Goal: Task Accomplishment & Management: Manage account settings

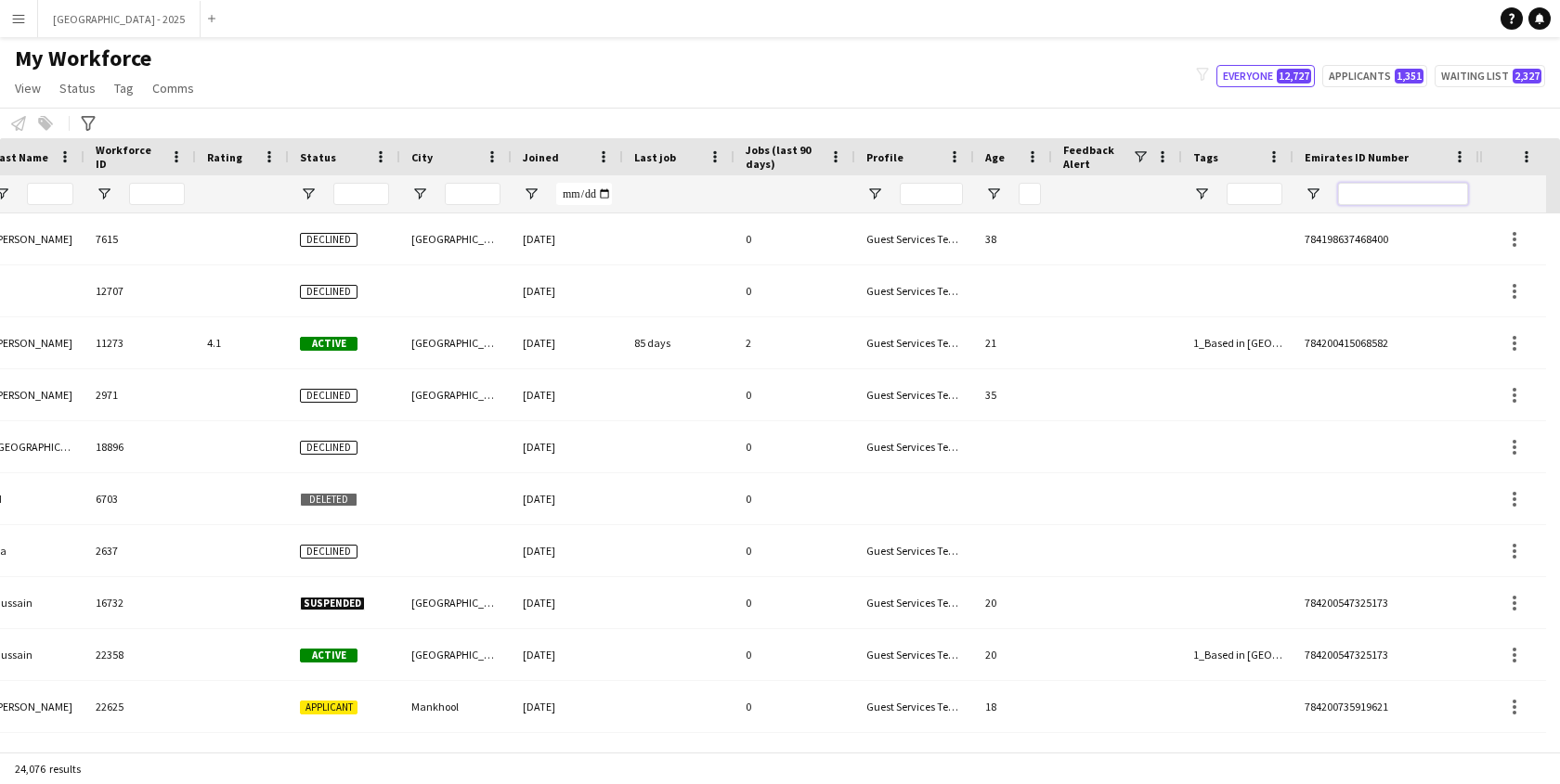
click at [1342, 195] on input "Emirates ID Number Filter Input" at bounding box center [1403, 194] width 130 height 23
paste input "*******"
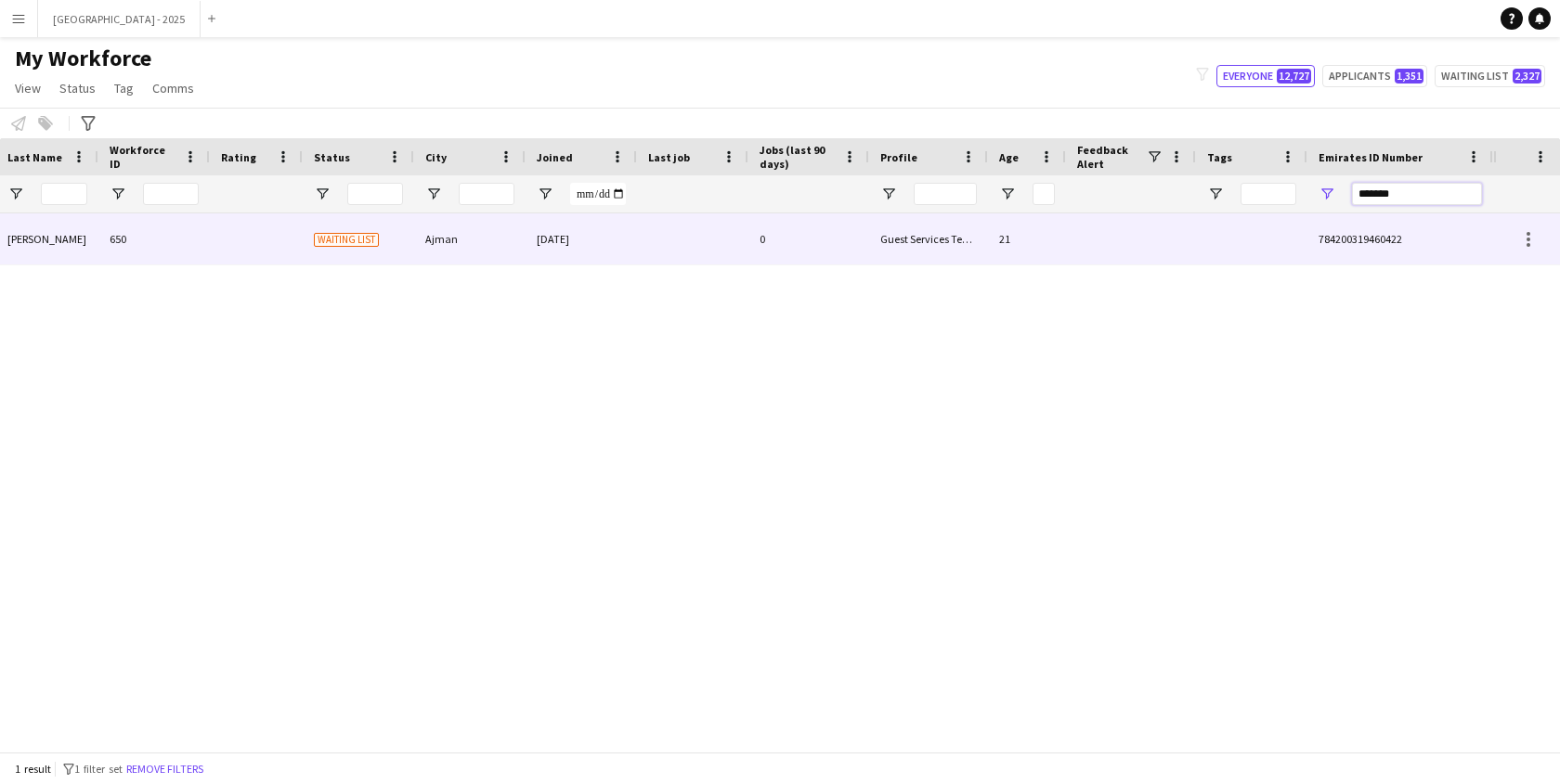
scroll to position [0, 403]
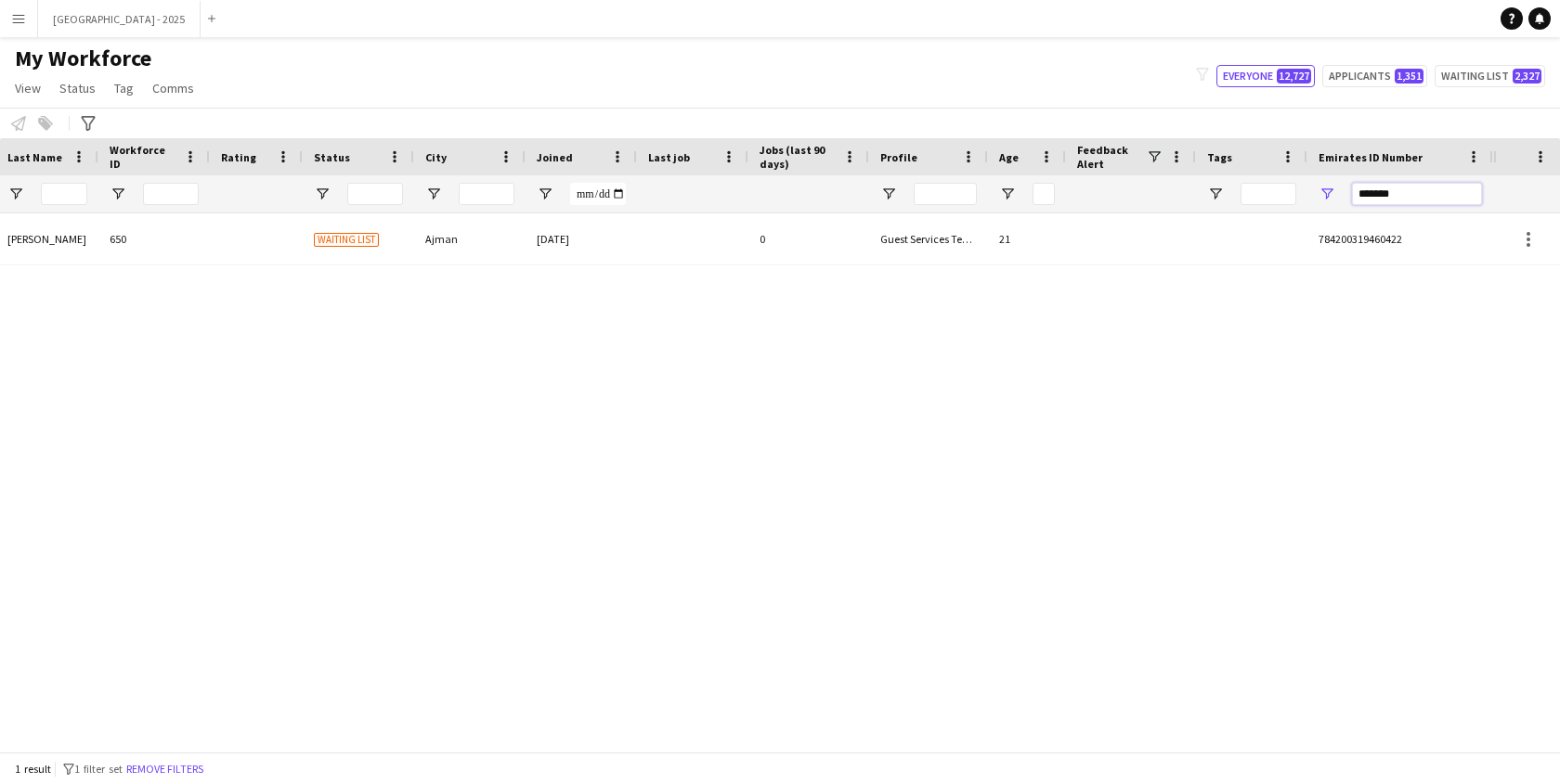
click at [1409, 191] on input "*******" at bounding box center [1417, 194] width 130 height 23
type input "*"
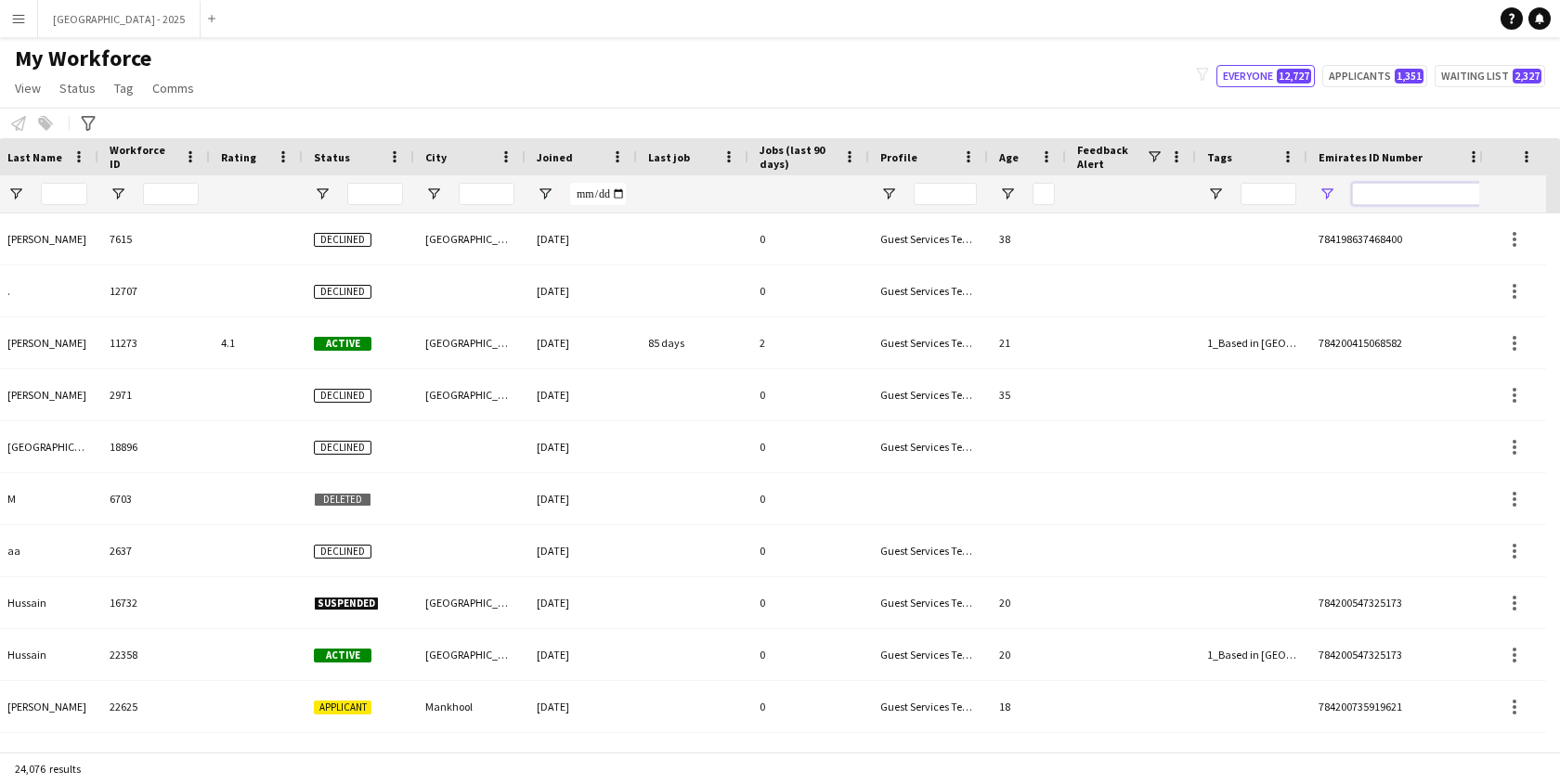
scroll to position [0, 417]
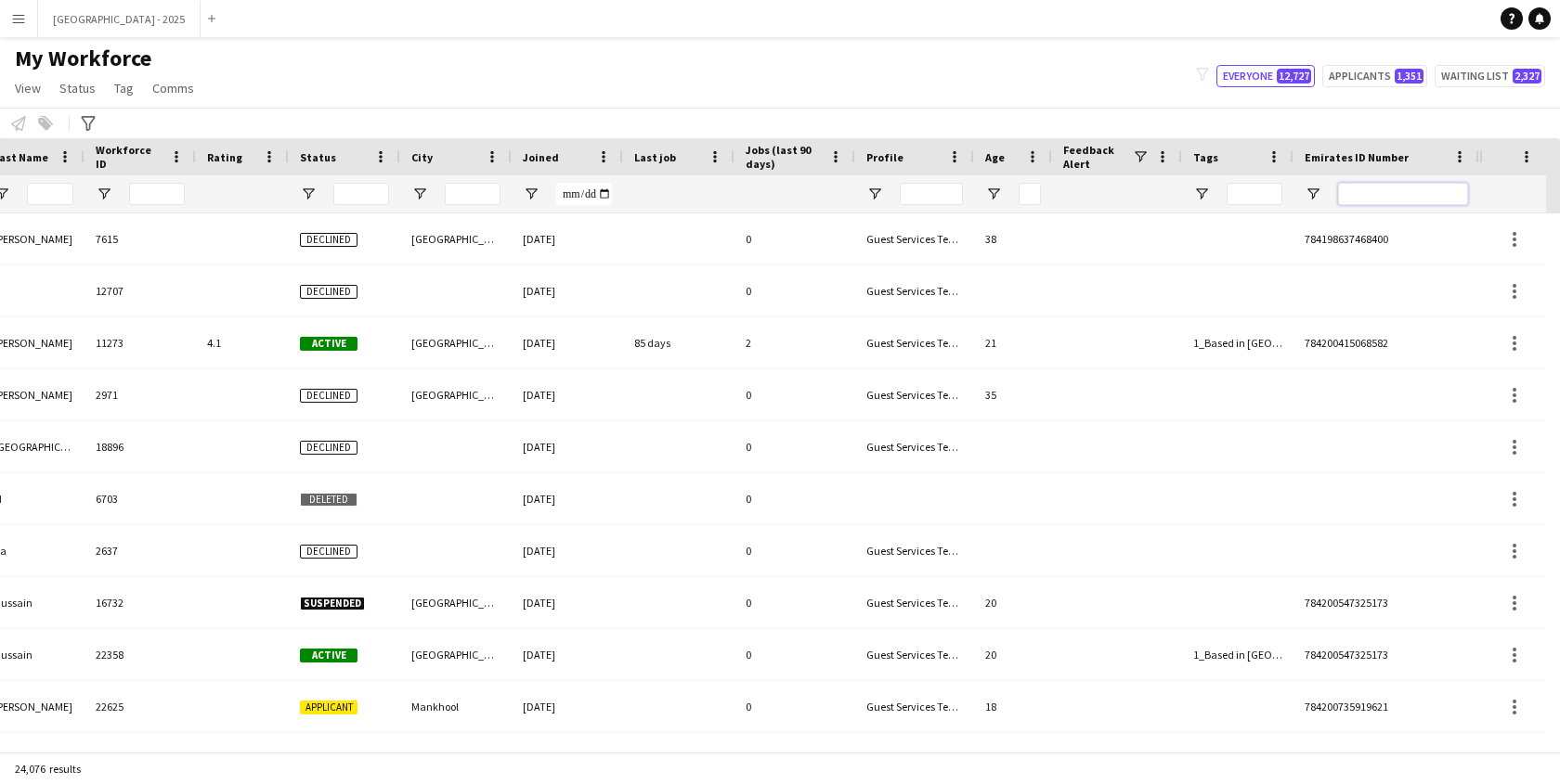
click at [1368, 193] on input "Emirates ID Number Filter Input" at bounding box center [1403, 194] width 130 height 23
paste input "*******"
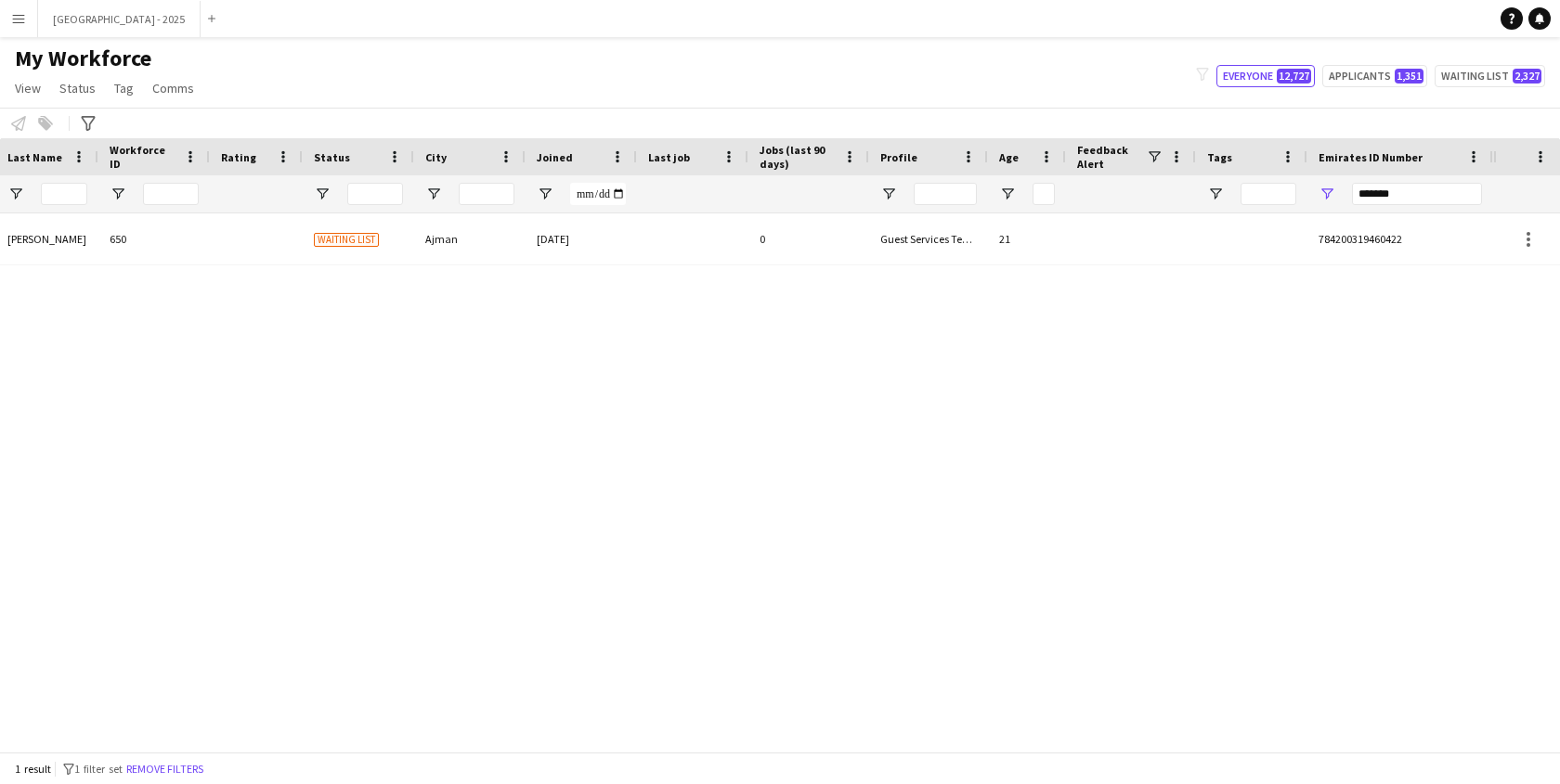
click at [566, 278] on div "muhammad taher ahmed muhammad taher ahmed 650 Waiting list Ajman 30-04-2024 0 G…" at bounding box center [747, 476] width 1494 height 524
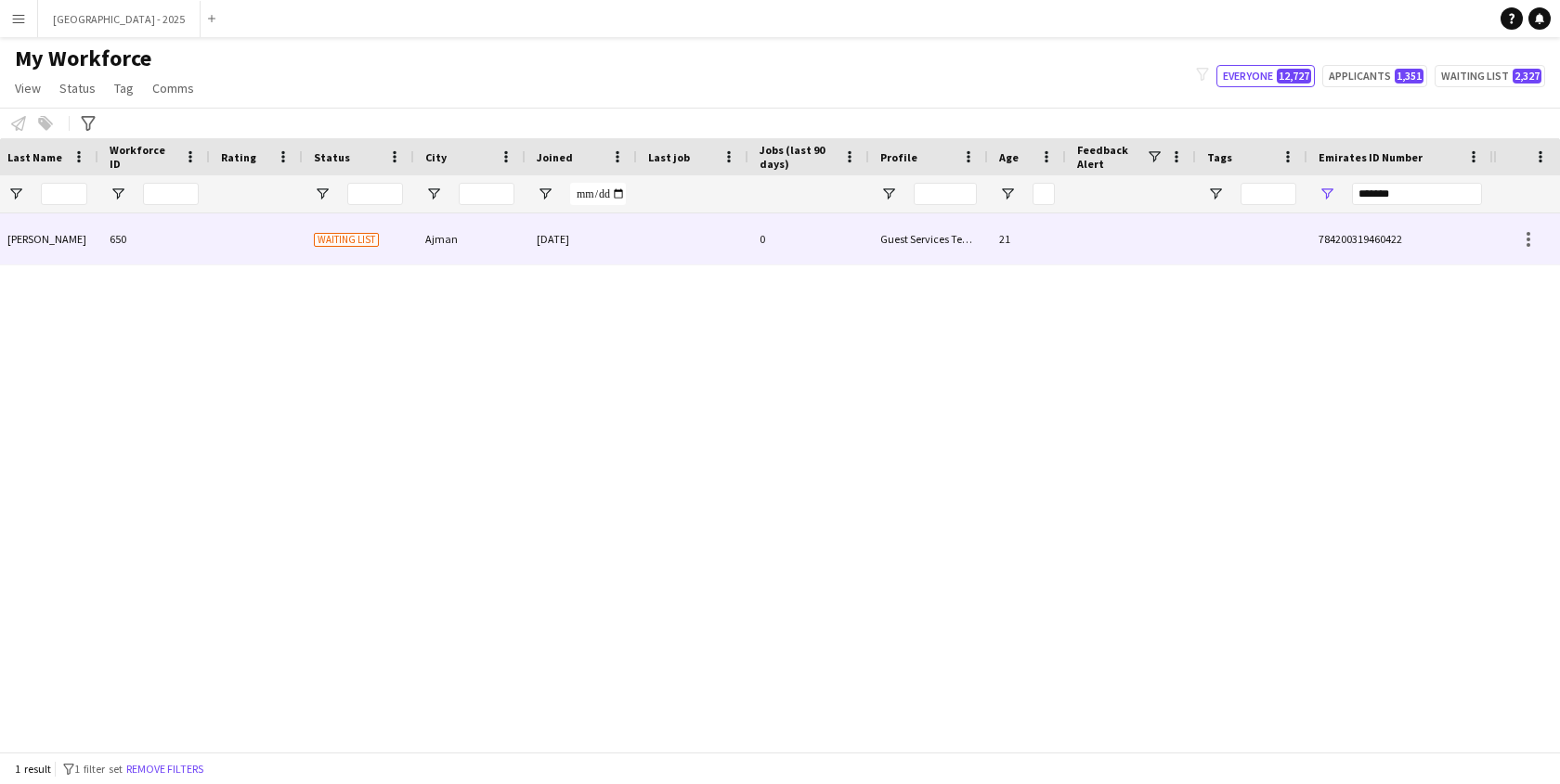
click at [572, 260] on div "[DATE]" at bounding box center [581, 239] width 112 height 51
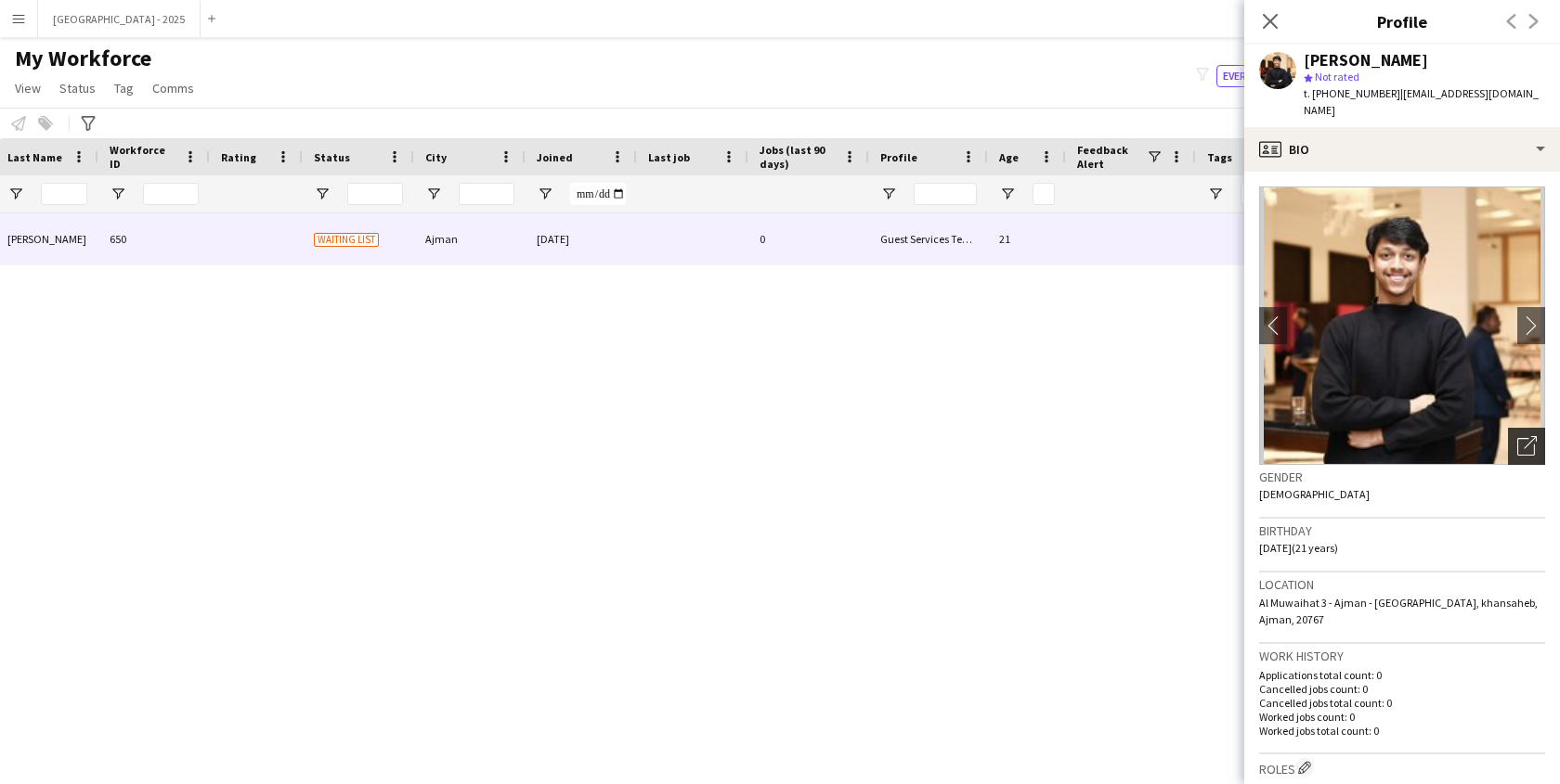
click at [1521, 445] on icon "Open photos pop-in" at bounding box center [1527, 446] width 20 height 20
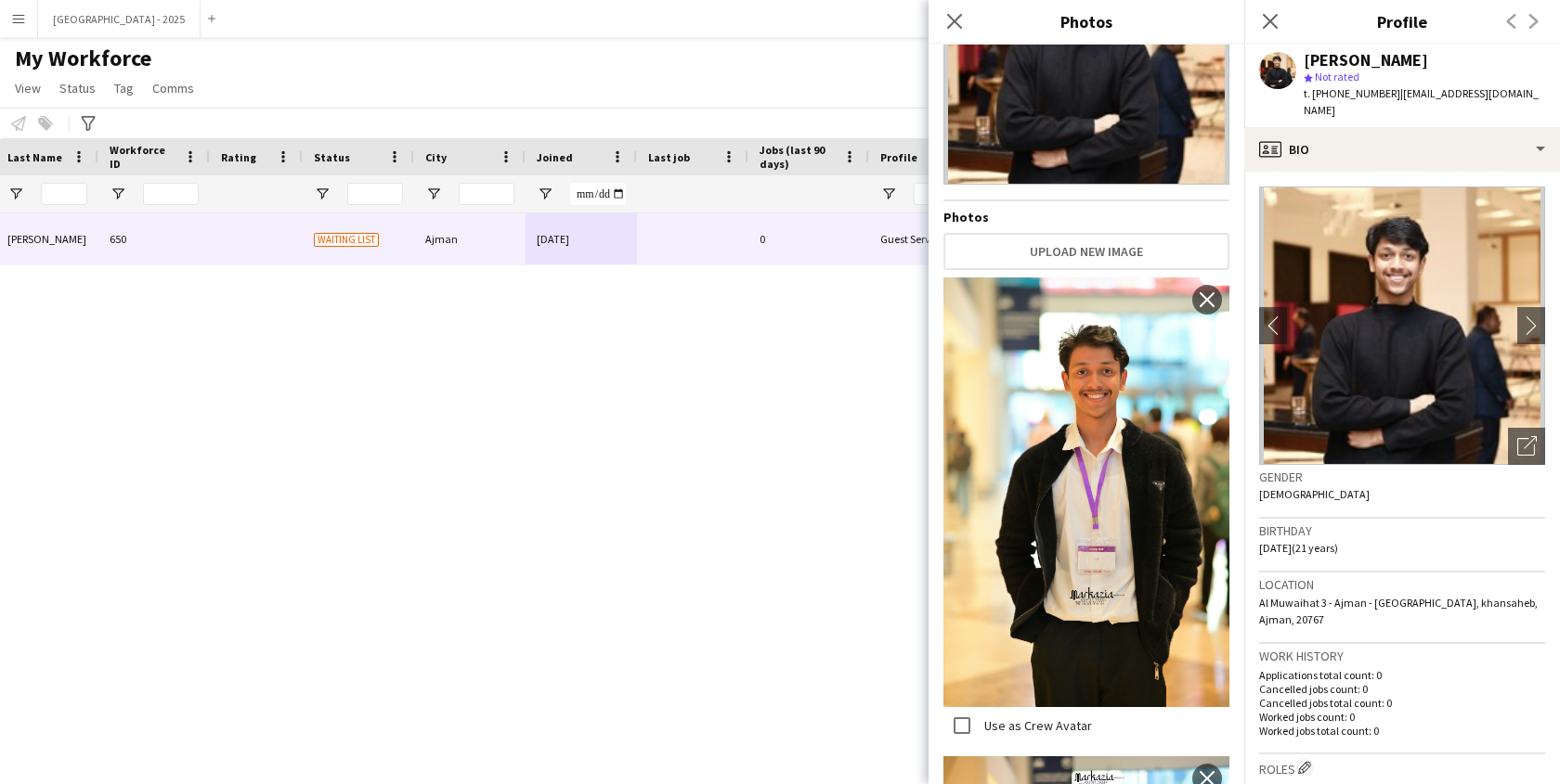
scroll to position [550, 0]
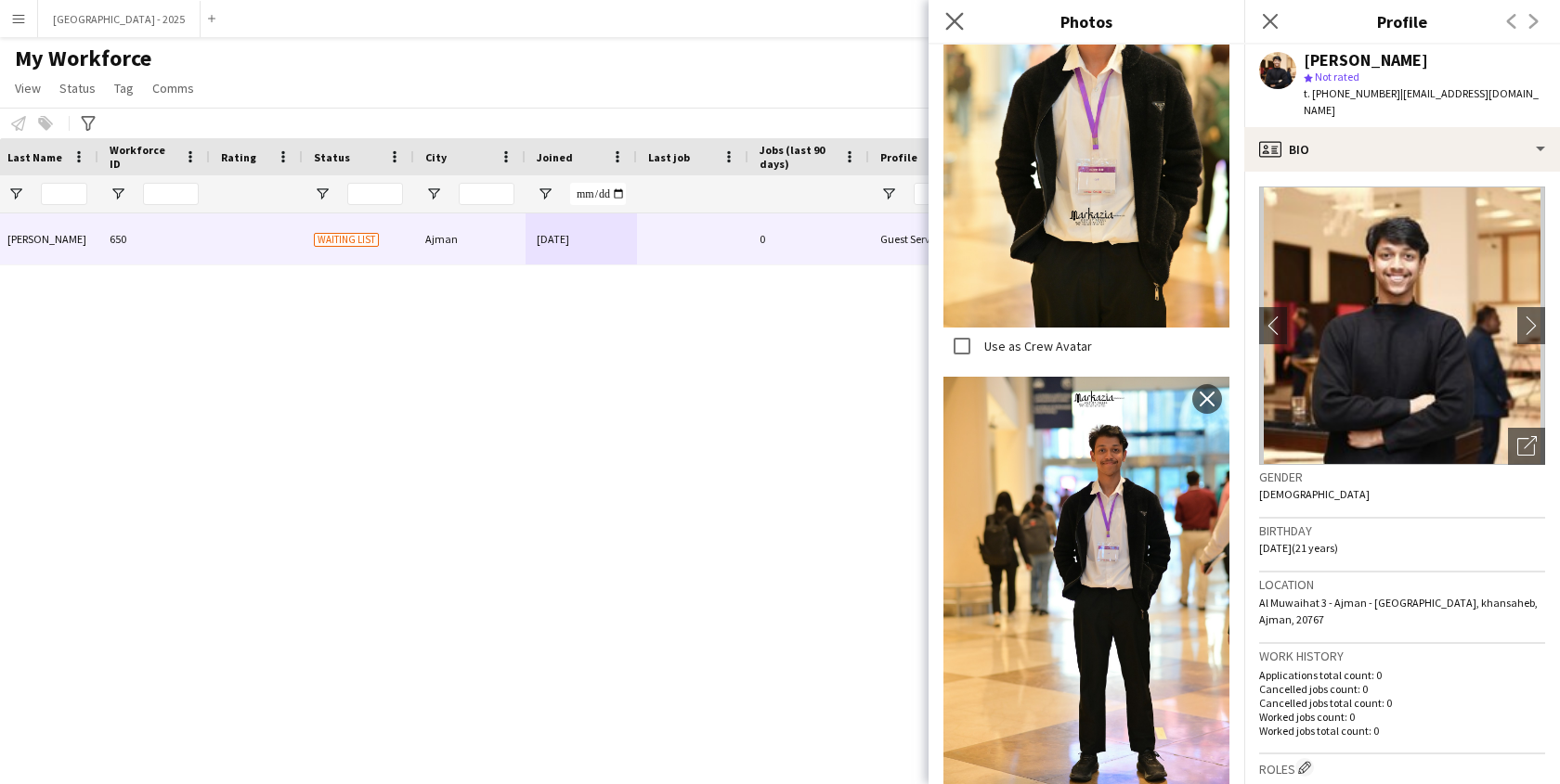
click at [945, 15] on app-icon "Close pop-in" at bounding box center [955, 21] width 27 height 27
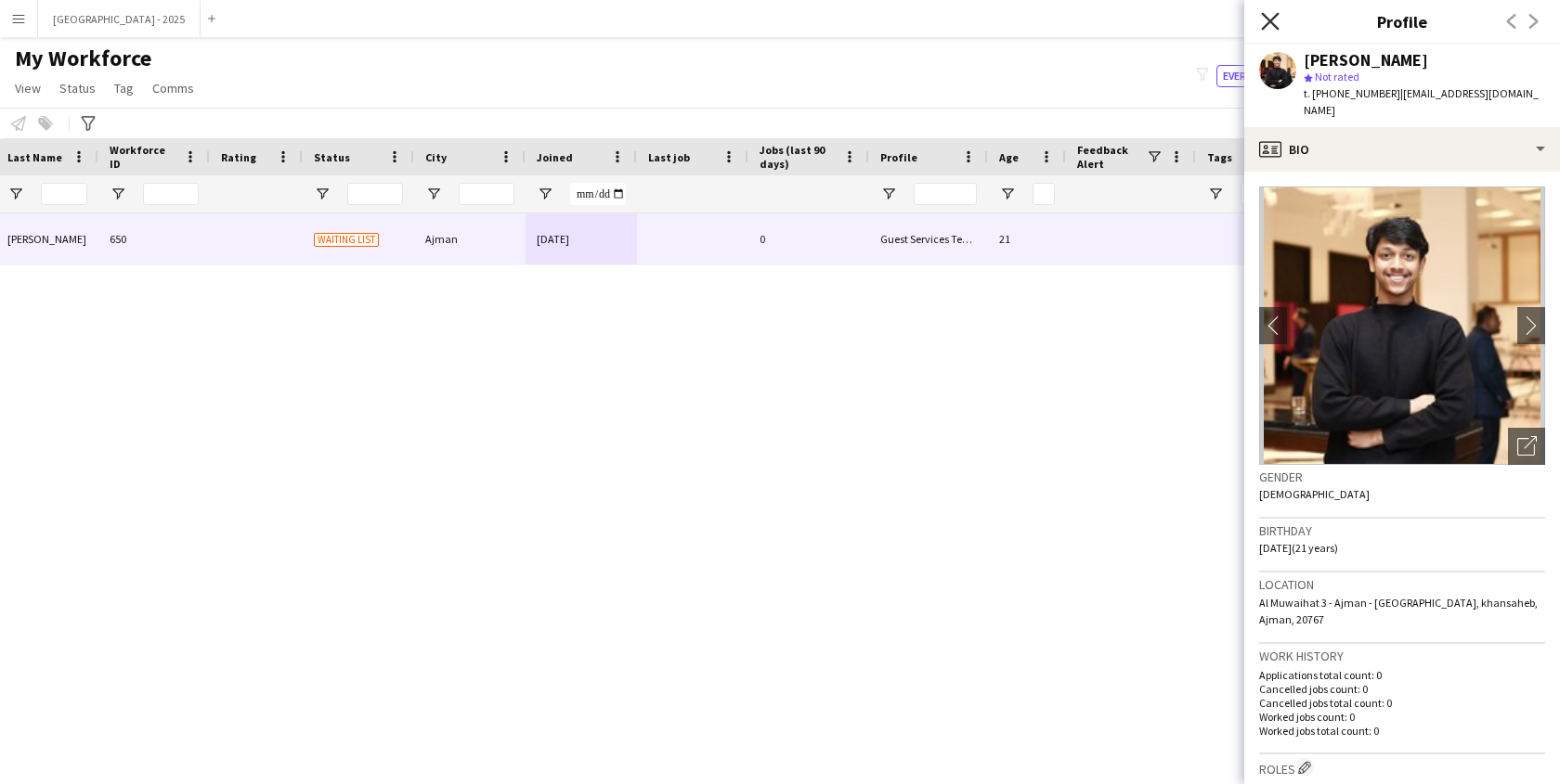
click at [1267, 27] on icon "Close pop-in" at bounding box center [1270, 21] width 18 height 18
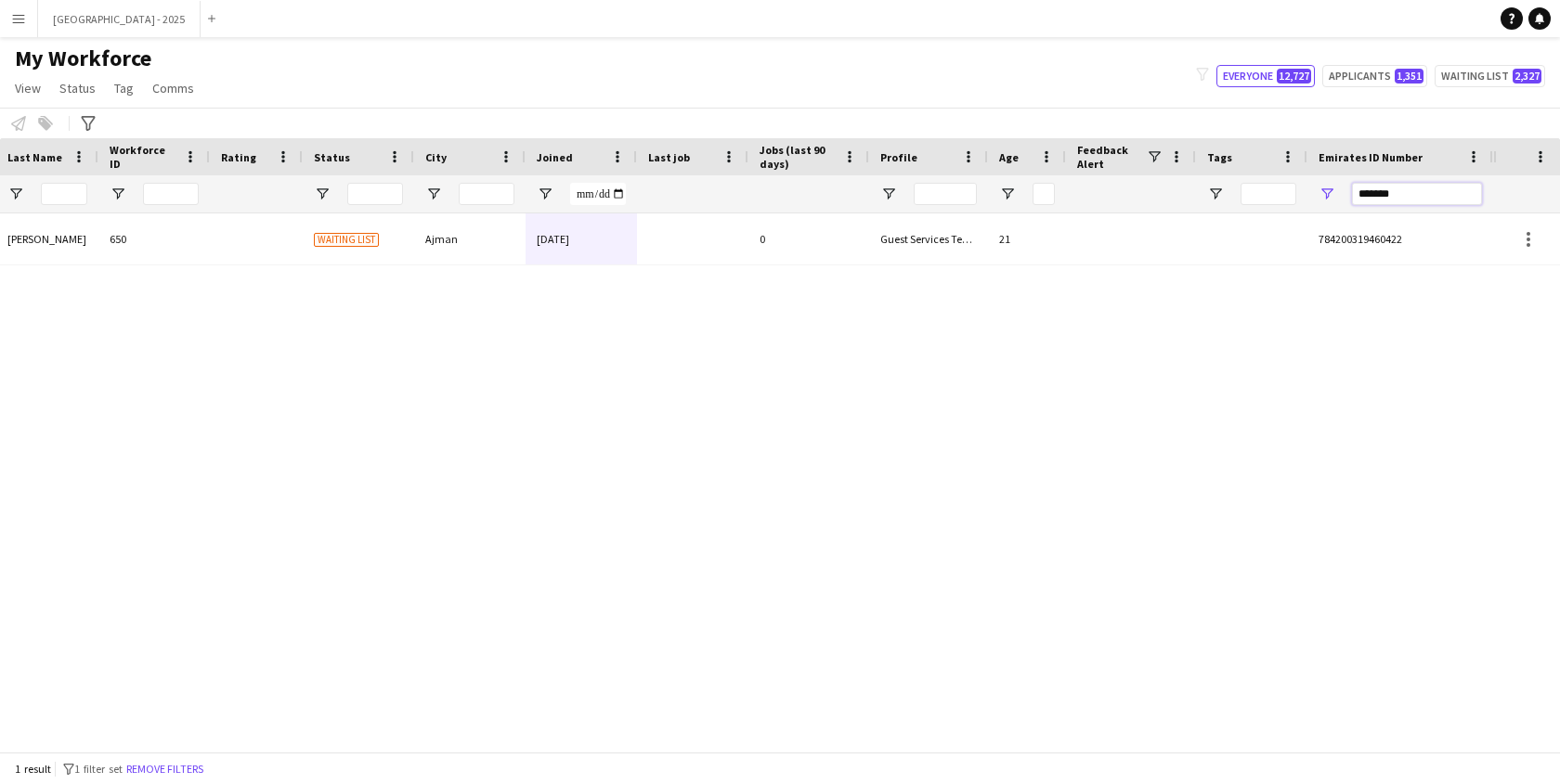
click at [1435, 190] on input "*******" at bounding box center [1417, 194] width 130 height 23
paste input "Emirates ID Number Filter Input"
type input "*******"
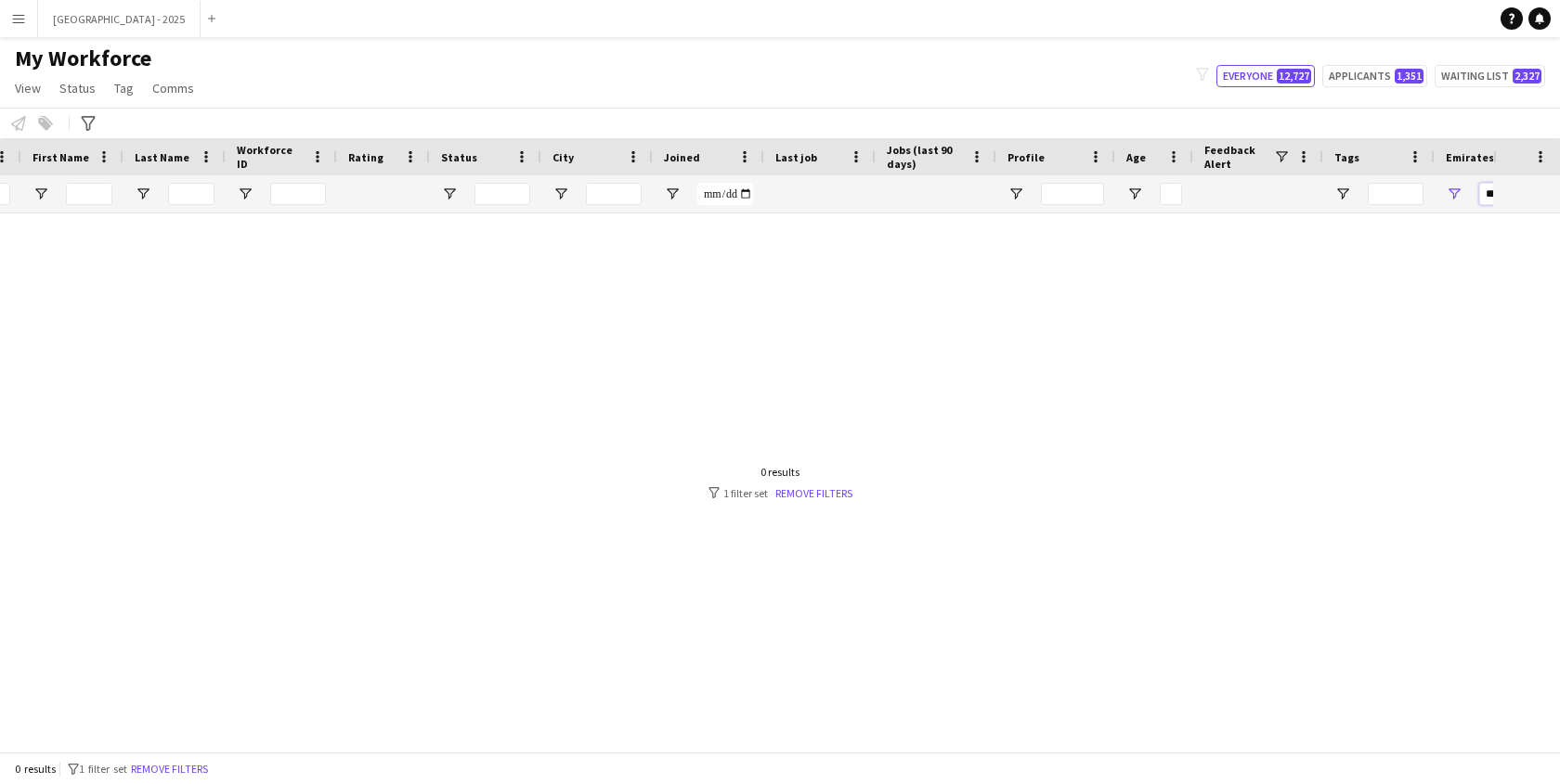
scroll to position [0, 0]
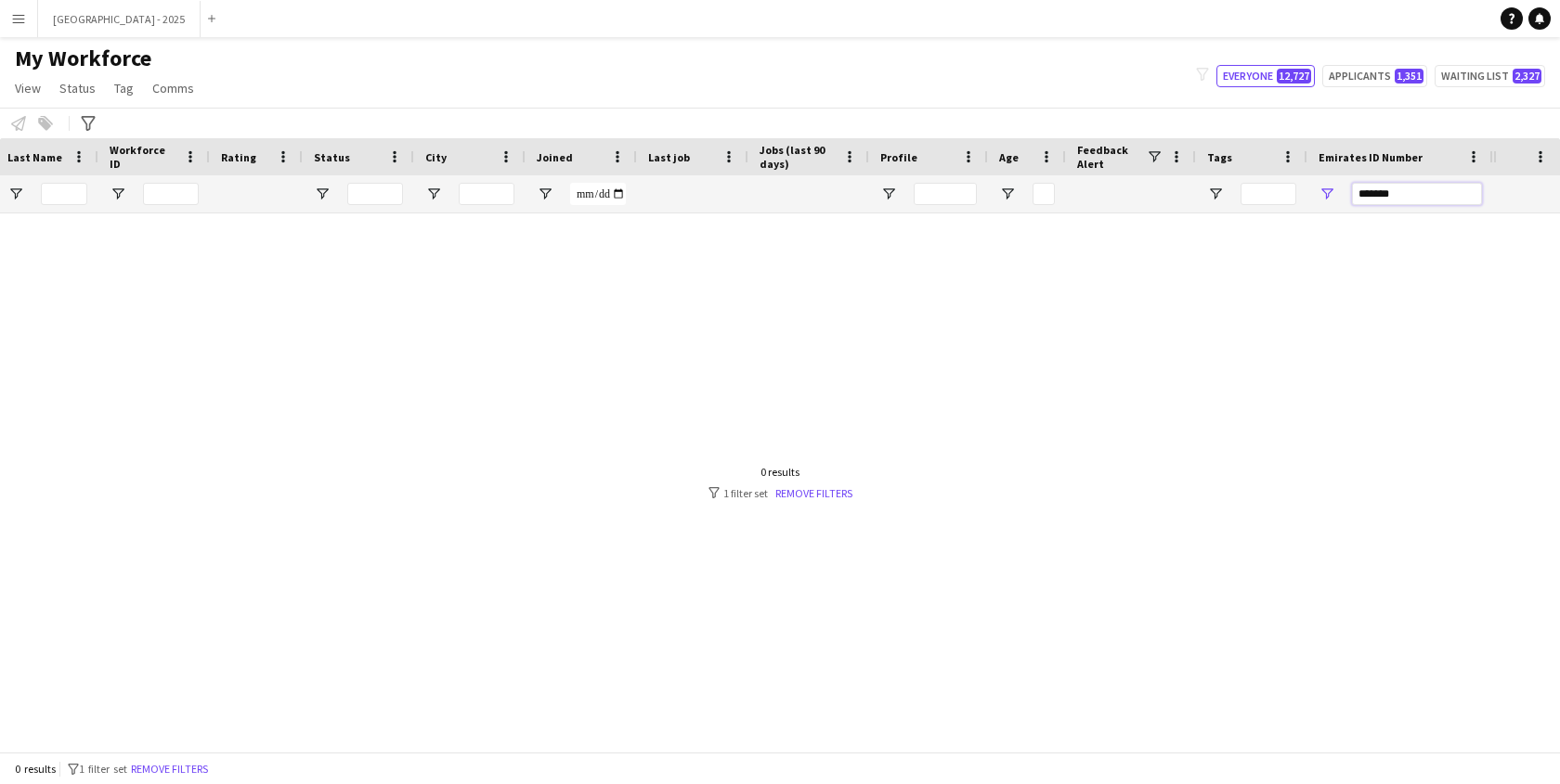
click at [1376, 203] on input "*******" at bounding box center [1417, 194] width 130 height 23
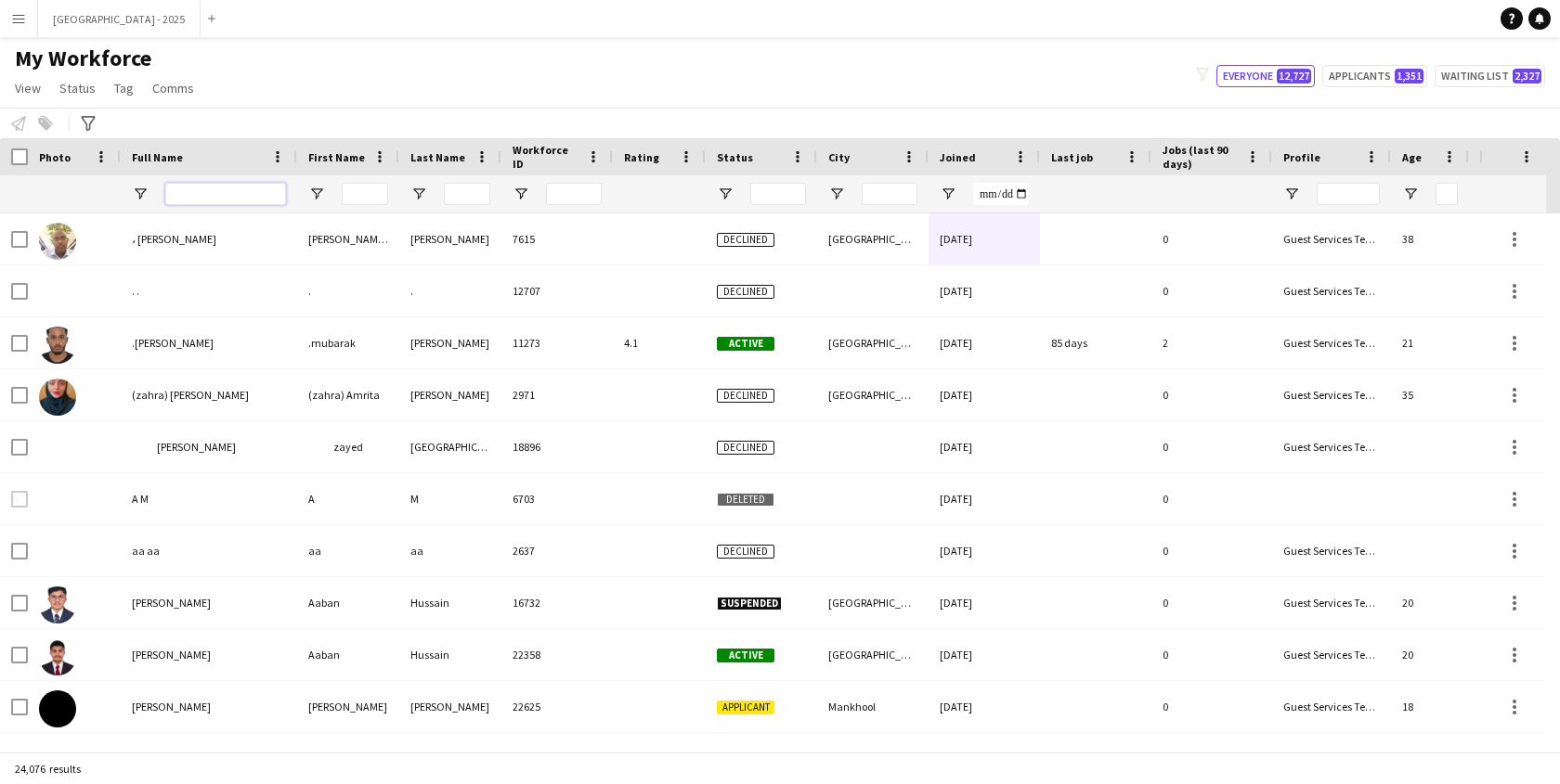
click at [202, 193] on input "Full Name Filter Input" at bounding box center [226, 194] width 121 height 23
paste input "**********"
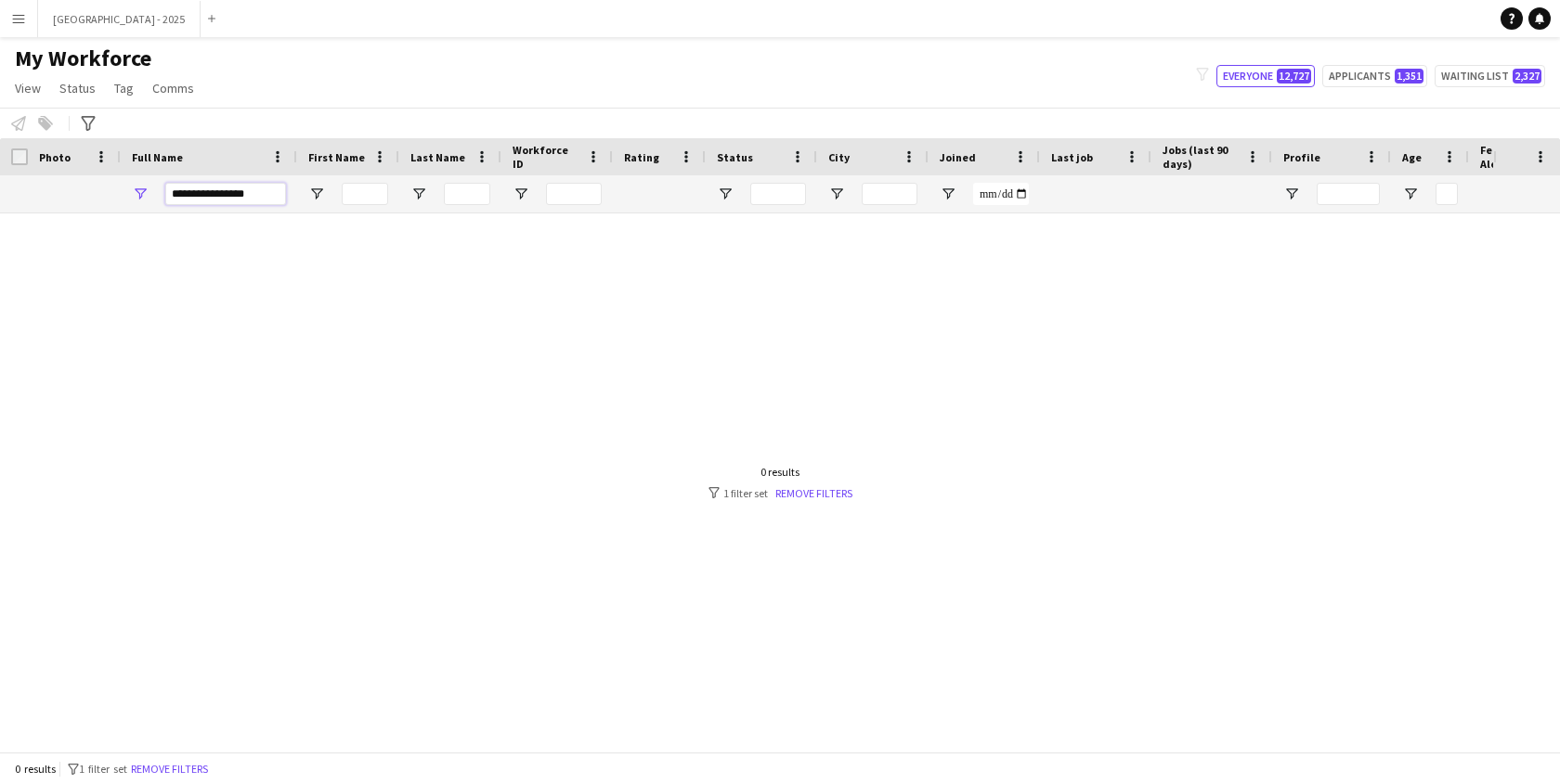
click at [242, 194] on input "**********" at bounding box center [226, 194] width 121 height 23
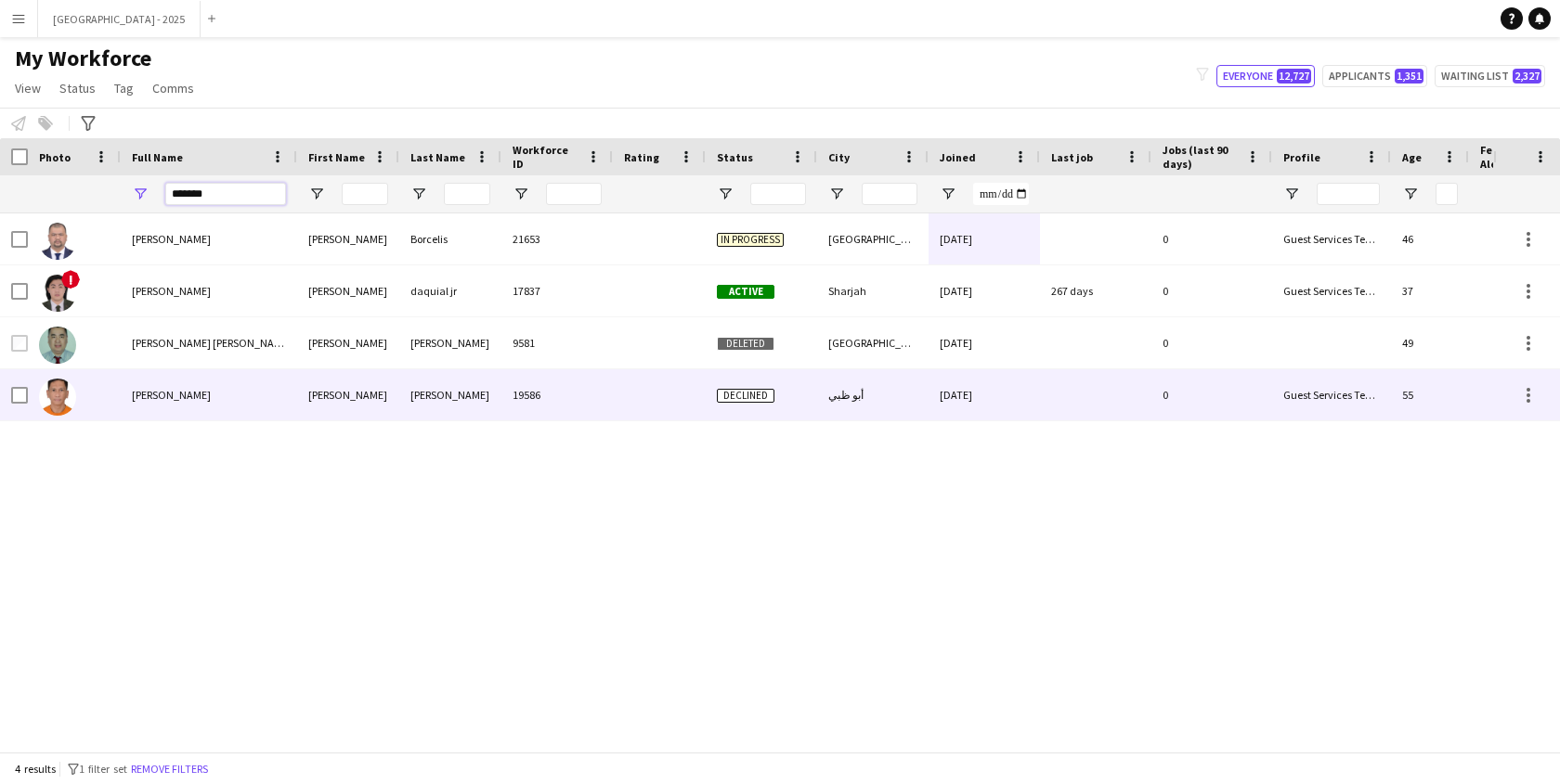
type input "*******"
click at [211, 388] on span "[PERSON_NAME]" at bounding box center [171, 394] width 79 height 14
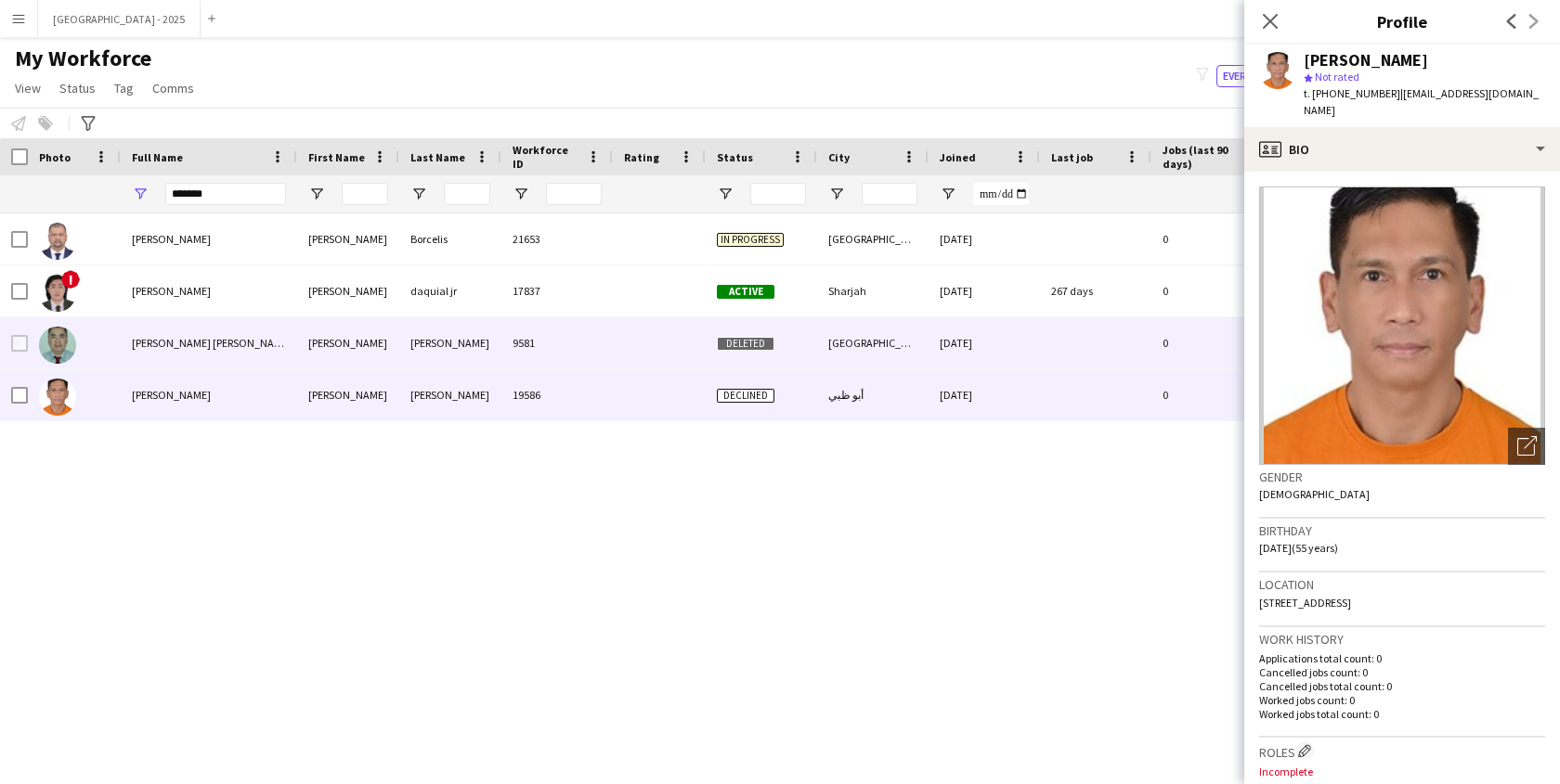
click at [260, 350] on div "[PERSON_NAME] [PERSON_NAME]" at bounding box center [209, 343] width 176 height 51
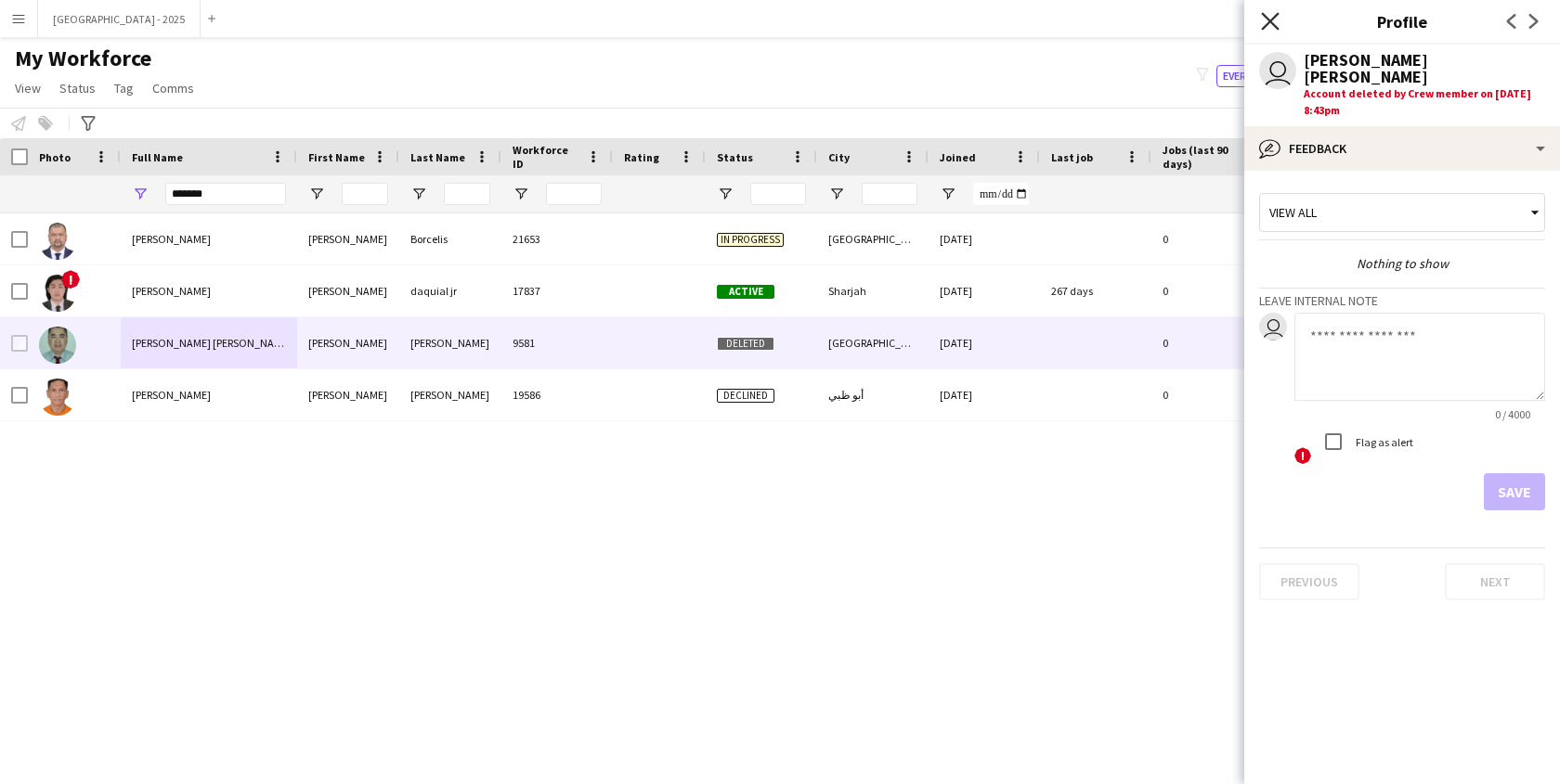
click at [1276, 27] on icon at bounding box center [1270, 21] width 18 height 18
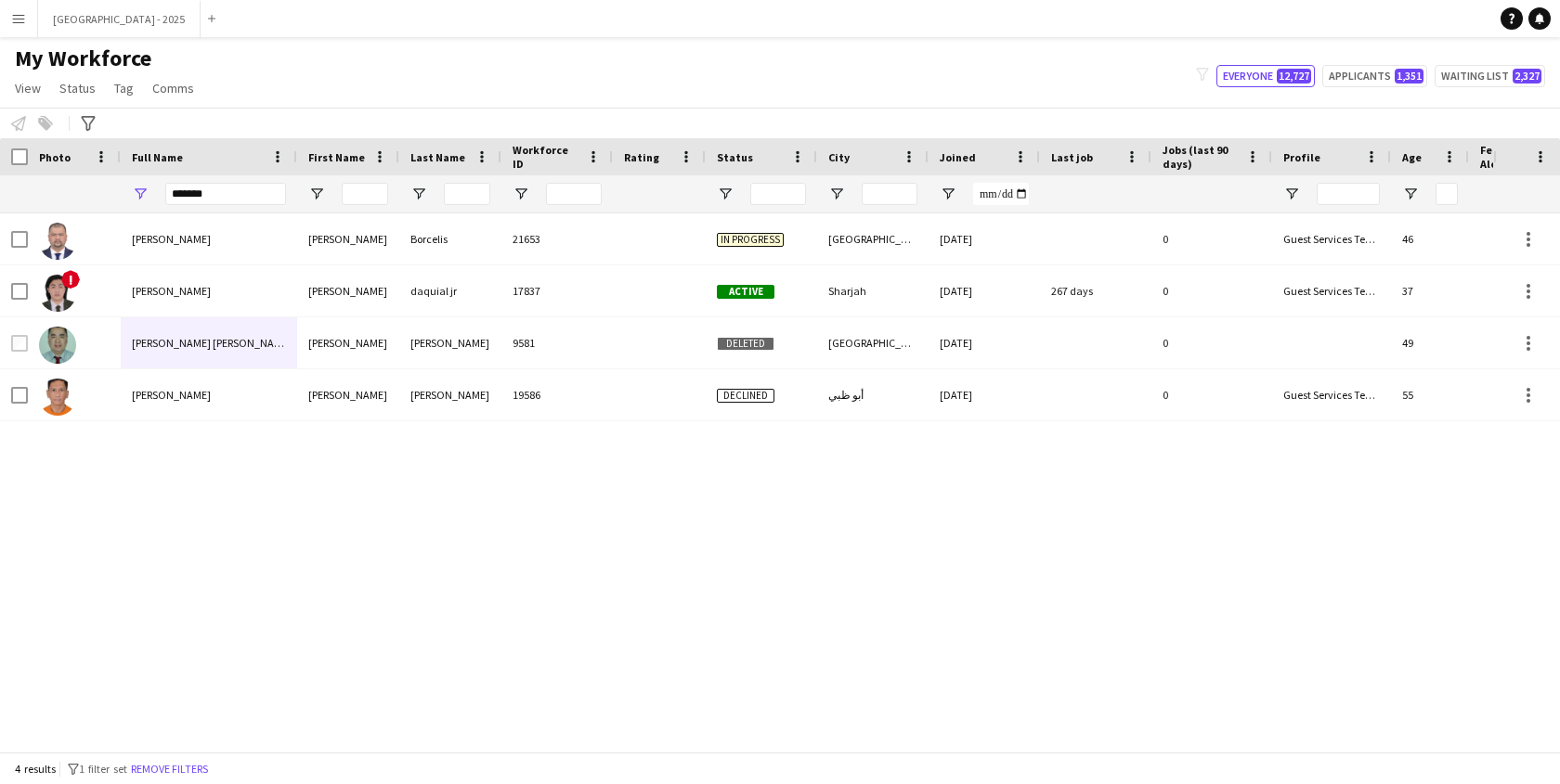
drag, startPoint x: 191, startPoint y: 764, endPoint x: 325, endPoint y: 2, distance: 773.7
click at [194, 764] on button "Remove filters" at bounding box center [169, 769] width 84 height 21
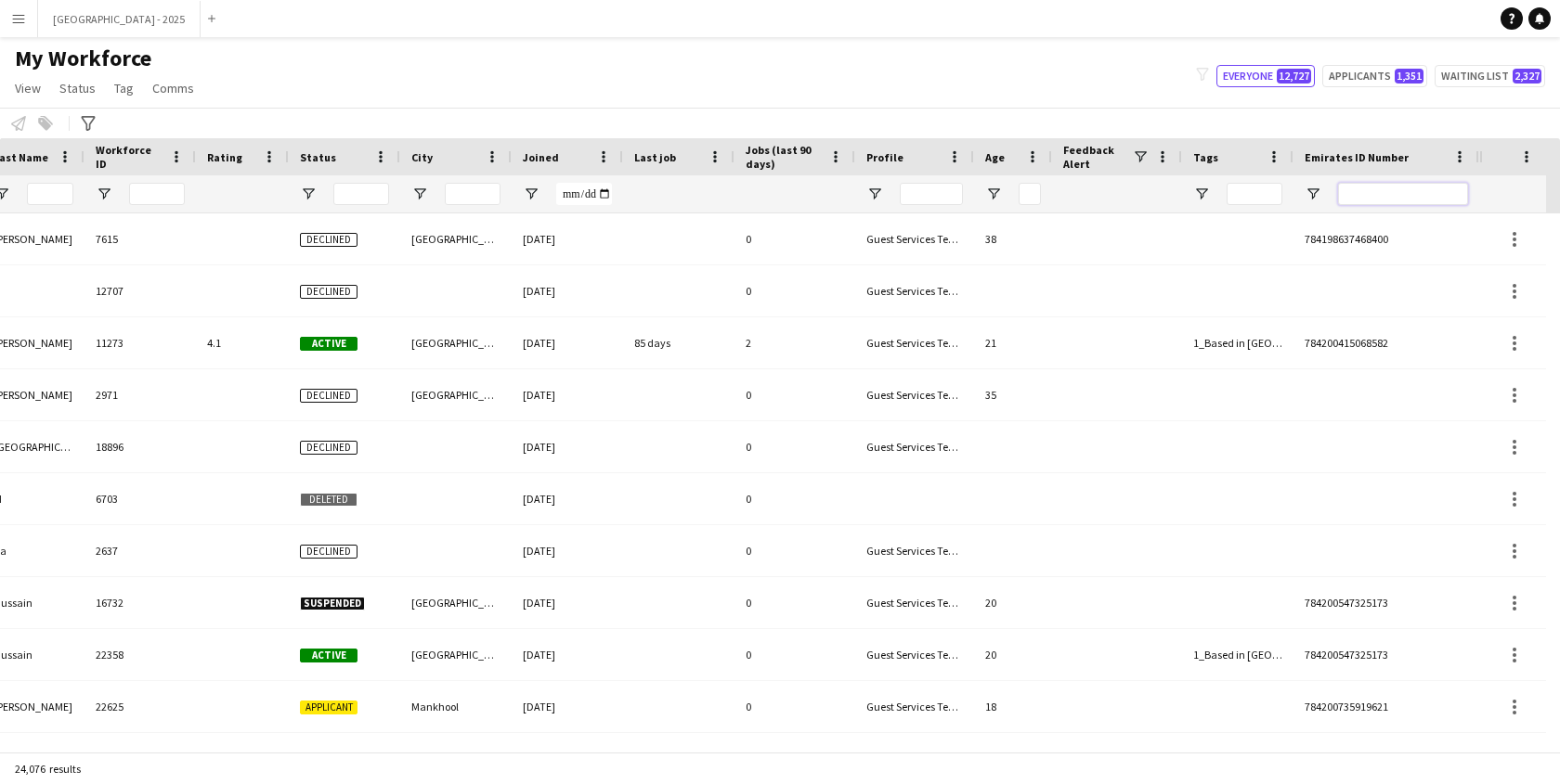
click at [1416, 195] on input "Emirates ID Number Filter Input" at bounding box center [1403, 194] width 130 height 23
paste input "*******"
type input "*******"
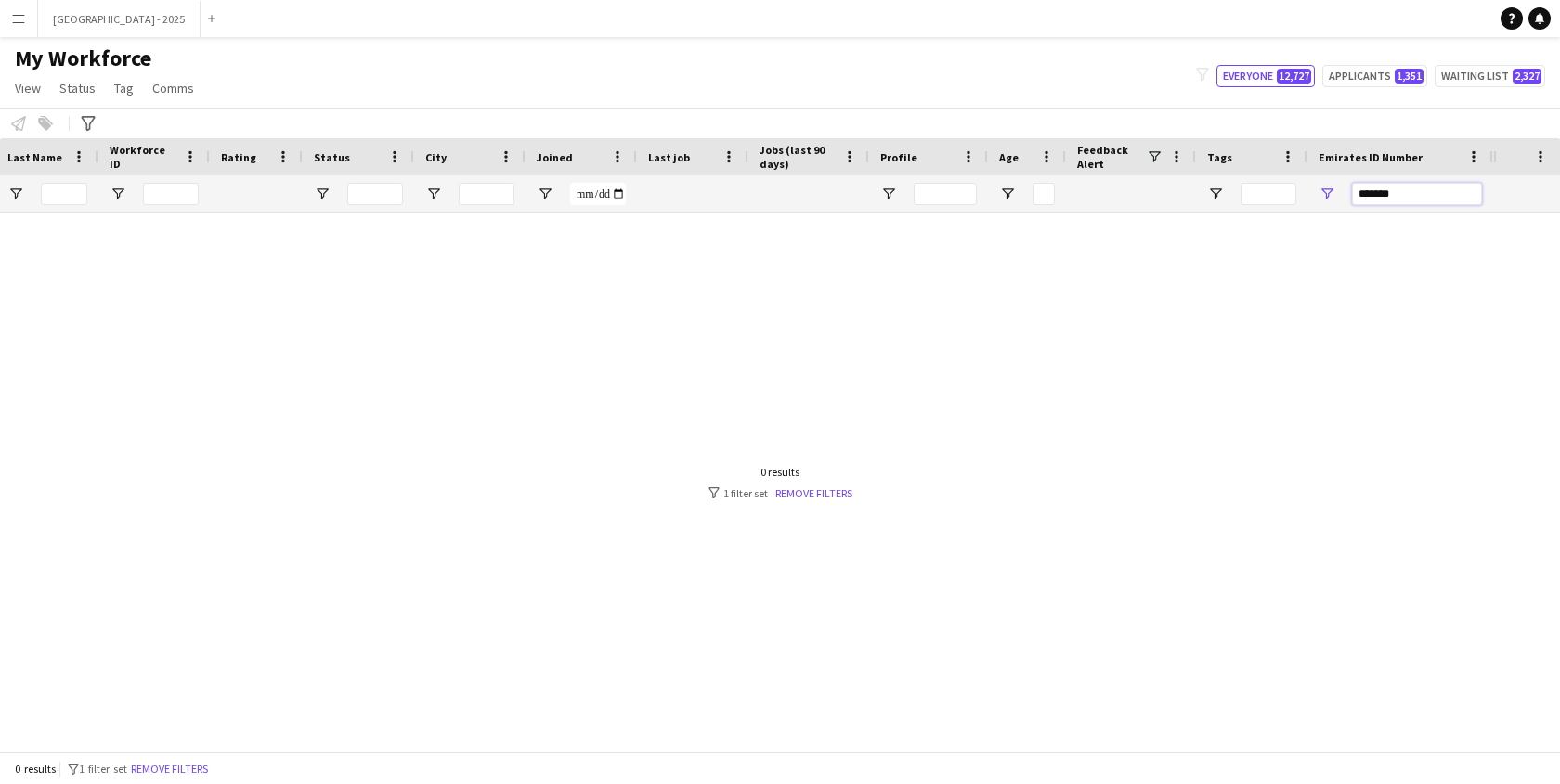
click at [1376, 190] on input "*******" at bounding box center [1417, 194] width 130 height 23
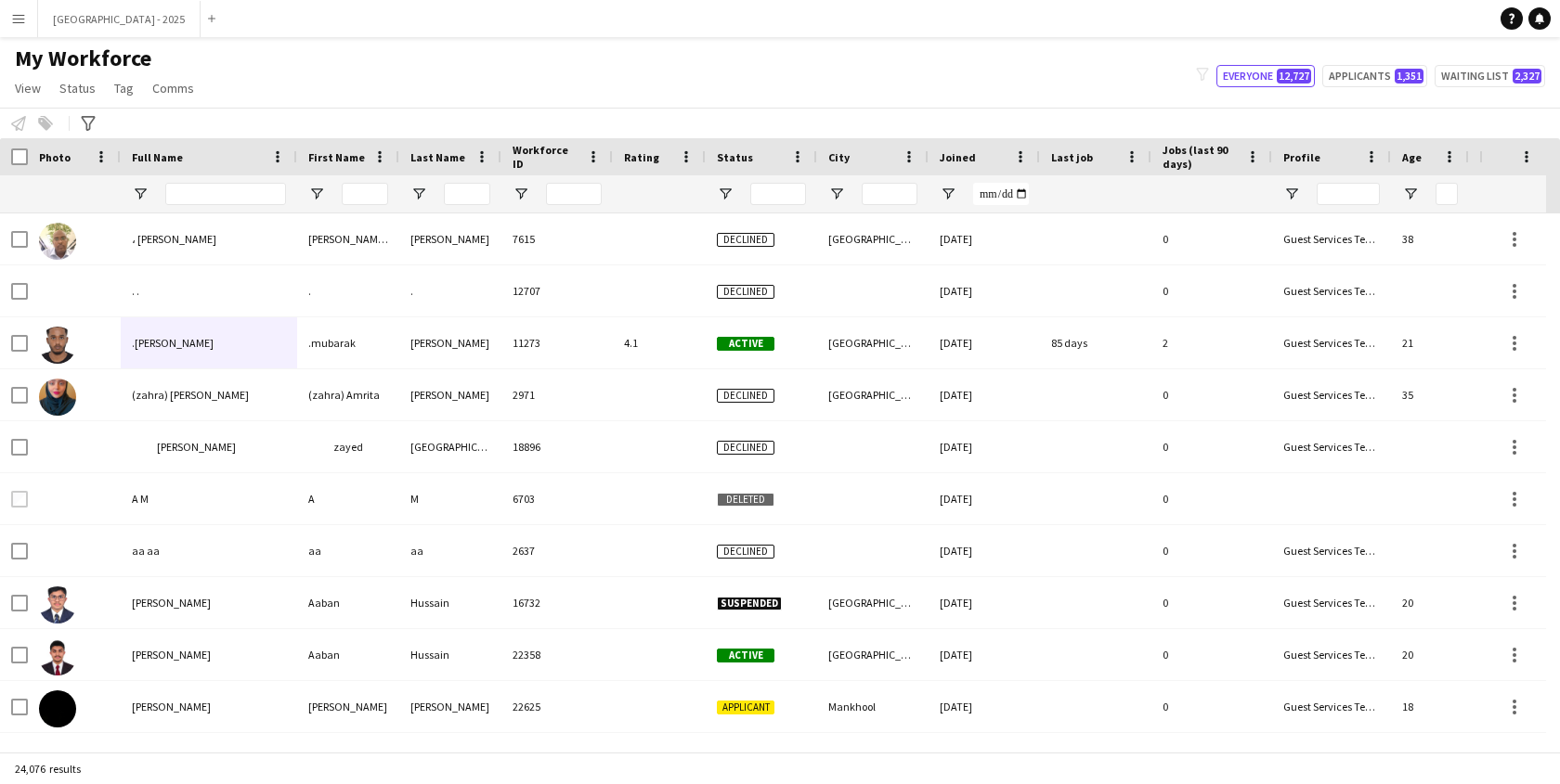
click at [243, 205] on div at bounding box center [226, 194] width 121 height 38
click at [243, 200] on input "Full Name Filter Input" at bounding box center [226, 194] width 121 height 23
paste input "*****"
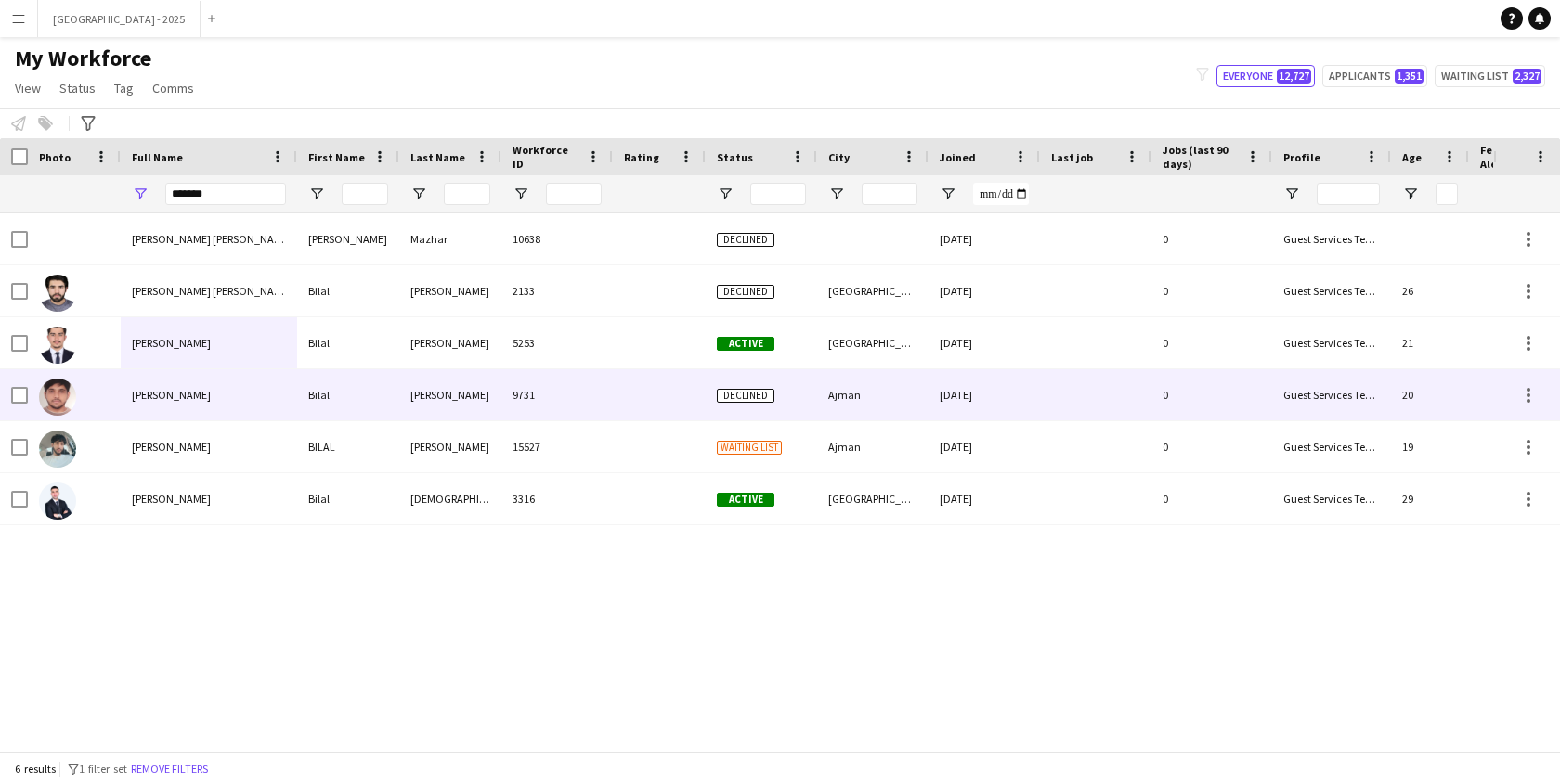
click at [251, 385] on div "Bilal Mohammed" at bounding box center [209, 395] width 176 height 51
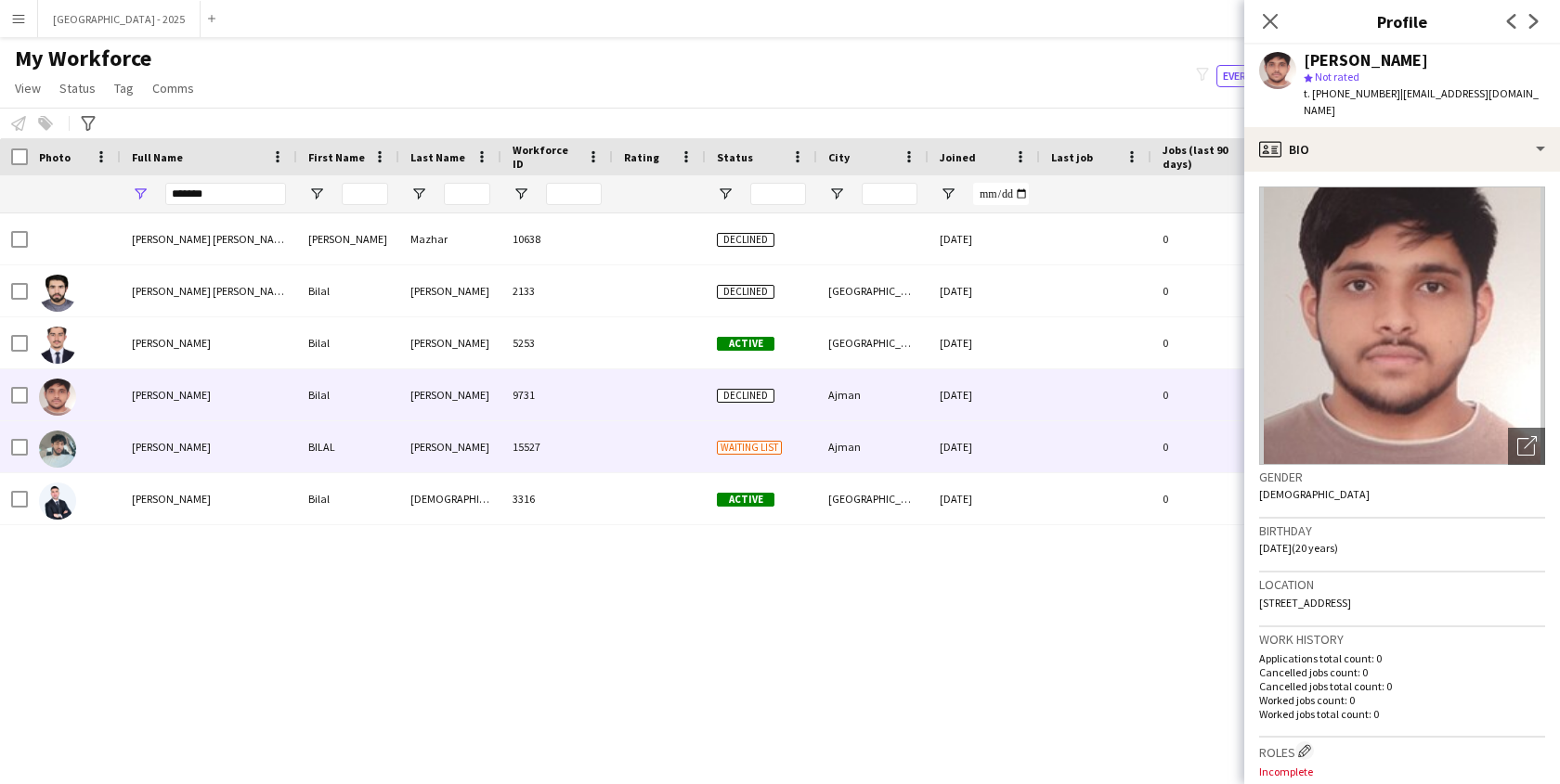
click at [418, 457] on div "MOHAMMED" at bounding box center [450, 447] width 102 height 51
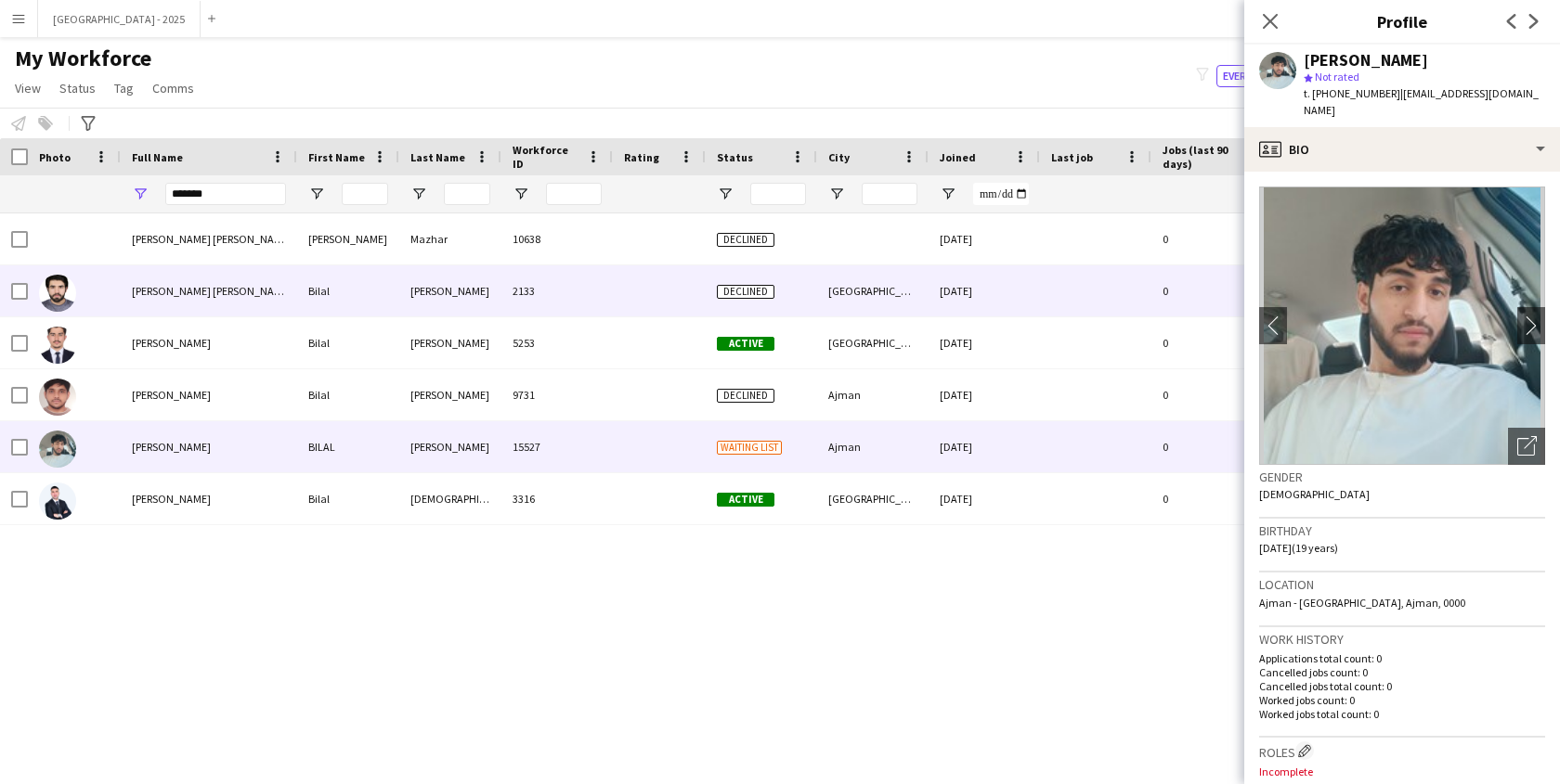
click at [440, 302] on div "Mir wais Khan" at bounding box center [450, 292] width 102 height 51
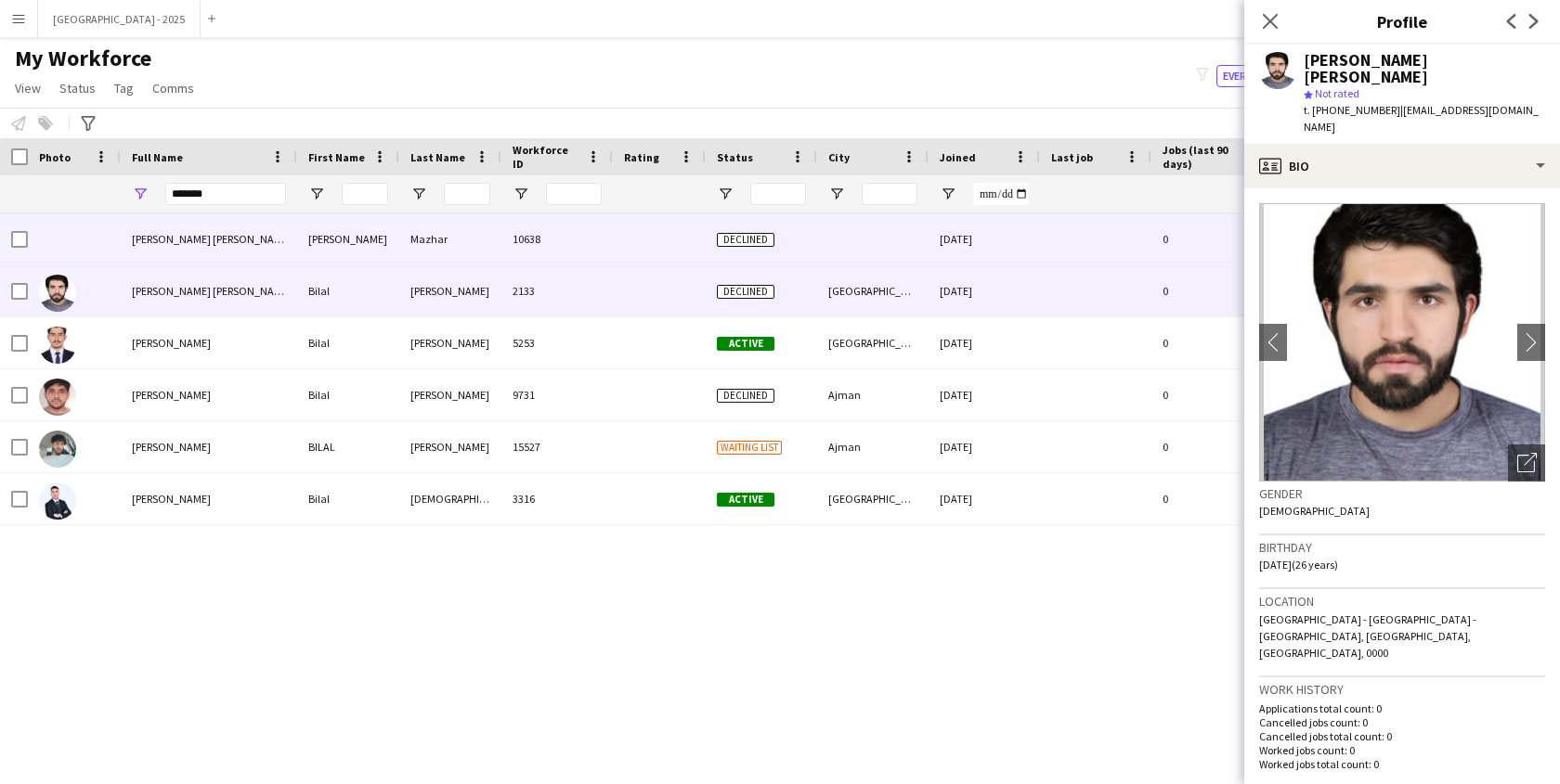
click at [444, 251] on div "Mazhar" at bounding box center [450, 239] width 102 height 51
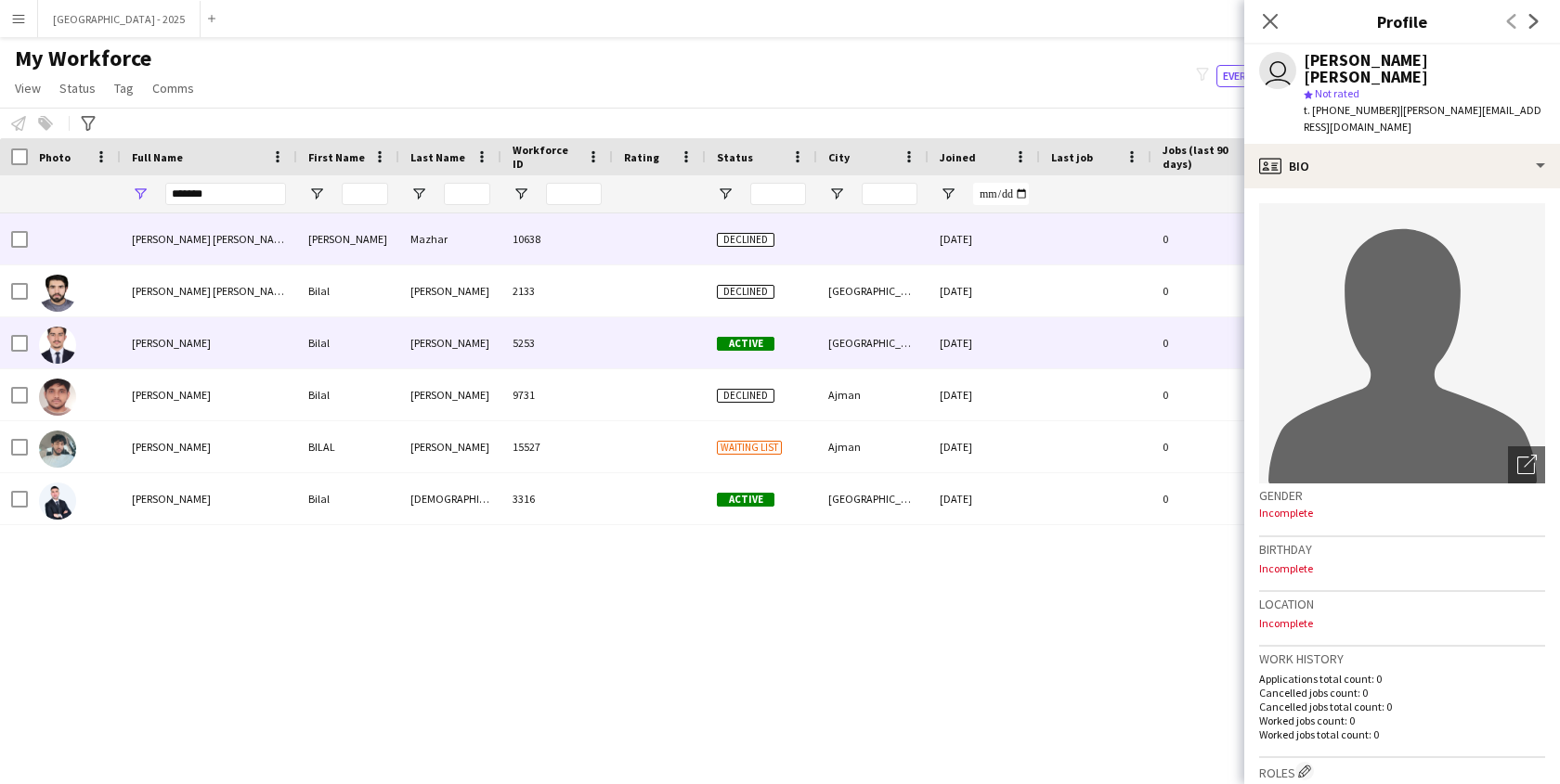
click at [379, 359] on div "Bilal" at bounding box center [347, 343] width 102 height 51
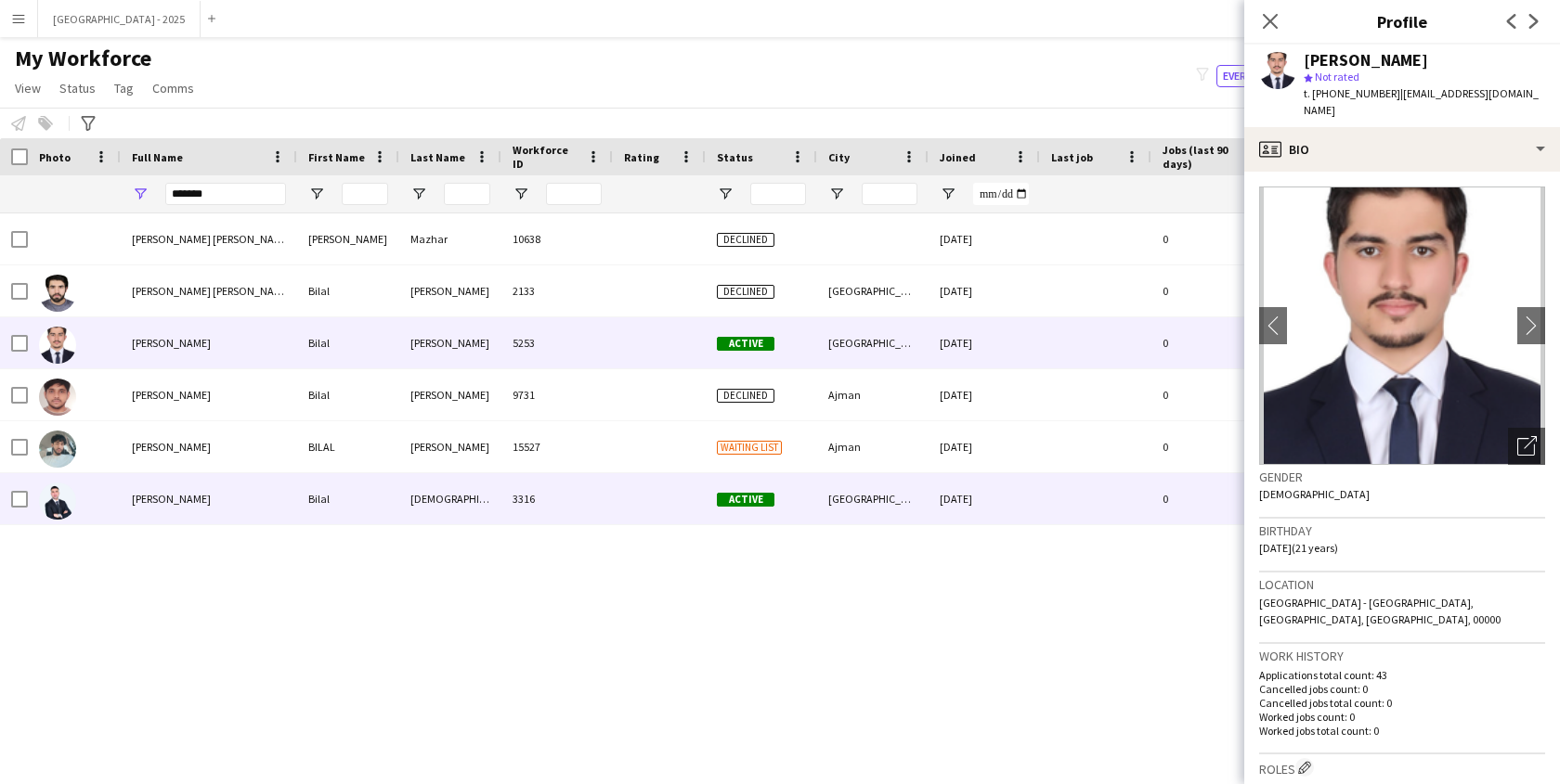
click at [389, 517] on div "Bilal" at bounding box center [347, 499] width 102 height 51
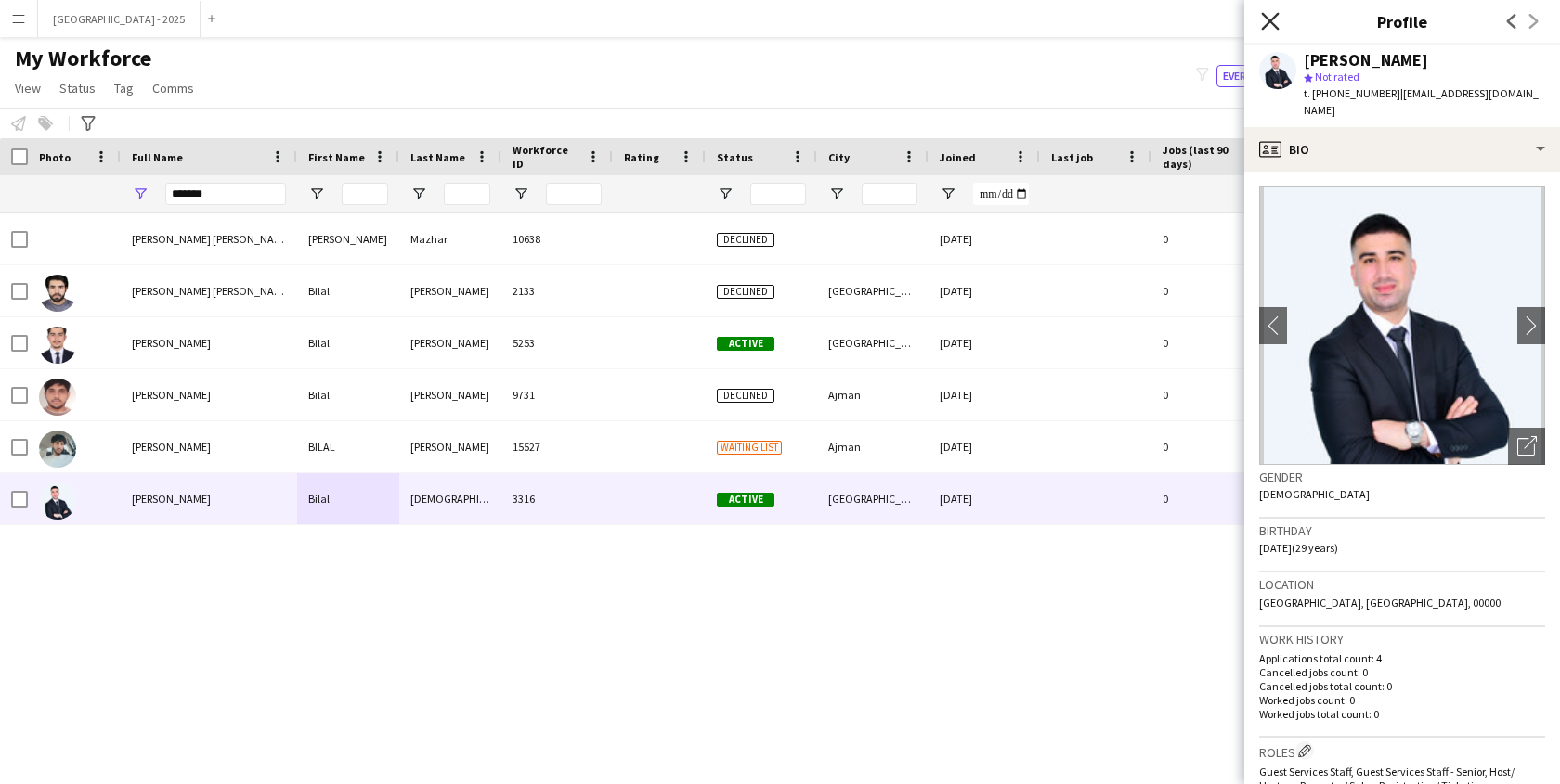
click at [1273, 20] on icon "Close pop-in" at bounding box center [1270, 21] width 18 height 18
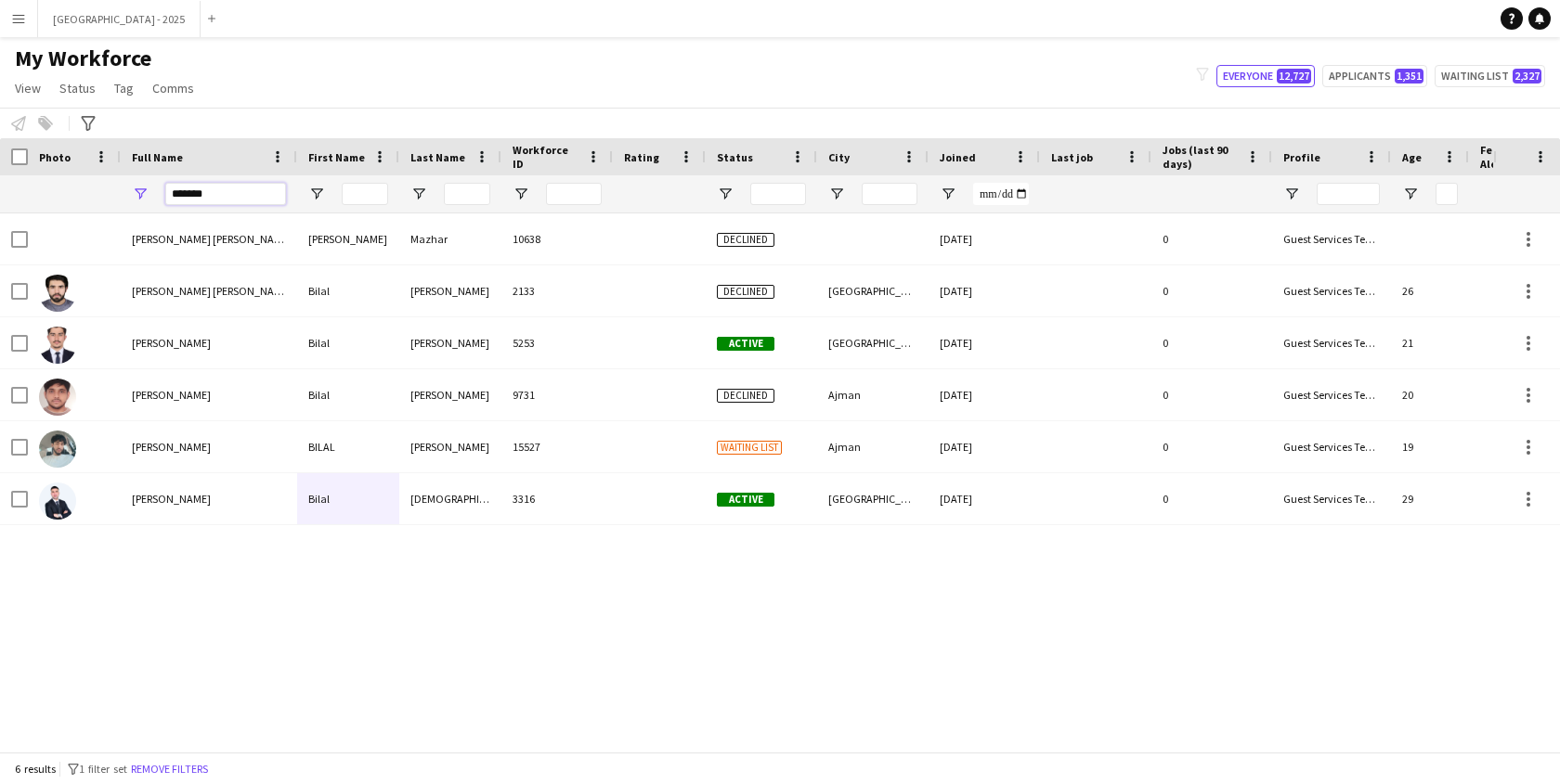
click at [274, 186] on input "*******" at bounding box center [226, 194] width 121 height 23
click at [263, 197] on input "*******" at bounding box center [226, 194] width 121 height 23
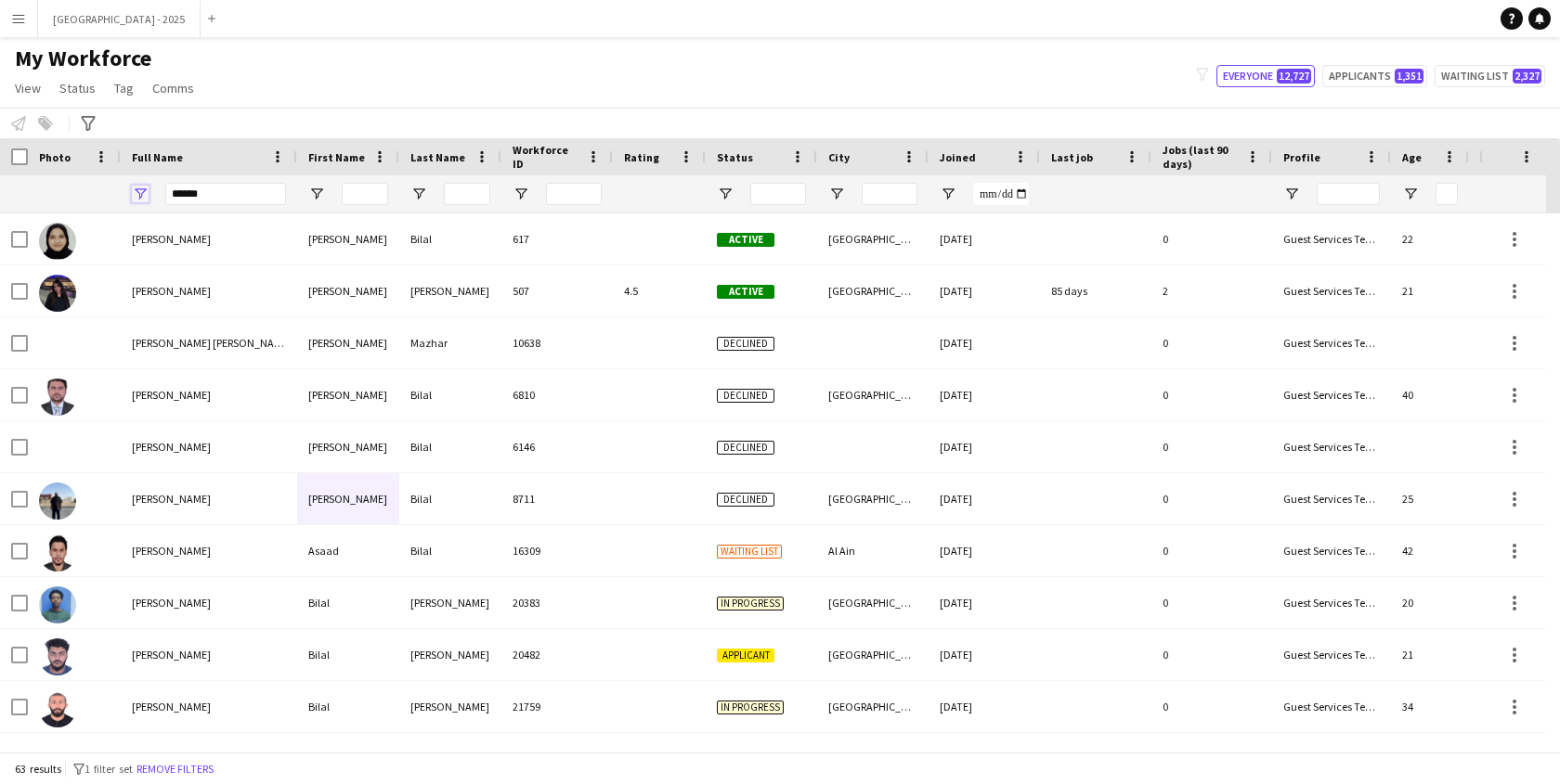
click at [144, 199] on span "Open Filter Menu" at bounding box center [139, 194] width 17 height 17
click at [117, 192] on div at bounding box center [74, 194] width 93 height 38
click at [252, 159] on div "Full Name" at bounding box center [197, 157] width 132 height 28
click at [204, 149] on div "Full Name 1" at bounding box center [197, 157] width 132 height 28
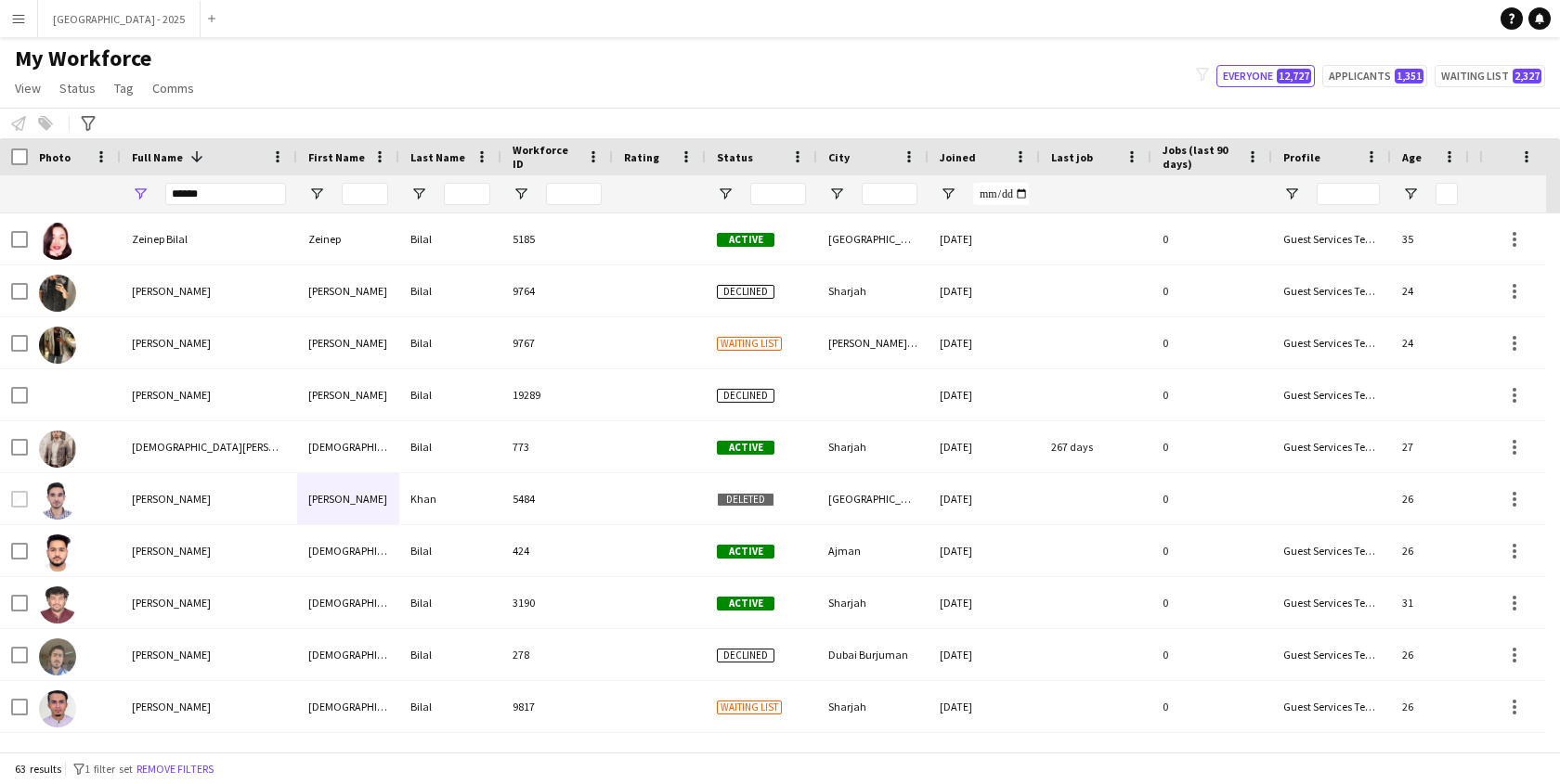
click at [191, 159] on span at bounding box center [197, 156] width 17 height 17
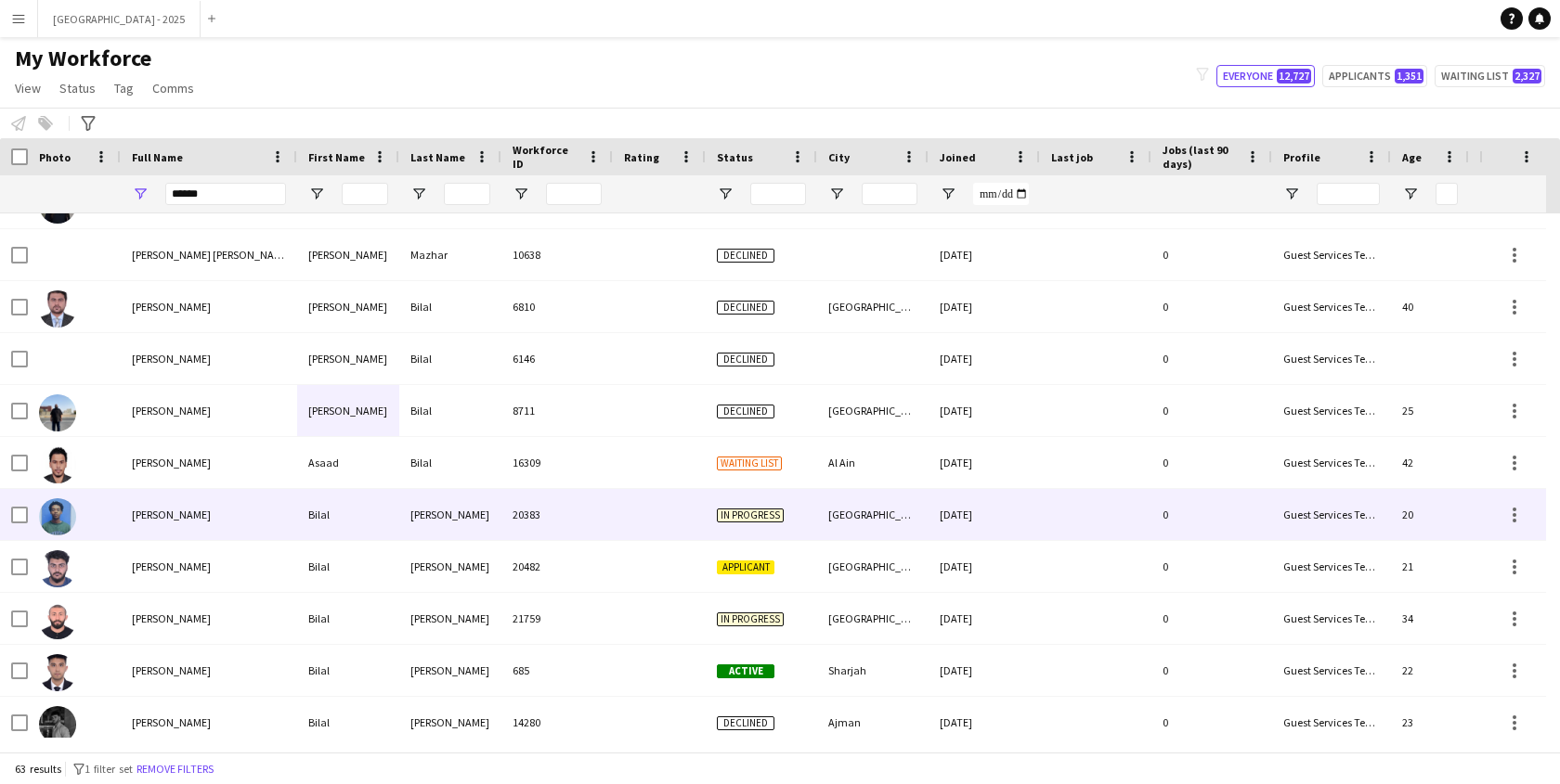
scroll to position [101, 0]
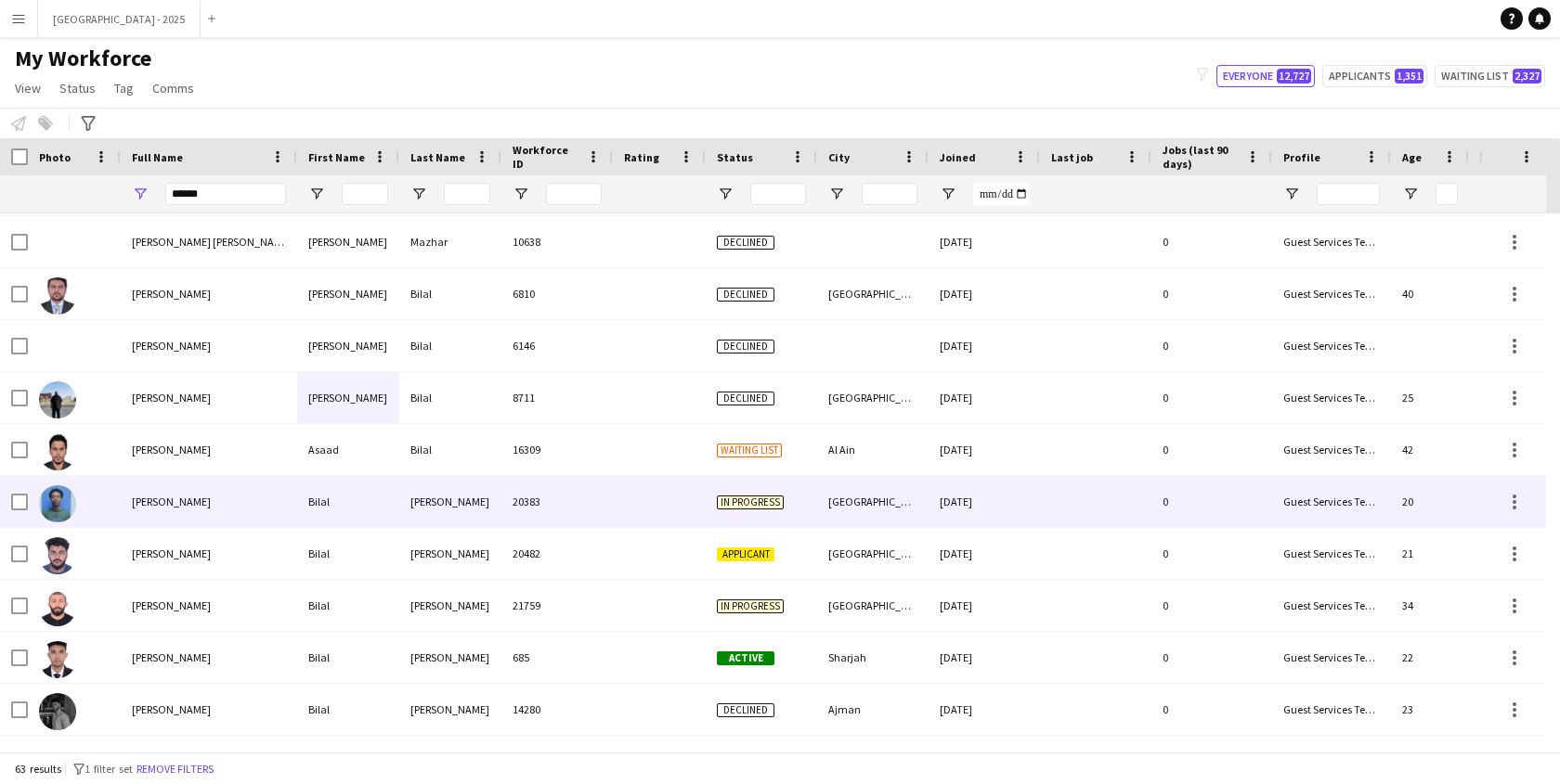
click at [245, 497] on div "Bilal Abdulkader" at bounding box center [209, 502] width 176 height 51
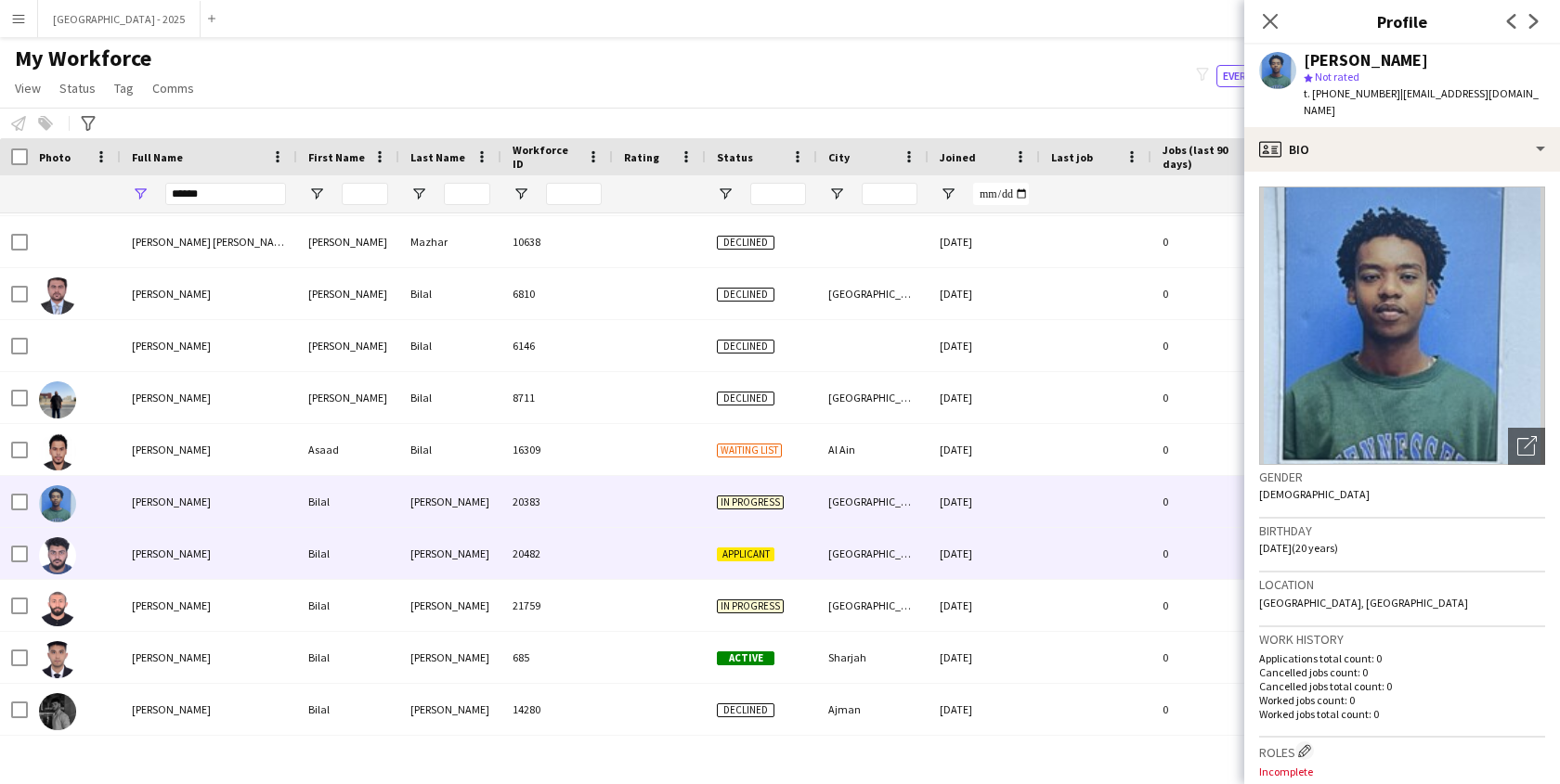
click at [239, 538] on div "Bilal Ahmad" at bounding box center [209, 554] width 176 height 51
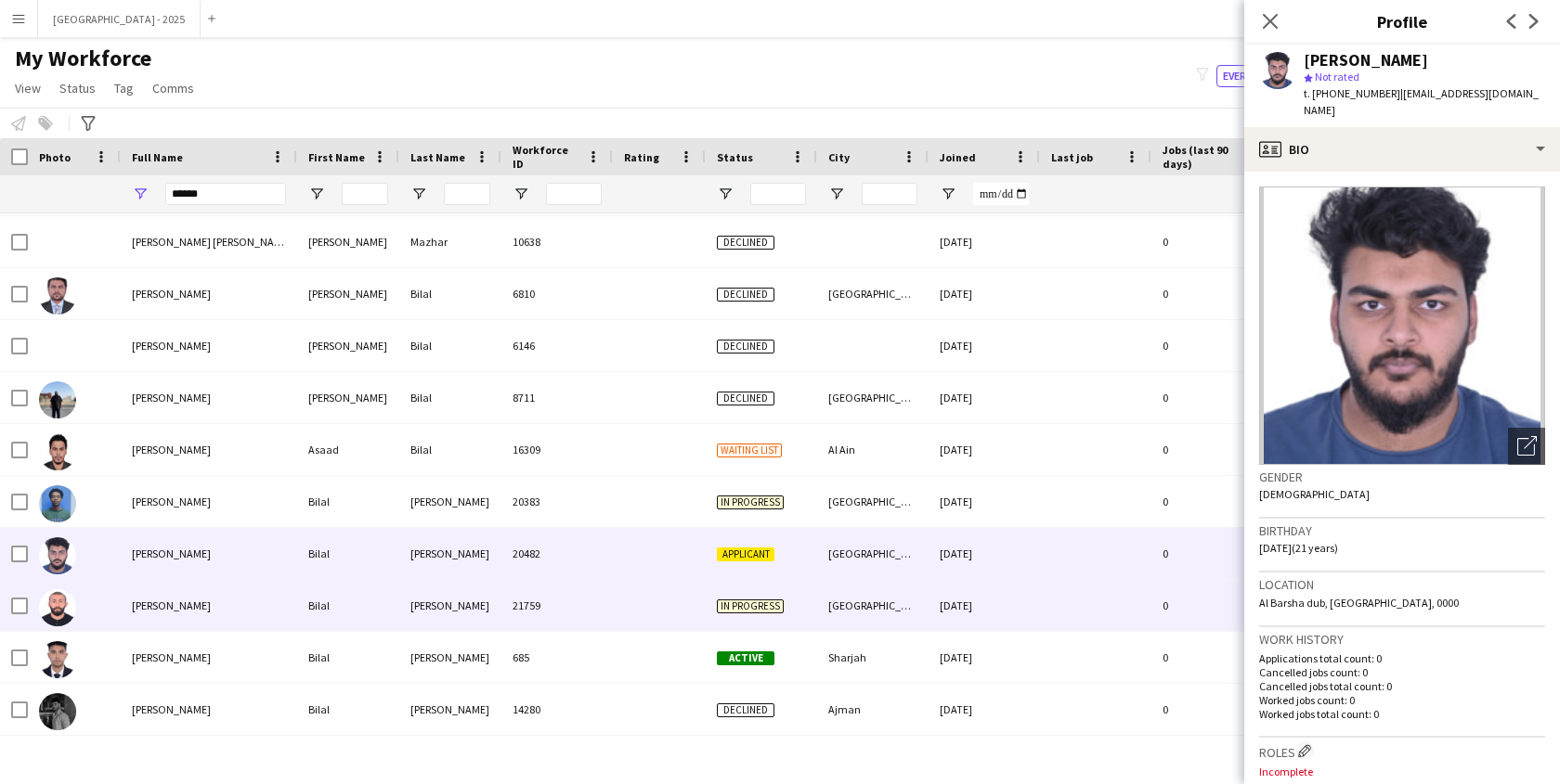
click at [242, 599] on div "Bilal Ahmad" at bounding box center [209, 606] width 176 height 51
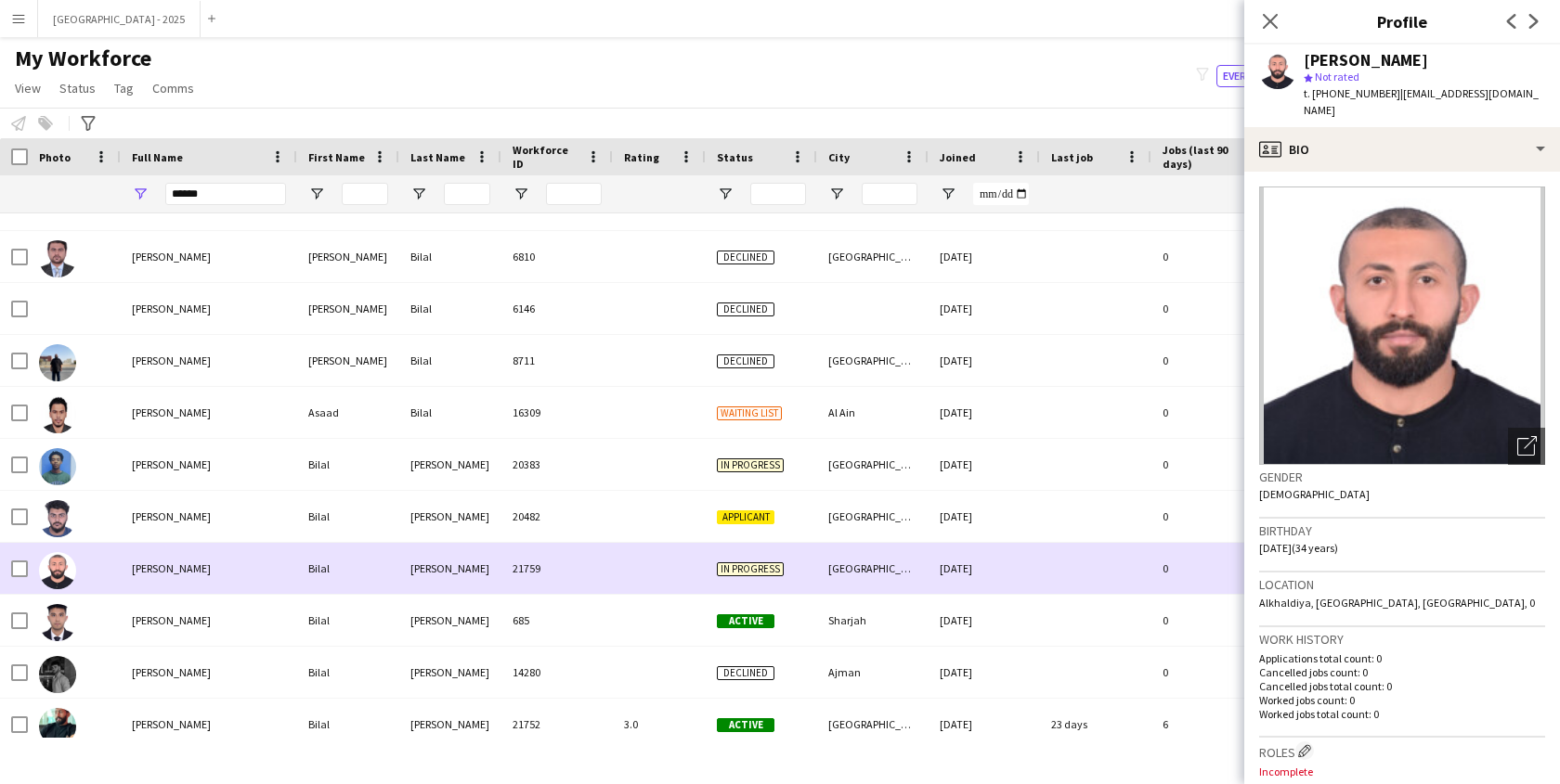
scroll to position [142, 0]
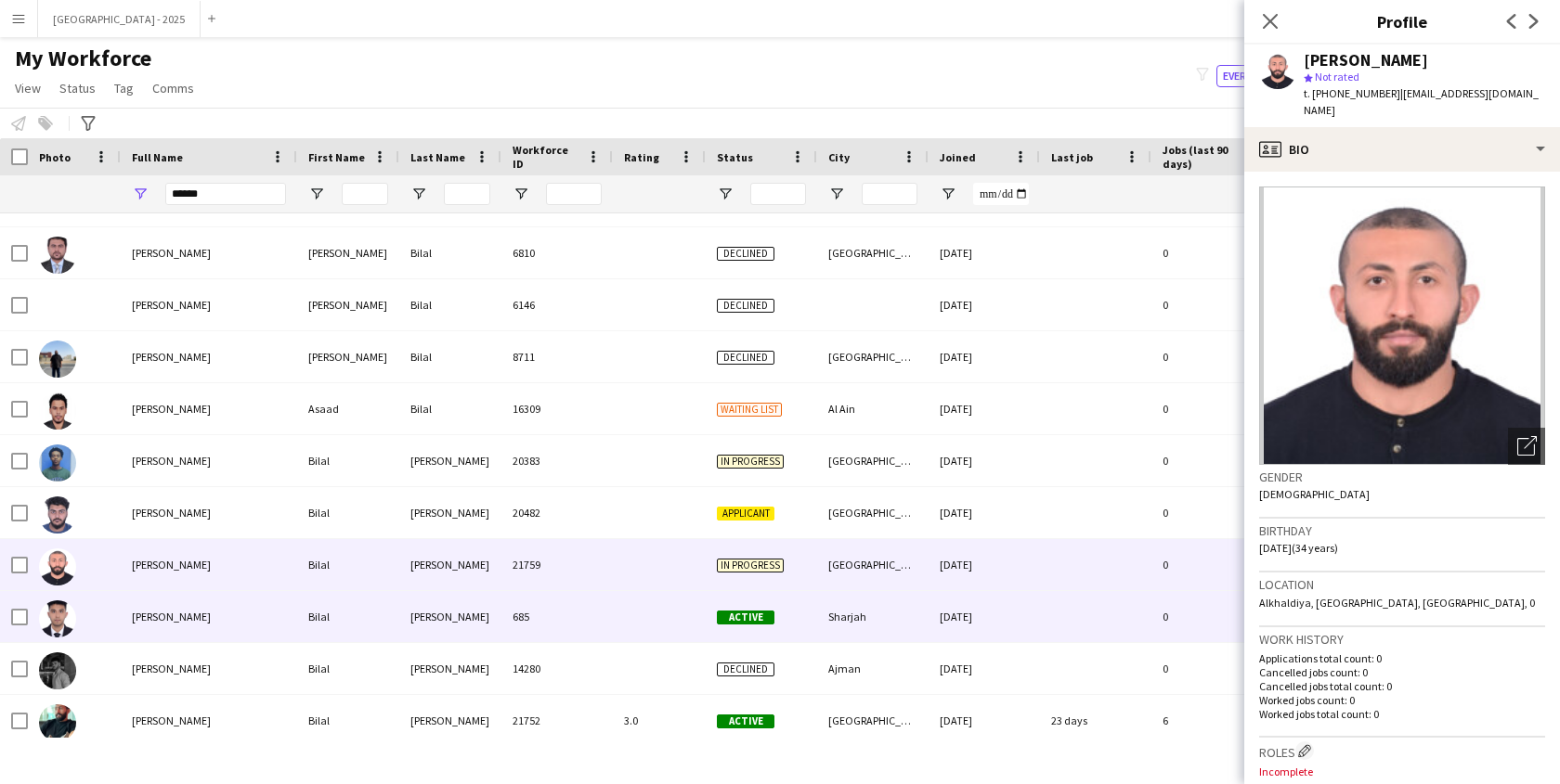
click at [249, 600] on div "Bilal Ahmed" at bounding box center [209, 617] width 176 height 51
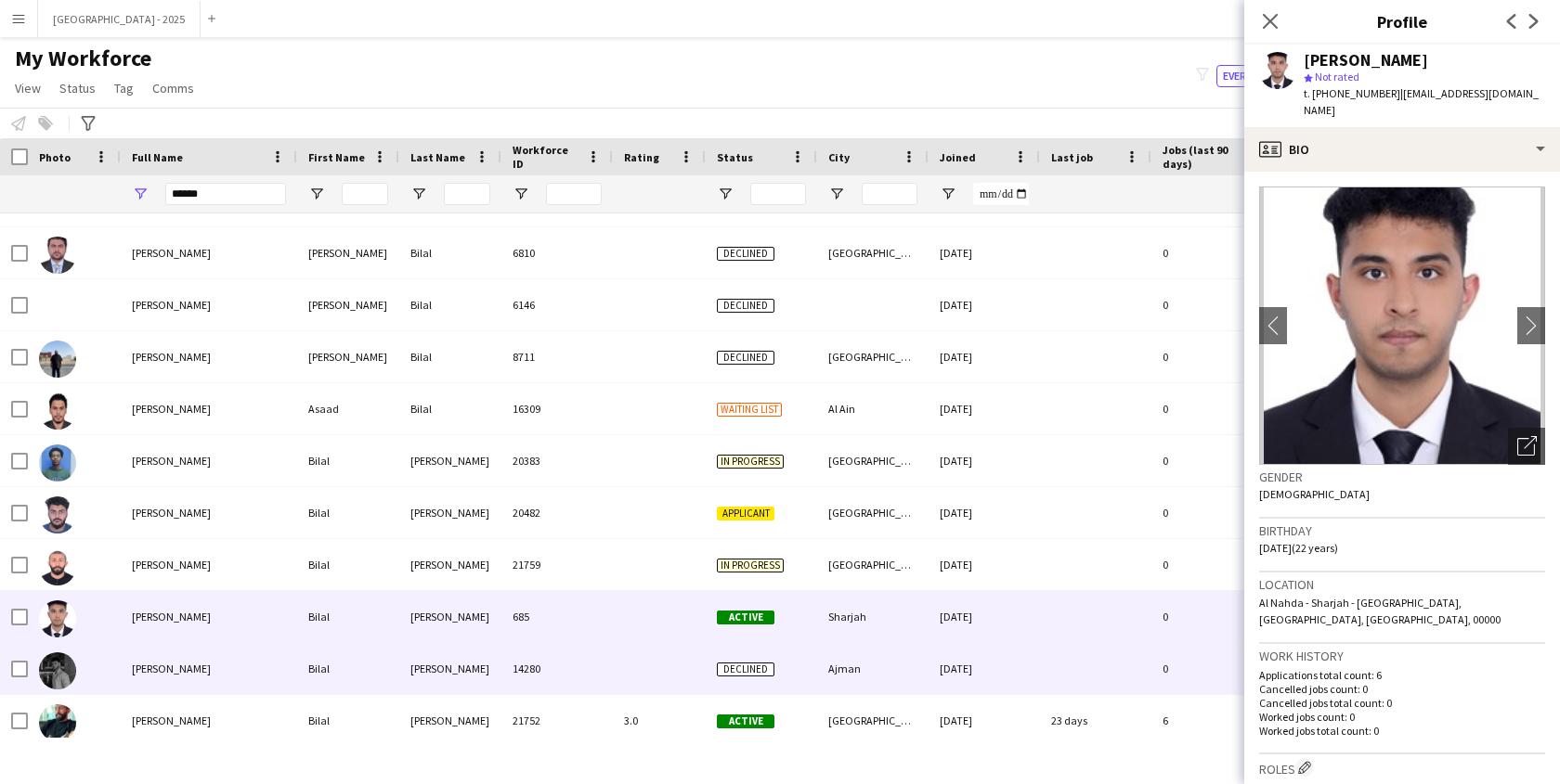
click at [281, 652] on div "Bilal Ahmed" at bounding box center [209, 669] width 176 height 51
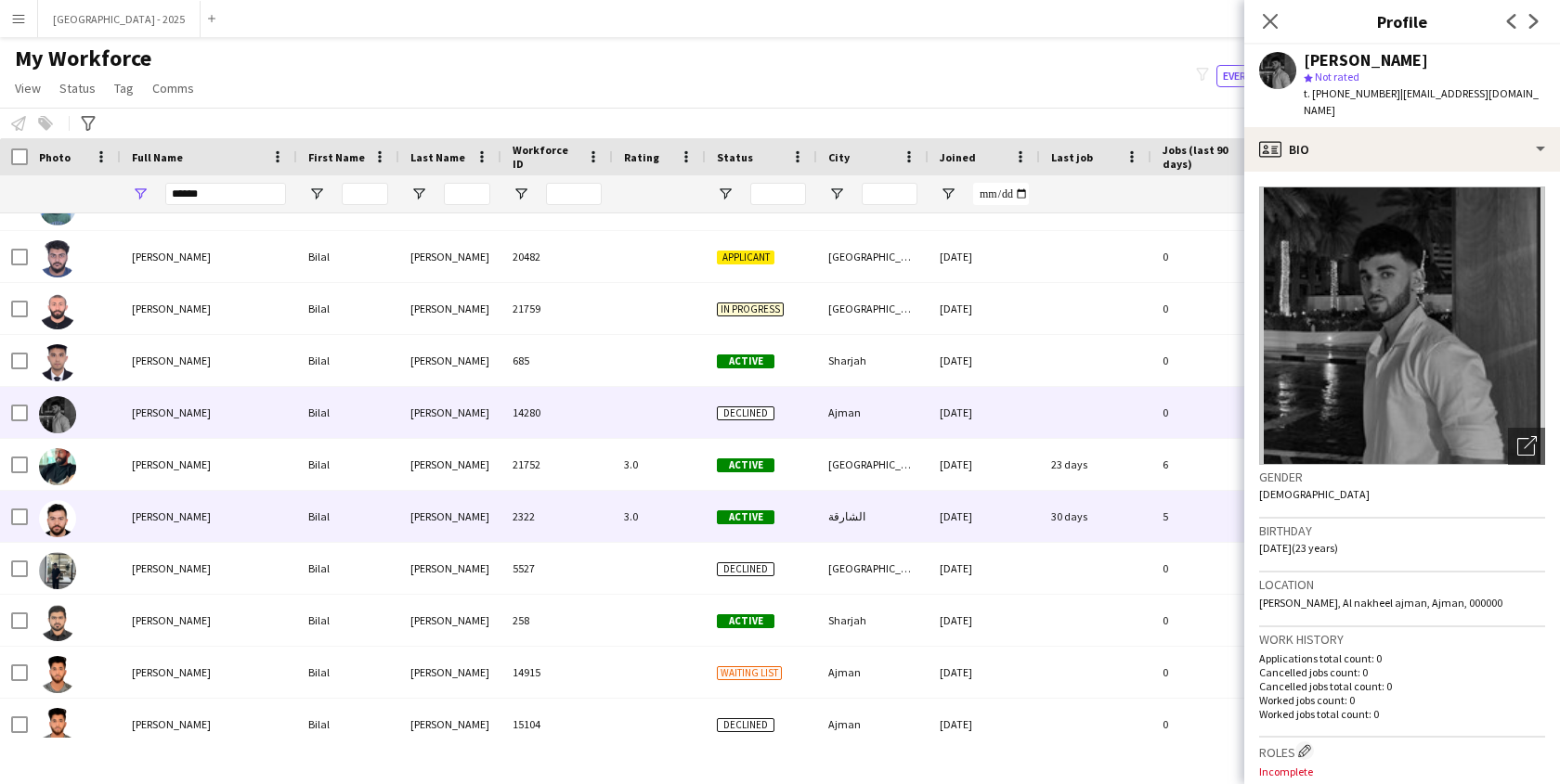
scroll to position [402, 0]
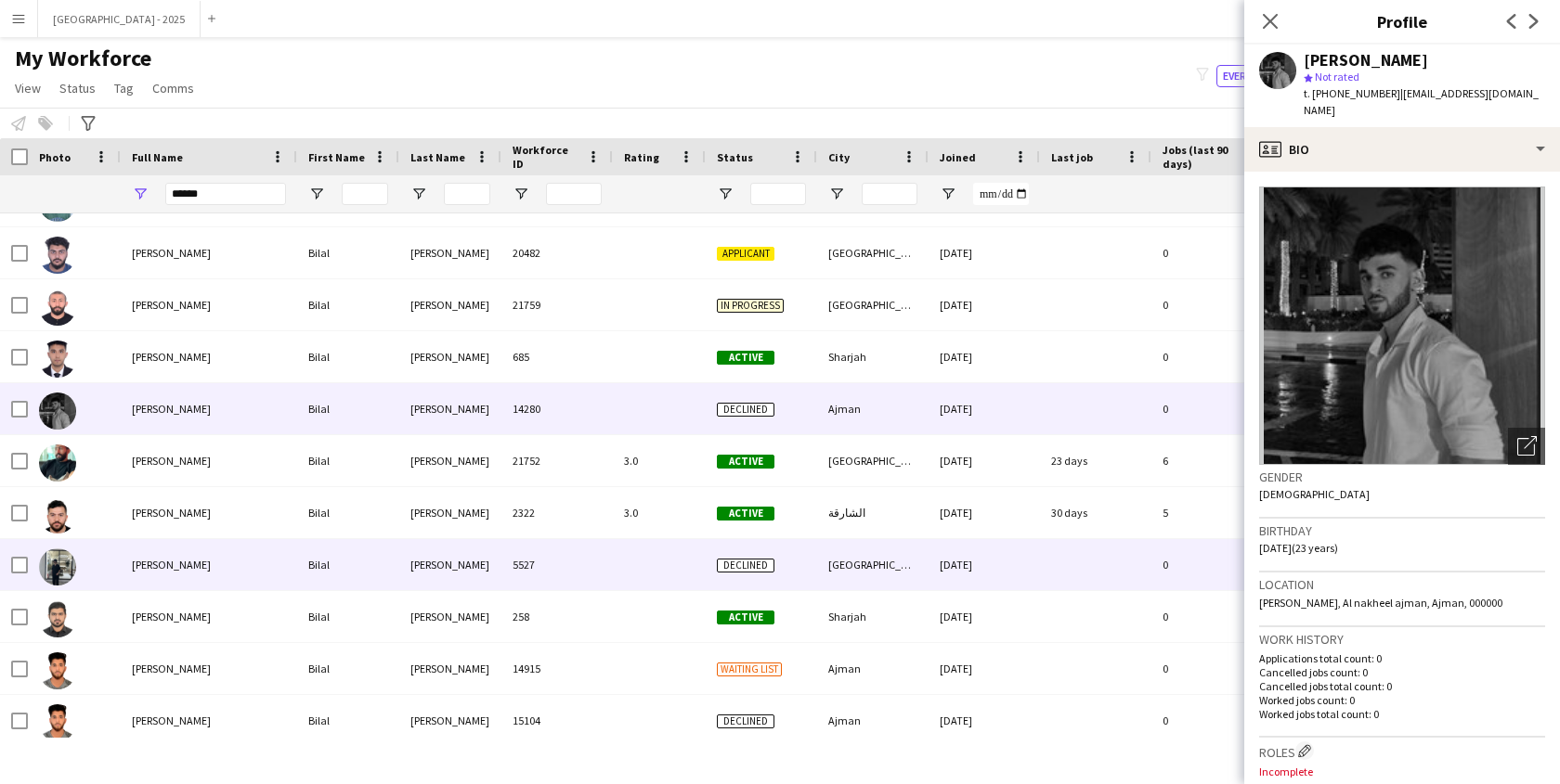
click at [305, 557] on div "Bilal" at bounding box center [347, 565] width 102 height 51
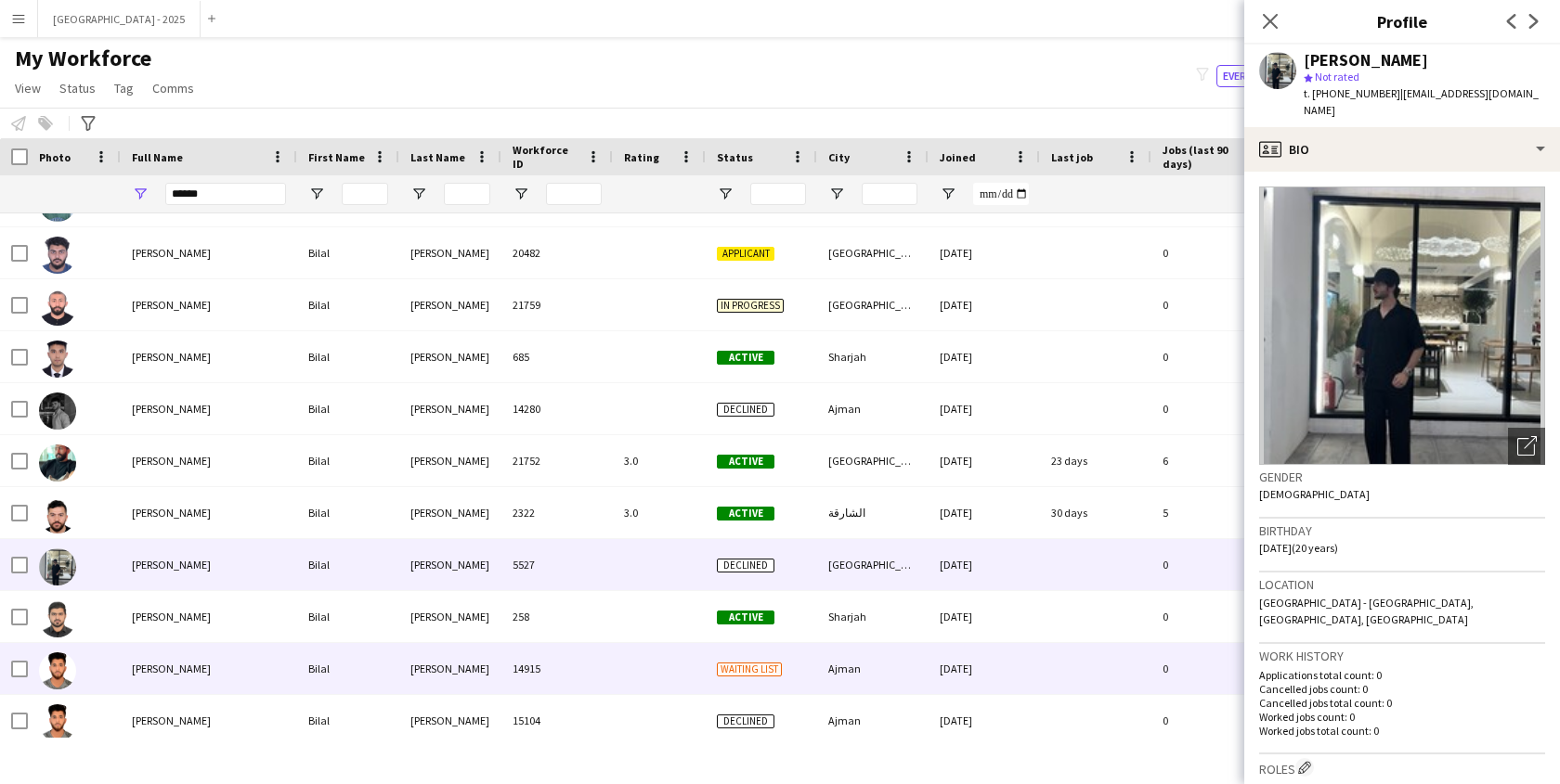
click at [329, 684] on div "Bilal" at bounding box center [347, 669] width 102 height 51
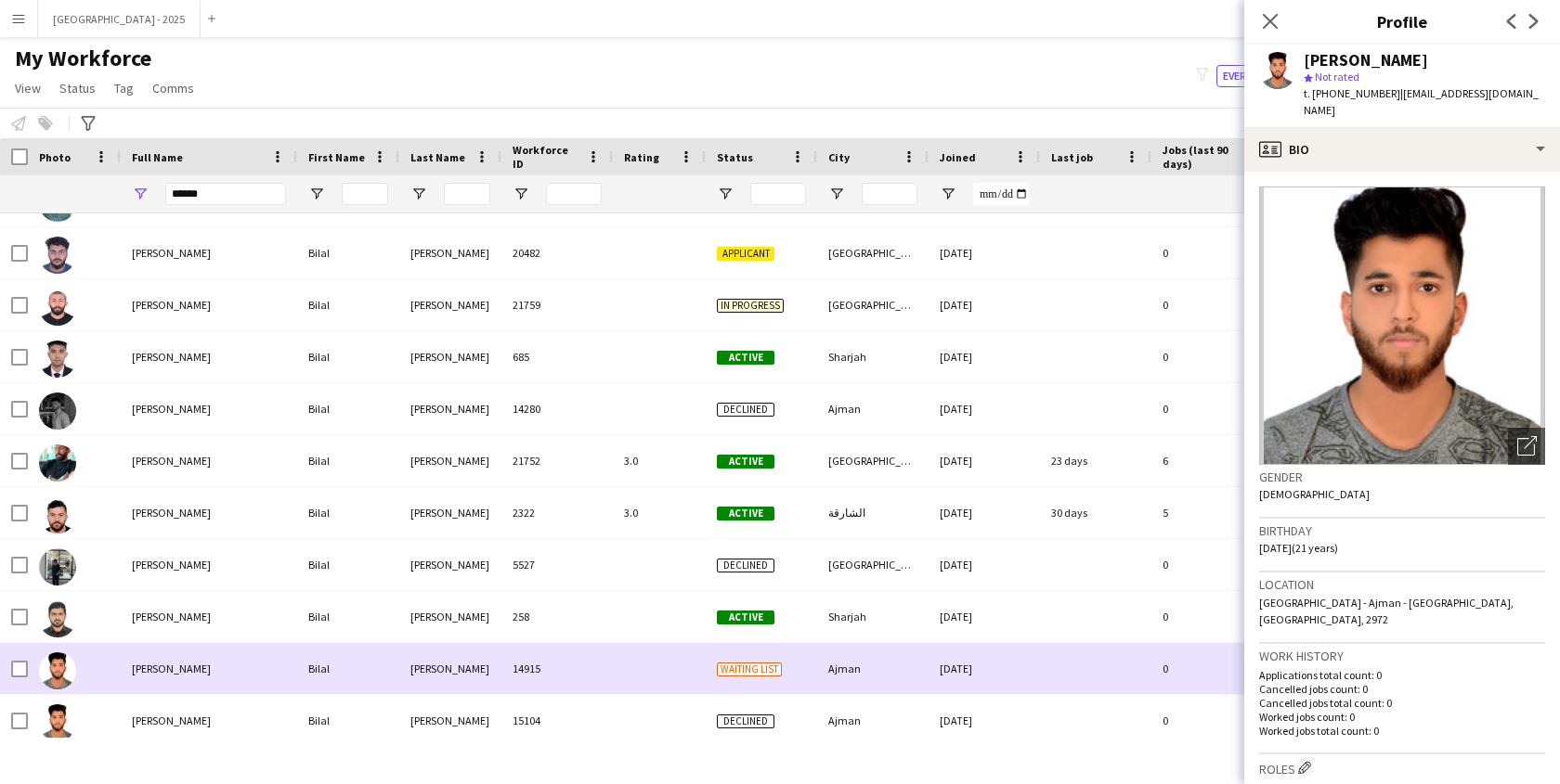
scroll to position [406, 0]
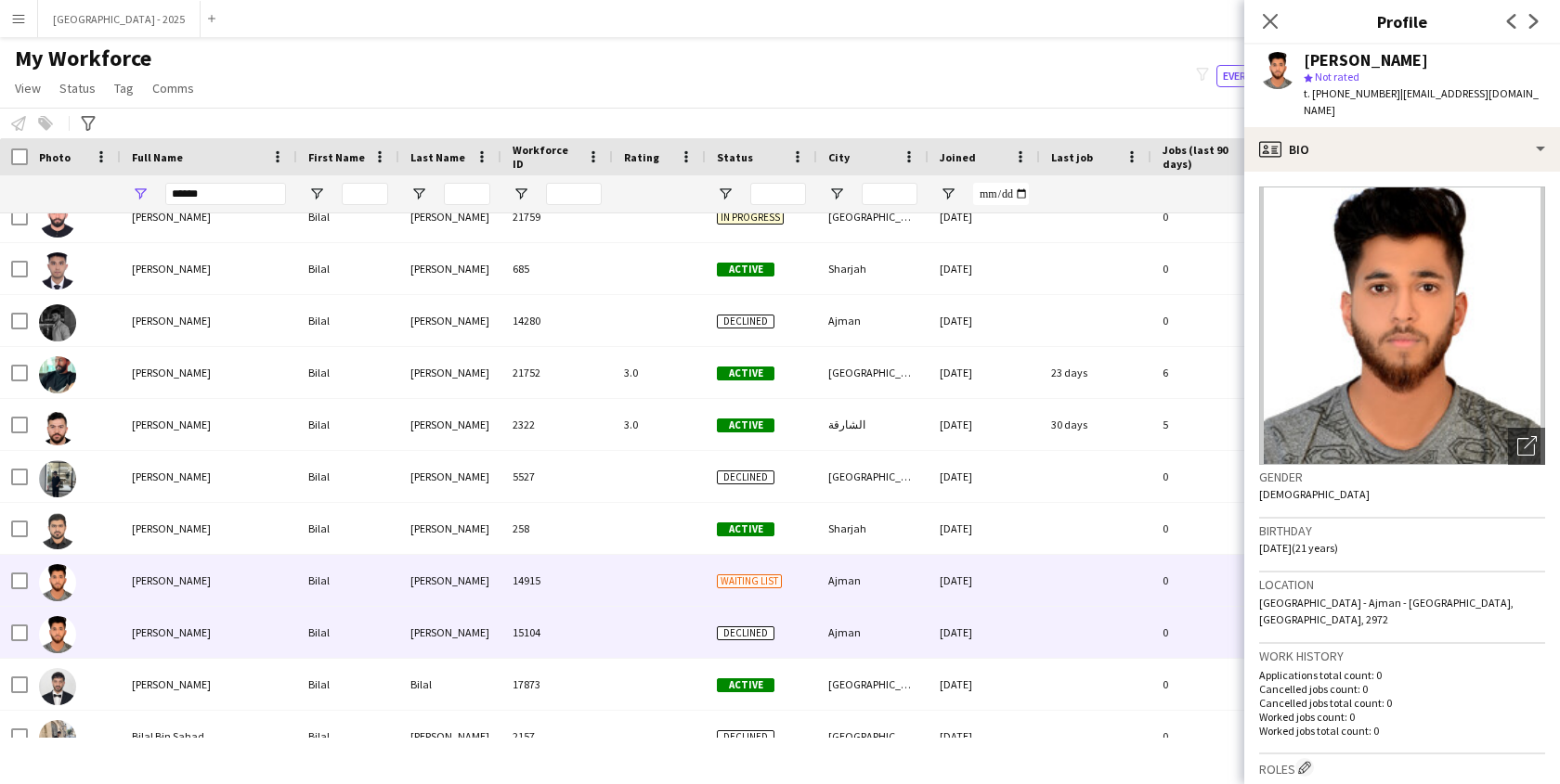
click at [332, 616] on div "Bilal" at bounding box center [347, 633] width 102 height 51
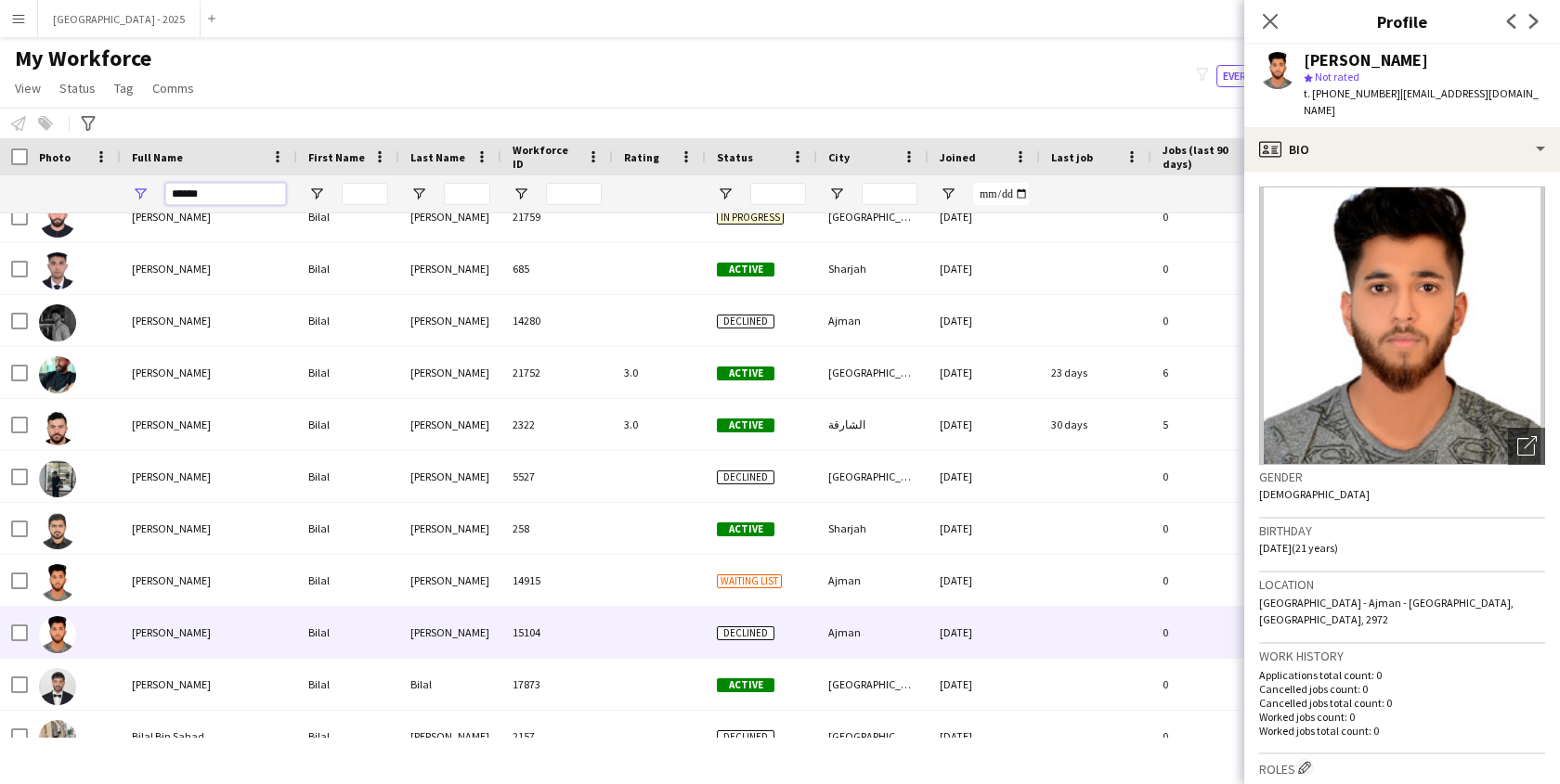
click at [176, 196] on input "*****" at bounding box center [226, 194] width 121 height 23
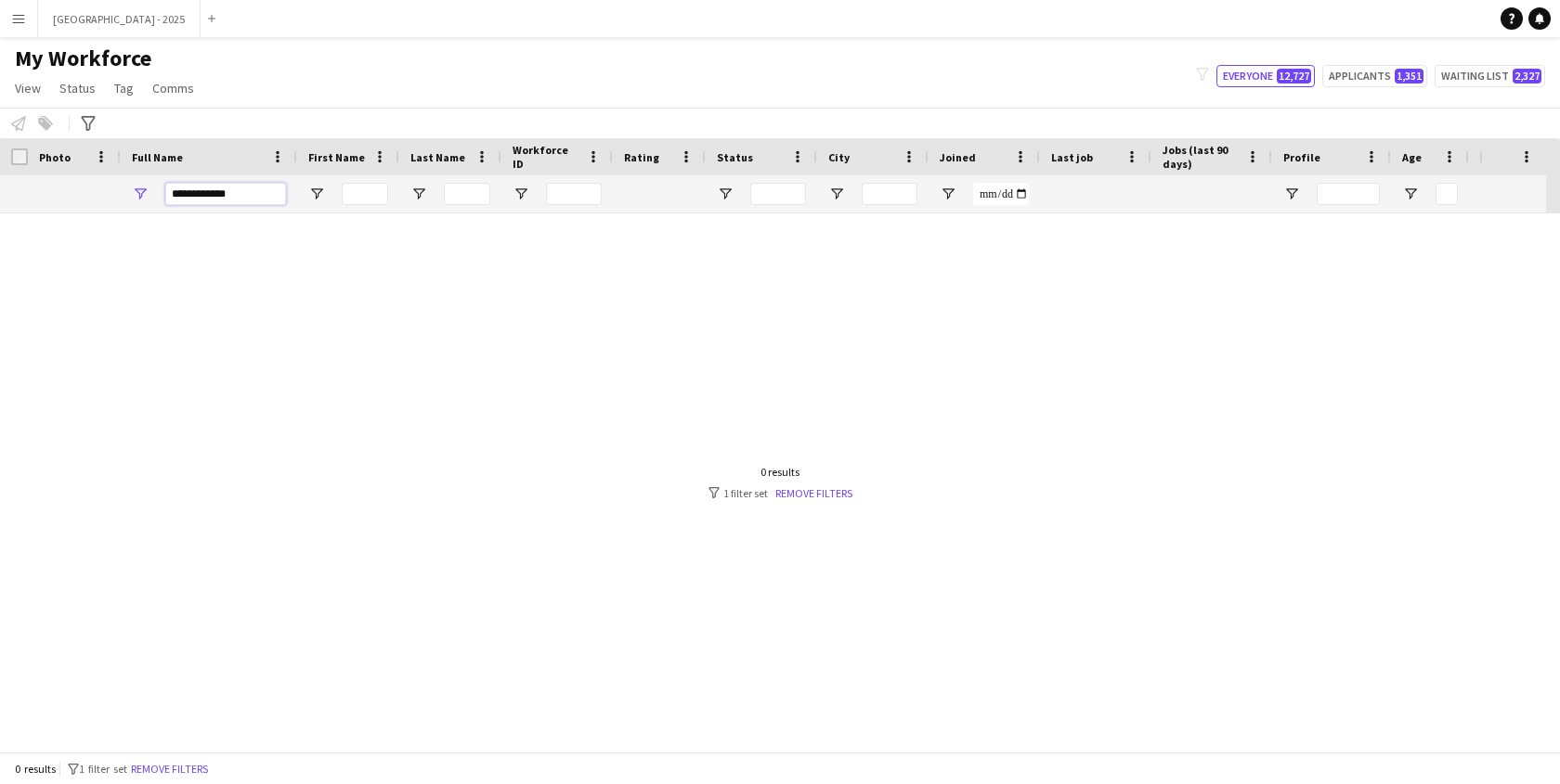
scroll to position [0, 0]
type input "*"
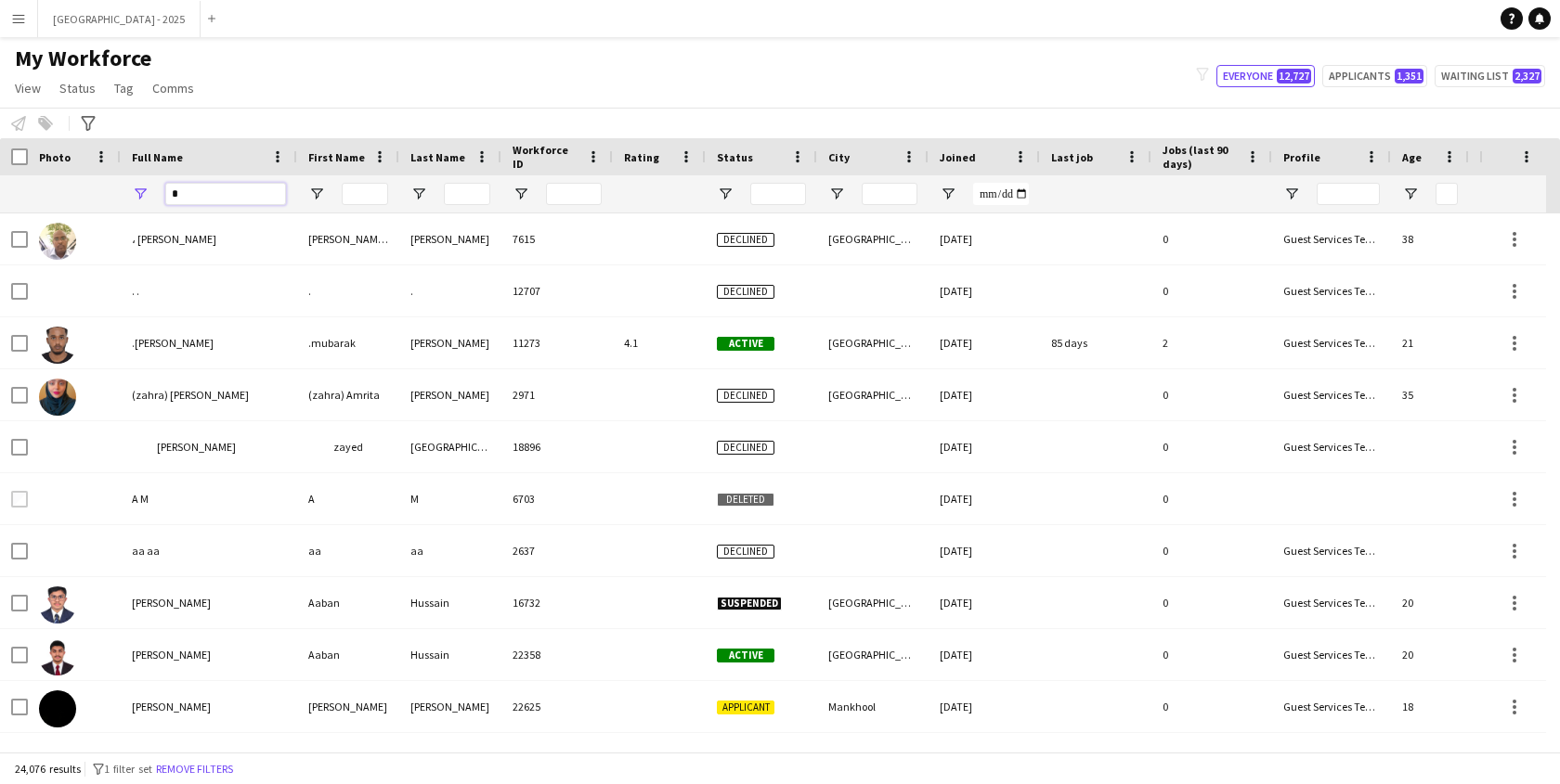
paste input "**********"
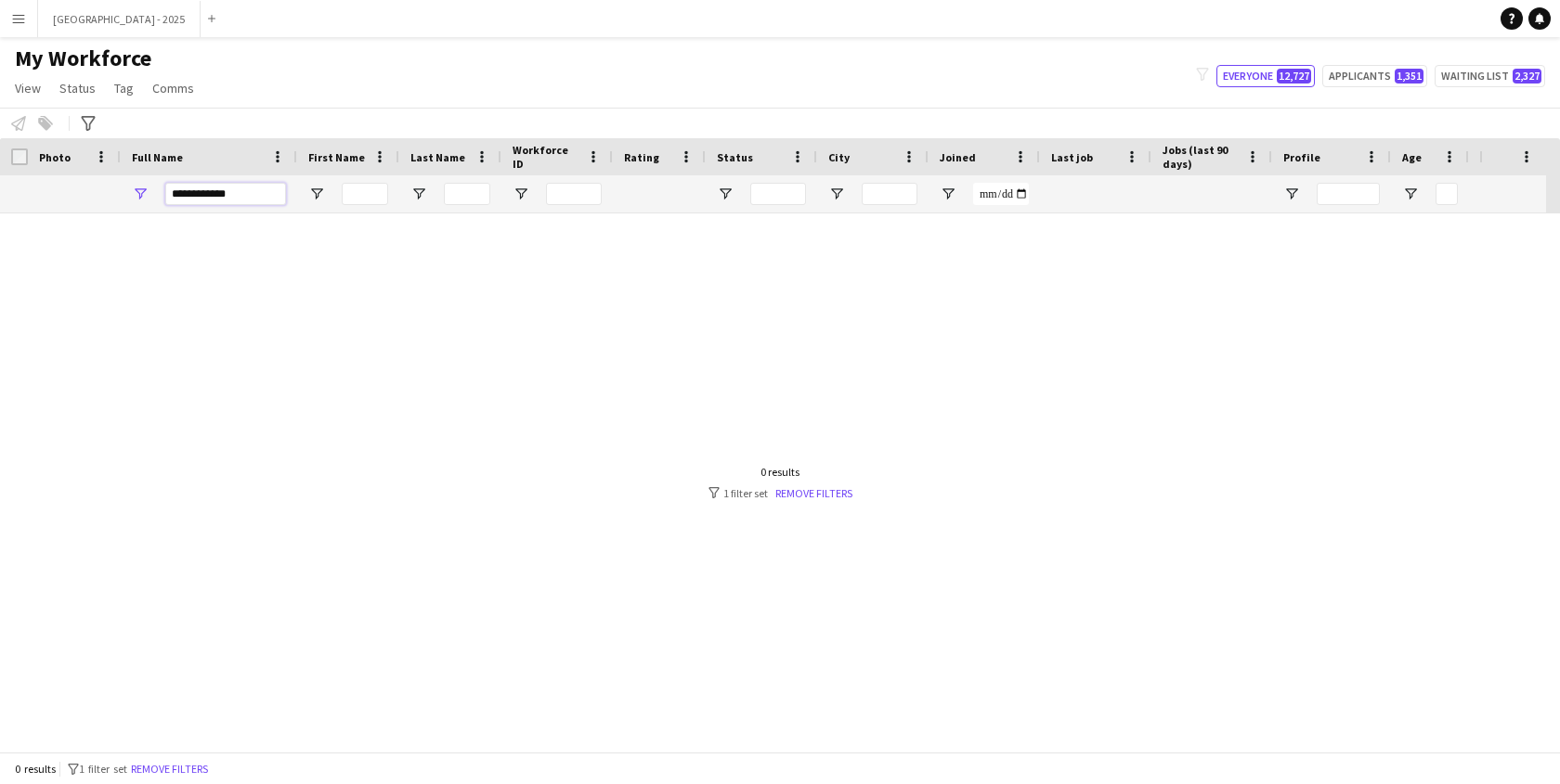
click at [210, 194] on input "**********" at bounding box center [226, 194] width 121 height 23
type input "**********"
click at [252, 182] on div "**********" at bounding box center [226, 194] width 121 height 38
click at [249, 194] on input "**********" at bounding box center [226, 194] width 121 height 23
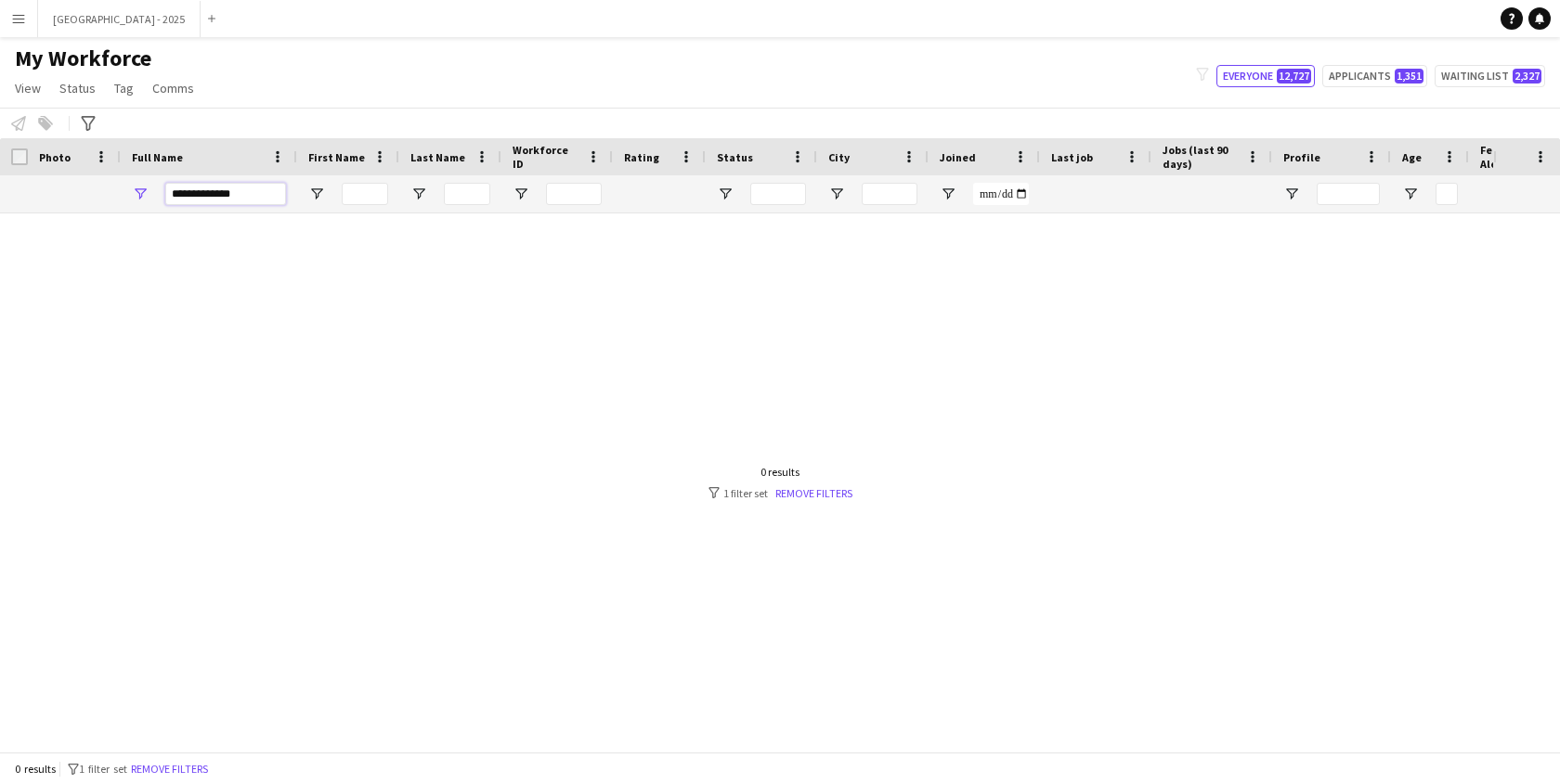
click at [249, 194] on input "**********" at bounding box center [226, 194] width 121 height 23
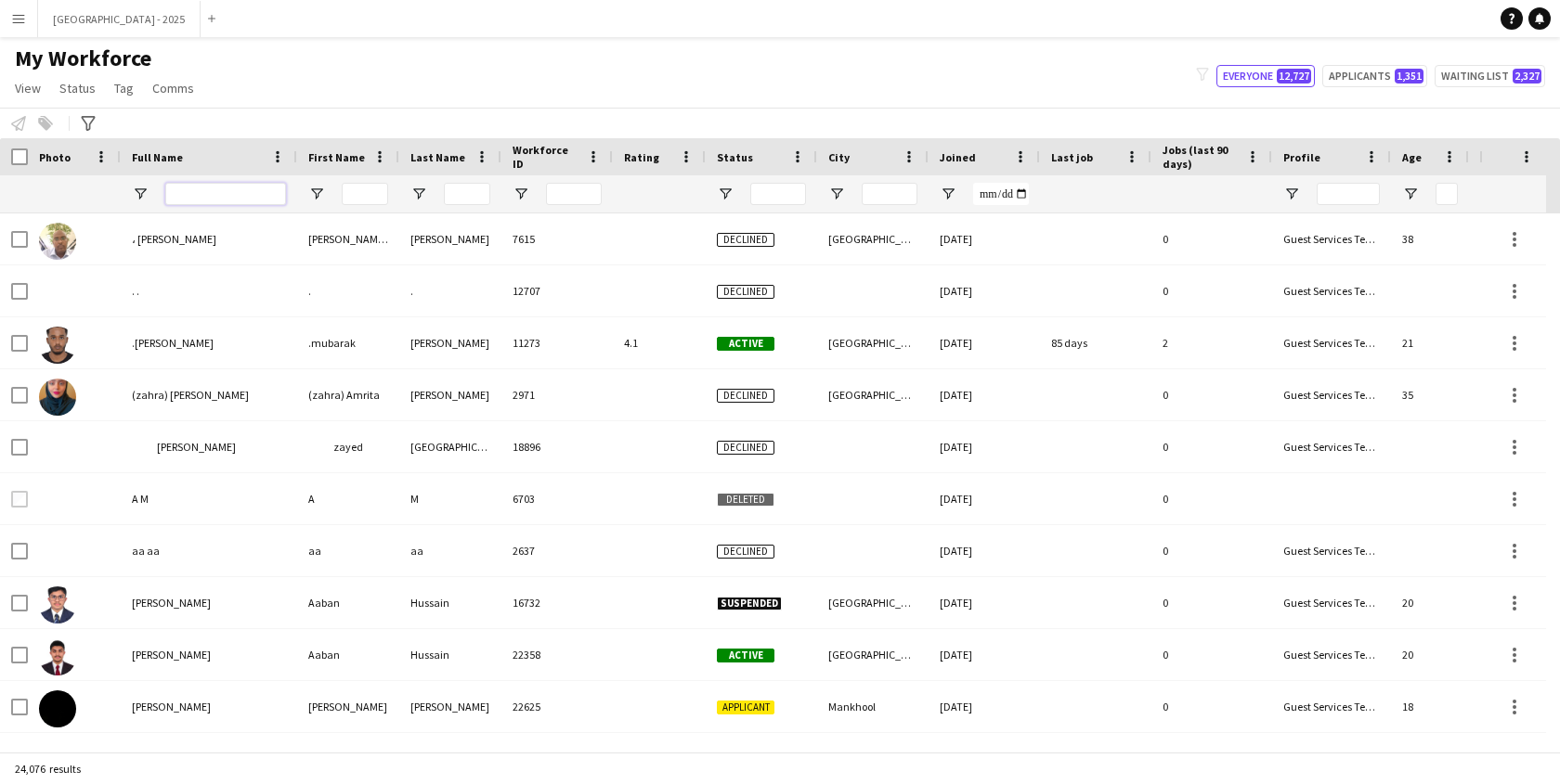
paste input "**********"
type input "**********"
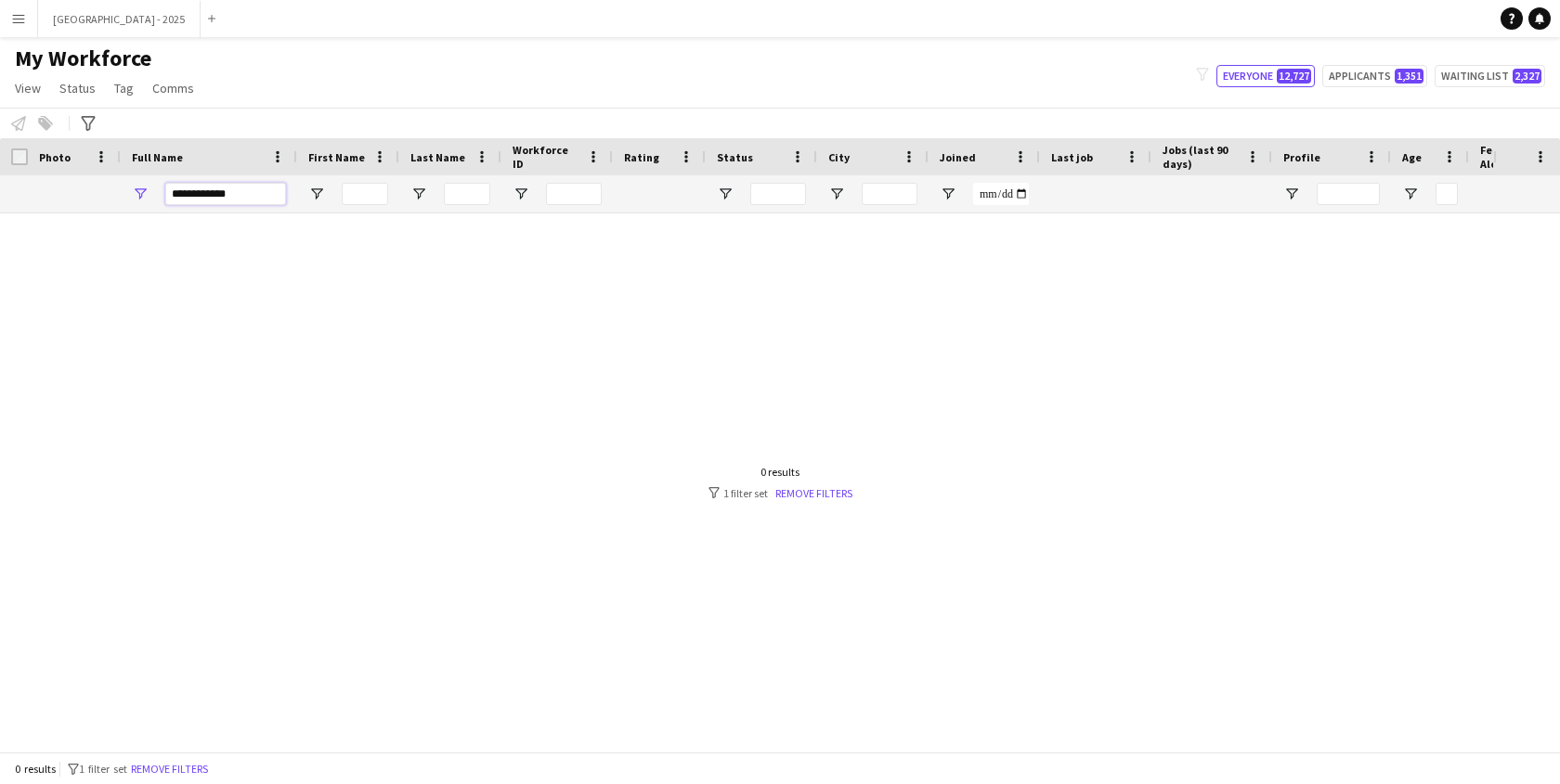
click at [227, 195] on input "**********" at bounding box center [226, 194] width 121 height 23
click at [253, 201] on input "**********" at bounding box center [226, 194] width 121 height 23
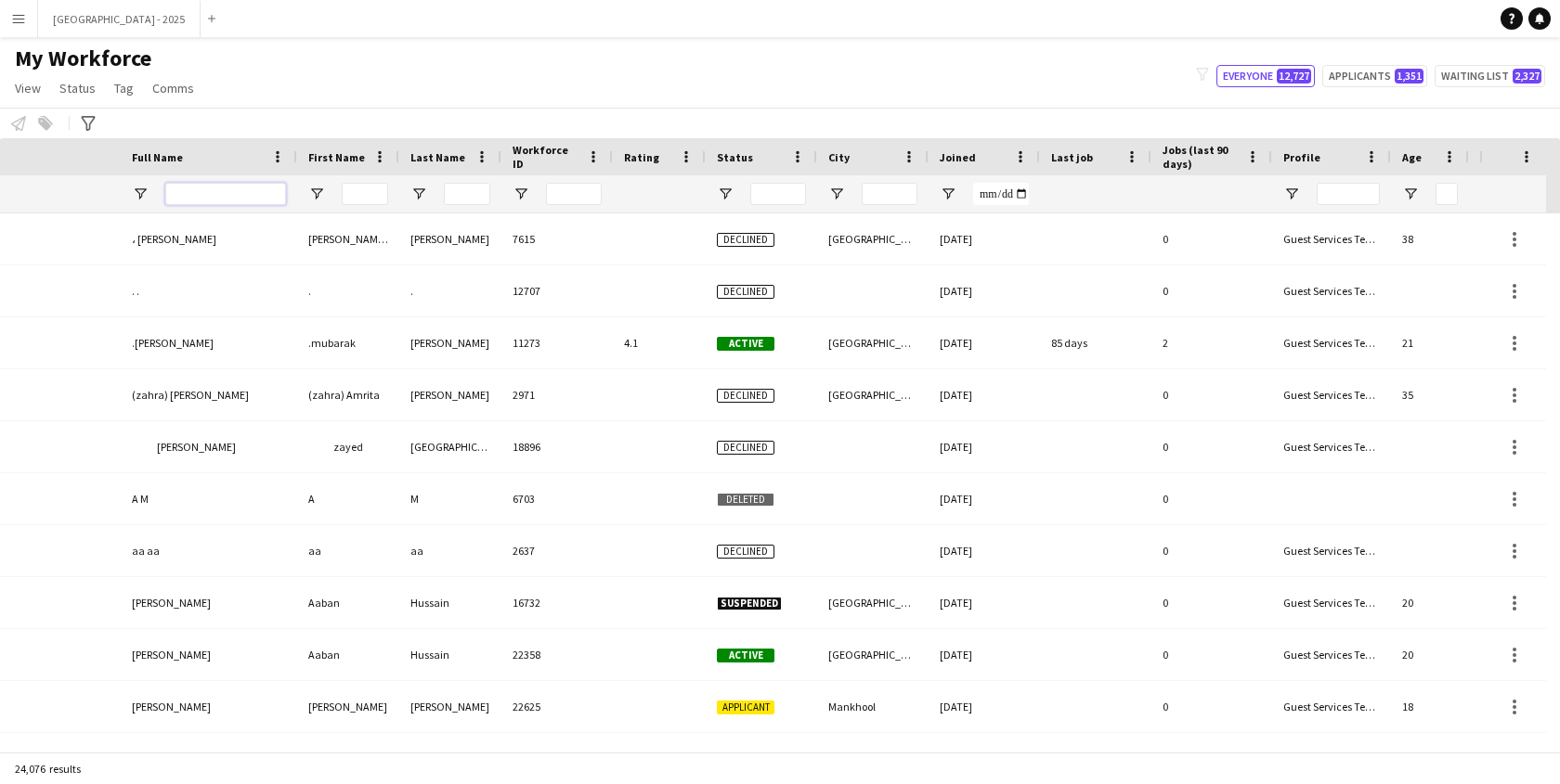
scroll to position [0, 417]
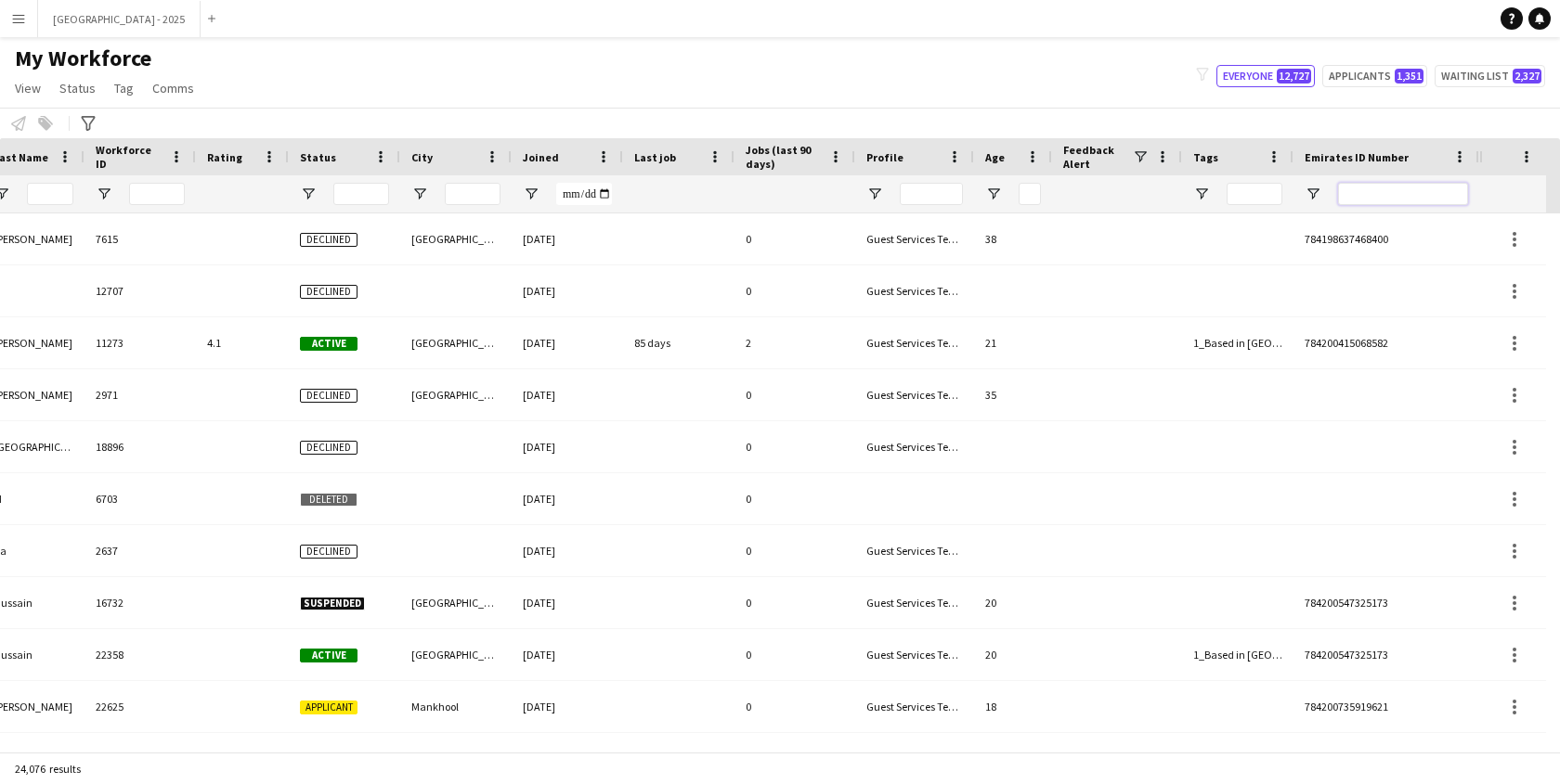
click at [1431, 196] on input "Emirates ID Number Filter Input" at bounding box center [1403, 194] width 130 height 23
paste input "*******"
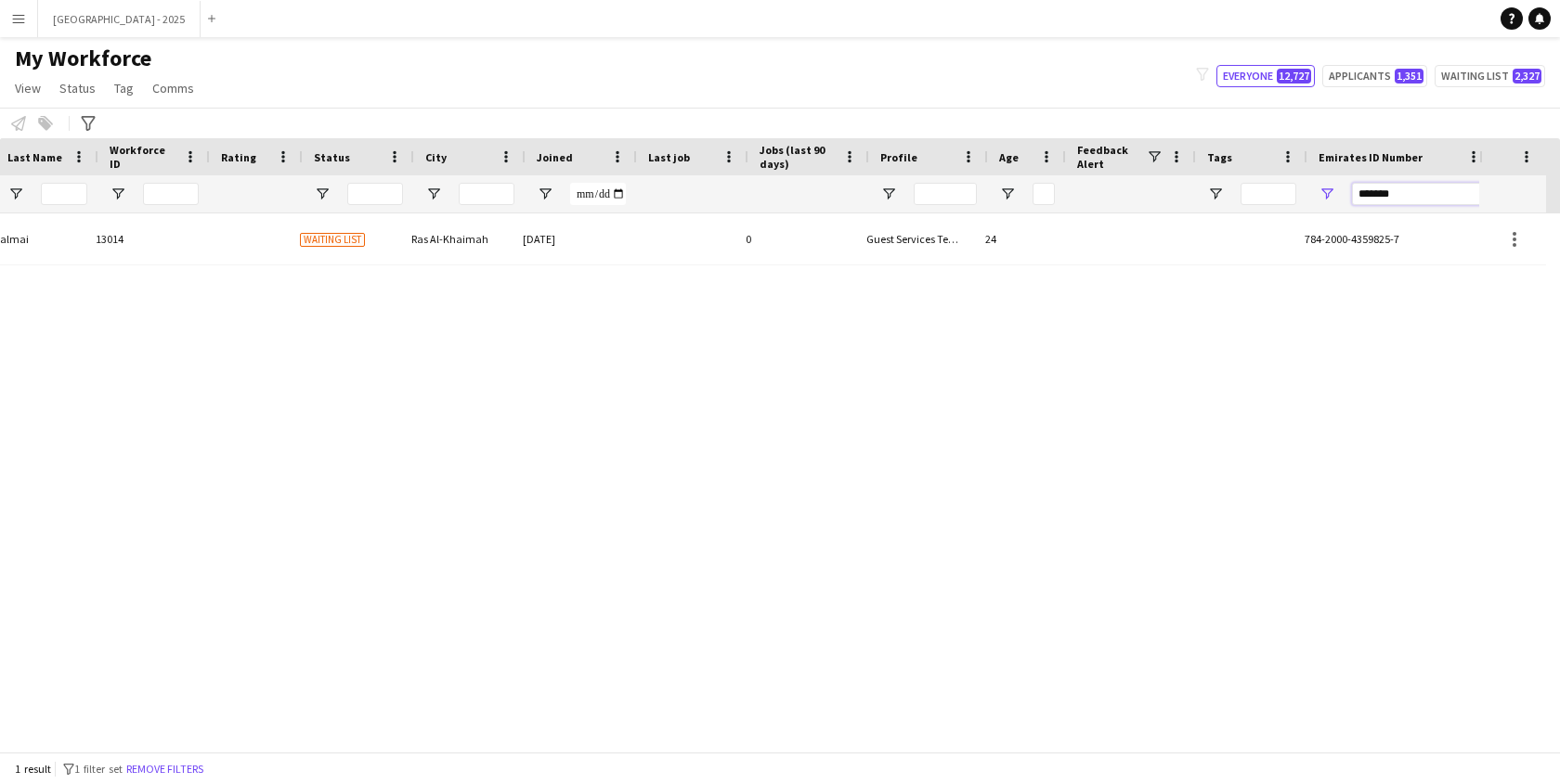
scroll to position [0, 403]
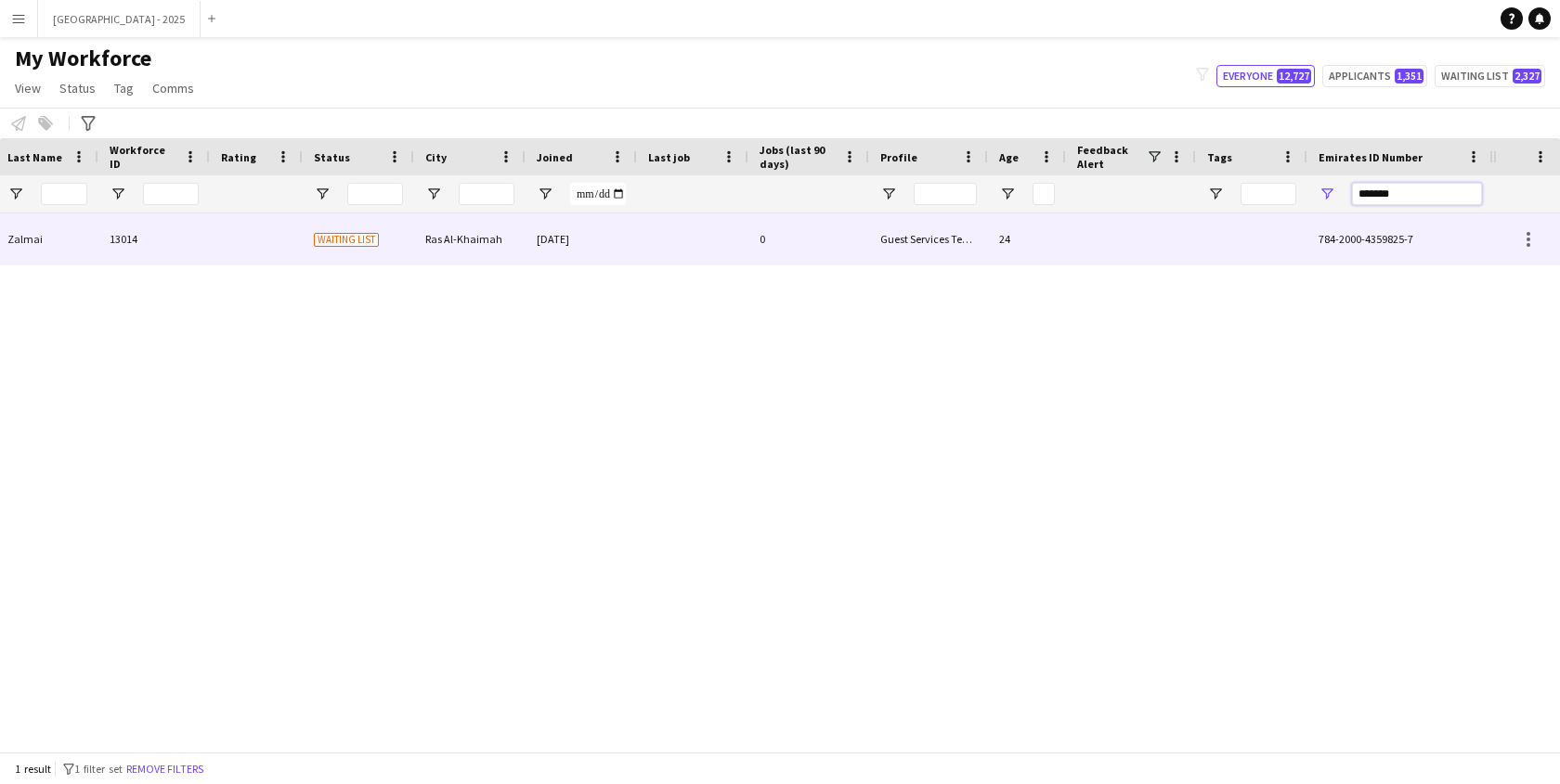
type input "*******"
click at [604, 239] on div "[DATE]" at bounding box center [581, 239] width 112 height 51
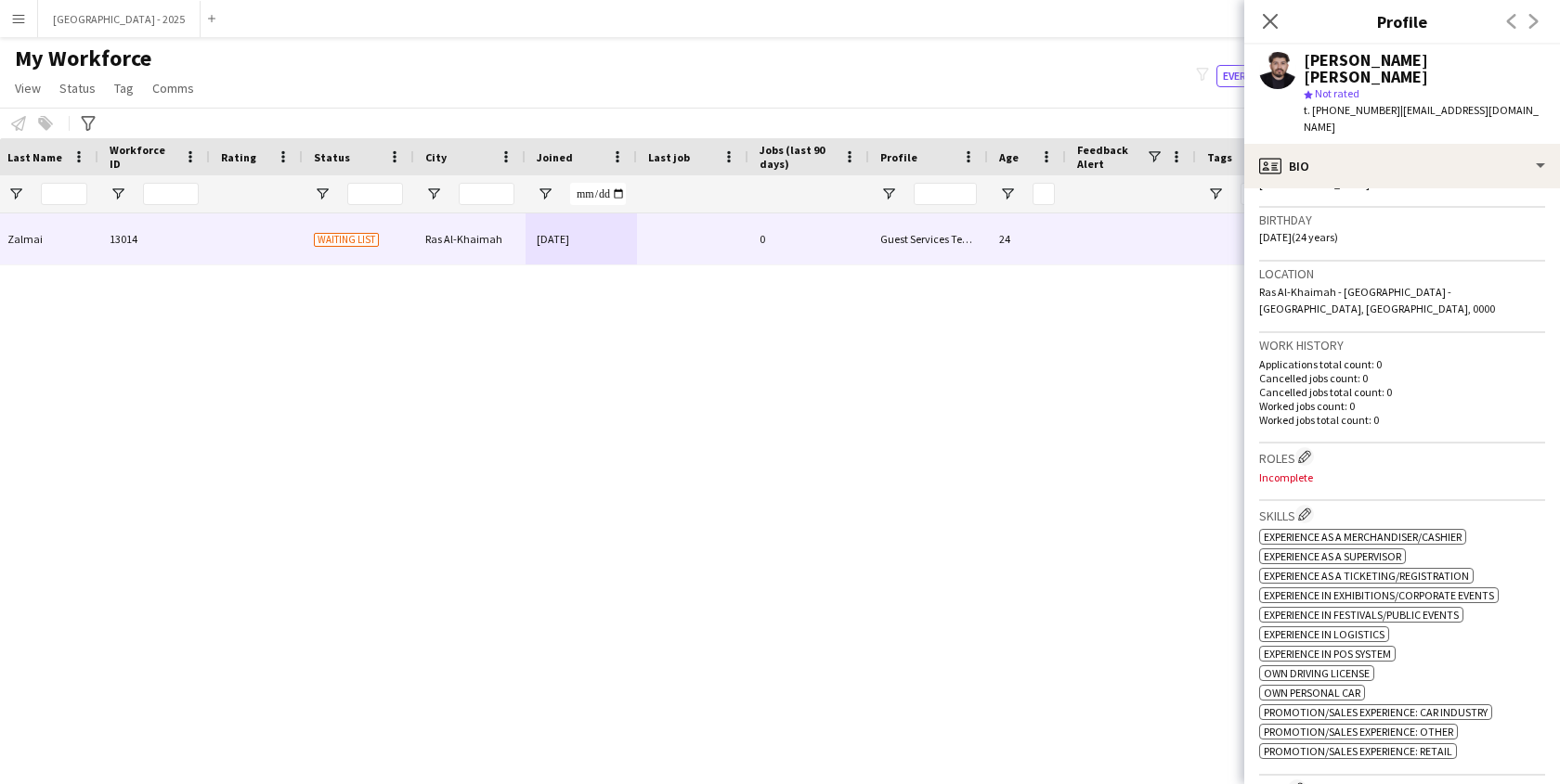
scroll to position [338, 0]
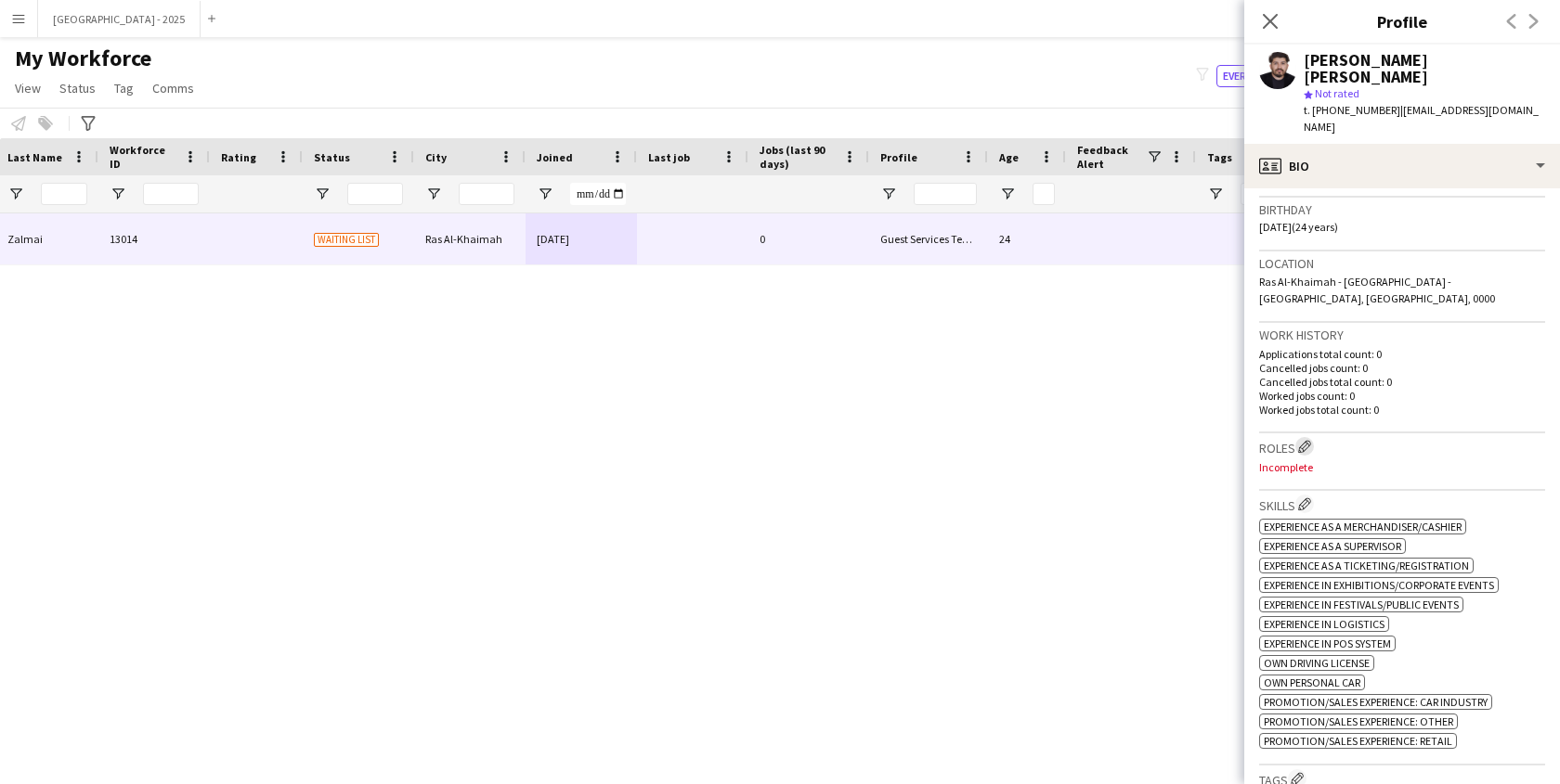
click at [1306, 440] on app-icon "Edit crew company roles" at bounding box center [1304, 446] width 13 height 13
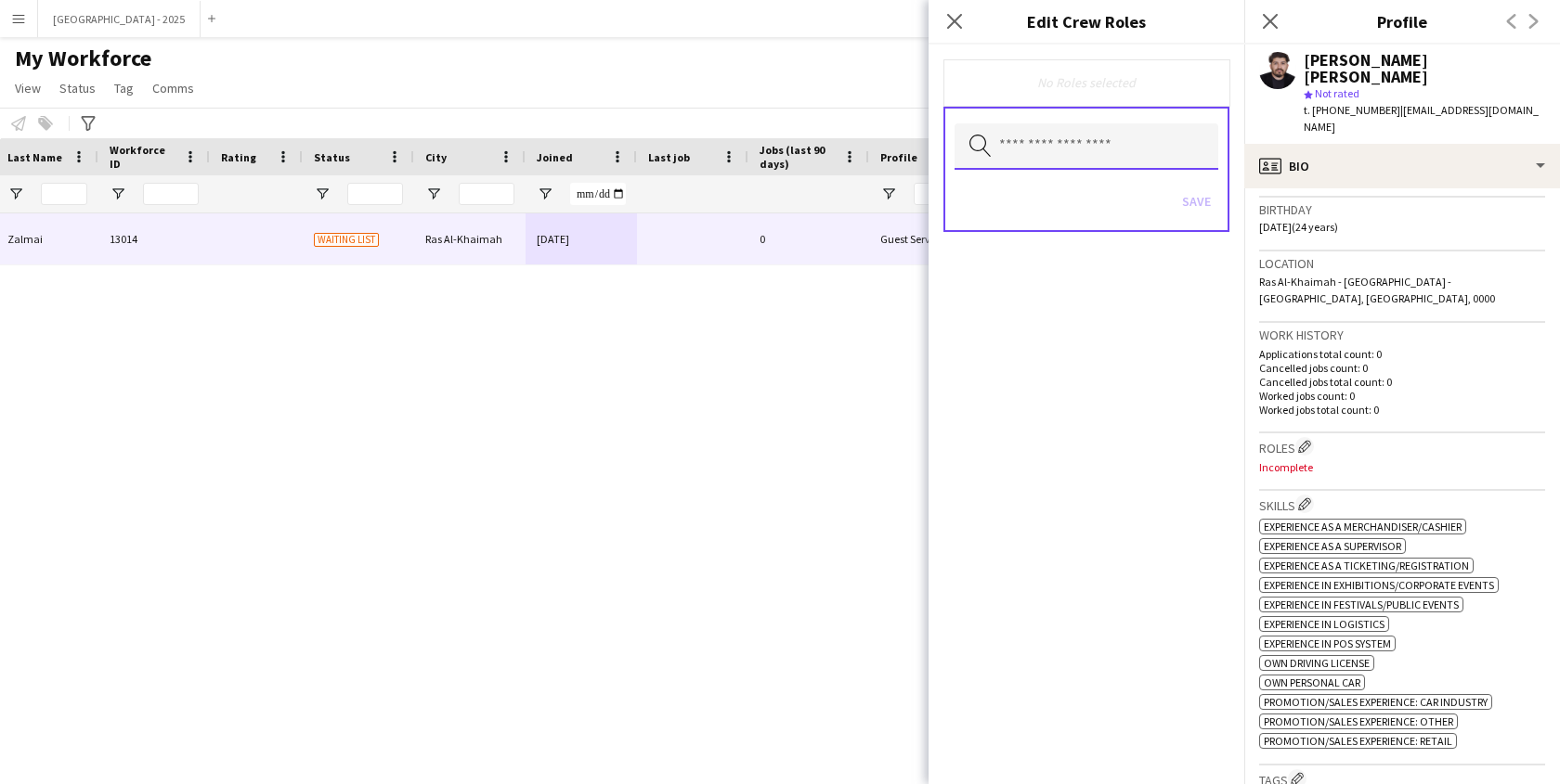
click at [1075, 150] on input "text" at bounding box center [1086, 146] width 264 height 46
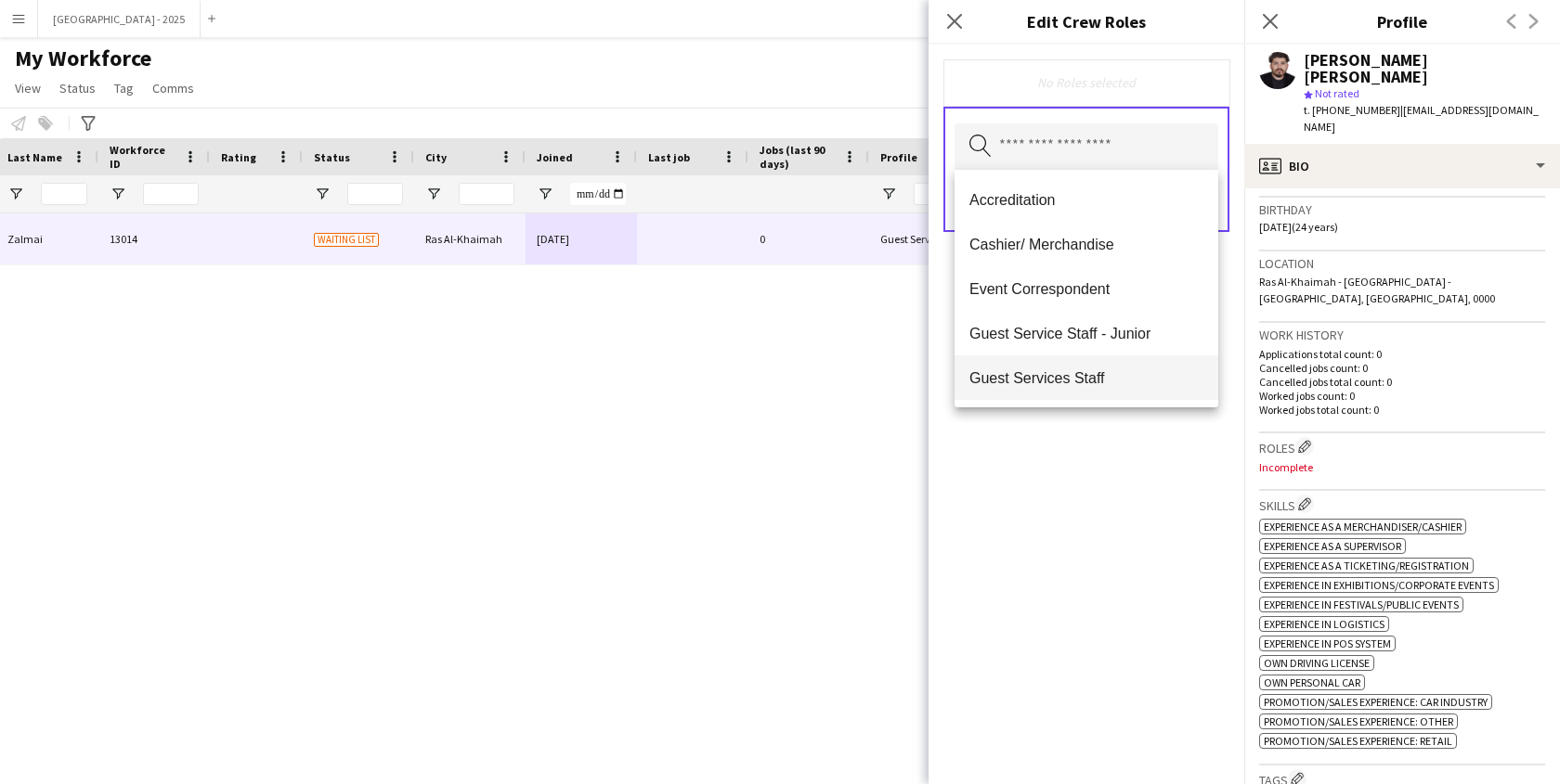
click at [1106, 370] on span "Guest Services Staff" at bounding box center [1086, 379] width 234 height 18
click at [1111, 505] on div "Guest Services Staff Remove Search by role type Save" at bounding box center [1086, 414] width 316 height 740
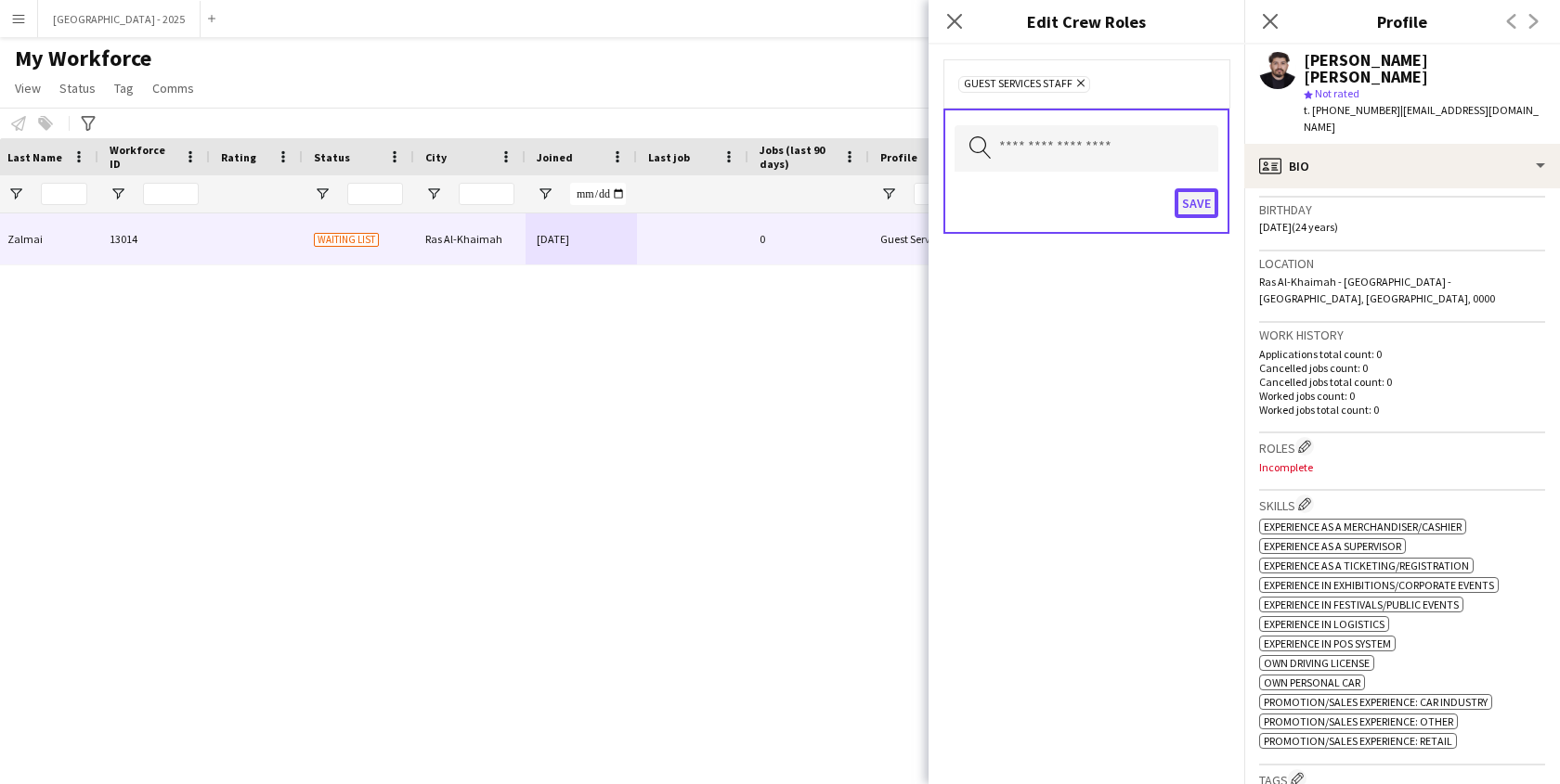
click at [1193, 189] on button "Save" at bounding box center [1197, 204] width 44 height 30
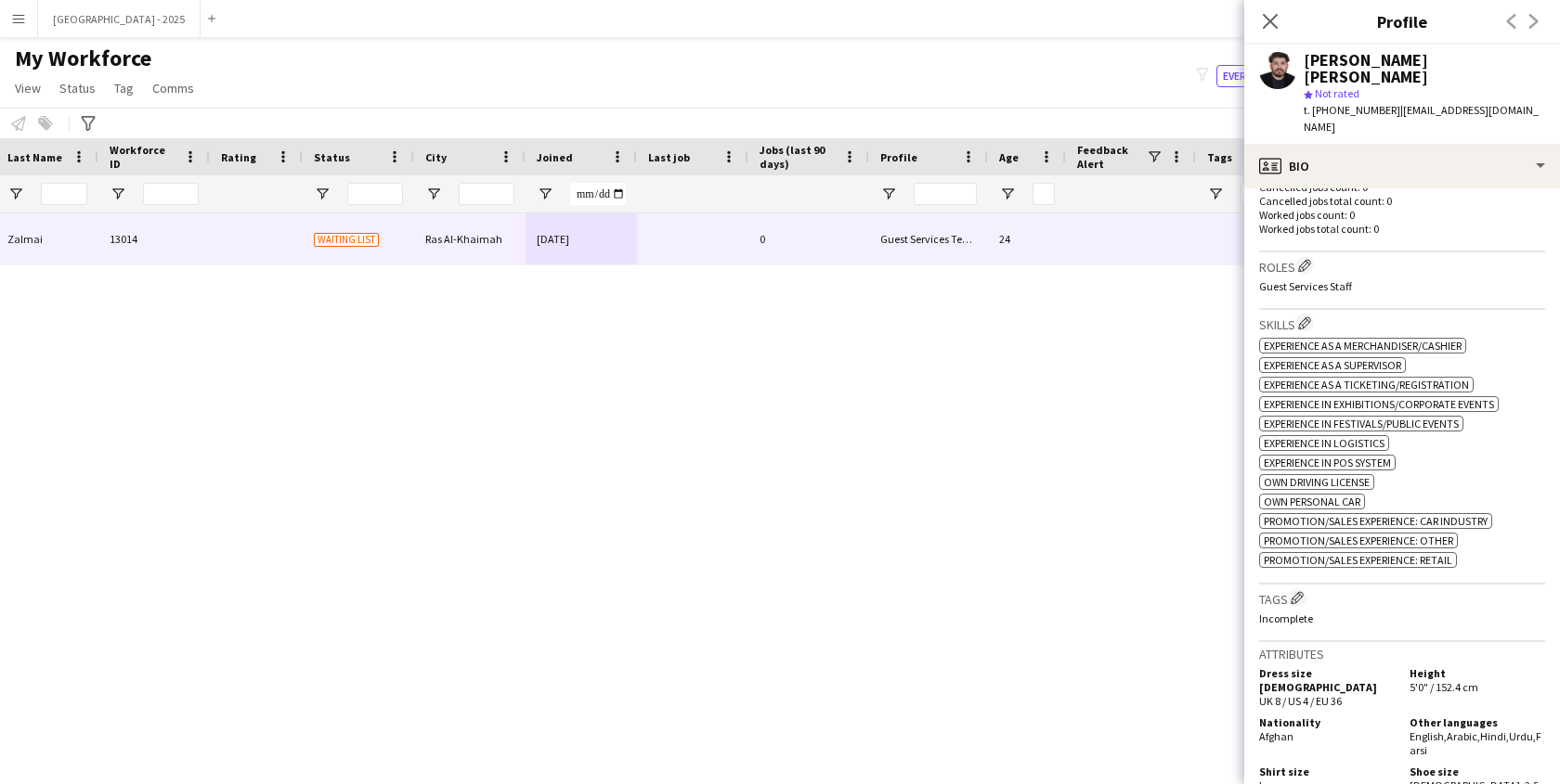
scroll to position [692, 0]
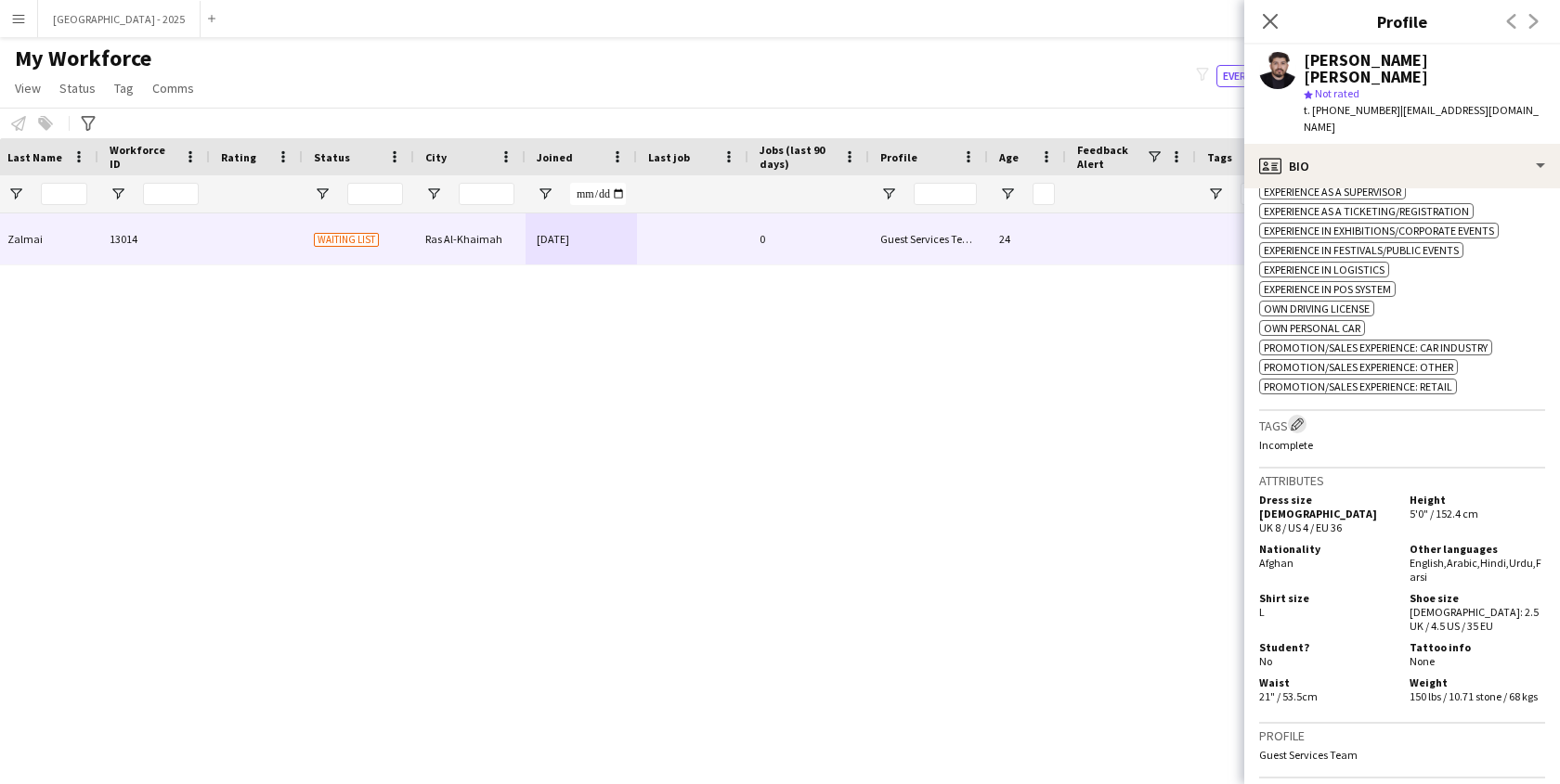
click at [1304, 417] on app-icon "Edit crew company tags" at bounding box center [1297, 423] width 13 height 13
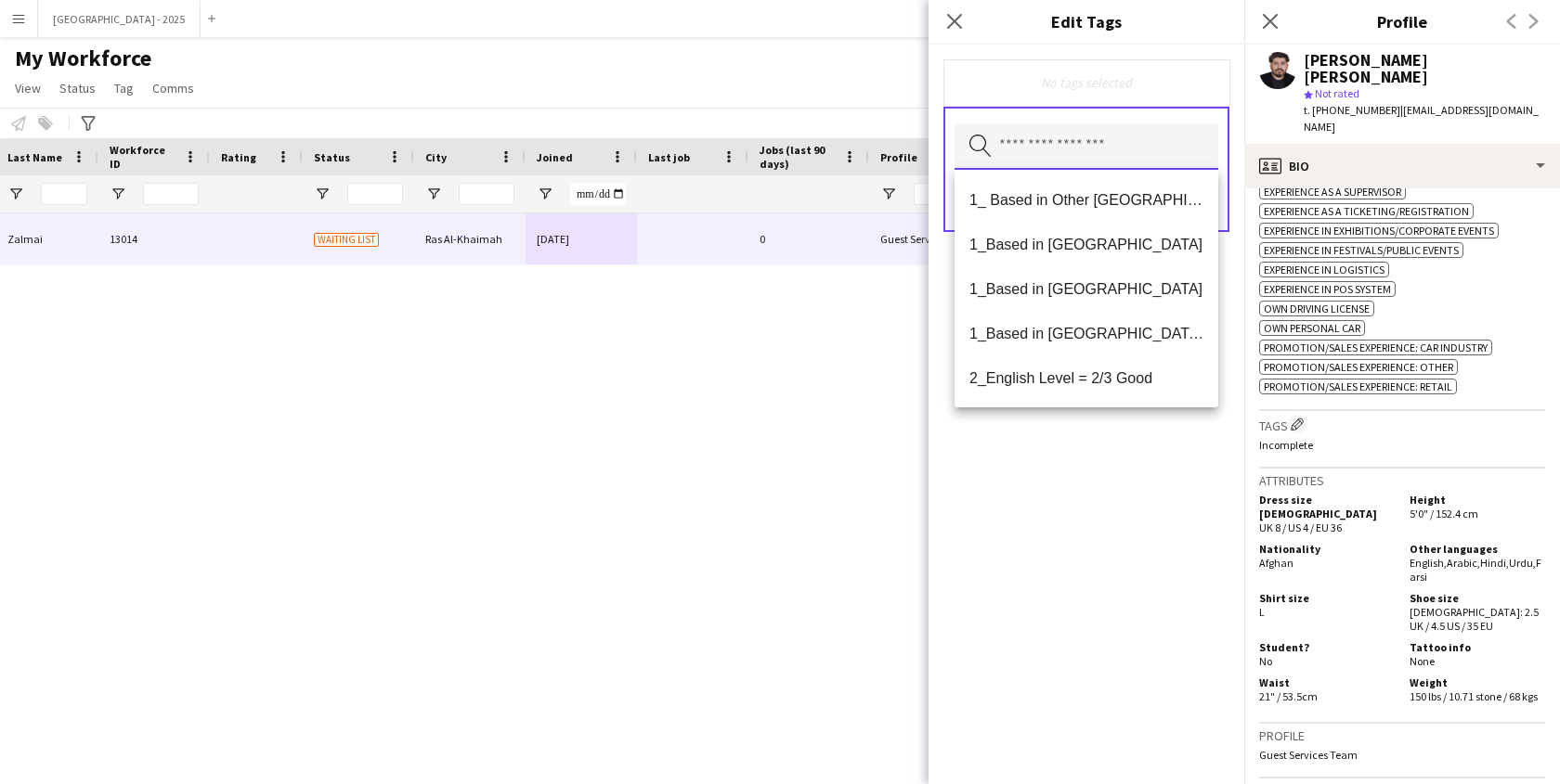
click at [1088, 152] on input "text" at bounding box center [1086, 146] width 264 height 46
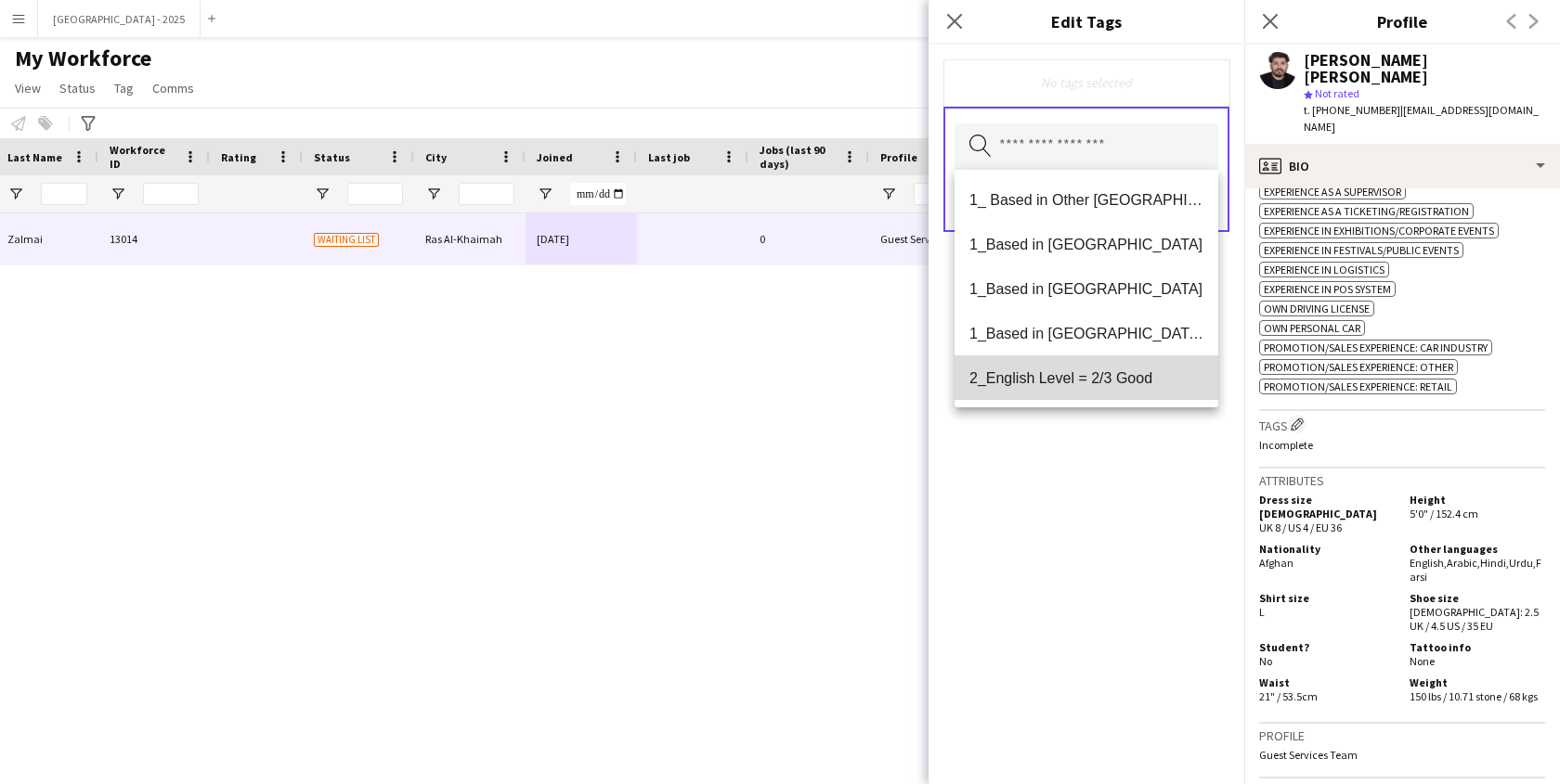
click at [1130, 370] on span "2_English Level = 2/3 Good" at bounding box center [1086, 379] width 234 height 18
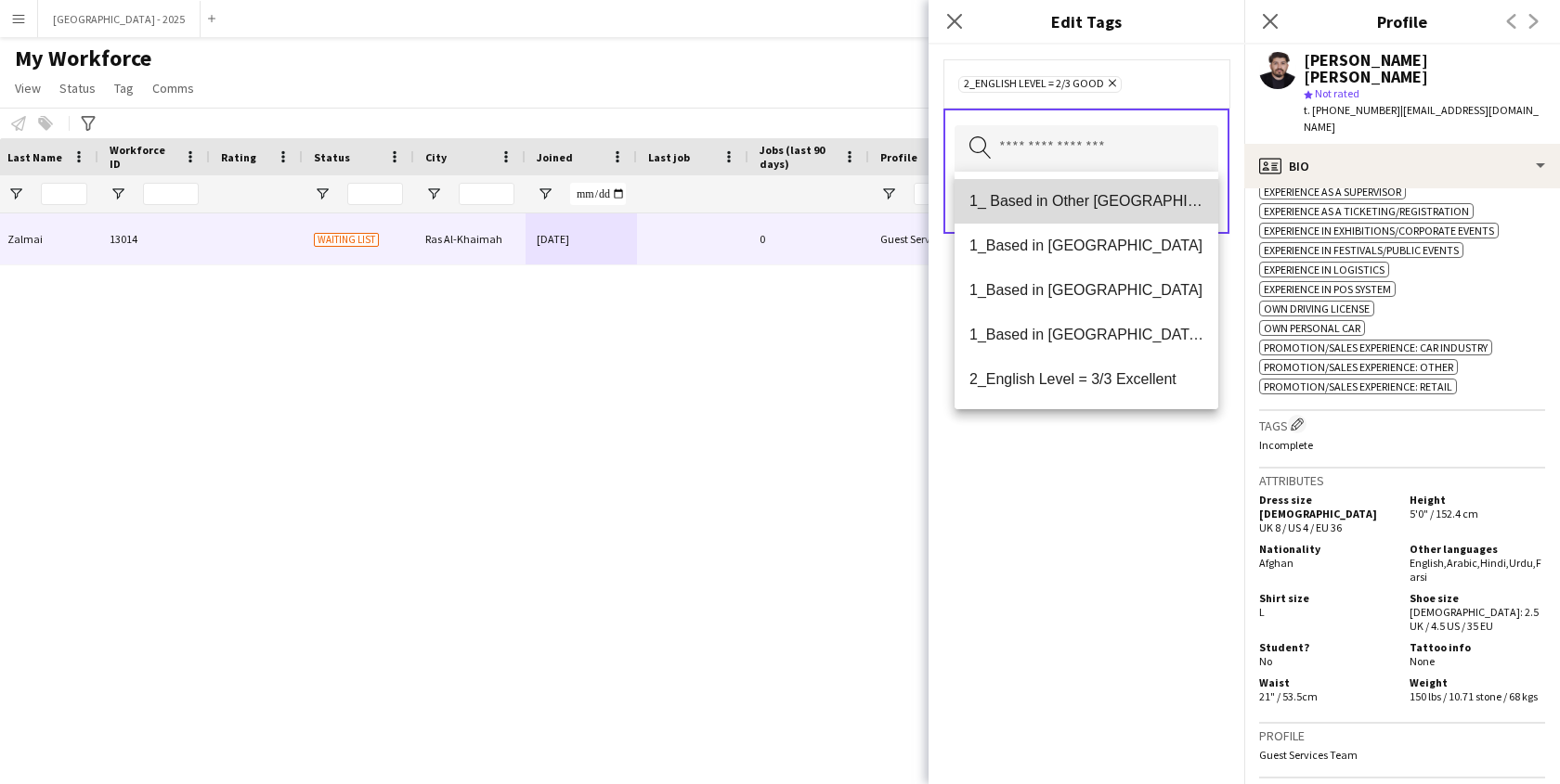
click at [1125, 211] on mat-option "1_ Based in Other [GEOGRAPHIC_DATA]" at bounding box center [1086, 201] width 264 height 44
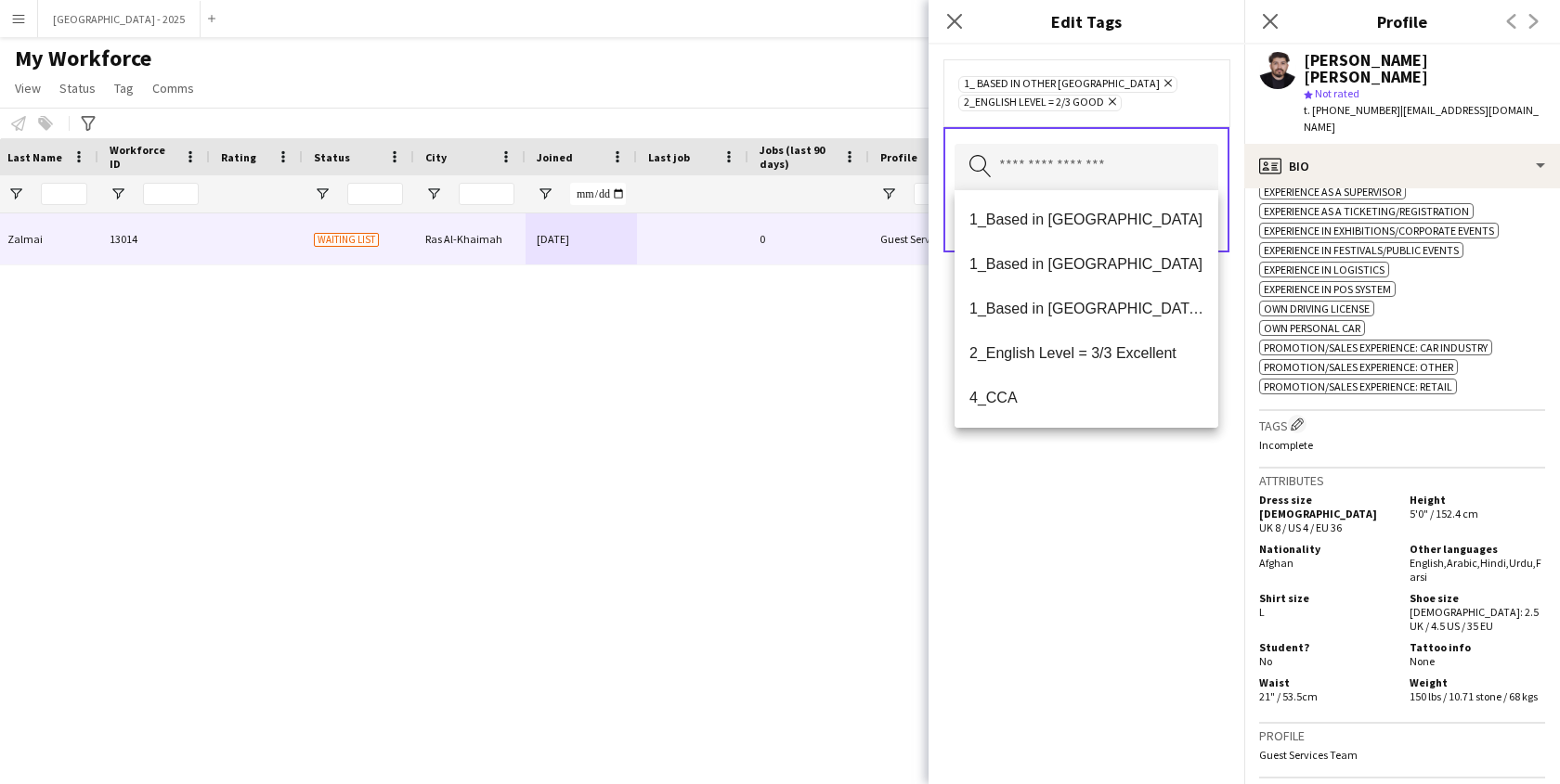
click at [1107, 493] on div "1_ Based in Other Emirates Remove 2_English Level = 2/3 Good Remove Search by t…" at bounding box center [1086, 414] width 316 height 740
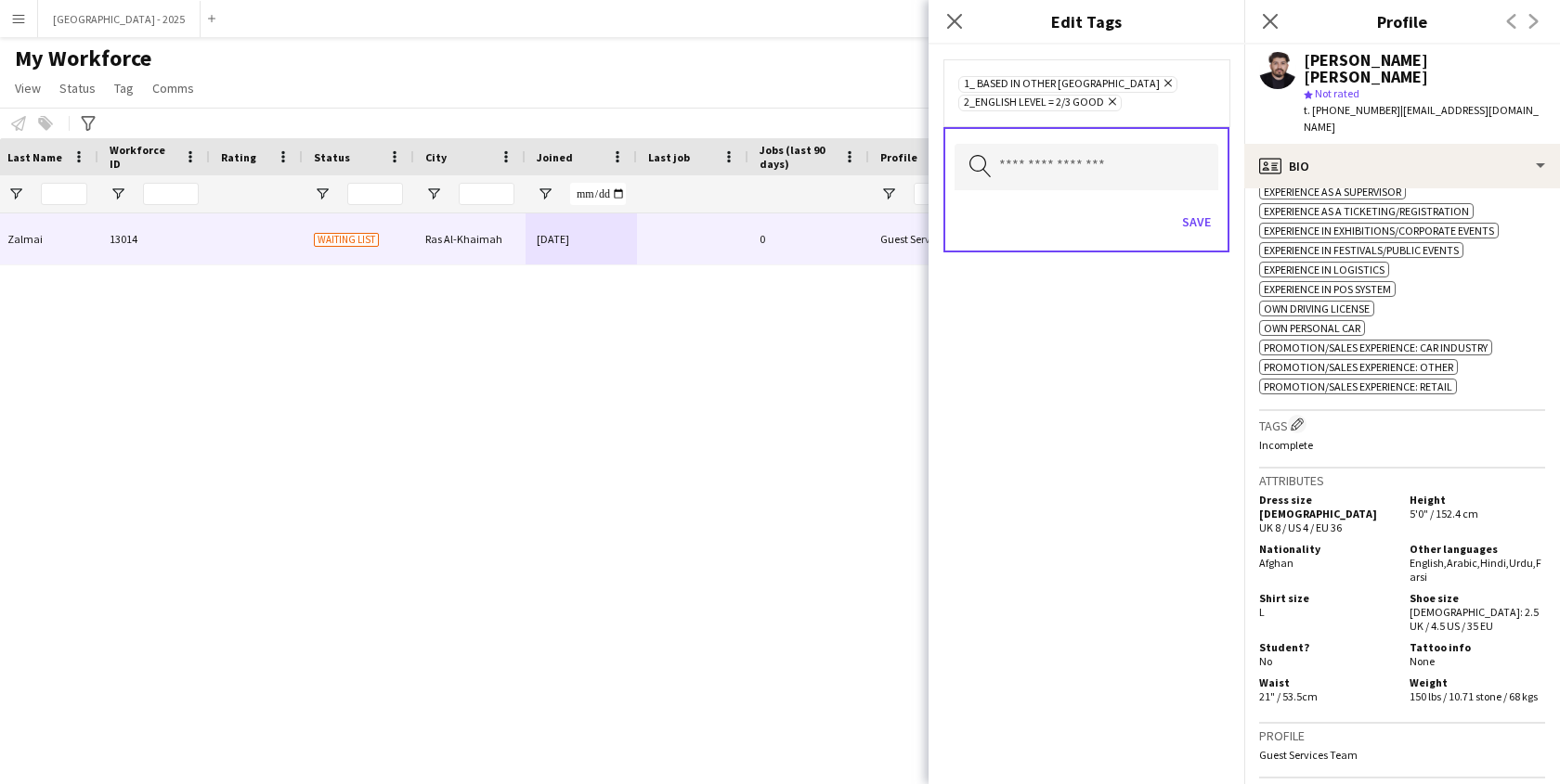
click at [1194, 248] on div "Save" at bounding box center [1086, 224] width 264 height 53
click at [1200, 213] on button "Save" at bounding box center [1197, 221] width 44 height 30
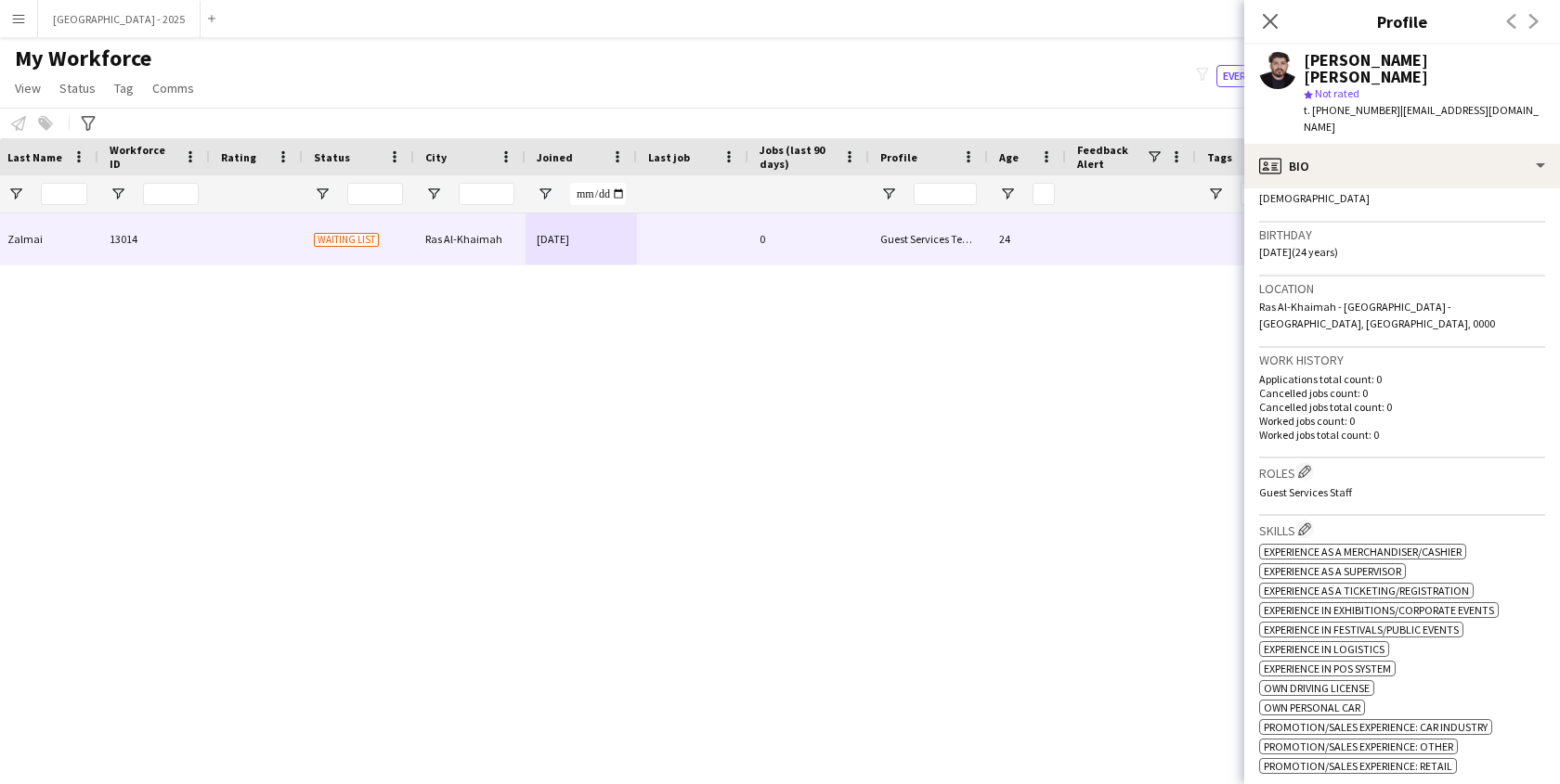
scroll to position [682, 0]
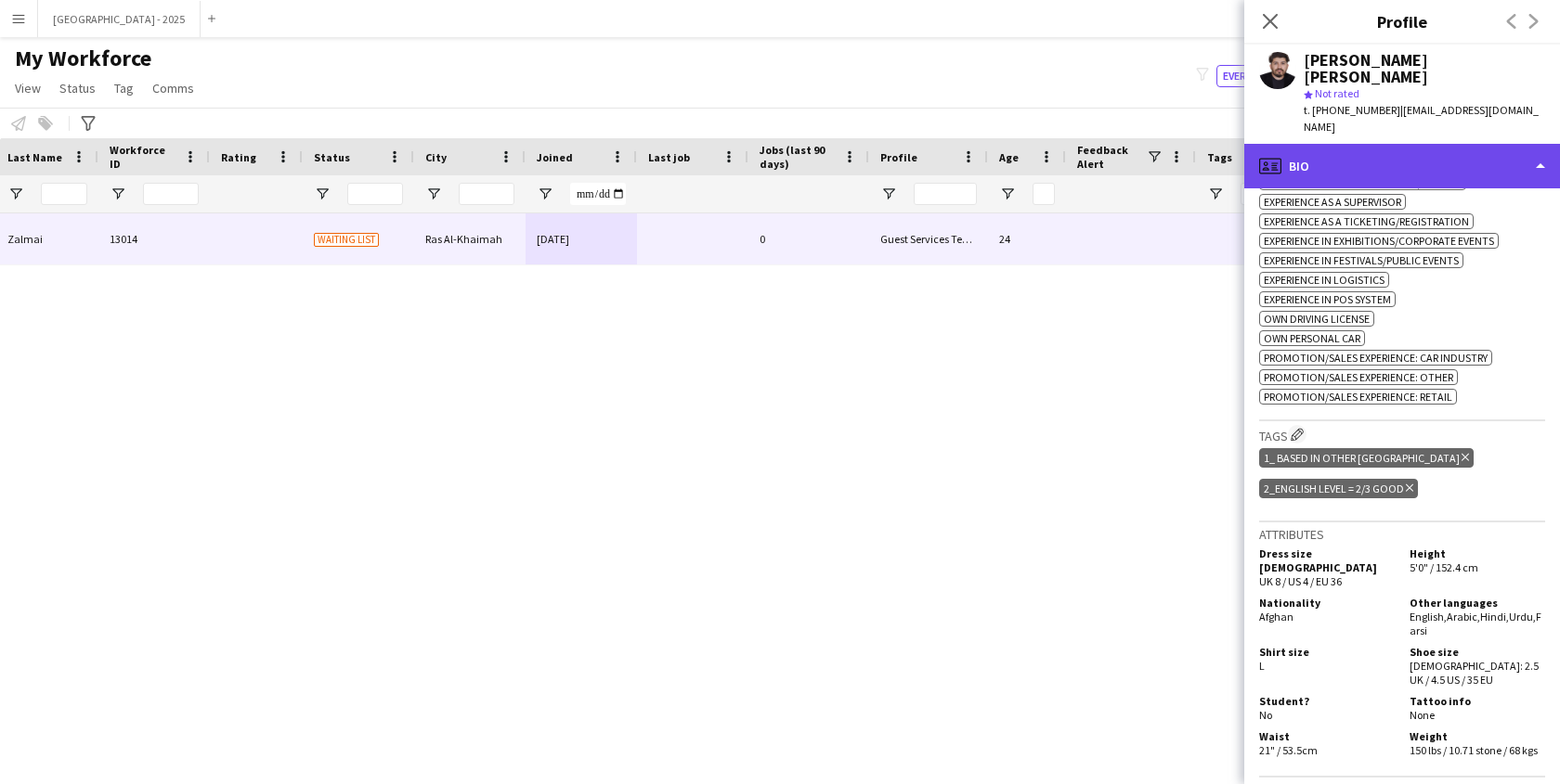
click at [1342, 147] on div "profile Bio" at bounding box center [1402, 166] width 316 height 44
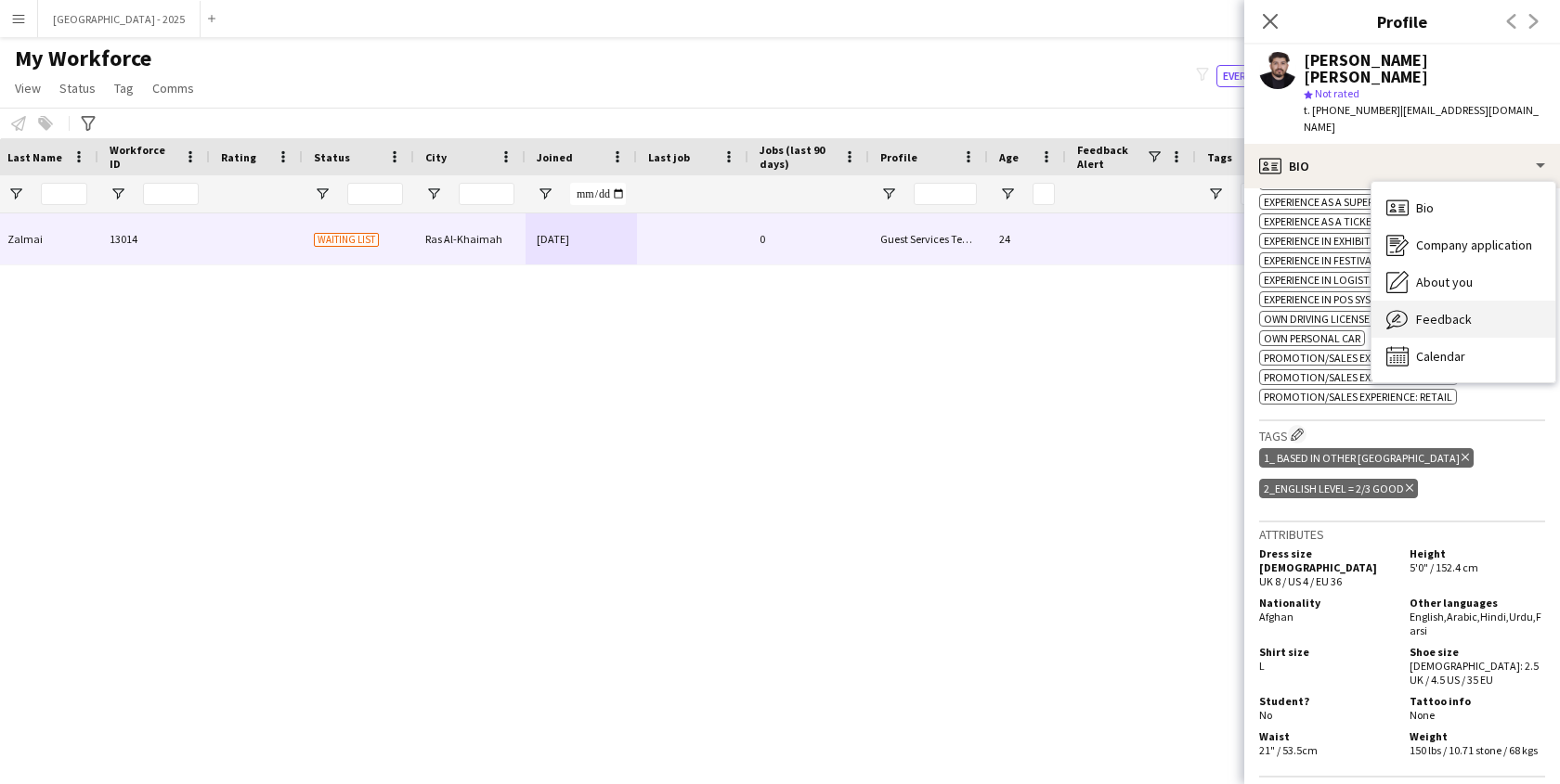
click at [1467, 301] on div "Feedback Feedback" at bounding box center [1464, 319] width 184 height 38
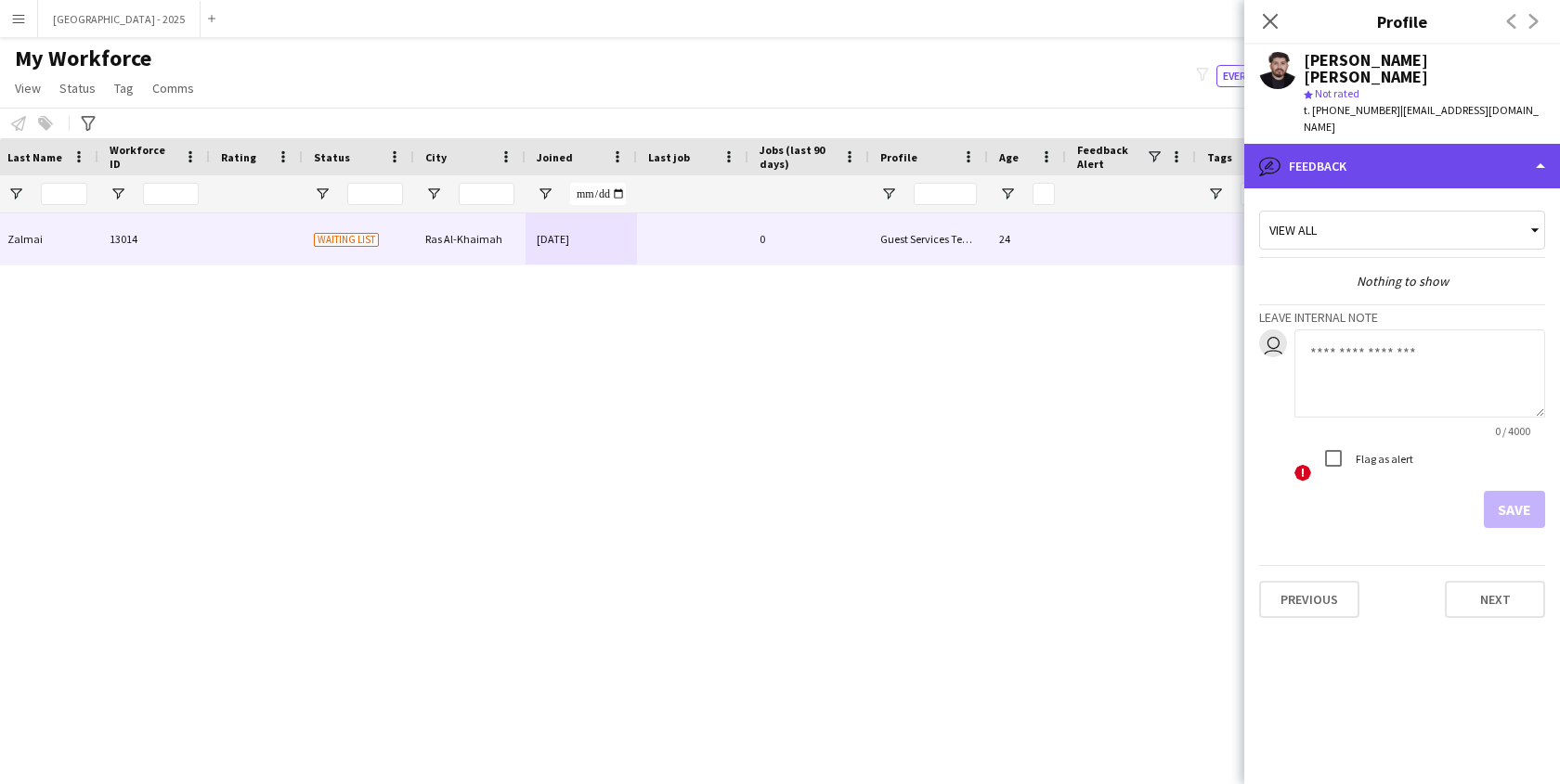
click at [1353, 144] on div "bubble-pencil Feedback" at bounding box center [1402, 166] width 316 height 44
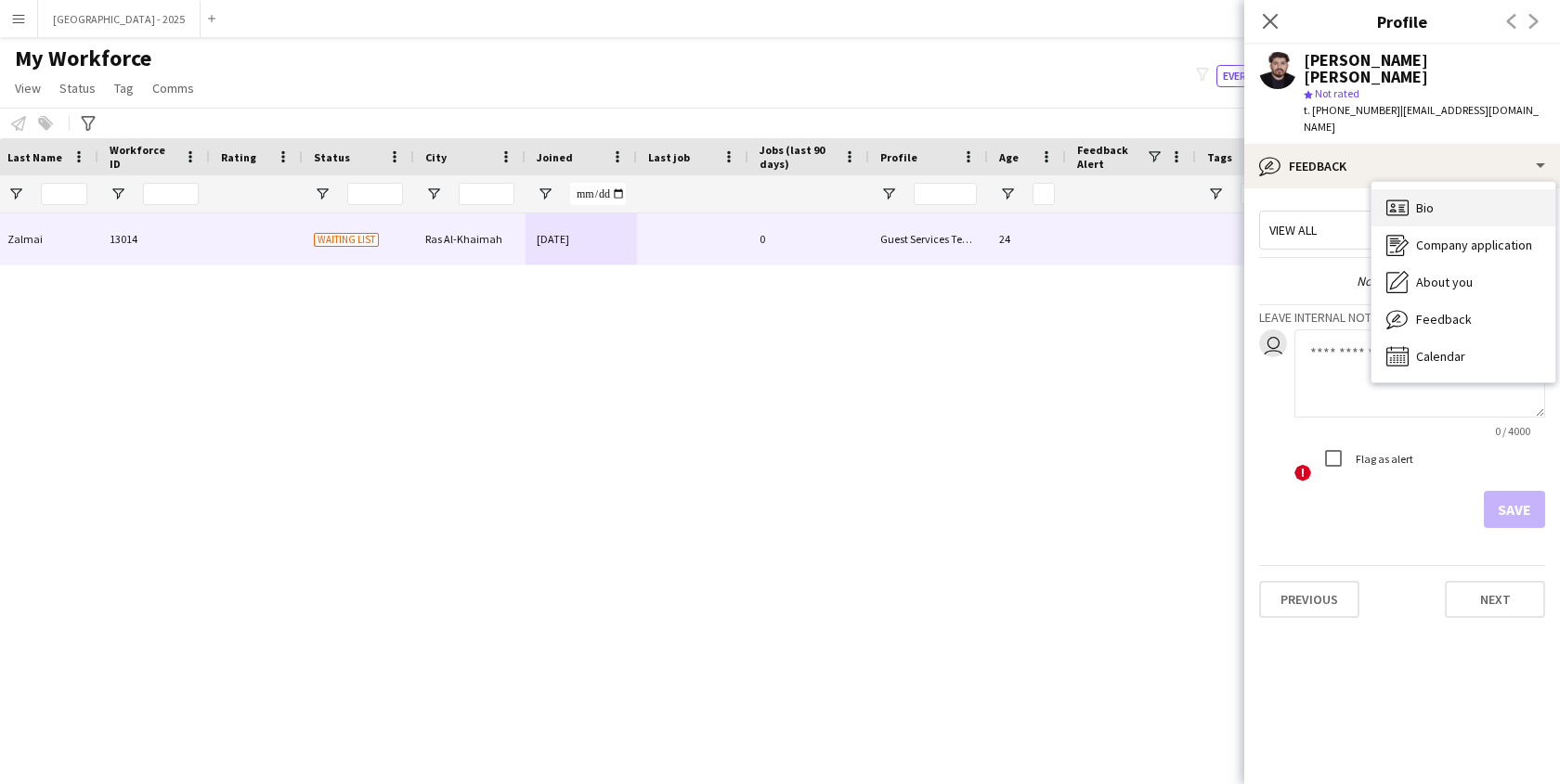
click at [1464, 190] on div "Bio Bio" at bounding box center [1464, 209] width 184 height 38
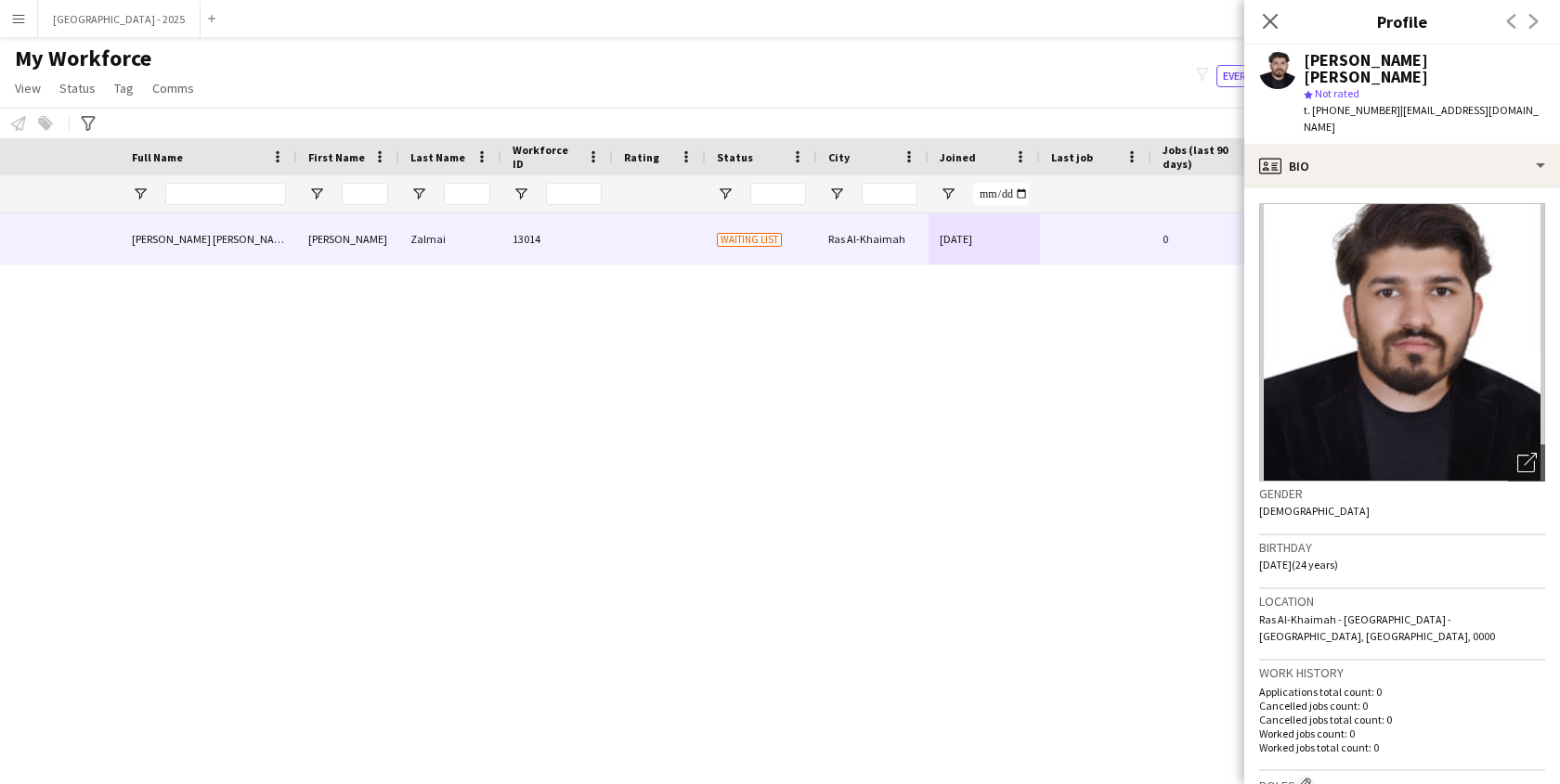
scroll to position [0, 0]
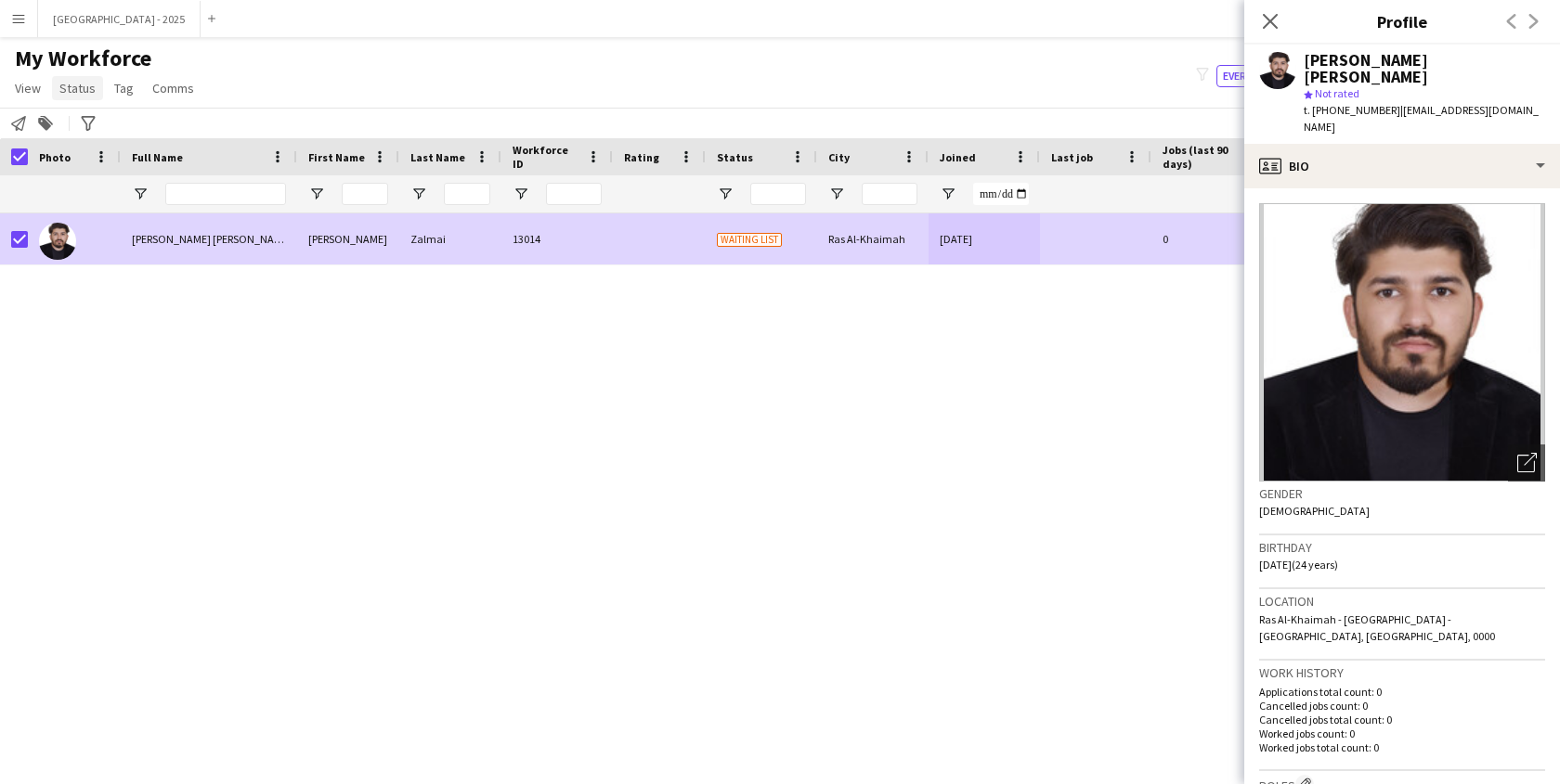
click at [81, 96] on span "Status" at bounding box center [77, 88] width 37 height 17
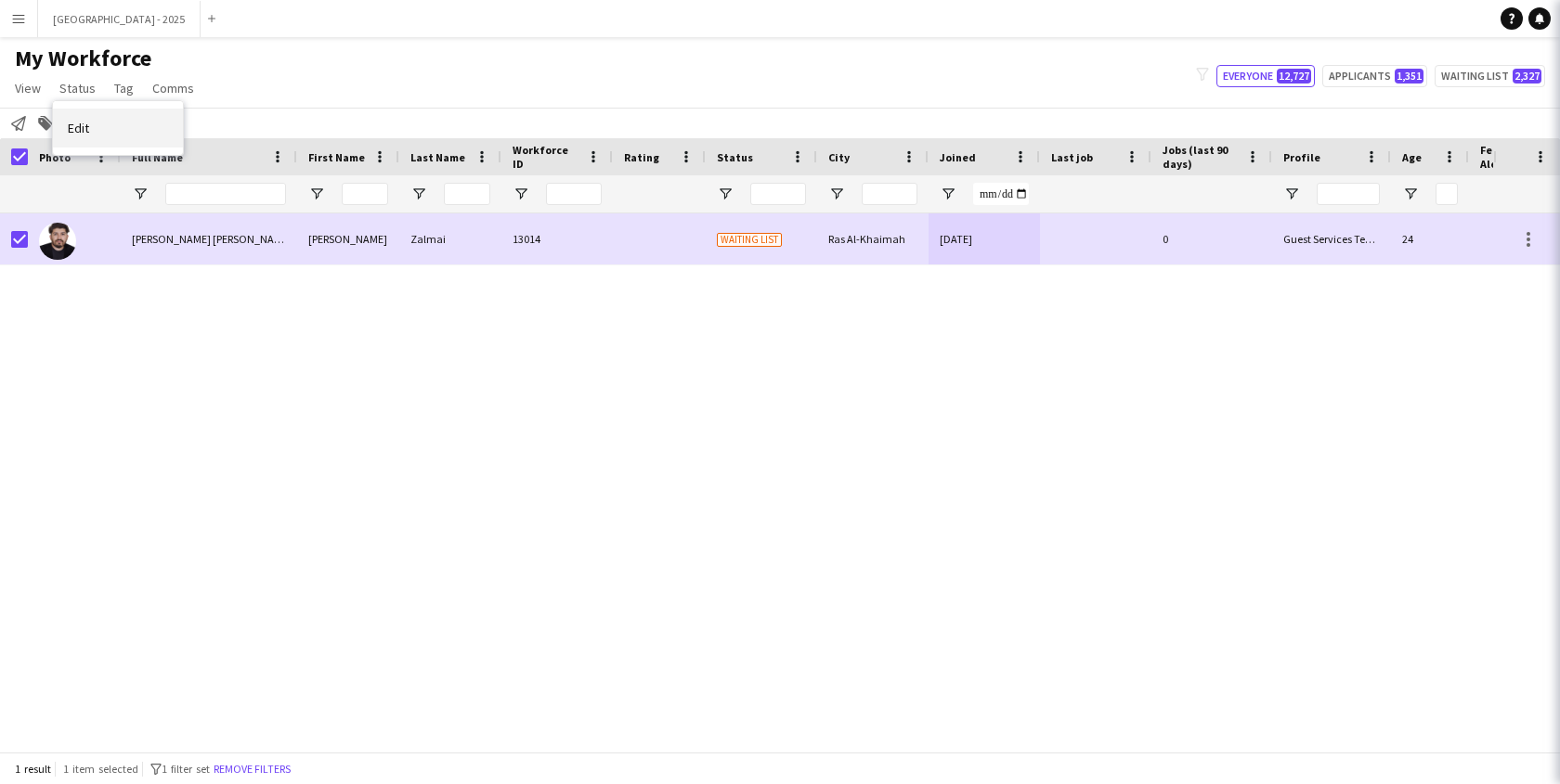
click at [101, 125] on link "Edit" at bounding box center [118, 128] width 130 height 39
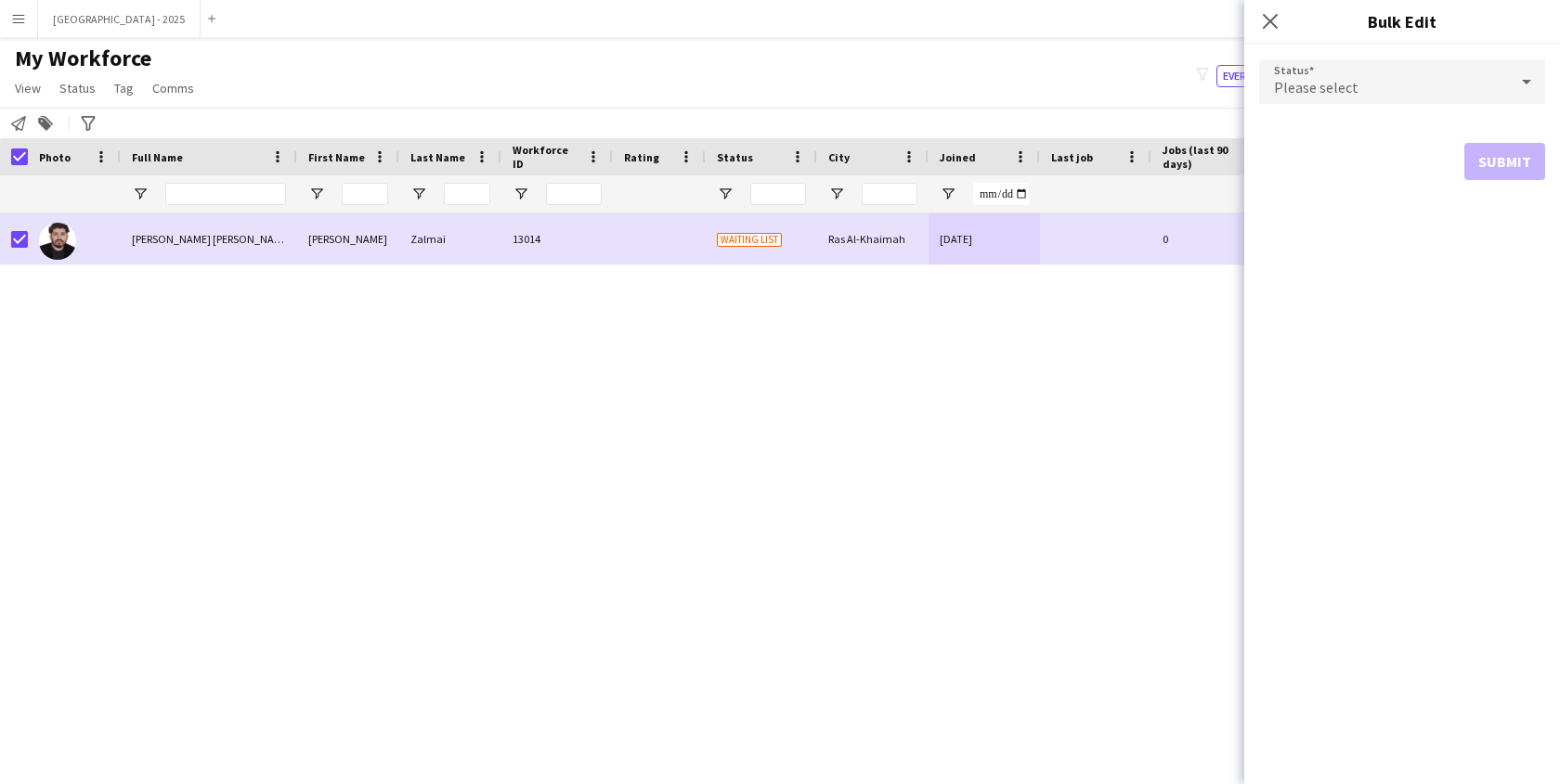
click at [1352, 97] on div "Please select" at bounding box center [1384, 81] width 249 height 44
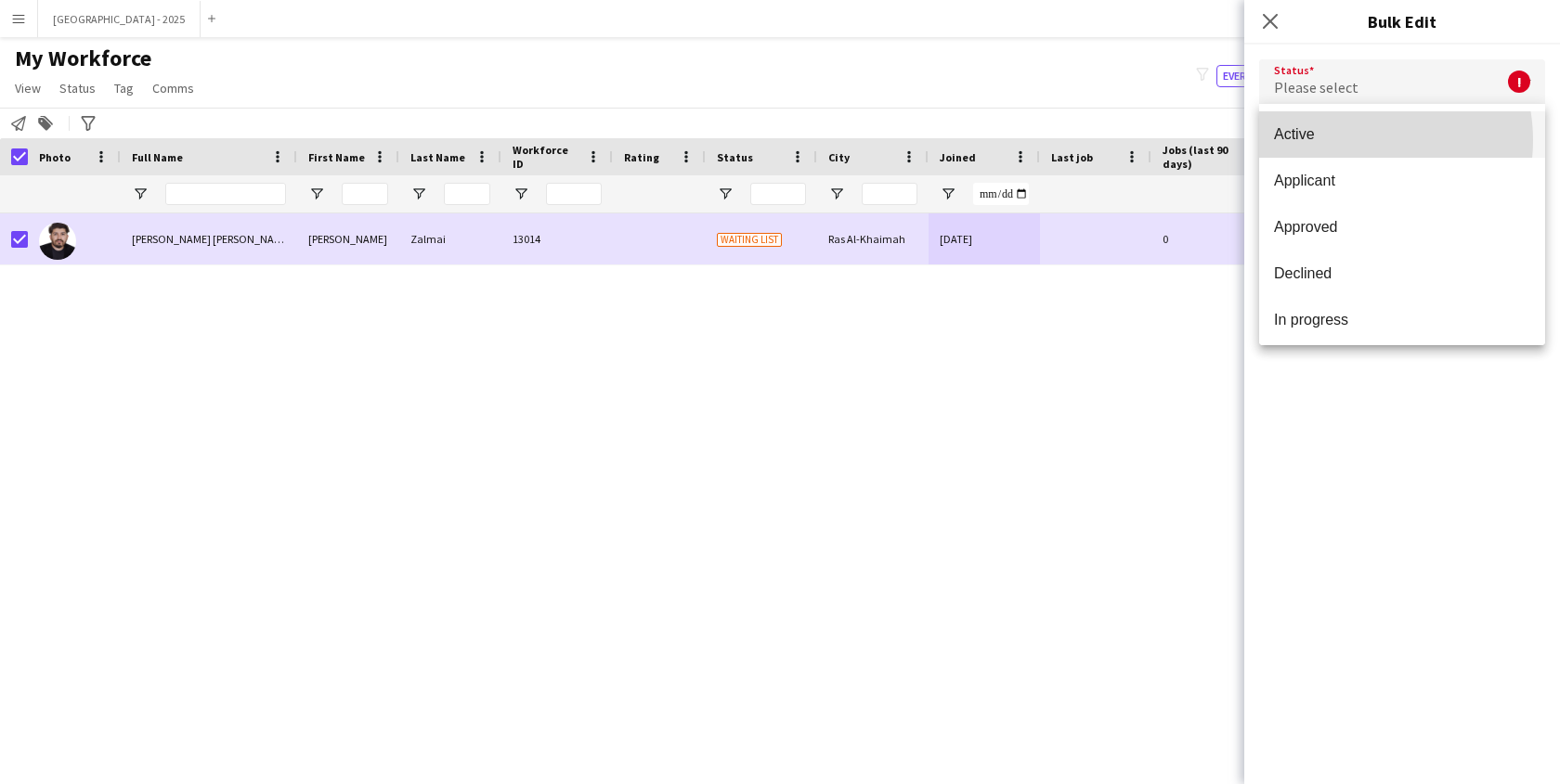
click at [1352, 140] on span "Active" at bounding box center [1402, 134] width 256 height 18
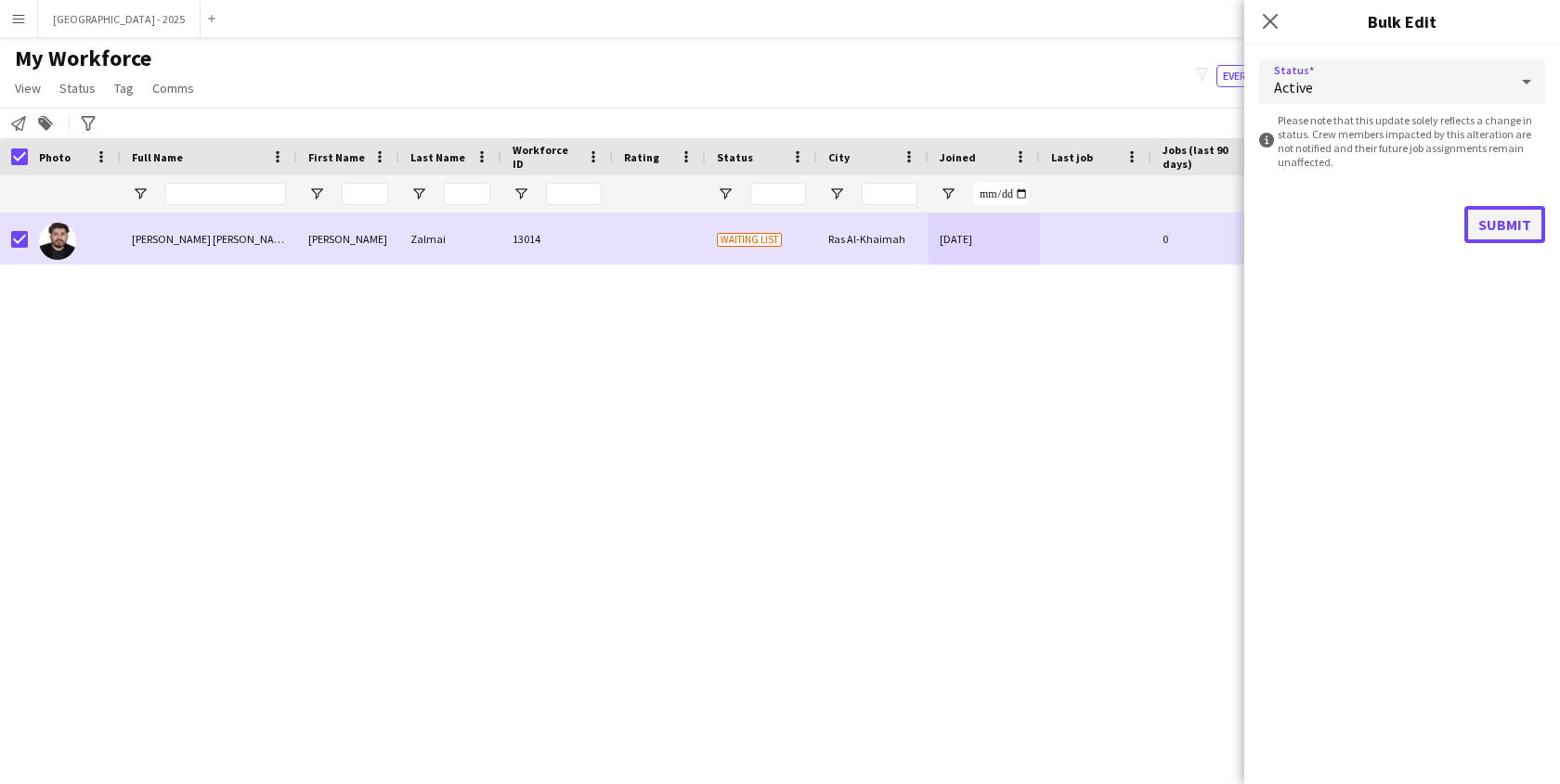
click at [1509, 206] on button "Submit" at bounding box center [1506, 224] width 81 height 38
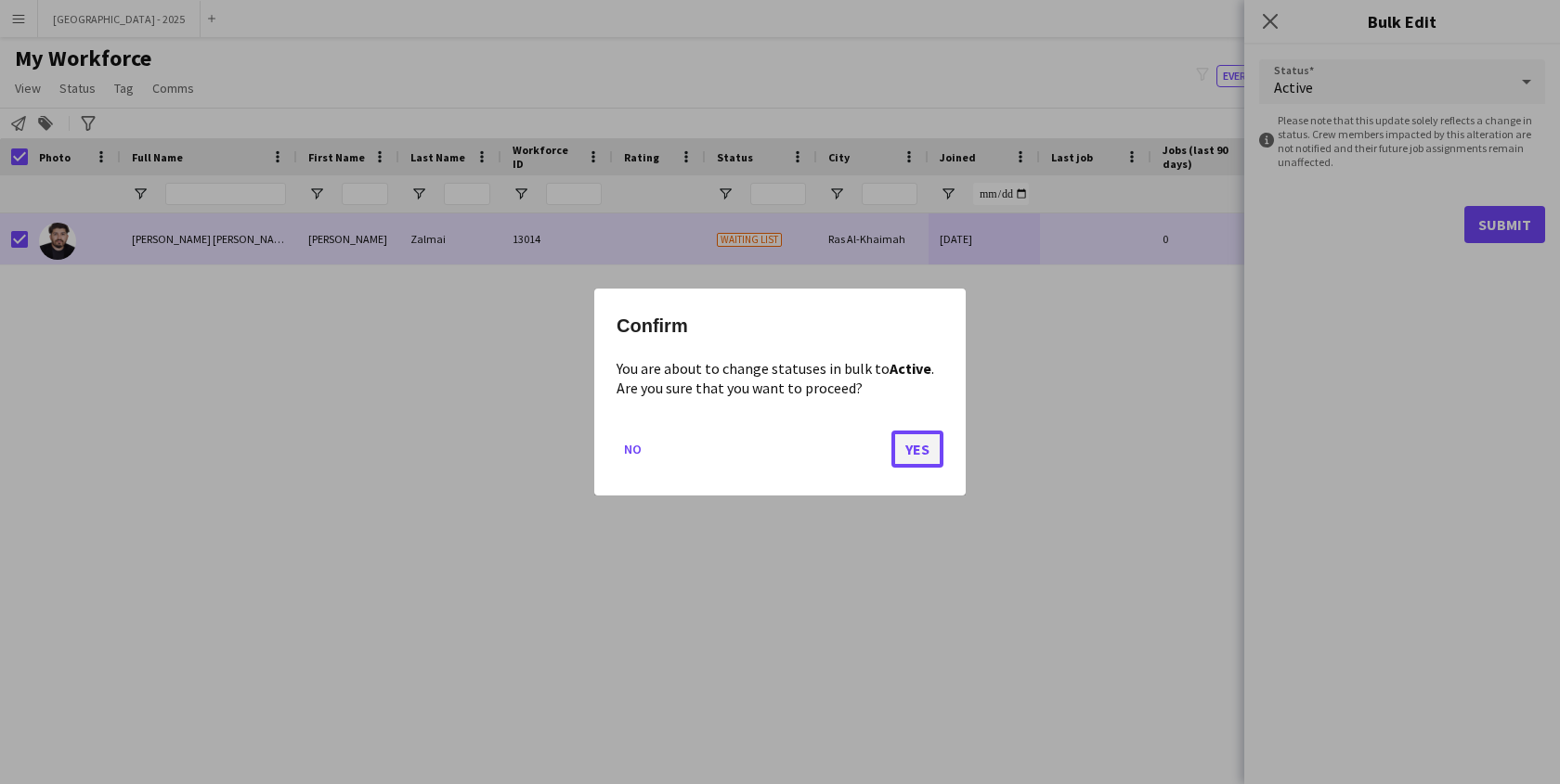
click at [916, 433] on button "Yes" at bounding box center [917, 450] width 52 height 38
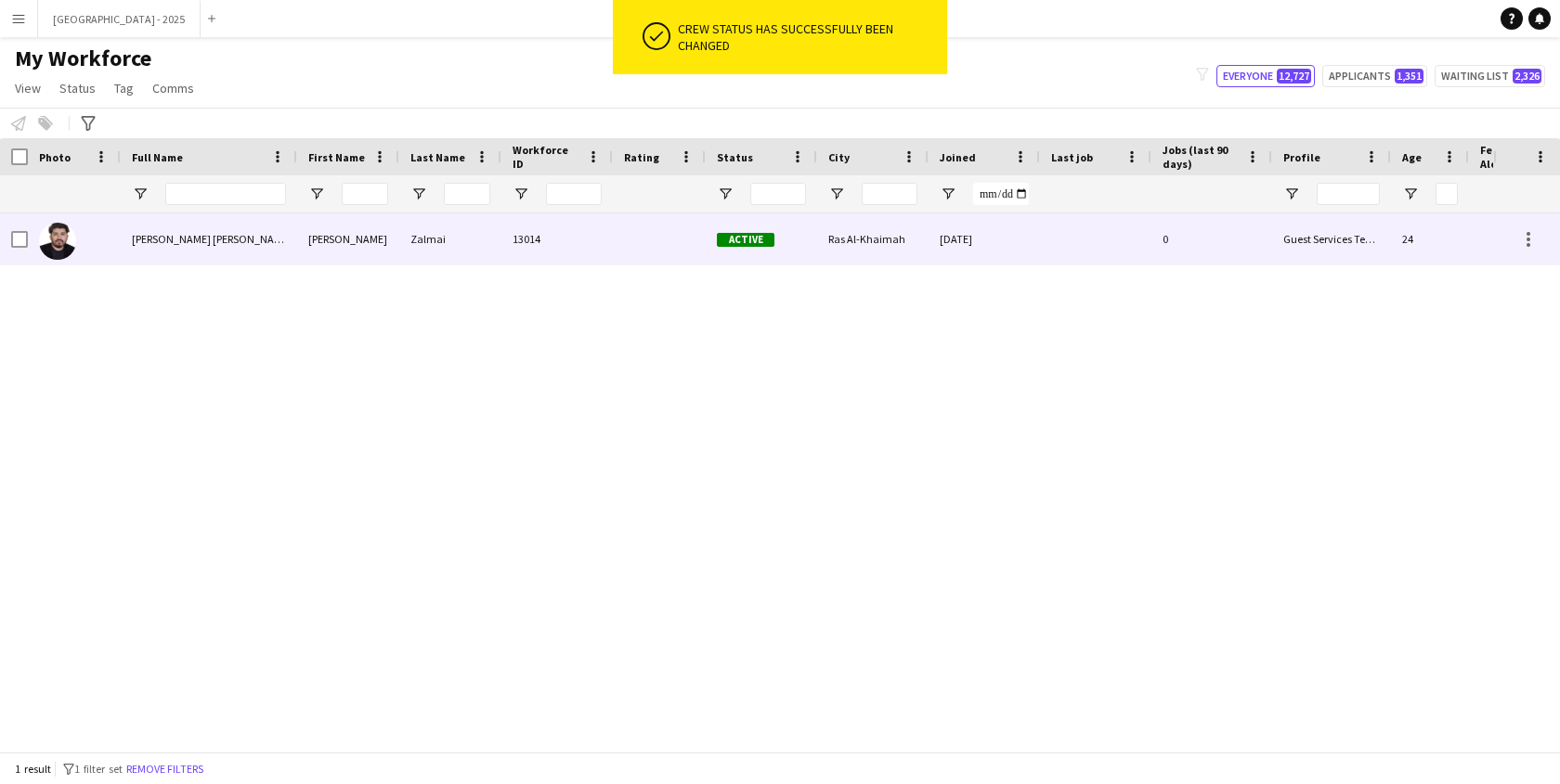
click at [101, 234] on div at bounding box center [74, 239] width 93 height 51
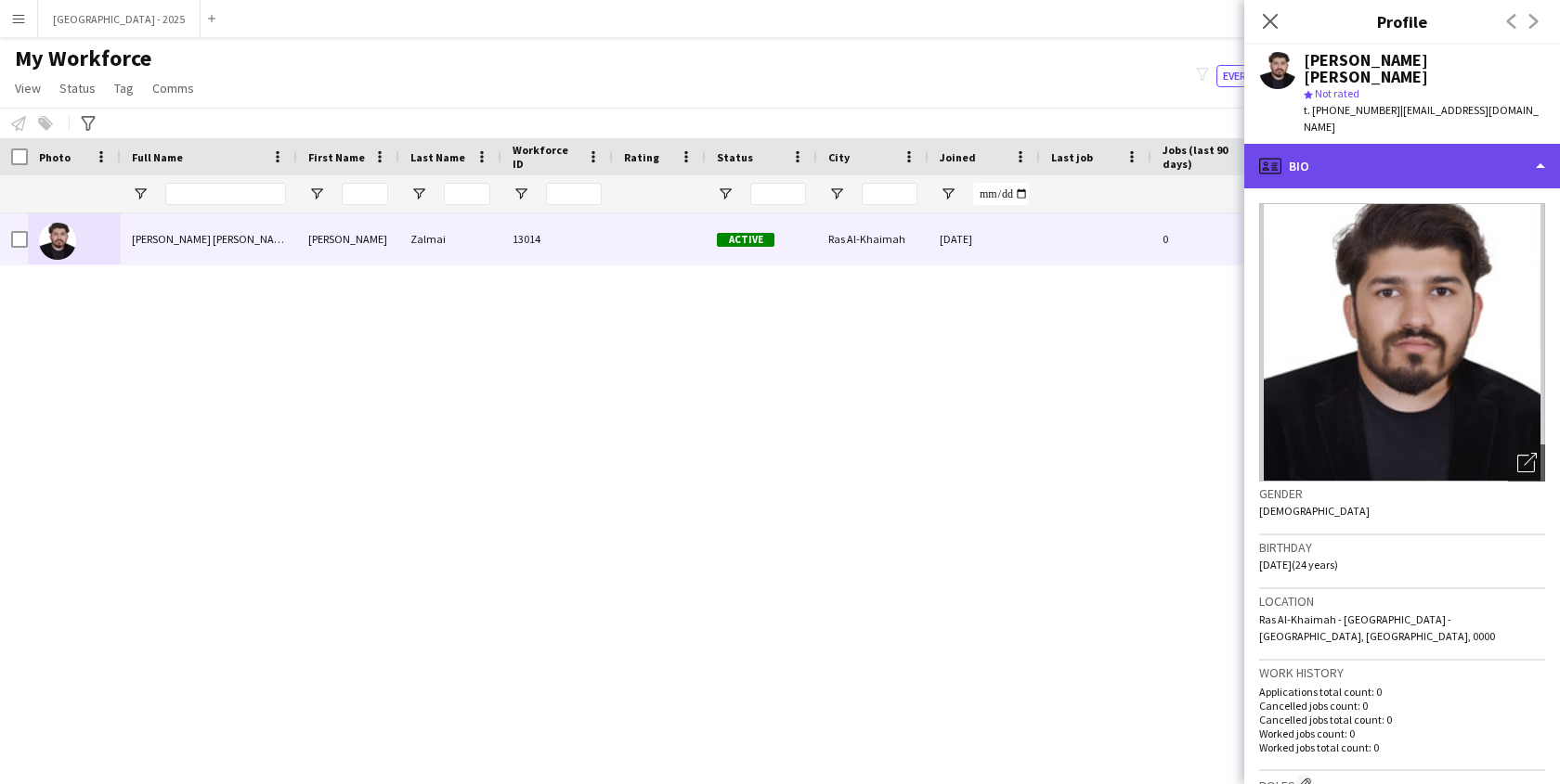
click at [1349, 144] on div "profile Bio" at bounding box center [1402, 166] width 316 height 44
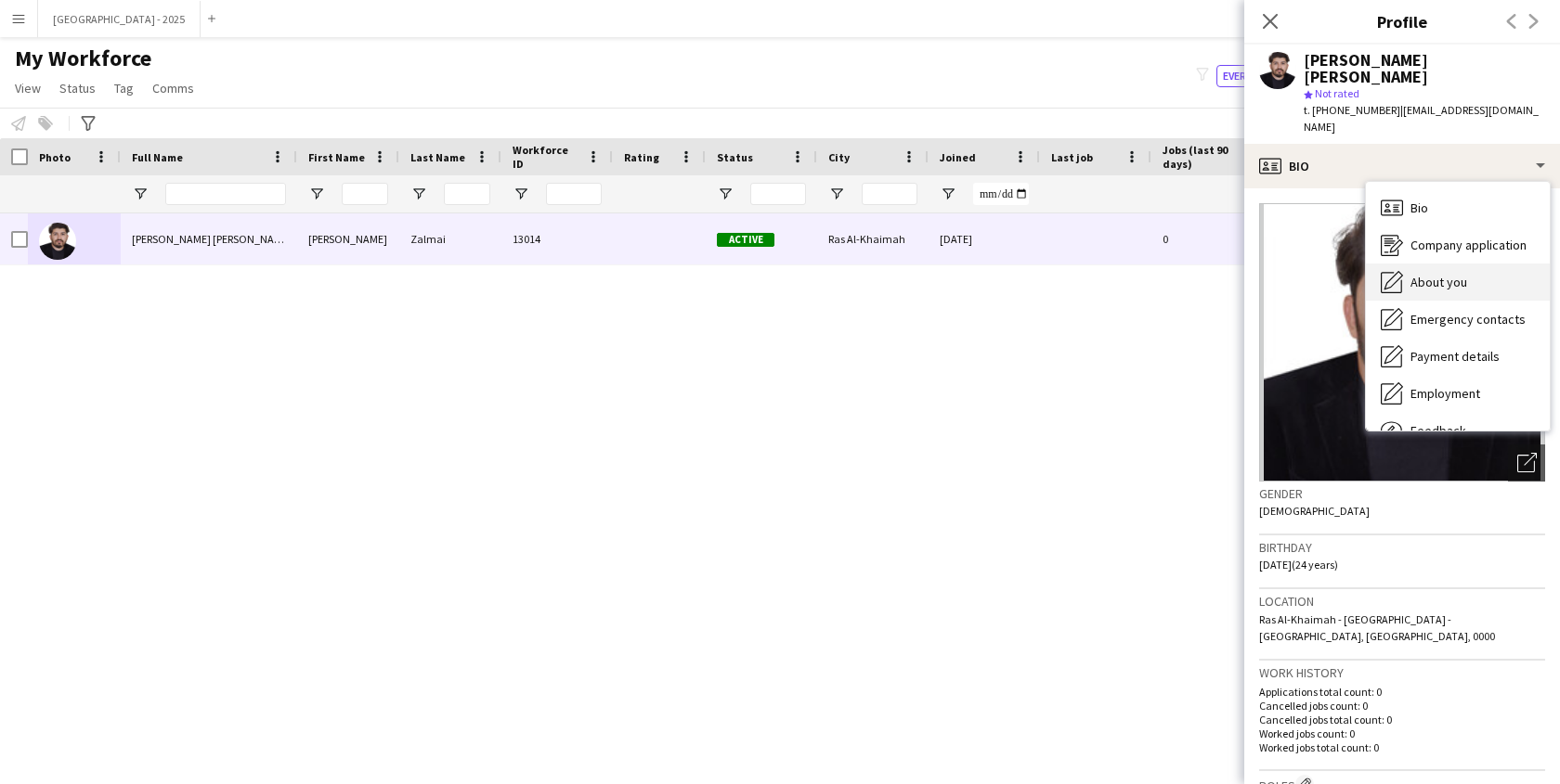
click at [1435, 264] on div "About you About you" at bounding box center [1458, 283] width 184 height 38
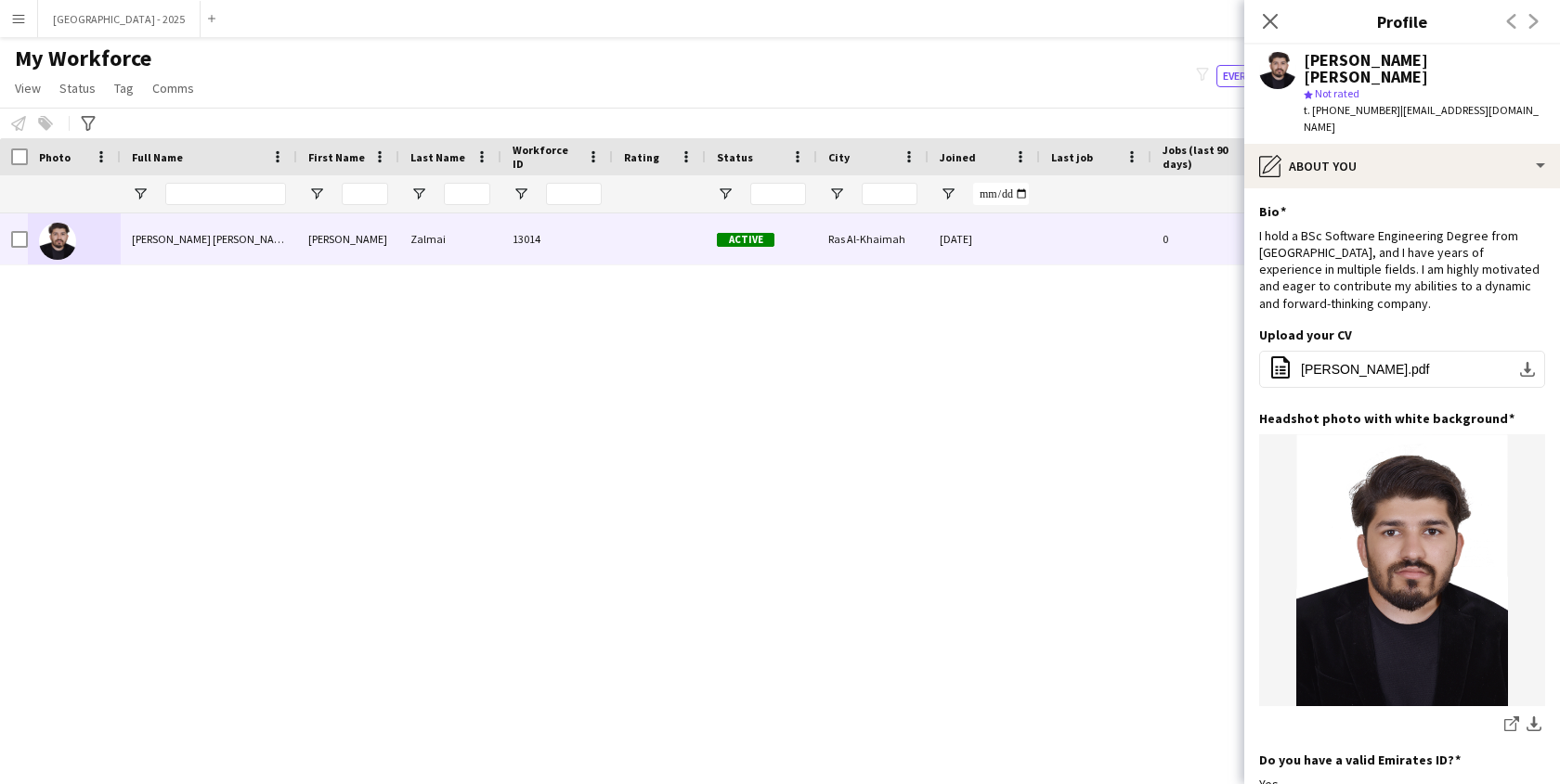
click at [1278, 28] on app-icon "Close pop-in" at bounding box center [1270, 21] width 23 height 23
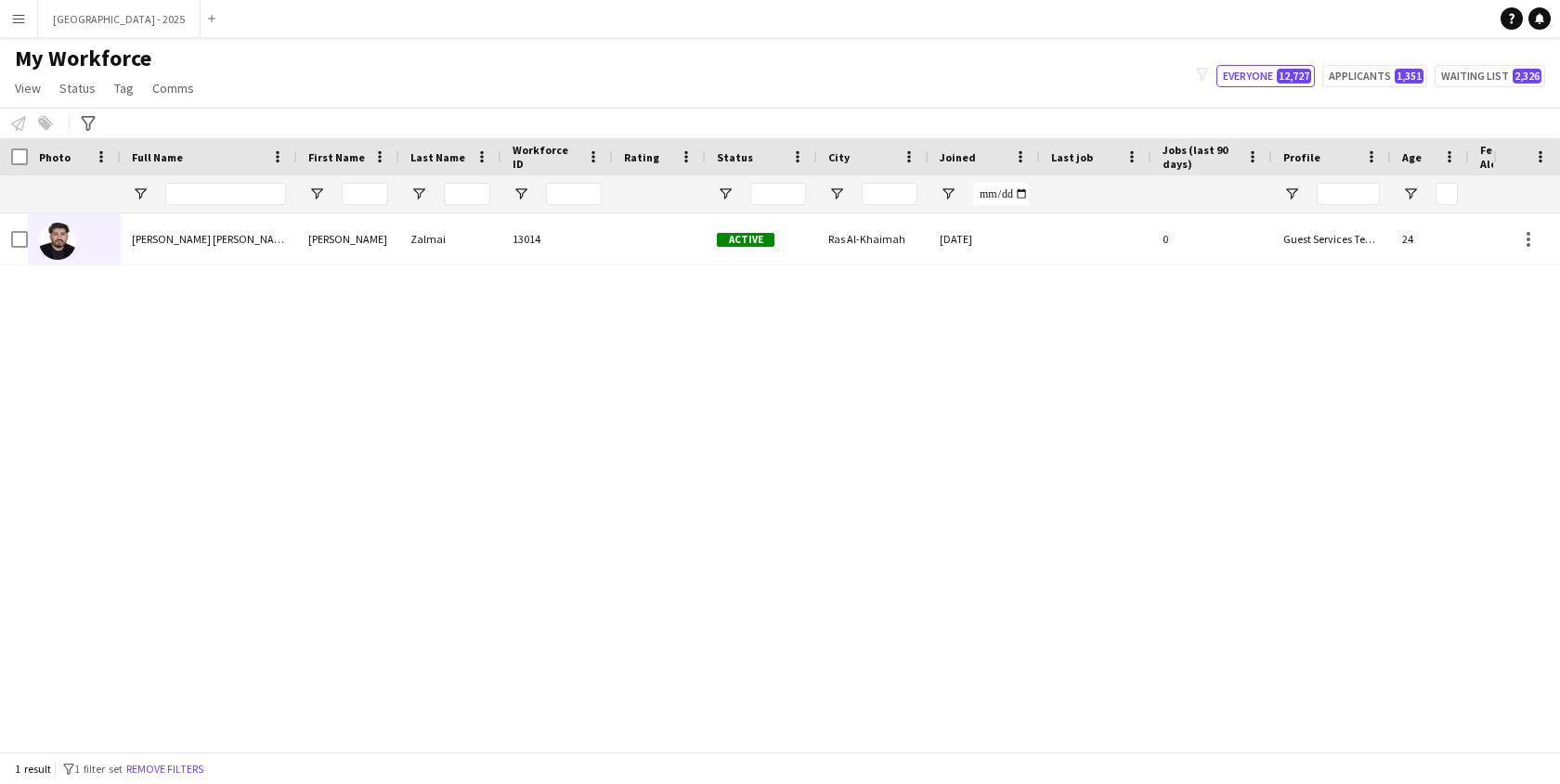
click at [196, 769] on button "Remove filters" at bounding box center [164, 769] width 84 height 21
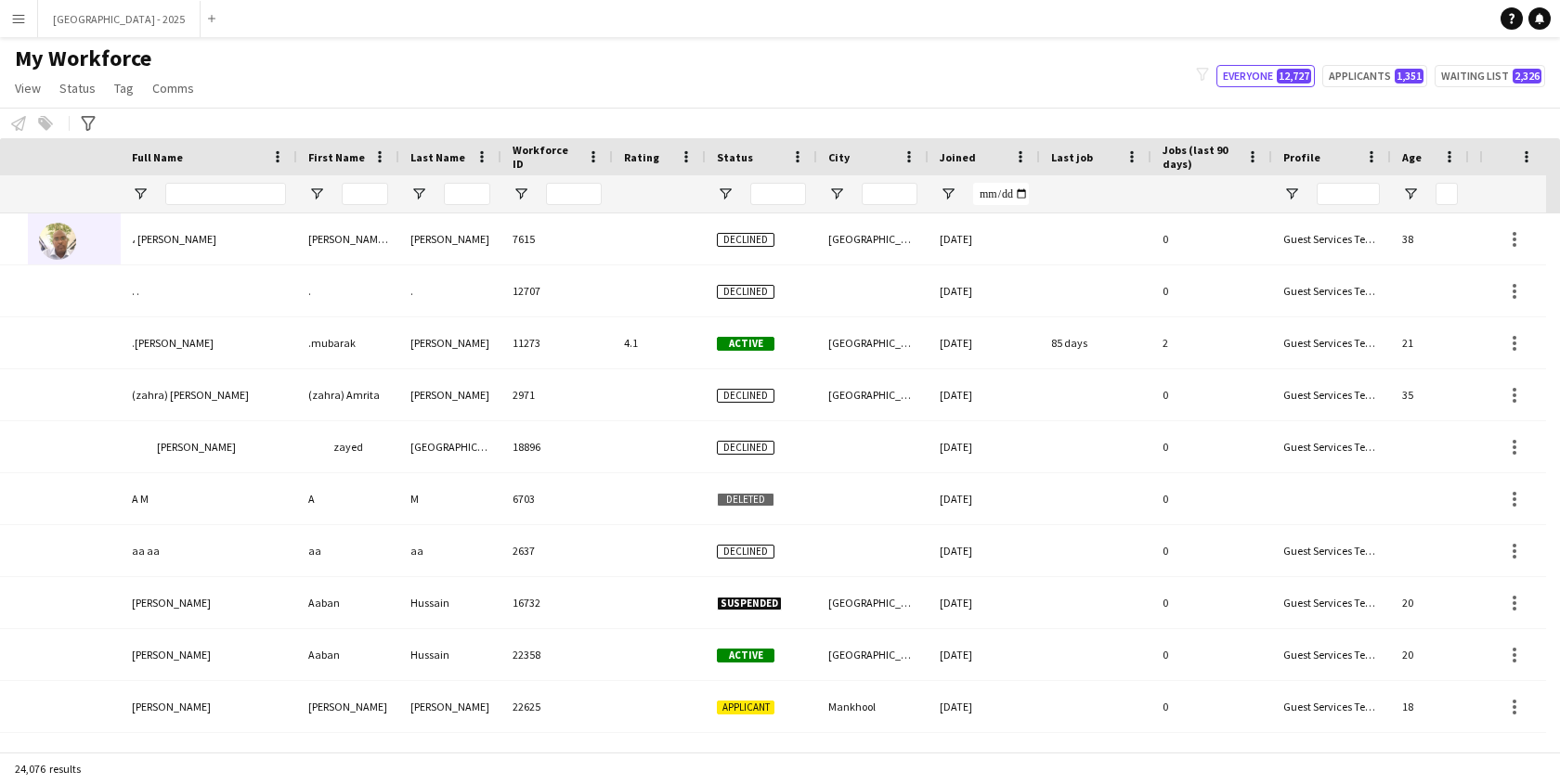
scroll to position [0, 417]
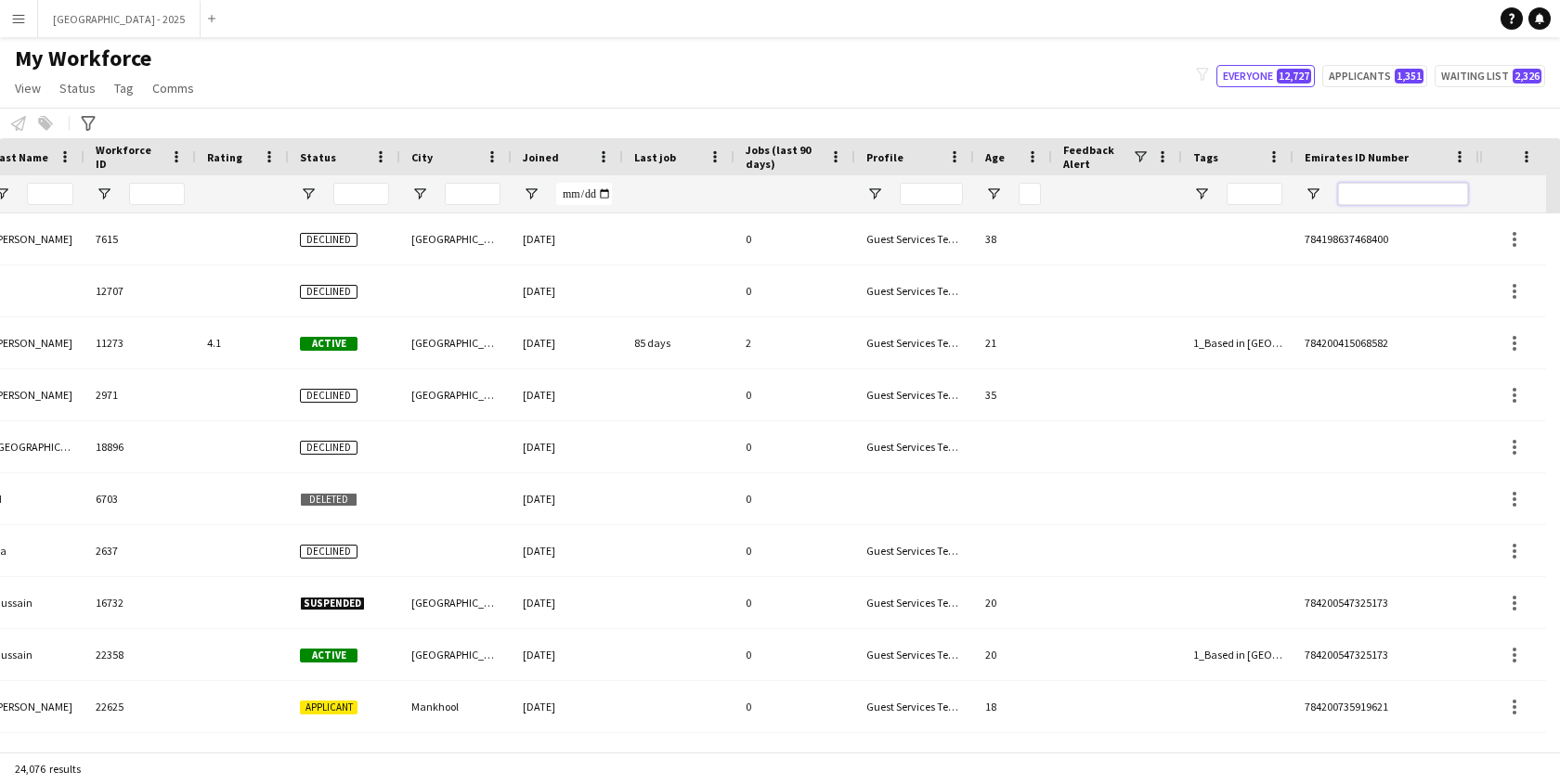
click at [1434, 192] on input "Emirates ID Number Filter Input" at bounding box center [1403, 194] width 130 height 23
paste input "*******"
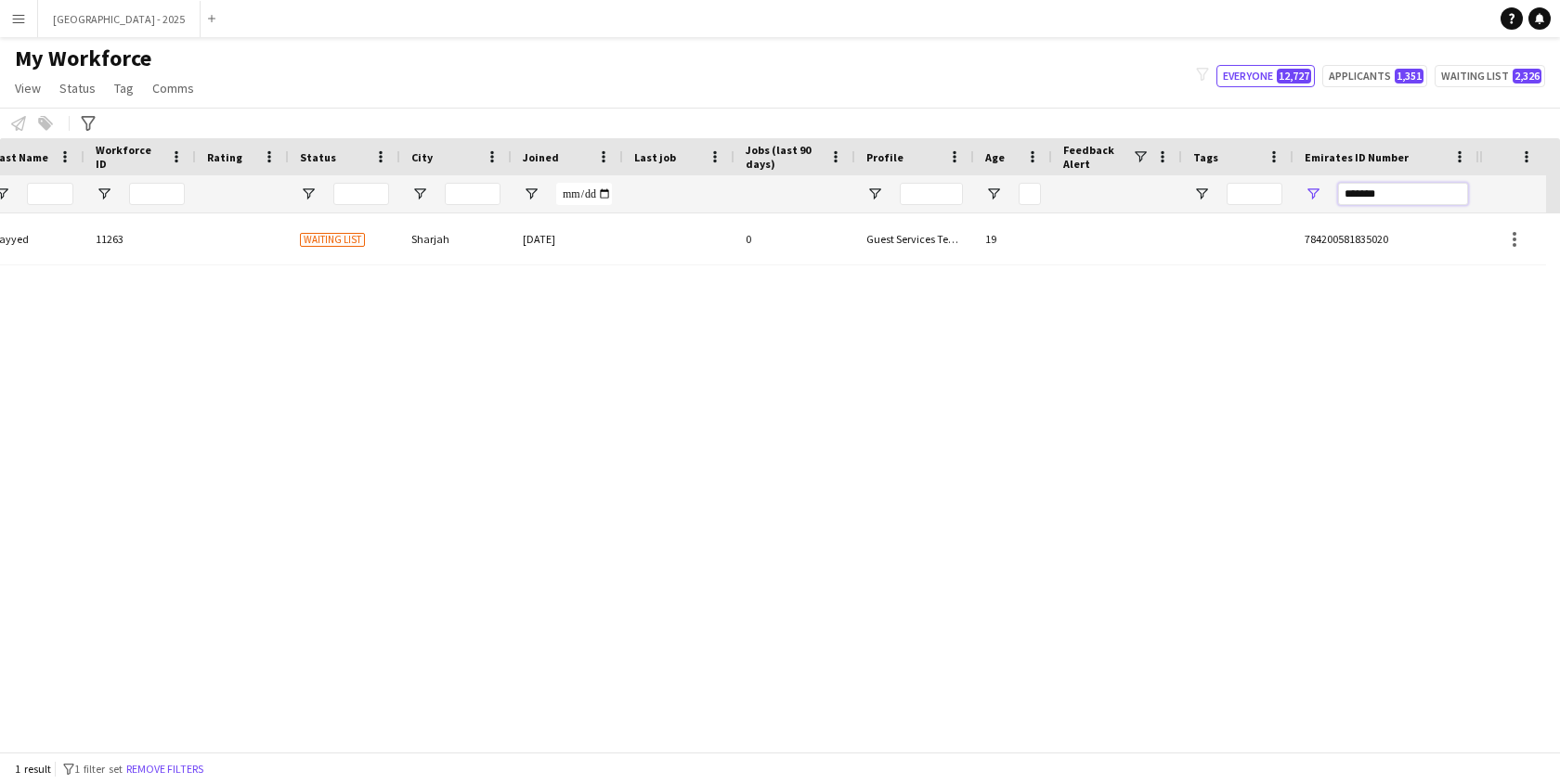
scroll to position [0, 403]
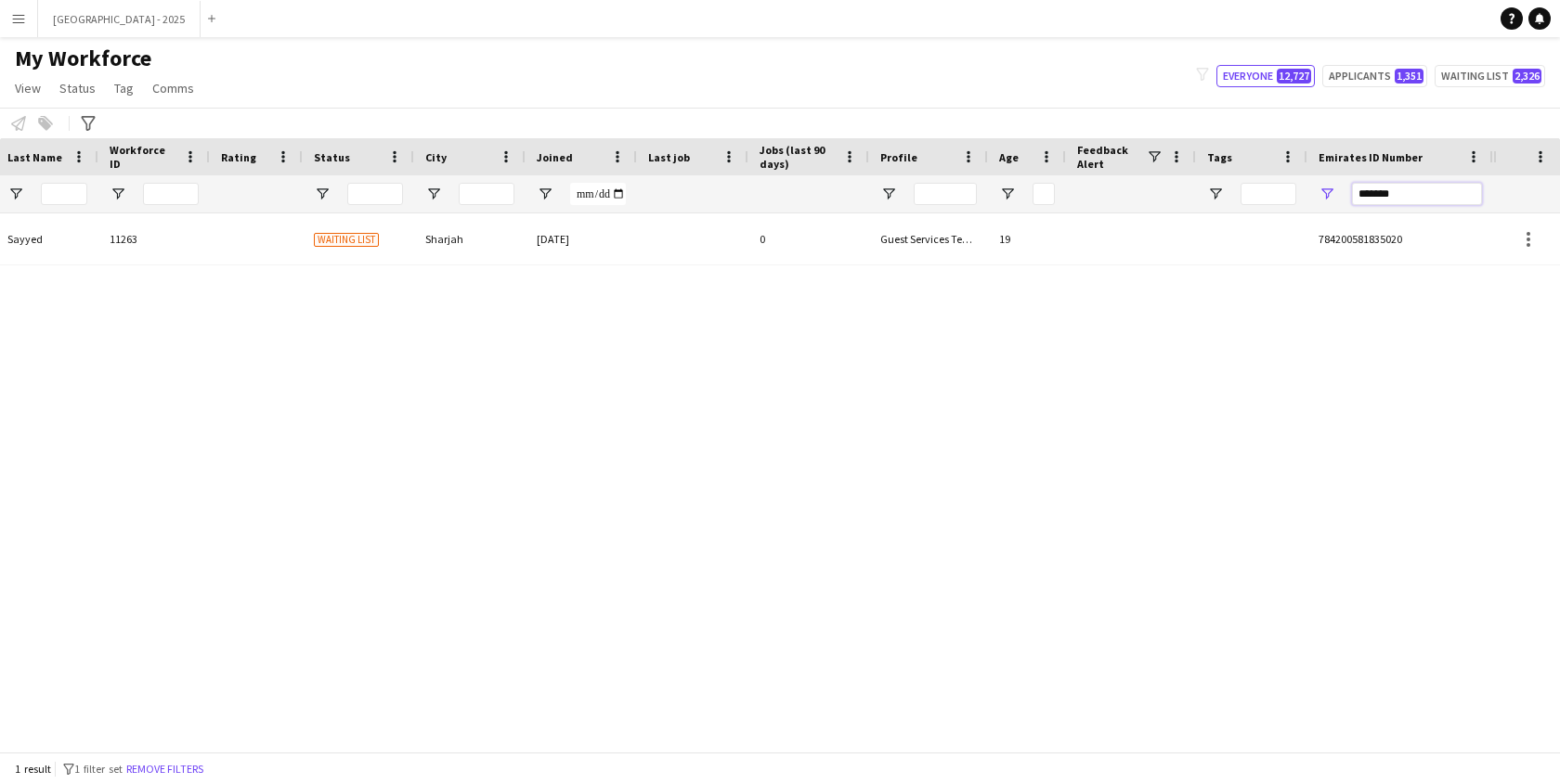
type input "*******"
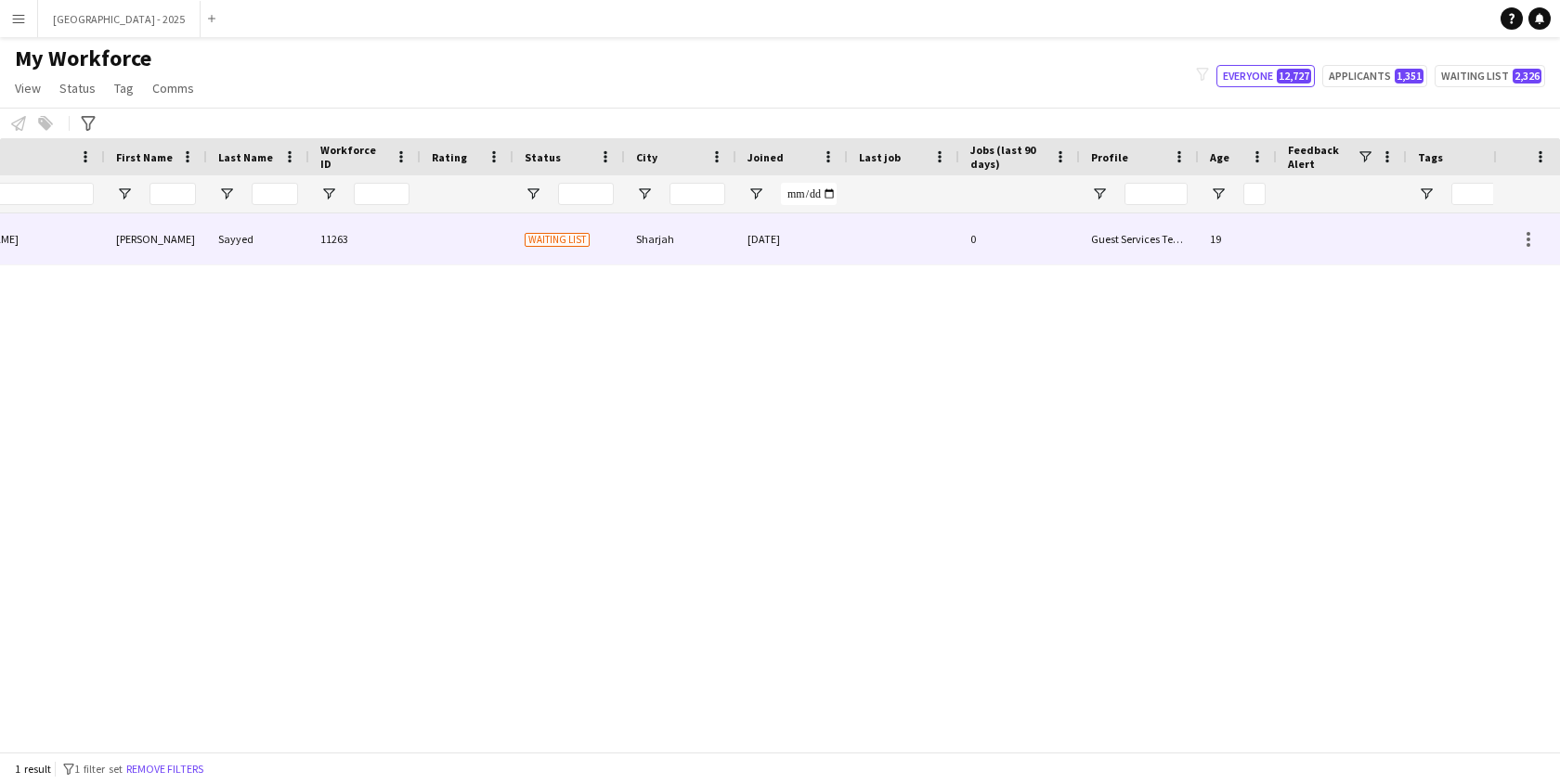
scroll to position [0, 0]
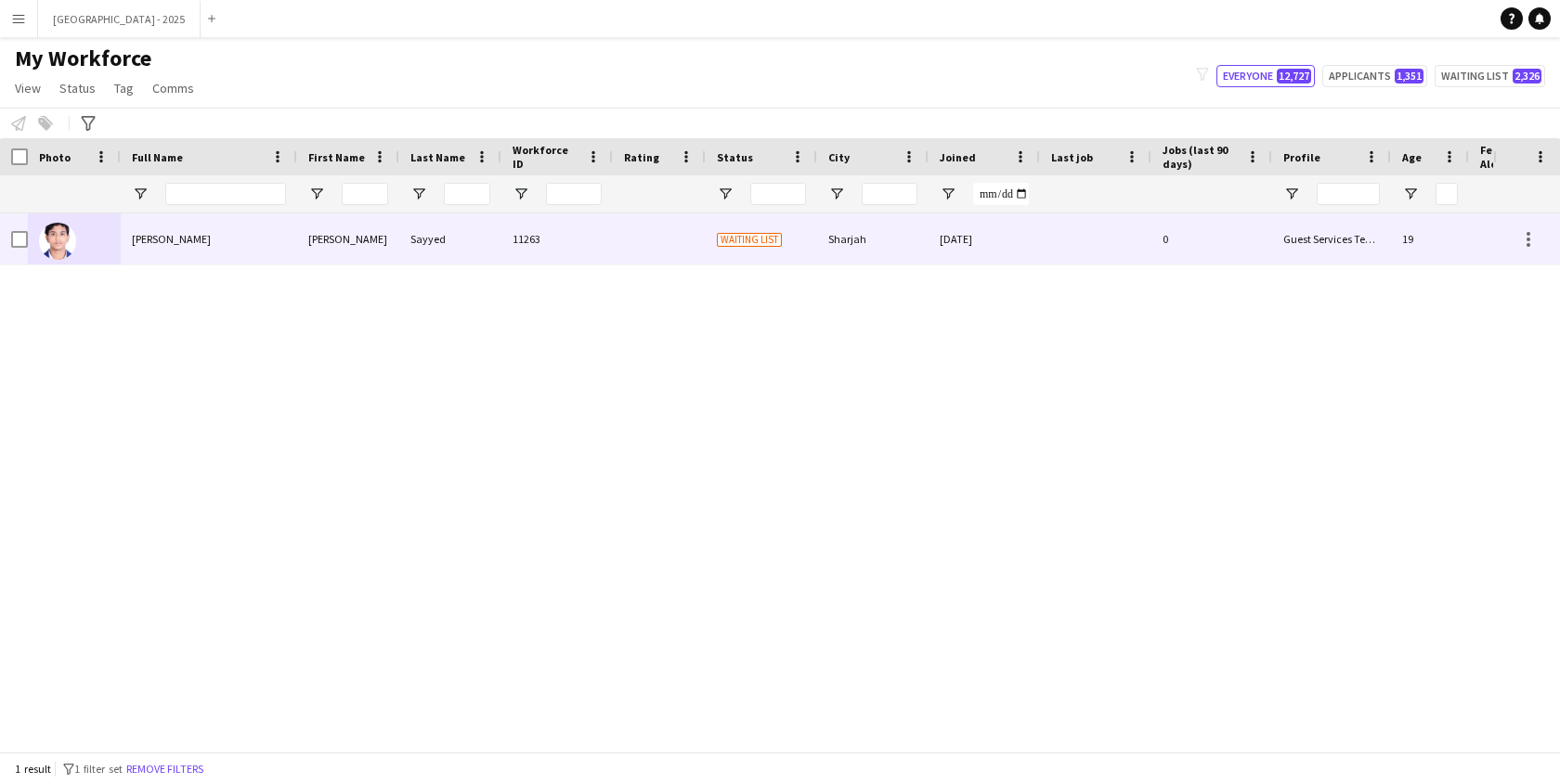
click at [589, 256] on div "11263" at bounding box center [557, 239] width 112 height 51
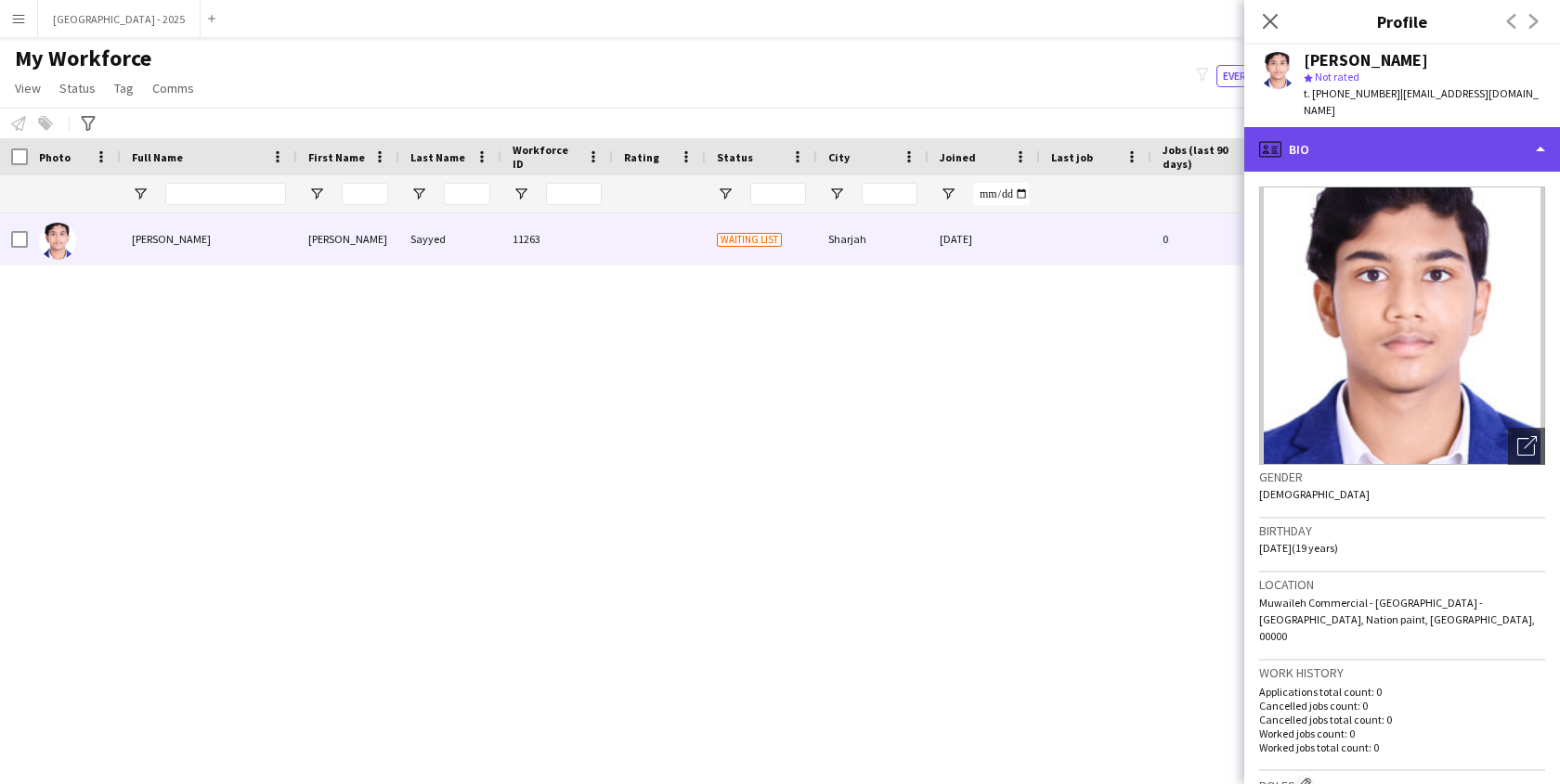
click at [1466, 159] on div "profile Bio" at bounding box center [1402, 149] width 316 height 44
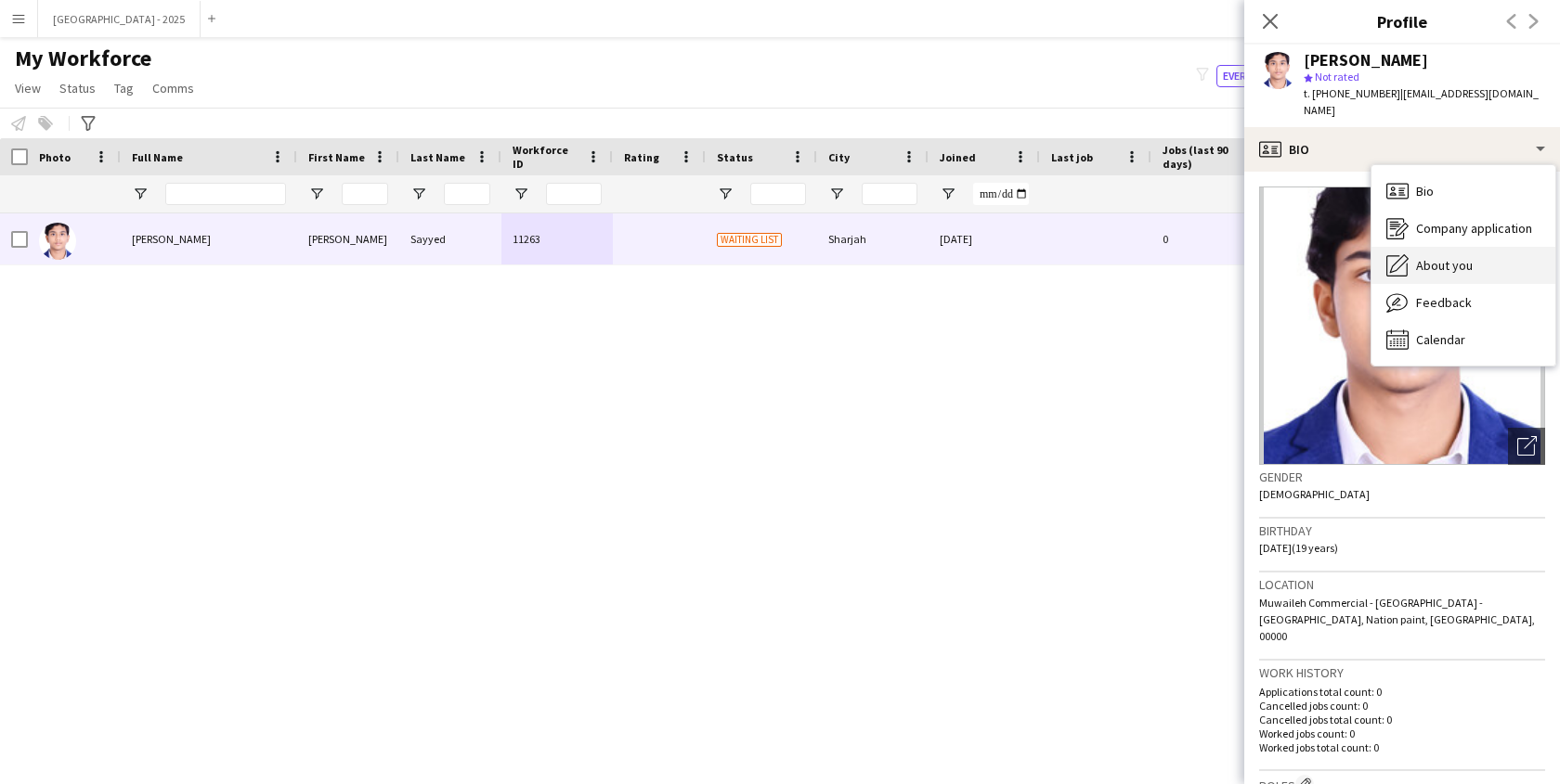
click at [1463, 269] on span "About you" at bounding box center [1444, 265] width 56 height 17
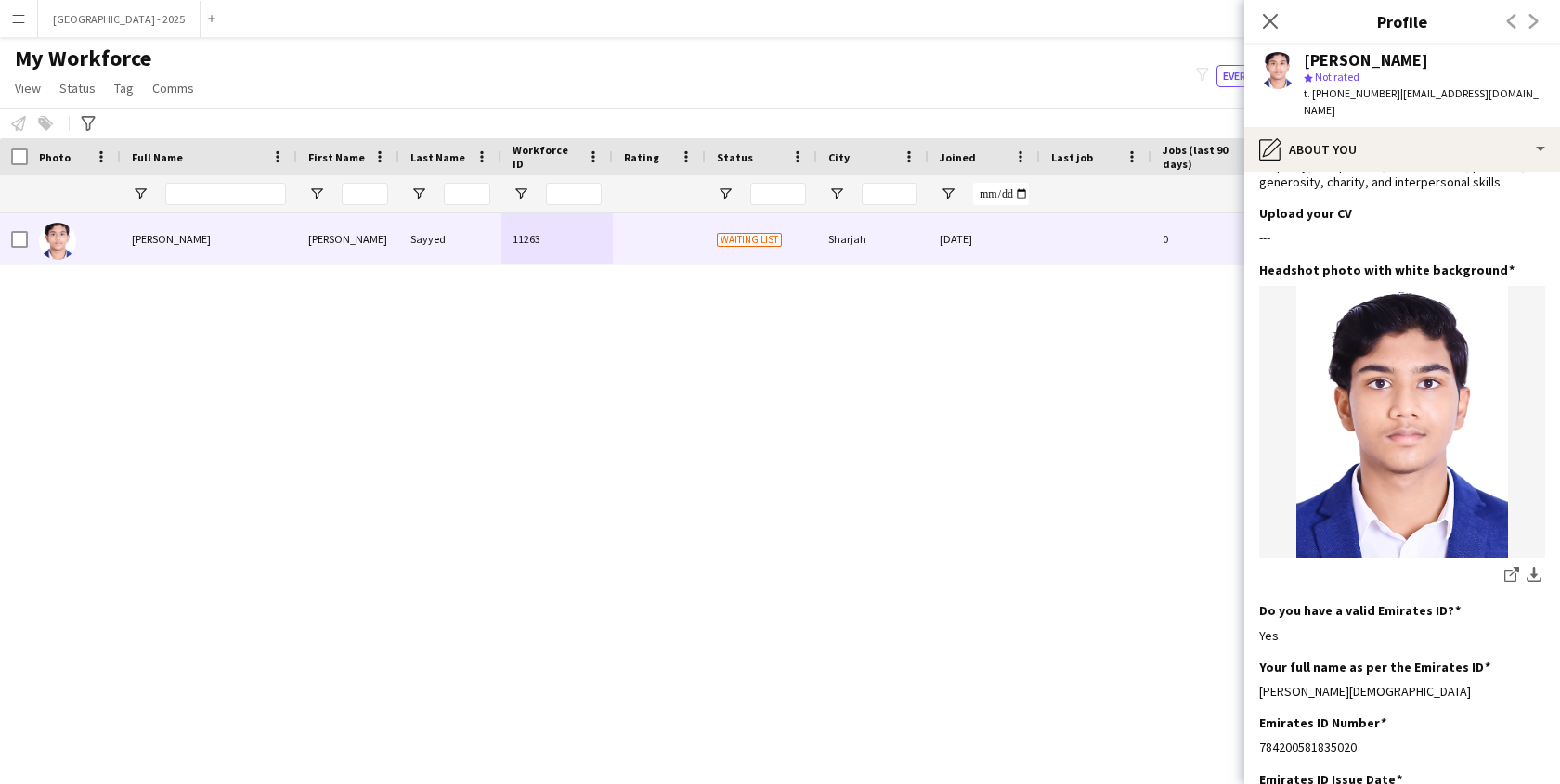
scroll to position [11, 0]
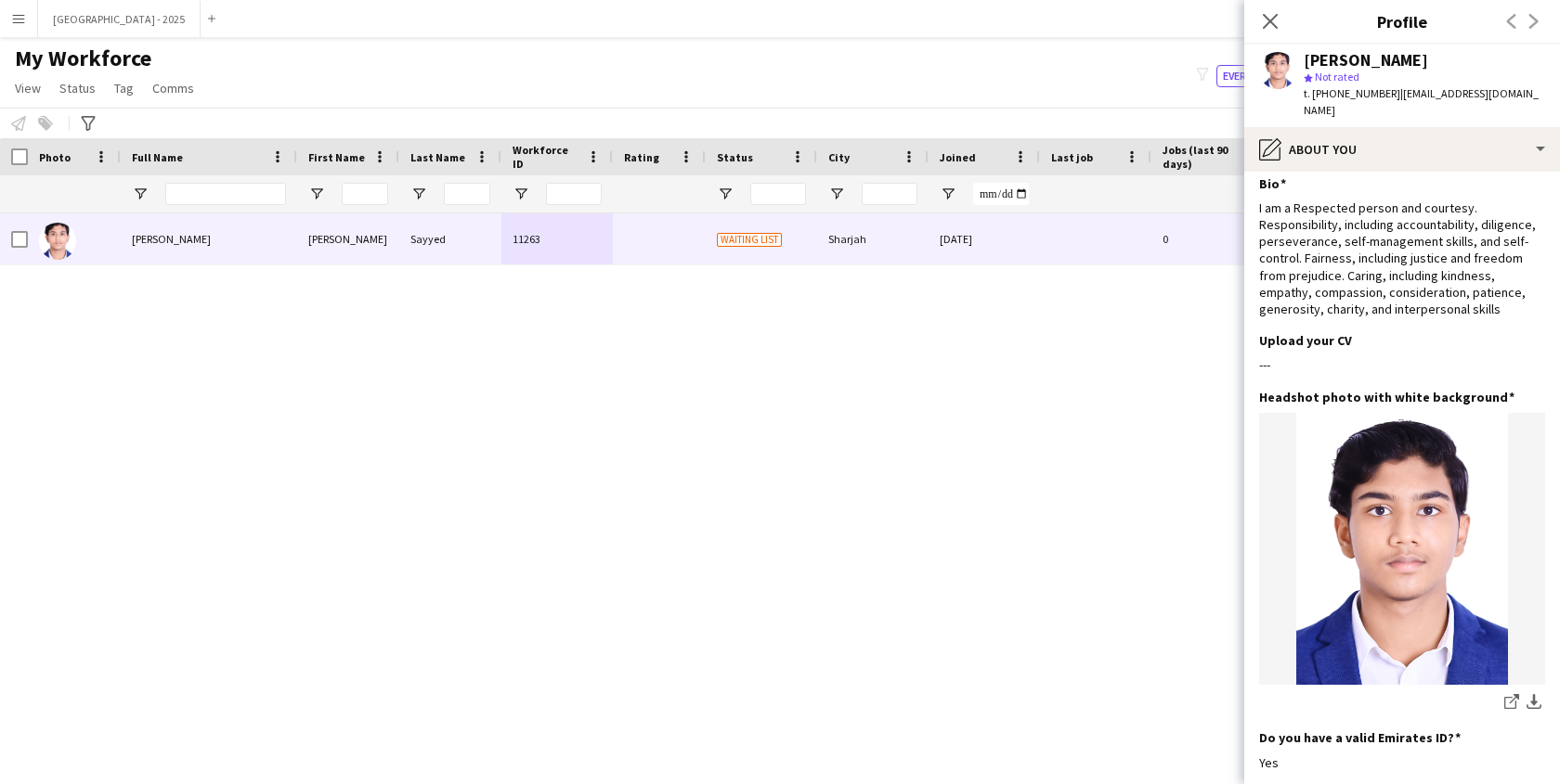
click at [1329, 123] on div "Sayyed sameer Sayyed star Not rated t. +971589893309 | sameermohammed26305@gmai…" at bounding box center [1402, 86] width 316 height 83
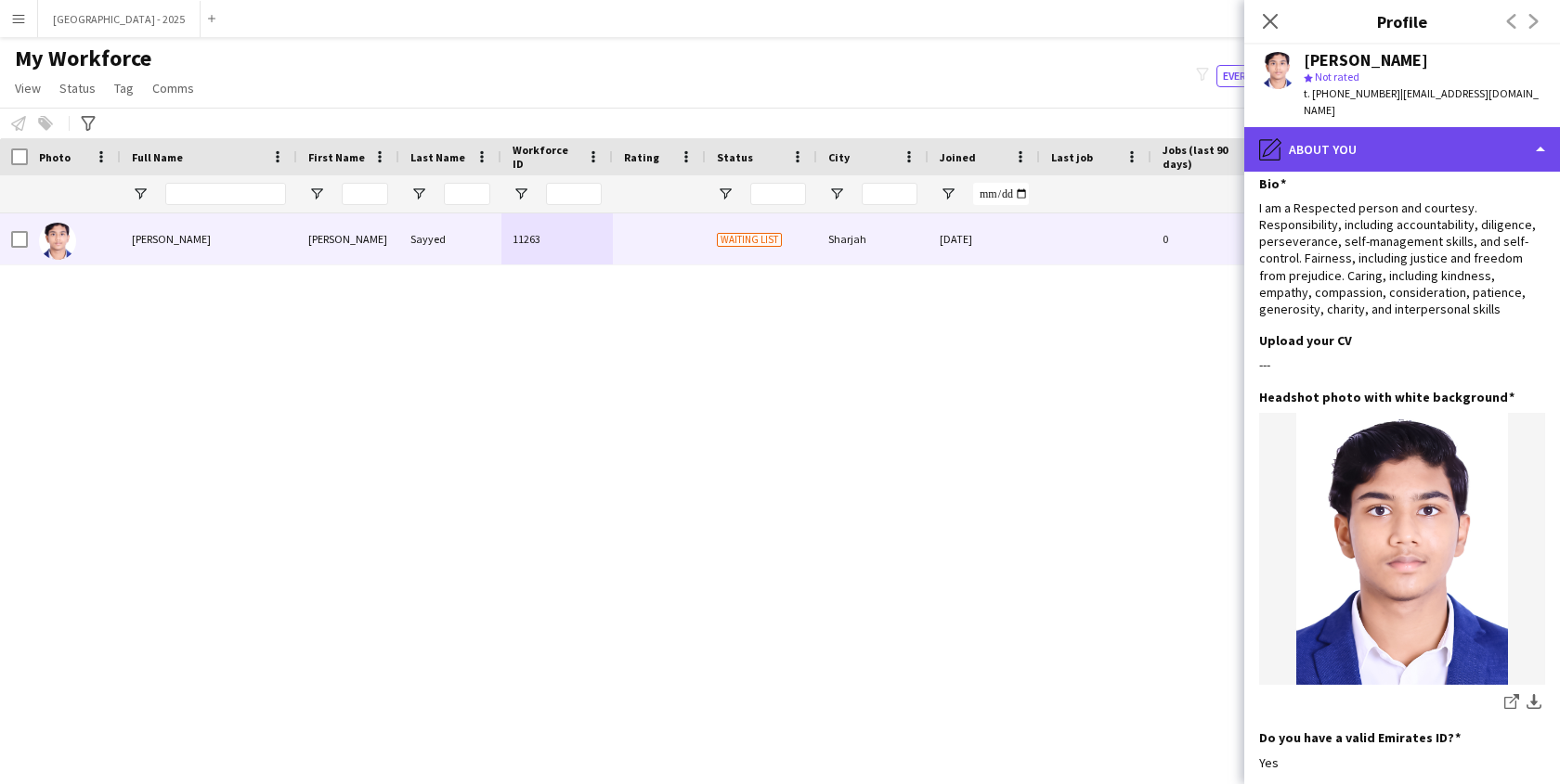
drag, startPoint x: 1329, startPoint y: 131, endPoint x: 1359, endPoint y: 167, distance: 46.9
click at [1329, 131] on div "pencil4 About you" at bounding box center [1402, 149] width 316 height 44
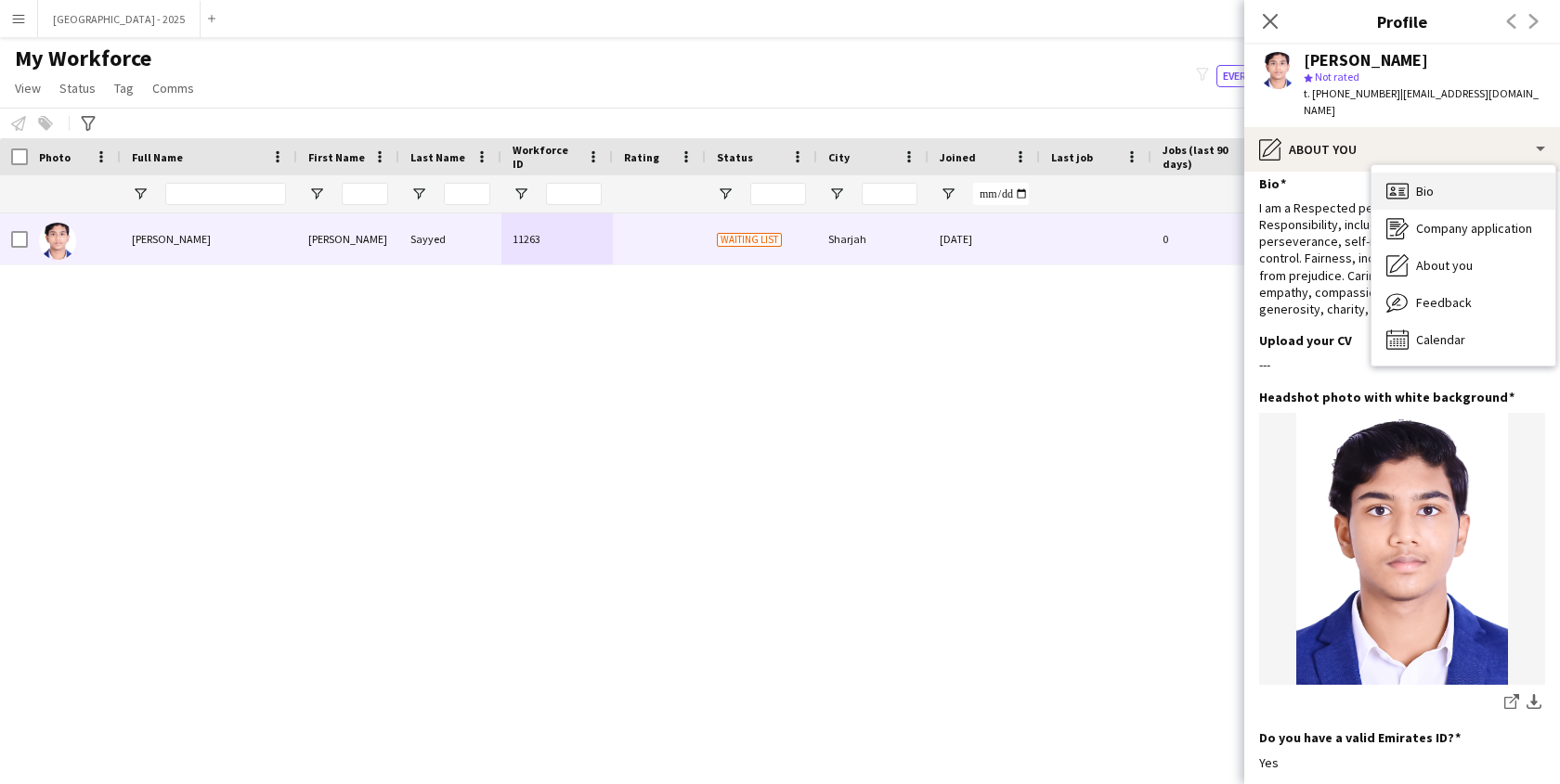
click at [1428, 193] on span "Bio" at bounding box center [1425, 191] width 18 height 17
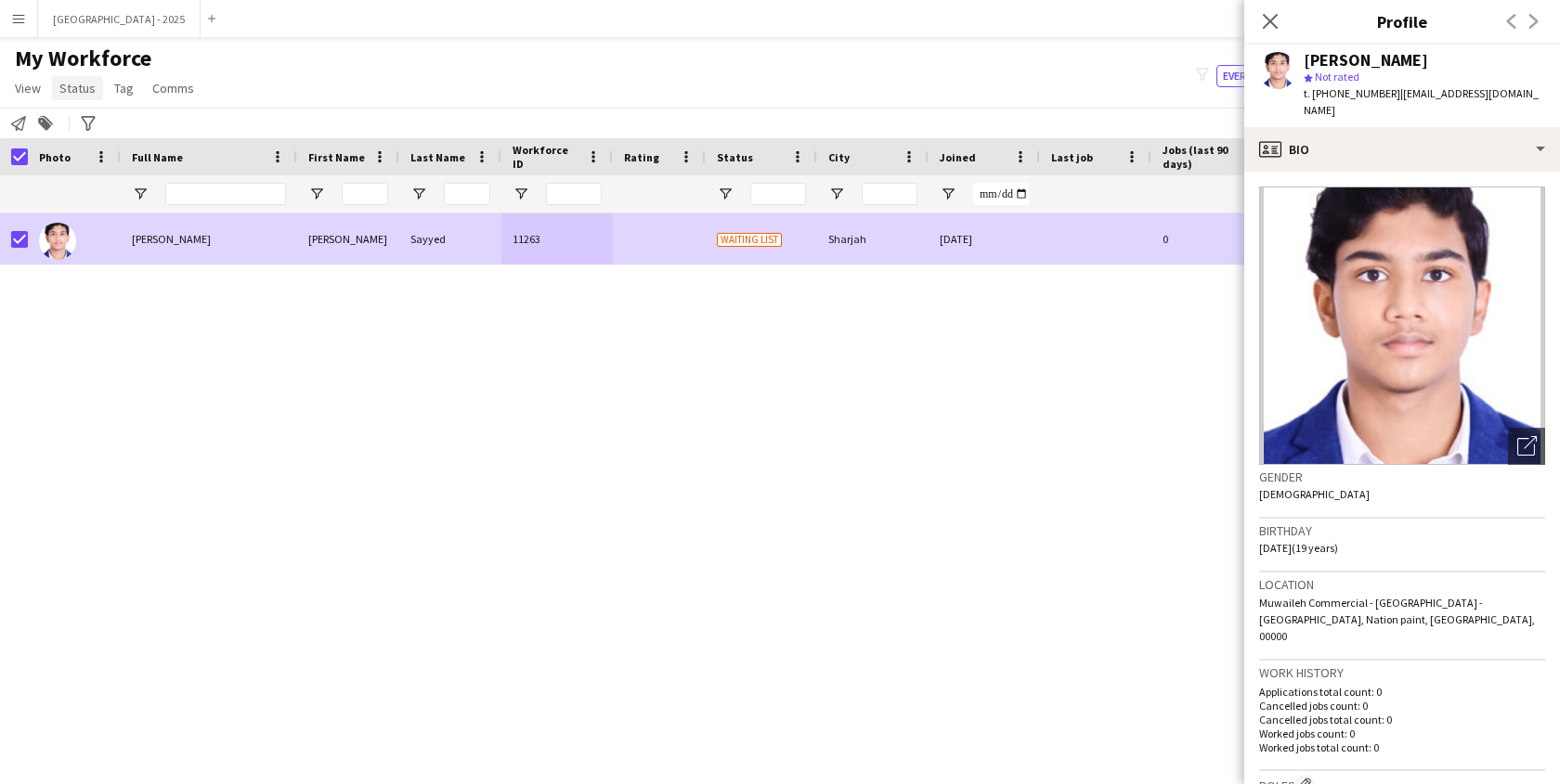
click at [83, 84] on span "Status" at bounding box center [77, 88] width 37 height 17
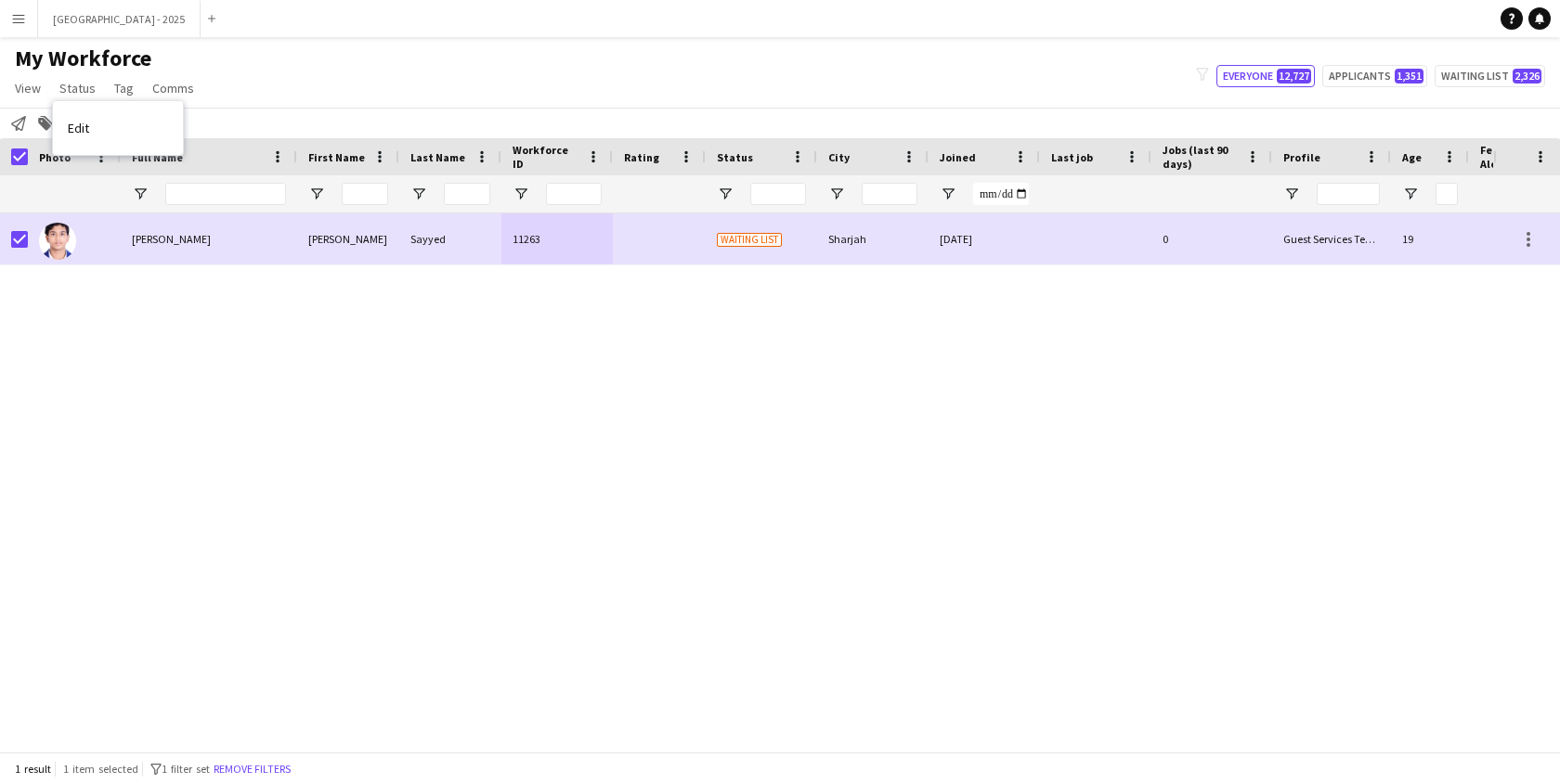
click at [127, 141] on link "Edit" at bounding box center [118, 128] width 130 height 39
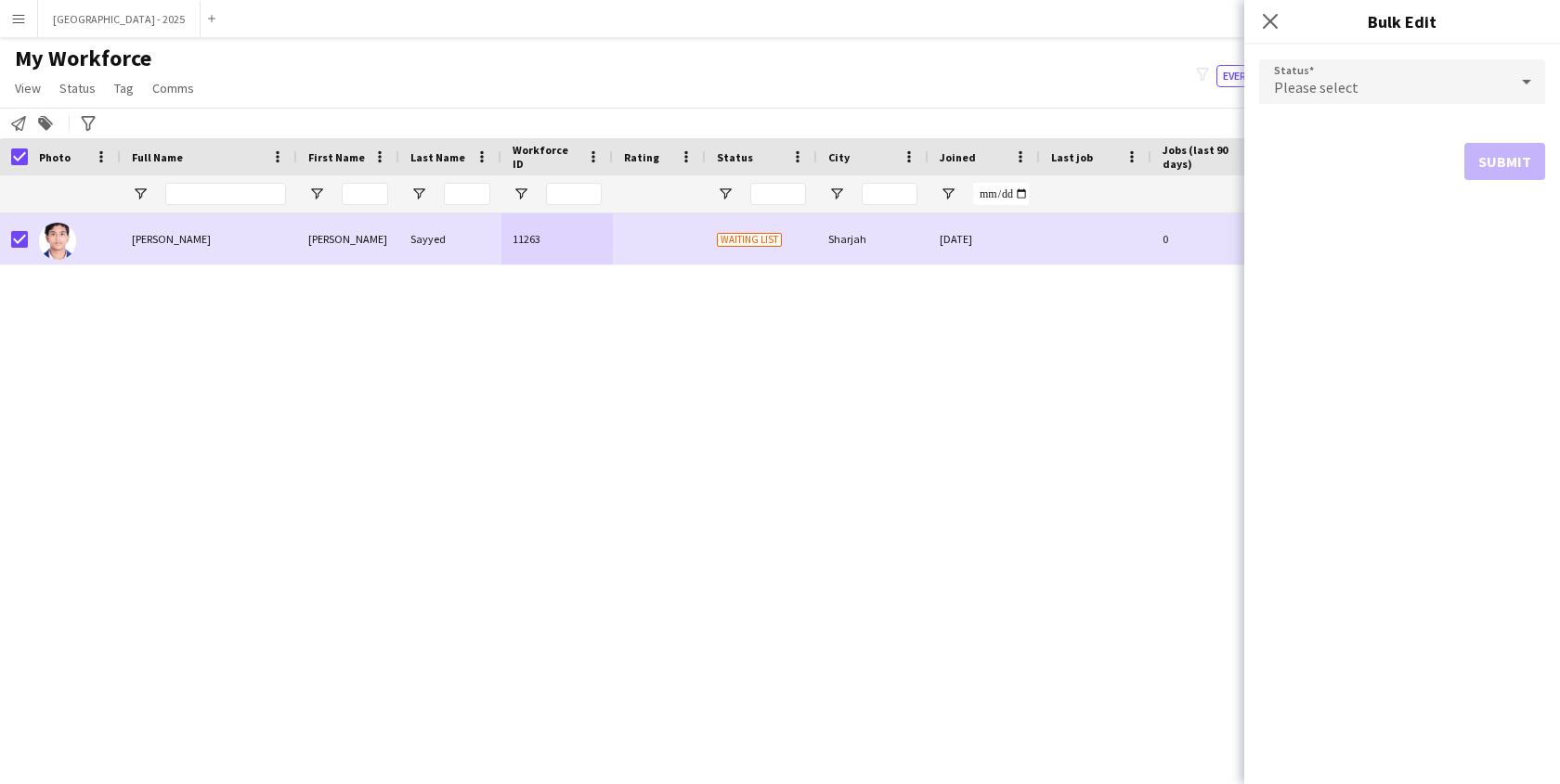
click at [1382, 75] on div "Please select" at bounding box center [1384, 81] width 249 height 44
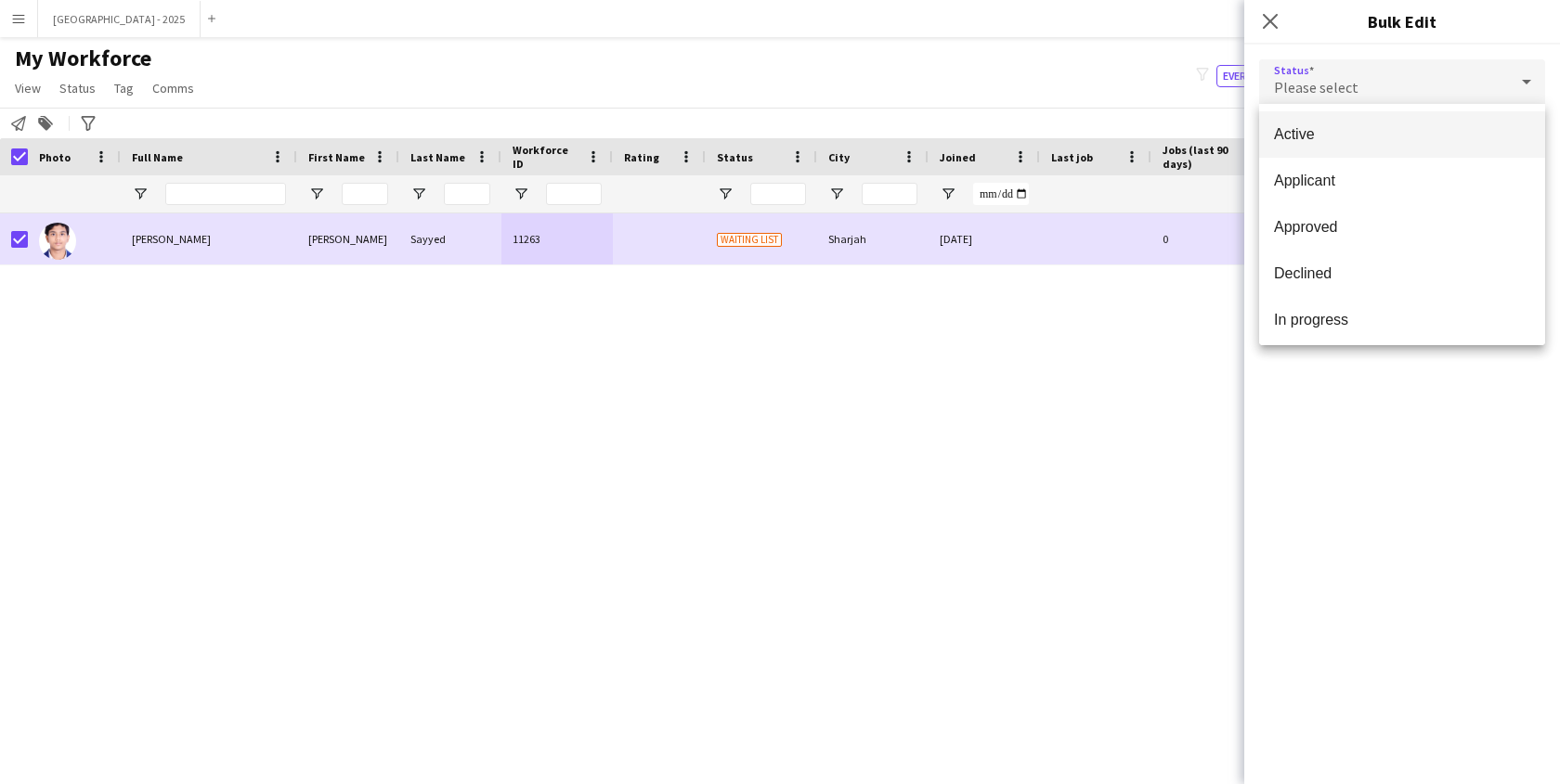
click at [1336, 138] on span "Active" at bounding box center [1402, 134] width 256 height 18
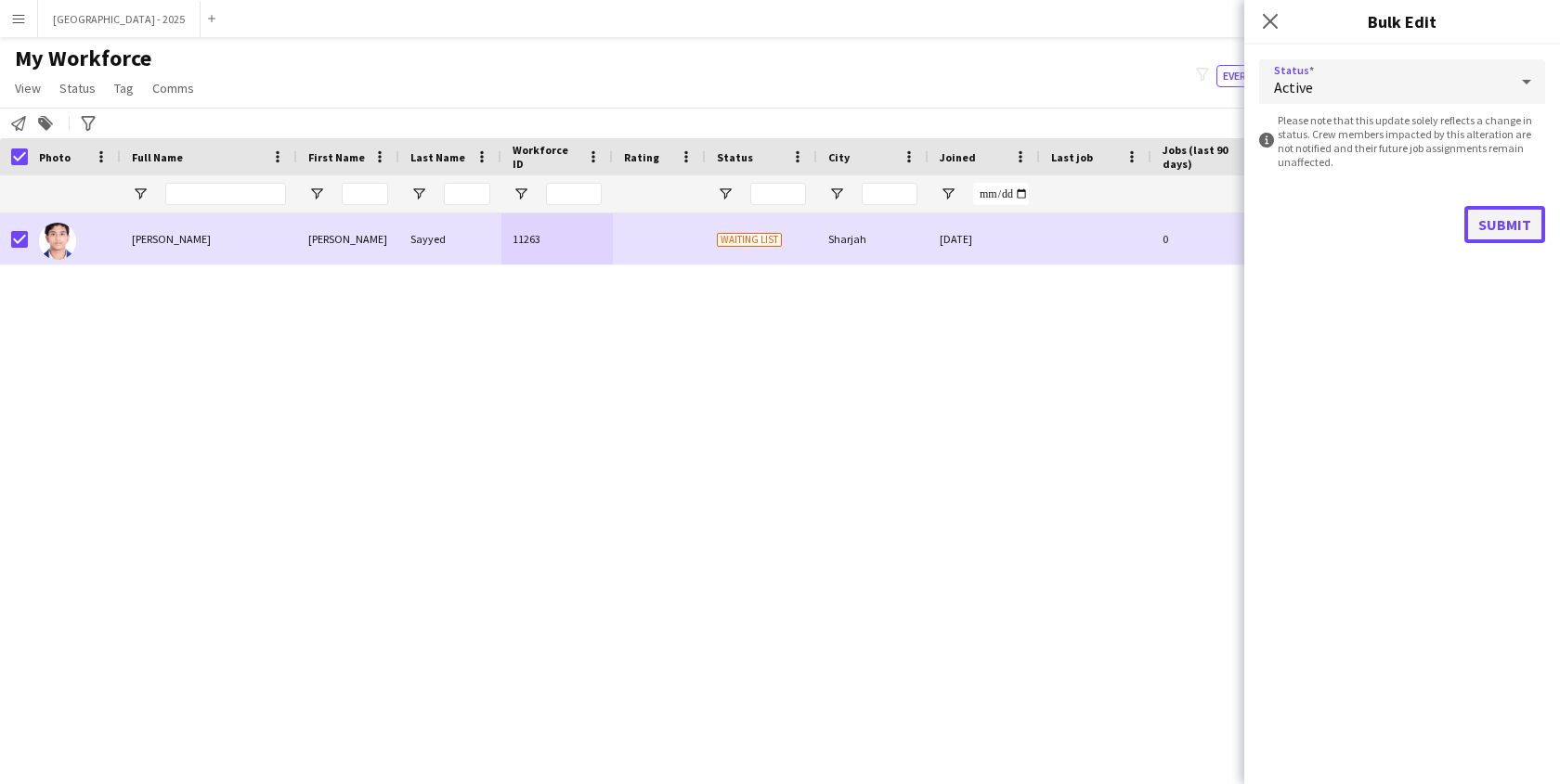
click at [1490, 207] on button "Submit" at bounding box center [1506, 224] width 81 height 38
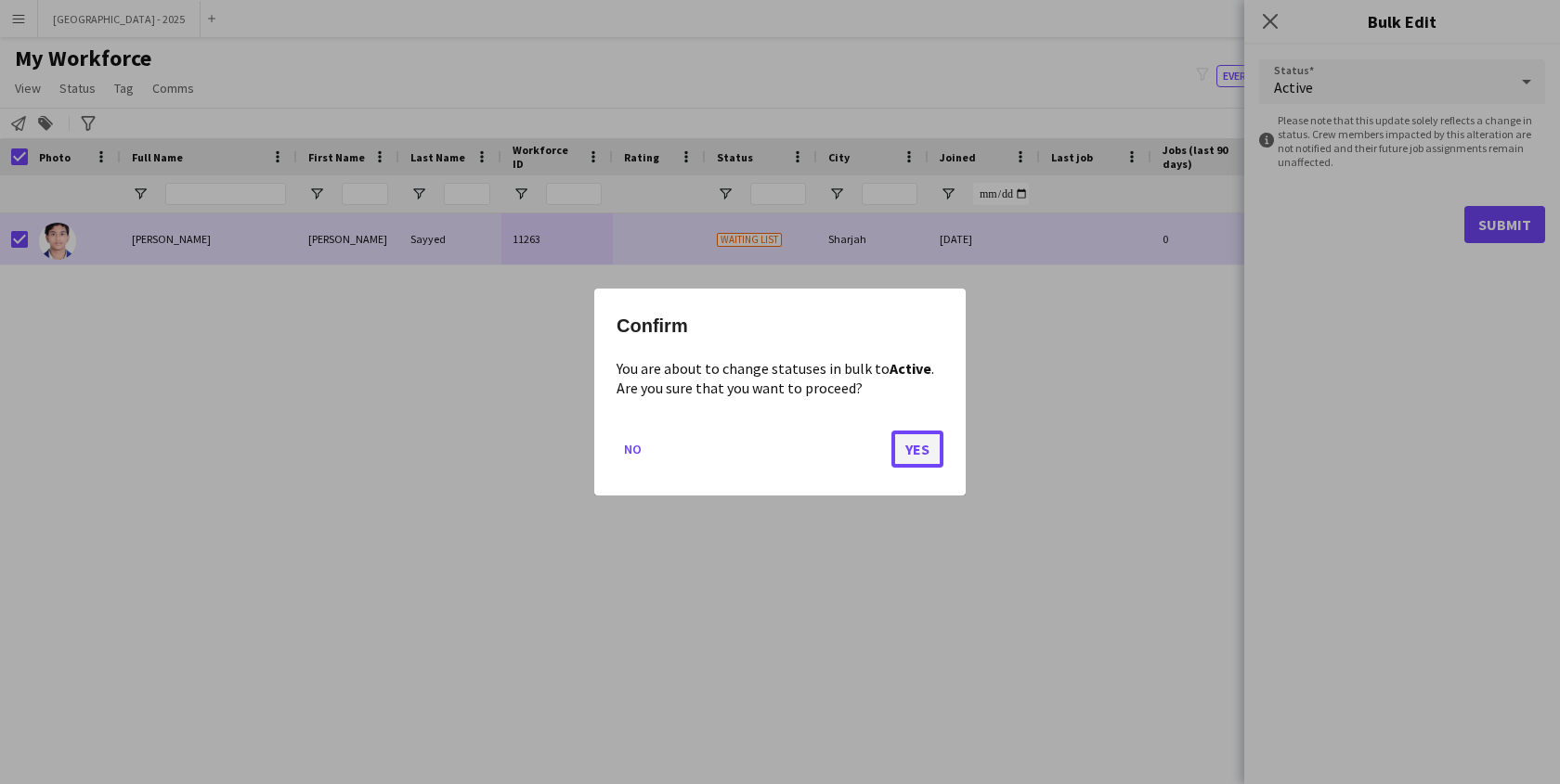
click at [937, 434] on button "Yes" at bounding box center [917, 450] width 52 height 38
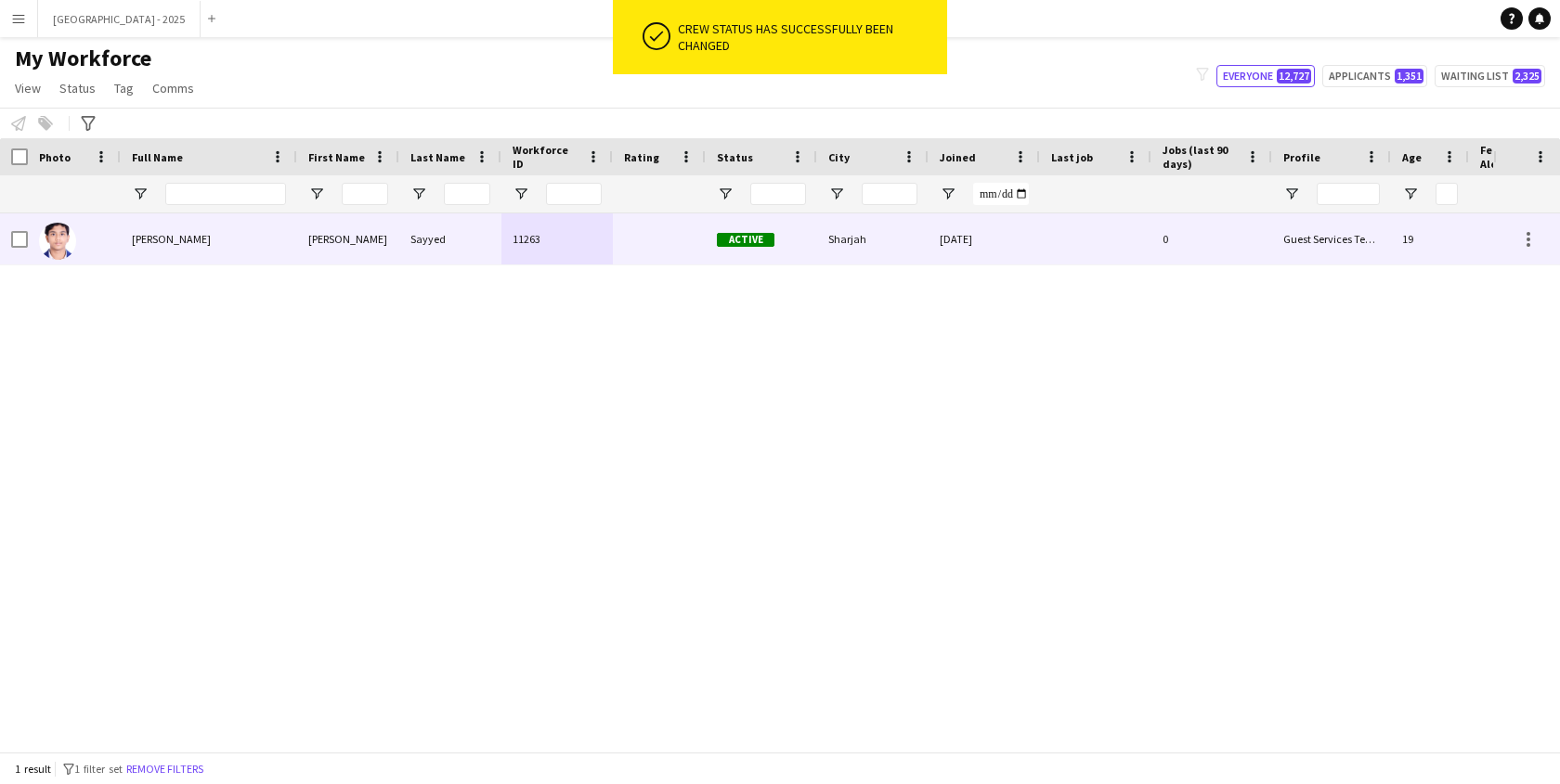
click at [123, 235] on div "Sayyed sameer Sayyed" at bounding box center [209, 239] width 176 height 51
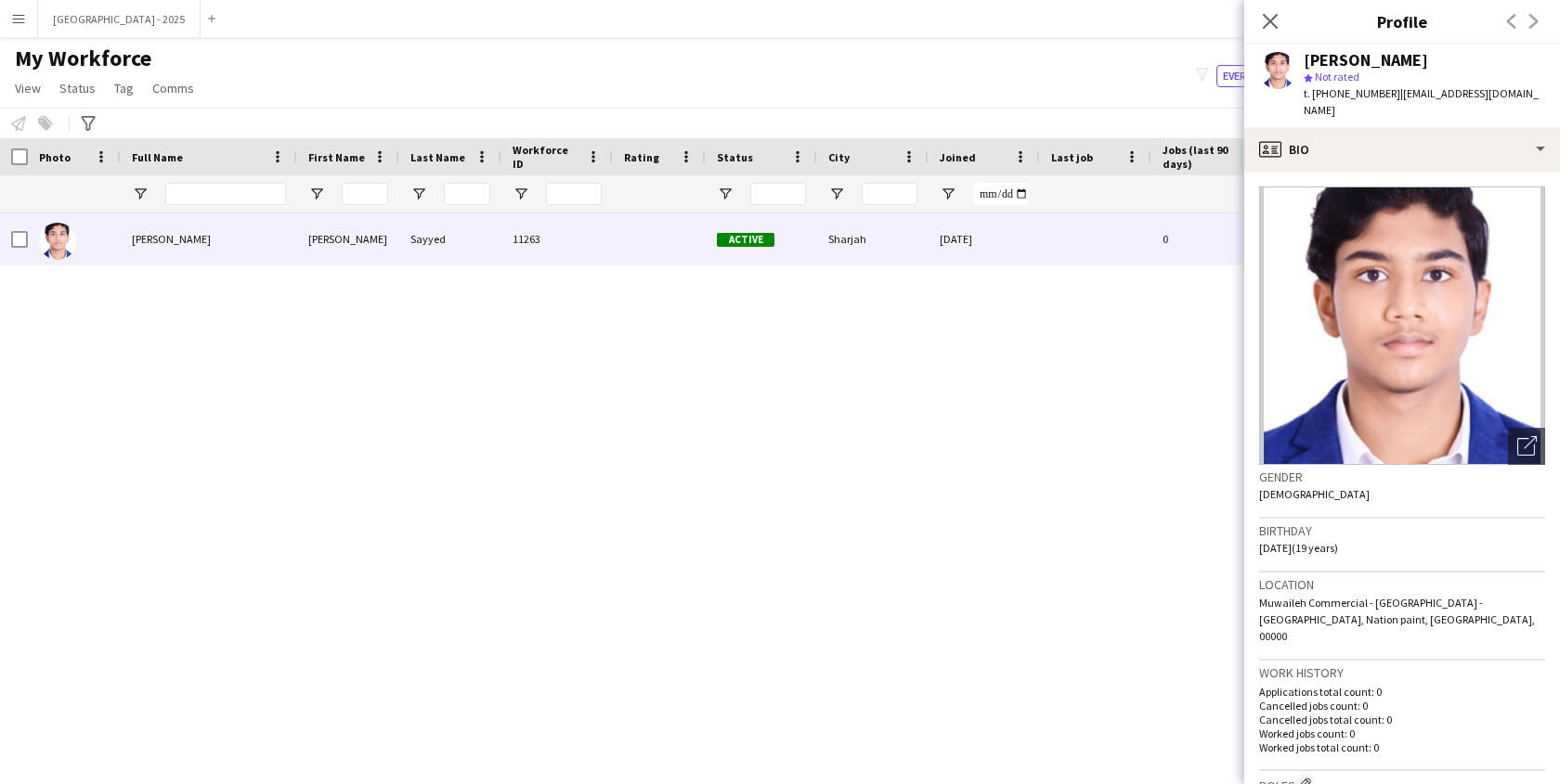
scroll to position [328, 0]
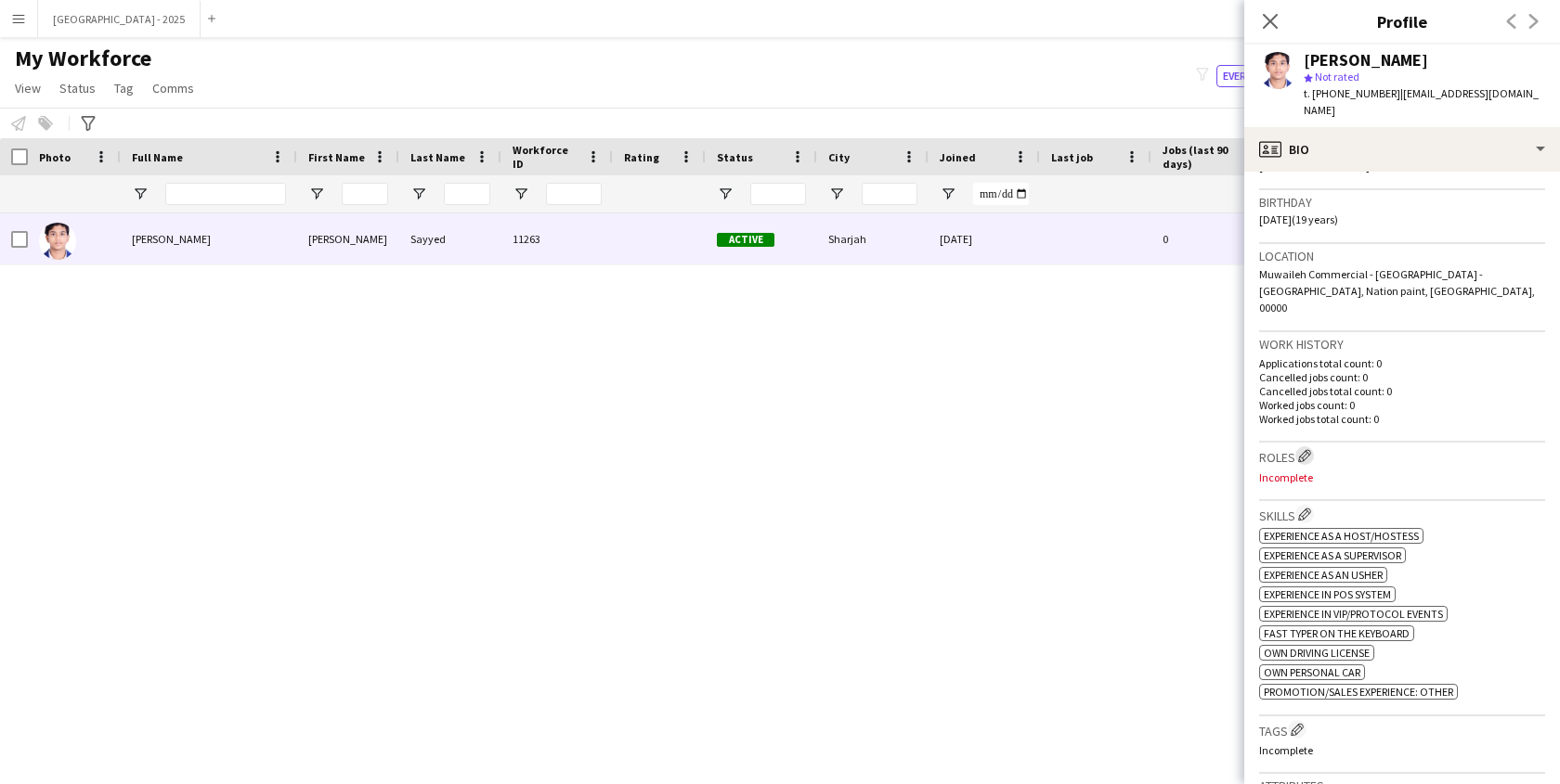
click at [1309, 449] on app-icon "Edit crew company roles" at bounding box center [1304, 455] width 13 height 13
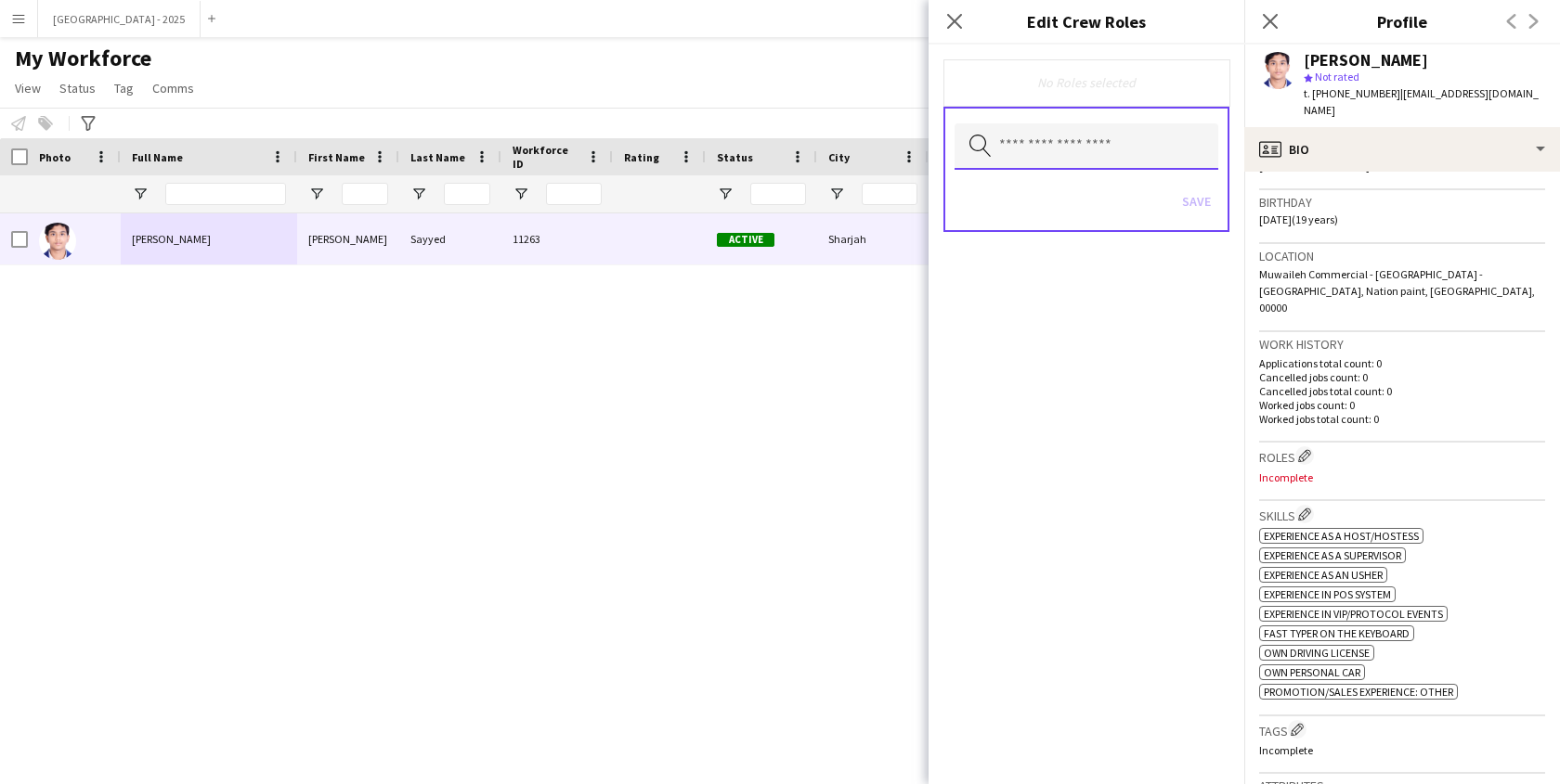
click at [1116, 160] on input "text" at bounding box center [1086, 146] width 264 height 46
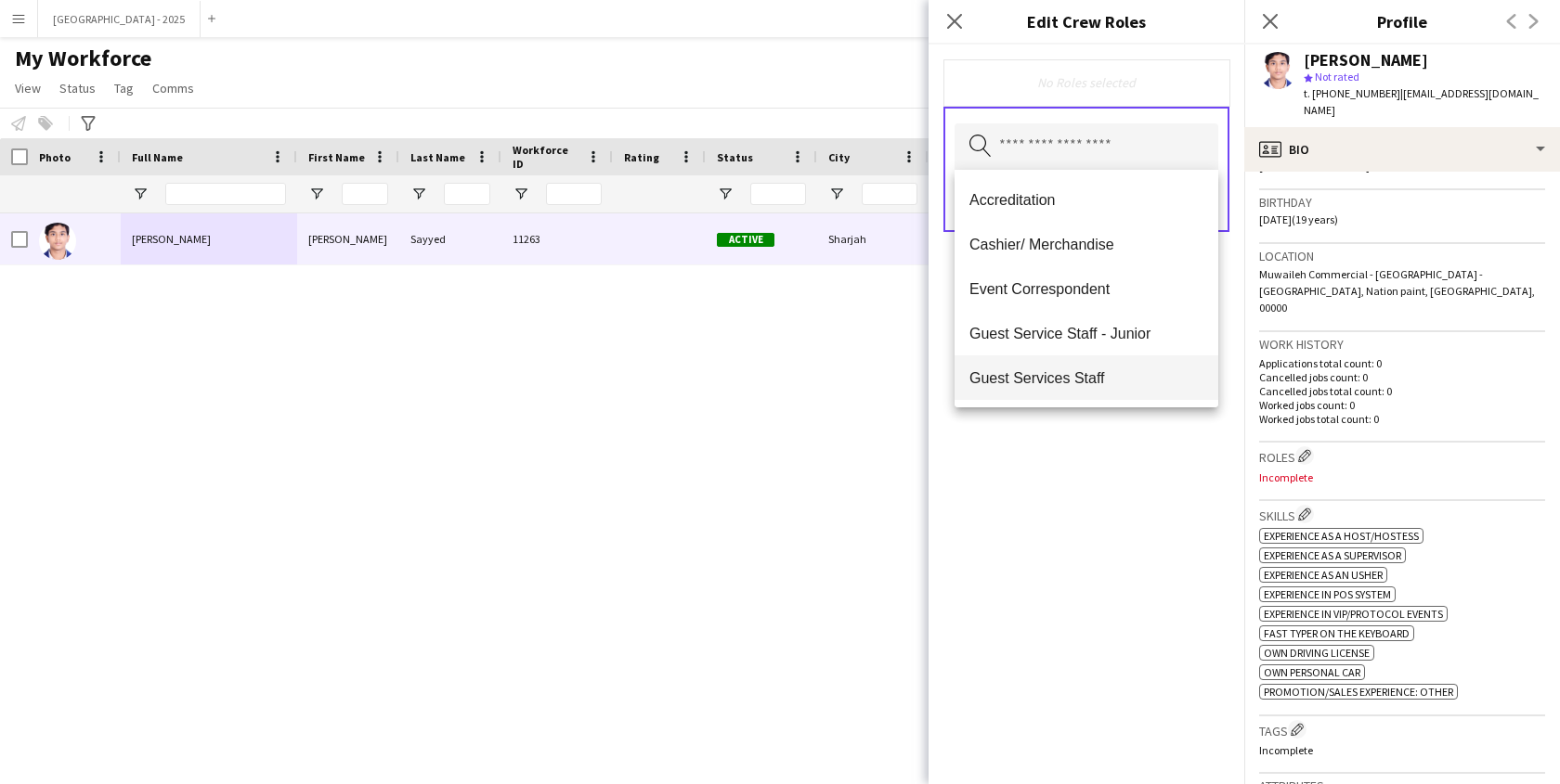
click at [1119, 383] on span "Guest Services Staff" at bounding box center [1086, 379] width 234 height 18
click at [1132, 438] on div "Guest Services Staff Remove Search by role type Save" at bounding box center [1086, 414] width 316 height 740
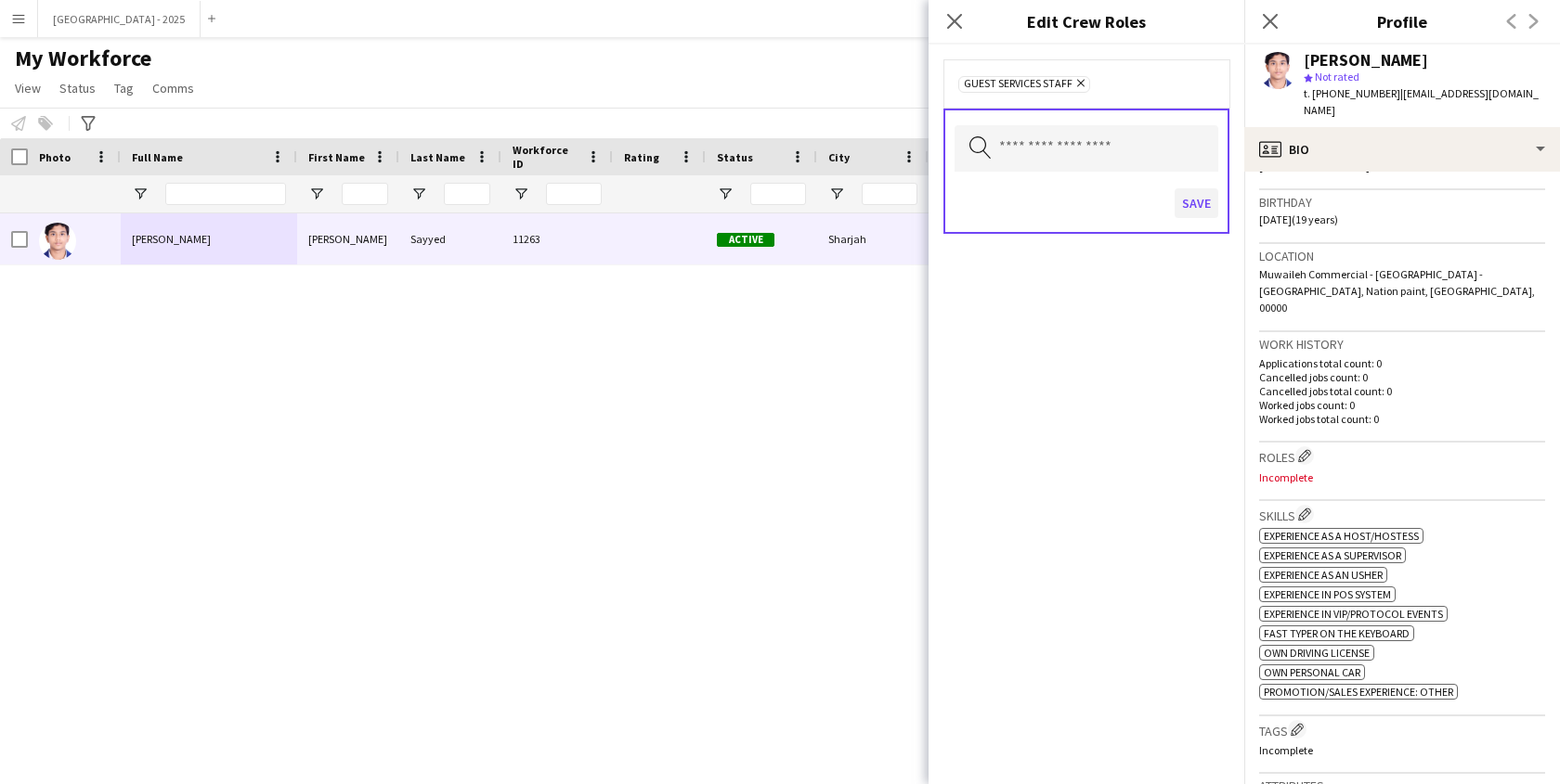
drag, startPoint x: 1184, startPoint y: 225, endPoint x: 1187, endPoint y: 217, distance: 8.5
click at [1184, 224] on div "Save" at bounding box center [1086, 206] width 264 height 53
click at [1188, 212] on button "Save" at bounding box center [1197, 204] width 44 height 30
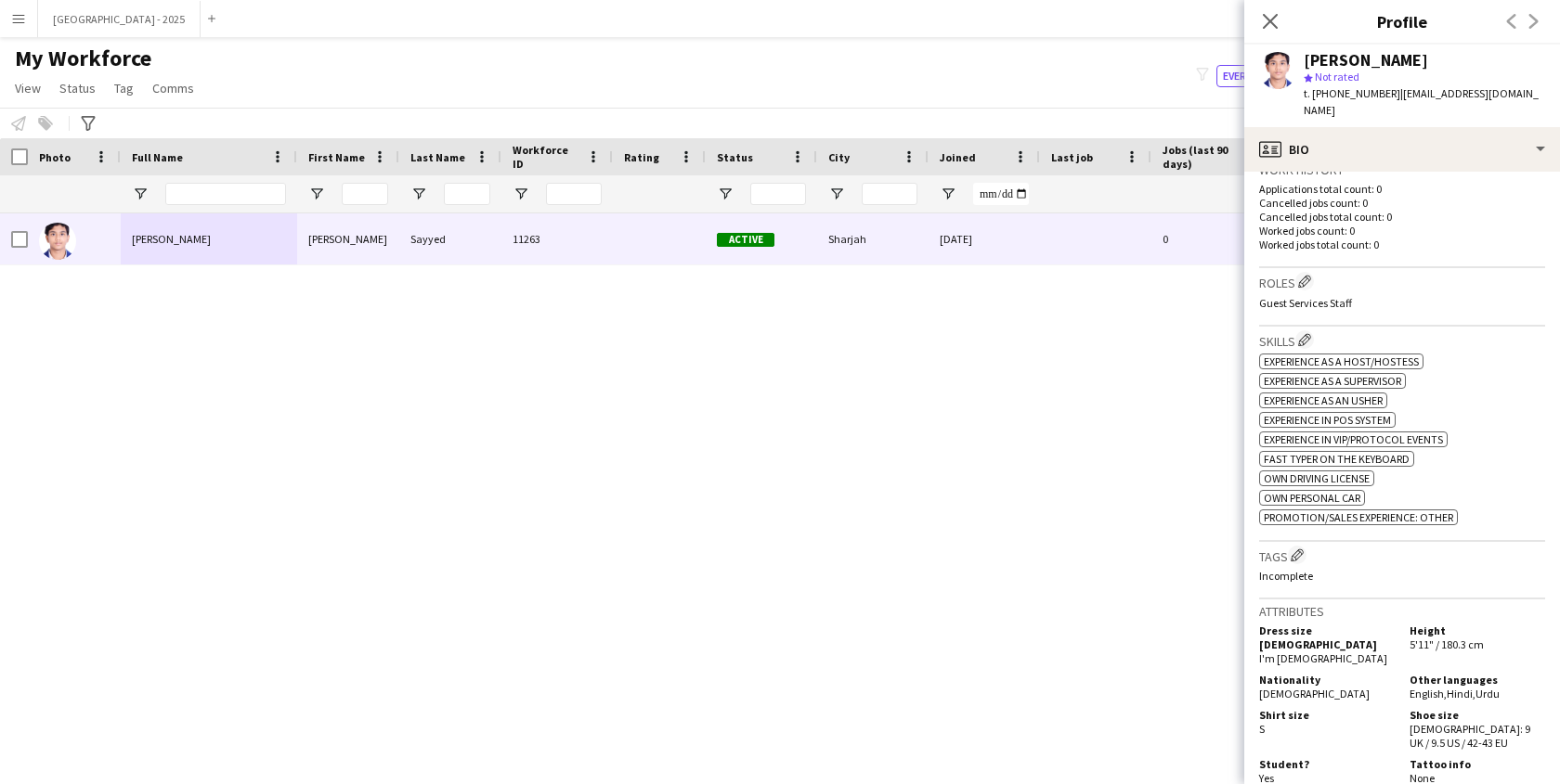
scroll to position [660, 0]
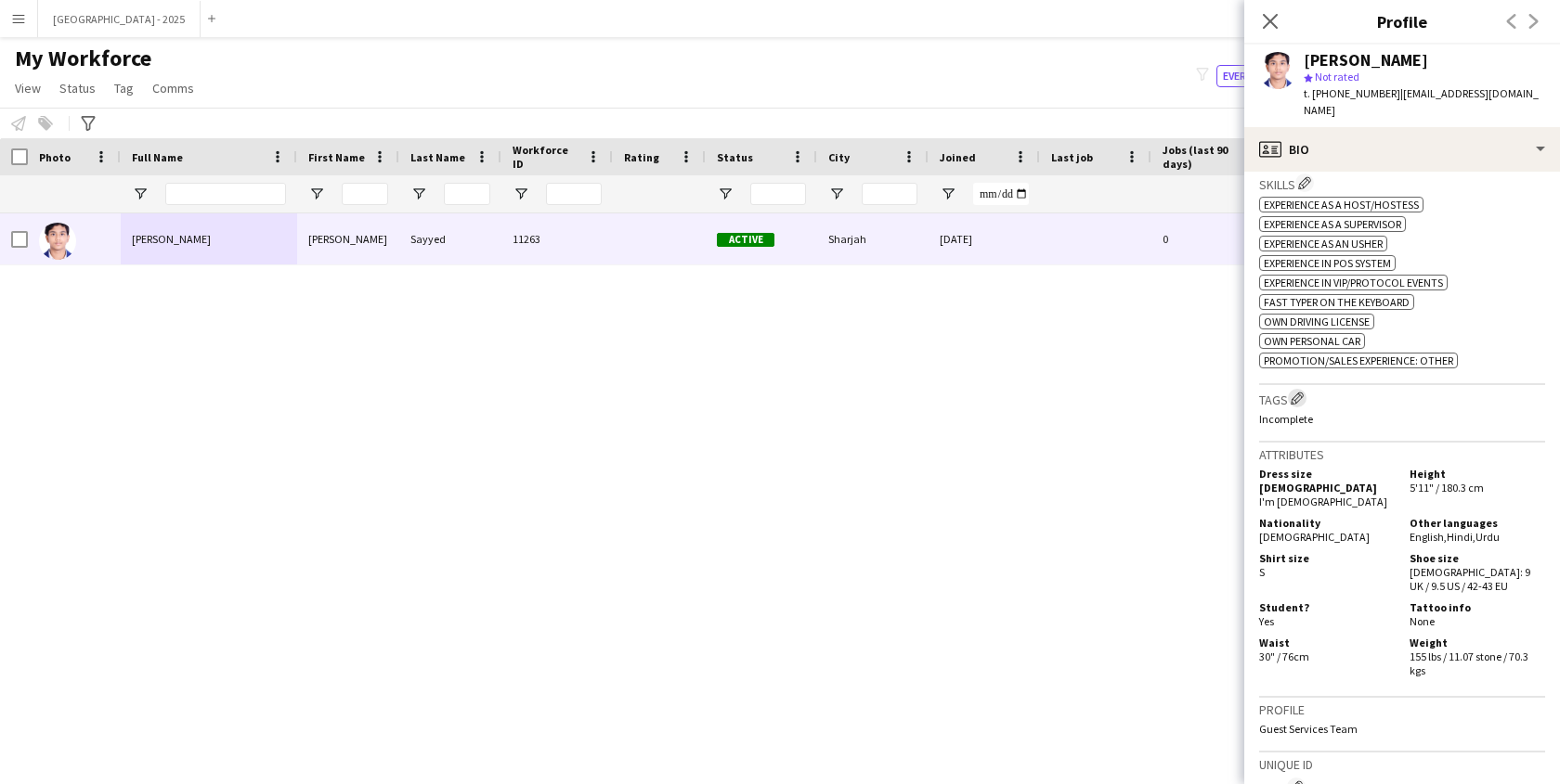
click at [1307, 389] on button "Edit crew company tags" at bounding box center [1297, 397] width 19 height 19
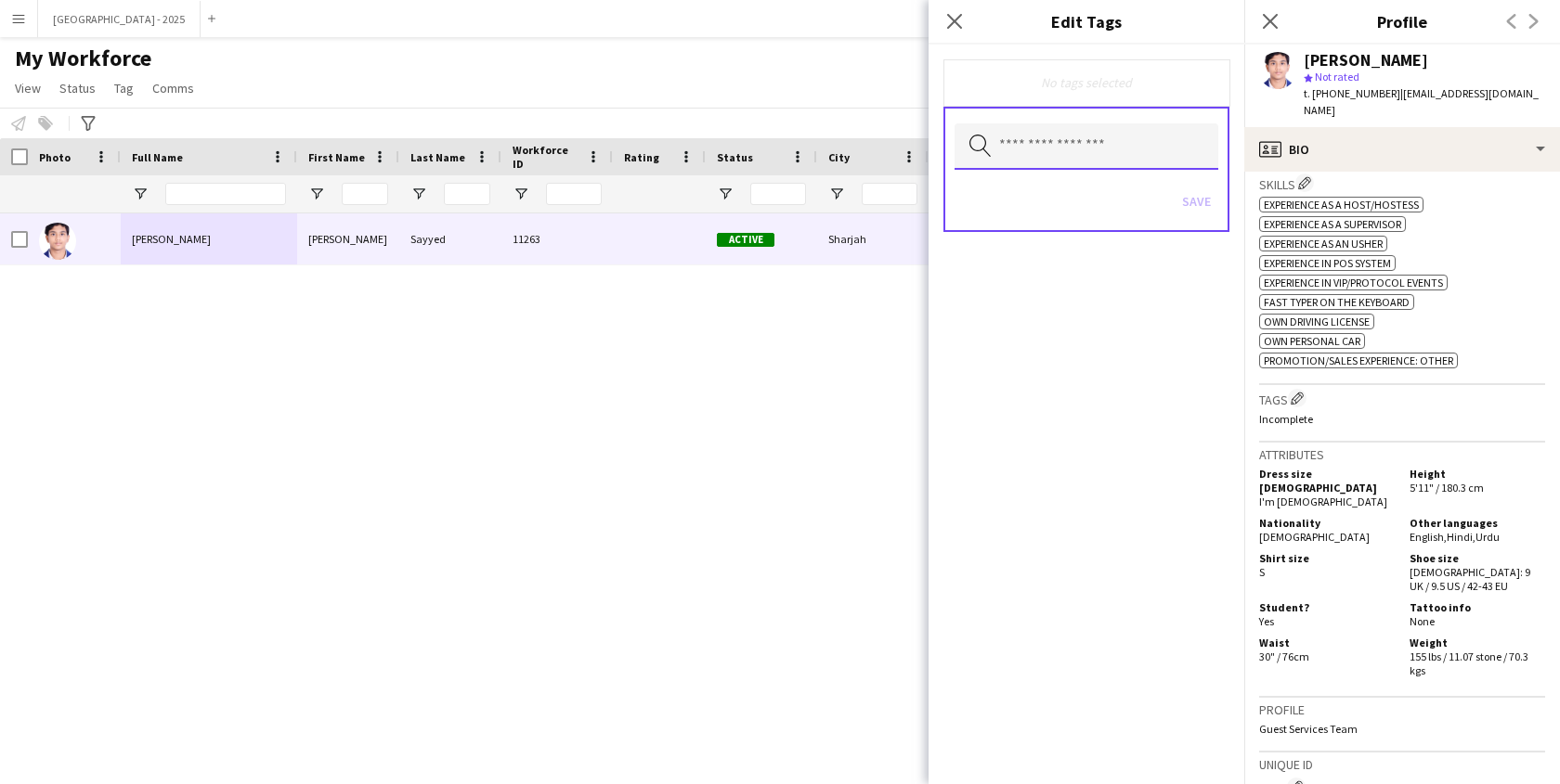
click at [1040, 158] on input "text" at bounding box center [1086, 146] width 264 height 46
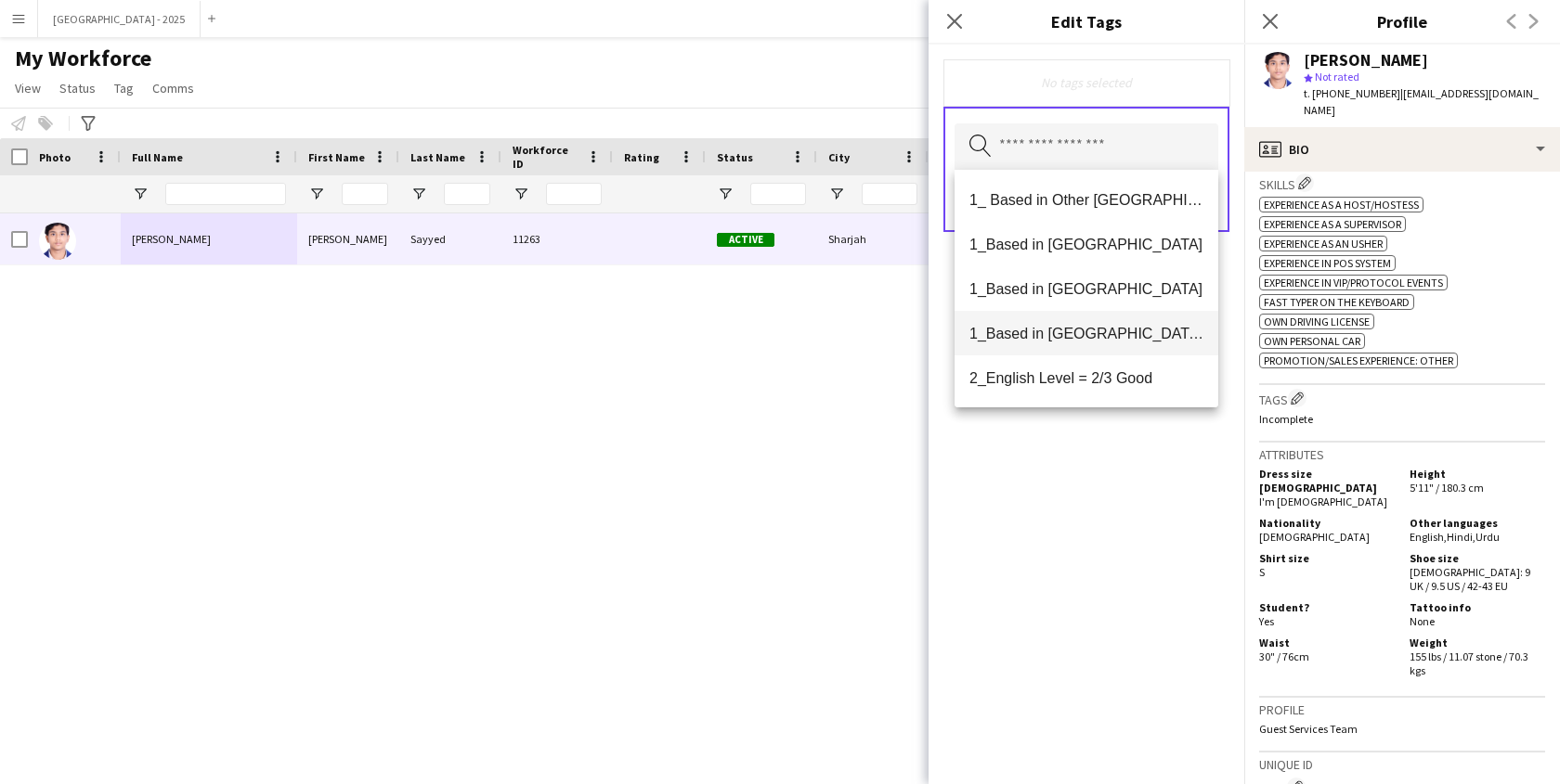
click at [1097, 326] on span "1_Based in [GEOGRAPHIC_DATA]/[GEOGRAPHIC_DATA]/Ajman" at bounding box center [1086, 334] width 234 height 18
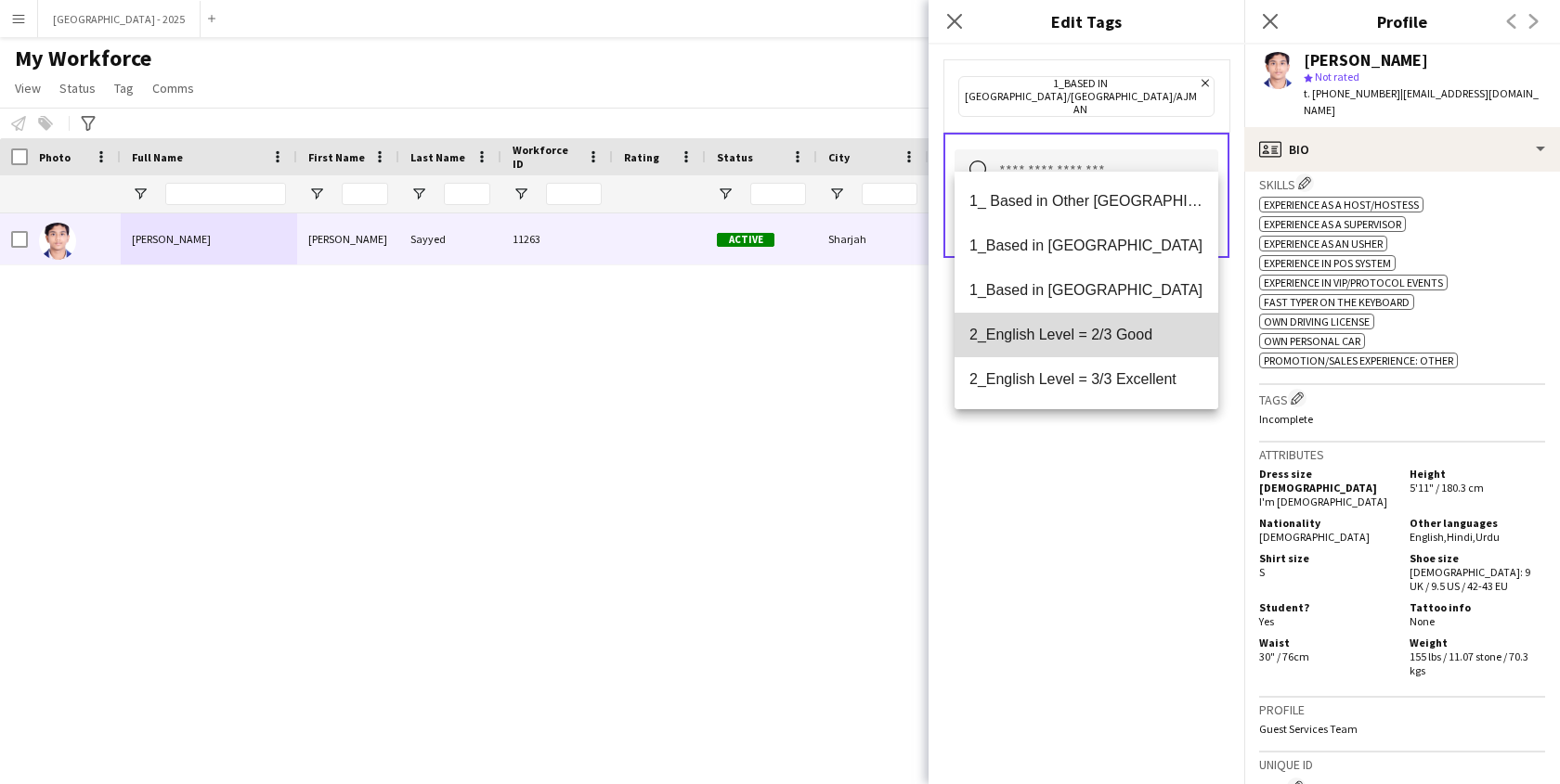
click at [1107, 333] on span "2_English Level = 2/3 Good" at bounding box center [1086, 335] width 234 height 18
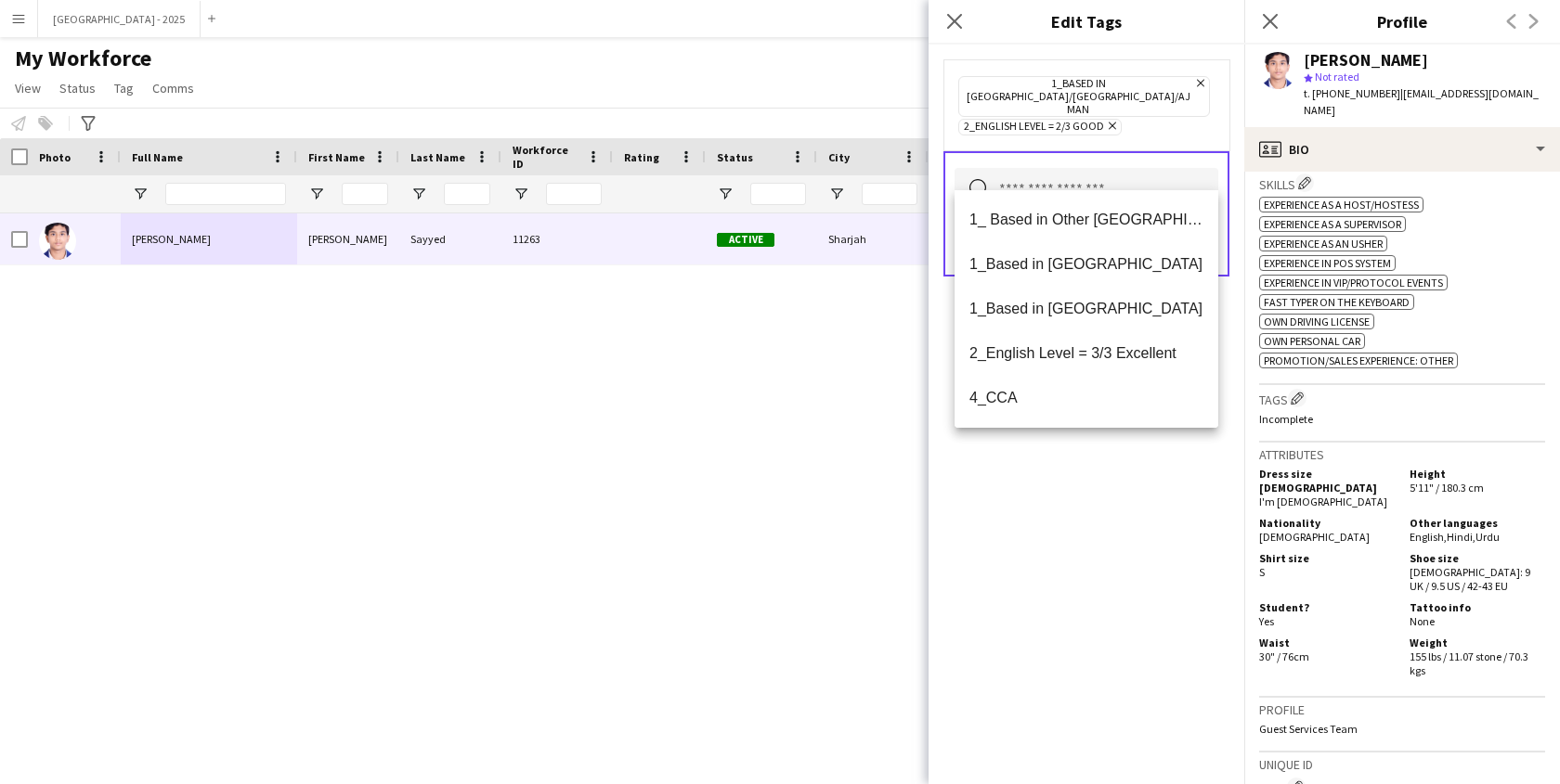
drag, startPoint x: 1107, startPoint y: 453, endPoint x: 1140, endPoint y: 385, distance: 75.6
click at [1107, 453] on div "1_Based in [GEOGRAPHIC_DATA]/[GEOGRAPHIC_DATA]/Ajman Remove 2_English Level = 2…" at bounding box center [1086, 414] width 316 height 740
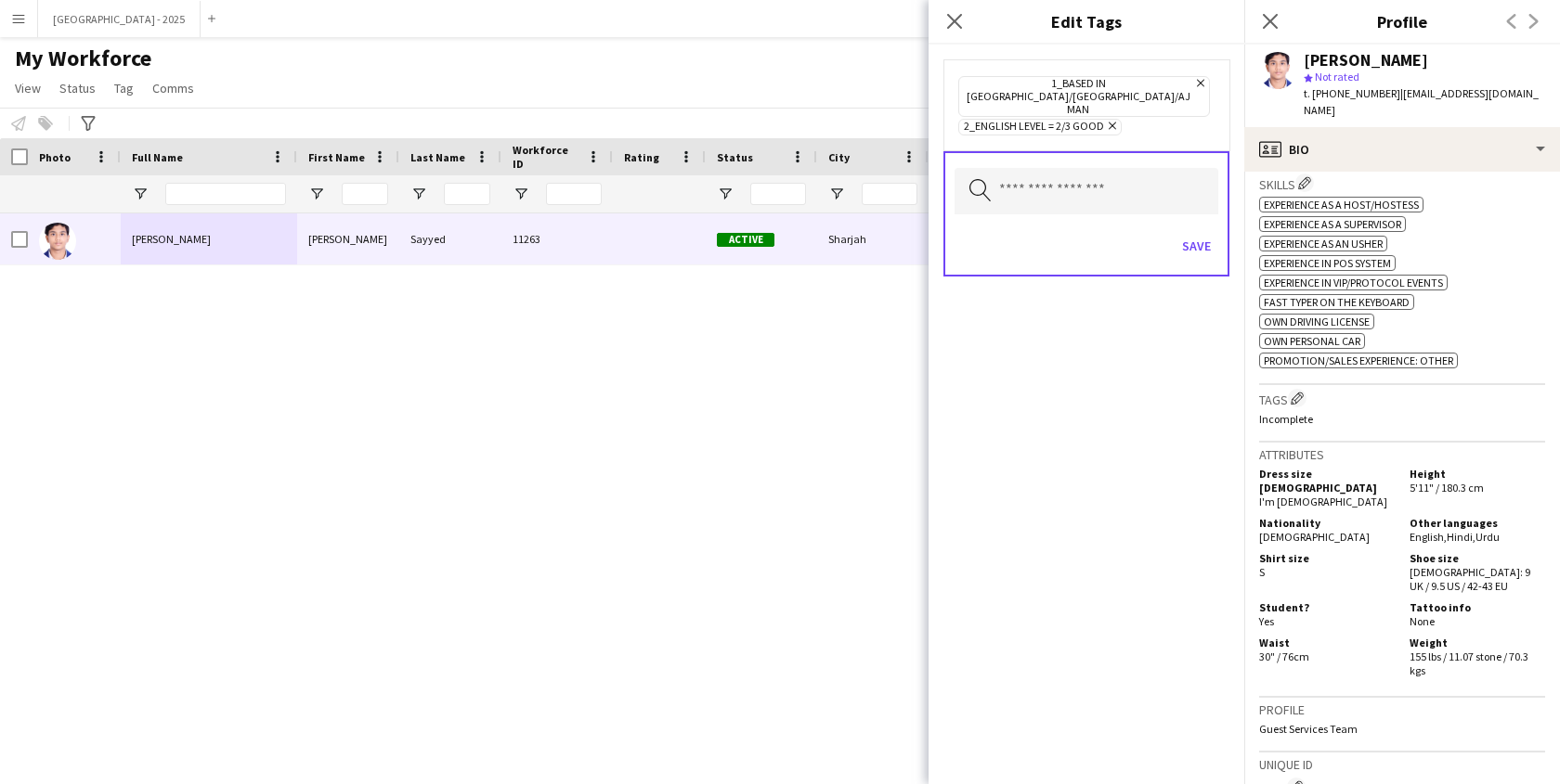
click at [1197, 237] on div "Save" at bounding box center [1086, 248] width 264 height 53
click at [1202, 231] on button "Save" at bounding box center [1197, 246] width 44 height 30
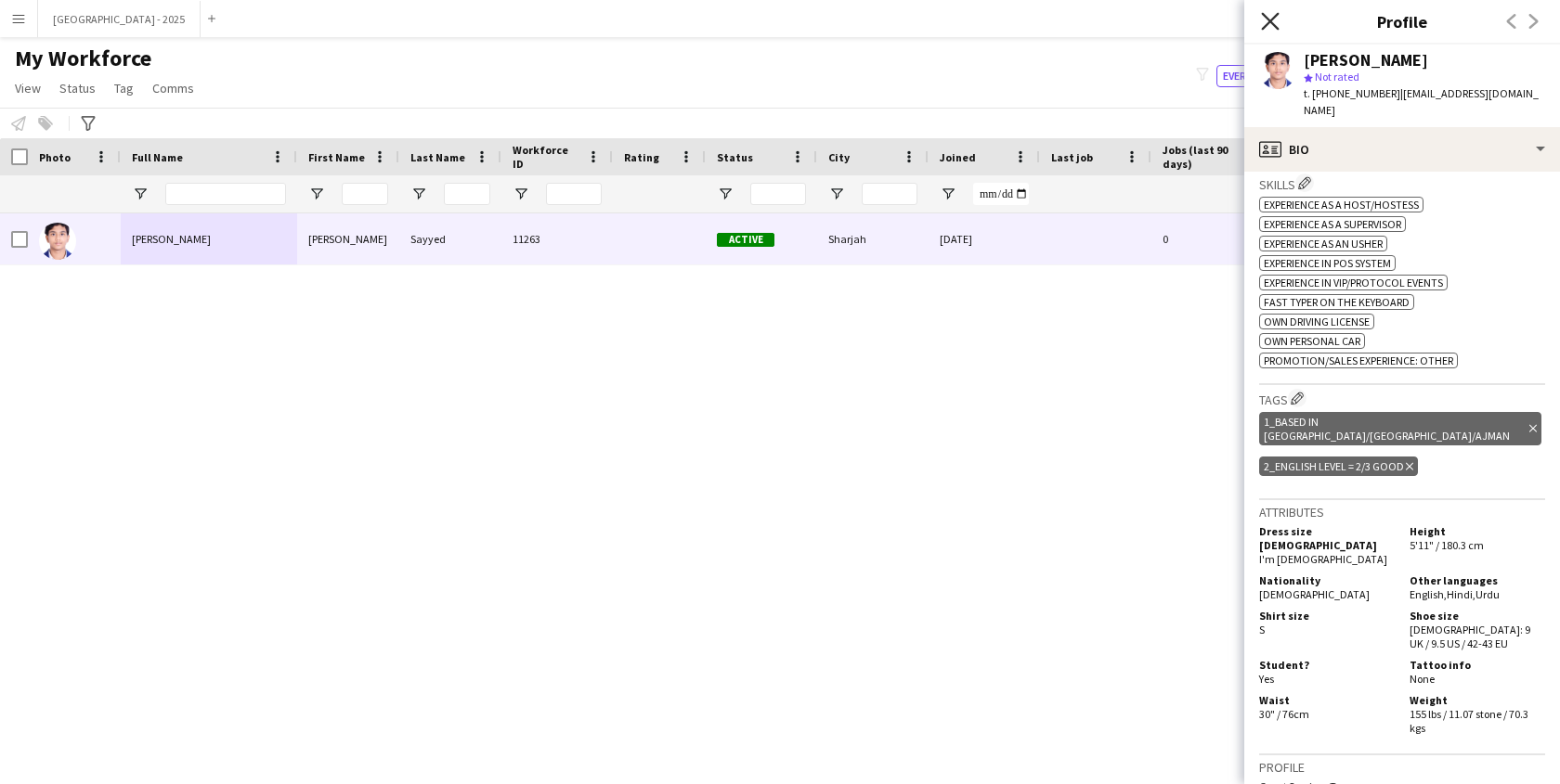
click at [1265, 24] on icon at bounding box center [1270, 21] width 18 height 18
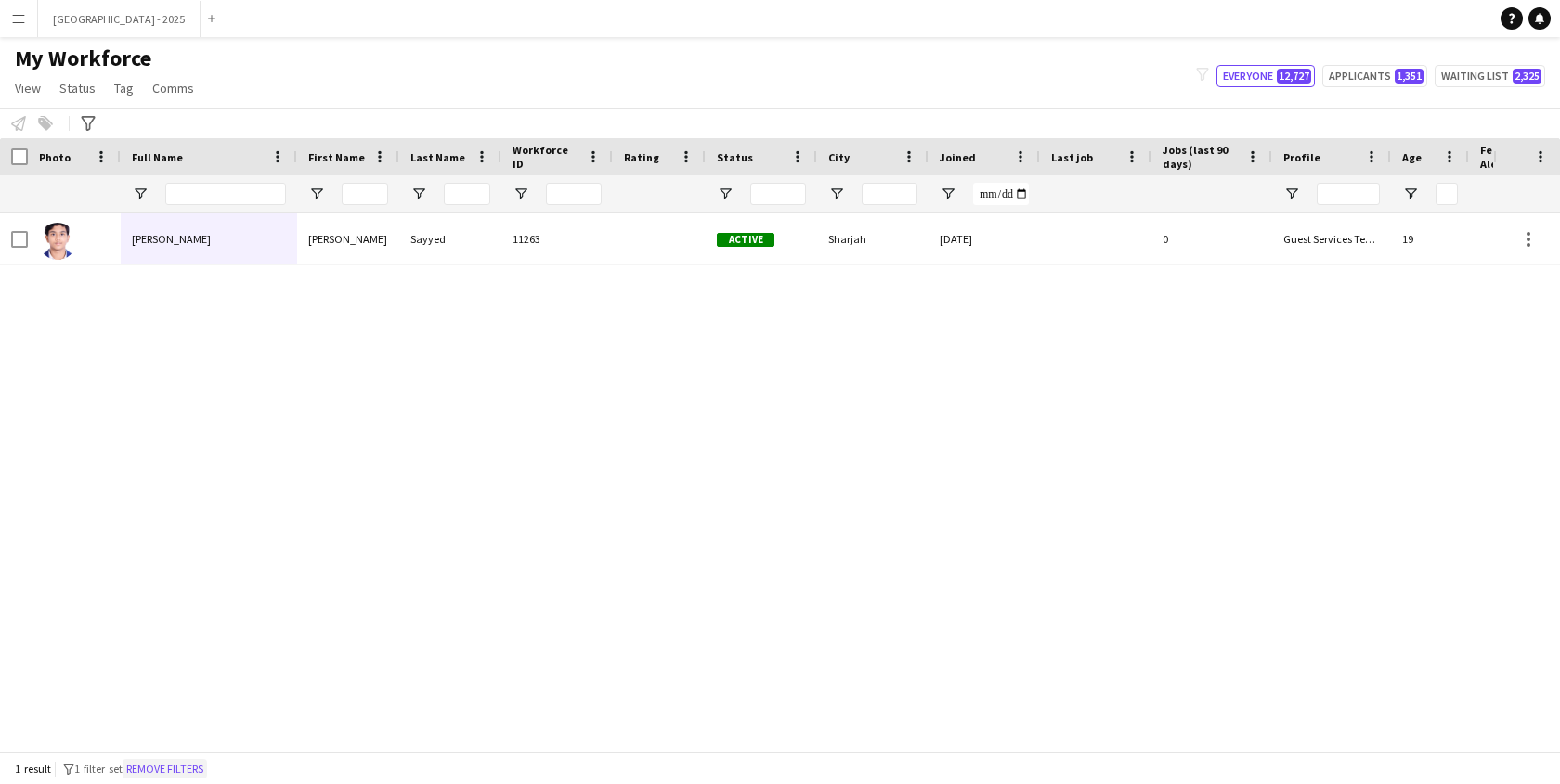
click at [155, 765] on button "Remove filters" at bounding box center [164, 769] width 84 height 21
click at [213, 197] on input "Full Name Filter Input" at bounding box center [226, 194] width 121 height 23
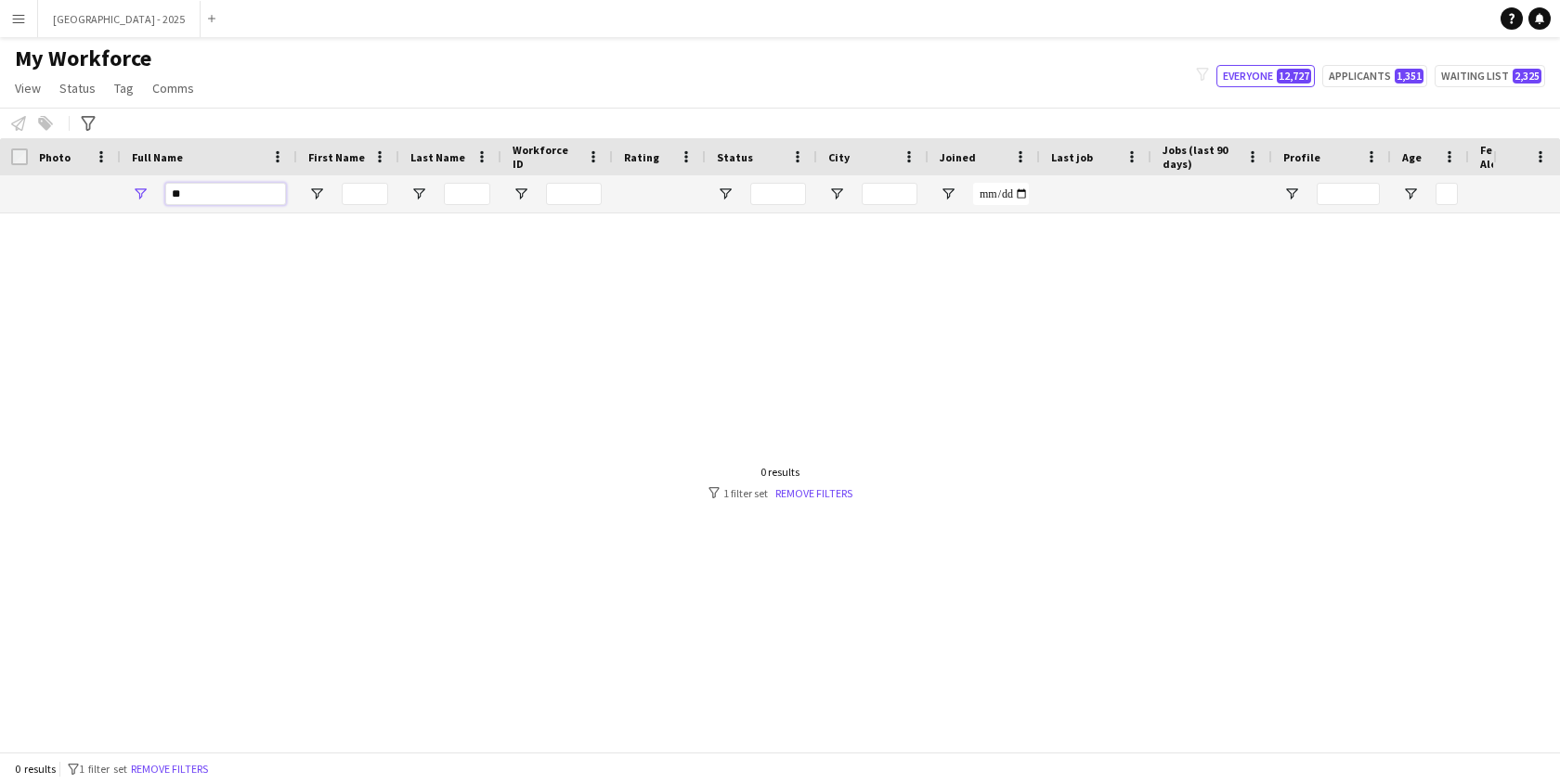
type input "*"
type input "**********"
click at [223, 189] on input "**********" at bounding box center [226, 194] width 121 height 23
click at [193, 84] on link "Comms" at bounding box center [172, 88] width 56 height 24
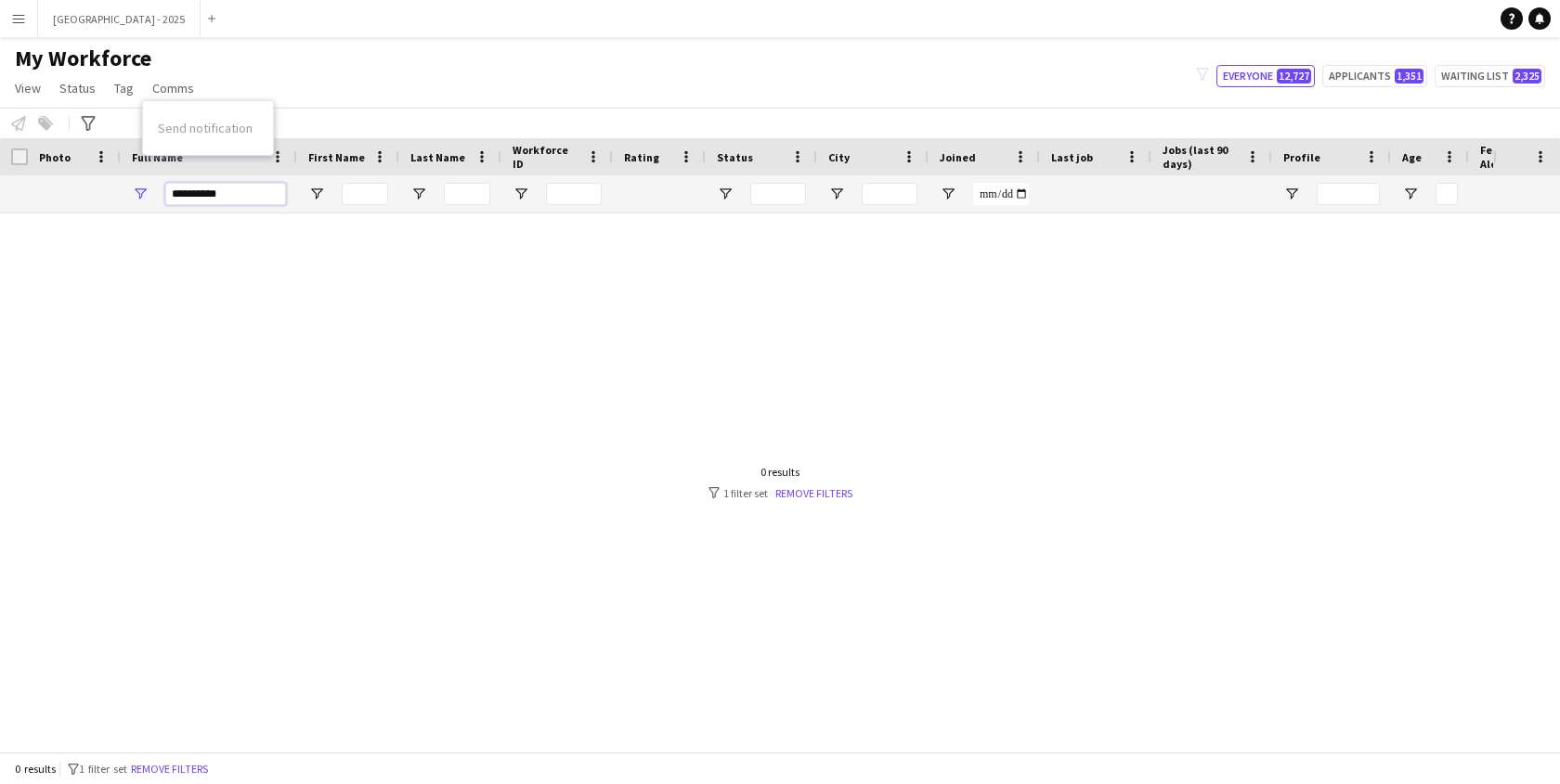
click at [229, 194] on input "**********" at bounding box center [226, 194] width 121 height 23
click at [229, 193] on input "**********" at bounding box center [226, 194] width 121 height 23
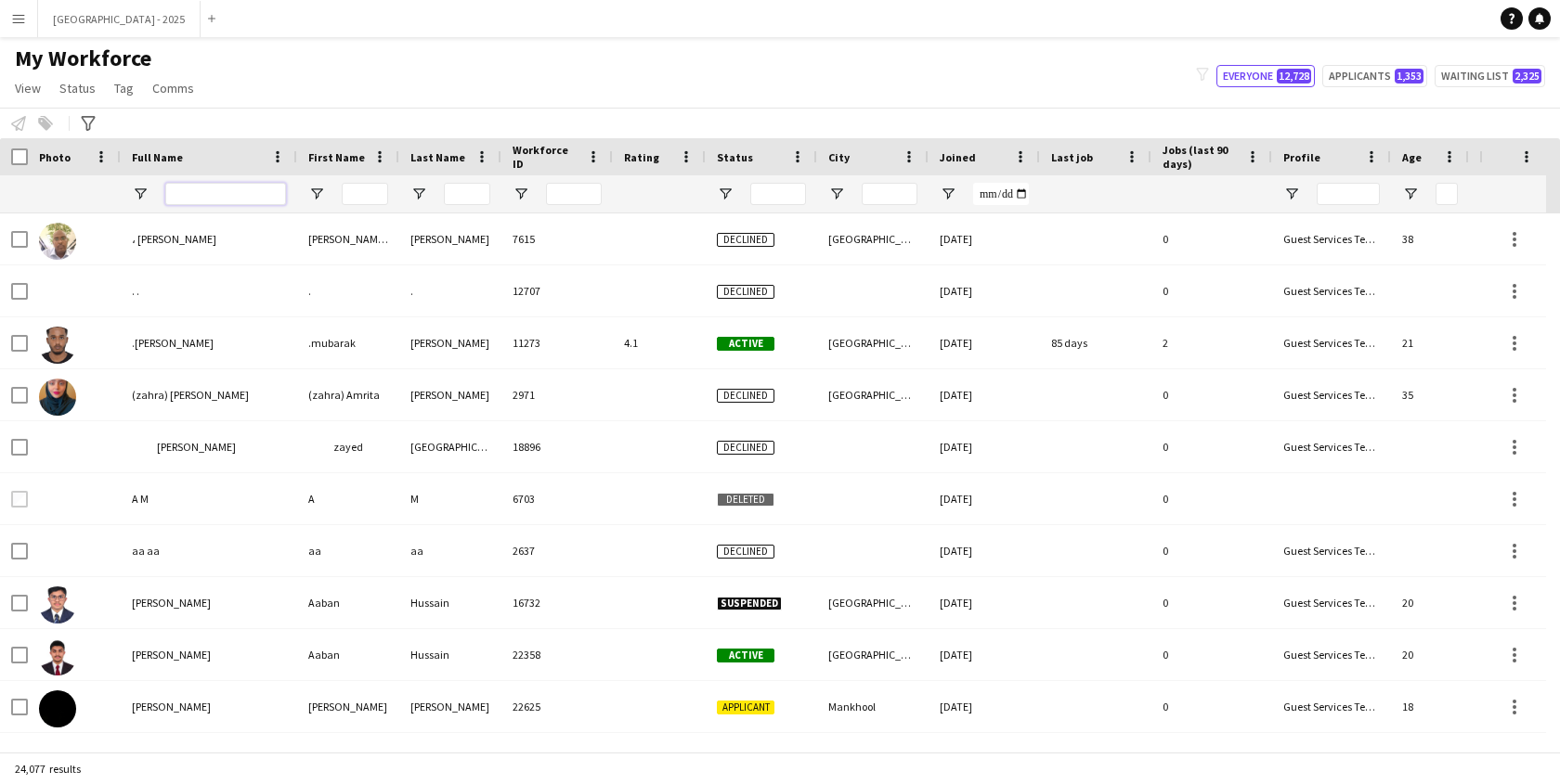
click at [192, 200] on input "Full Name Filter Input" at bounding box center [226, 194] width 121 height 23
paste input "**********"
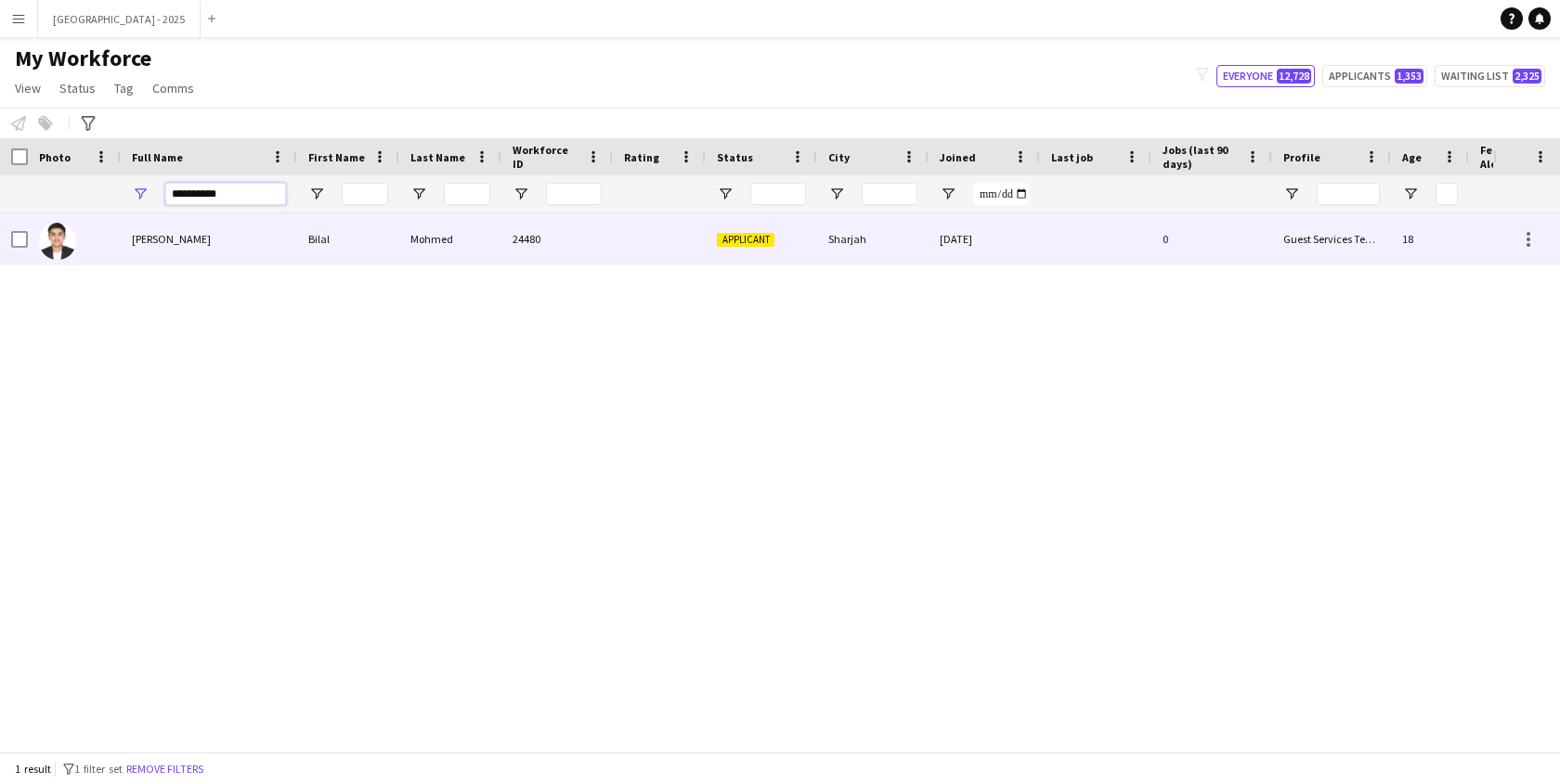
type input "**********"
click at [200, 223] on div "Bilal Mohmed" at bounding box center [209, 239] width 176 height 51
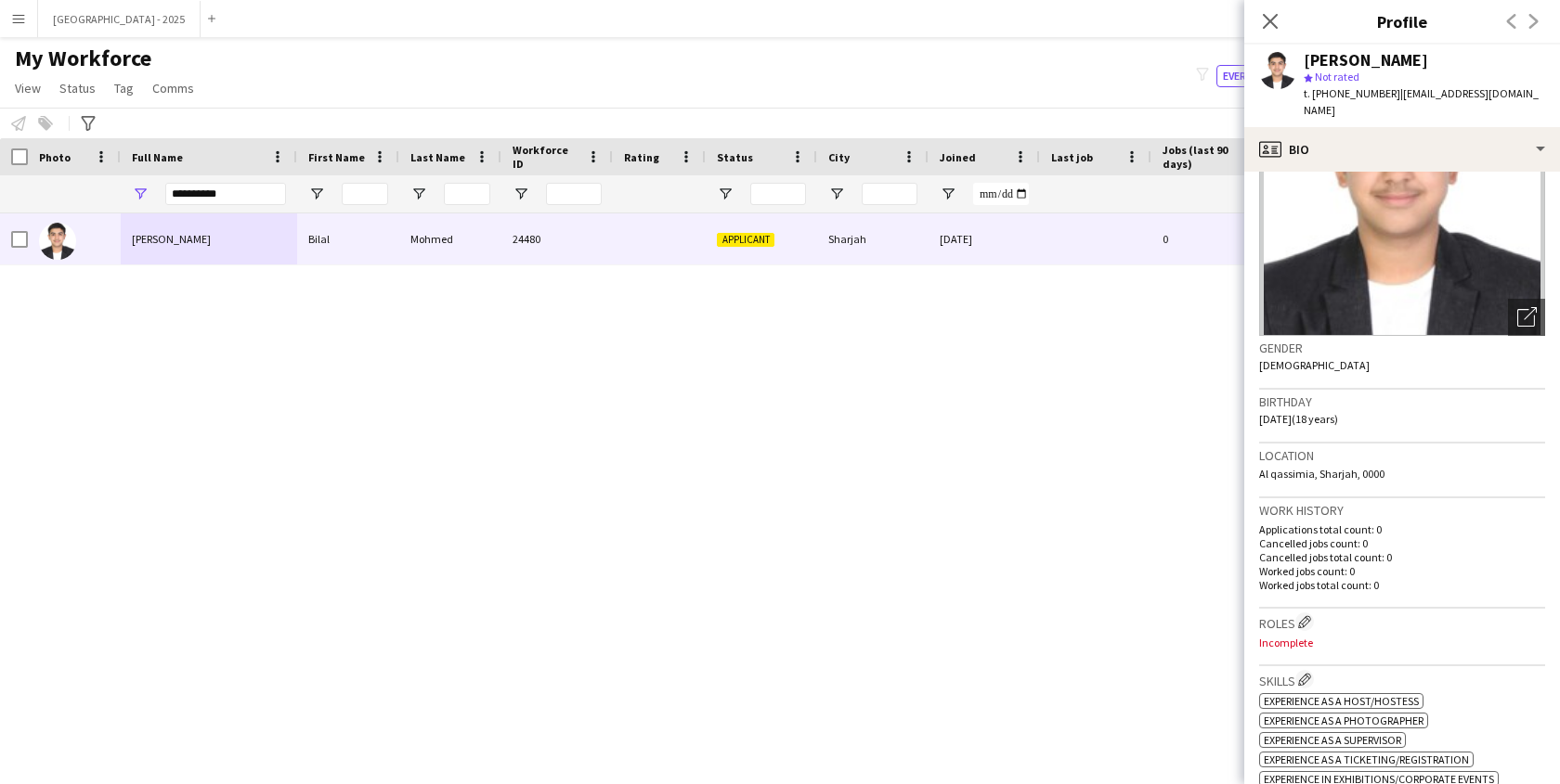
scroll to position [375, 0]
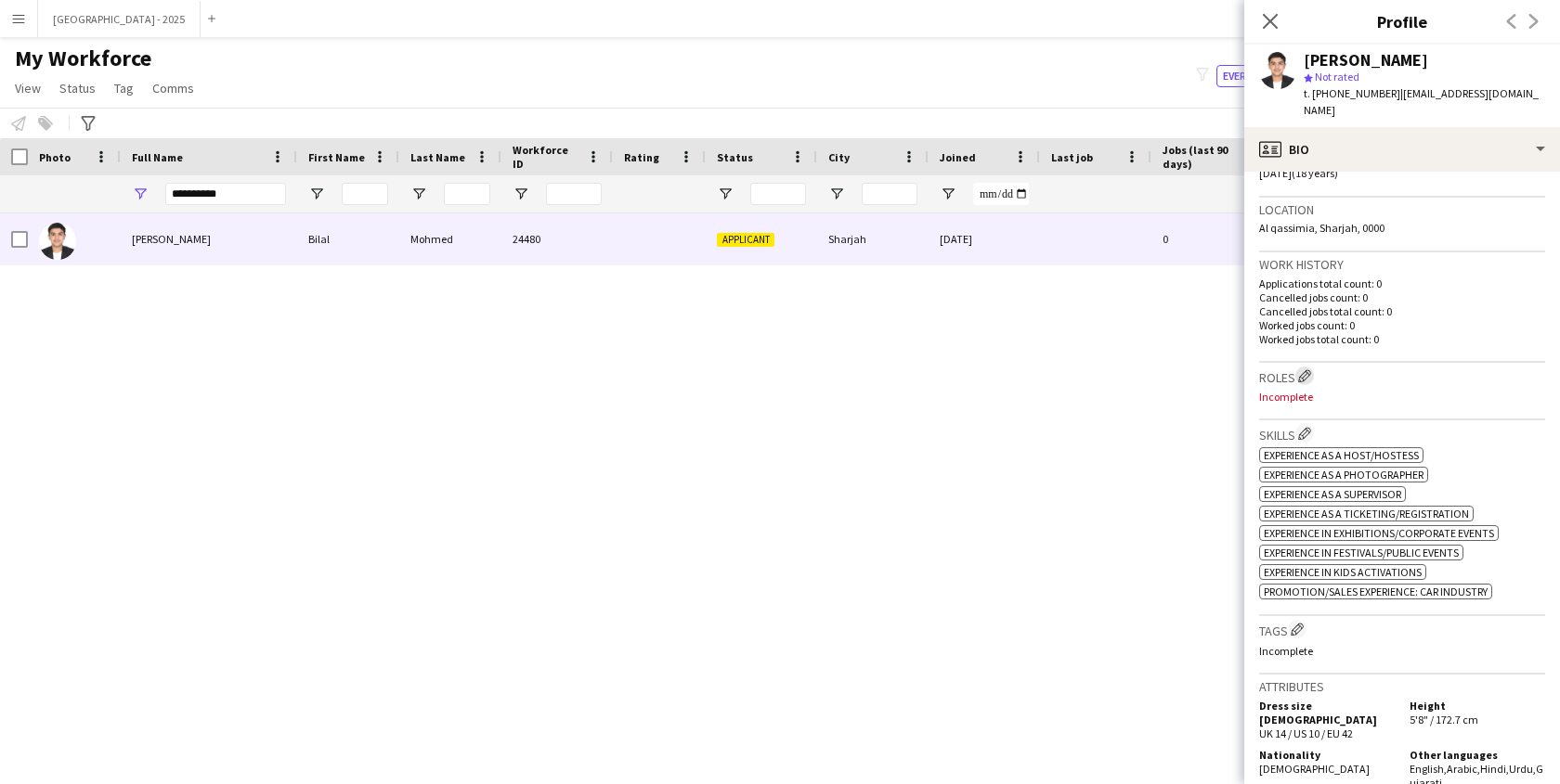
click at [1307, 370] on app-icon "Edit crew company roles" at bounding box center [1304, 376] width 13 height 13
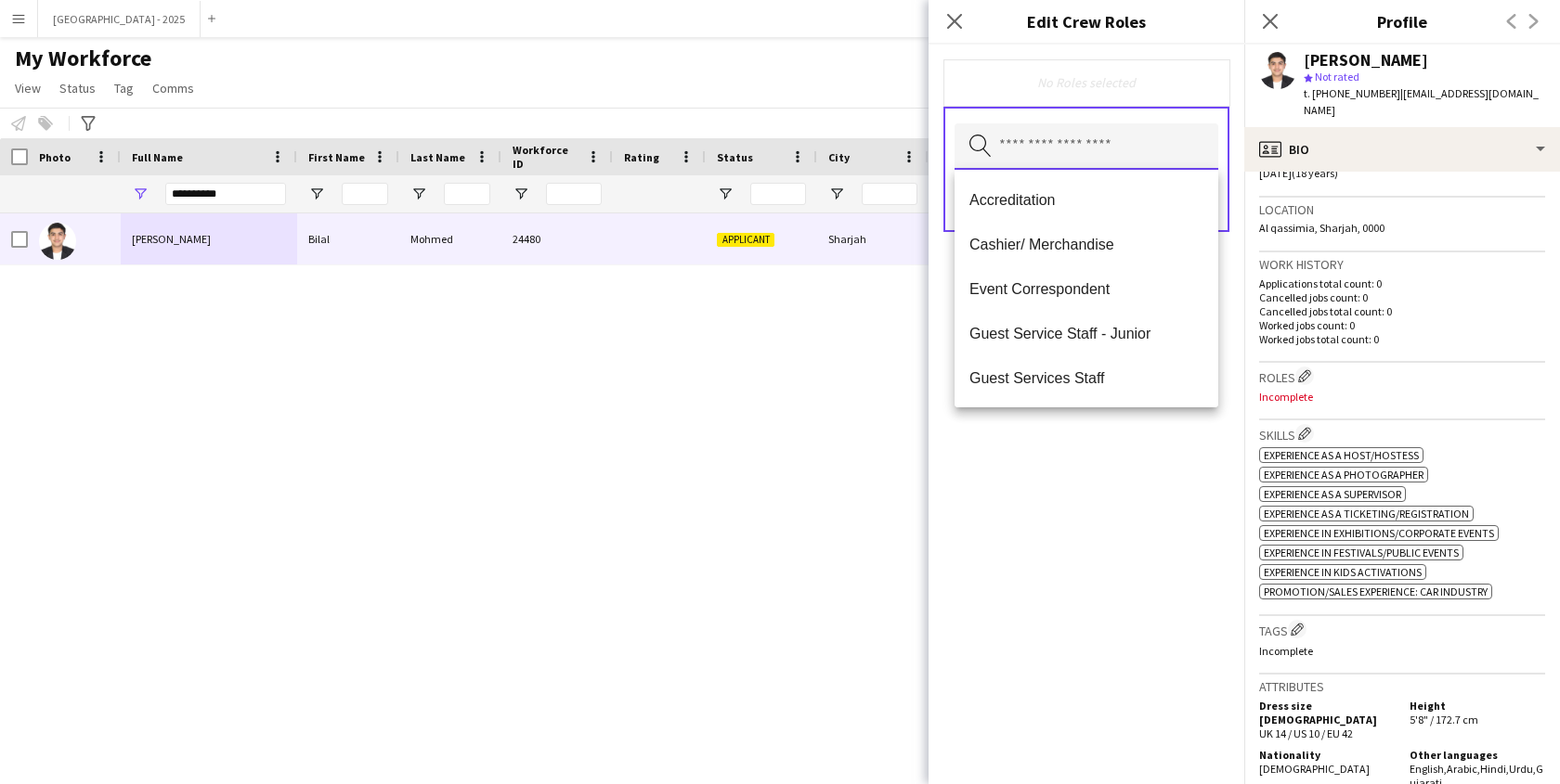
click at [1161, 154] on input "text" at bounding box center [1086, 146] width 264 height 46
click at [1131, 335] on span "Guest Service Staff - Junior" at bounding box center [1086, 334] width 234 height 18
click at [1140, 485] on div "Guest Service Staff - Junior Remove Search by role type Save" at bounding box center [1086, 414] width 316 height 740
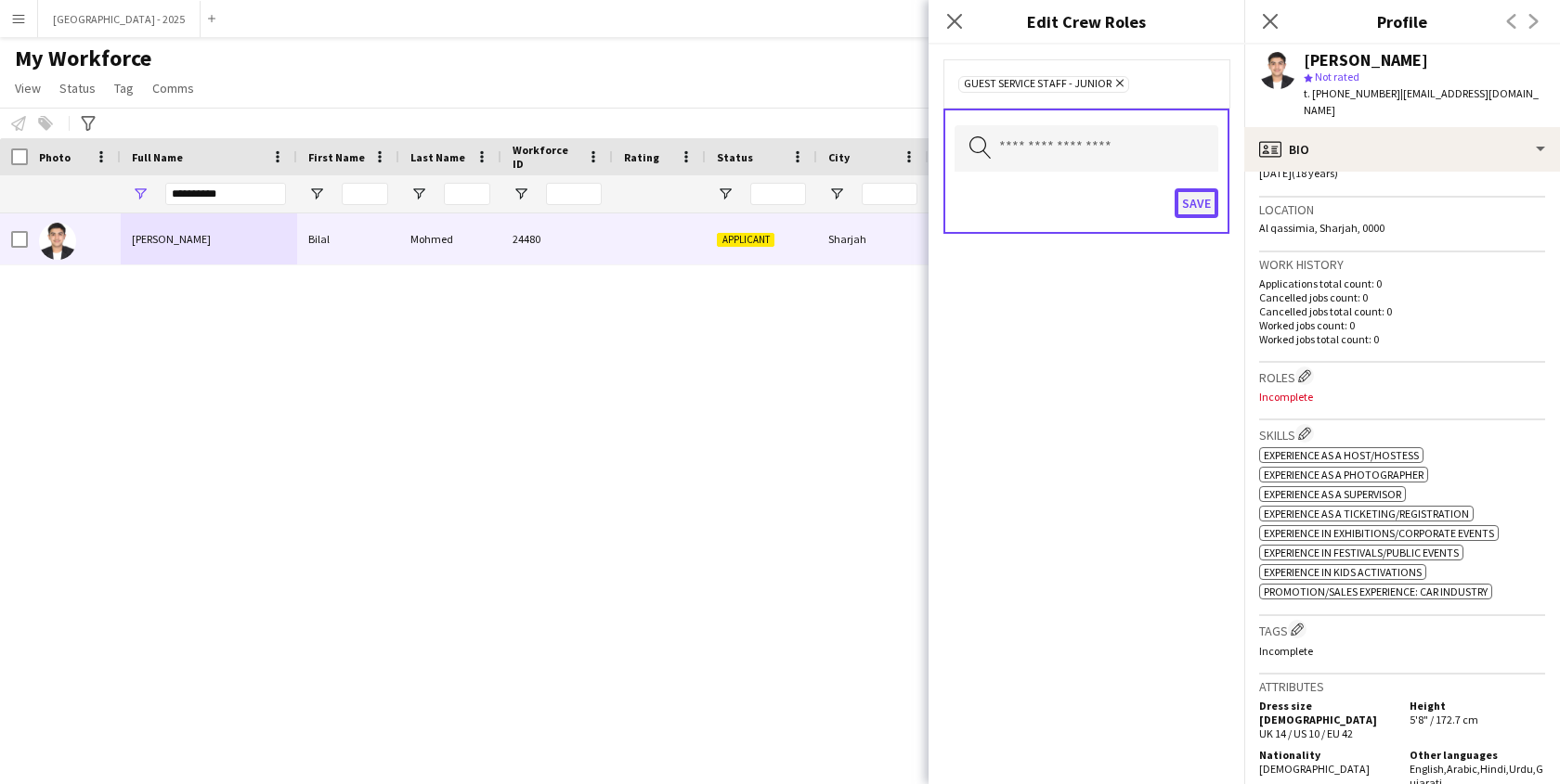
click at [1185, 215] on button "Save" at bounding box center [1197, 204] width 44 height 30
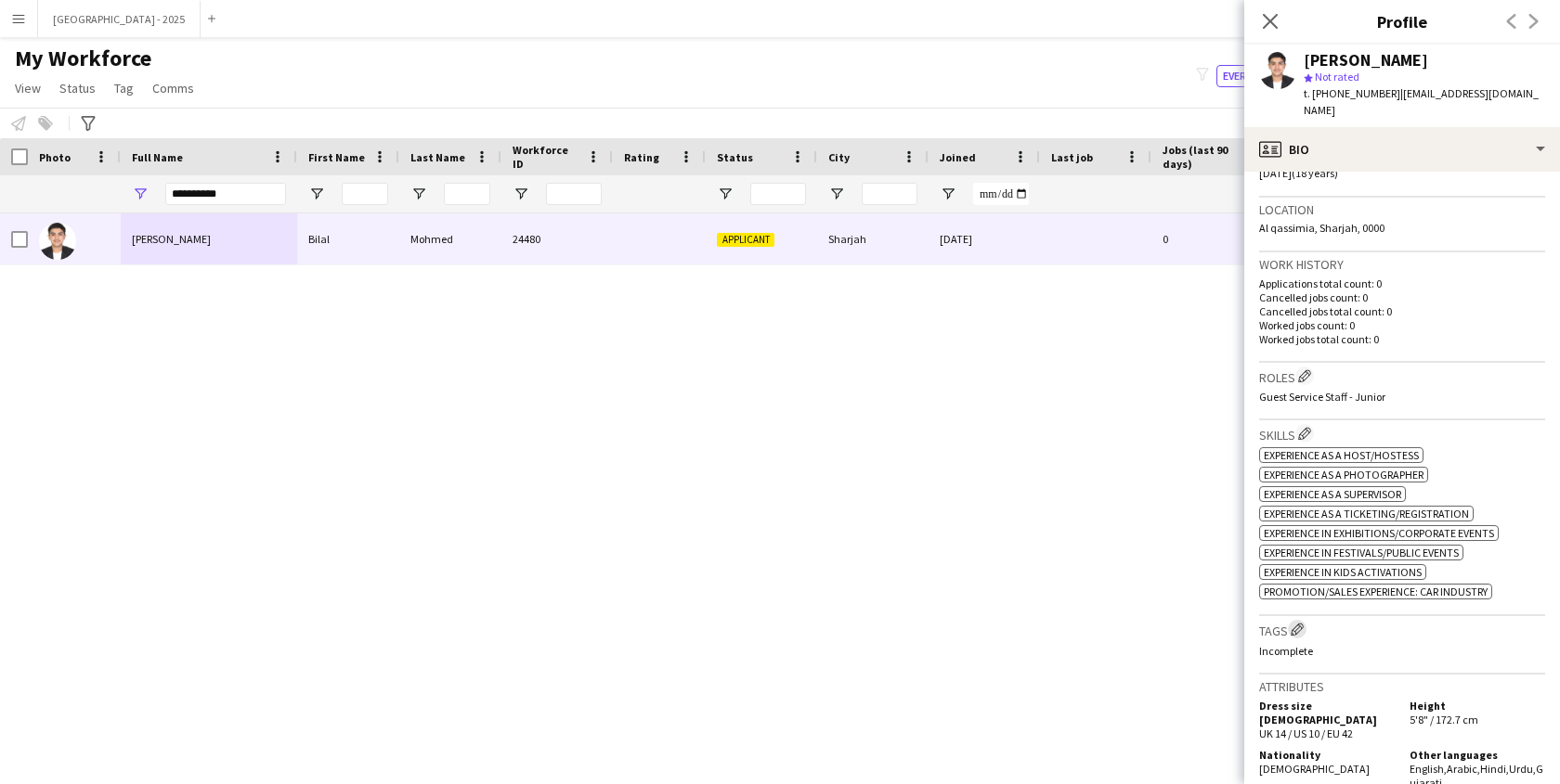
click at [1302, 623] on app-icon "Edit crew company tags" at bounding box center [1297, 629] width 13 height 13
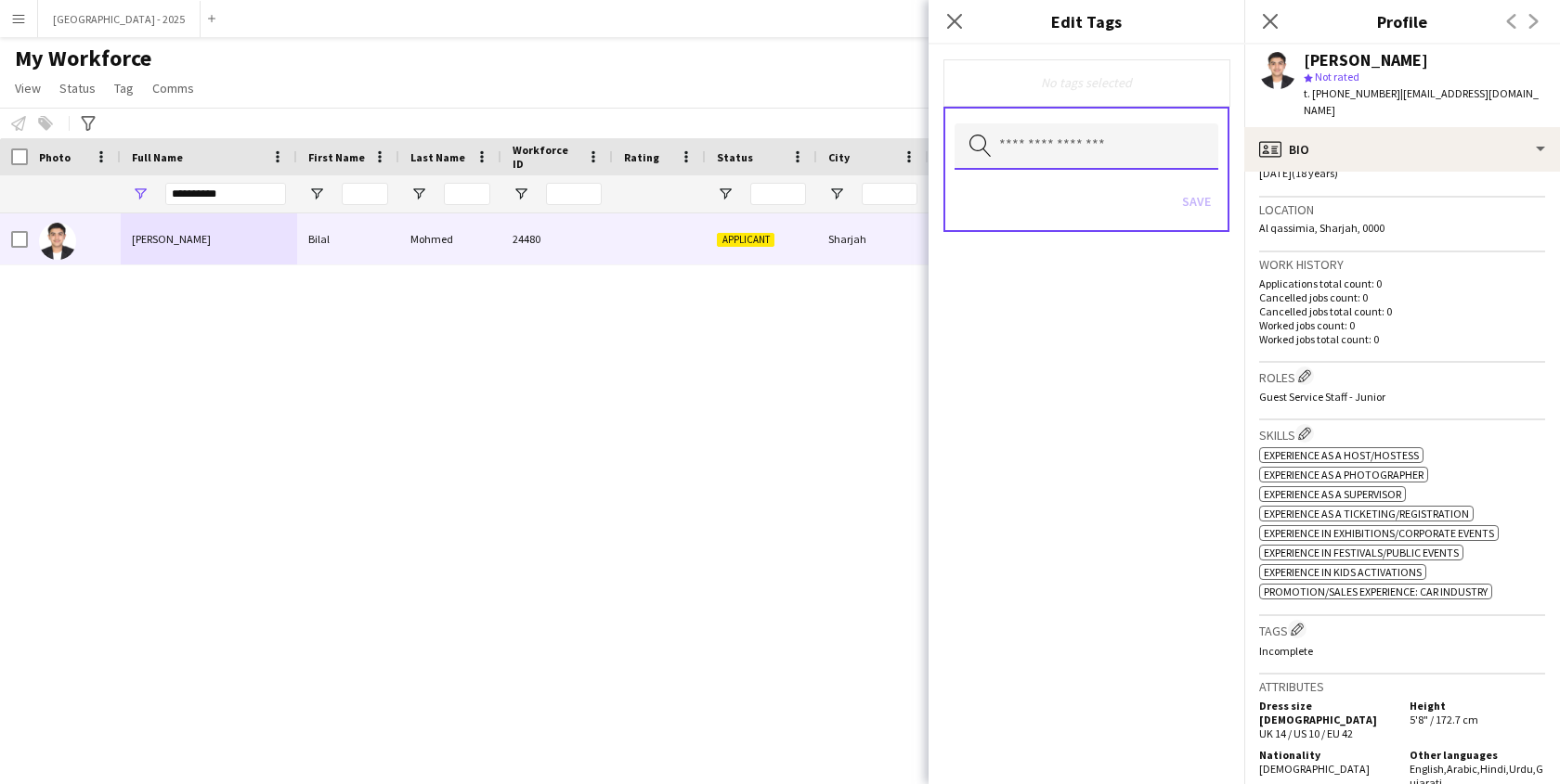
click at [1094, 153] on input "text" at bounding box center [1086, 146] width 264 height 46
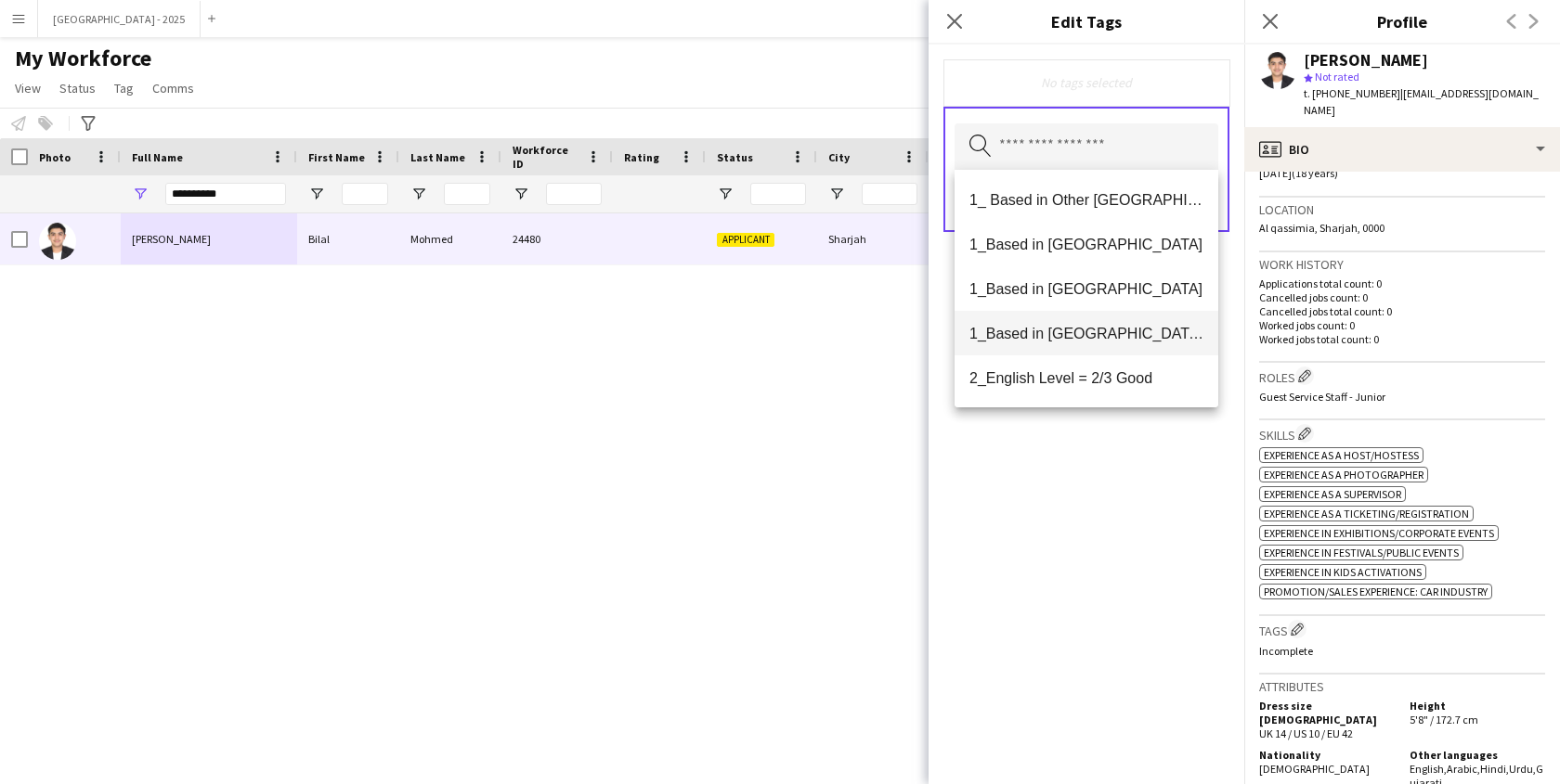
click at [1106, 334] on span "1_Based in [GEOGRAPHIC_DATA]/[GEOGRAPHIC_DATA]/Ajman" at bounding box center [1086, 334] width 234 height 18
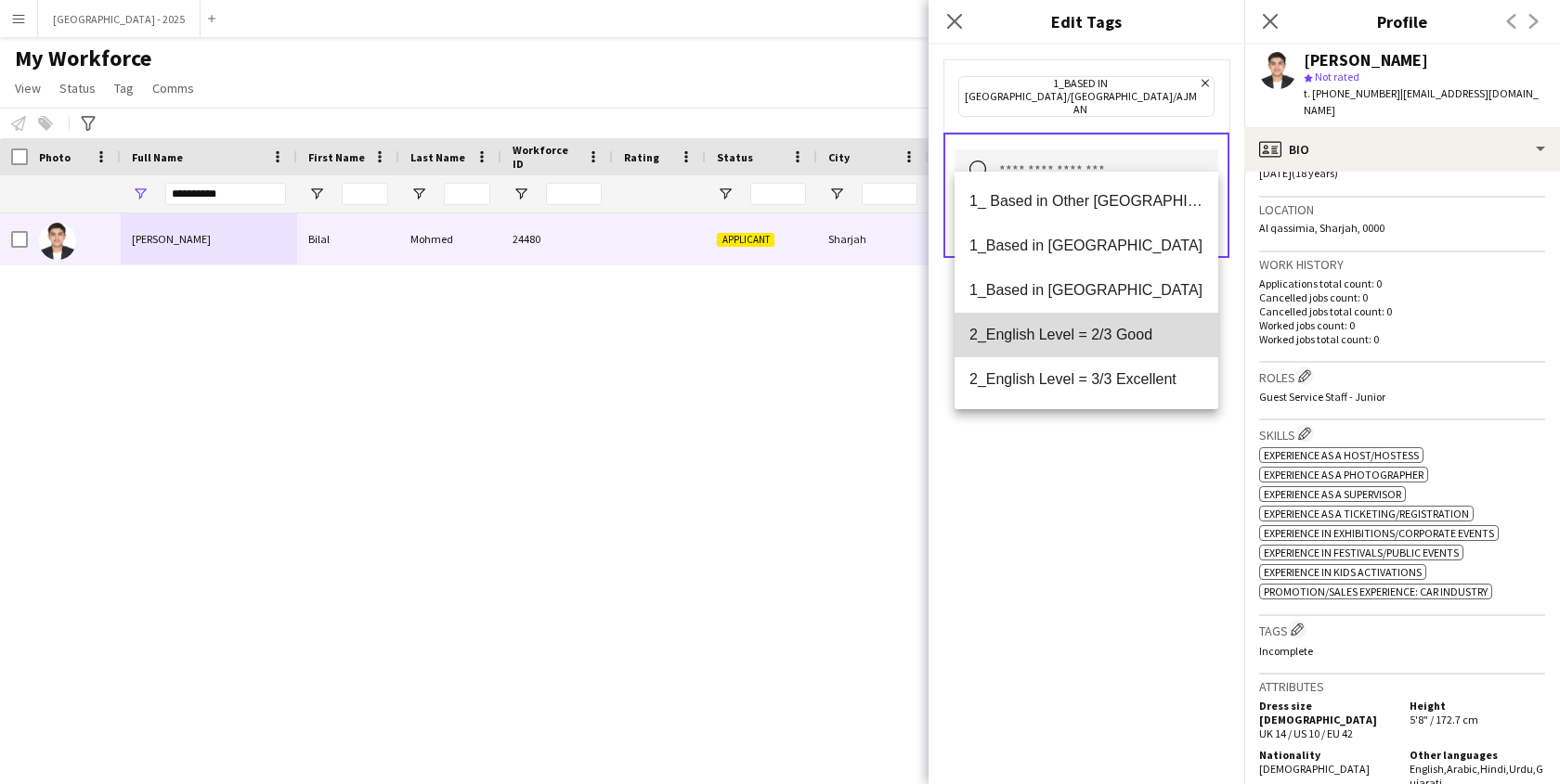
click at [1108, 341] on span "2_English Level = 2/3 Good" at bounding box center [1086, 335] width 234 height 18
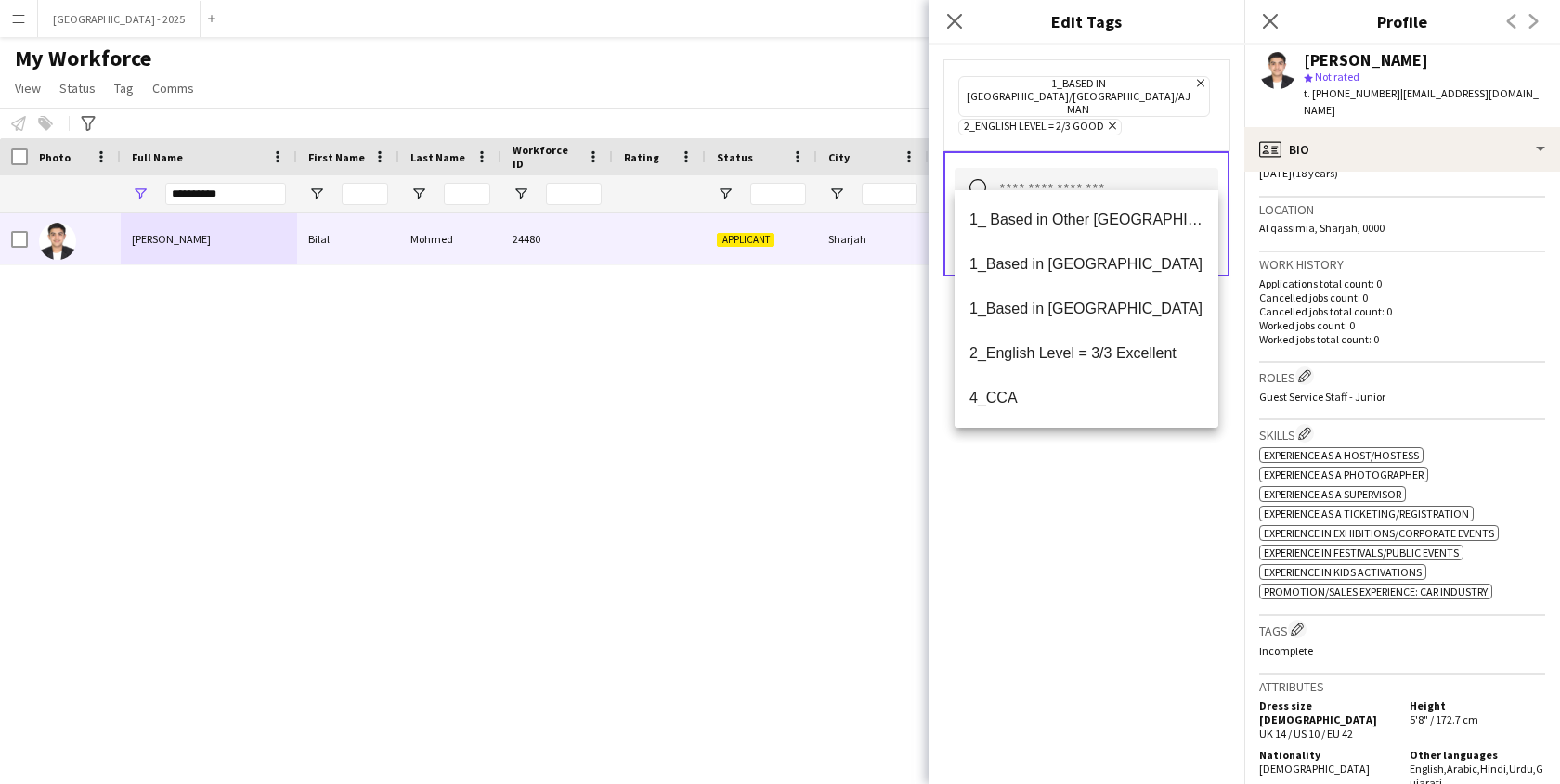
click at [1111, 453] on div "1_Based in [GEOGRAPHIC_DATA]/[GEOGRAPHIC_DATA]/Ajman Remove 2_English Level = 2…" at bounding box center [1086, 414] width 316 height 740
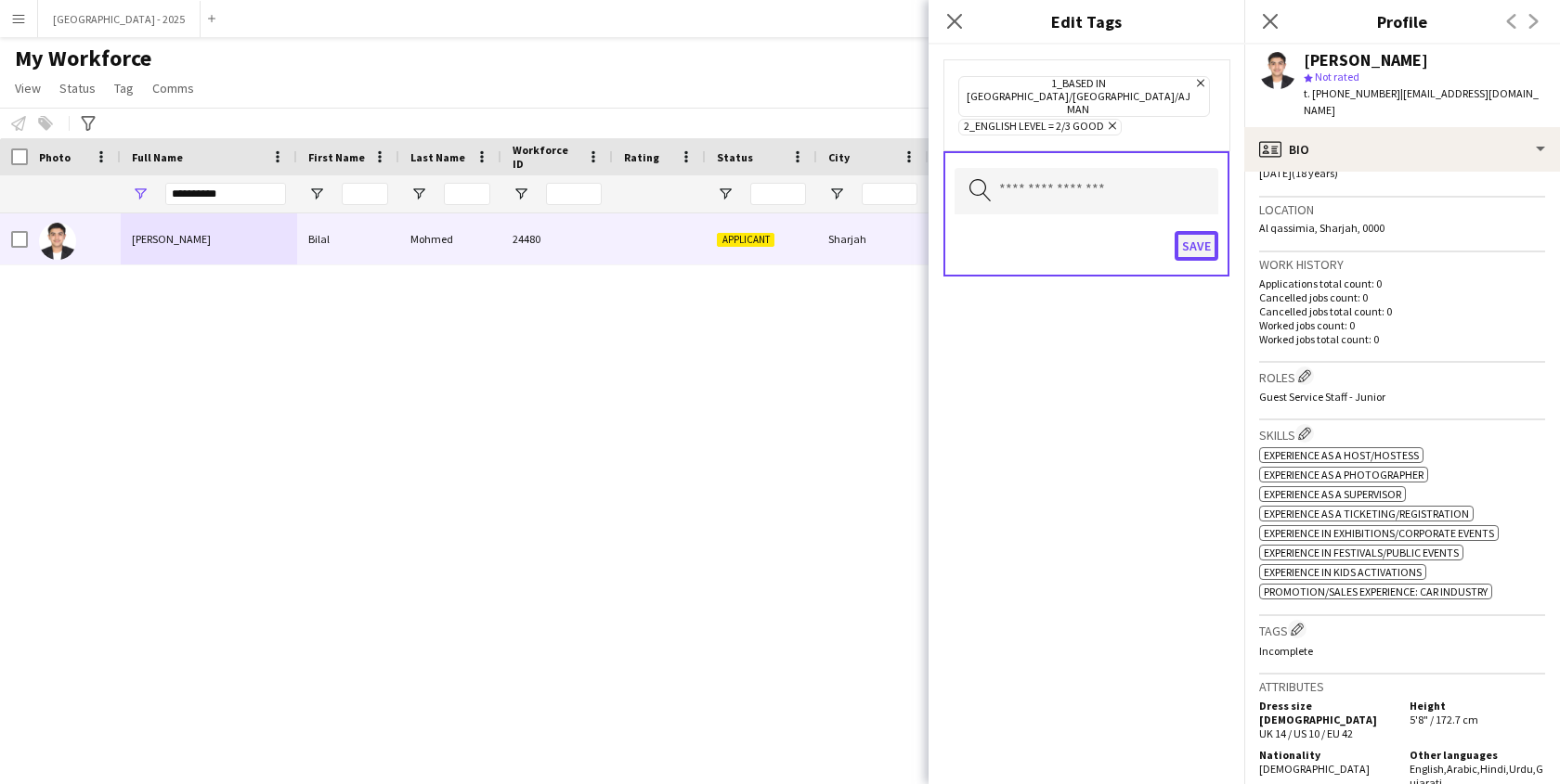
click at [1196, 231] on button "Save" at bounding box center [1197, 246] width 44 height 30
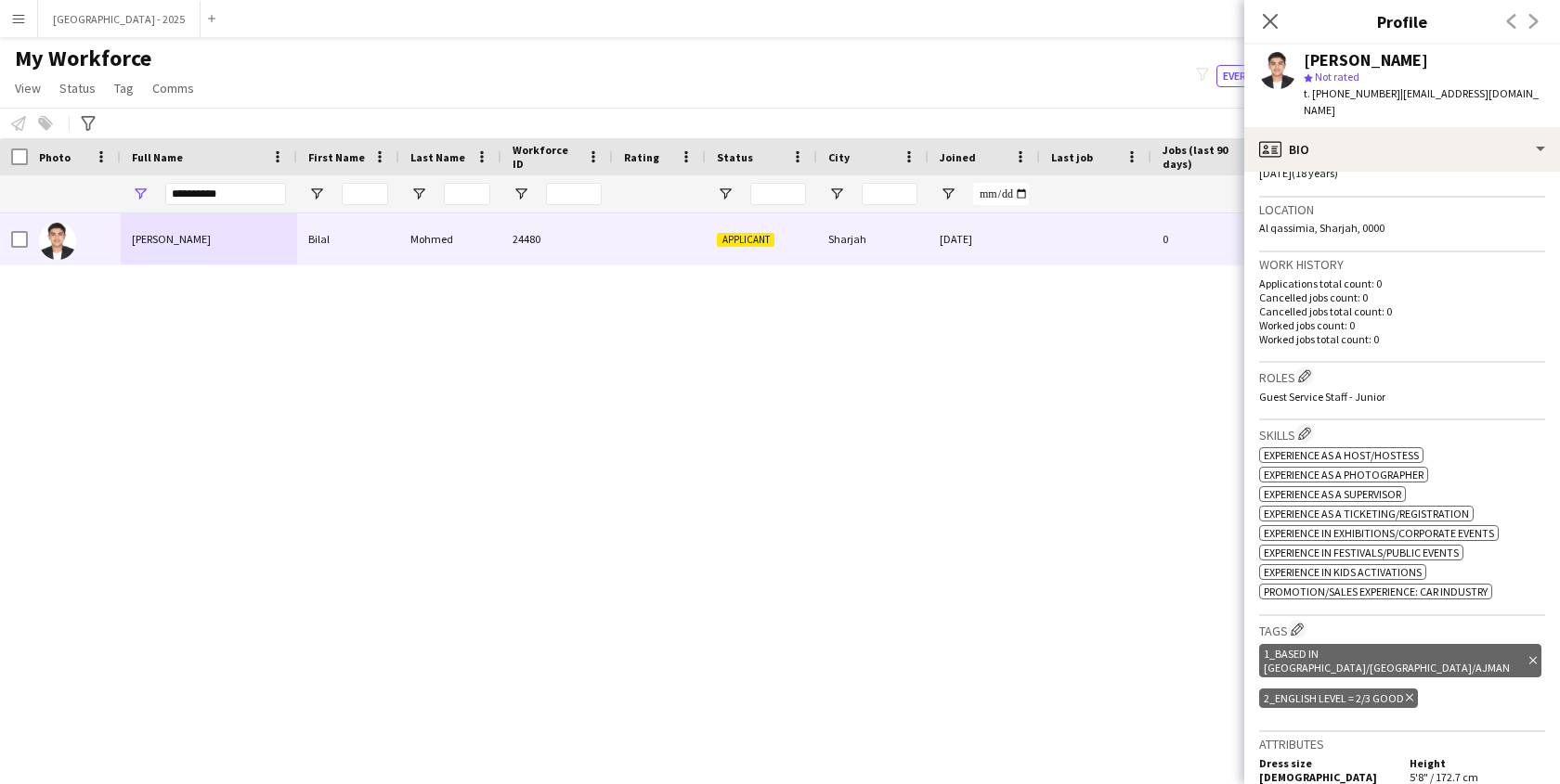
click at [1529, 655] on icon "Delete tag" at bounding box center [1533, 660] width 8 height 11
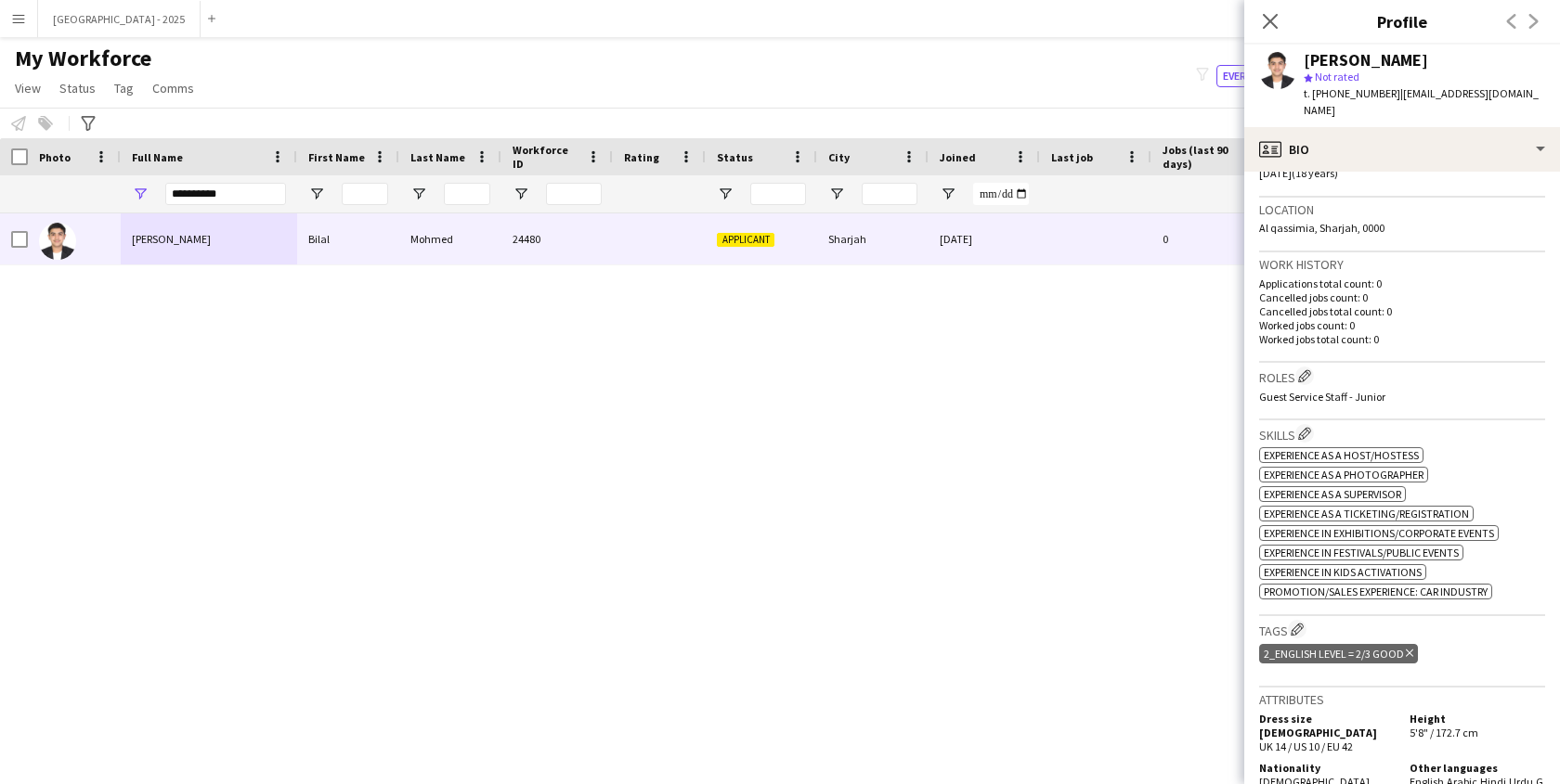
click at [1411, 648] on icon "Delete tag" at bounding box center [1410, 653] width 8 height 11
click at [1313, 367] on button "Edit crew company roles" at bounding box center [1305, 376] width 19 height 19
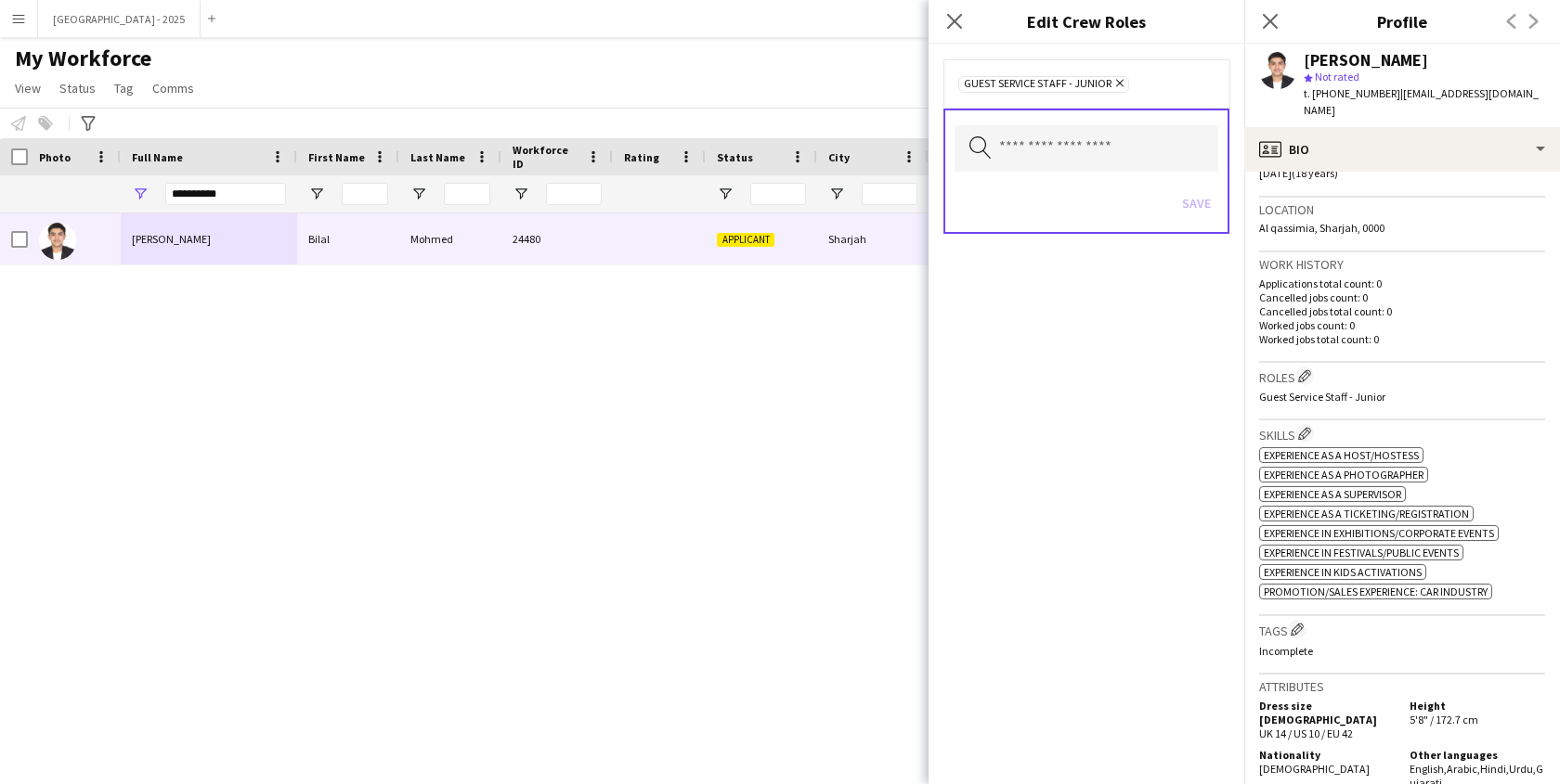
click at [1312, 526] on span "Experience in Exhibitions/Corporate Events" at bounding box center [1379, 533] width 230 height 14
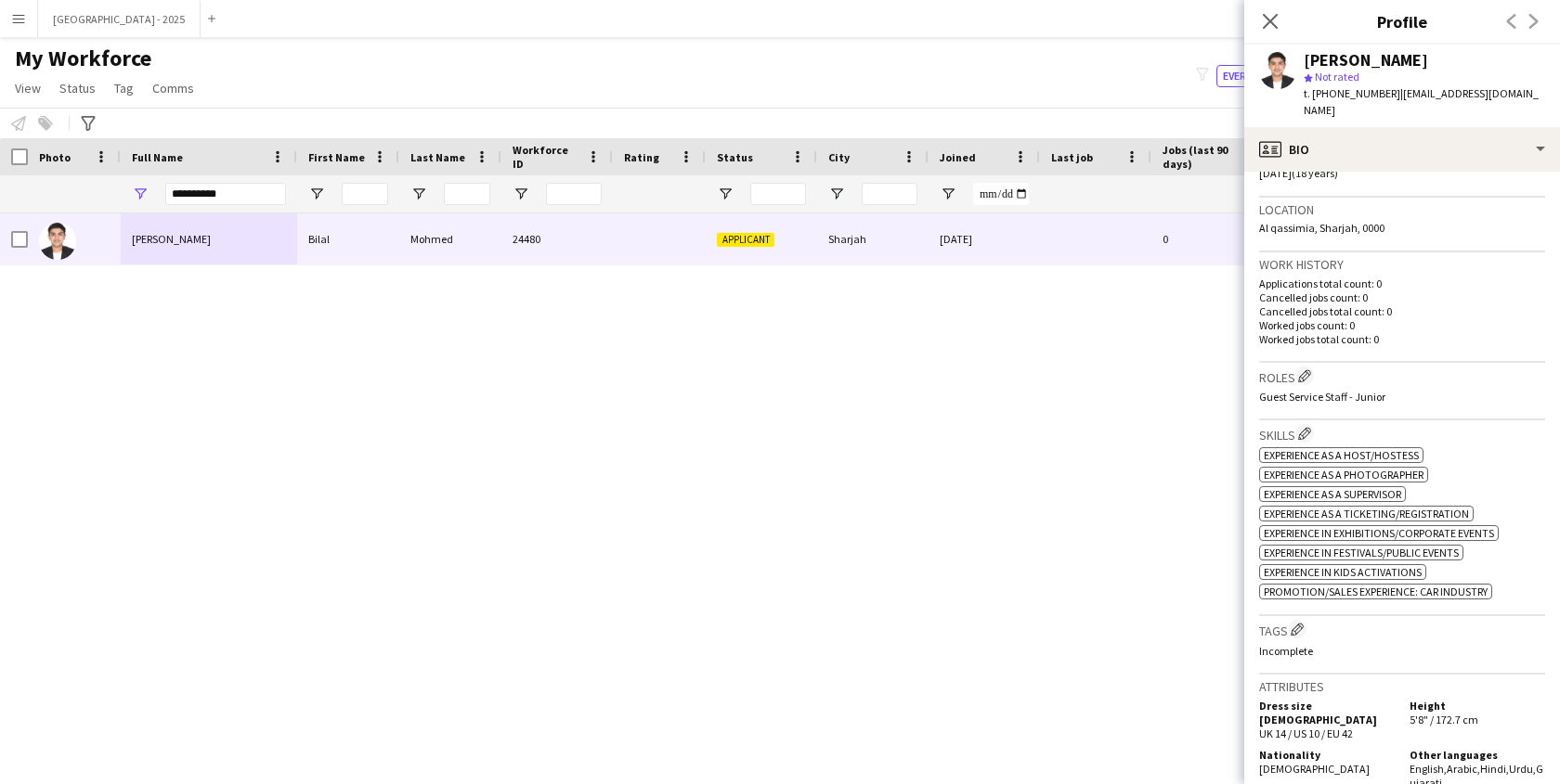
drag, startPoint x: 1304, startPoint y: 614, endPoint x: 1297, endPoint y: 606, distance: 10.6
click at [1304, 623] on app-icon "Edit crew company tags" at bounding box center [1297, 629] width 13 height 13
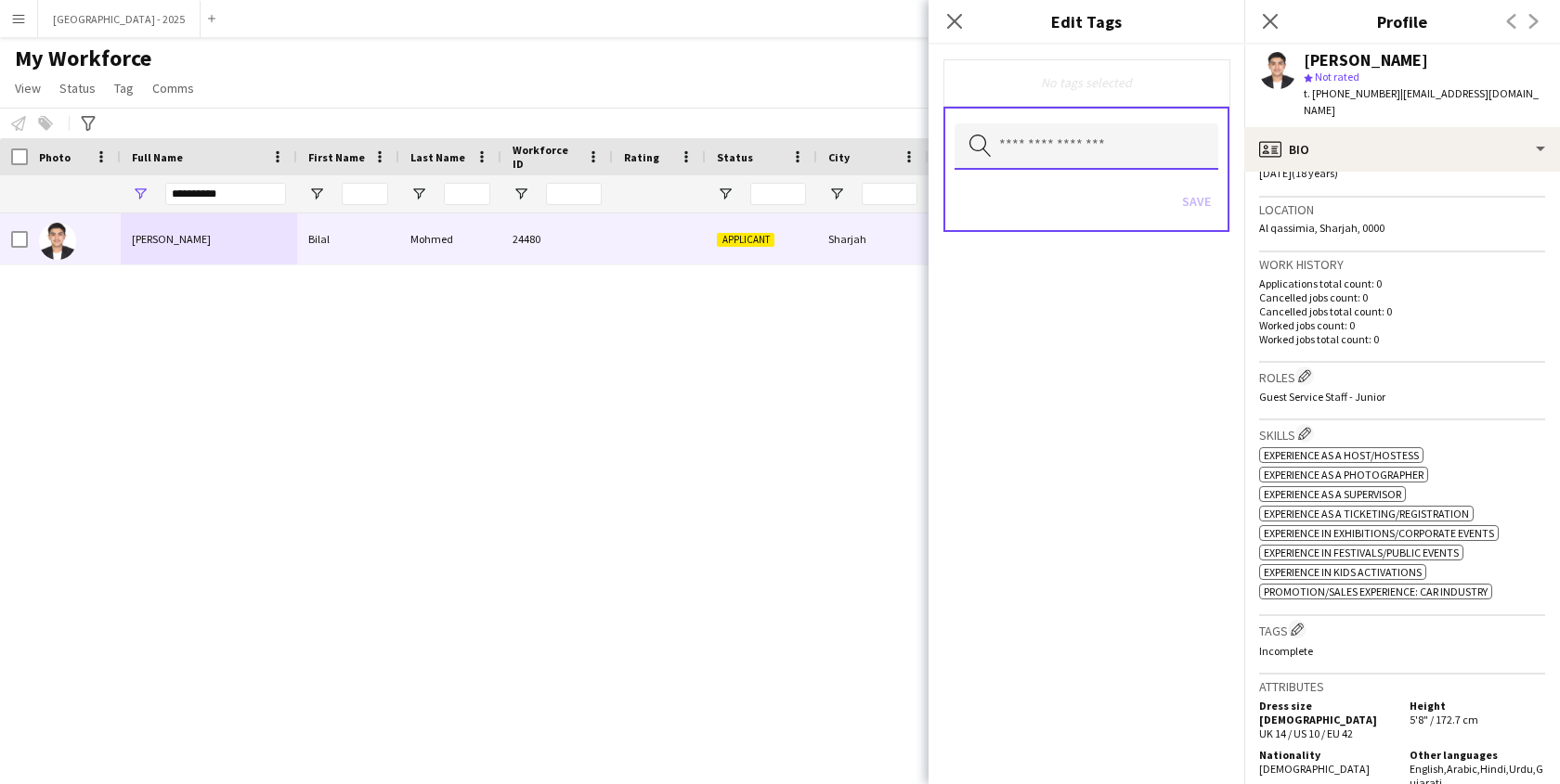
click at [1126, 142] on input "text" at bounding box center [1086, 146] width 264 height 46
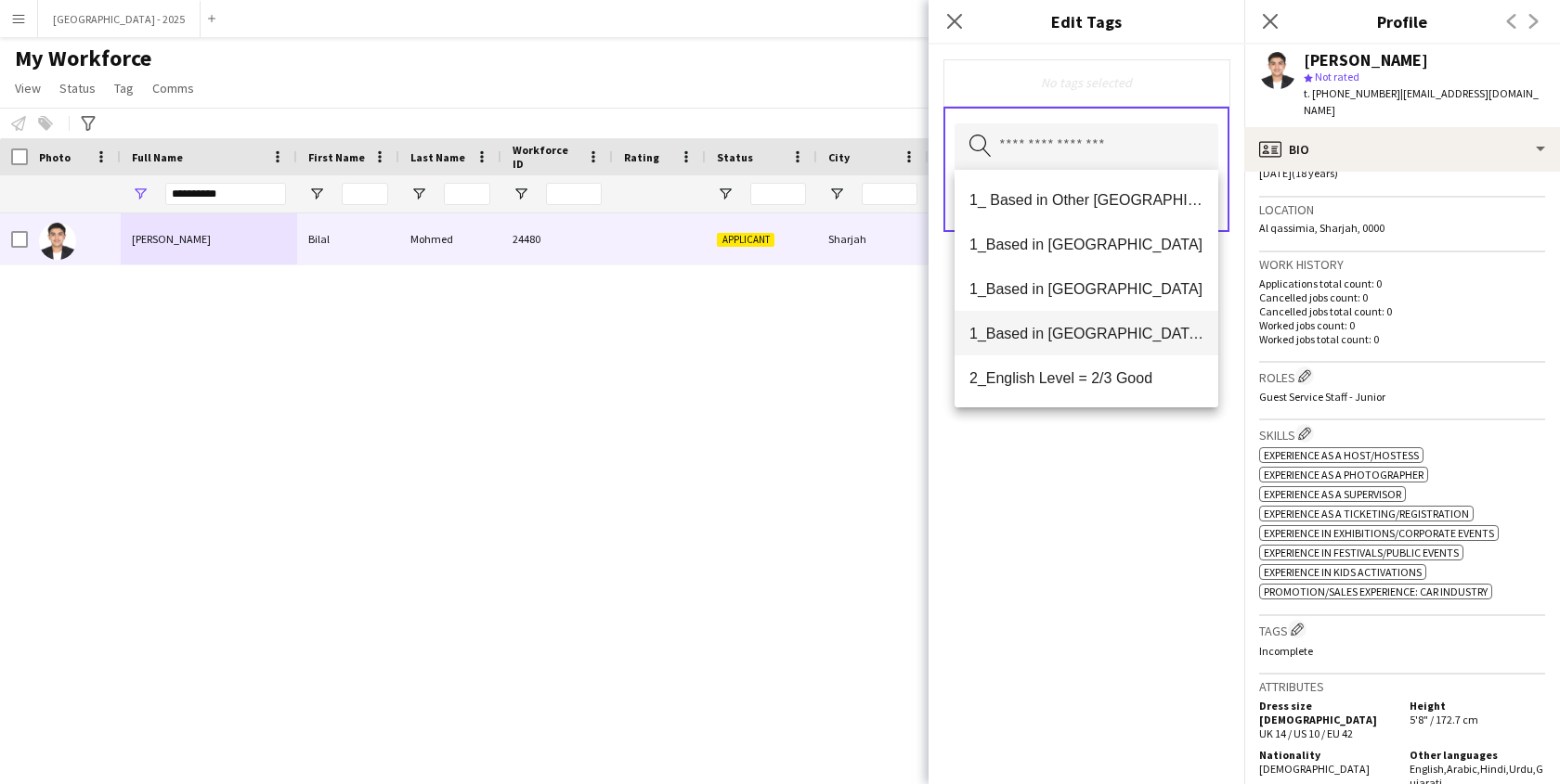
click at [1116, 347] on mat-option "1_Based in [GEOGRAPHIC_DATA]/[GEOGRAPHIC_DATA]/Ajman" at bounding box center [1086, 333] width 264 height 44
click at [1129, 350] on mat-option "2_English Level = 2/3 Good" at bounding box center [1086, 334] width 264 height 44
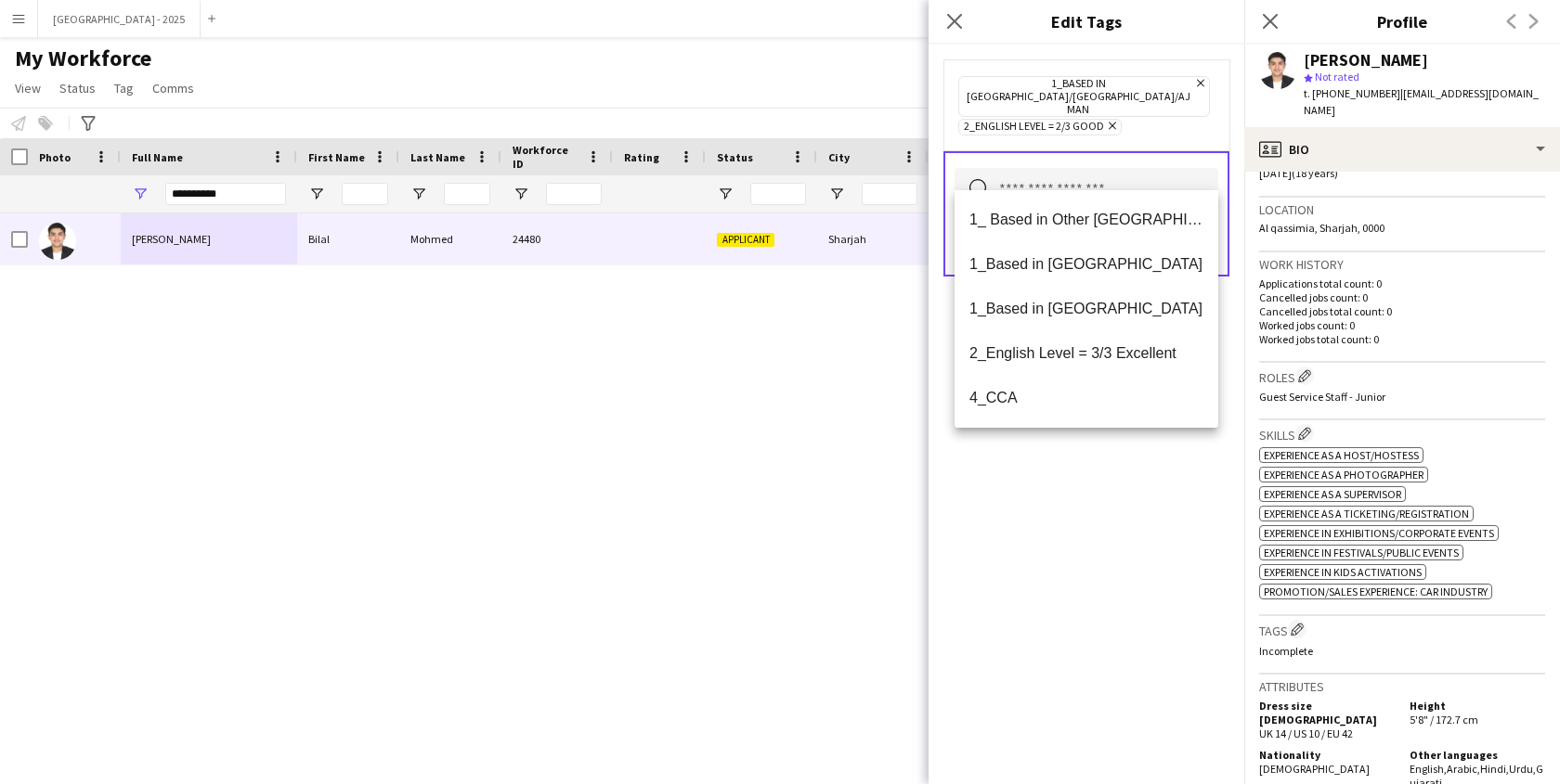
click at [1117, 469] on div "1_Based in [GEOGRAPHIC_DATA]/[GEOGRAPHIC_DATA]/Ajman Remove 2_English Level = 2…" at bounding box center [1086, 414] width 316 height 740
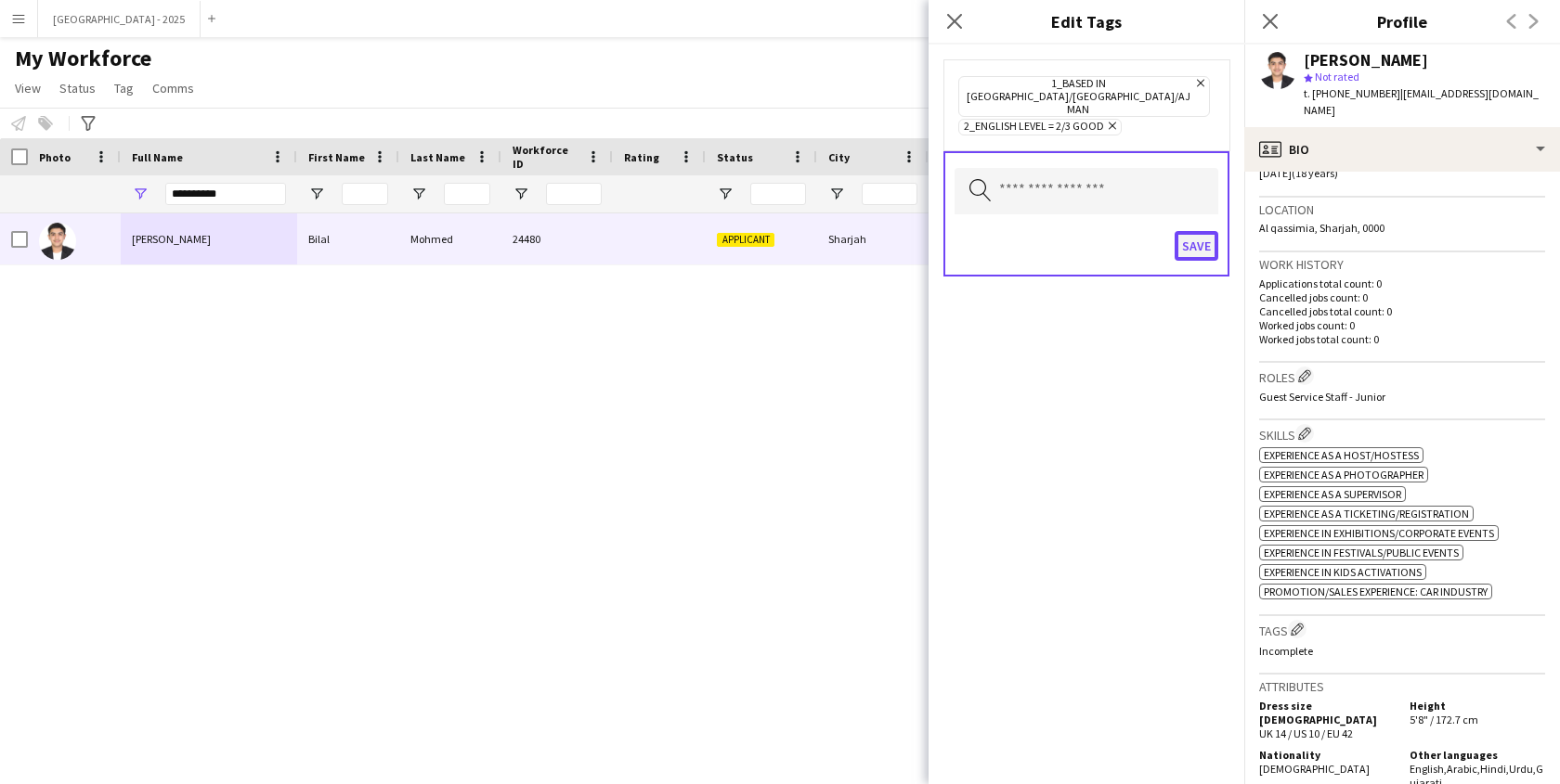
click at [1200, 231] on button "Save" at bounding box center [1197, 246] width 44 height 30
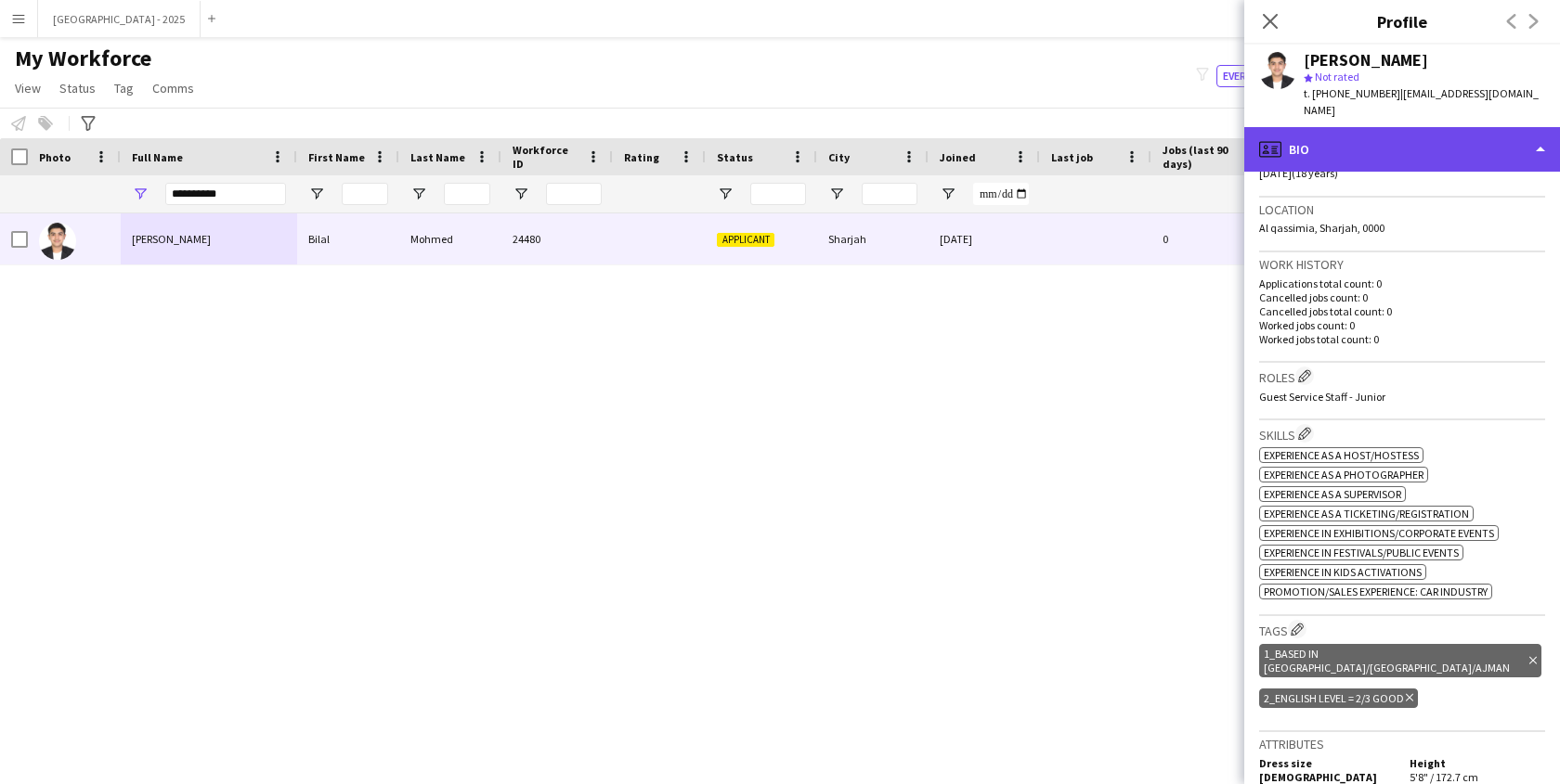
click at [1394, 135] on div "profile Bio" at bounding box center [1402, 149] width 316 height 44
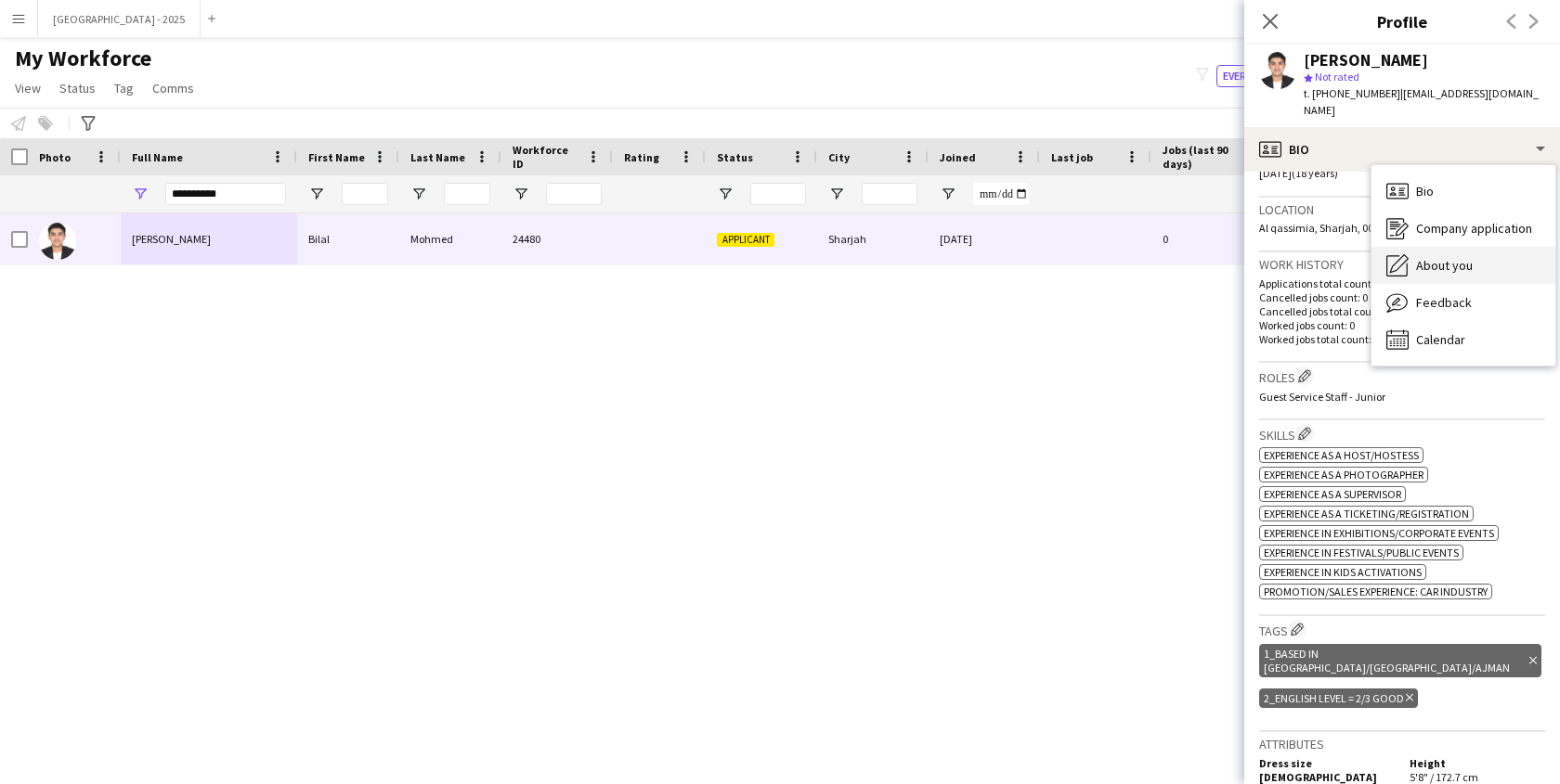
click at [1415, 247] on div "About you About you" at bounding box center [1464, 266] width 184 height 38
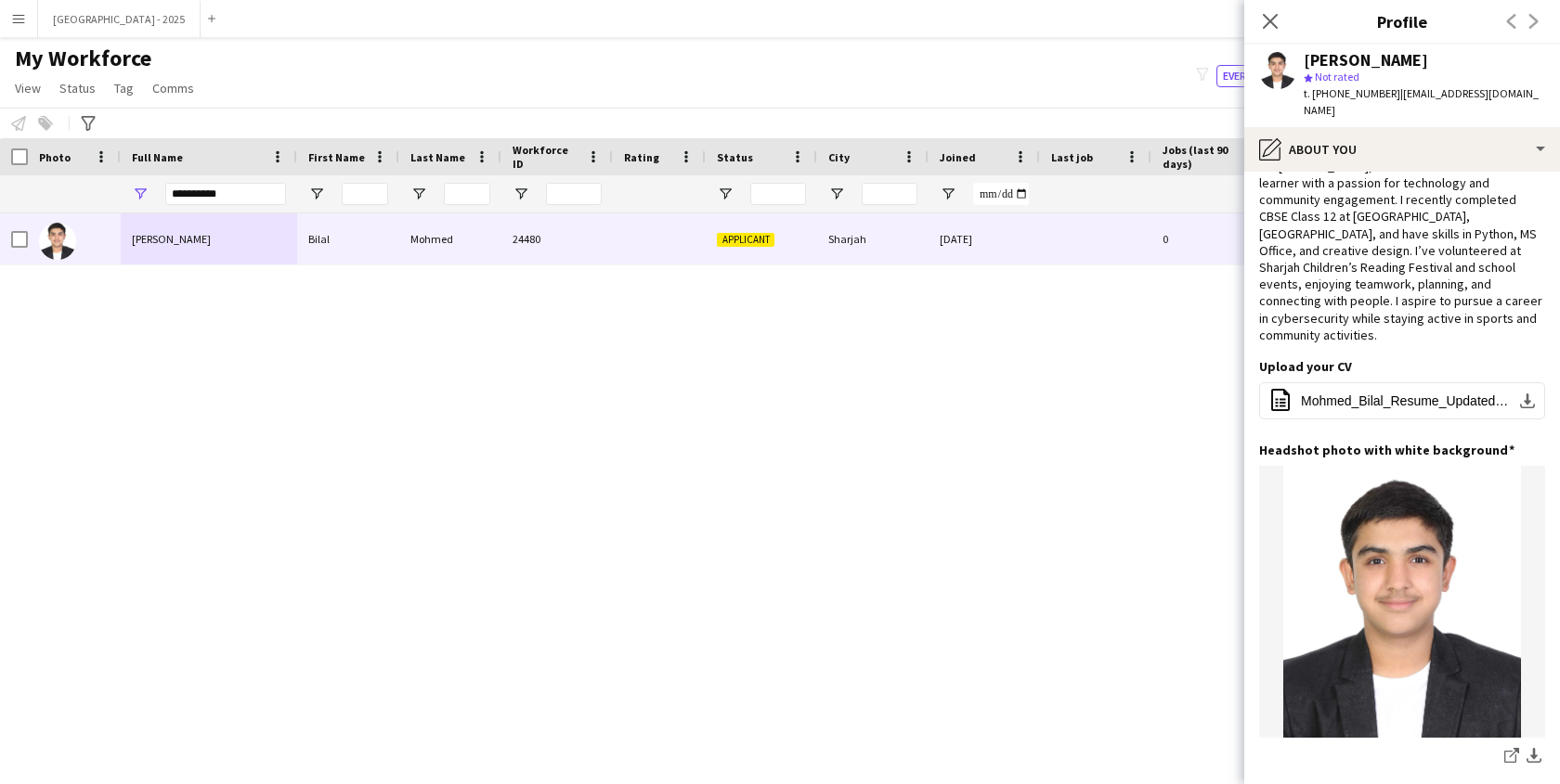
scroll to position [0, 0]
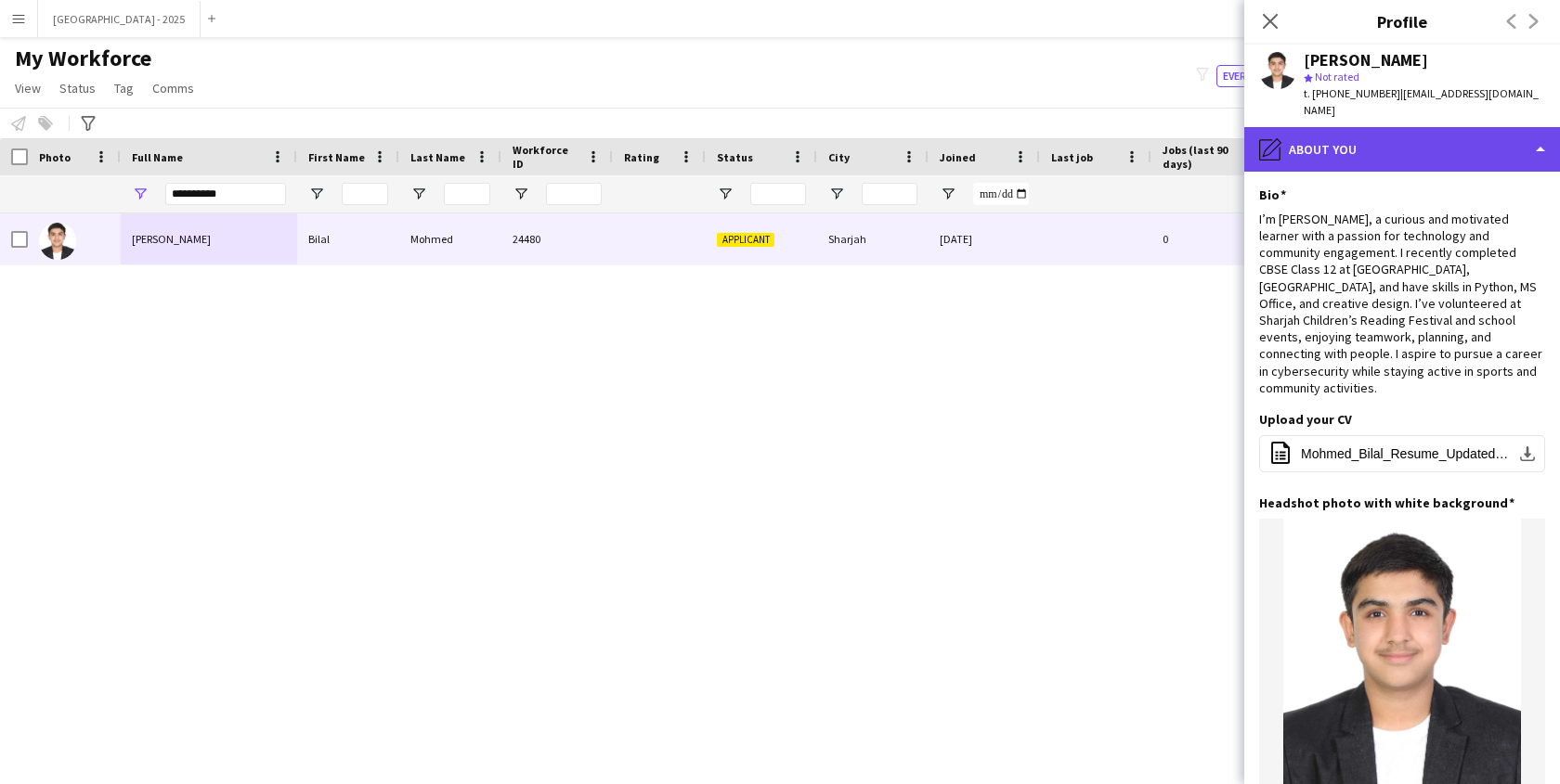
click at [1387, 135] on div "pencil4 About you" at bounding box center [1402, 149] width 316 height 44
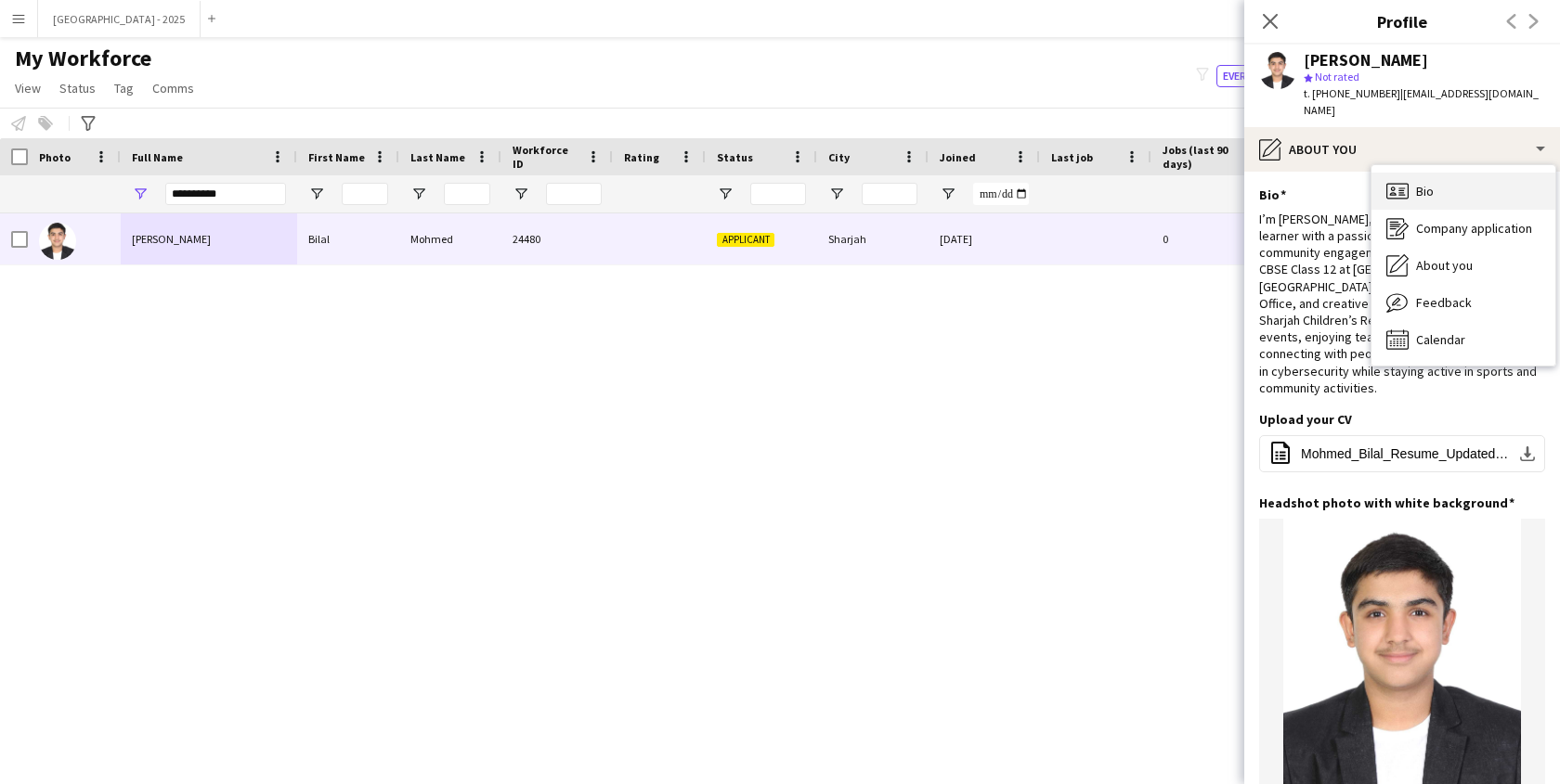
click at [1480, 177] on div "Bio Bio" at bounding box center [1464, 192] width 184 height 38
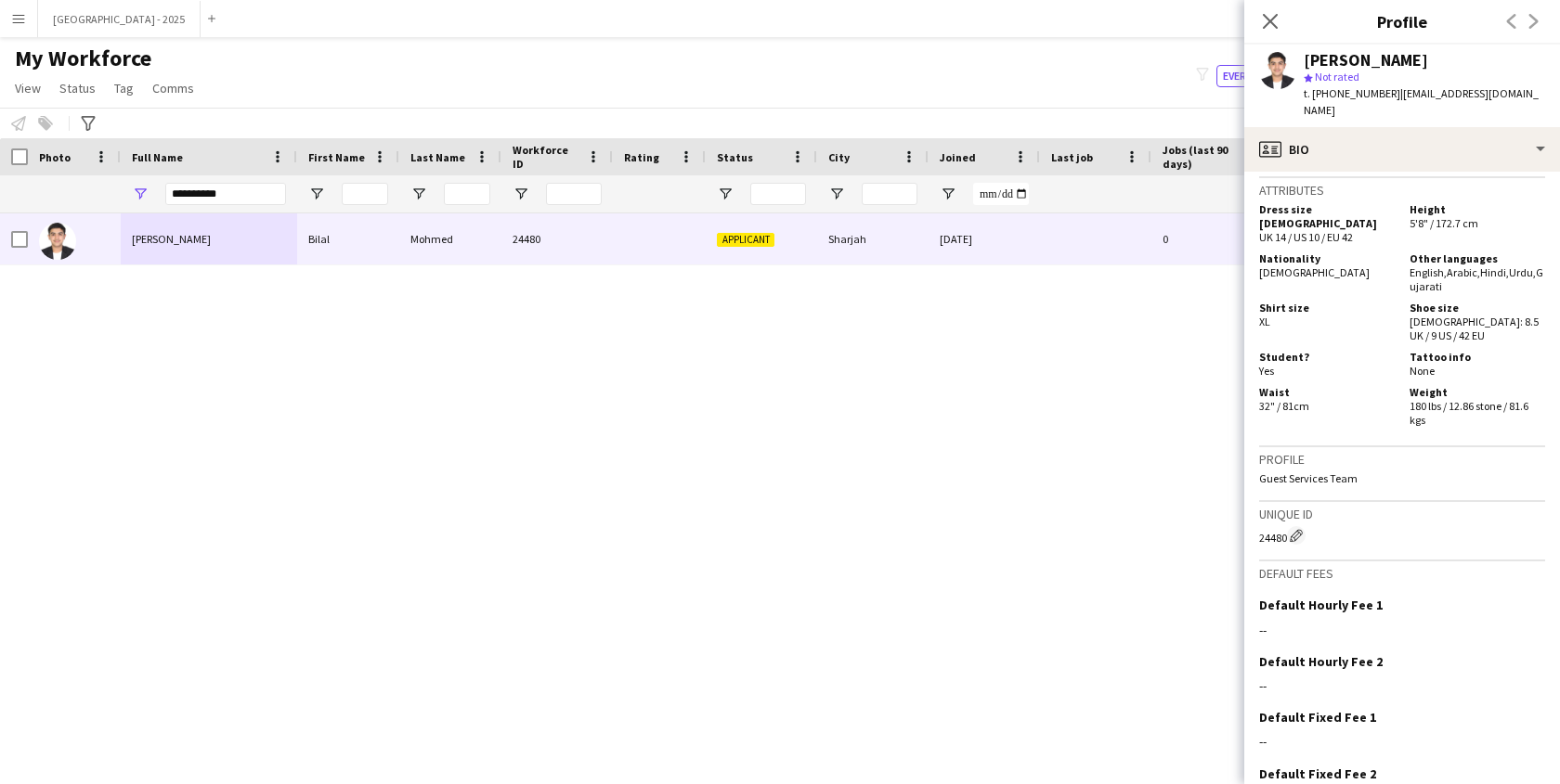
scroll to position [983, 0]
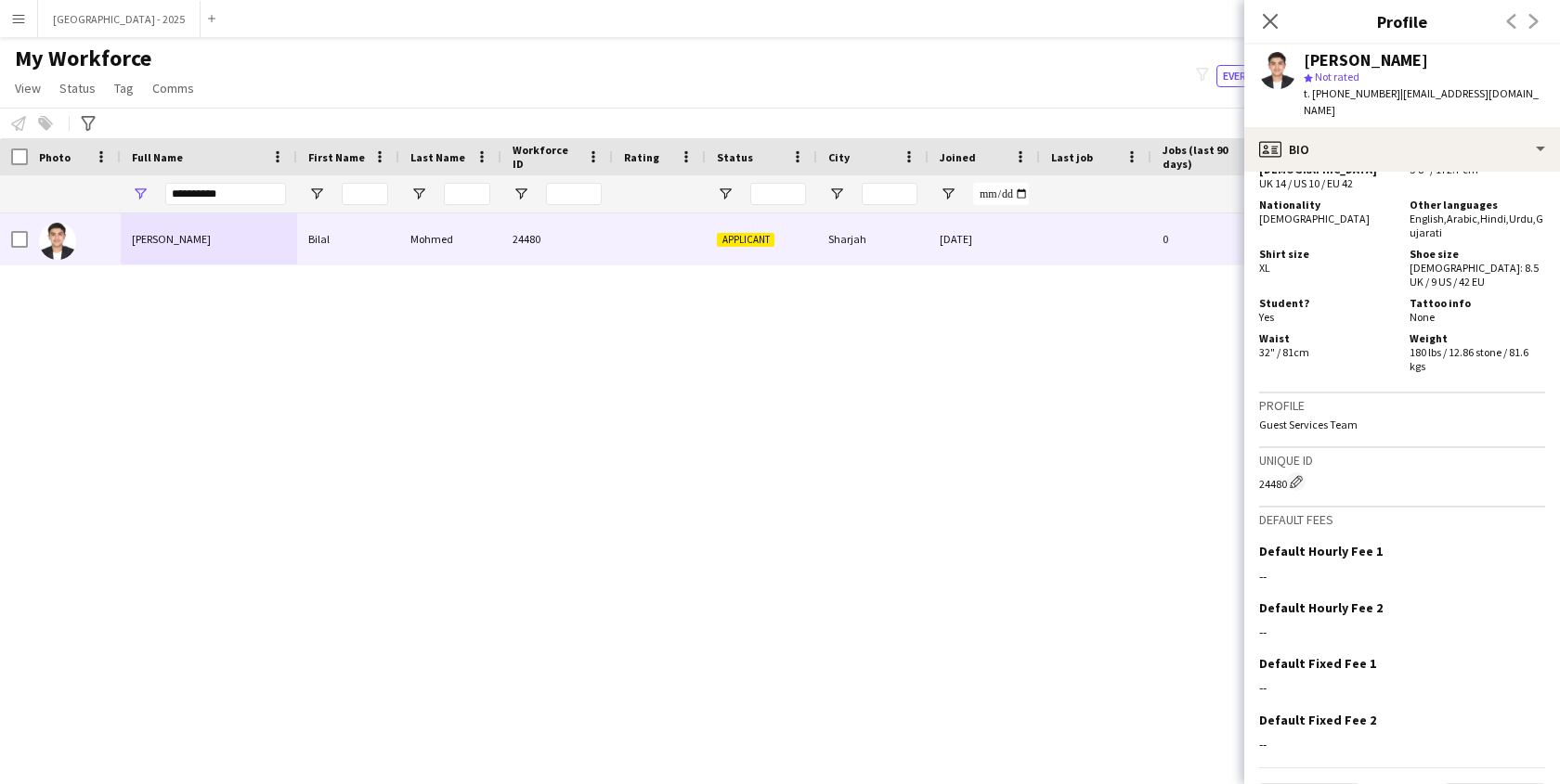
click at [1269, 34] on div "Close pop-in" at bounding box center [1270, 21] width 52 height 43
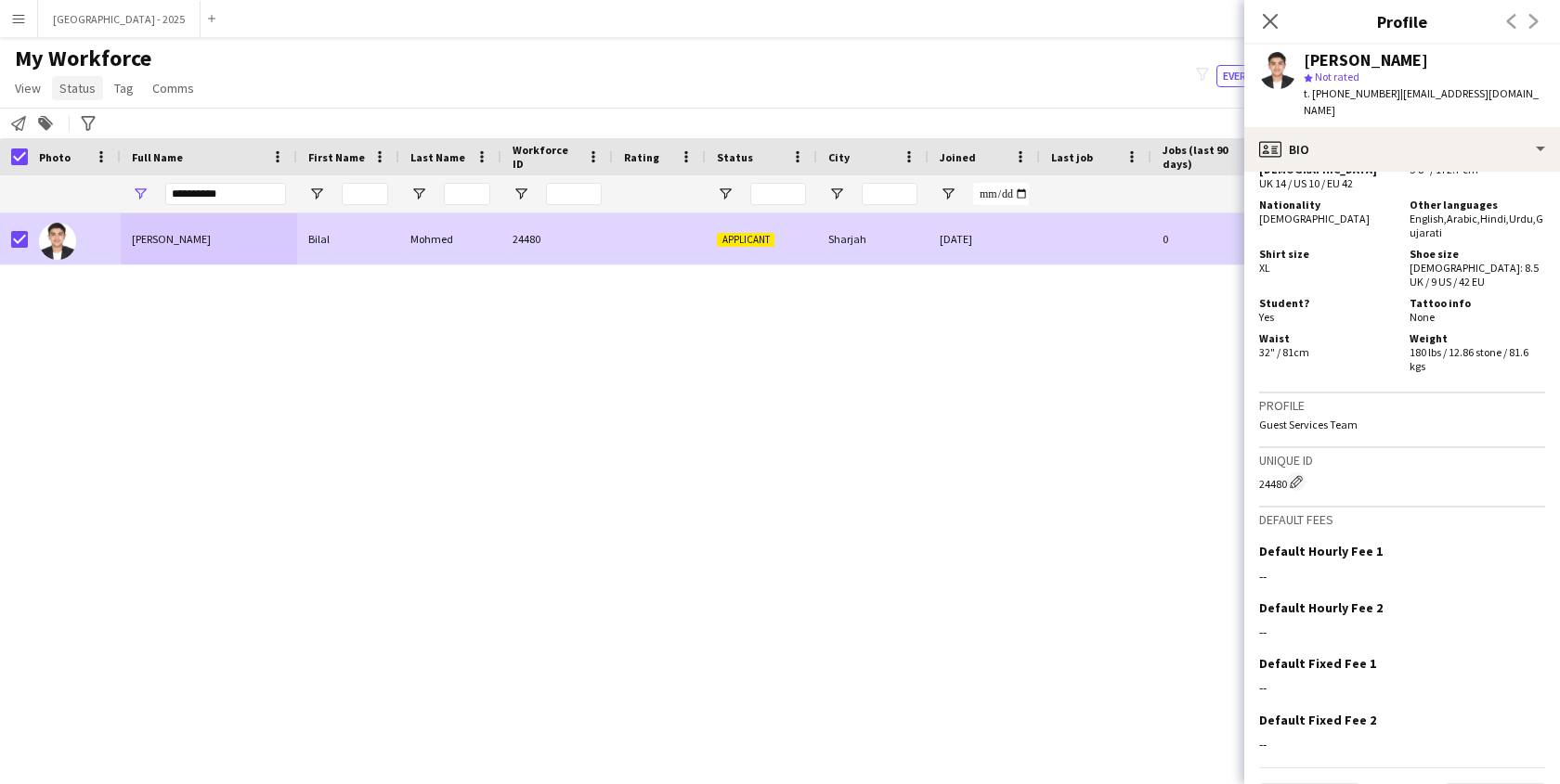
click at [53, 83] on link "Status" at bounding box center [78, 88] width 51 height 24
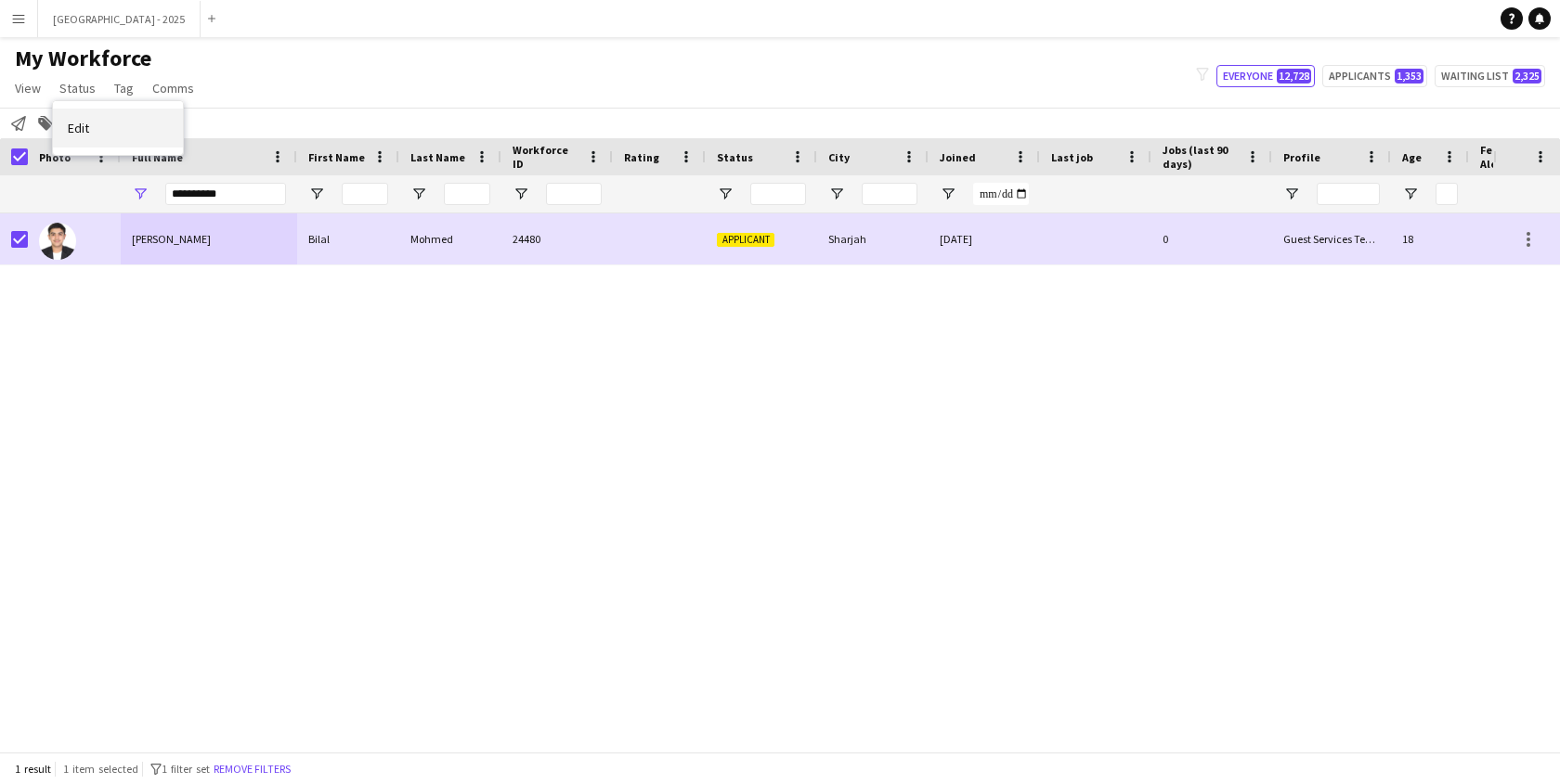
click at [117, 128] on link "Edit" at bounding box center [118, 128] width 130 height 39
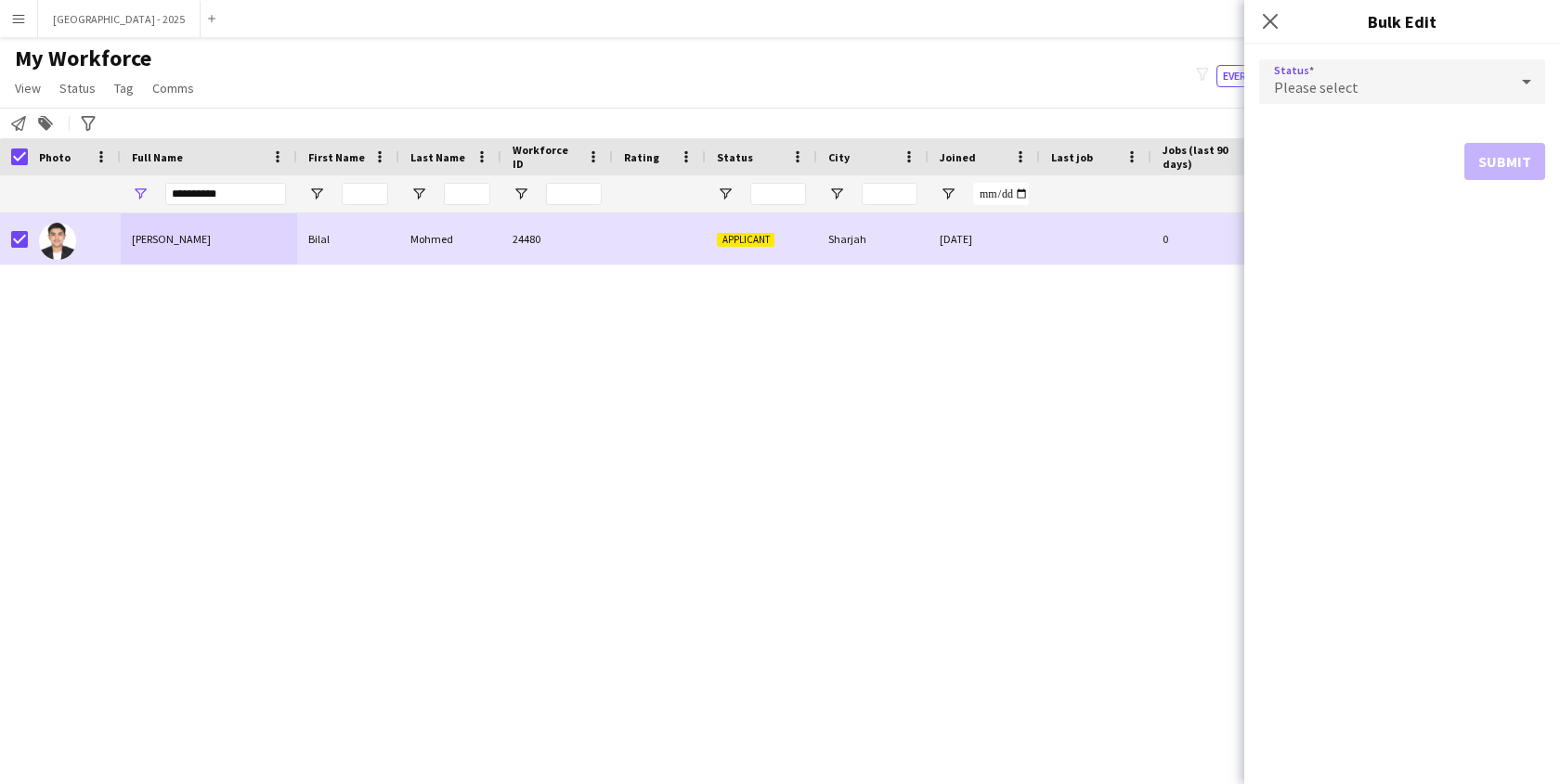
click at [1413, 90] on div "Please select" at bounding box center [1384, 81] width 249 height 44
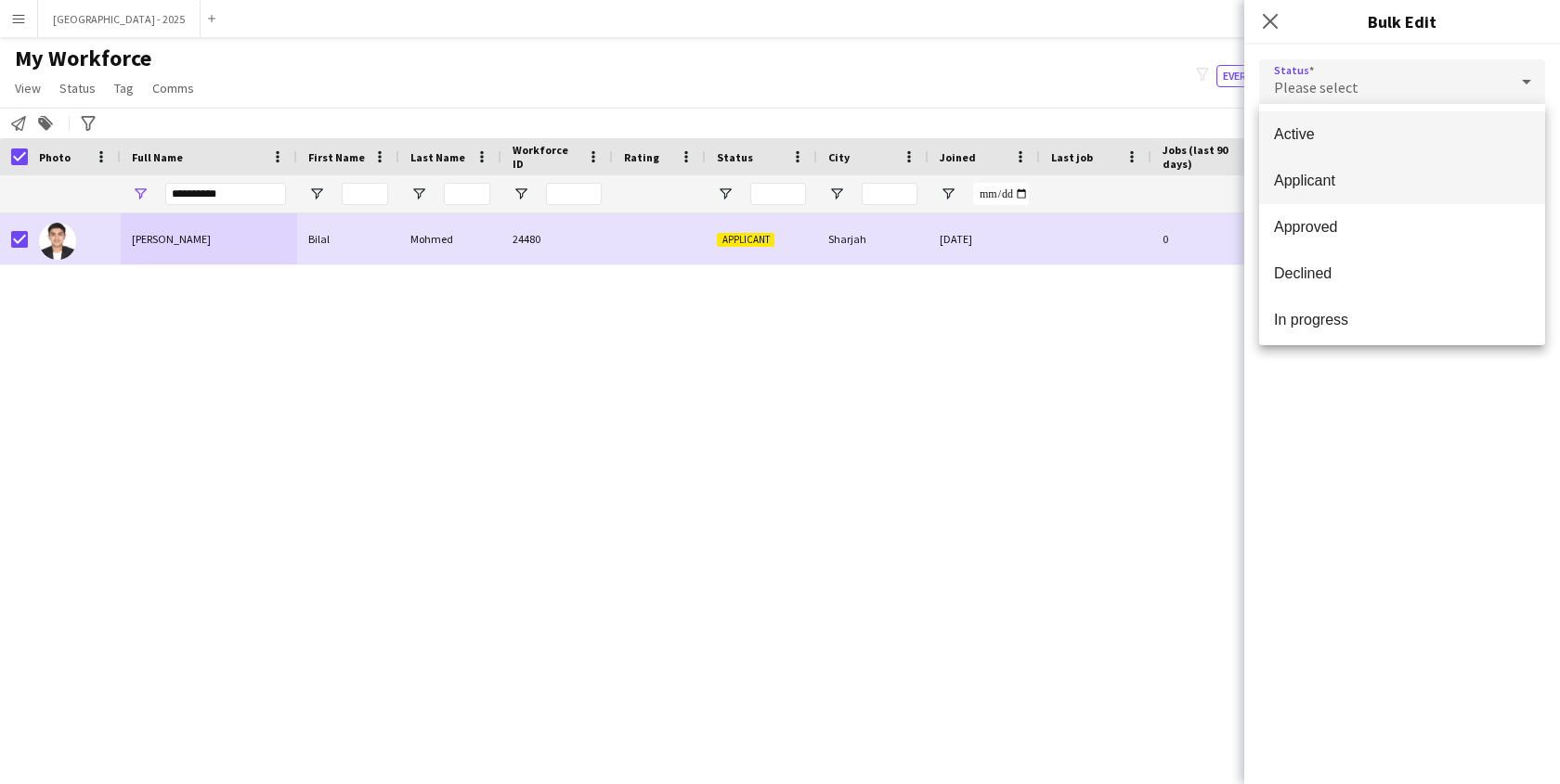
click at [1363, 174] on span "Applicant" at bounding box center [1402, 181] width 256 height 18
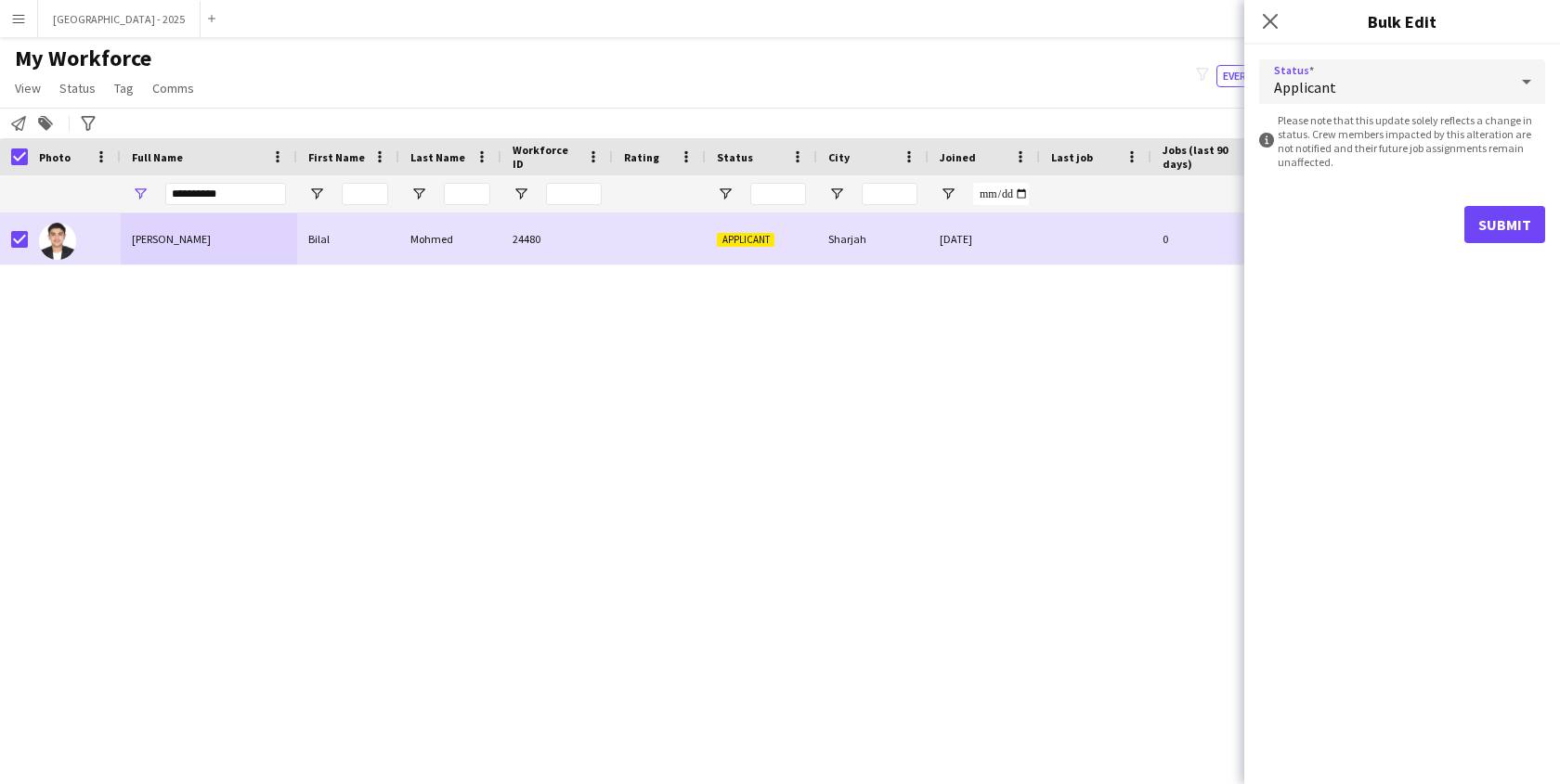
click at [1293, 69] on div "Applicant" at bounding box center [1384, 81] width 249 height 44
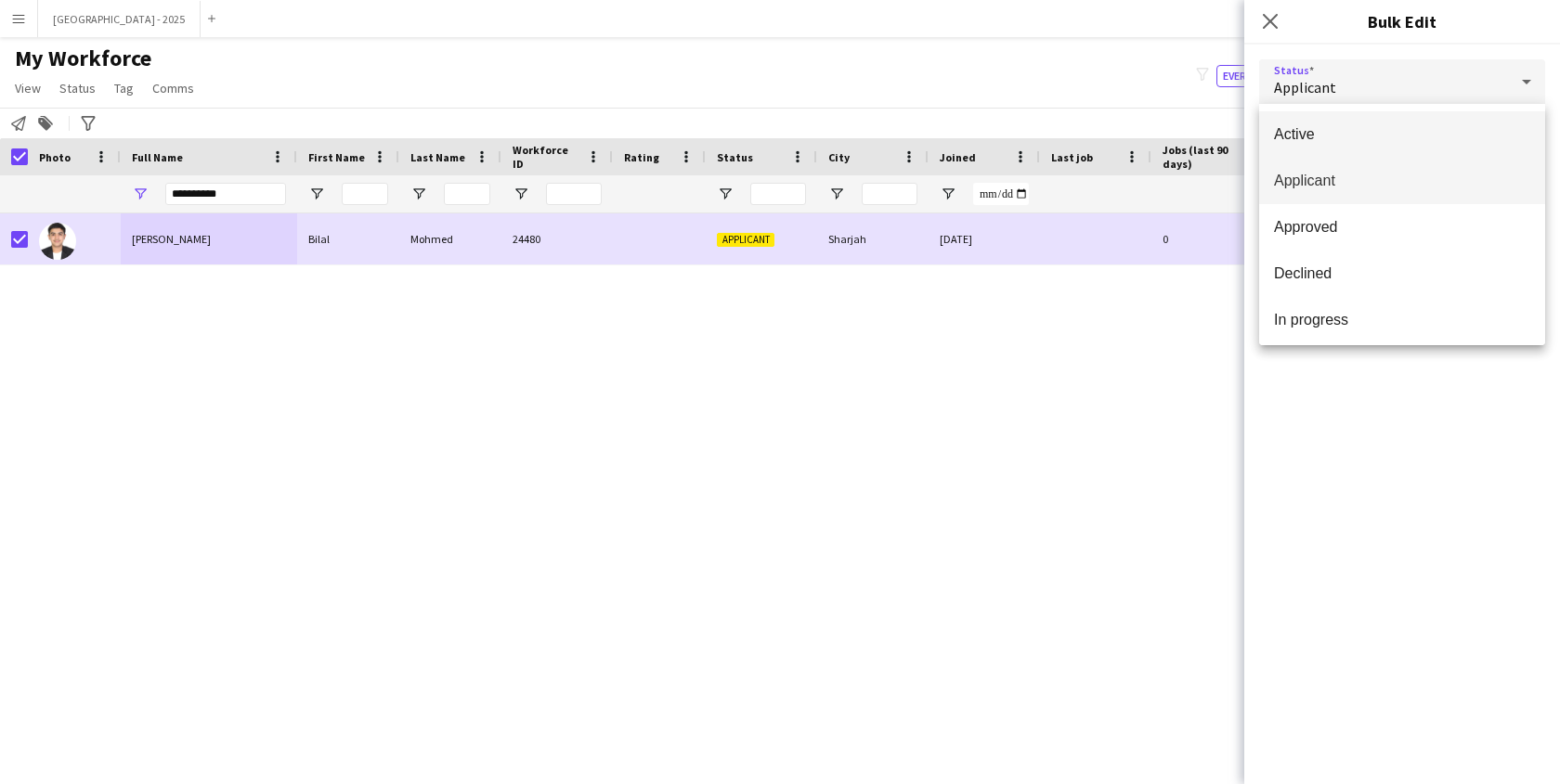
click at [1312, 124] on mat-option "Active" at bounding box center [1402, 134] width 286 height 46
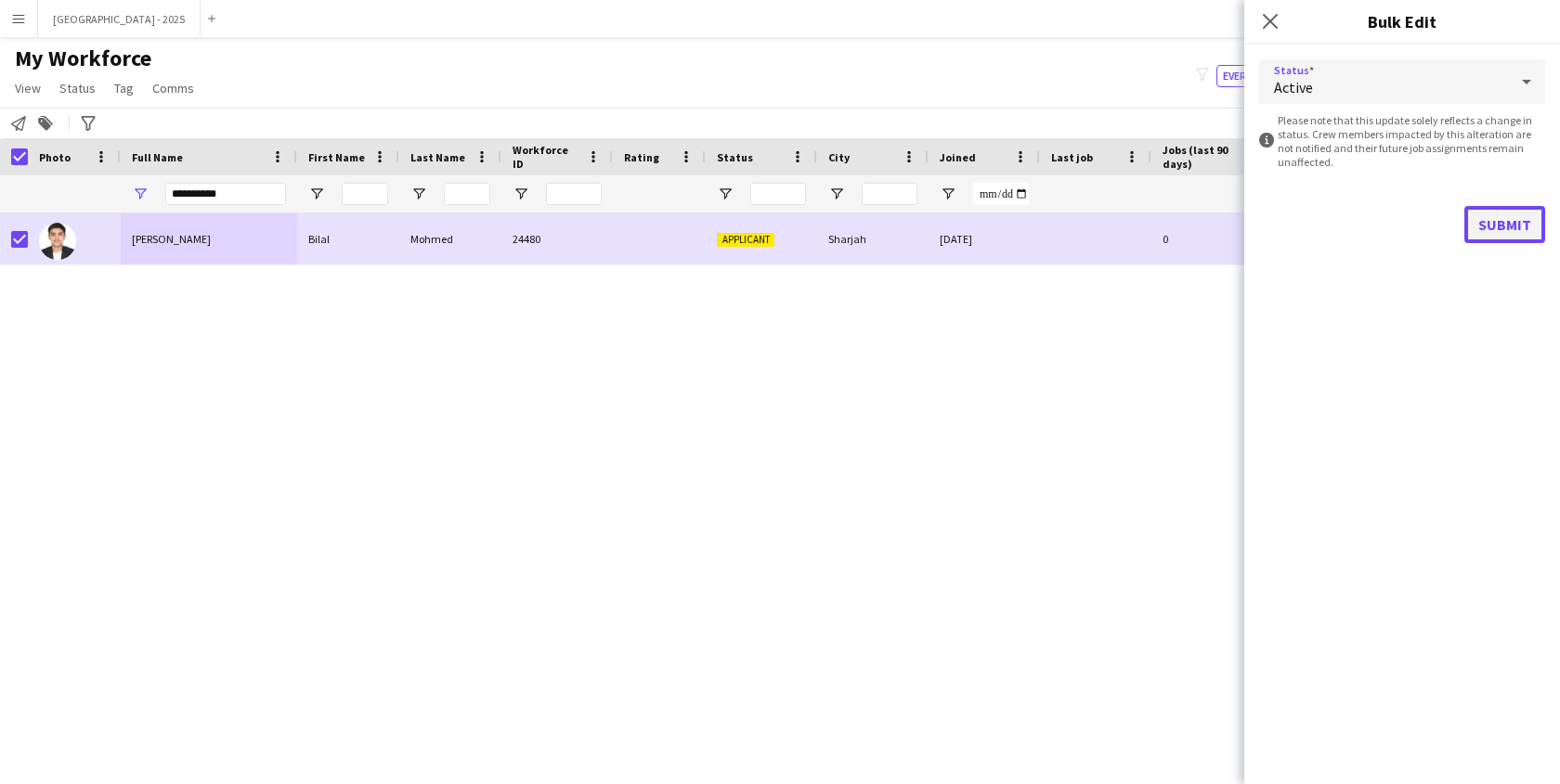
click at [1510, 228] on button "Submit" at bounding box center [1506, 224] width 81 height 38
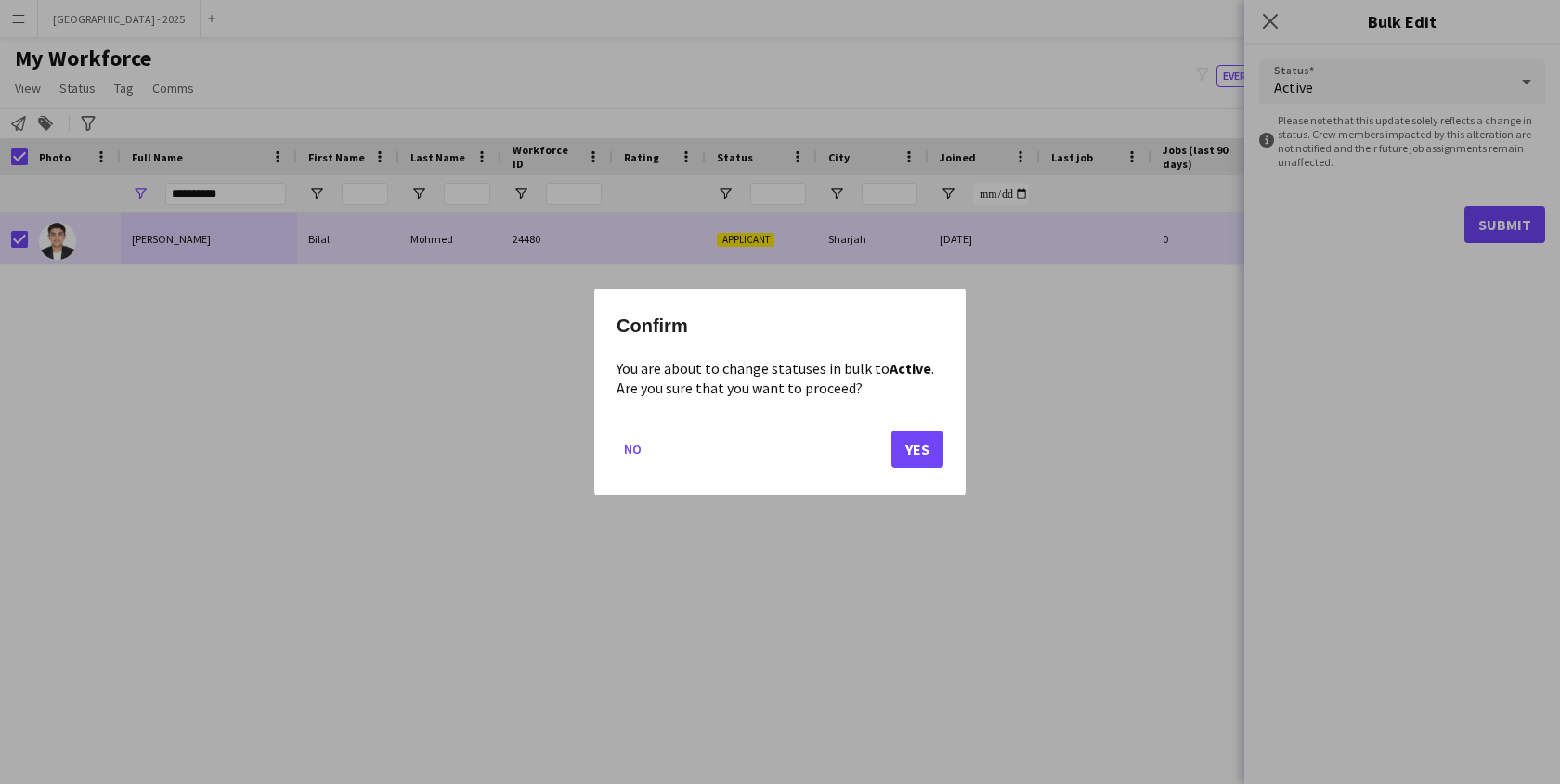
click at [953, 444] on div "Confirm You are about to change statuses in bulk to Active . Are you sure that …" at bounding box center [780, 392] width 372 height 207
click at [910, 445] on button "Yes" at bounding box center [917, 450] width 52 height 38
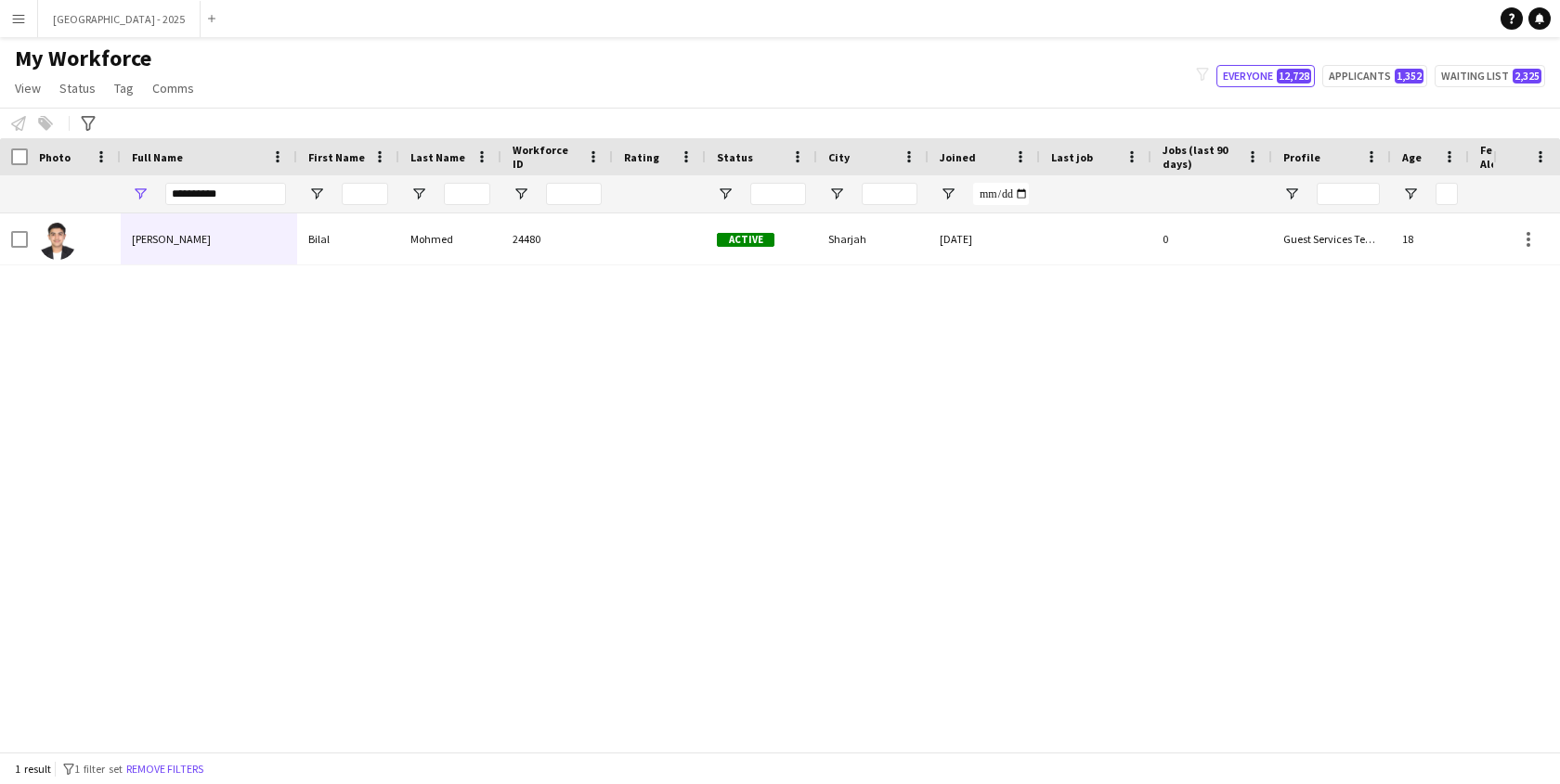
click at [315, 258] on div "Bilal" at bounding box center [347, 239] width 102 height 51
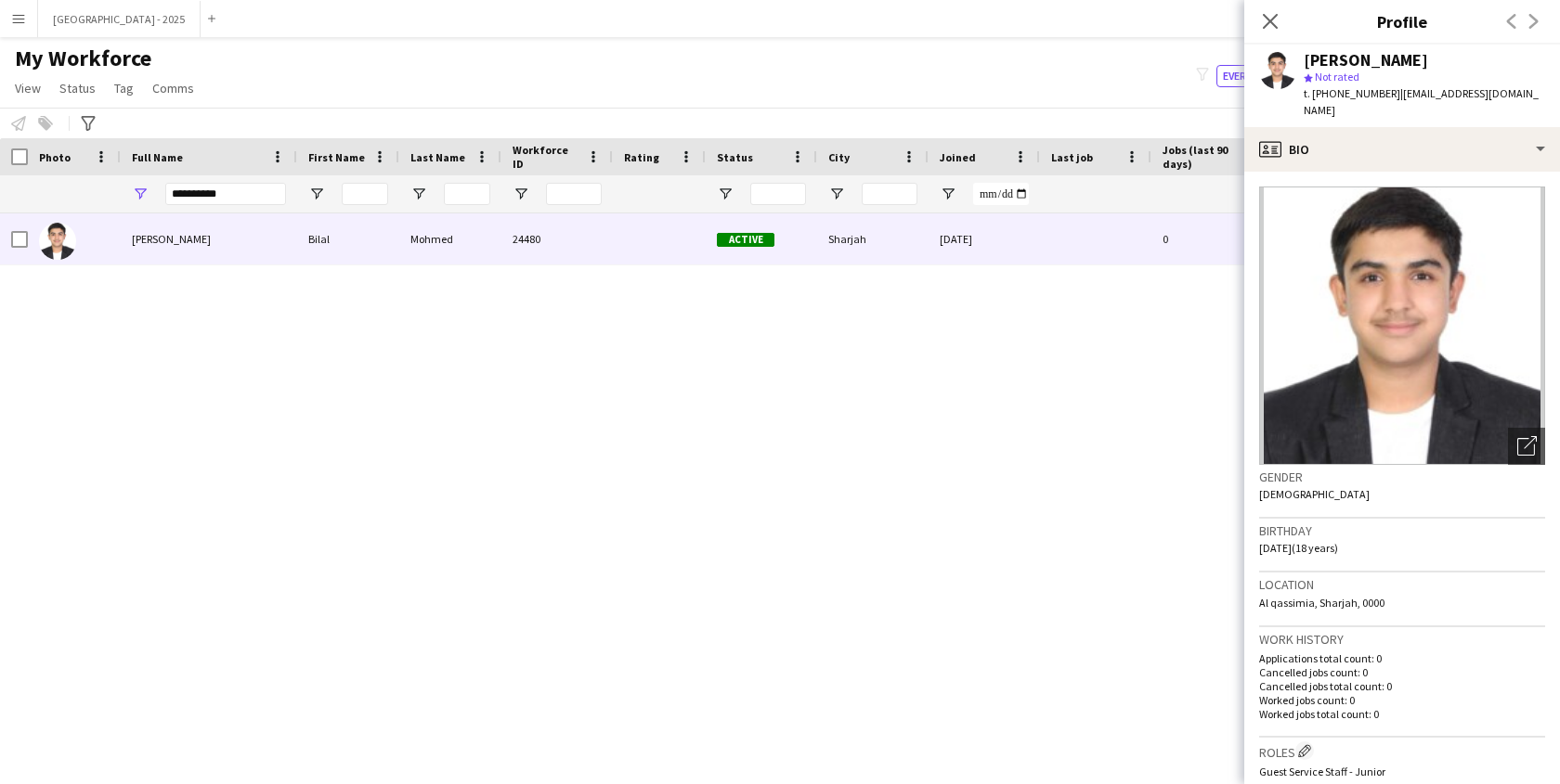
scroll to position [37, 0]
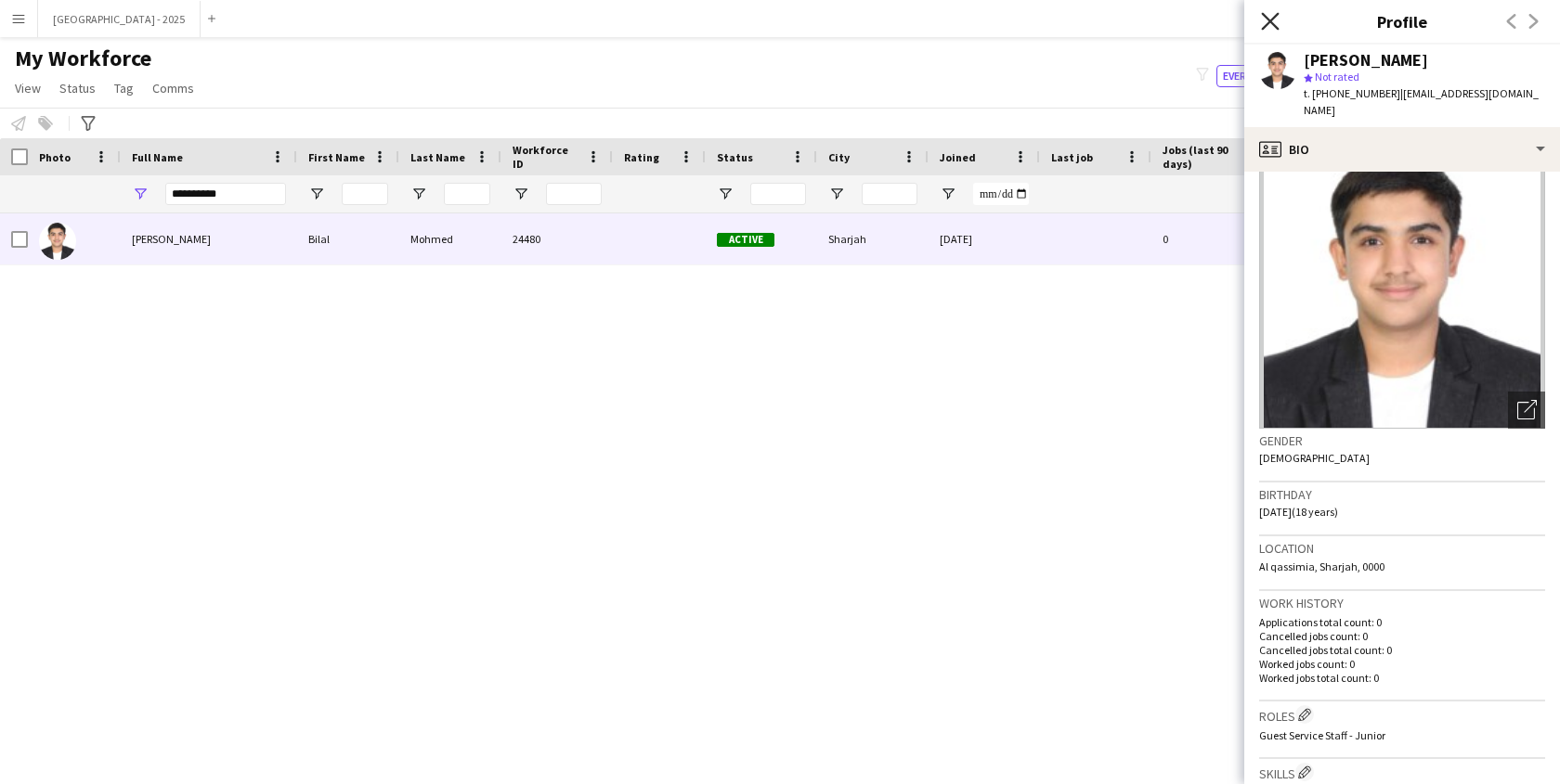
drag, startPoint x: 1280, startPoint y: 25, endPoint x: 1265, endPoint y: 28, distance: 15.3
click at [1280, 25] on app-icon "Close pop-in" at bounding box center [1270, 21] width 27 height 27
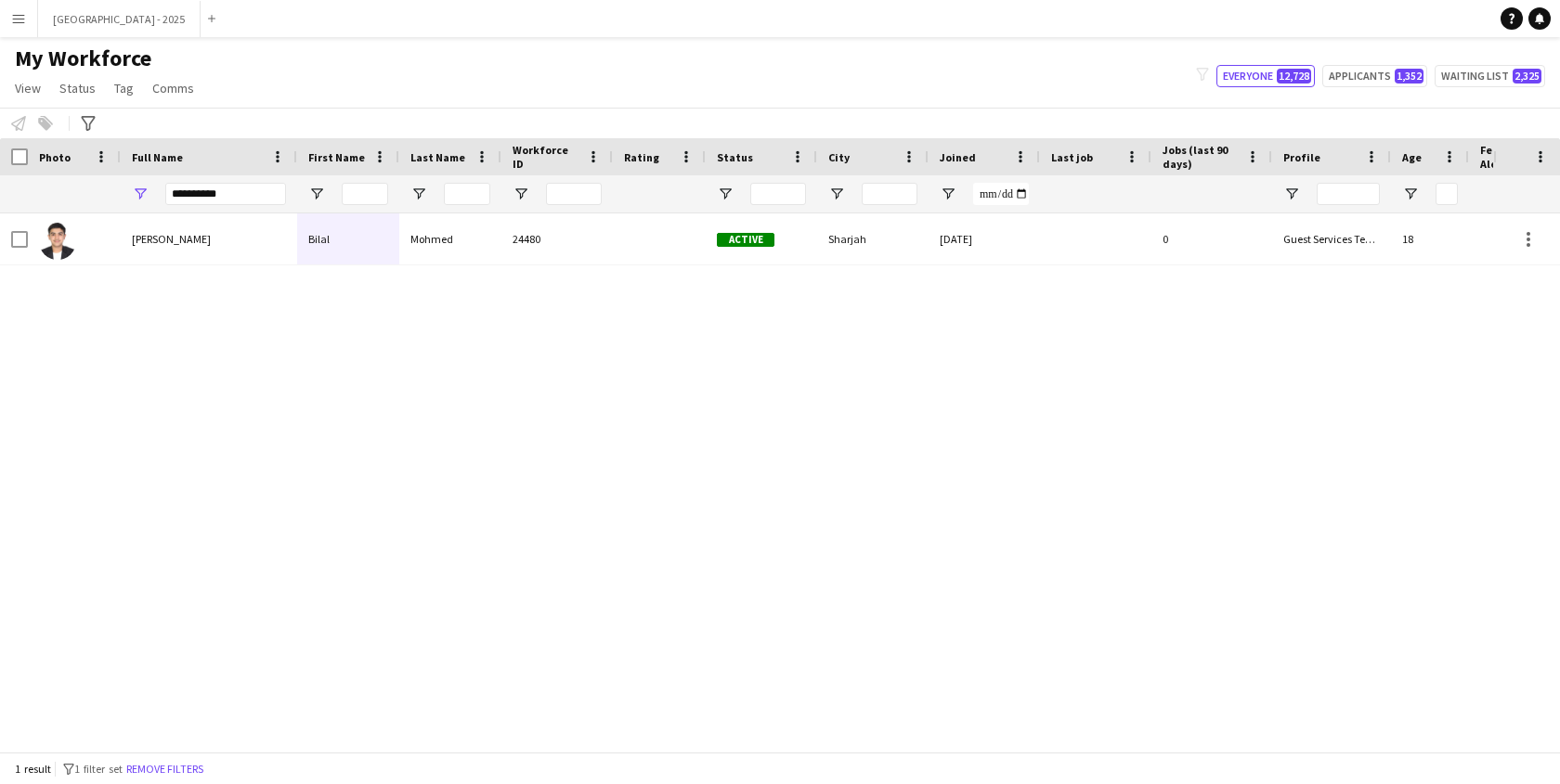
scroll to position [0, 403]
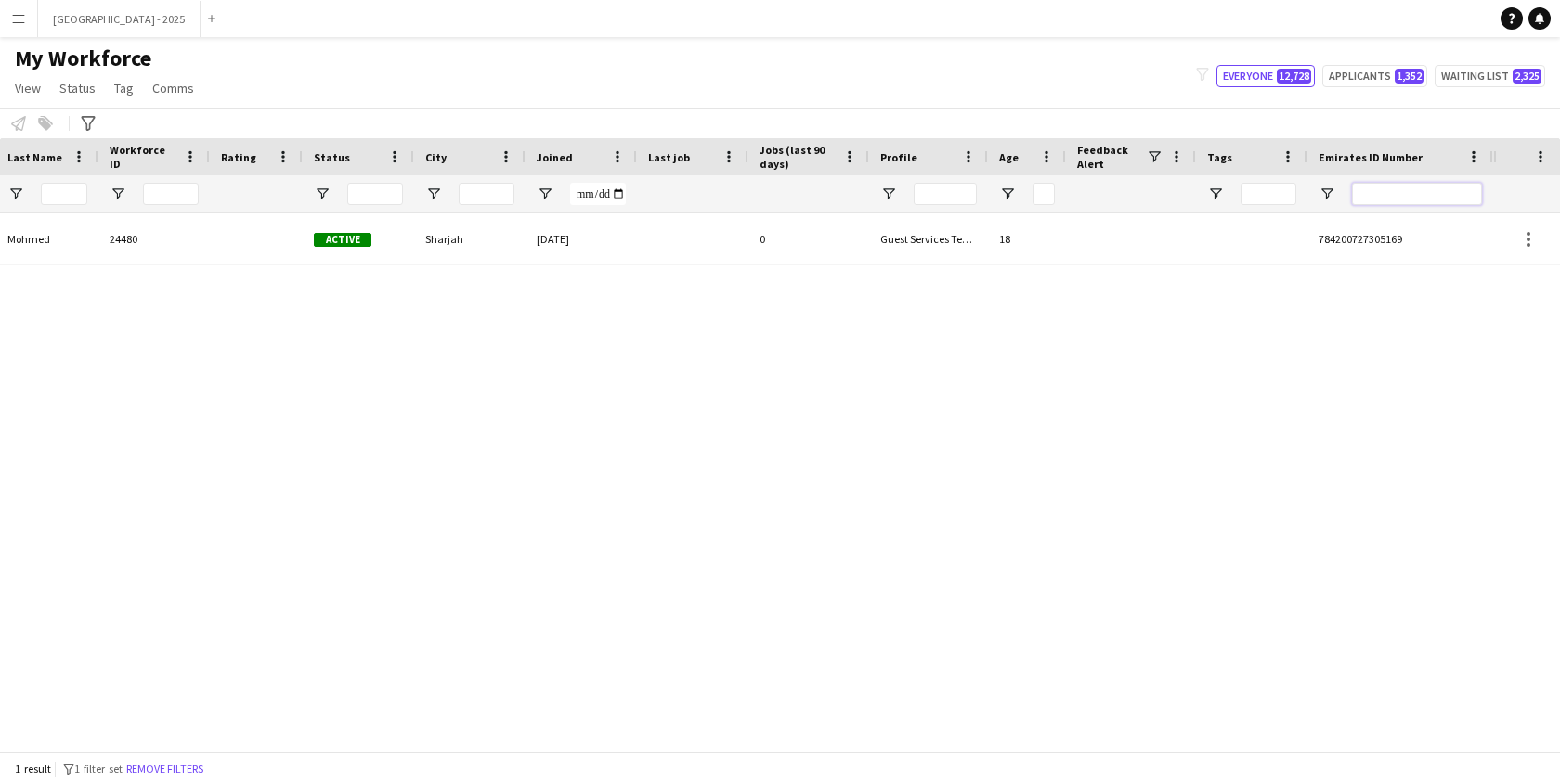
click at [1413, 202] on input "Emirates ID Number Filter Input" at bounding box center [1417, 194] width 130 height 23
paste input "********"
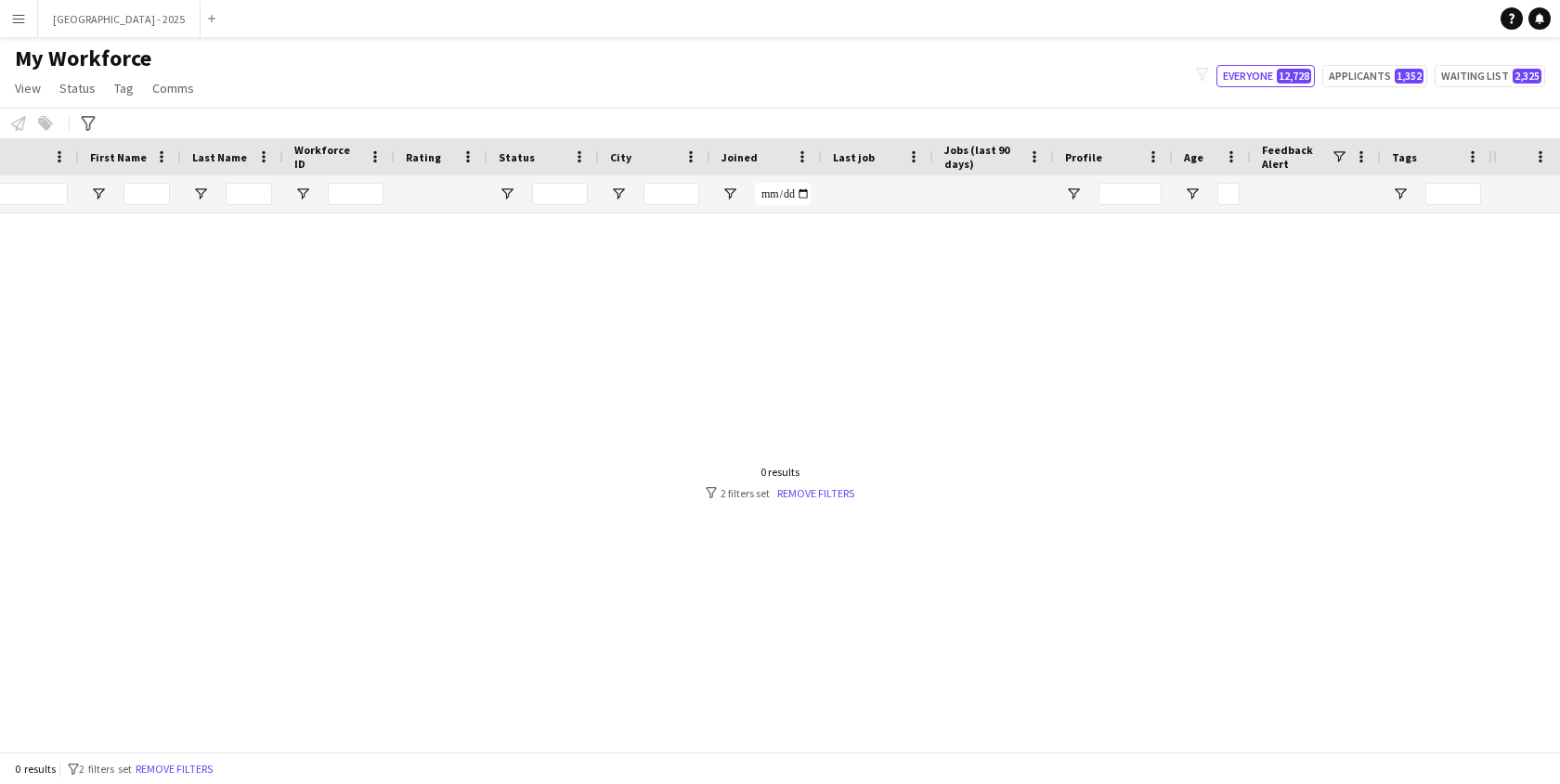
scroll to position [0, 0]
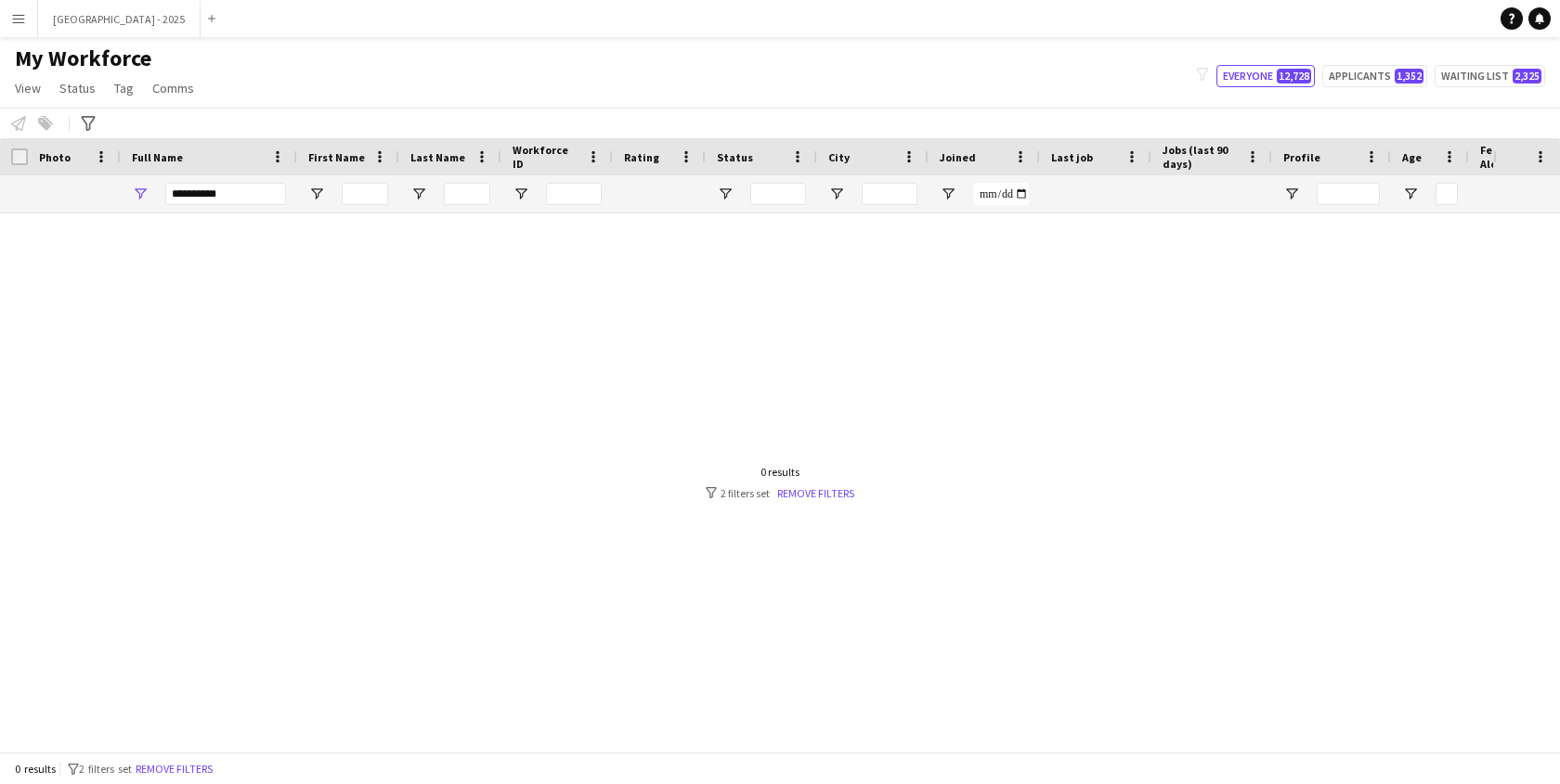
type input "********"
click at [255, 206] on div "**********" at bounding box center [226, 194] width 121 height 38
click at [250, 194] on input "**********" at bounding box center [226, 194] width 121 height 23
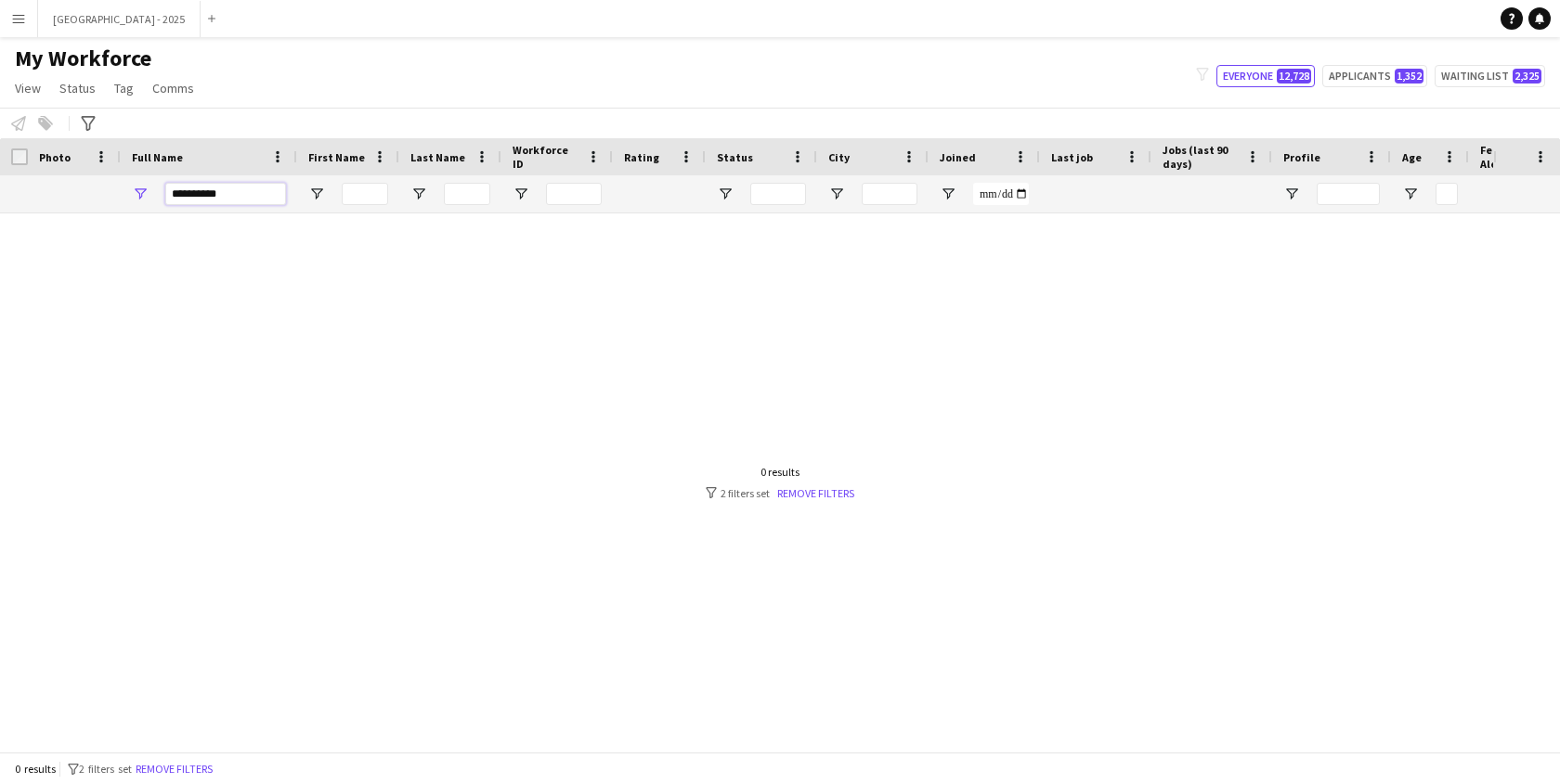
click at [250, 194] on input "**********" at bounding box center [226, 194] width 121 height 23
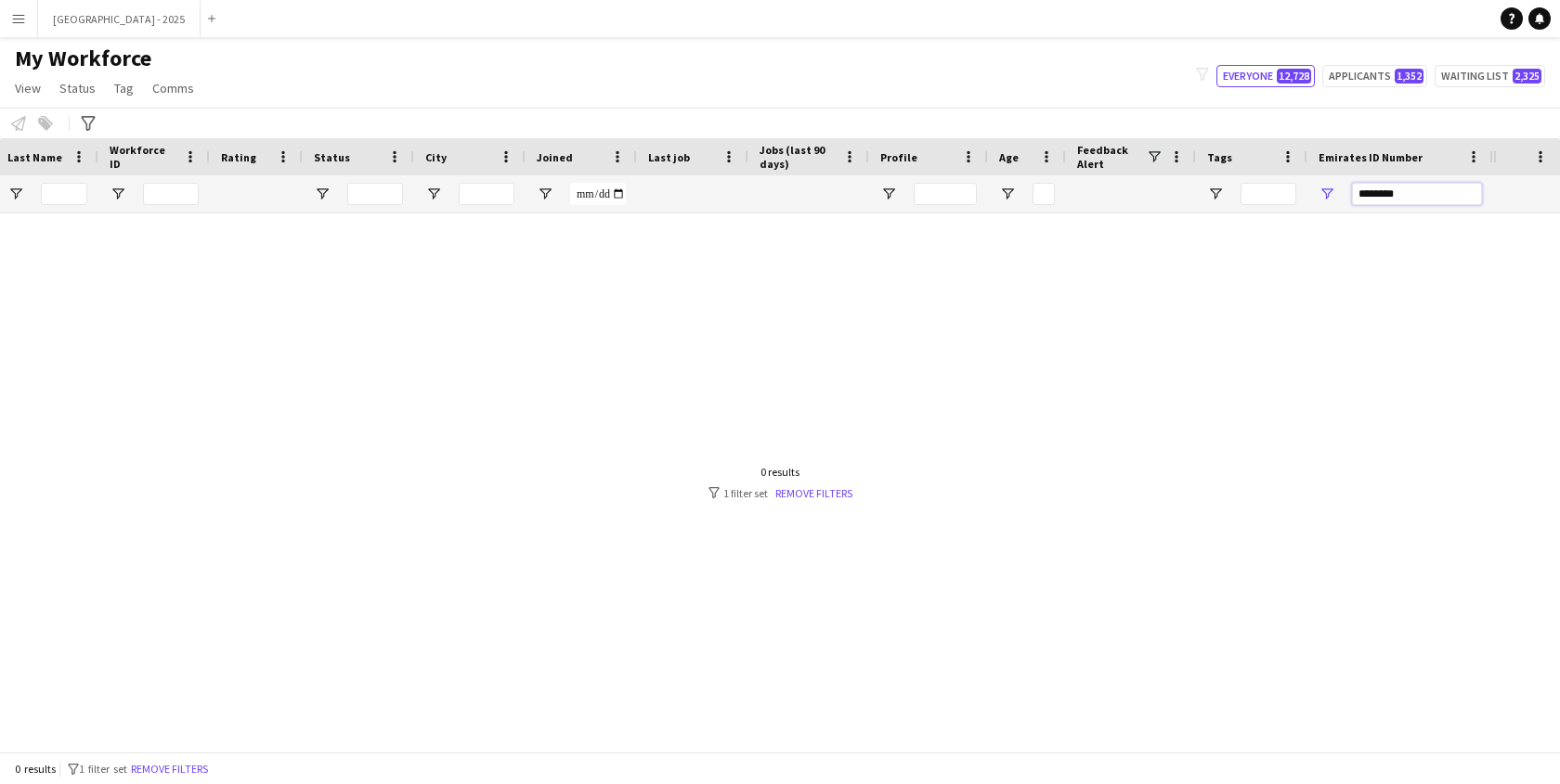
click at [1367, 193] on input "********" at bounding box center [1417, 194] width 130 height 23
click at [1365, 198] on input "********" at bounding box center [1417, 194] width 130 height 23
click at [1419, 199] on input "*******" at bounding box center [1417, 194] width 130 height 23
type input "*"
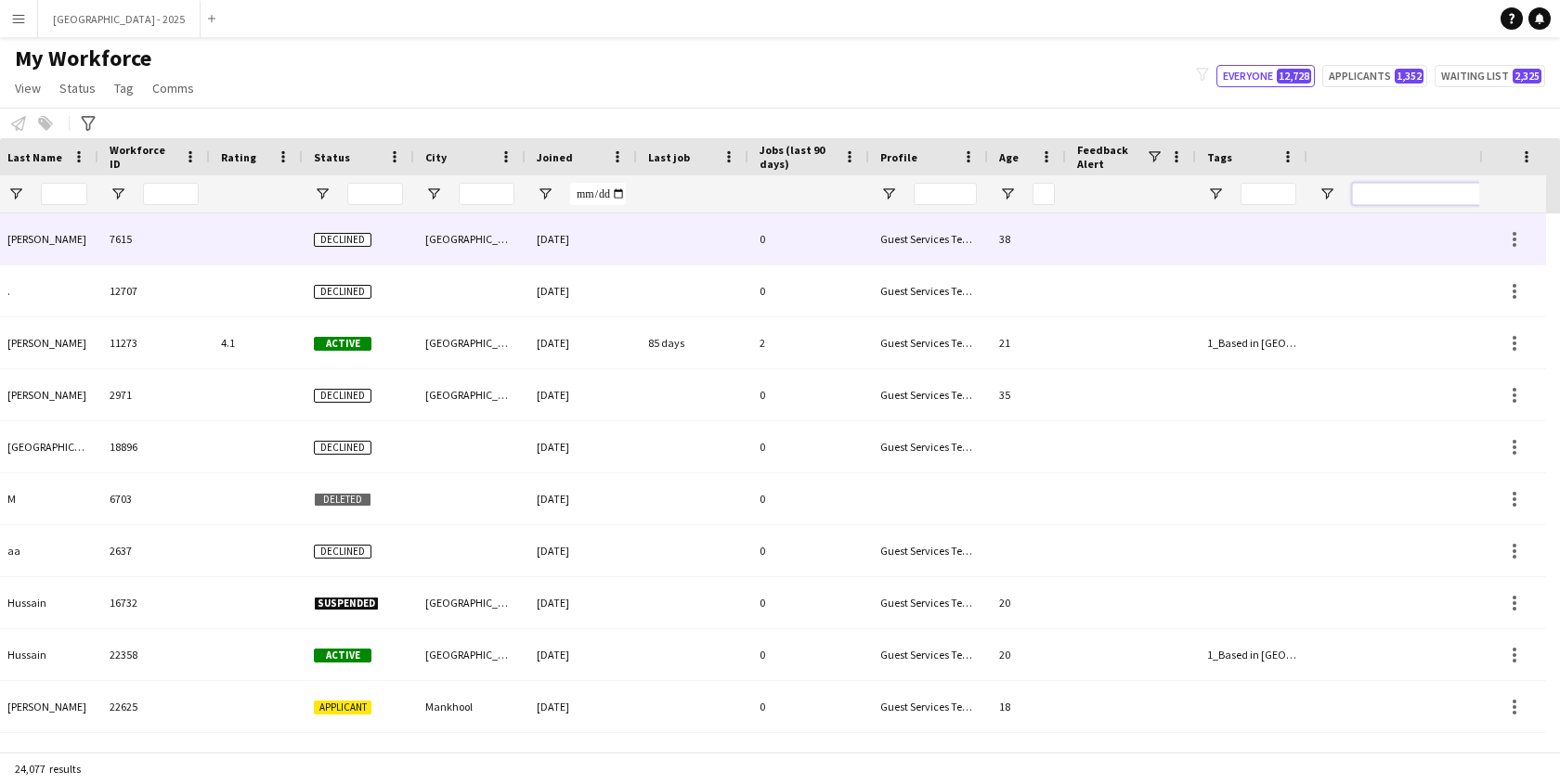
scroll to position [0, 0]
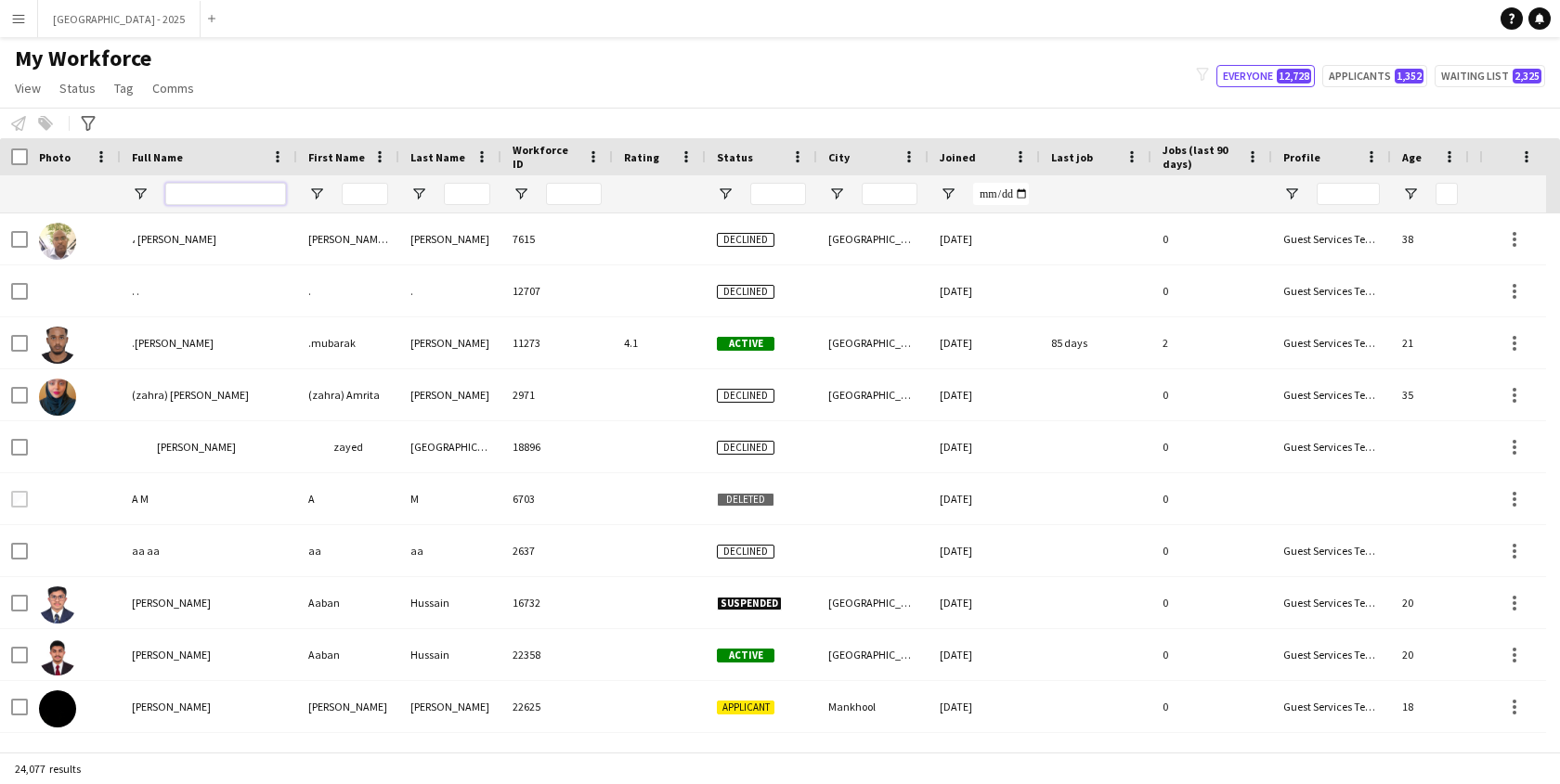
click at [180, 190] on input "Full Name Filter Input" at bounding box center [226, 194] width 121 height 23
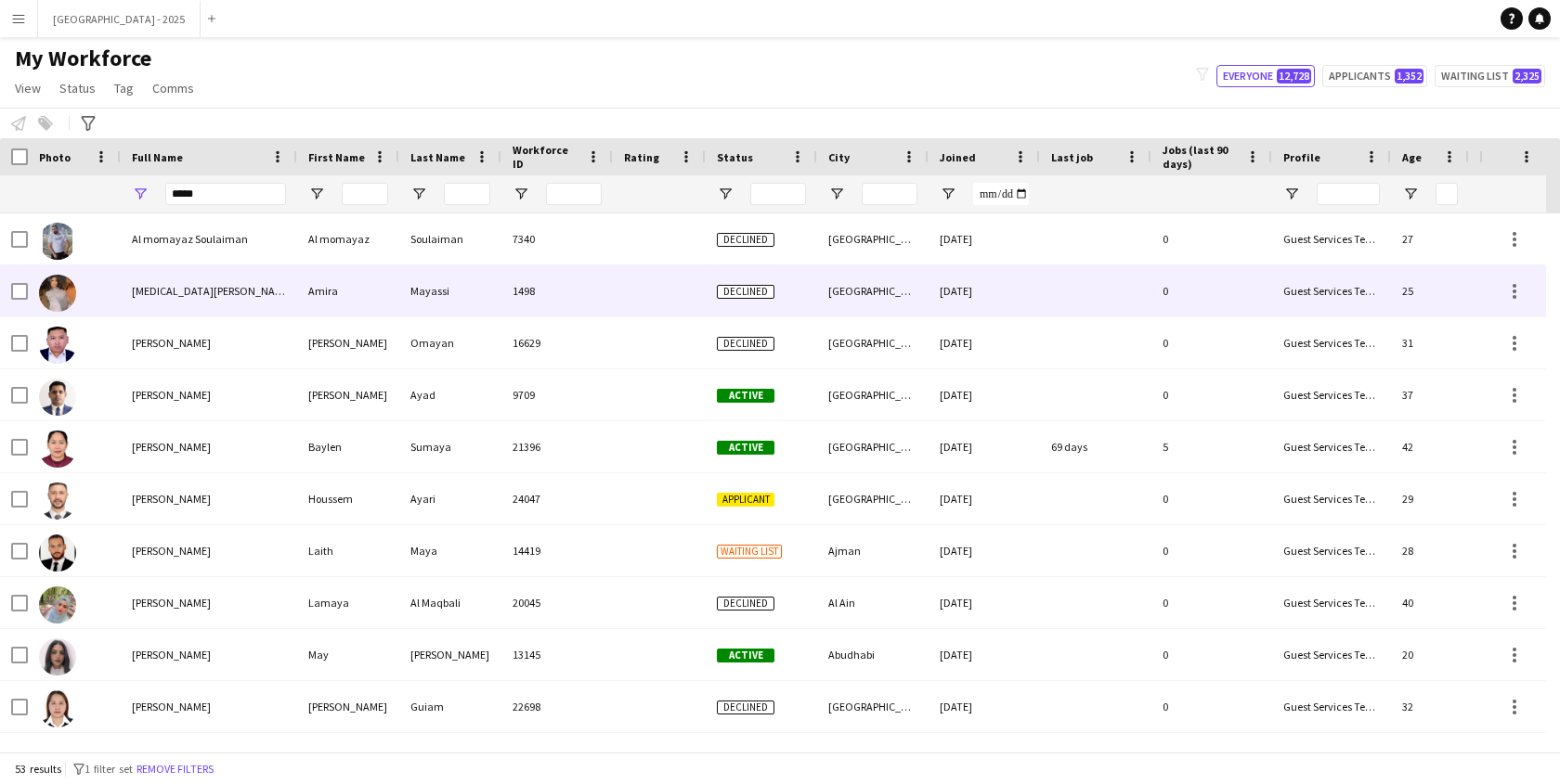
click at [159, 298] on span "[MEDICAL_DATA][PERSON_NAME]" at bounding box center [212, 291] width 160 height 14
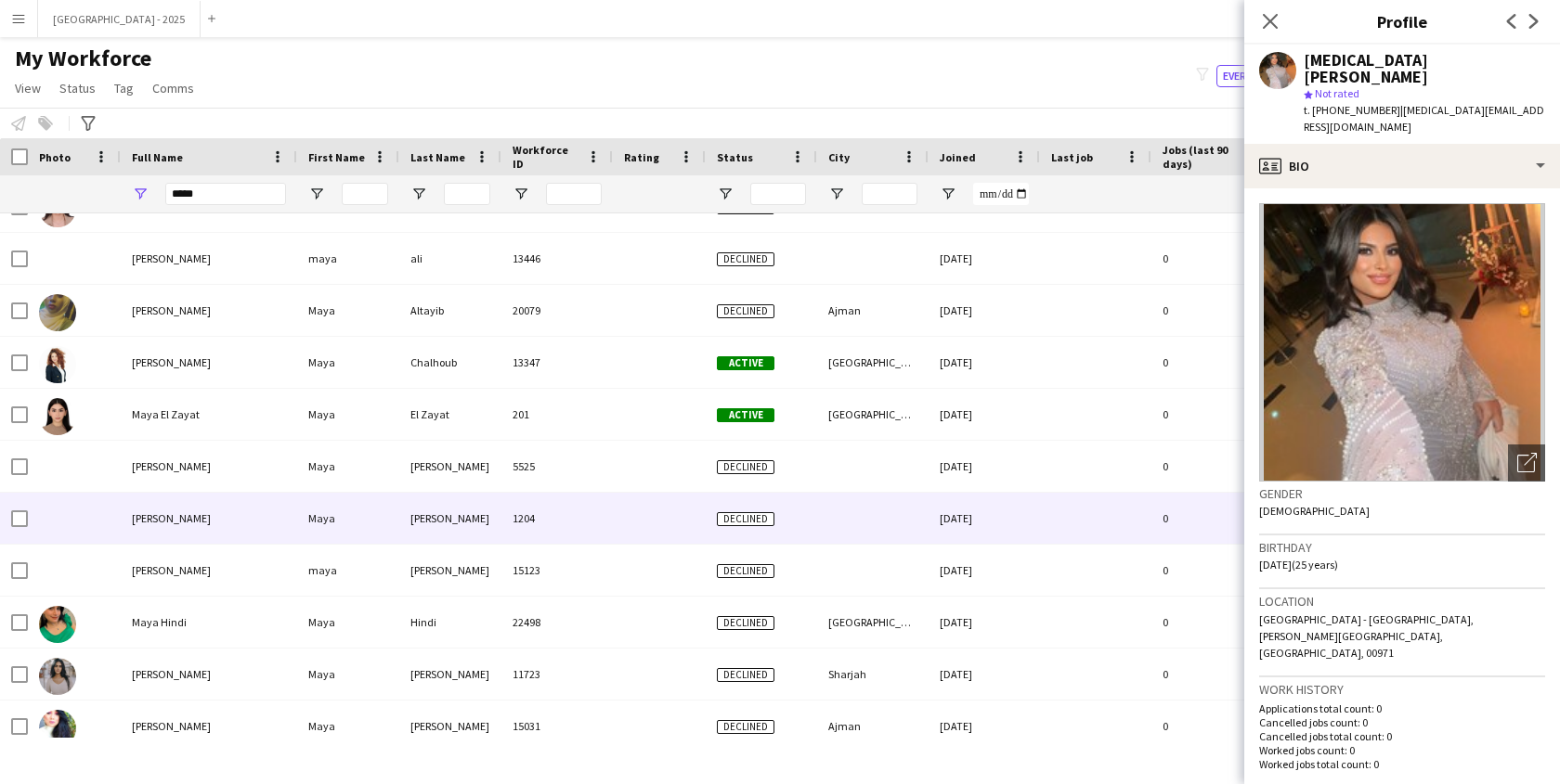
click at [182, 518] on span "[PERSON_NAME]" at bounding box center [171, 518] width 79 height 14
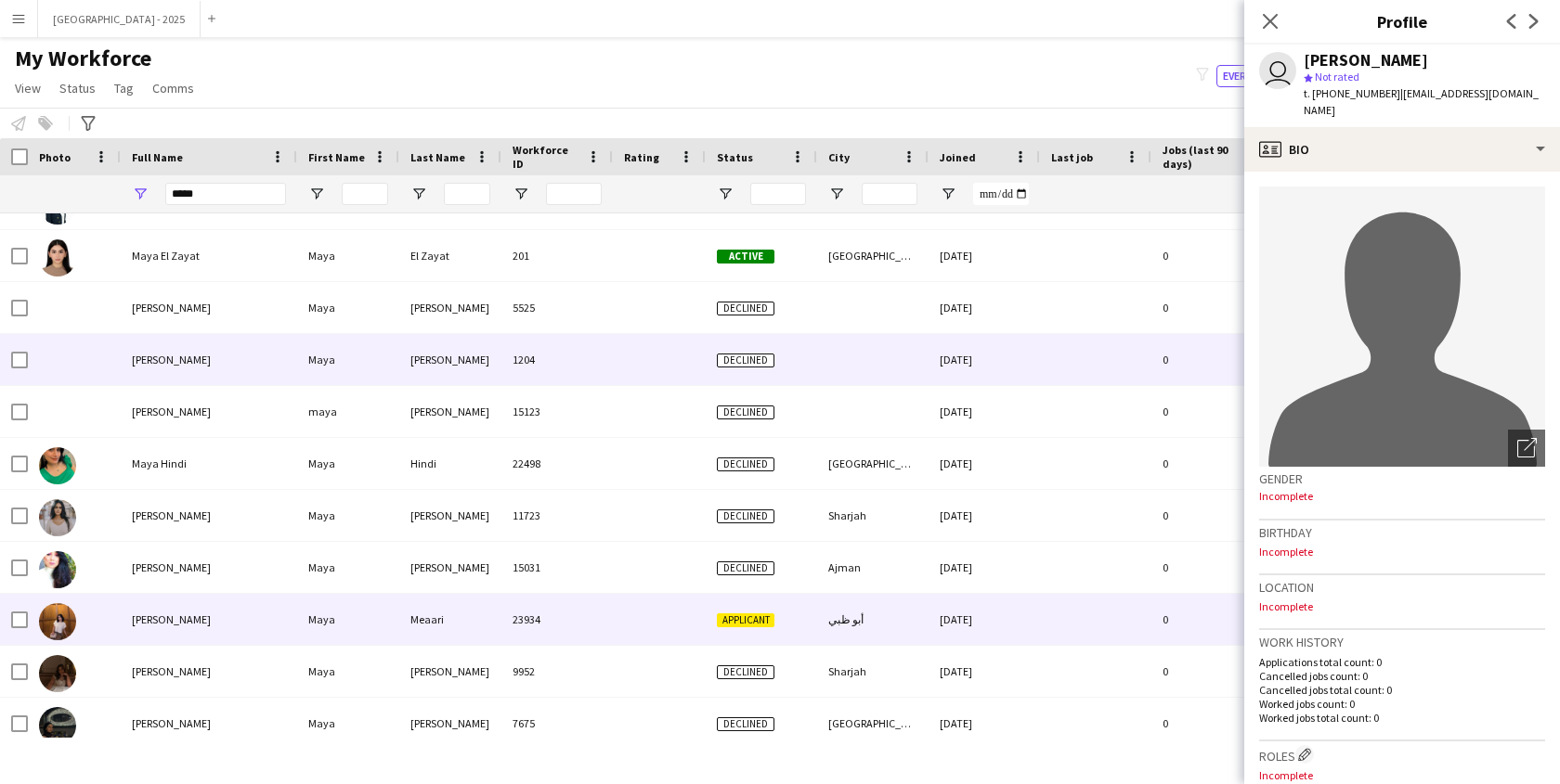
click at [287, 604] on div "[PERSON_NAME]" at bounding box center [209, 620] width 176 height 51
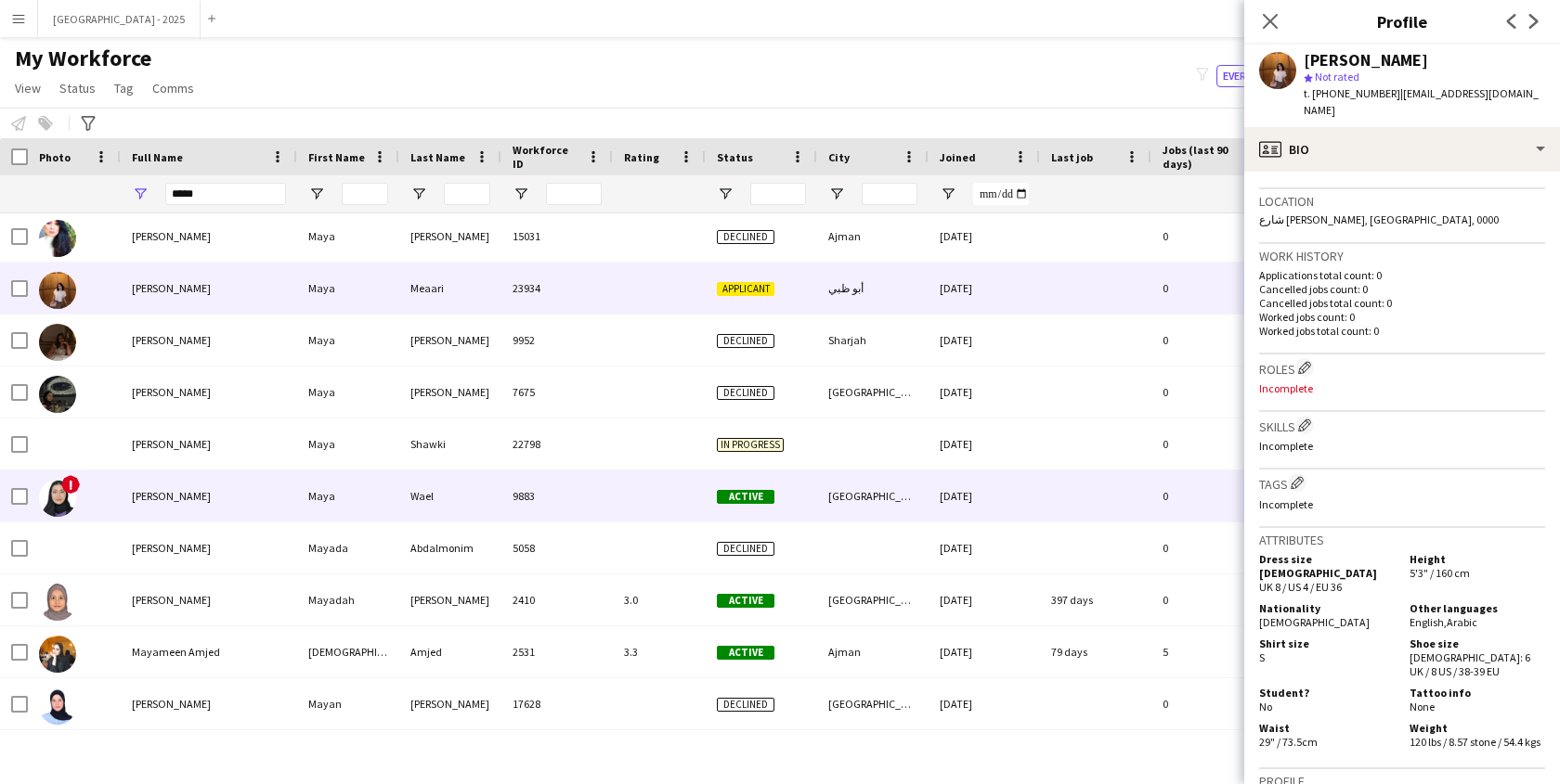
click at [230, 488] on div "[PERSON_NAME]" at bounding box center [209, 496] width 176 height 51
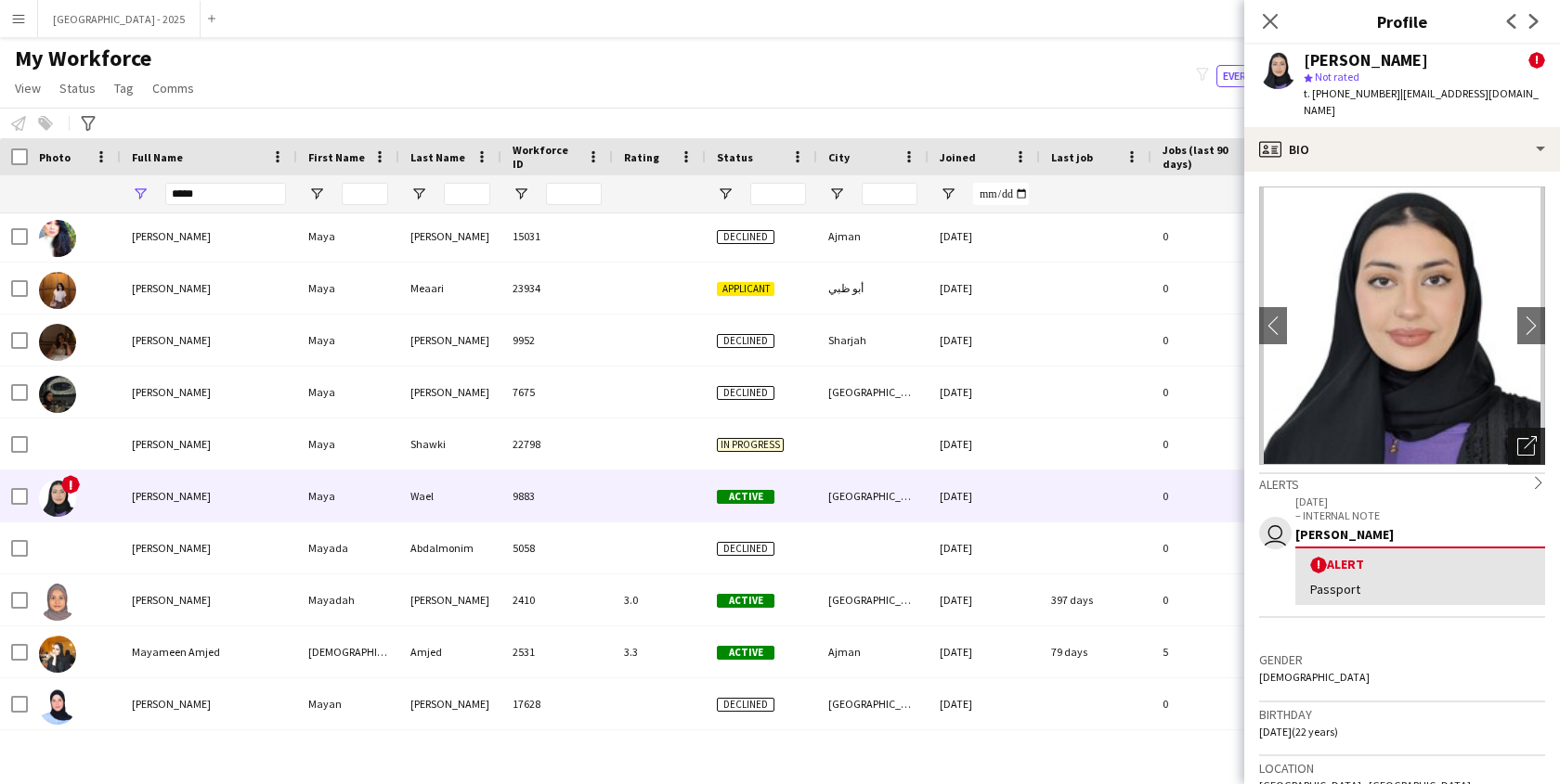
click at [1525, 429] on div "Open photos pop-in" at bounding box center [1527, 447] width 38 height 38
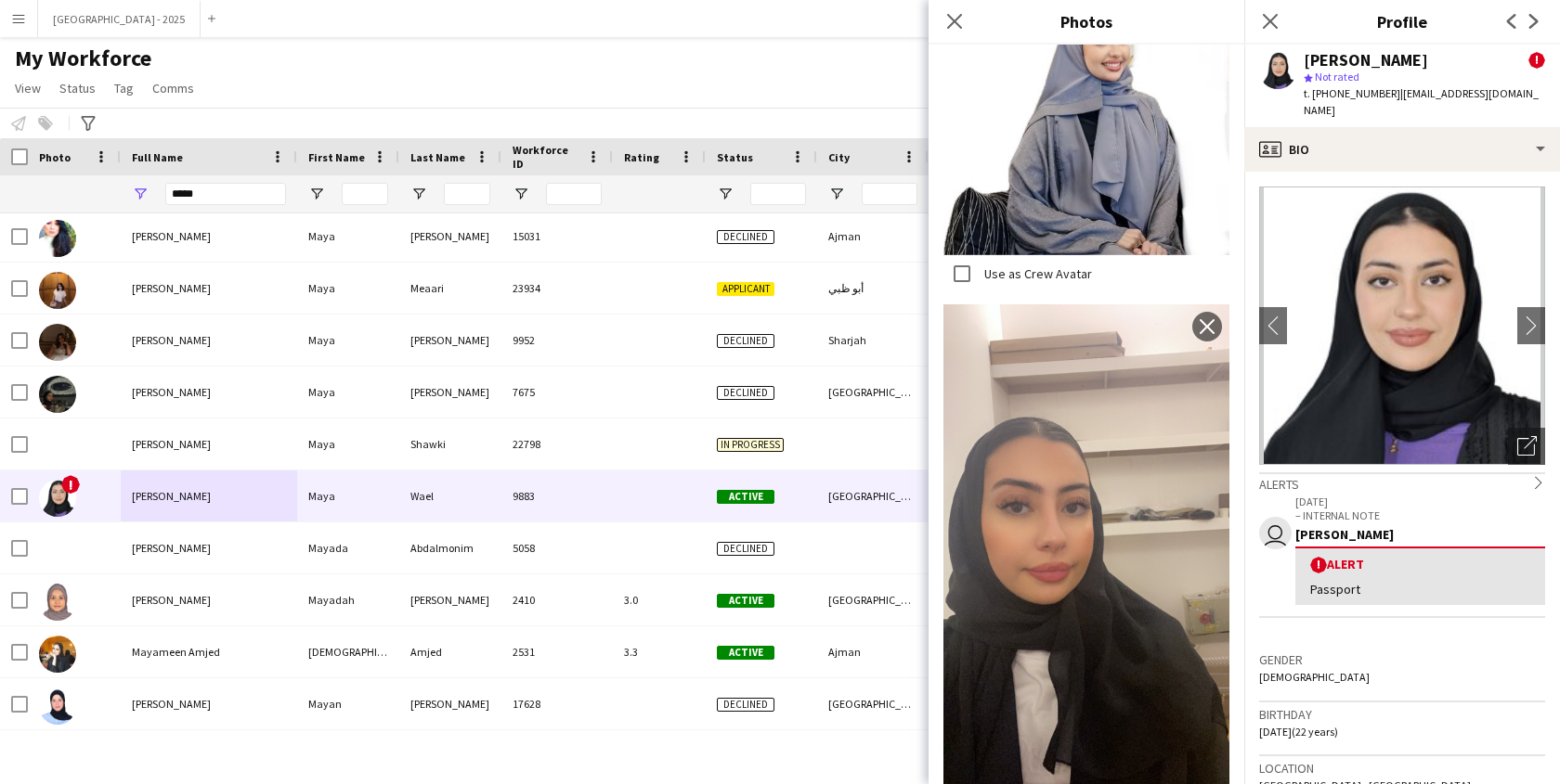
click at [1340, 652] on h3 "Gender" at bounding box center [1402, 659] width 286 height 17
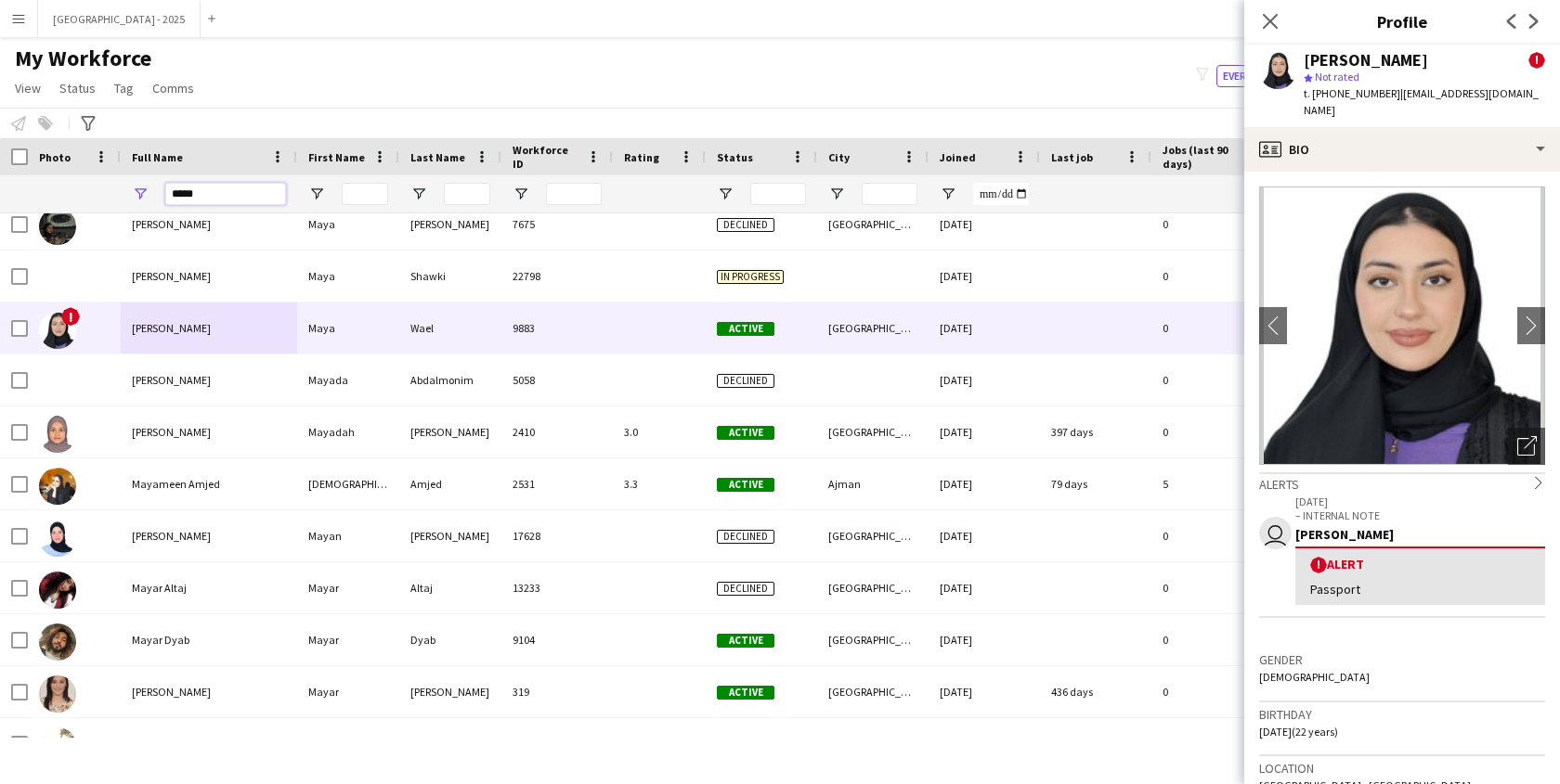
click at [190, 192] on input "****" at bounding box center [226, 194] width 121 height 23
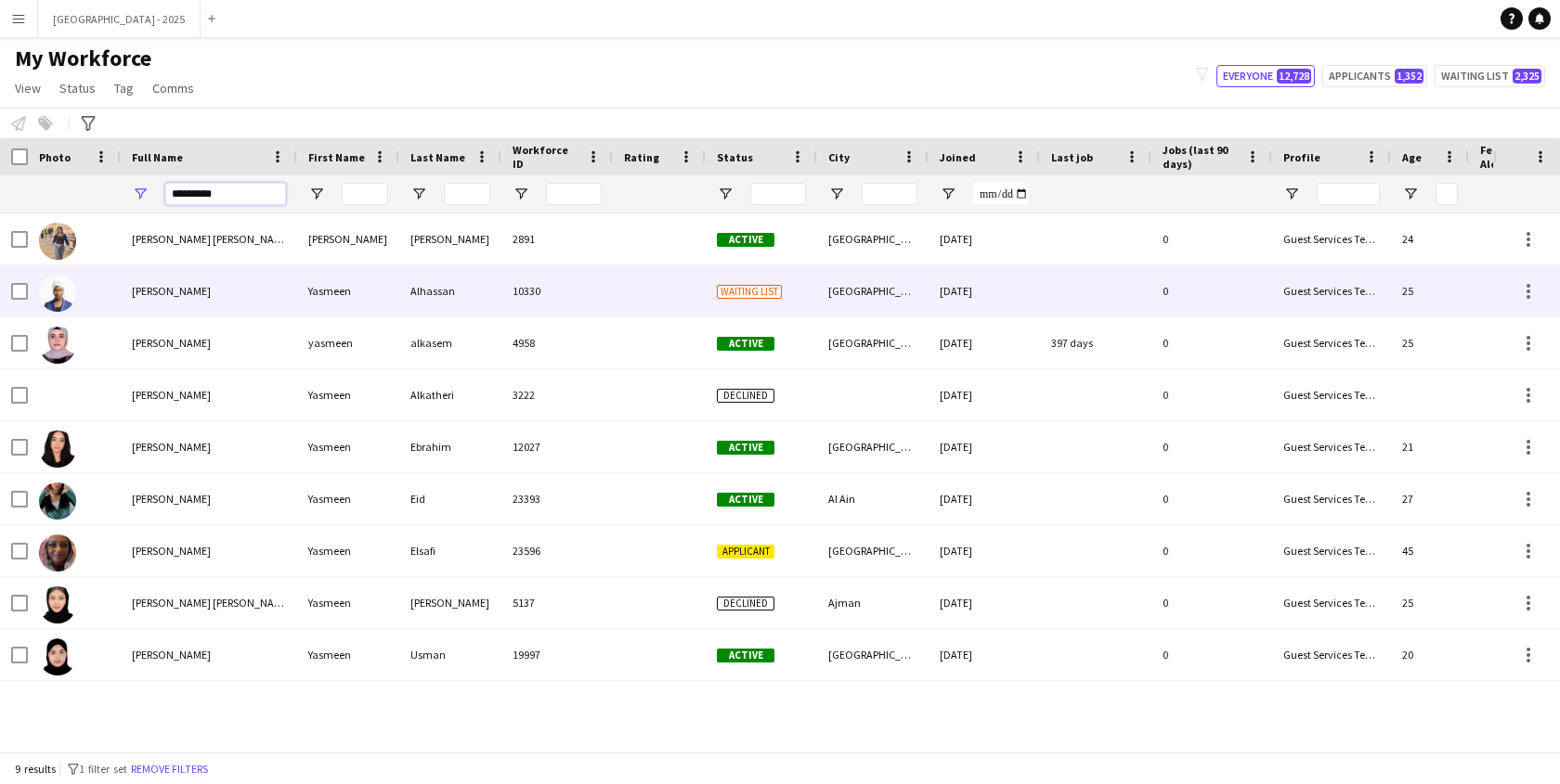
type input "*******"
click at [141, 298] on span "[PERSON_NAME]" at bounding box center [171, 291] width 79 height 14
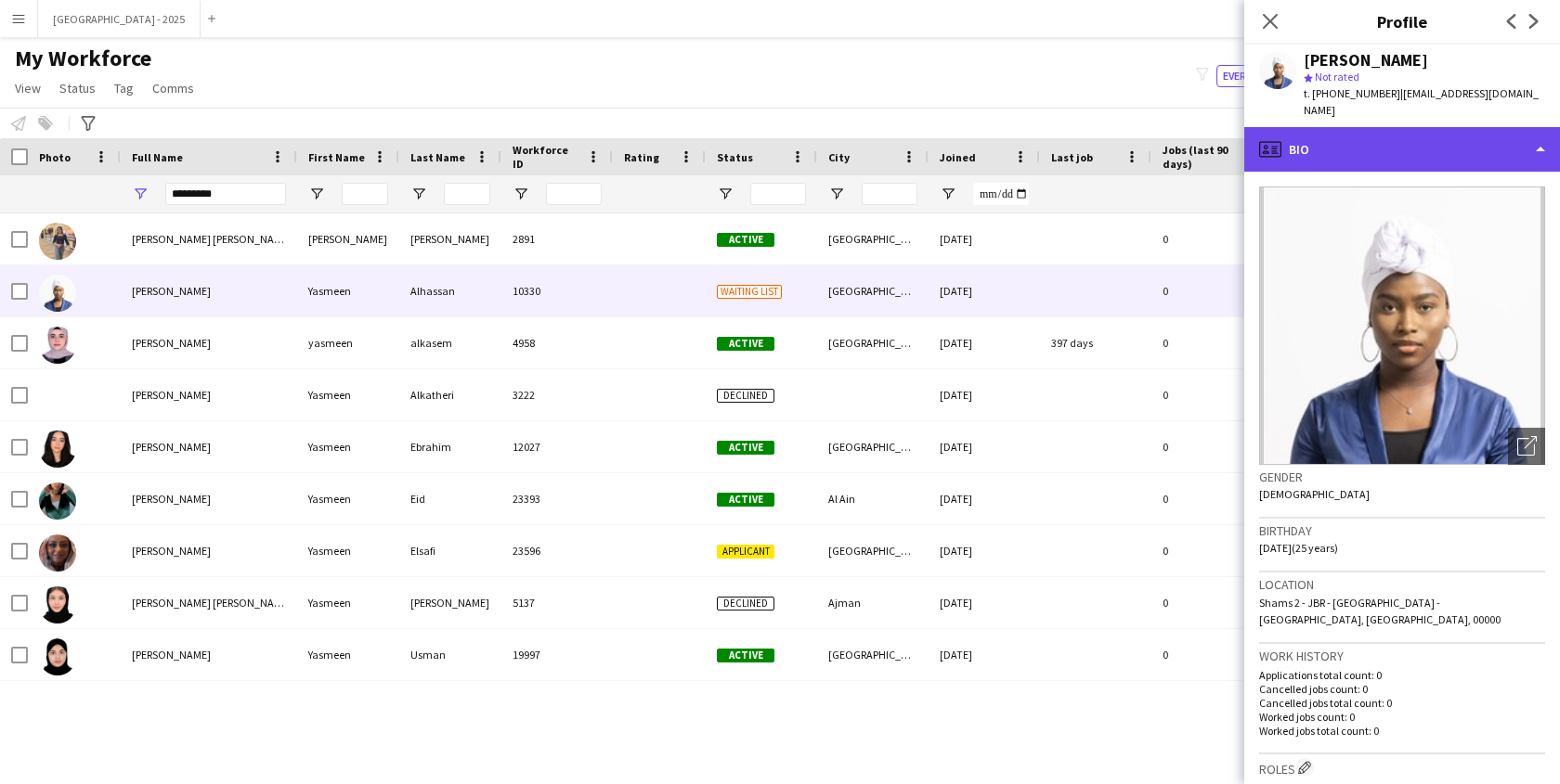
click at [1396, 129] on div "profile Bio" at bounding box center [1402, 149] width 316 height 44
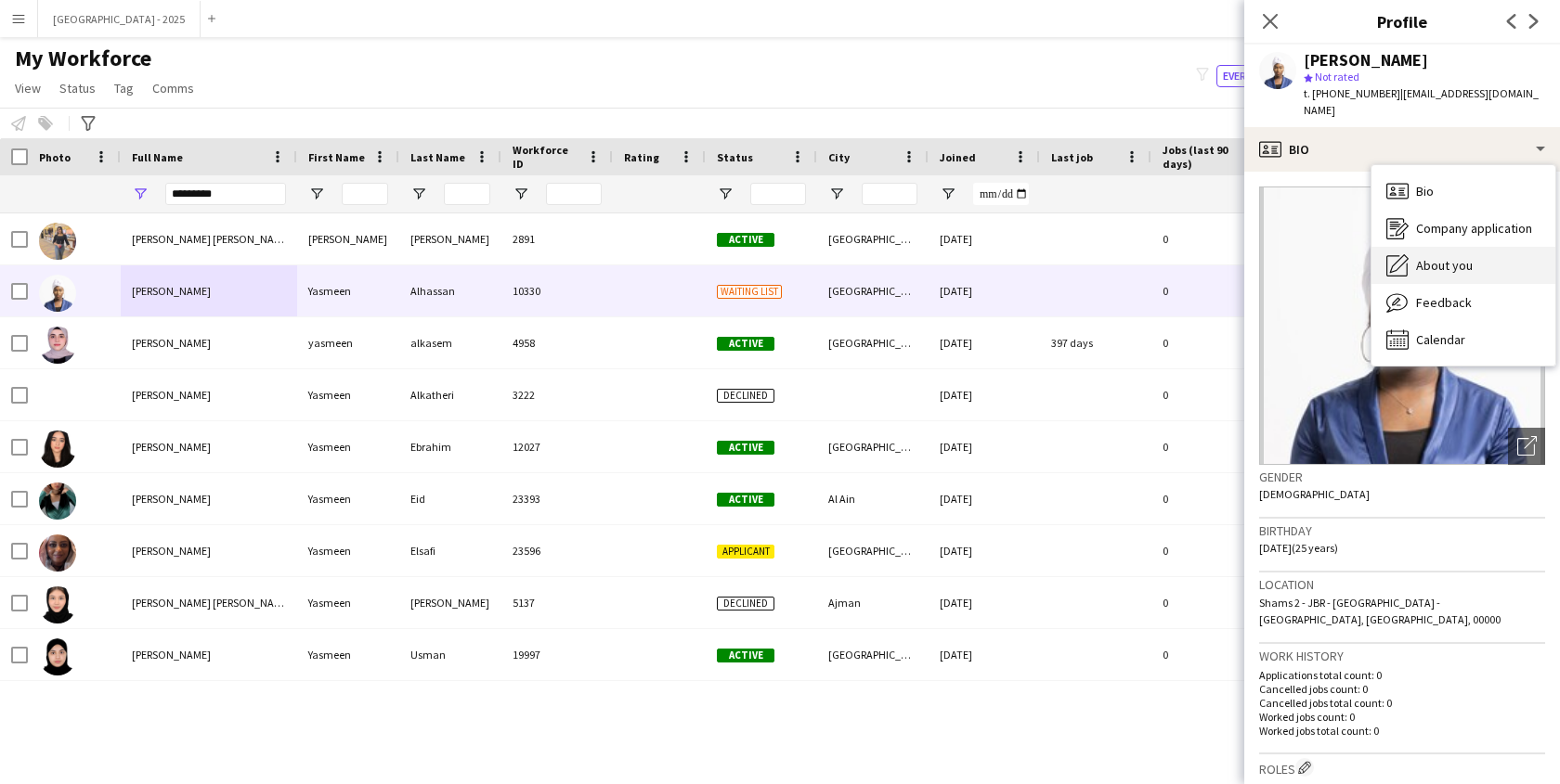
click at [1418, 257] on span "About you" at bounding box center [1444, 265] width 56 height 17
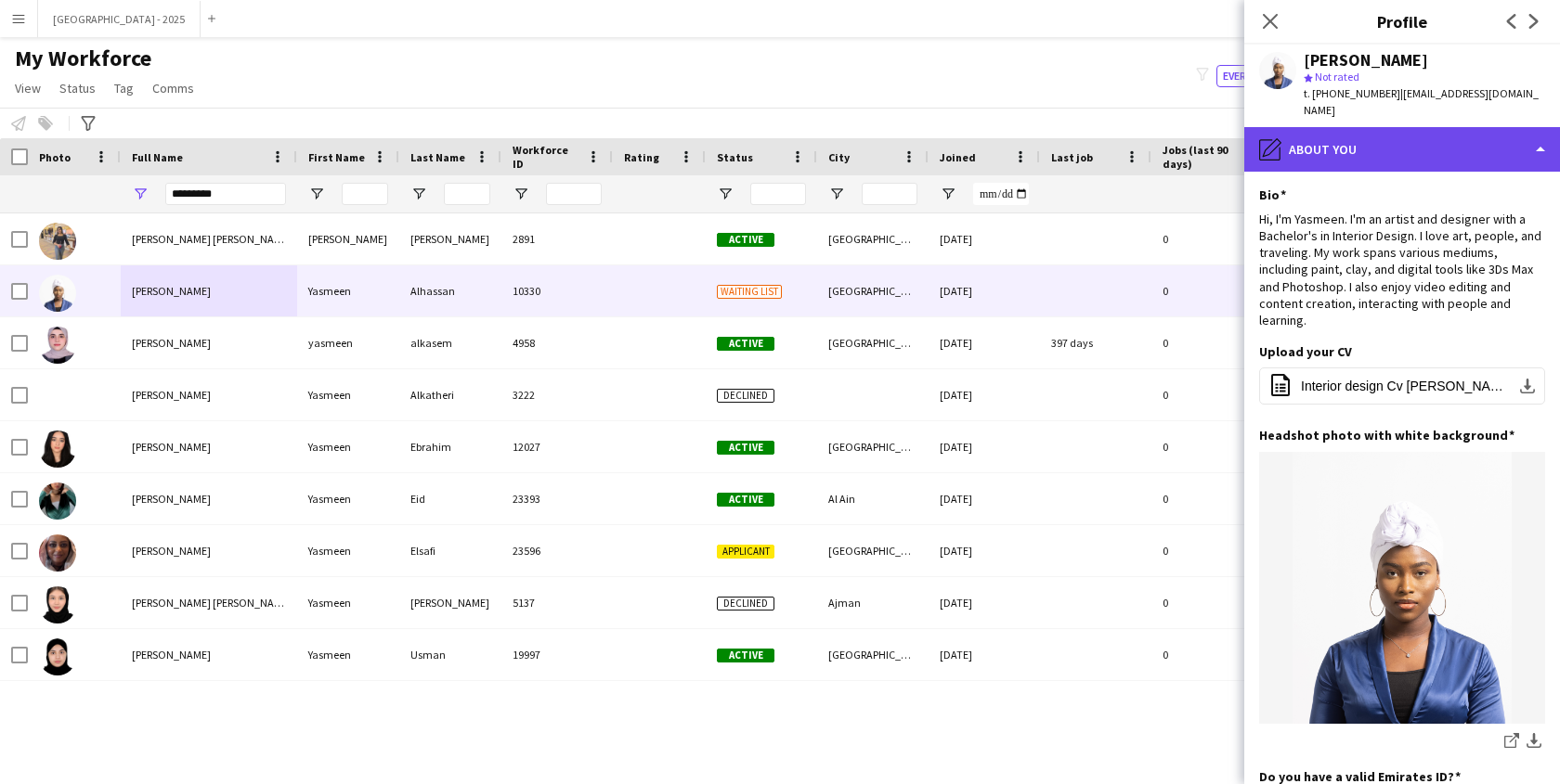
click at [1394, 128] on div "pencil4 About you" at bounding box center [1402, 149] width 316 height 44
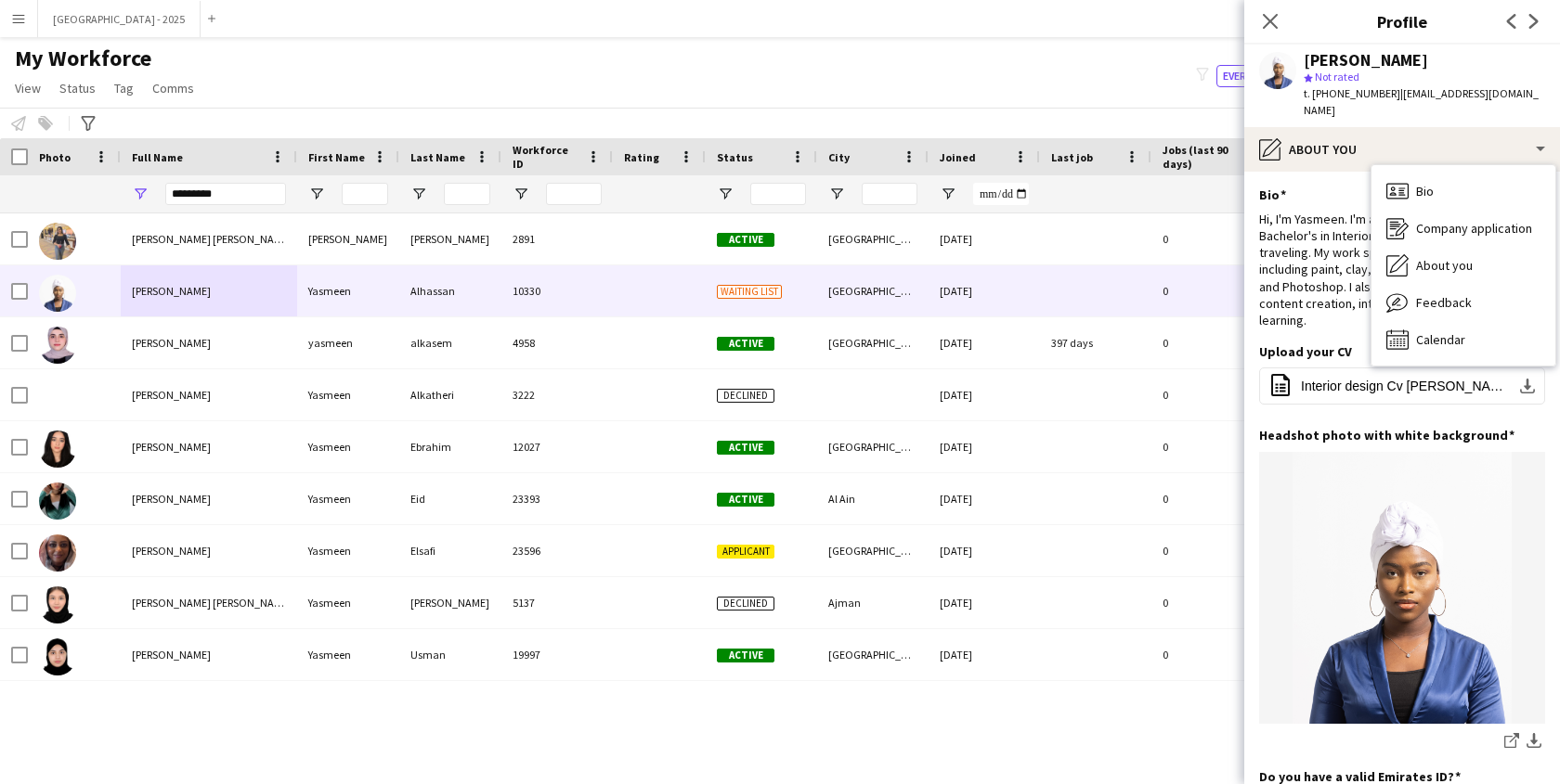
click at [1439, 257] on span "About you" at bounding box center [1444, 265] width 56 height 17
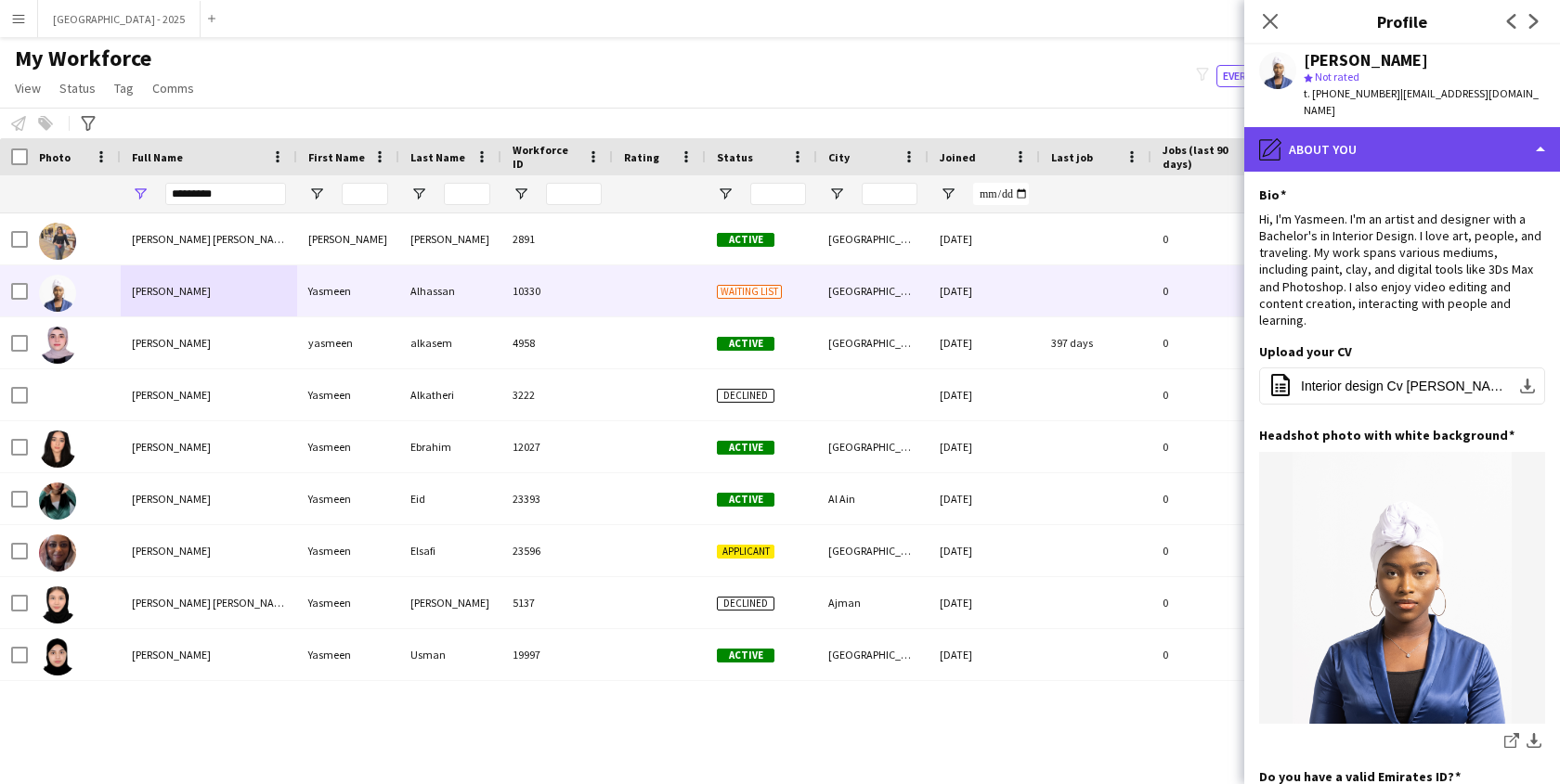
click at [1316, 132] on div "pencil4 About you" at bounding box center [1402, 149] width 316 height 44
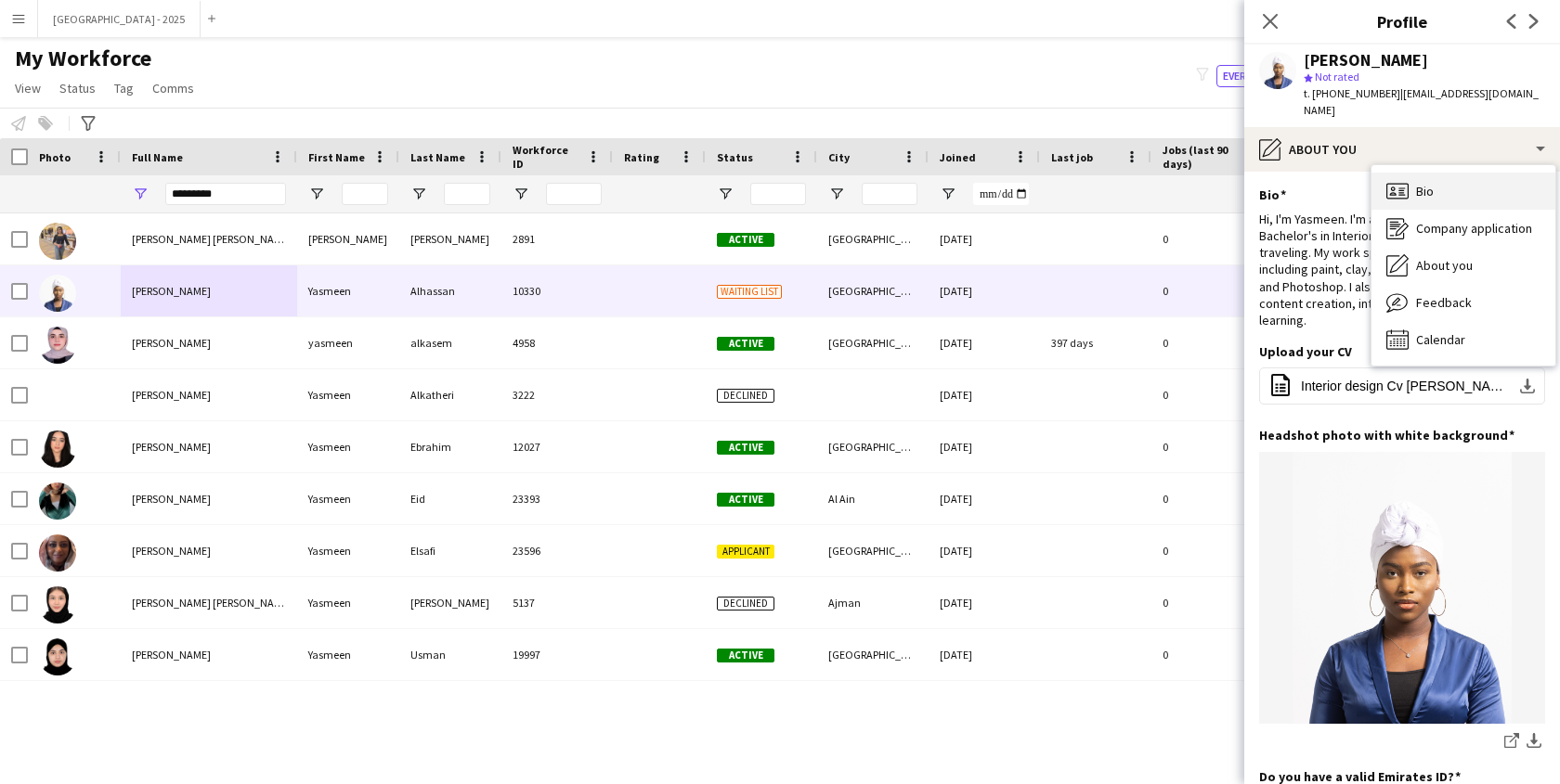
click at [1375, 173] on div "Bio Bio" at bounding box center [1464, 192] width 184 height 38
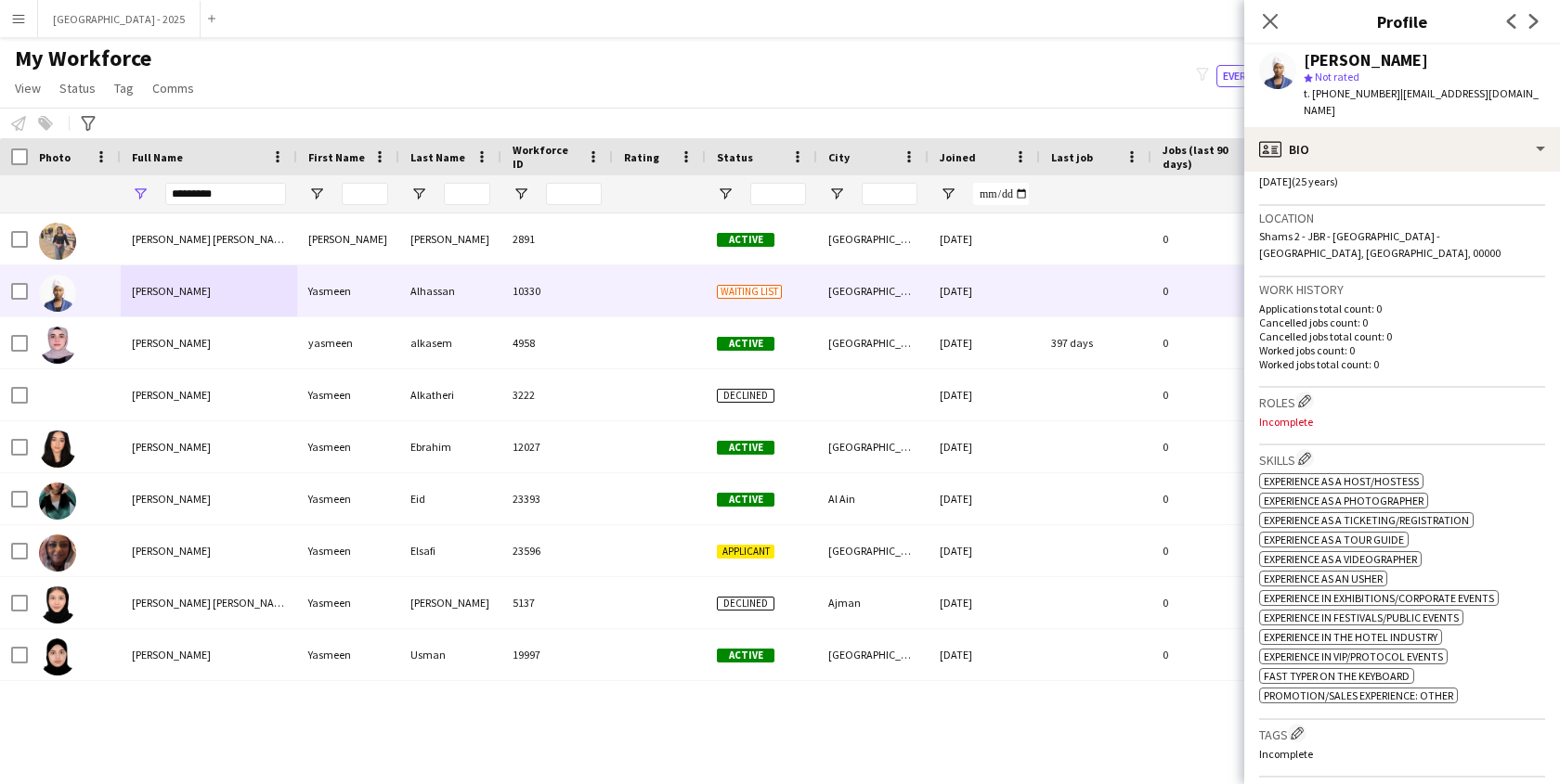
scroll to position [200, 0]
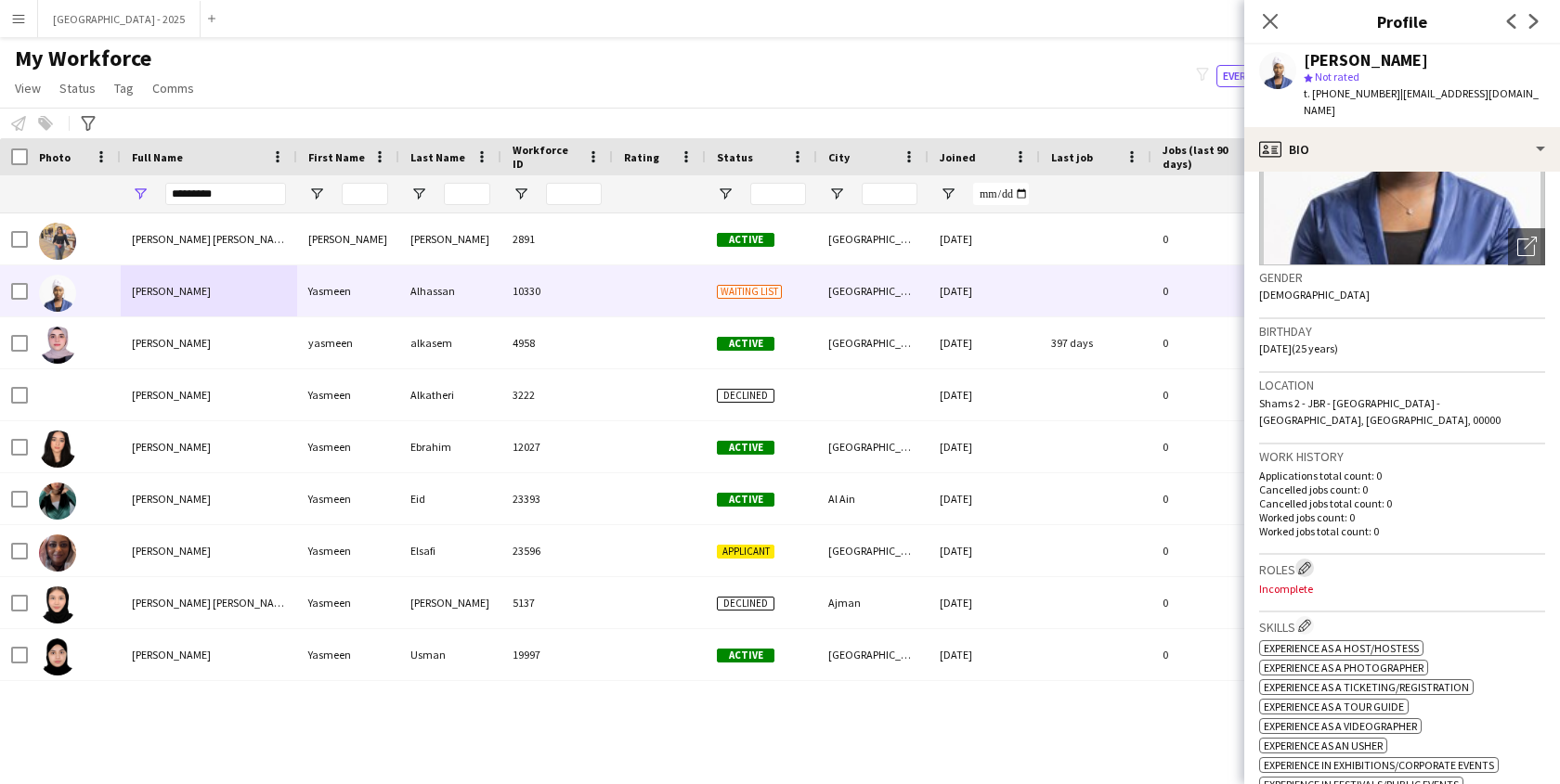
click at [1309, 562] on app-icon "Edit crew company roles" at bounding box center [1304, 567] width 13 height 13
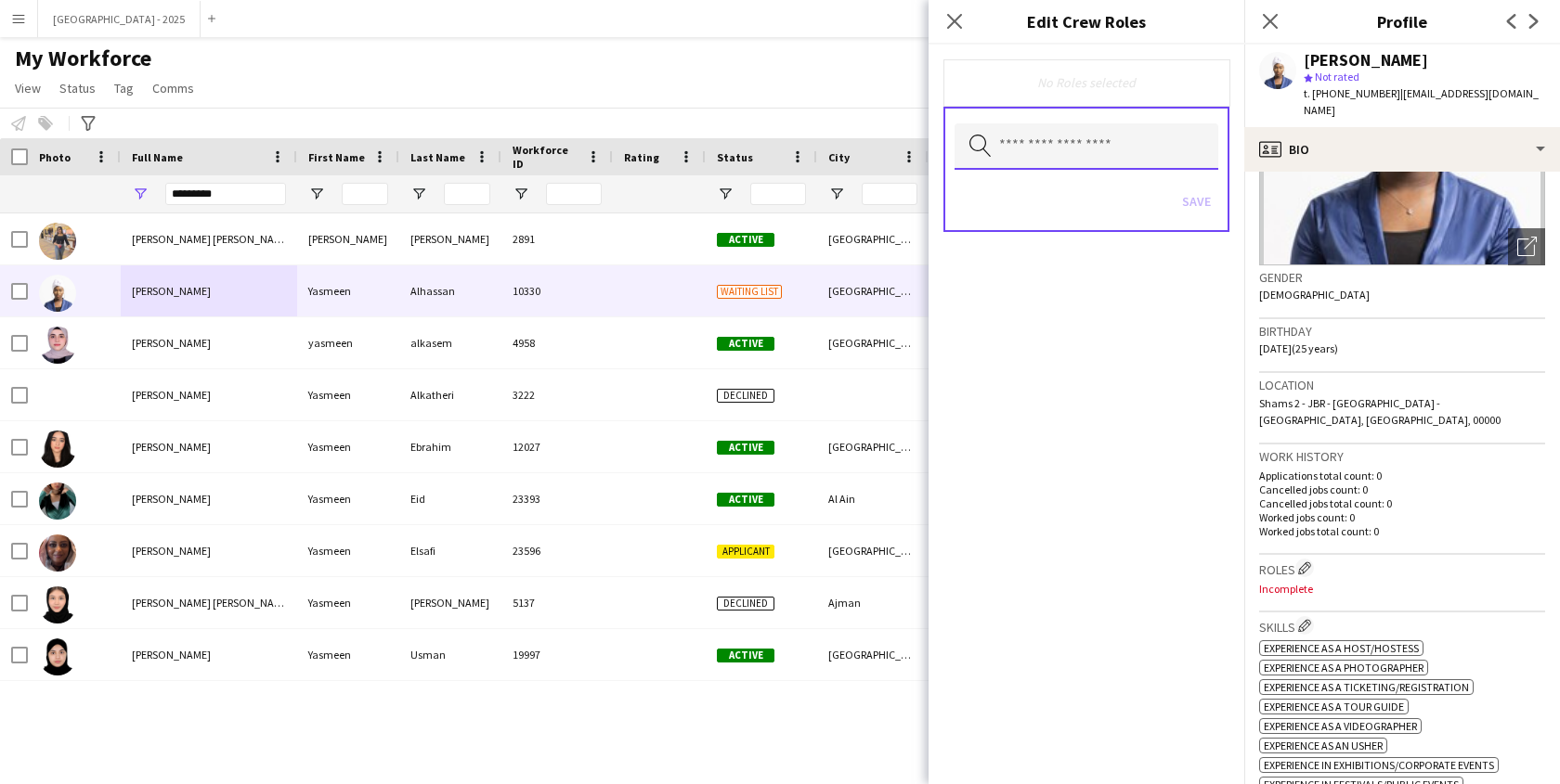
click at [1057, 149] on input "text" at bounding box center [1086, 146] width 264 height 46
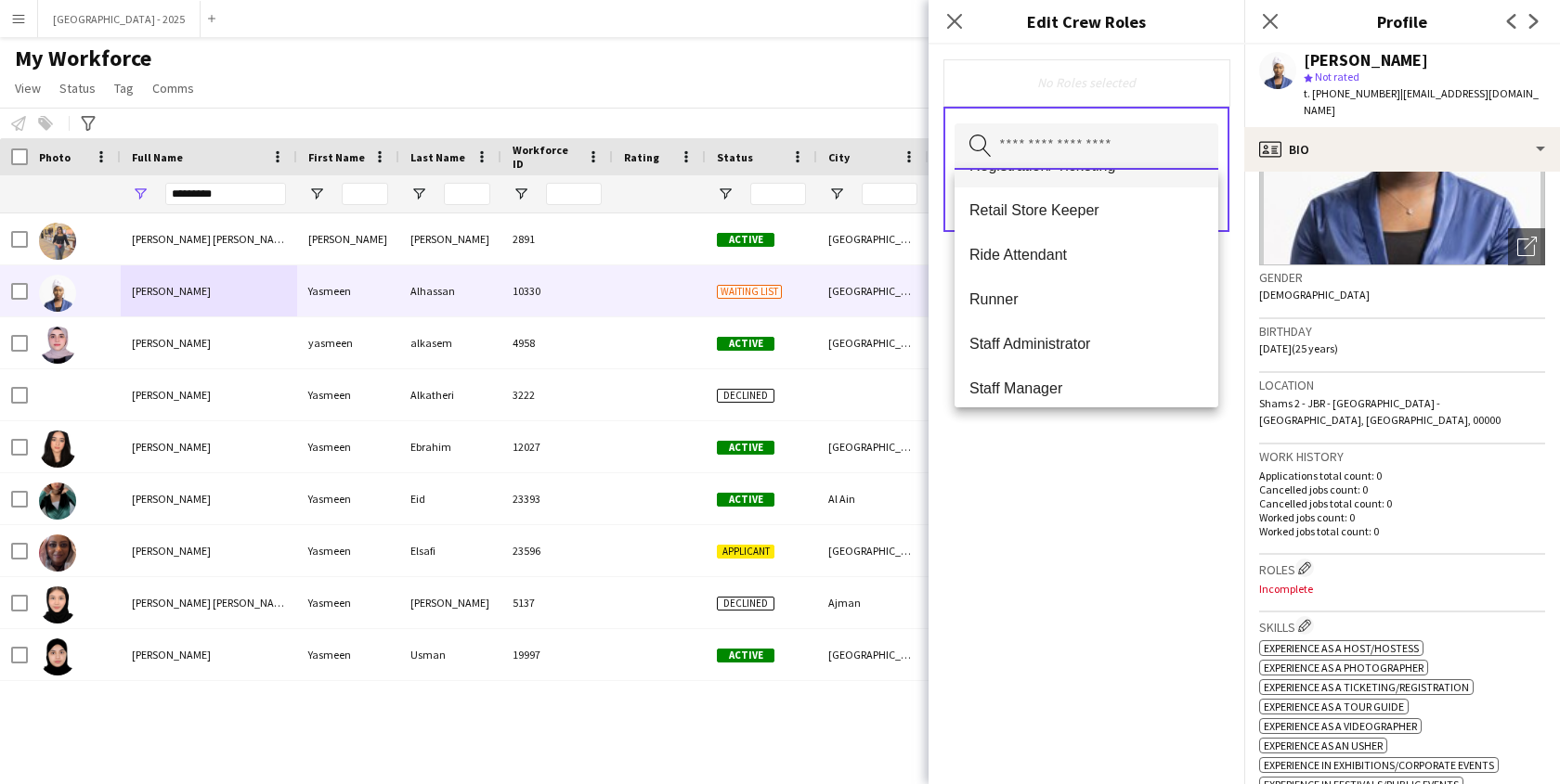
scroll to position [601, 0]
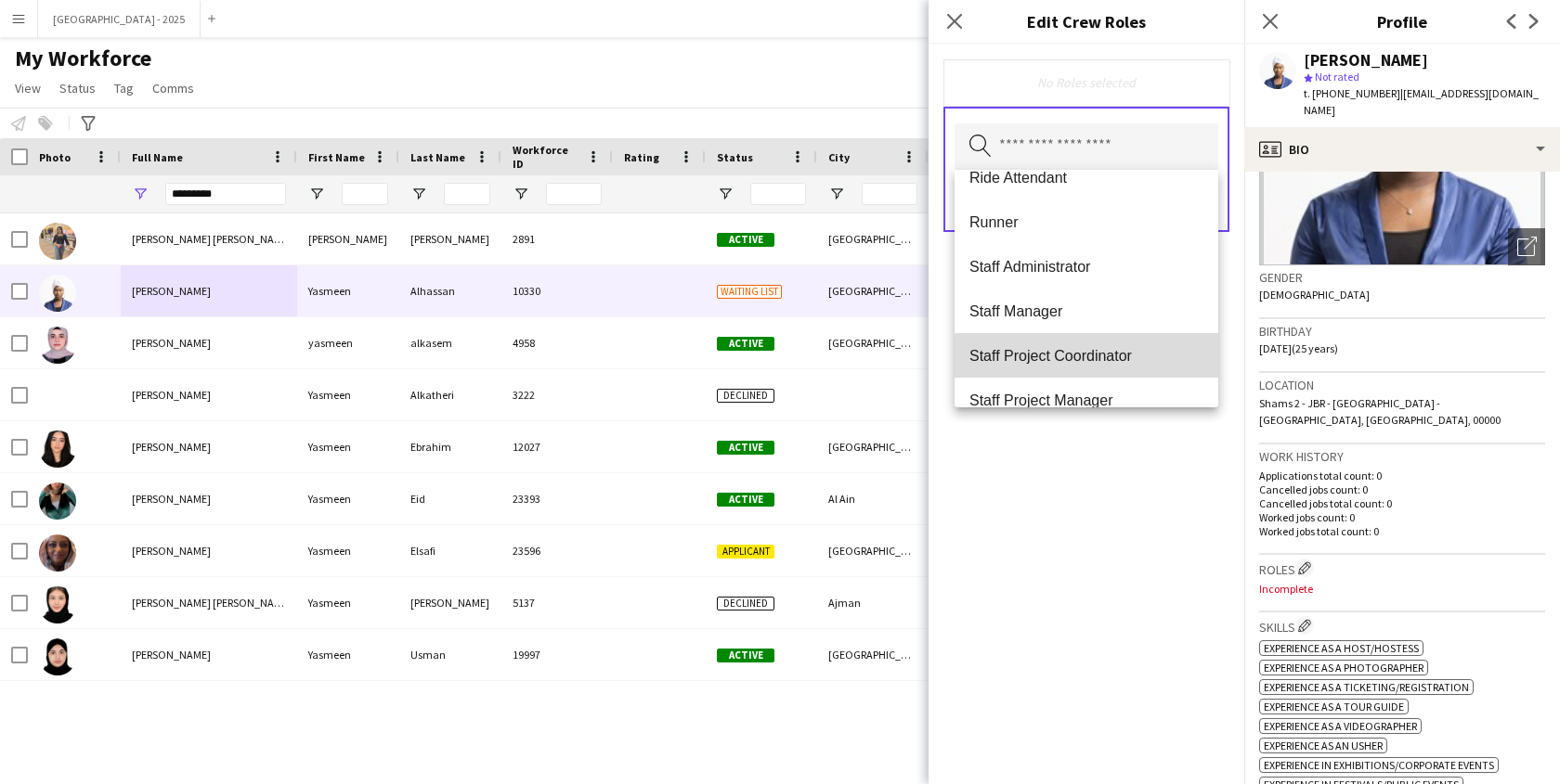
click at [1097, 358] on span "Staff Project Coordinator" at bounding box center [1086, 356] width 234 height 18
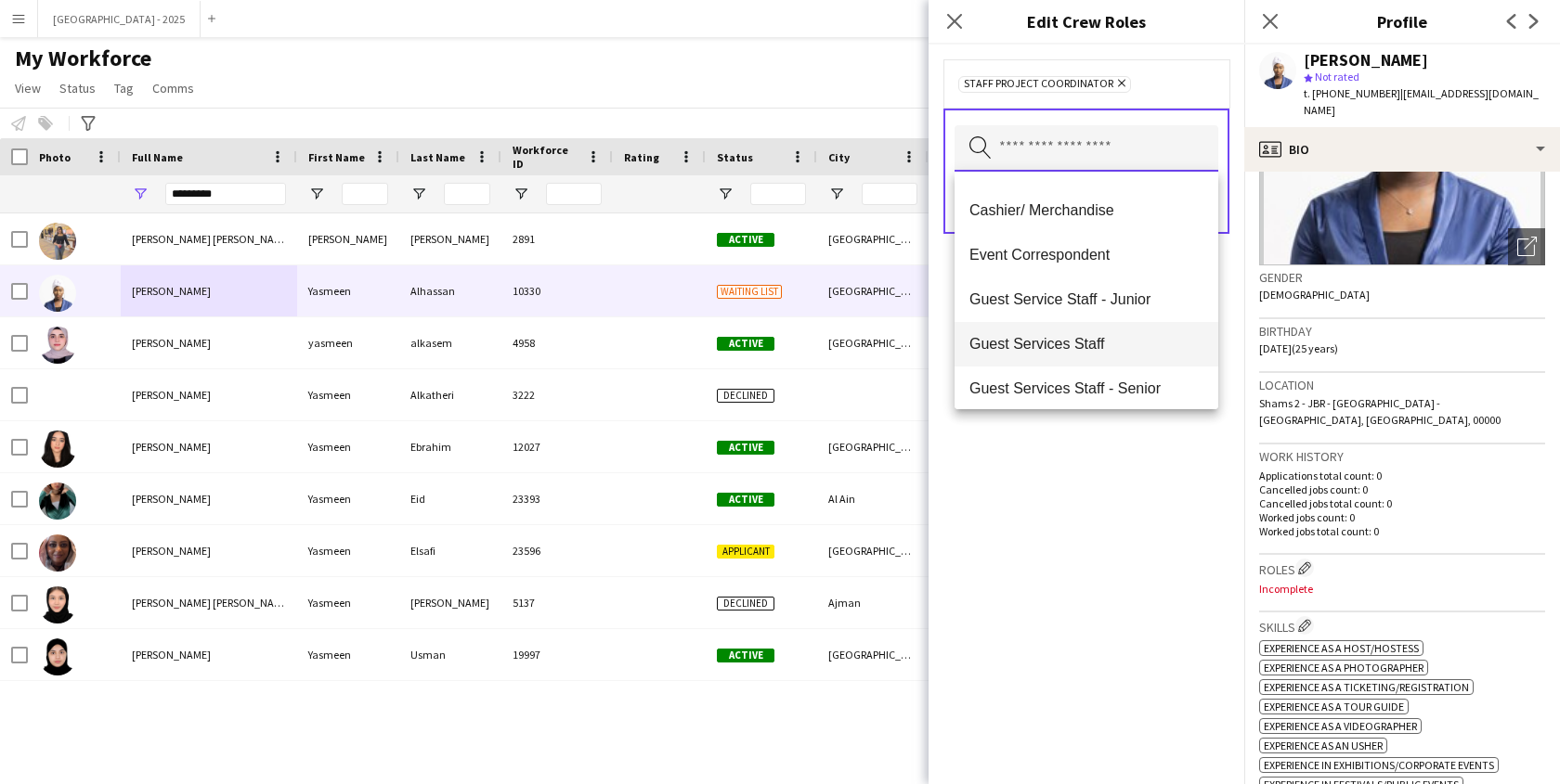
scroll to position [36, 0]
click at [1083, 341] on span "Guest Services Staff" at bounding box center [1086, 344] width 234 height 18
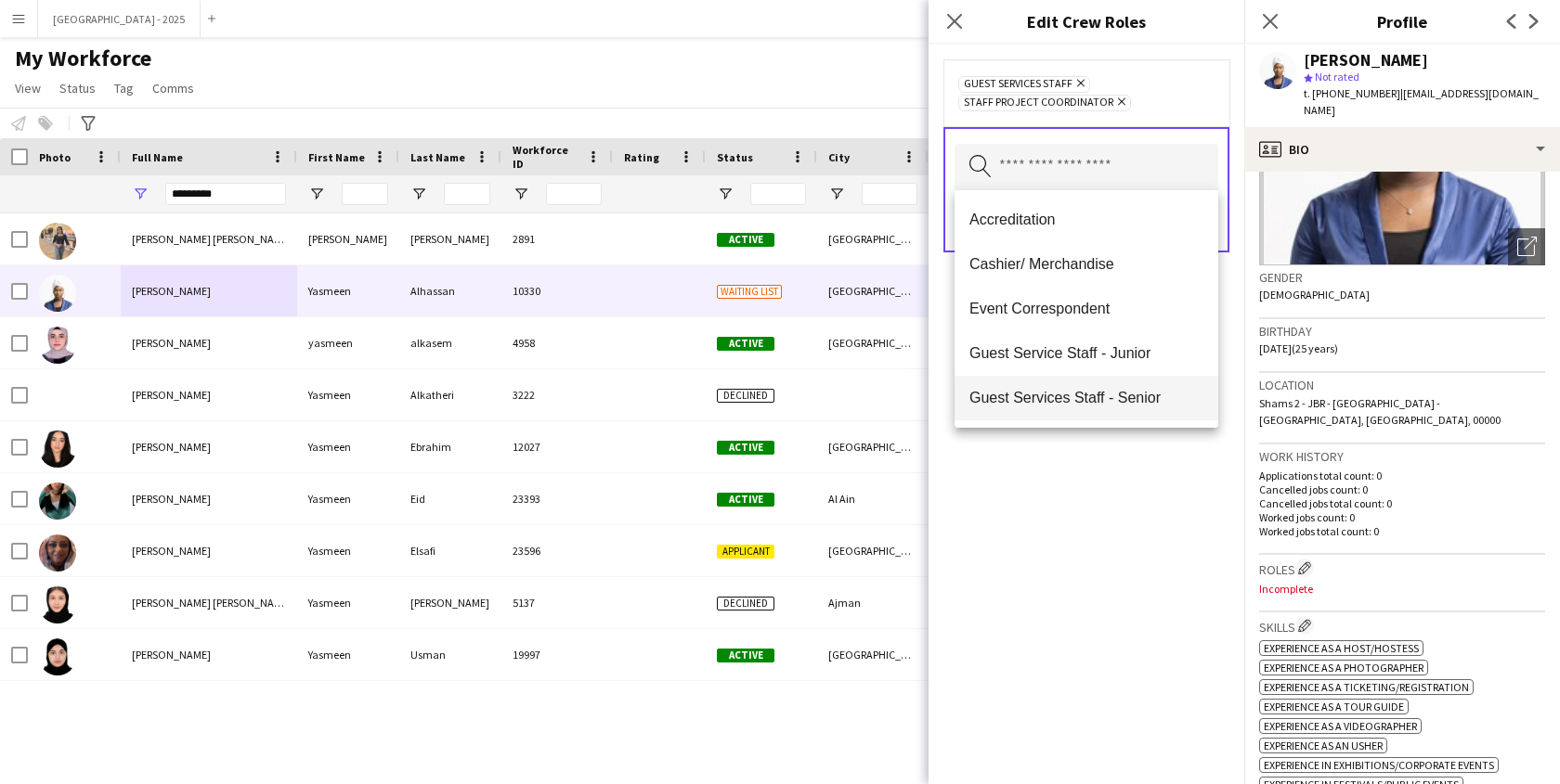
click at [1087, 384] on mat-option "Guest Services Staff - Senior" at bounding box center [1086, 397] width 264 height 44
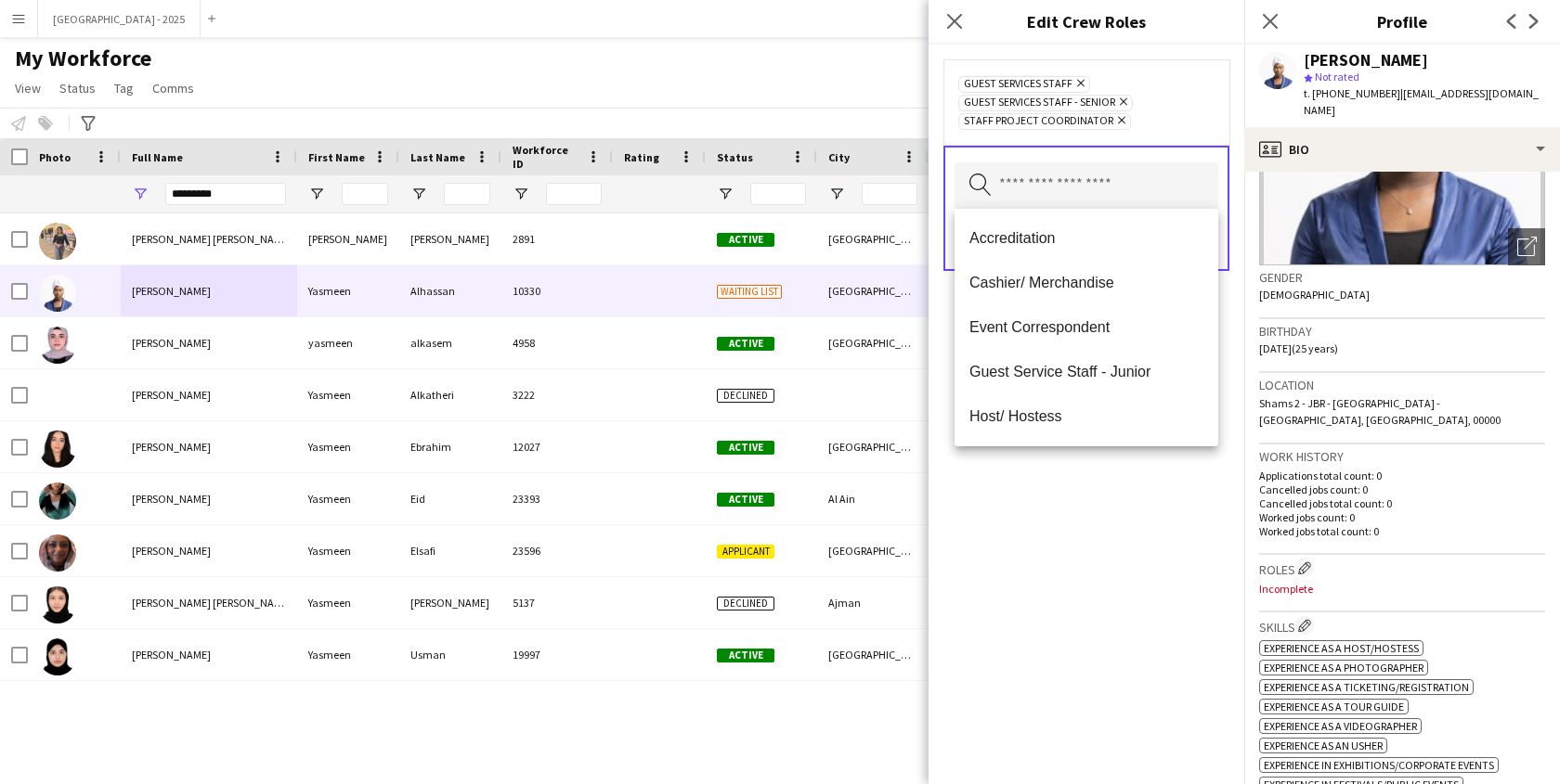
click at [1121, 487] on div "Guest Services Staff Remove Guest Services Staff - Senior Remove Staff Project …" at bounding box center [1086, 414] width 316 height 740
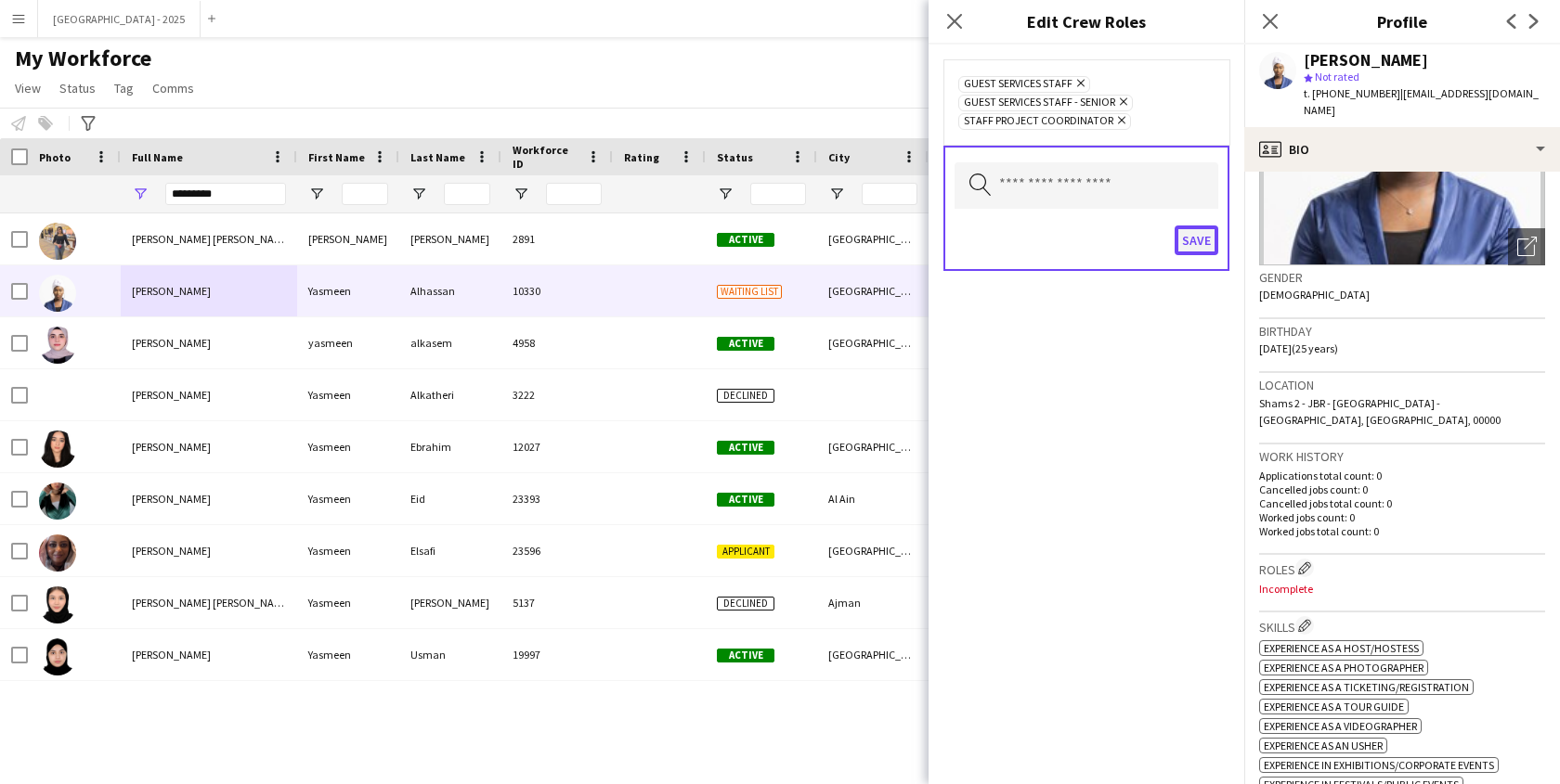
click at [1184, 227] on button "Save" at bounding box center [1197, 240] width 44 height 30
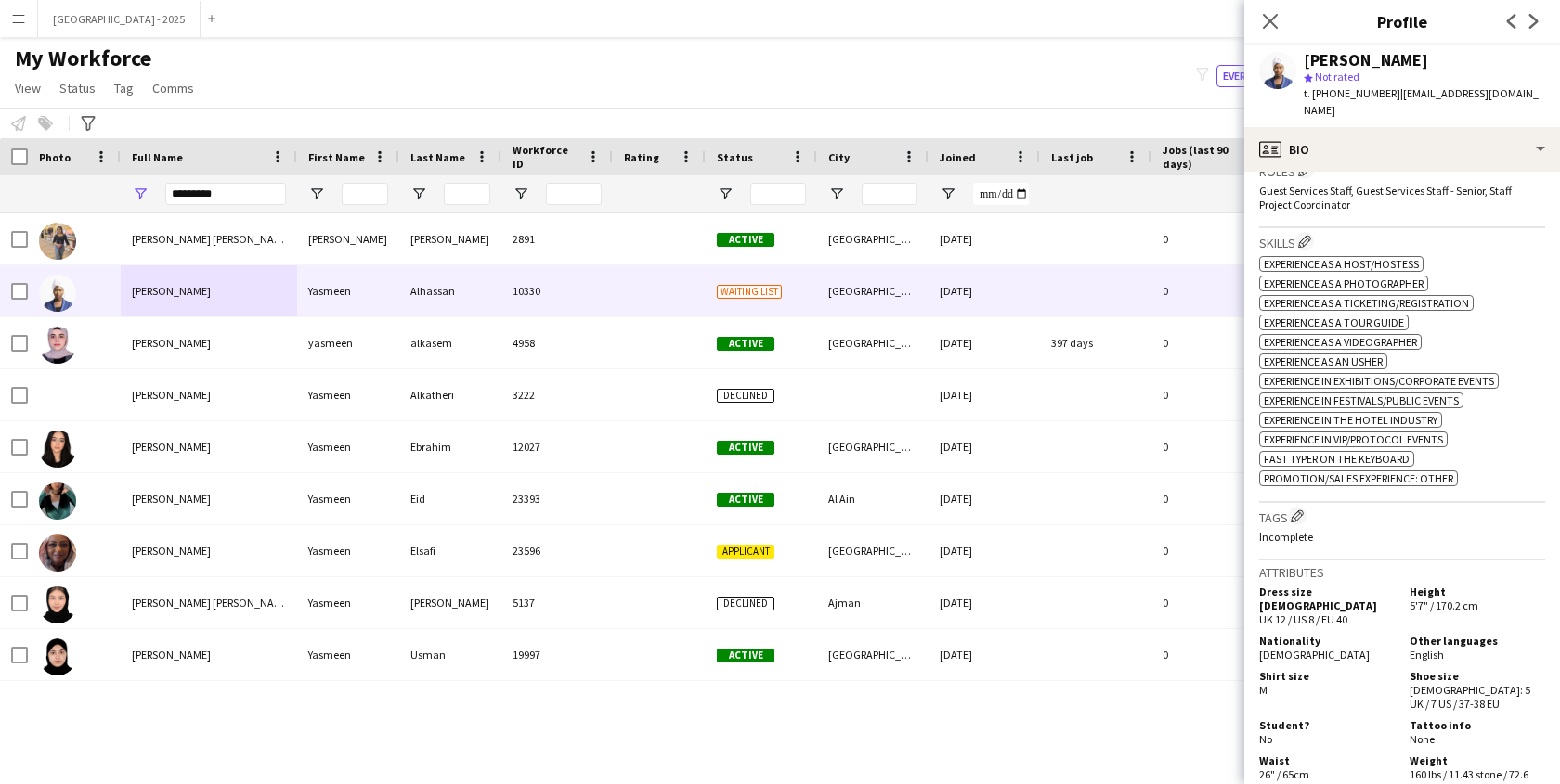
scroll to position [620, 0]
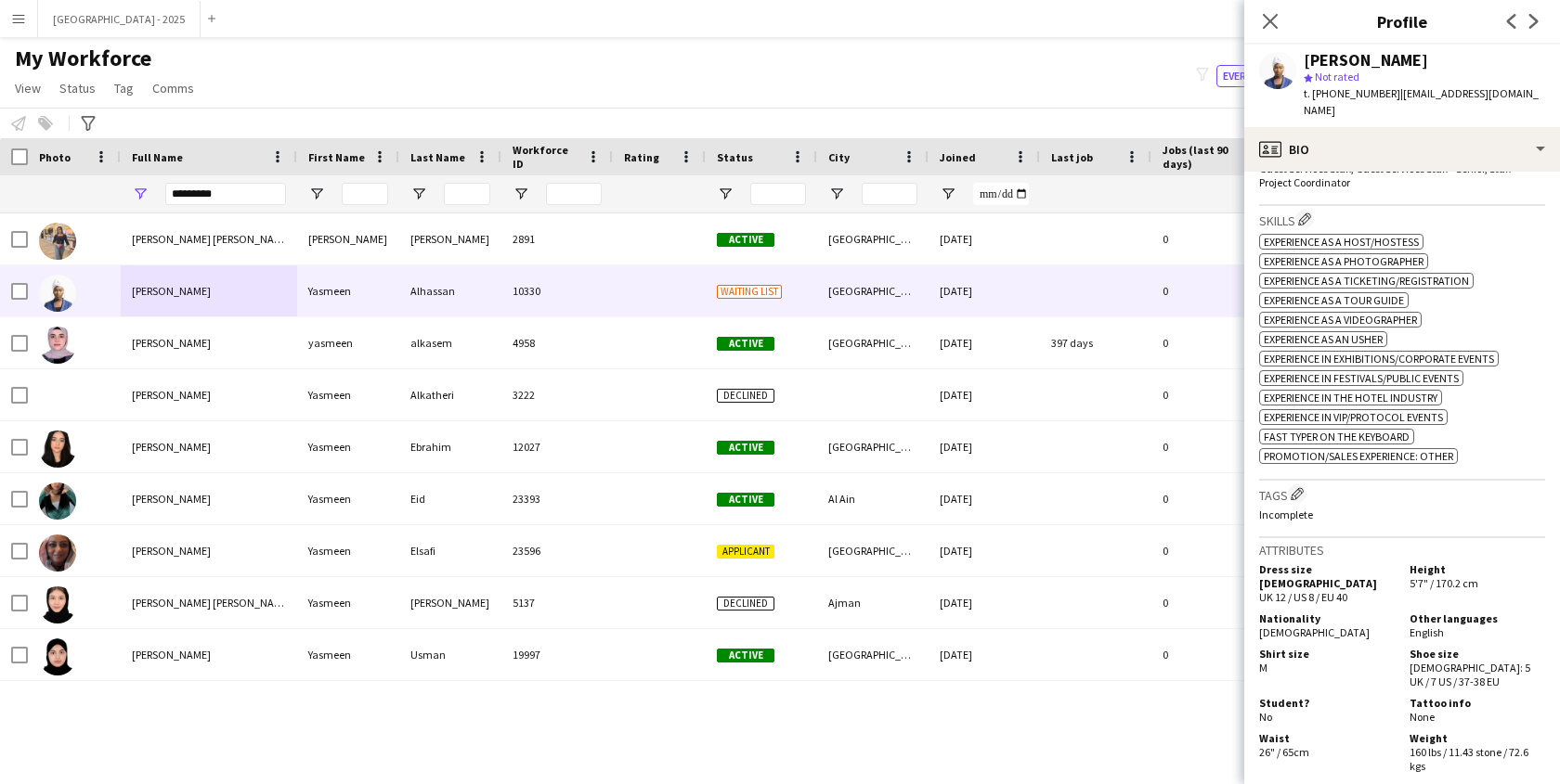
drag, startPoint x: 1303, startPoint y: 473, endPoint x: 1294, endPoint y: 449, distance: 25.6
click at [1302, 487] on app-icon "Edit crew company tags" at bounding box center [1297, 493] width 13 height 13
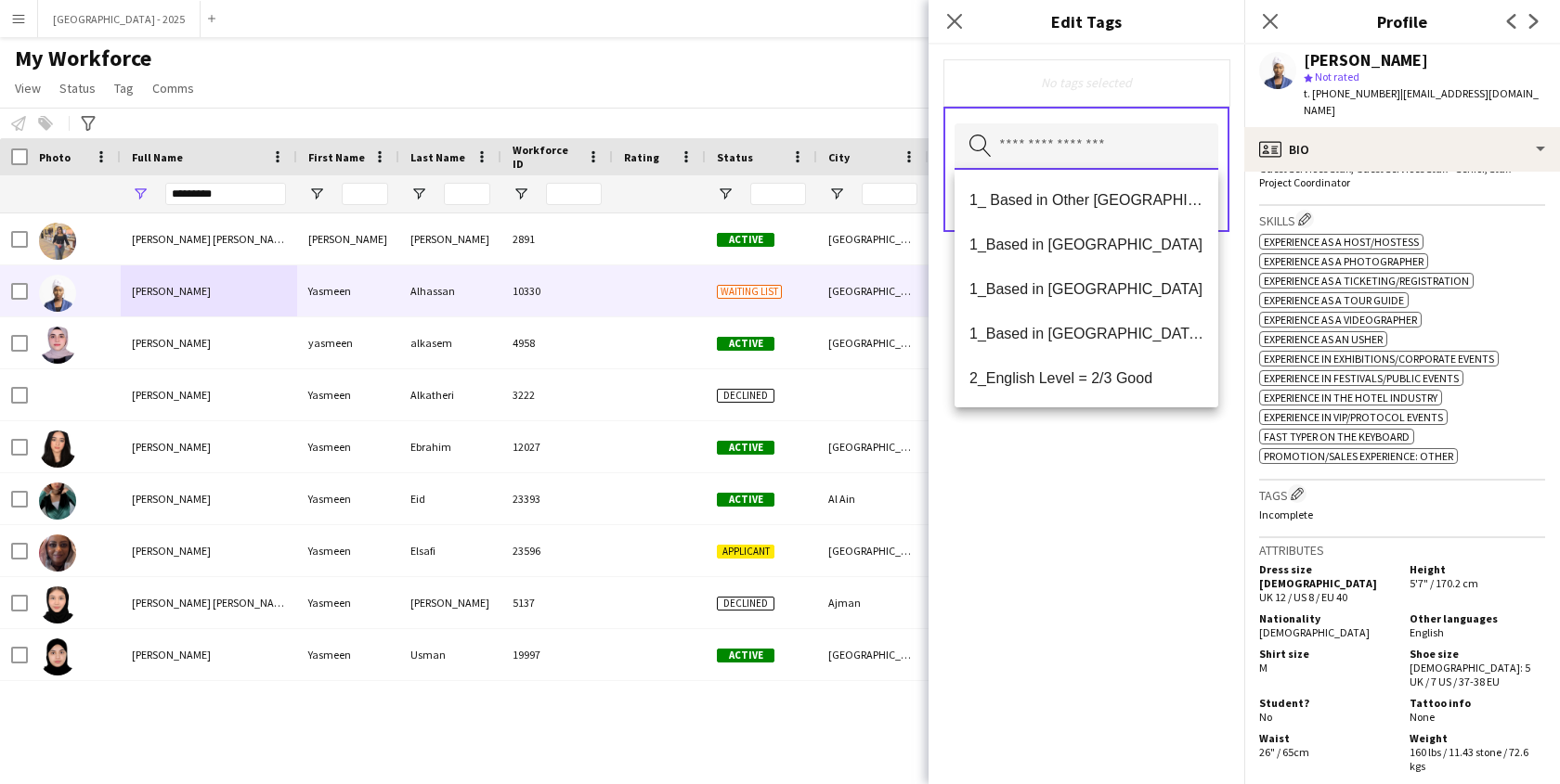
click at [1075, 137] on input "text" at bounding box center [1086, 146] width 264 height 46
click at [1101, 326] on span "1_Based in [GEOGRAPHIC_DATA]/[GEOGRAPHIC_DATA]/Ajman" at bounding box center [1086, 334] width 234 height 18
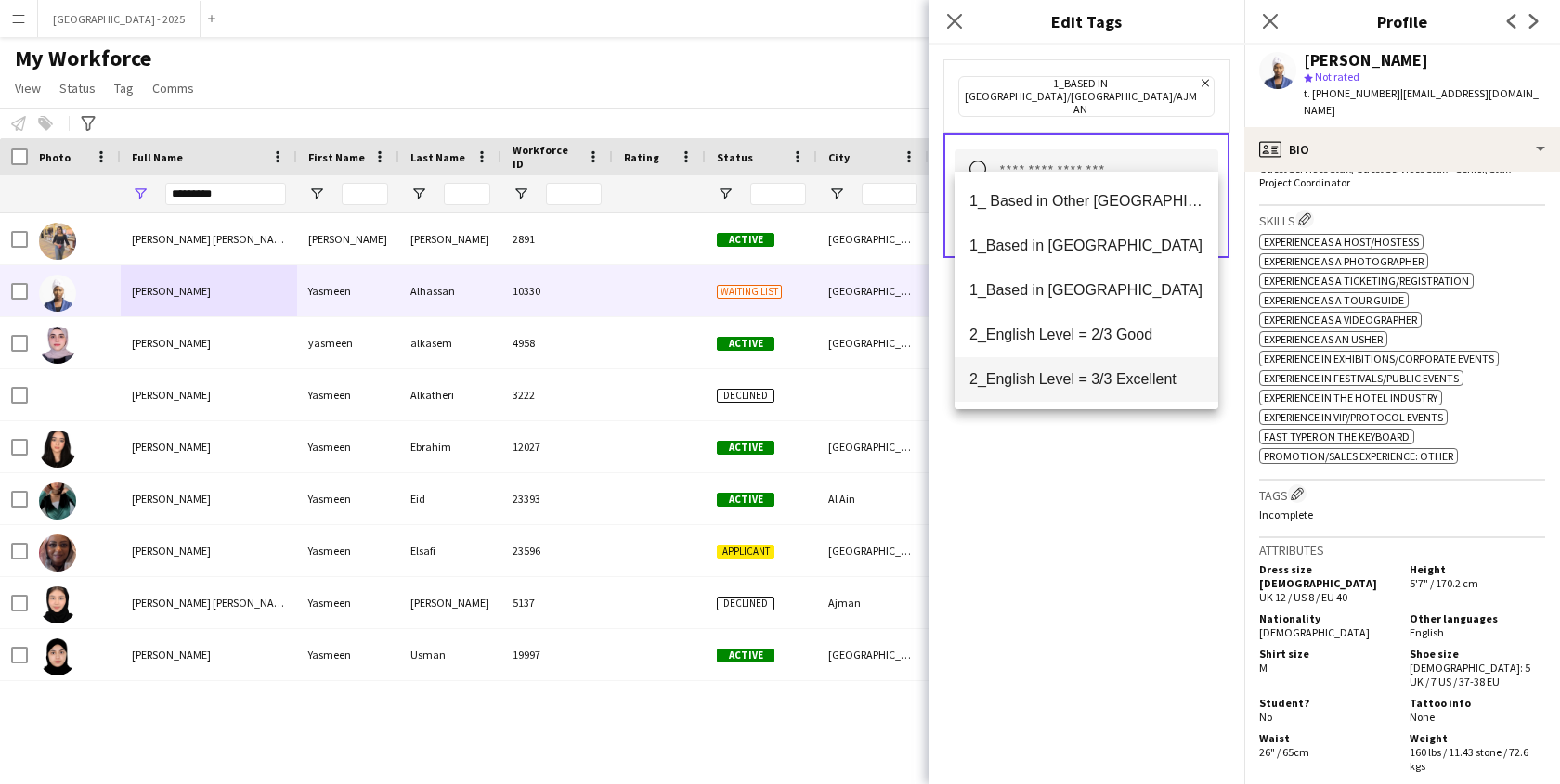
click at [1114, 384] on span "2_English Level = 3/3 Excellent" at bounding box center [1086, 380] width 234 height 18
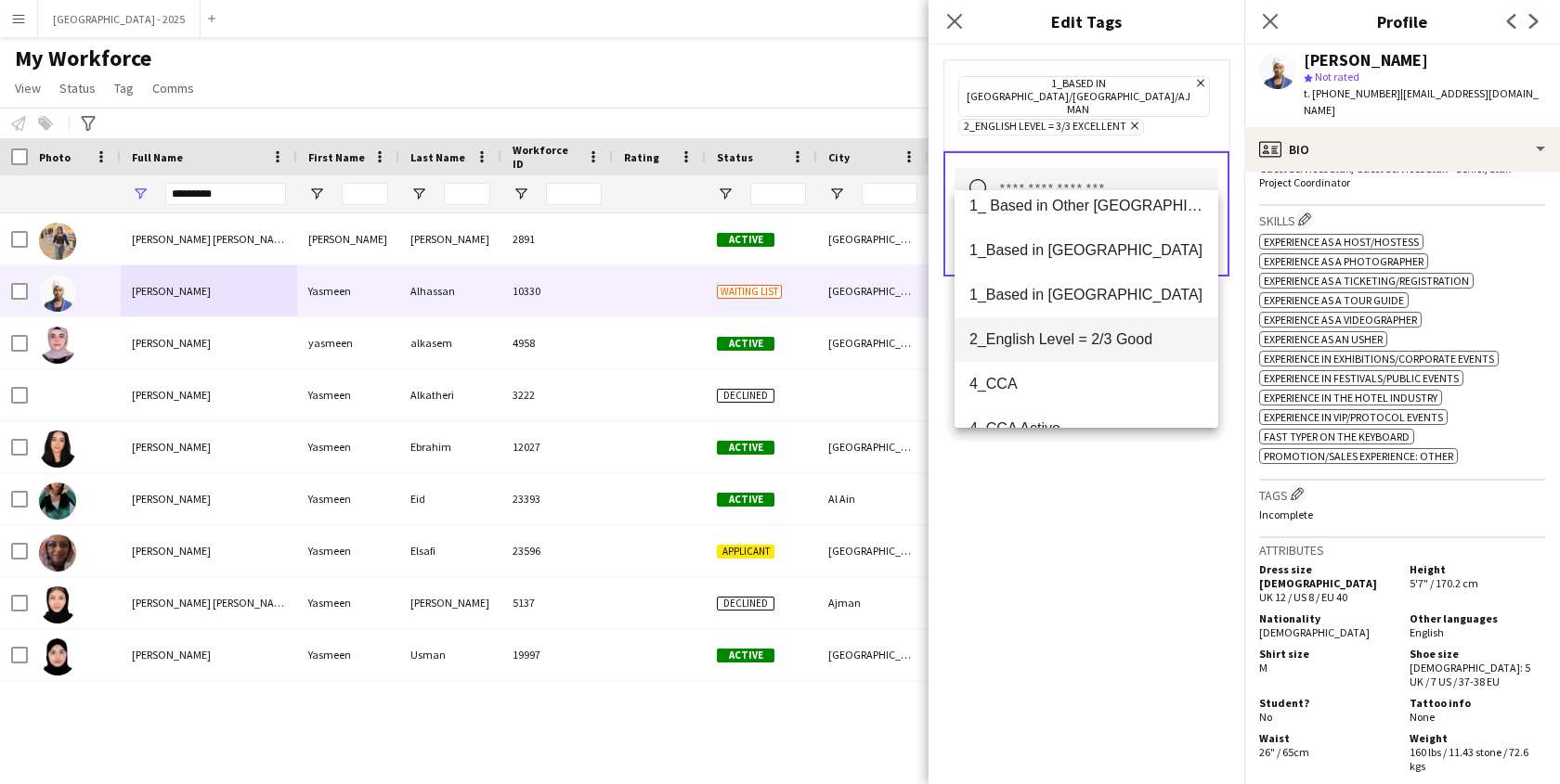
scroll to position [34, 0]
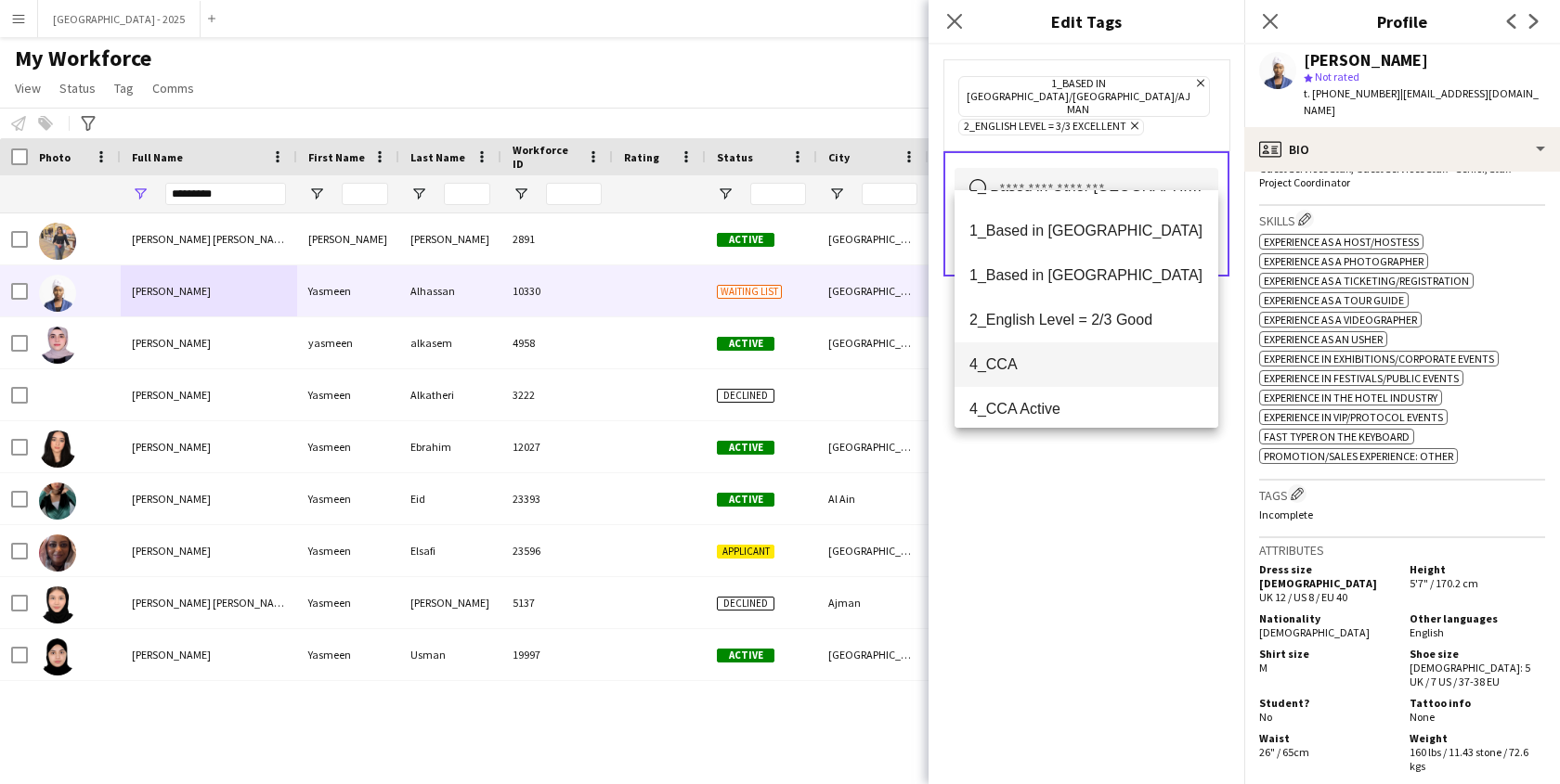
click at [1070, 358] on span "4_CCA" at bounding box center [1086, 365] width 234 height 18
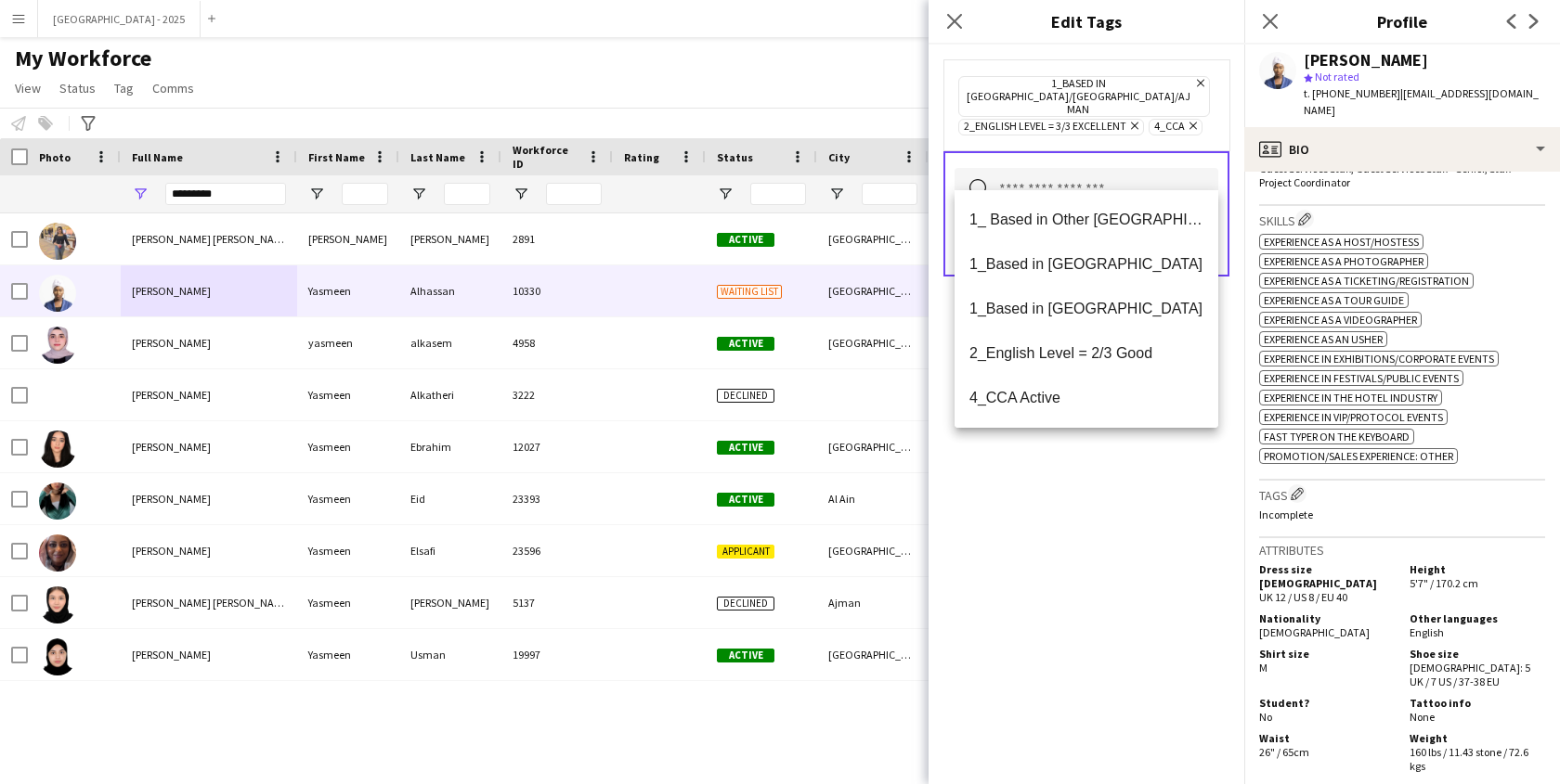
click at [1083, 501] on div "1_Based in [GEOGRAPHIC_DATA]/[GEOGRAPHIC_DATA]/Ajman Remove 2_English Level = 3…" at bounding box center [1086, 414] width 316 height 740
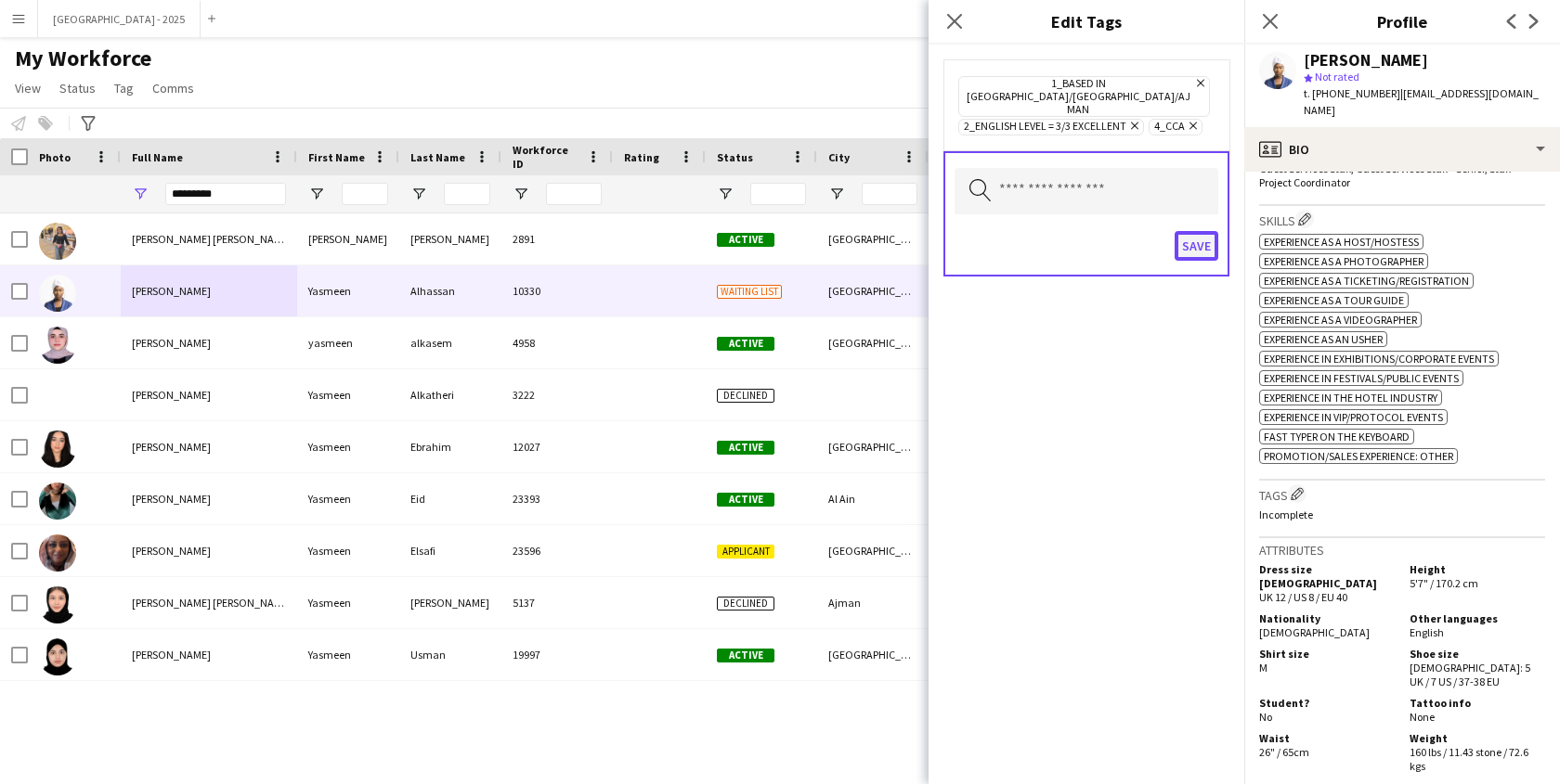
click at [1197, 231] on button "Save" at bounding box center [1197, 246] width 44 height 30
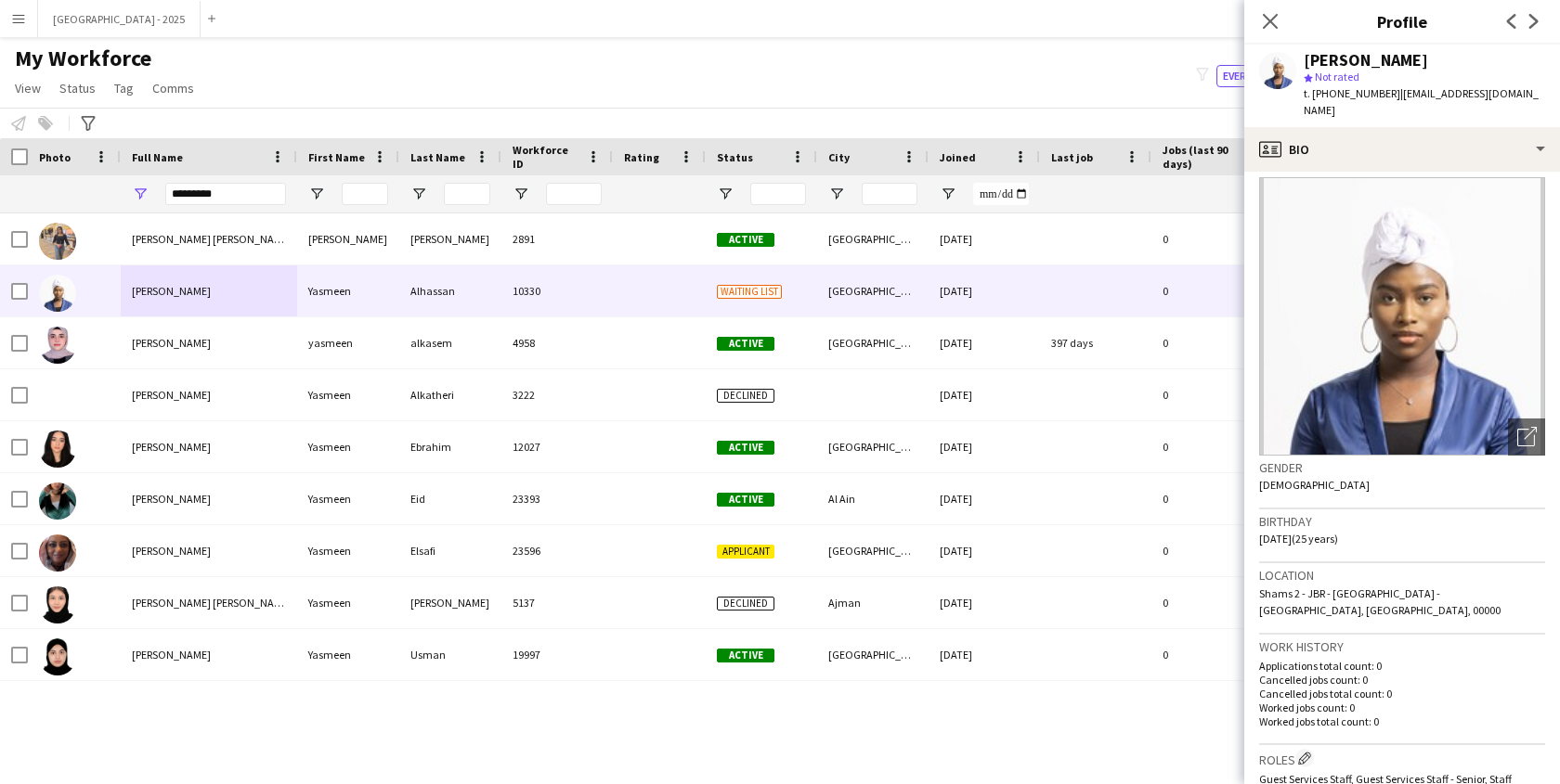
scroll to position [0, 0]
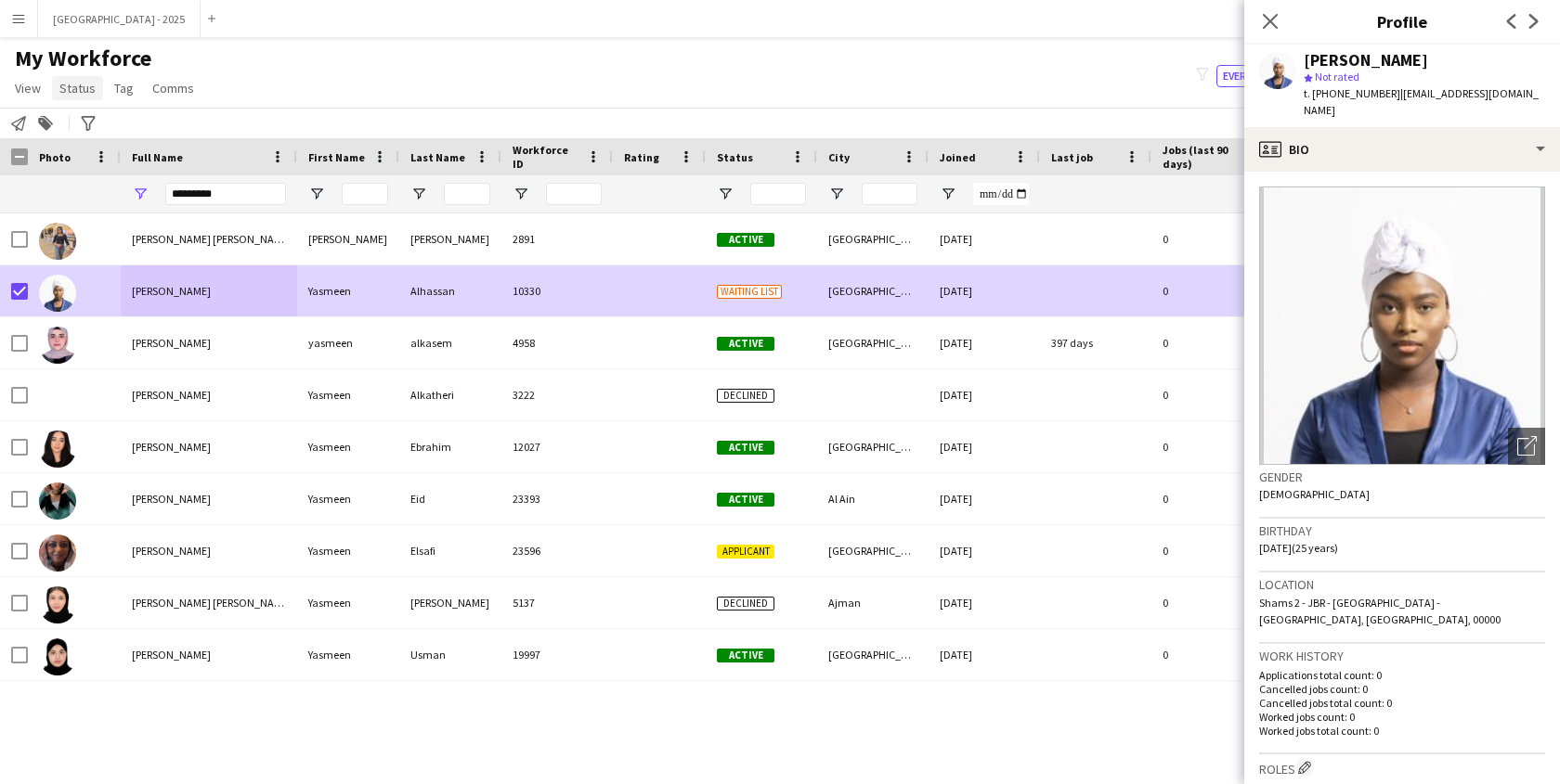
click at [78, 90] on span "Status" at bounding box center [77, 88] width 37 height 17
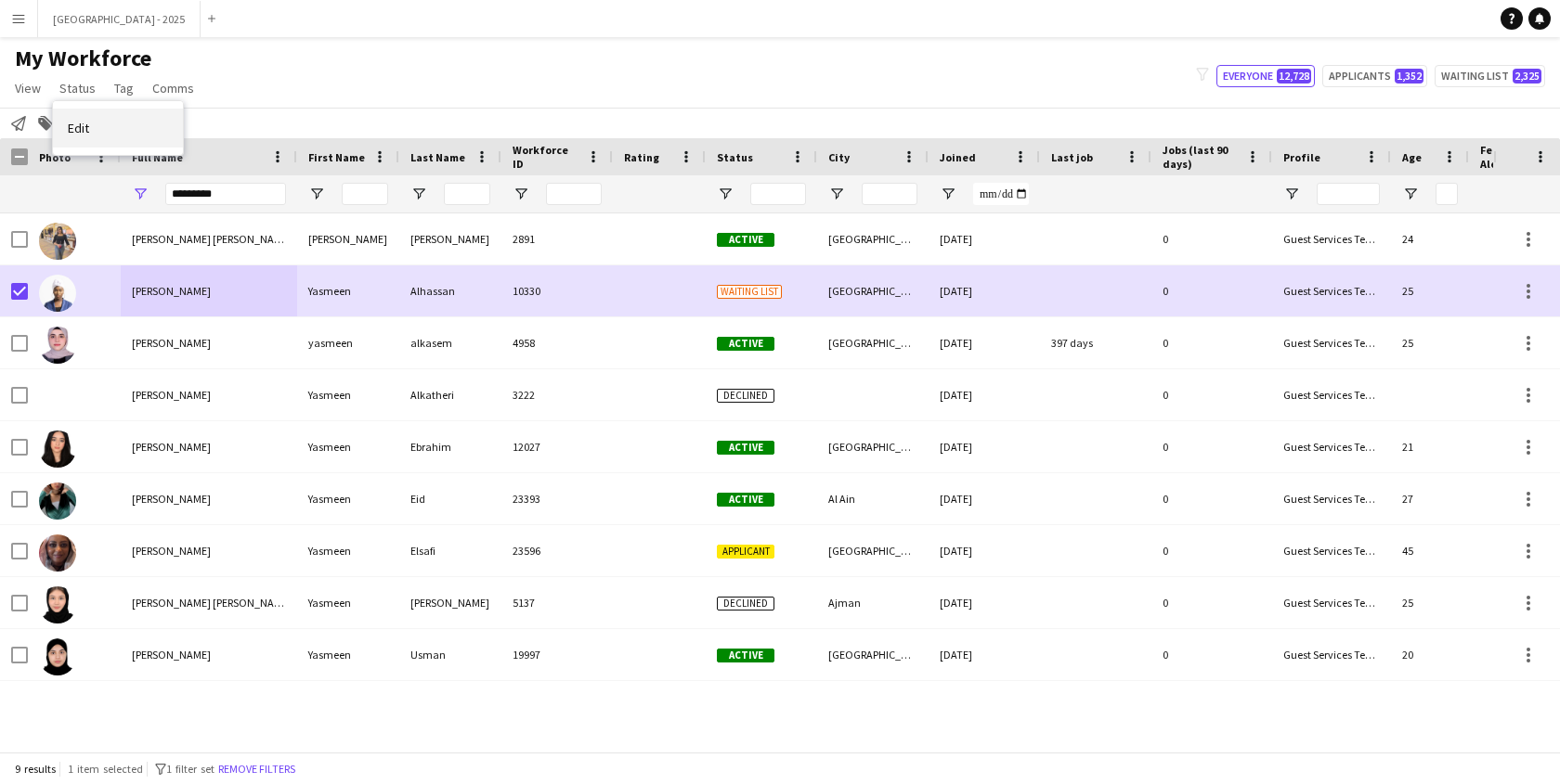
click at [96, 119] on link "Edit" at bounding box center [118, 128] width 130 height 39
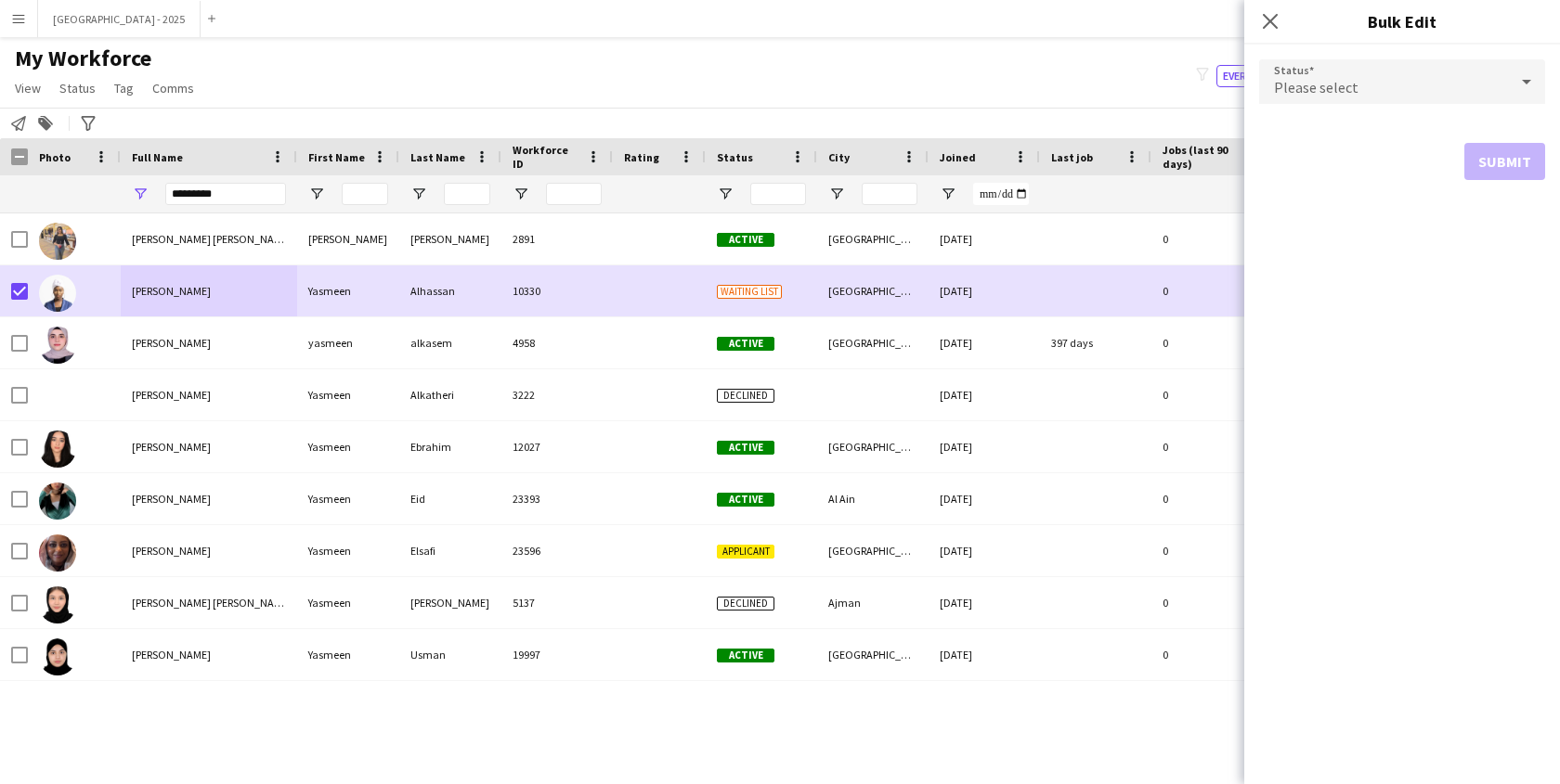
click at [1308, 73] on div "Please select" at bounding box center [1384, 81] width 249 height 44
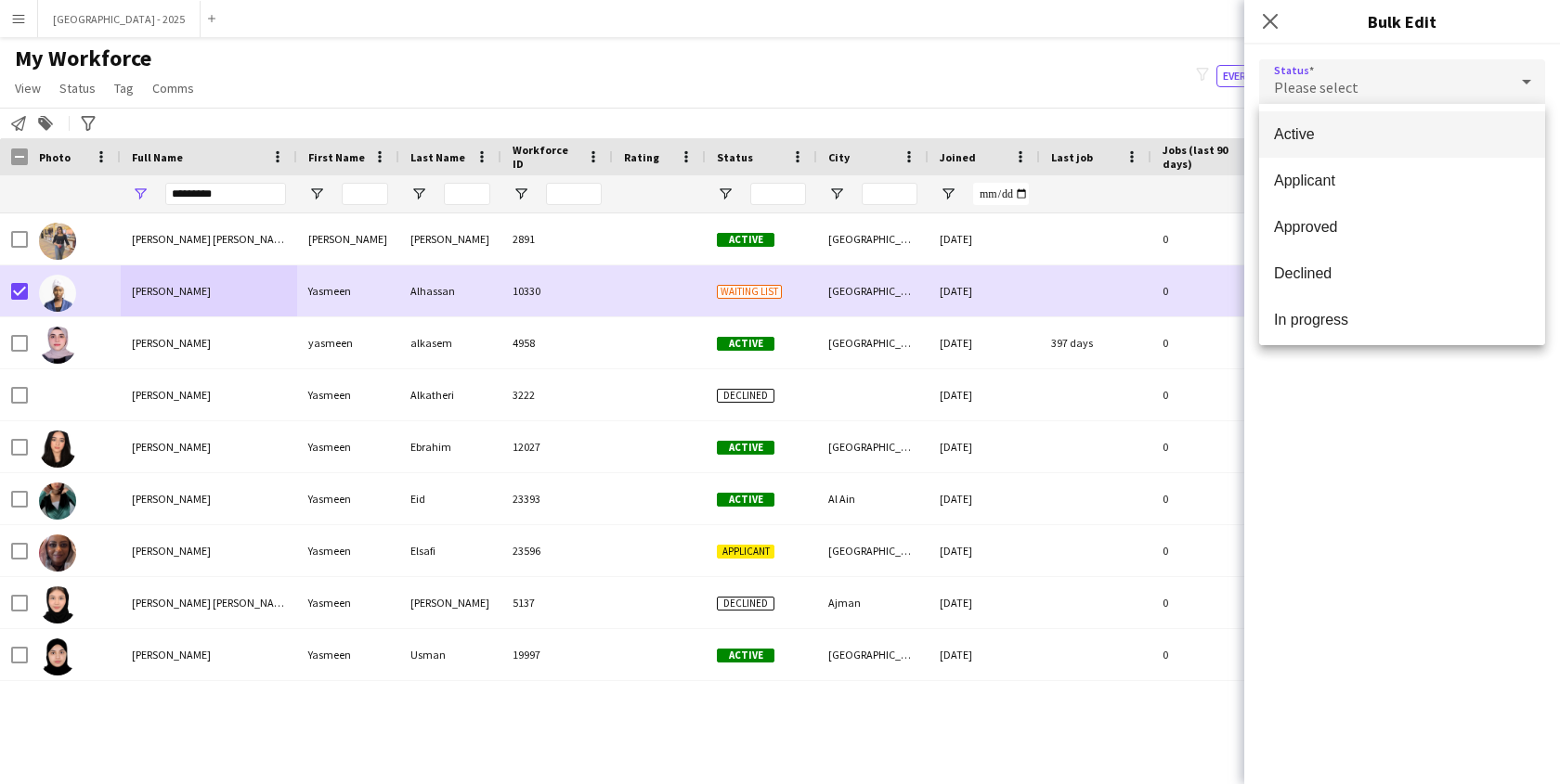
click at [1321, 124] on mat-option "Active" at bounding box center [1402, 134] width 286 height 46
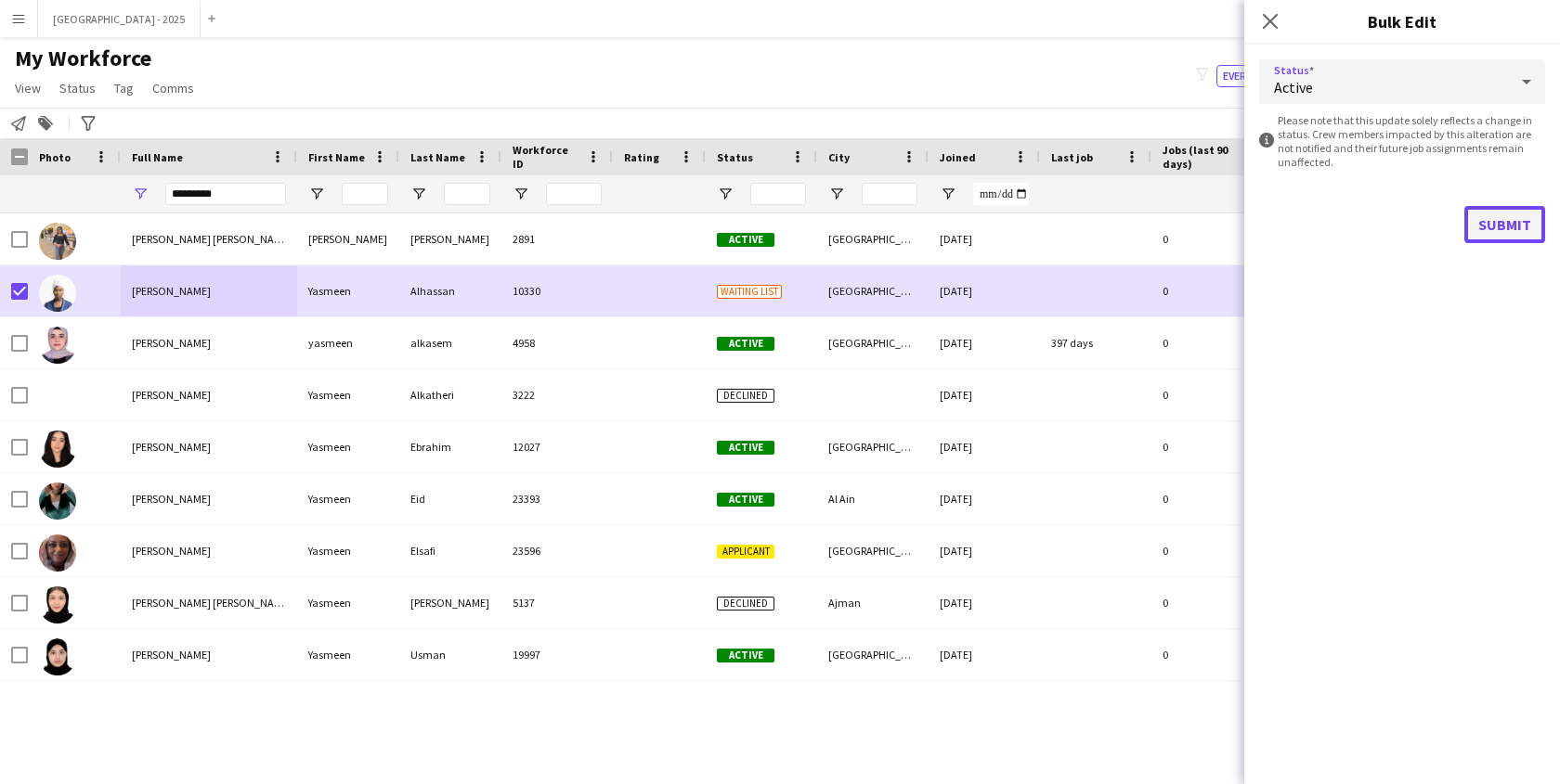
click at [1510, 239] on button "Submit" at bounding box center [1506, 224] width 81 height 38
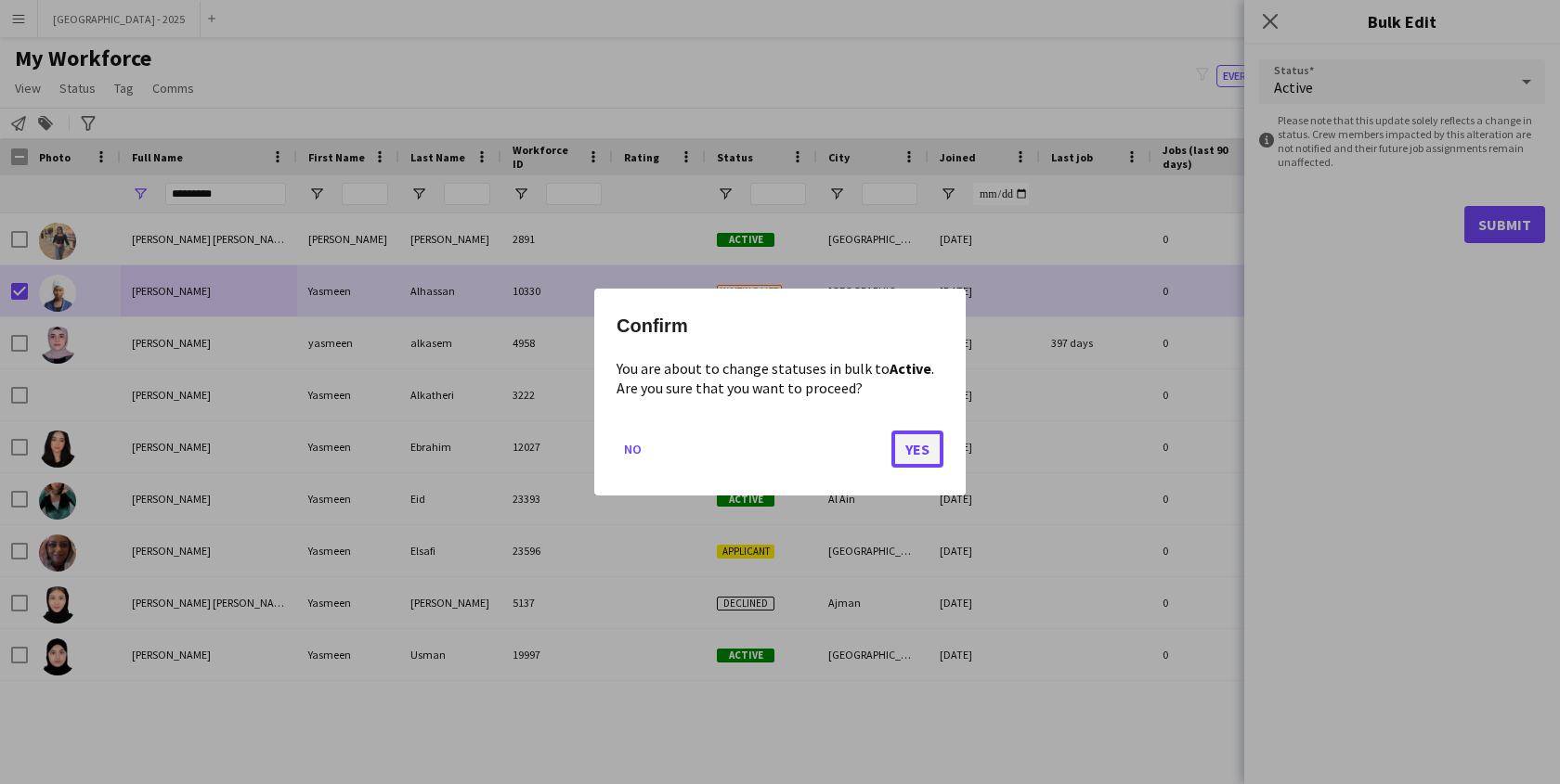
click at [930, 448] on button "Yes" at bounding box center [917, 450] width 52 height 38
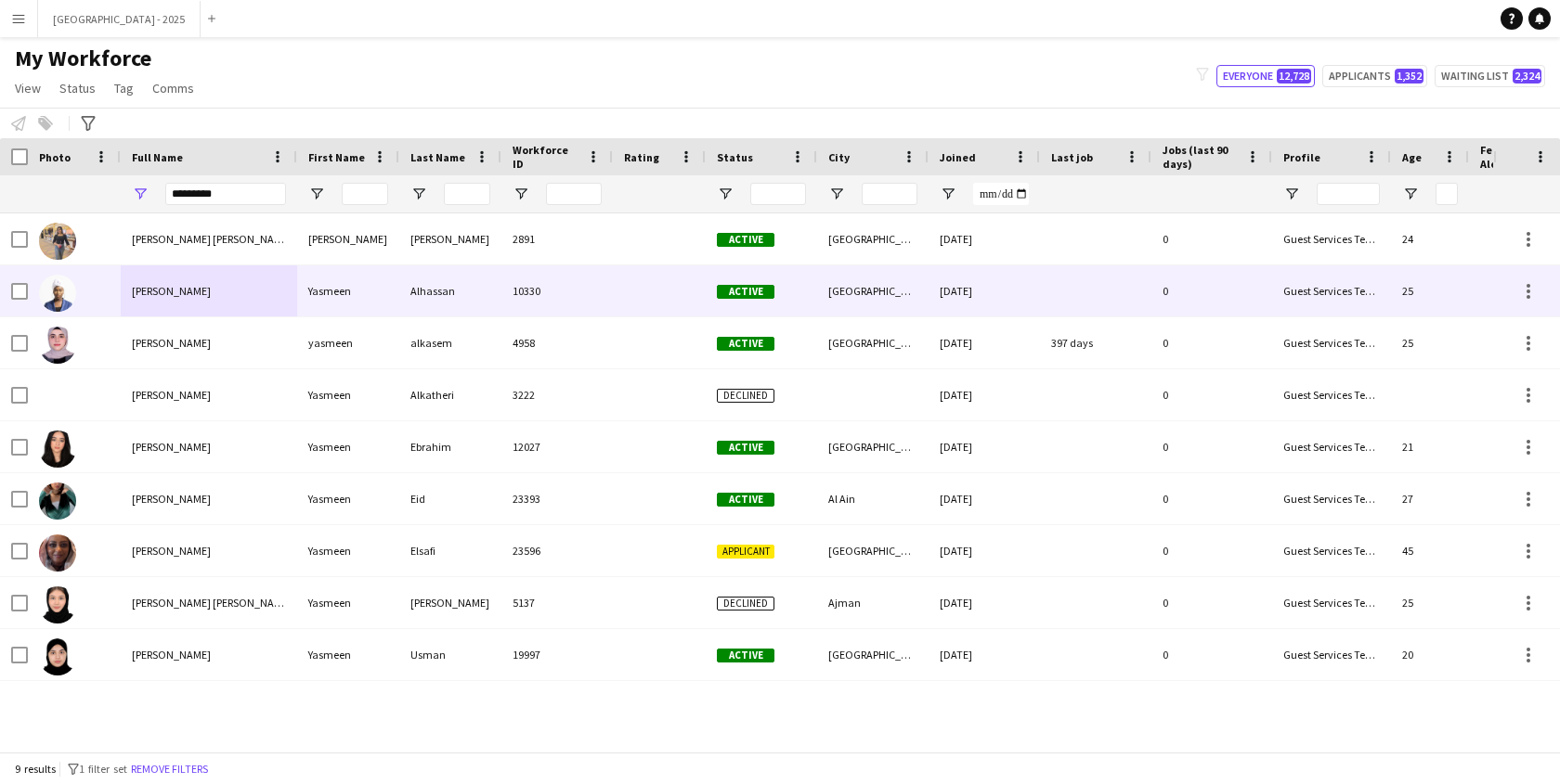
click at [840, 292] on div "[GEOGRAPHIC_DATA]" at bounding box center [872, 292] width 112 height 51
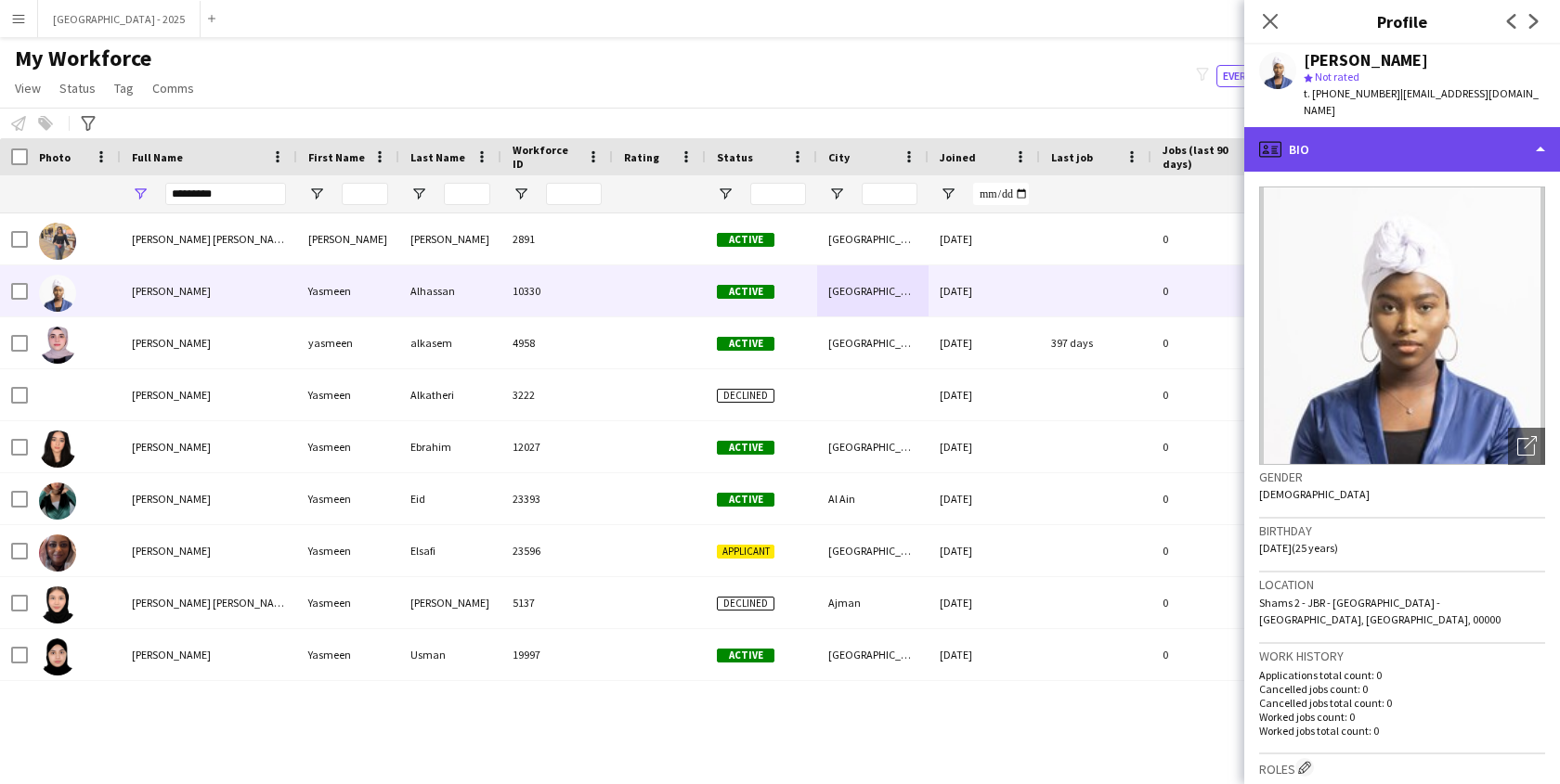
click at [1298, 128] on div "profile Bio" at bounding box center [1402, 149] width 316 height 44
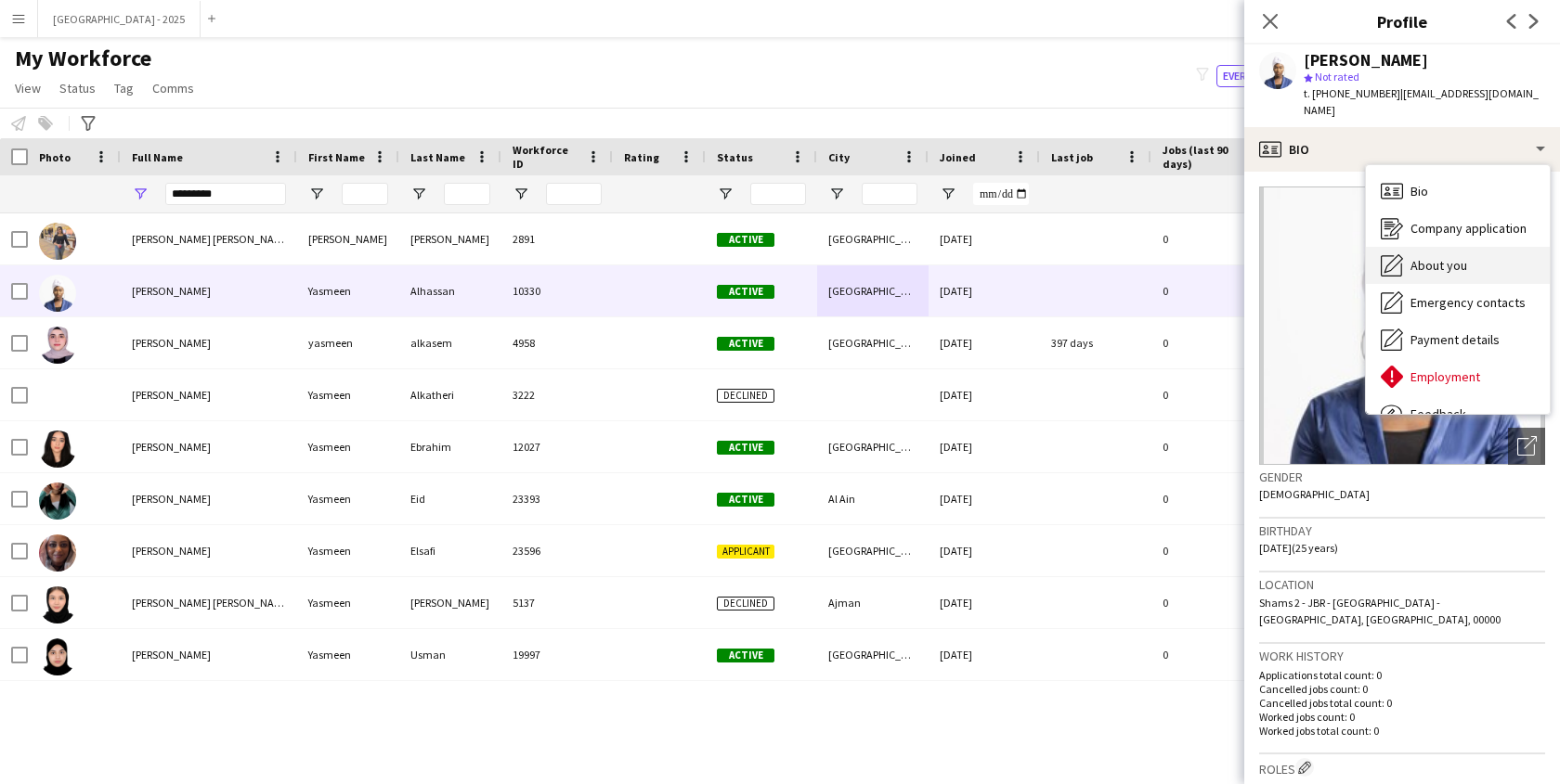
click at [1414, 259] on div "About you About you" at bounding box center [1458, 266] width 184 height 38
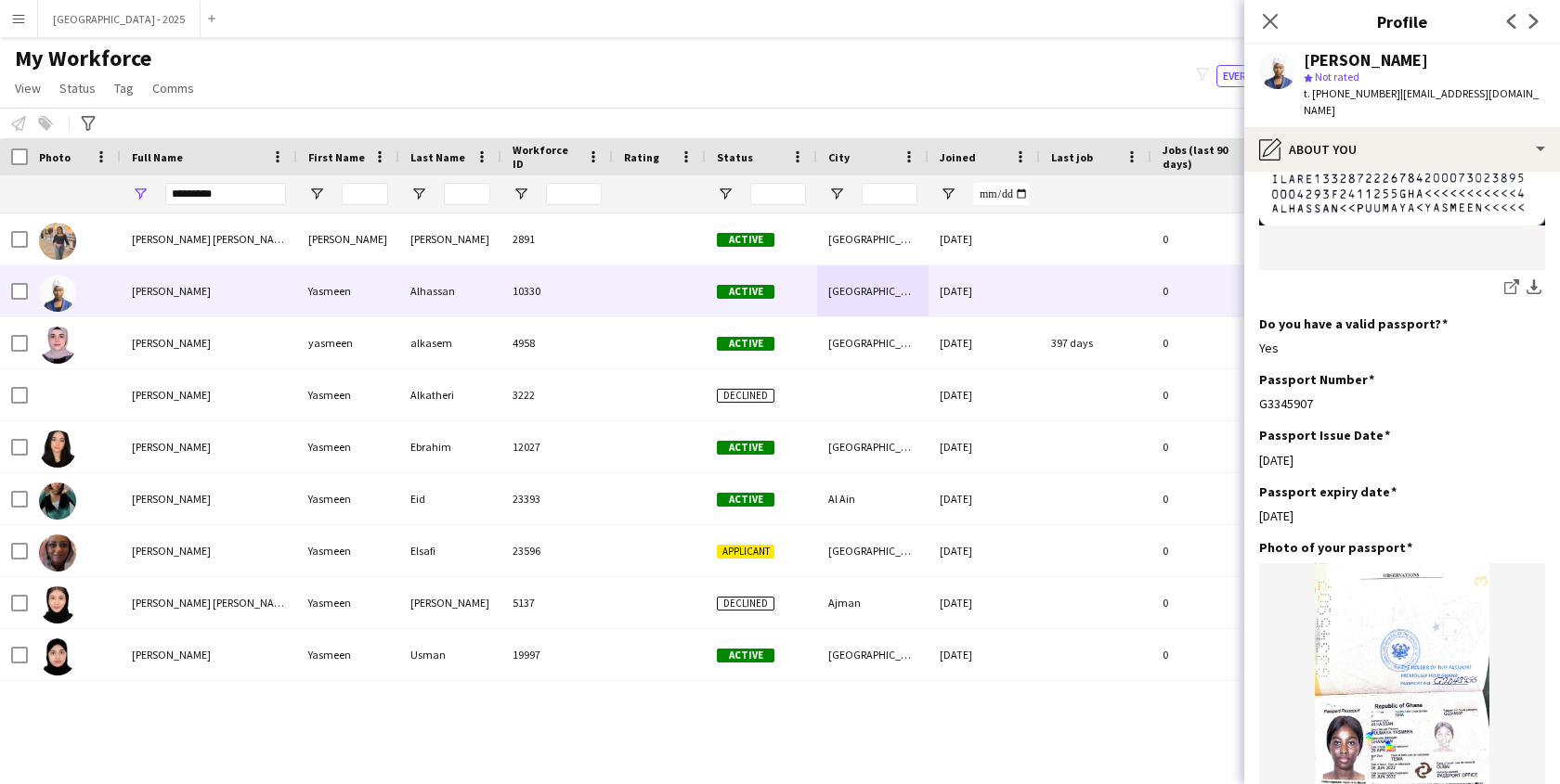
scroll to position [1551, 0]
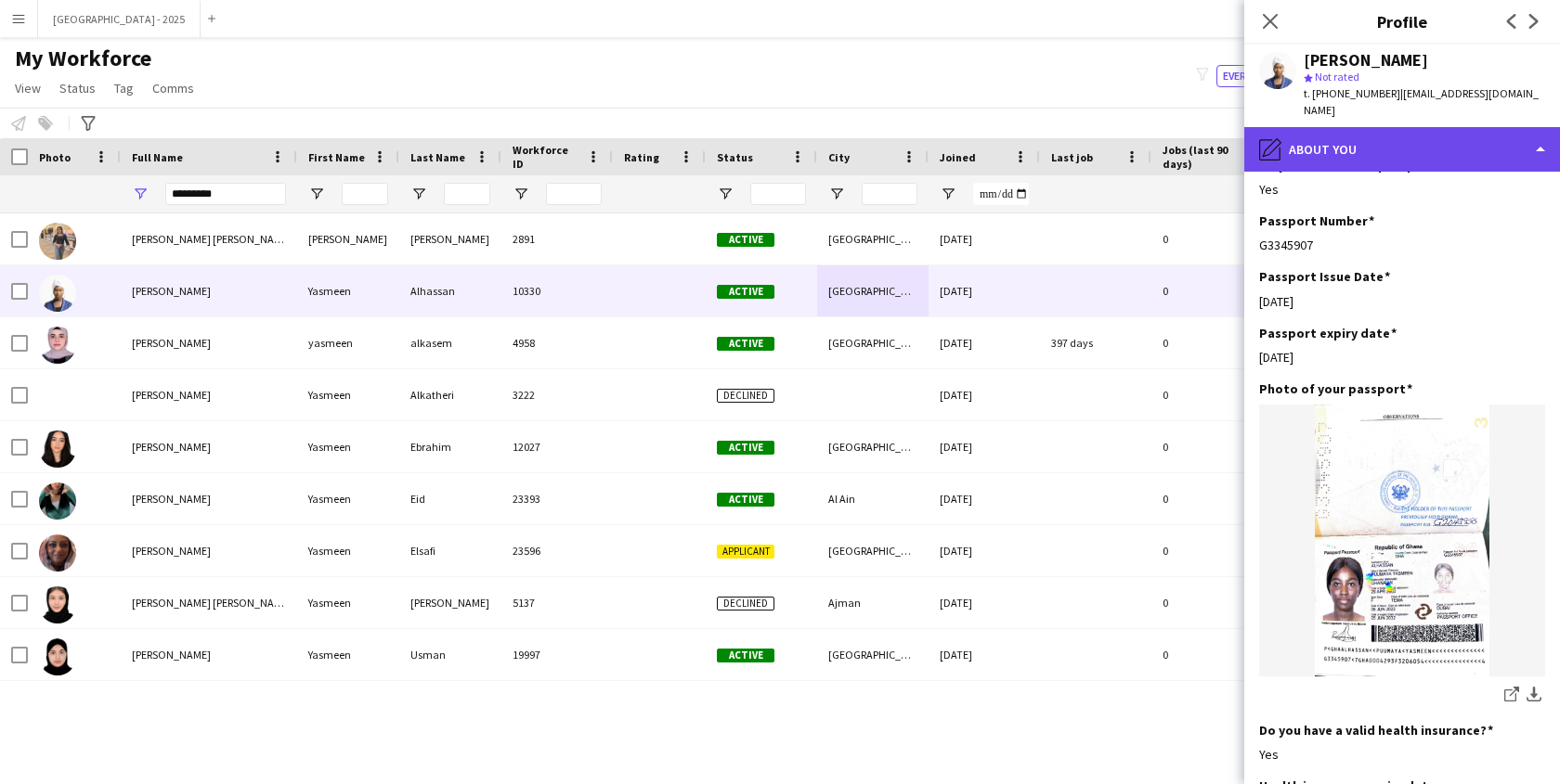
click at [1333, 136] on div "pencil4 About you" at bounding box center [1402, 149] width 316 height 44
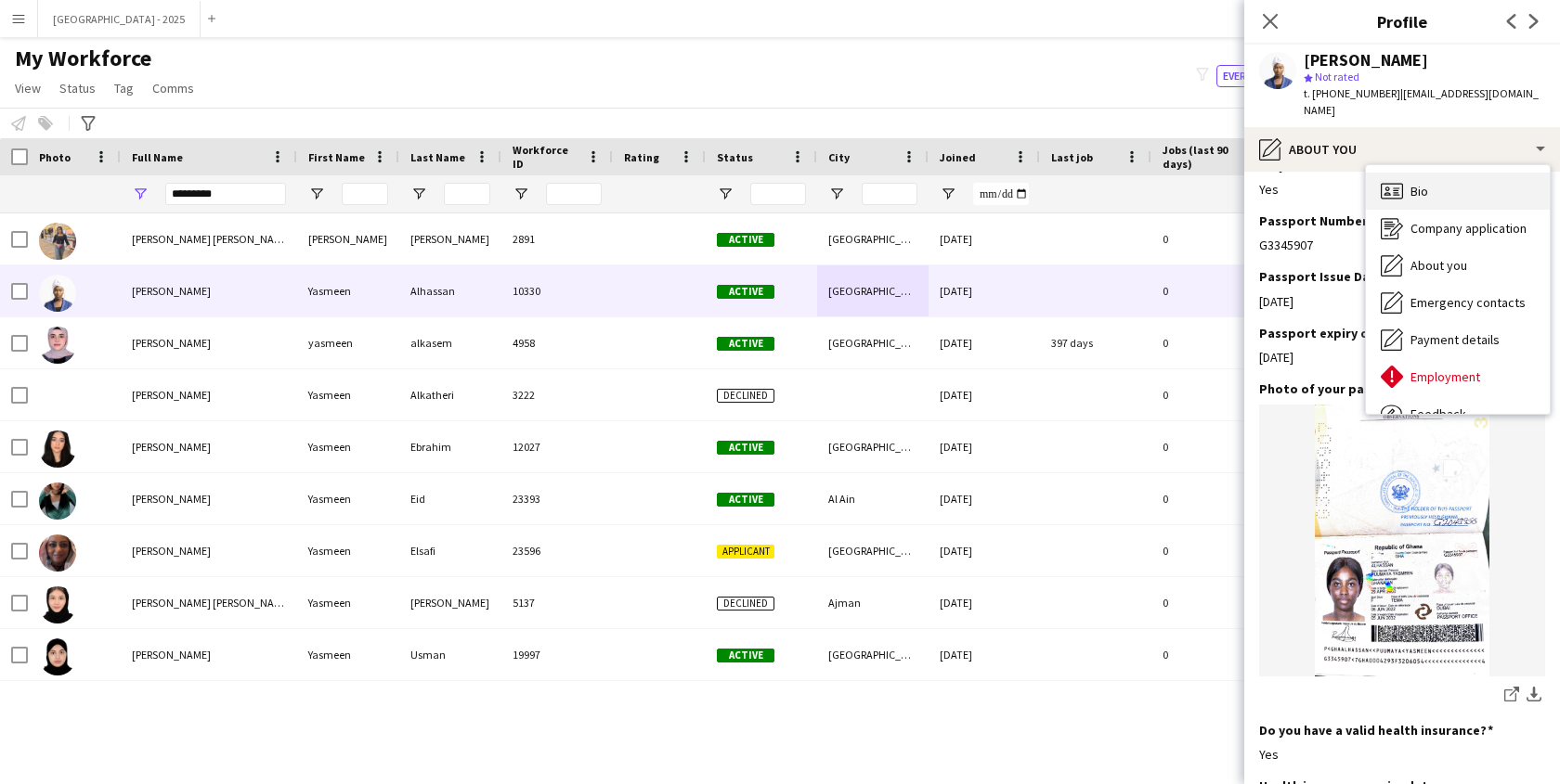
click at [1414, 183] on span "Bio" at bounding box center [1420, 191] width 18 height 17
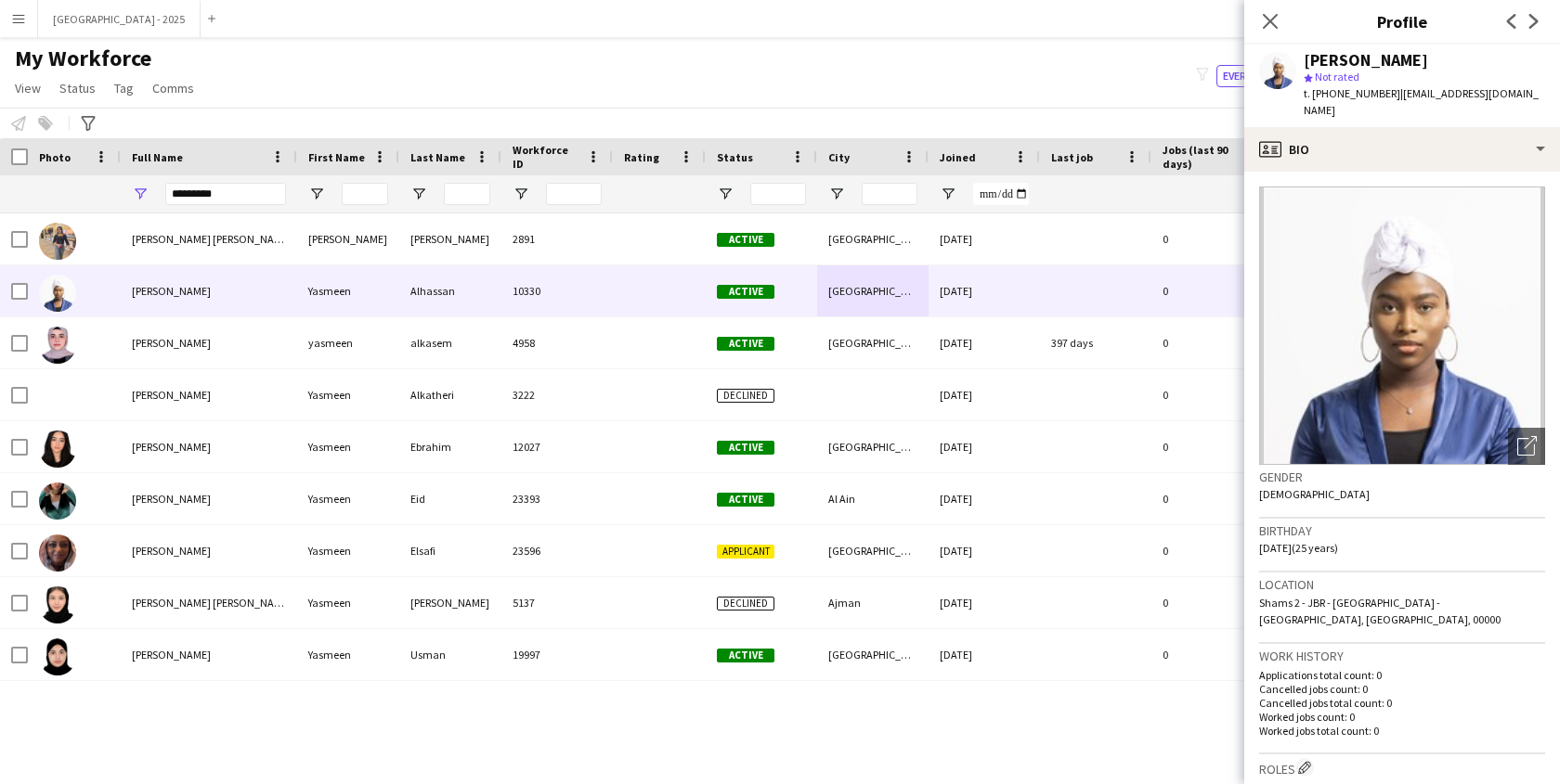
click at [1268, 16] on icon "Close pop-in" at bounding box center [1270, 21] width 15 height 15
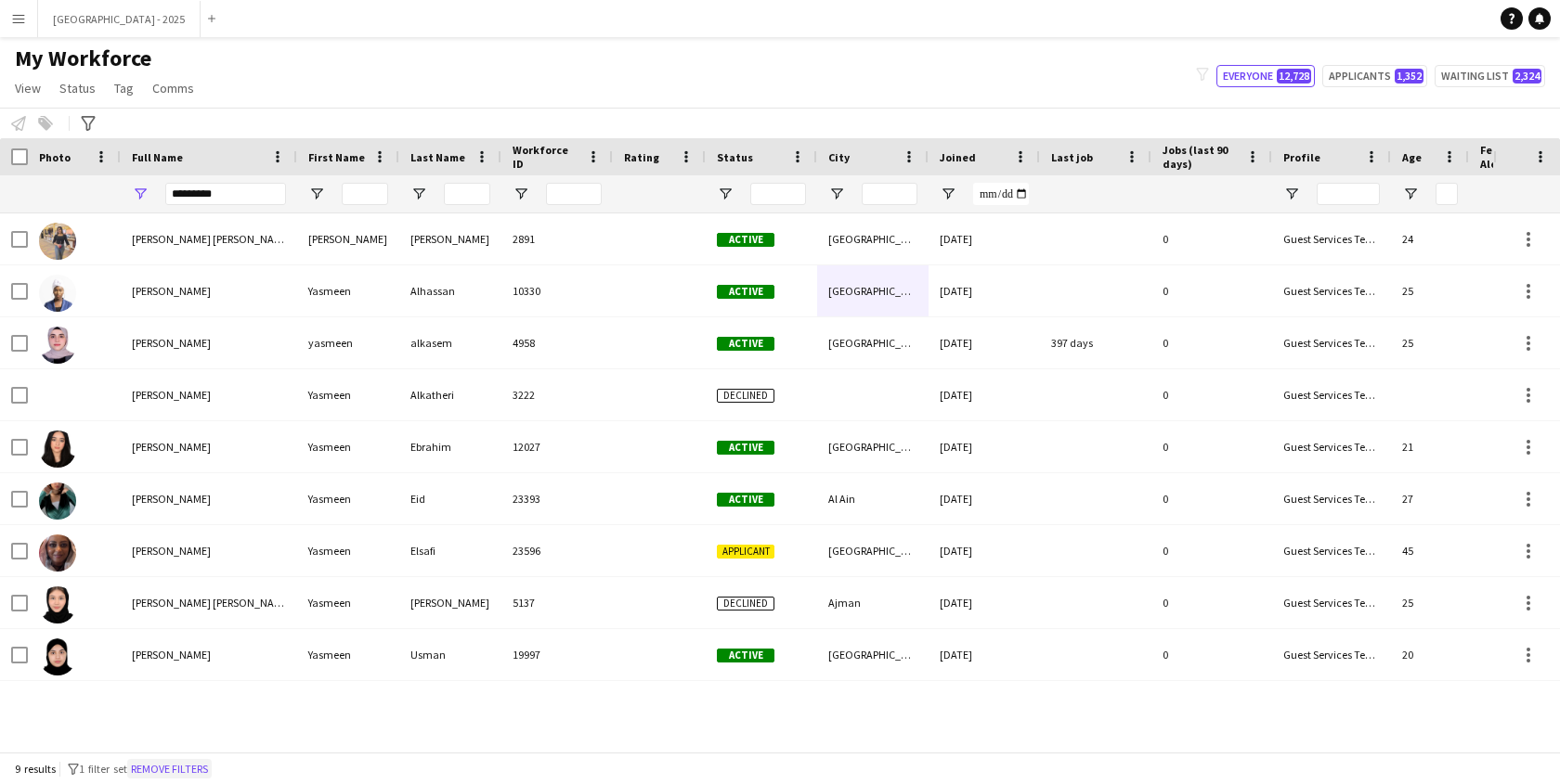
click at [152, 771] on button "Remove filters" at bounding box center [169, 769] width 84 height 21
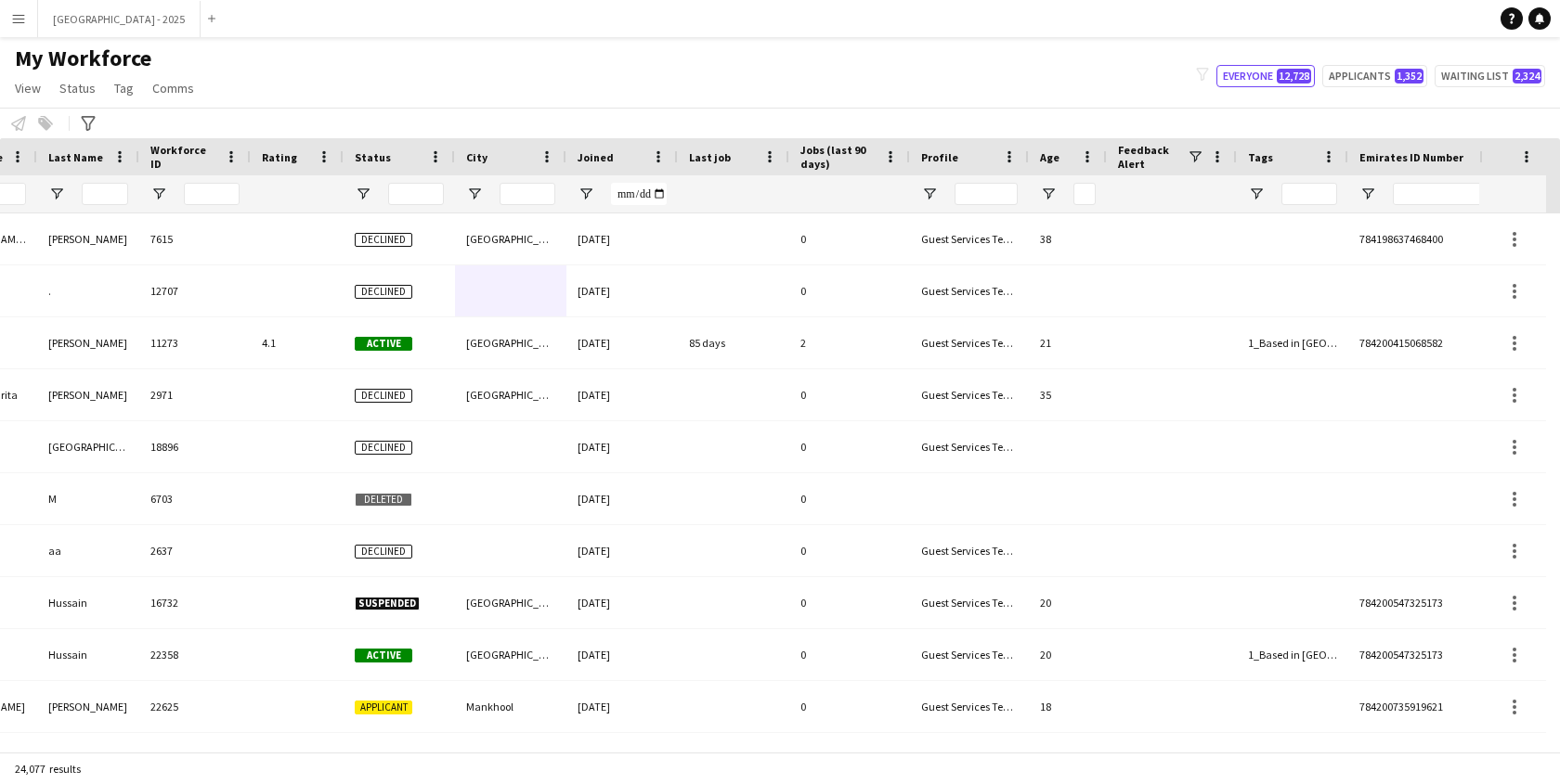
scroll to position [0, 417]
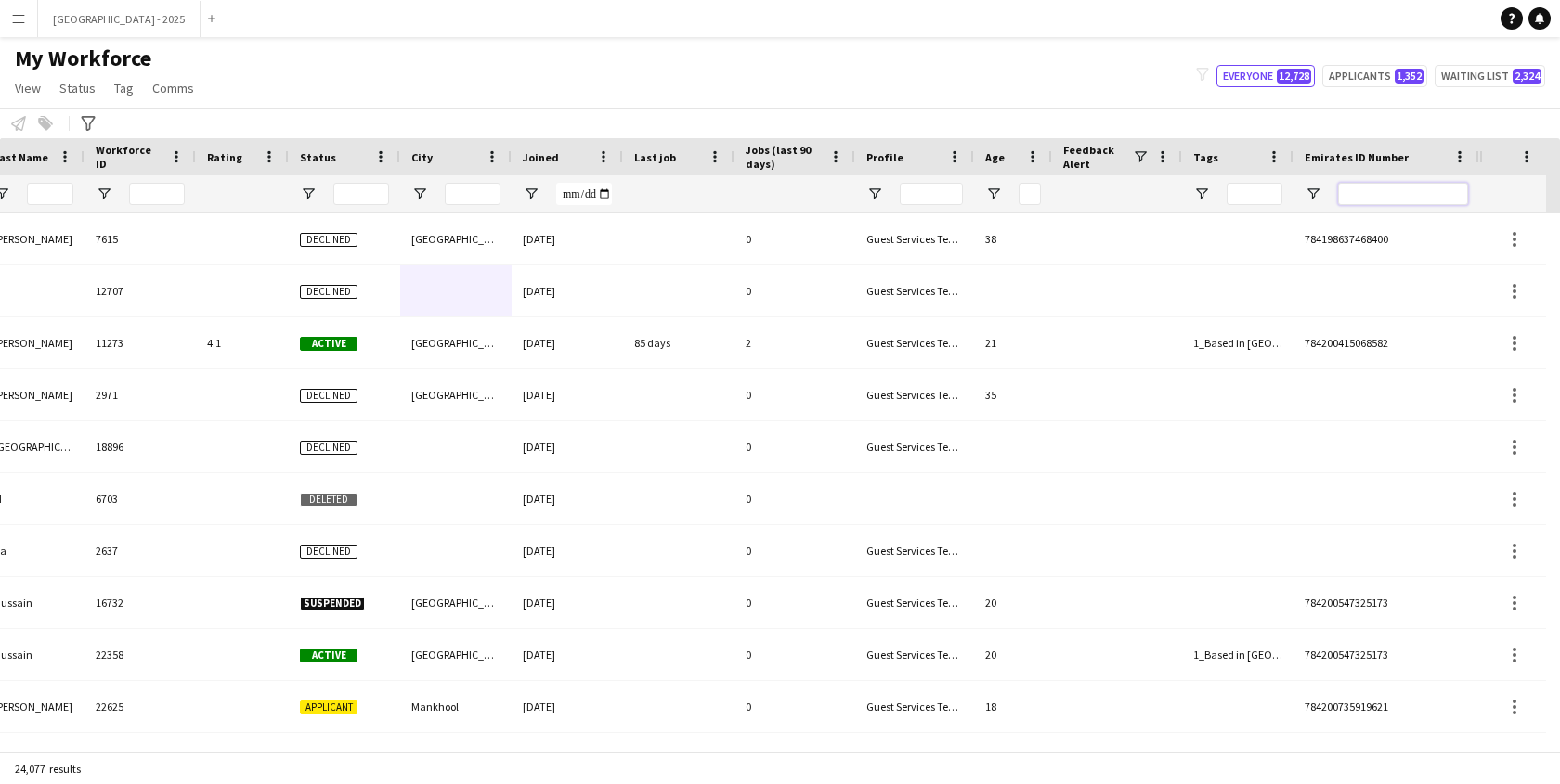
click at [1339, 190] on input "Emirates ID Number Filter Input" at bounding box center [1403, 194] width 130 height 23
paste input "*******"
type input "*******"
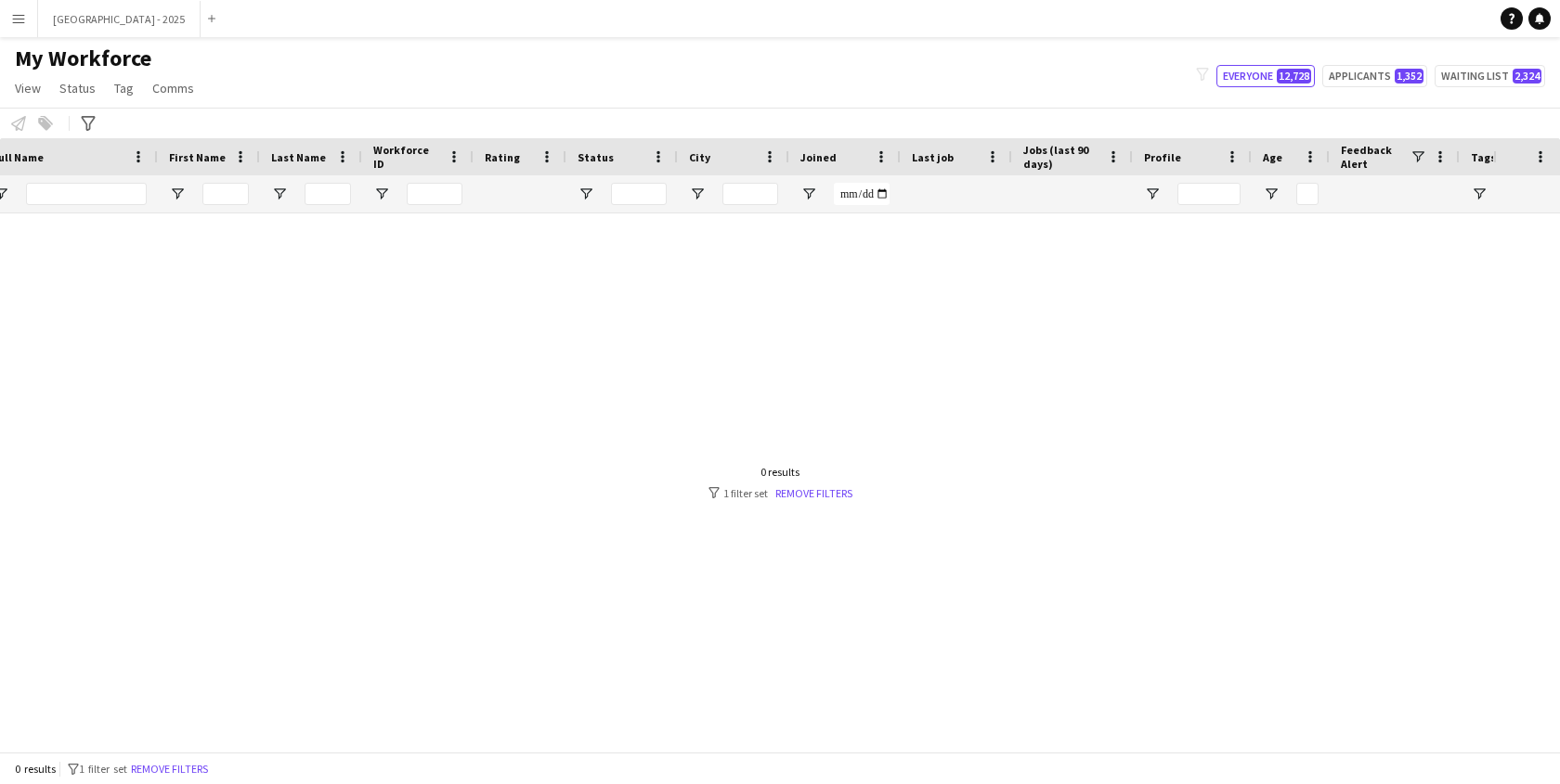
scroll to position [0, 0]
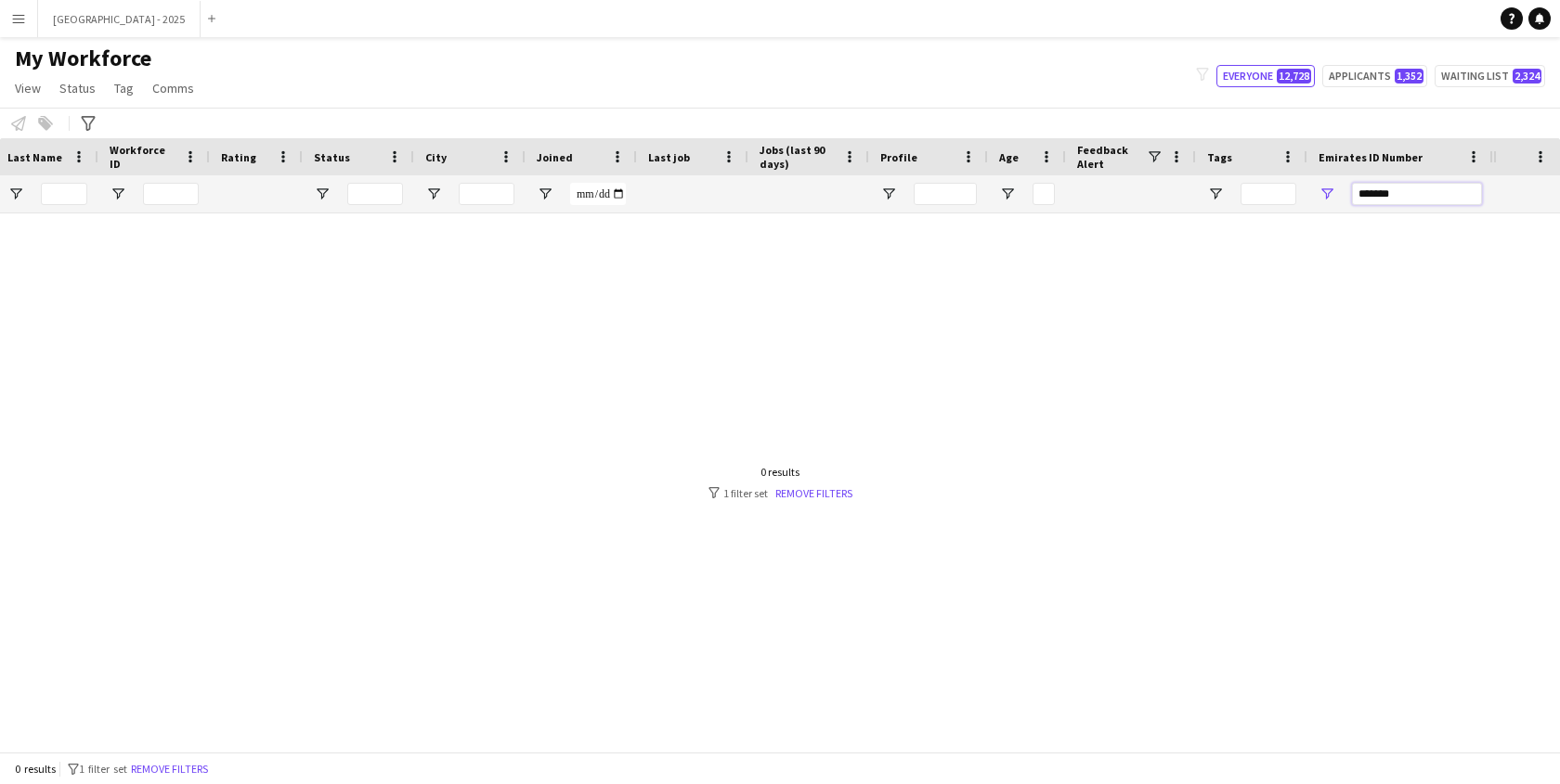
click at [1445, 200] on input "*******" at bounding box center [1417, 194] width 130 height 23
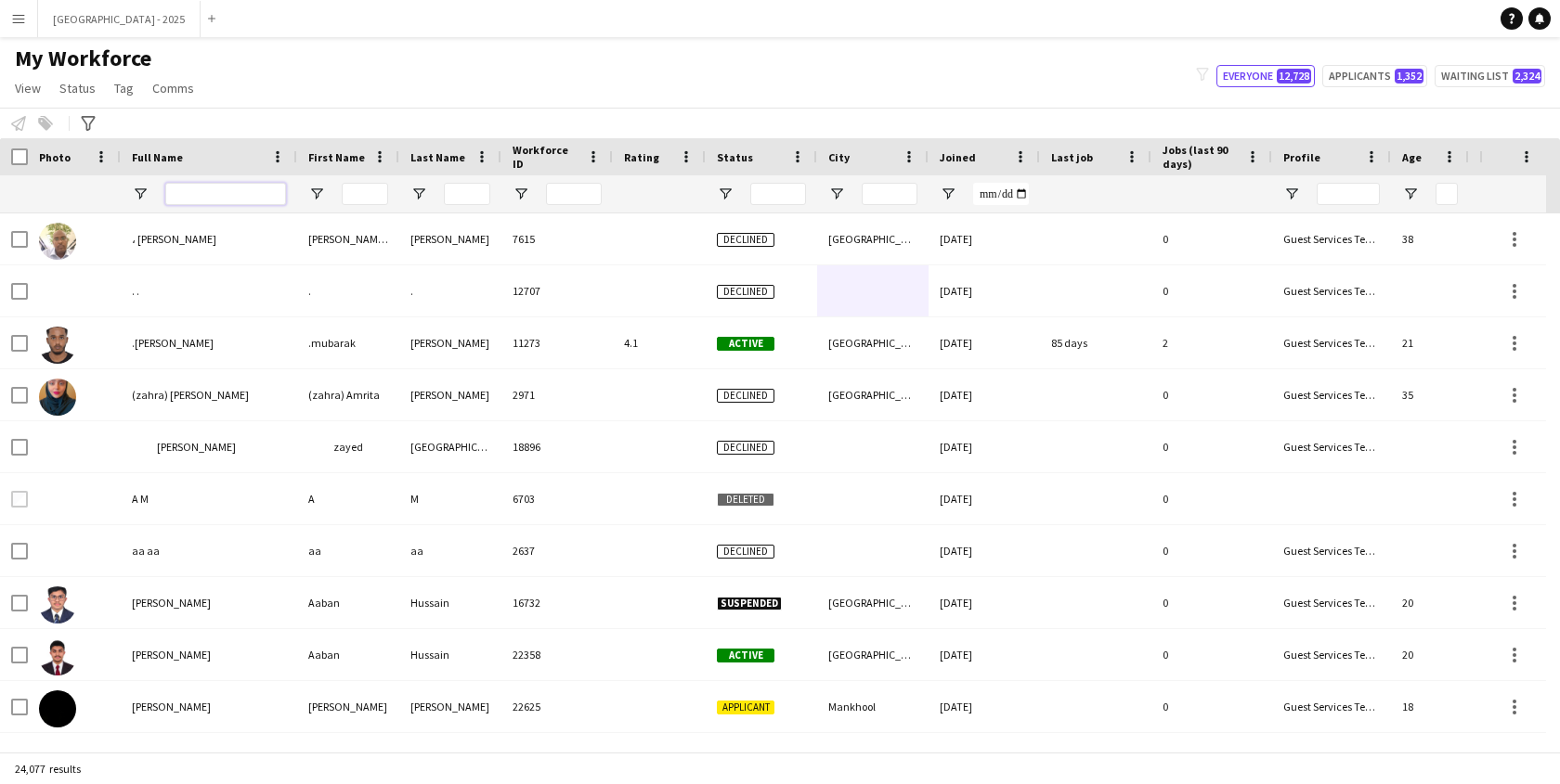
click at [201, 194] on input "Full Name Filter Input" at bounding box center [226, 194] width 121 height 23
paste input "****"
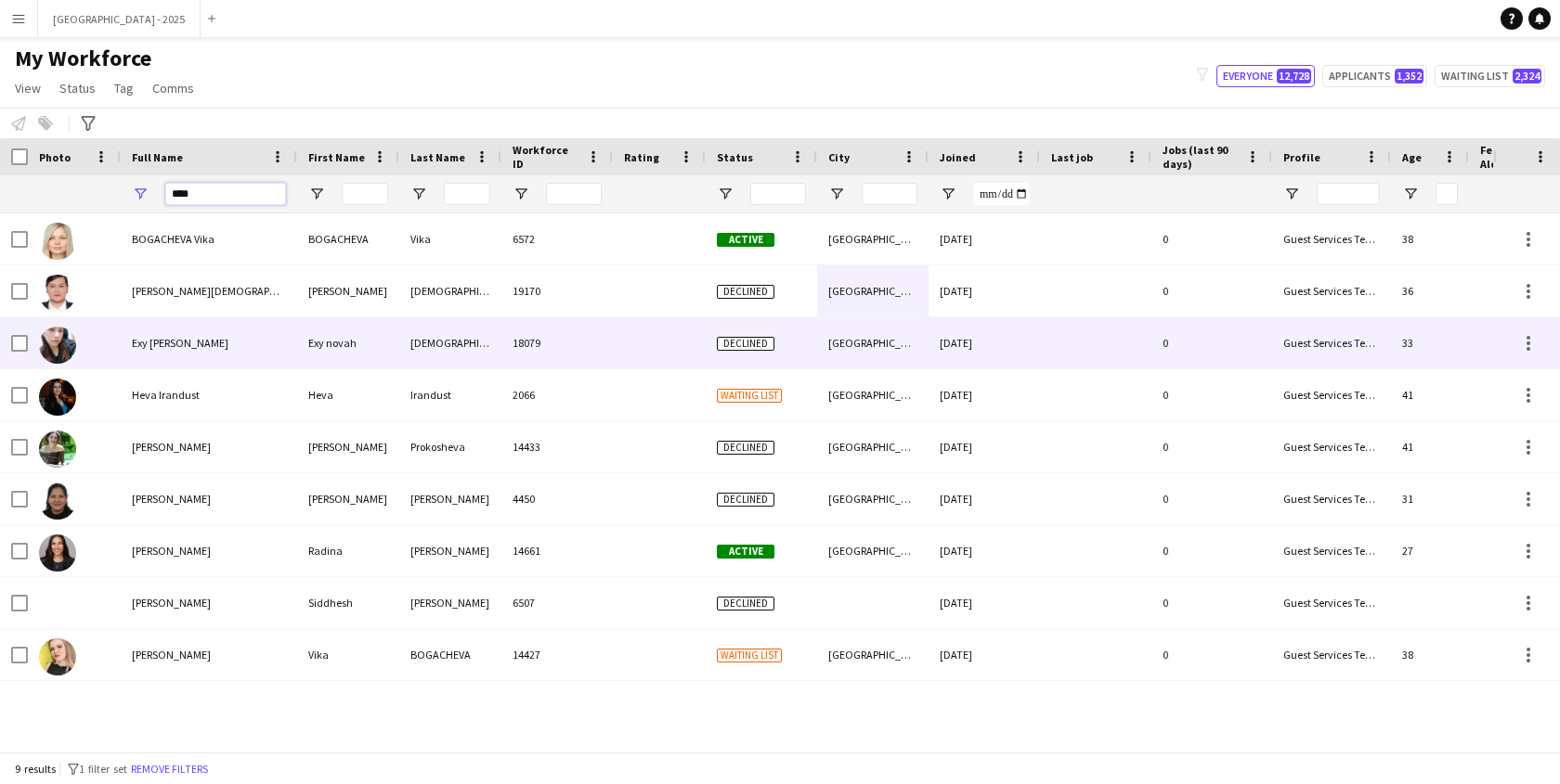
type input "****"
click at [222, 332] on div "Exy [PERSON_NAME]" at bounding box center [209, 343] width 176 height 51
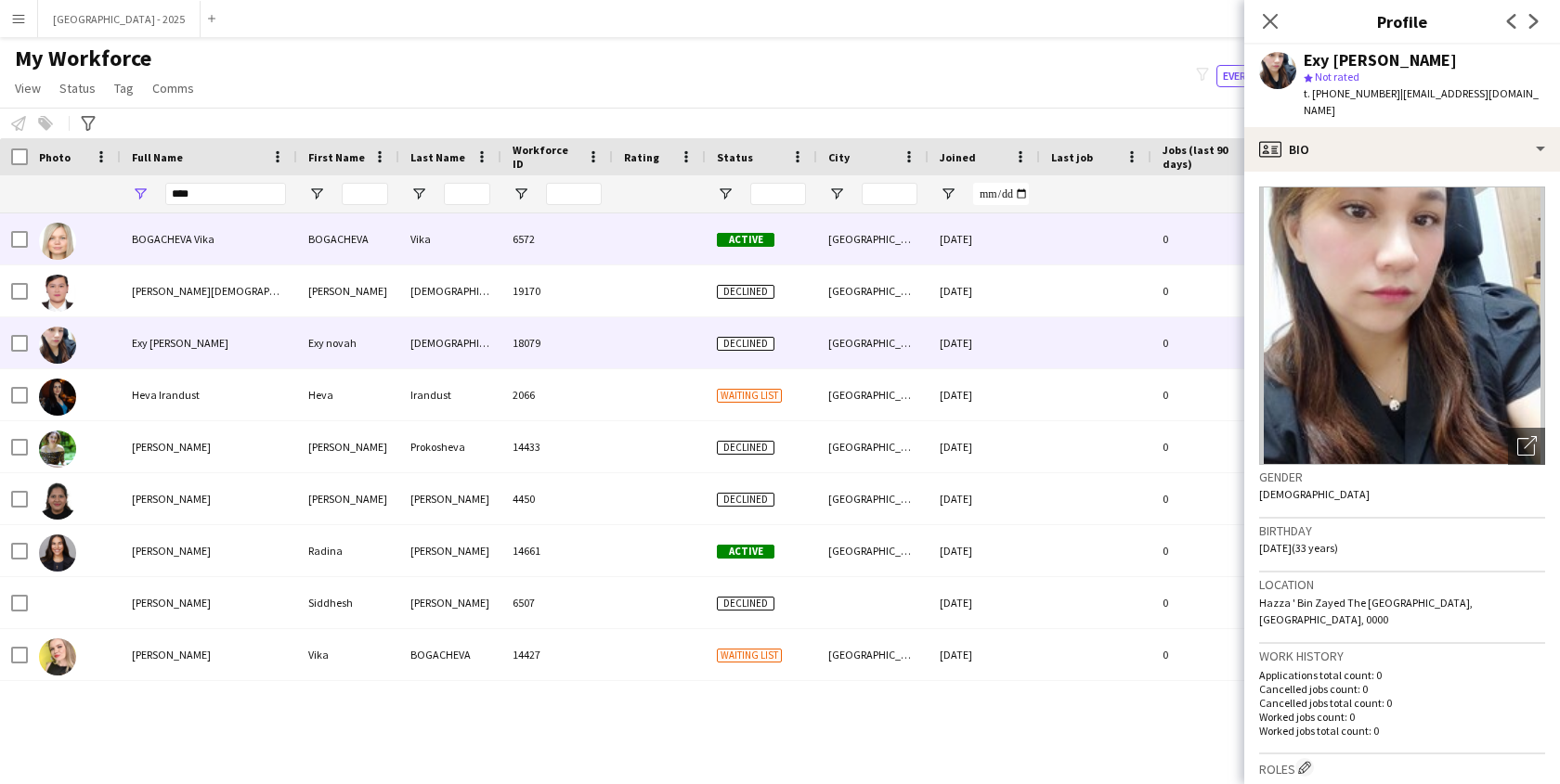
click at [159, 240] on span "BOGACHEVA Vika" at bounding box center [173, 239] width 83 height 14
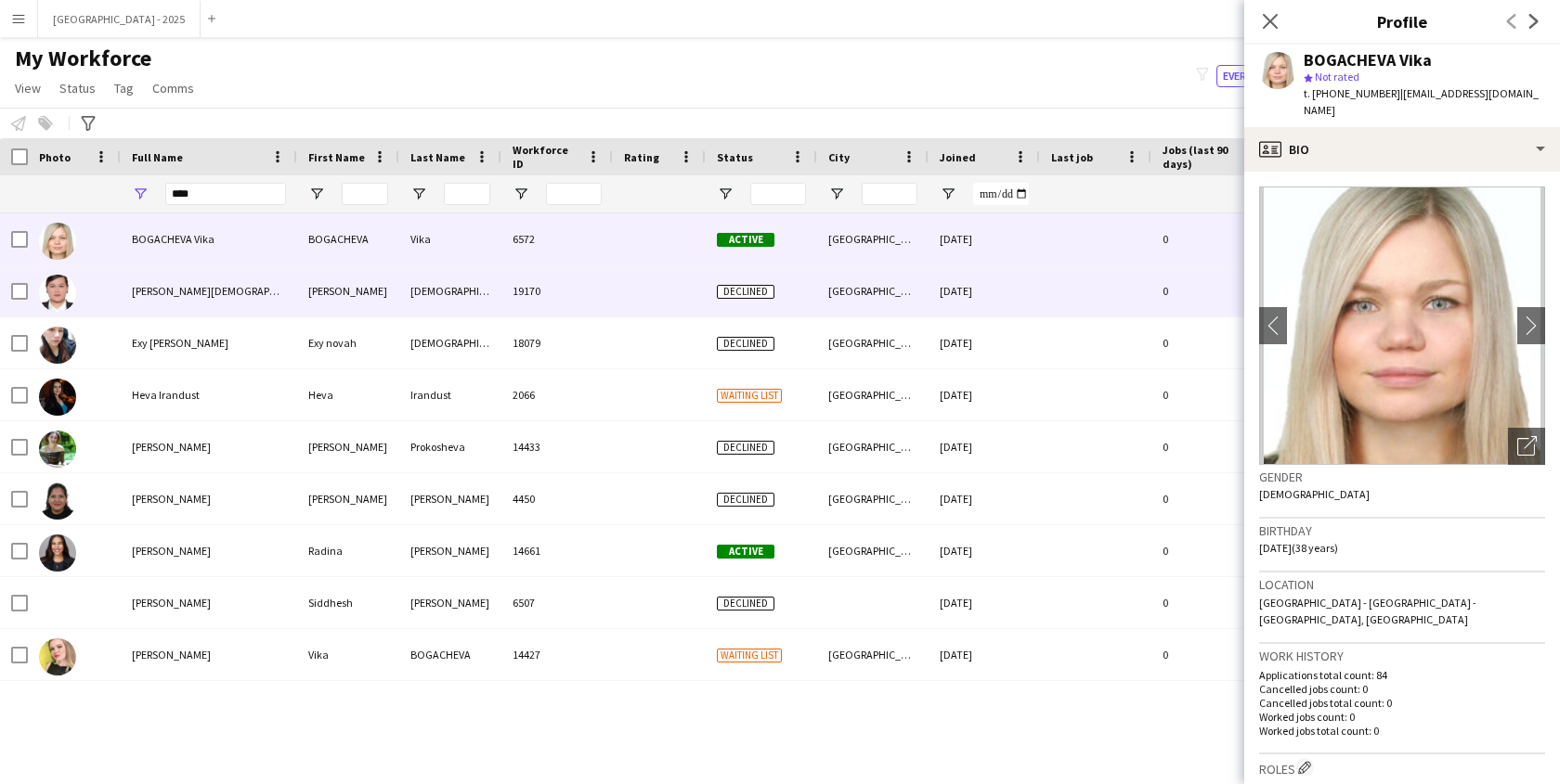
click at [170, 309] on div "[PERSON_NAME][DEMOGRAPHIC_DATA]" at bounding box center [209, 292] width 176 height 51
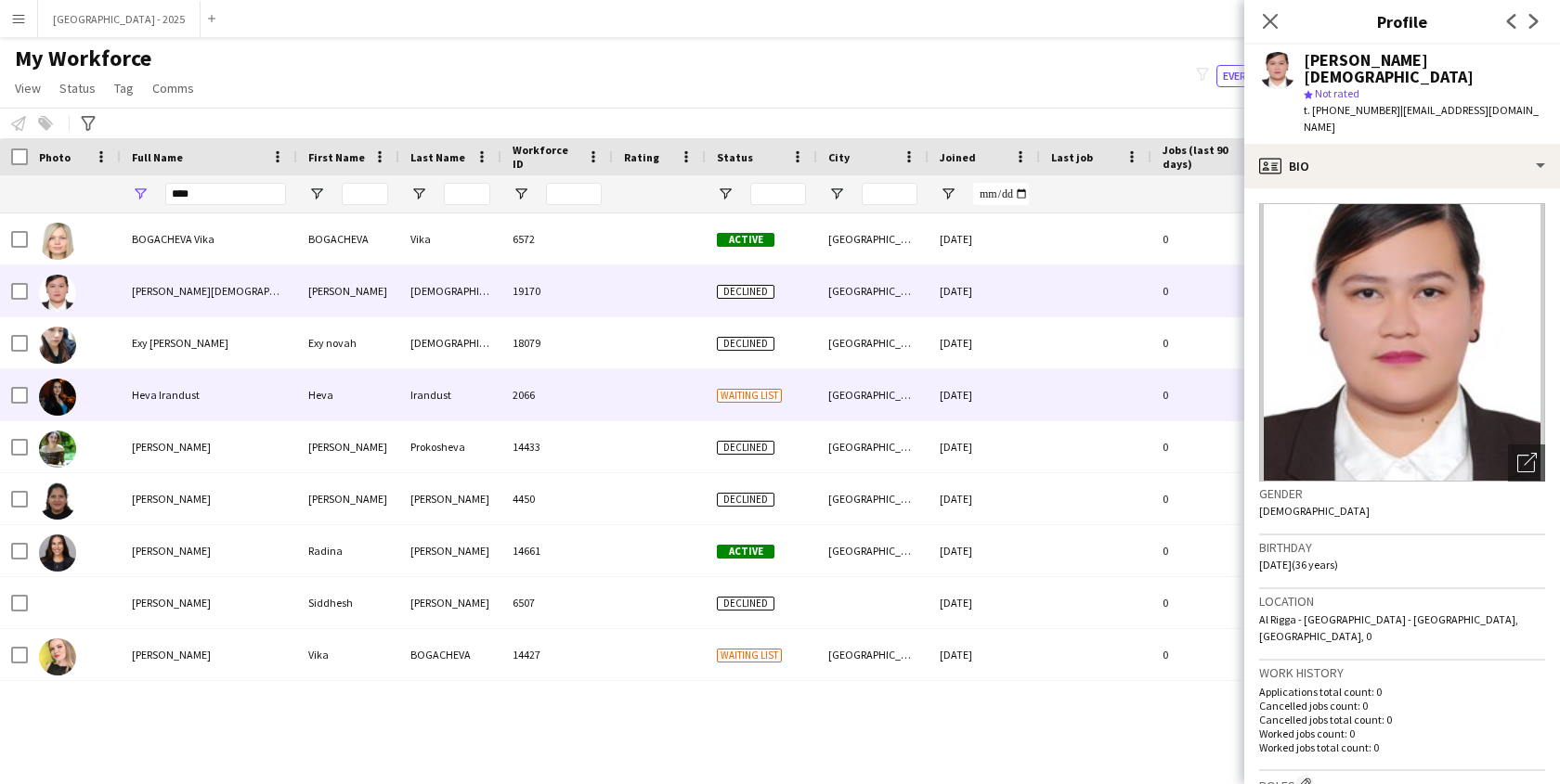
click at [174, 408] on div "Heva Irandust" at bounding box center [209, 395] width 176 height 51
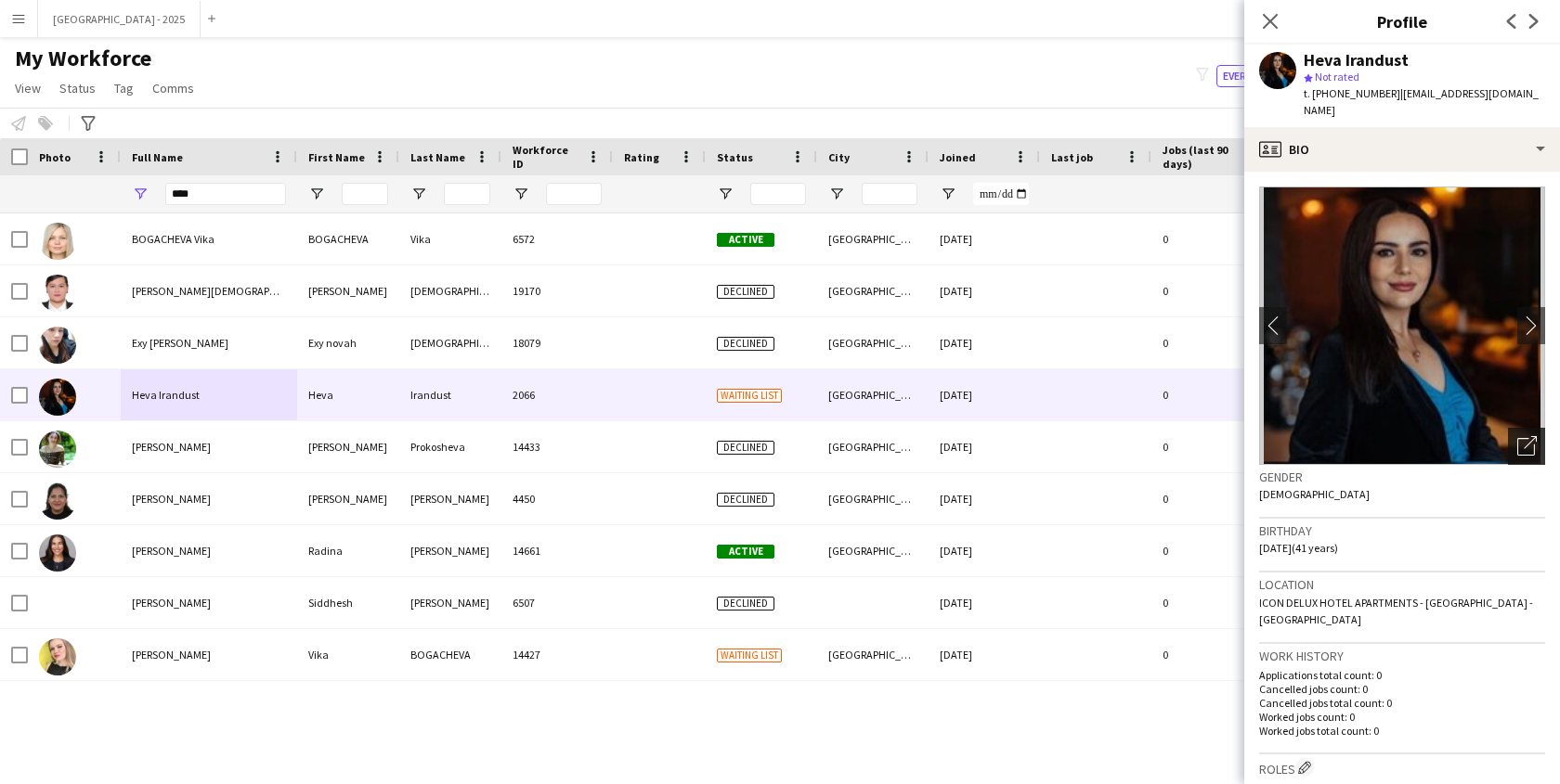
click at [1517, 436] on icon "Open photos pop-in" at bounding box center [1527, 446] width 20 height 20
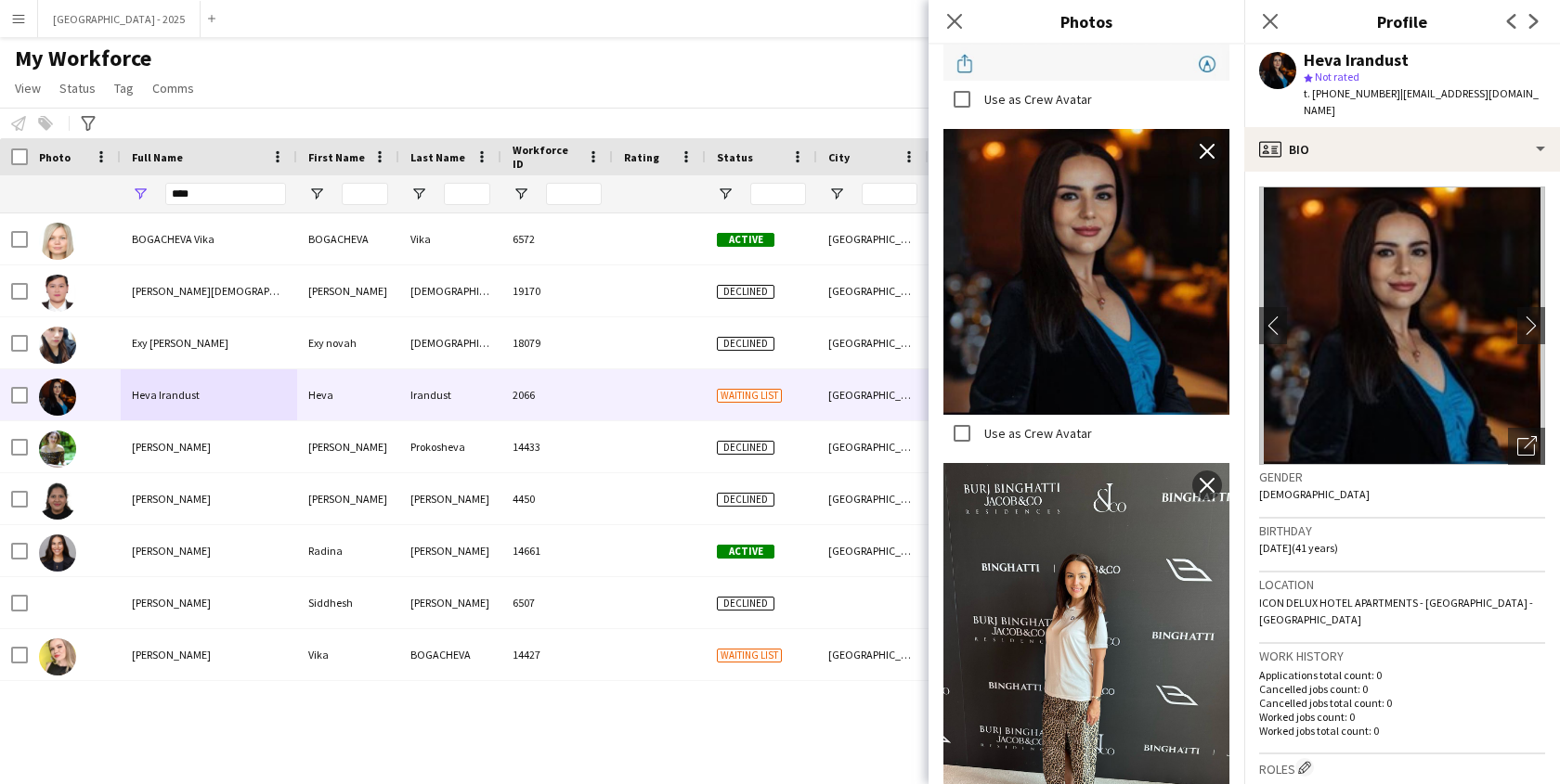
click at [1381, 83] on div "star Not rated" at bounding box center [1424, 76] width 241 height 17
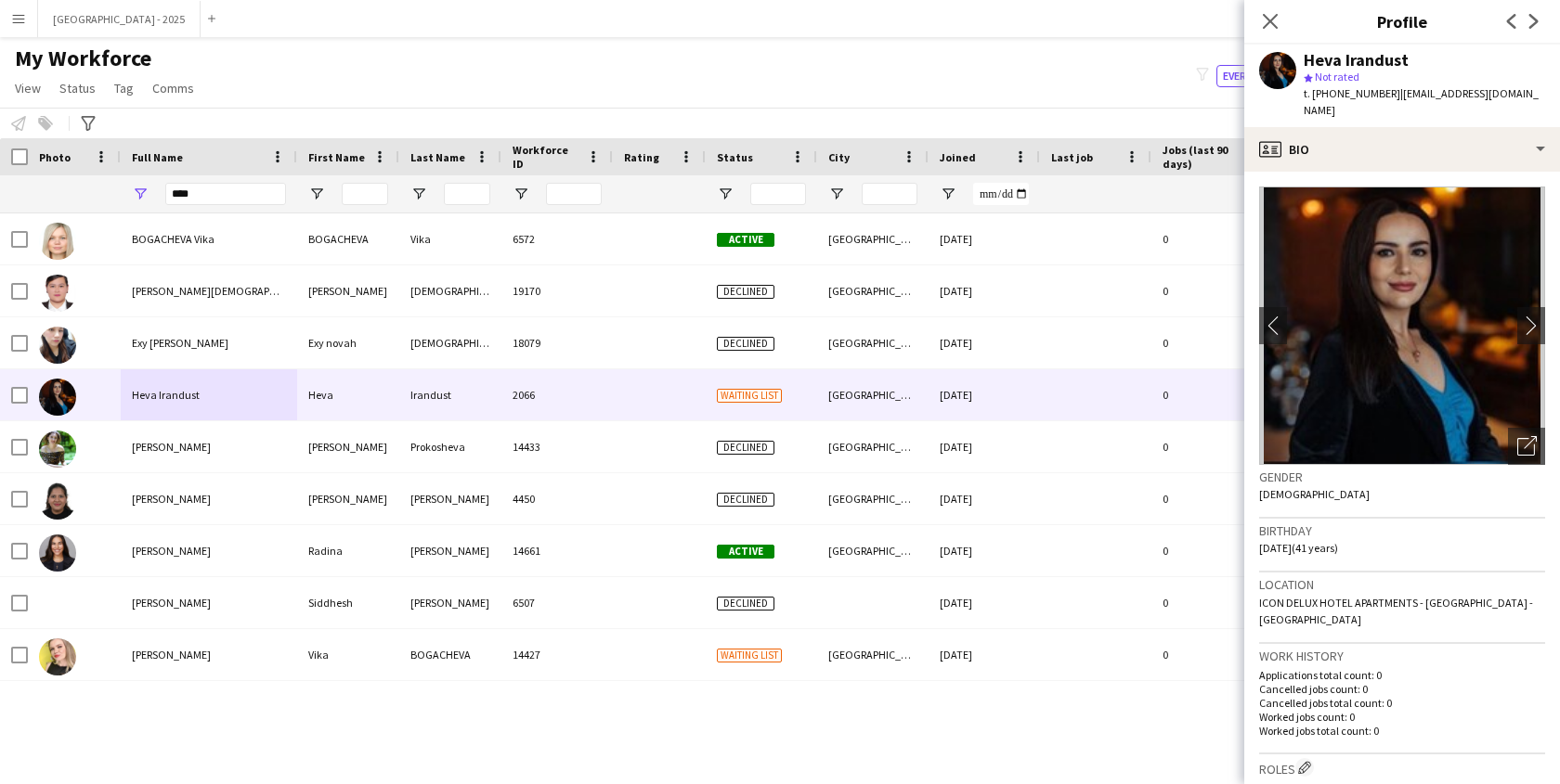
click at [1272, 15] on icon "Close pop-in" at bounding box center [1270, 21] width 15 height 15
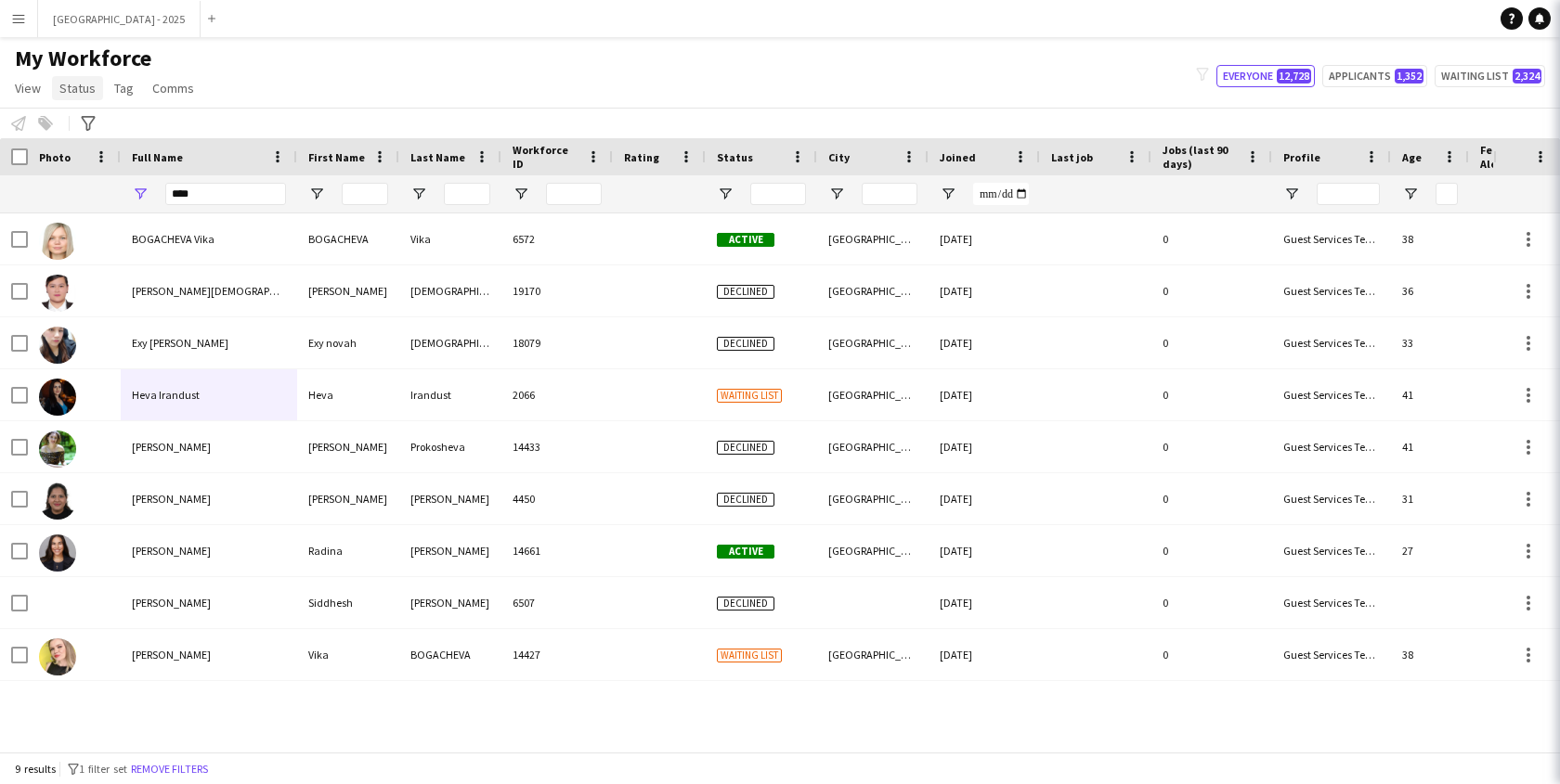
drag, startPoint x: 213, startPoint y: 763, endPoint x: 79, endPoint y: 90, distance: 686.2
click at [212, 762] on button "Remove filters" at bounding box center [169, 769] width 84 height 21
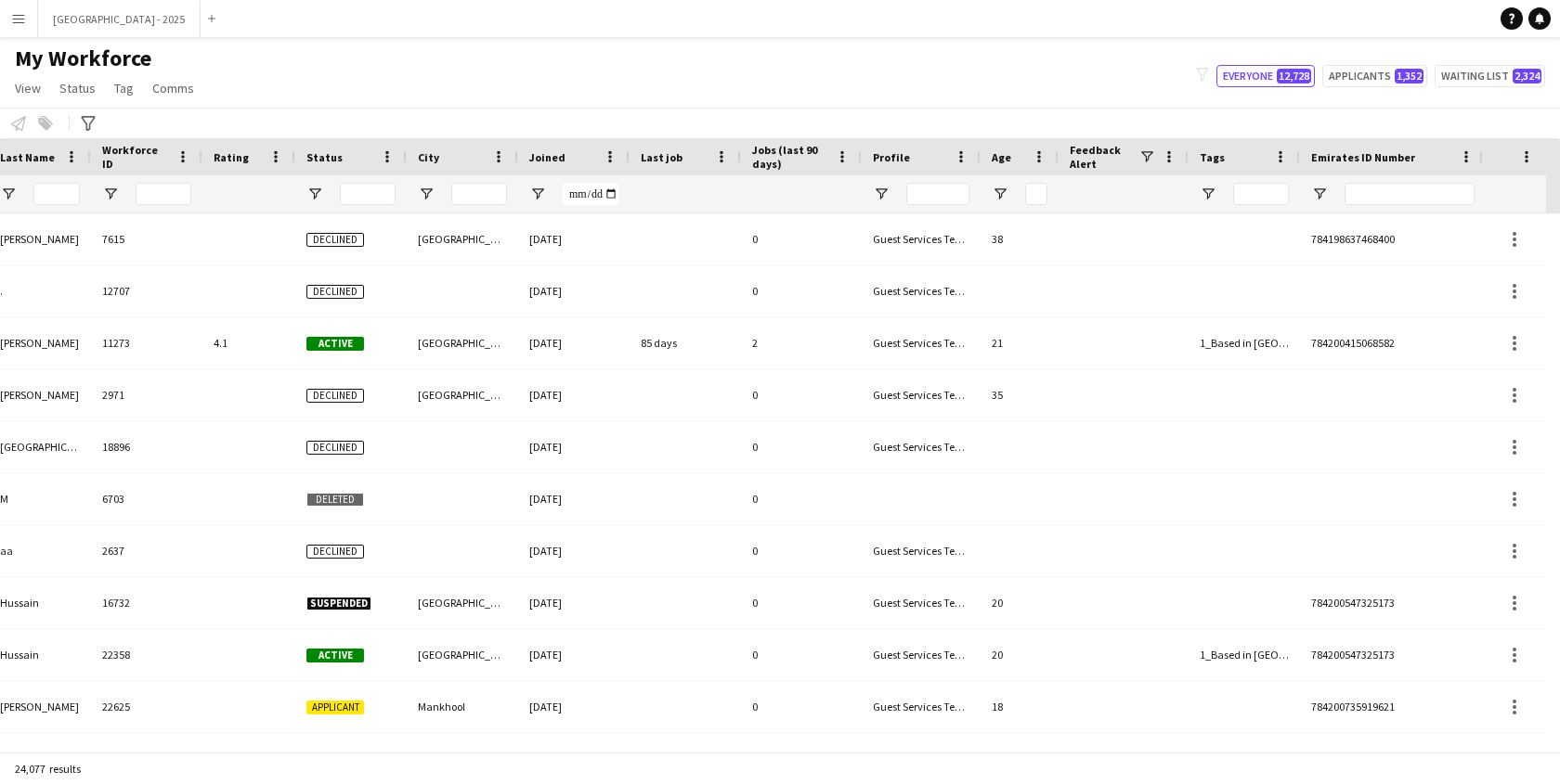
scroll to position [0, 417]
click at [1202, 199] on span "Open Filter Menu" at bounding box center [1201, 194] width 17 height 17
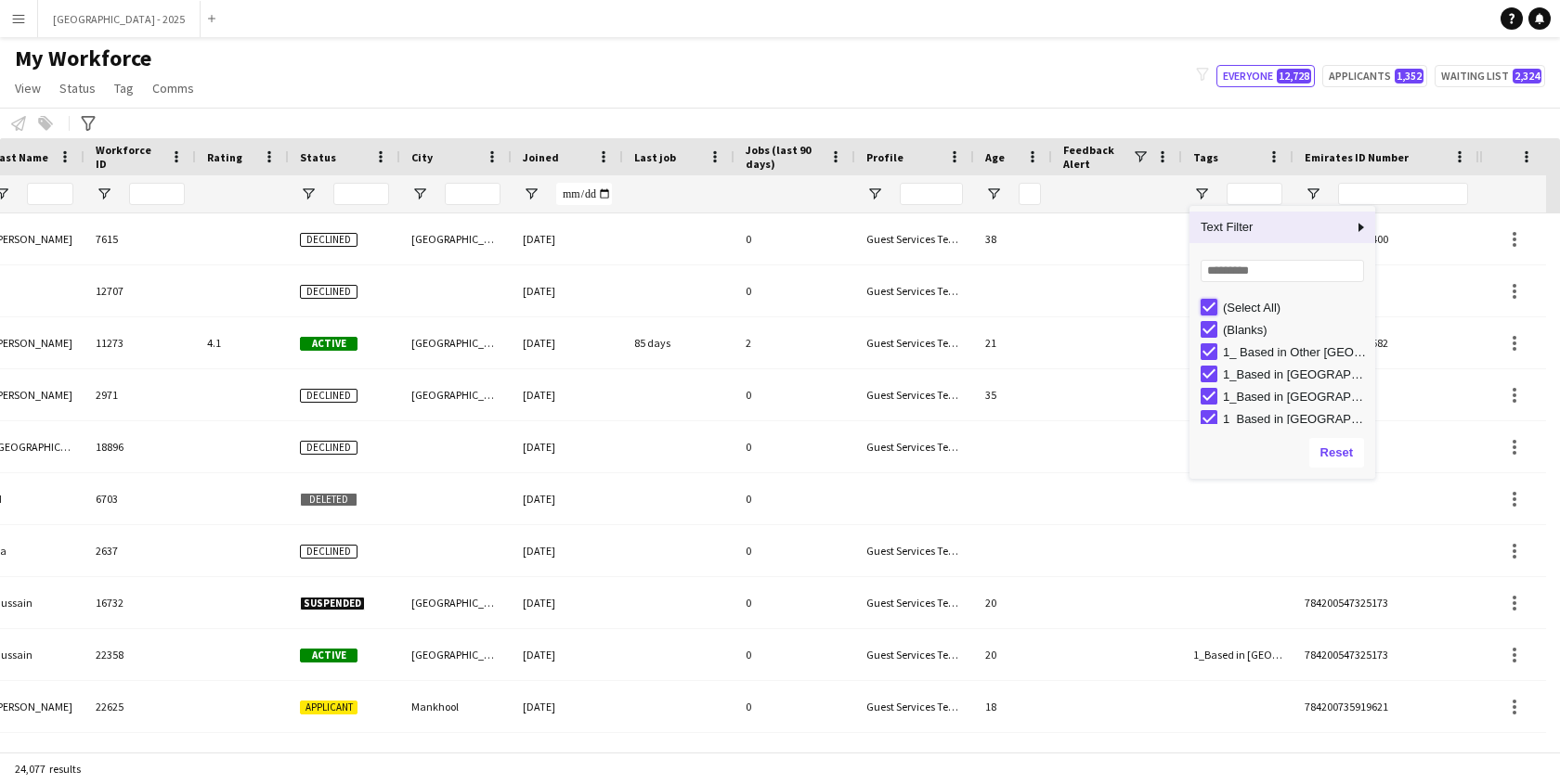
type input "***"
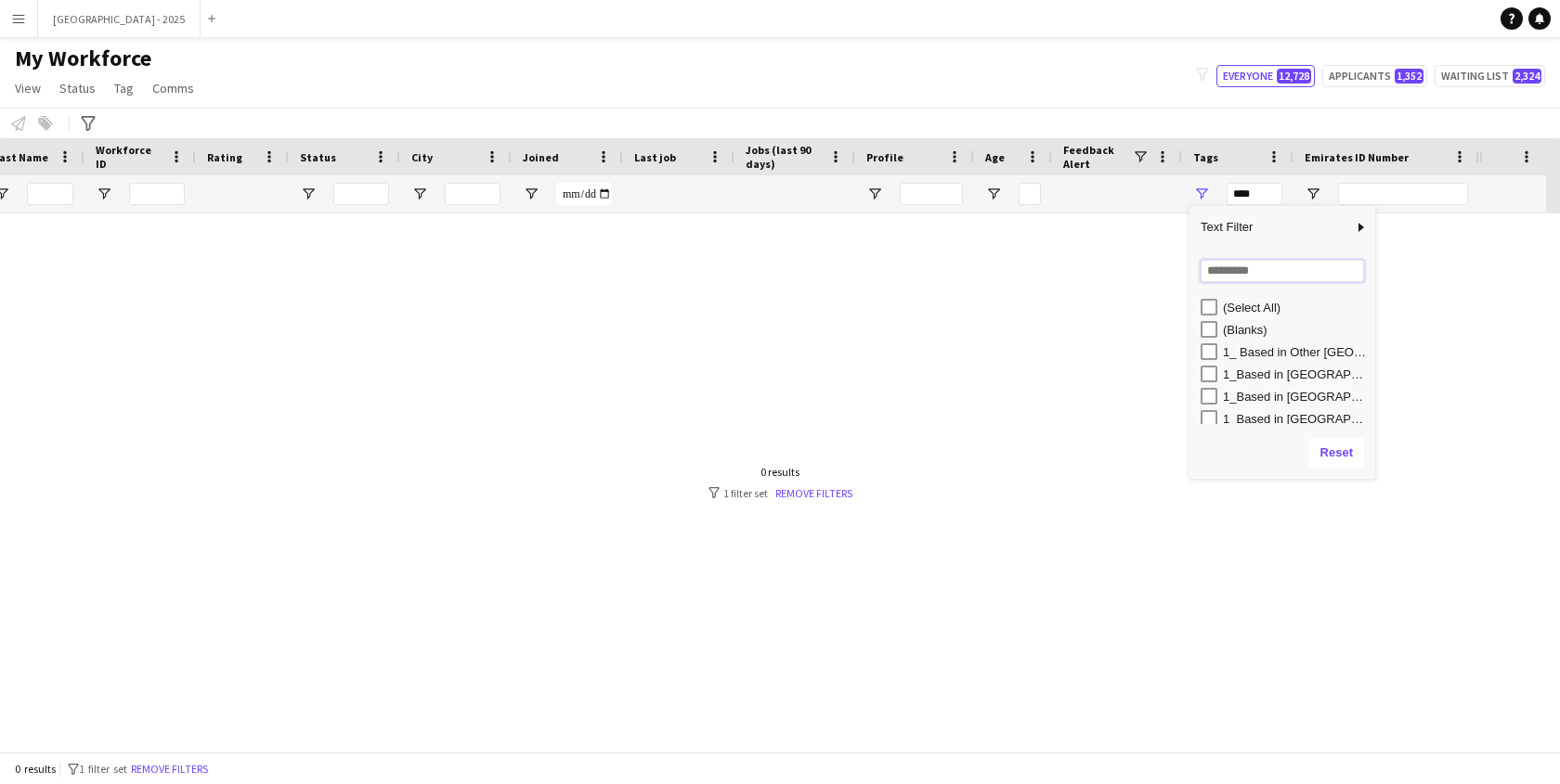
click at [1233, 261] on input "Search filter values" at bounding box center [1282, 271] width 163 height 23
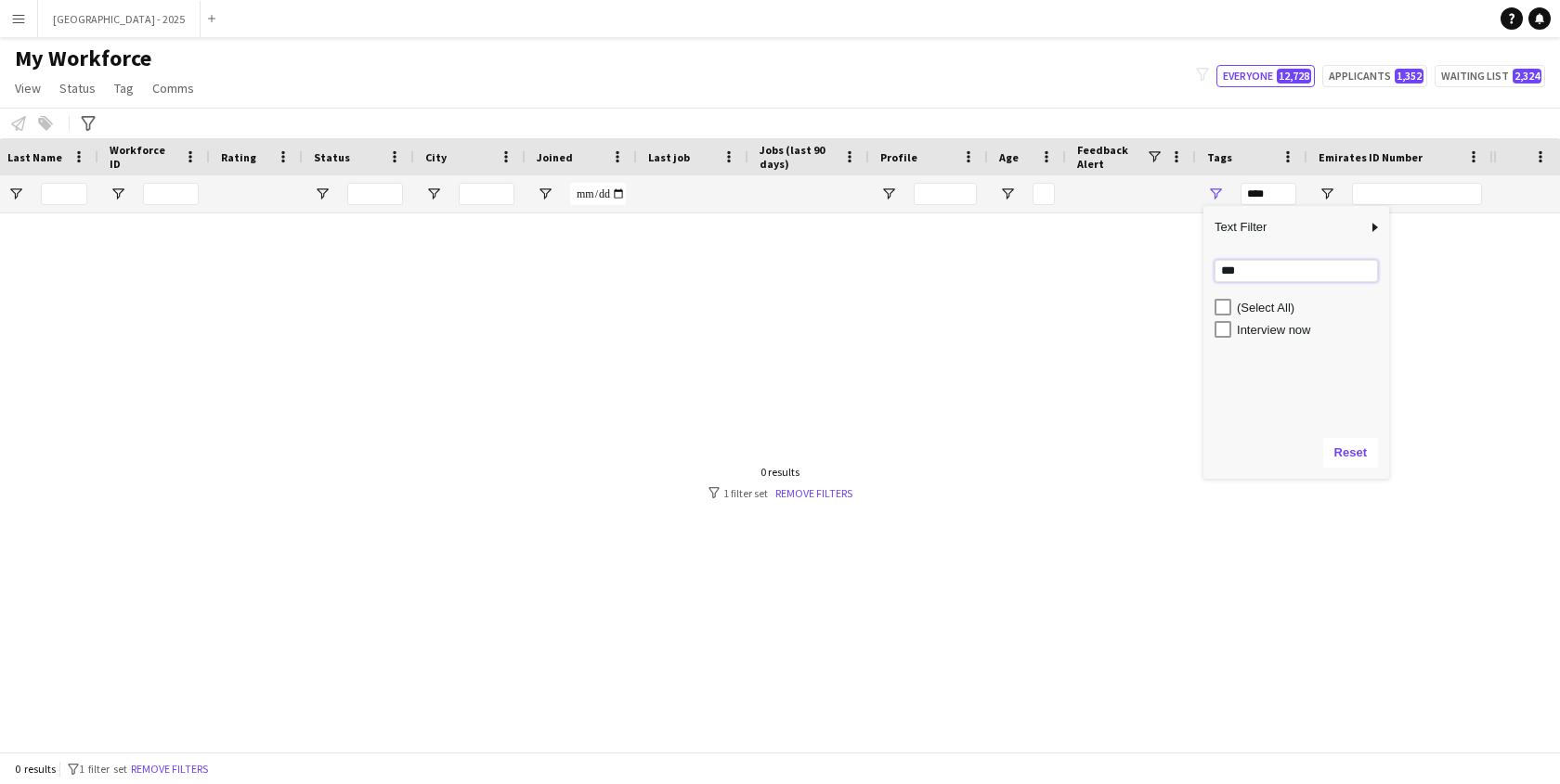
type input "***"
click at [1276, 334] on div "interview now" at bounding box center [1311, 330] width 146 height 14
type input "**********"
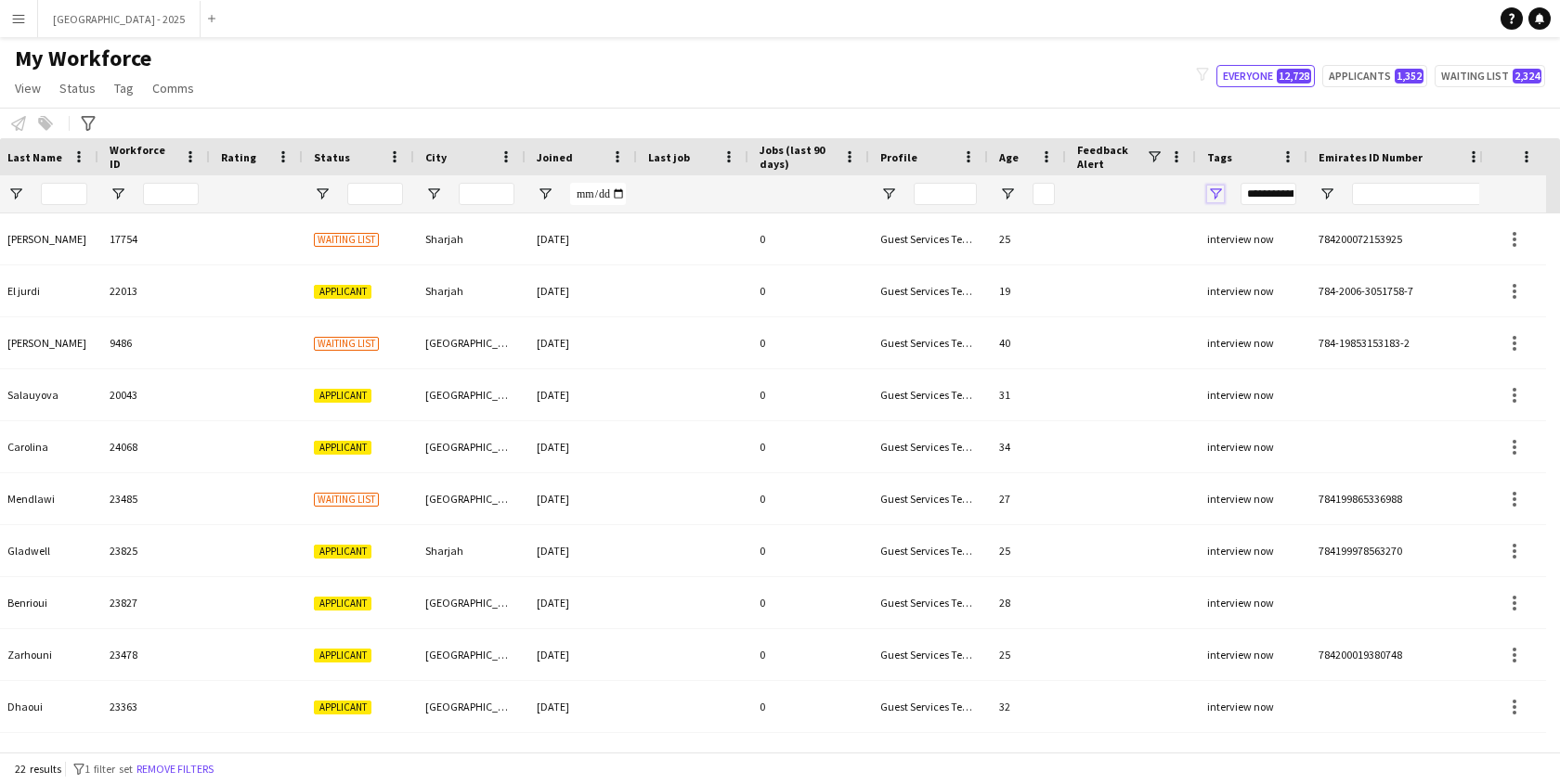
click at [1222, 191] on span "Open Filter Menu" at bounding box center [1215, 194] width 17 height 17
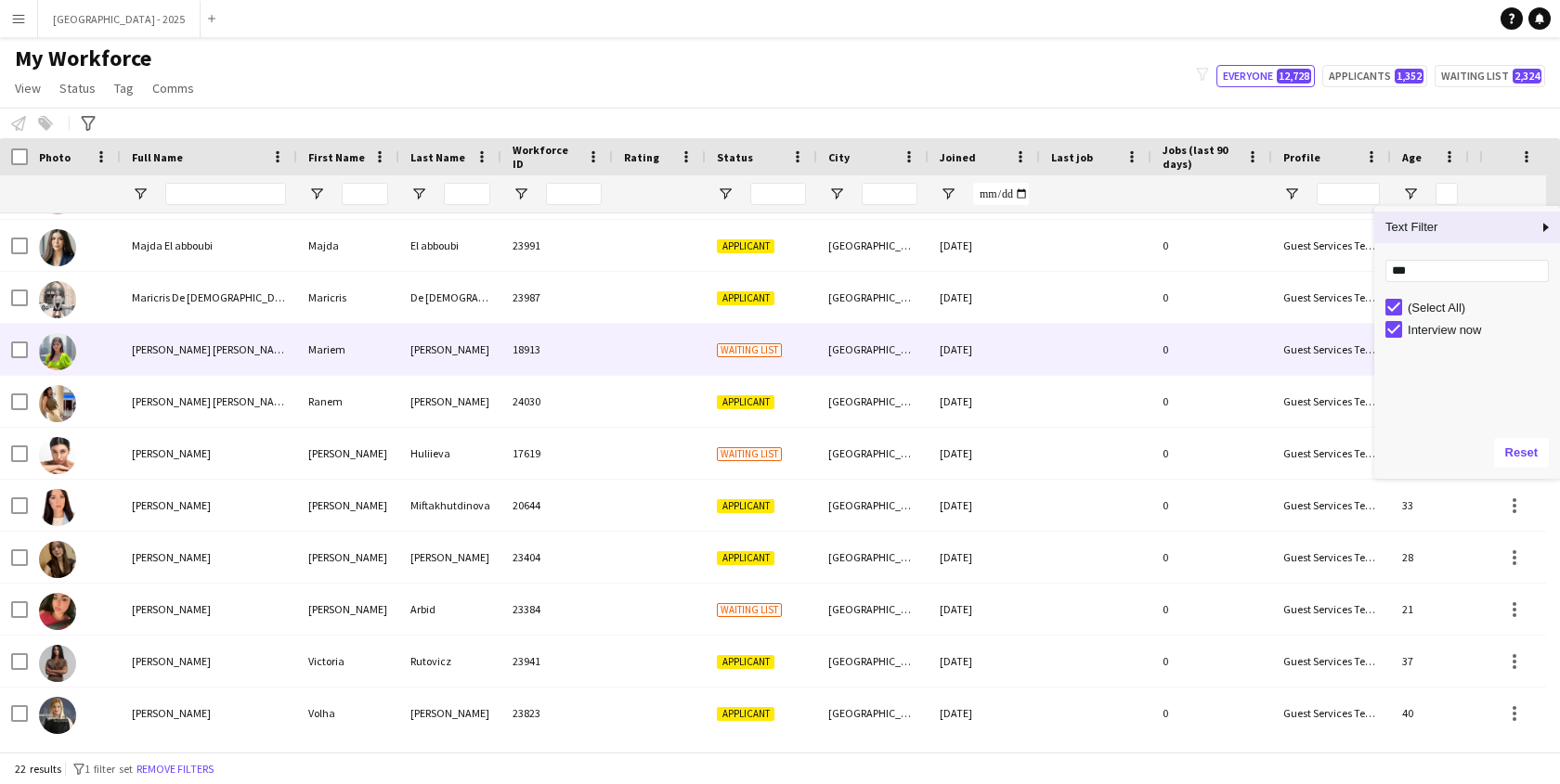
scroll to position [619, 0]
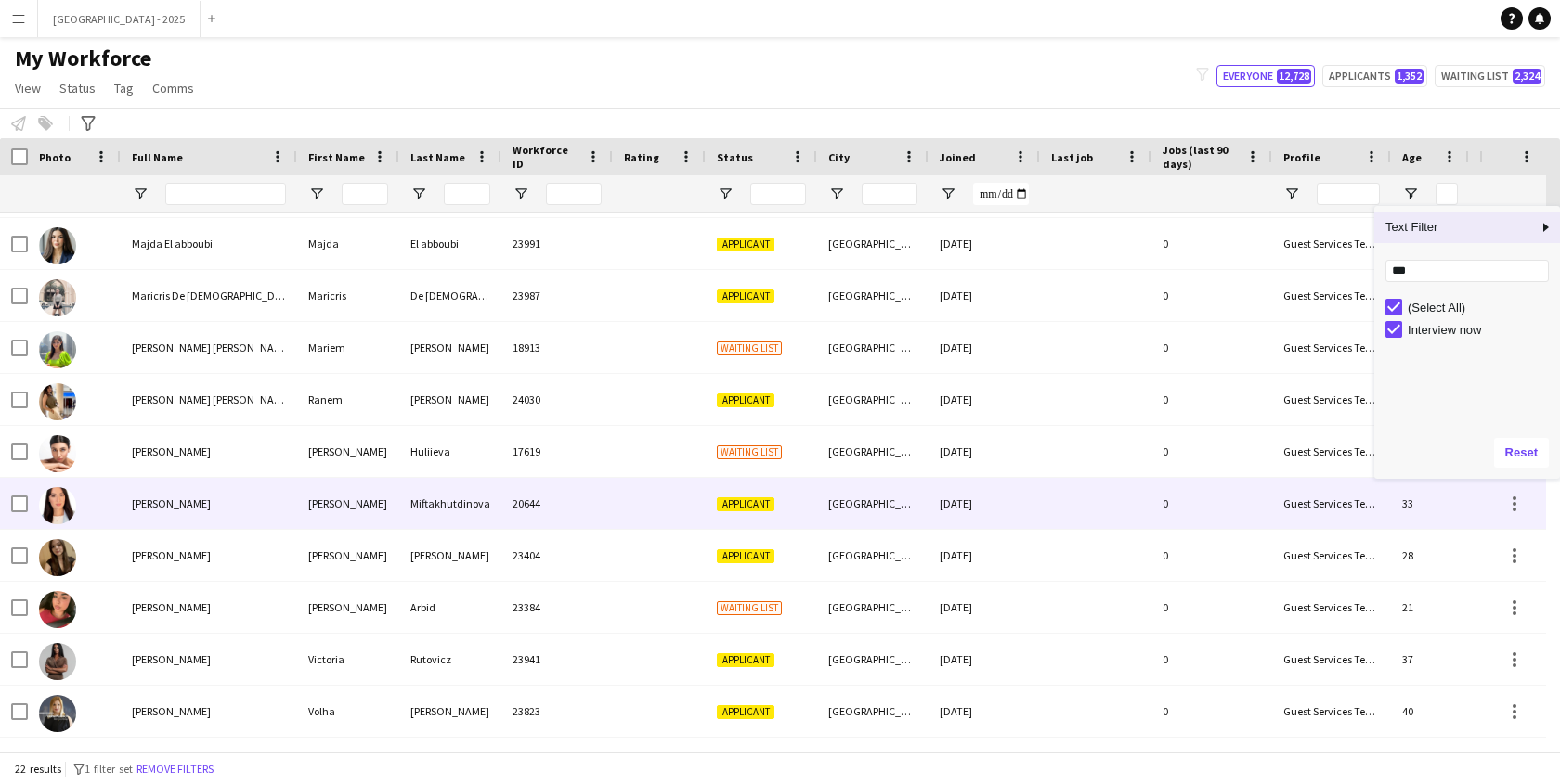
click at [369, 493] on div "[PERSON_NAME]" at bounding box center [347, 503] width 102 height 51
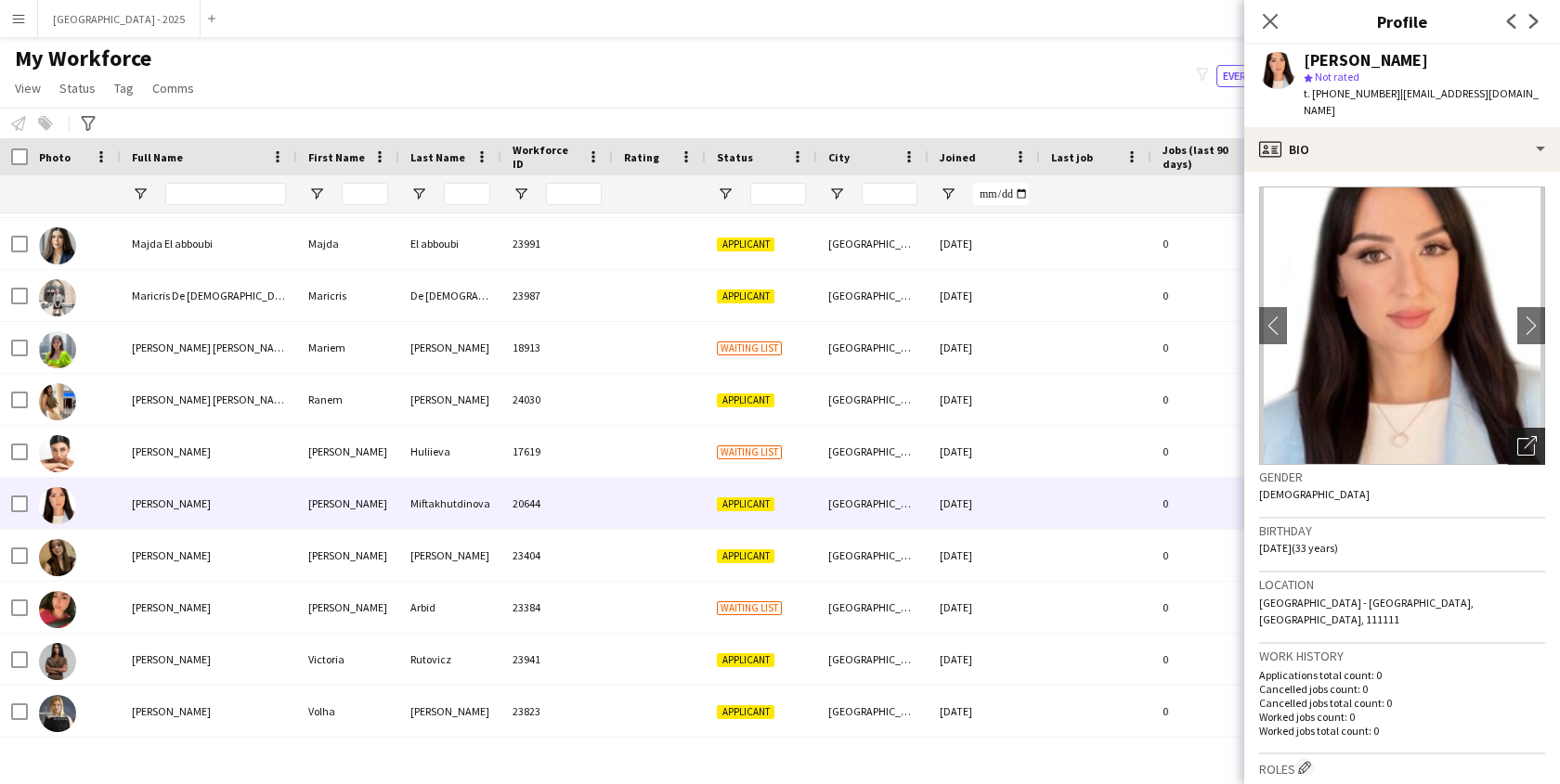
click at [1518, 436] on icon "Open photos pop-in" at bounding box center [1527, 446] width 20 height 20
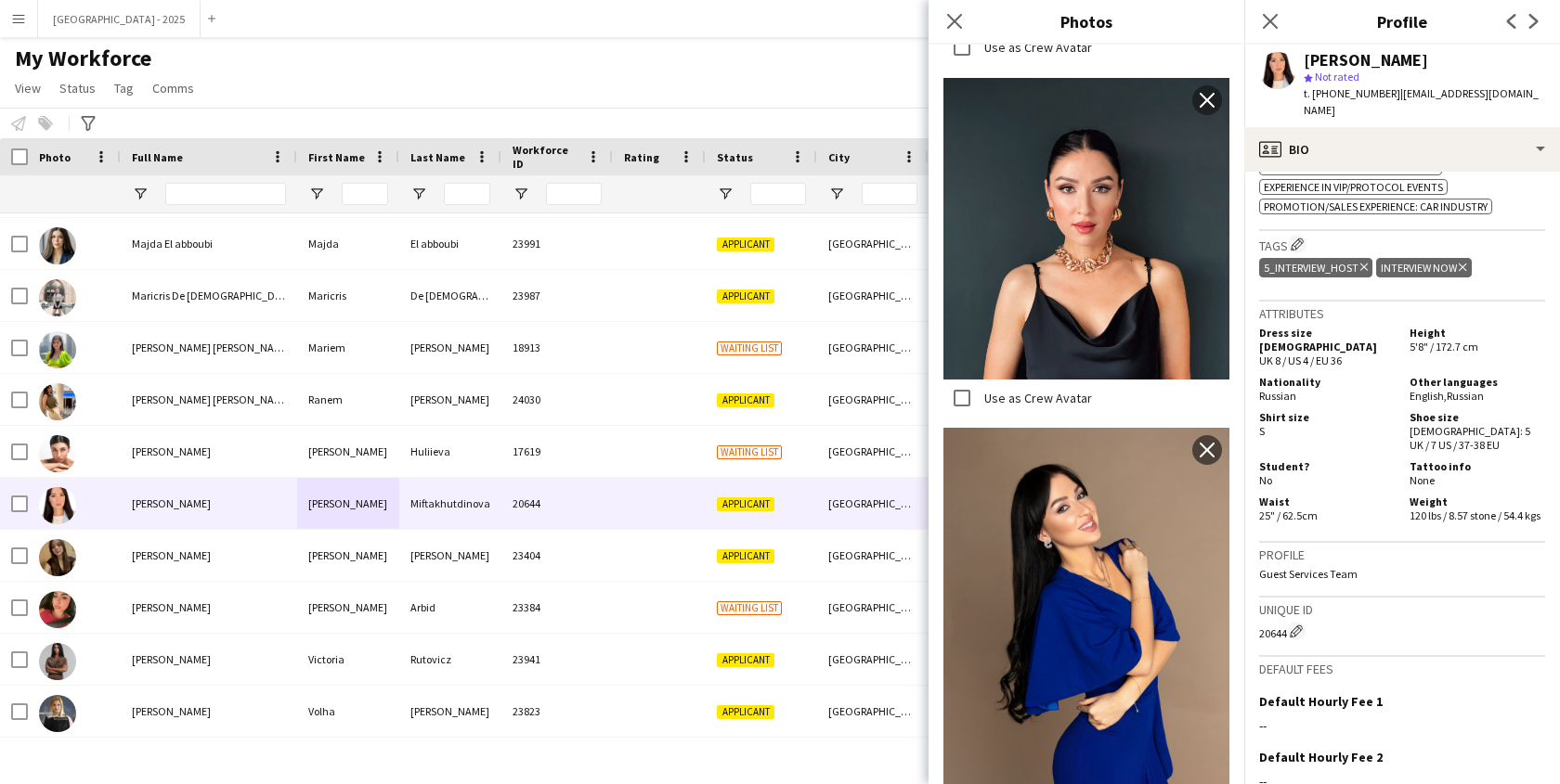
scroll to position [0, 0]
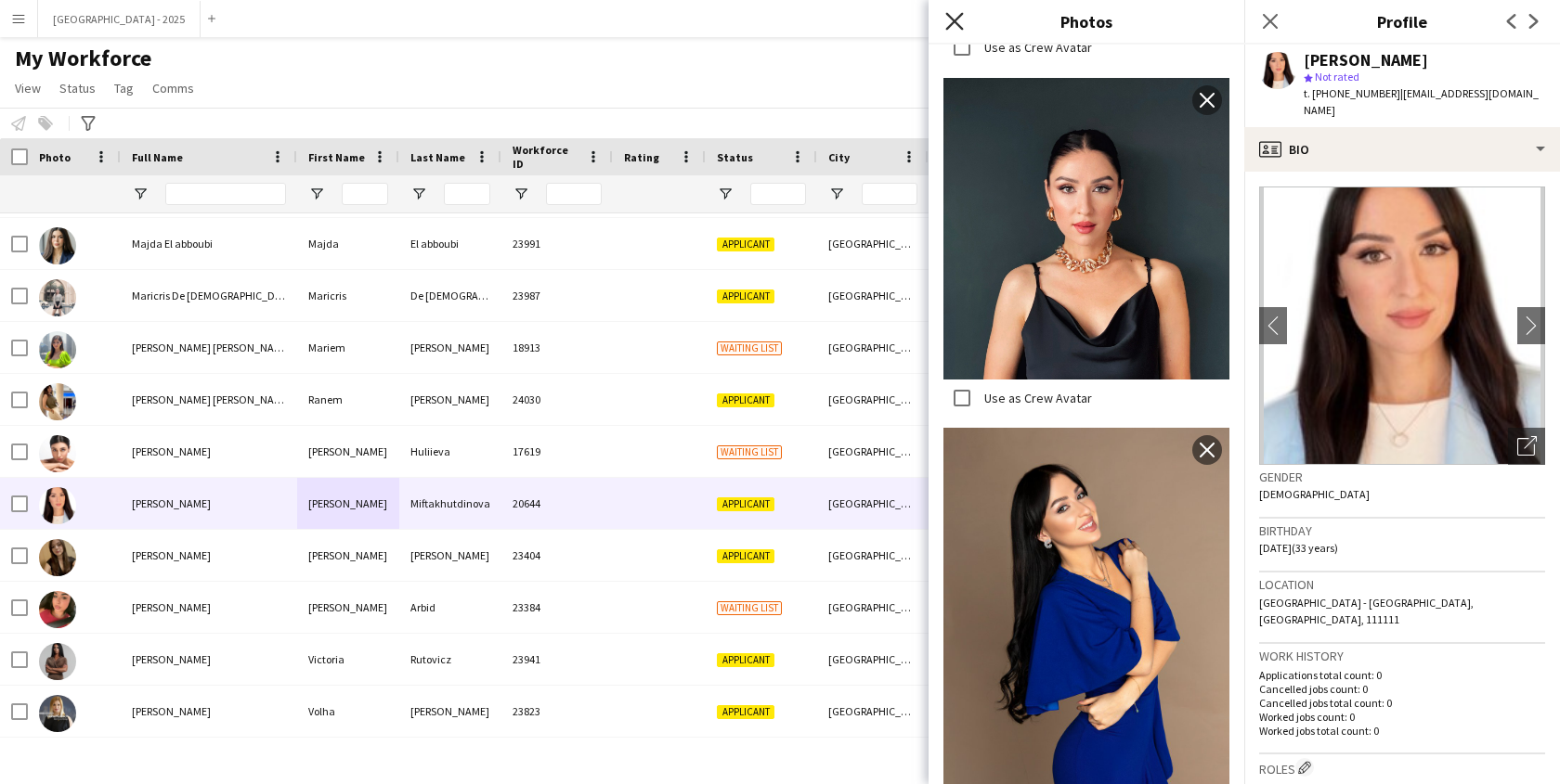
click at [949, 27] on icon at bounding box center [955, 21] width 18 height 18
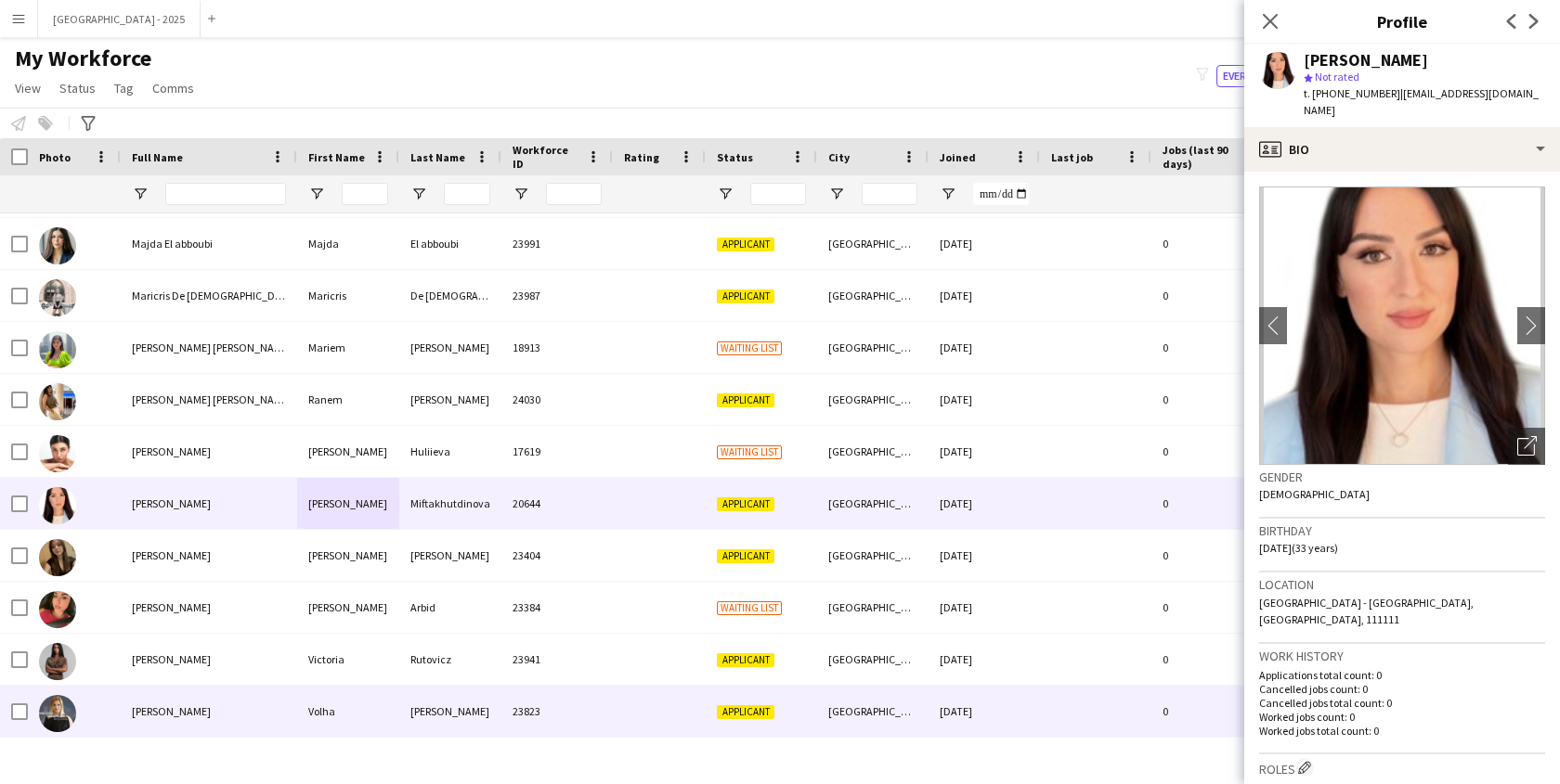
click at [334, 702] on div "Volha" at bounding box center [347, 712] width 102 height 51
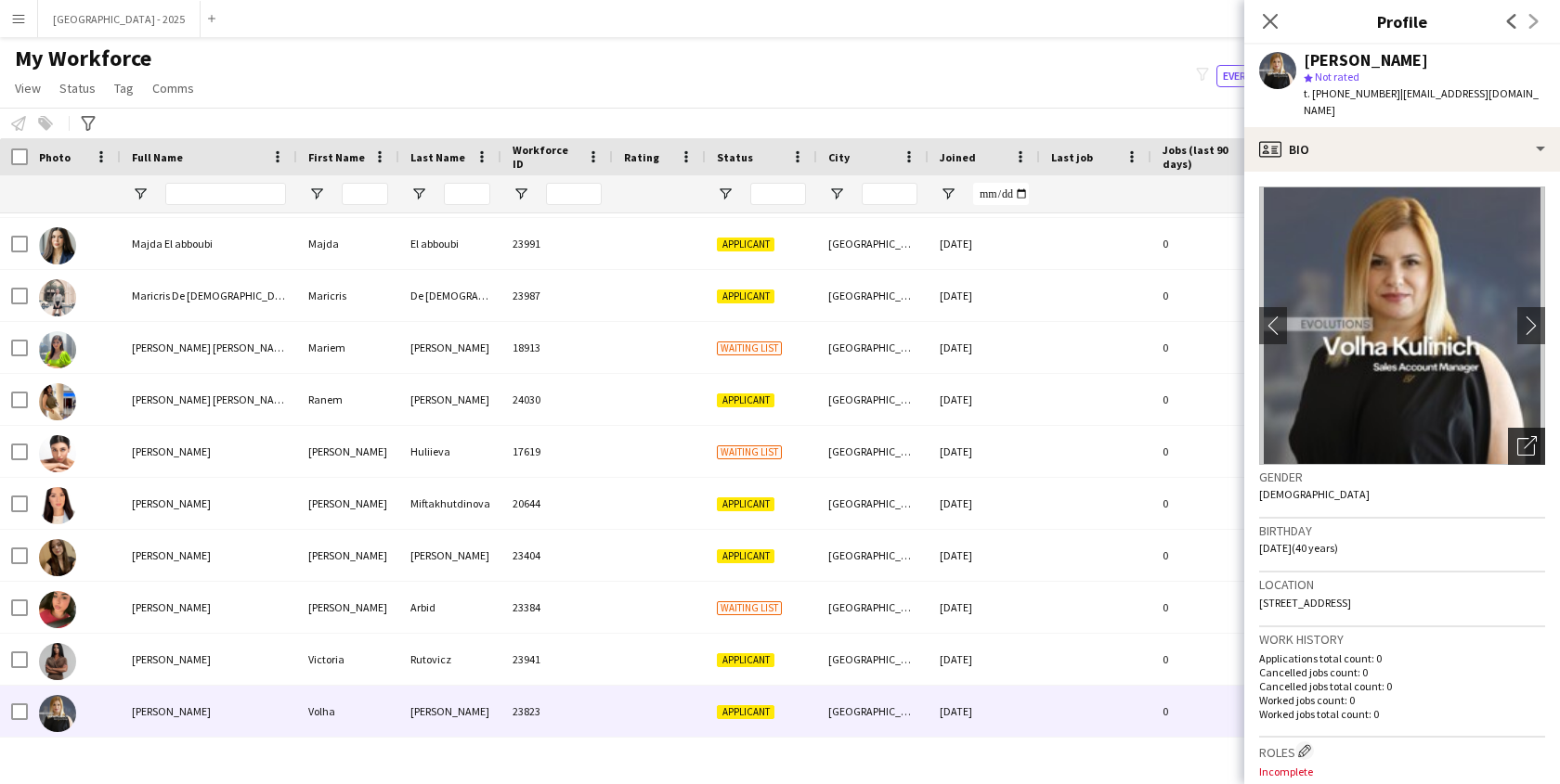
click at [1517, 436] on icon "Open photos pop-in" at bounding box center [1527, 446] width 20 height 20
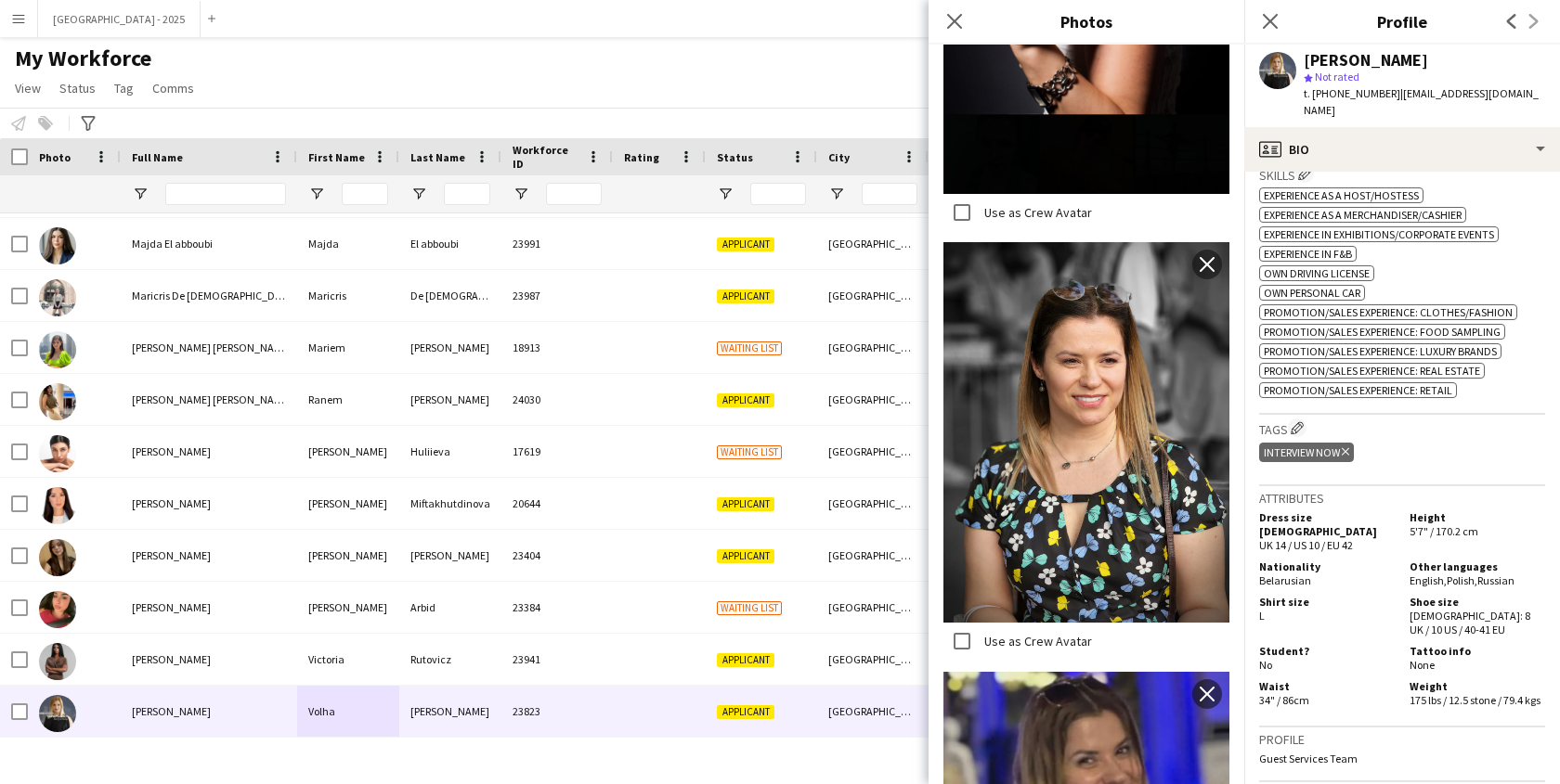
scroll to position [256, 0]
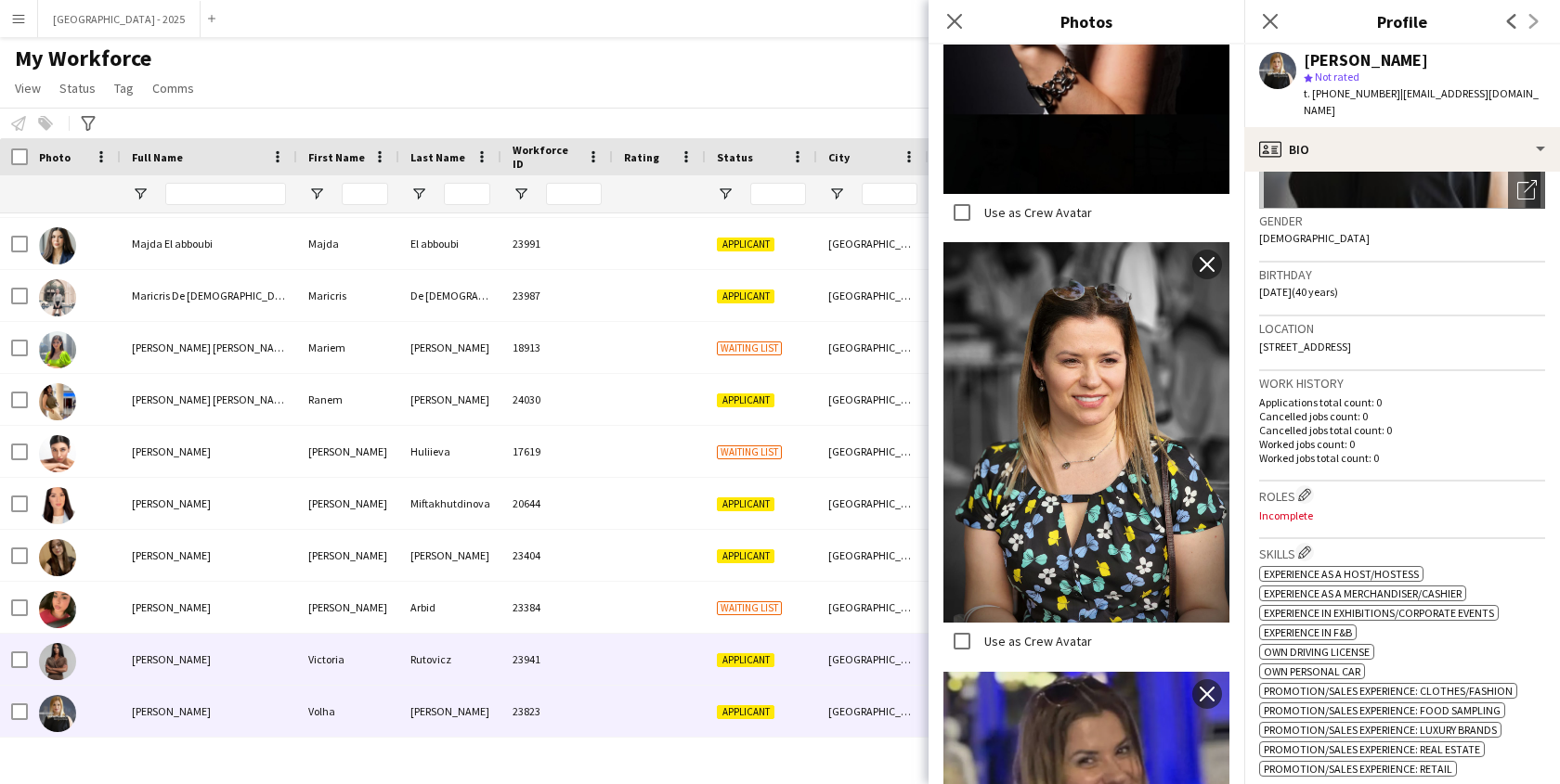
click at [752, 653] on span "Applicant" at bounding box center [746, 660] width 57 height 14
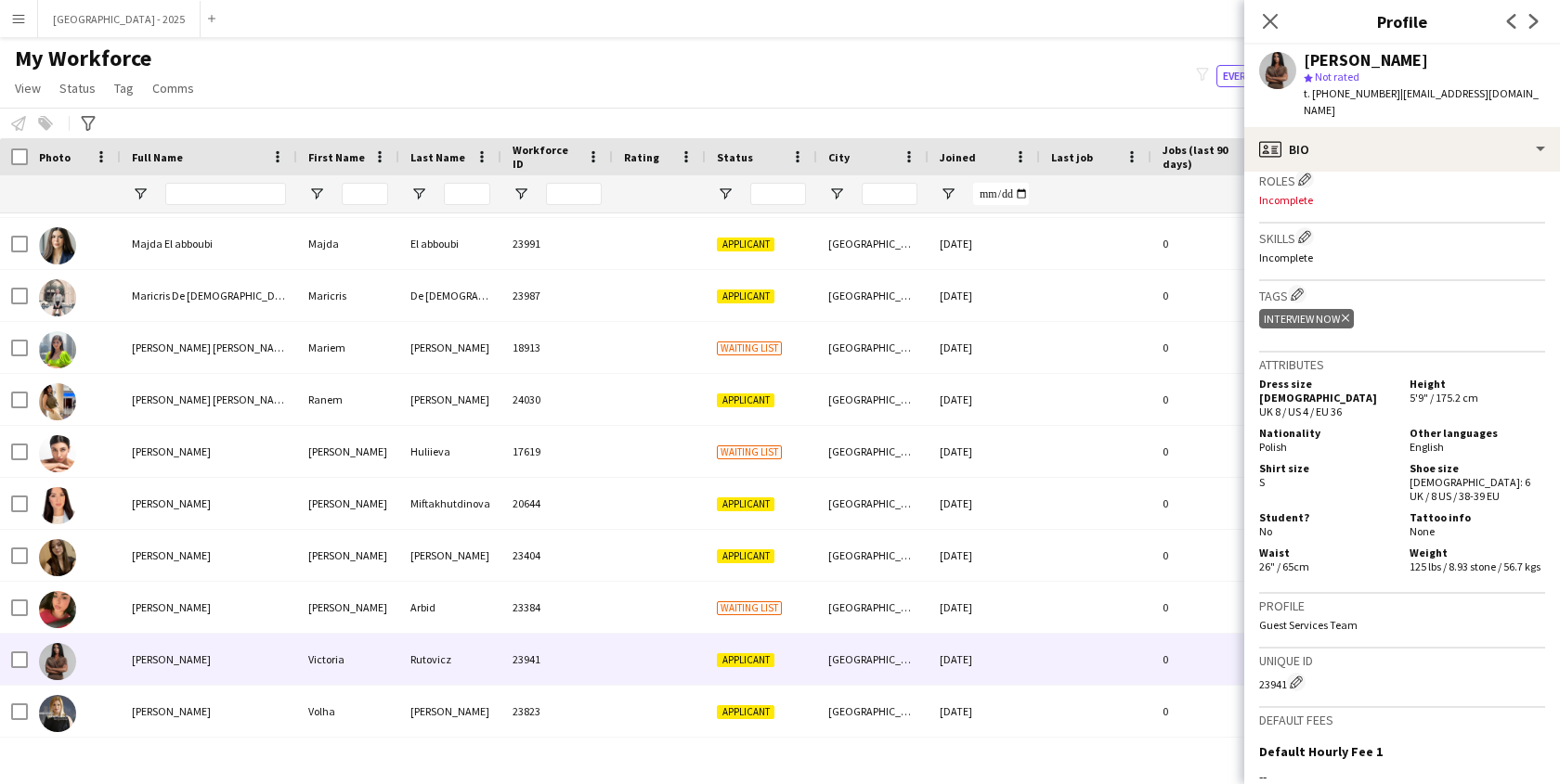
scroll to position [46, 0]
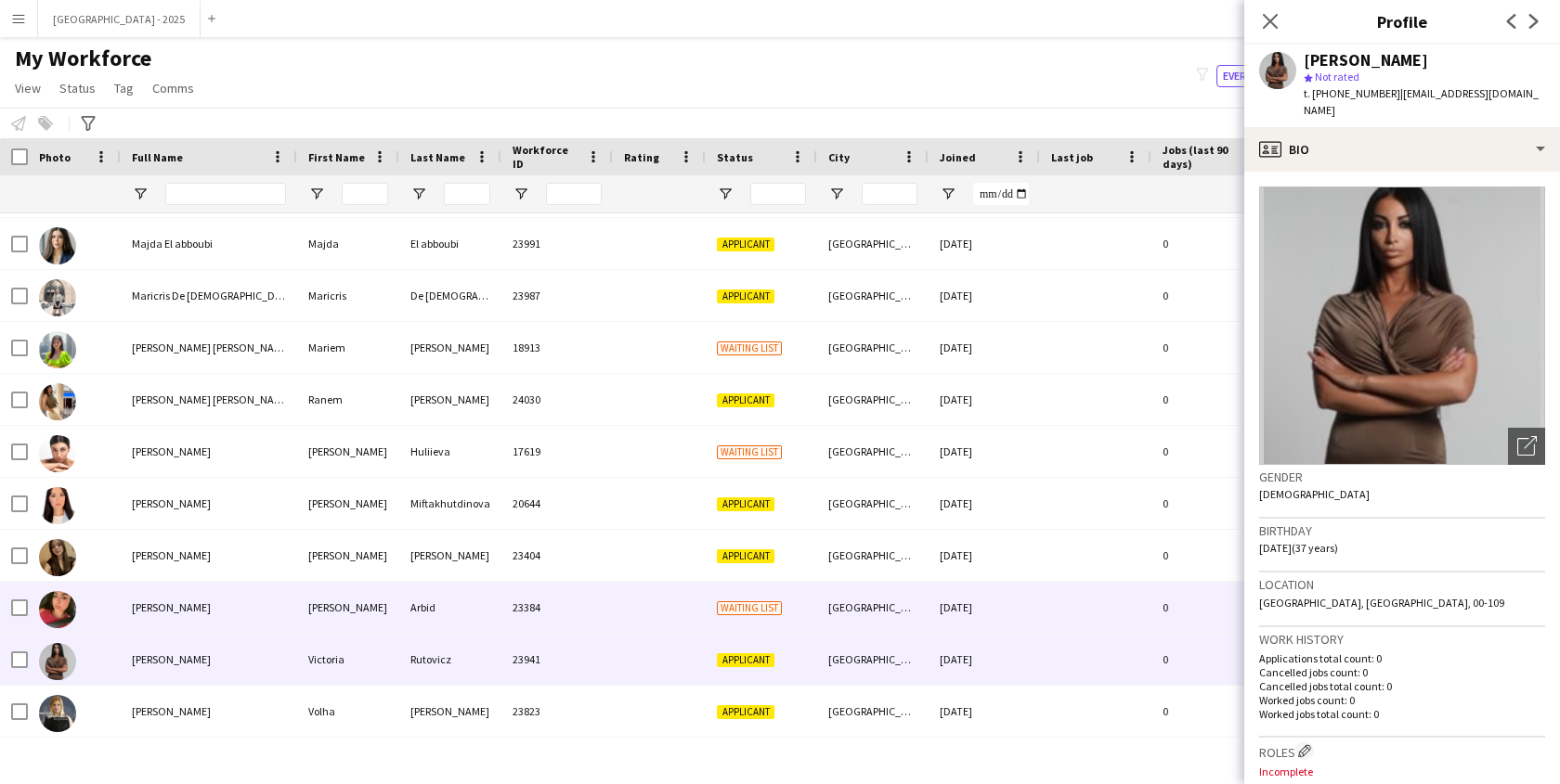
click at [863, 611] on div "[GEOGRAPHIC_DATA]" at bounding box center [872, 608] width 112 height 51
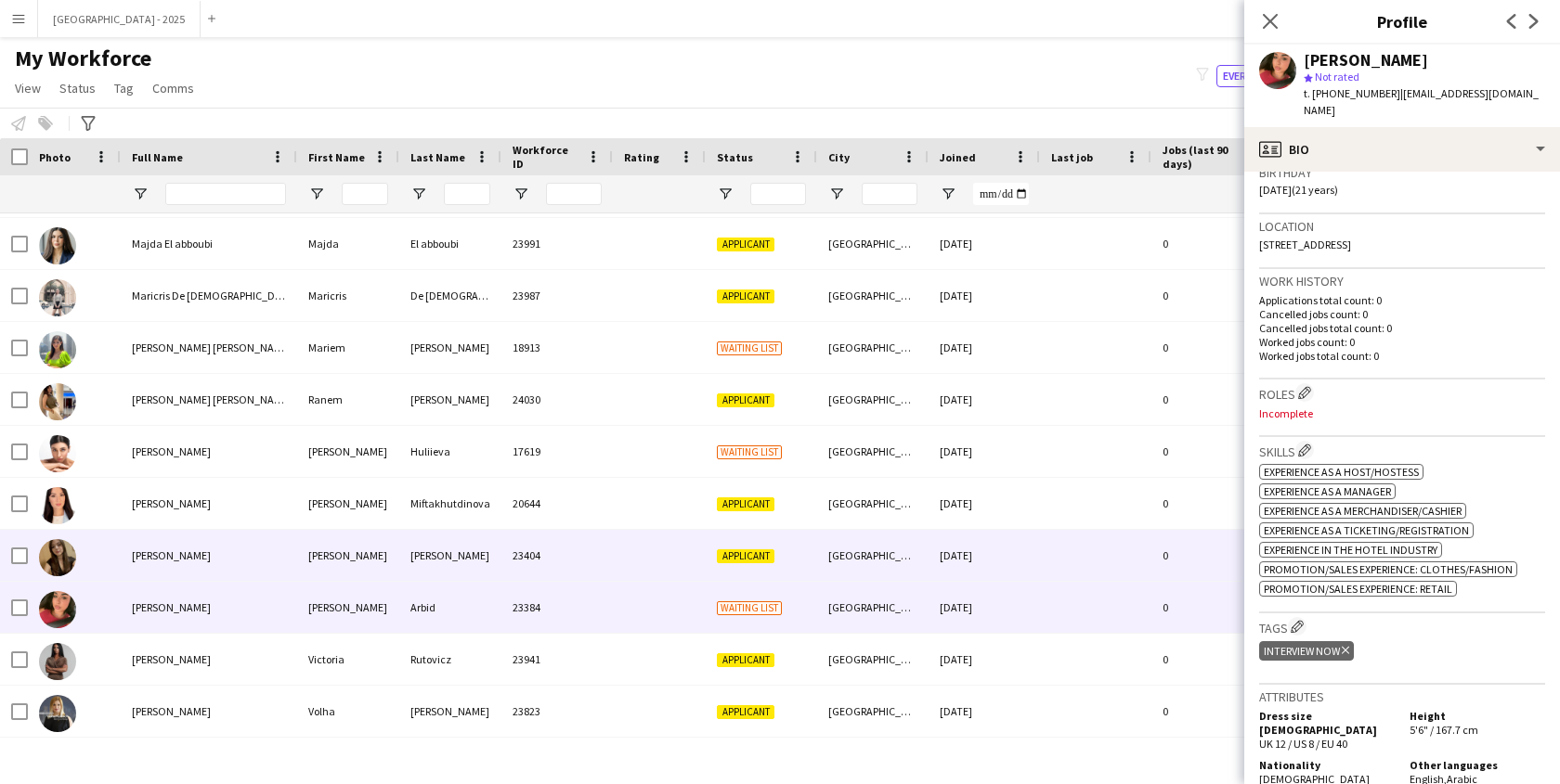
click at [964, 550] on div "[DATE]" at bounding box center [984, 556] width 112 height 51
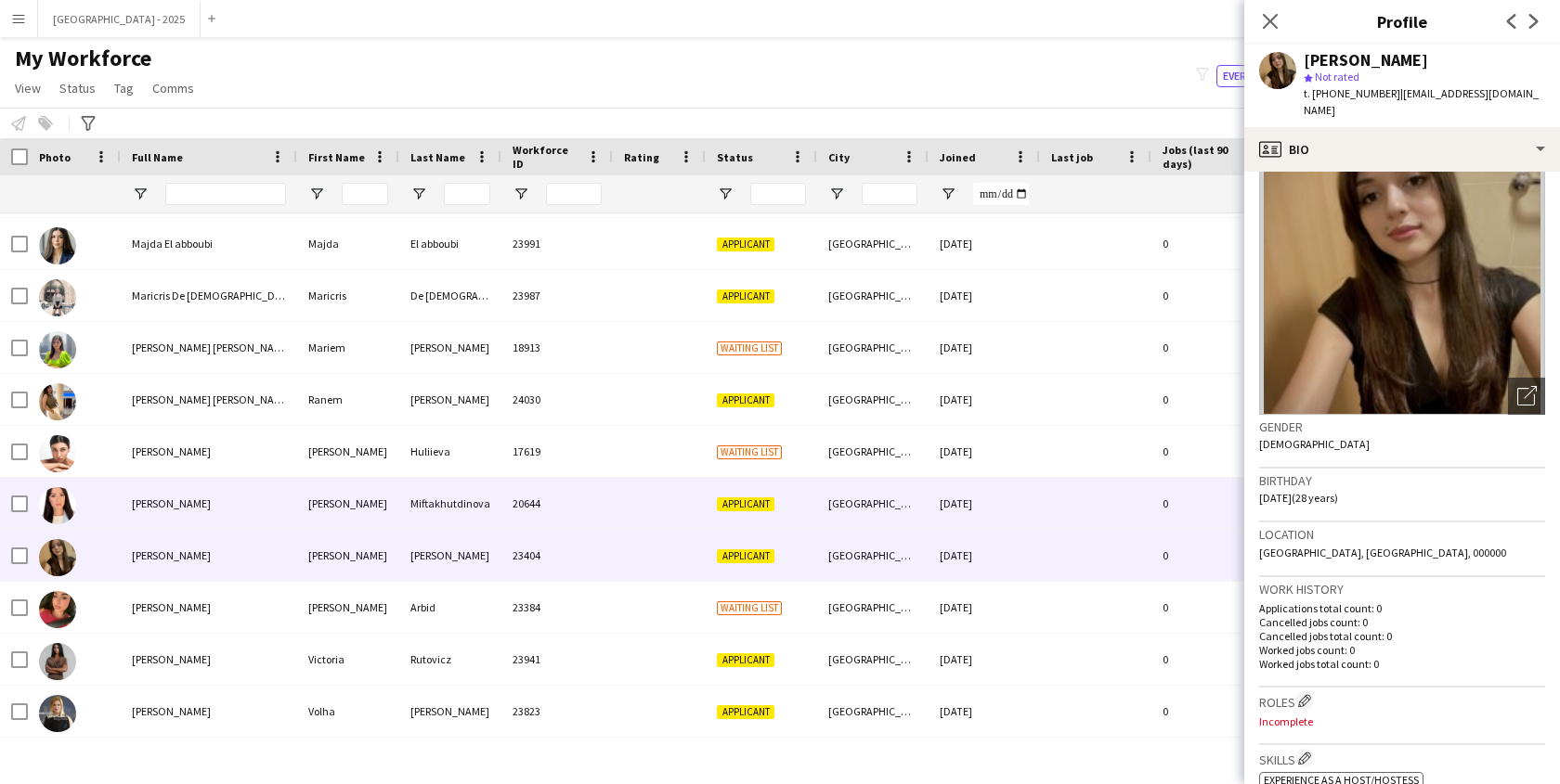
click at [1035, 520] on div "[DATE]" at bounding box center [984, 503] width 112 height 51
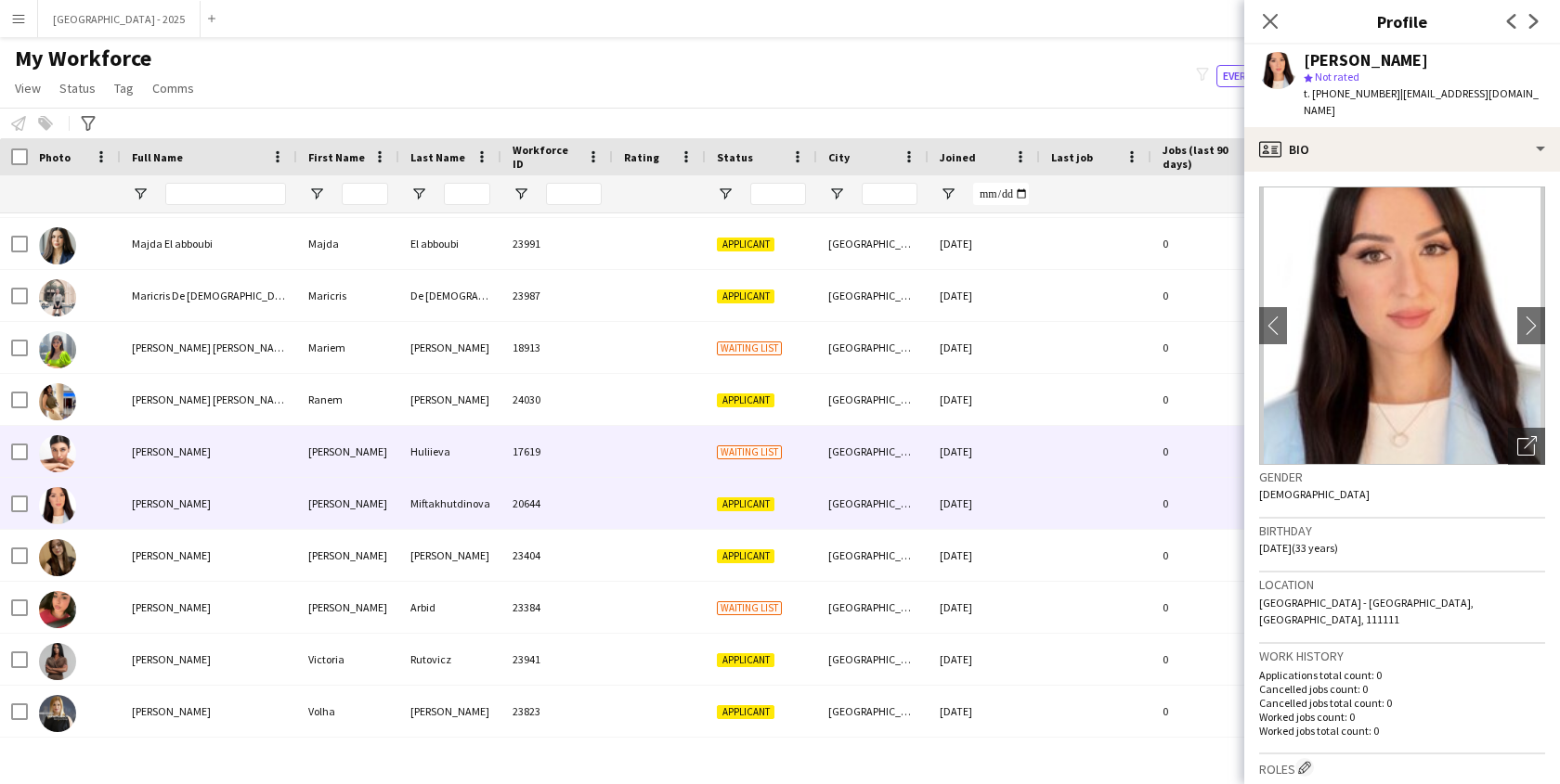
click at [1010, 461] on div "[DATE]" at bounding box center [984, 452] width 112 height 51
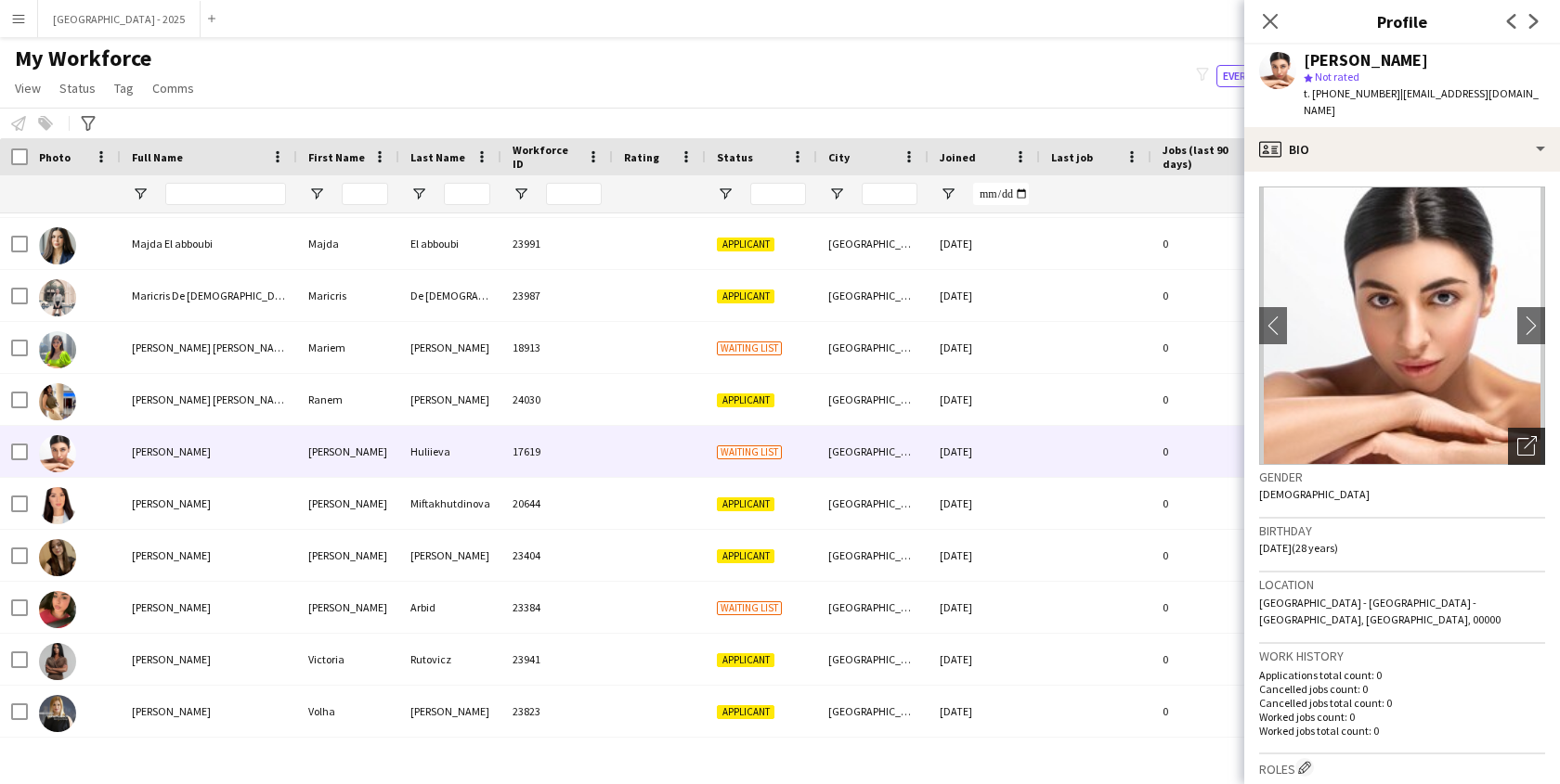
click at [1509, 432] on div "Open photos pop-in" at bounding box center [1527, 447] width 38 height 38
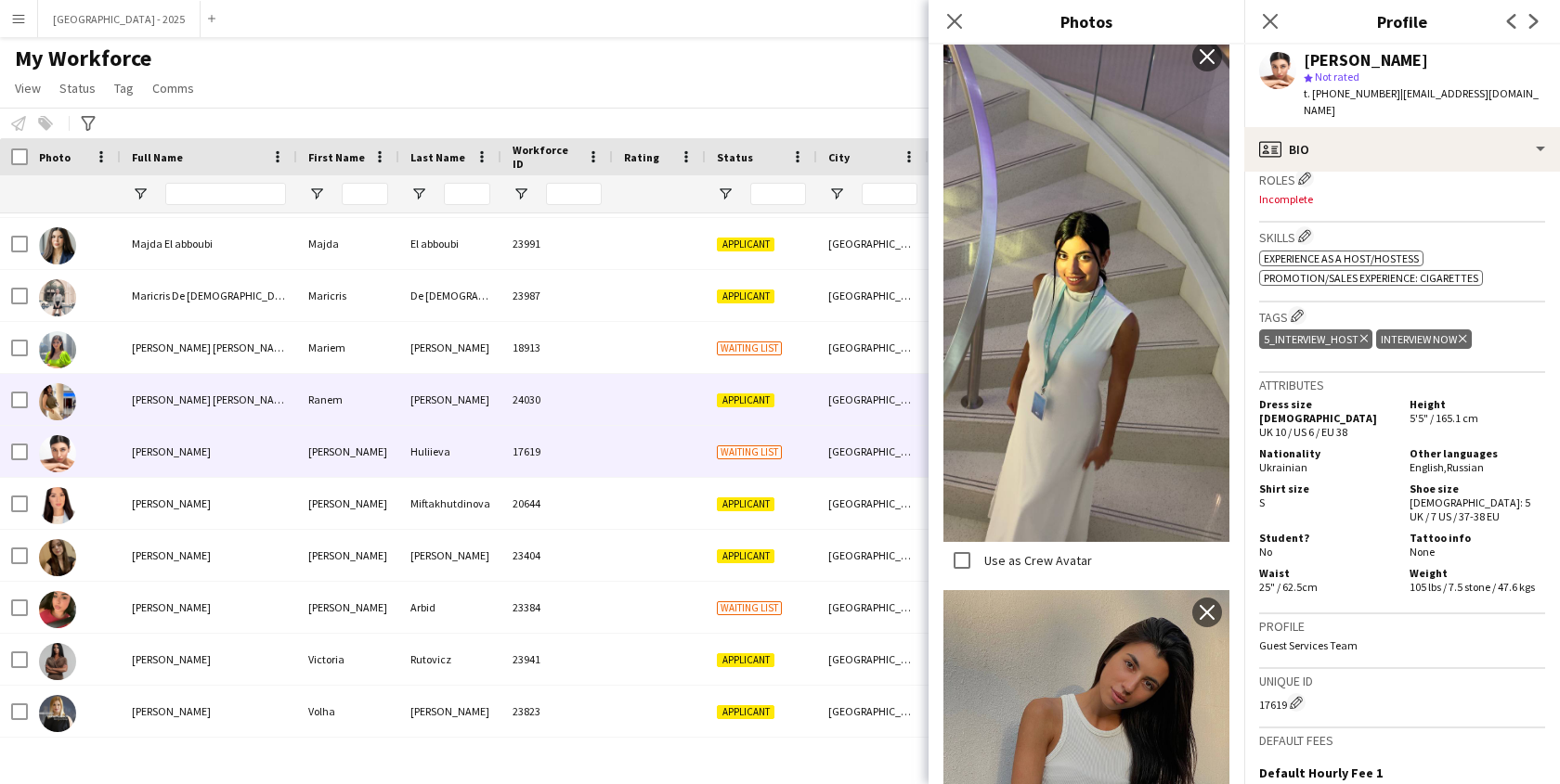
click at [664, 408] on div at bounding box center [660, 399] width 93 height 51
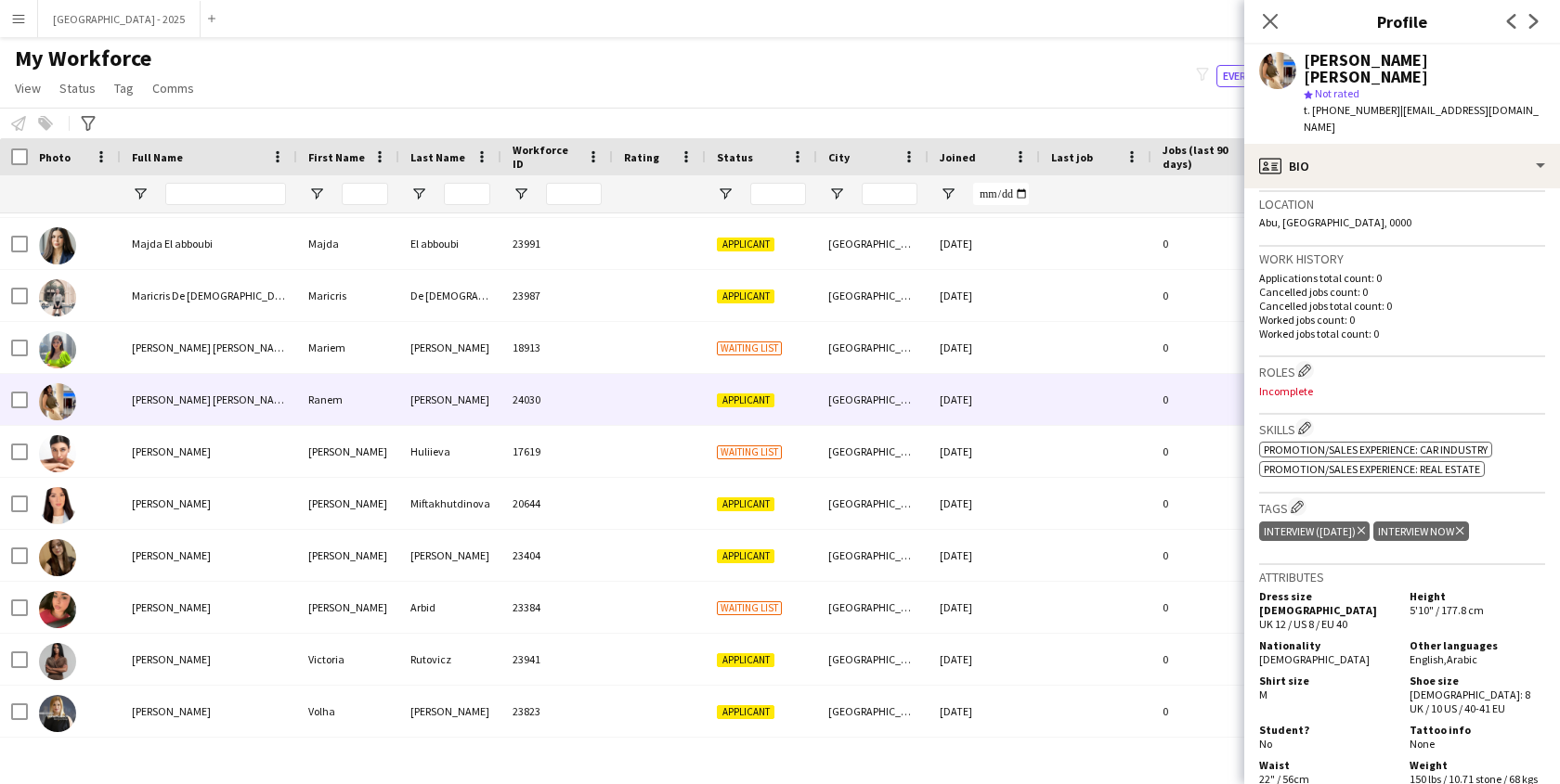
scroll to position [405, 0]
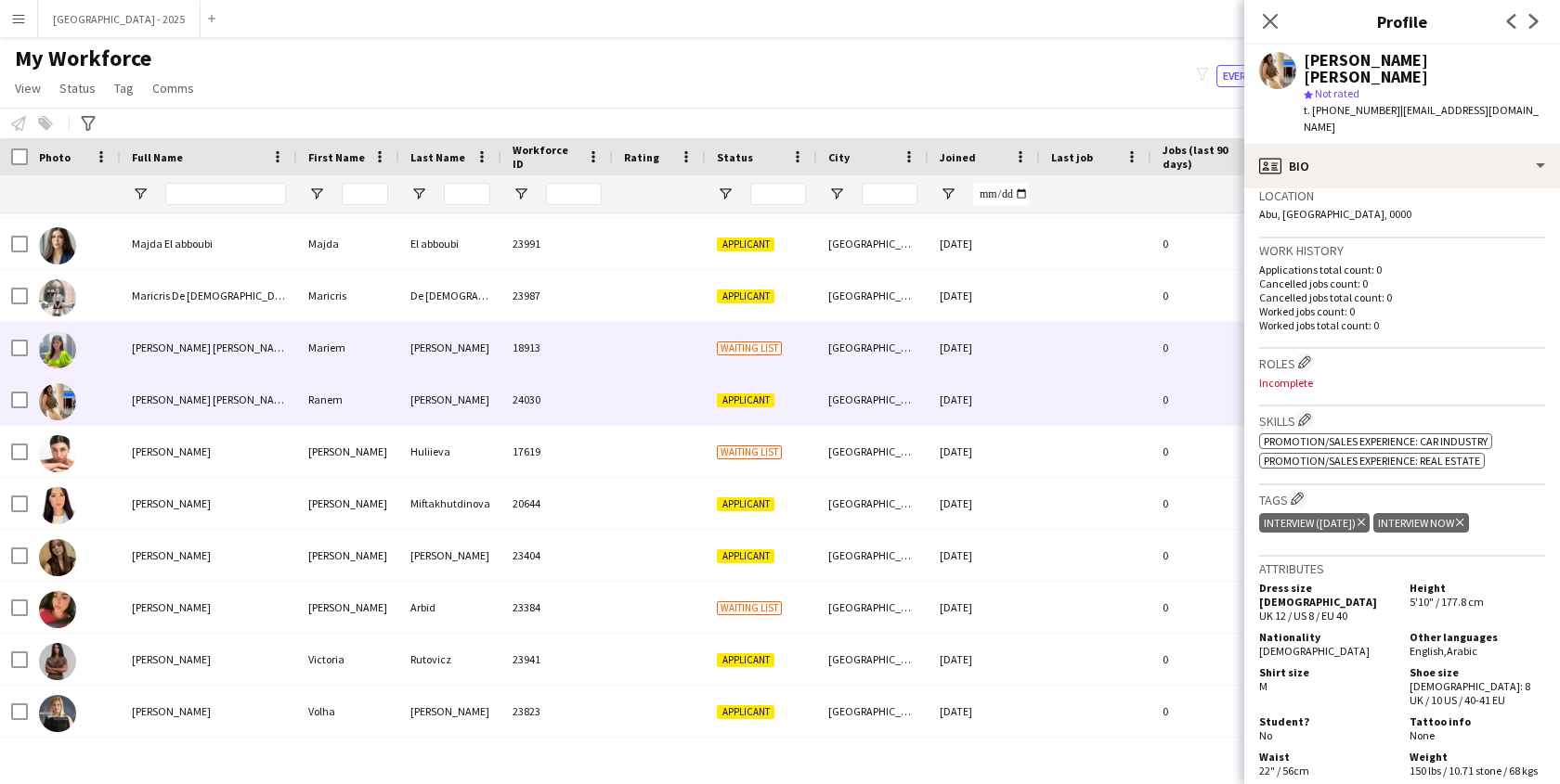
click at [928, 361] on div "[GEOGRAPHIC_DATA]" at bounding box center [872, 348] width 112 height 51
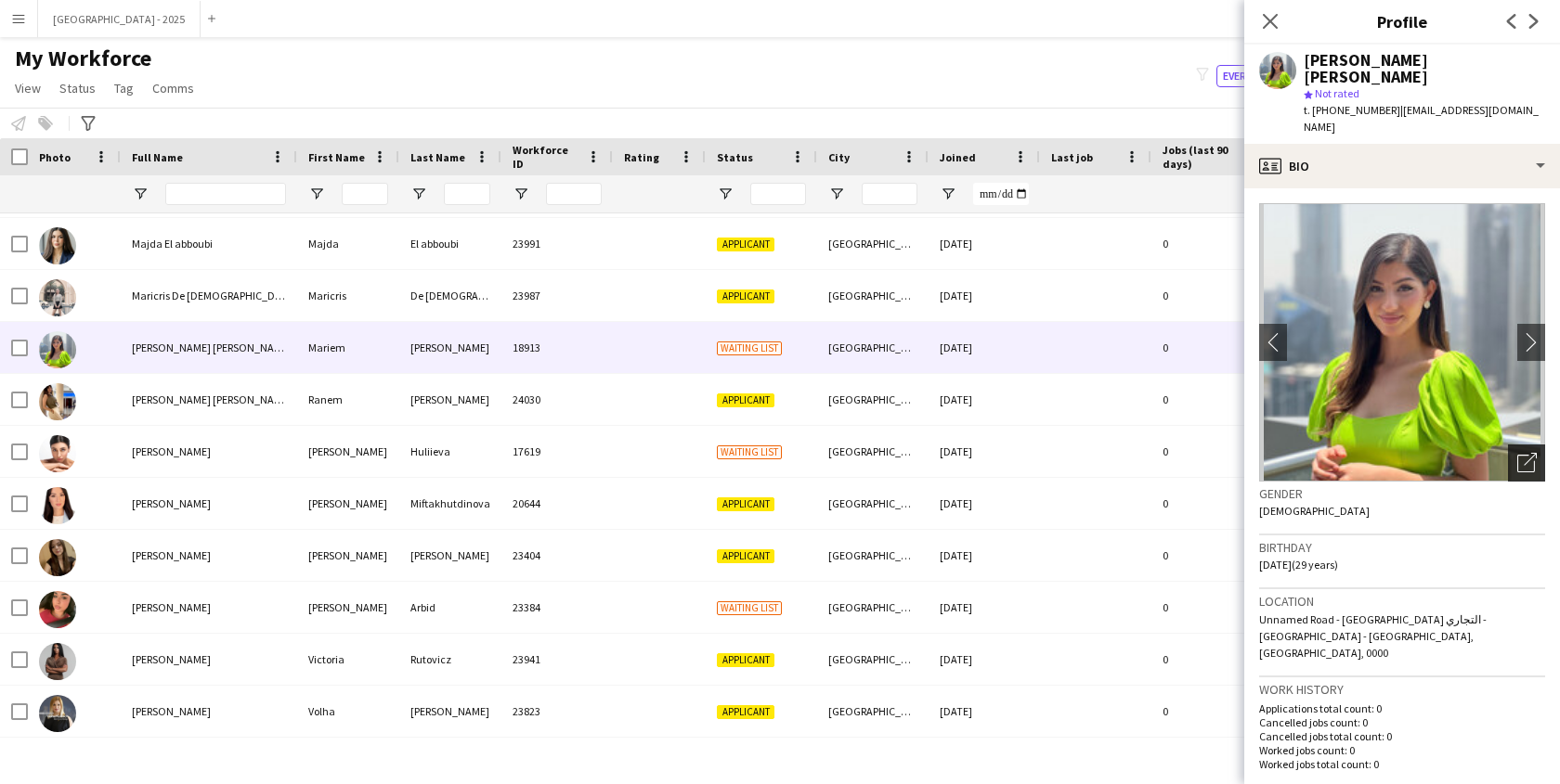
click at [1509, 445] on div "Open photos pop-in" at bounding box center [1527, 464] width 38 height 38
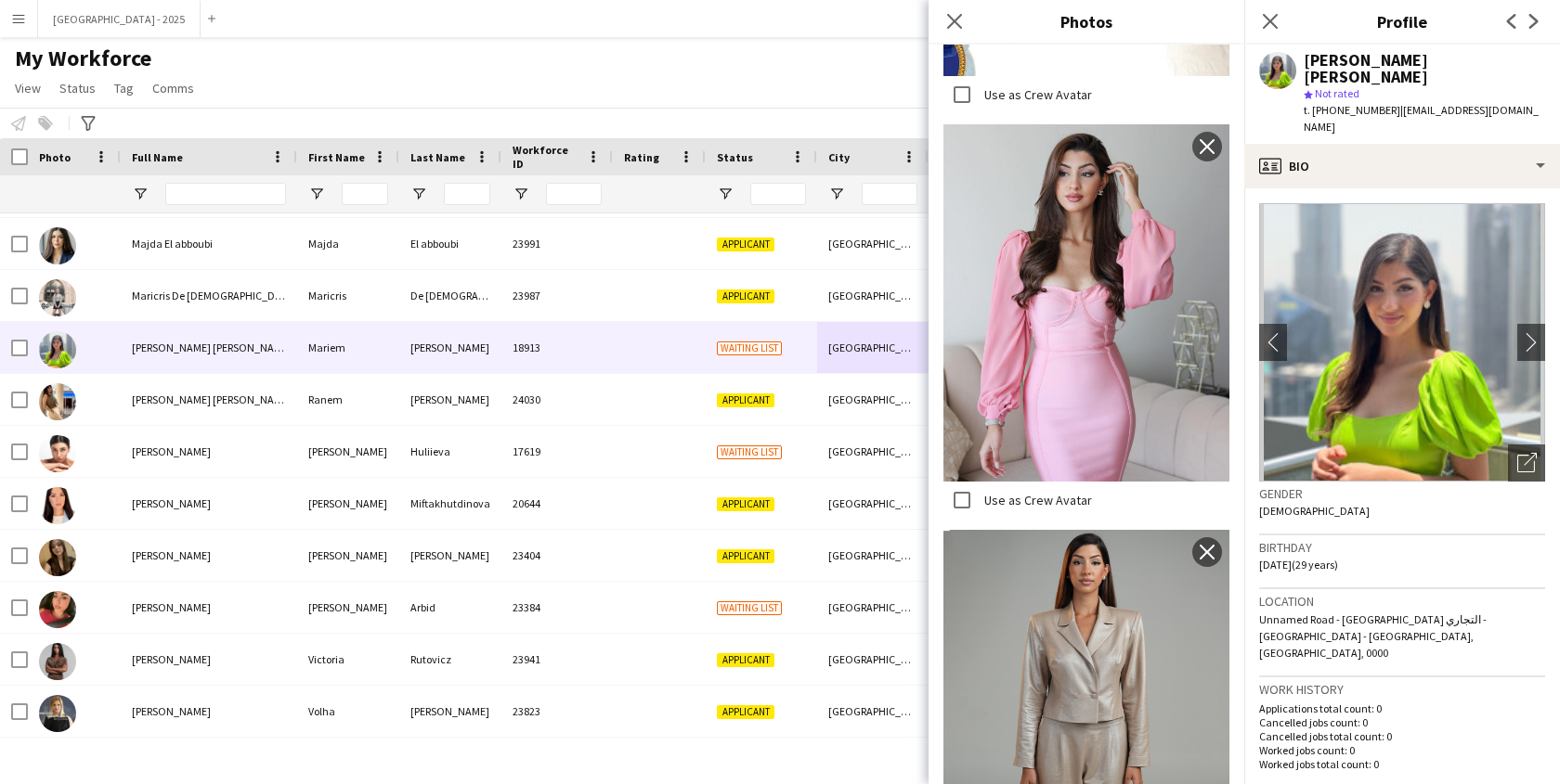
scroll to position [753, 0]
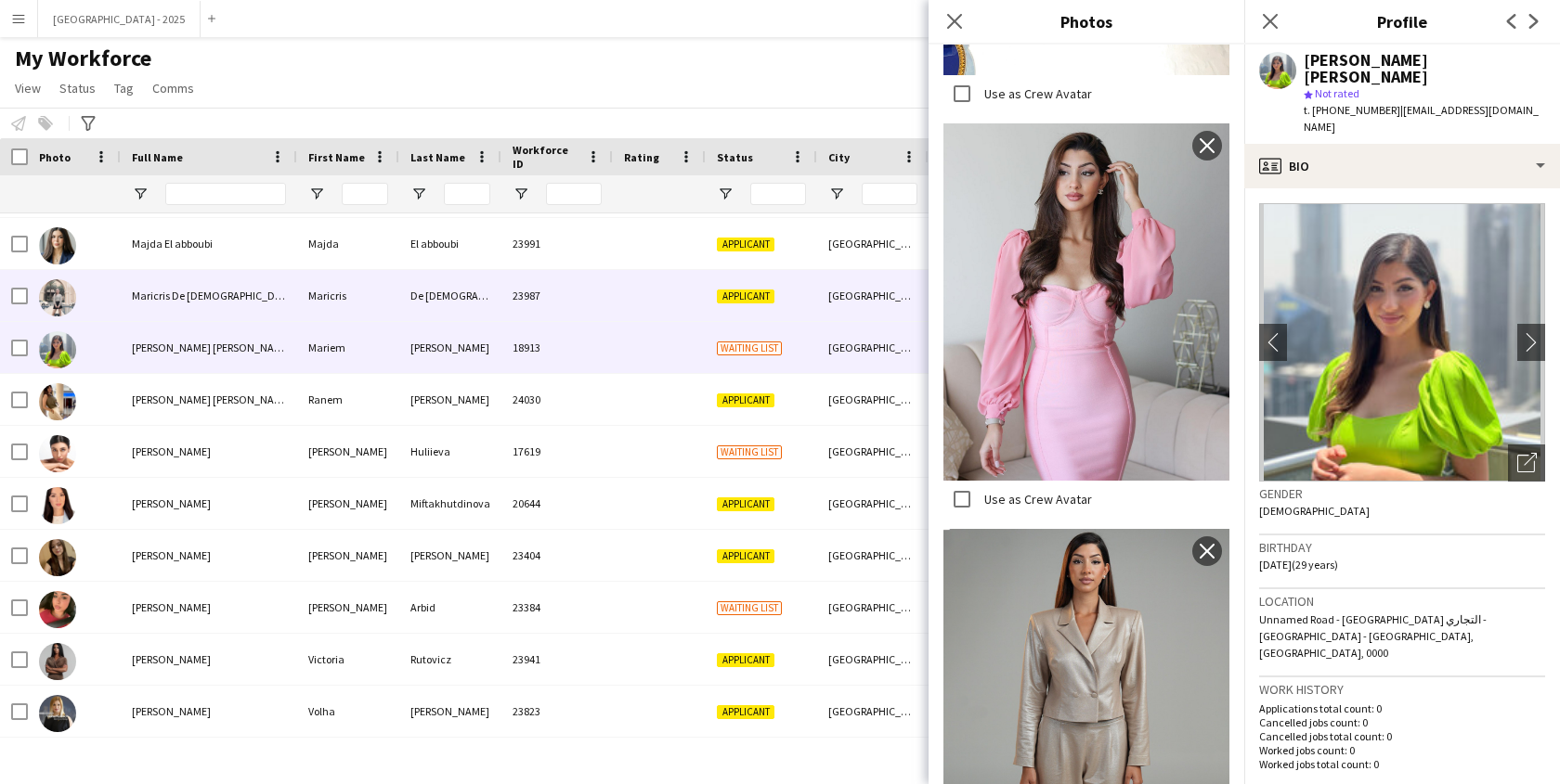
click at [692, 305] on div at bounding box center [660, 296] width 93 height 51
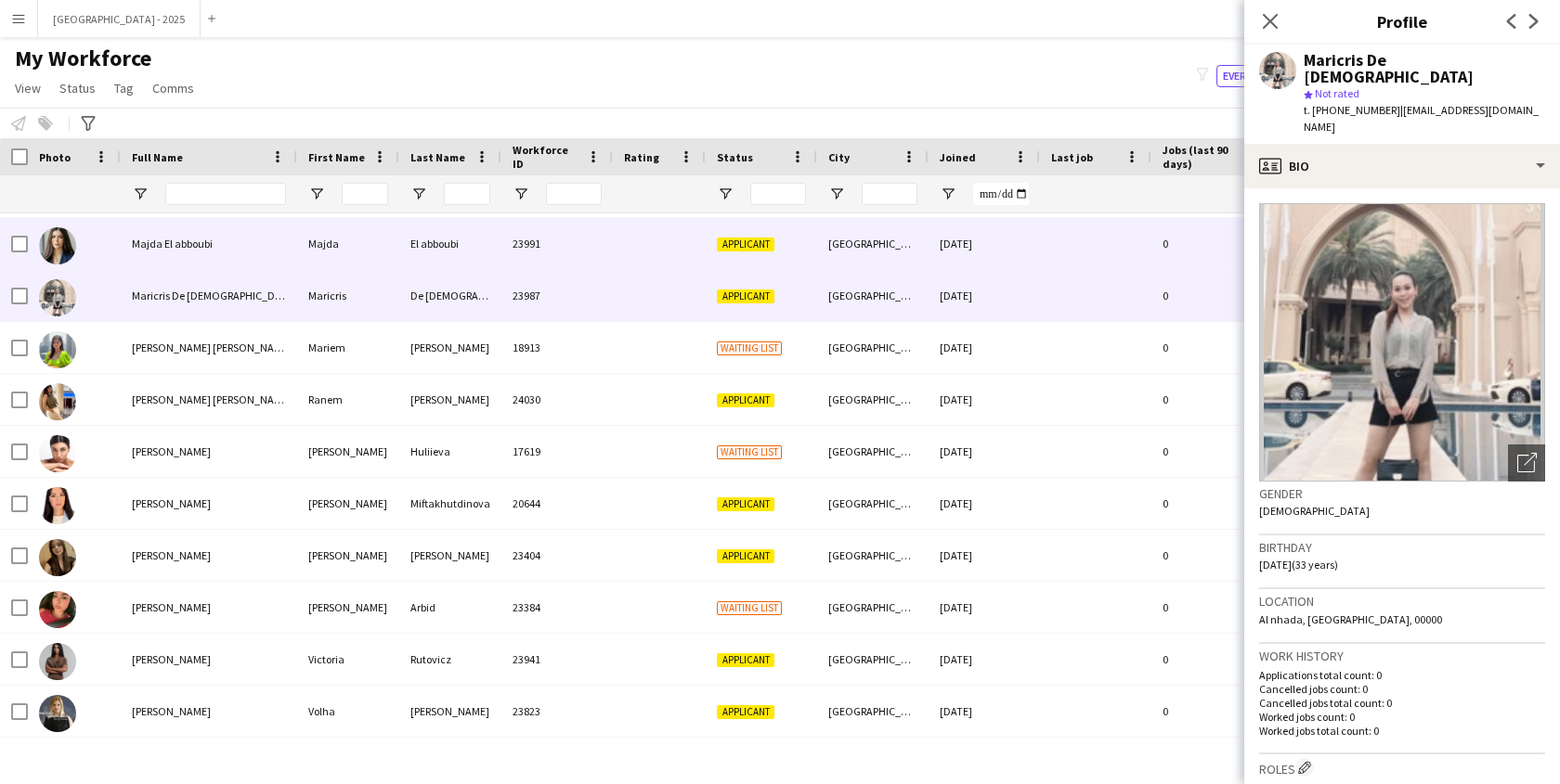
click at [712, 249] on div "Applicant" at bounding box center [762, 244] width 112 height 51
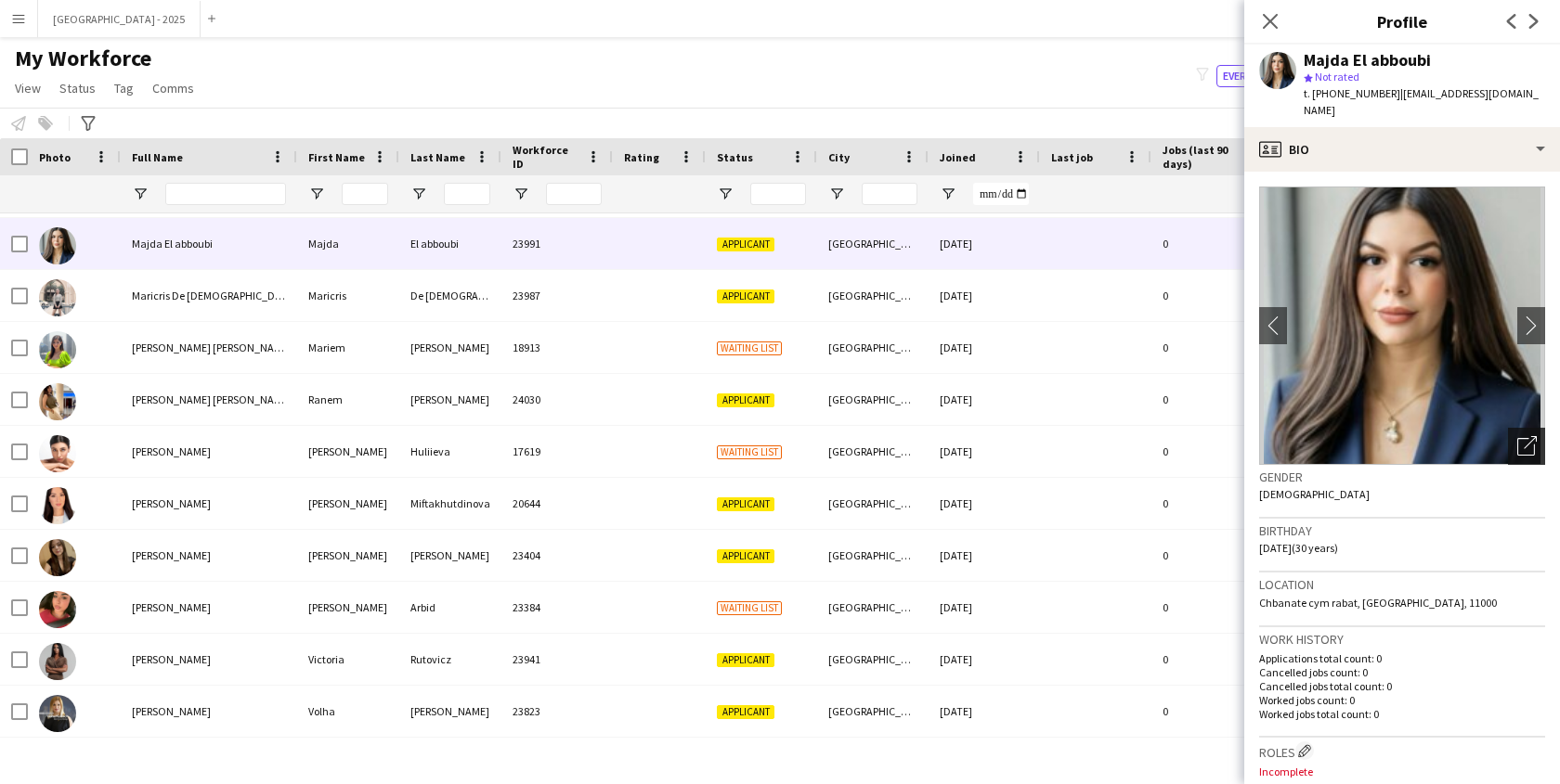
click at [1509, 428] on div "Open photos pop-in" at bounding box center [1527, 447] width 38 height 38
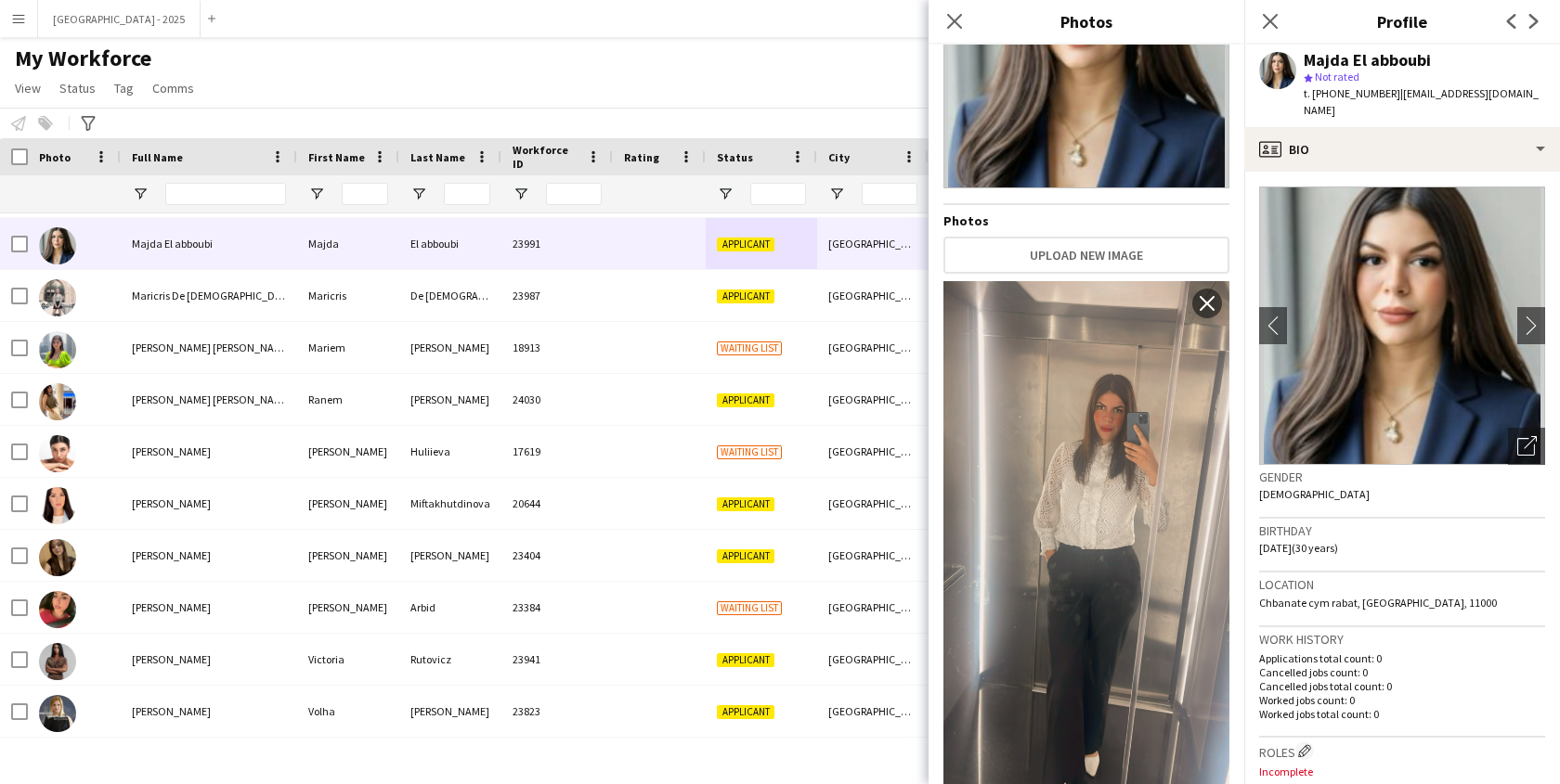
scroll to position [181, 0]
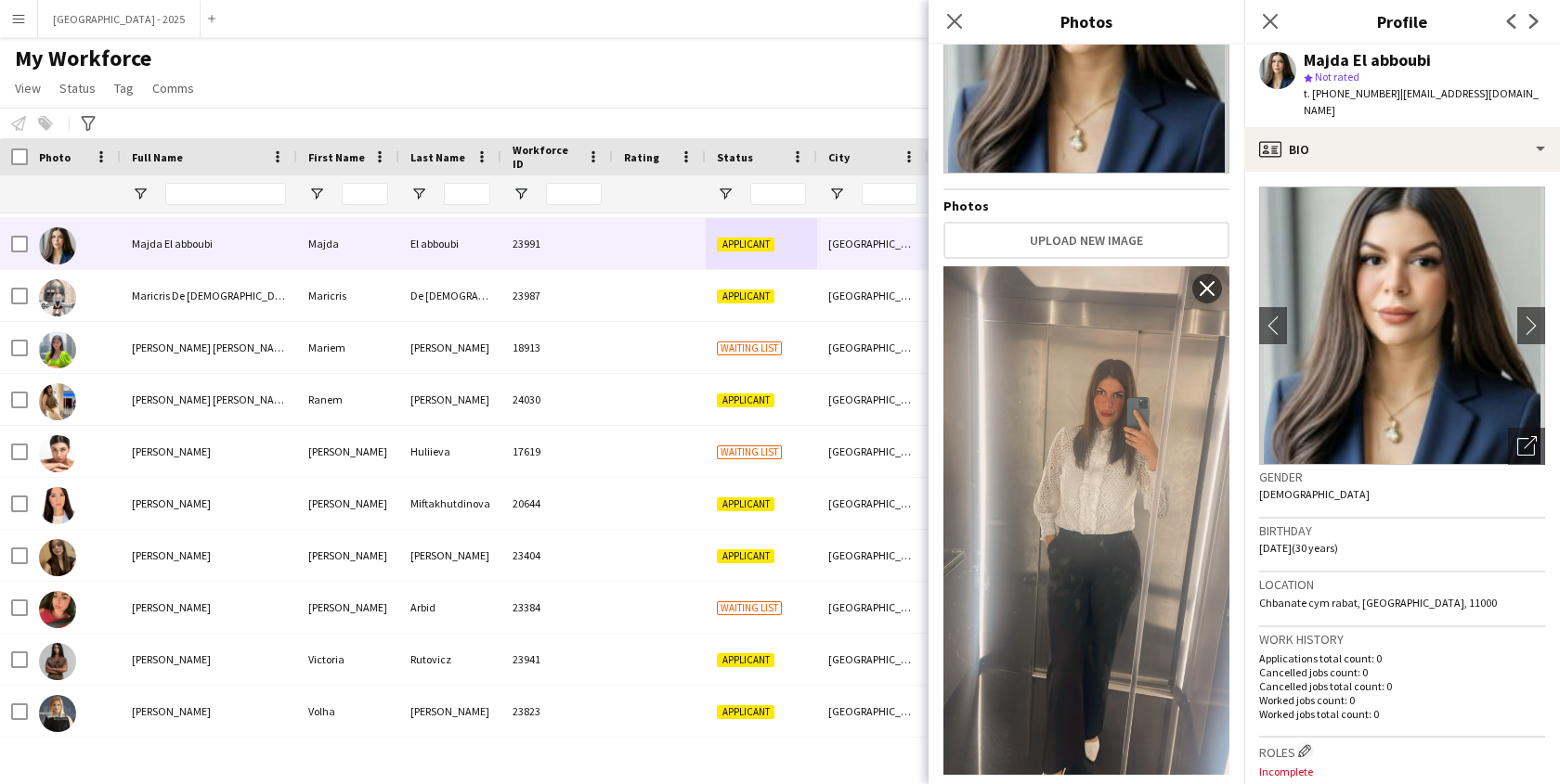
click at [1370, 534] on div "Birthday [DEMOGRAPHIC_DATA] (30 years)" at bounding box center [1402, 546] width 286 height 53
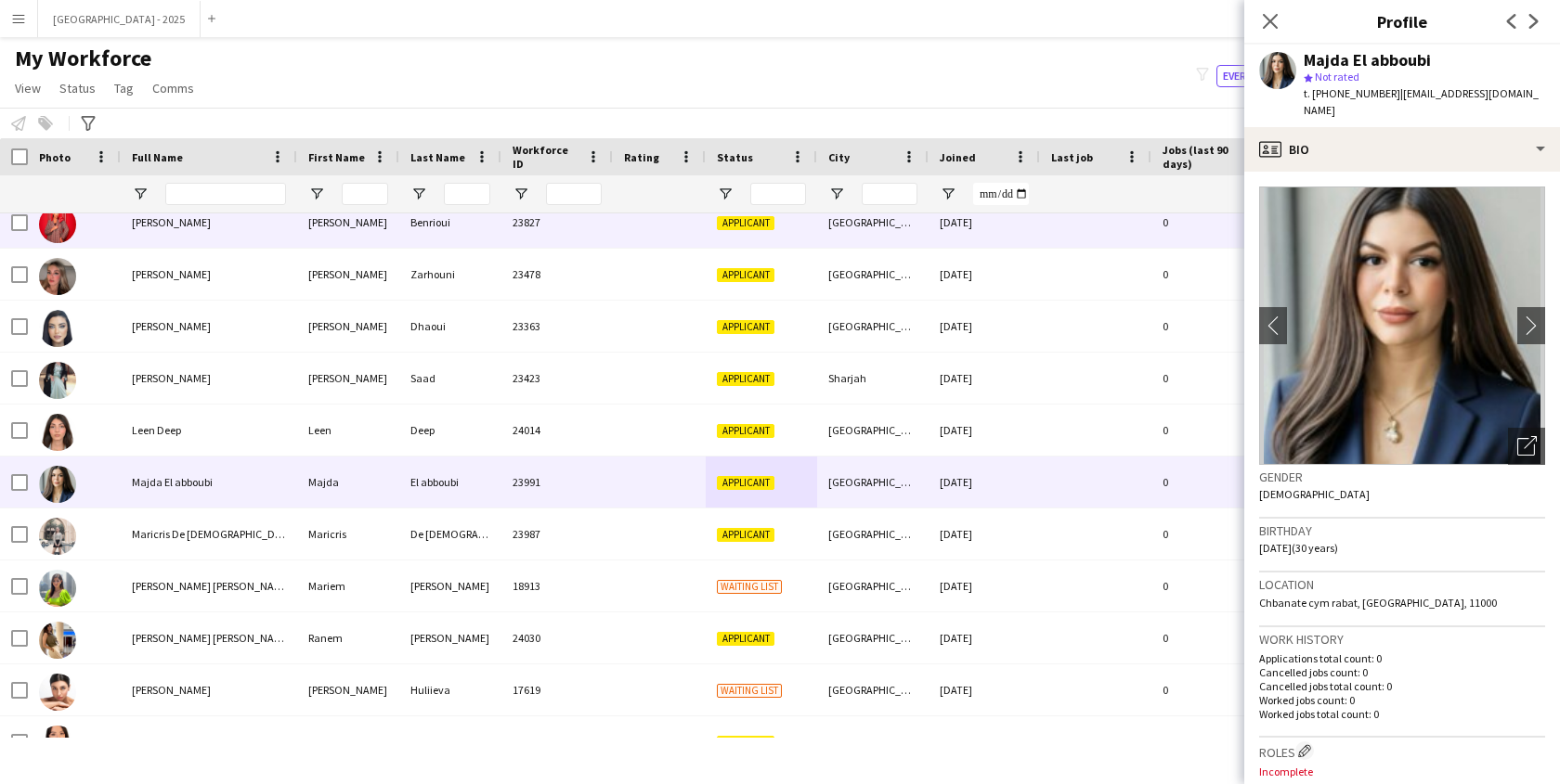
scroll to position [333, 0]
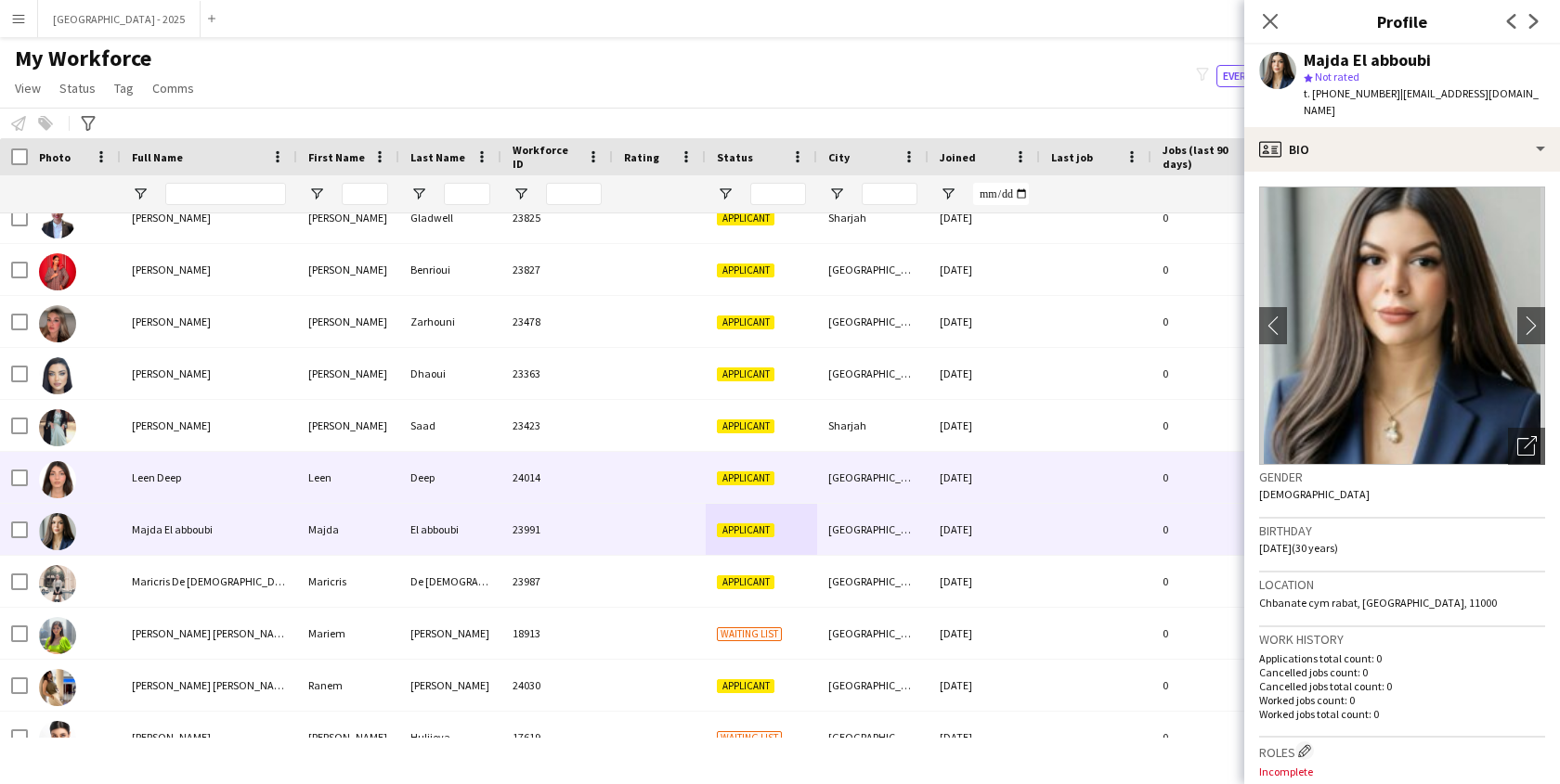
click at [784, 468] on div "Applicant" at bounding box center [762, 478] width 112 height 51
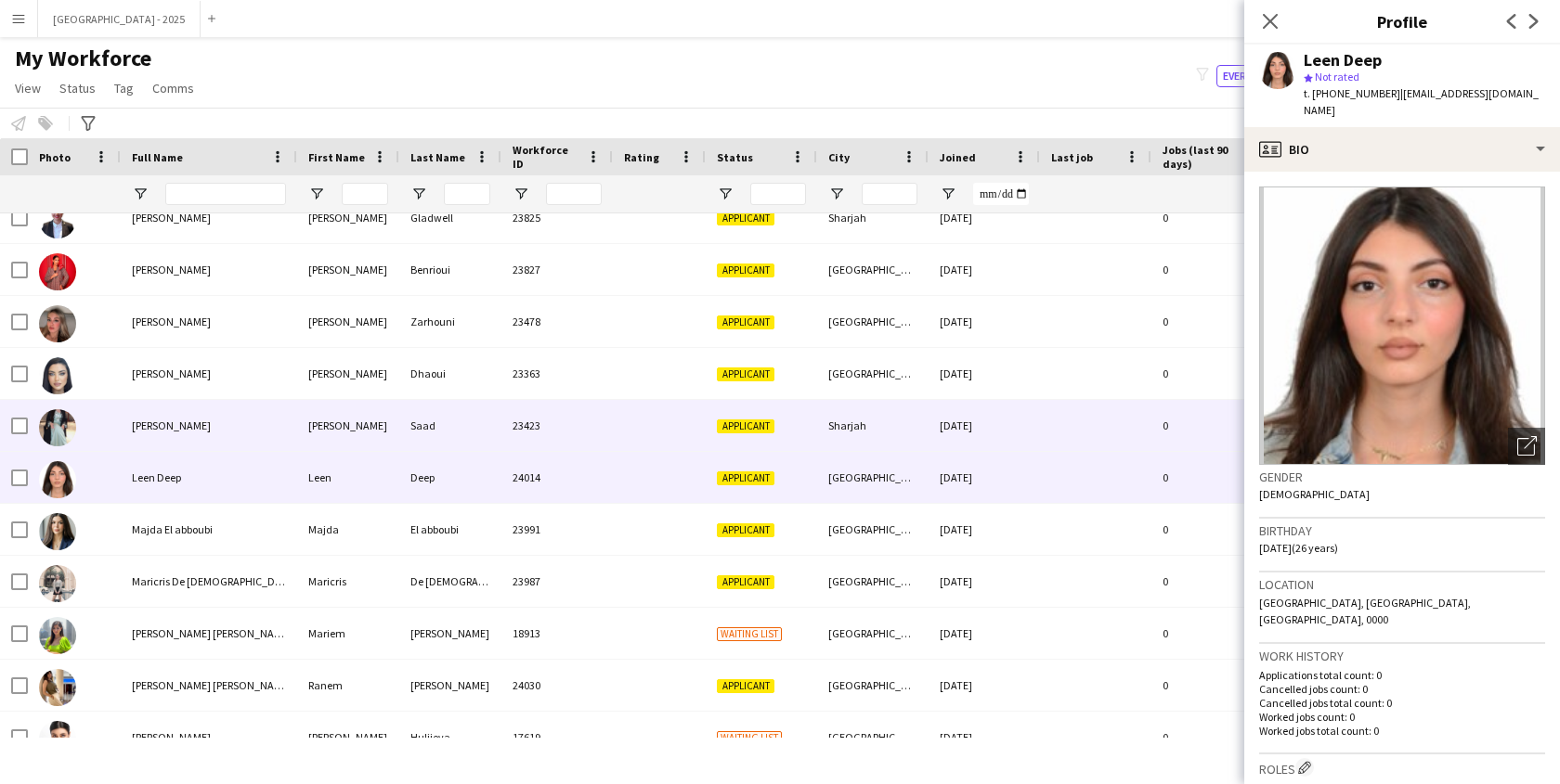
click at [793, 429] on div "Applicant" at bounding box center [762, 426] width 112 height 51
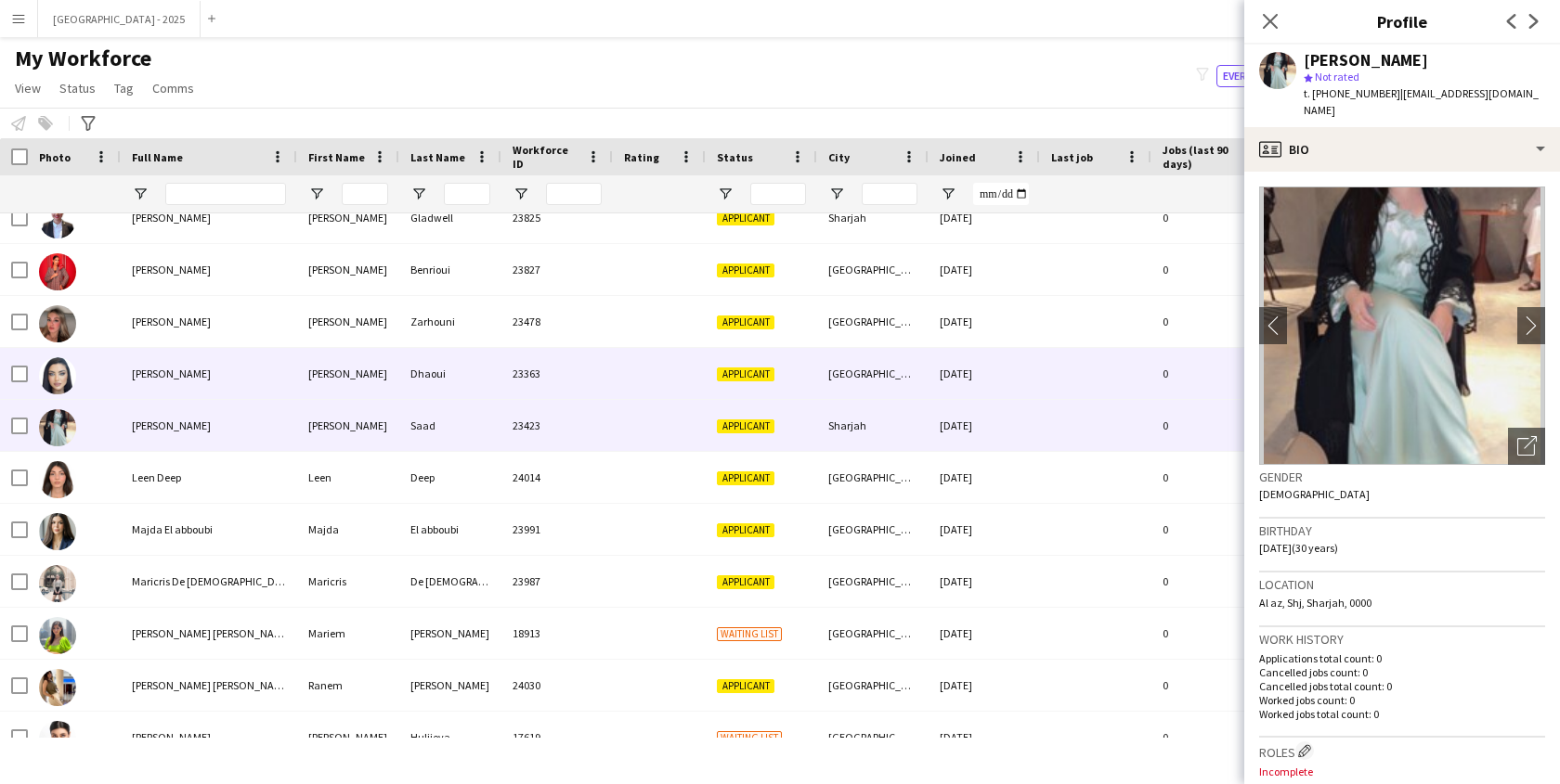
click at [847, 377] on div "[GEOGRAPHIC_DATA]" at bounding box center [872, 374] width 112 height 51
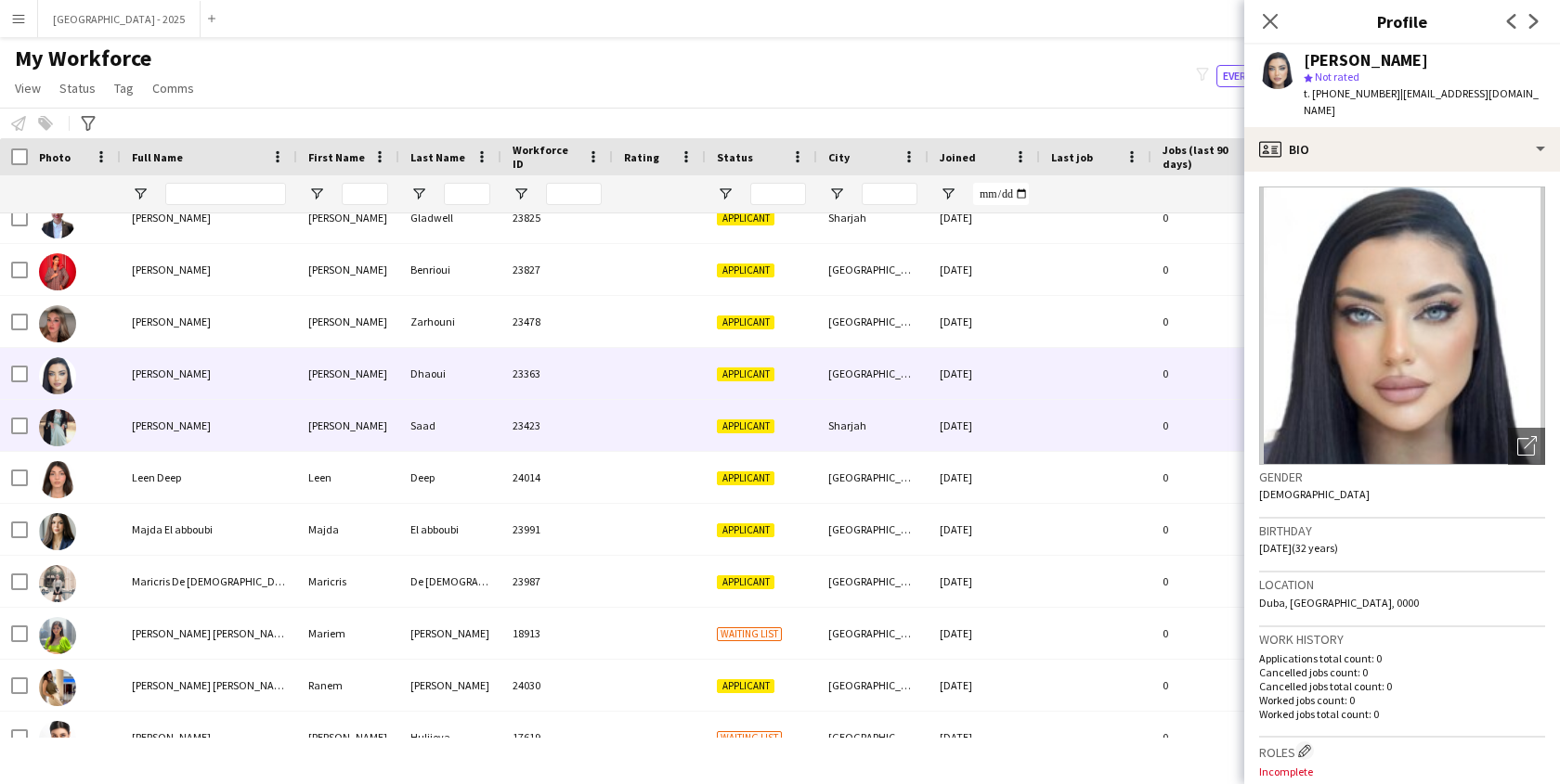
click at [838, 425] on div "Sharjah" at bounding box center [872, 426] width 112 height 51
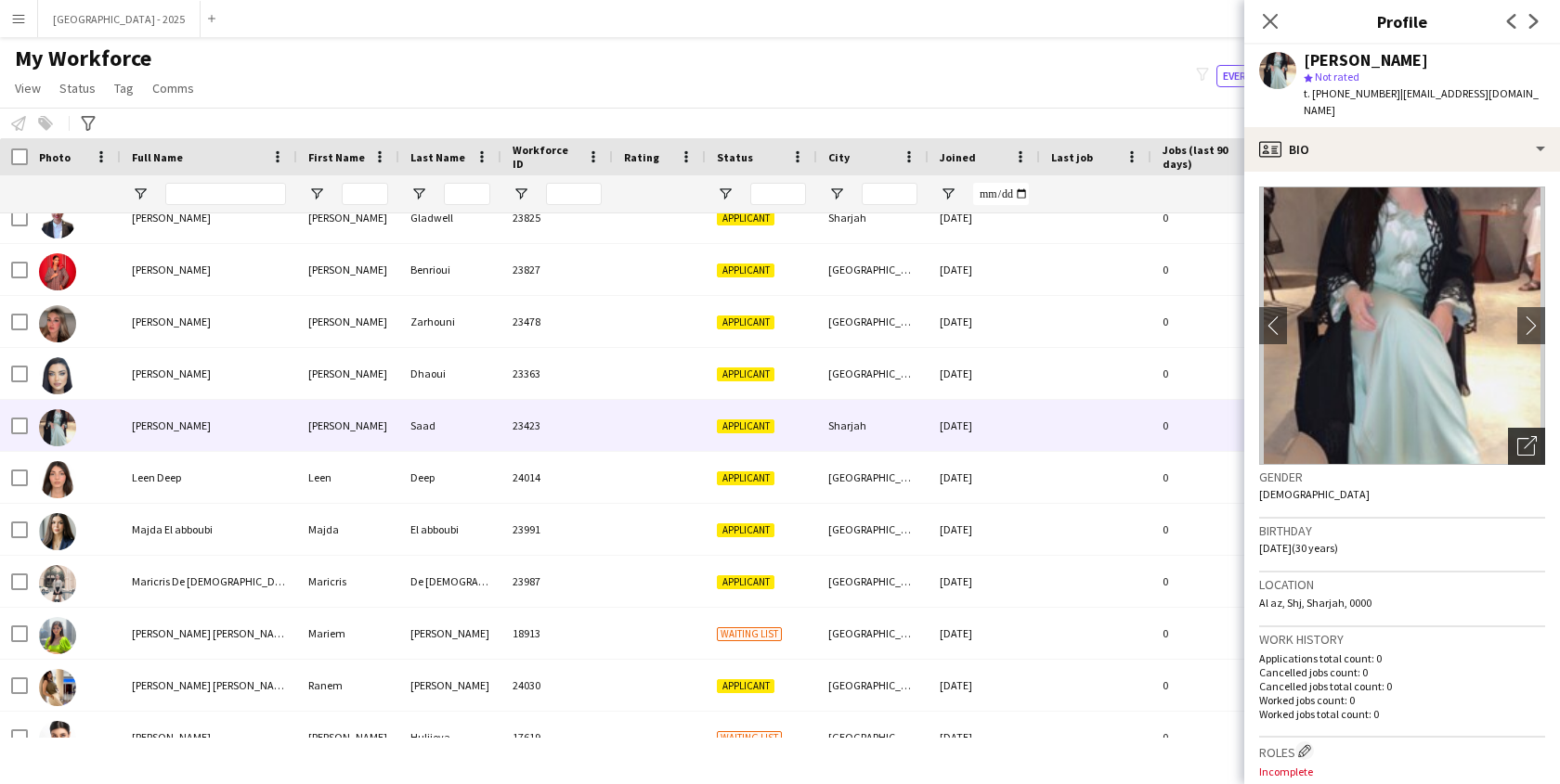
click at [1512, 442] on div "Open photos pop-in" at bounding box center [1527, 447] width 38 height 38
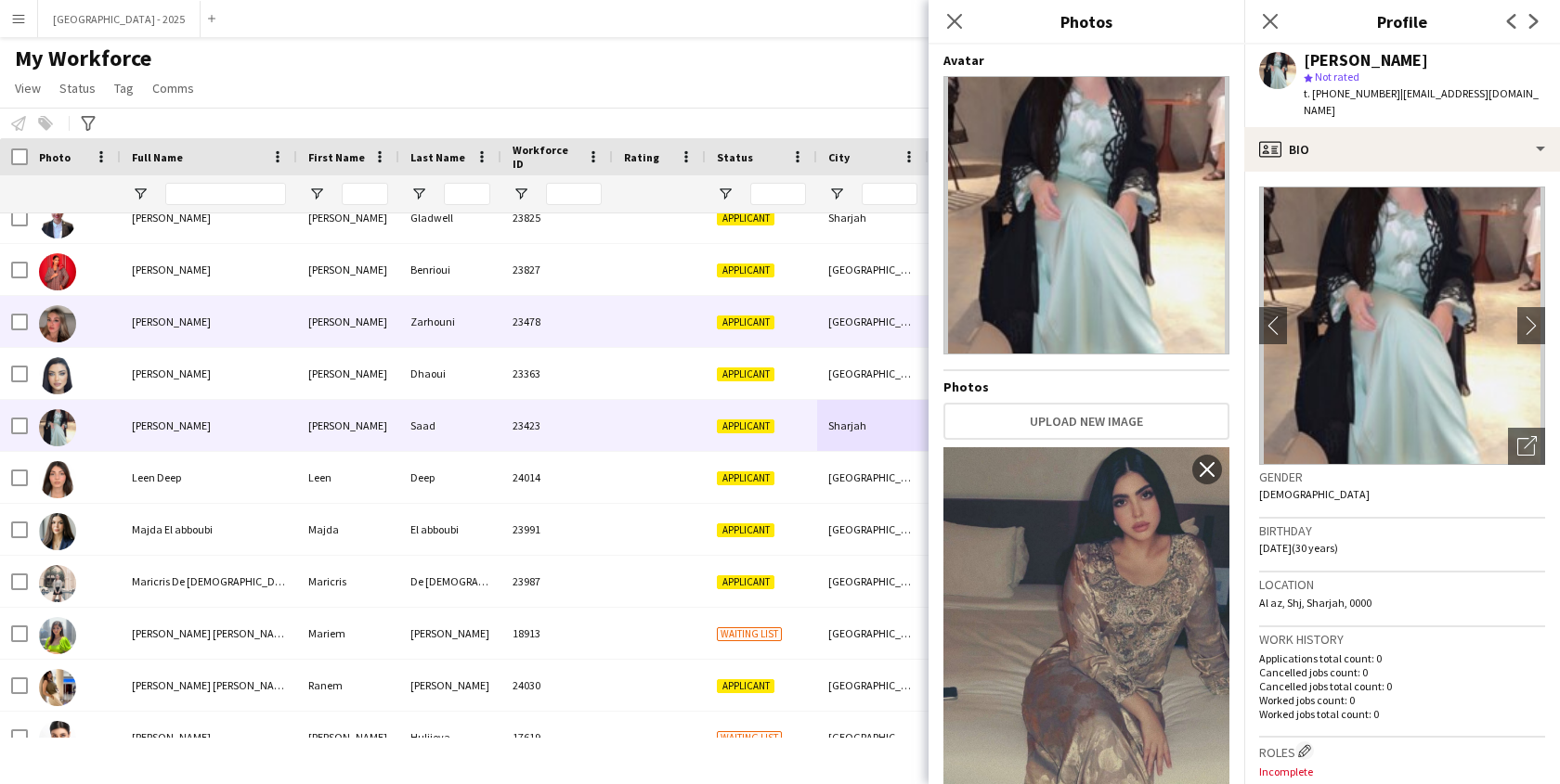
click at [706, 319] on div "Applicant" at bounding box center [762, 321] width 112 height 51
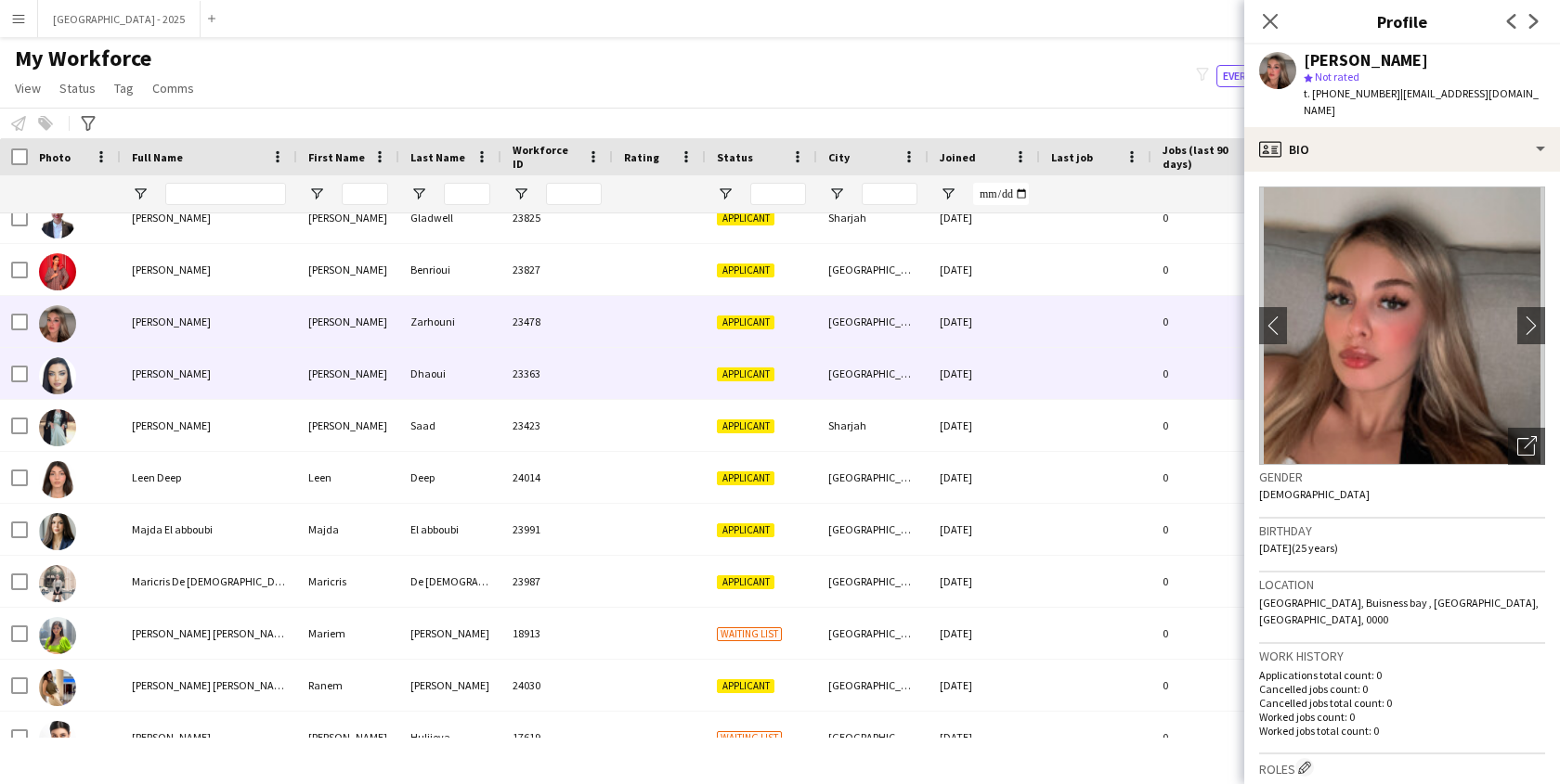
click at [682, 358] on div at bounding box center [660, 374] width 93 height 51
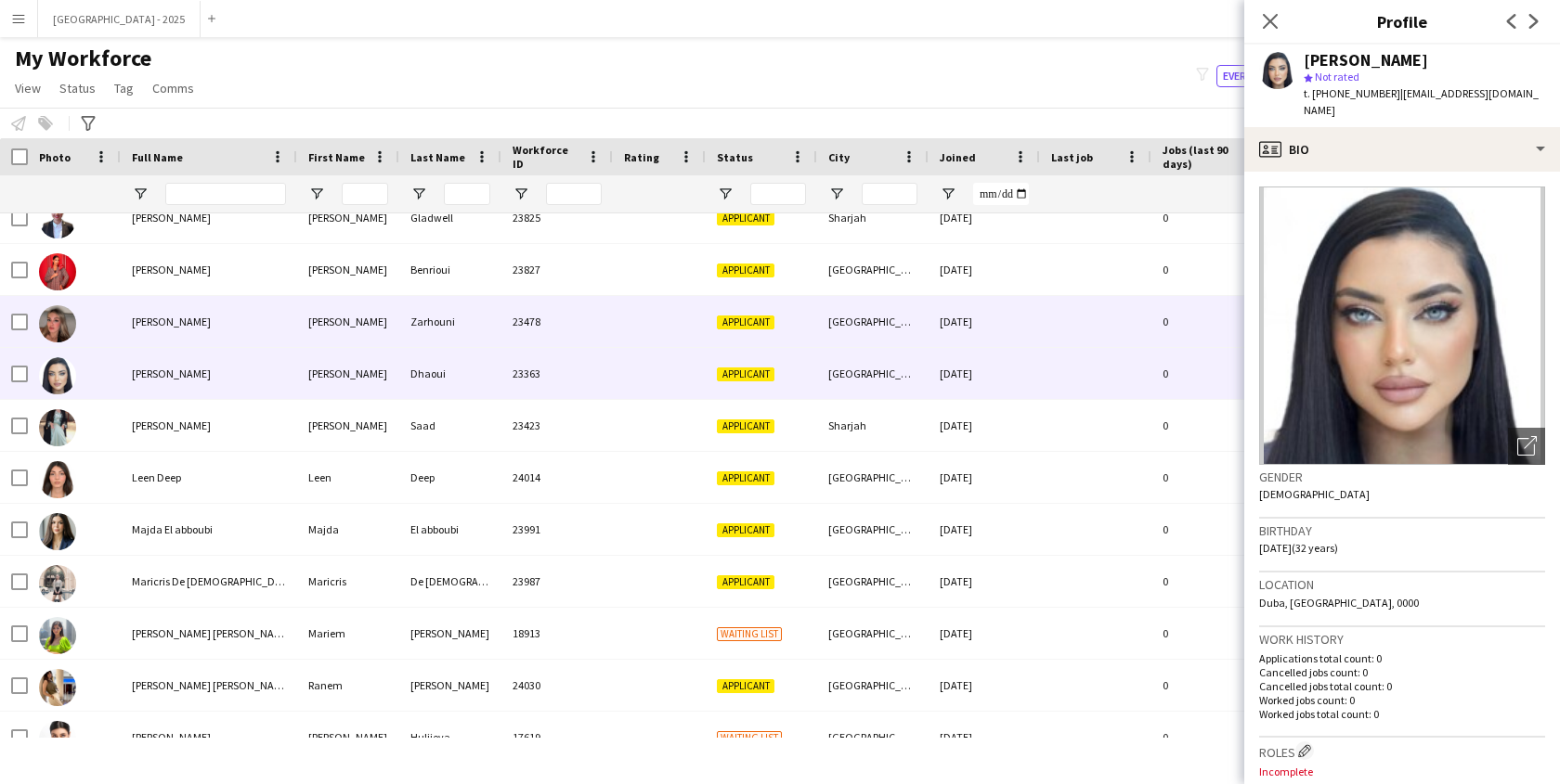
click at [698, 334] on div at bounding box center [660, 321] width 93 height 51
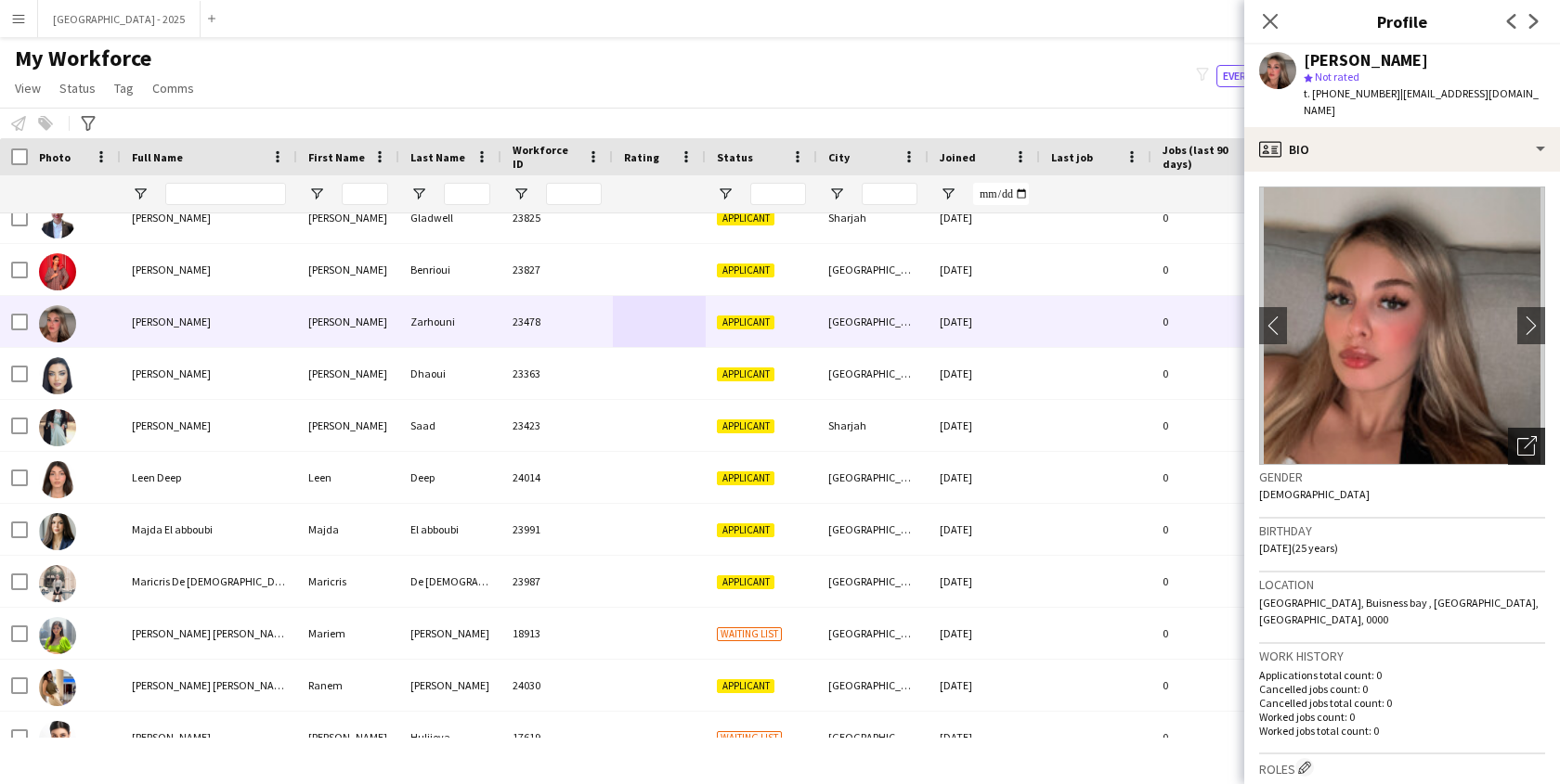
click at [1521, 436] on icon "Open photos pop-in" at bounding box center [1527, 446] width 20 height 20
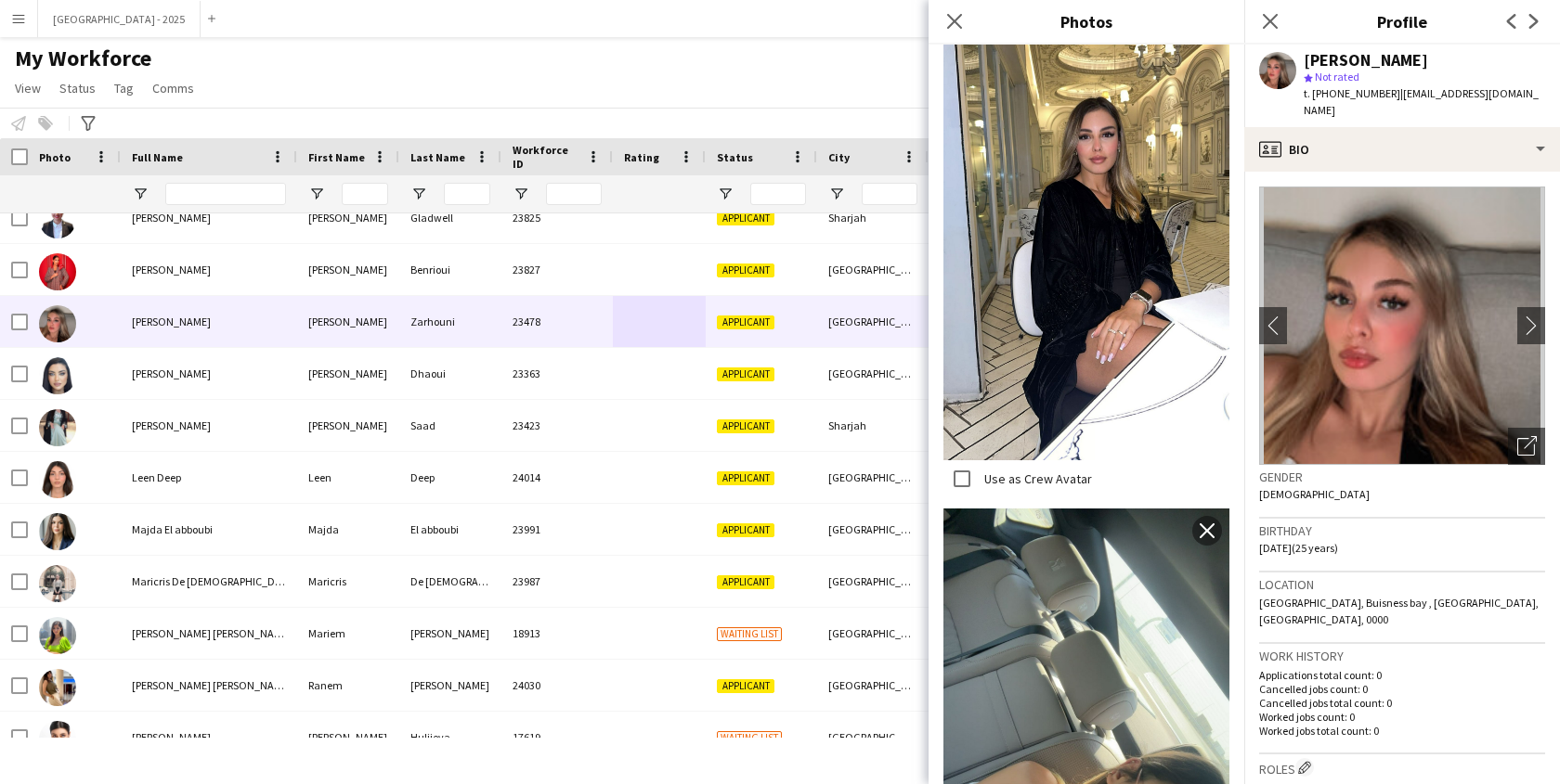
scroll to position [3906, 0]
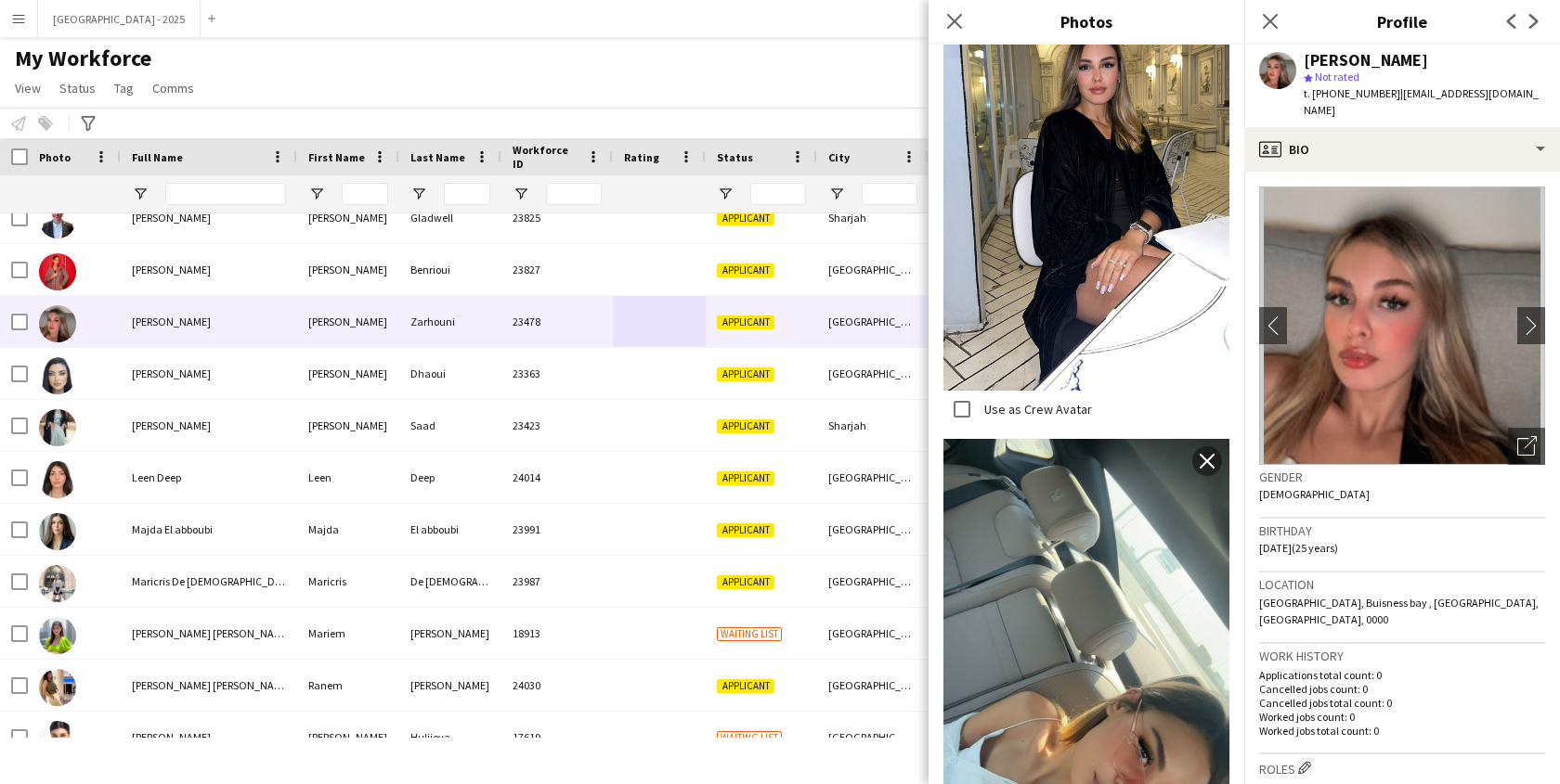
click at [1401, 523] on div "Birthday [DEMOGRAPHIC_DATA] (25 years)" at bounding box center [1402, 546] width 286 height 53
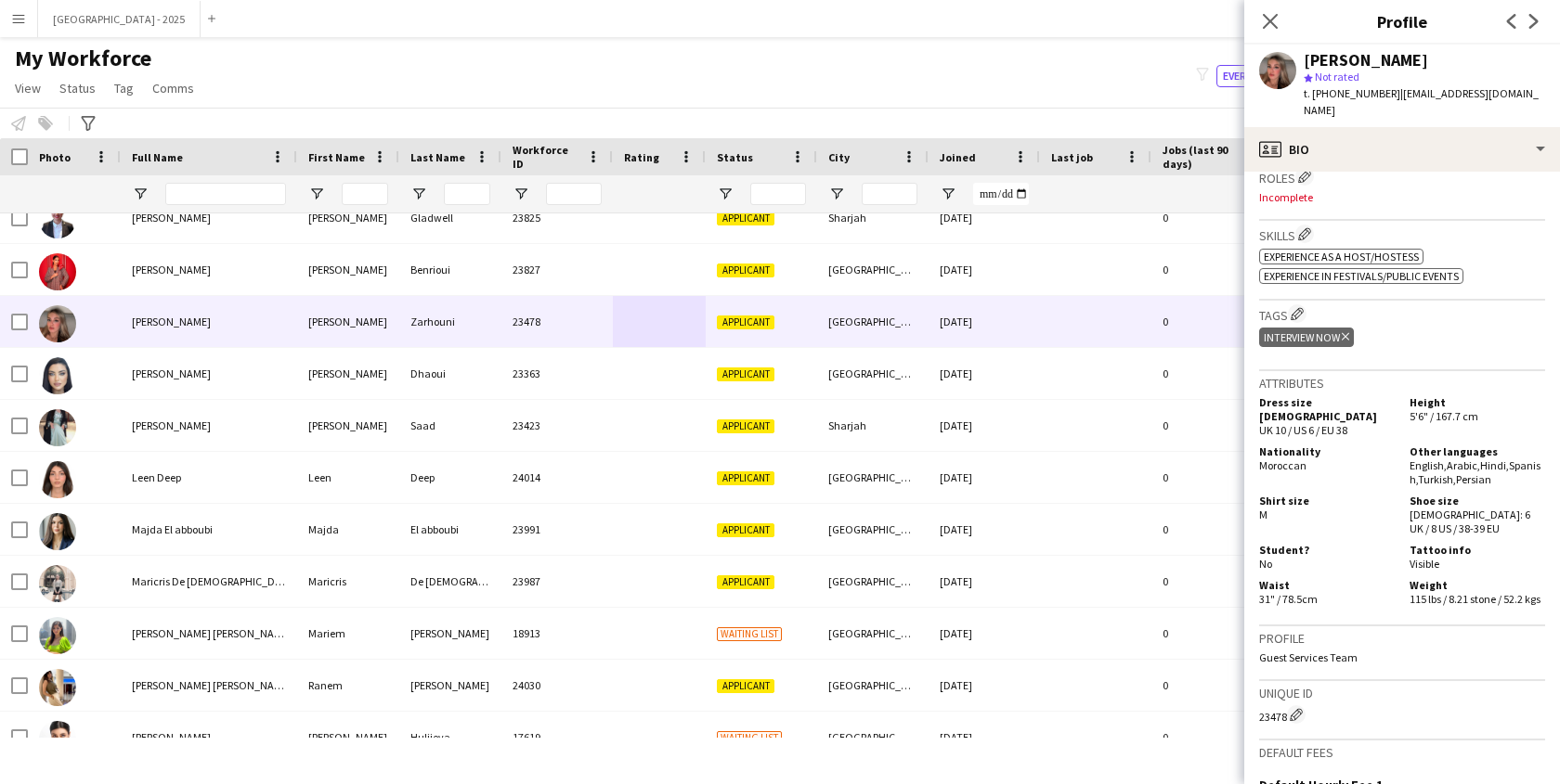
scroll to position [616, 0]
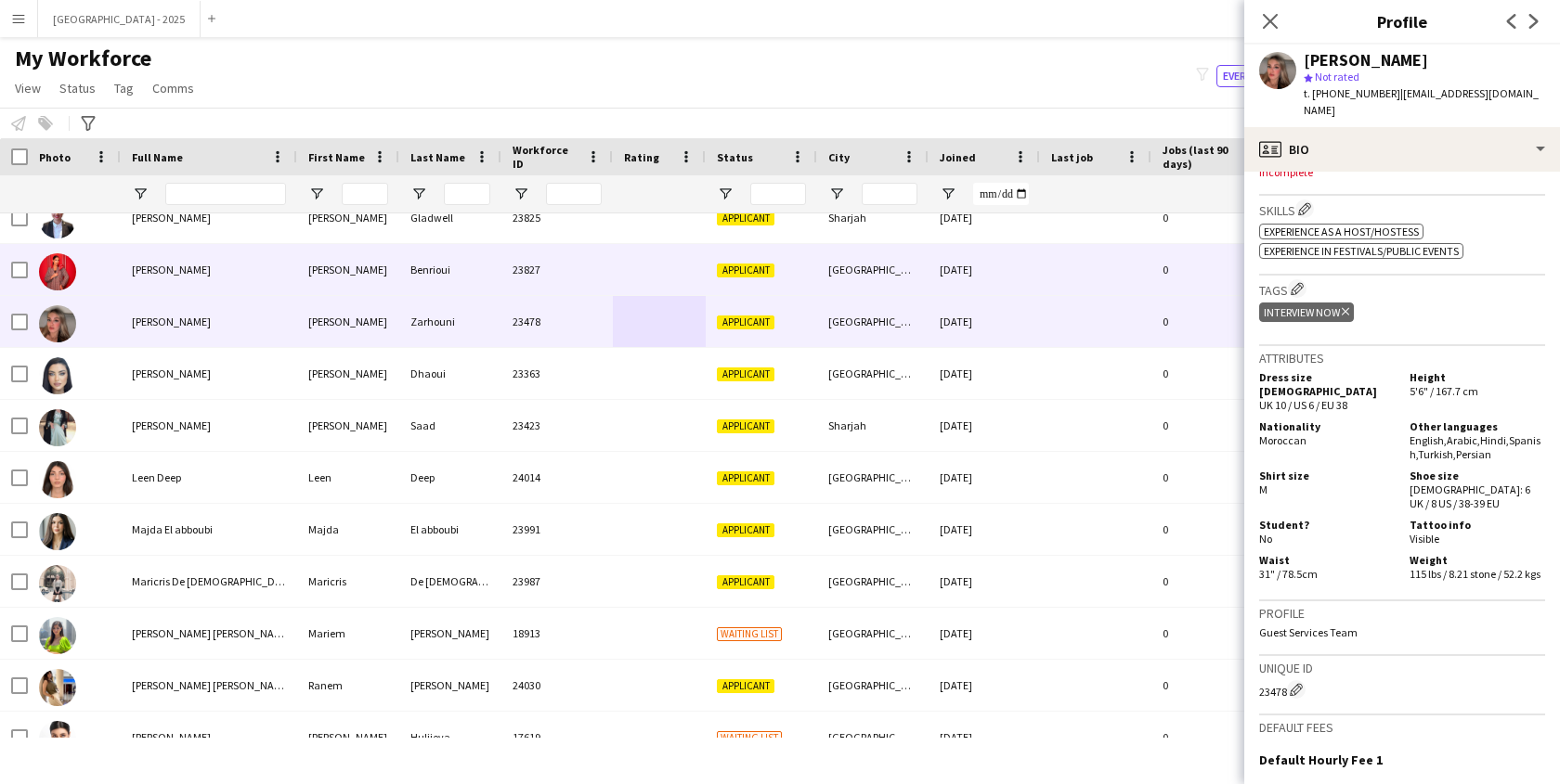
click at [676, 253] on div at bounding box center [660, 270] width 93 height 51
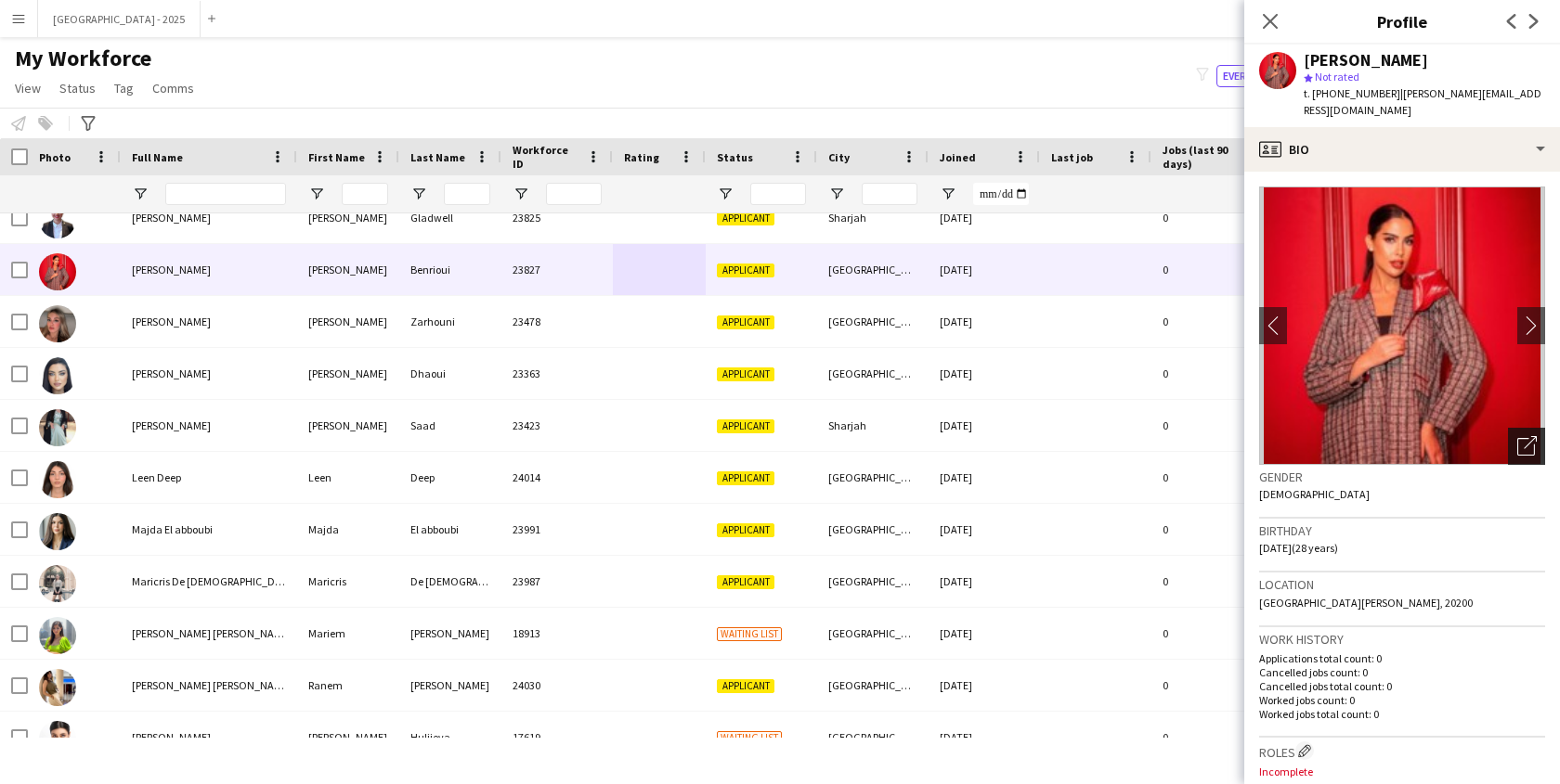
click at [1509, 434] on div "Open photos pop-in" at bounding box center [1527, 447] width 38 height 38
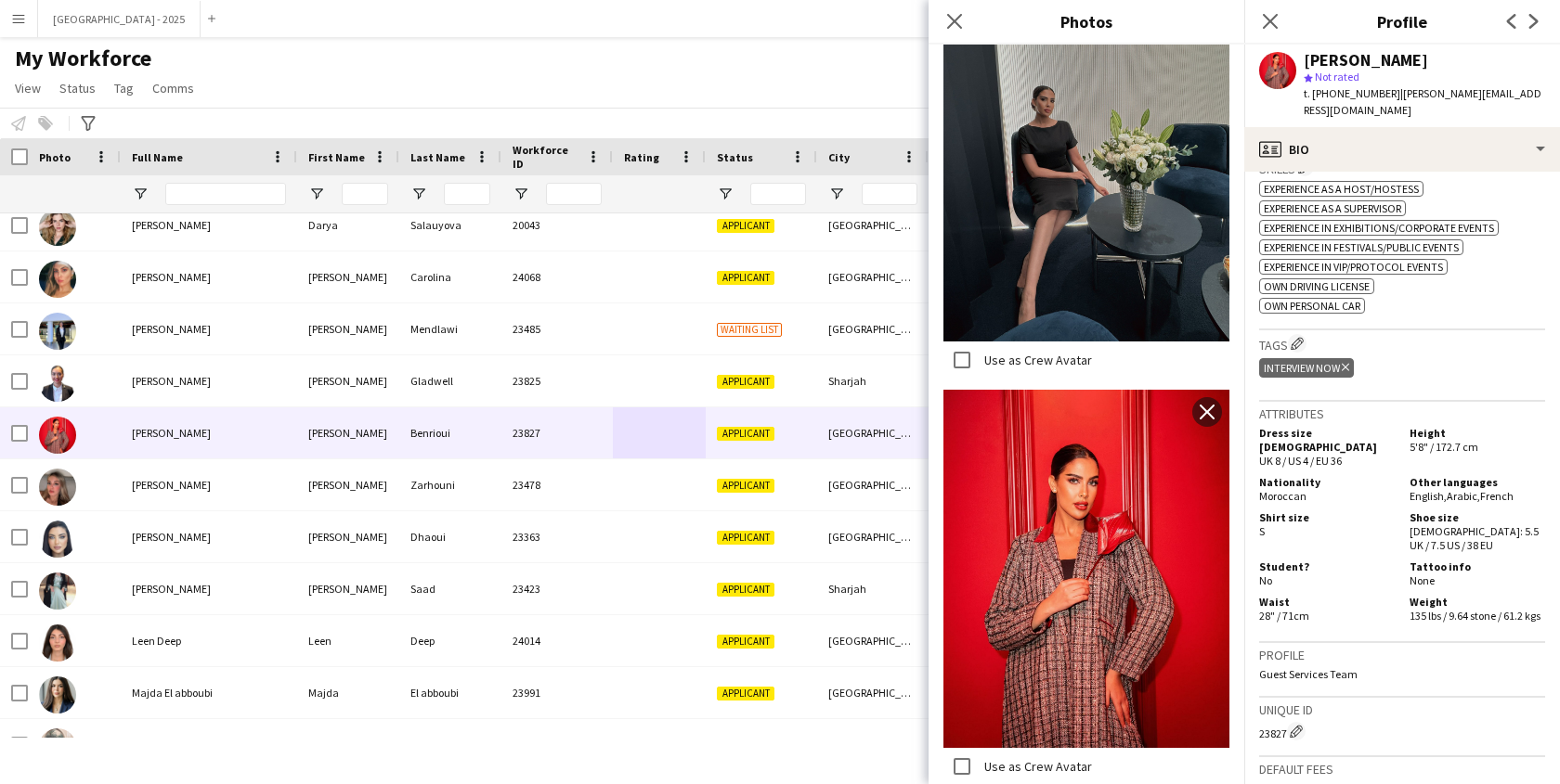
scroll to position [0, 0]
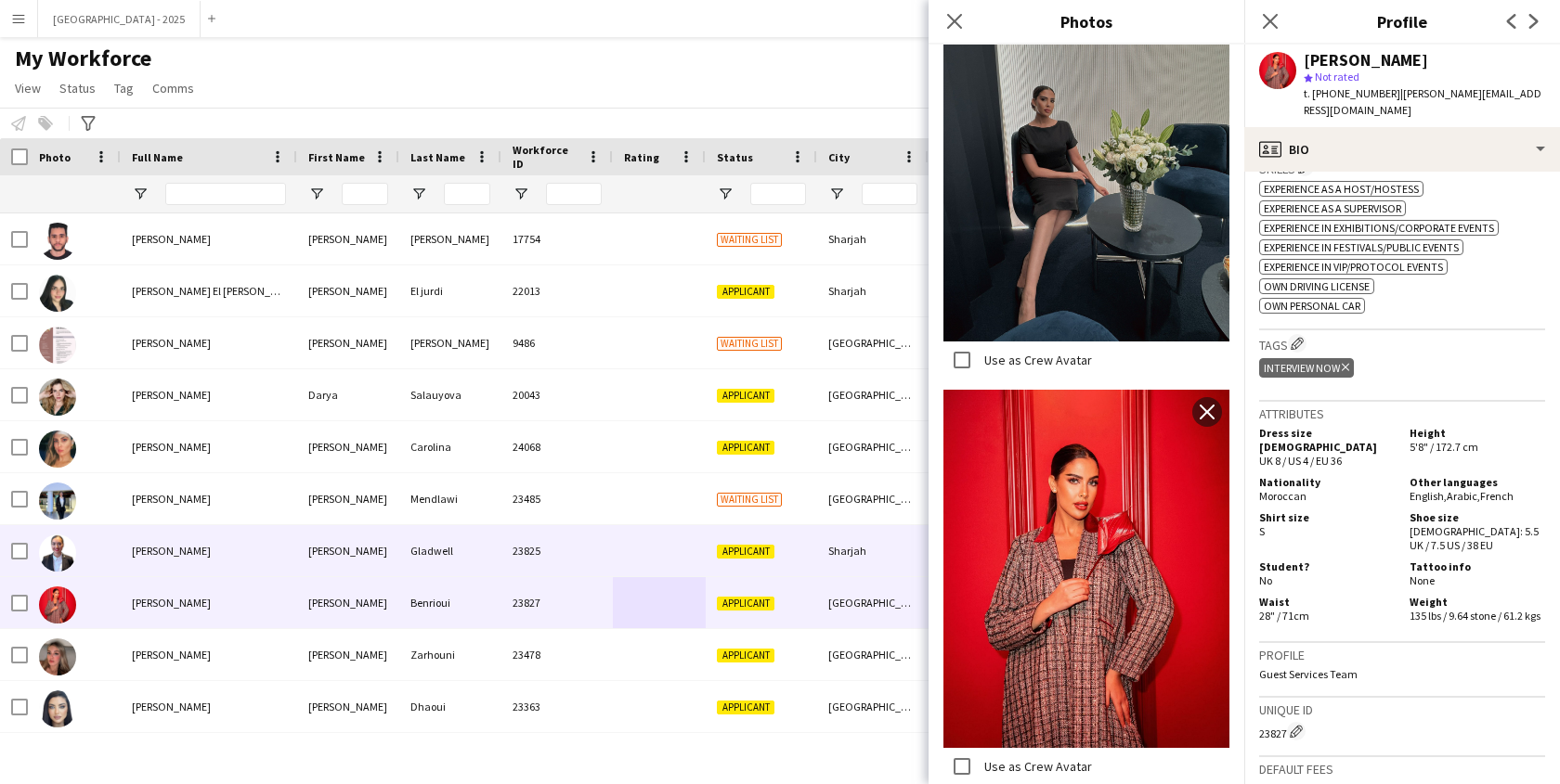
click at [504, 565] on div "23825" at bounding box center [557, 551] width 112 height 51
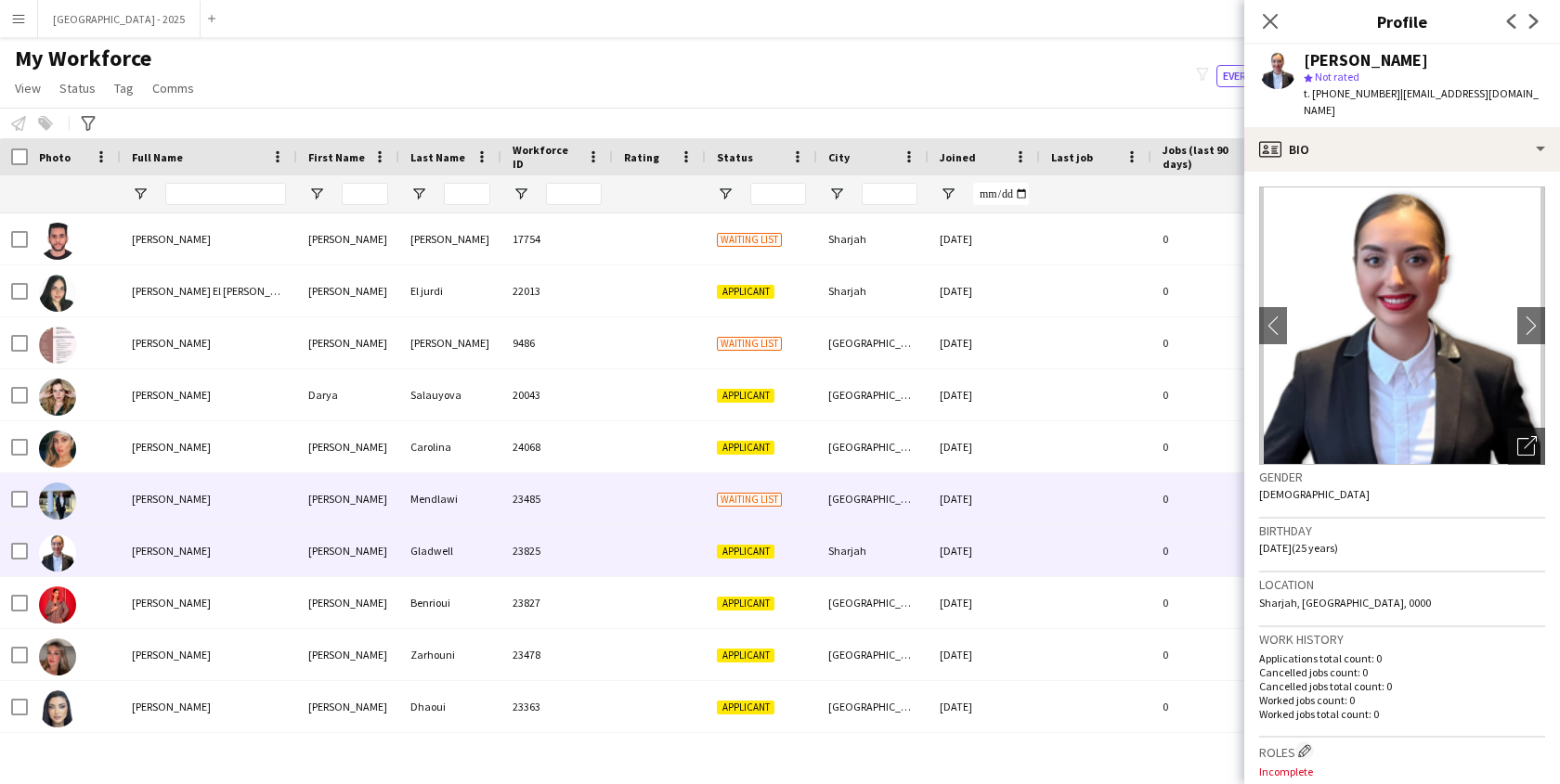
click at [649, 520] on div at bounding box center [660, 499] width 93 height 51
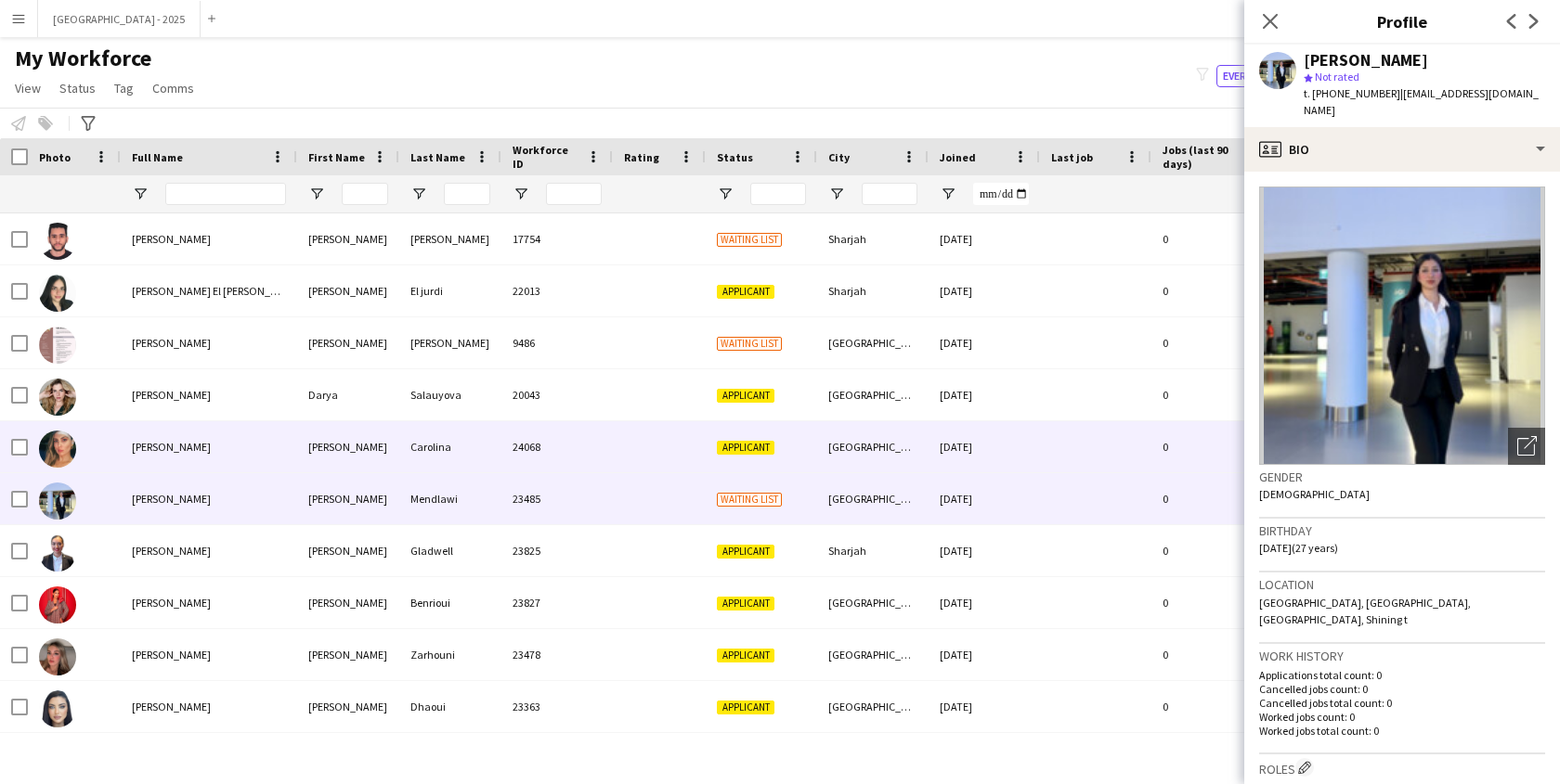
click at [819, 447] on div "[GEOGRAPHIC_DATA]" at bounding box center [872, 447] width 112 height 51
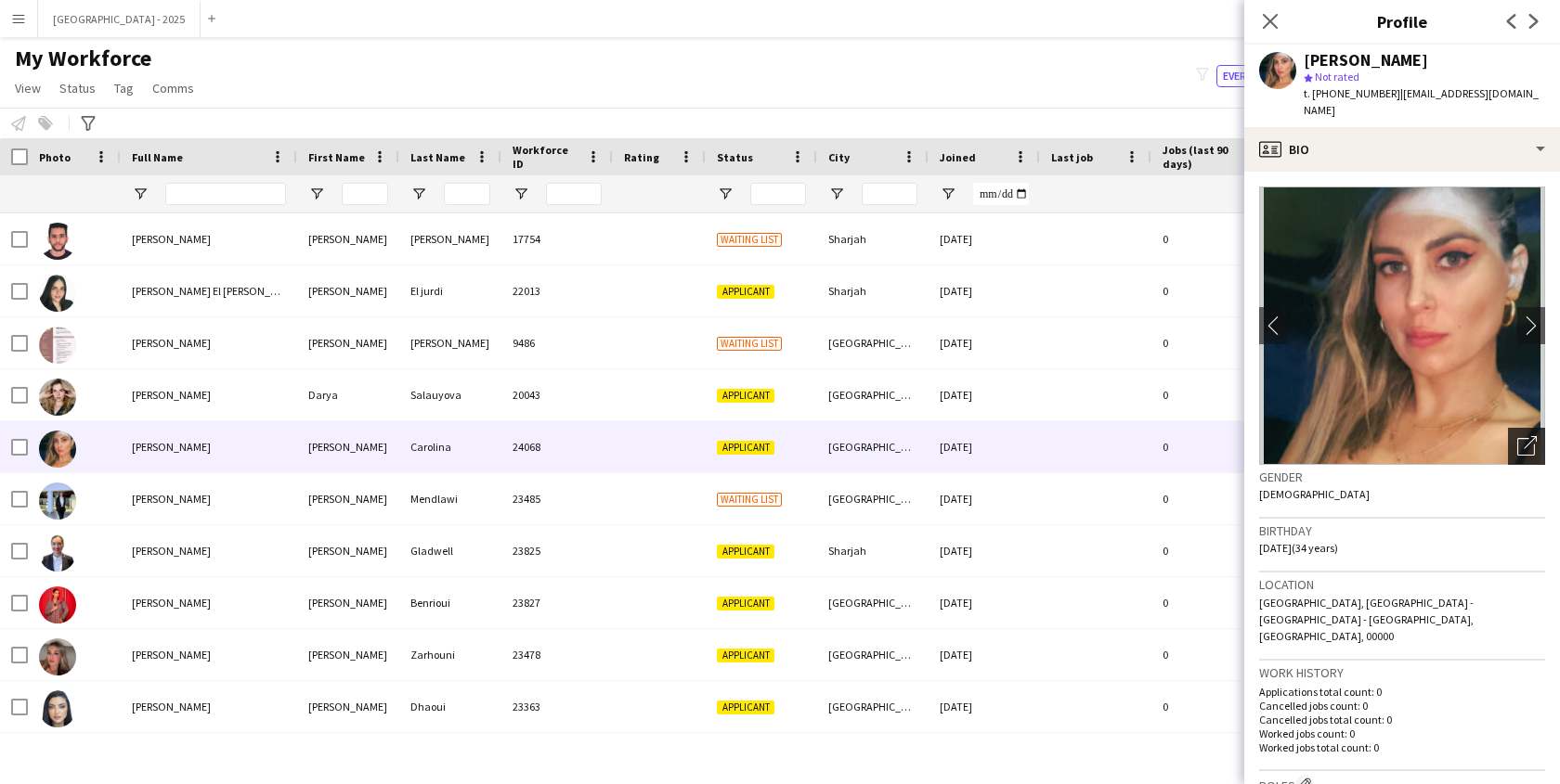
click at [1517, 436] on icon "Open photos pop-in" at bounding box center [1527, 446] width 20 height 20
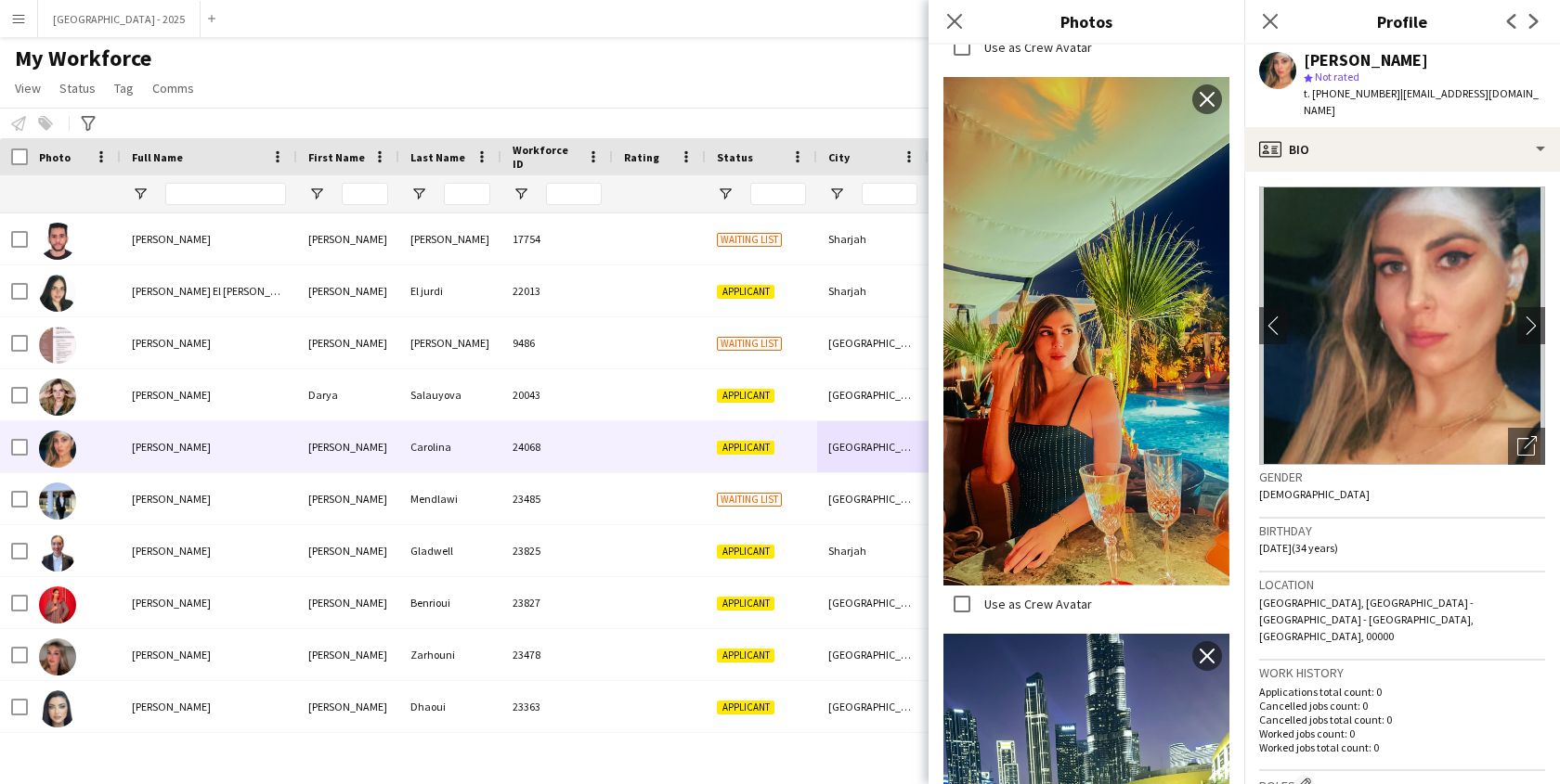
scroll to position [1557, 0]
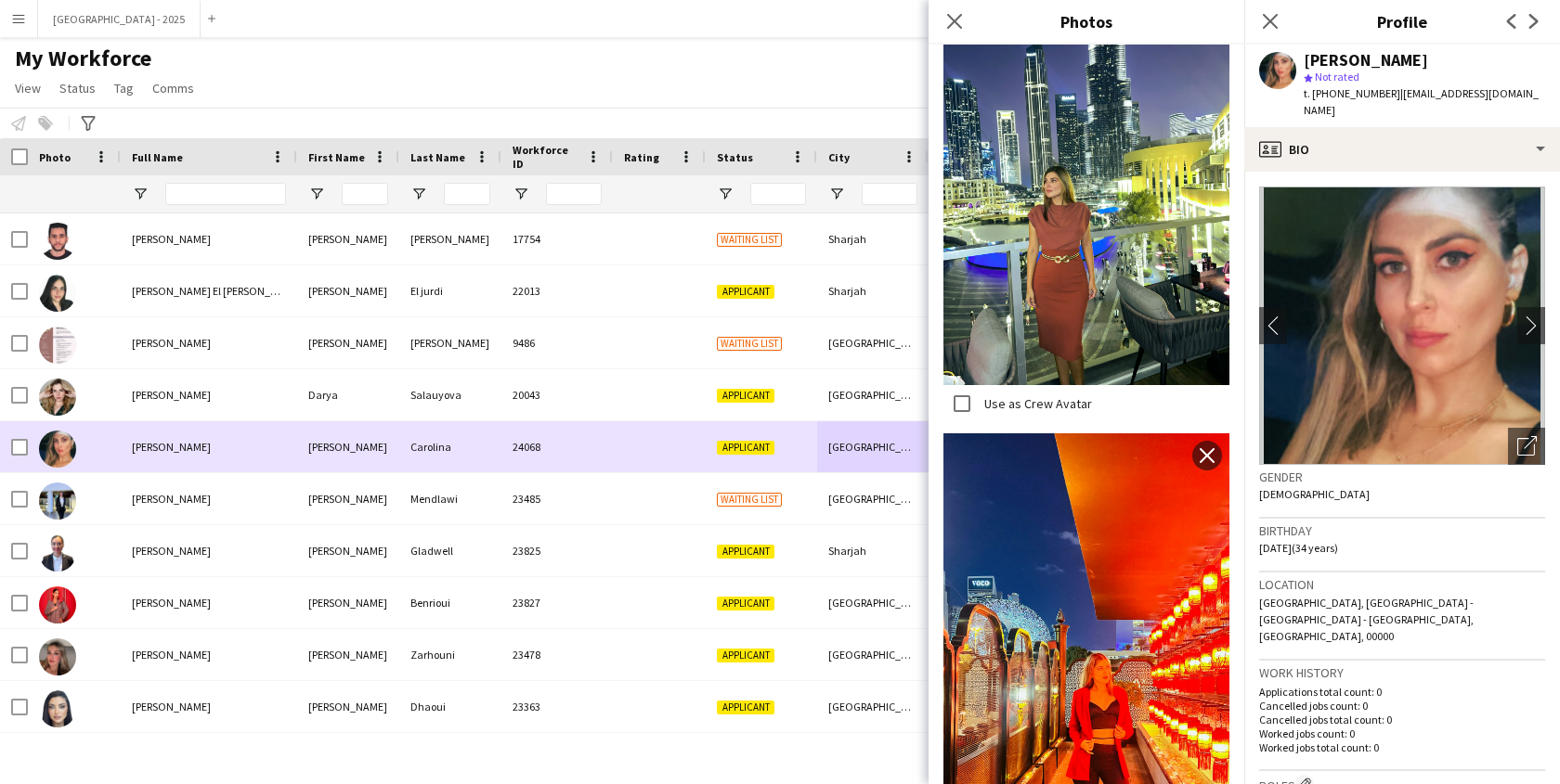
click at [752, 416] on div "Applicant" at bounding box center [762, 395] width 112 height 51
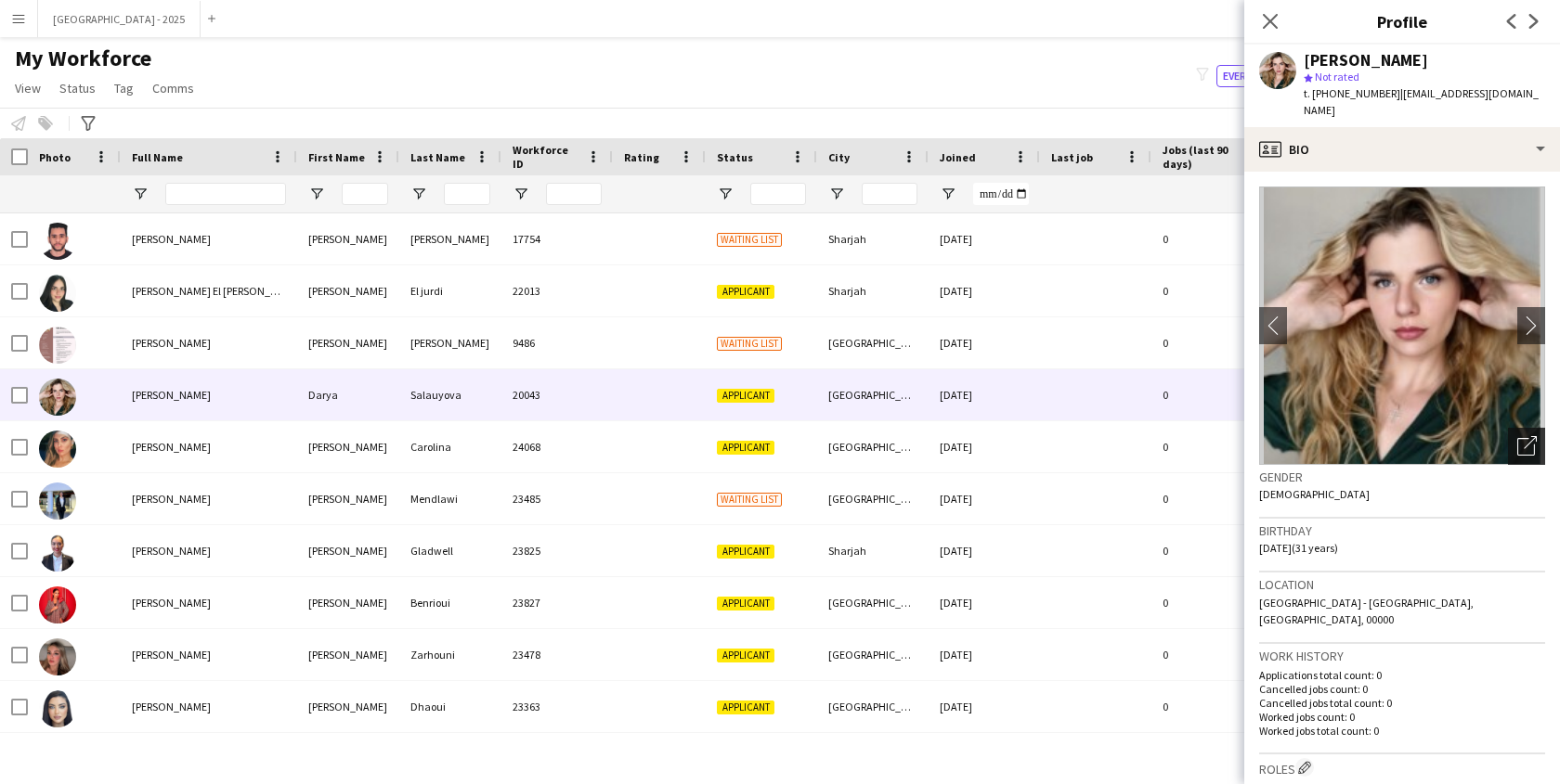
click at [1517, 438] on icon at bounding box center [1526, 447] width 18 height 18
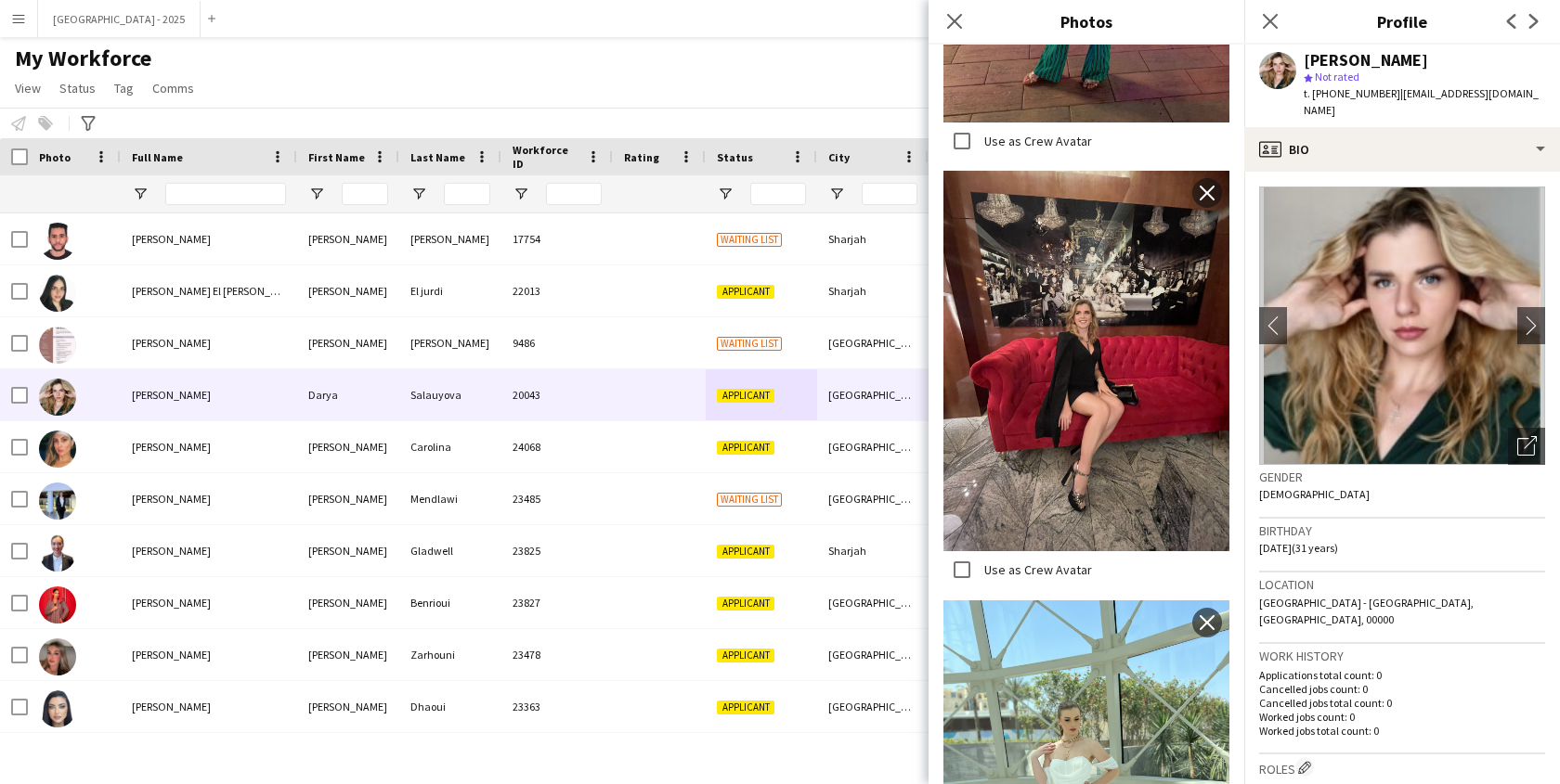
scroll to position [1019, 0]
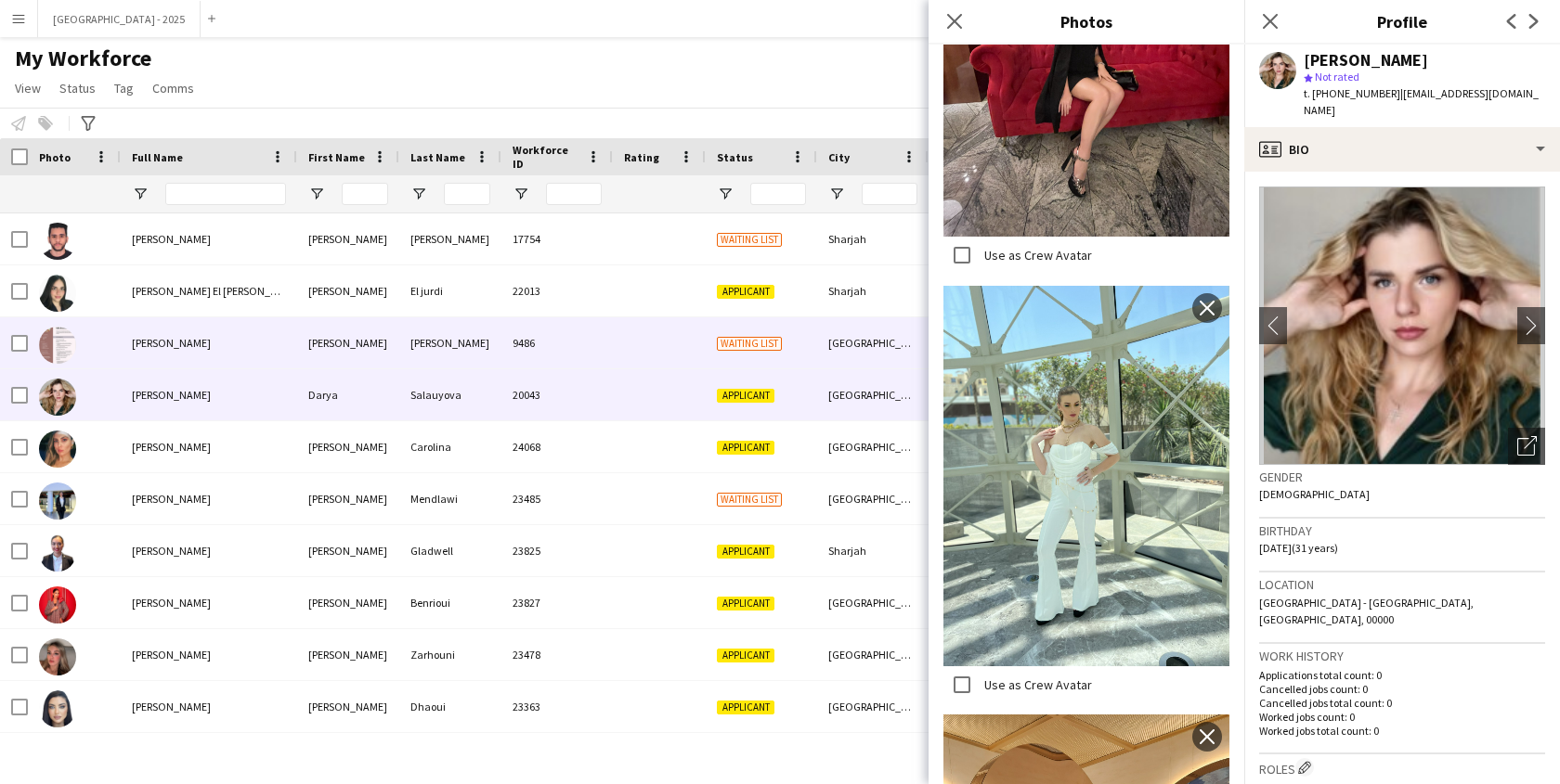
click at [720, 358] on div "Waiting list" at bounding box center [762, 343] width 112 height 51
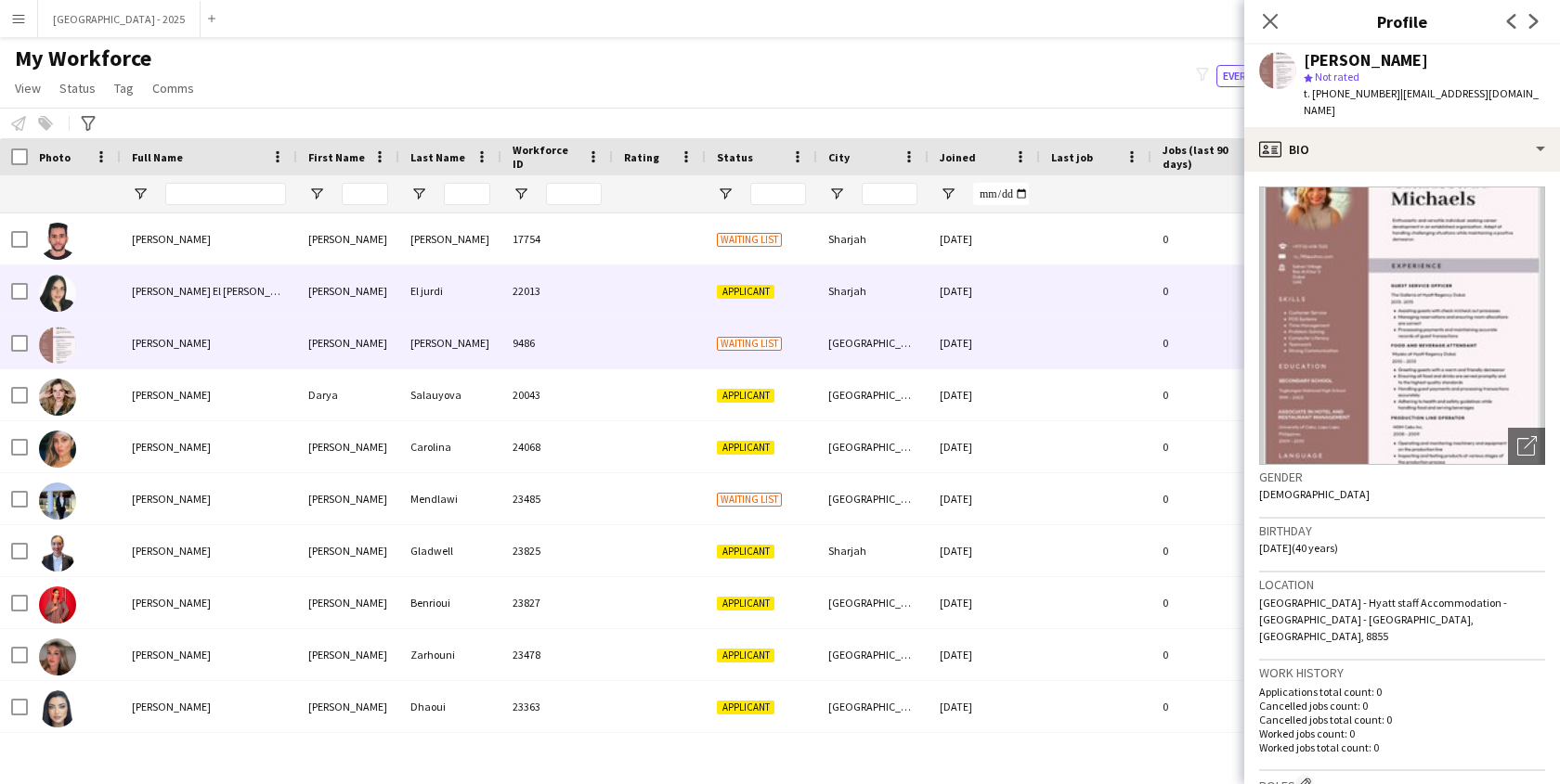
click at [949, 298] on div "[DATE]" at bounding box center [984, 292] width 112 height 51
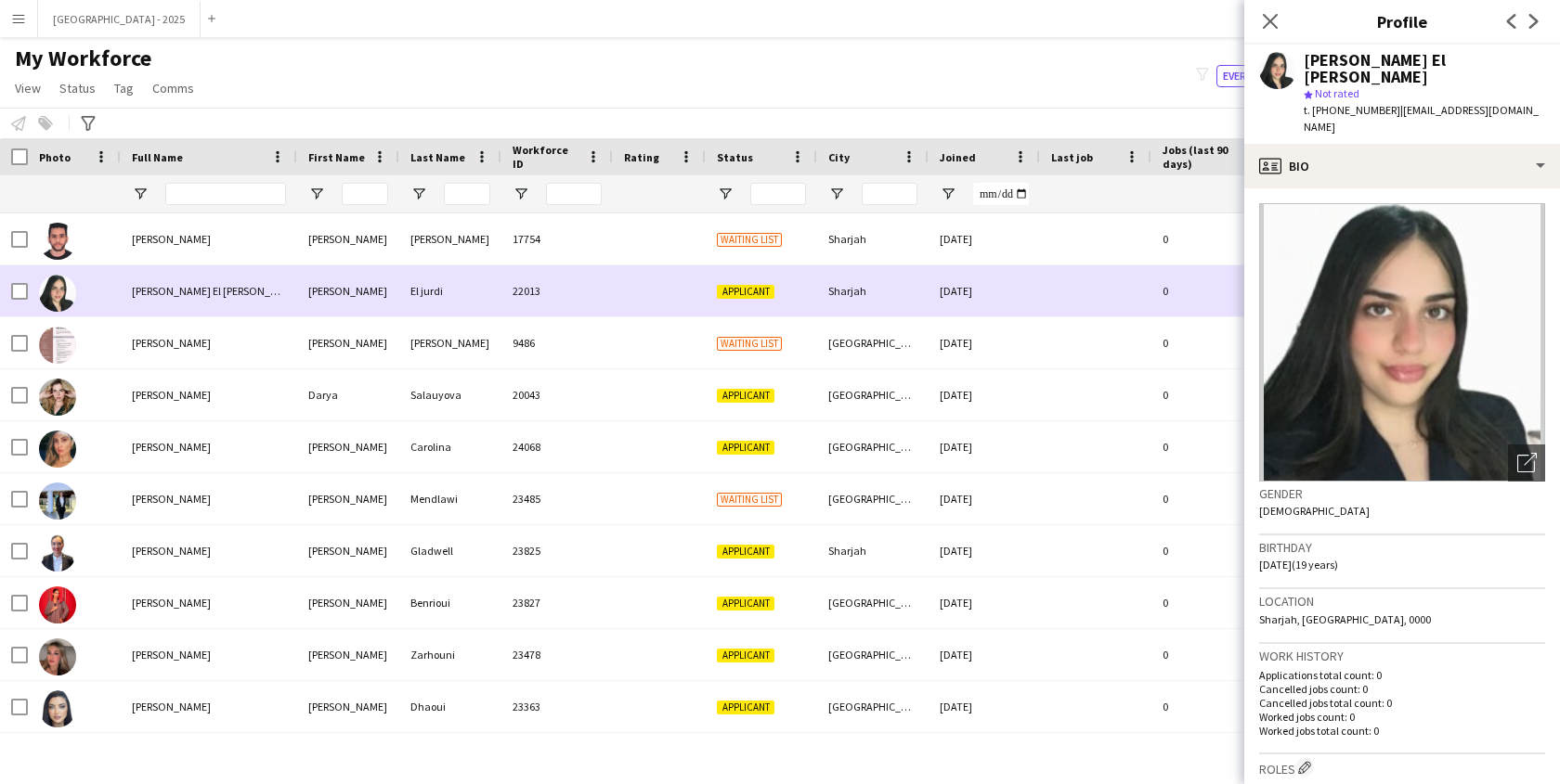
click at [858, 250] on div "Sharjah" at bounding box center [872, 239] width 112 height 51
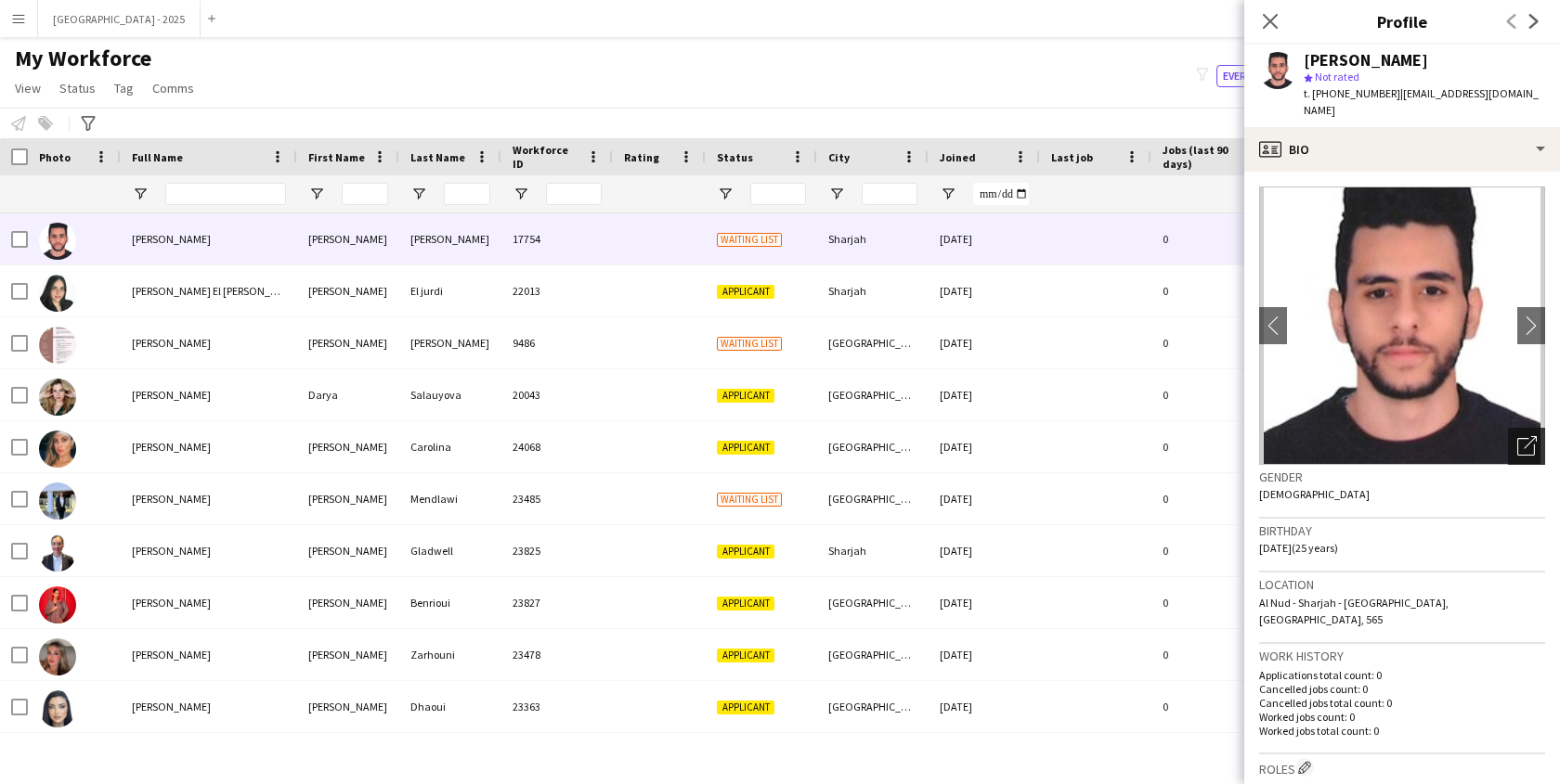
click at [1517, 436] on icon "Open photos pop-in" at bounding box center [1527, 446] width 20 height 20
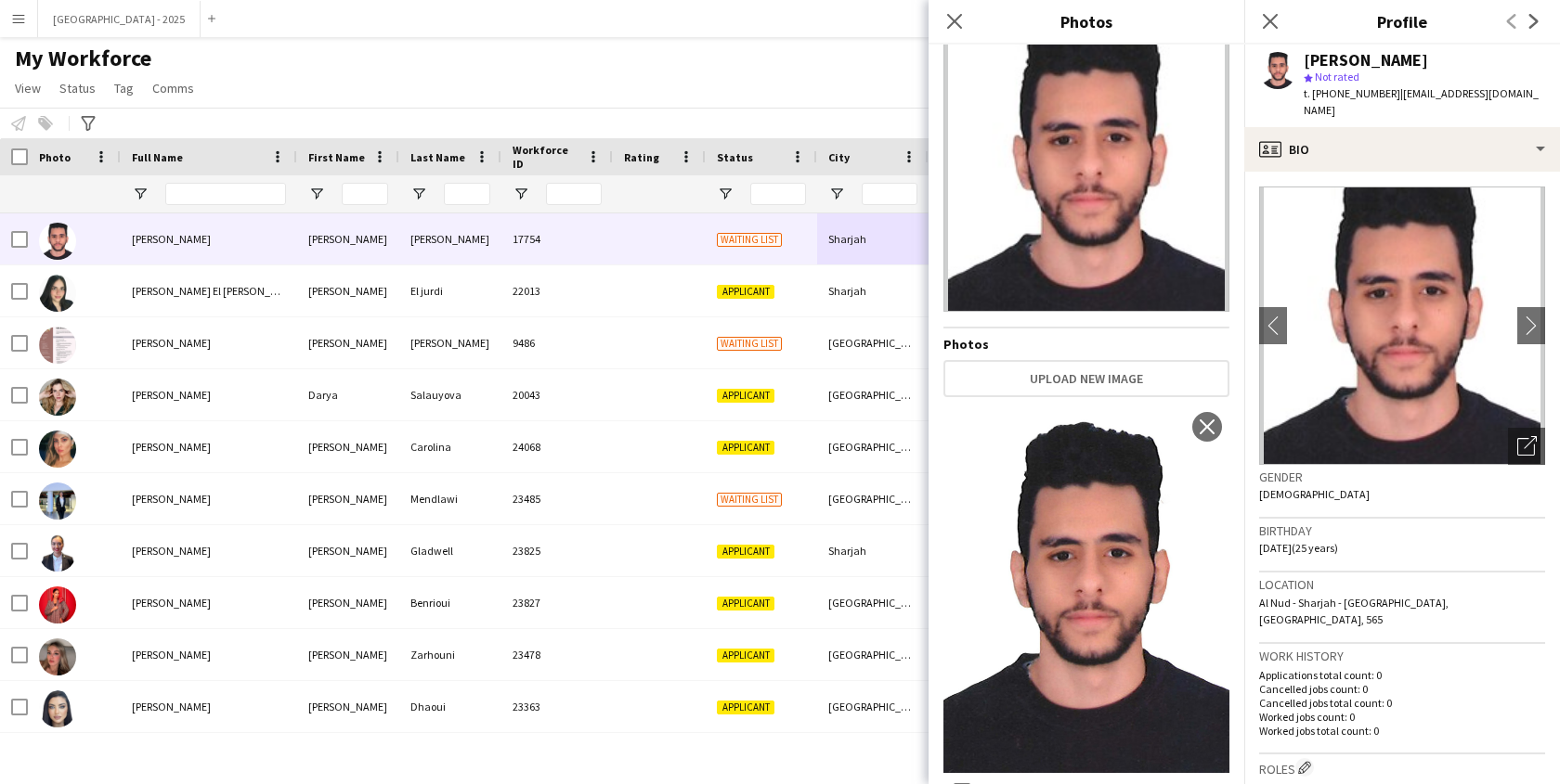
scroll to position [47, 0]
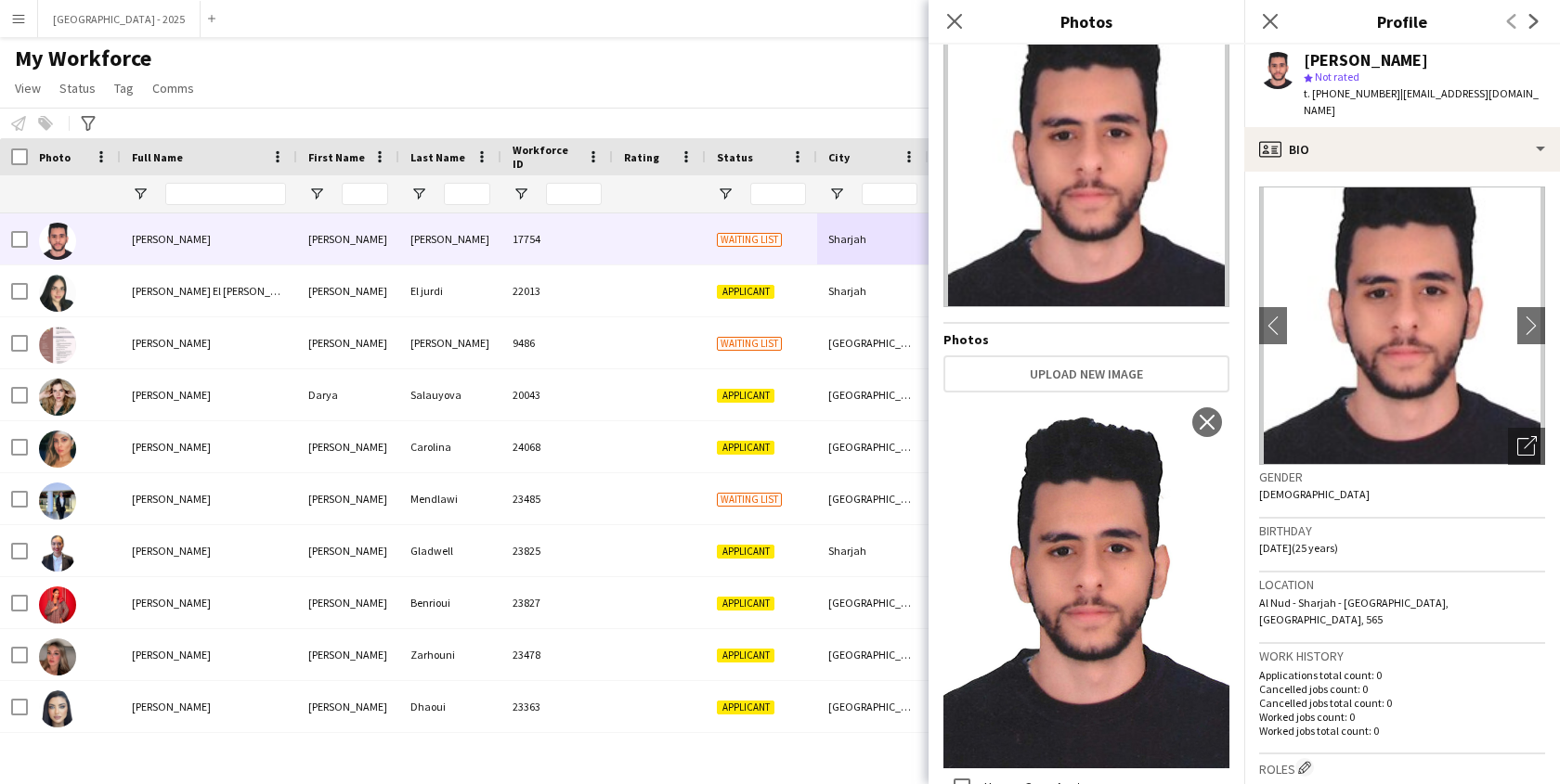
click at [1390, 529] on div "Birthday [DEMOGRAPHIC_DATA] (25 years)" at bounding box center [1402, 546] width 286 height 53
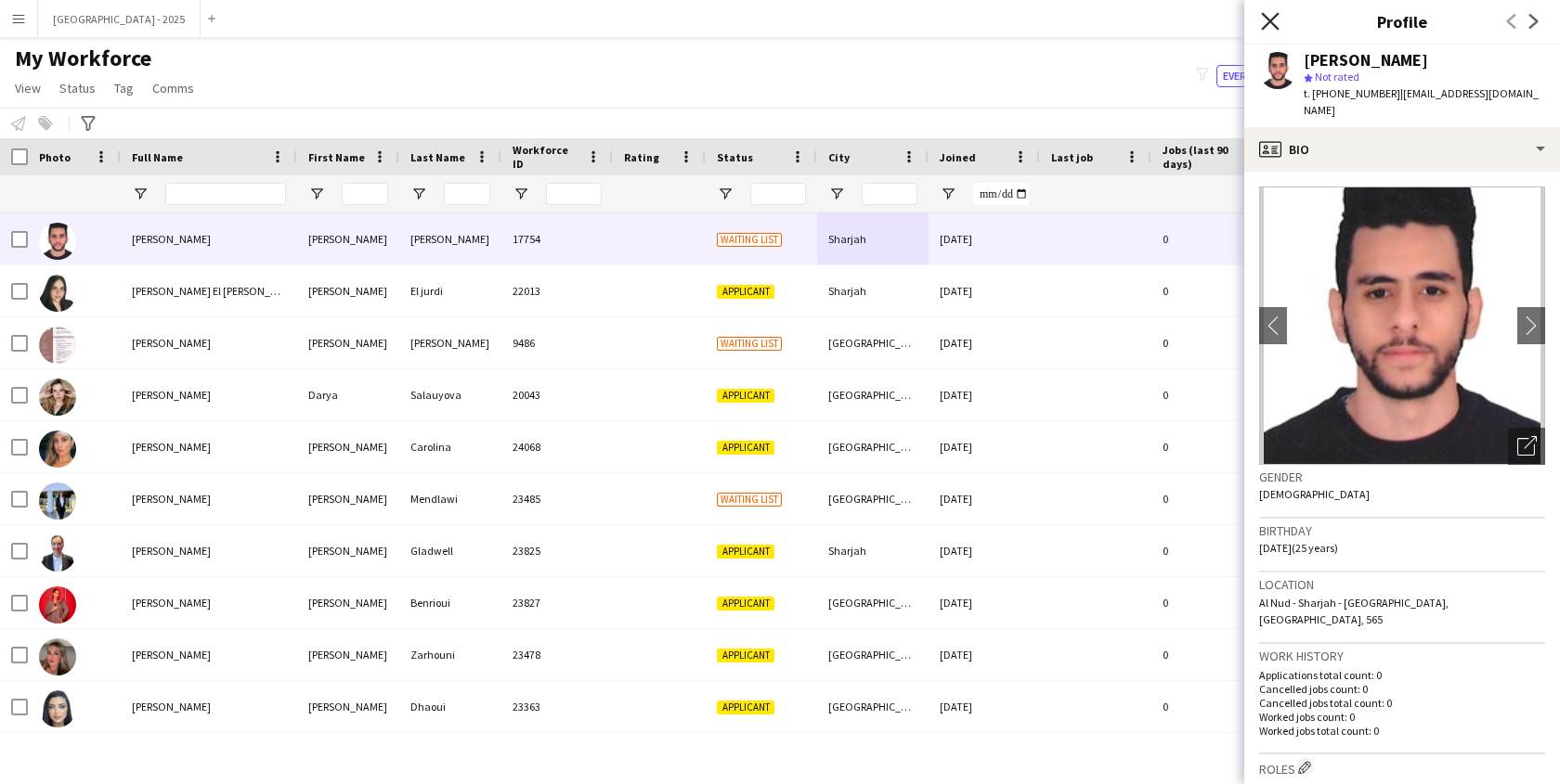
click at [1265, 21] on icon "Close pop-in" at bounding box center [1270, 21] width 18 height 18
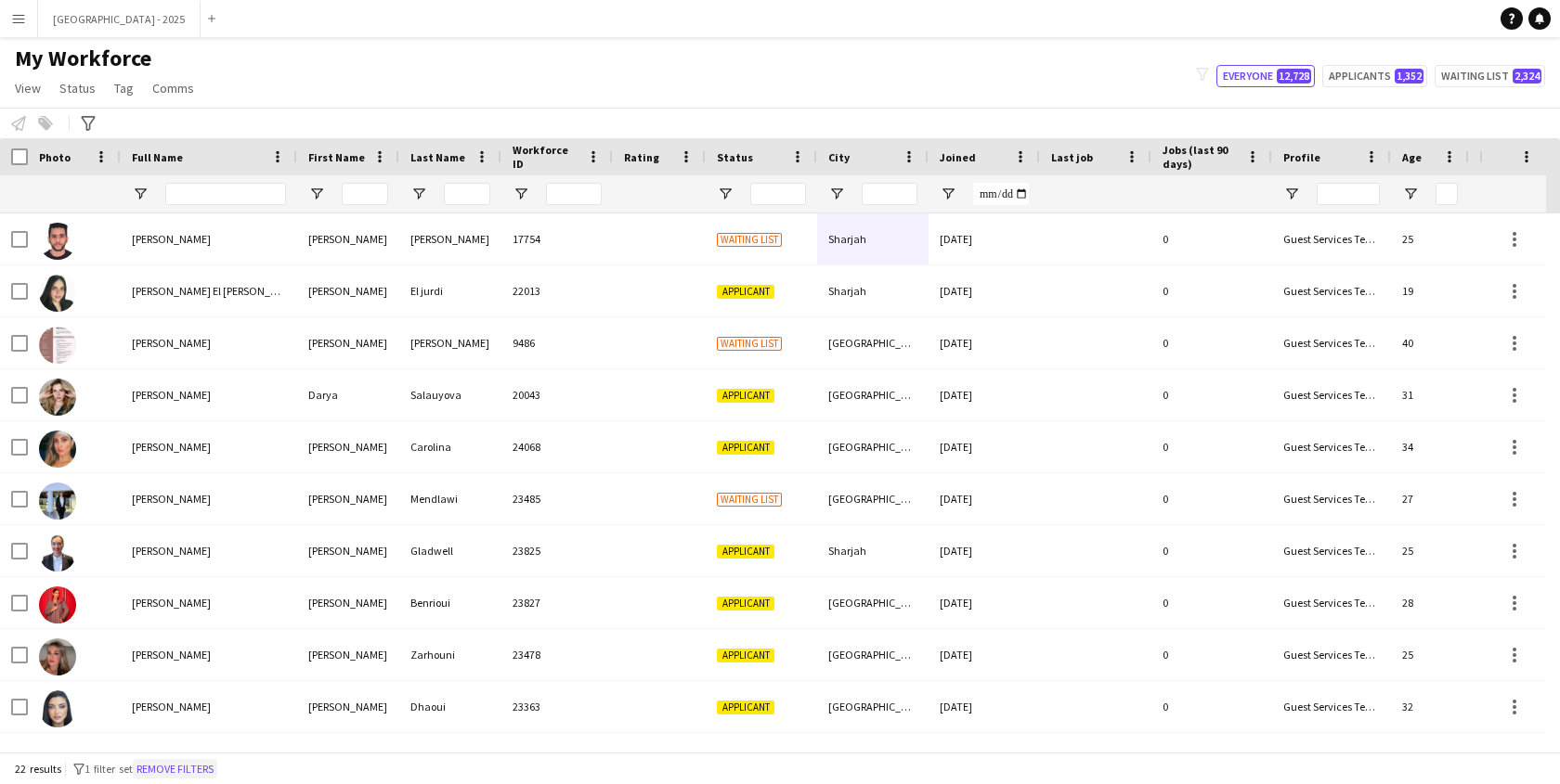
click at [218, 762] on button "Remove filters" at bounding box center [174, 769] width 84 height 21
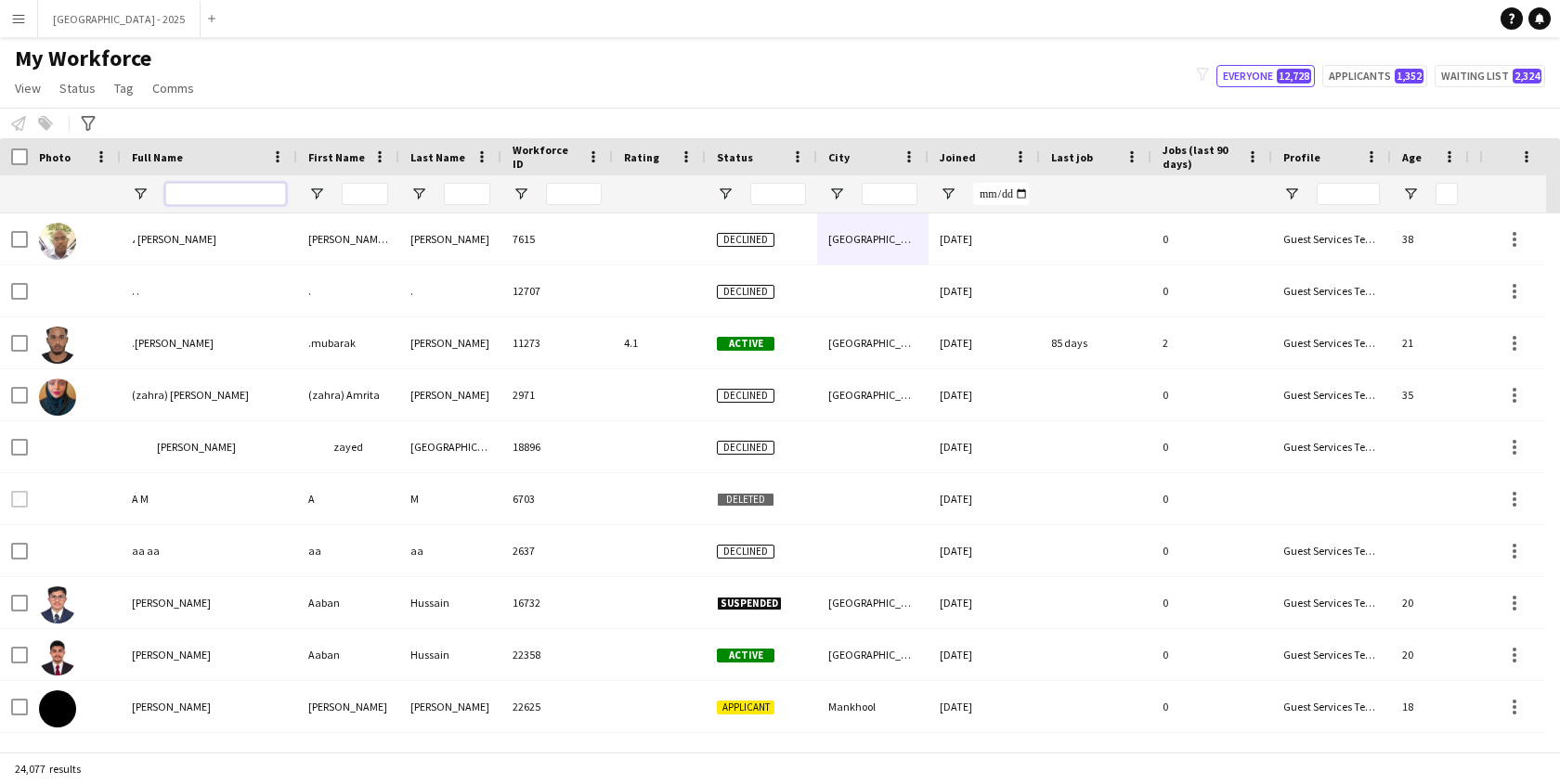
click at [273, 194] on input "Full Name Filter Input" at bounding box center [226, 194] width 121 height 23
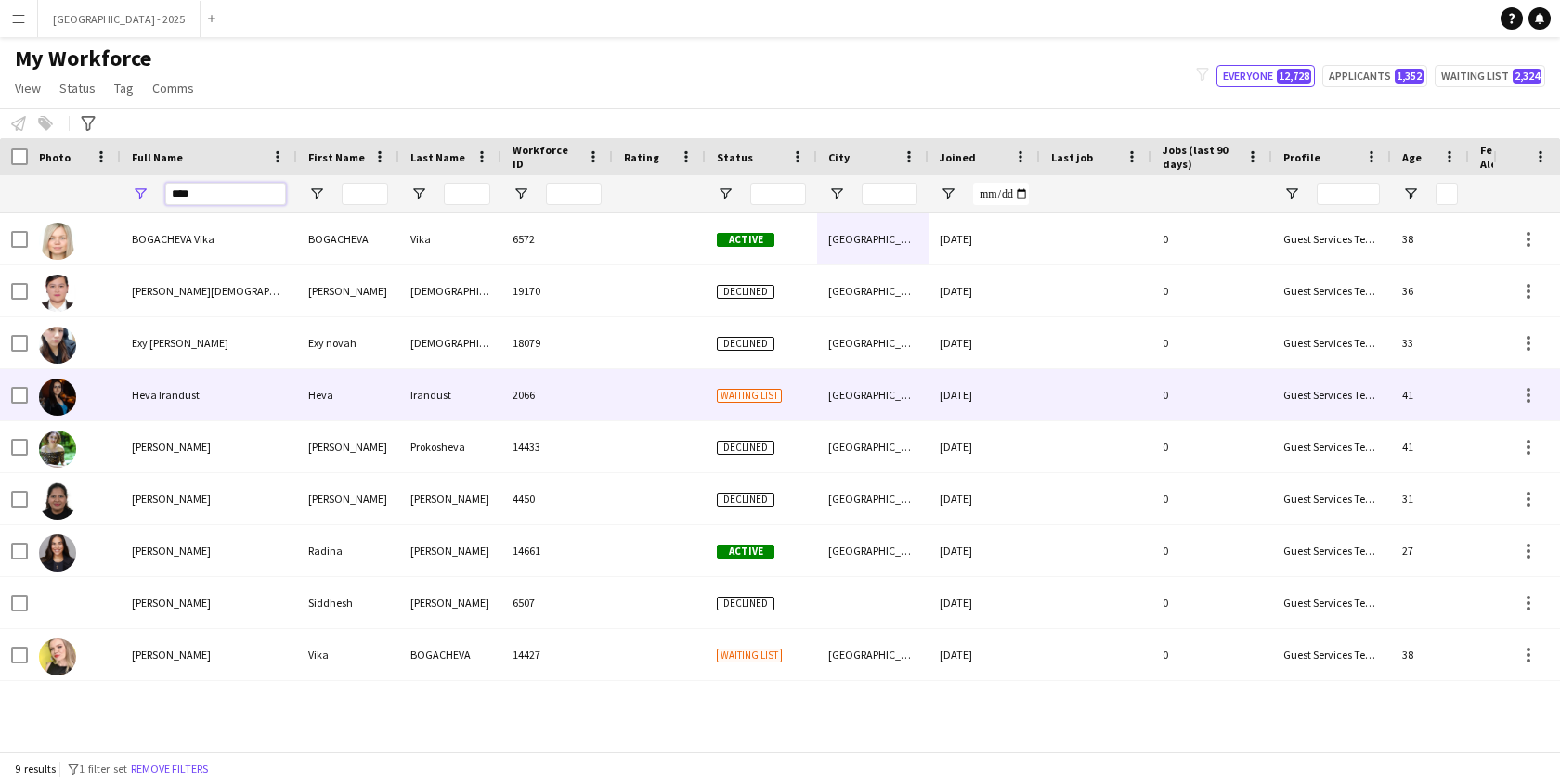
type input "****"
click at [309, 394] on div "Heva" at bounding box center [347, 395] width 102 height 51
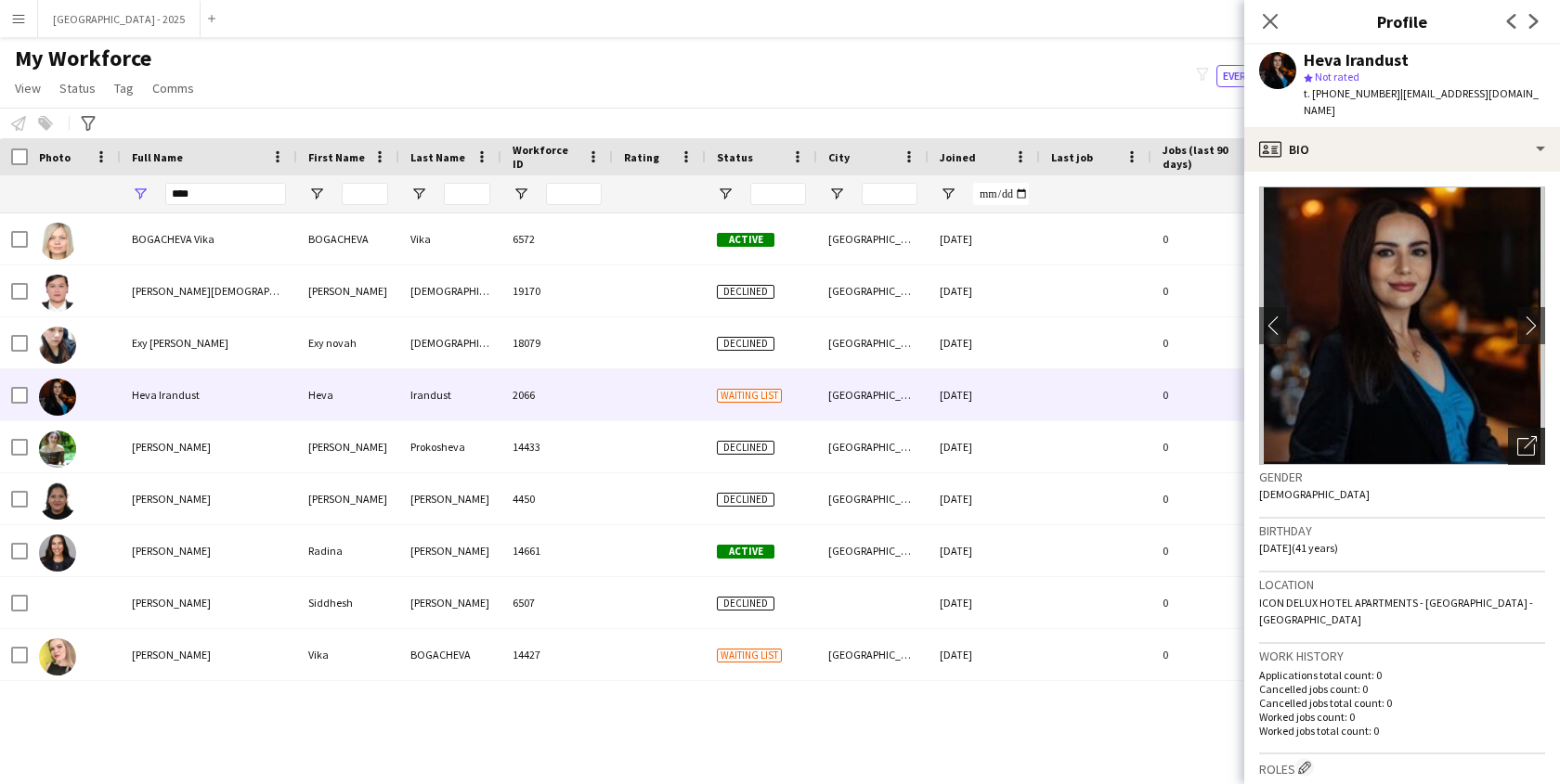
click at [1517, 436] on icon "Open photos pop-in" at bounding box center [1527, 446] width 20 height 20
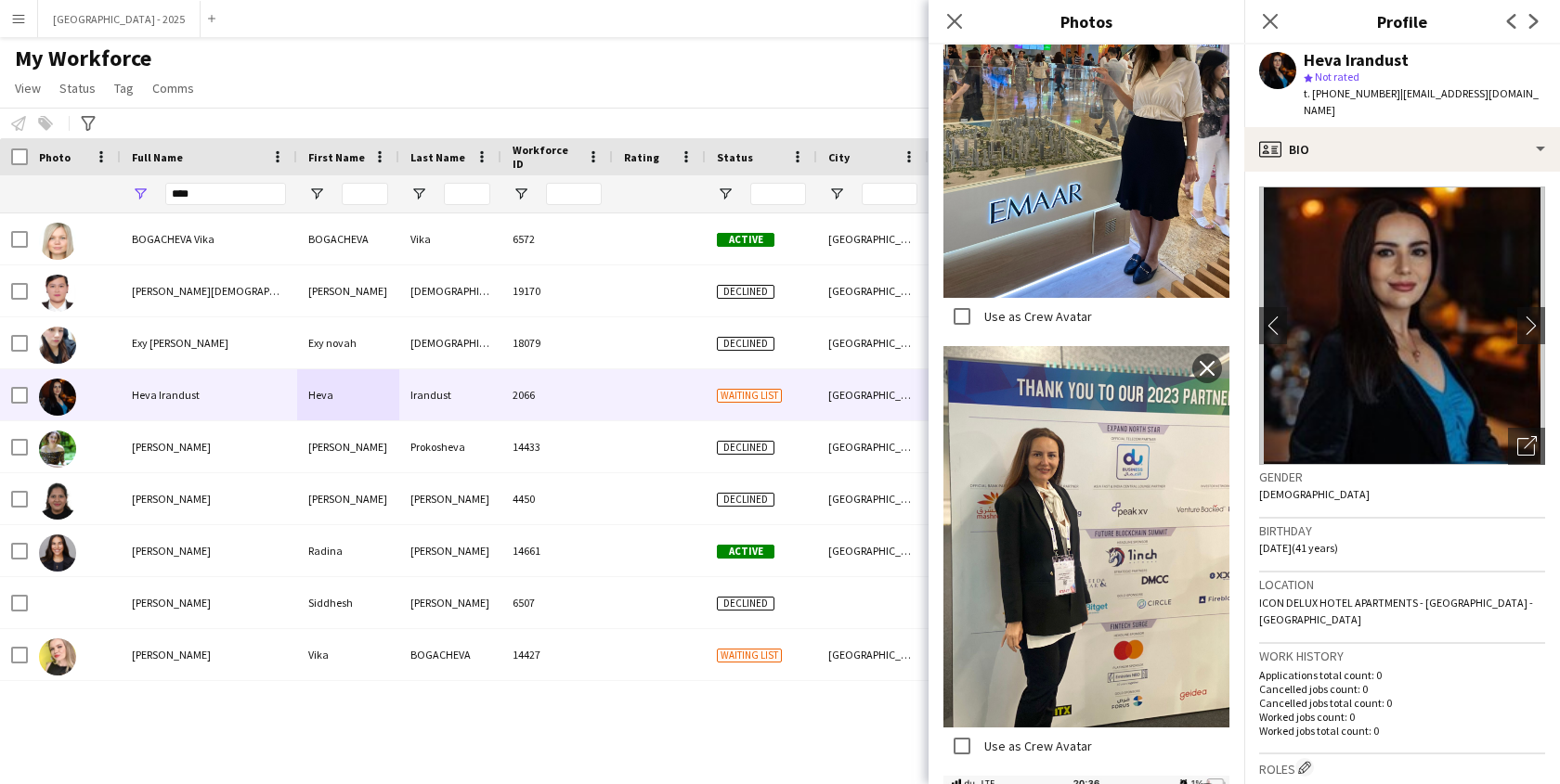
scroll to position [0, 0]
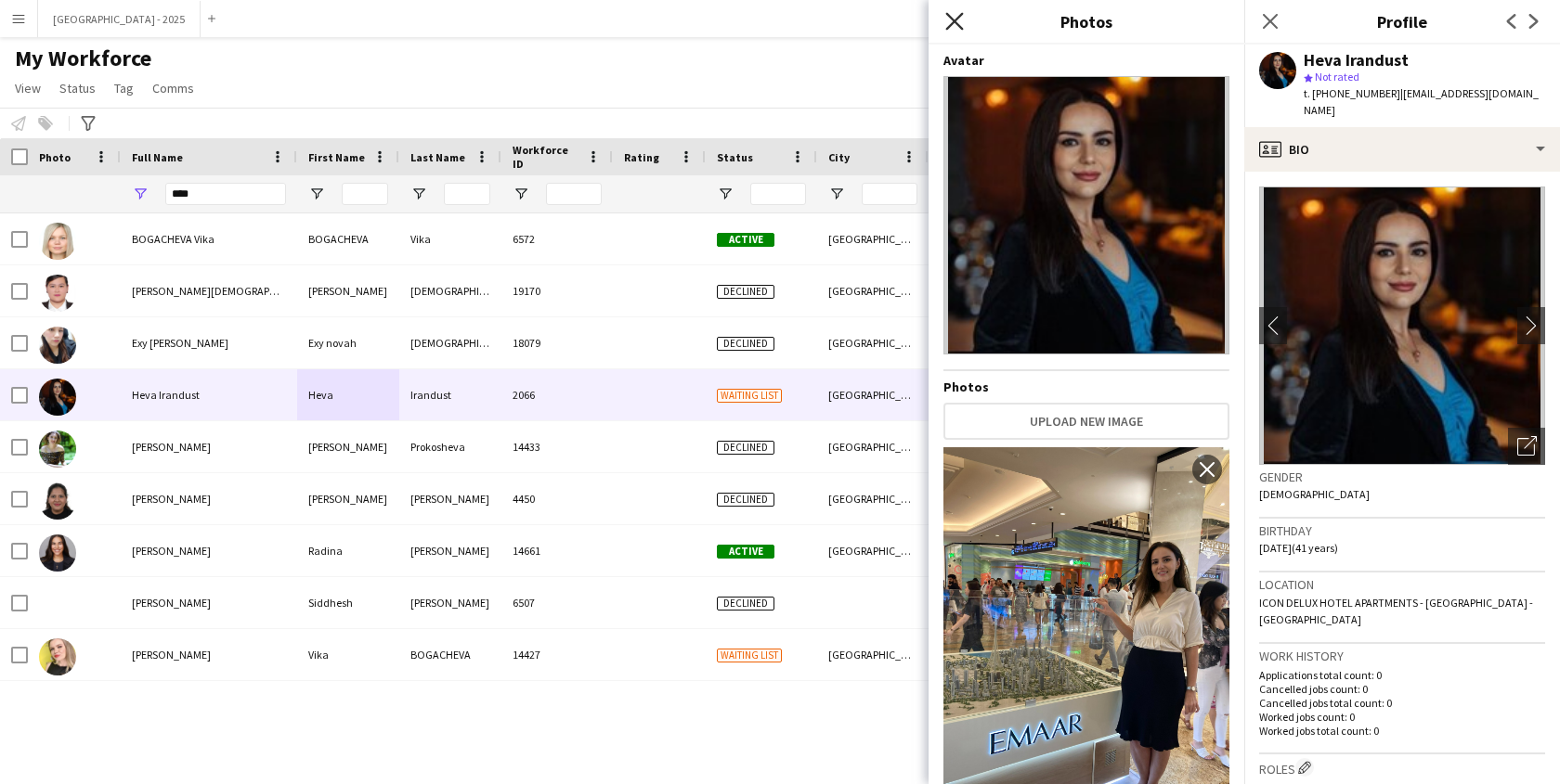
click at [954, 23] on icon at bounding box center [955, 21] width 18 height 18
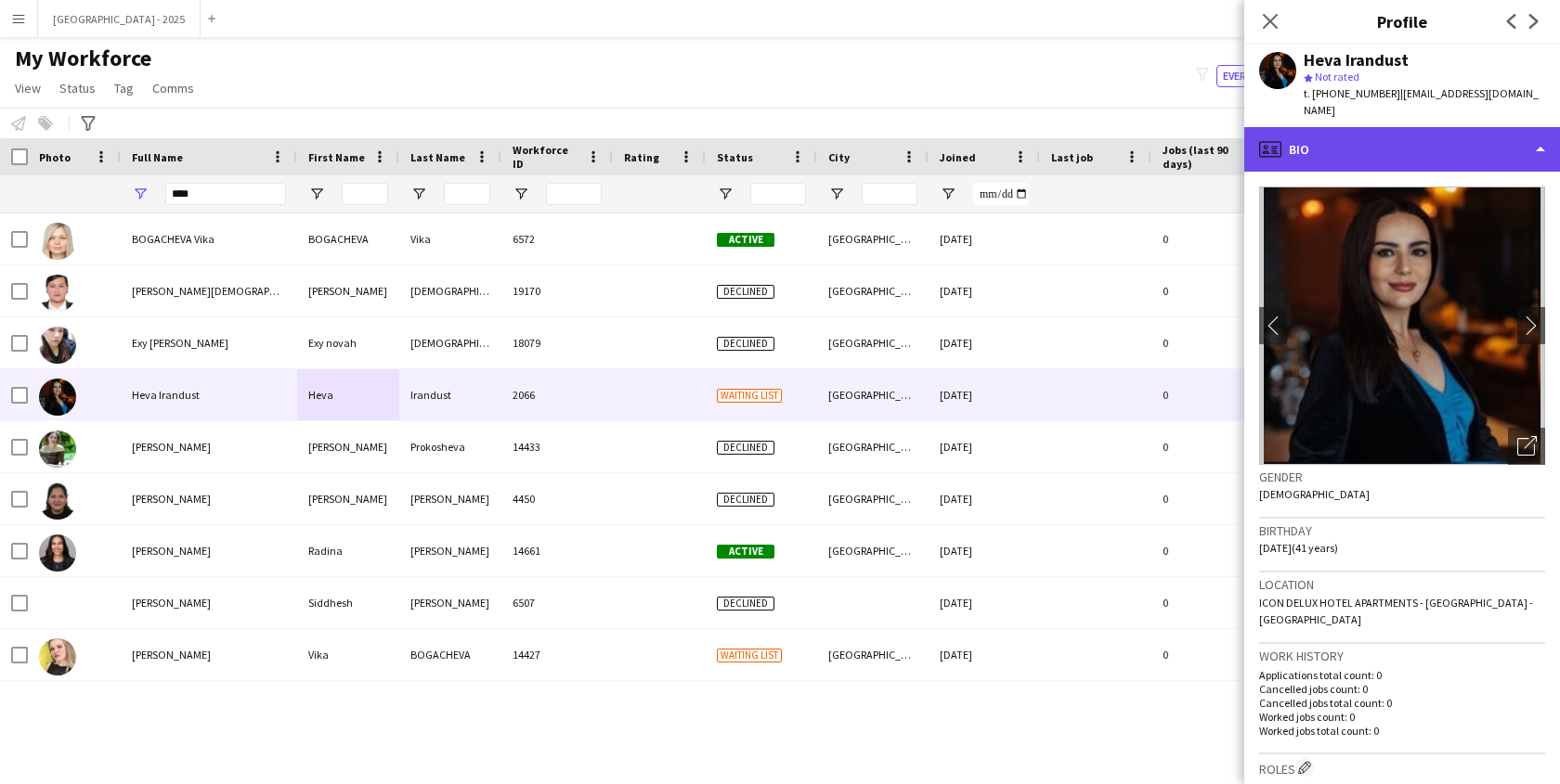
click at [1380, 128] on div "profile Bio" at bounding box center [1402, 149] width 316 height 44
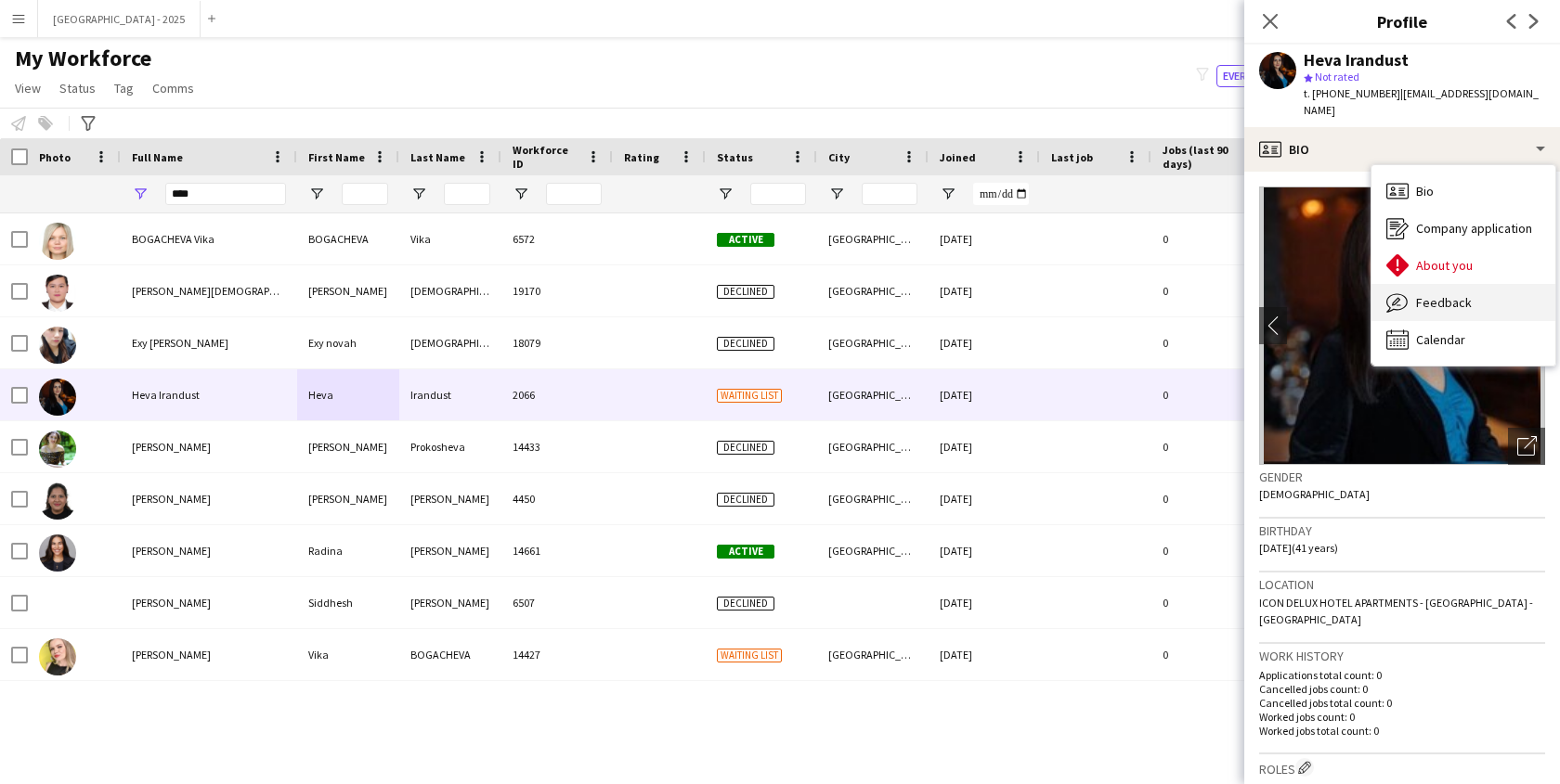
click at [1462, 284] on div "Feedback Feedback" at bounding box center [1464, 303] width 184 height 38
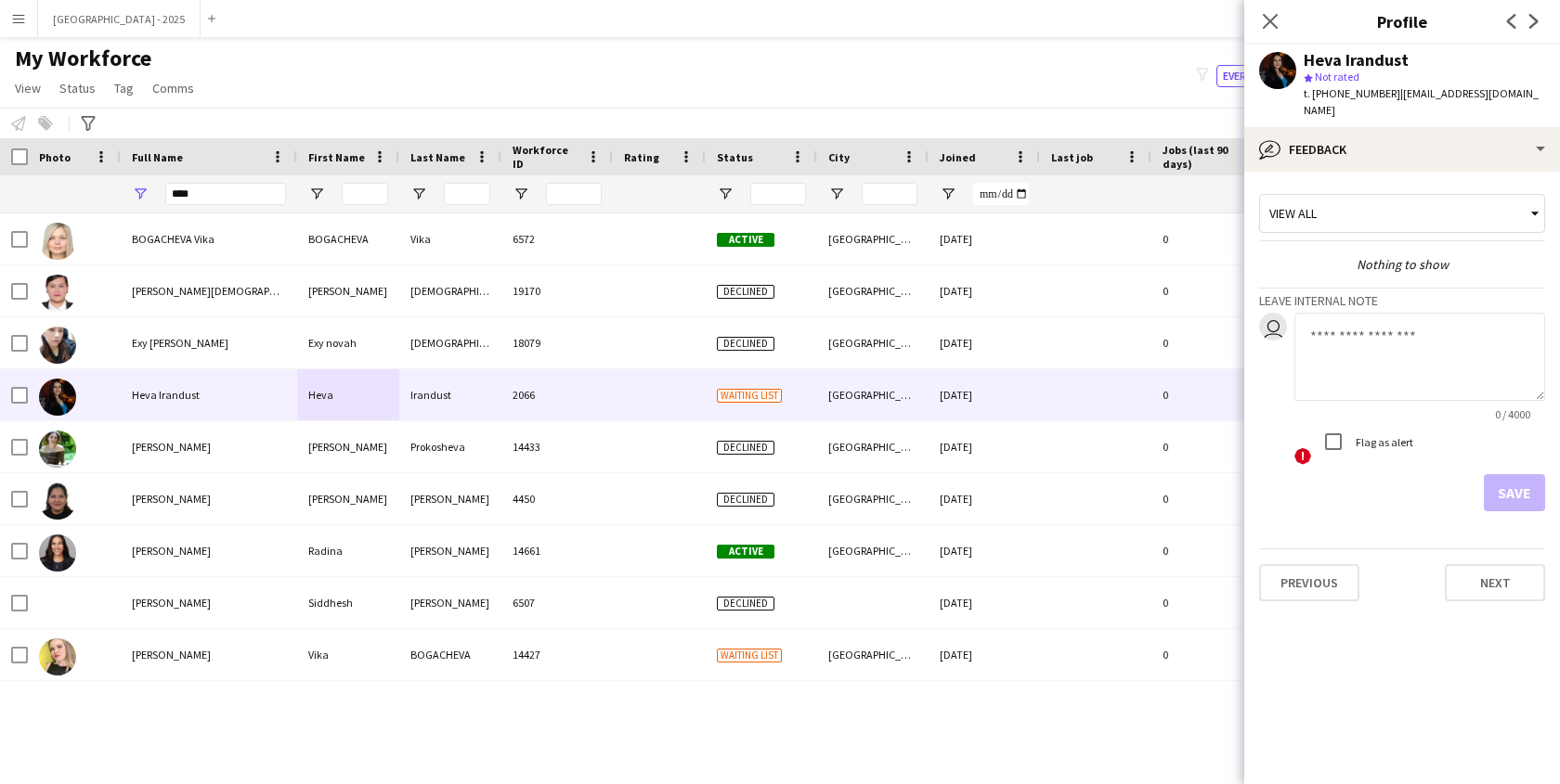
click at [1379, 334] on textarea at bounding box center [1420, 356] width 250 height 88
type textarea "*"
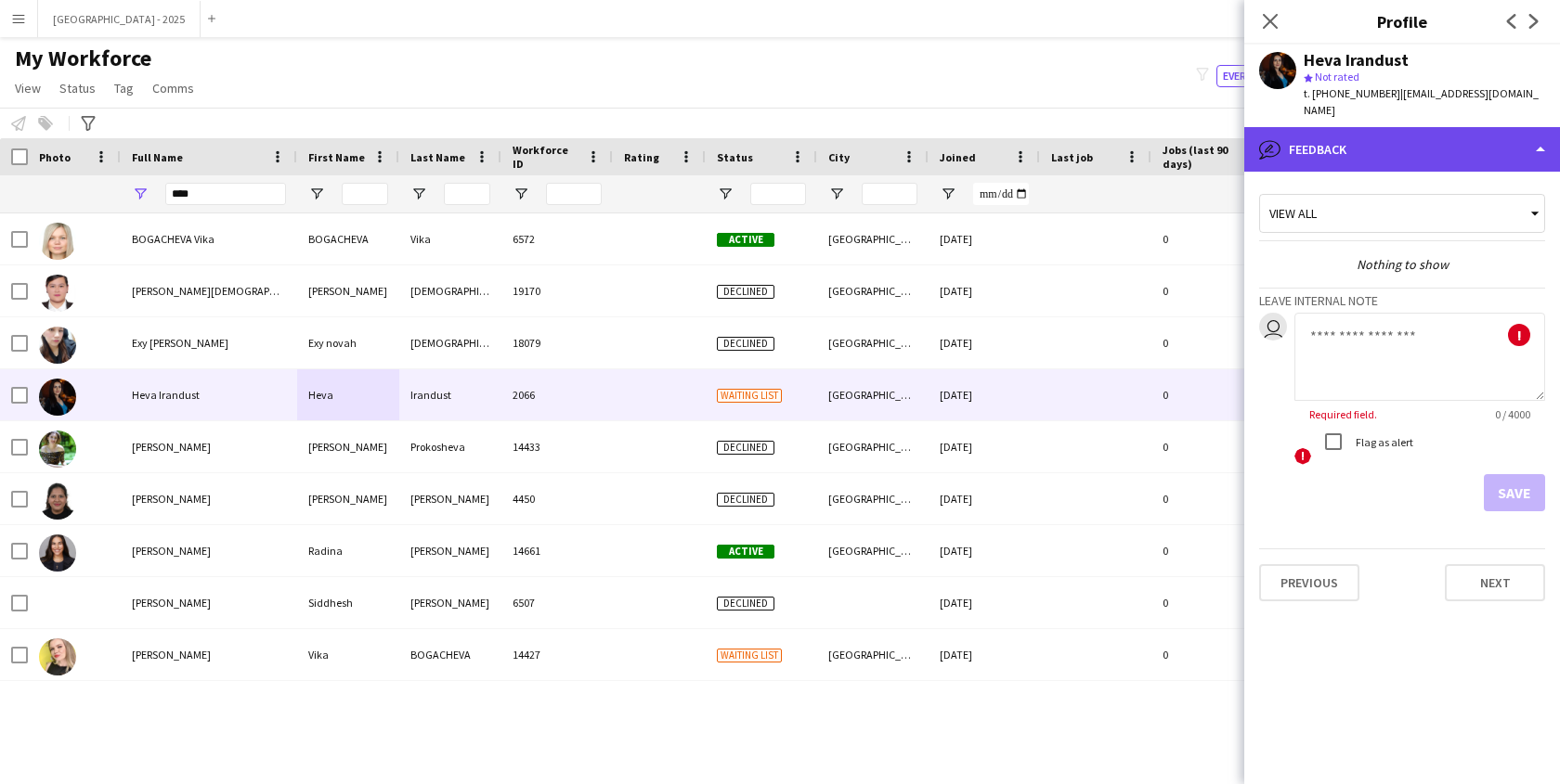
click at [1359, 128] on div "bubble-pencil Feedback" at bounding box center [1402, 149] width 316 height 44
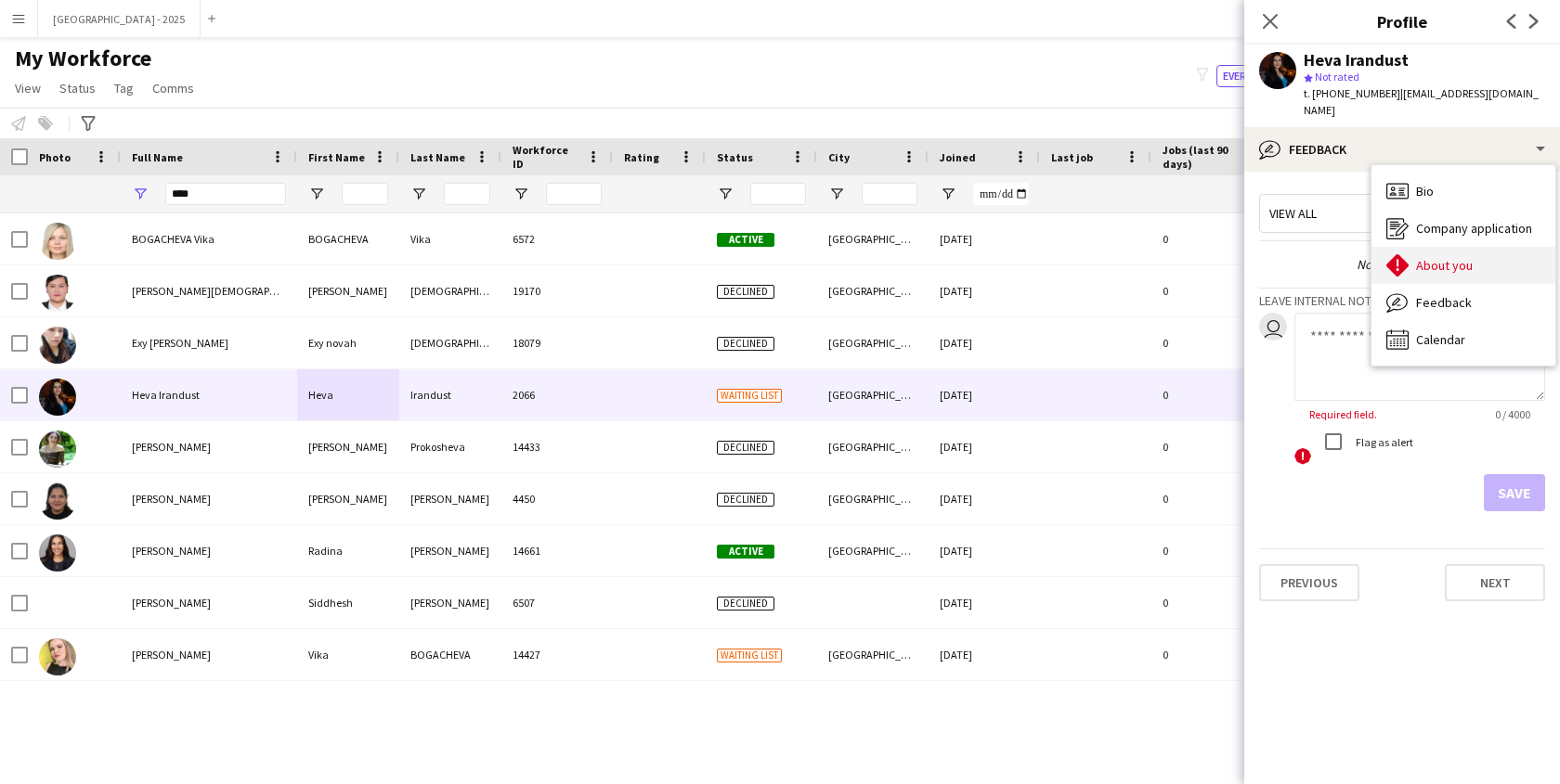
click at [1471, 261] on div "About you About you" at bounding box center [1464, 266] width 184 height 38
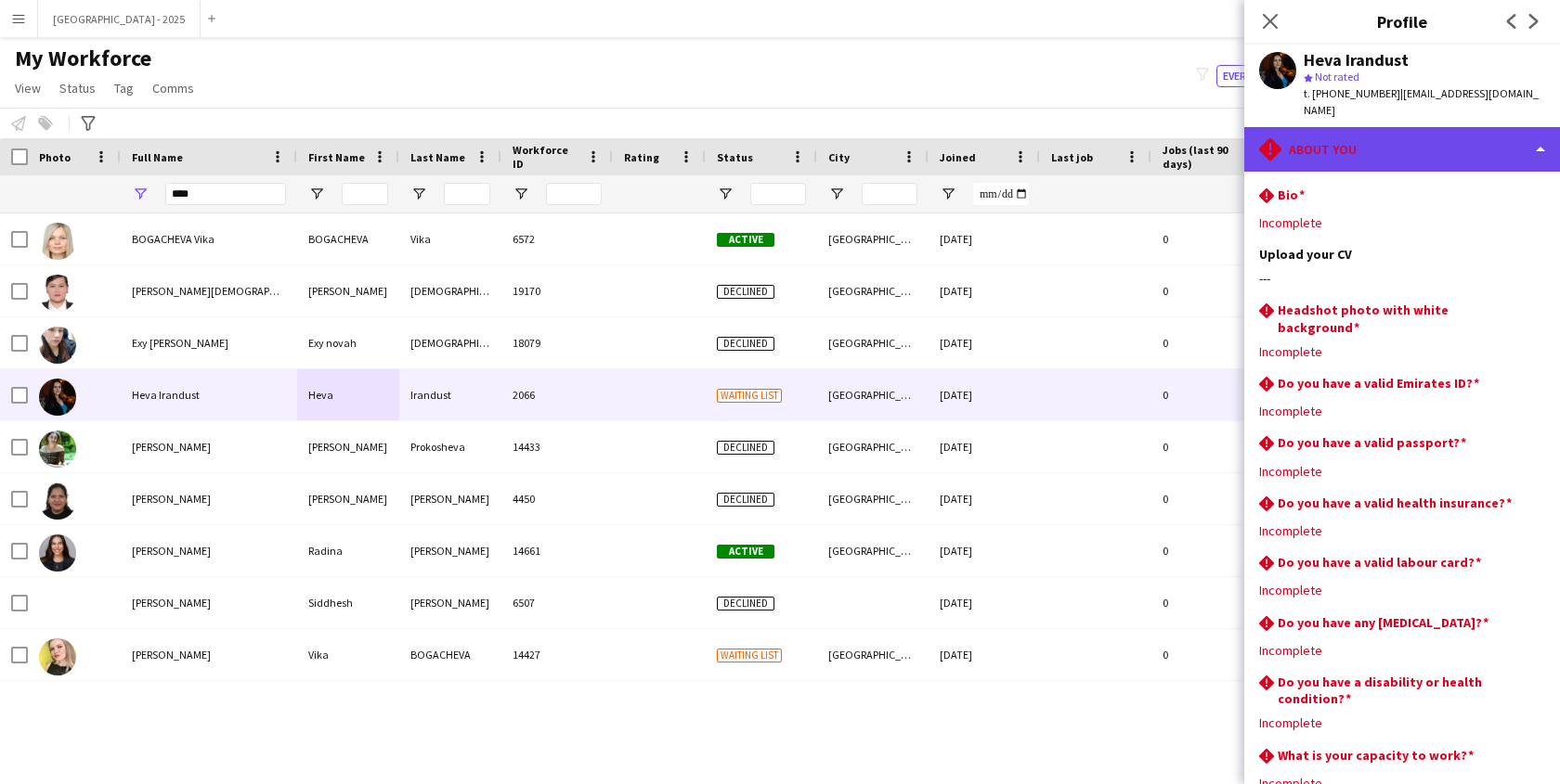
click at [1359, 135] on div "rhombus-alert About you" at bounding box center [1402, 149] width 316 height 44
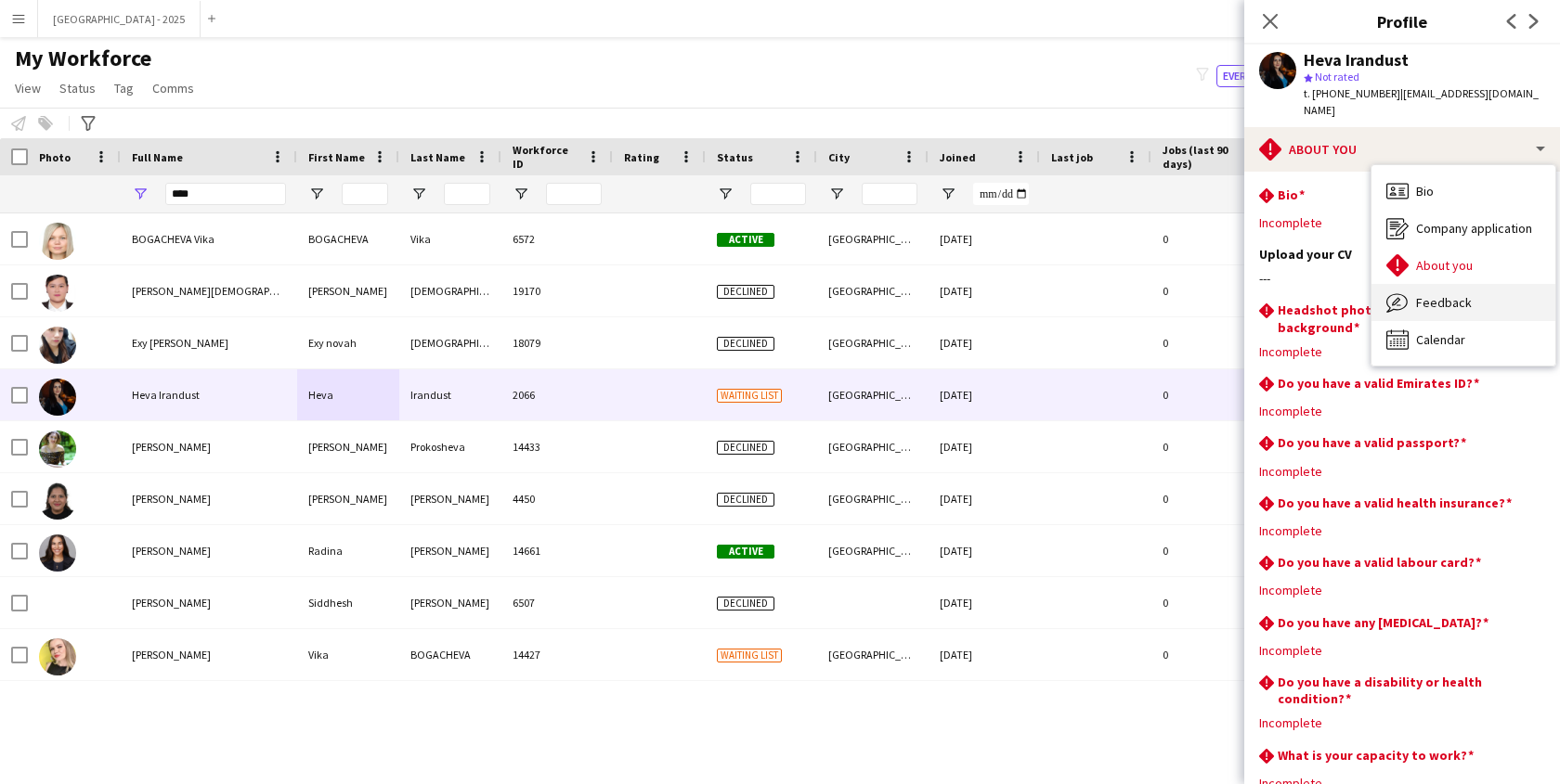
click at [1441, 295] on span "Feedback" at bounding box center [1444, 303] width 55 height 17
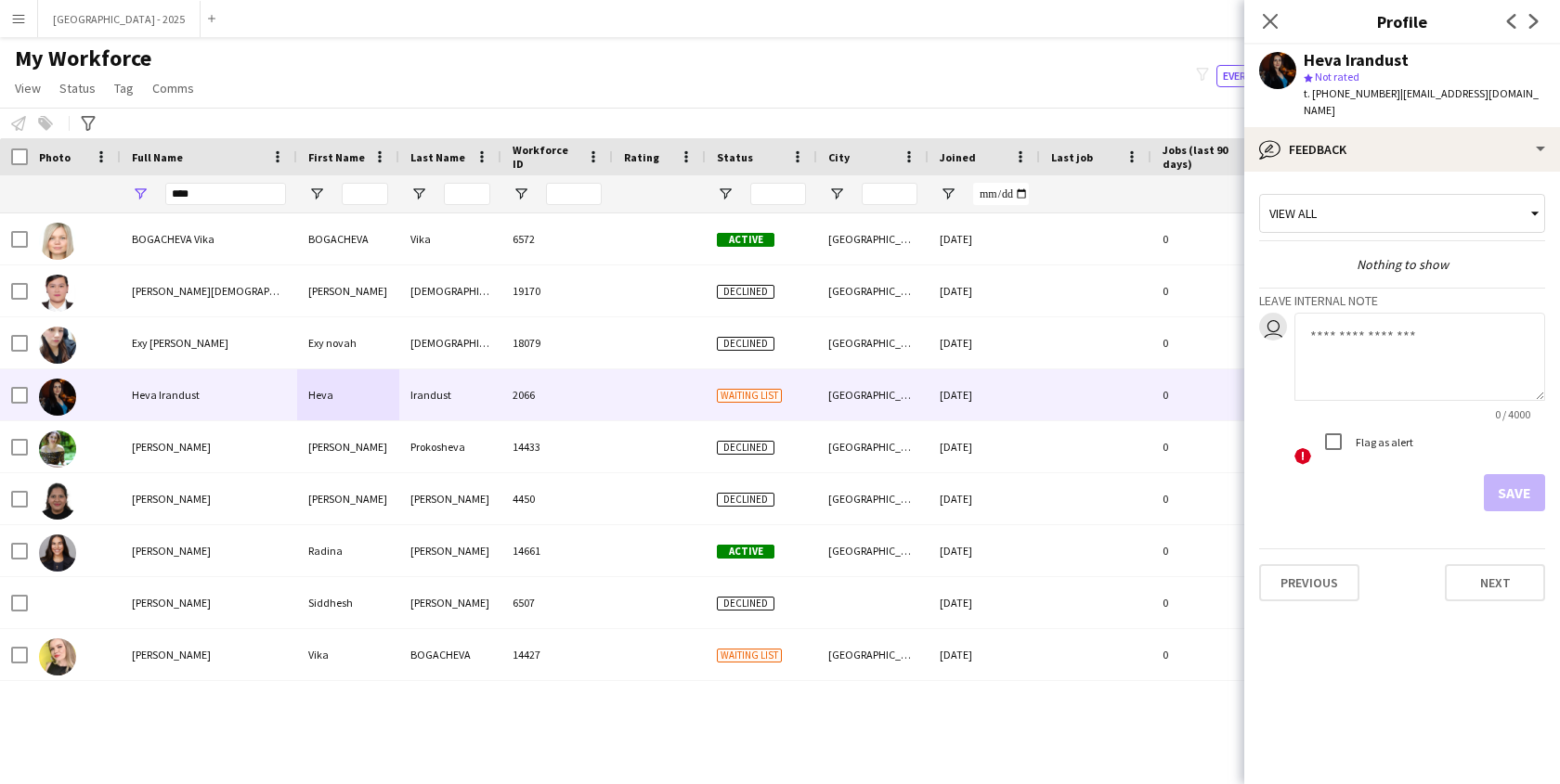
click at [1390, 337] on textarea at bounding box center [1420, 356] width 250 height 88
type textarea "**********"
click at [1519, 475] on button "Save" at bounding box center [1514, 493] width 61 height 38
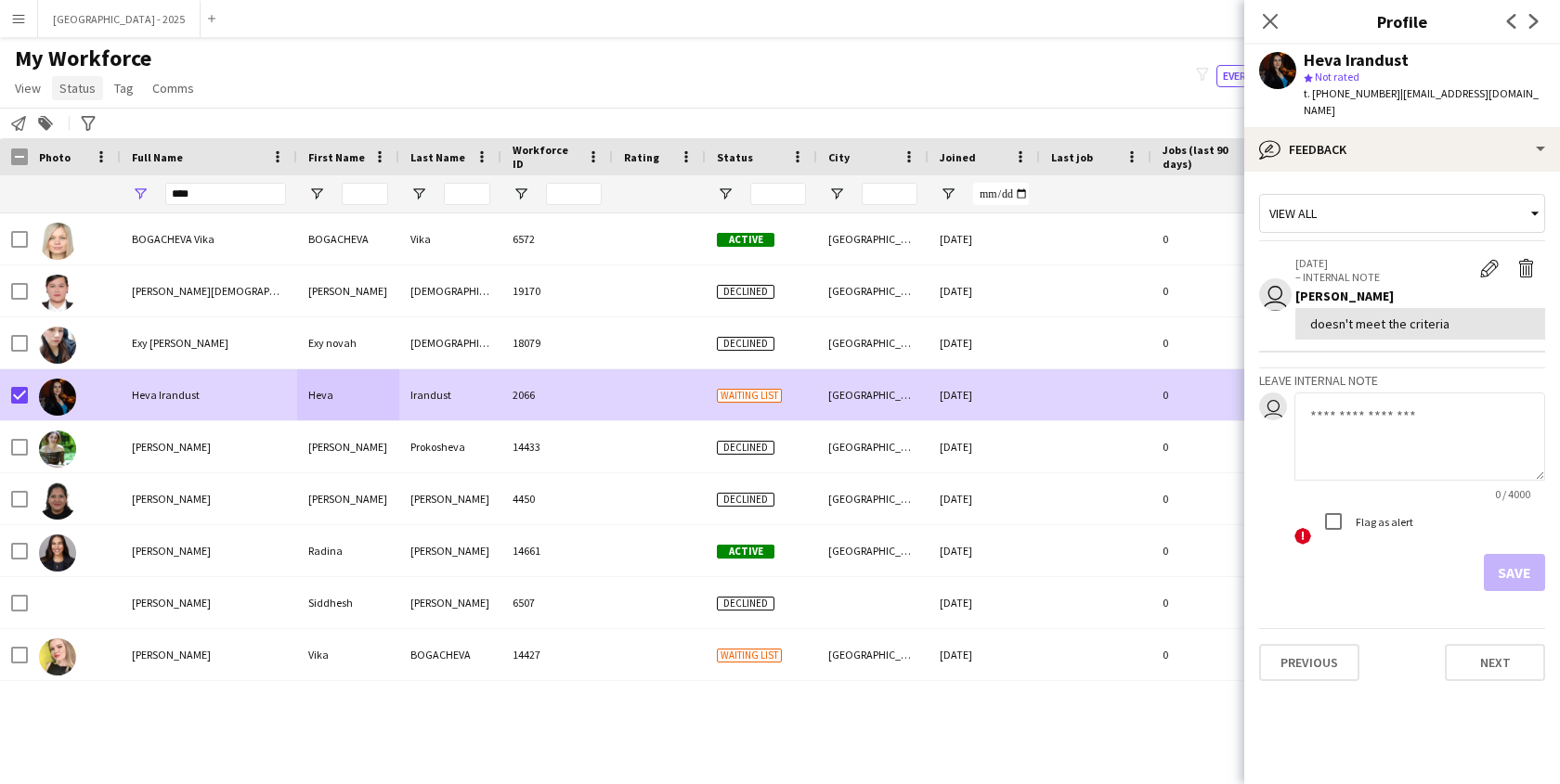
click at [93, 84] on span "Status" at bounding box center [77, 88] width 37 height 17
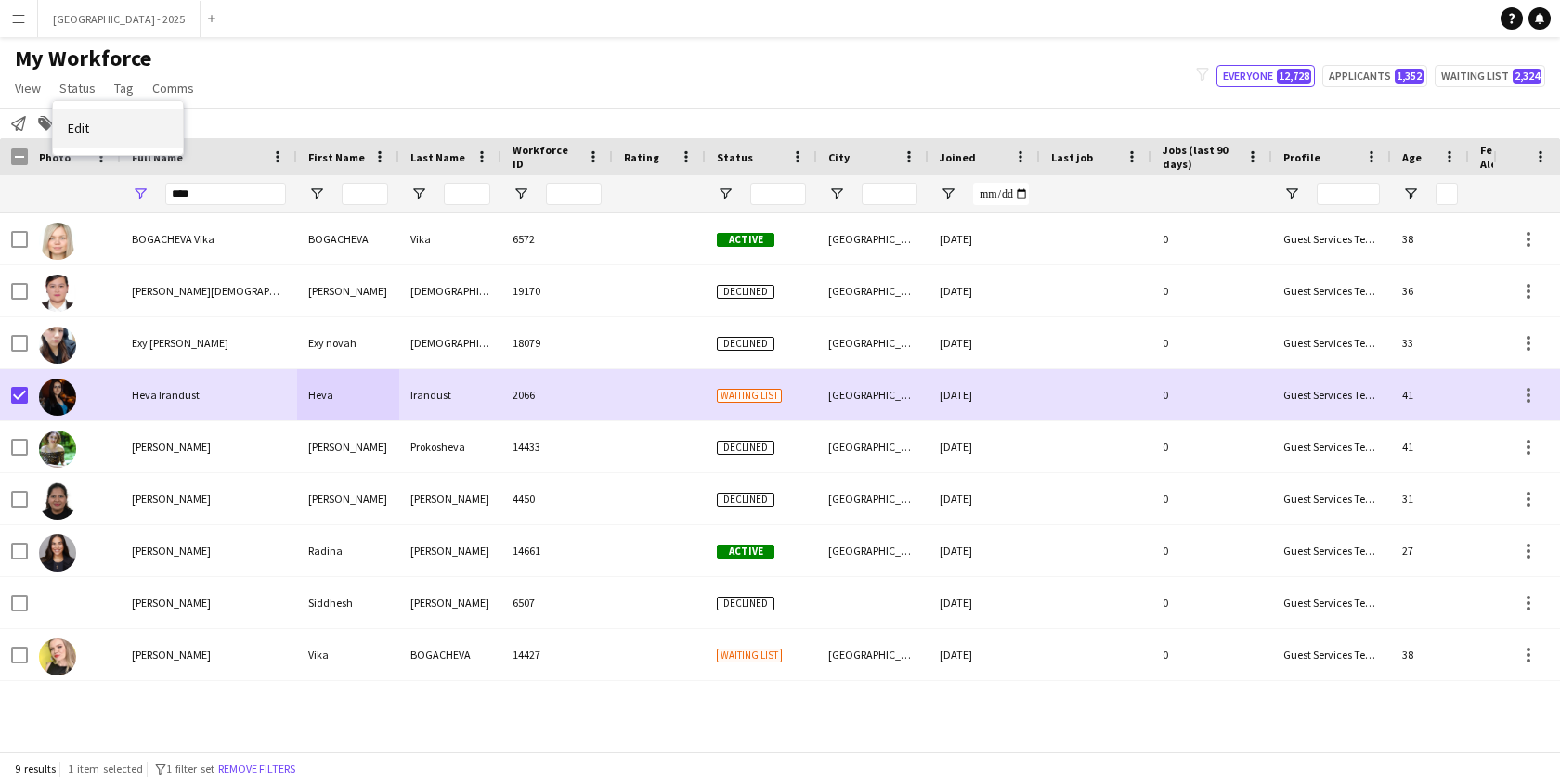
click at [113, 113] on link "Edit" at bounding box center [118, 128] width 130 height 39
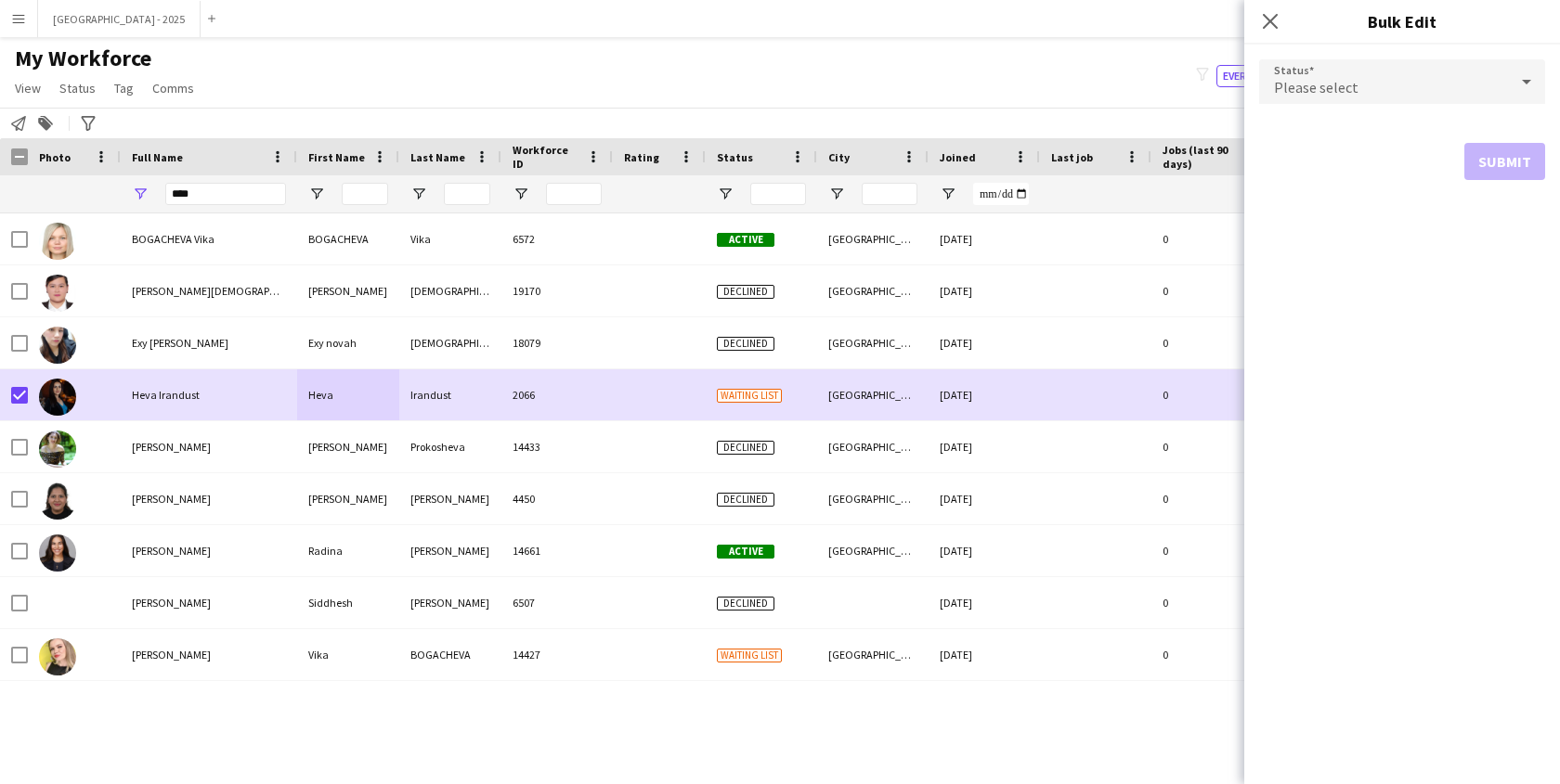
click at [1367, 101] on div "Please select" at bounding box center [1384, 81] width 249 height 44
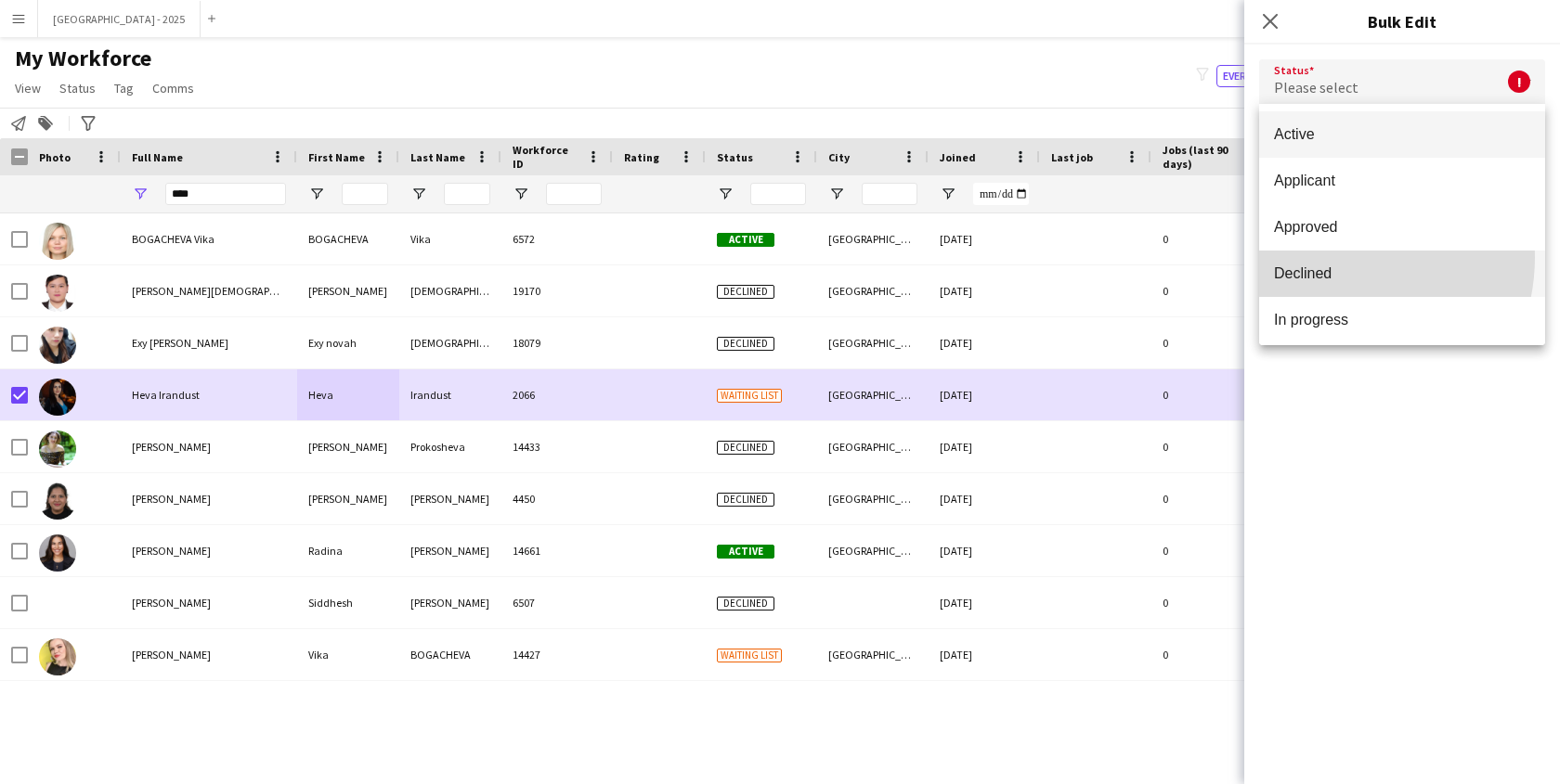
click at [1327, 257] on mat-option "Declined" at bounding box center [1402, 273] width 286 height 46
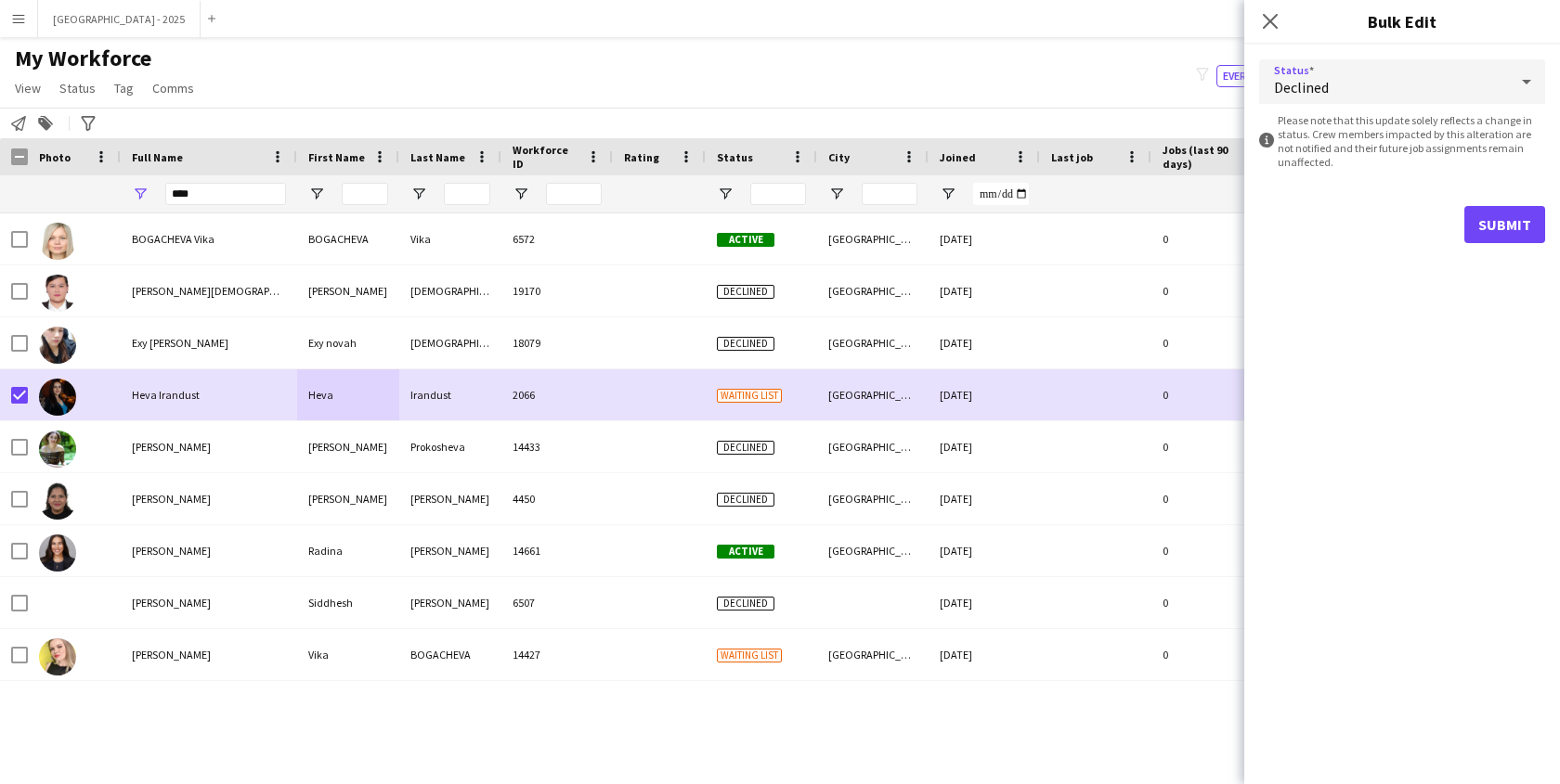
click at [1469, 205] on form "Status Declined information-circle Please note that this update solely reflects…" at bounding box center [1402, 151] width 286 height 214
click at [1482, 224] on button "Submit" at bounding box center [1506, 224] width 81 height 38
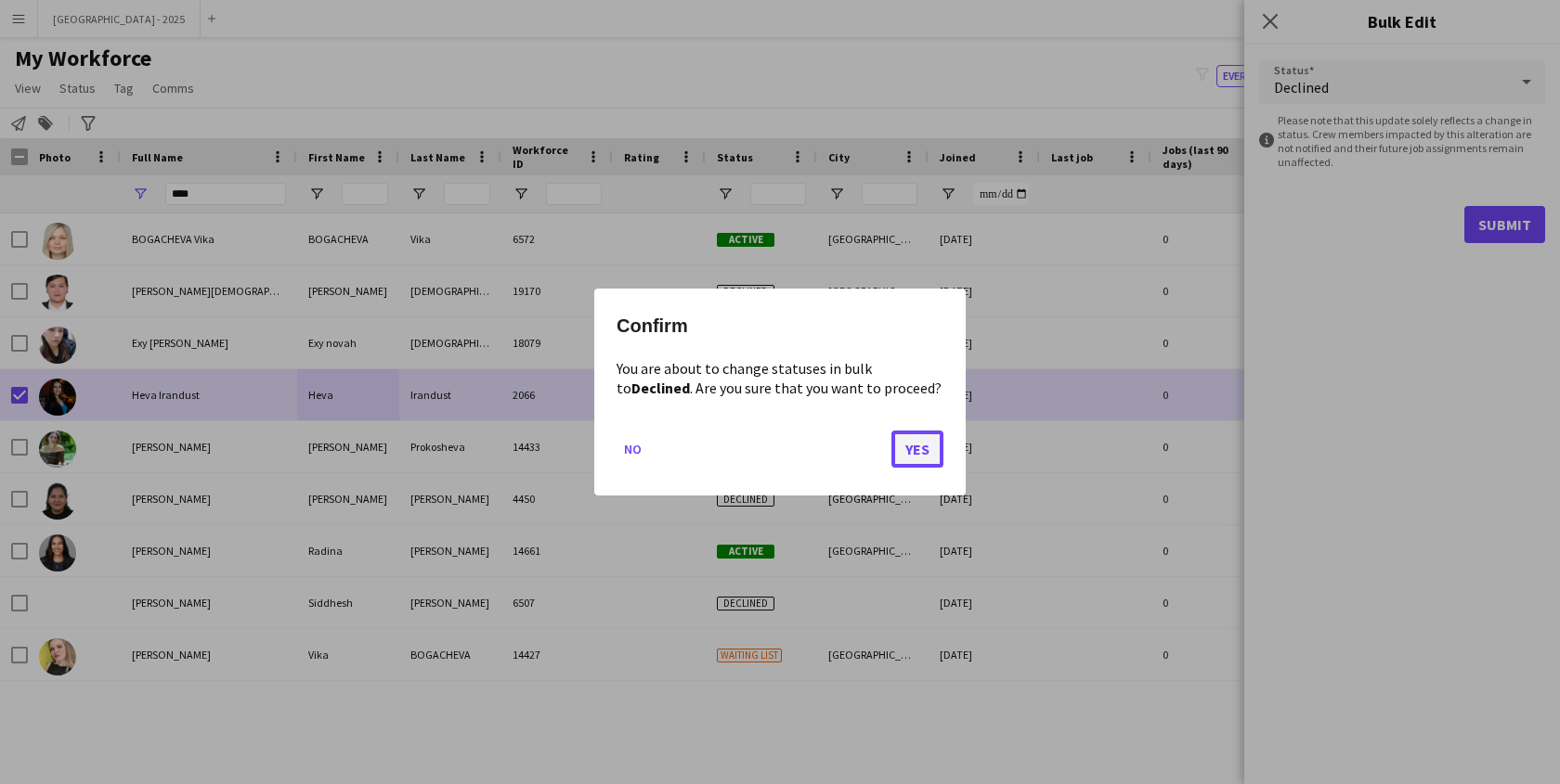
click at [916, 452] on button "Yes" at bounding box center [917, 450] width 52 height 38
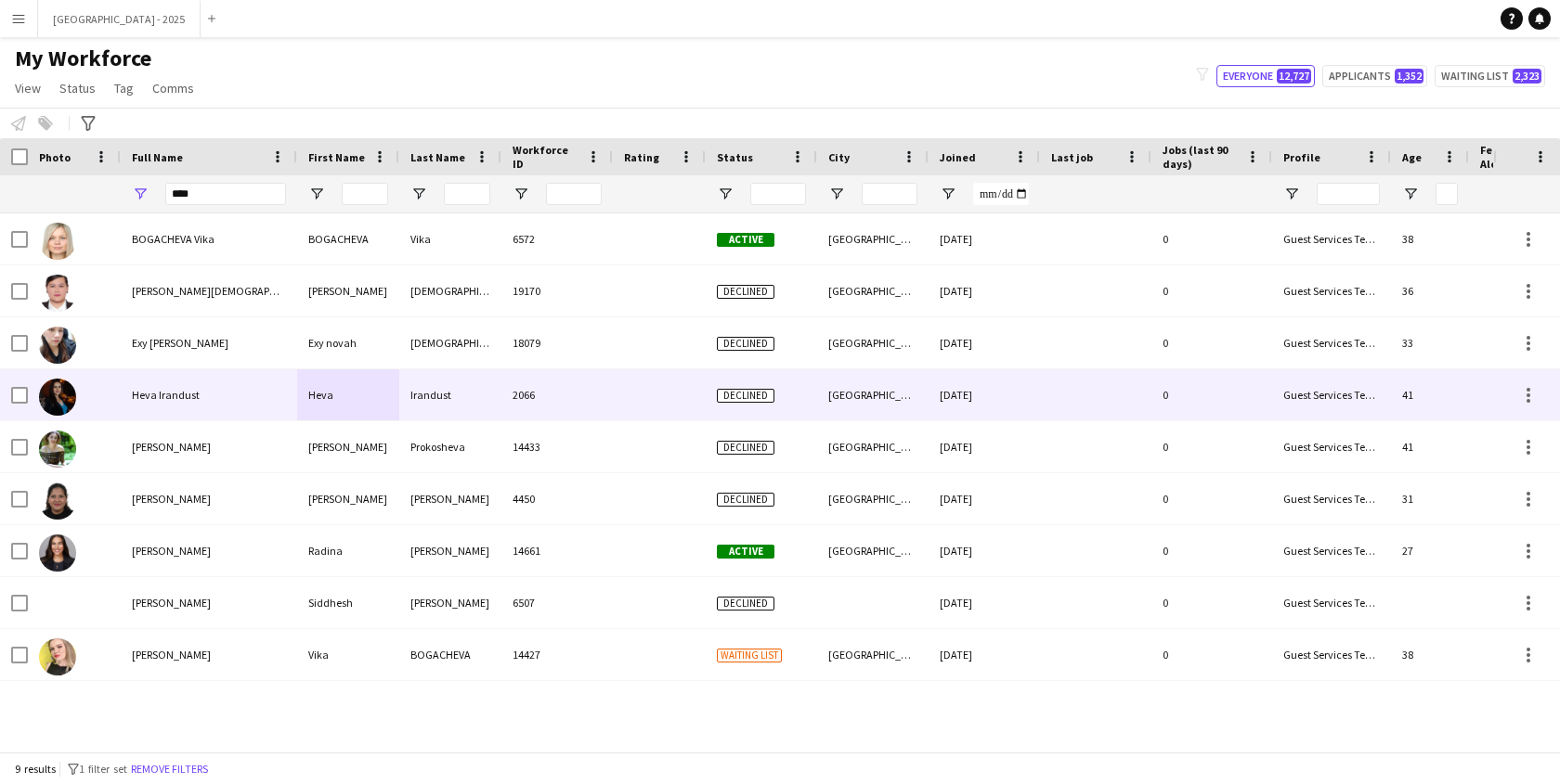
drag, startPoint x: 130, startPoint y: 385, endPoint x: 1252, endPoint y: 351, distance: 1122.5
click at [130, 385] on div "Heva Irandust" at bounding box center [209, 395] width 176 height 51
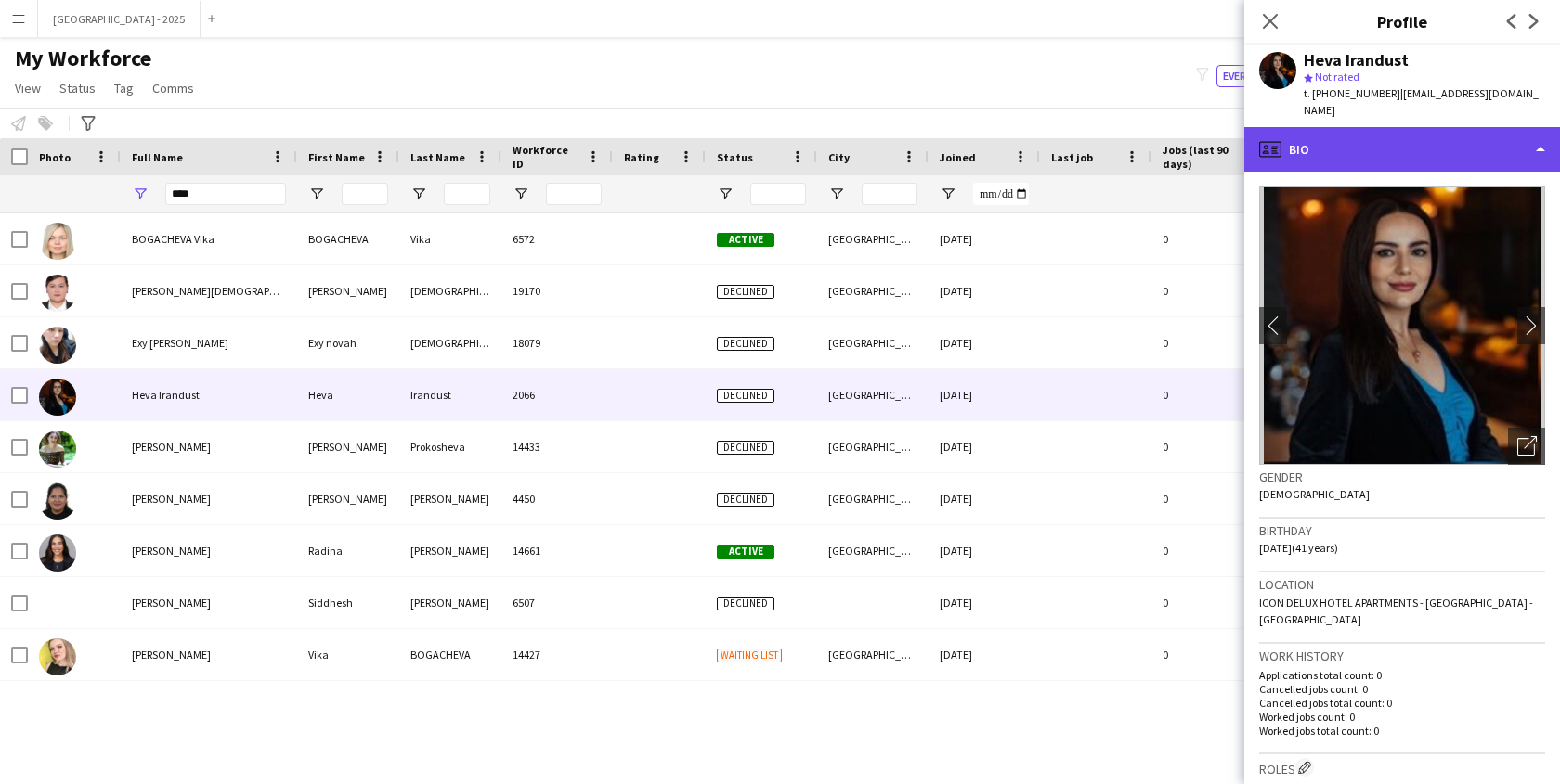
click at [1356, 141] on div "profile Bio" at bounding box center [1402, 149] width 316 height 44
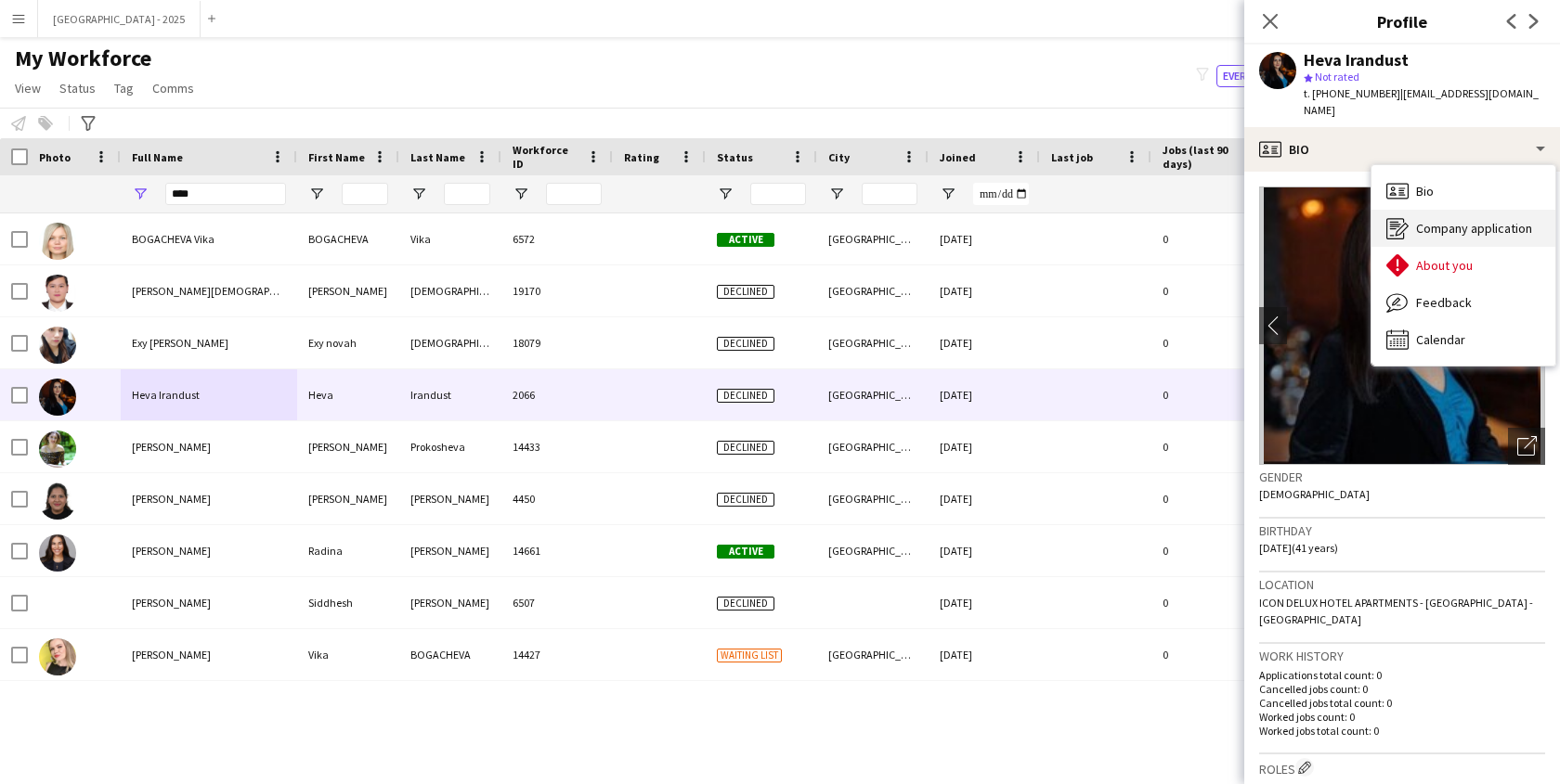
click at [1472, 220] on div "Company application Company application" at bounding box center [1464, 228] width 184 height 38
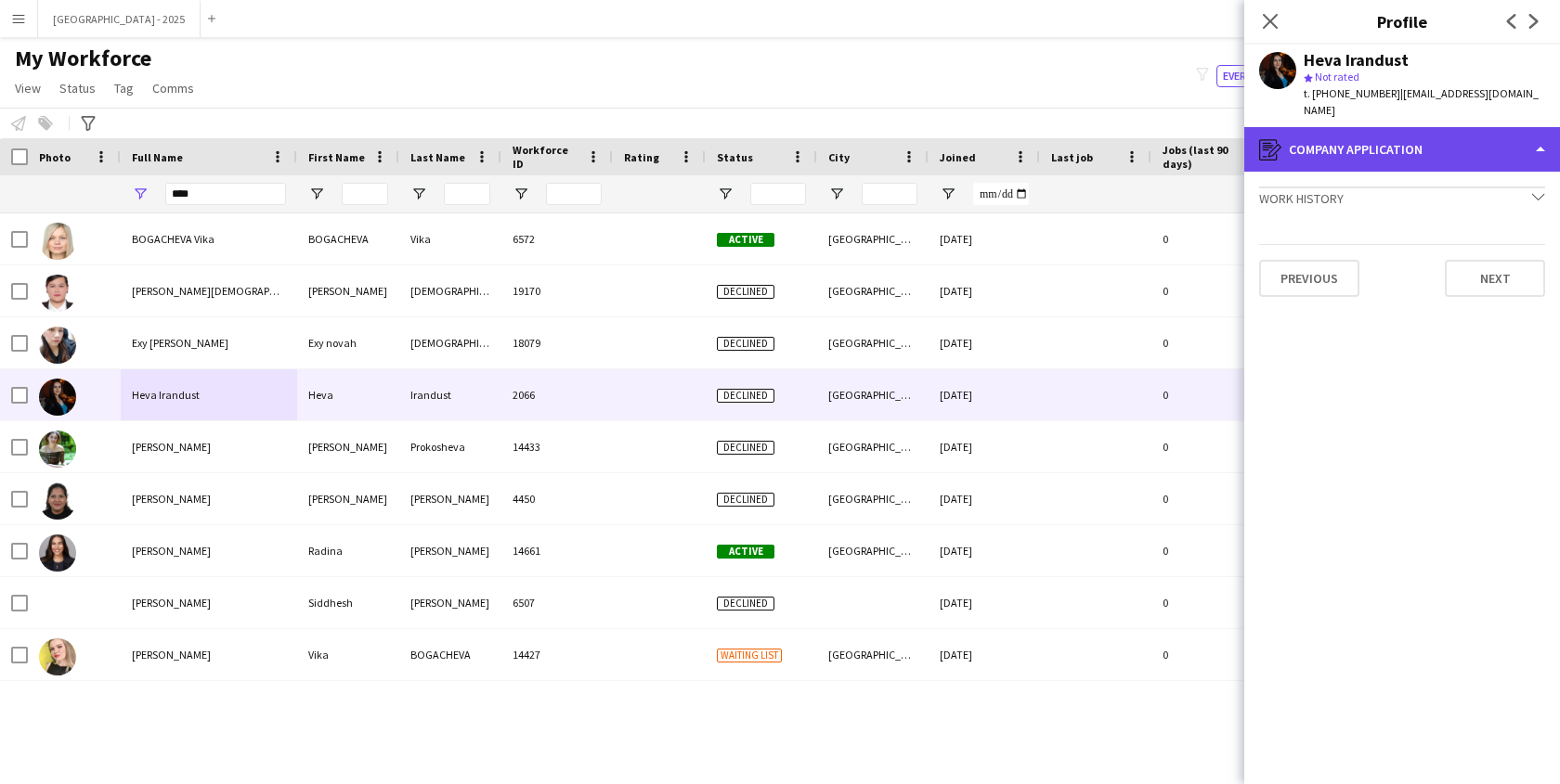
click at [1390, 128] on div "register Company application" at bounding box center [1402, 149] width 316 height 44
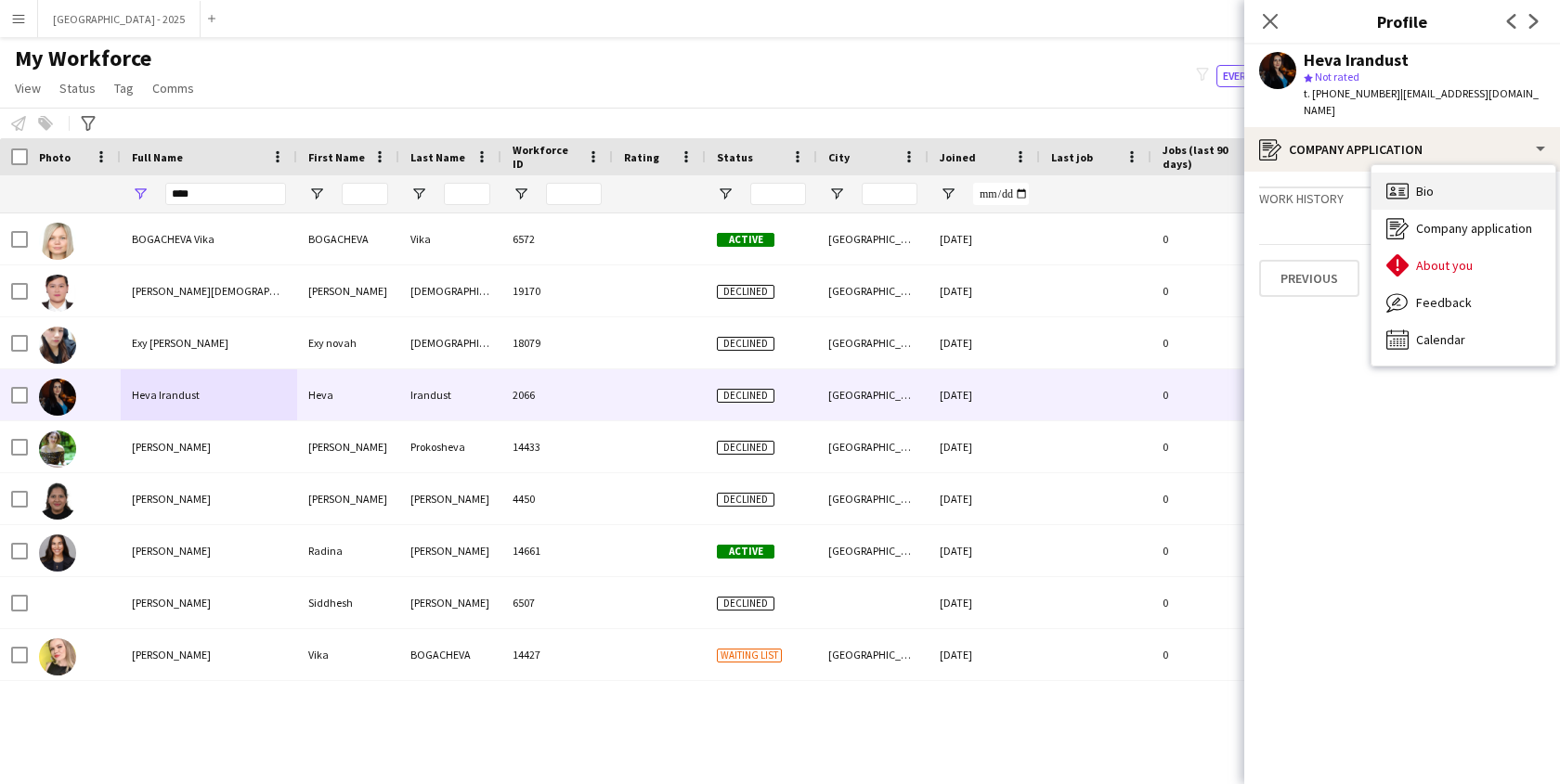
click at [1414, 174] on div "Bio Bio" at bounding box center [1464, 192] width 184 height 38
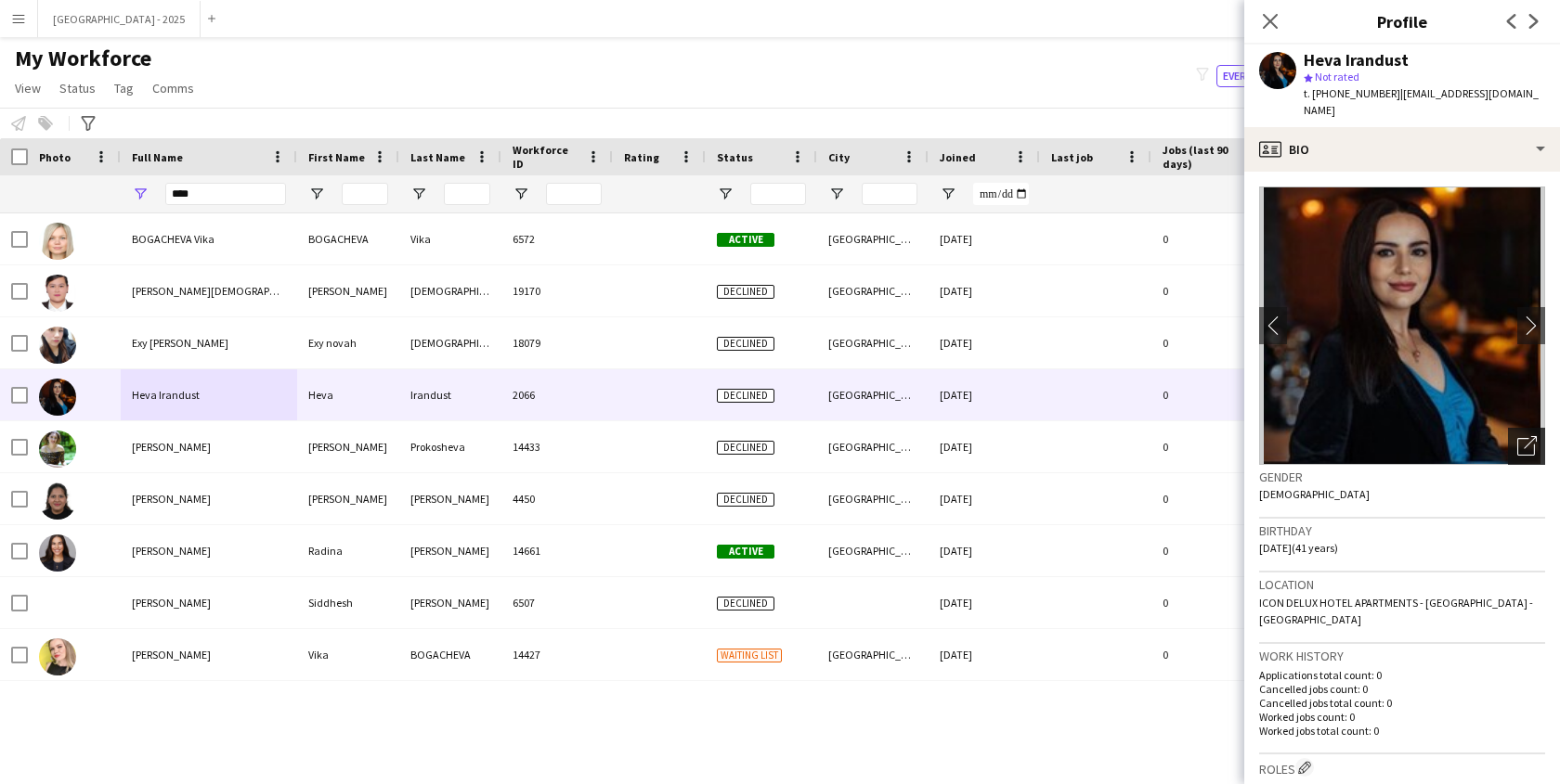
click at [1517, 436] on icon "Open photos pop-in" at bounding box center [1527, 446] width 20 height 20
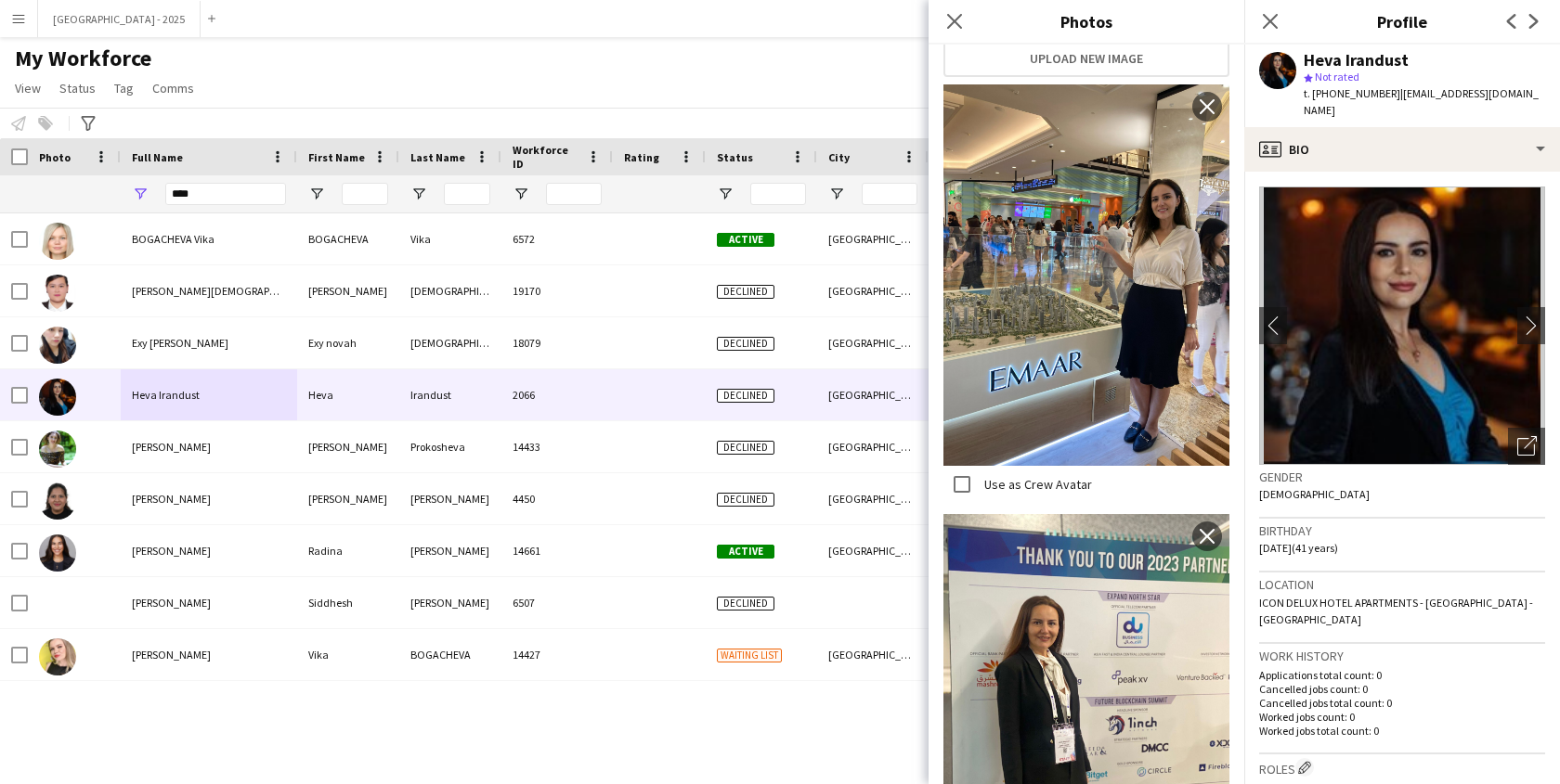
scroll to position [387, 0]
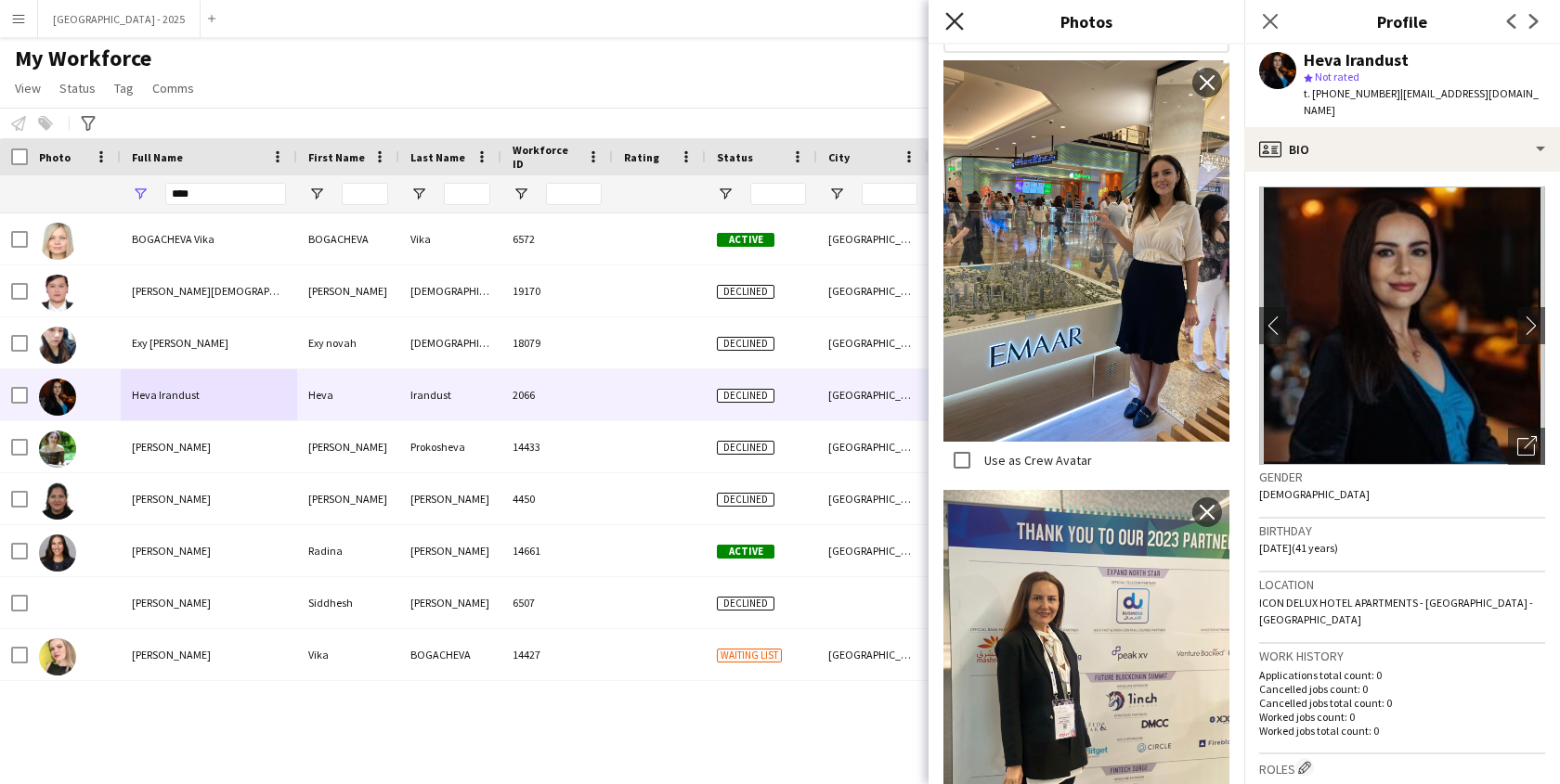
click at [954, 24] on icon "Close pop-in" at bounding box center [955, 21] width 18 height 18
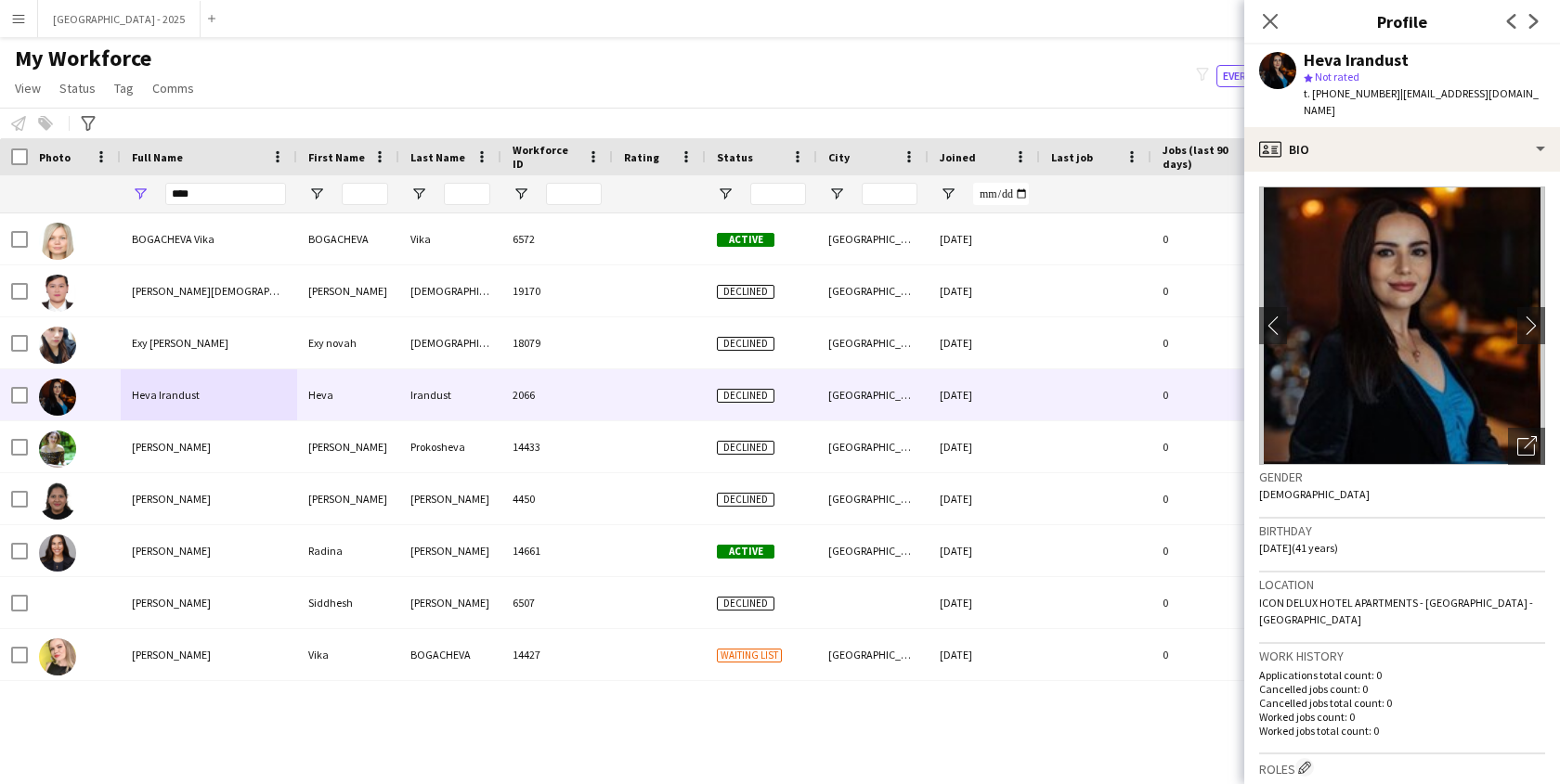
click at [1255, 11] on div "Close pop-in" at bounding box center [1270, 21] width 52 height 43
drag, startPoint x: 1260, startPoint y: 14, endPoint x: 1191, endPoint y: 85, distance: 99.0
click at [1263, 17] on app-icon "Close pop-in" at bounding box center [1270, 21] width 23 height 23
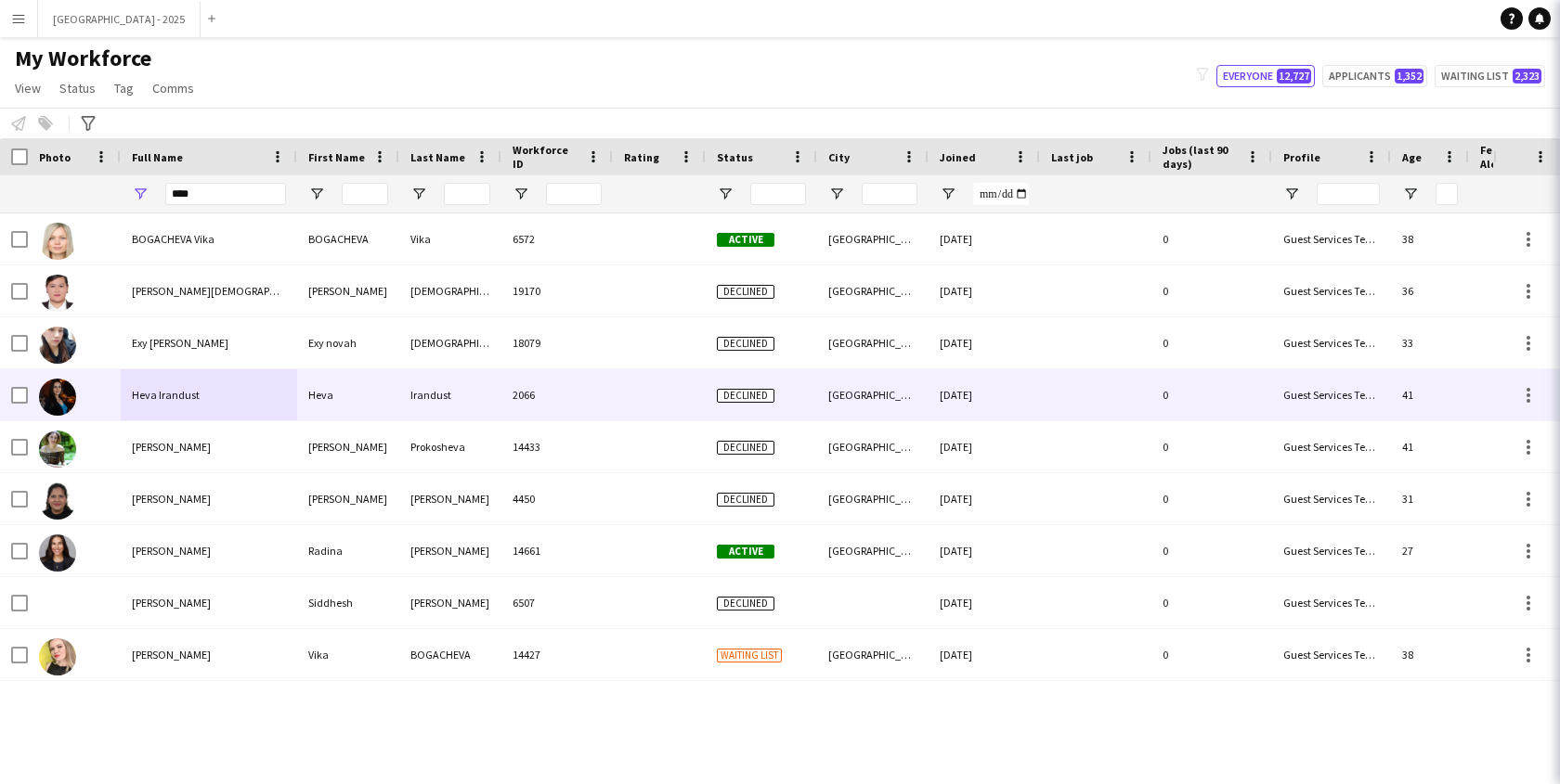
click at [1559, 20] on icon "Close pop-in" at bounding box center [1586, 21] width 15 height 15
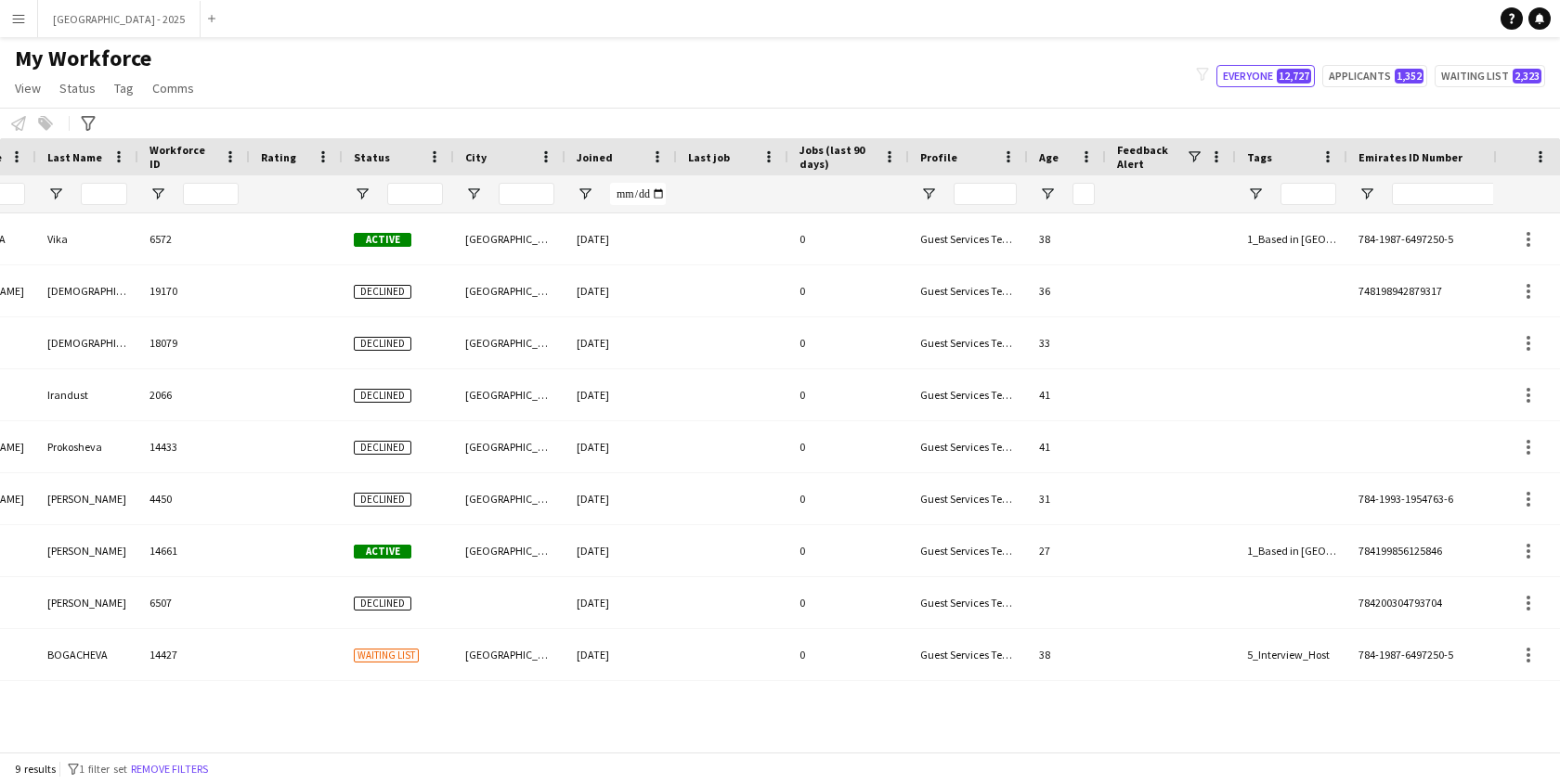
scroll to position [0, 403]
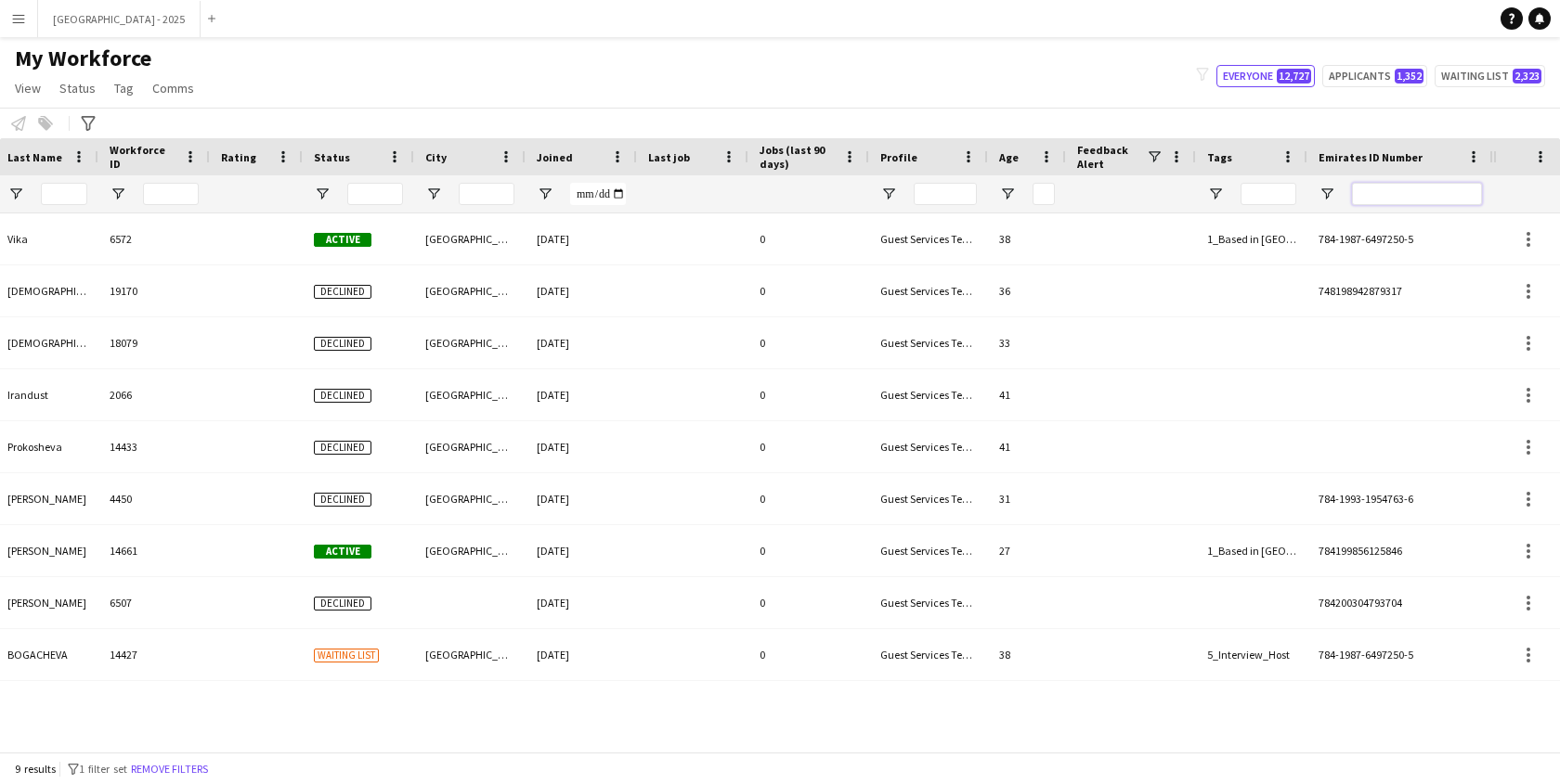
click at [1419, 202] on input "Emirates ID Number Filter Input" at bounding box center [1417, 194] width 130 height 23
paste input "*******"
type input "*******"
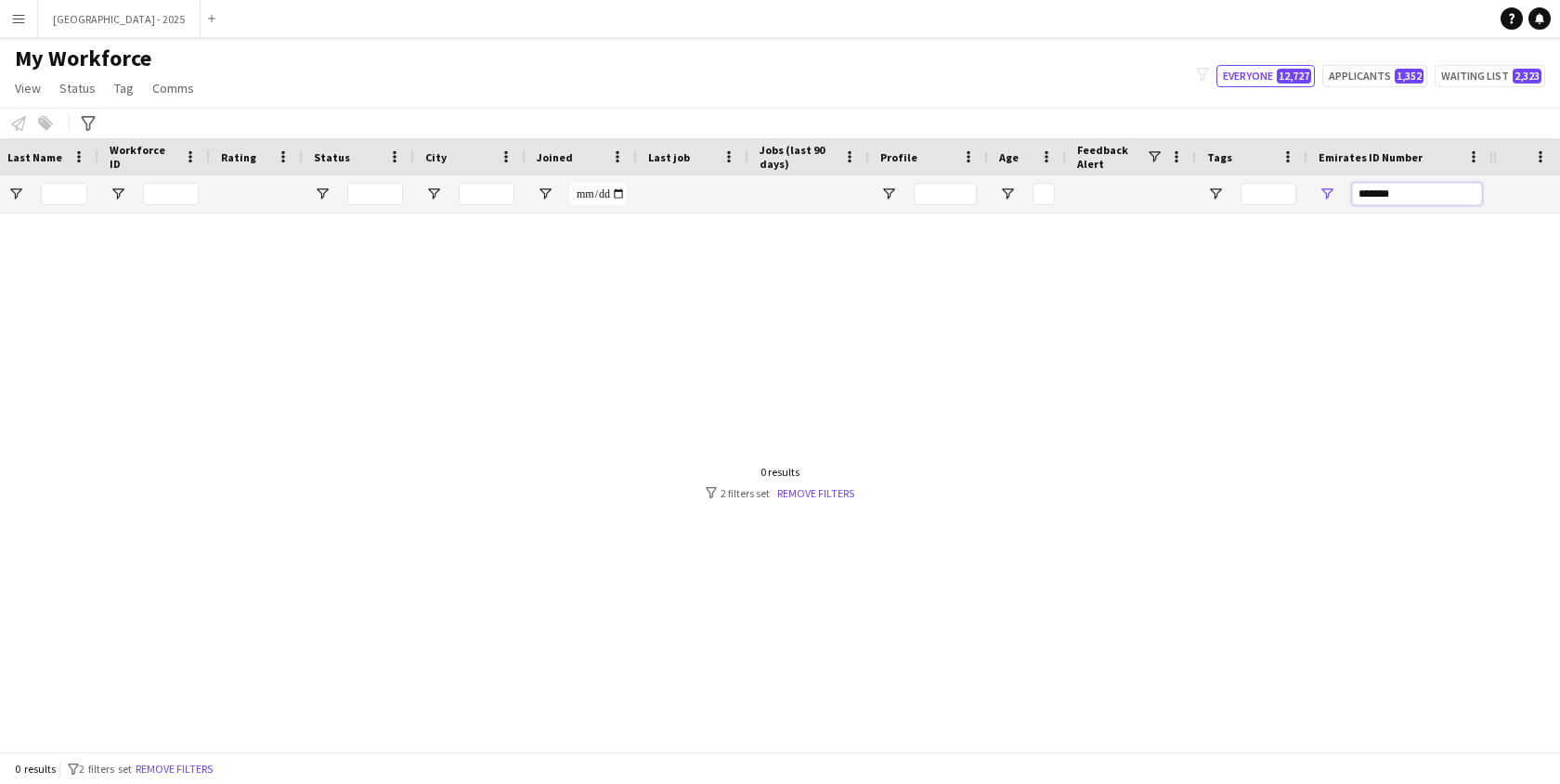
click at [1369, 190] on input "*******" at bounding box center [1417, 194] width 130 height 23
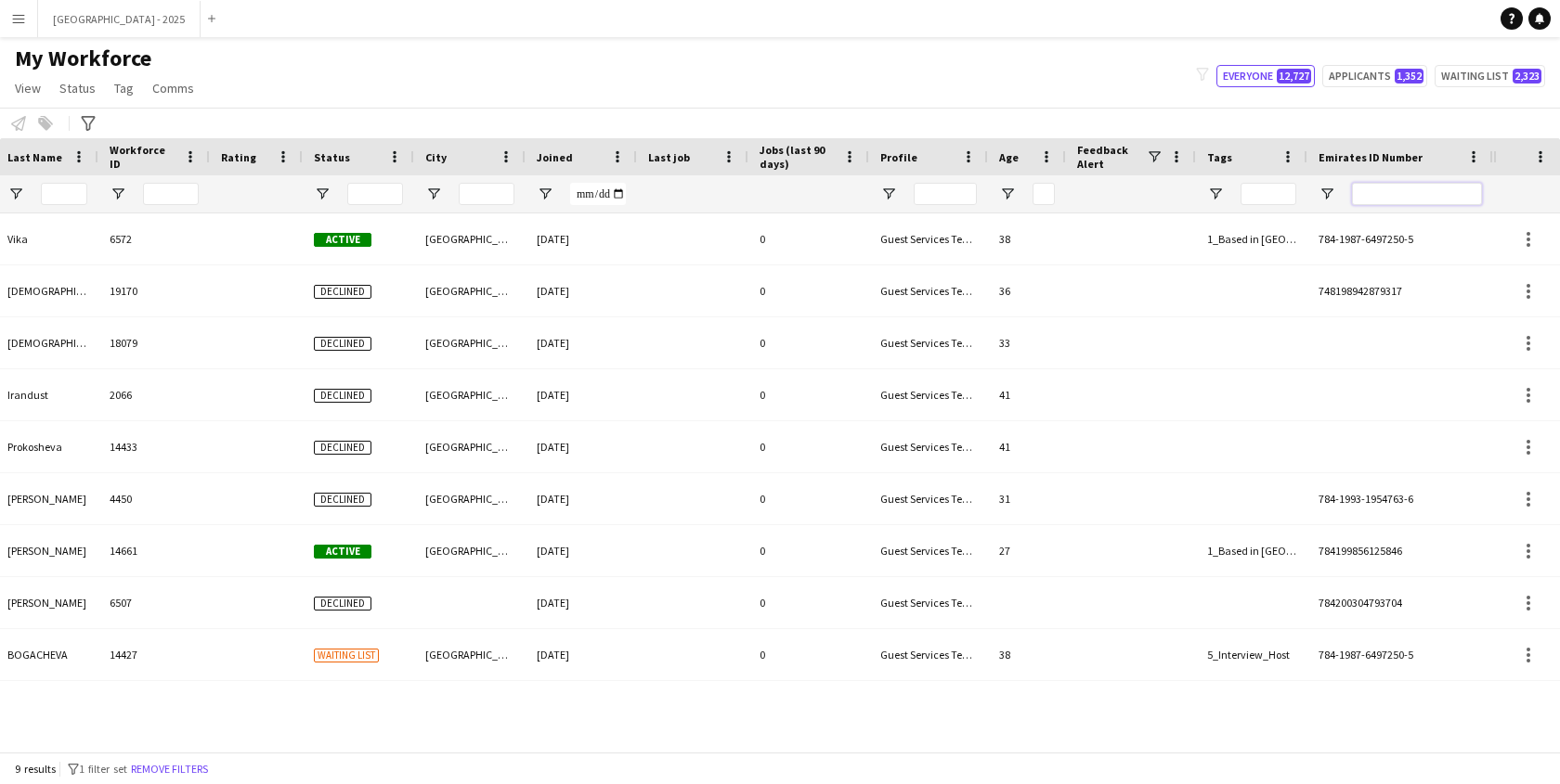
paste input "*******"
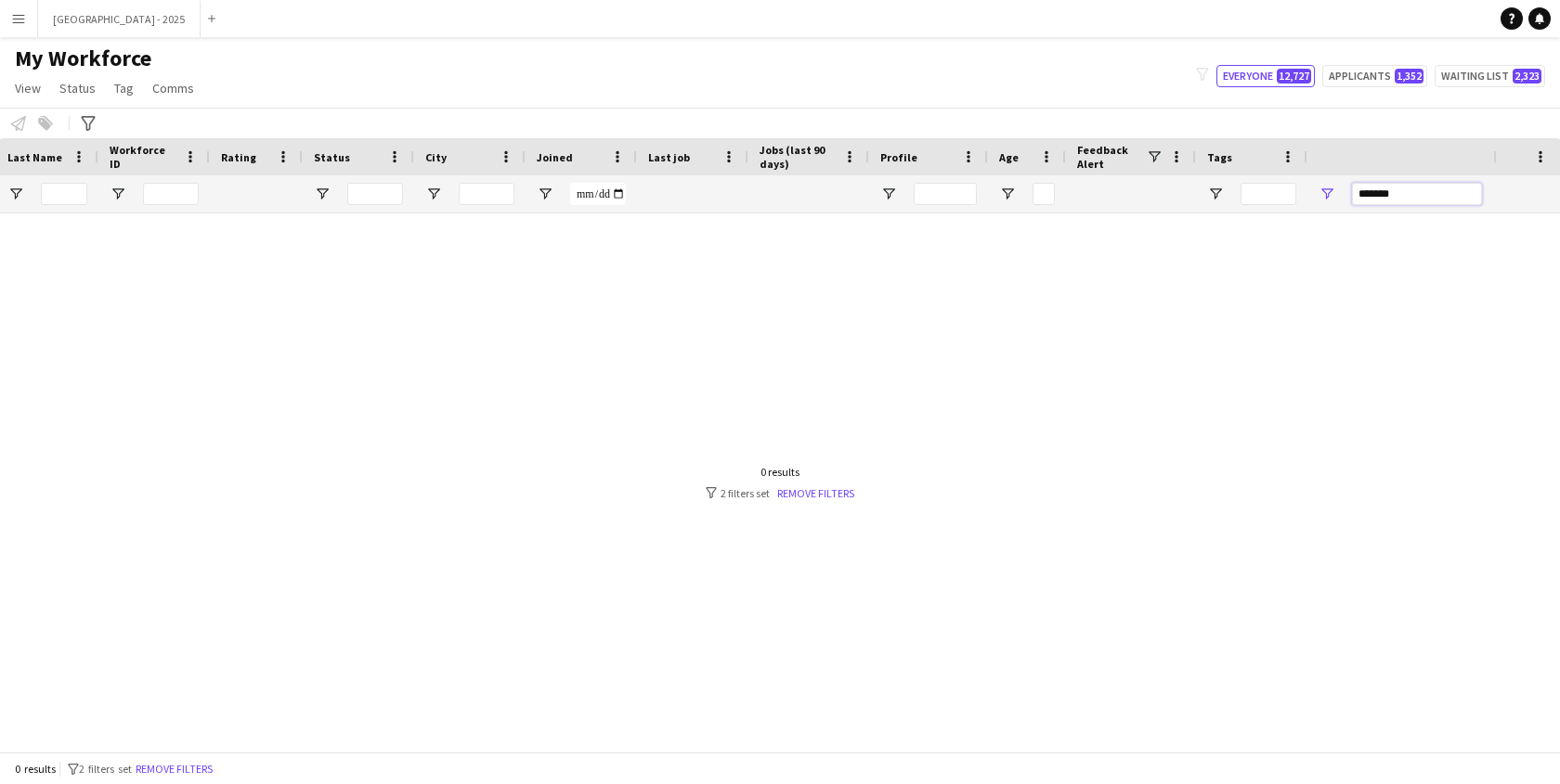
scroll to position [0, 0]
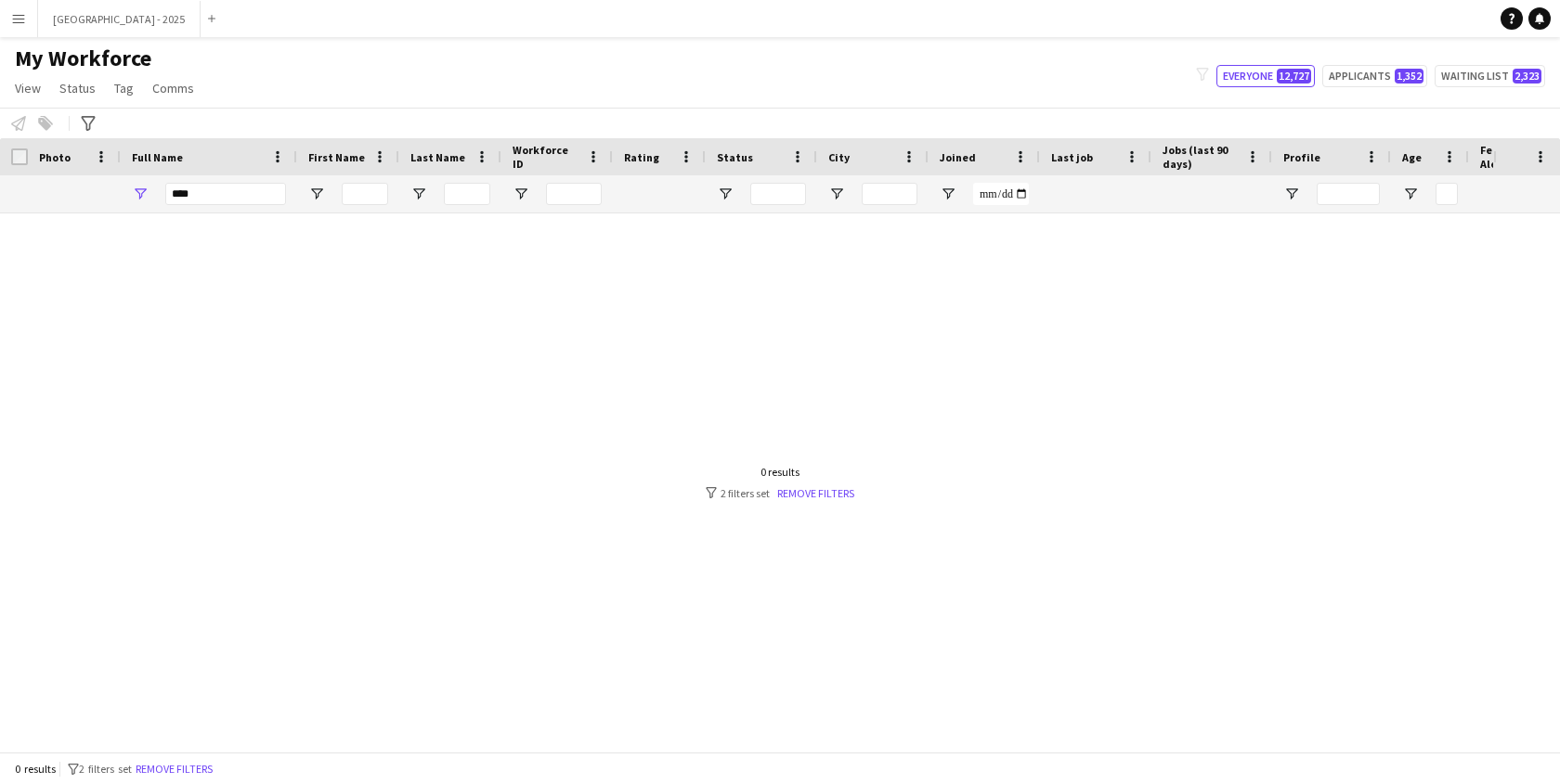
type input "*******"
click at [281, 193] on input "****" at bounding box center [226, 194] width 121 height 23
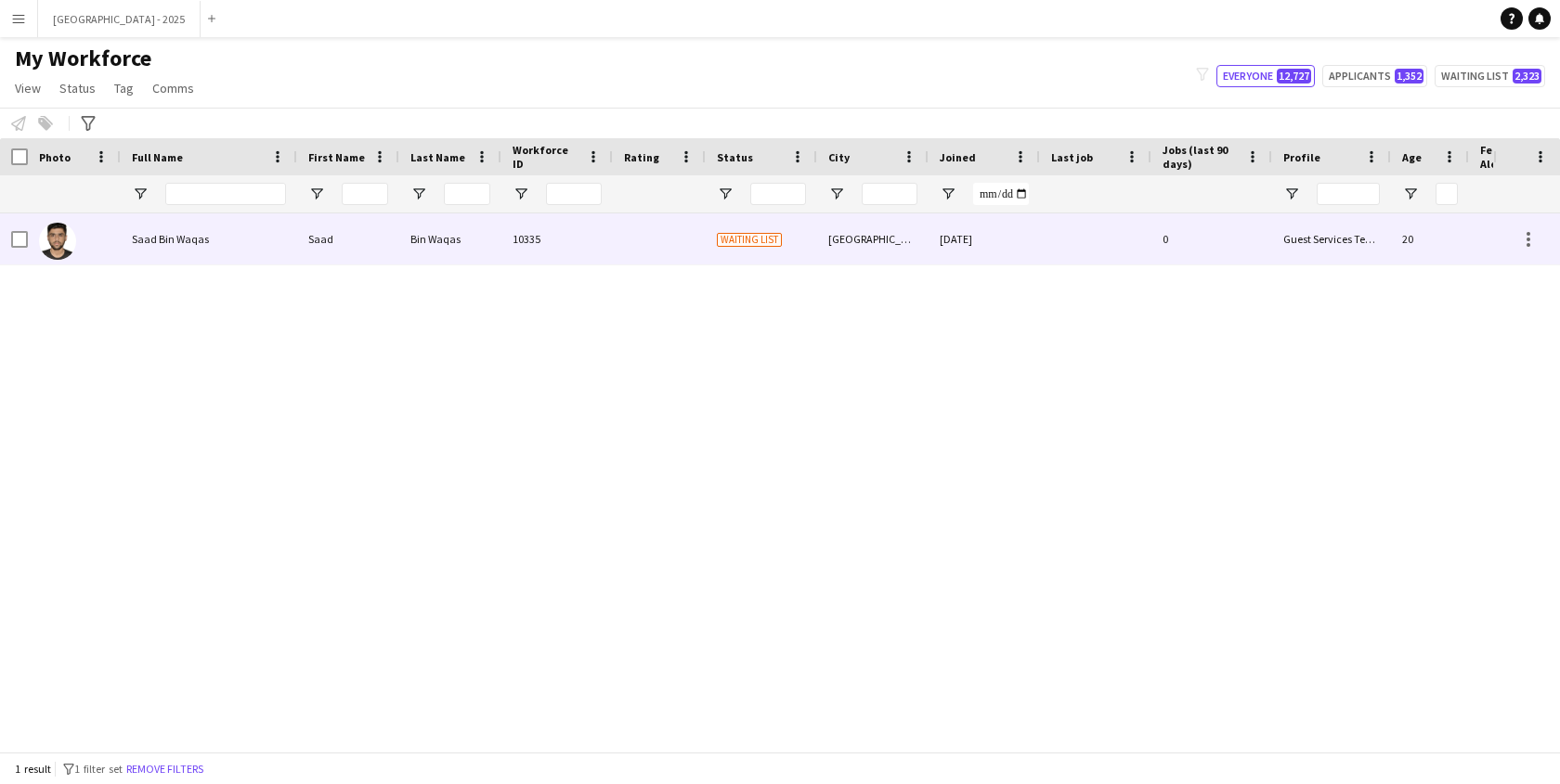
click at [312, 234] on div "Saad" at bounding box center [347, 239] width 102 height 51
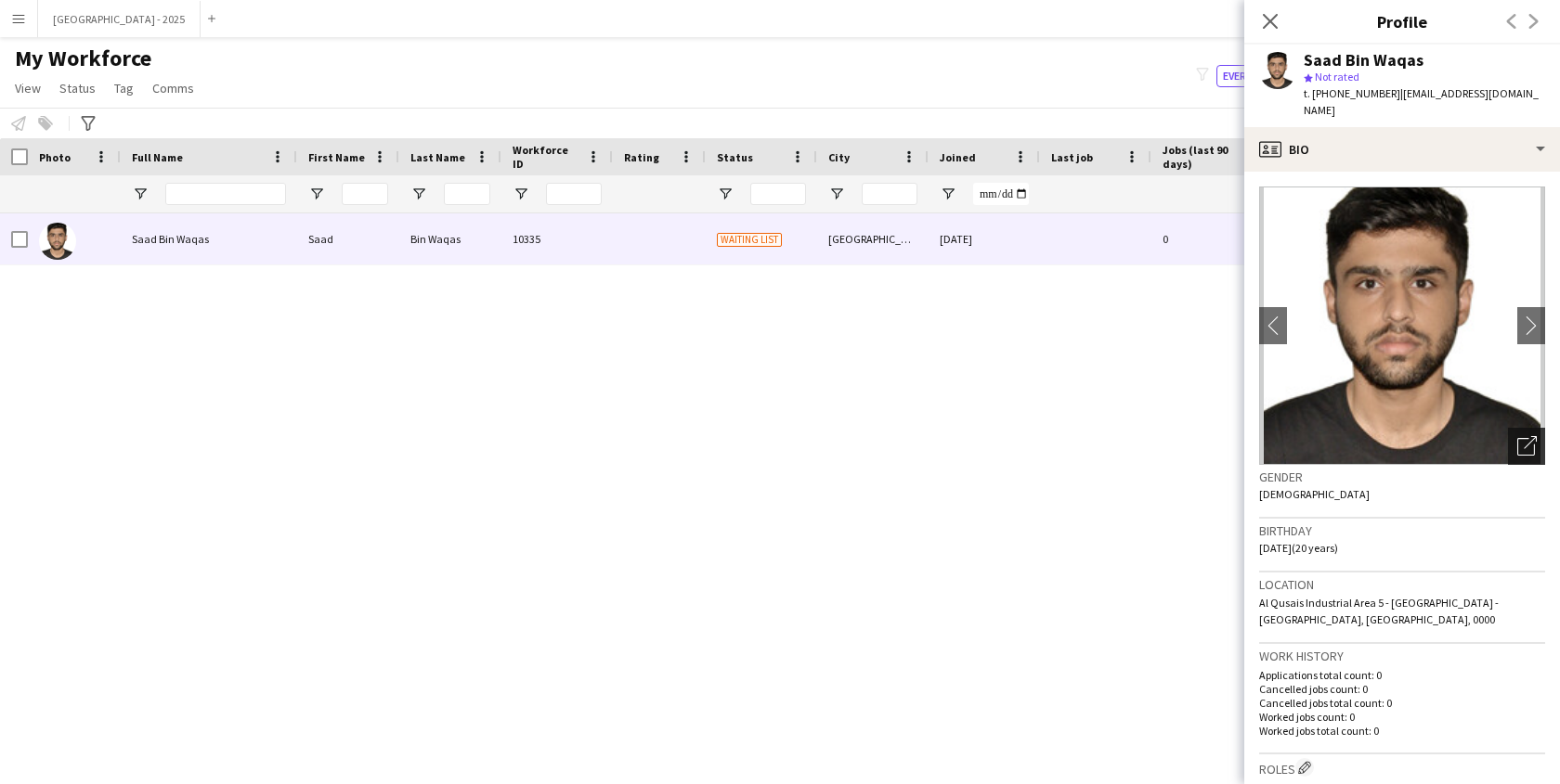
click at [1522, 436] on icon "Open photos pop-in" at bounding box center [1527, 446] width 20 height 20
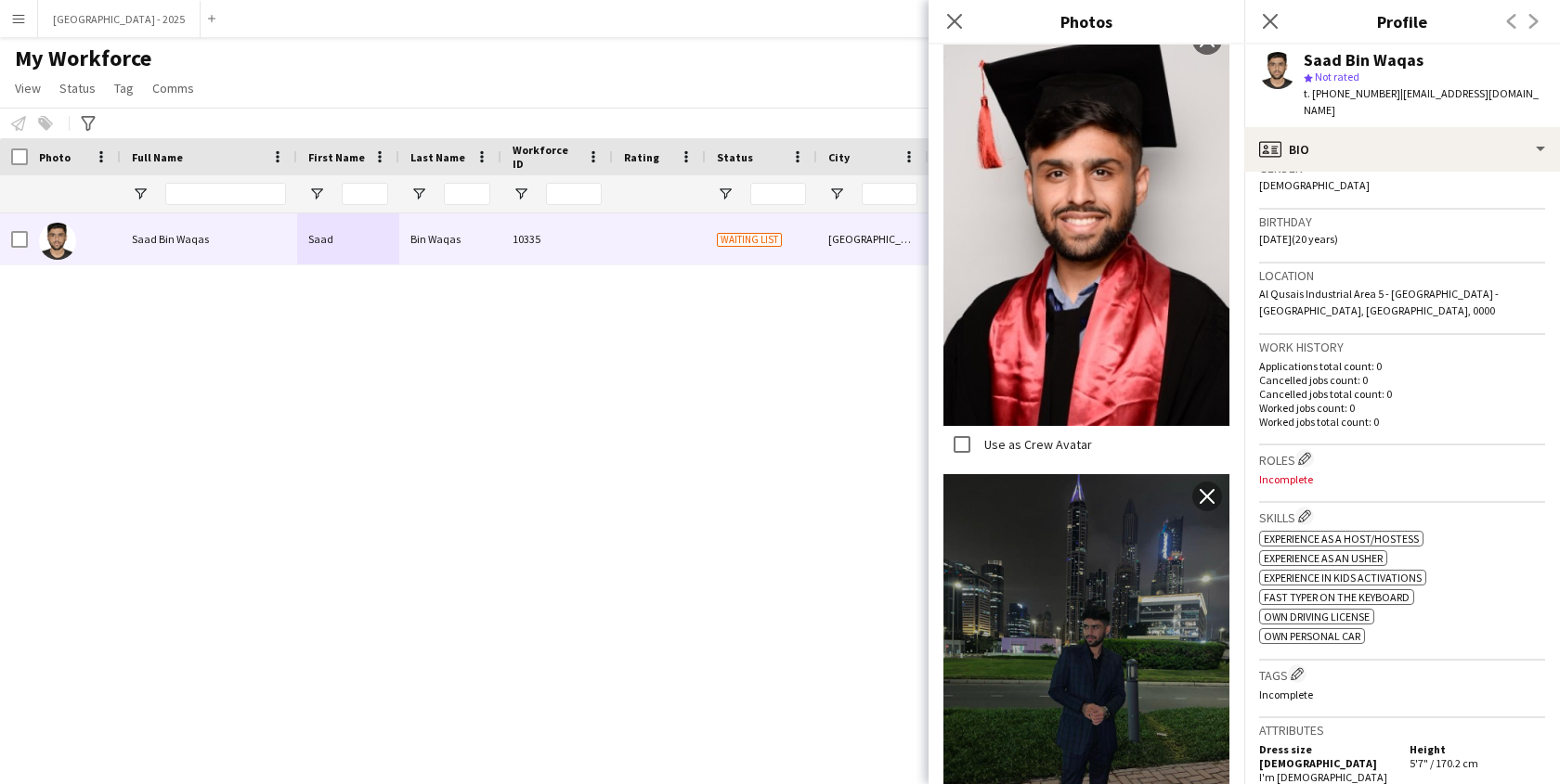
scroll to position [328, 0]
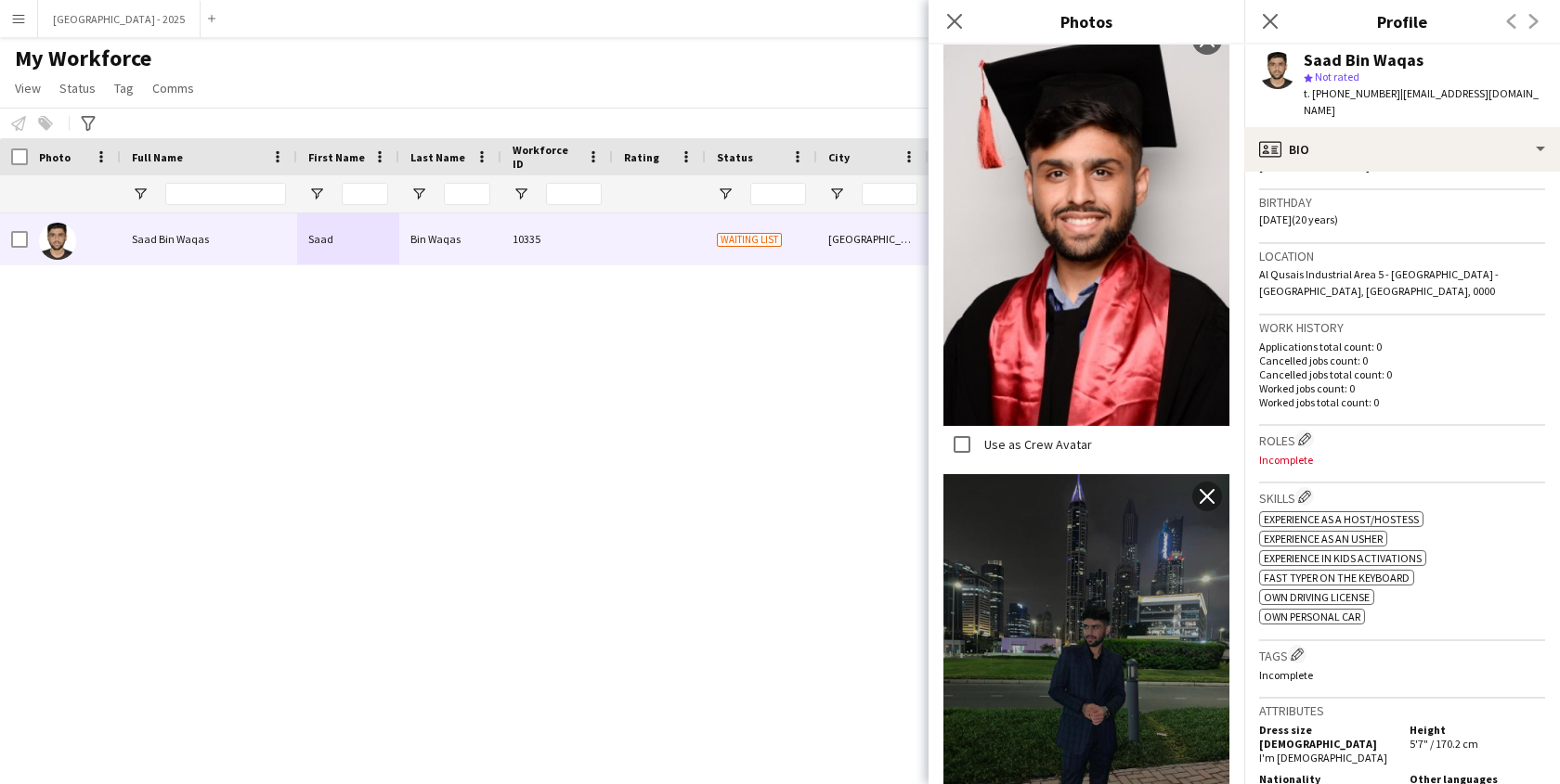
click at [1403, 430] on h3 "Roles Edit crew company roles" at bounding box center [1402, 440] width 286 height 20
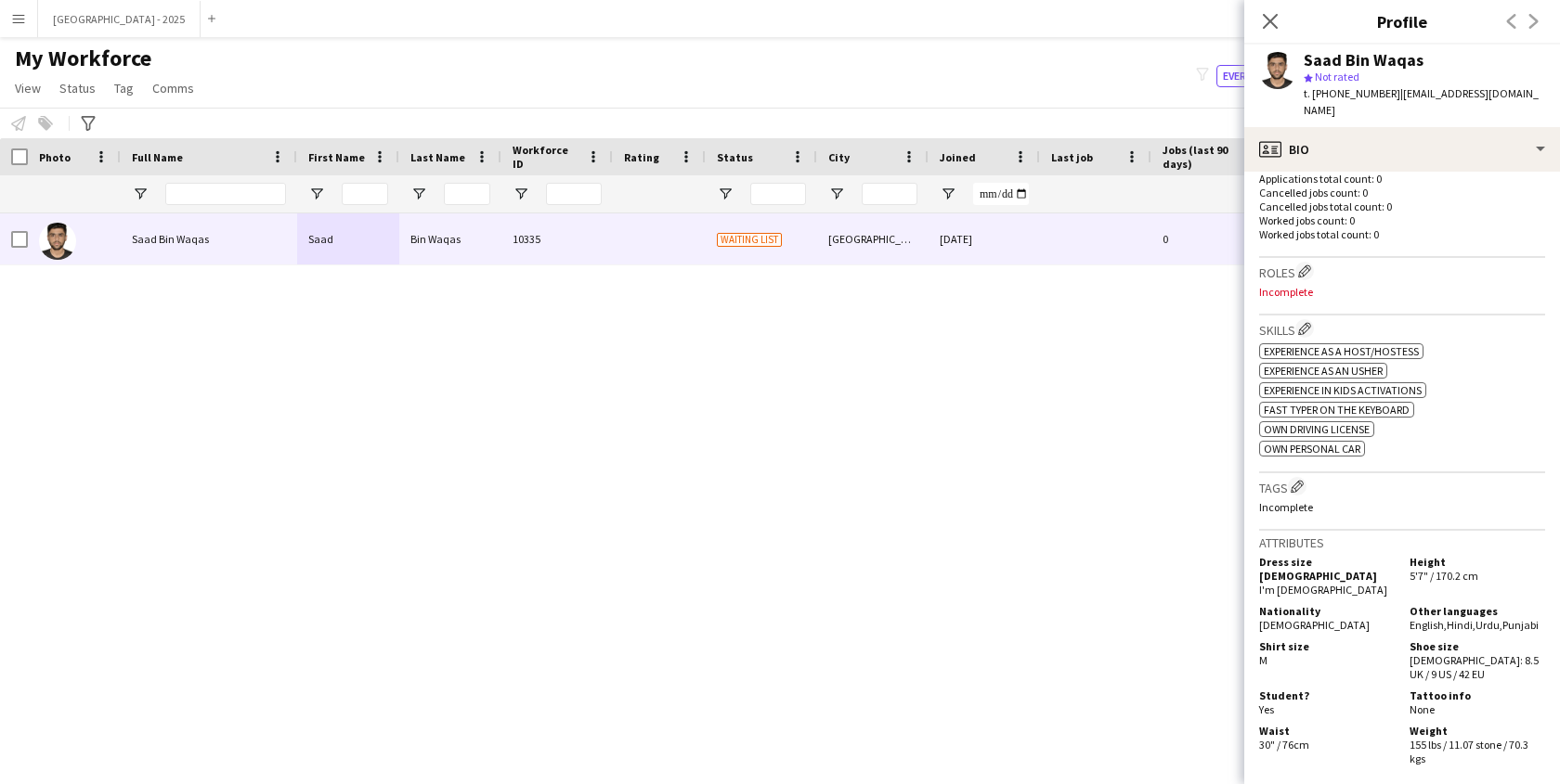
scroll to position [336, 0]
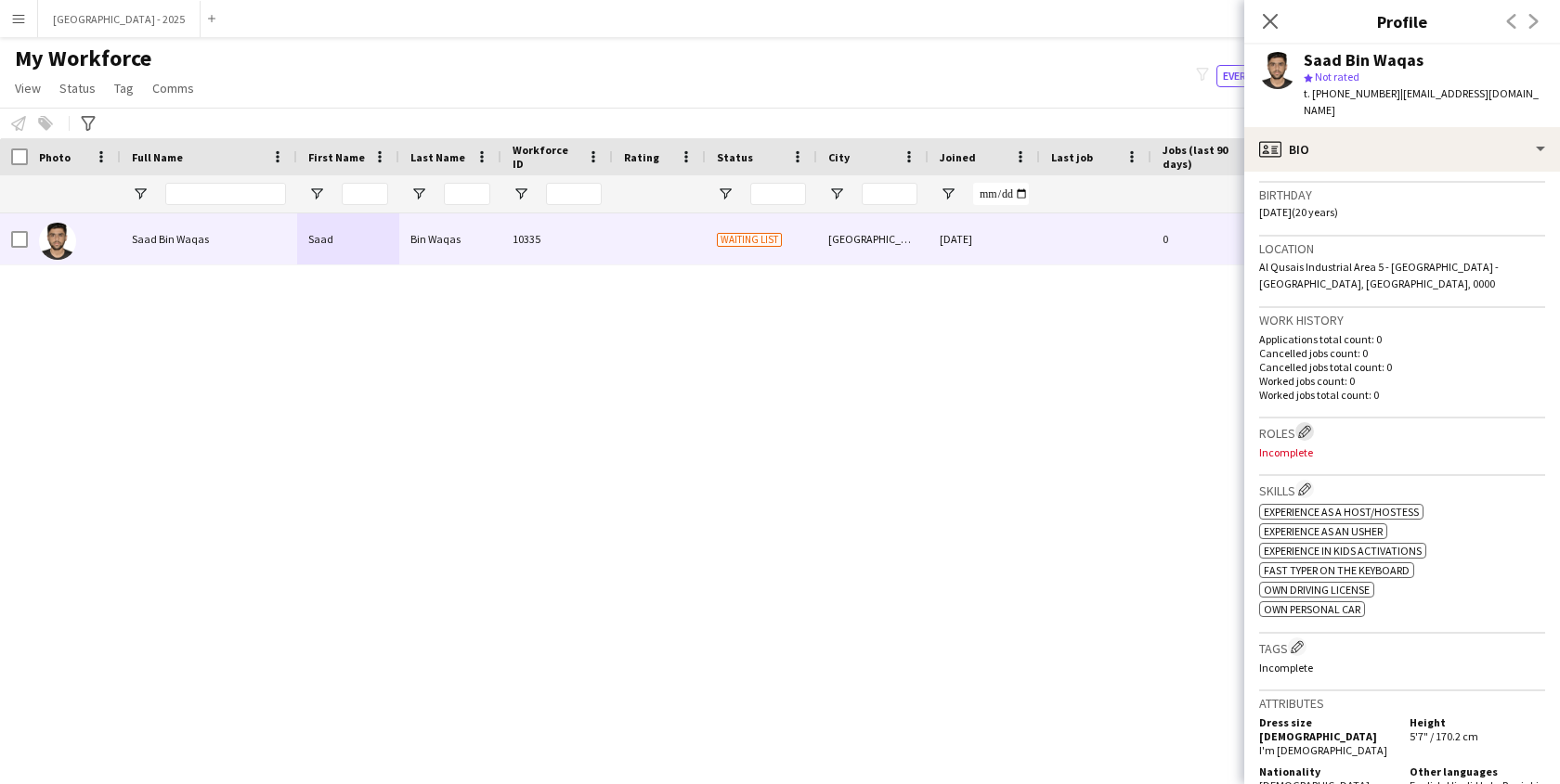
click at [1312, 425] on app-icon "Edit crew company roles" at bounding box center [1304, 431] width 13 height 13
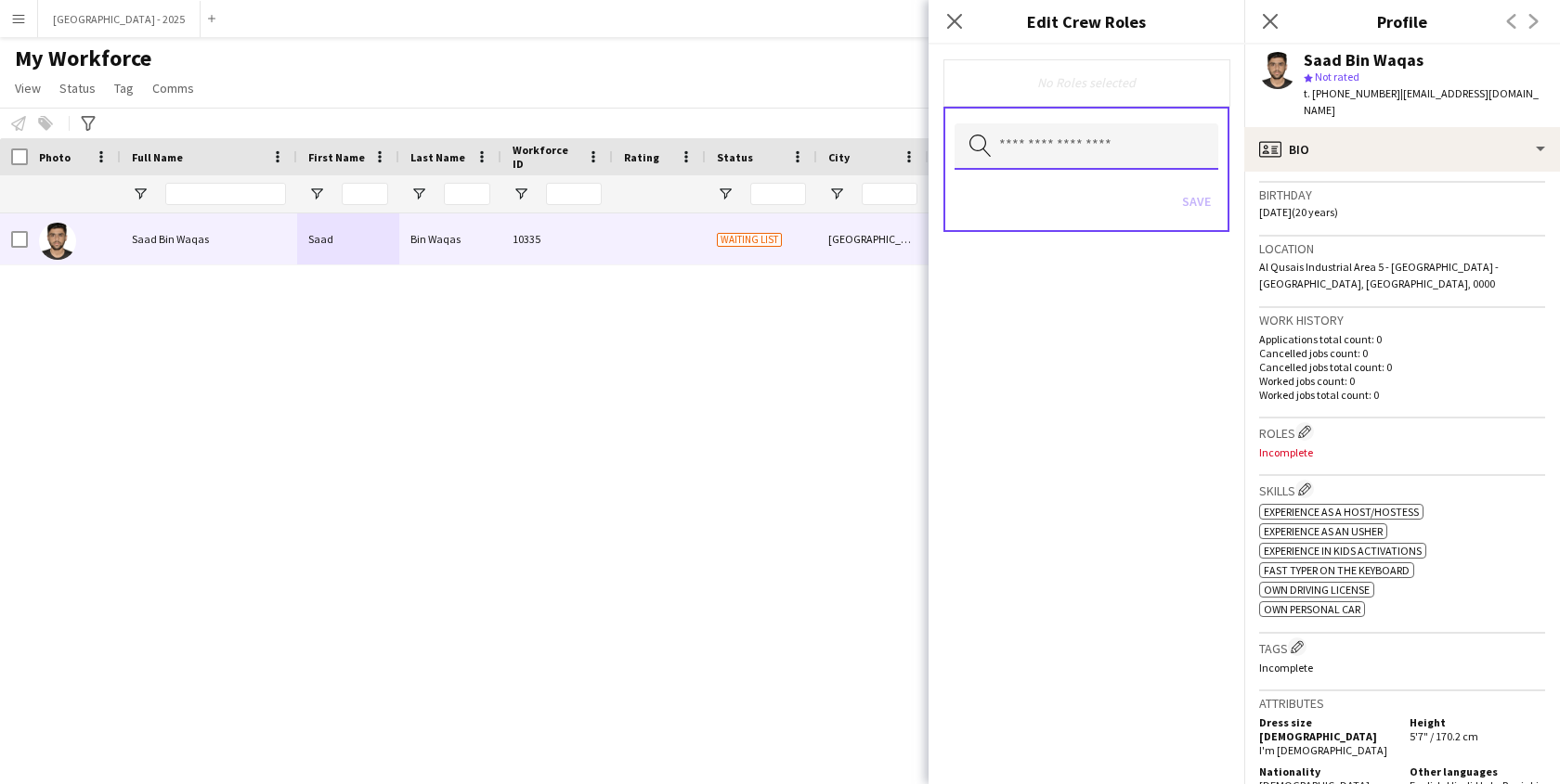
click at [1101, 167] on input "text" at bounding box center [1086, 146] width 264 height 46
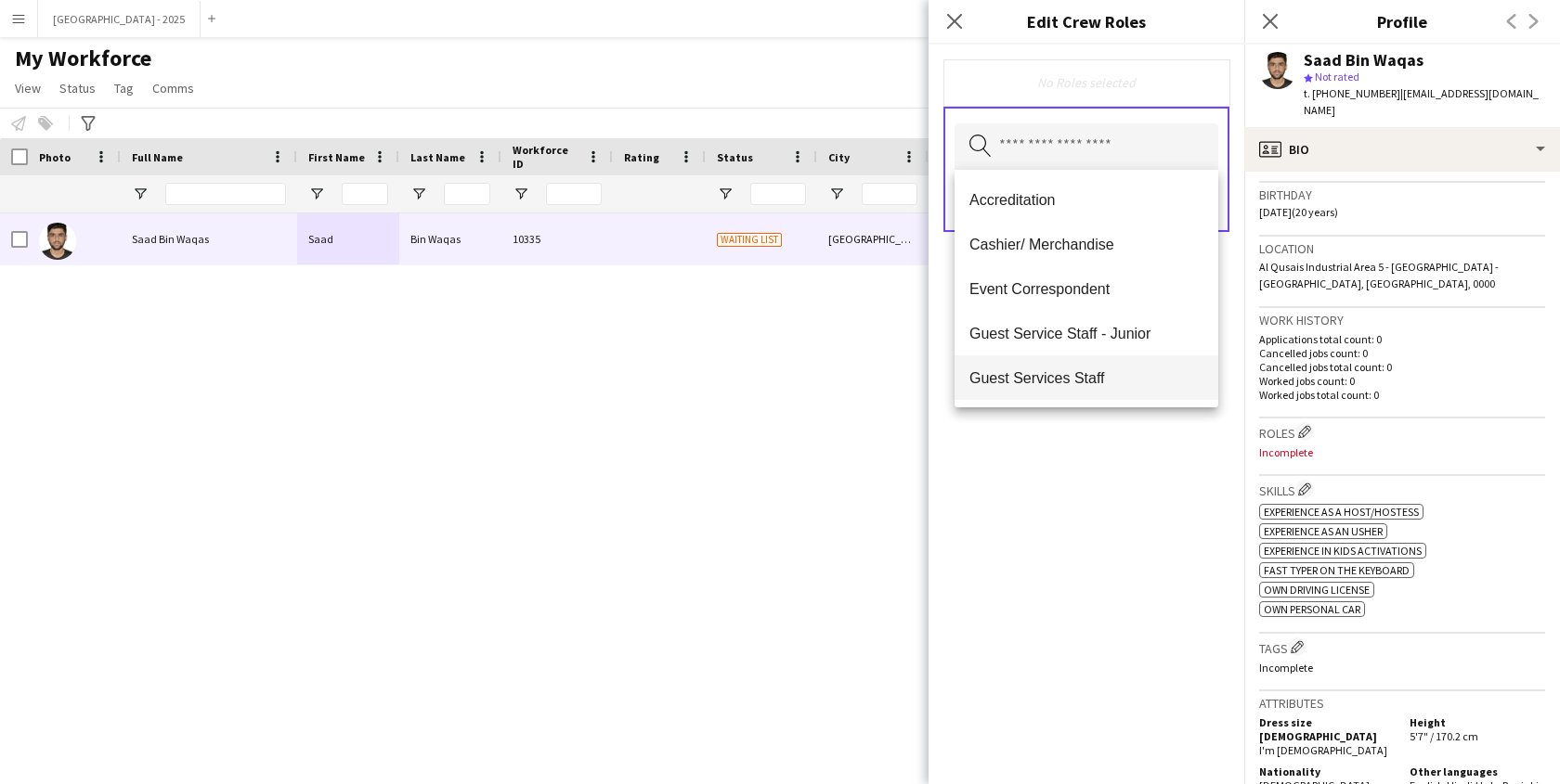
click at [1119, 392] on mat-option "Guest Services Staff" at bounding box center [1086, 378] width 264 height 44
click at [1135, 454] on div "Guest Services Staff Remove Search by role type Save" at bounding box center [1086, 414] width 316 height 740
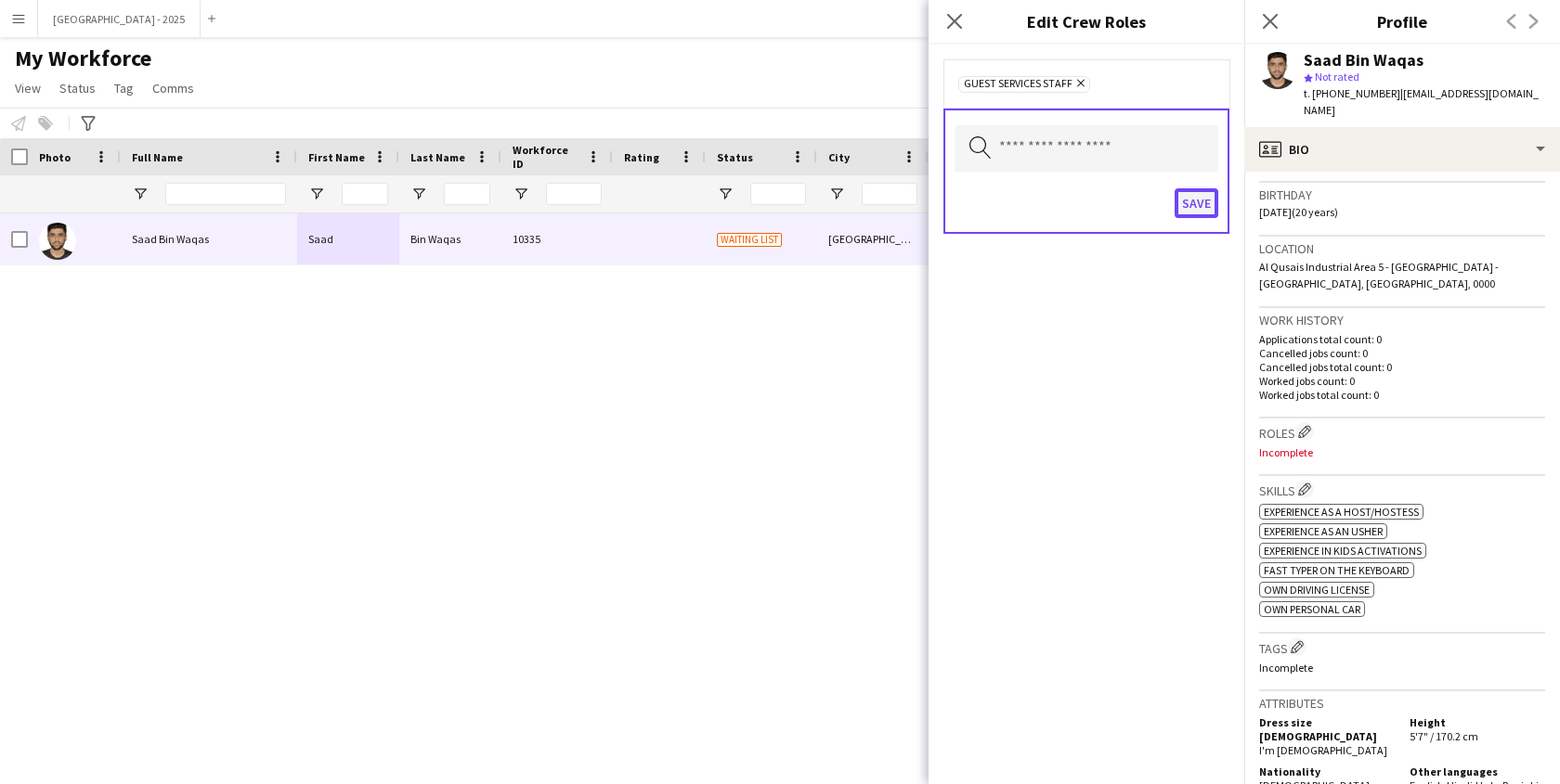
click at [1187, 213] on button "Save" at bounding box center [1197, 204] width 44 height 30
click at [1188, 205] on button "Save" at bounding box center [1179, 204] width 78 height 30
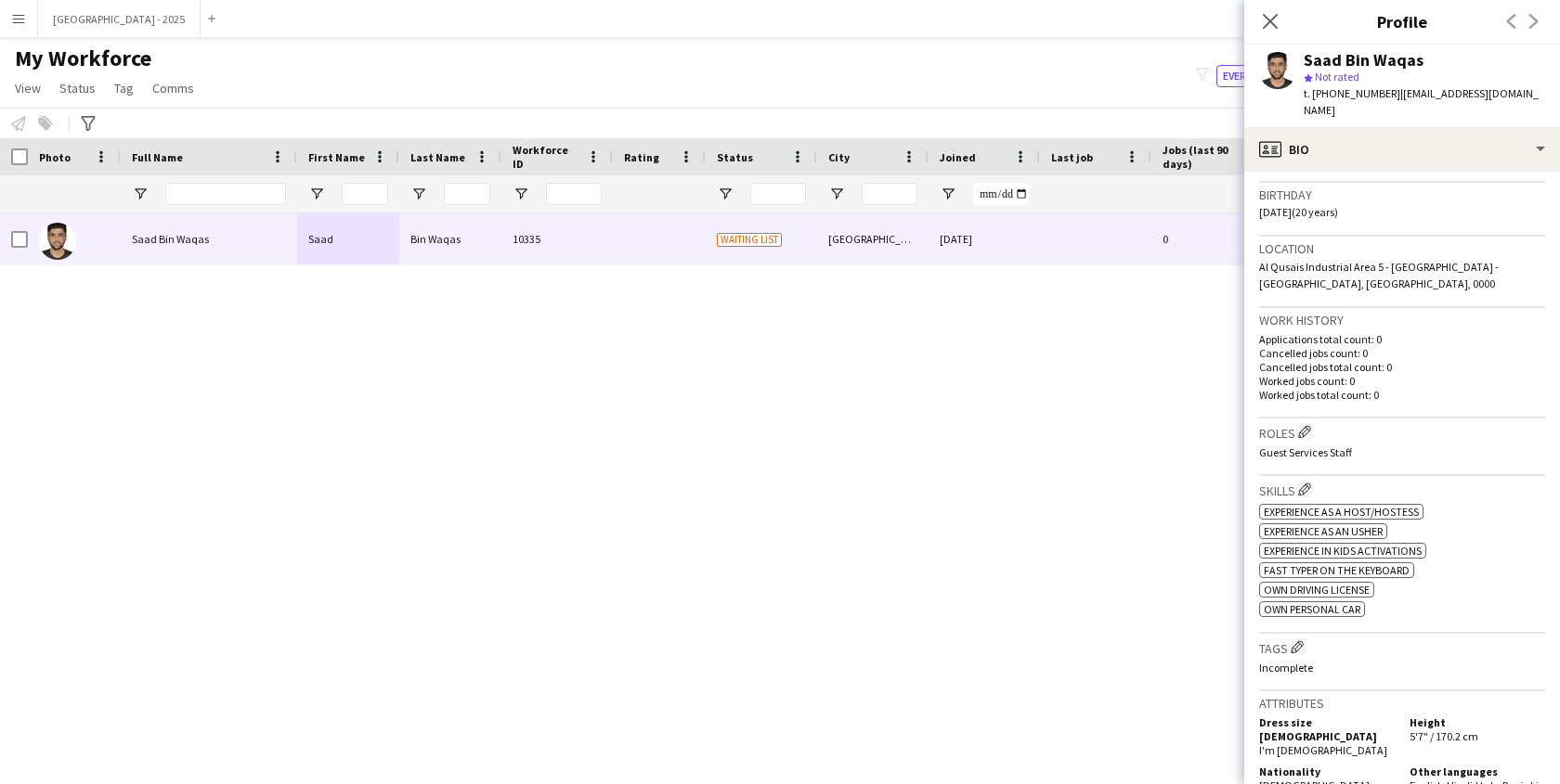
scroll to position [506, 0]
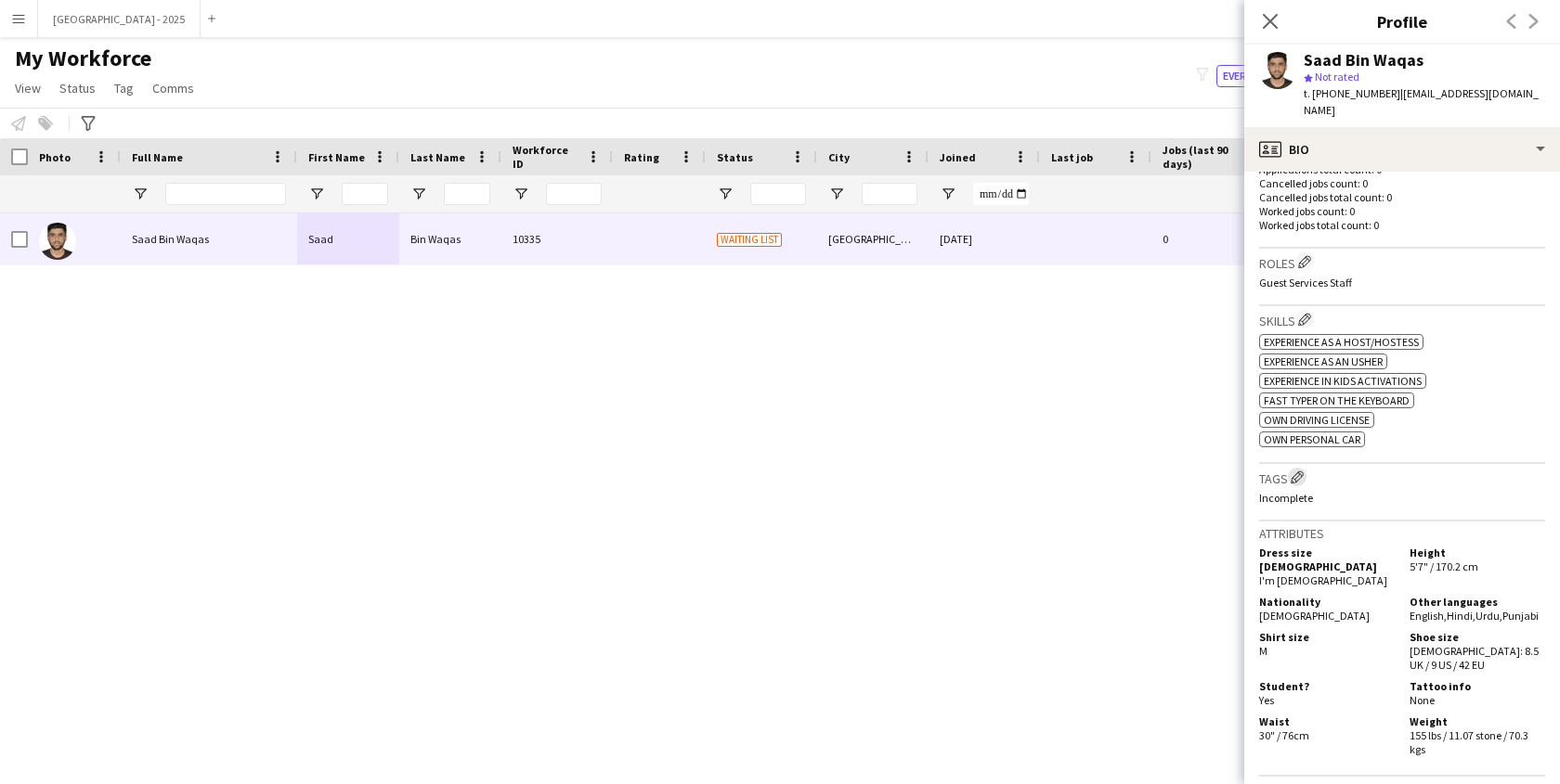
click at [1304, 471] on app-icon "Edit crew company tags" at bounding box center [1297, 477] width 13 height 13
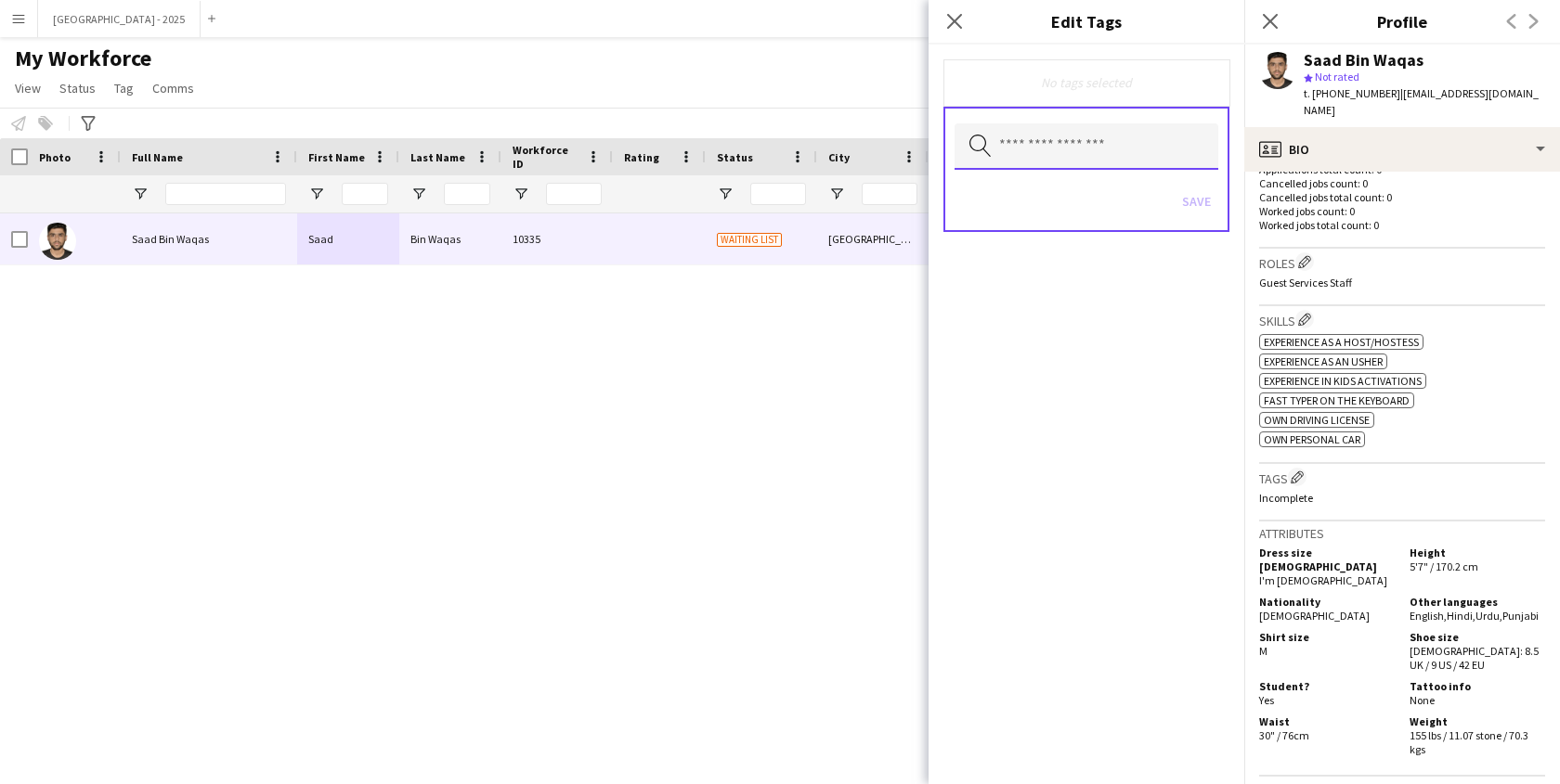
click at [1090, 159] on input "text" at bounding box center [1086, 146] width 264 height 46
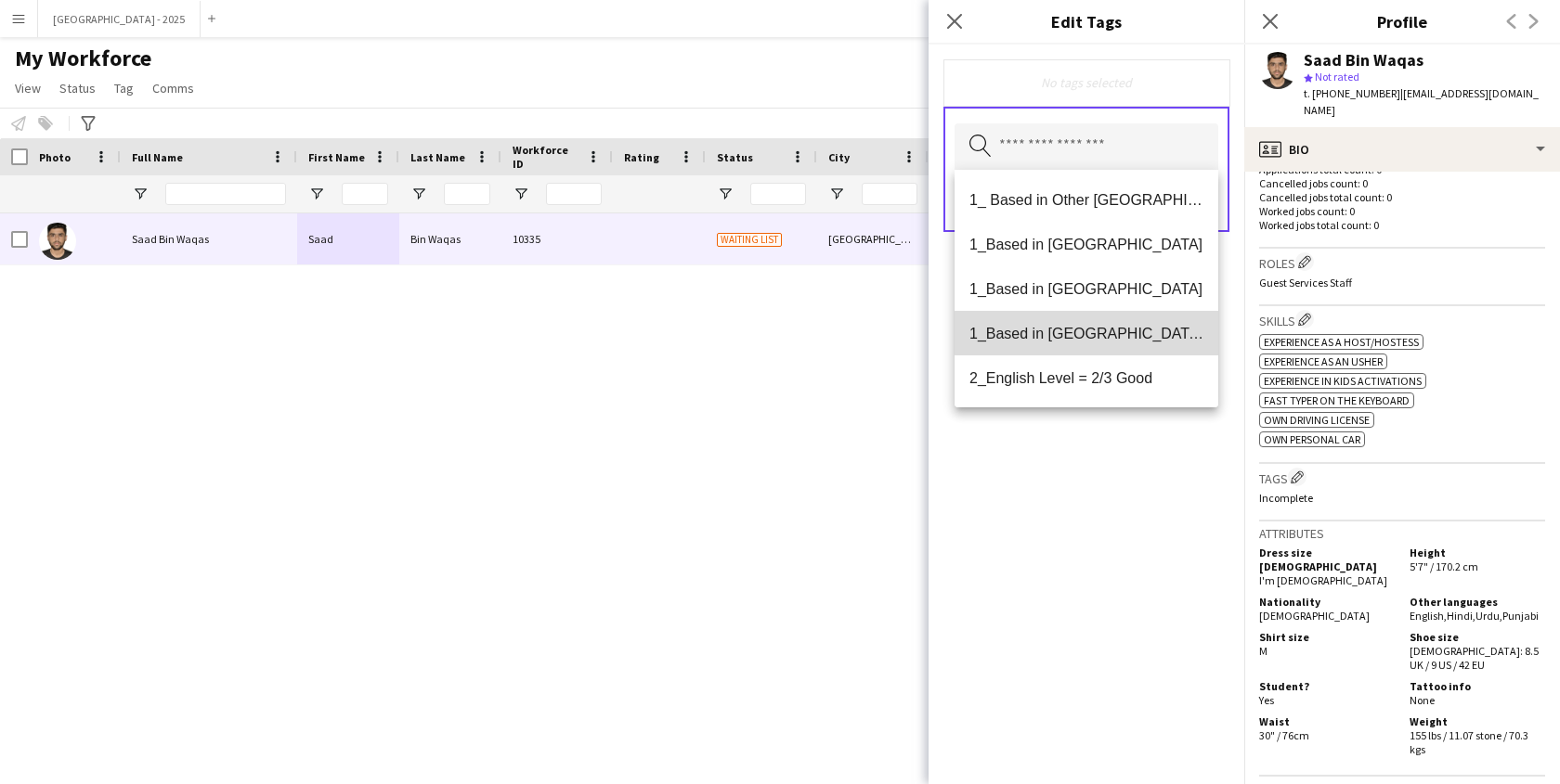
click at [1089, 333] on span "1_Based in [GEOGRAPHIC_DATA]/[GEOGRAPHIC_DATA]/Ajman" at bounding box center [1086, 334] width 234 height 18
click at [1125, 338] on span "2_English Level = 2/3 Good" at bounding box center [1086, 335] width 234 height 18
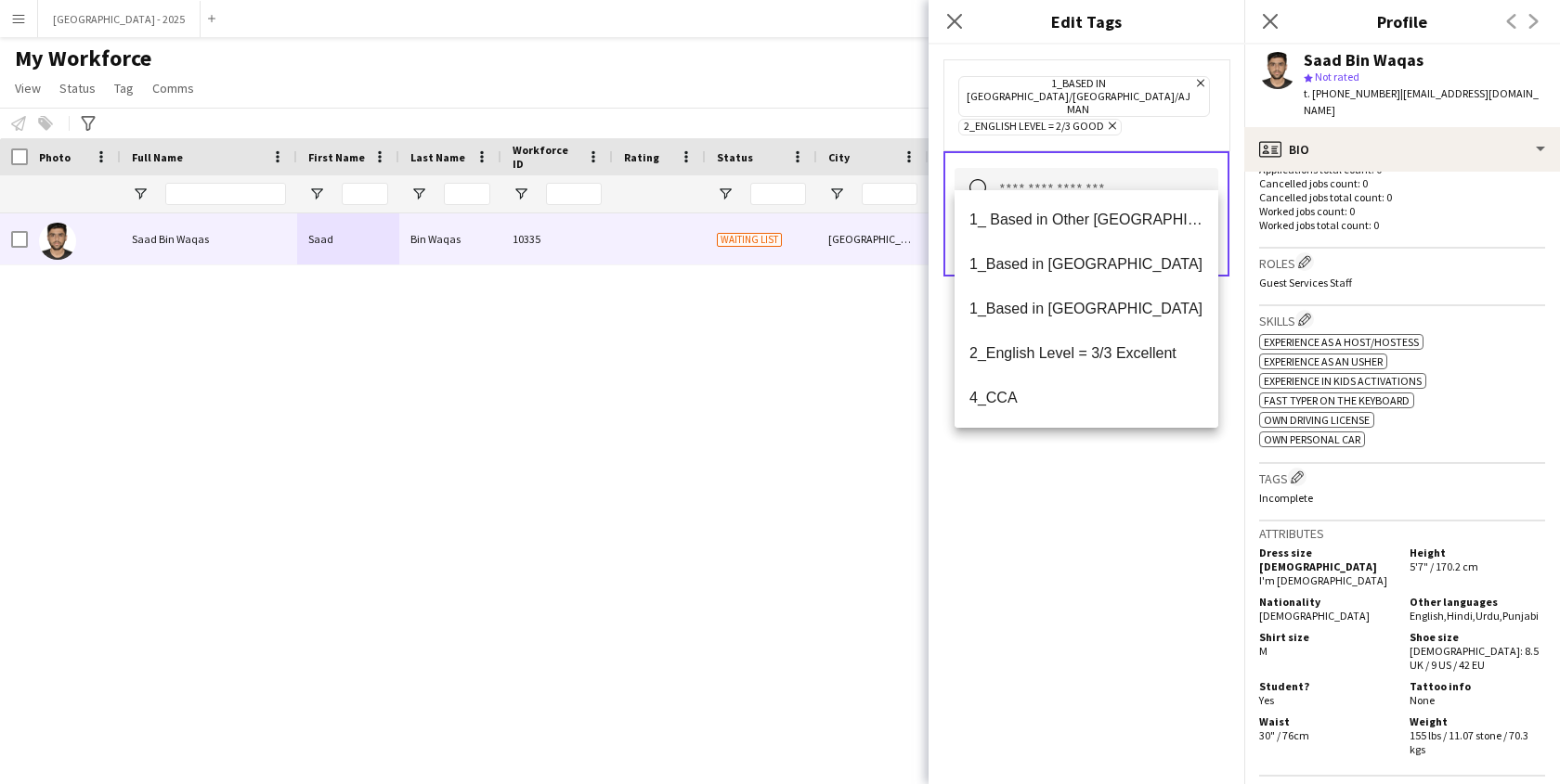
click at [1107, 432] on div "1_Based in [GEOGRAPHIC_DATA]/[GEOGRAPHIC_DATA]/Ajman Remove 2_English Level = 2…" at bounding box center [1086, 414] width 316 height 740
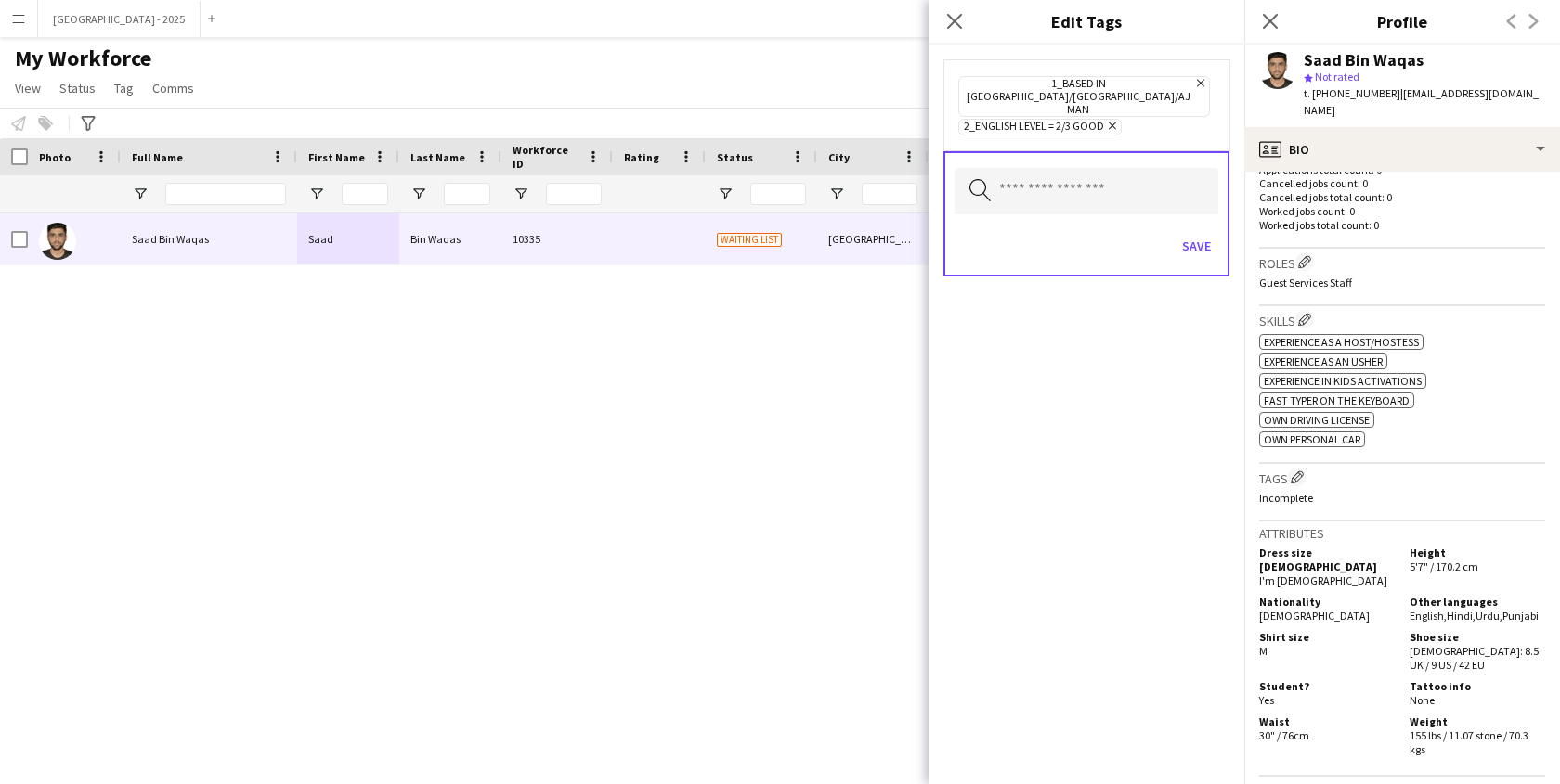
click at [1204, 221] on div "Save" at bounding box center [1086, 248] width 264 height 53
click at [1190, 242] on div "Save" at bounding box center [1086, 248] width 264 height 53
click at [1198, 240] on div "Save" at bounding box center [1086, 248] width 264 height 53
click at [1194, 231] on button "Save" at bounding box center [1197, 246] width 44 height 30
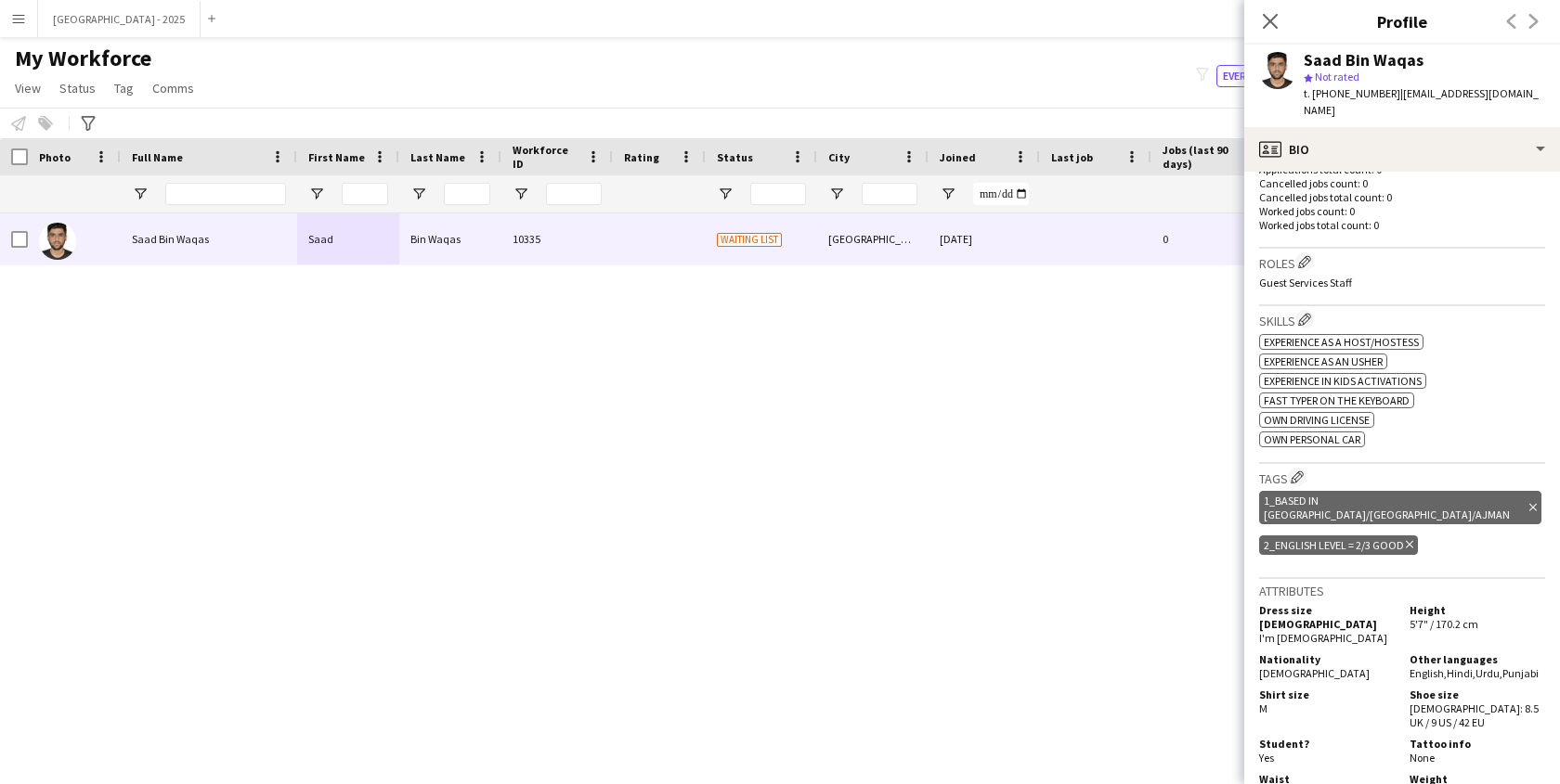
scroll to position [0, 0]
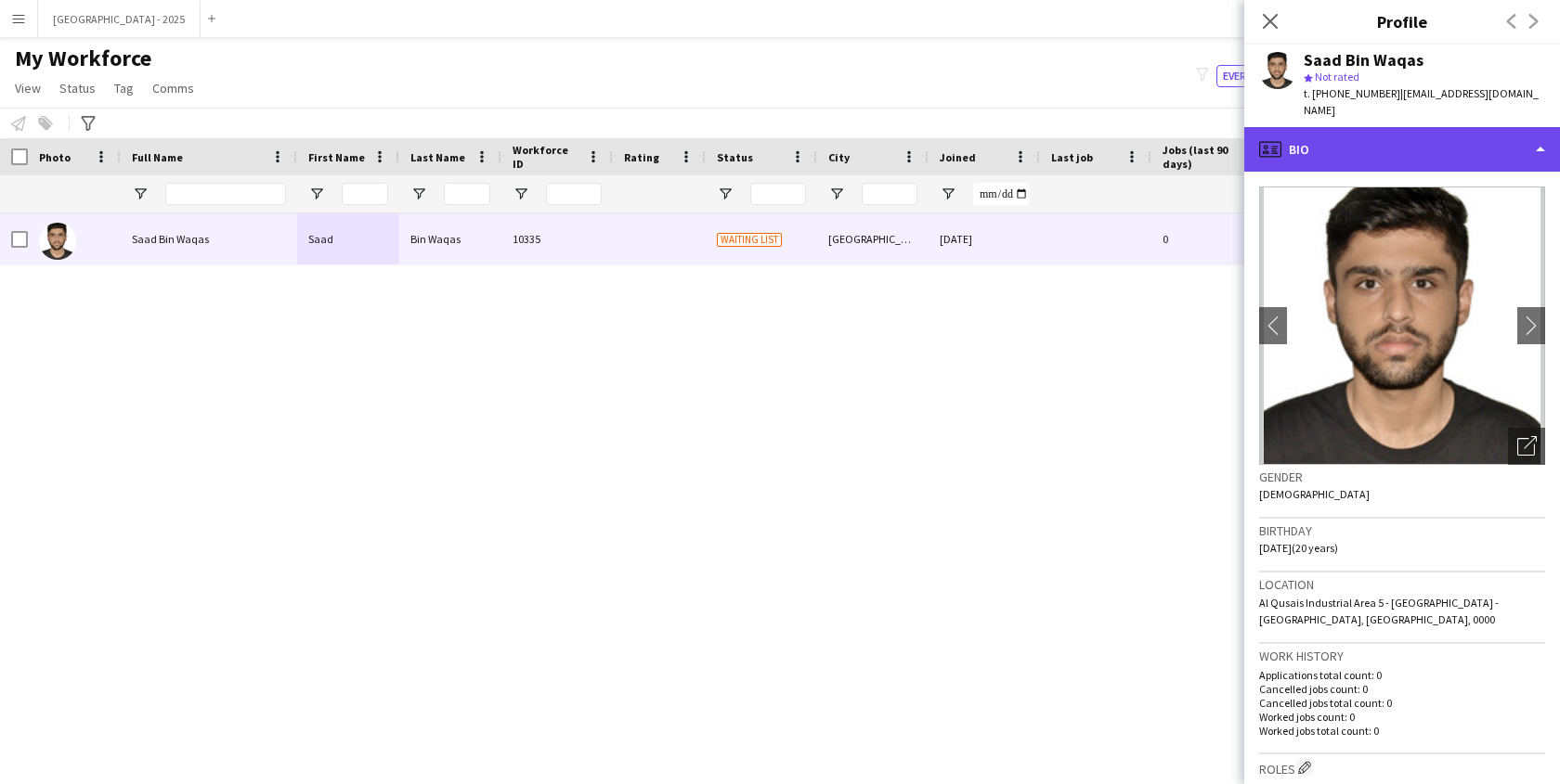
click at [1368, 150] on div "profile Bio" at bounding box center [1402, 149] width 316 height 44
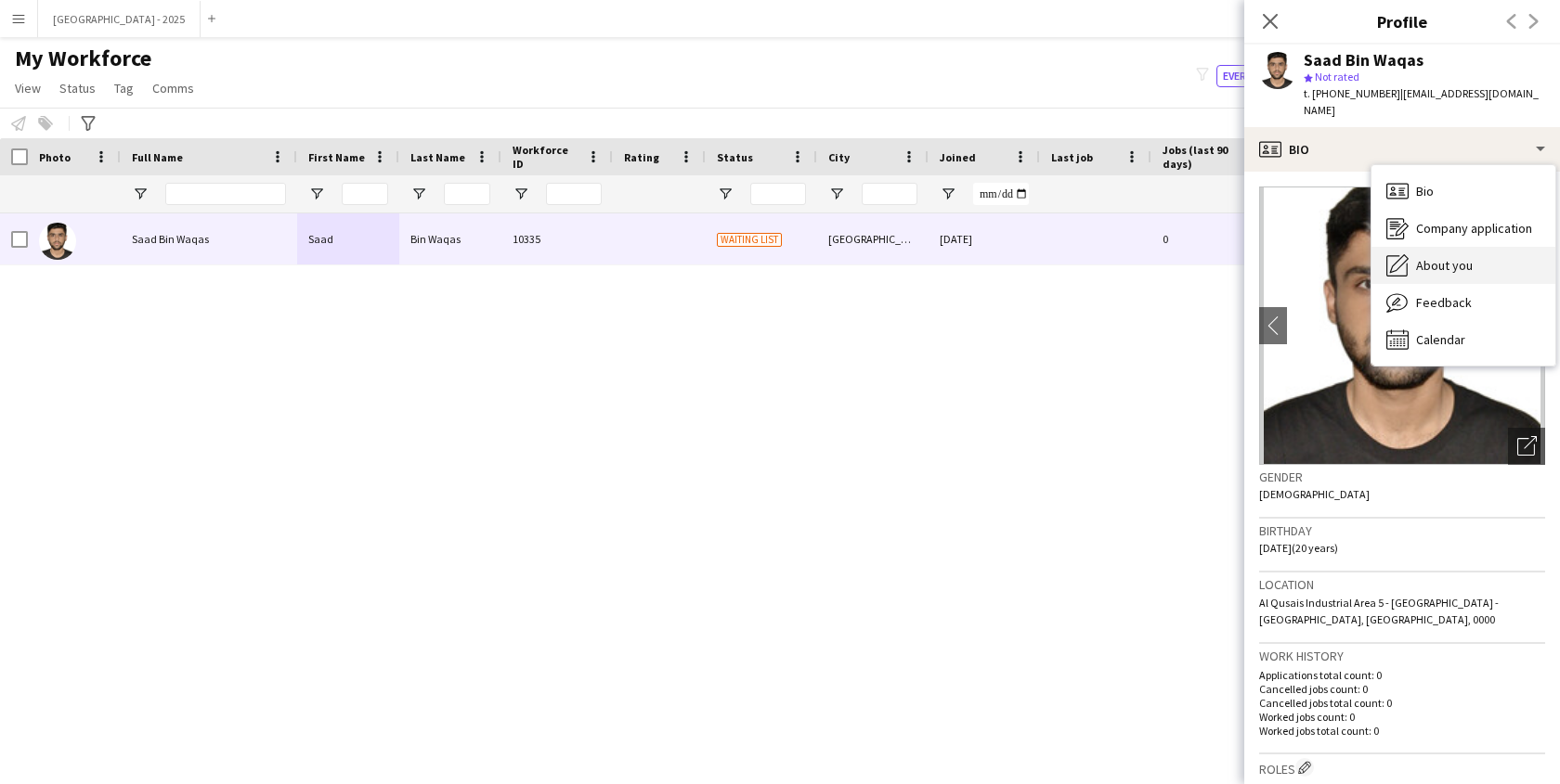
click at [1454, 247] on div "About you About you" at bounding box center [1464, 266] width 184 height 38
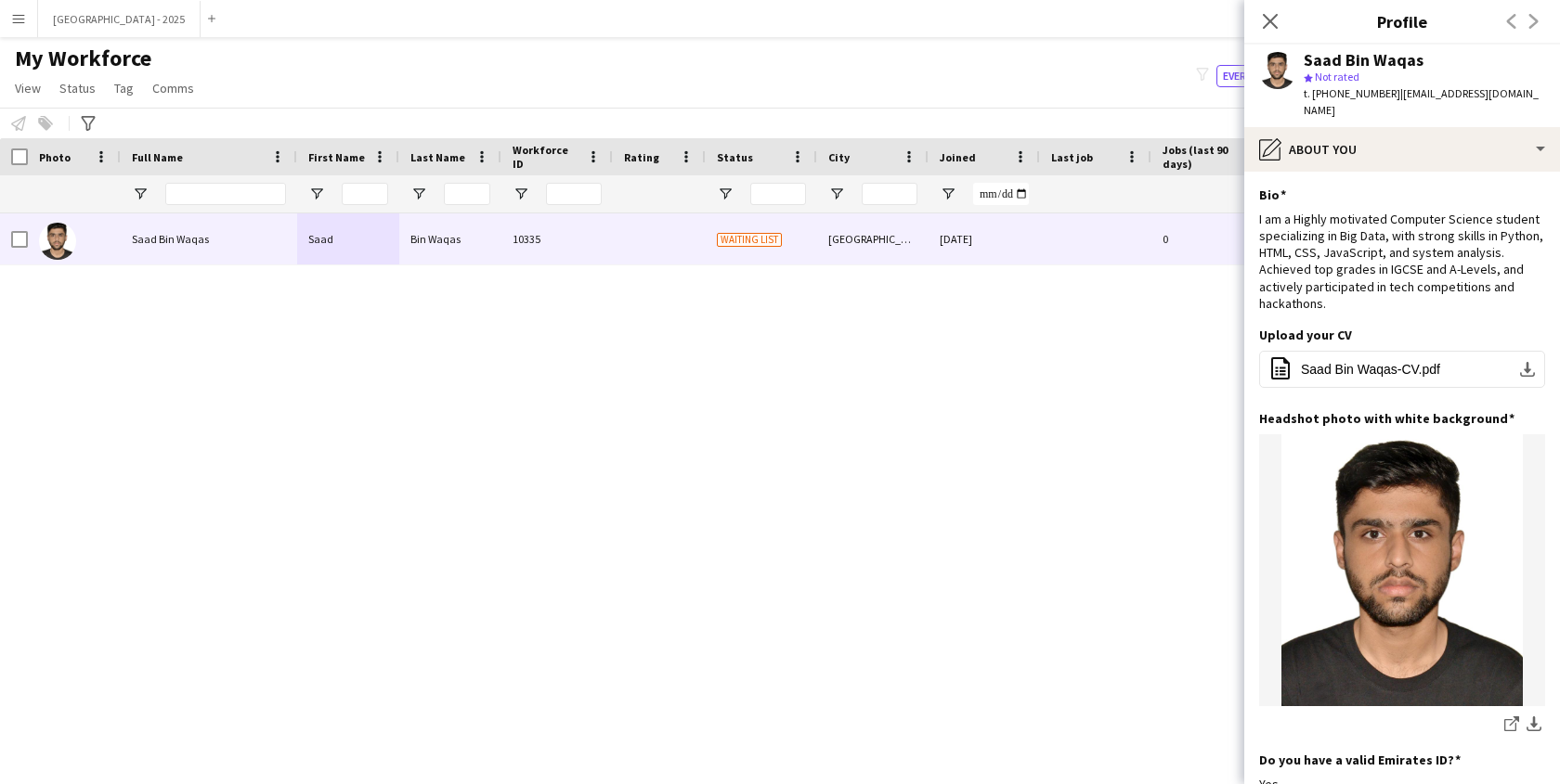
scroll to position [398, 0]
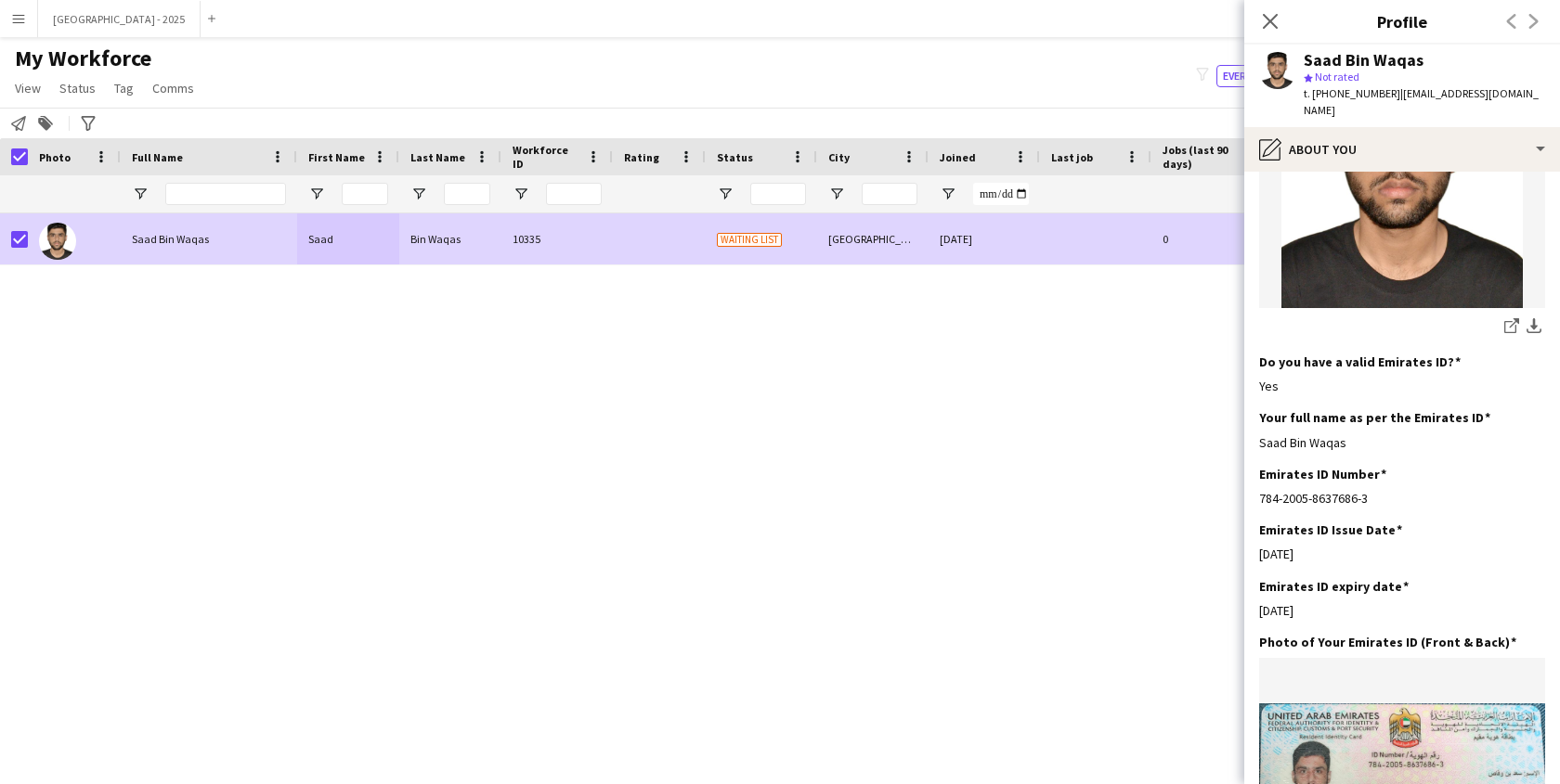
click at [85, 96] on span "Status" at bounding box center [77, 88] width 37 height 17
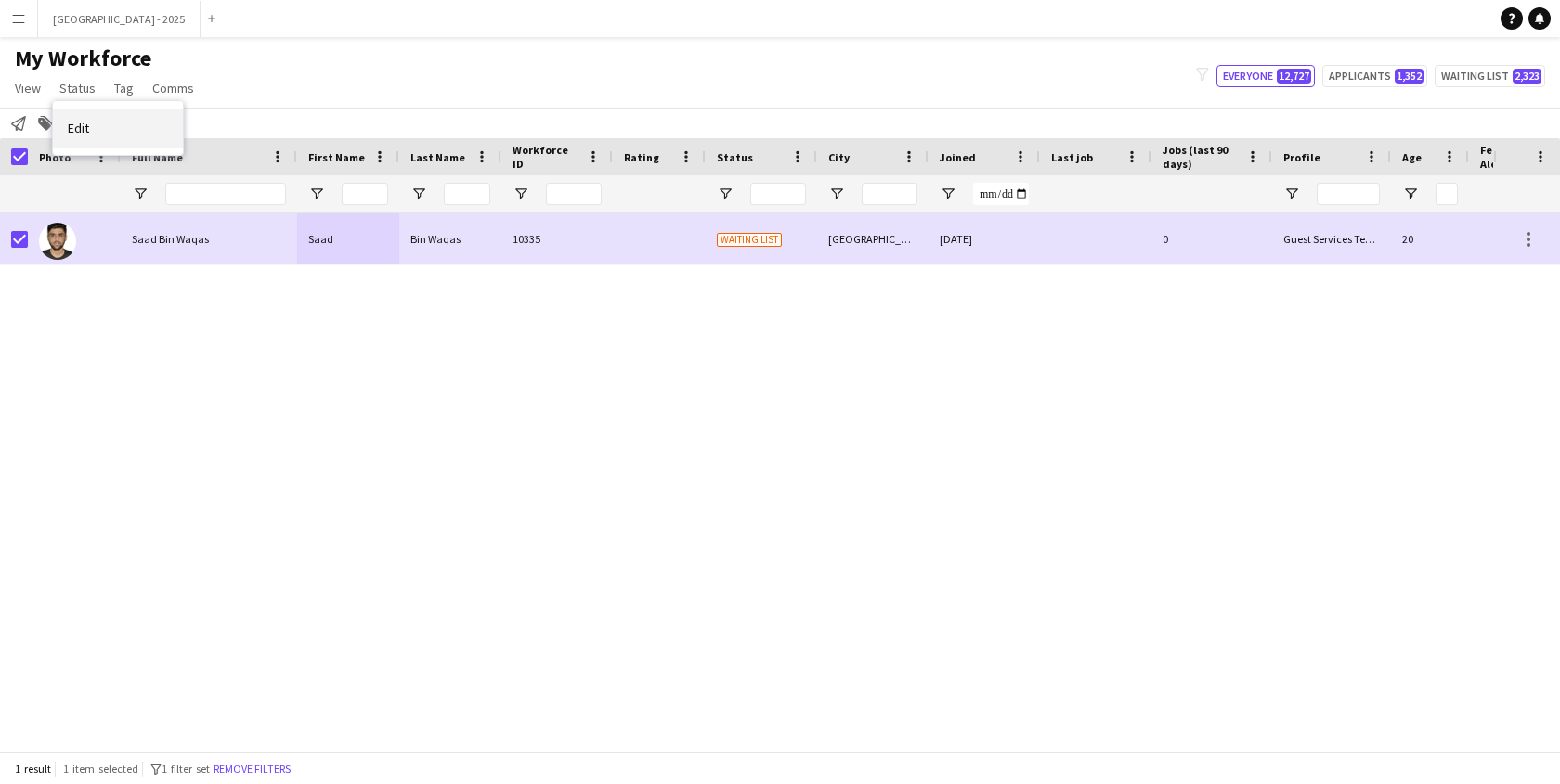
click at [116, 140] on link "Edit" at bounding box center [118, 128] width 130 height 39
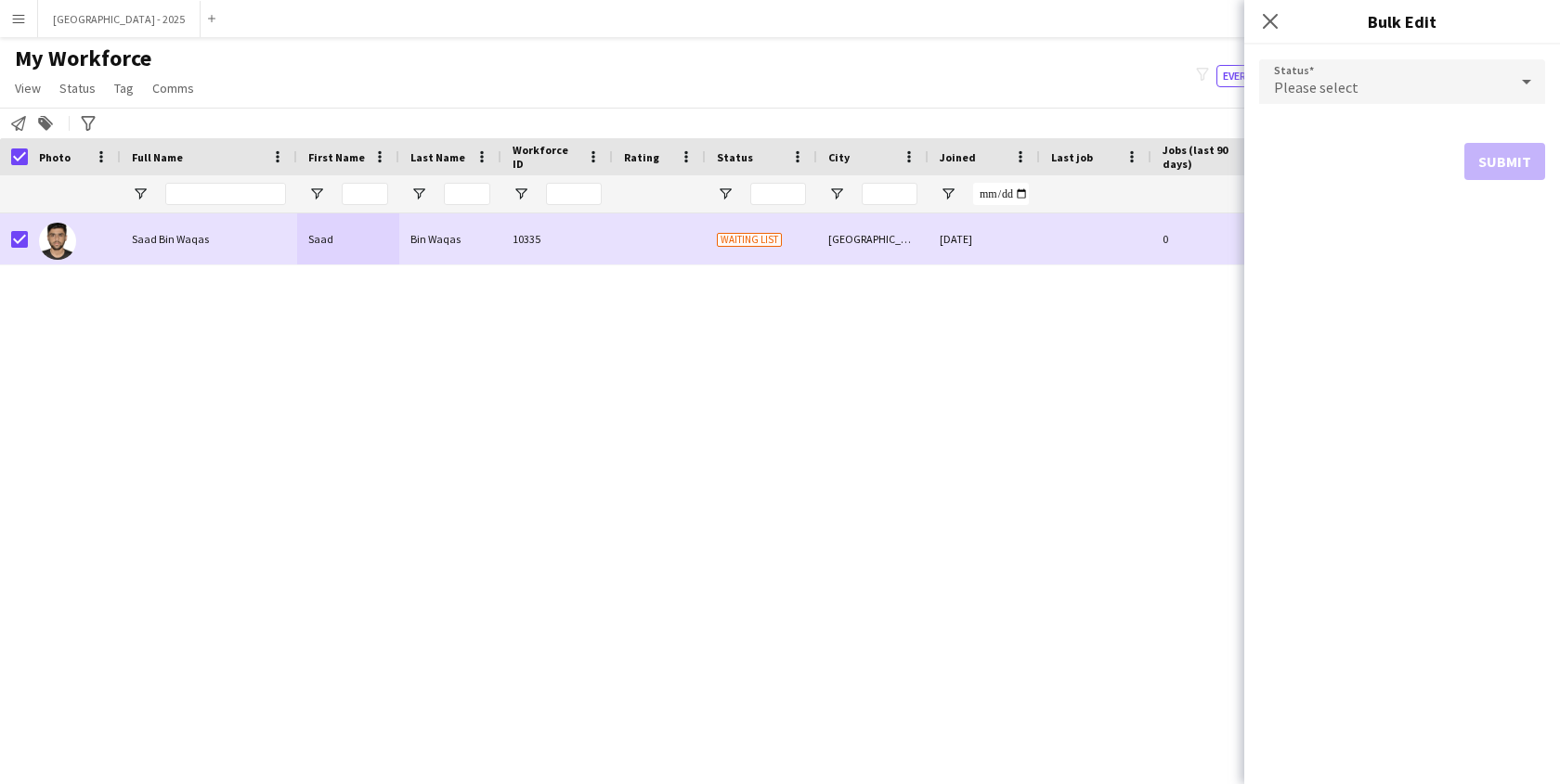
click at [1350, 73] on div "Please select" at bounding box center [1384, 81] width 249 height 44
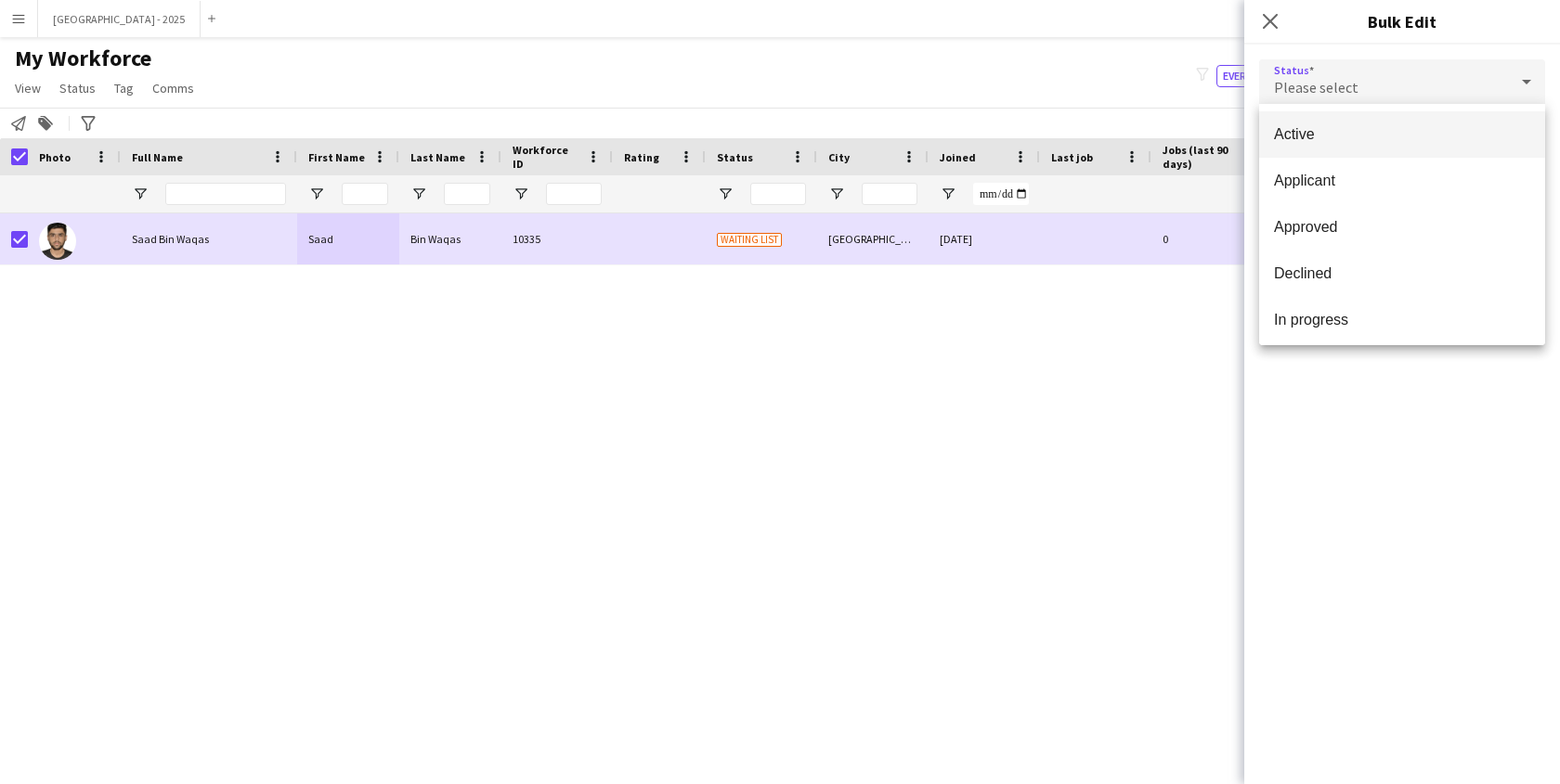
click at [1356, 127] on span "Active" at bounding box center [1402, 134] width 256 height 18
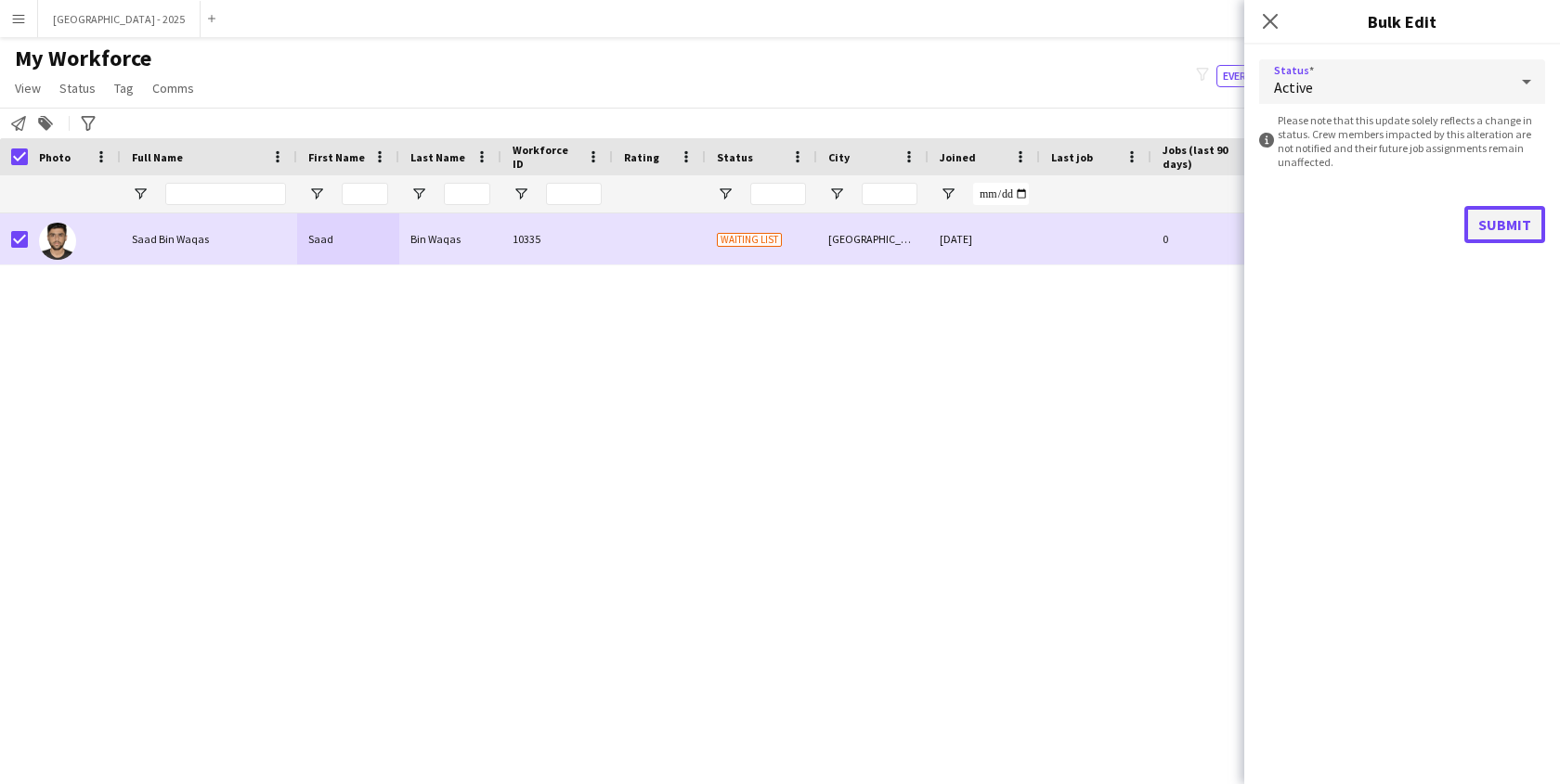
click at [1480, 228] on button "Submit" at bounding box center [1506, 224] width 81 height 38
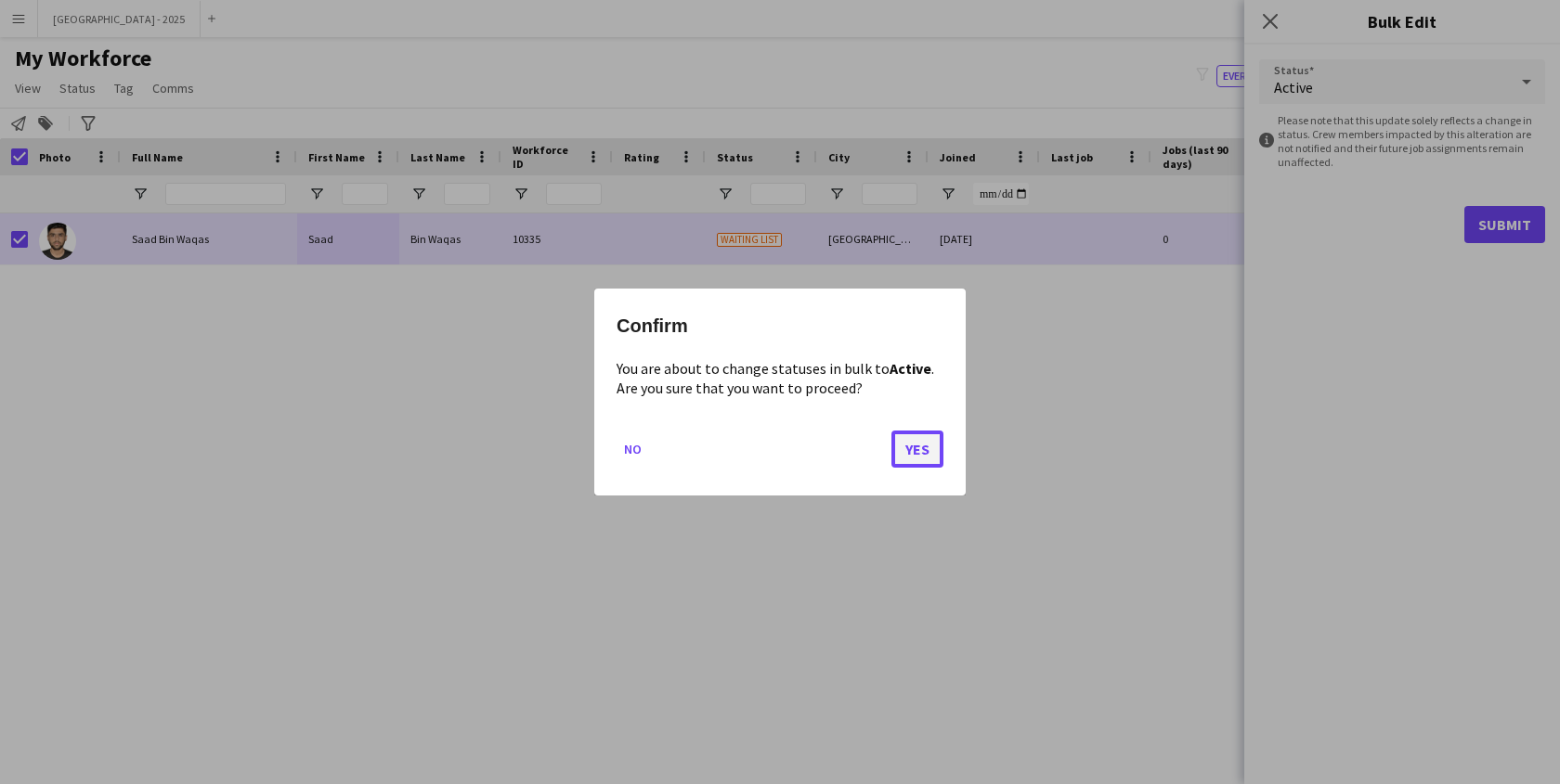
click at [910, 449] on button "Yes" at bounding box center [917, 450] width 52 height 38
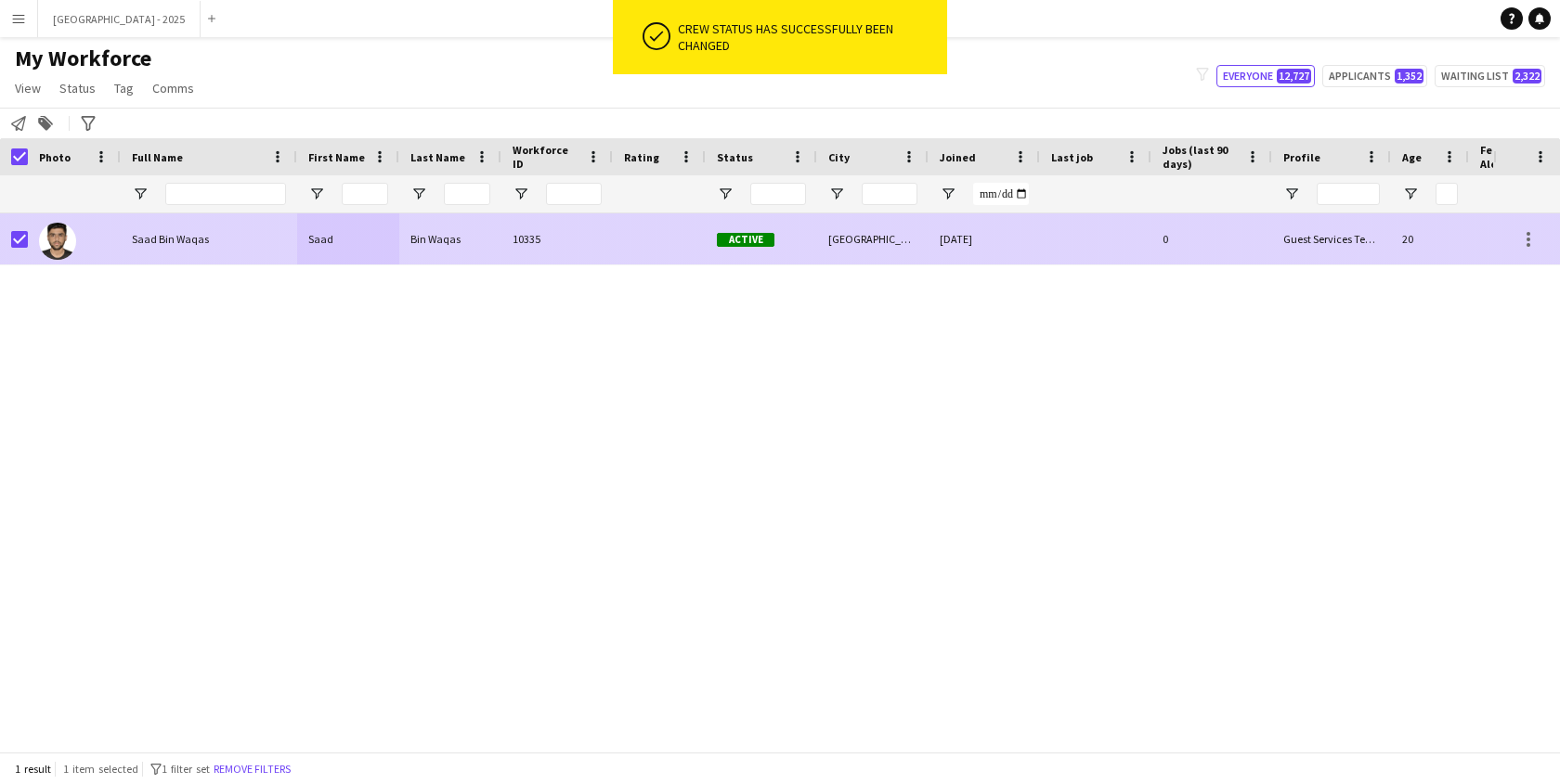
click at [783, 226] on div "Active" at bounding box center [762, 239] width 112 height 51
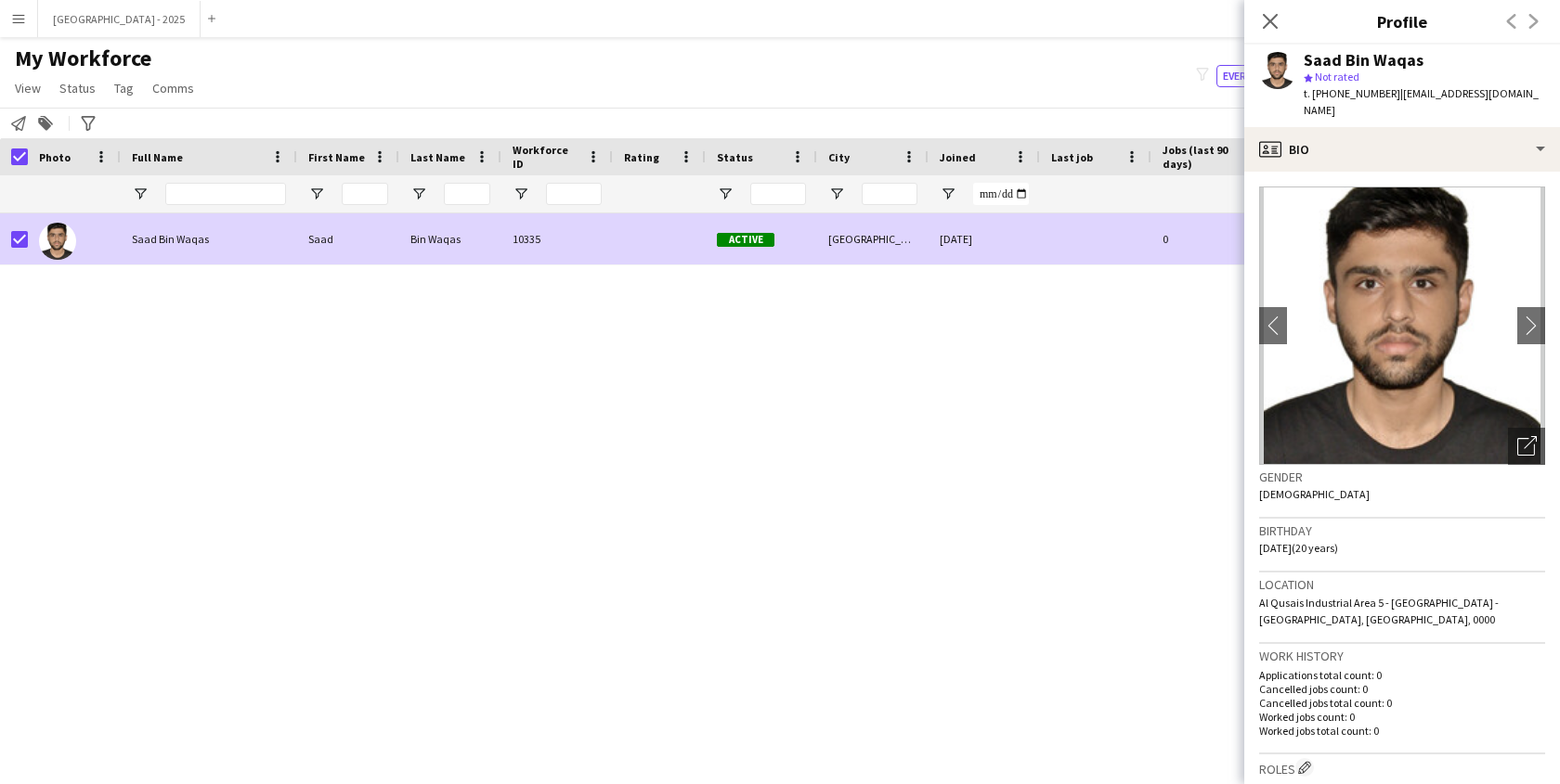
click at [1354, 172] on app-crew-profile-bio "chevron-left chevron-right Open photos pop-in Gender [DEMOGRAPHIC_DATA] Birthda…" at bounding box center [1402, 479] width 316 height 613
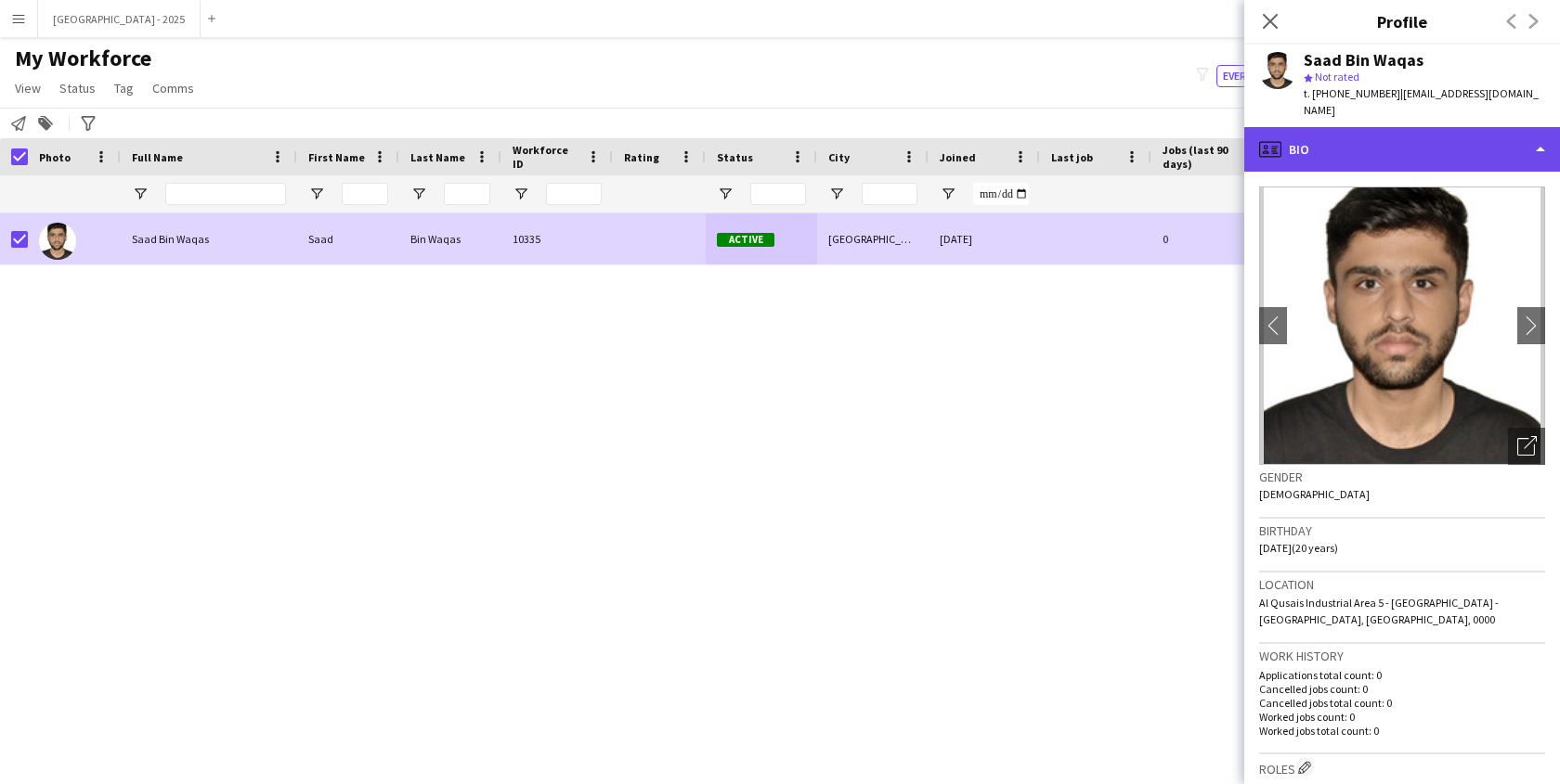
click at [1360, 139] on div "profile Bio" at bounding box center [1402, 149] width 316 height 44
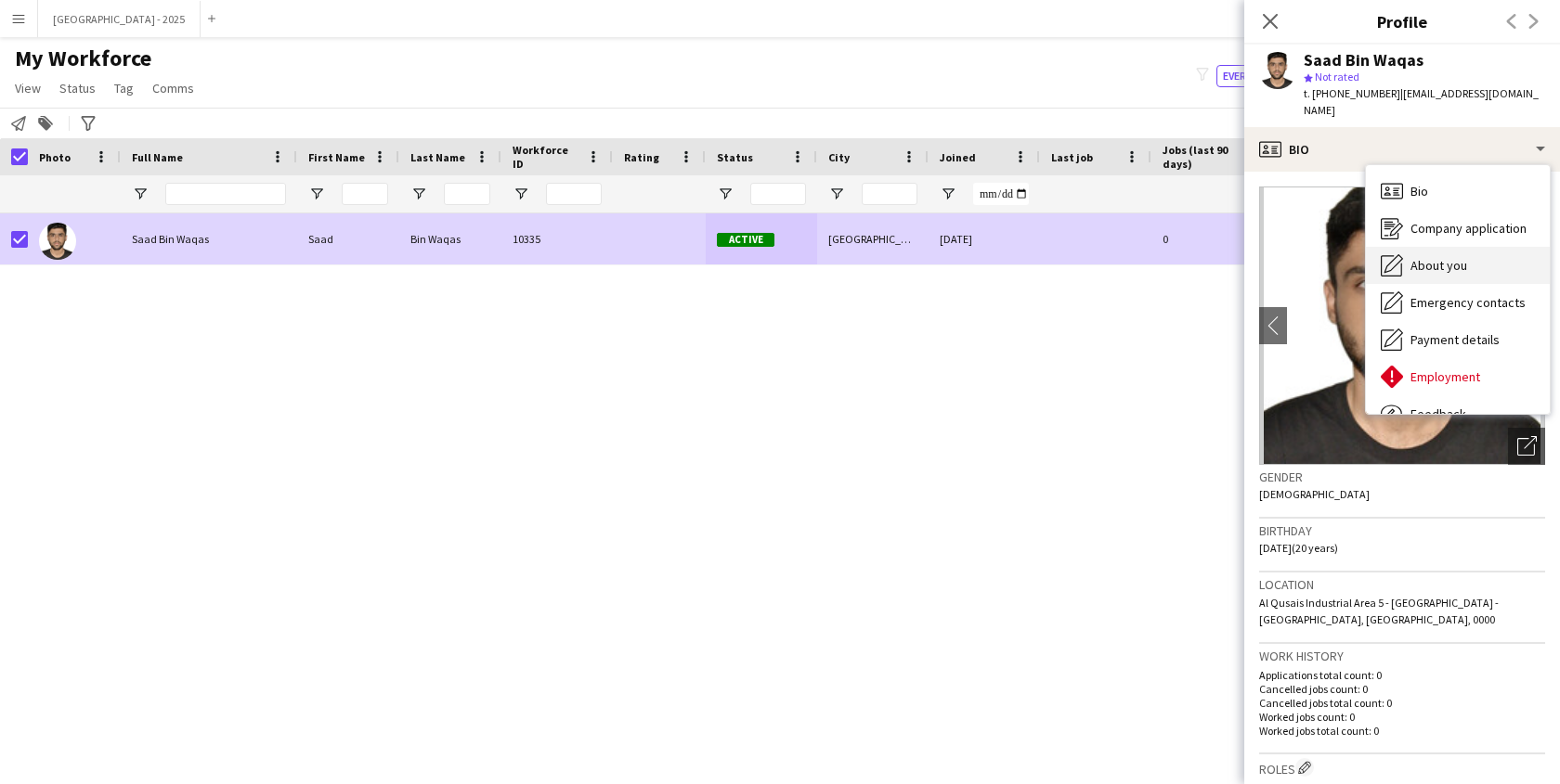
click at [1433, 260] on div "About you About you" at bounding box center [1458, 266] width 184 height 38
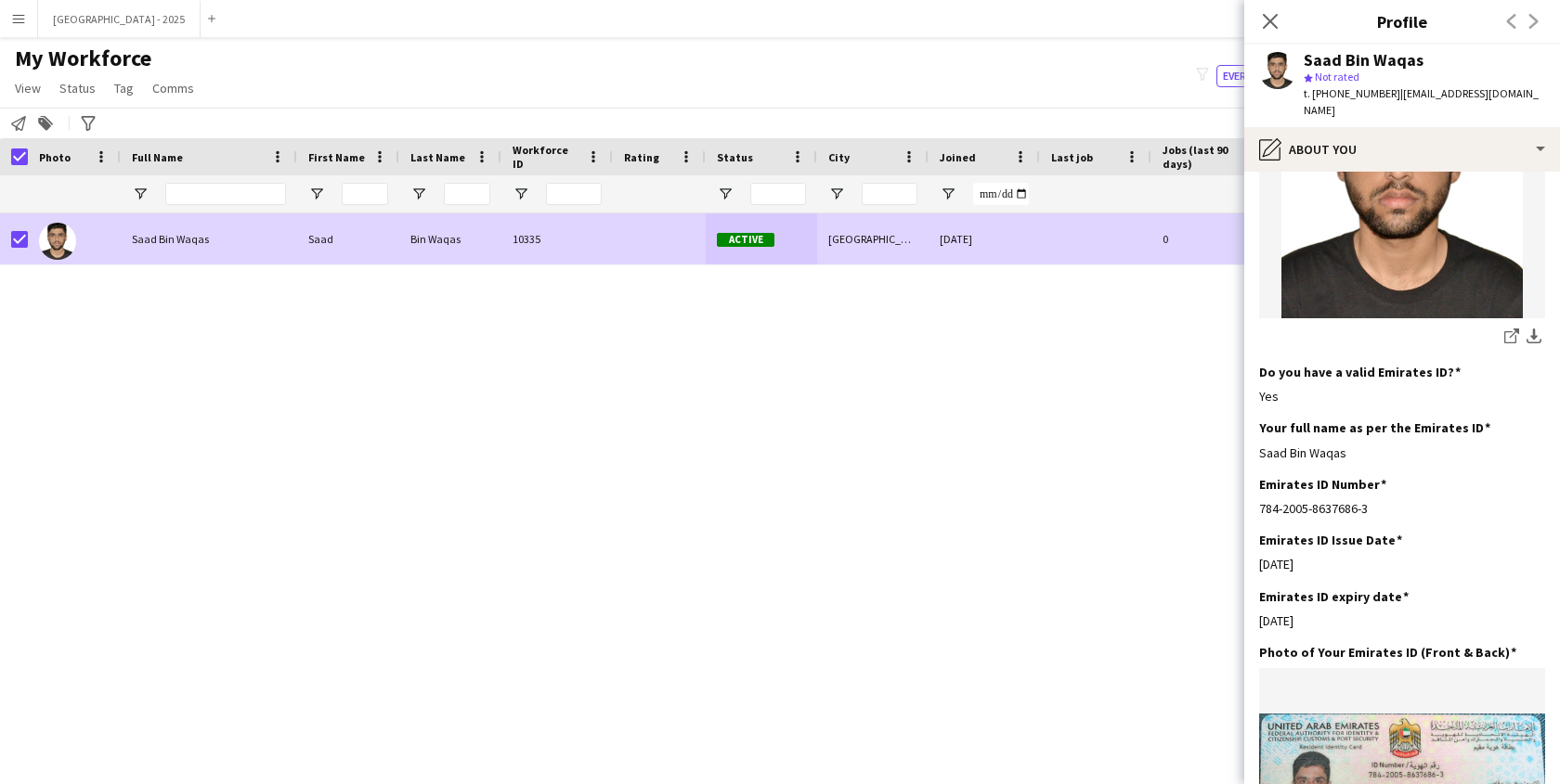
scroll to position [326, 0]
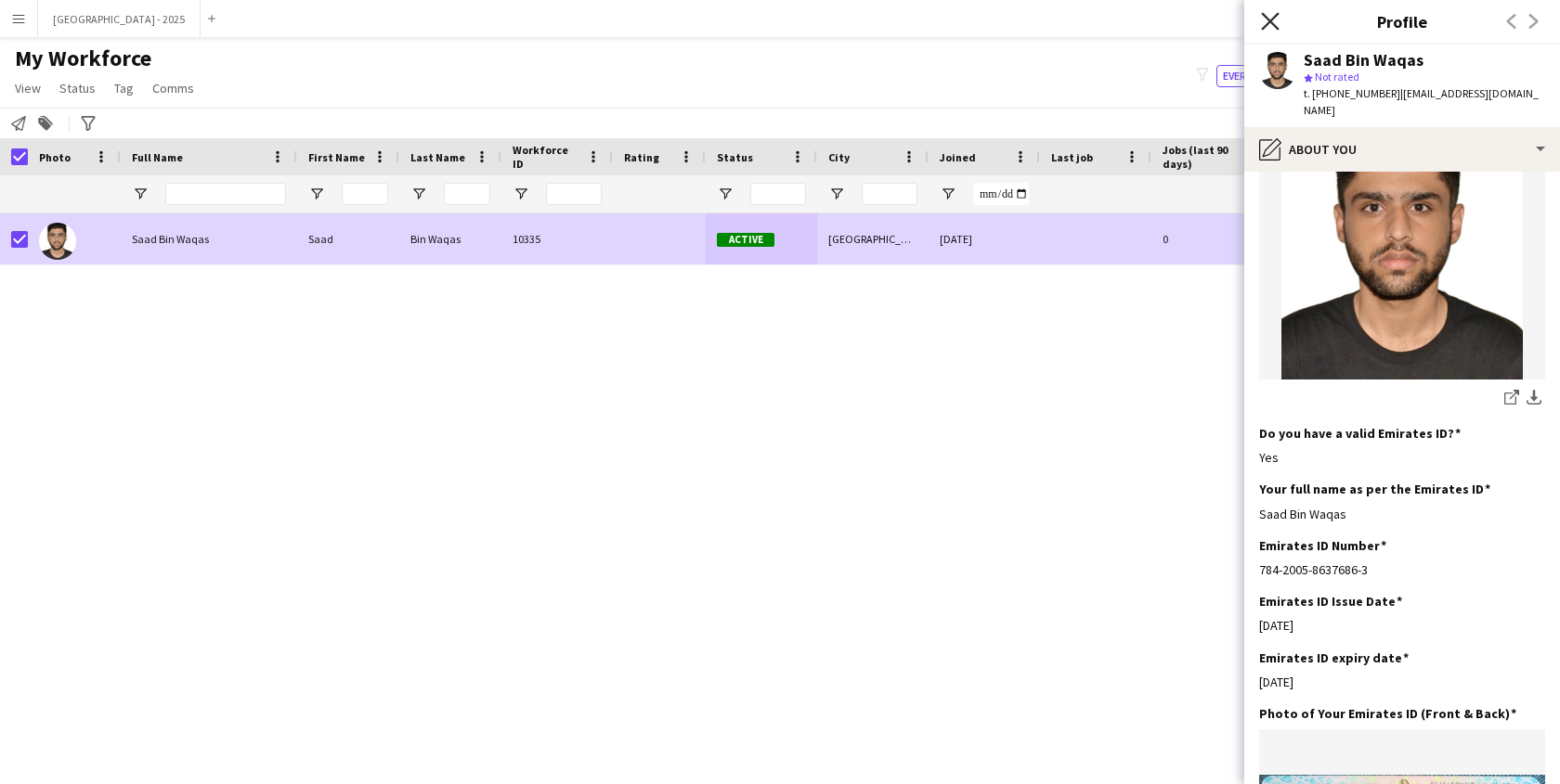
click at [1272, 16] on icon "Close pop-in" at bounding box center [1270, 21] width 18 height 18
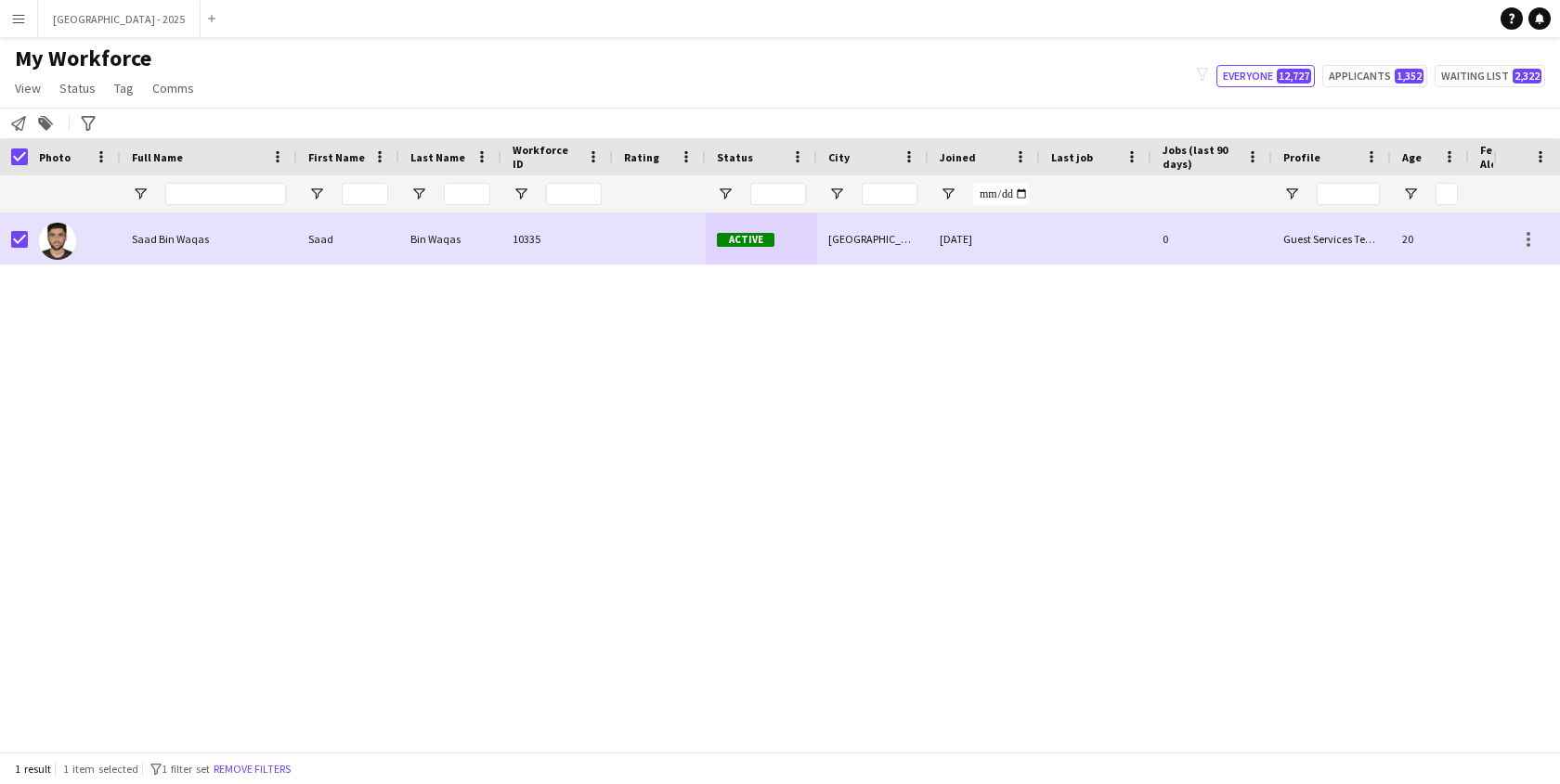
click at [280, 762] on button "Remove filters" at bounding box center [251, 769] width 84 height 21
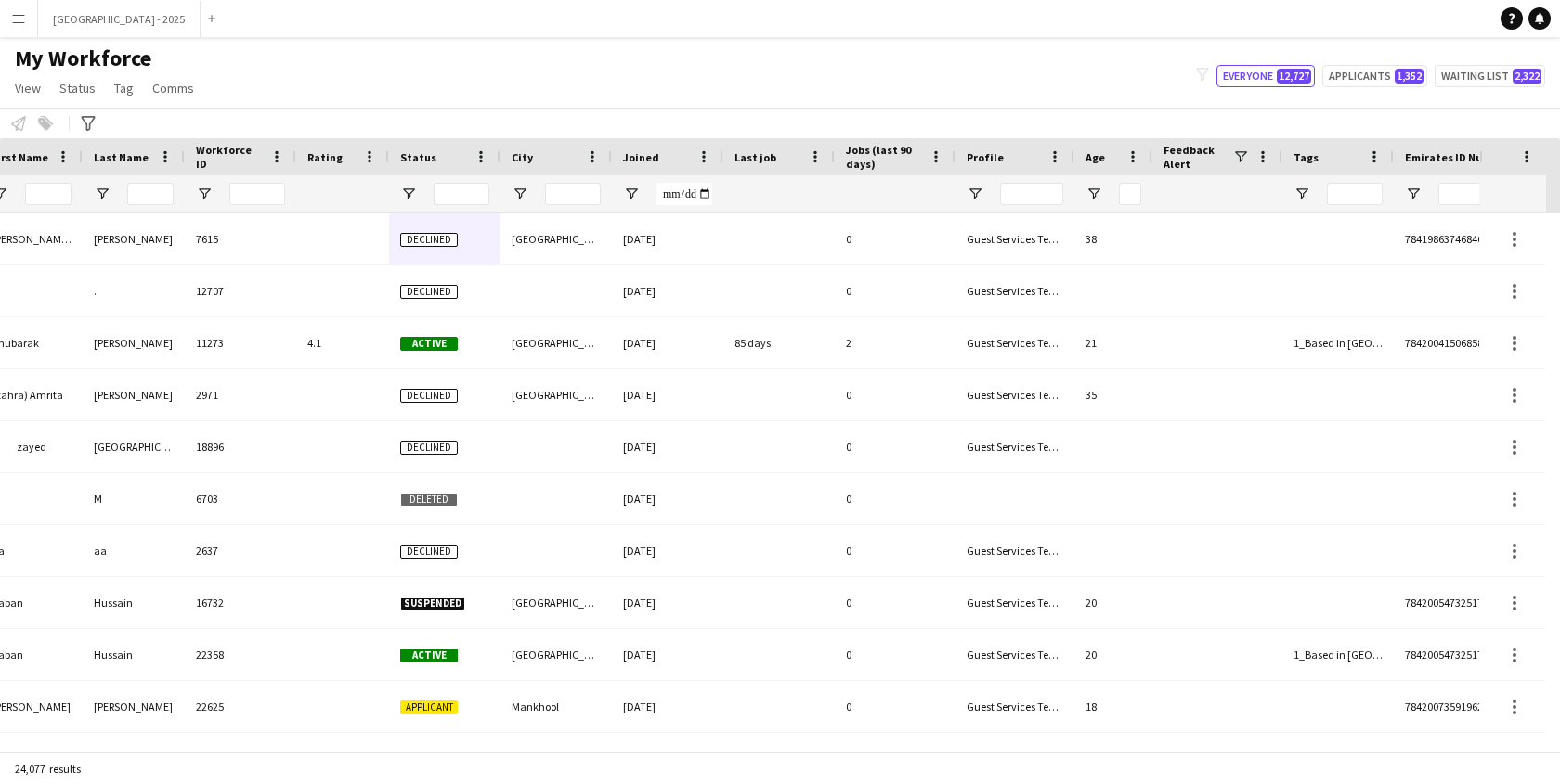
scroll to position [0, 417]
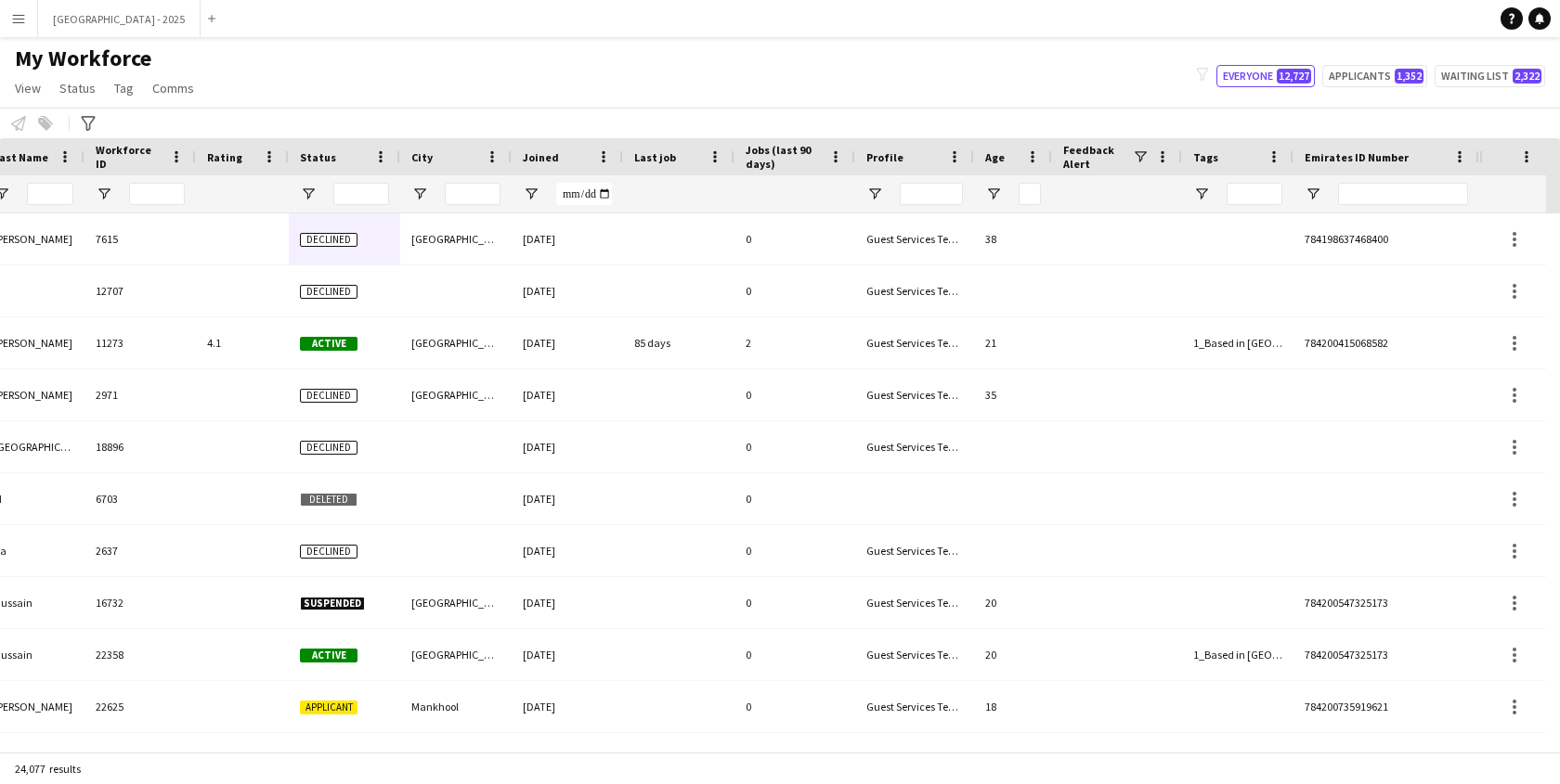
click at [1428, 207] on div at bounding box center [1403, 194] width 130 height 38
click at [1420, 195] on input "Emirates ID Number Filter Input" at bounding box center [1403, 194] width 130 height 23
paste input "*******"
type input "*******"
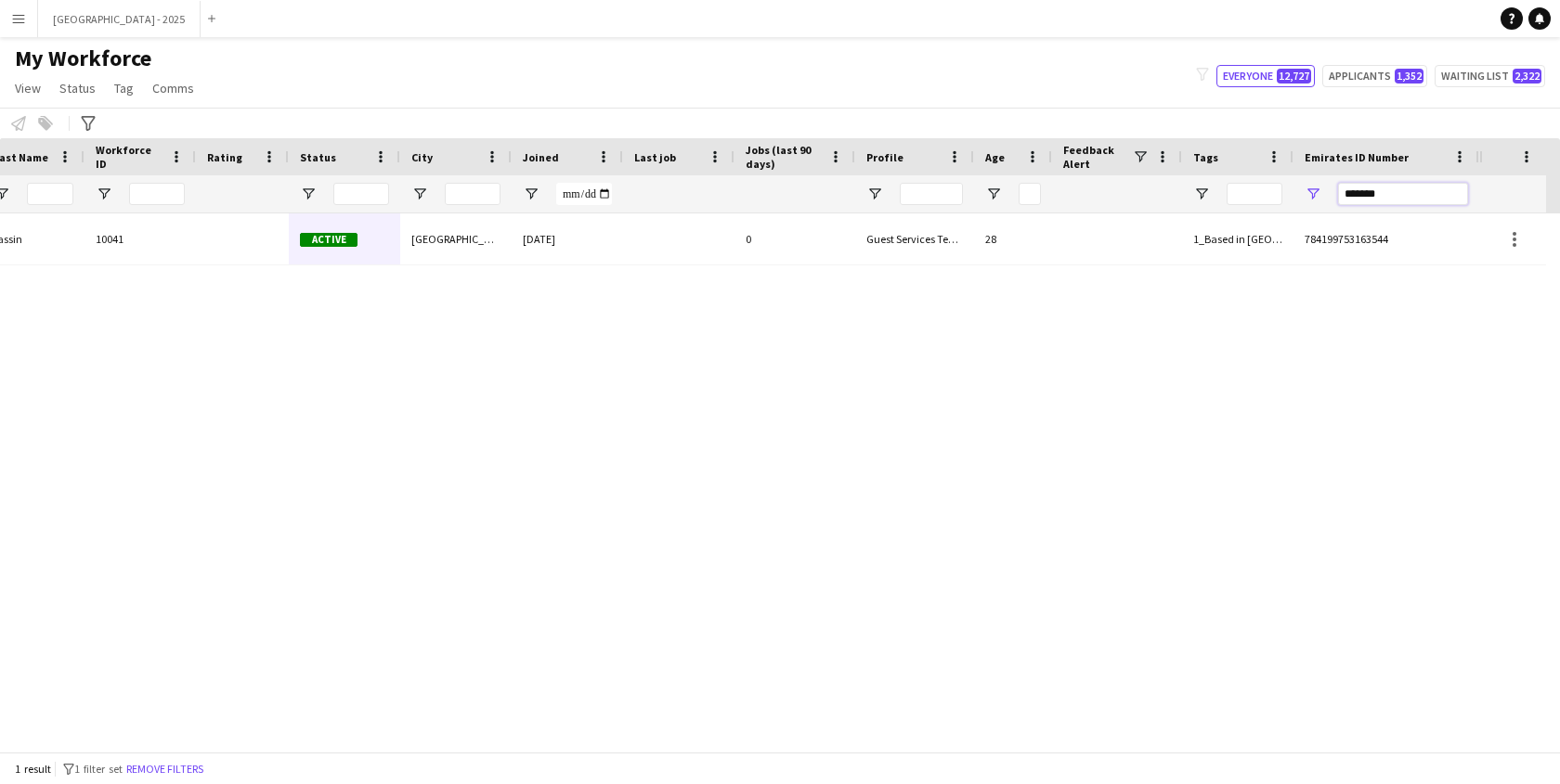
click at [1417, 197] on input "*******" at bounding box center [1403, 194] width 130 height 23
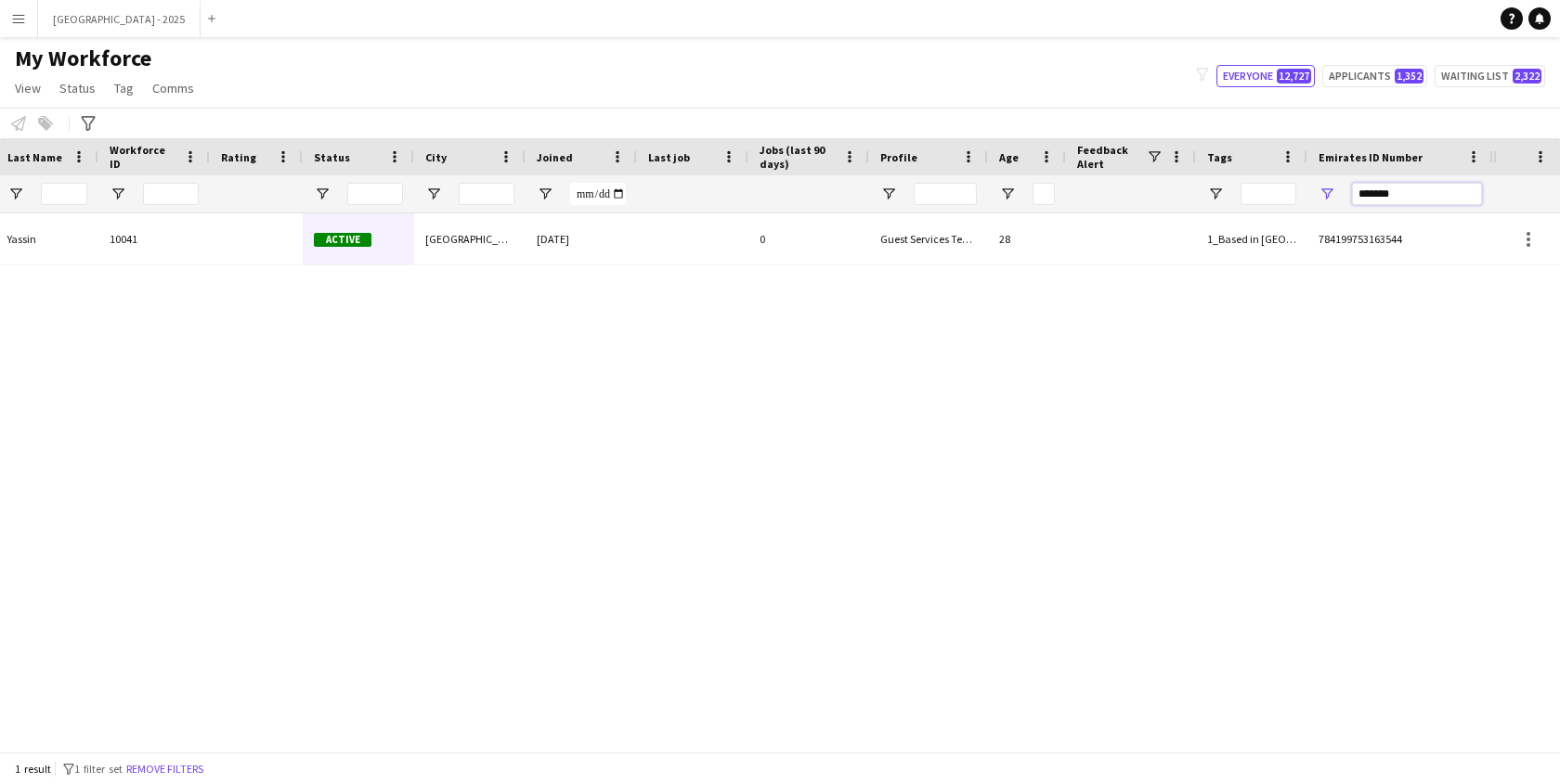
click at [1417, 197] on input "*******" at bounding box center [1417, 194] width 130 height 23
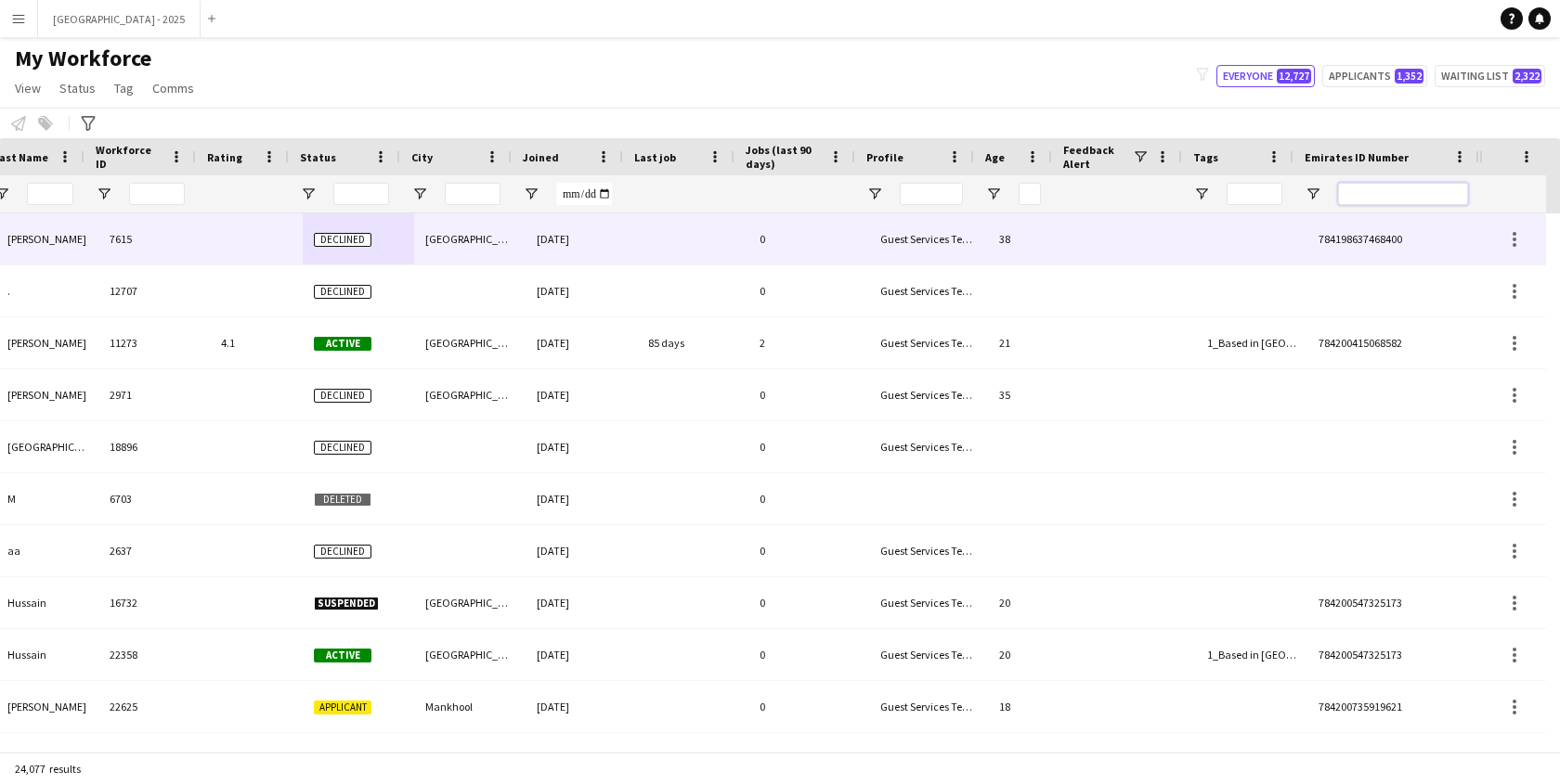
scroll to position [0, 417]
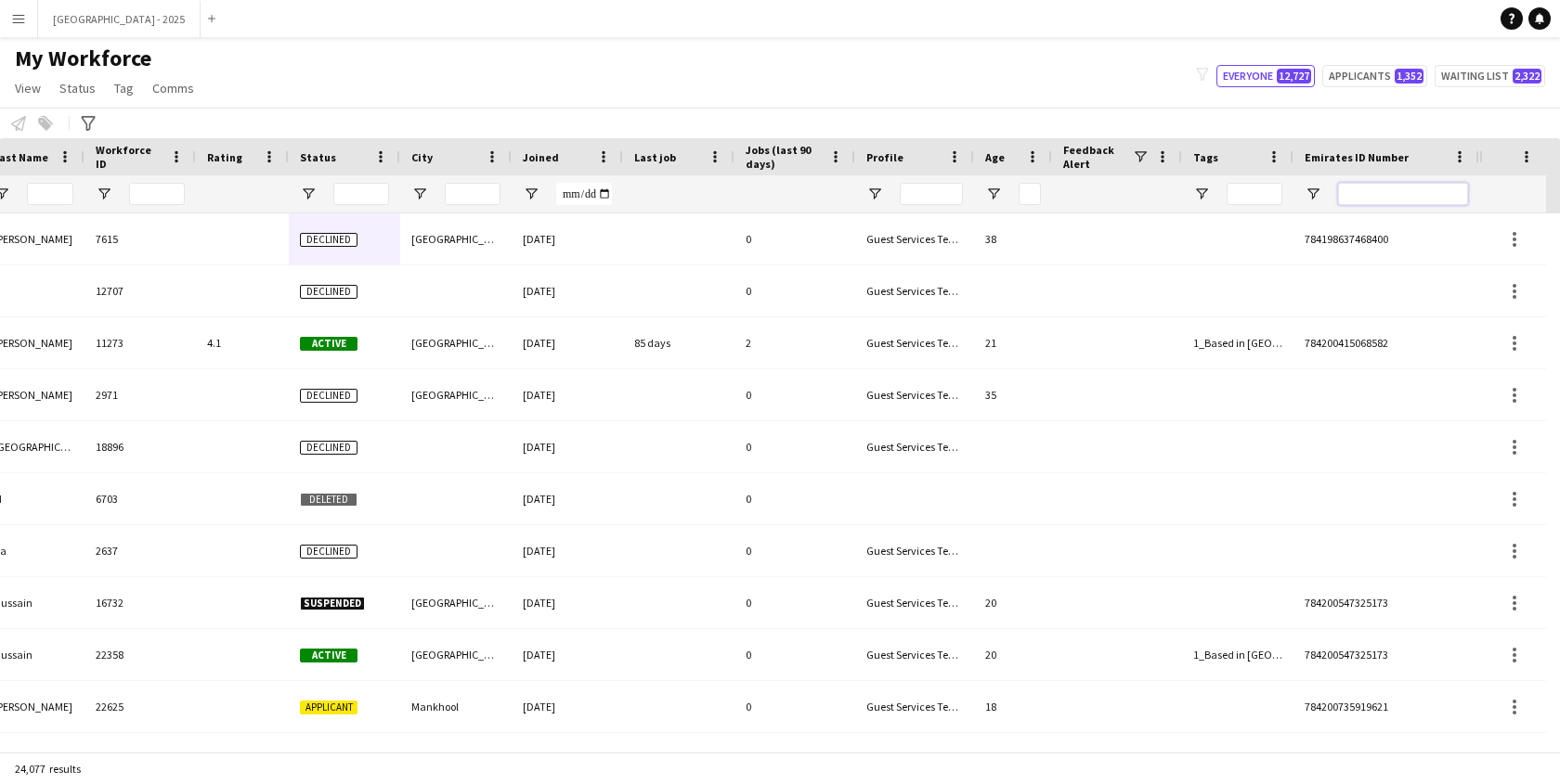
paste input "*******"
type input "*******"
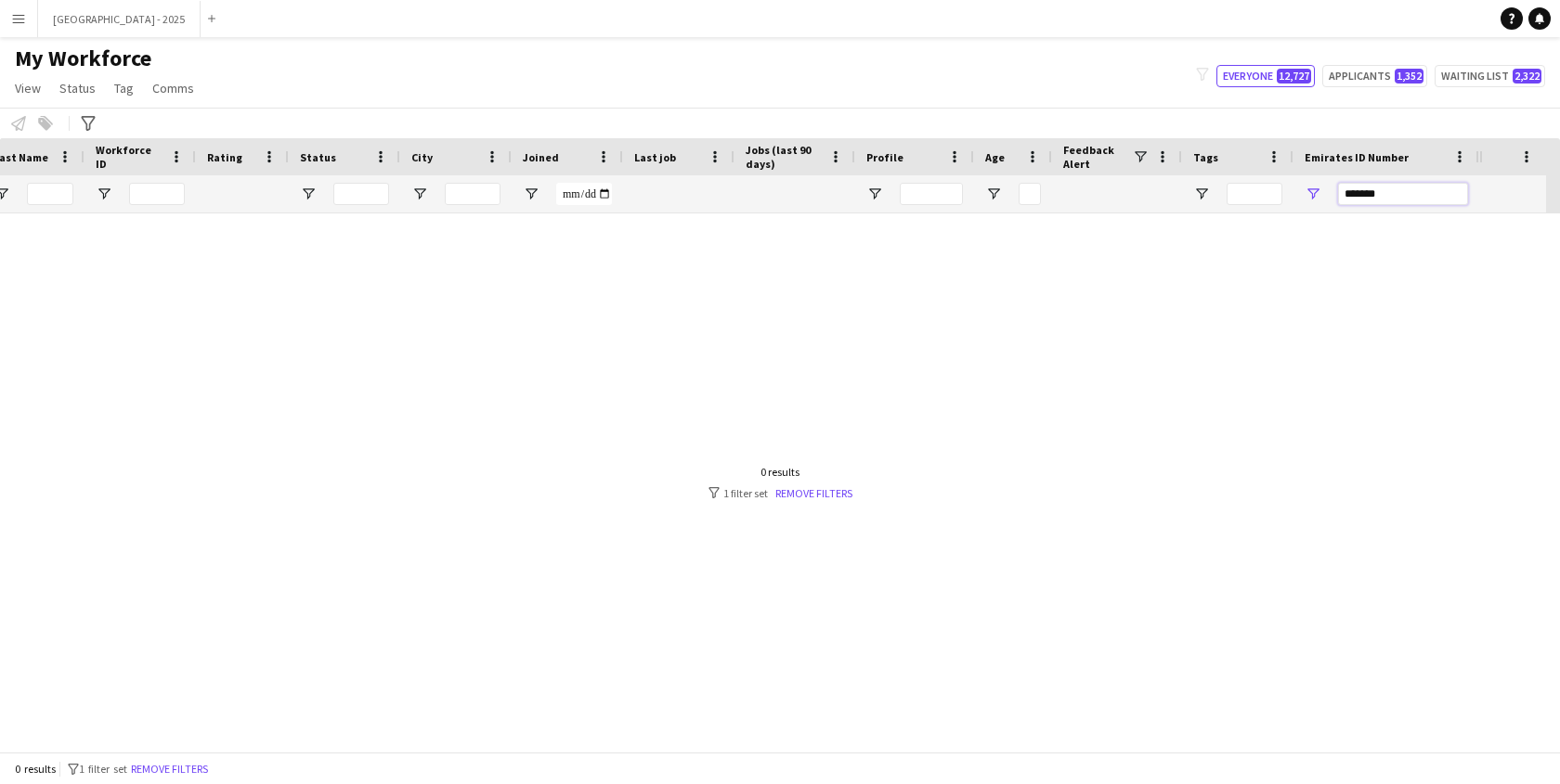
click at [1358, 197] on input "*******" at bounding box center [1403, 194] width 130 height 23
click at [1358, 197] on input "*******" at bounding box center [1417, 194] width 130 height 23
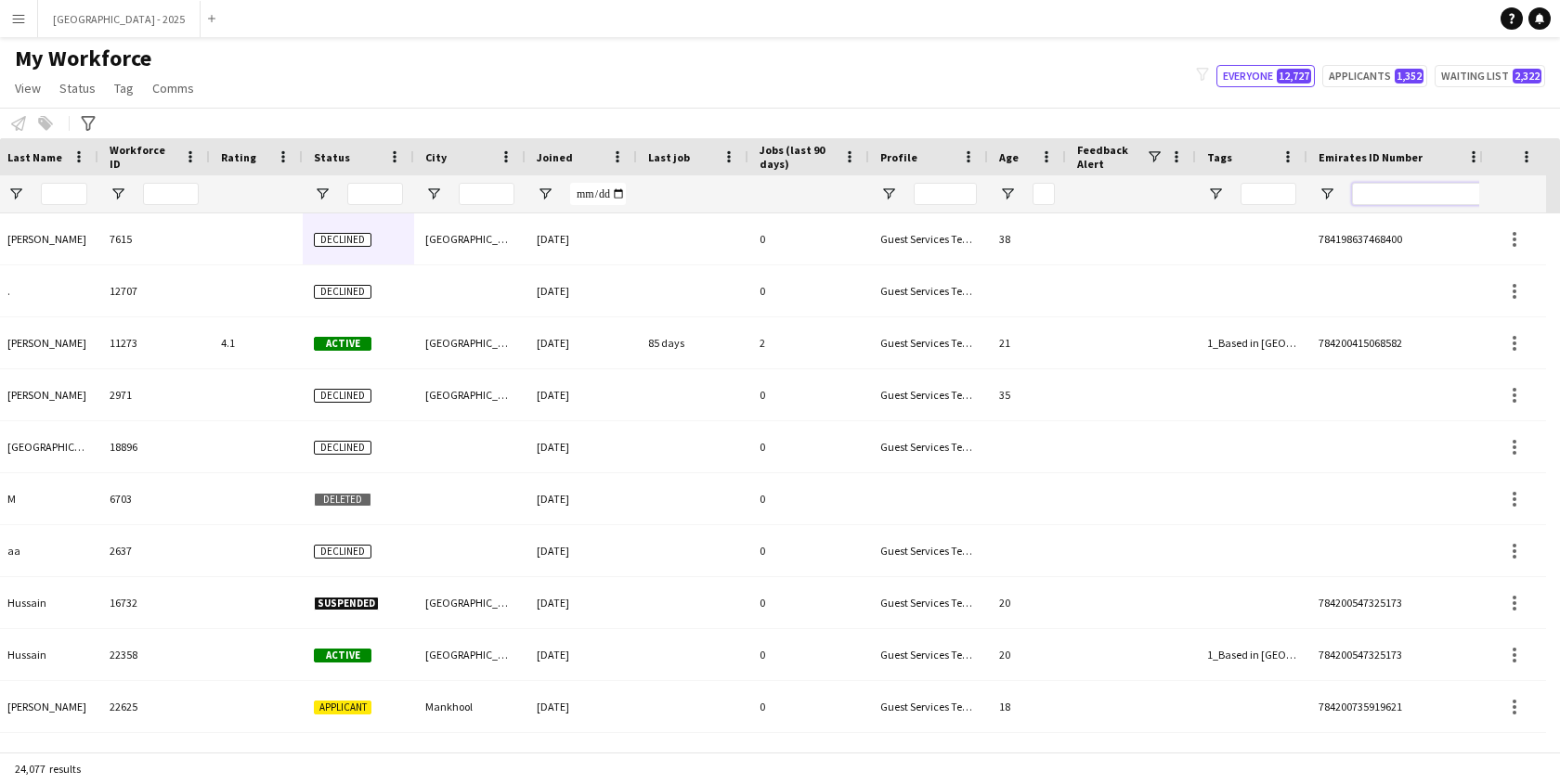
paste input "*******"
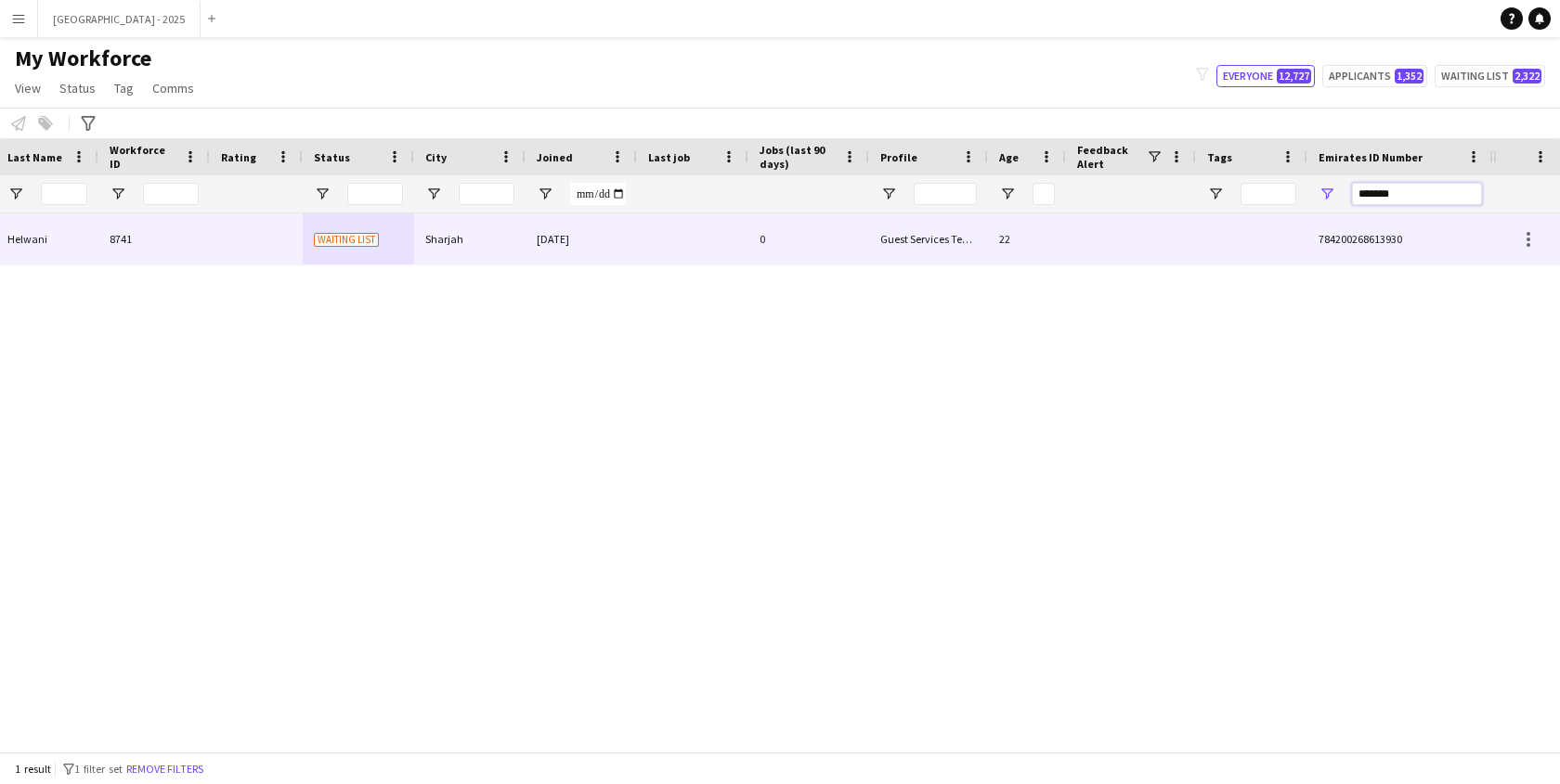
type input "*******"
click at [774, 256] on div "0" at bounding box center [809, 239] width 121 height 51
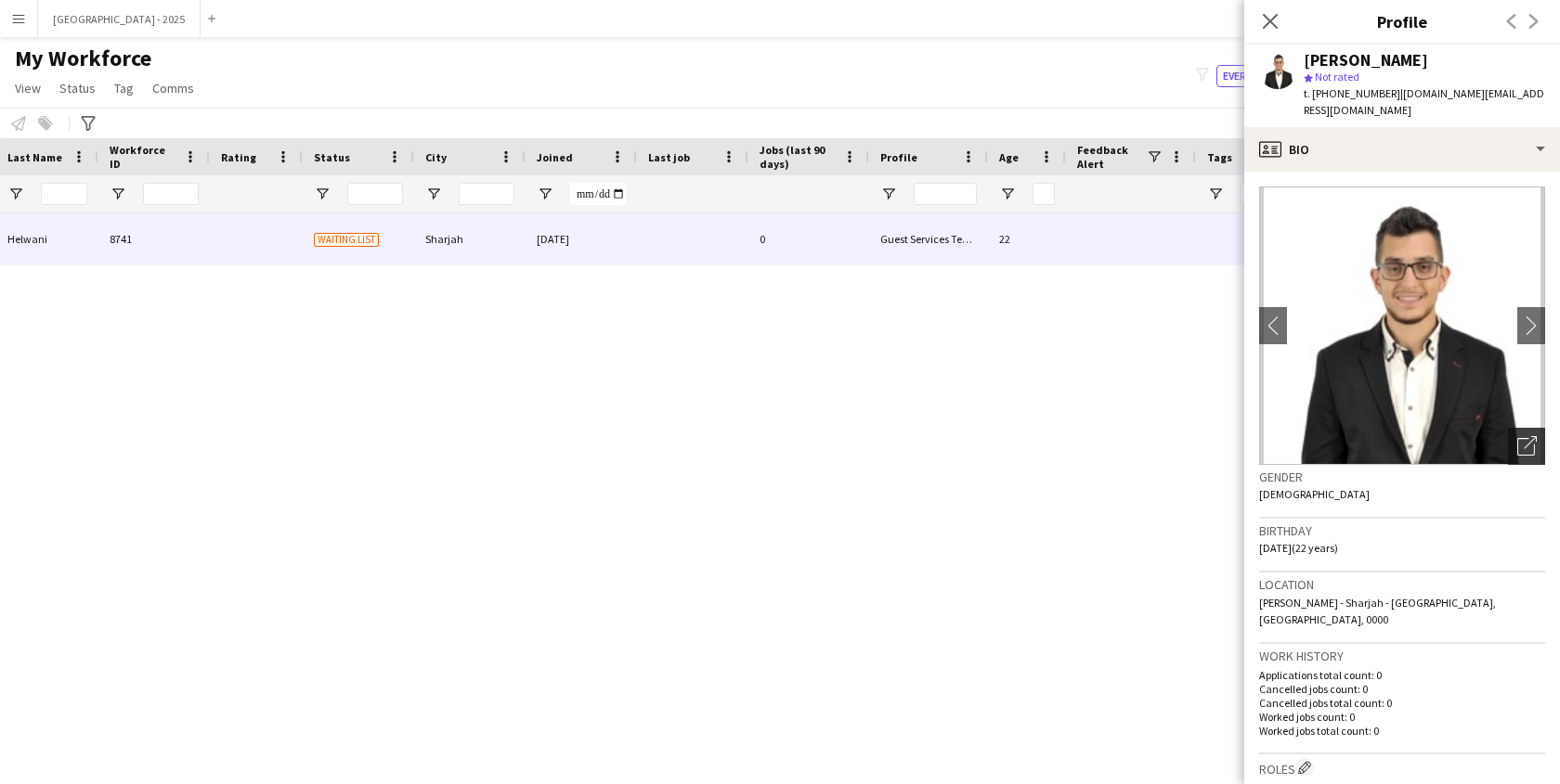
click at [1517, 436] on icon "Open photos pop-in" at bounding box center [1527, 446] width 20 height 20
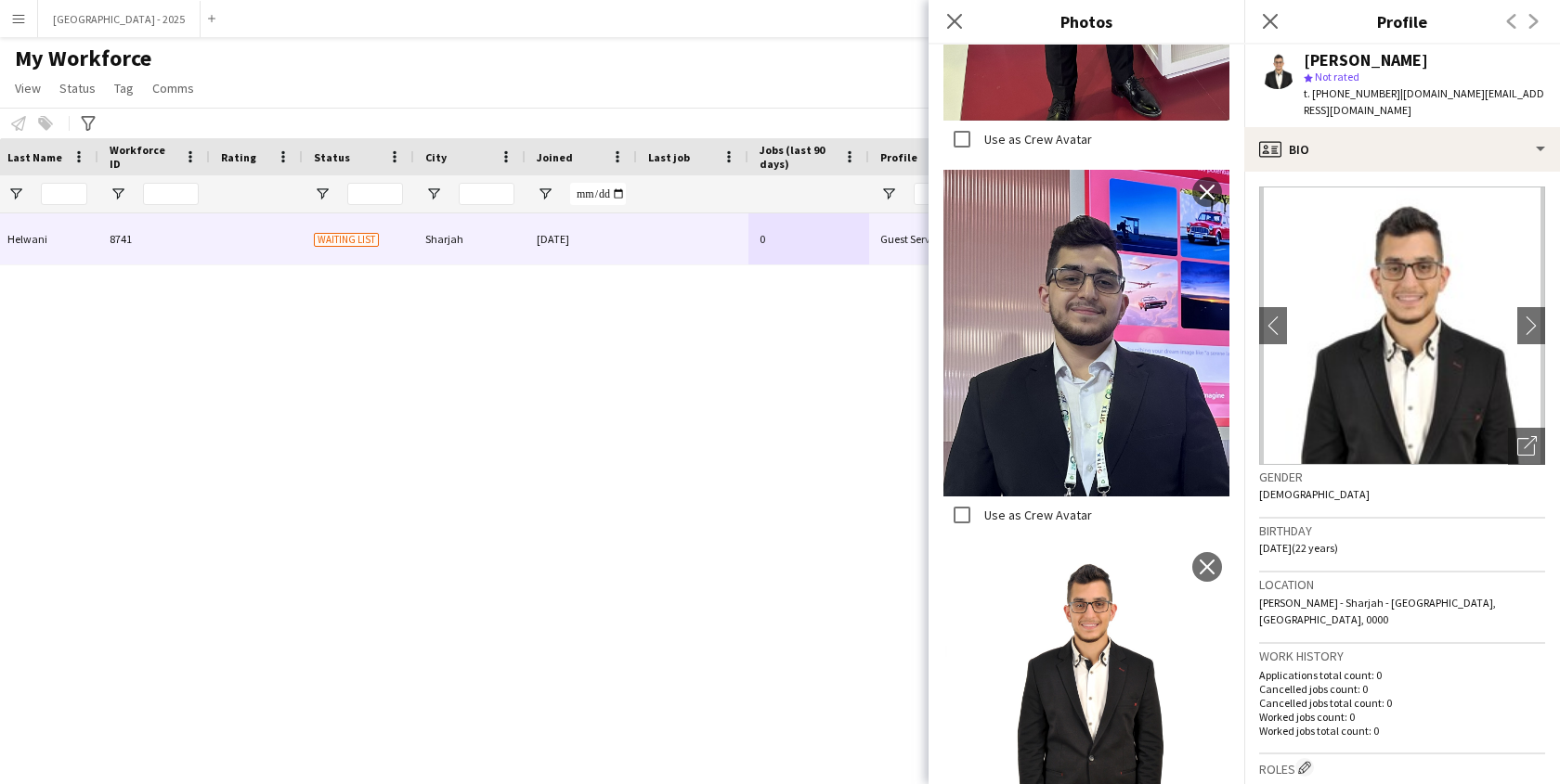
scroll to position [4039, 0]
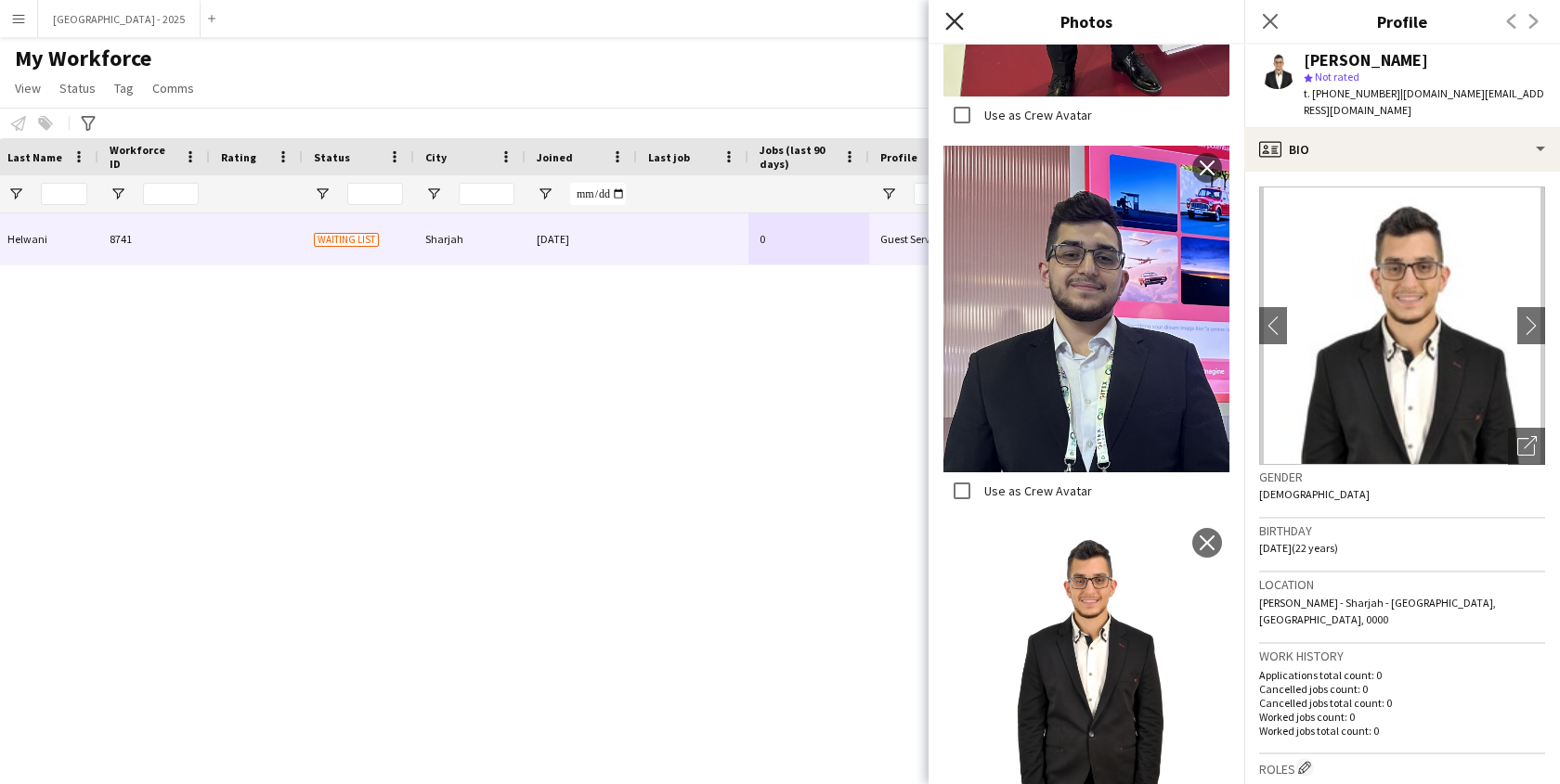
click at [959, 20] on icon "Close pop-in" at bounding box center [955, 21] width 18 height 18
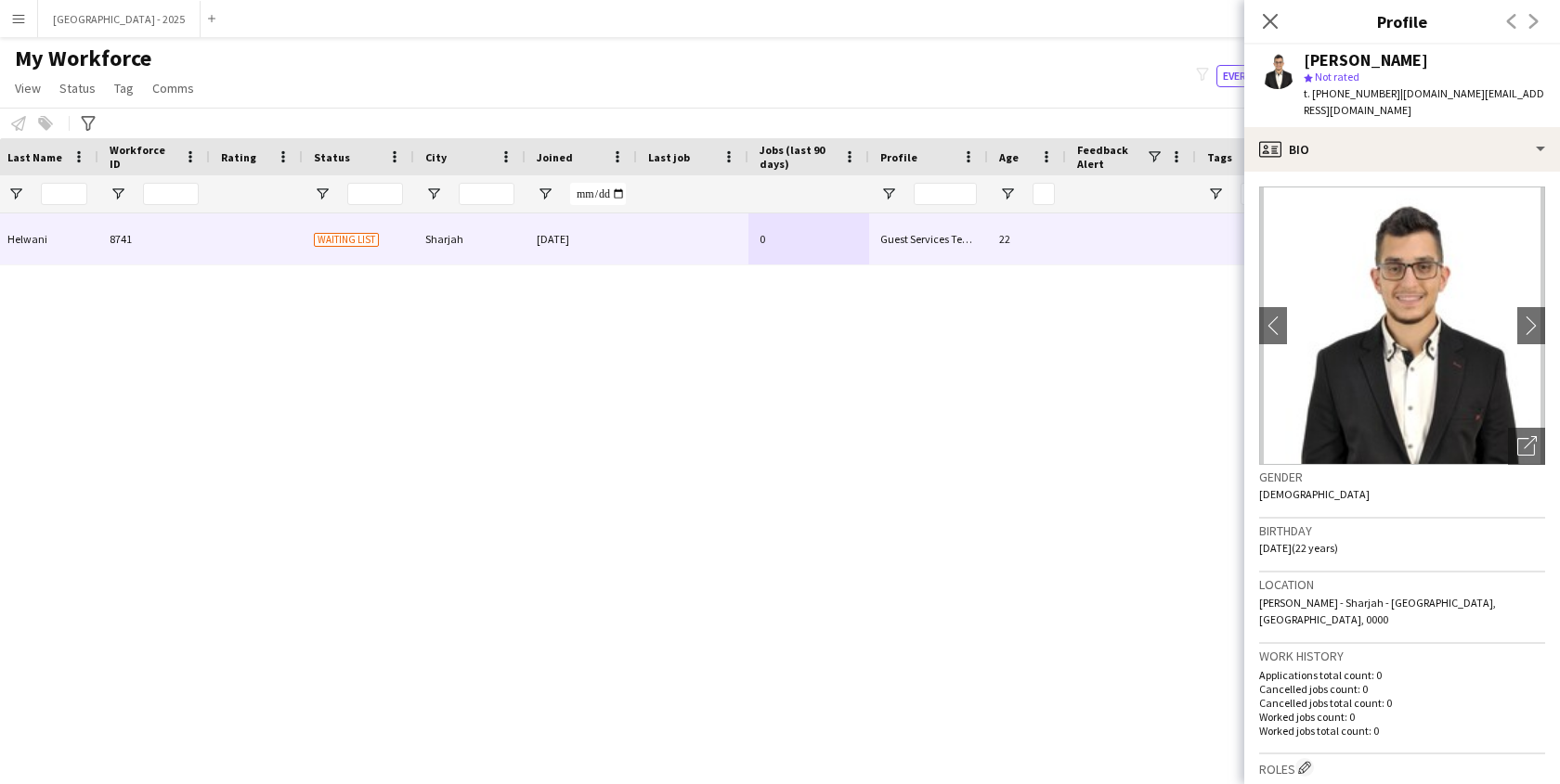
scroll to position [357, 0]
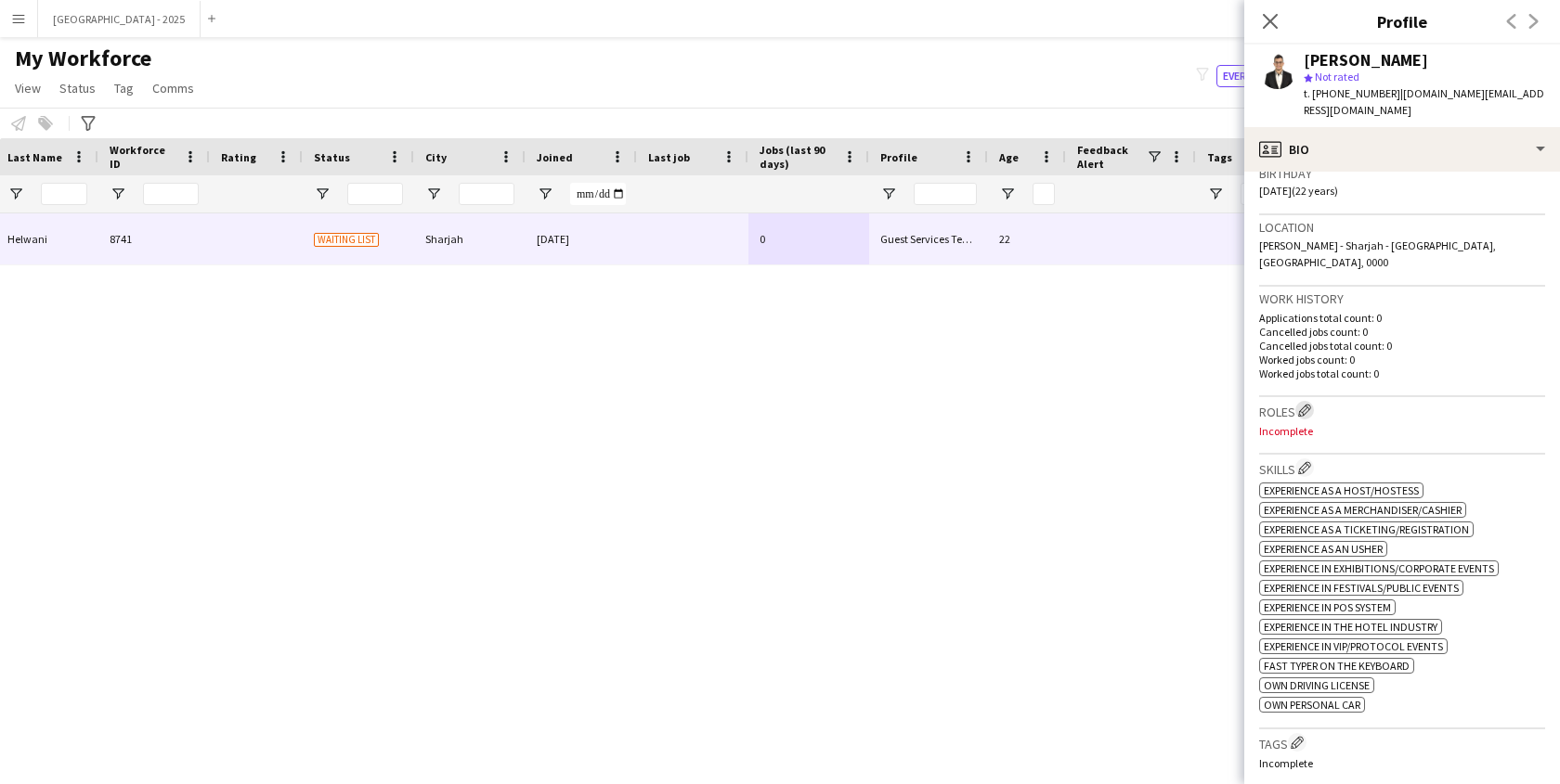
click at [1305, 403] on app-icon "Edit crew company roles" at bounding box center [1304, 409] width 13 height 13
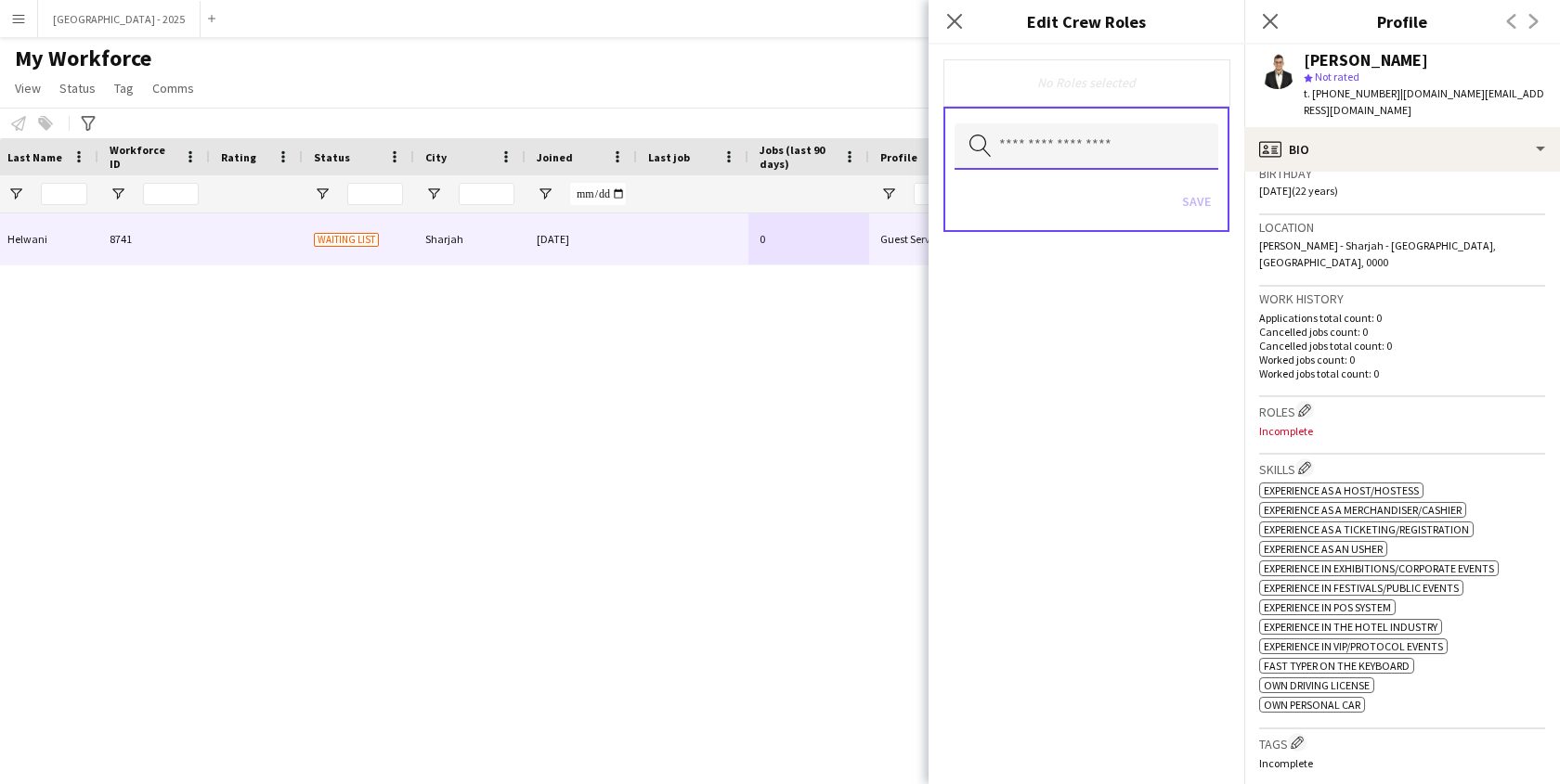
click at [1052, 136] on input "text" at bounding box center [1086, 146] width 264 height 46
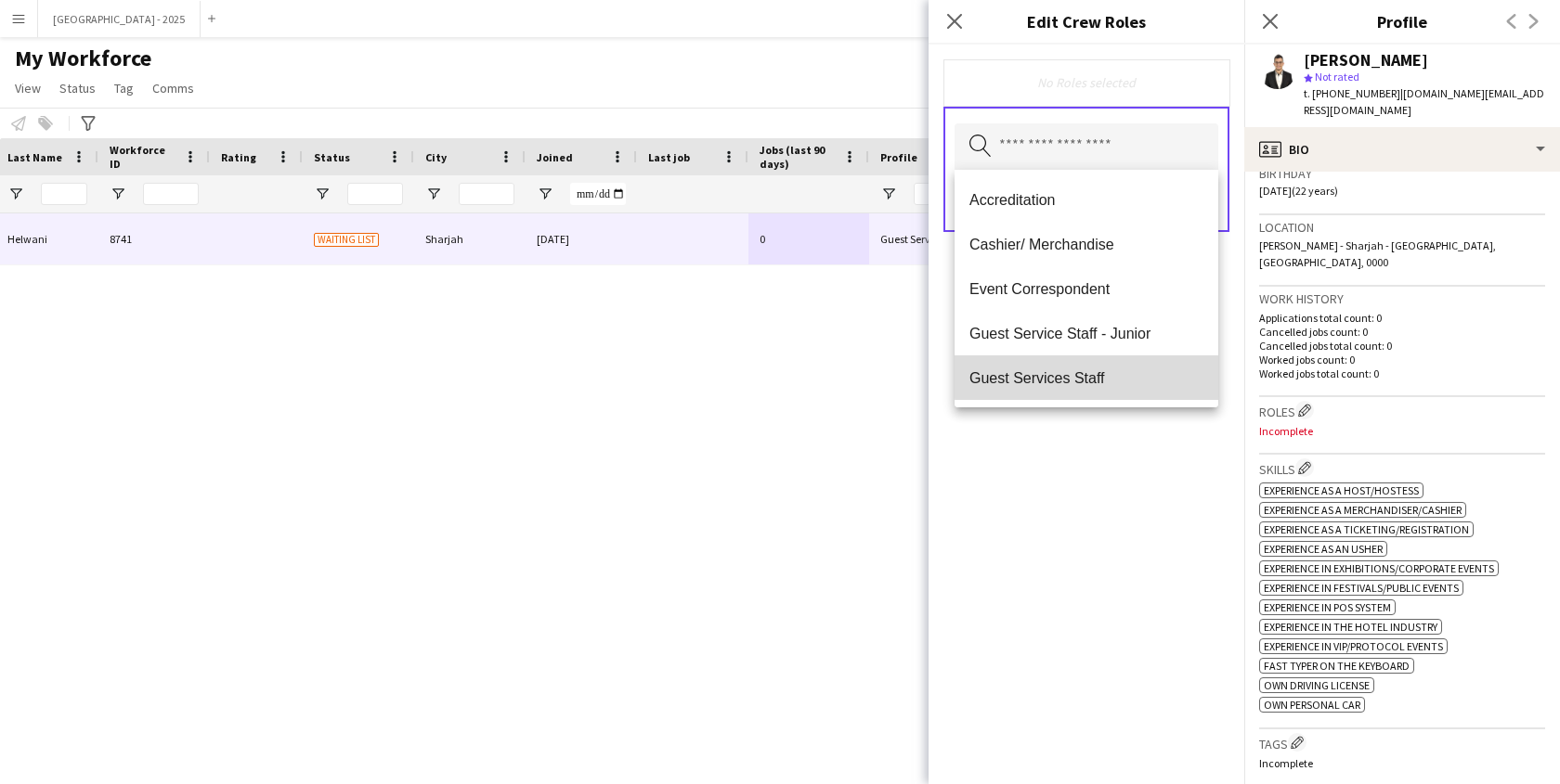
click at [1098, 377] on span "Guest Services Staff" at bounding box center [1086, 379] width 234 height 18
click at [1098, 391] on mat-option "Guest Services Staff - Senior" at bounding box center [1086, 379] width 264 height 44
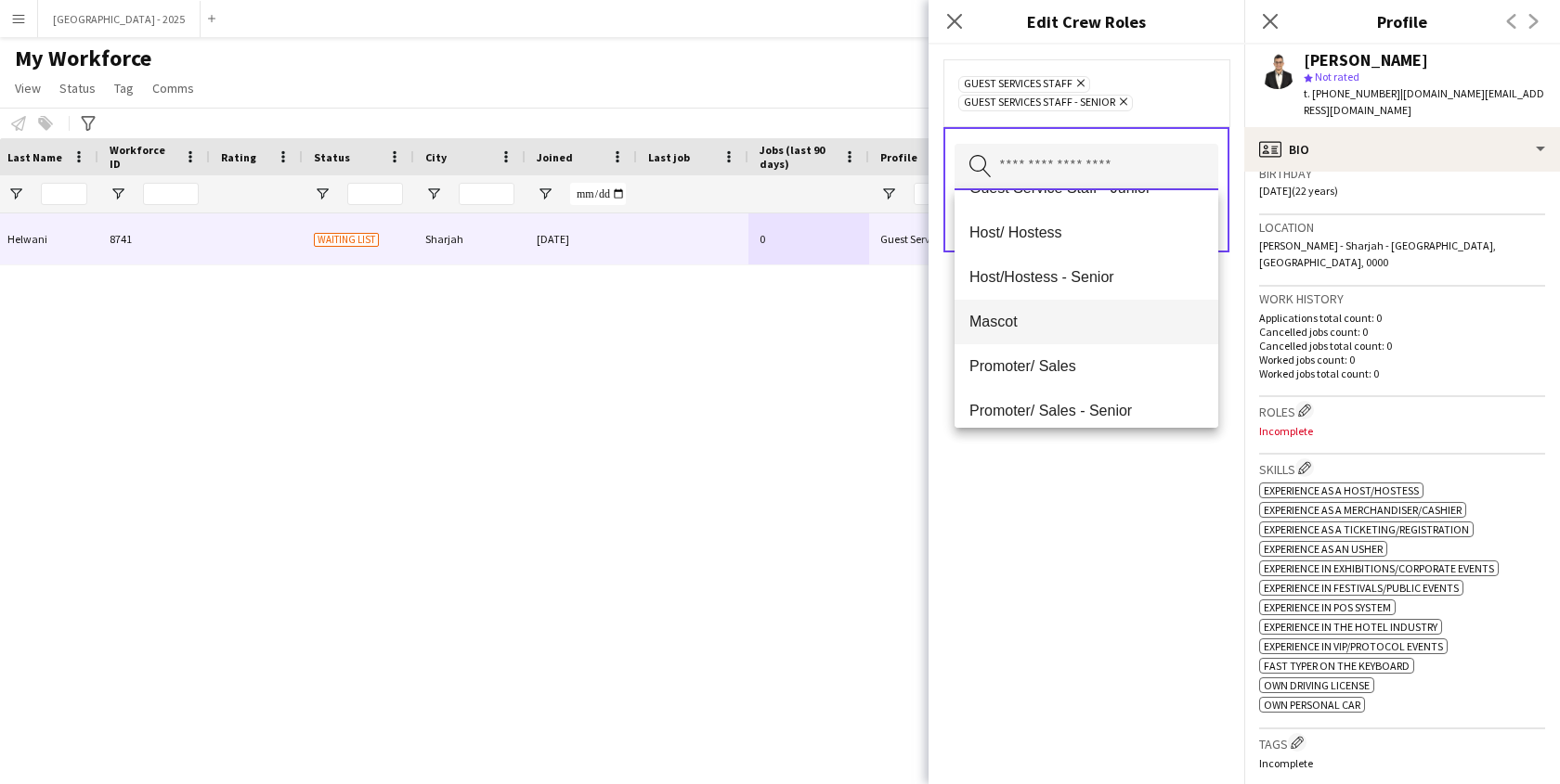
scroll to position [179, 0]
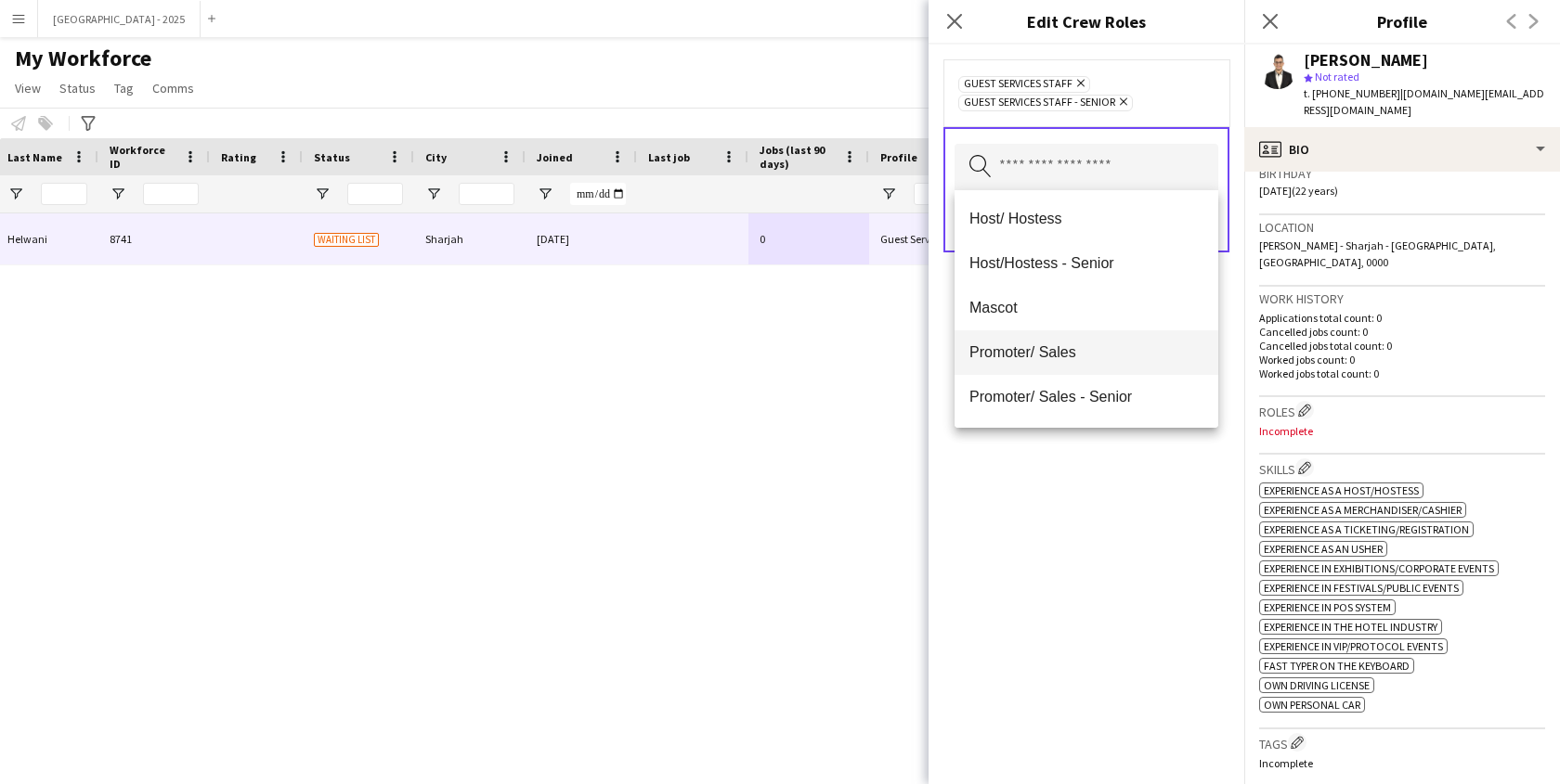
click at [1079, 354] on span "Promoter/ Sales" at bounding box center [1086, 352] width 234 height 18
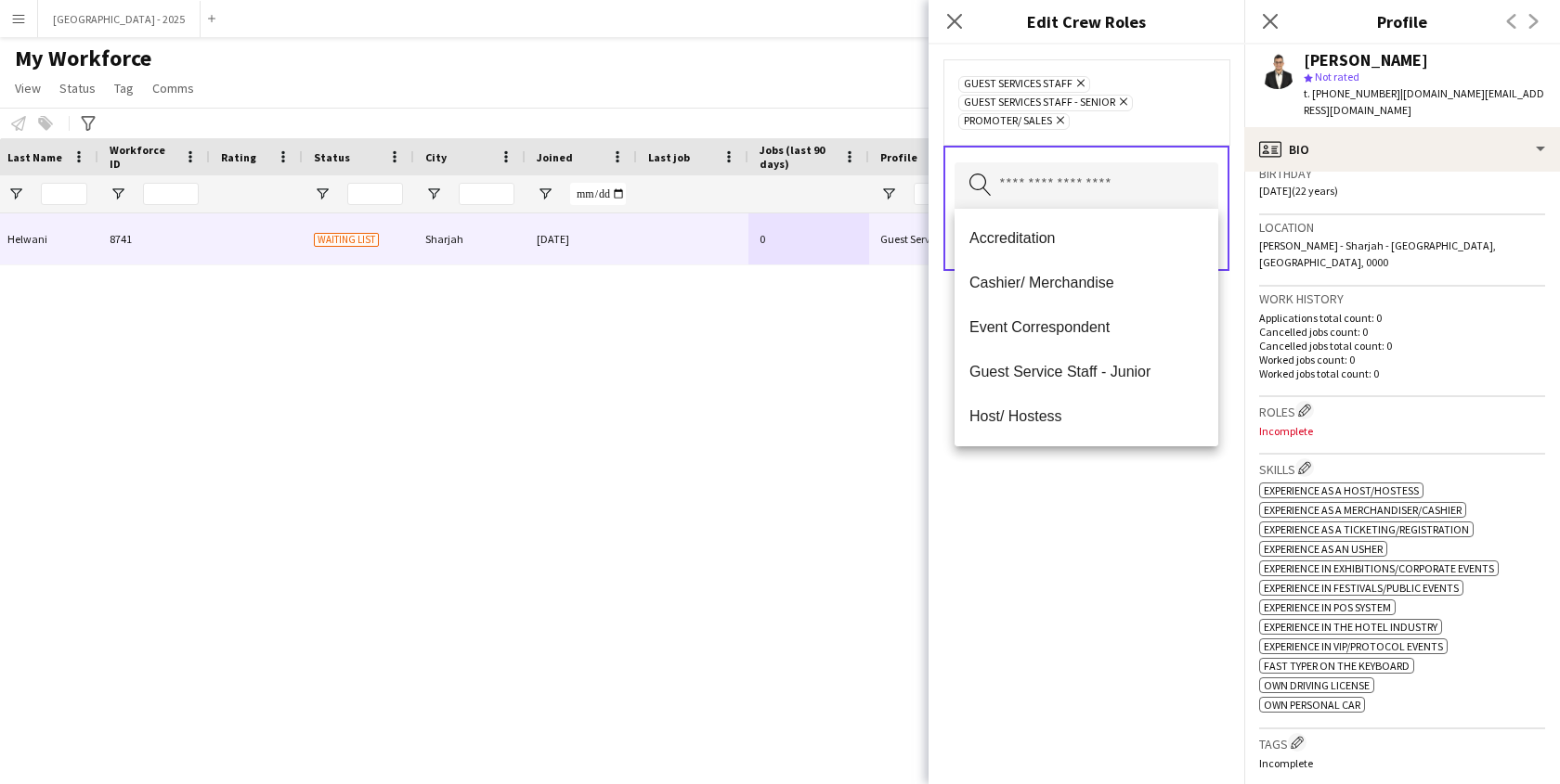
click at [1100, 490] on div "Guest Services Staff Remove Guest Services Staff - Senior Remove Promoter/ Sale…" at bounding box center [1086, 414] width 316 height 740
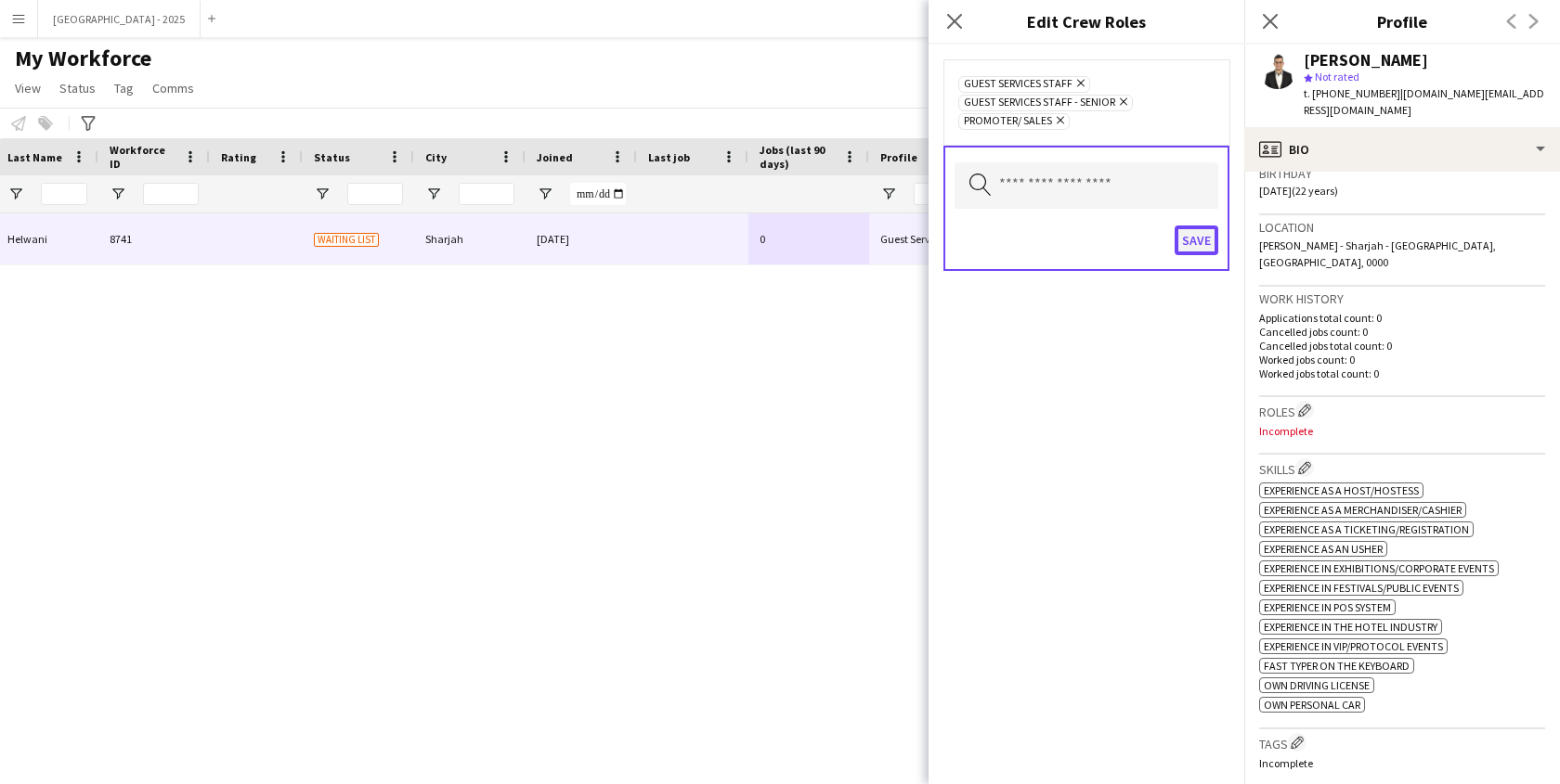
click at [1190, 234] on button "Save" at bounding box center [1197, 240] width 44 height 30
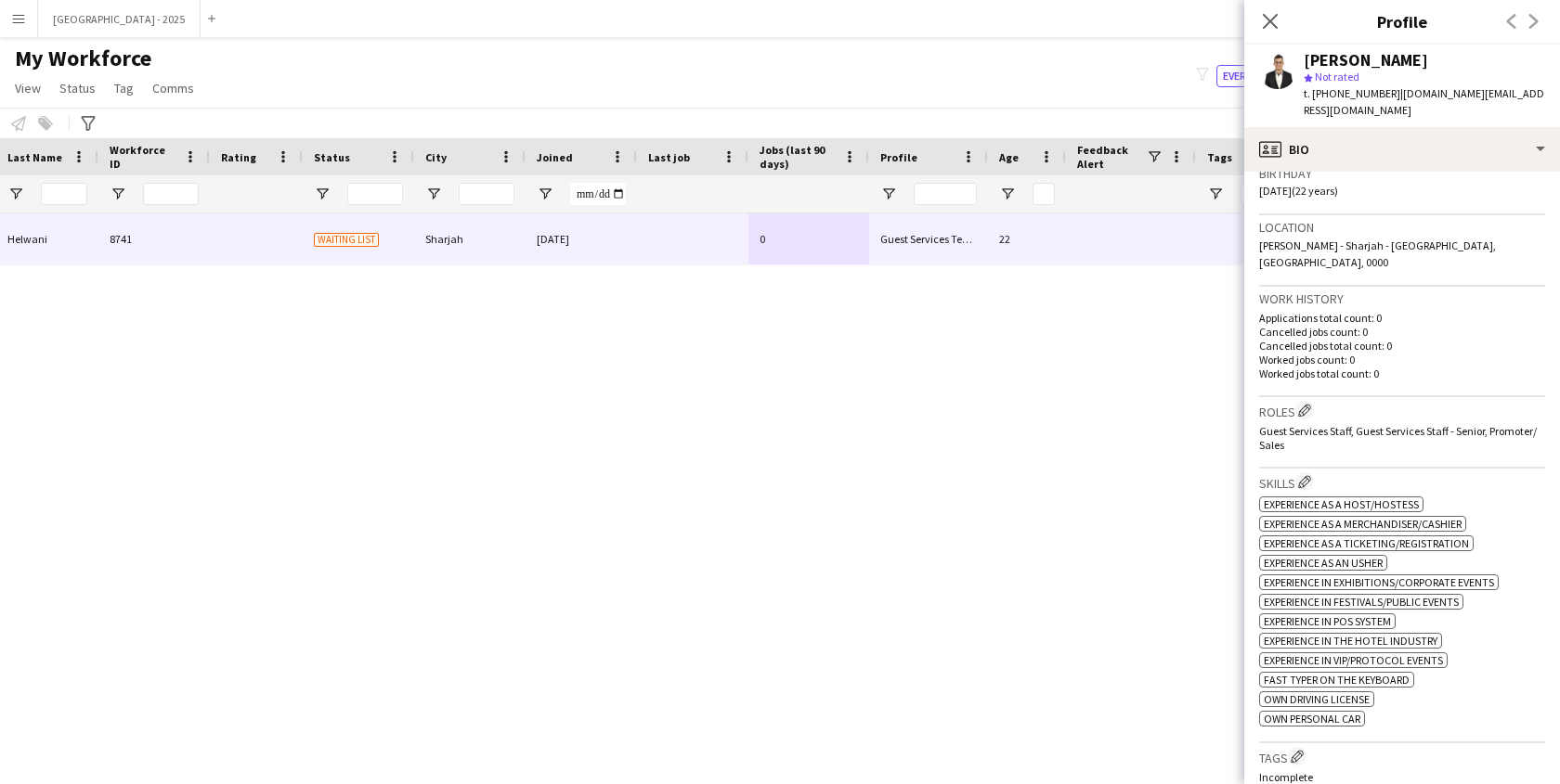
scroll to position [717, 0]
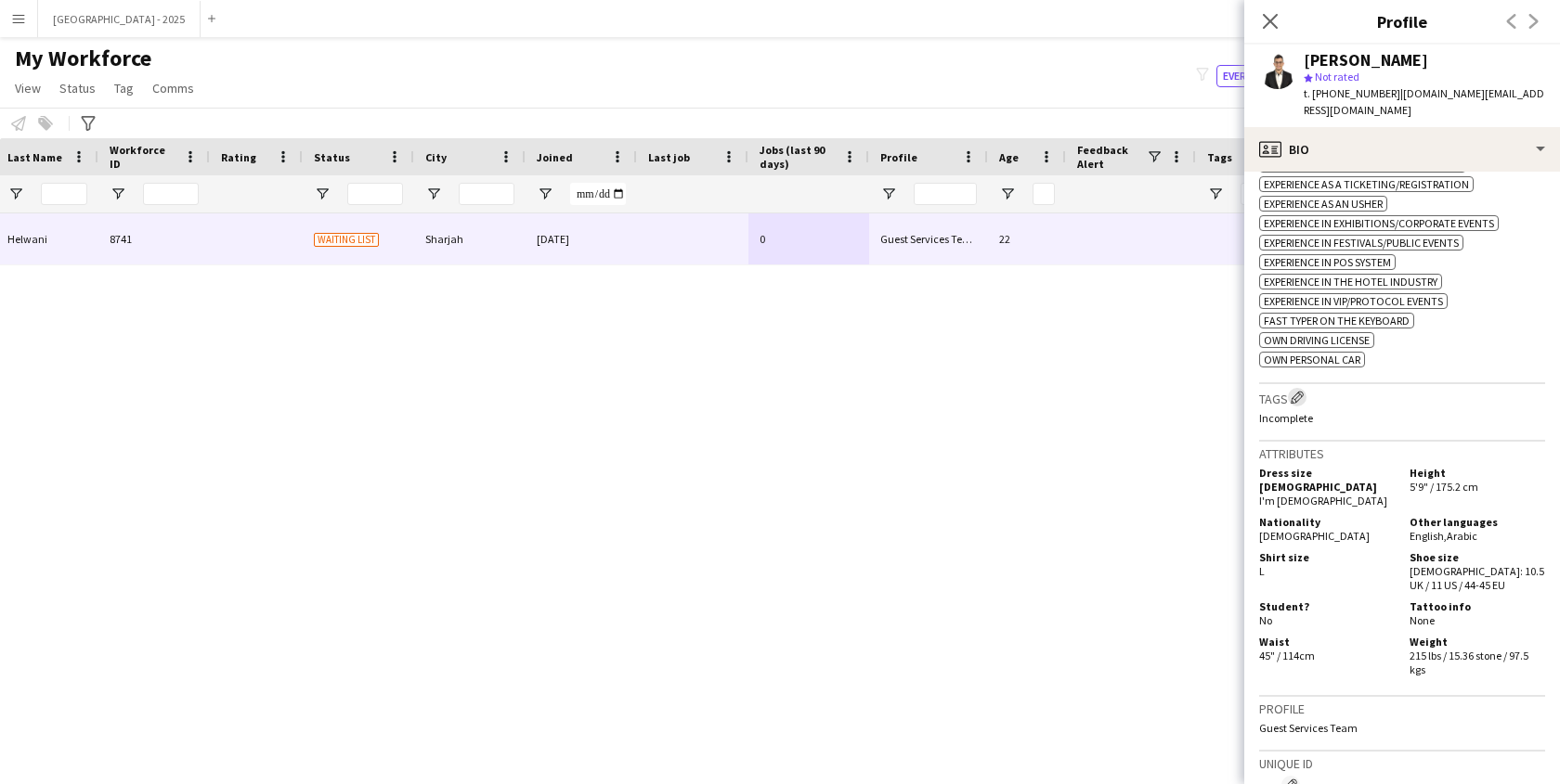
click at [1298, 391] on app-icon "Edit crew company tags" at bounding box center [1297, 396] width 13 height 13
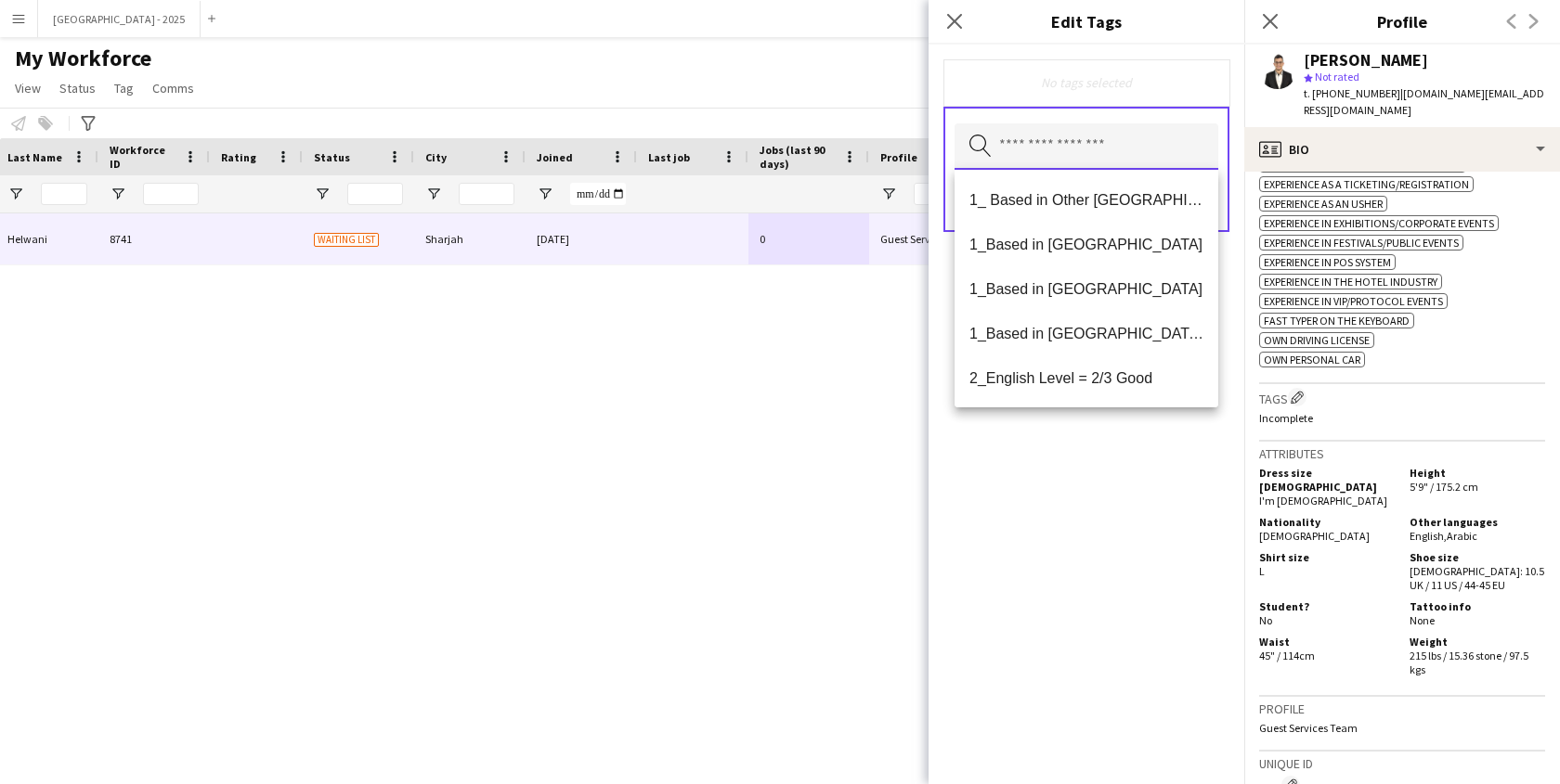
click at [1113, 127] on input "text" at bounding box center [1086, 146] width 264 height 46
click at [1083, 326] on span "1_Based in [GEOGRAPHIC_DATA]/[GEOGRAPHIC_DATA]/Ajman" at bounding box center [1086, 334] width 234 height 18
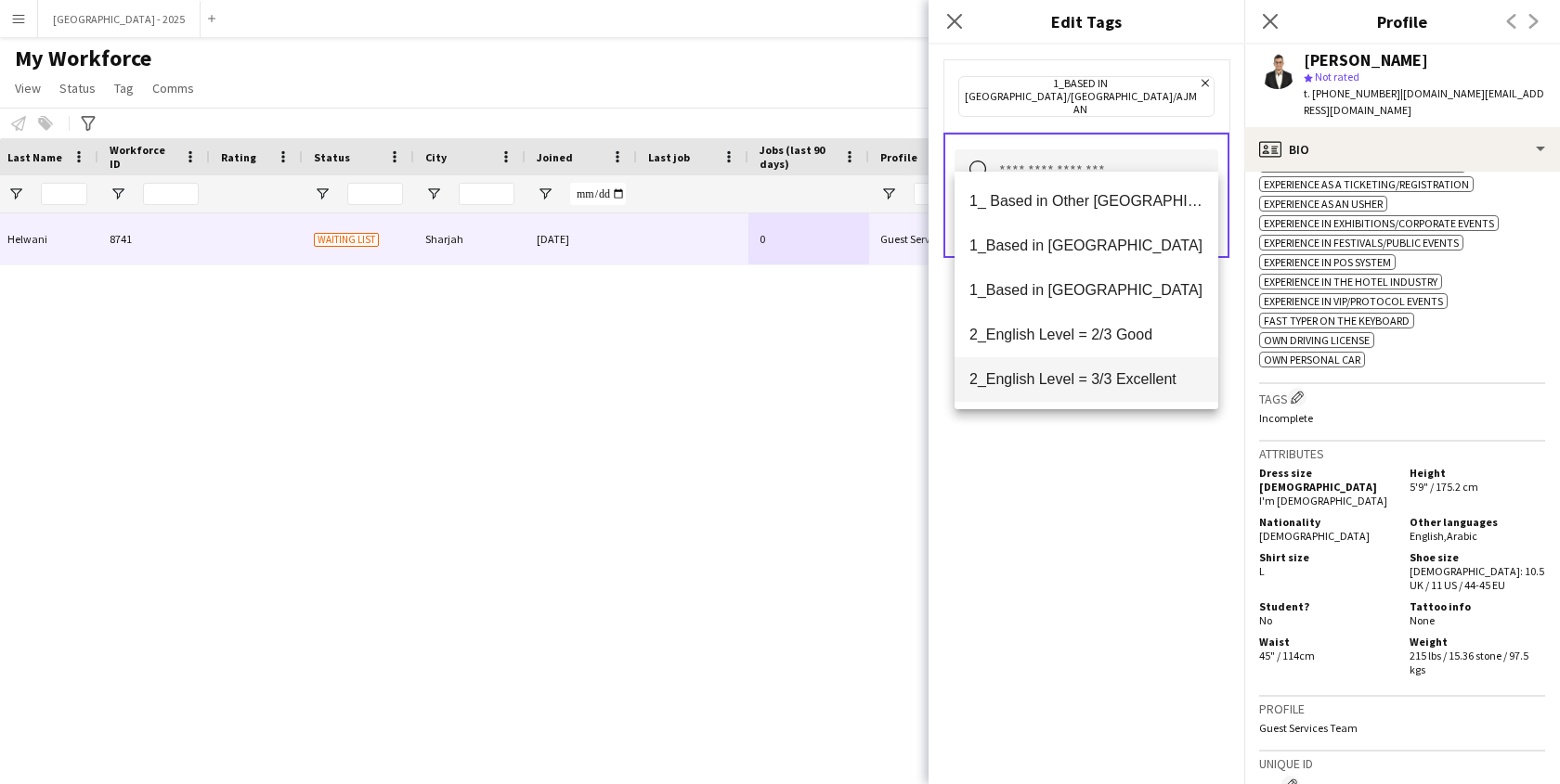
click at [1094, 370] on mat-option "2_English Level = 3/3 Excellent" at bounding box center [1086, 379] width 264 height 44
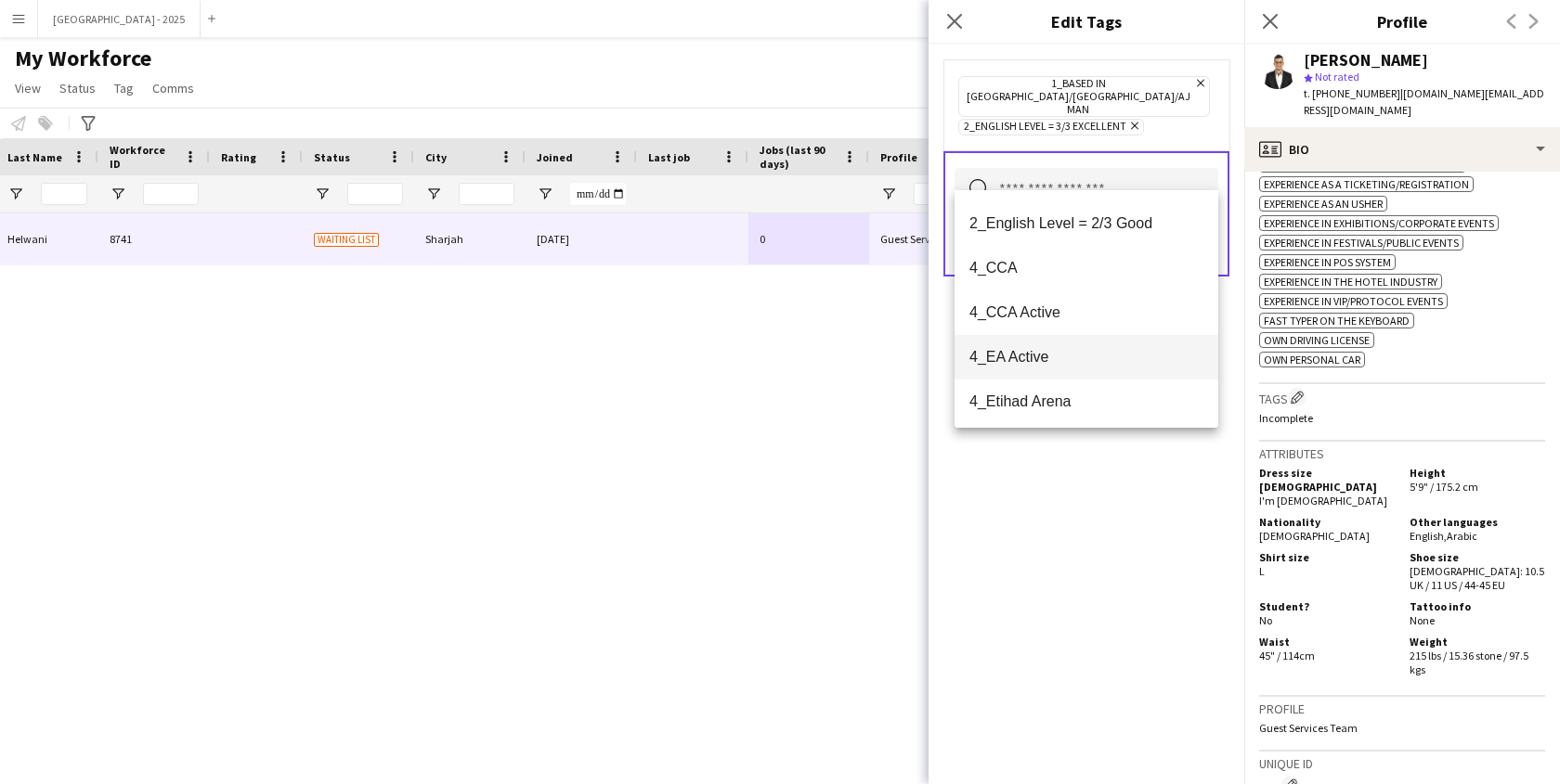
scroll to position [146, 0]
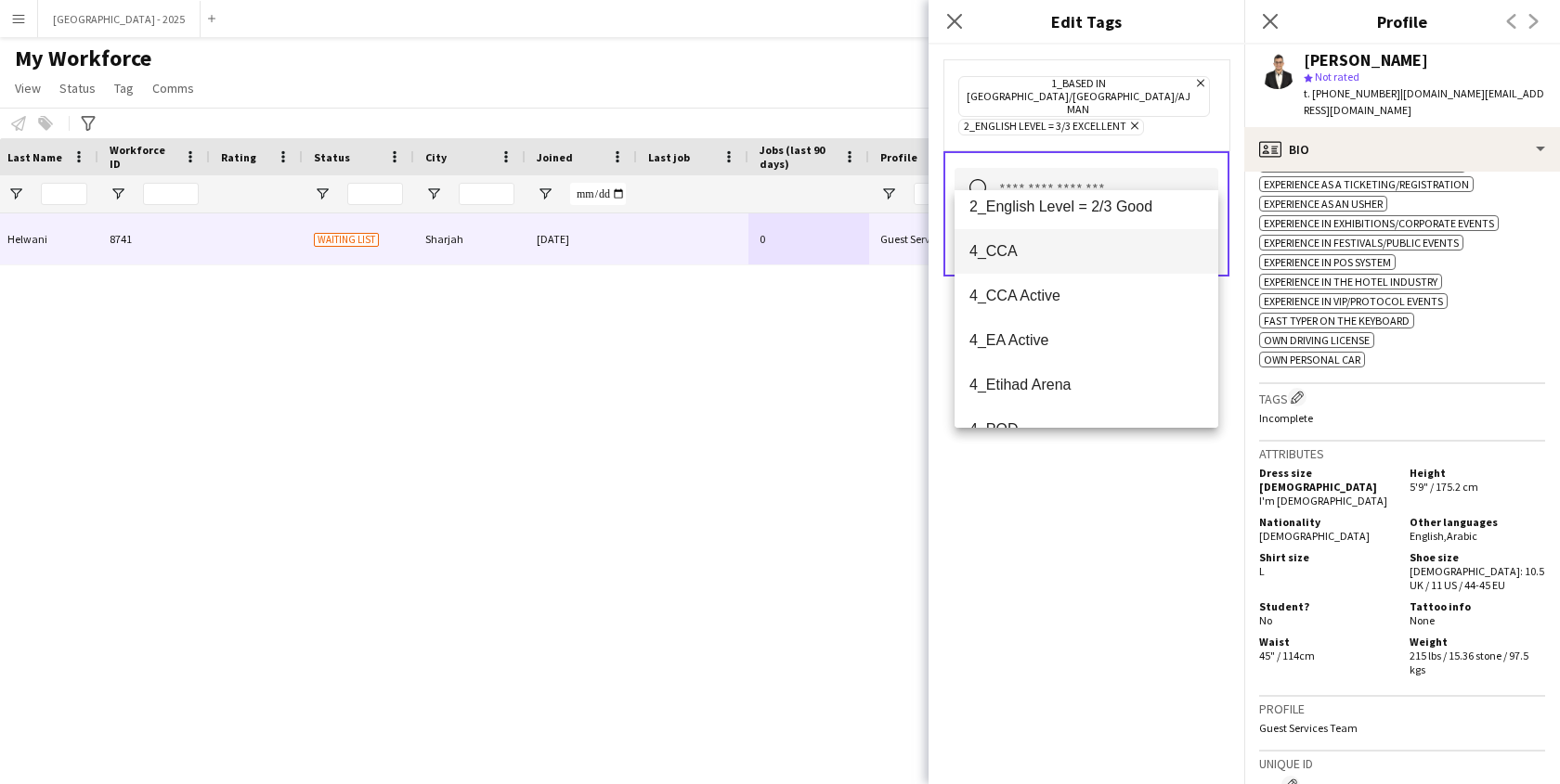
click at [1050, 267] on mat-option "4_CCA" at bounding box center [1086, 251] width 264 height 44
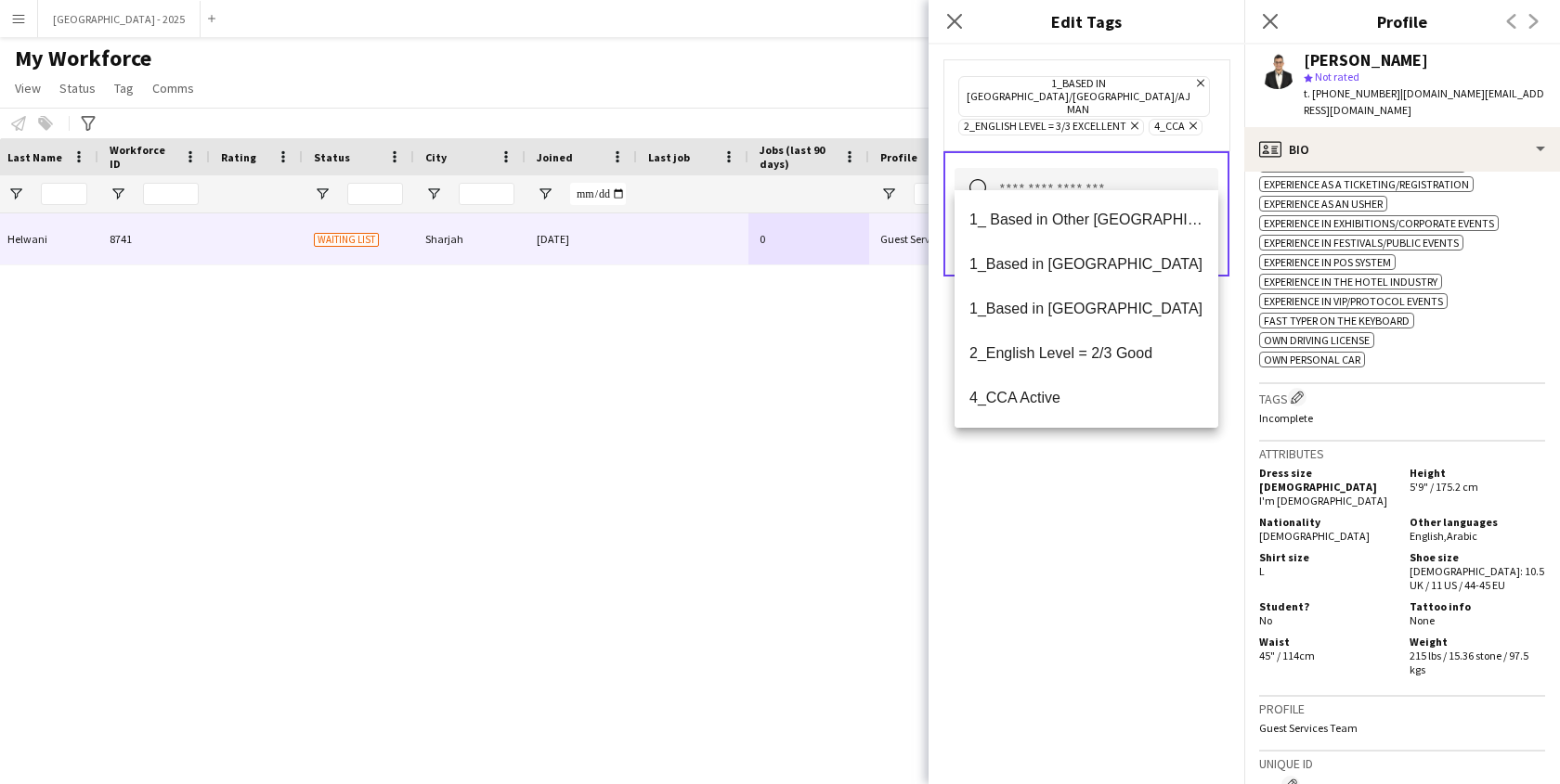
click at [1113, 486] on div "1_Based in [GEOGRAPHIC_DATA]/[GEOGRAPHIC_DATA]/Ajman Remove 2_English Level = 3…" at bounding box center [1086, 414] width 316 height 740
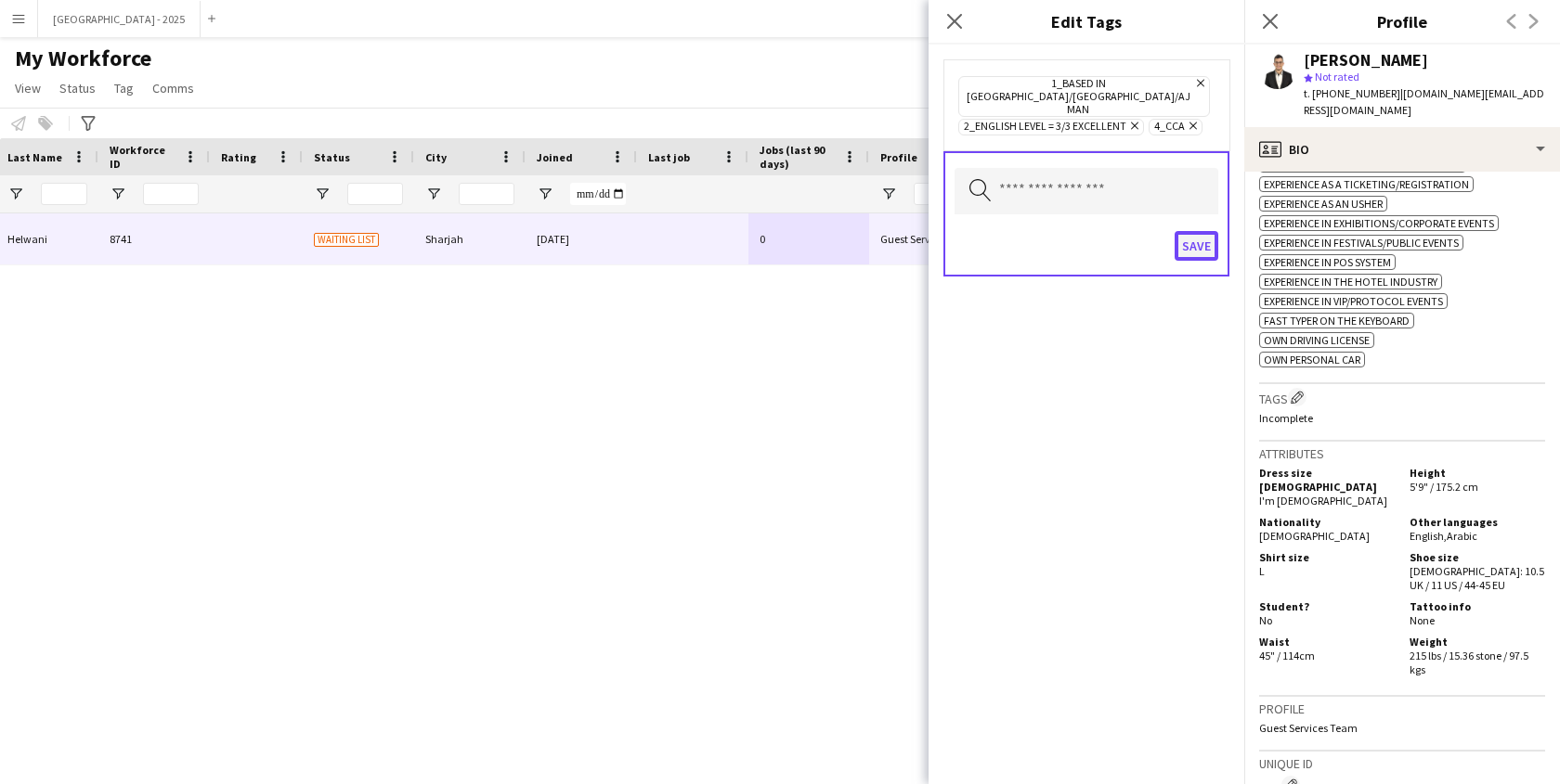
click at [1195, 231] on button "Save" at bounding box center [1197, 246] width 44 height 30
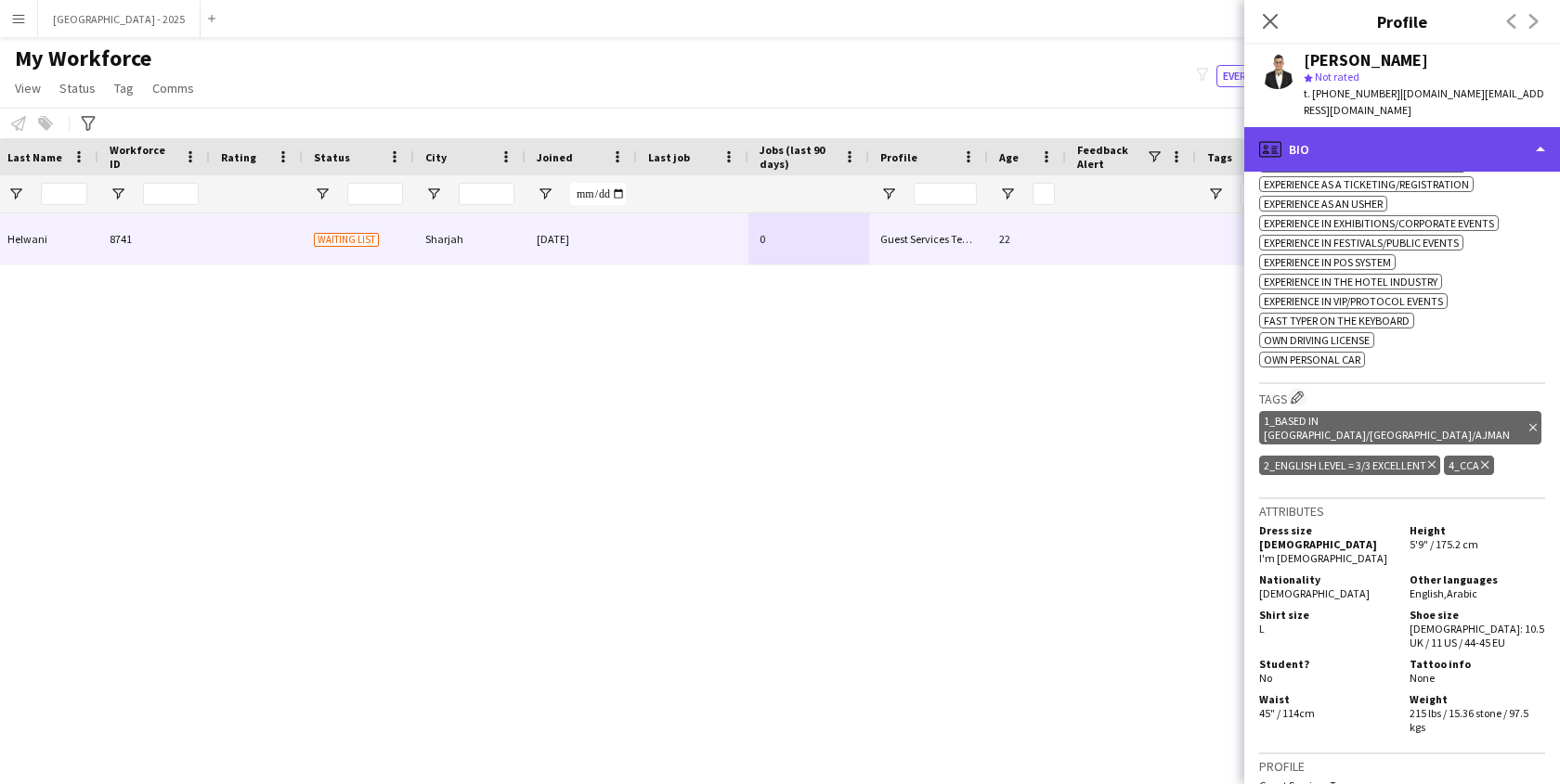
click at [1346, 128] on div "profile Bio" at bounding box center [1402, 149] width 316 height 44
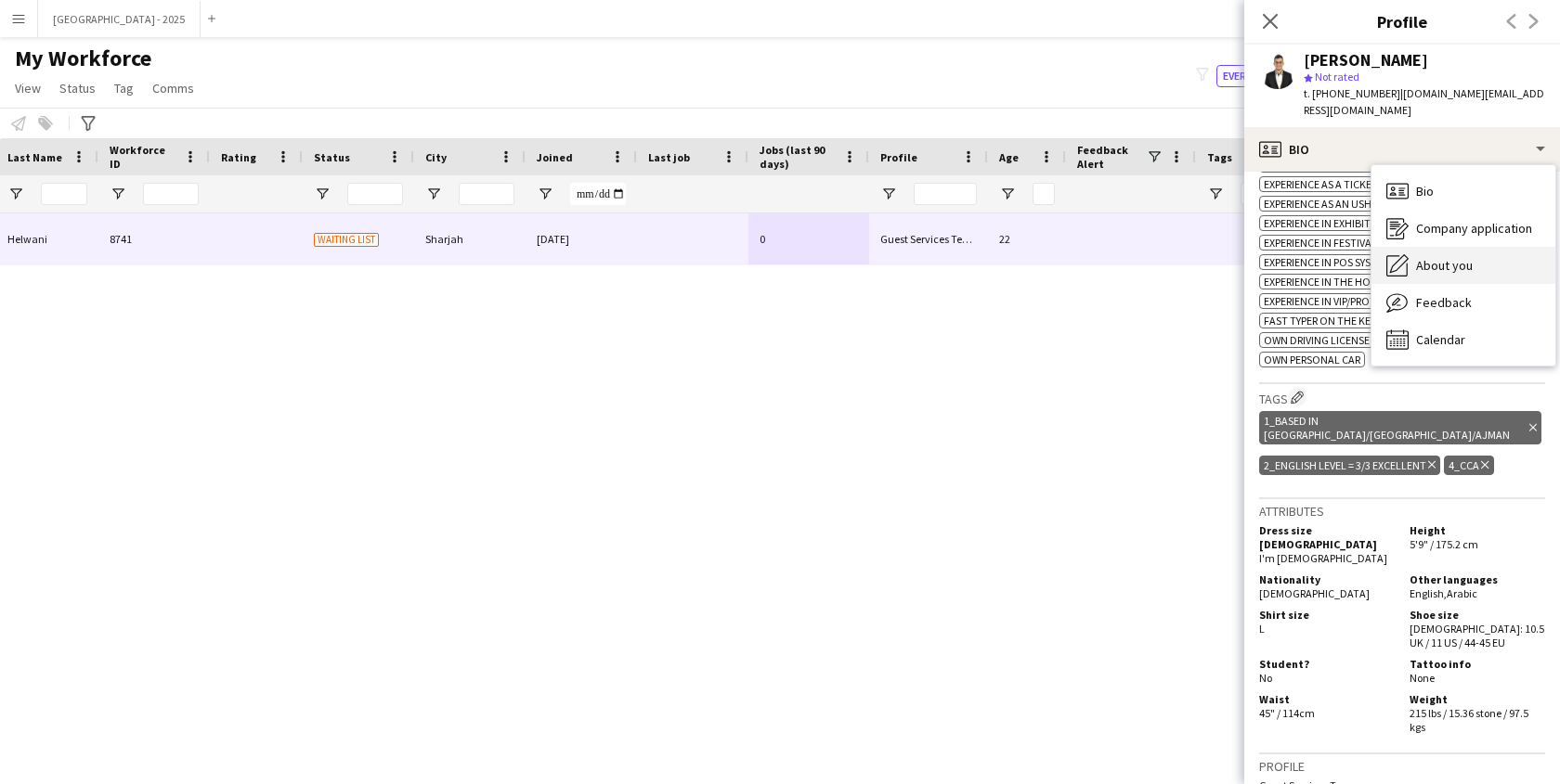
click at [1447, 257] on span "About you" at bounding box center [1444, 265] width 56 height 17
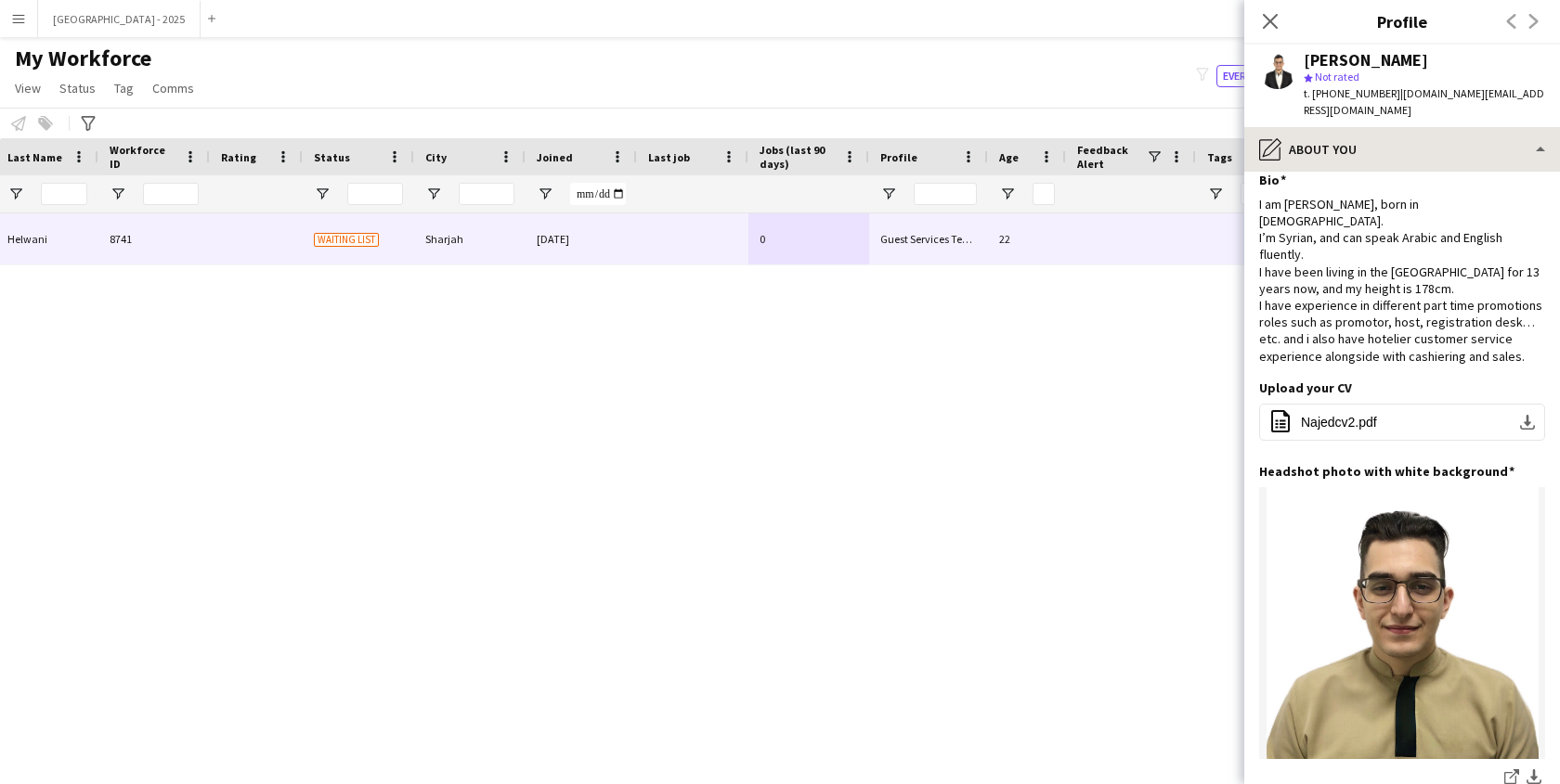
scroll to position [0, 0]
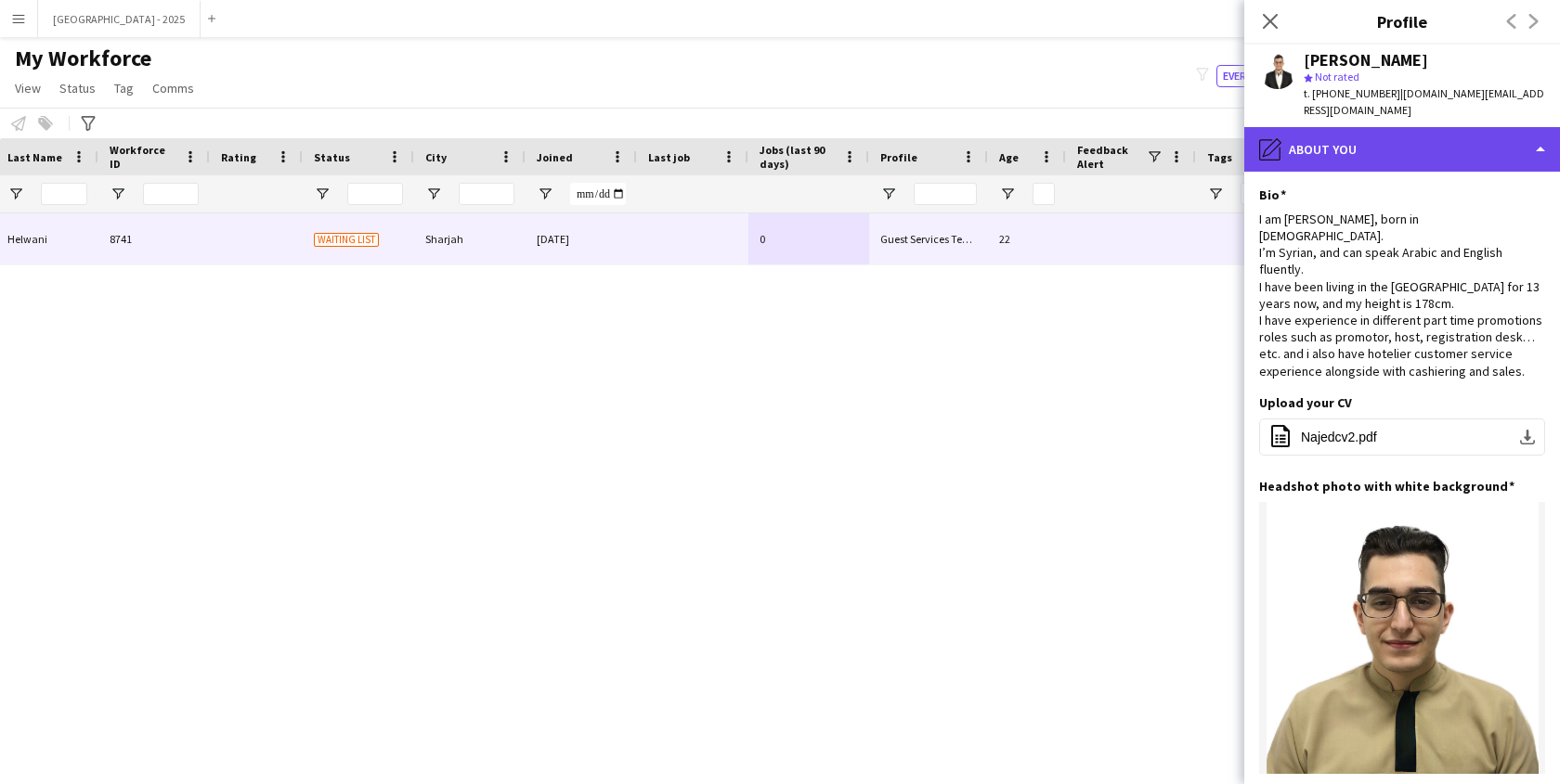
click at [1384, 129] on div "pencil4 About you" at bounding box center [1402, 149] width 316 height 44
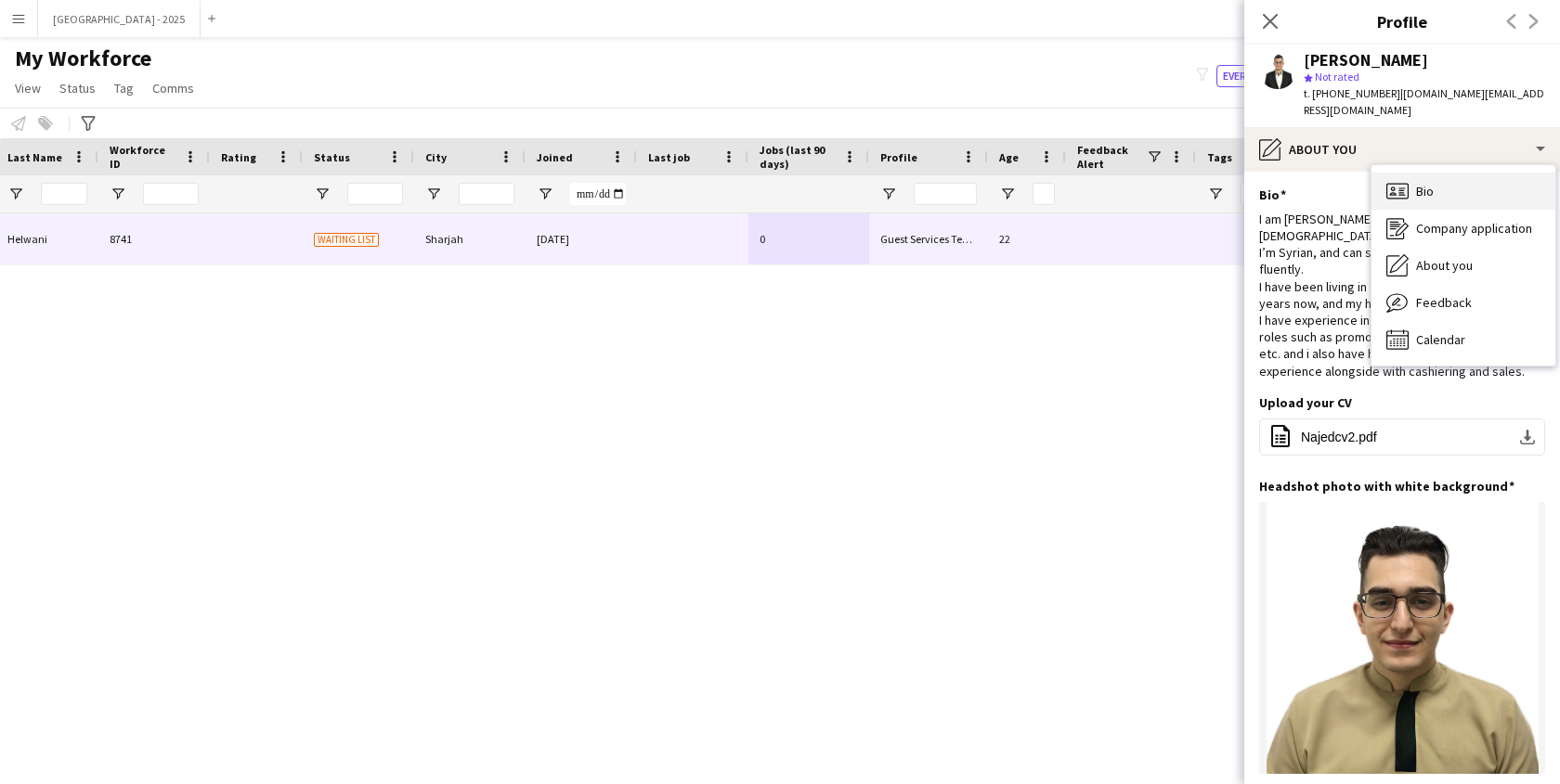
click at [1411, 173] on div "Bio Bio" at bounding box center [1464, 192] width 184 height 38
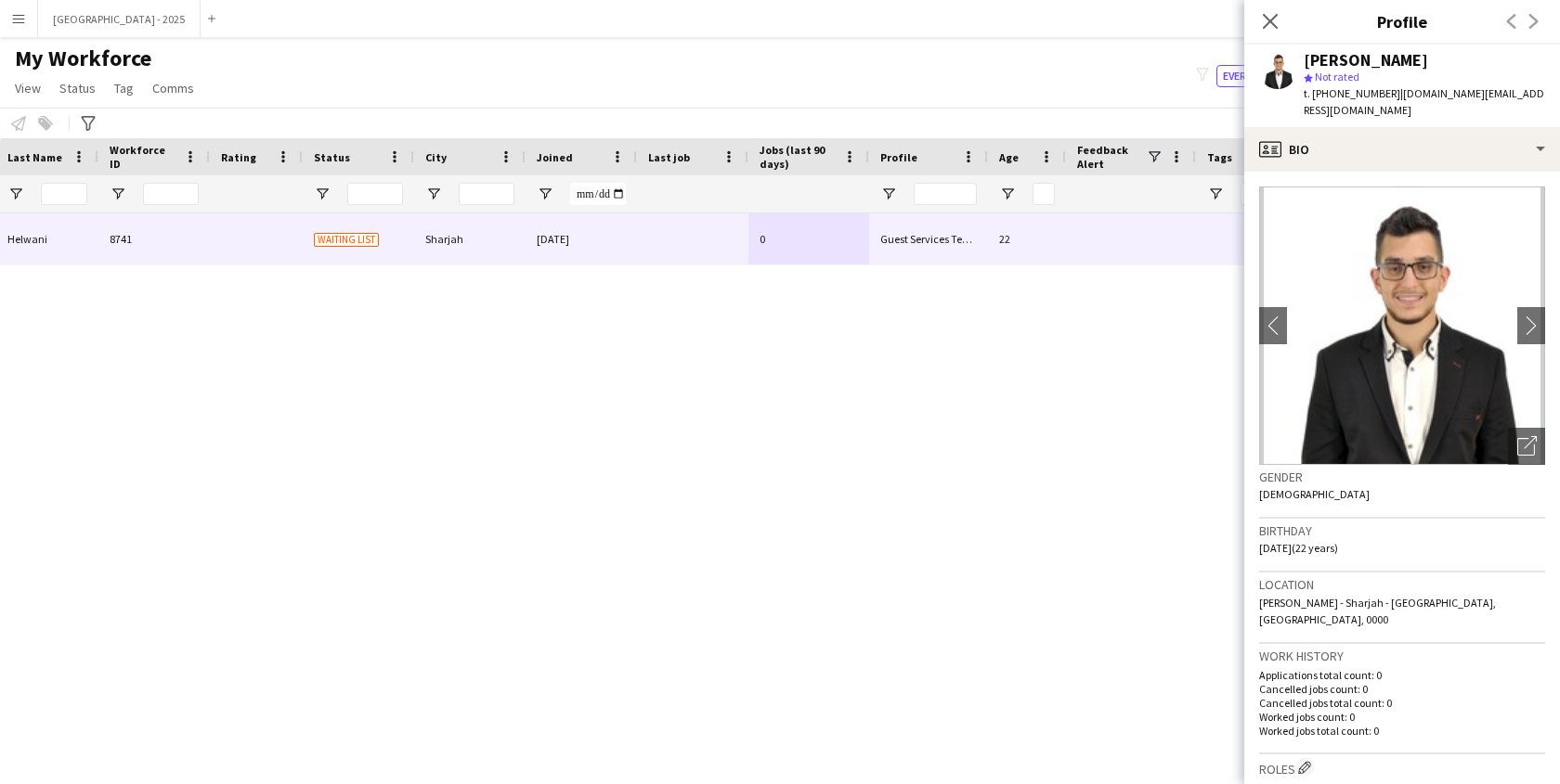
click at [1384, 172] on app-crew-profile-bio "chevron-left chevron-right Open photos pop-in Gender [DEMOGRAPHIC_DATA] Birthda…" at bounding box center [1402, 479] width 316 height 613
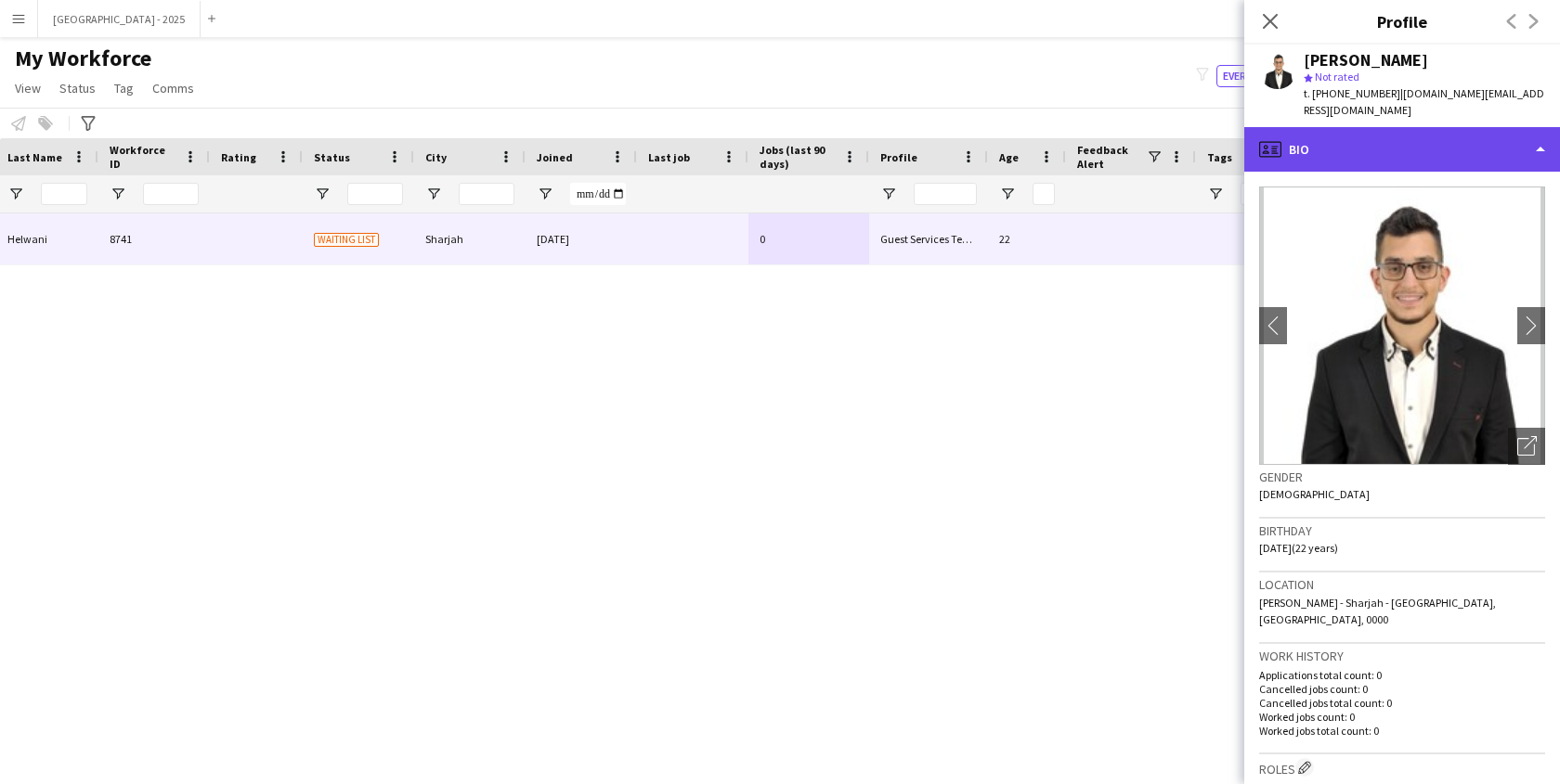
click at [1385, 147] on div "profile Bio" at bounding box center [1402, 149] width 316 height 44
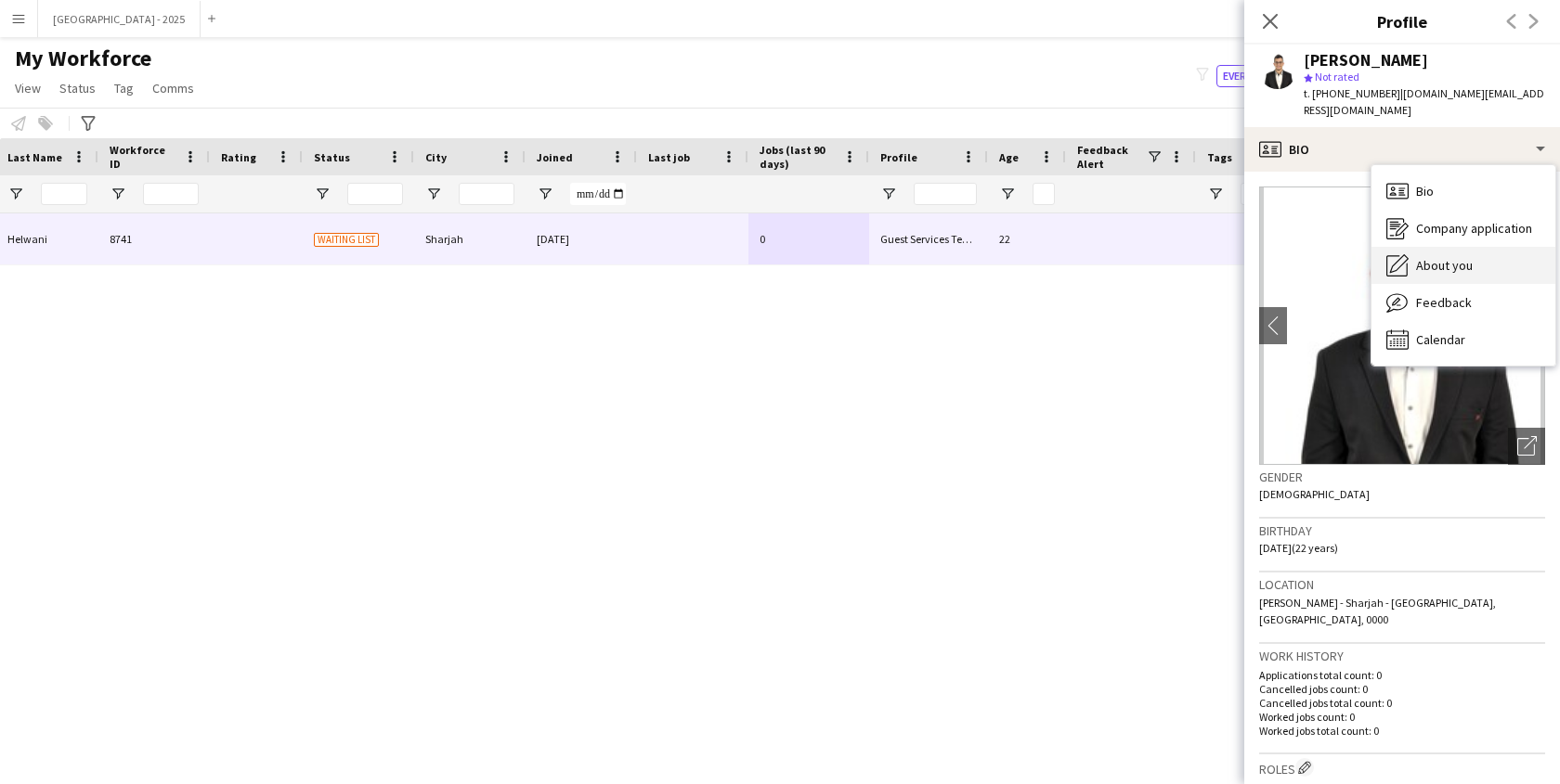
click at [1427, 257] on span "About you" at bounding box center [1444, 265] width 56 height 17
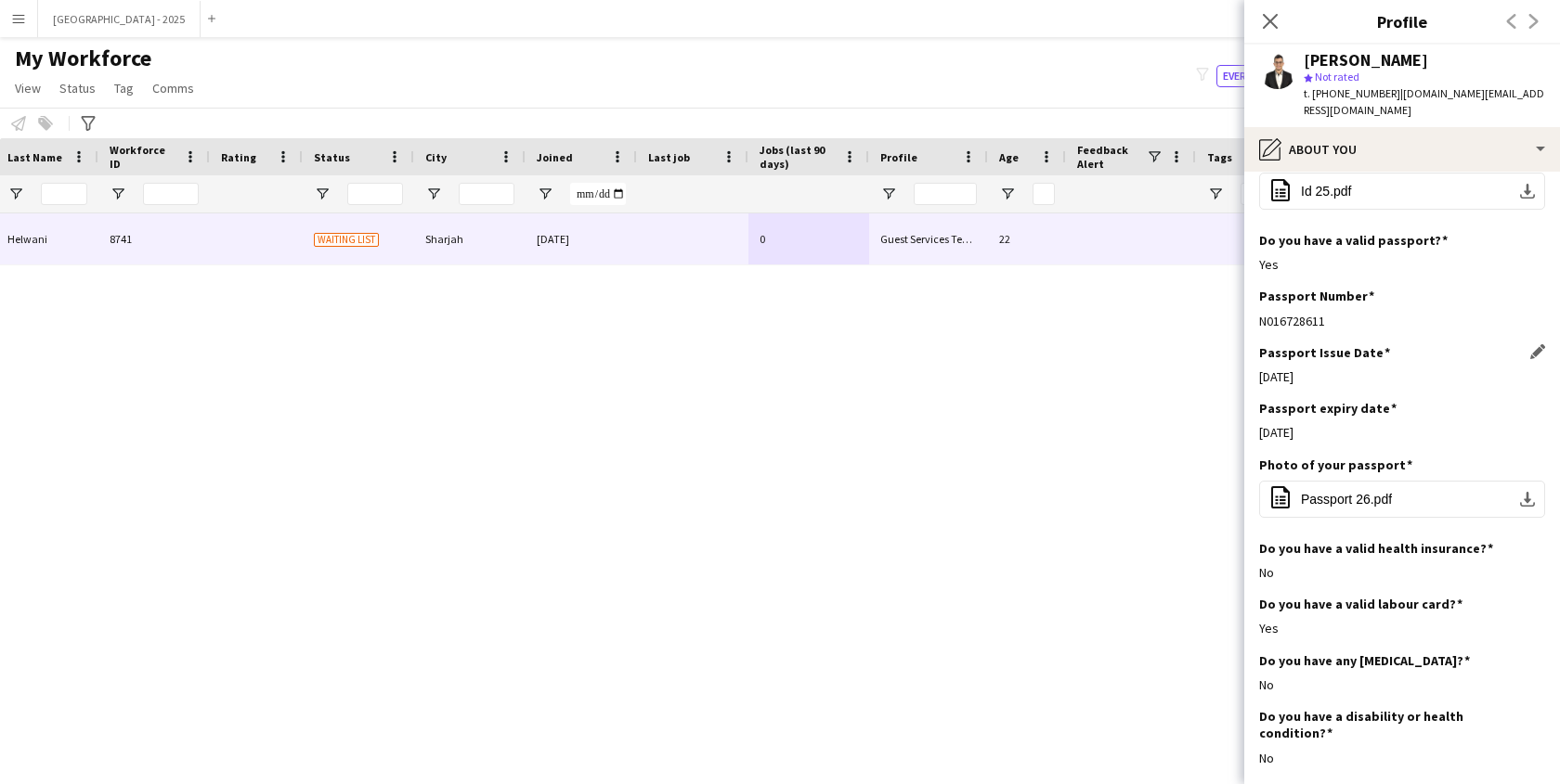
scroll to position [617, 0]
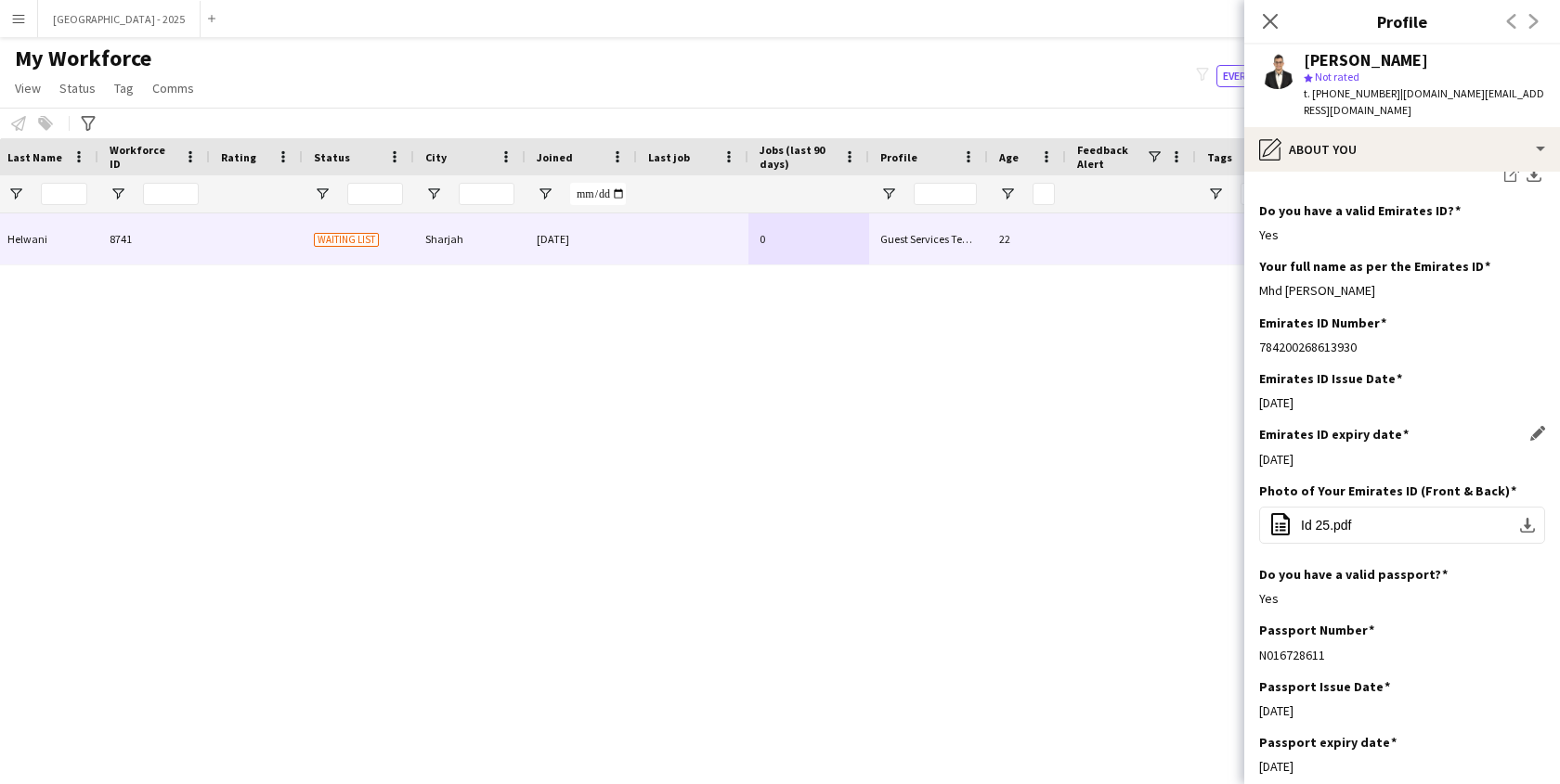
drag, startPoint x: 1282, startPoint y: 437, endPoint x: 1359, endPoint y: 432, distance: 77.2
click at [1313, 451] on div "[DATE]" at bounding box center [1402, 459] width 286 height 17
drag, startPoint x: 1302, startPoint y: 379, endPoint x: 1428, endPoint y: 372, distance: 126.2
click at [1423, 372] on div "Emirates ID Issue Date Edit this field [DATE]" at bounding box center [1402, 398] width 286 height 55
drag, startPoint x: 1320, startPoint y: 436, endPoint x: 1432, endPoint y: 407, distance: 115.7
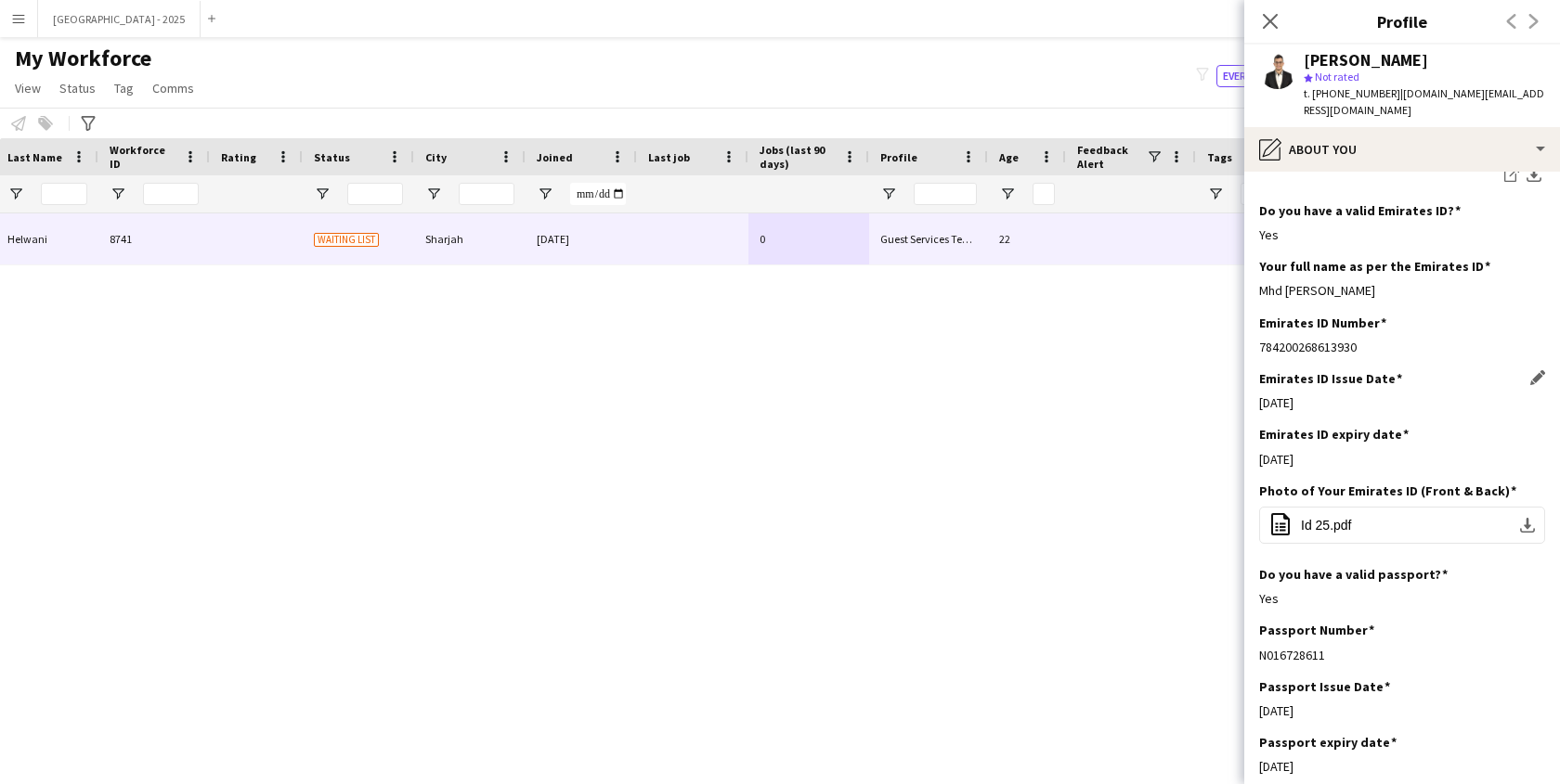
click at [1409, 426] on div "Emirates ID expiry date Edit this field [DATE]" at bounding box center [1402, 454] width 286 height 55
click at [1377, 426] on h3 "Emirates ID expiry date" at bounding box center [1333, 434] width 149 height 17
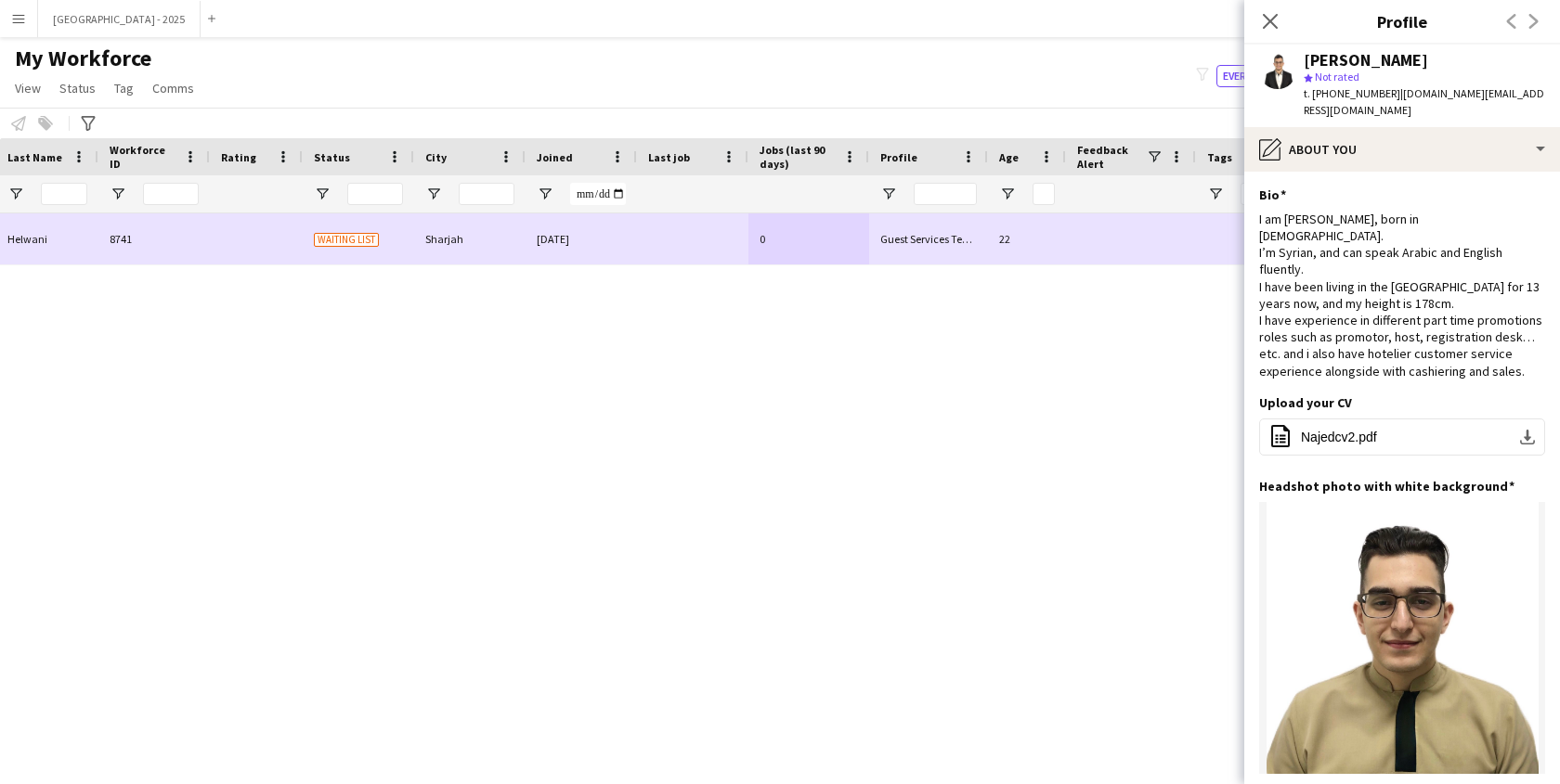
scroll to position [0, 0]
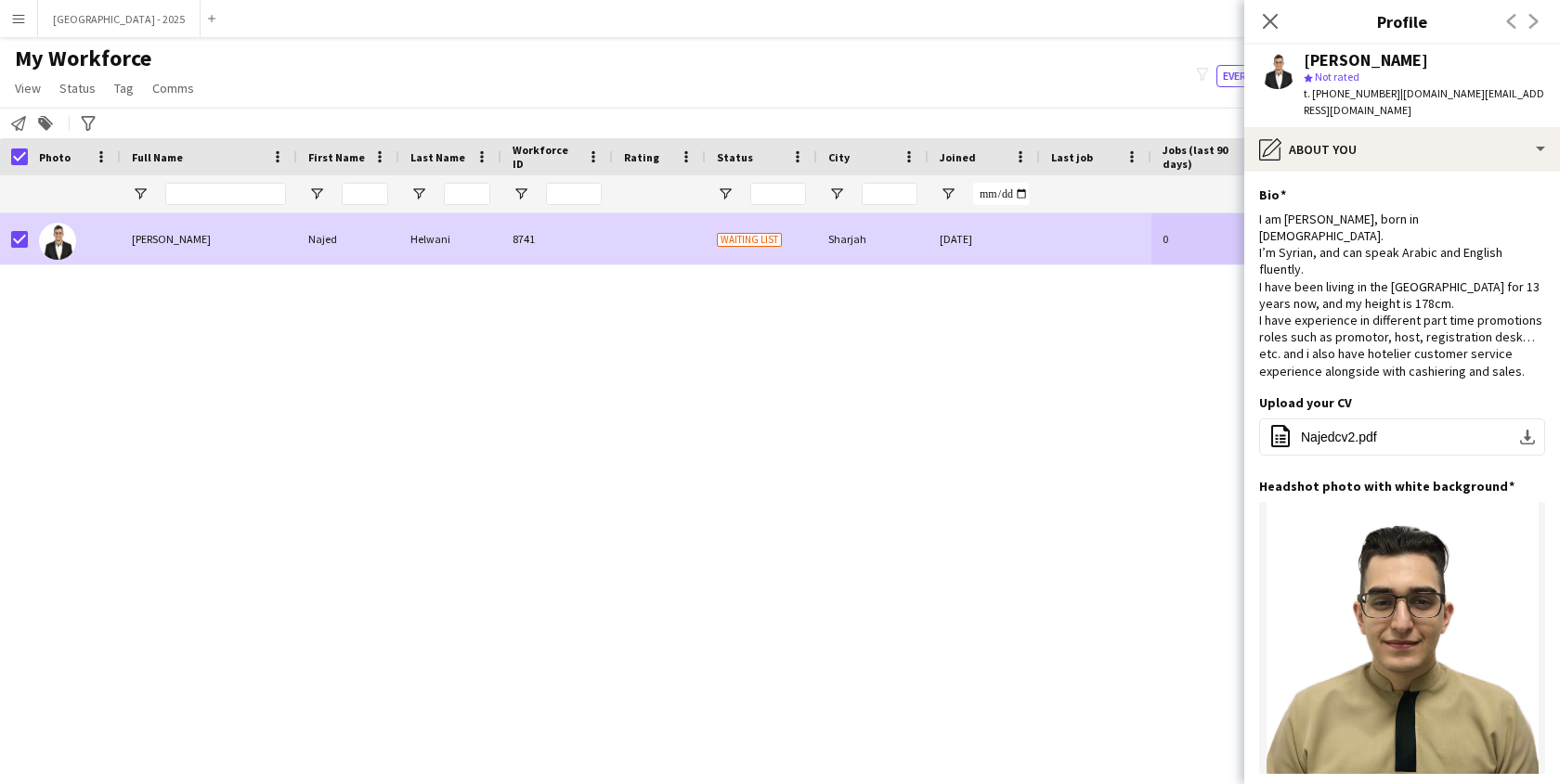
click at [69, 87] on span "Status" at bounding box center [77, 88] width 37 height 17
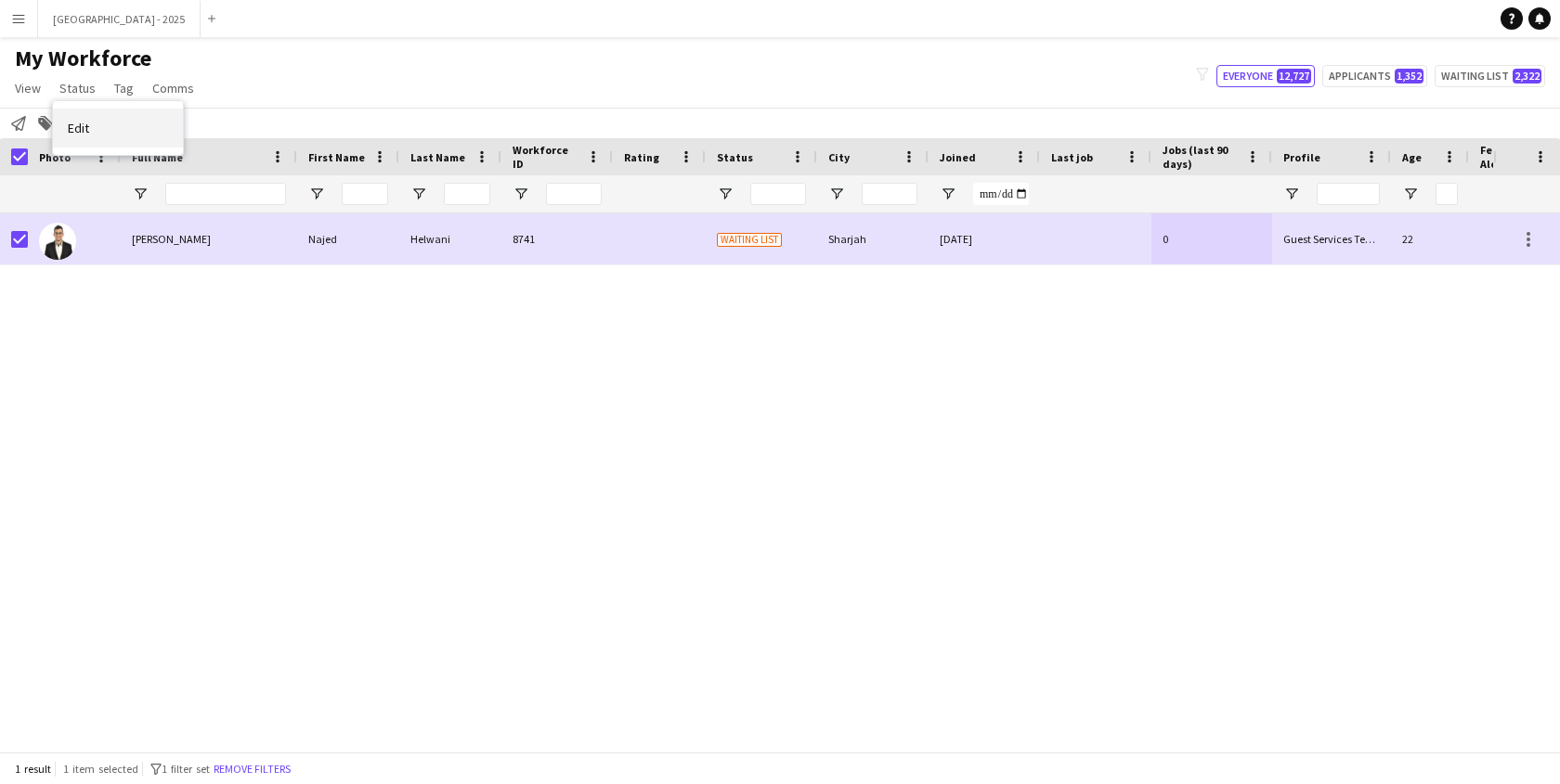
click at [156, 132] on link "Edit" at bounding box center [118, 128] width 130 height 39
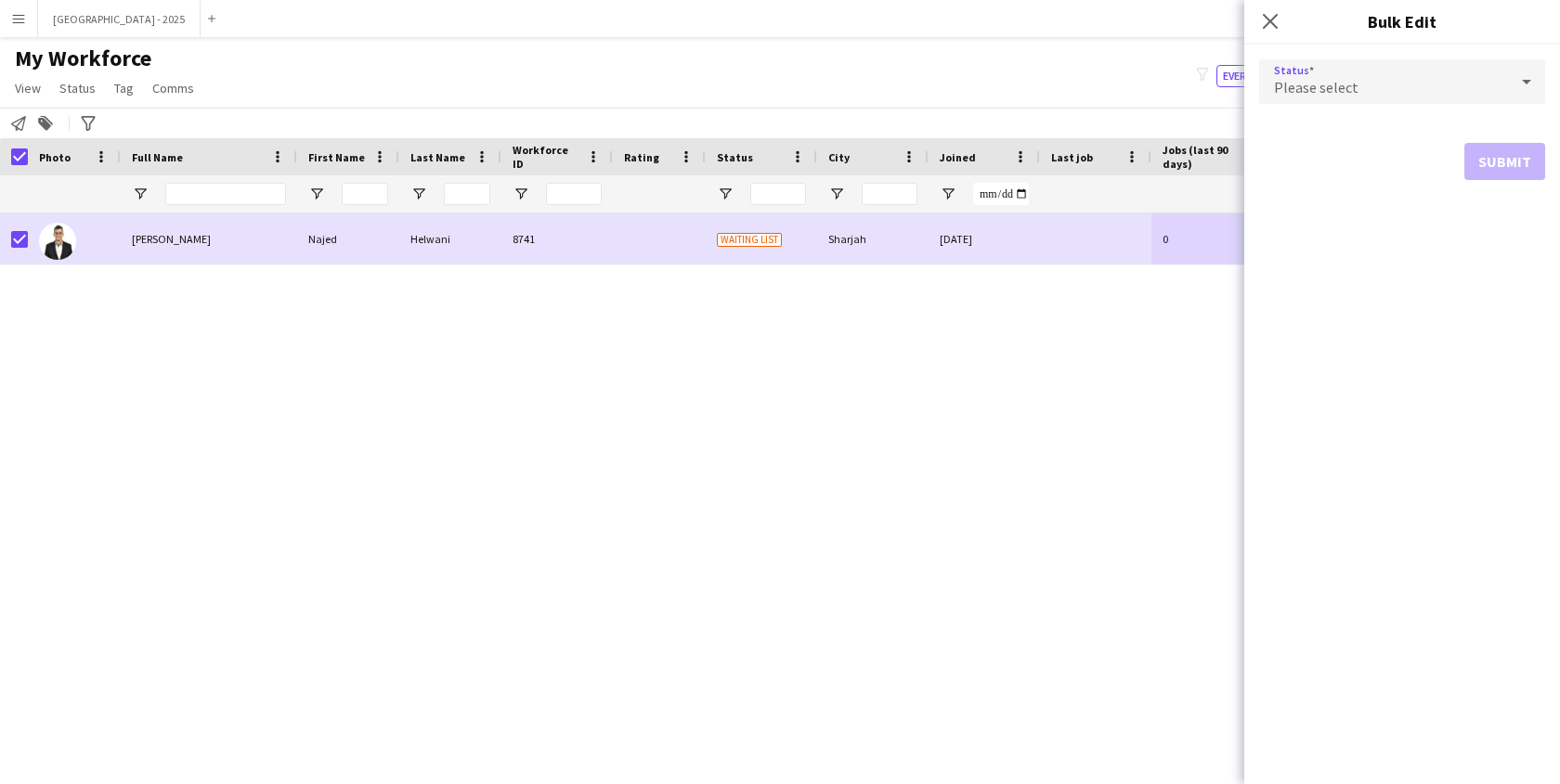
click at [1301, 79] on span "Please select" at bounding box center [1316, 87] width 84 height 19
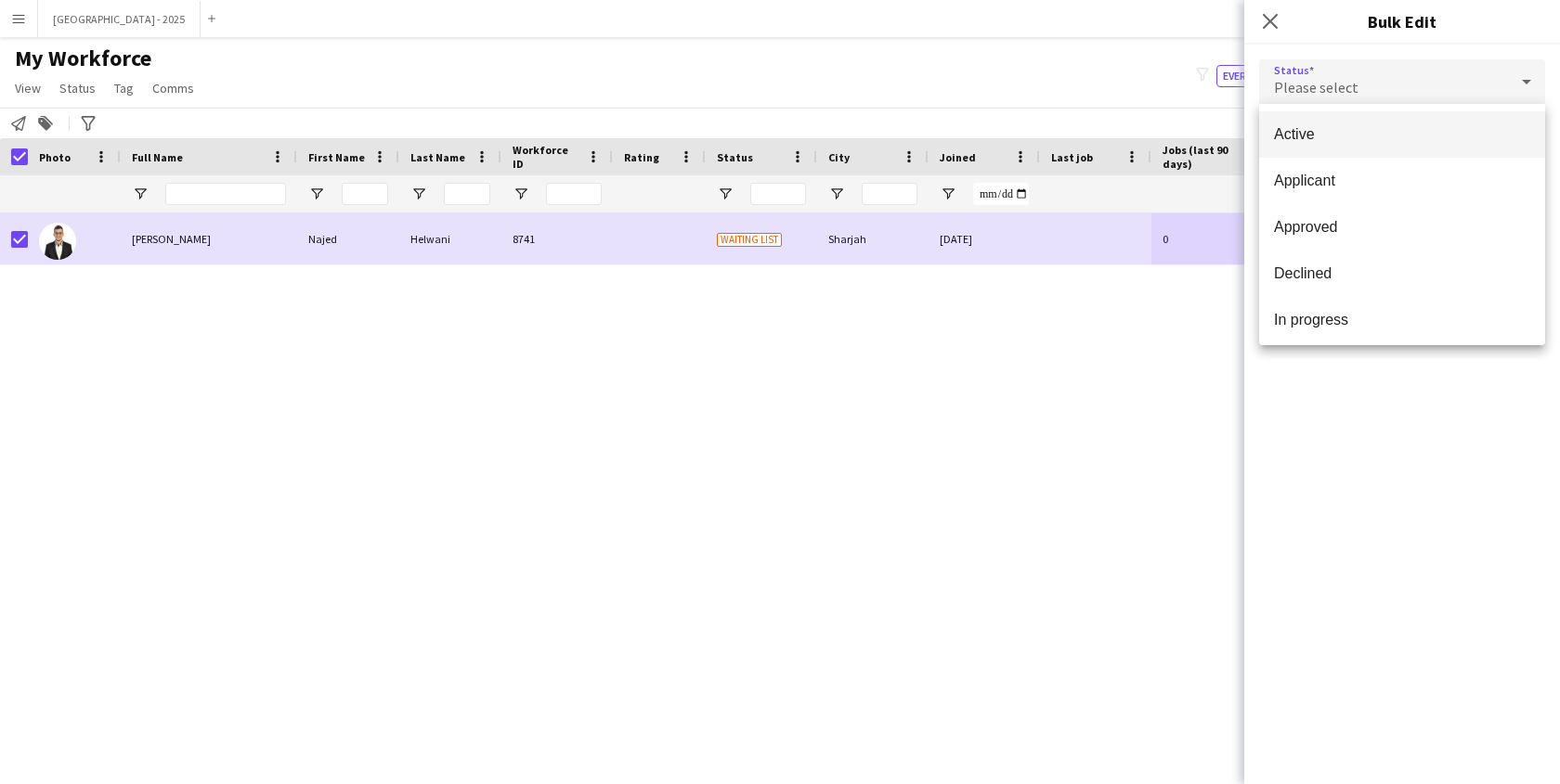
click at [1305, 110] on div "Active Applicant Approved Declined In progress Invited Paused Suspended Waiting…" at bounding box center [1402, 224] width 286 height 241
click at [1335, 161] on mat-option "Applicant" at bounding box center [1402, 181] width 286 height 46
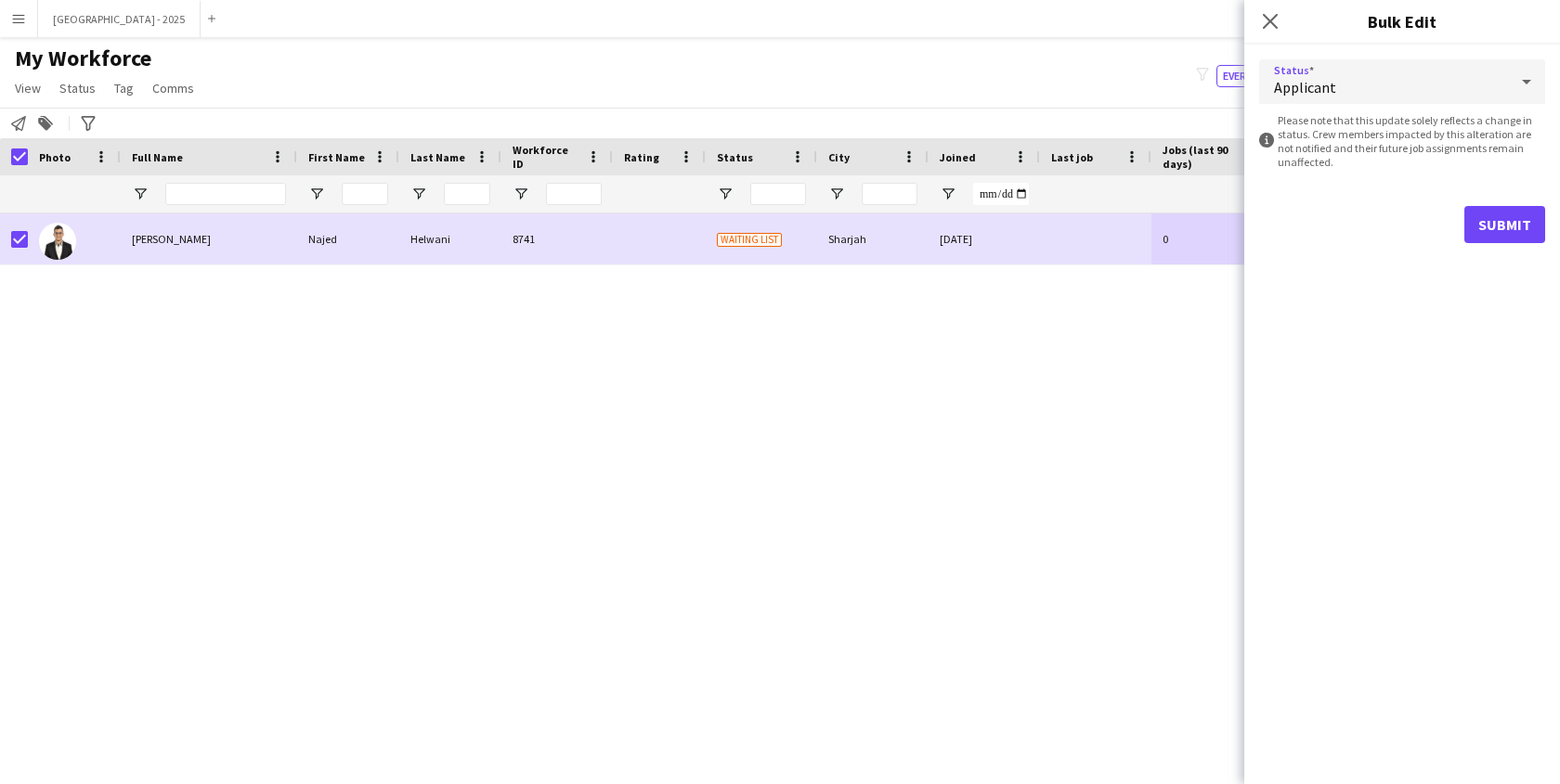
click at [1316, 105] on mat-select "Applicant" at bounding box center [1402, 82] width 286 height 46
click at [1314, 96] on span "Applicant" at bounding box center [1305, 87] width 62 height 19
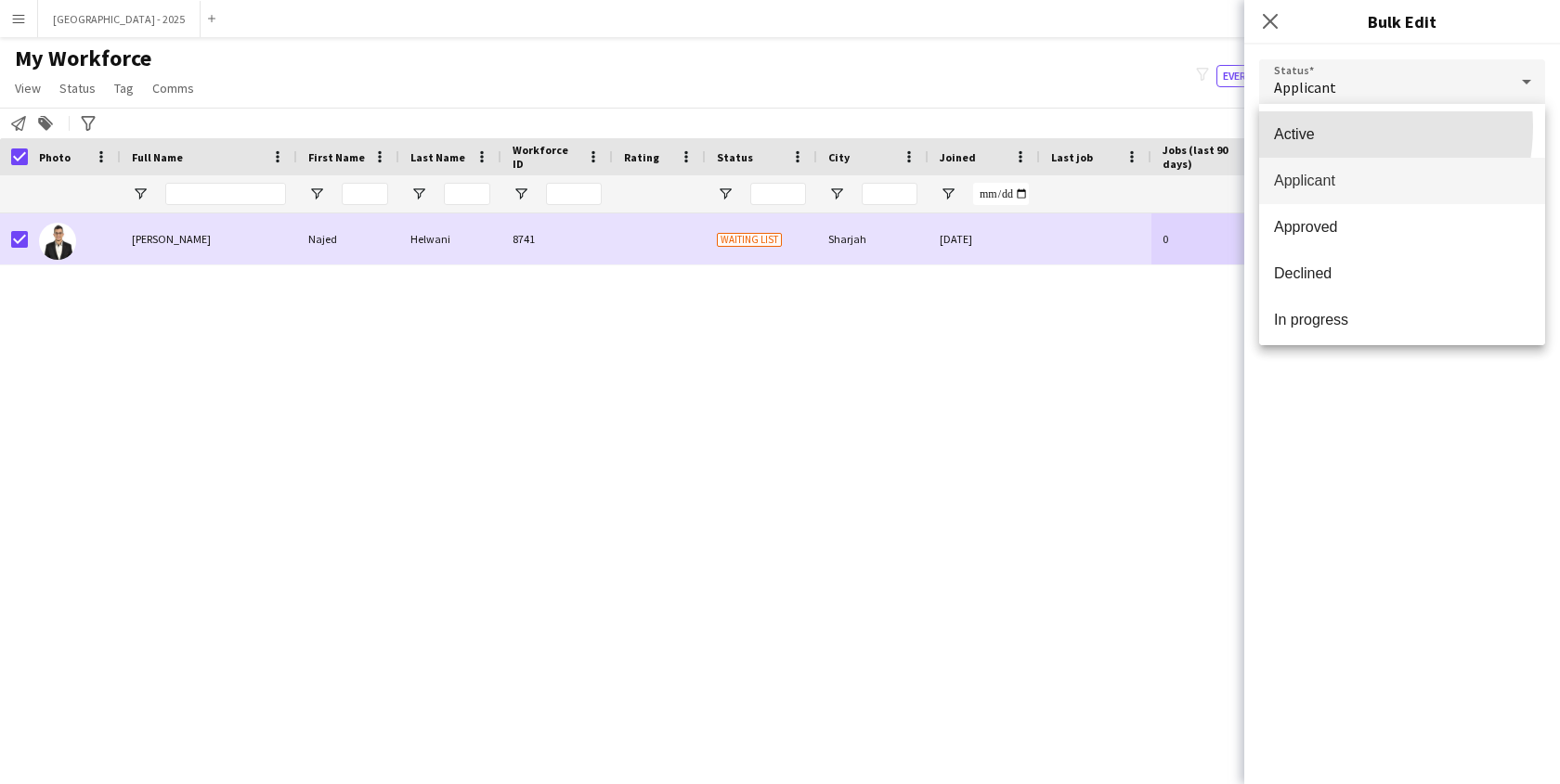
click at [1314, 127] on span "Active" at bounding box center [1402, 134] width 256 height 18
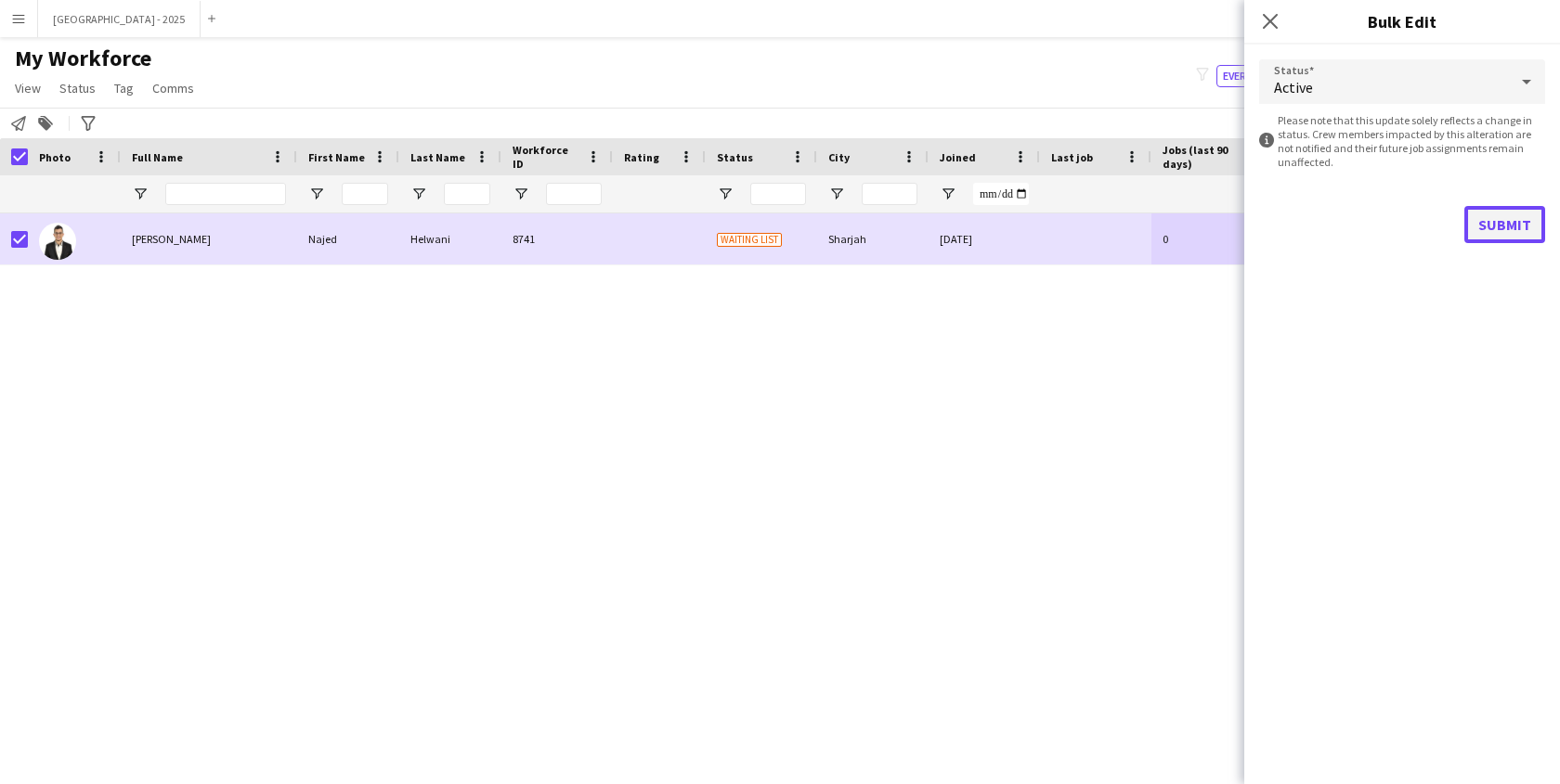
click at [1500, 236] on button "Submit" at bounding box center [1506, 224] width 81 height 38
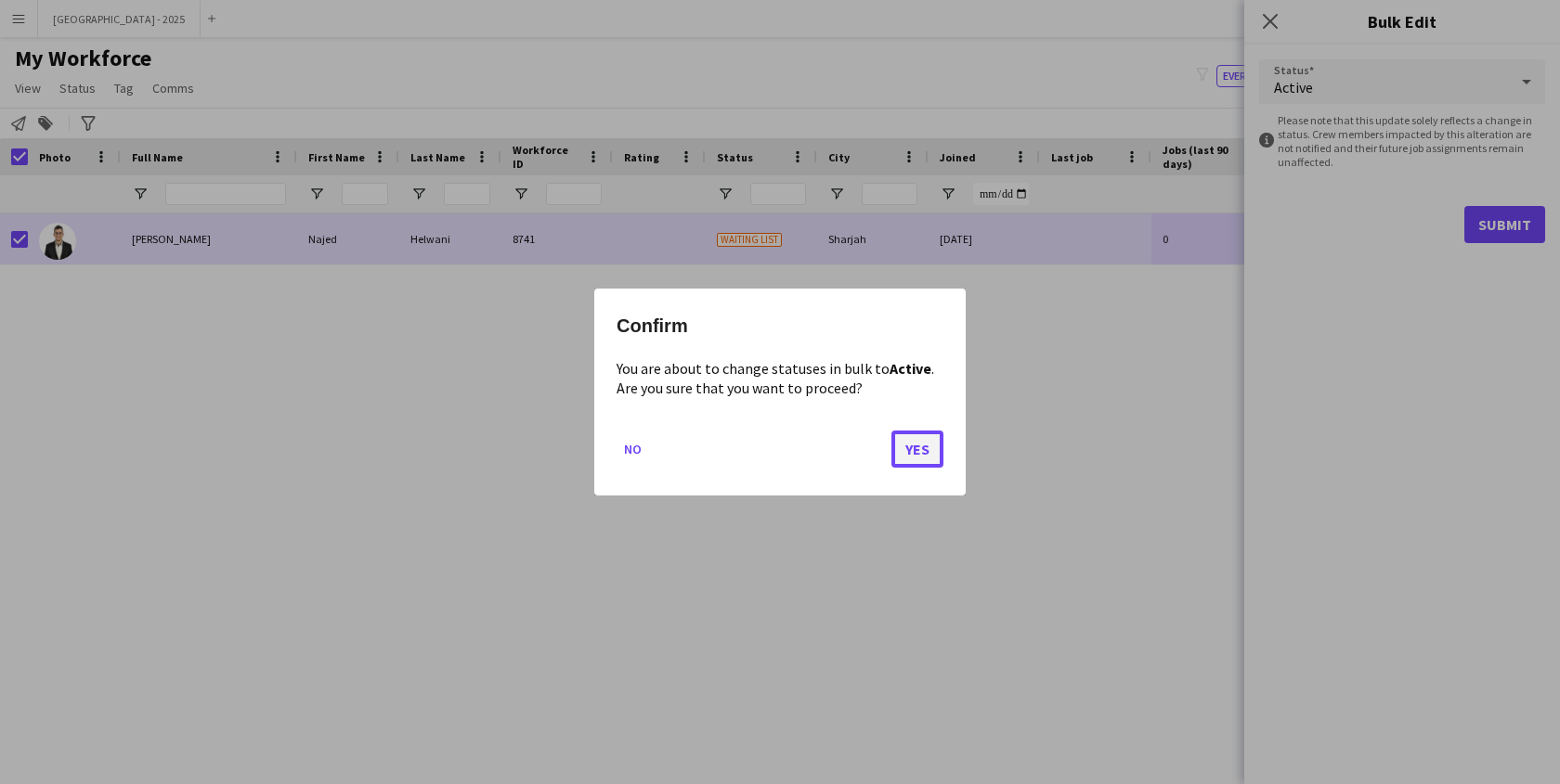
click at [912, 448] on button "Yes" at bounding box center [917, 450] width 52 height 38
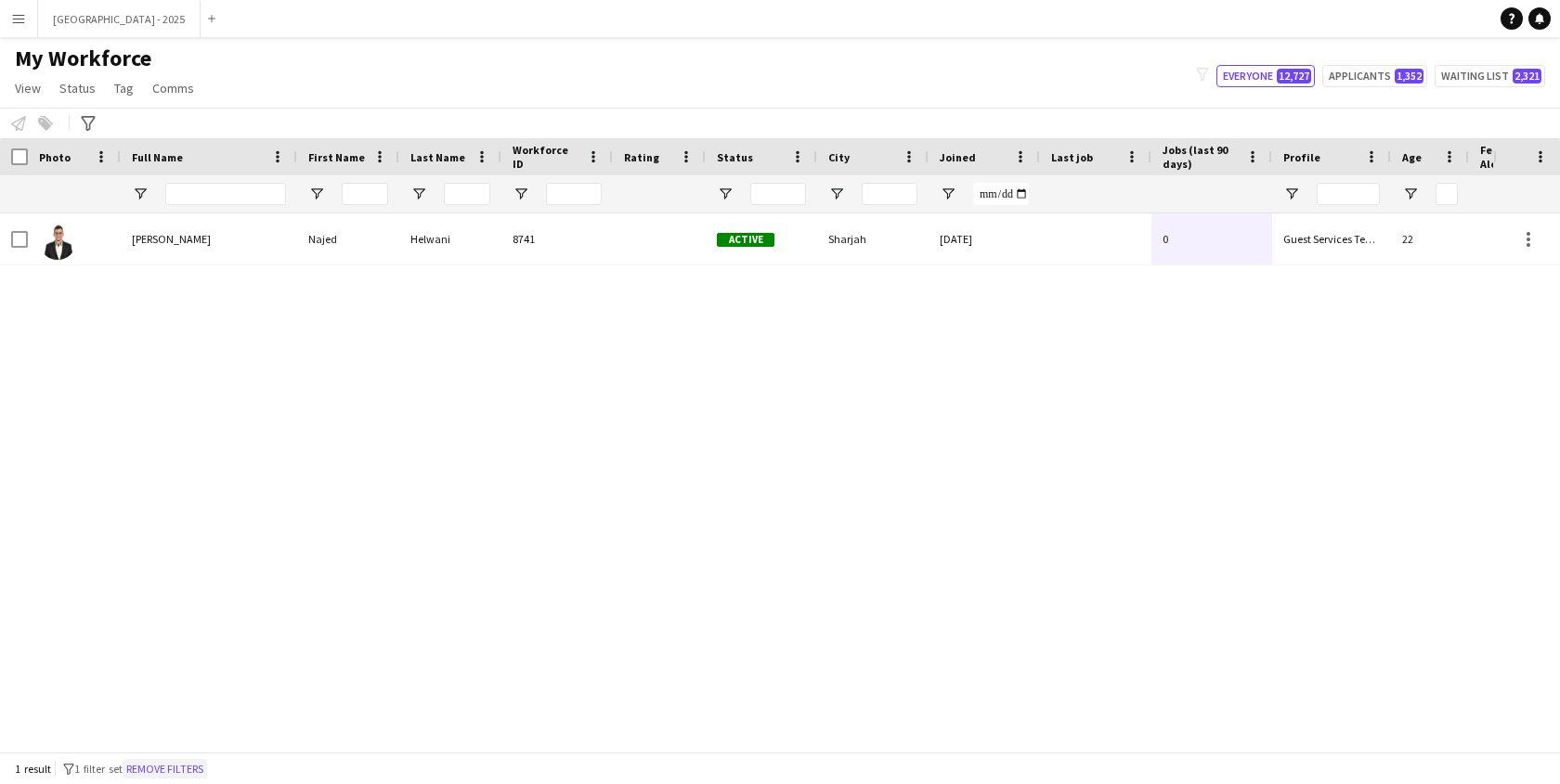
click at [201, 760] on button "Remove filters" at bounding box center [164, 769] width 84 height 21
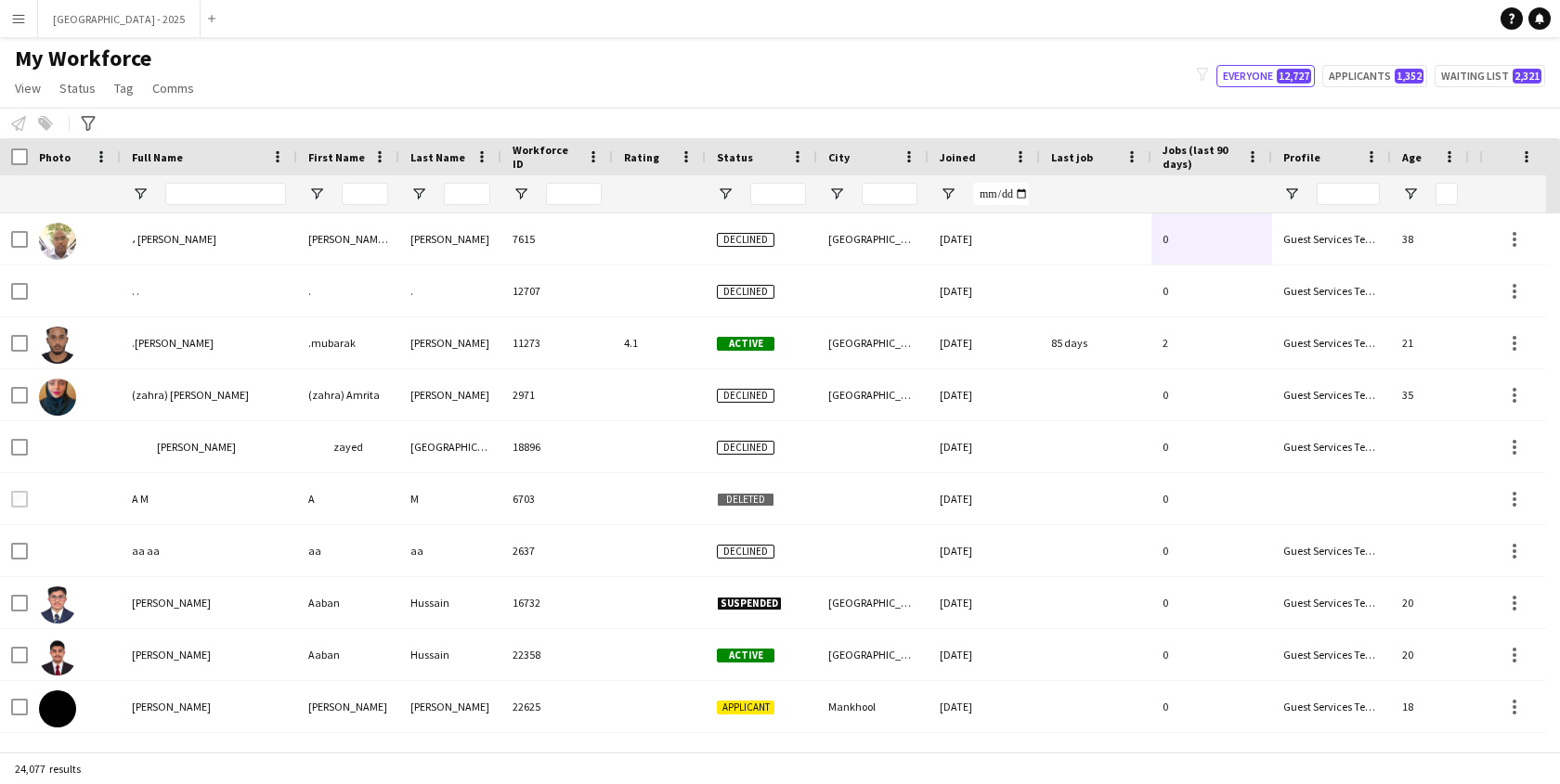
scroll to position [0, 417]
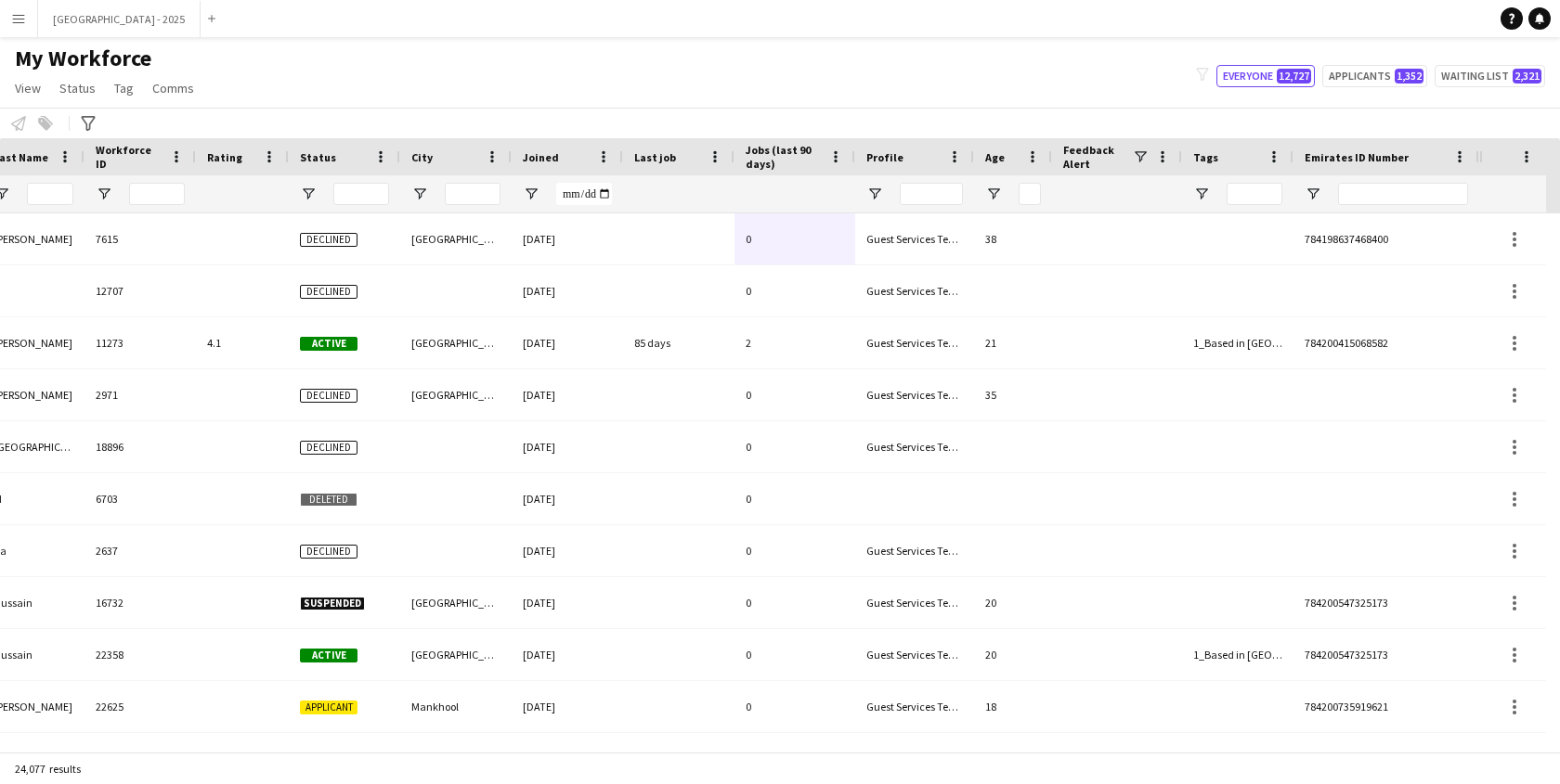
click at [1329, 193] on div at bounding box center [1387, 194] width 186 height 38
click at [1335, 192] on div at bounding box center [1387, 194] width 186 height 38
click at [1338, 193] on input "Emirates ID Number Filter Input" at bounding box center [1403, 194] width 130 height 23
paste input "********"
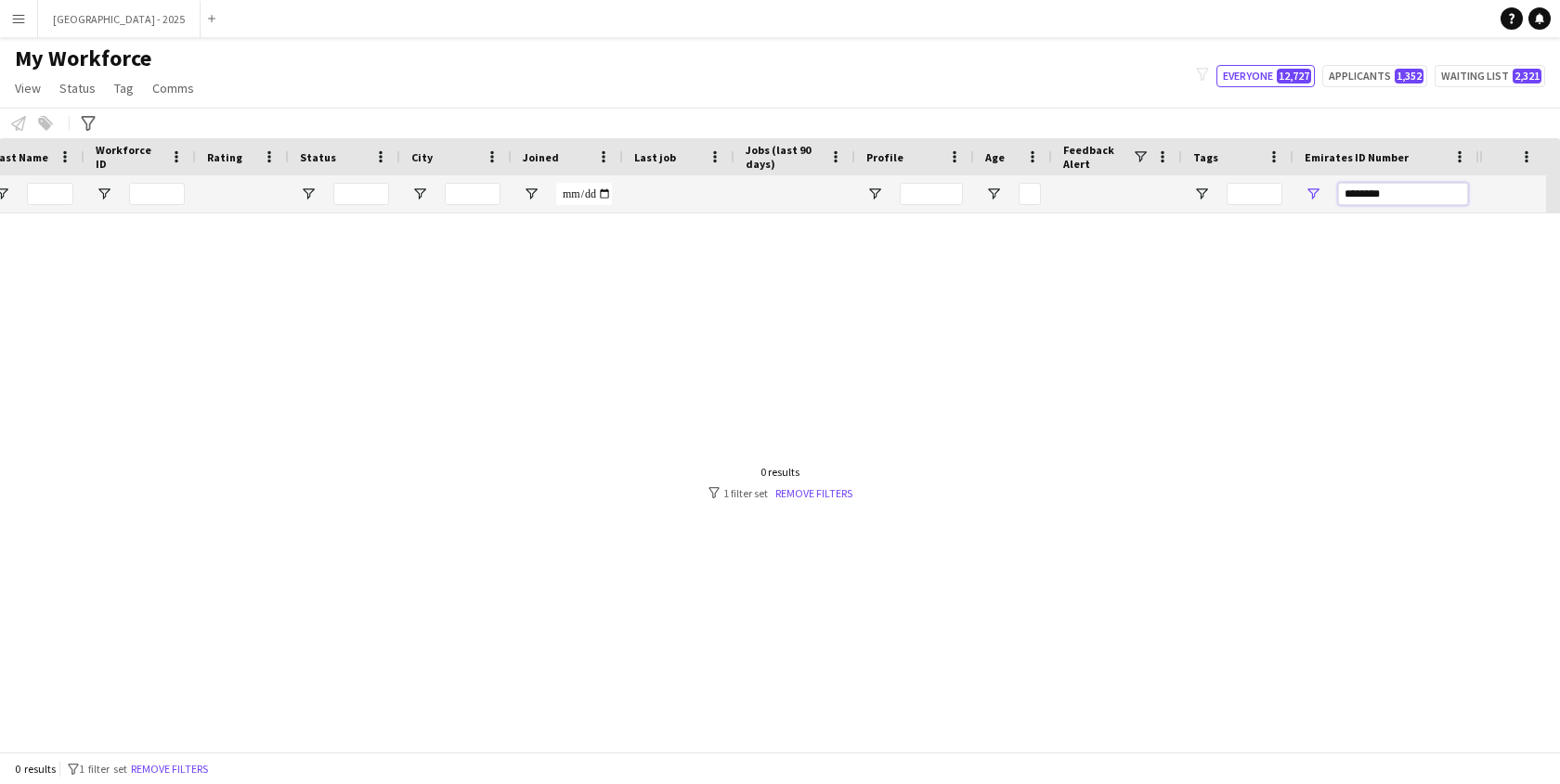
click at [1372, 196] on input "********" at bounding box center [1403, 194] width 130 height 23
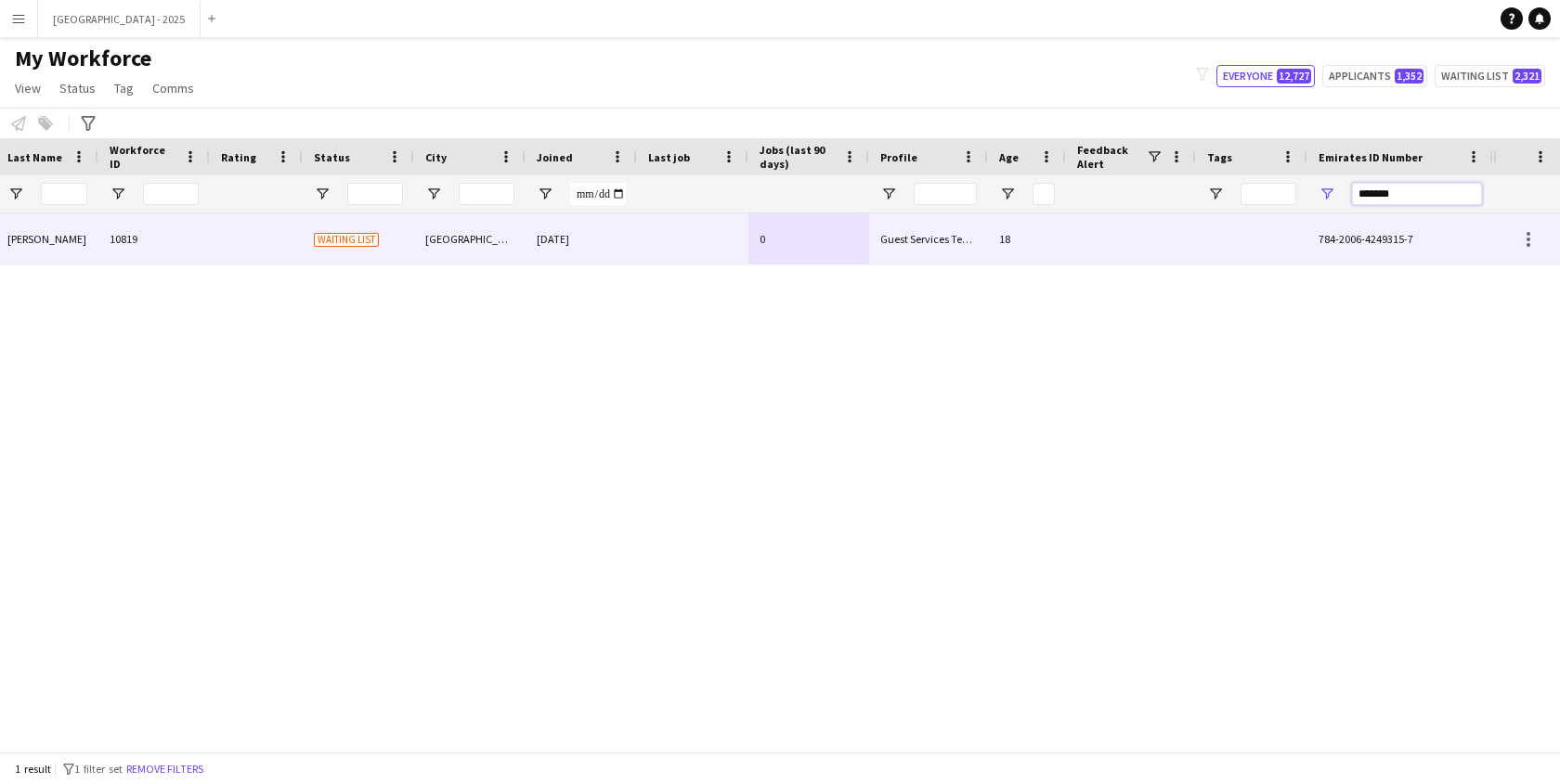
type input "*******"
click at [748, 232] on div at bounding box center [692, 239] width 112 height 51
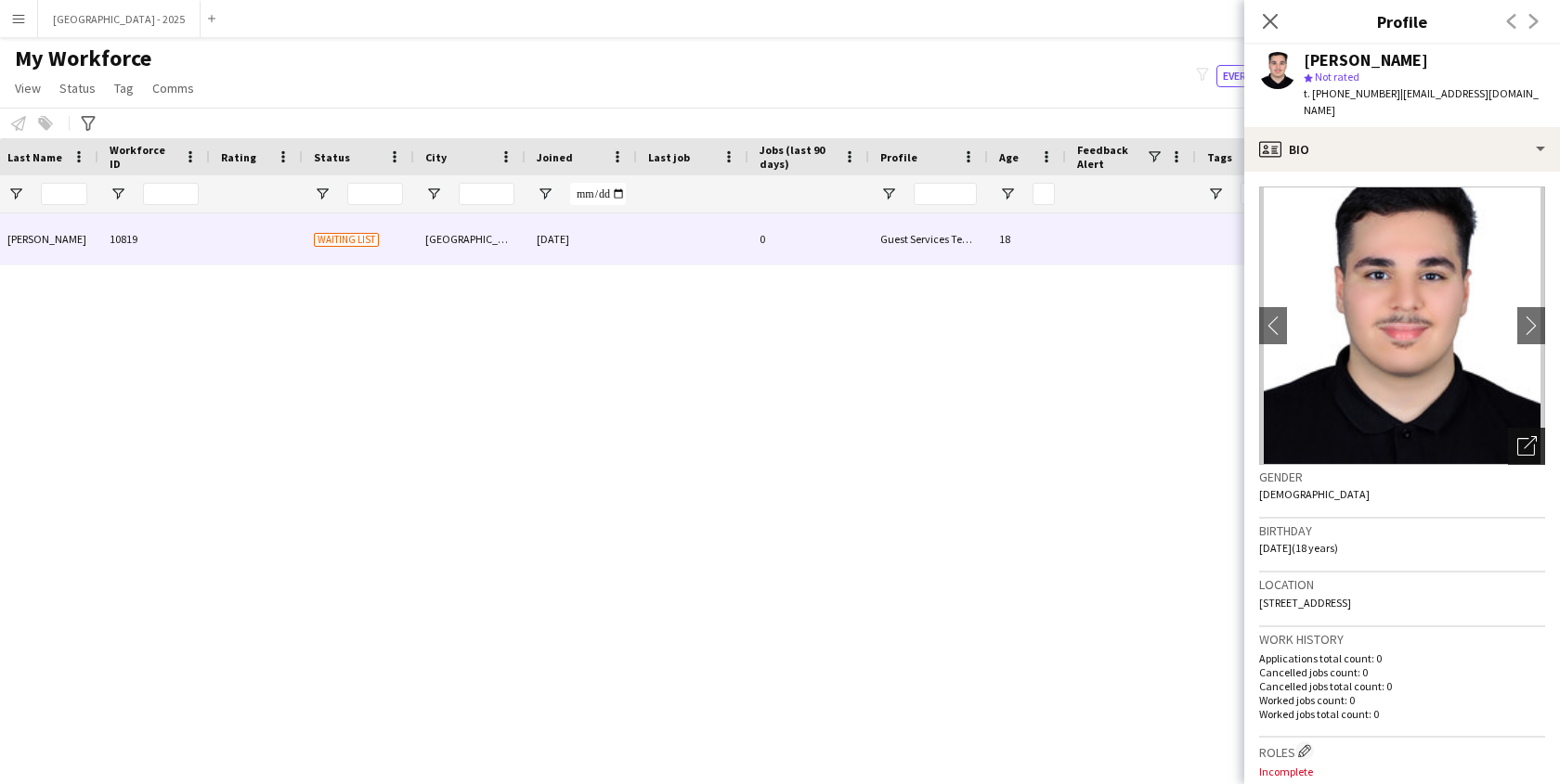
click at [1517, 436] on icon "Open photos pop-in" at bounding box center [1527, 446] width 20 height 20
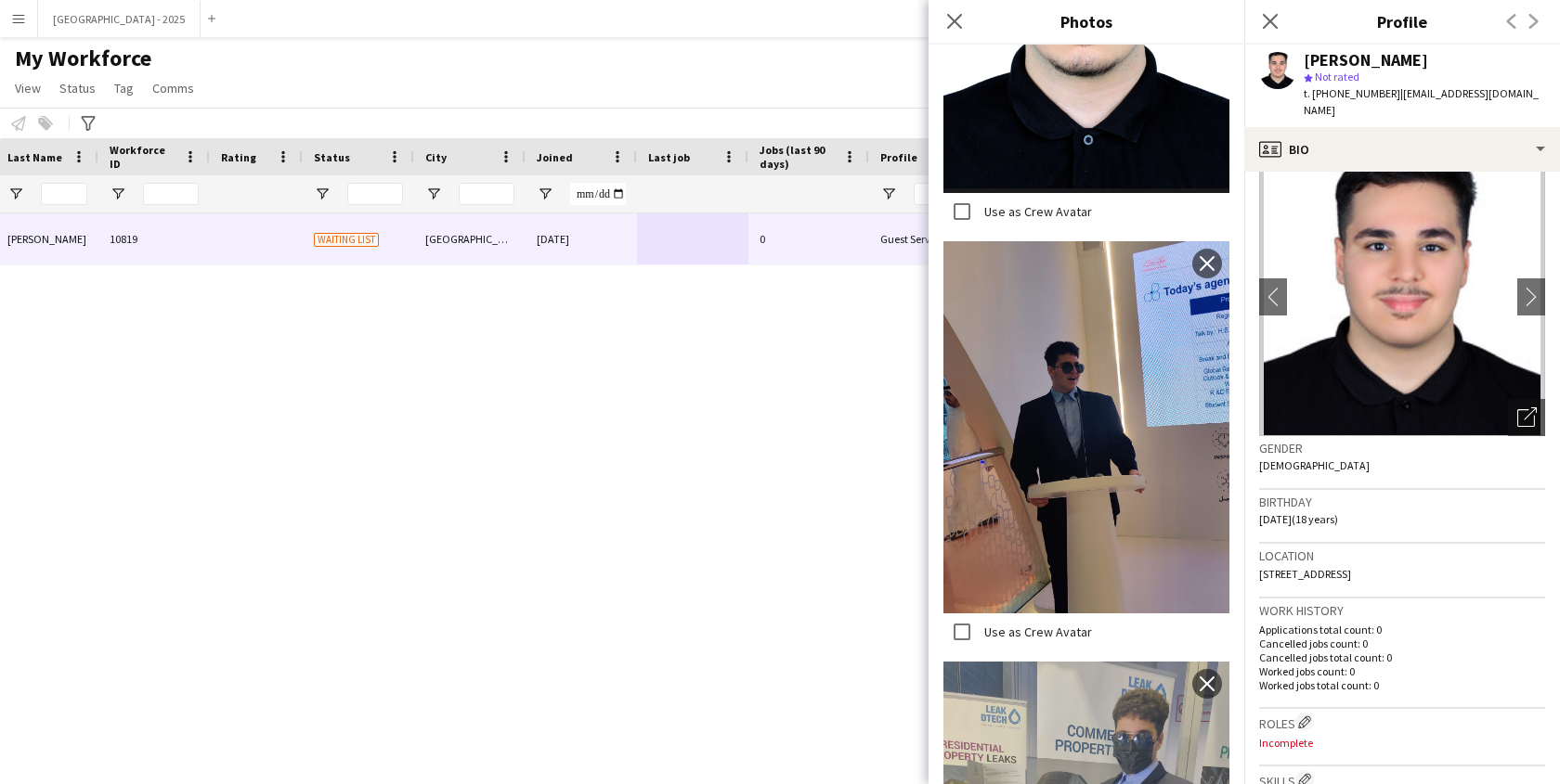
scroll to position [0, 0]
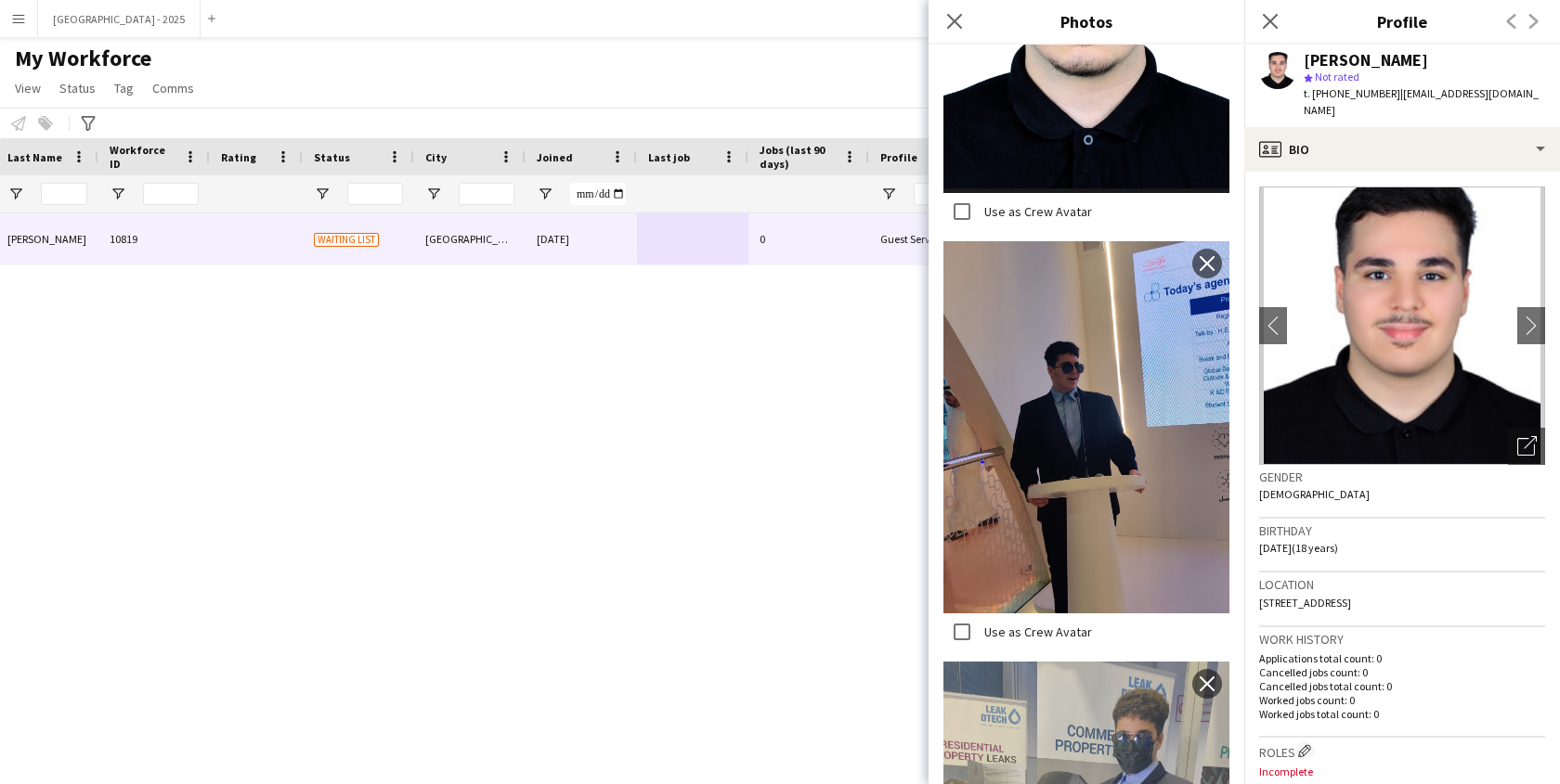
click at [1466, 479] on div "Gender [DEMOGRAPHIC_DATA]" at bounding box center [1402, 491] width 286 height 53
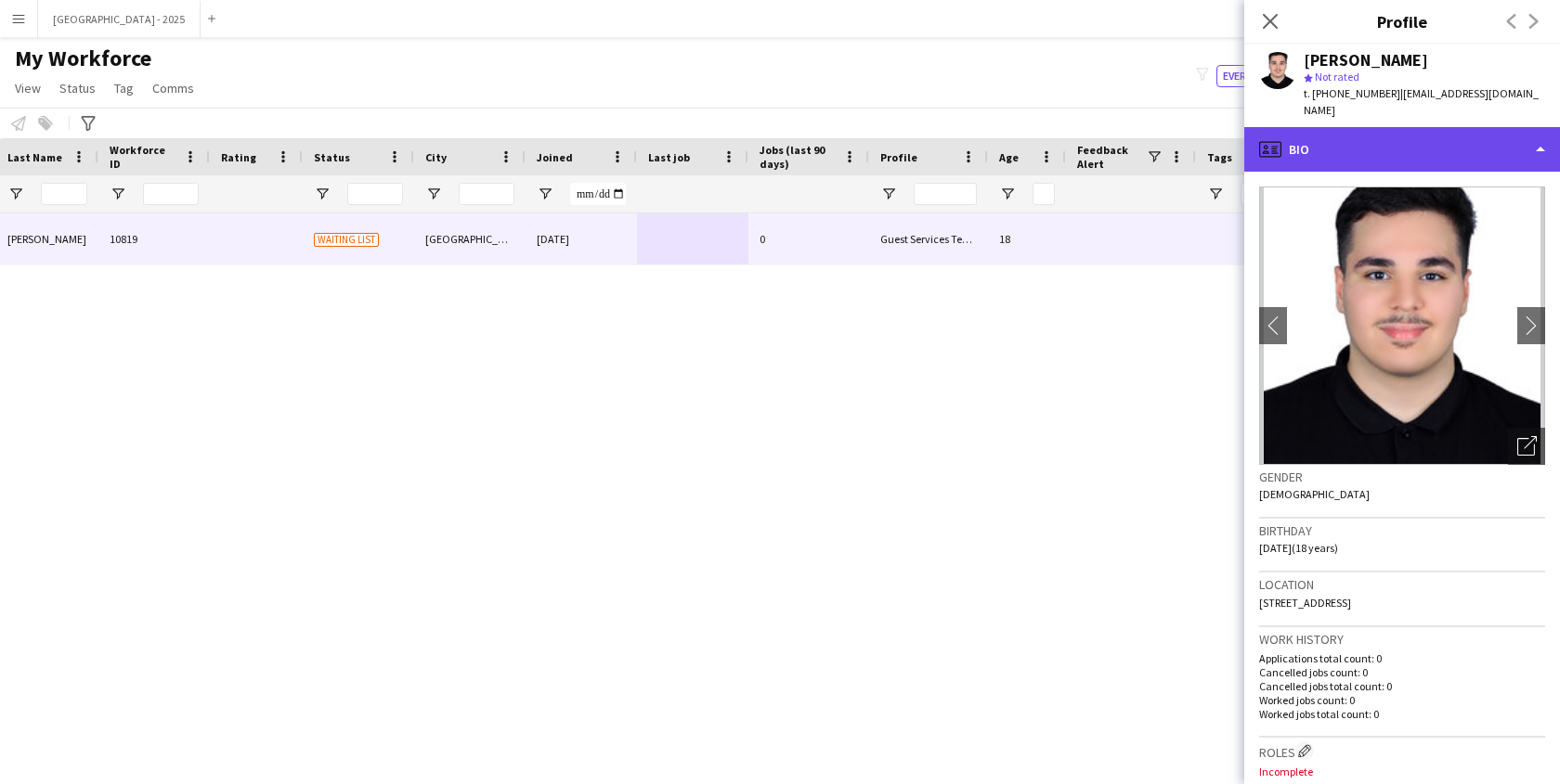
click at [1361, 146] on div "profile Bio" at bounding box center [1402, 149] width 316 height 44
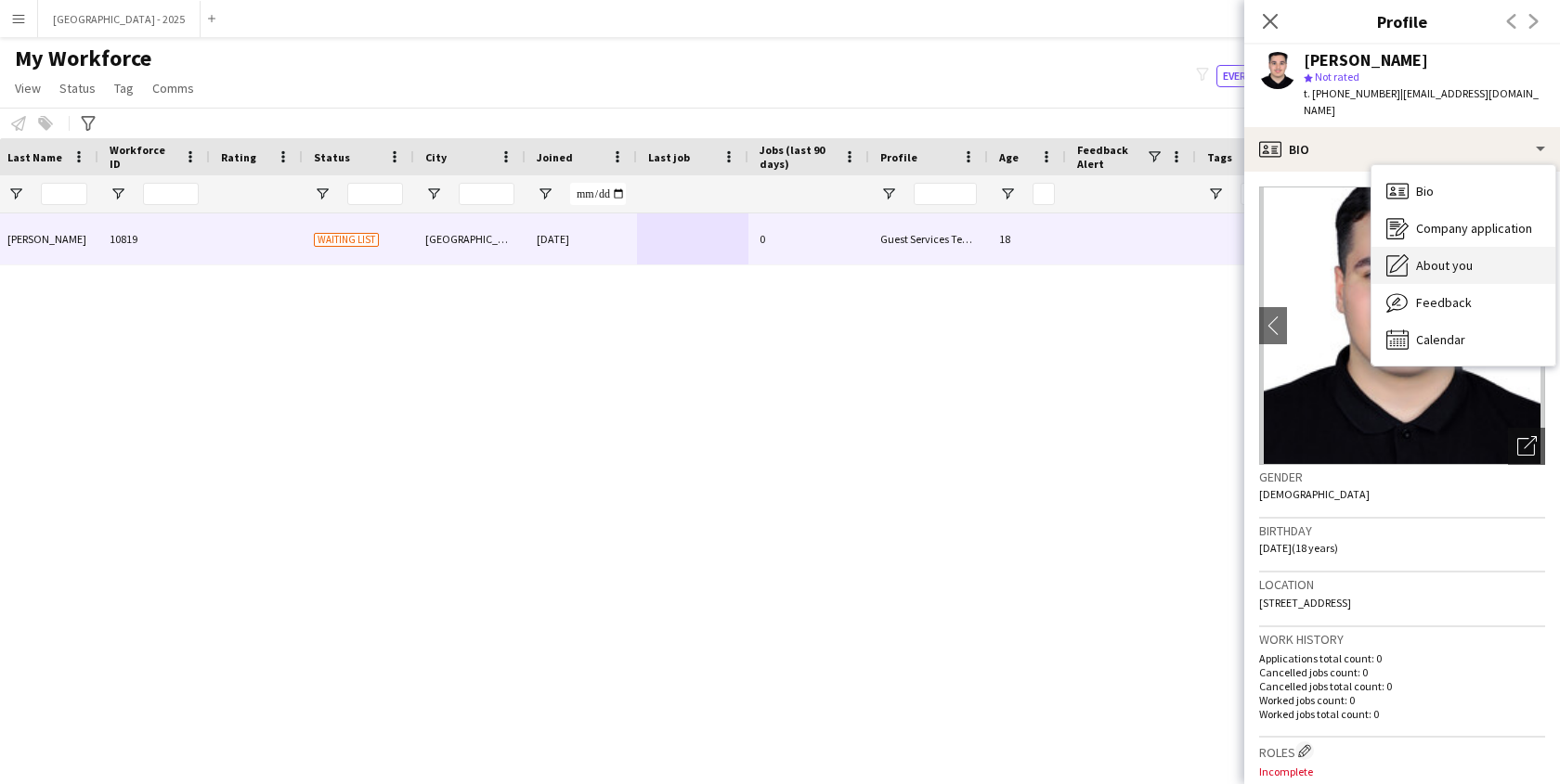
click at [1422, 257] on span "About you" at bounding box center [1444, 265] width 56 height 17
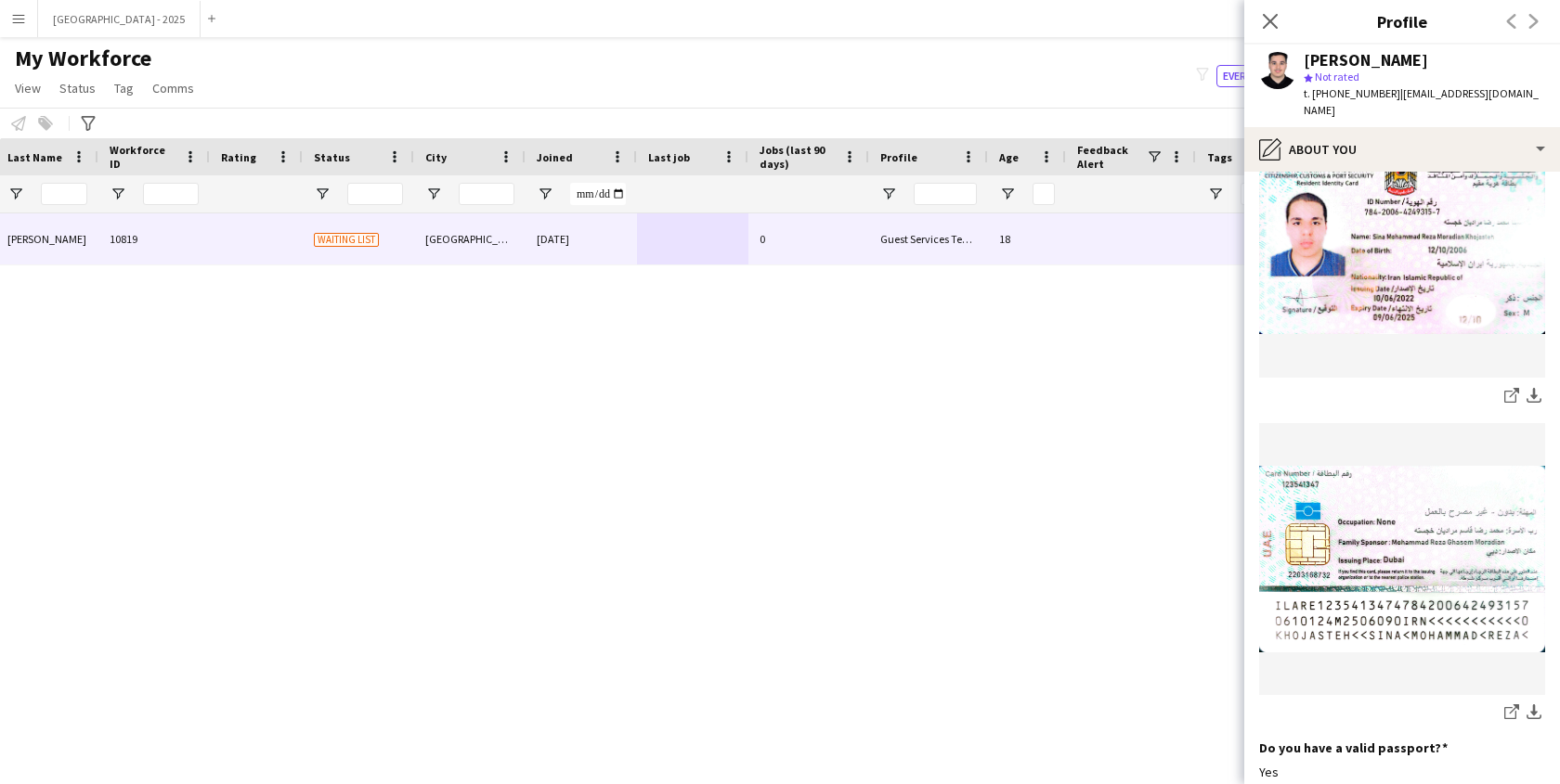
scroll to position [674, 0]
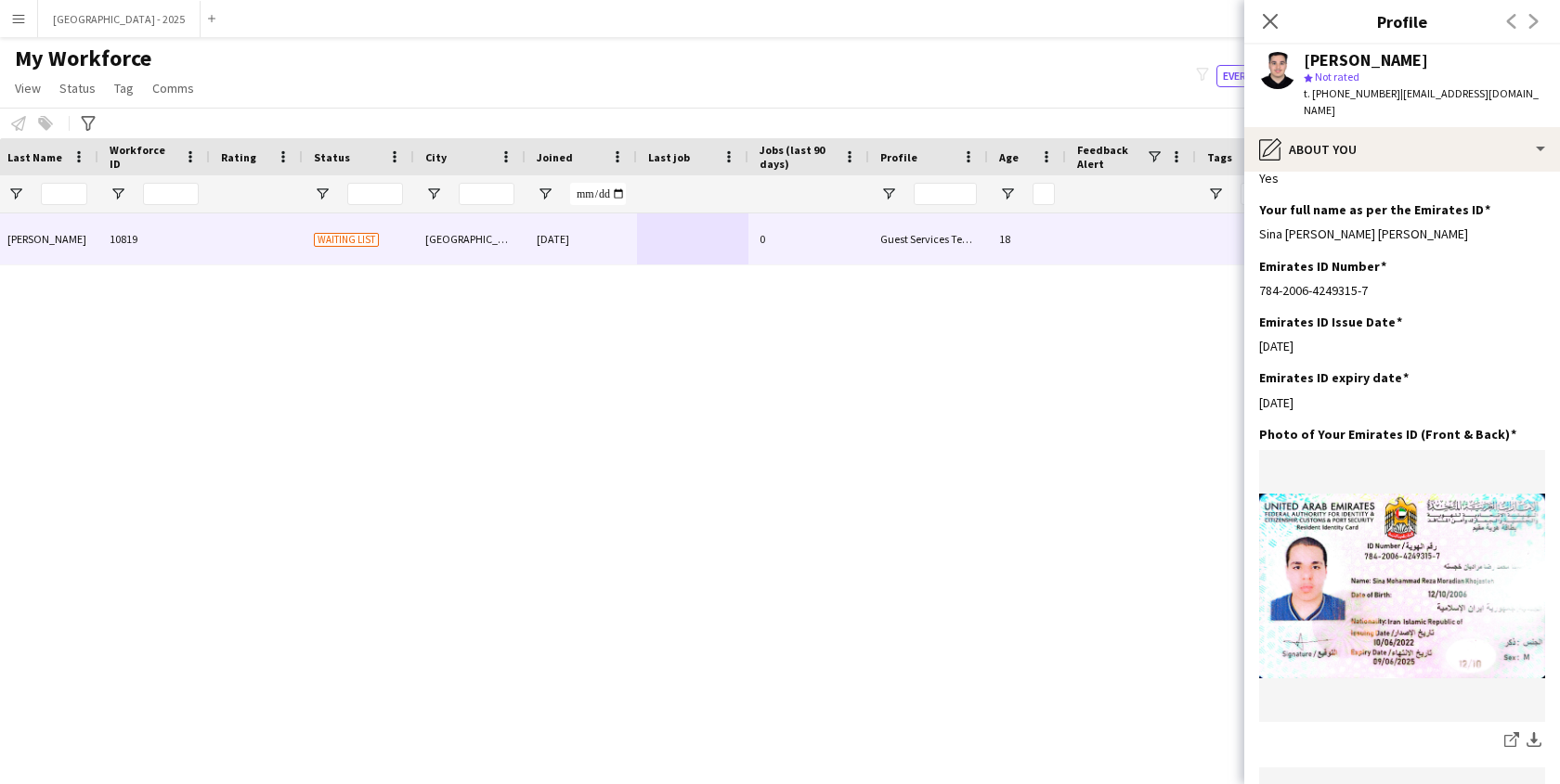
click at [1378, 159] on div "Do you have a valid Emirates ID? Edit this field Yes" at bounding box center [1402, 173] width 286 height 55
click at [1383, 154] on div "Do you have a valid Emirates ID? Edit this field Yes" at bounding box center [1402, 173] width 286 height 55
click at [1402, 154] on div "Do you have a valid Emirates ID? Edit this field Yes" at bounding box center [1402, 173] width 286 height 55
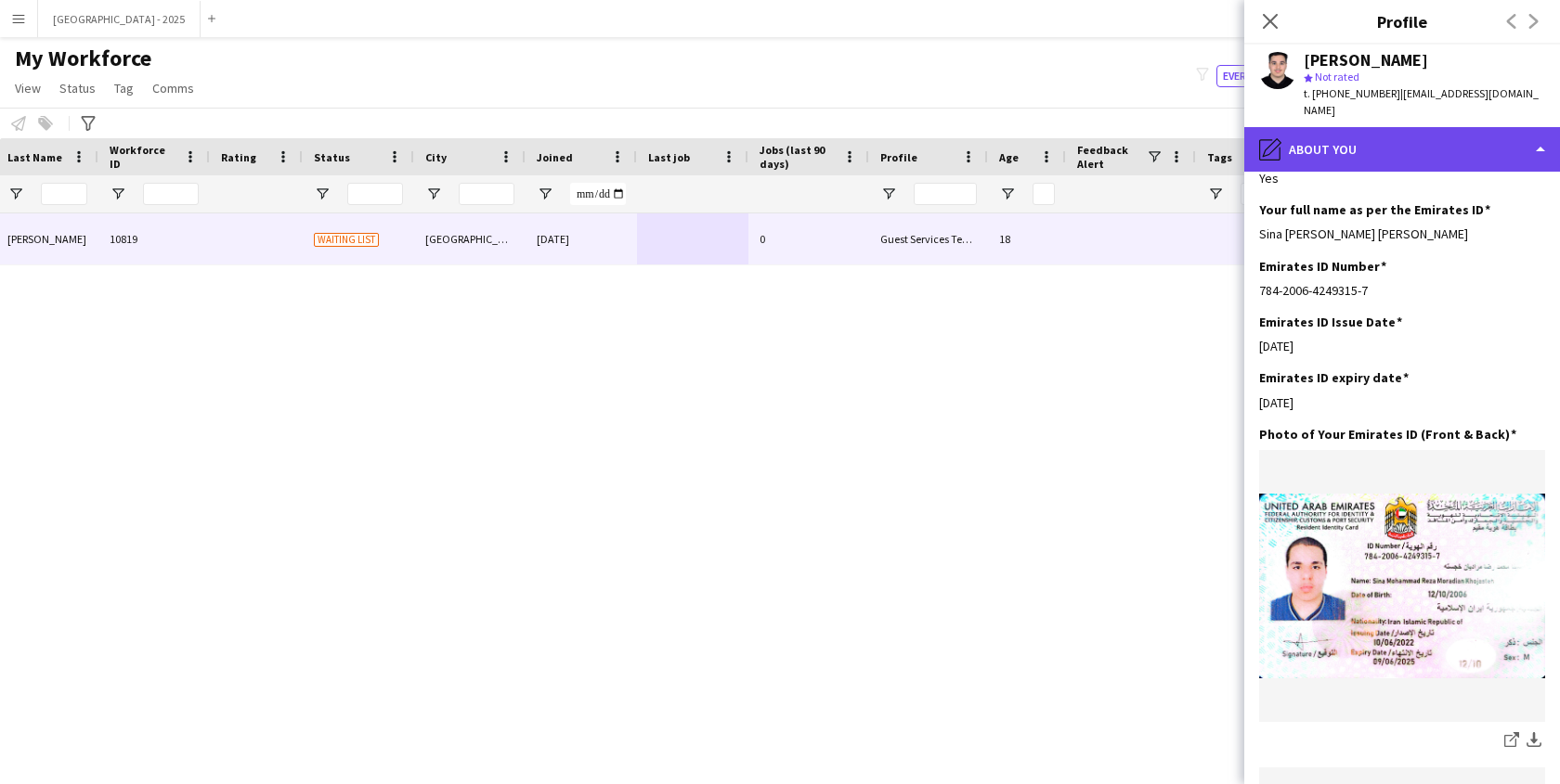
click at [1417, 145] on div "pencil4 About you" at bounding box center [1402, 149] width 316 height 44
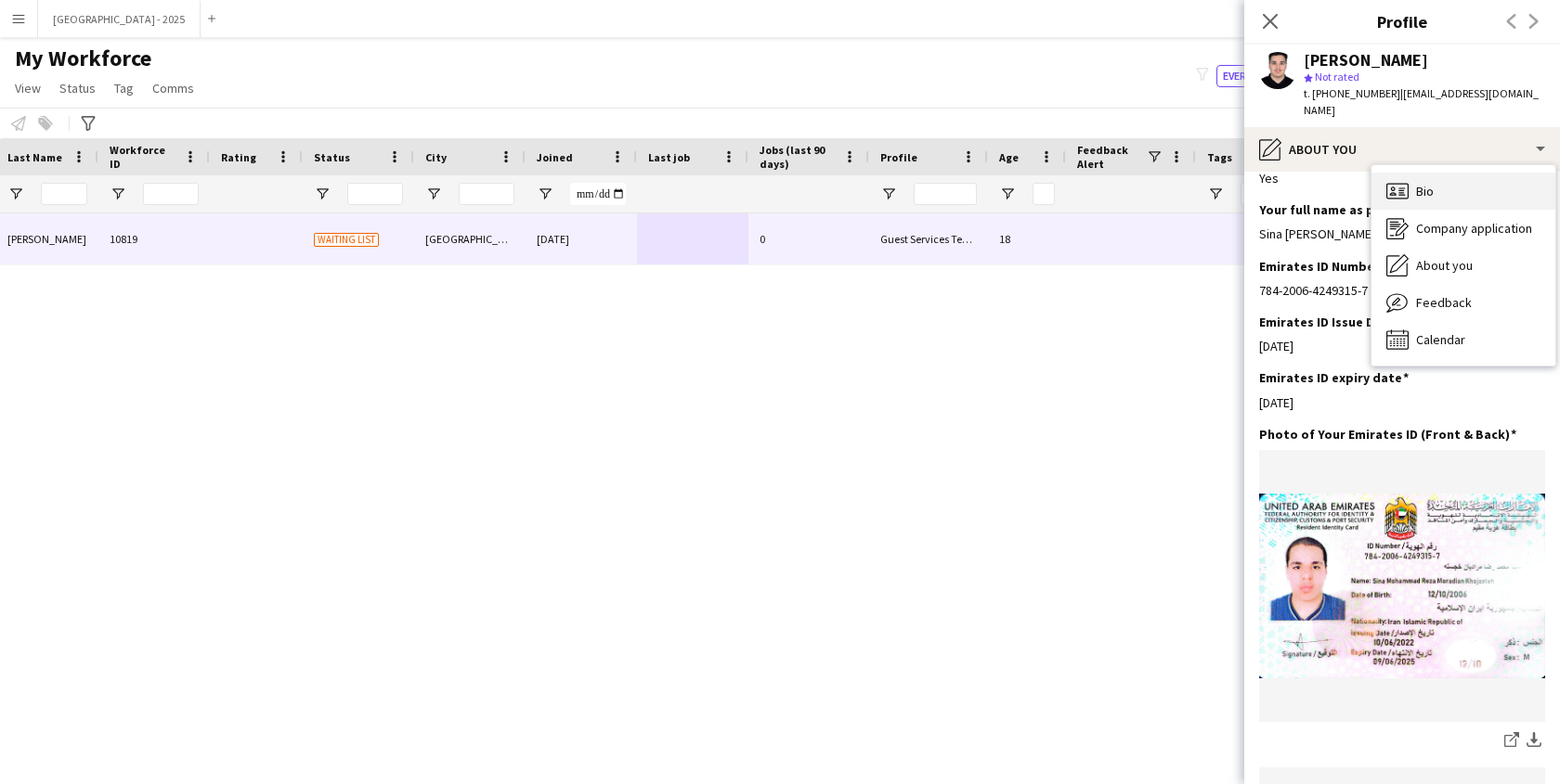
click at [1446, 182] on div "Bio Bio" at bounding box center [1464, 192] width 184 height 38
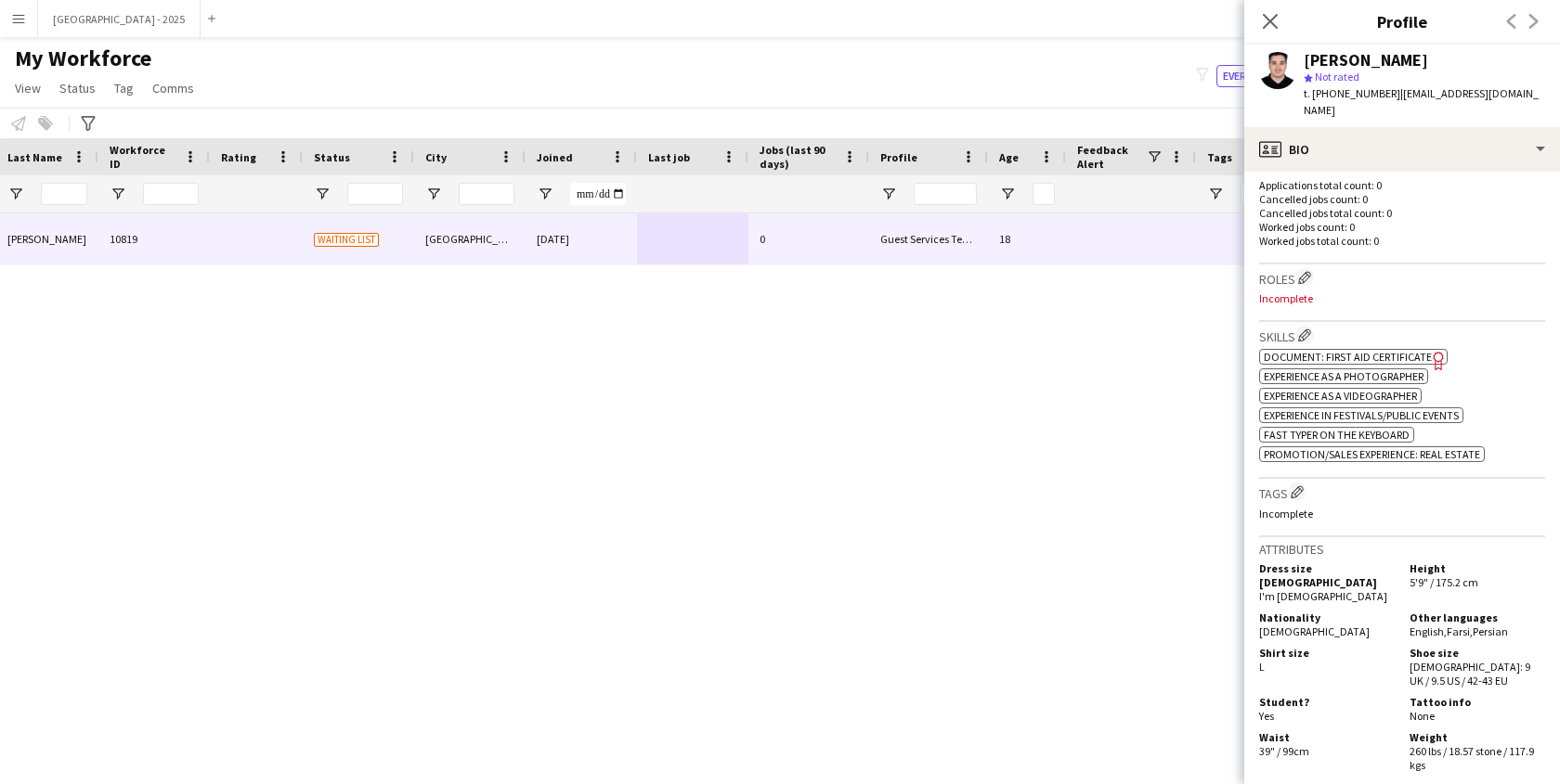
scroll to position [460, 0]
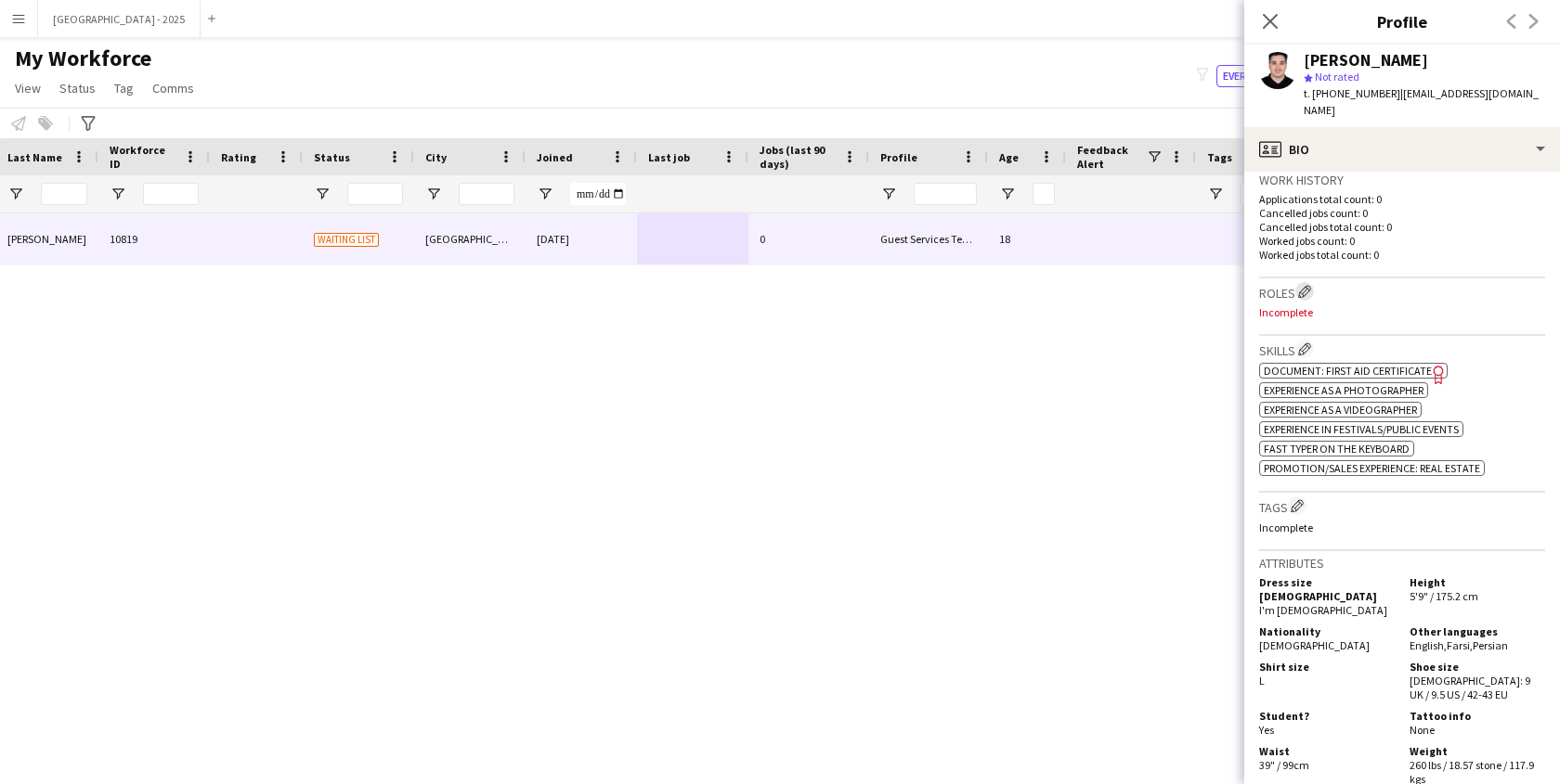
click at [1302, 285] on app-icon "Edit crew company roles" at bounding box center [1304, 291] width 13 height 13
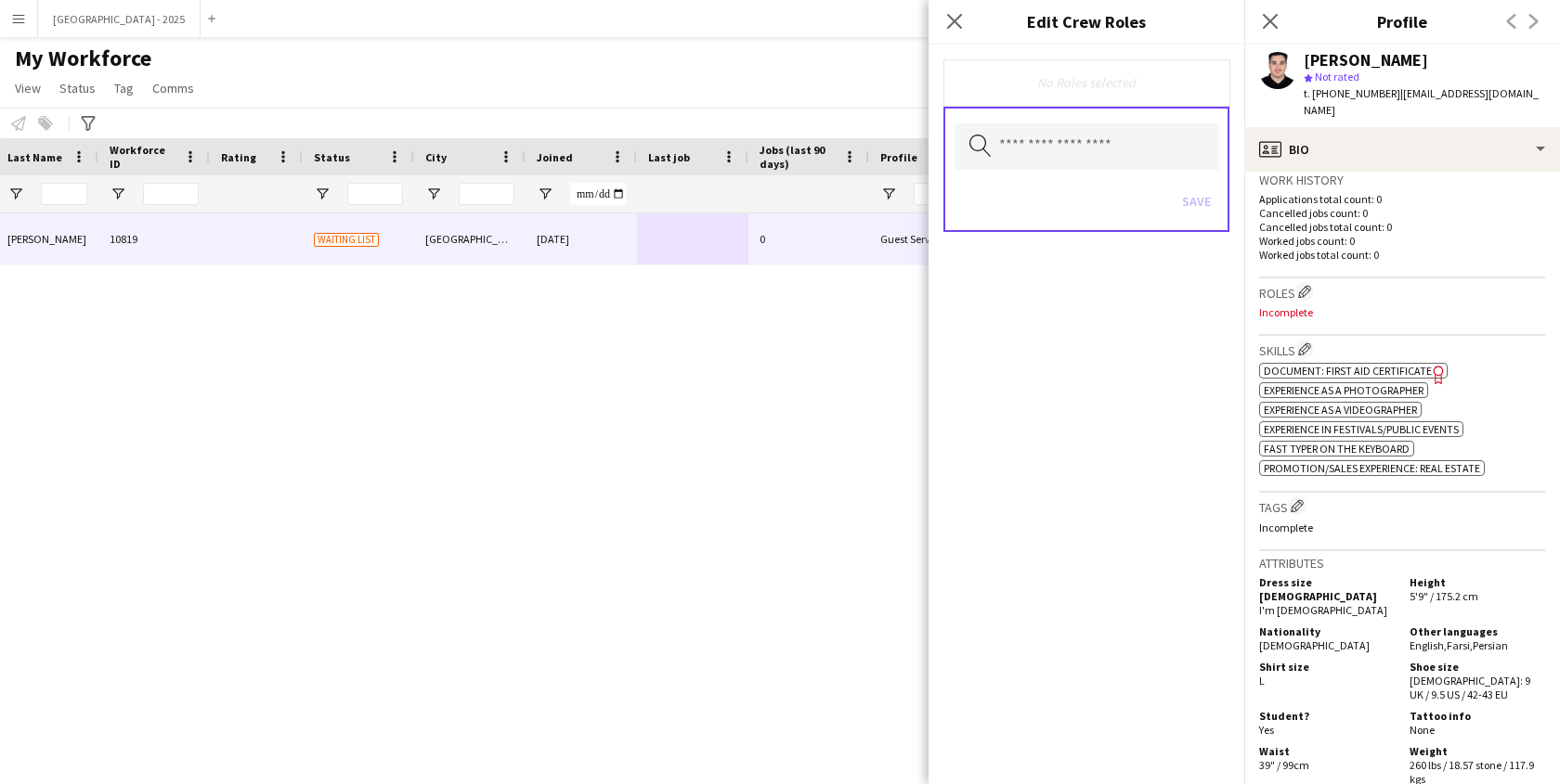
click at [1094, 122] on div "Search by role type Save" at bounding box center [1086, 169] width 286 height 126
click at [1090, 142] on input "text" at bounding box center [1086, 146] width 264 height 46
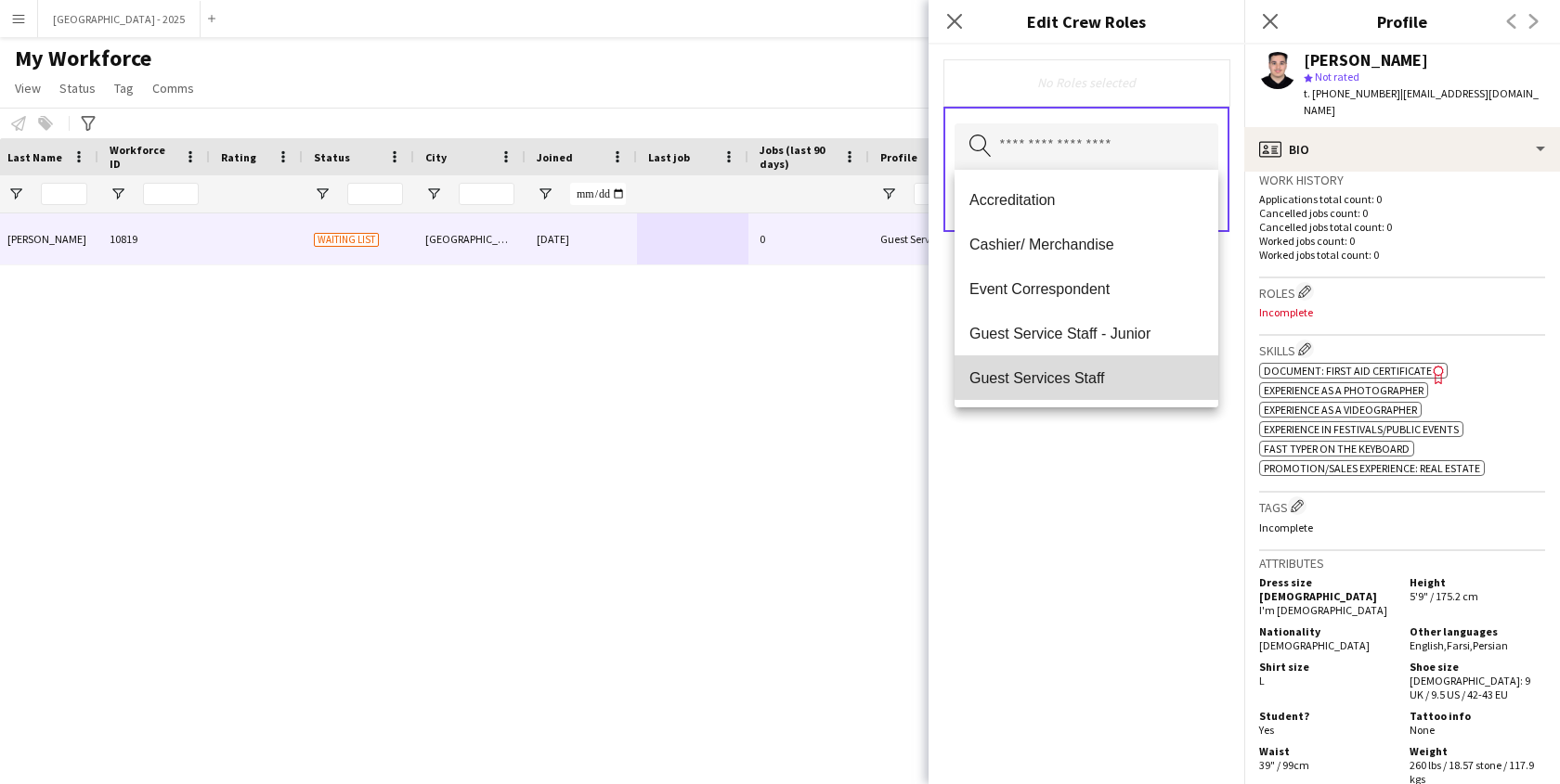
click at [1104, 375] on span "Guest Services Staff" at bounding box center [1086, 379] width 234 height 18
click at [1139, 441] on div "Guest Services Staff Remove Search by role type Save" at bounding box center [1086, 414] width 316 height 740
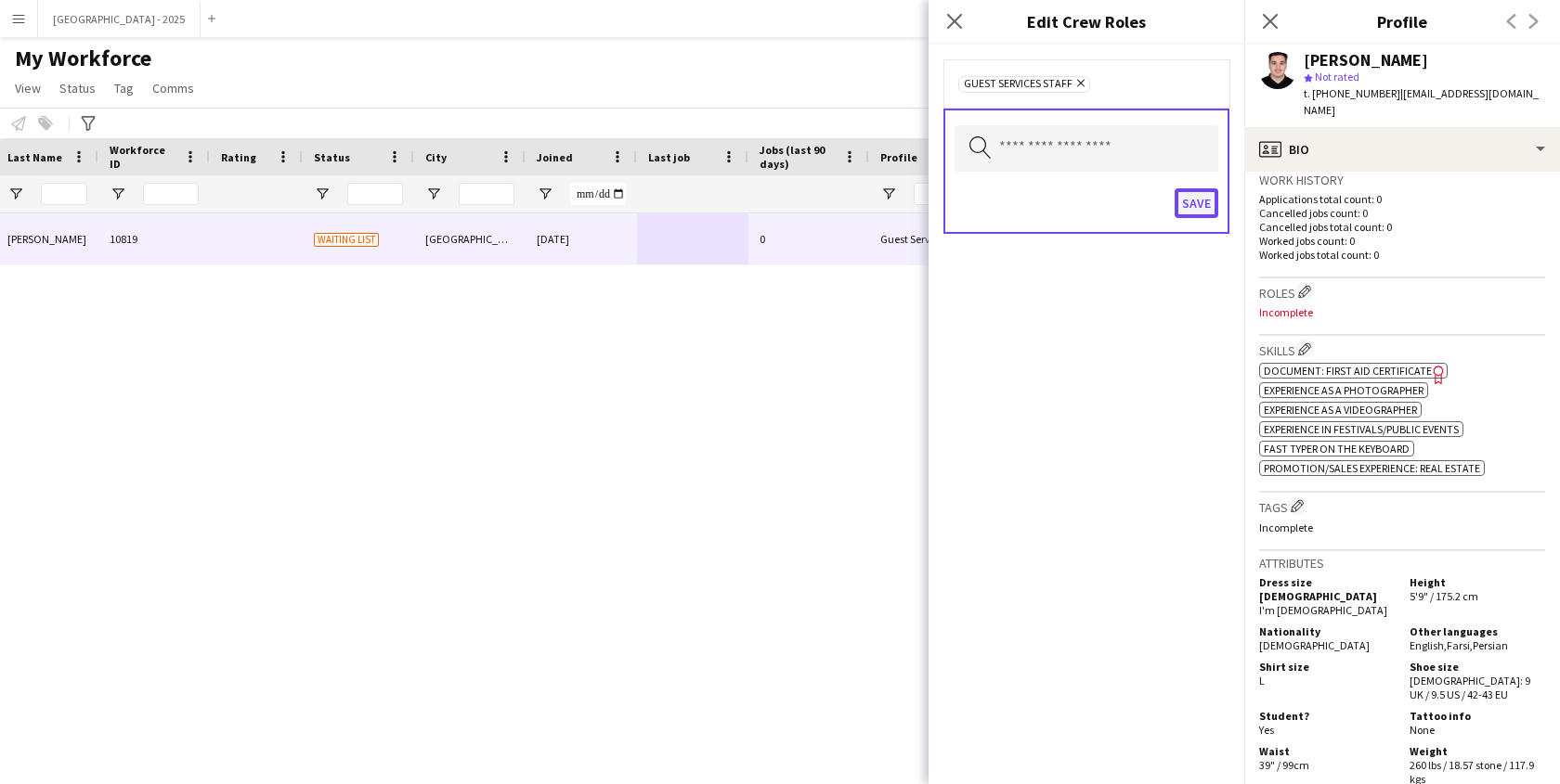
click at [1188, 194] on button "Save" at bounding box center [1197, 204] width 44 height 30
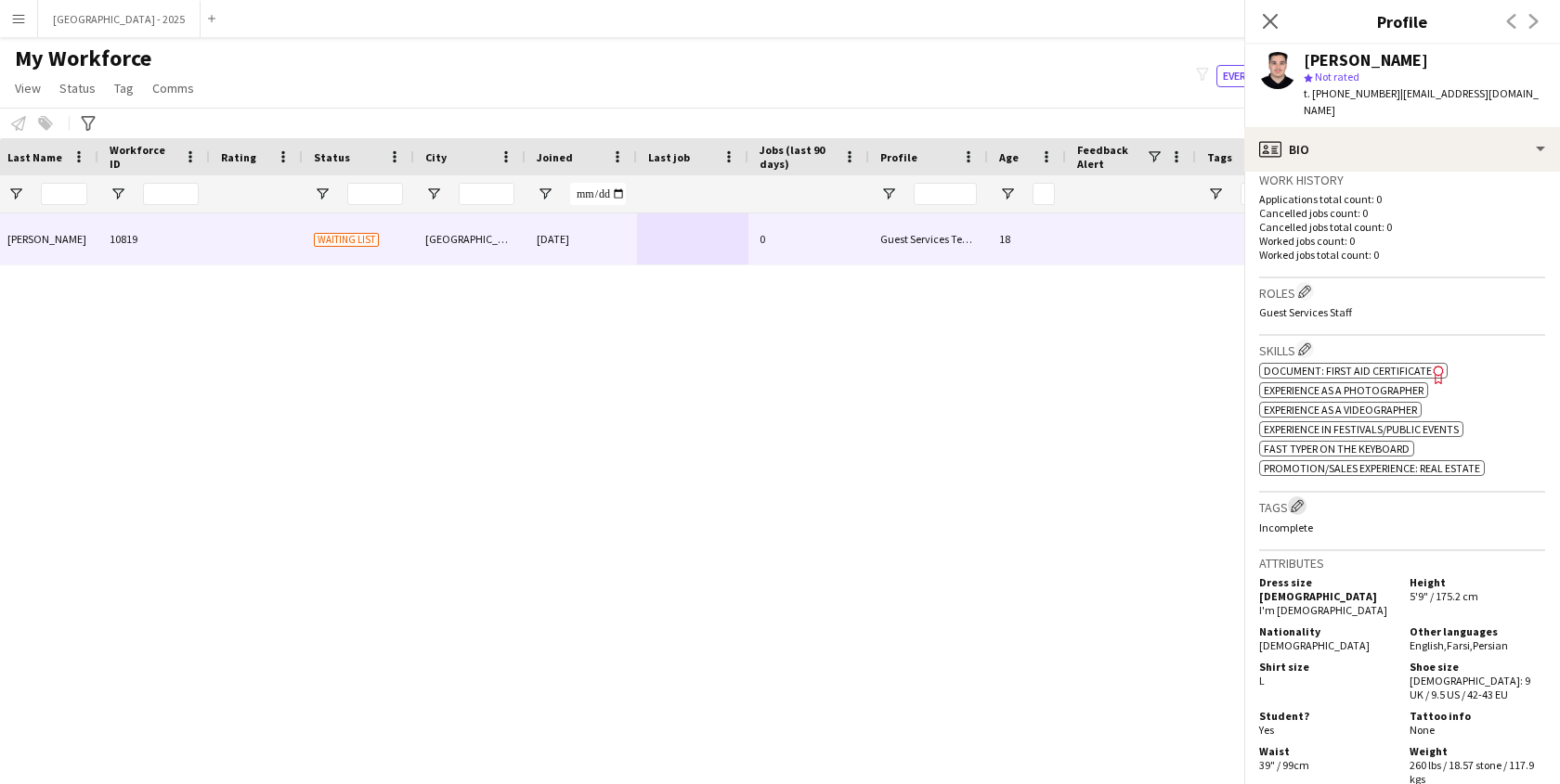
click at [1298, 499] on app-icon "Edit crew company tags" at bounding box center [1297, 505] width 13 height 13
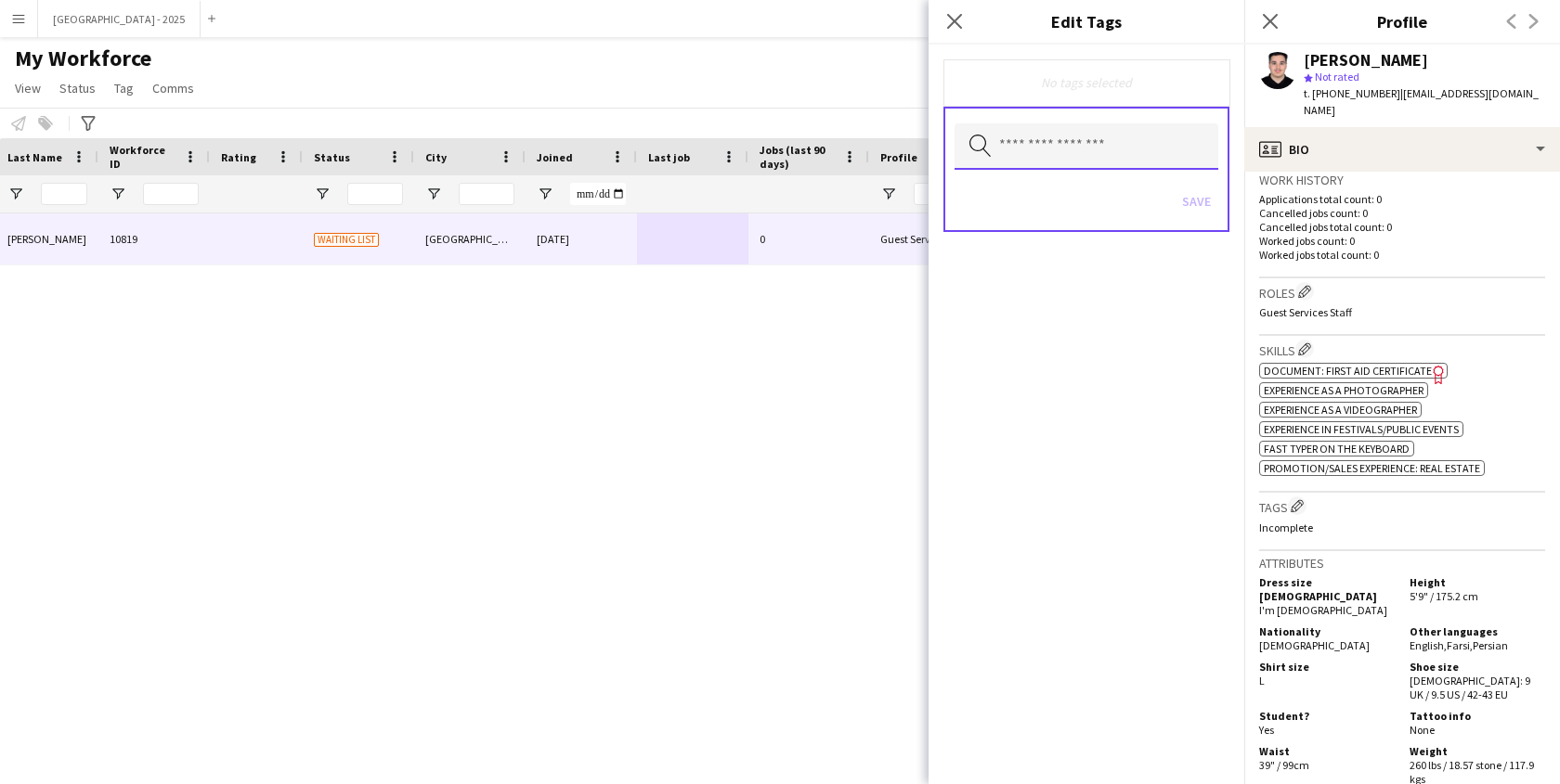
click at [1078, 137] on input "text" at bounding box center [1086, 146] width 264 height 46
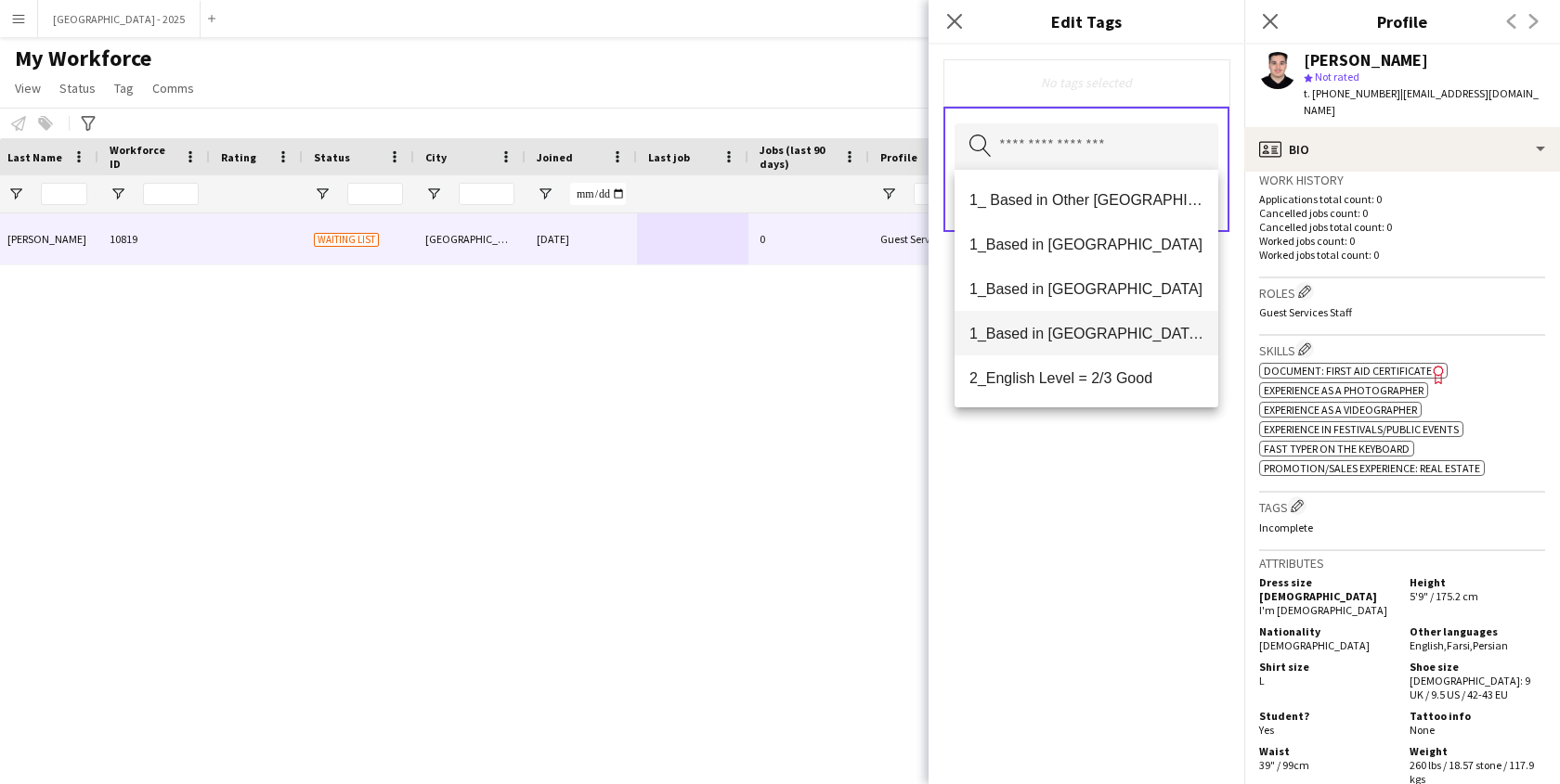
click at [1097, 322] on mat-option "1_Based in [GEOGRAPHIC_DATA]/[GEOGRAPHIC_DATA]/Ajman" at bounding box center [1086, 333] width 264 height 44
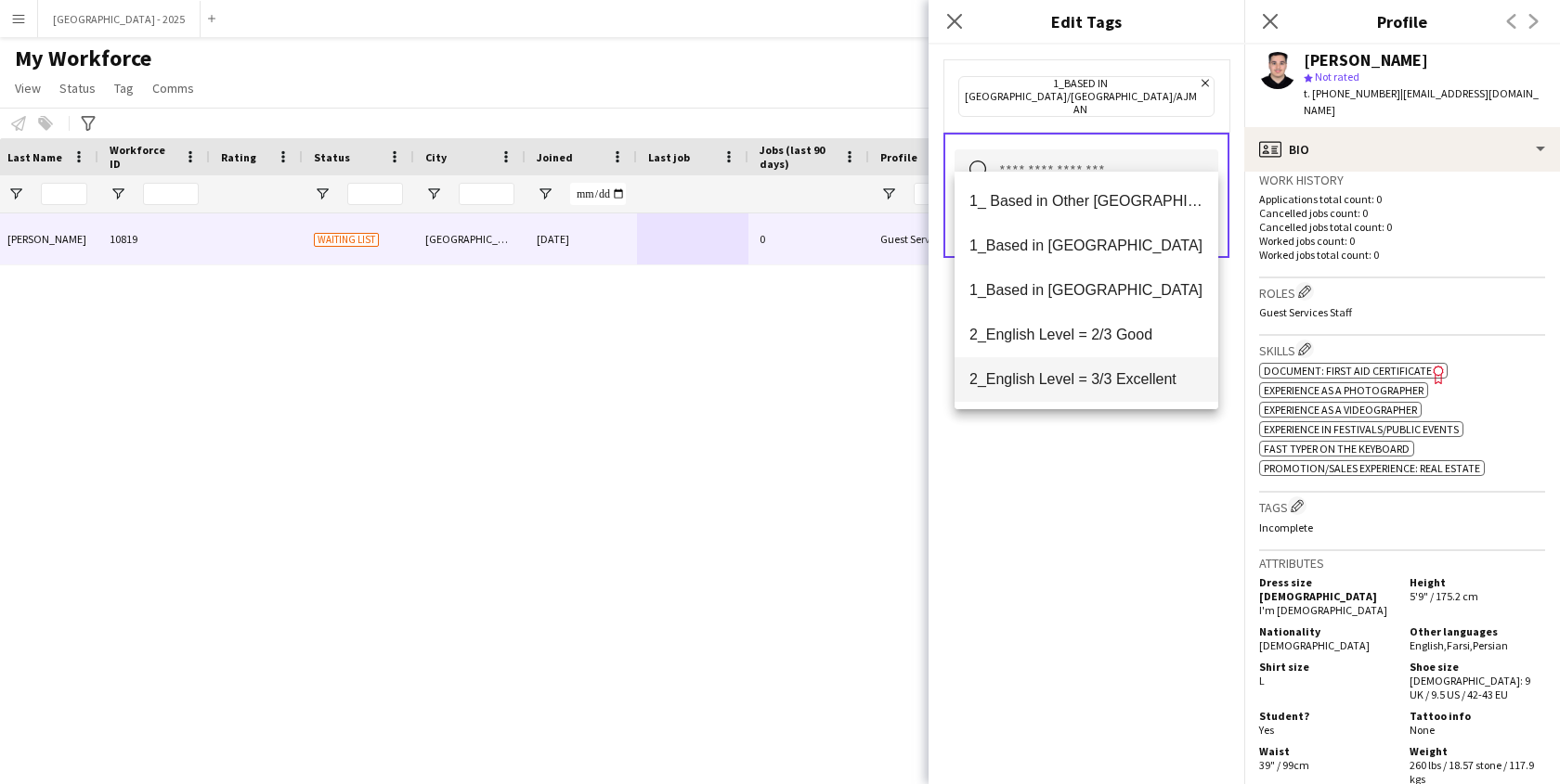
click at [1129, 380] on span "2_English Level = 3/3 Excellent" at bounding box center [1086, 380] width 234 height 18
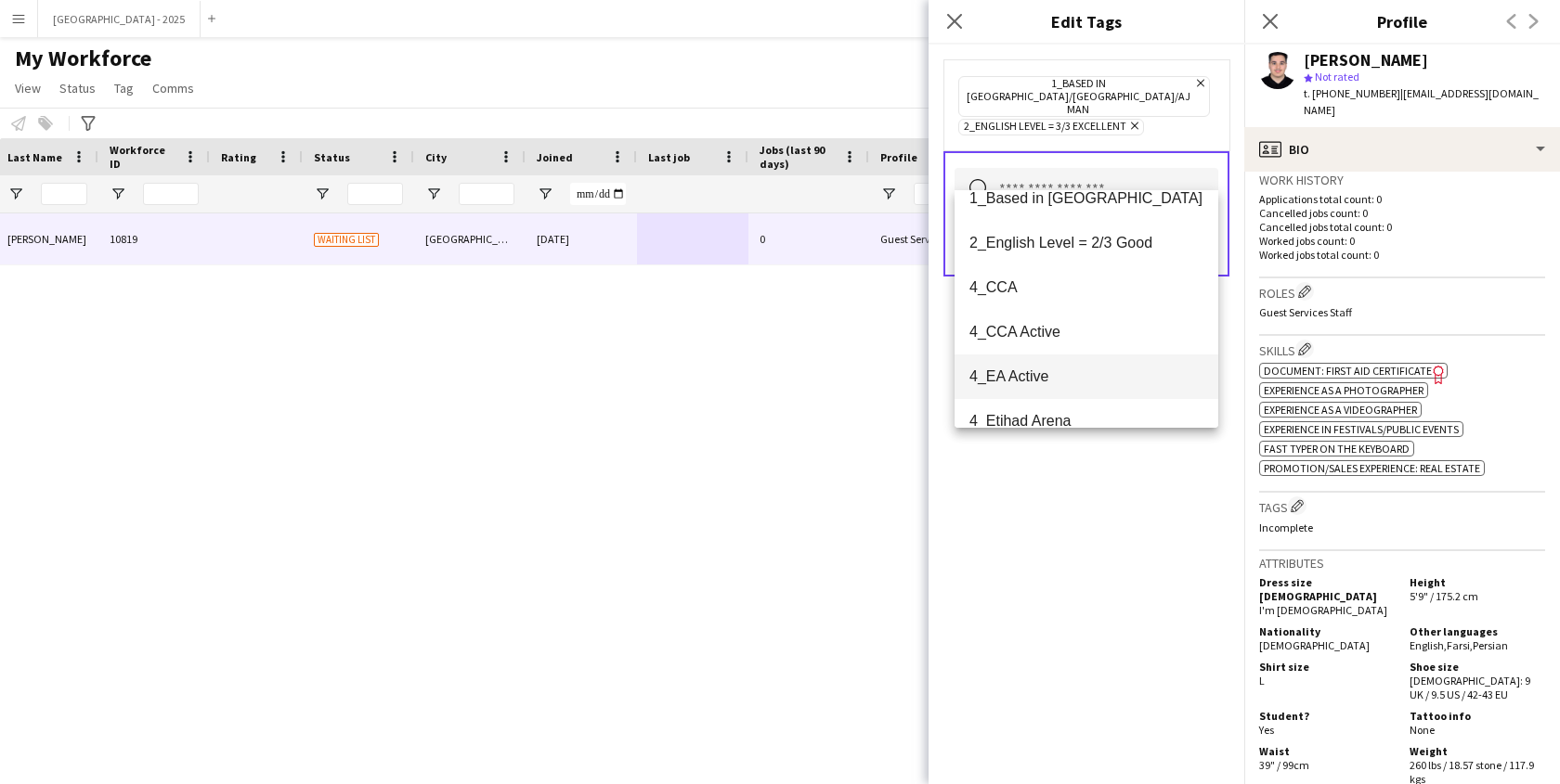
scroll to position [136, 0]
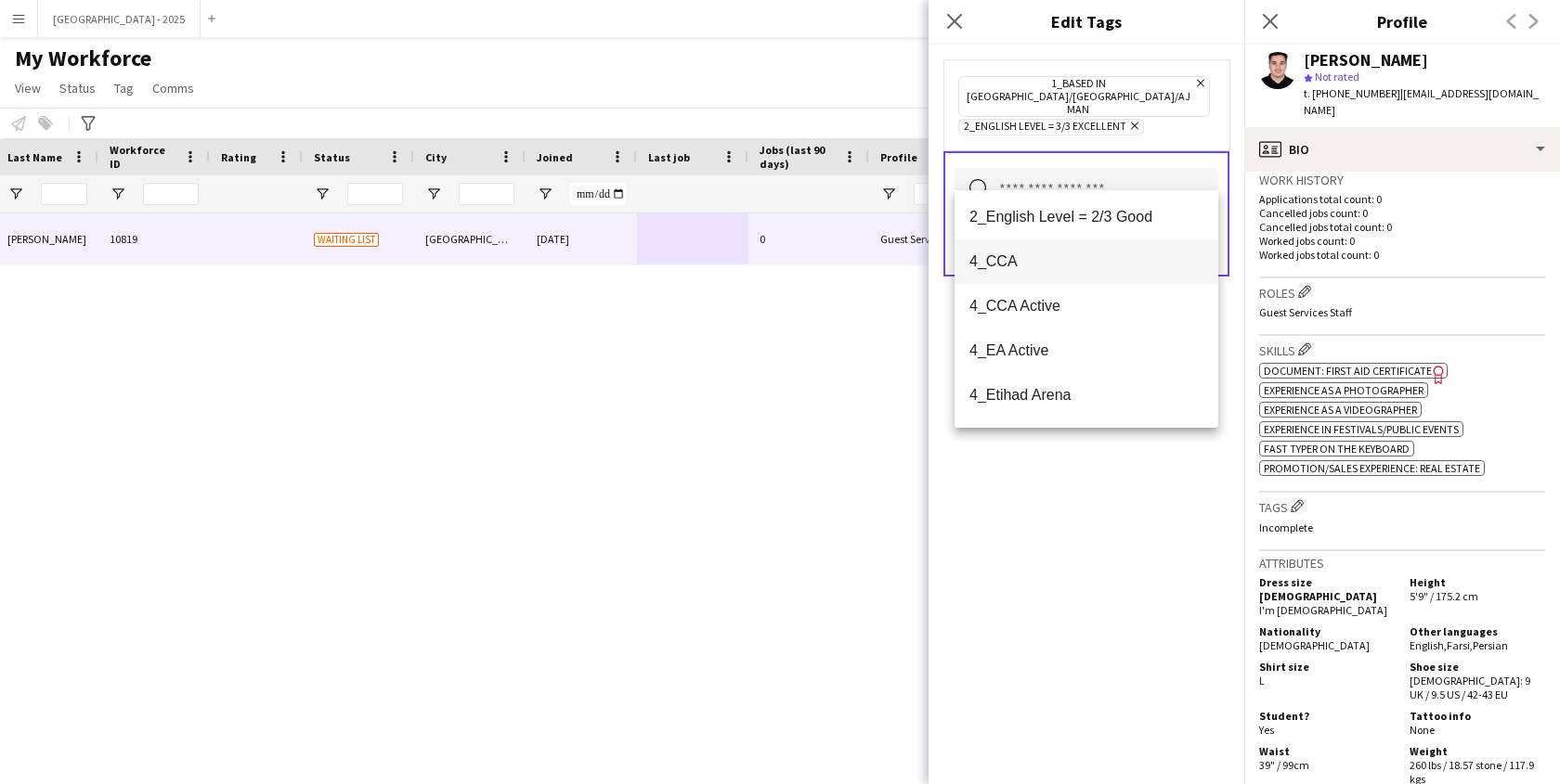
click at [1055, 267] on span "4_CCA" at bounding box center [1086, 261] width 234 height 18
click at [1097, 448] on div "1_Based in [GEOGRAPHIC_DATA]/[GEOGRAPHIC_DATA]/Ajman Remove 2_English Level = 3…" at bounding box center [1086, 414] width 316 height 740
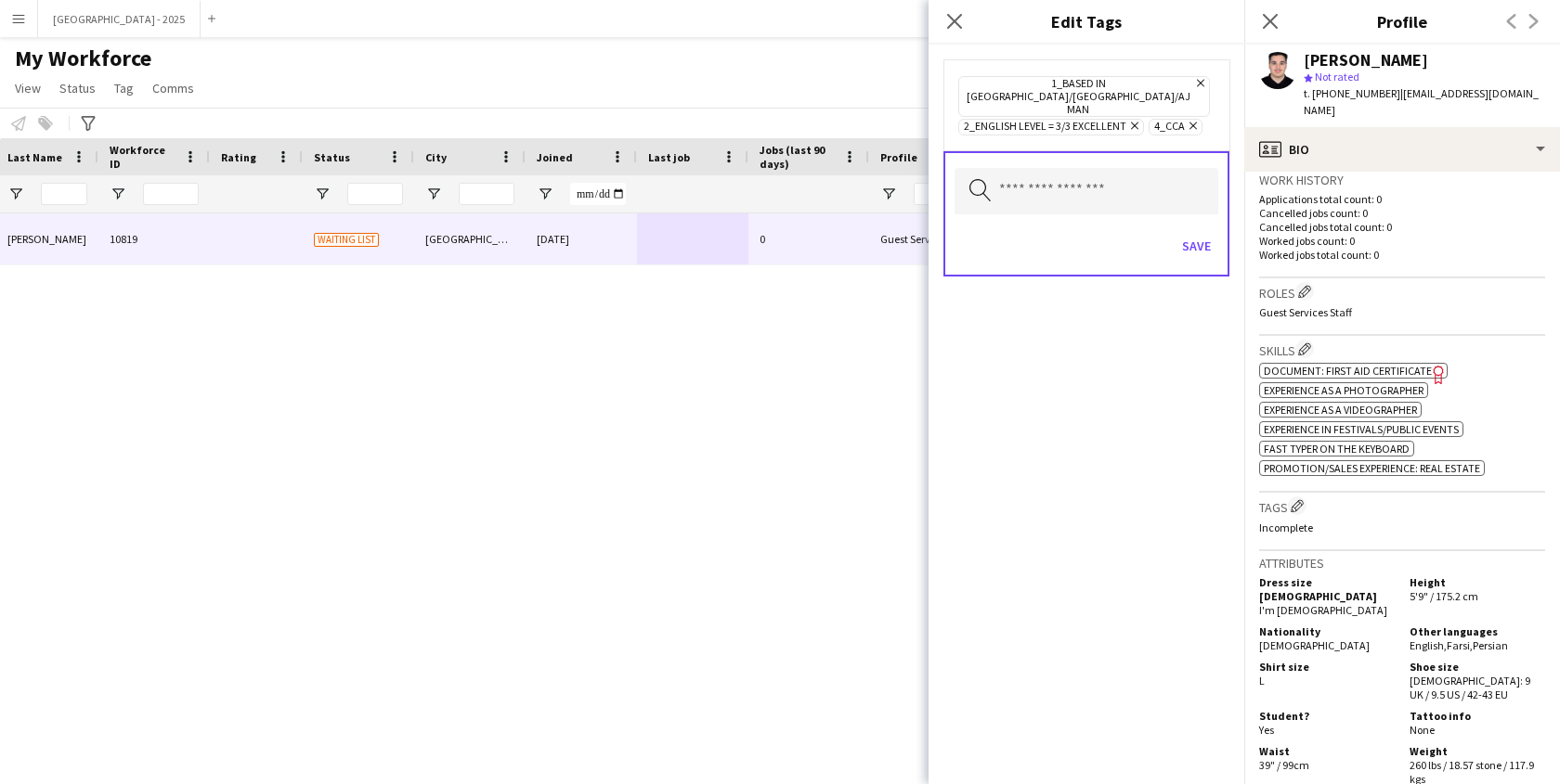
click at [1201, 237] on div "Save" at bounding box center [1086, 248] width 264 height 53
click at [1204, 231] on button "Save" at bounding box center [1197, 246] width 44 height 30
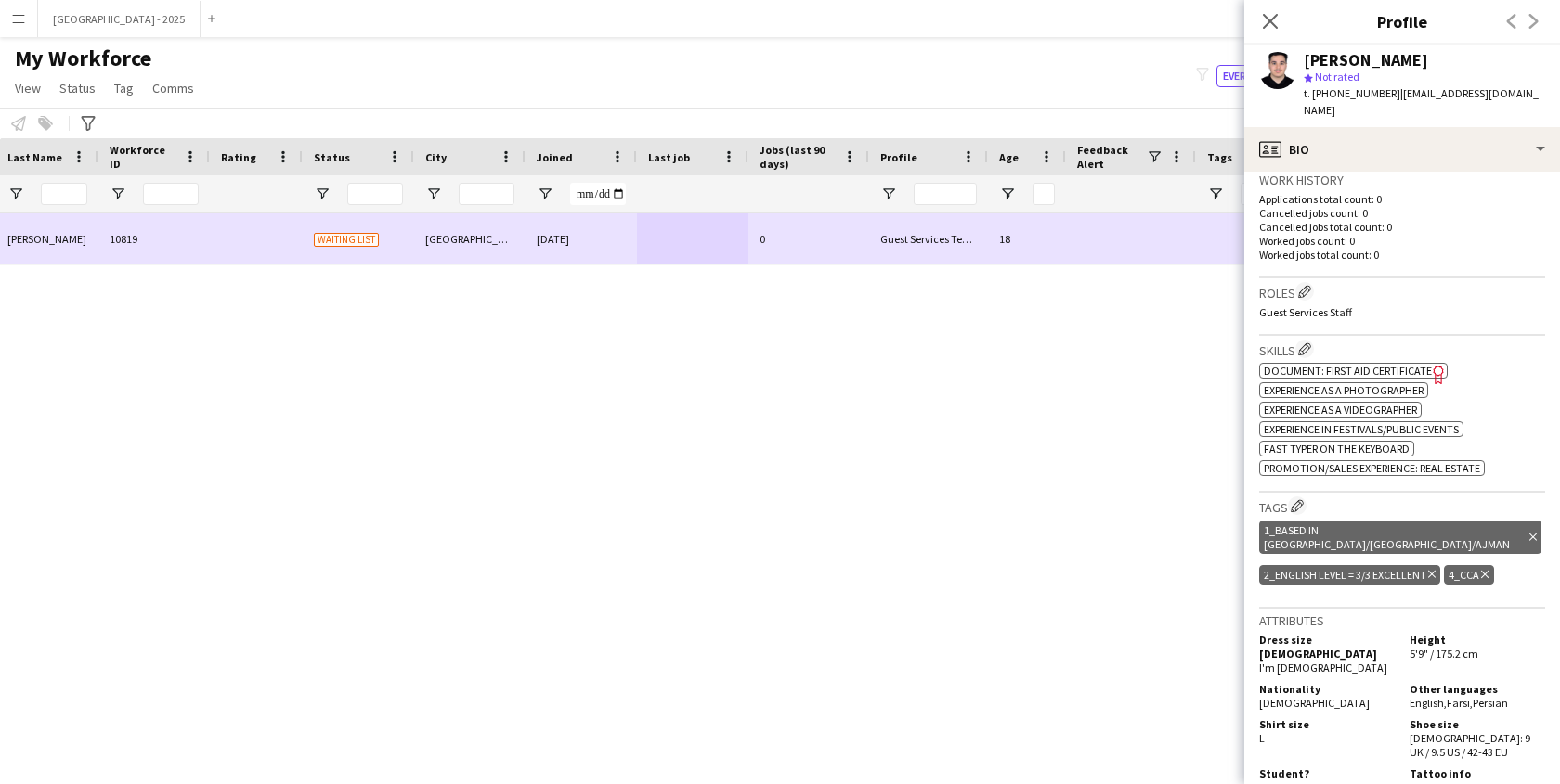
scroll to position [0, 0]
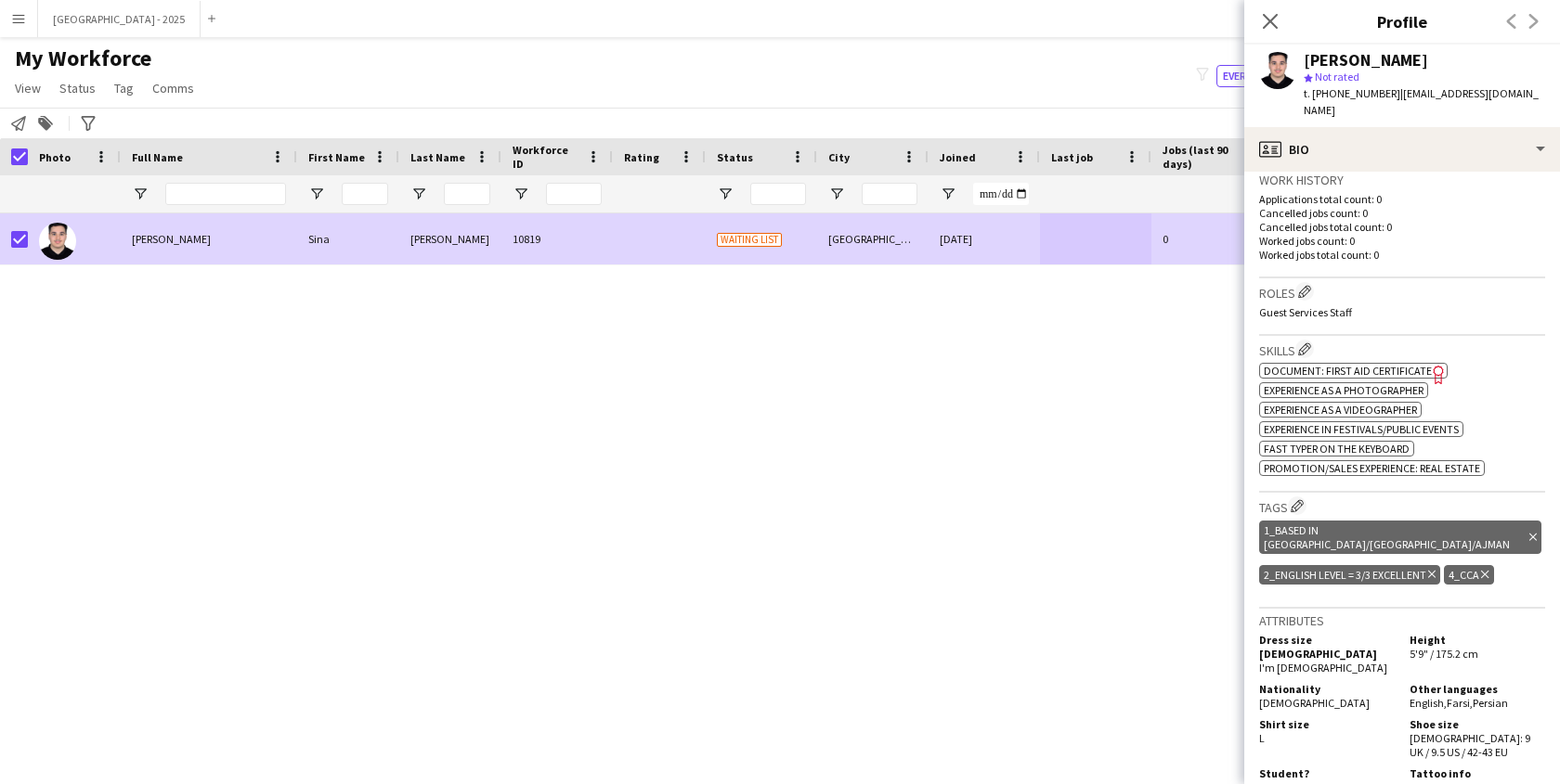
click at [67, 83] on span "Status" at bounding box center [77, 88] width 37 height 17
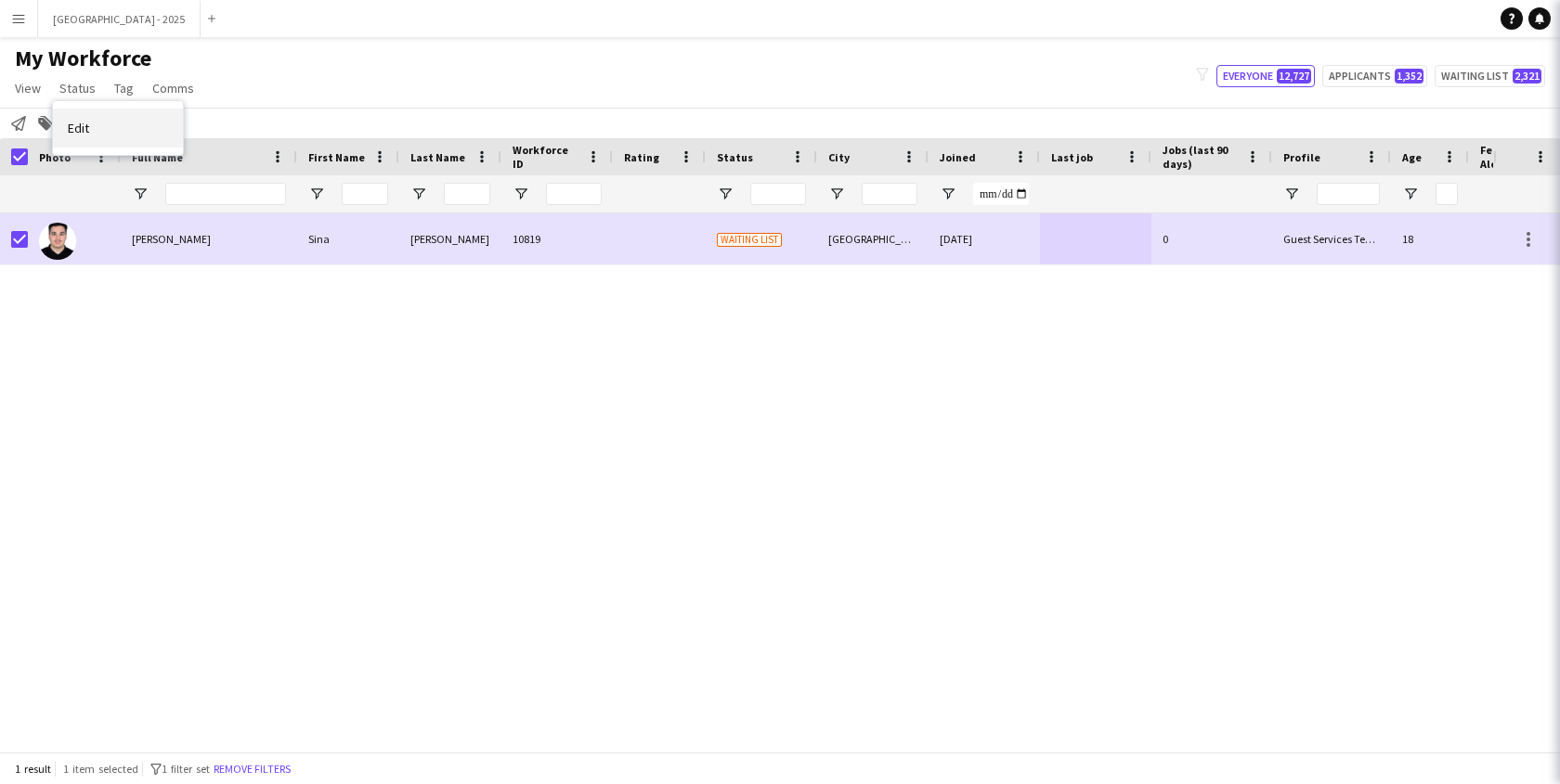
click at [117, 135] on link "Edit" at bounding box center [118, 128] width 130 height 39
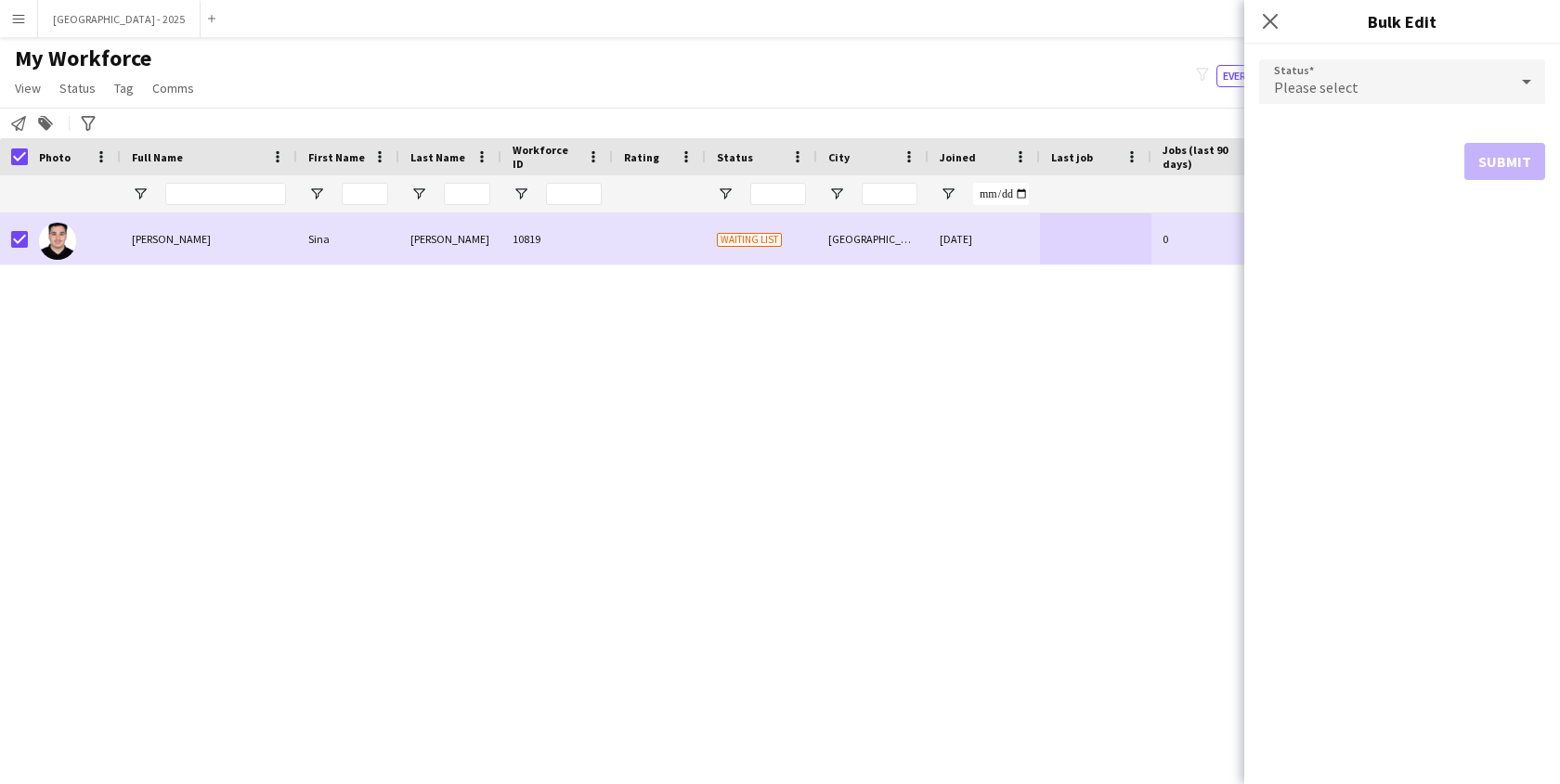
click at [1375, 85] on div "Please select" at bounding box center [1384, 81] width 249 height 44
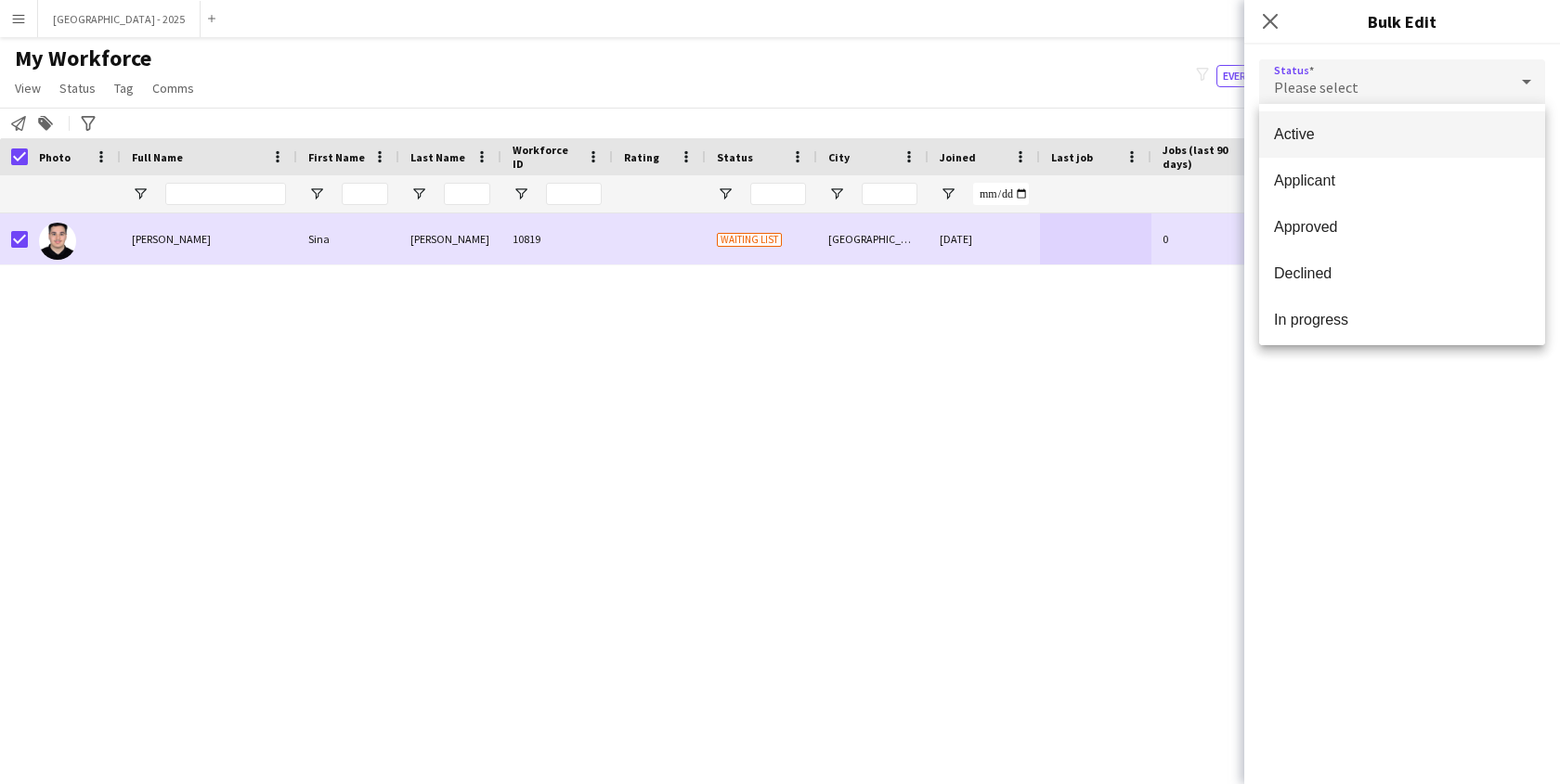
click at [1334, 125] on mat-option "Active" at bounding box center [1402, 134] width 286 height 46
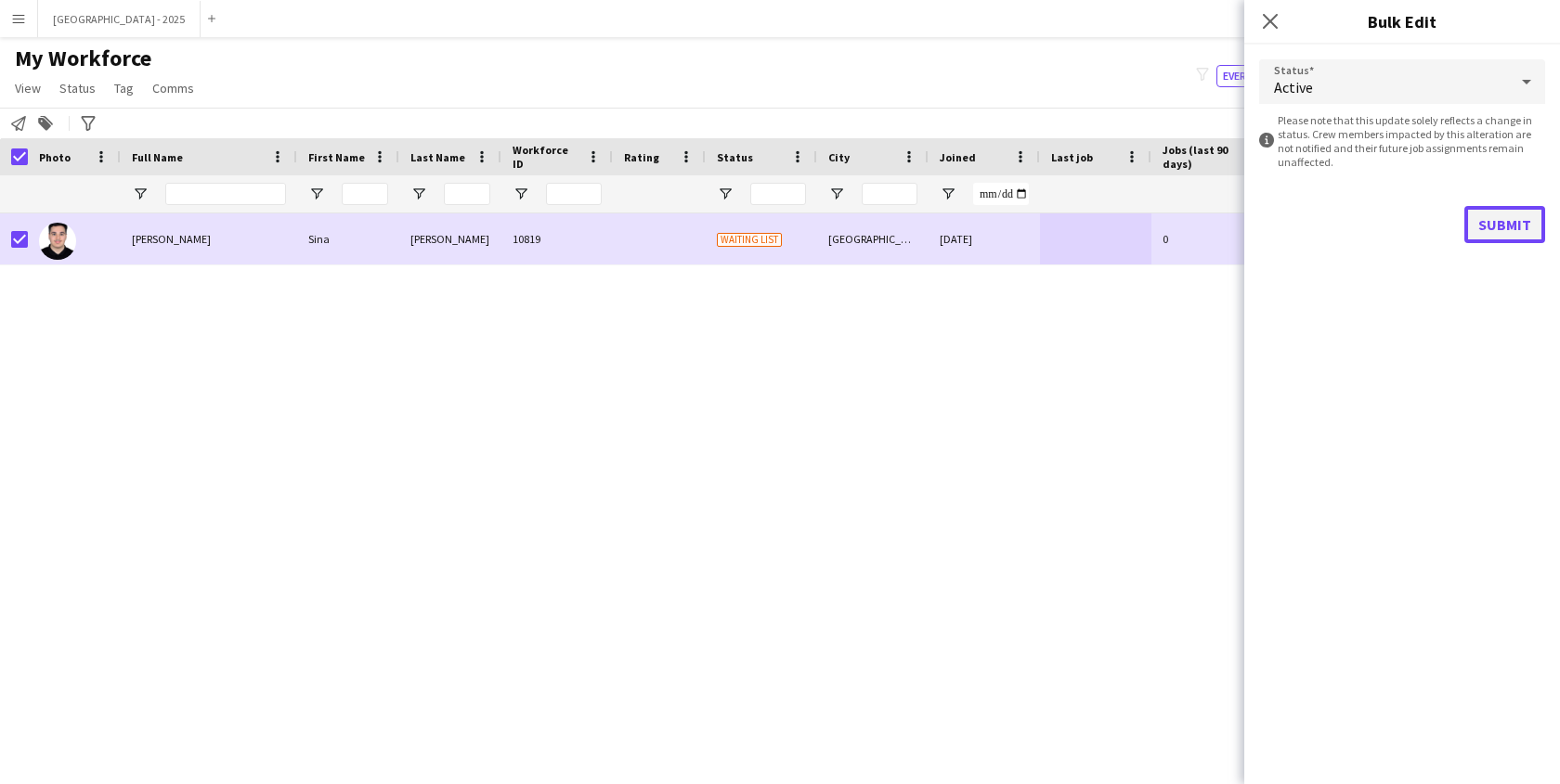
click at [1513, 213] on button "Submit" at bounding box center [1506, 224] width 81 height 38
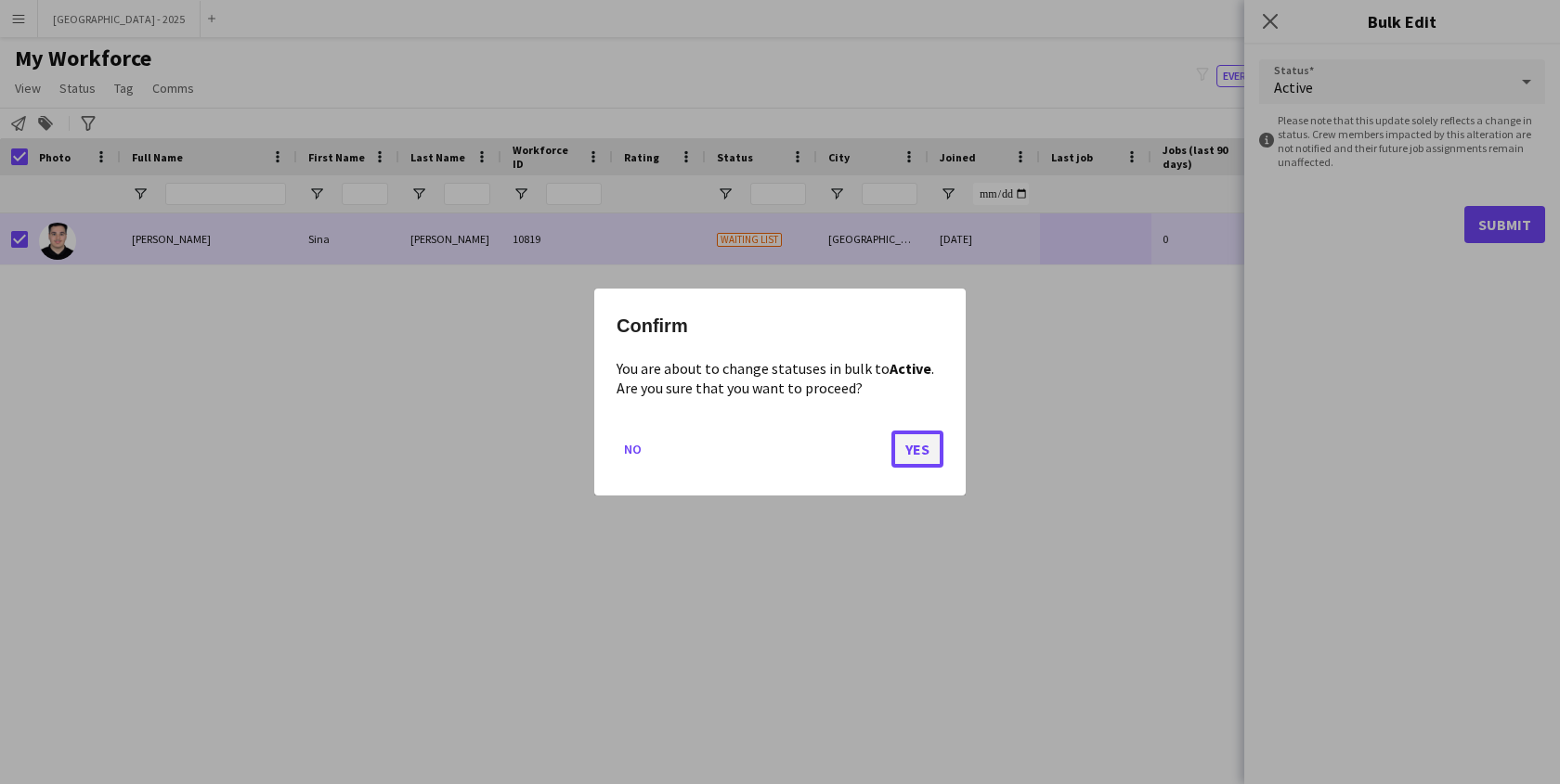
drag, startPoint x: 927, startPoint y: 445, endPoint x: 936, endPoint y: 448, distance: 9.5
click at [934, 447] on button "Yes" at bounding box center [917, 450] width 52 height 38
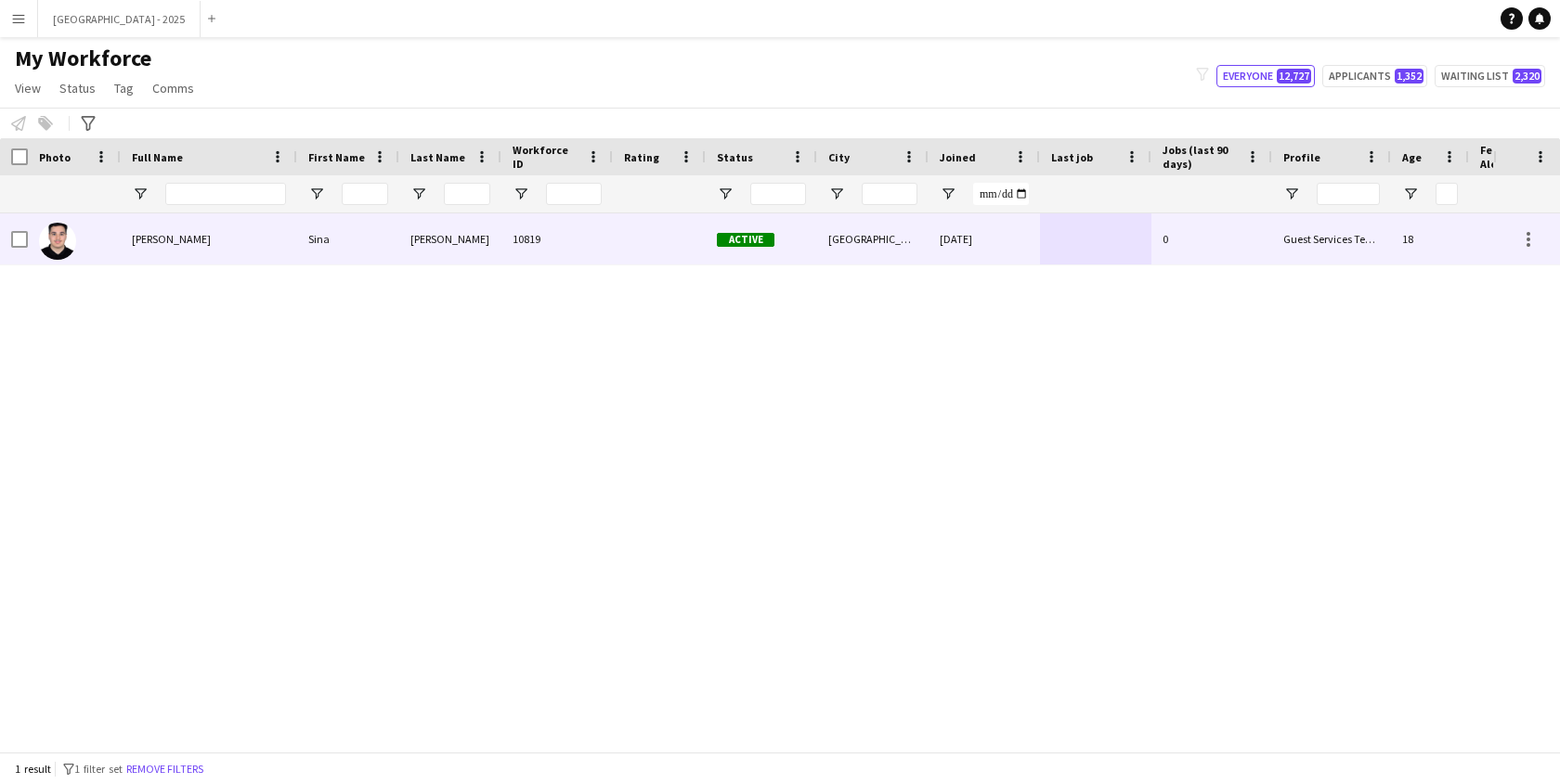
click at [109, 239] on div at bounding box center [74, 239] width 93 height 51
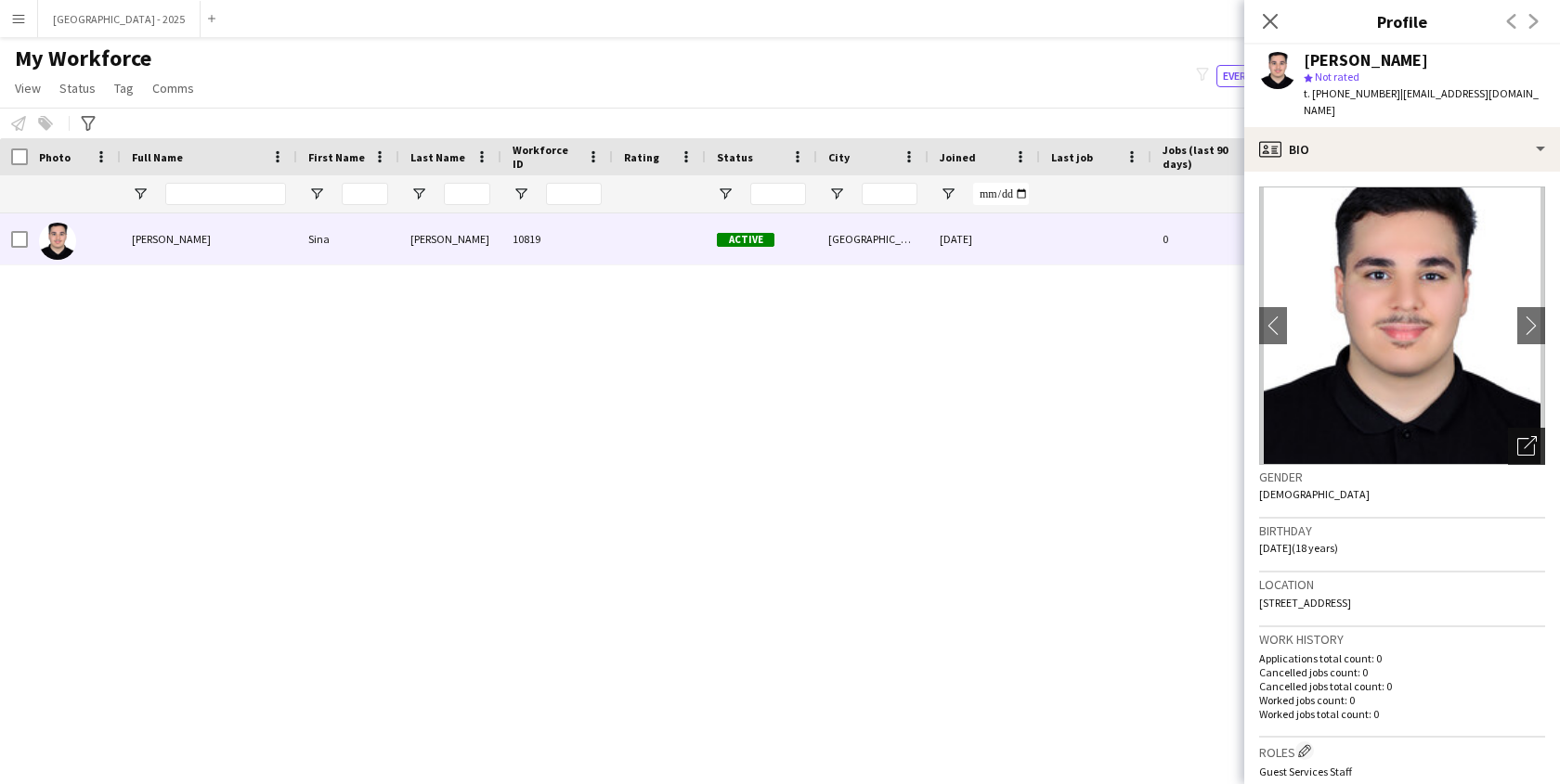
click at [1518, 436] on icon "Open photos pop-in" at bounding box center [1527, 446] width 20 height 20
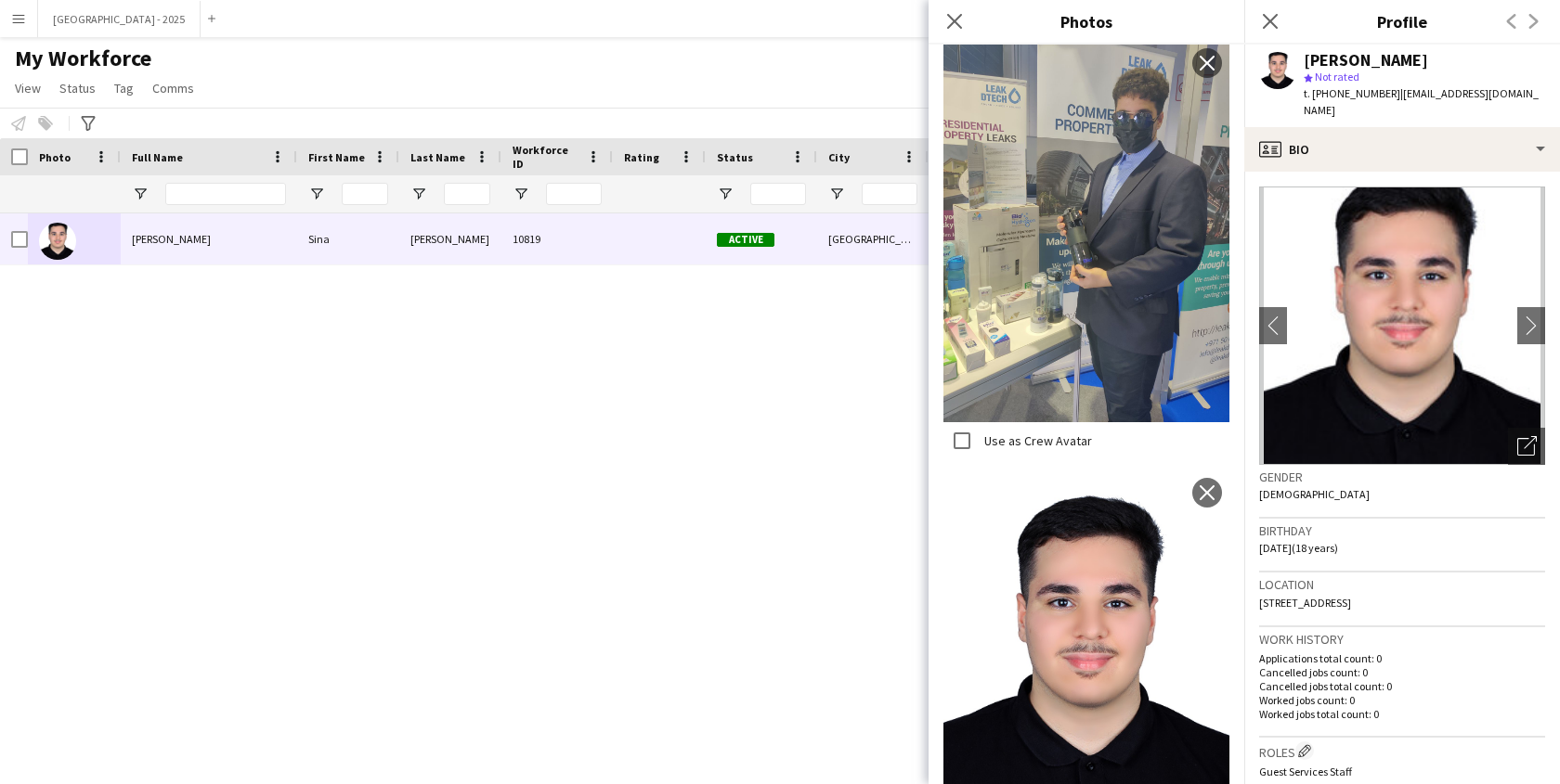
scroll to position [898, 0]
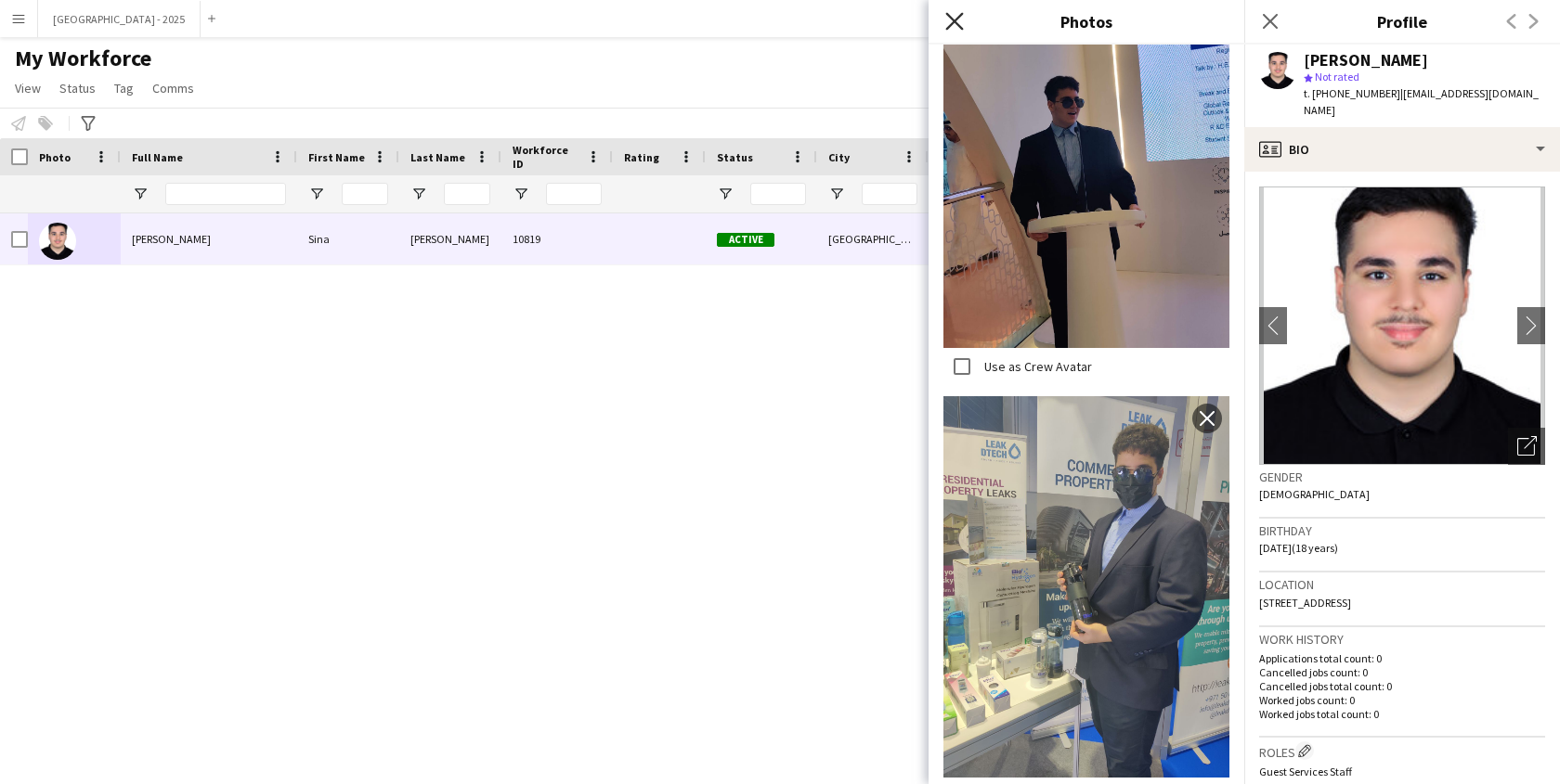
click at [954, 24] on icon "Close pop-in" at bounding box center [955, 21] width 18 height 18
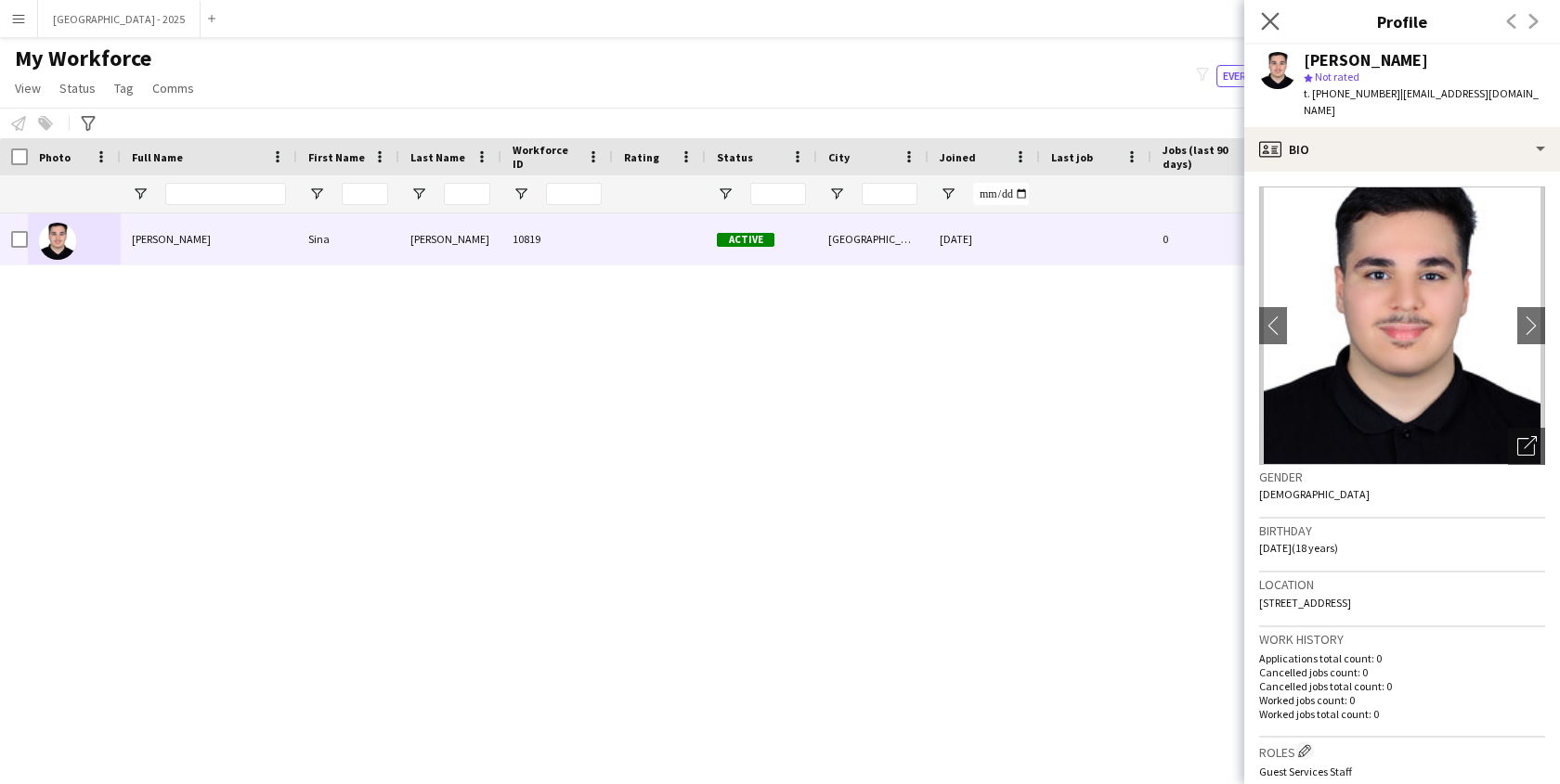
click at [1265, 30] on app-icon "Close pop-in" at bounding box center [1270, 21] width 27 height 27
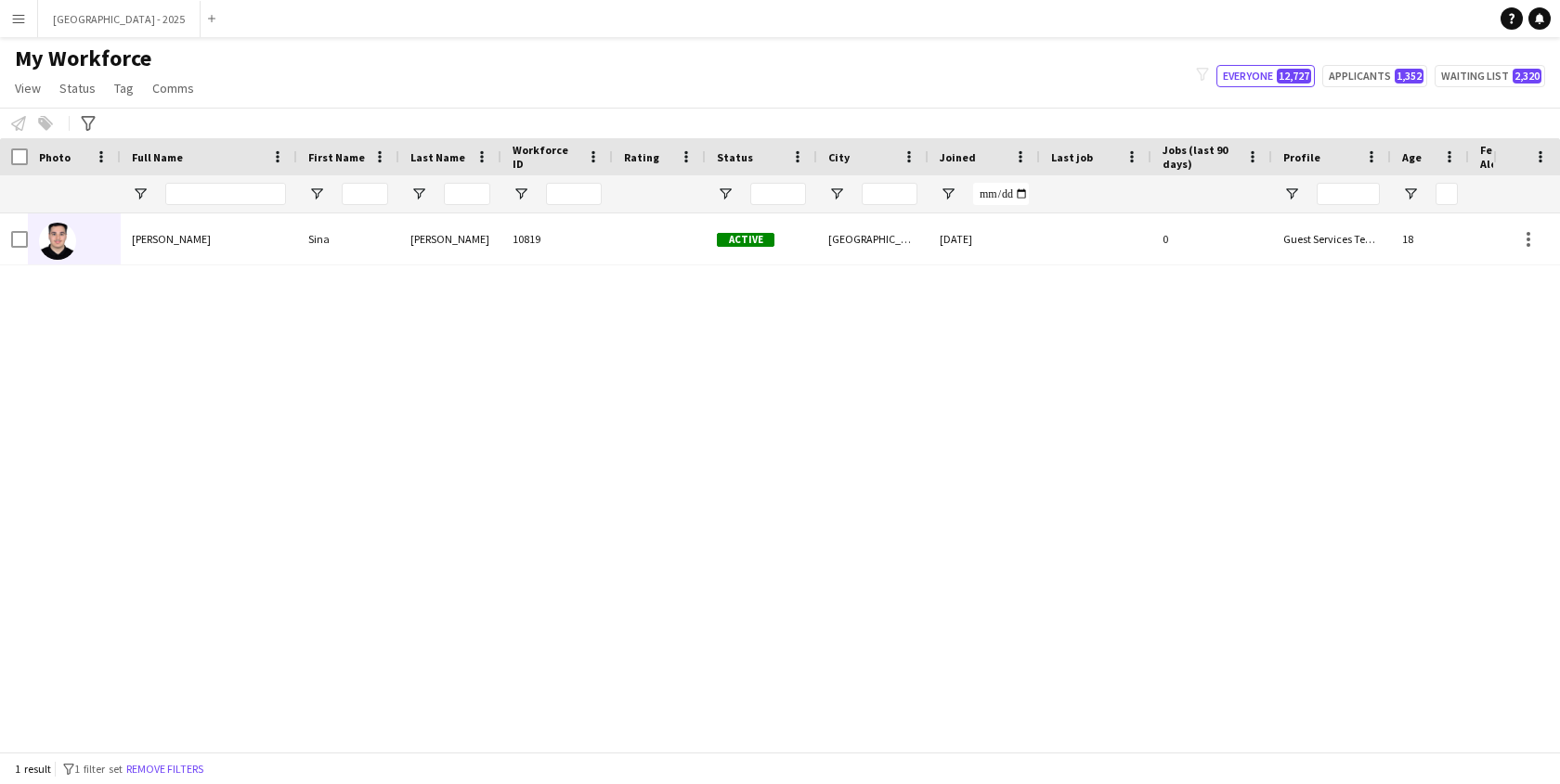
scroll to position [0, 403]
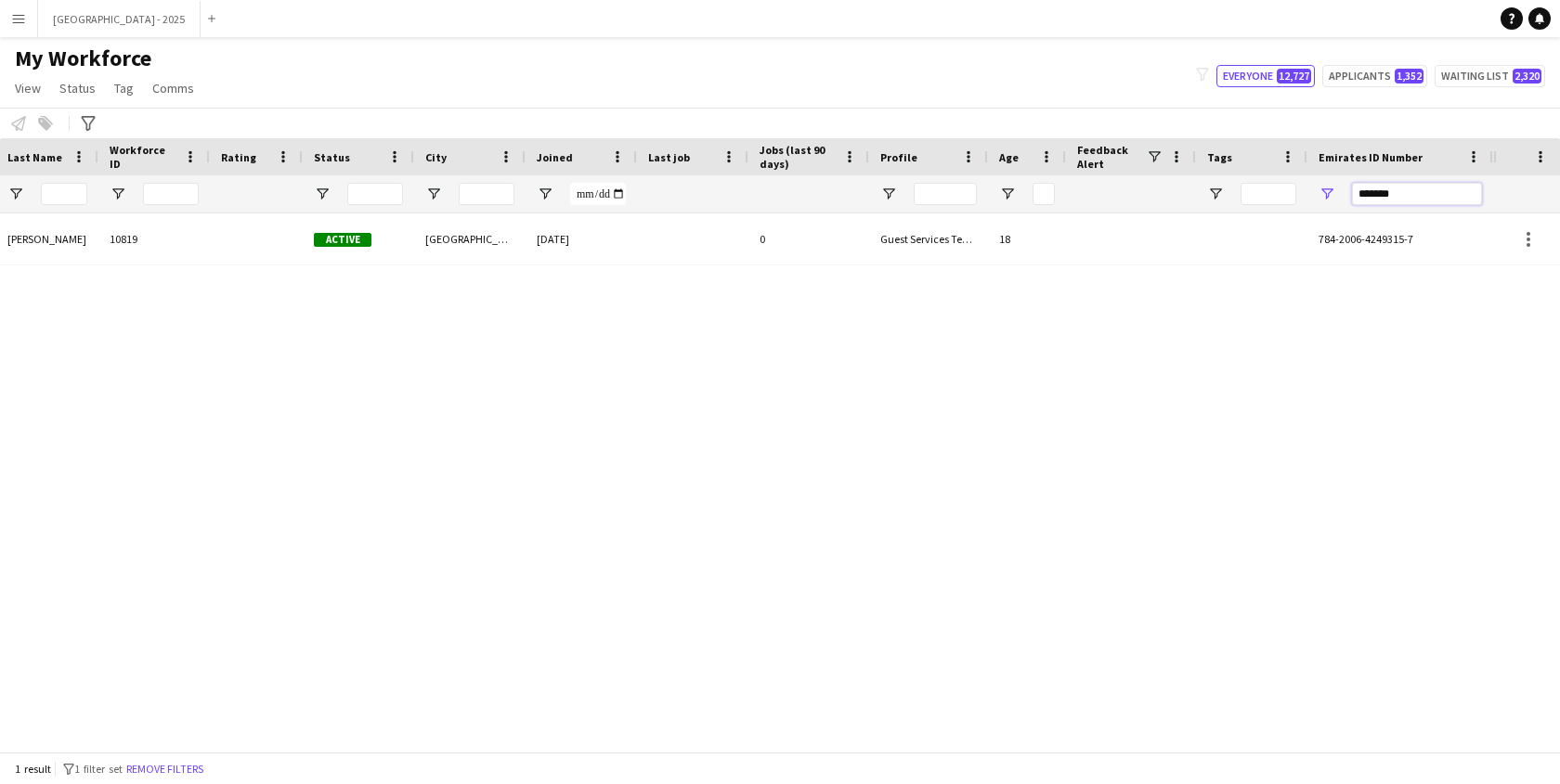
click at [1402, 195] on input "*******" at bounding box center [1417, 194] width 130 height 23
paste input "Emirates ID Number Filter Input"
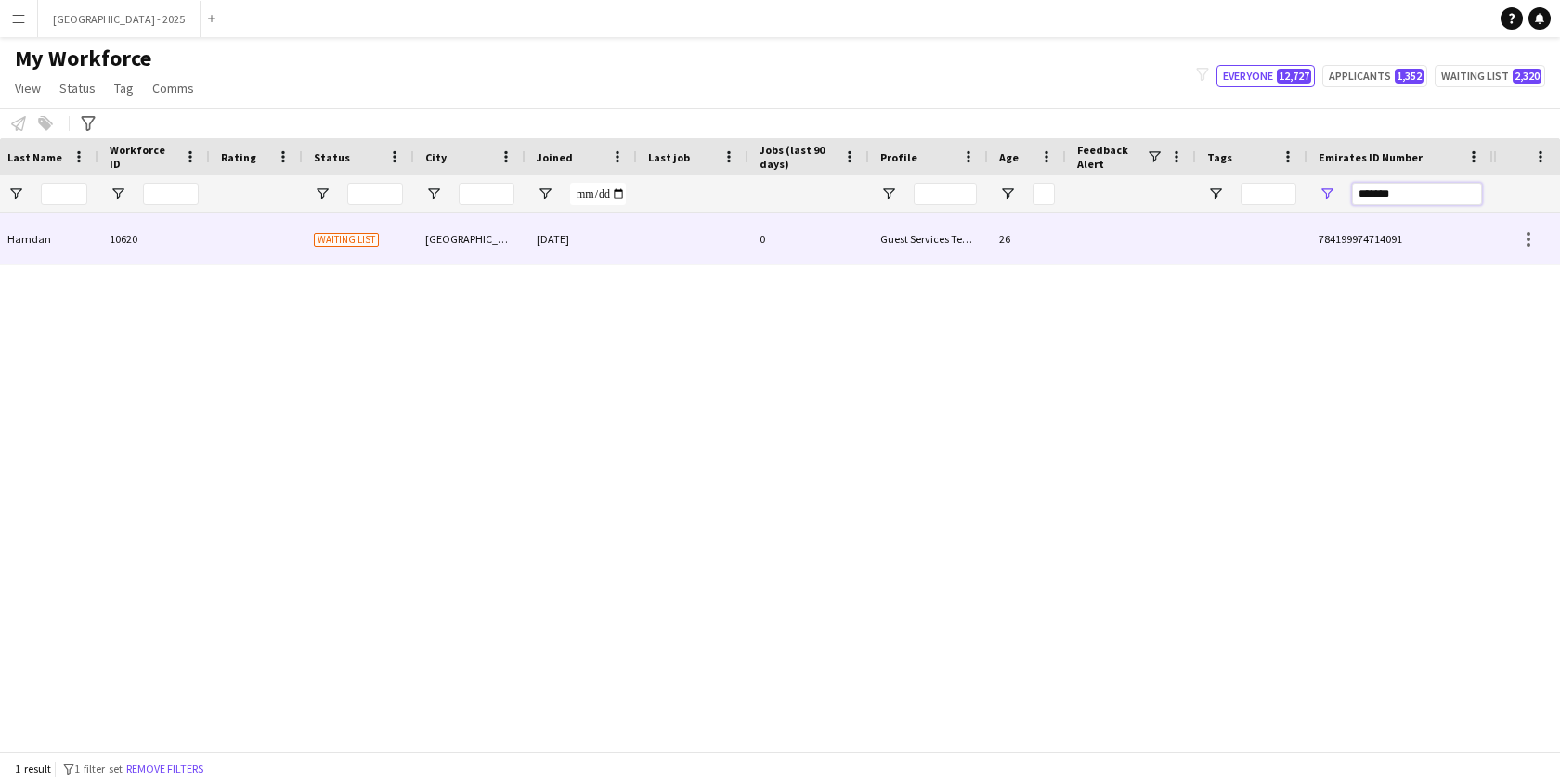
type input "*******"
click at [742, 248] on div at bounding box center [692, 239] width 112 height 51
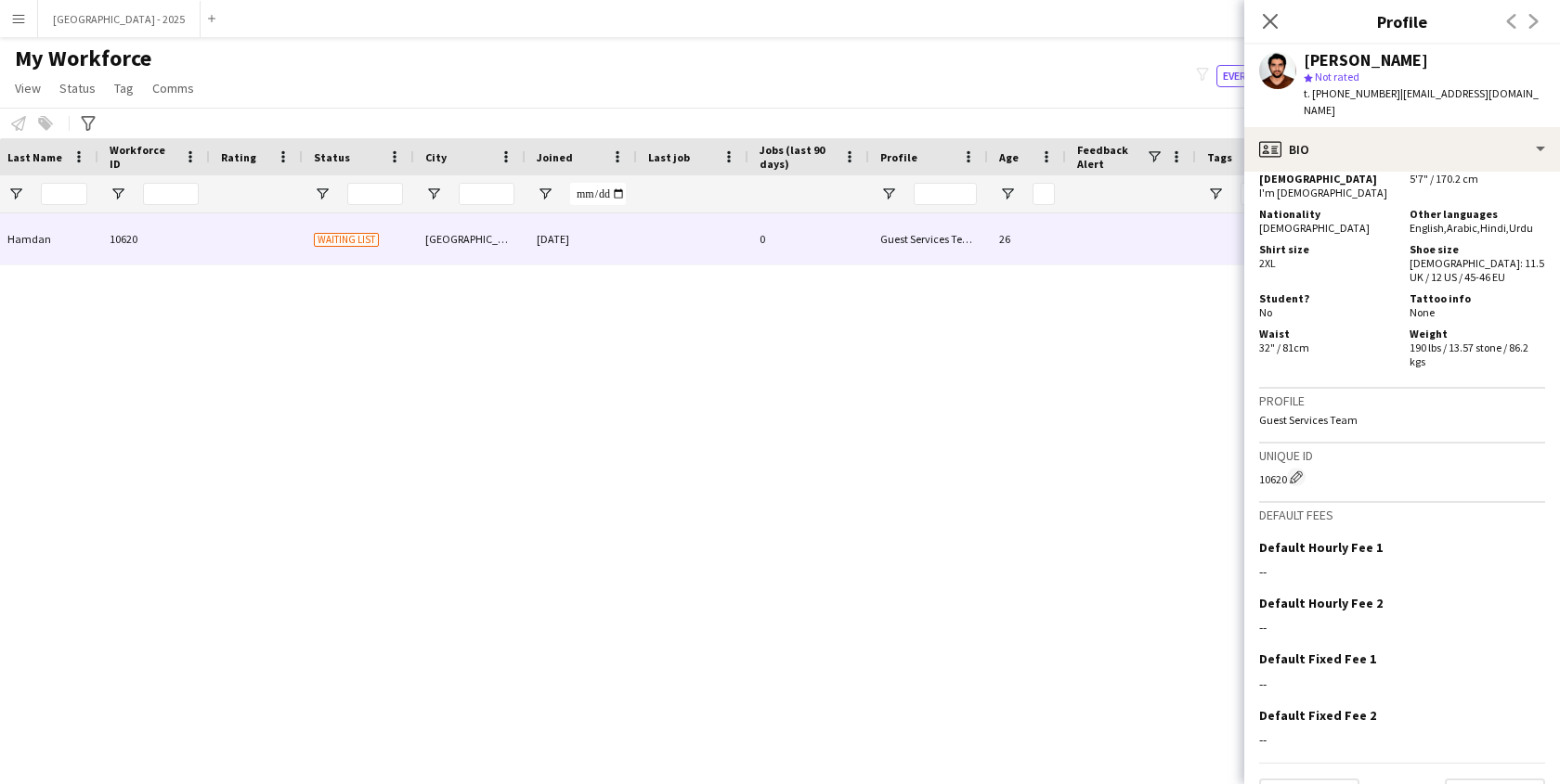
scroll to position [572, 0]
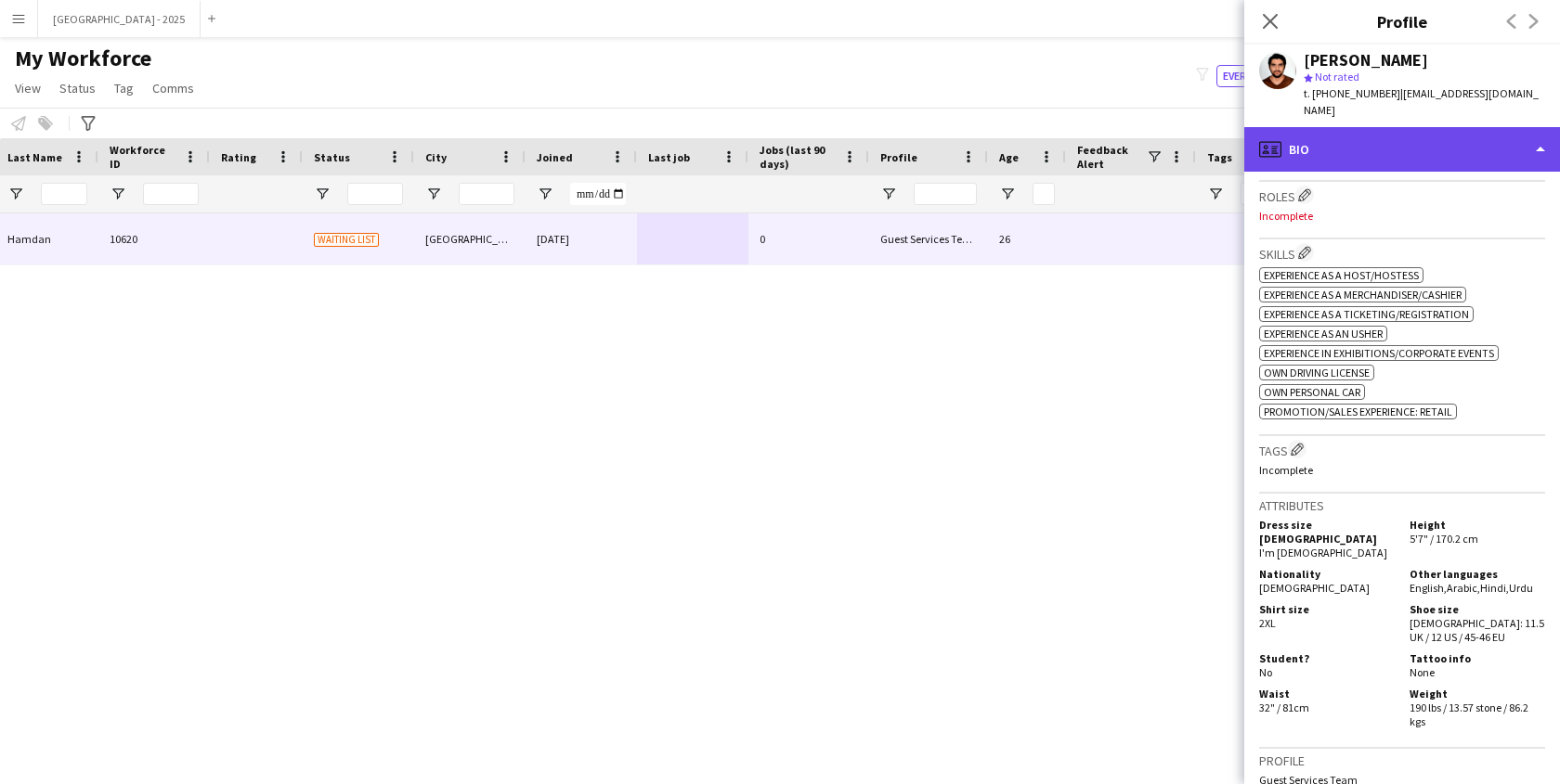
click at [1410, 147] on div "profile Bio" at bounding box center [1402, 149] width 316 height 44
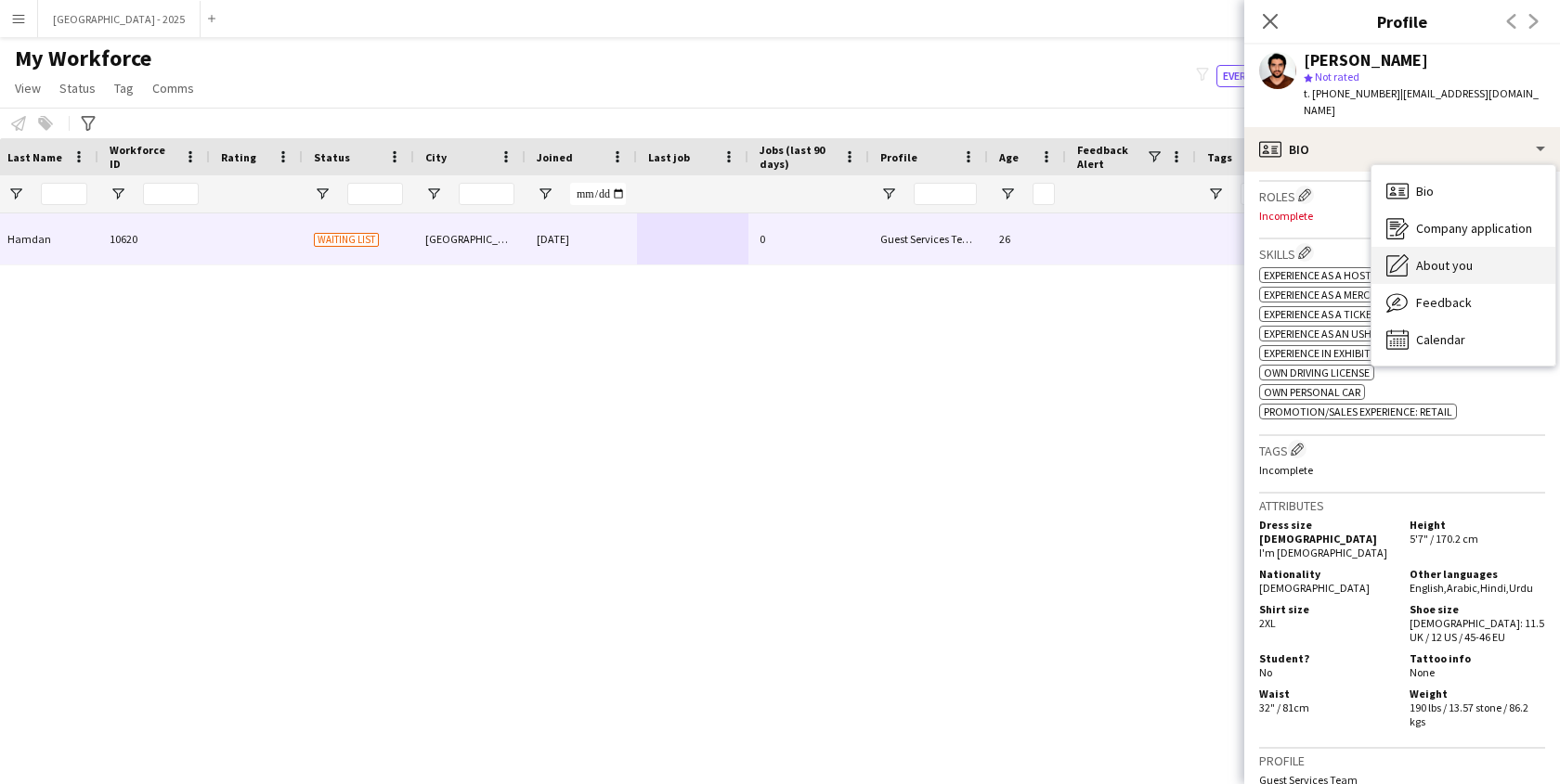
click at [1465, 247] on div "About you About you" at bounding box center [1464, 266] width 184 height 38
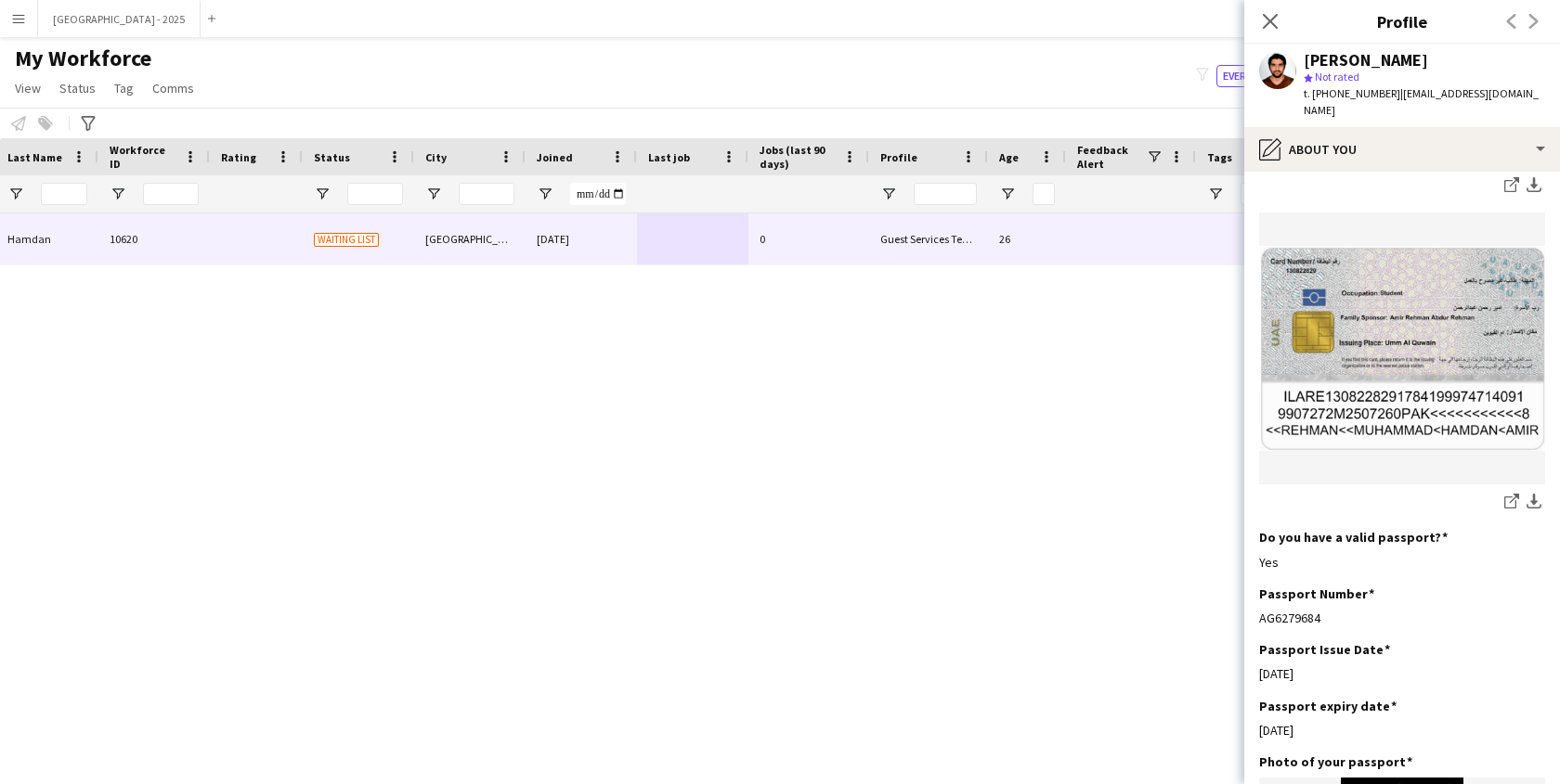
scroll to position [1400, 0]
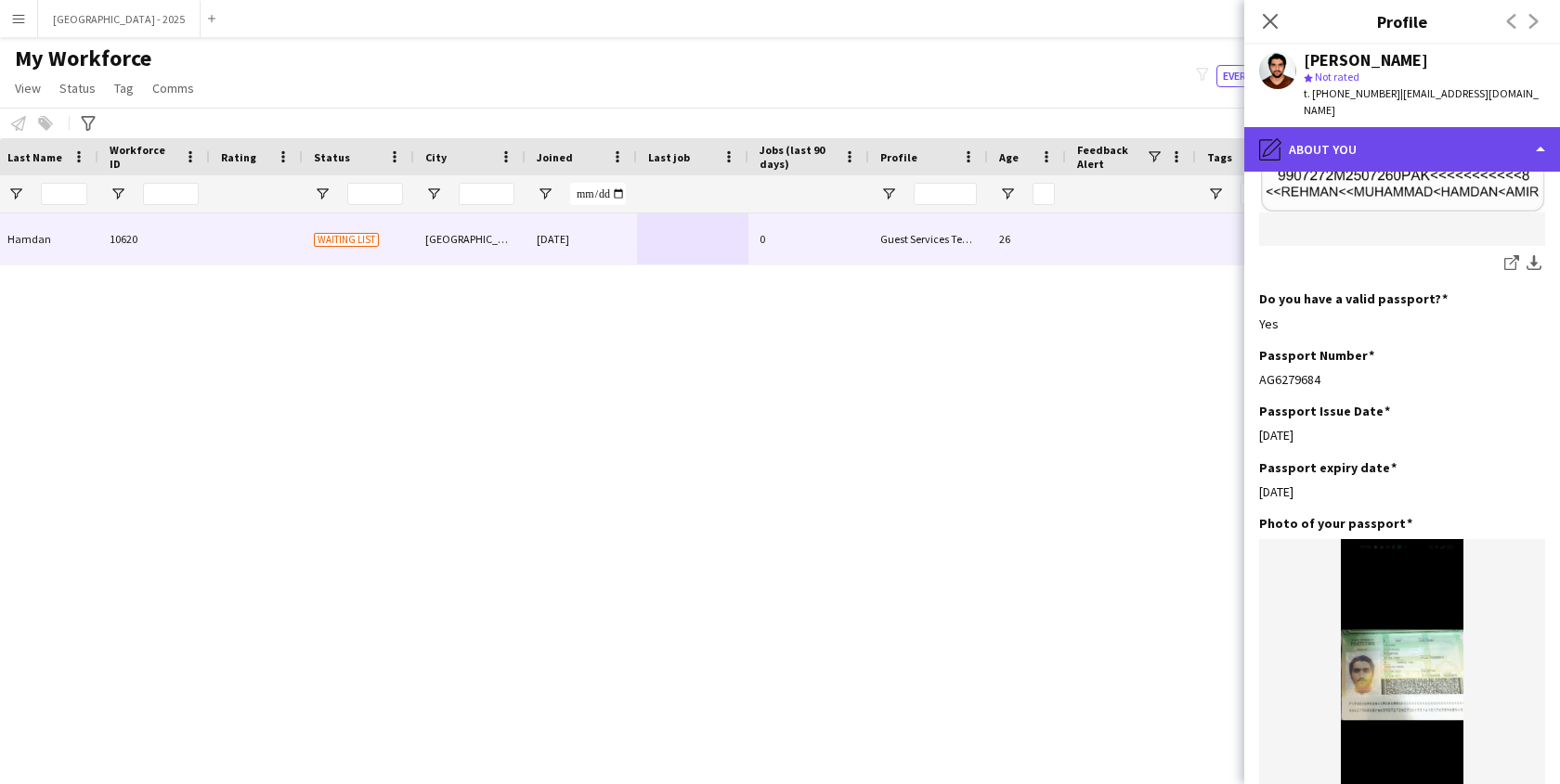
click at [1346, 134] on div "pencil4 About you" at bounding box center [1402, 149] width 316 height 44
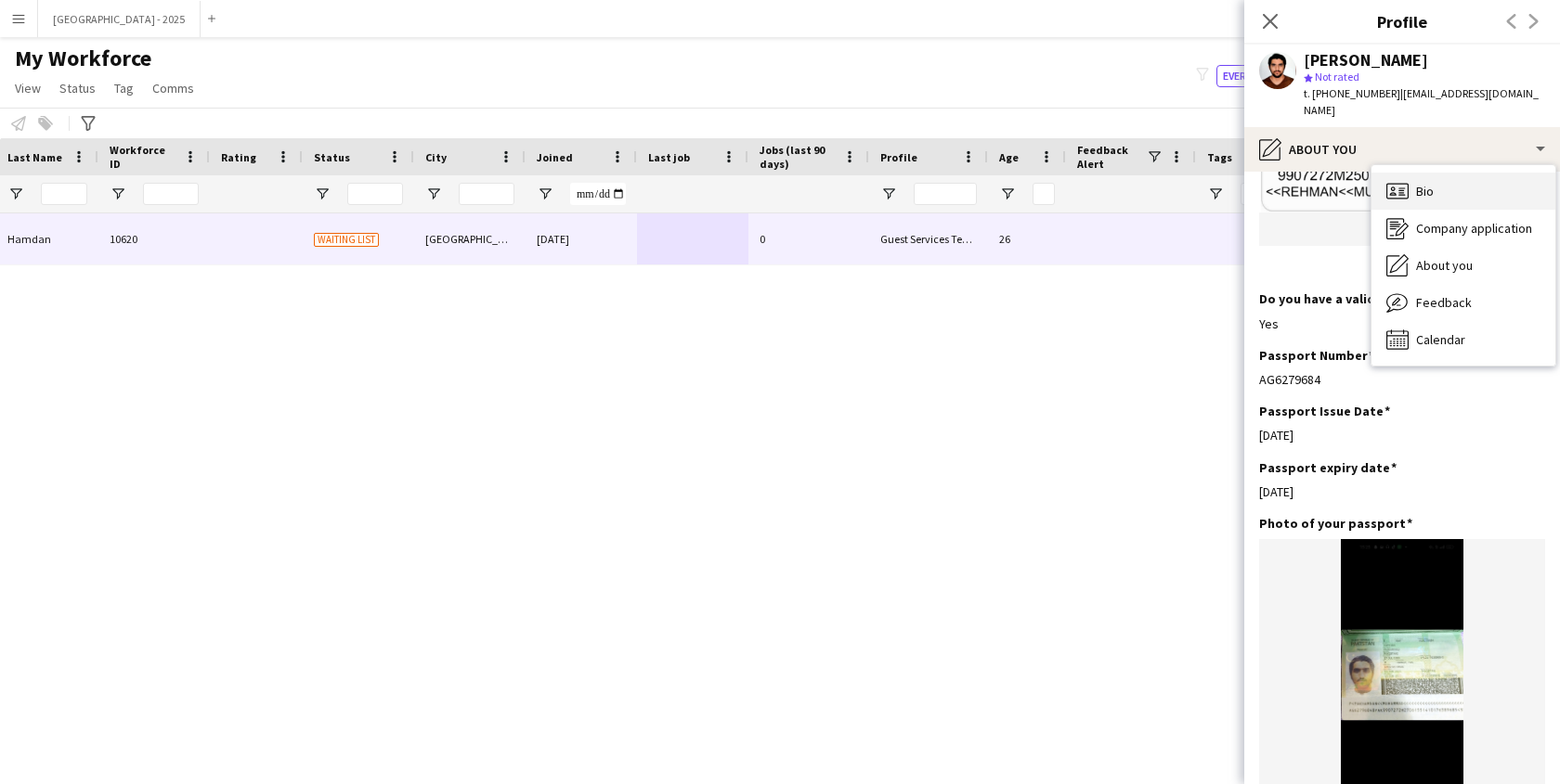
click at [1442, 173] on div "Bio Bio" at bounding box center [1464, 192] width 184 height 38
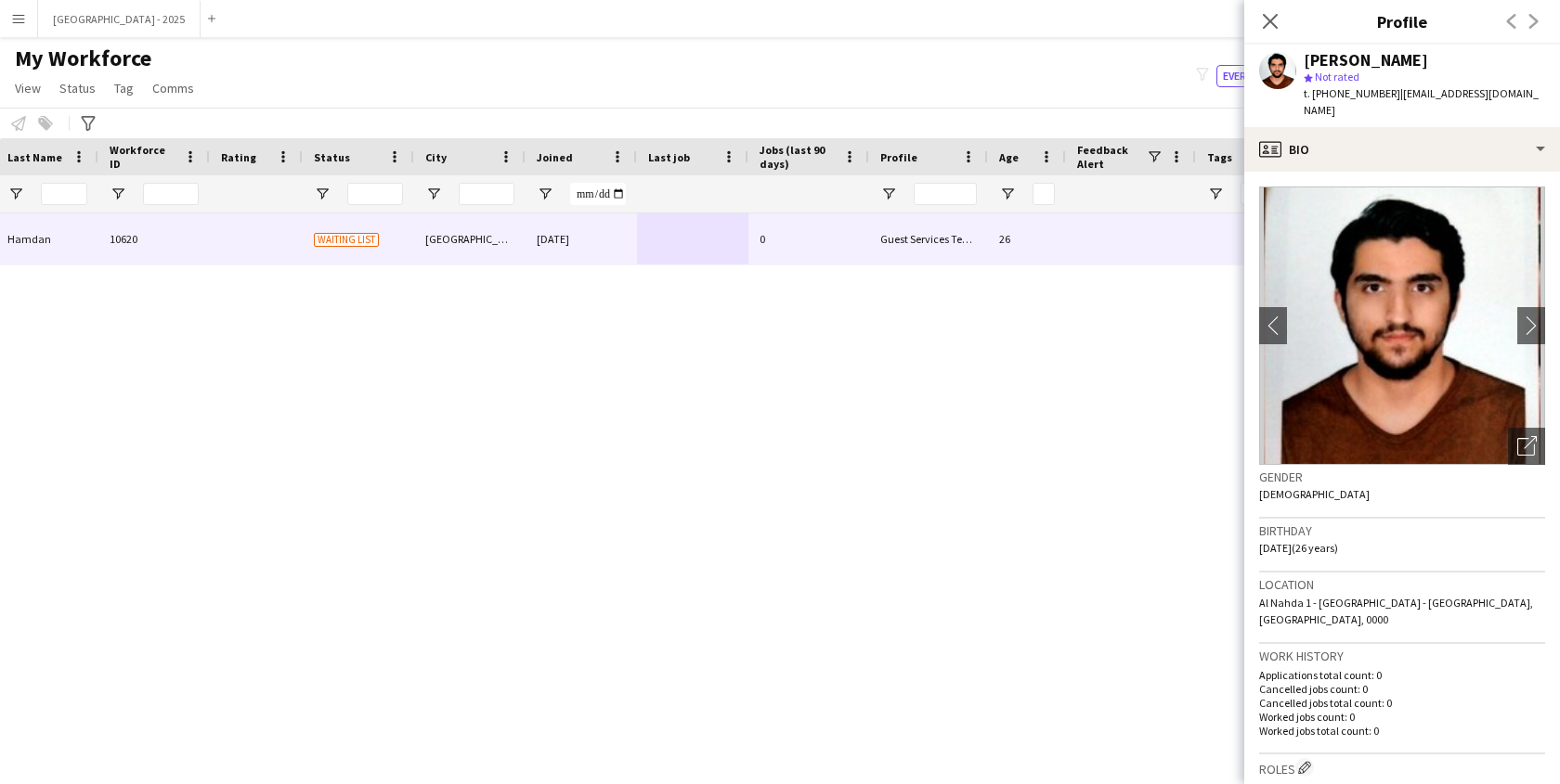
scroll to position [354, 0]
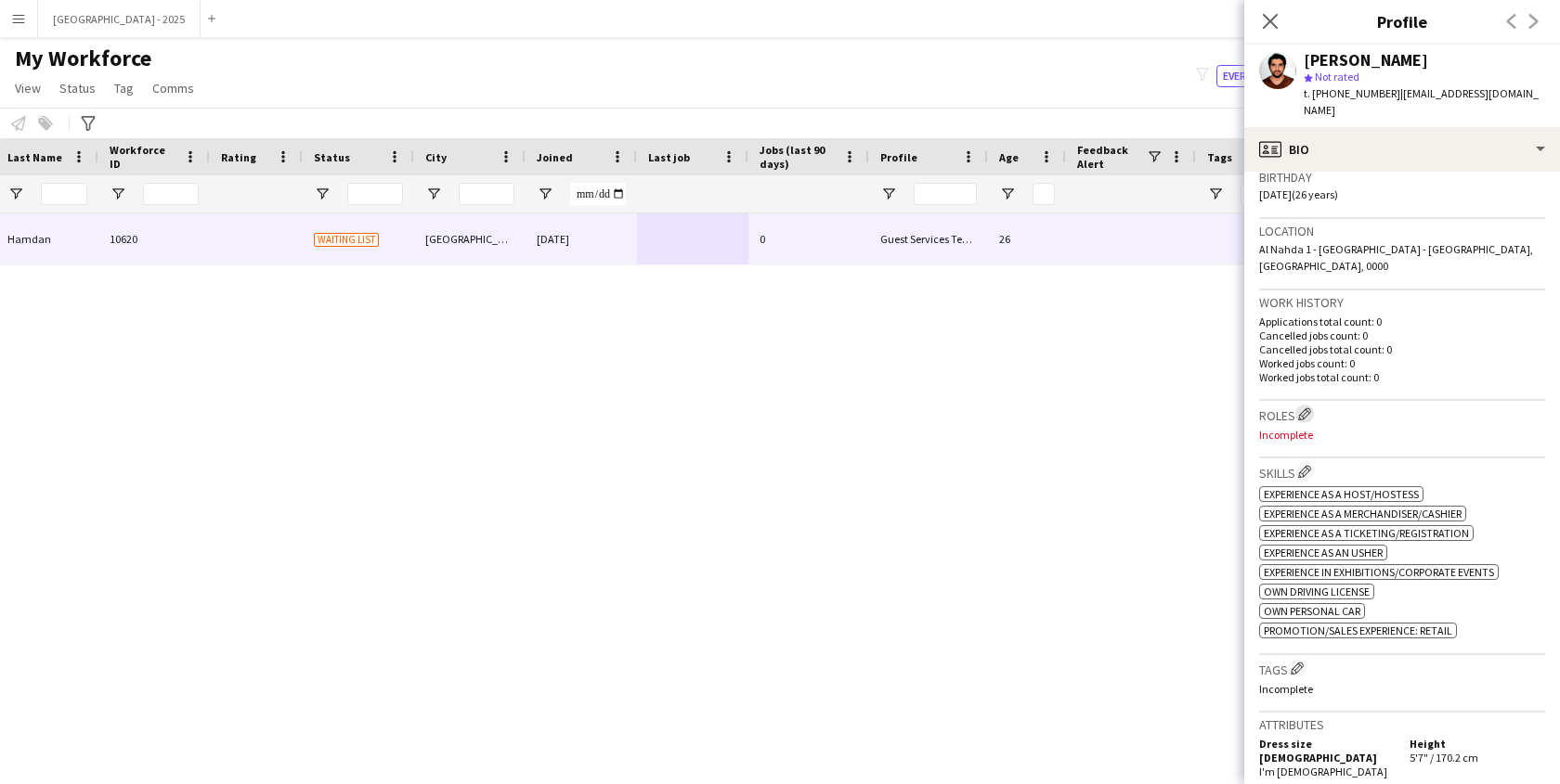
click at [1305, 407] on app-icon "Edit crew company roles" at bounding box center [1304, 413] width 13 height 13
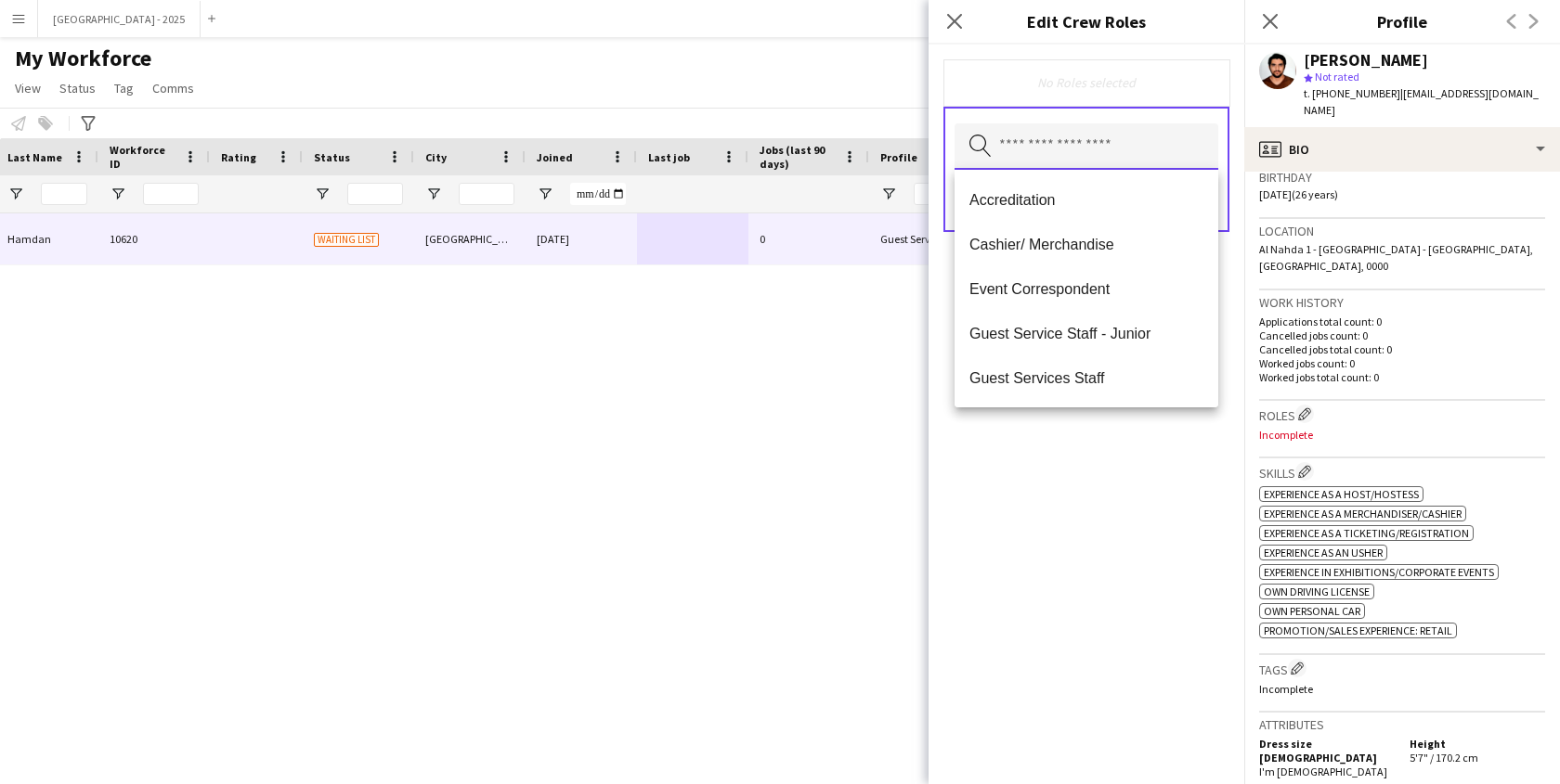
click at [1074, 137] on input "text" at bounding box center [1086, 146] width 264 height 46
click at [1080, 367] on mat-option "Guest Services Staff" at bounding box center [1086, 378] width 264 height 44
click at [1140, 503] on div "Guest Services Staff Remove Search by role type Save" at bounding box center [1086, 414] width 316 height 740
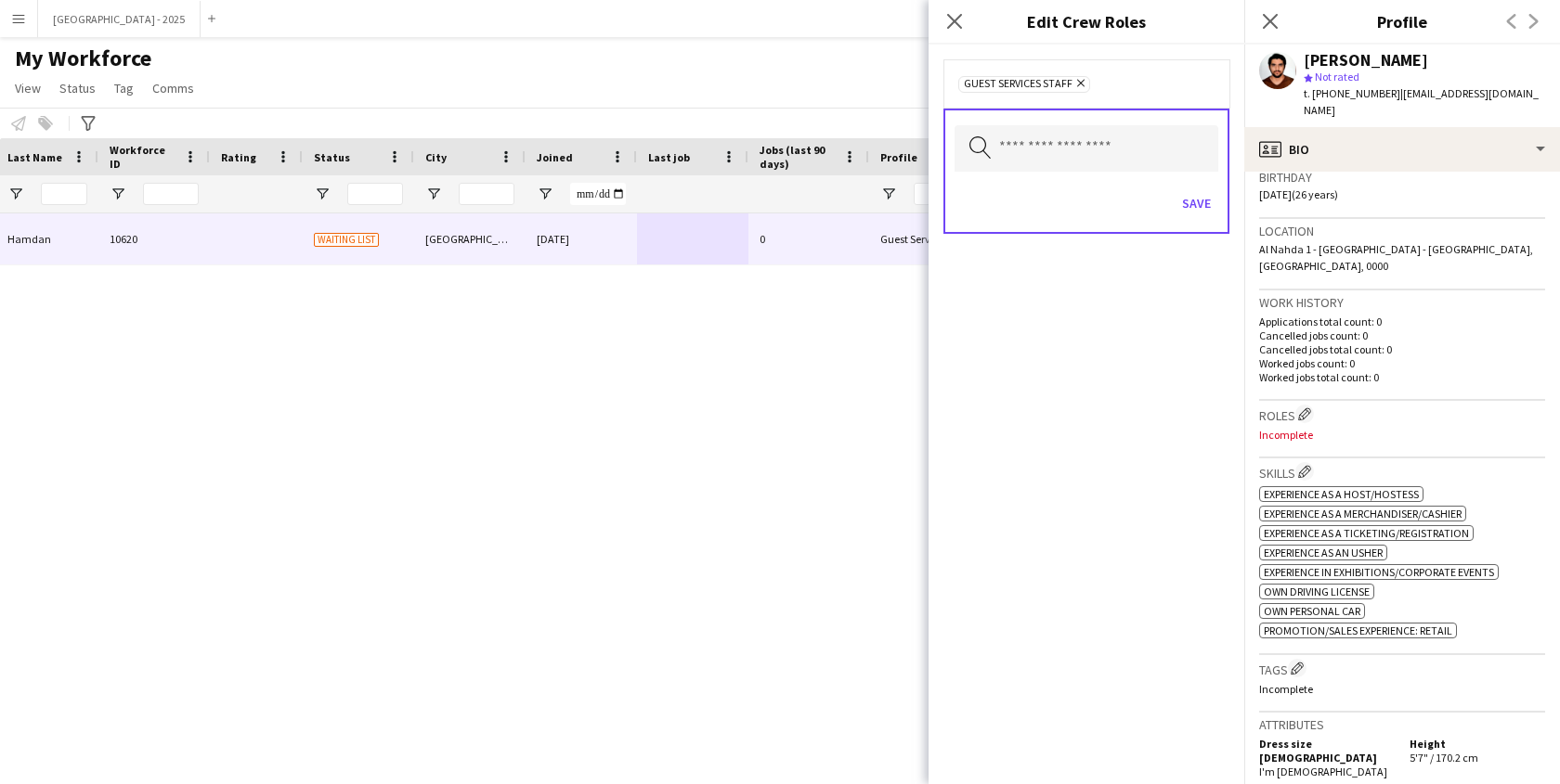
click at [1222, 221] on div "Search by role type Save" at bounding box center [1086, 171] width 286 height 126
click at [1168, 200] on div "Save" at bounding box center [1086, 206] width 264 height 53
click at [1206, 202] on button "Save" at bounding box center [1197, 204] width 44 height 30
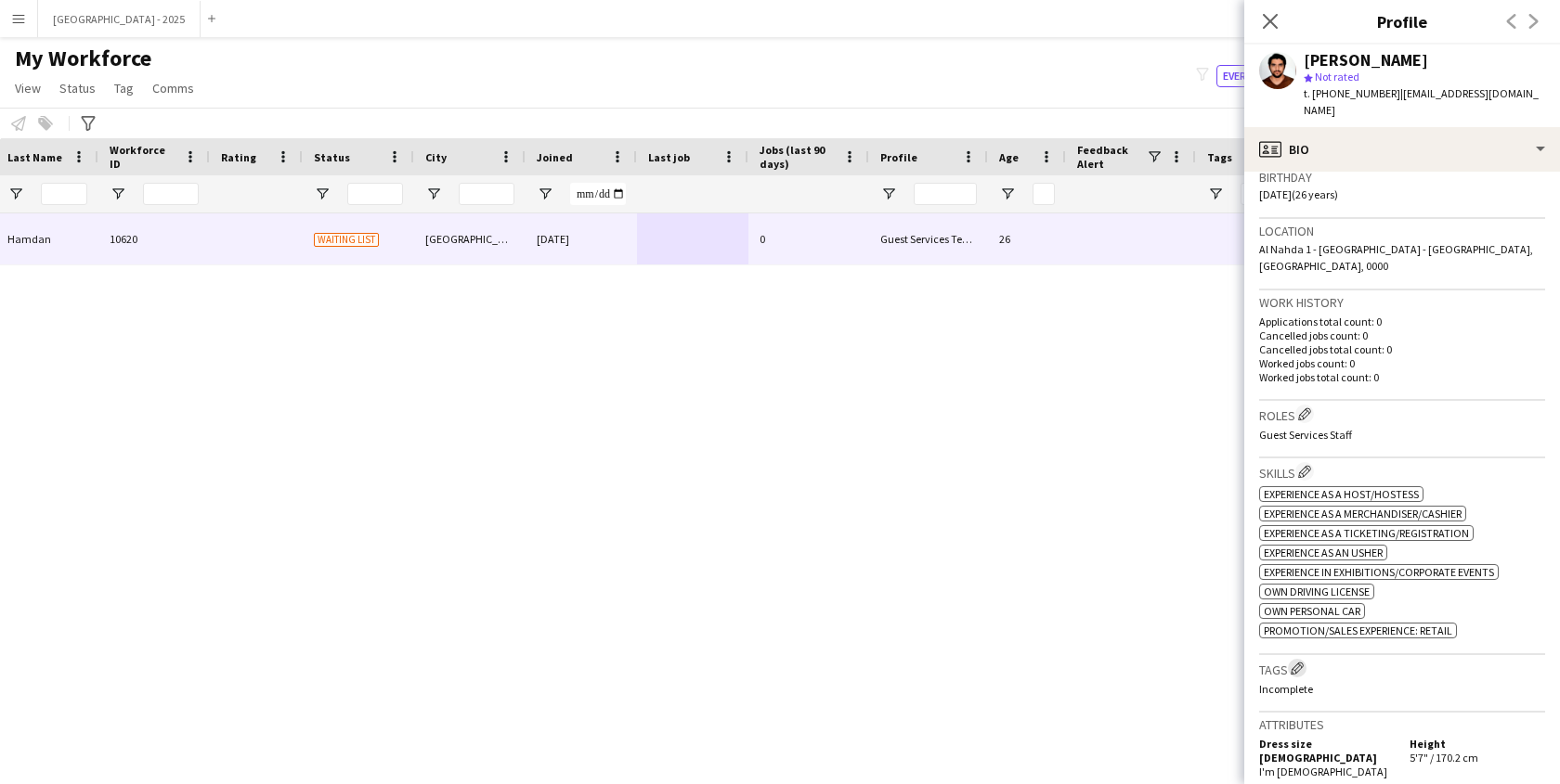
click at [1303, 661] on app-icon "Edit crew company tags" at bounding box center [1297, 667] width 13 height 13
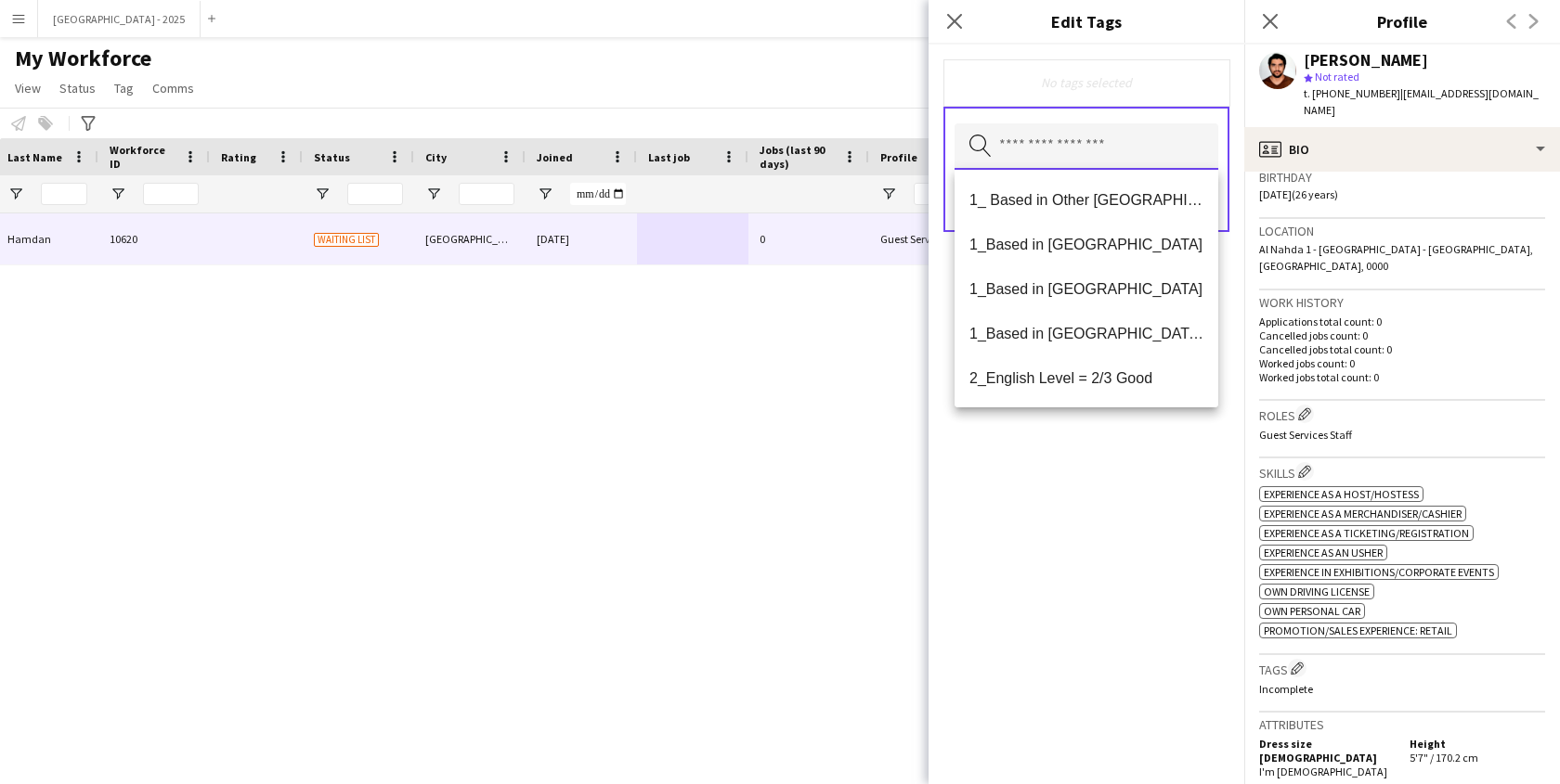
click at [1091, 142] on input "text" at bounding box center [1086, 146] width 264 height 46
click at [1106, 373] on span "2_English Level = 2/3 Good" at bounding box center [1086, 379] width 234 height 18
click at [1110, 347] on mat-option "1_Based in [GEOGRAPHIC_DATA]/[GEOGRAPHIC_DATA]/Ajman" at bounding box center [1086, 334] width 264 height 44
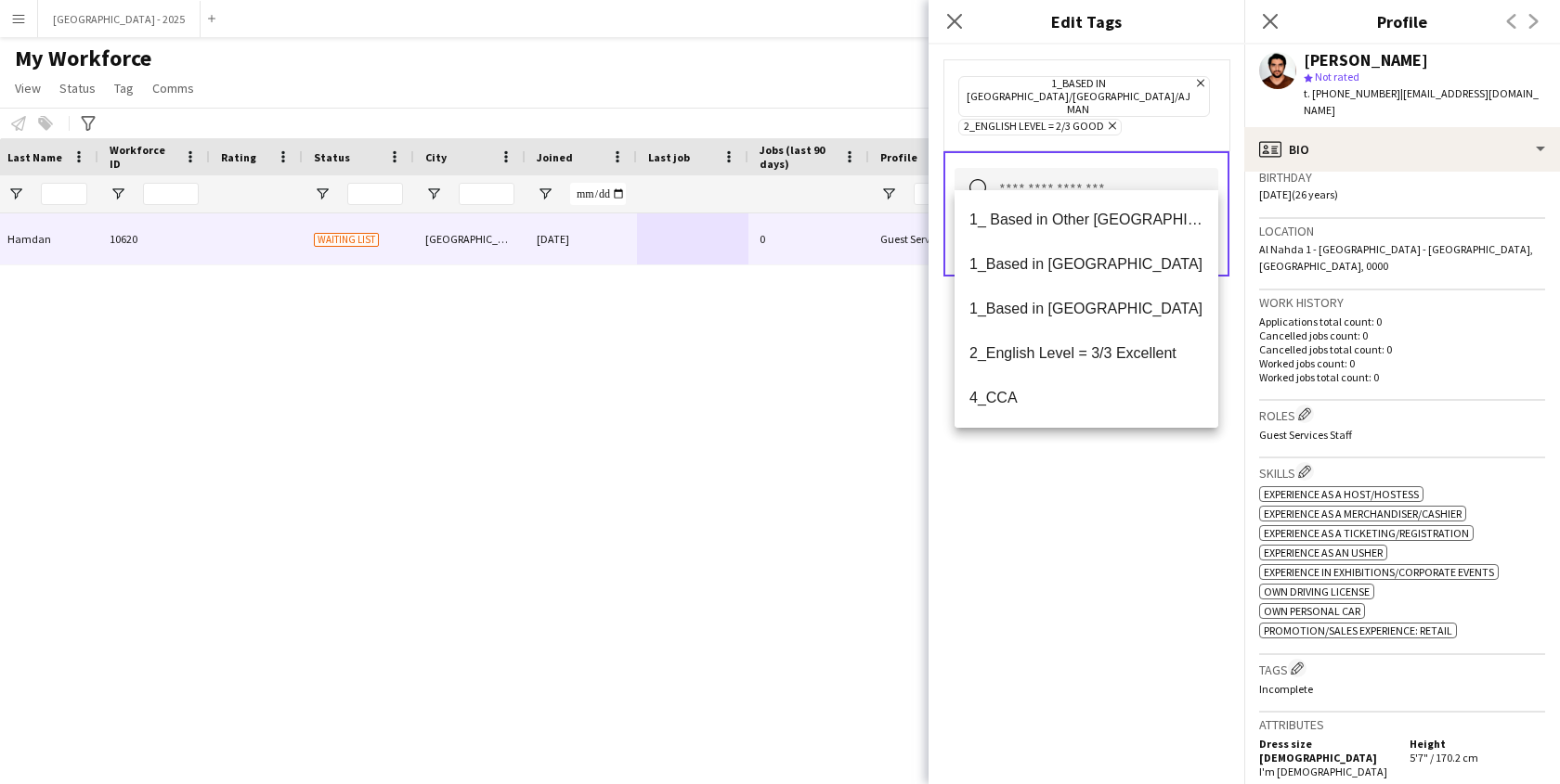
drag, startPoint x: 1106, startPoint y: 452, endPoint x: 1175, endPoint y: 273, distance: 191.8
click at [1106, 452] on div "1_Based in [GEOGRAPHIC_DATA]/[GEOGRAPHIC_DATA]/Ajman Remove 2_English Level = 2…" at bounding box center [1086, 414] width 316 height 740
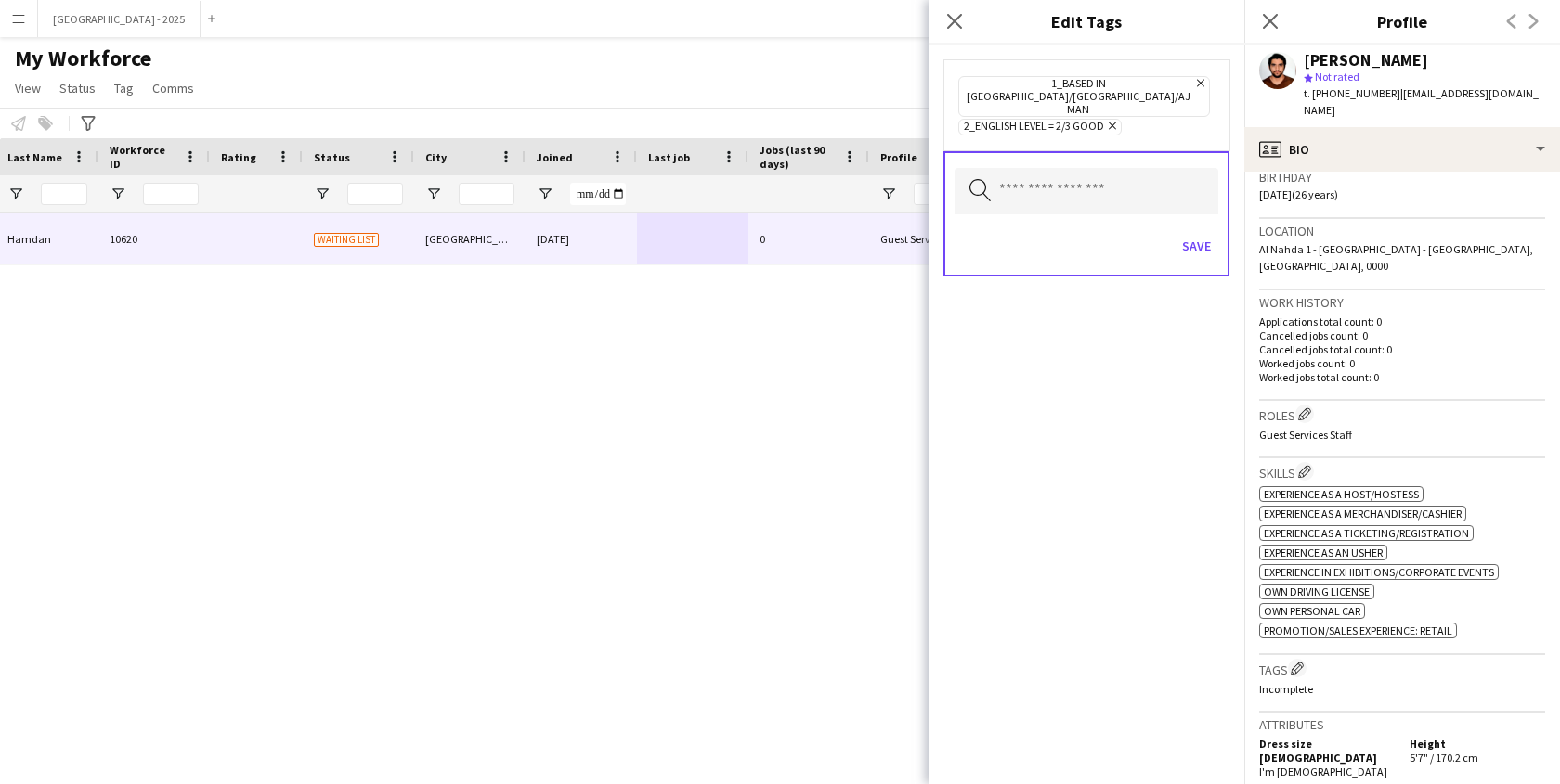
click at [1197, 221] on div "Save" at bounding box center [1086, 248] width 264 height 53
click at [1195, 231] on button "Save" at bounding box center [1197, 246] width 44 height 30
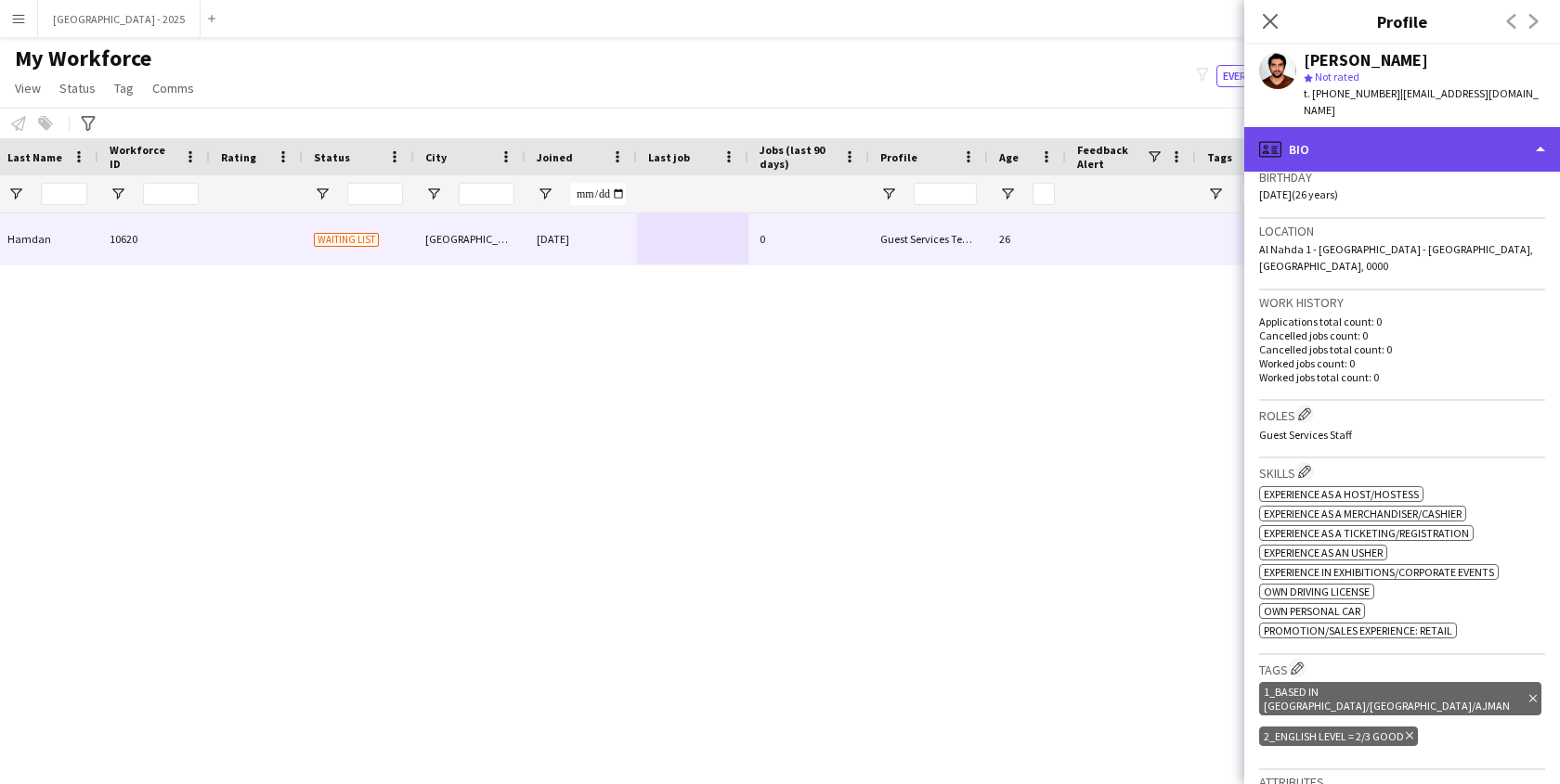
click at [1294, 128] on div "profile Bio" at bounding box center [1402, 149] width 316 height 44
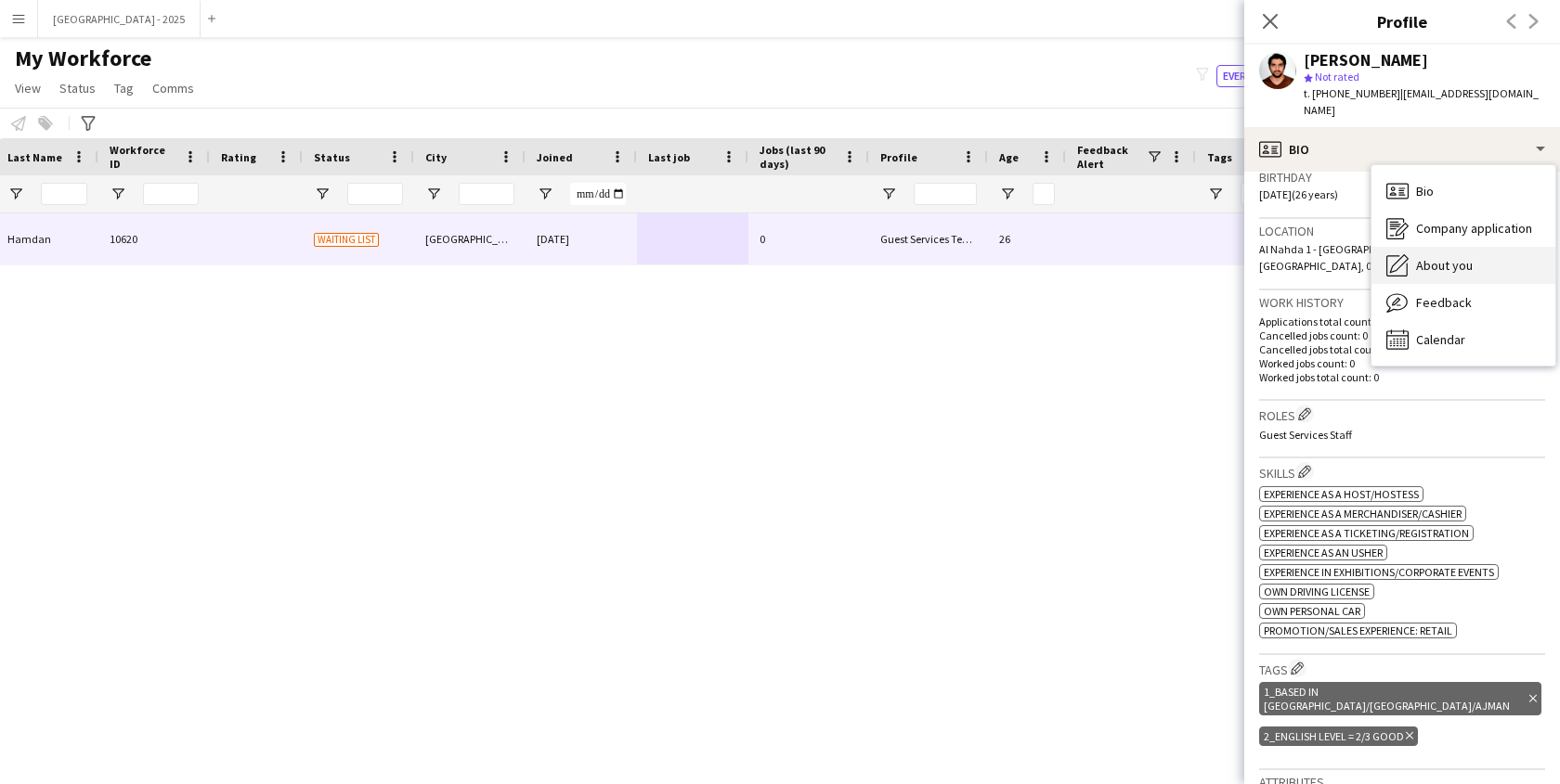
click at [1442, 257] on span "About you" at bounding box center [1444, 265] width 56 height 17
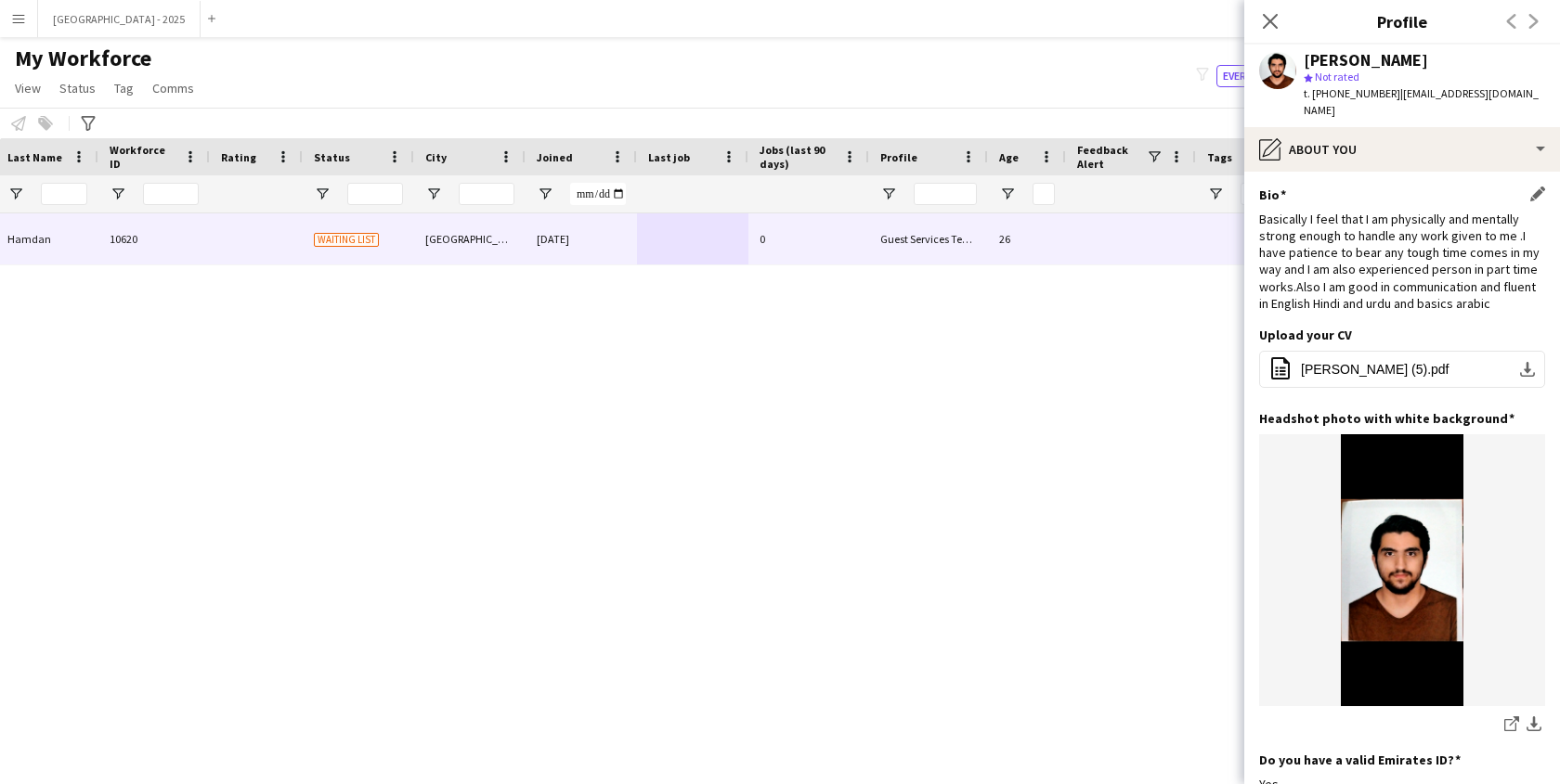
scroll to position [637, 0]
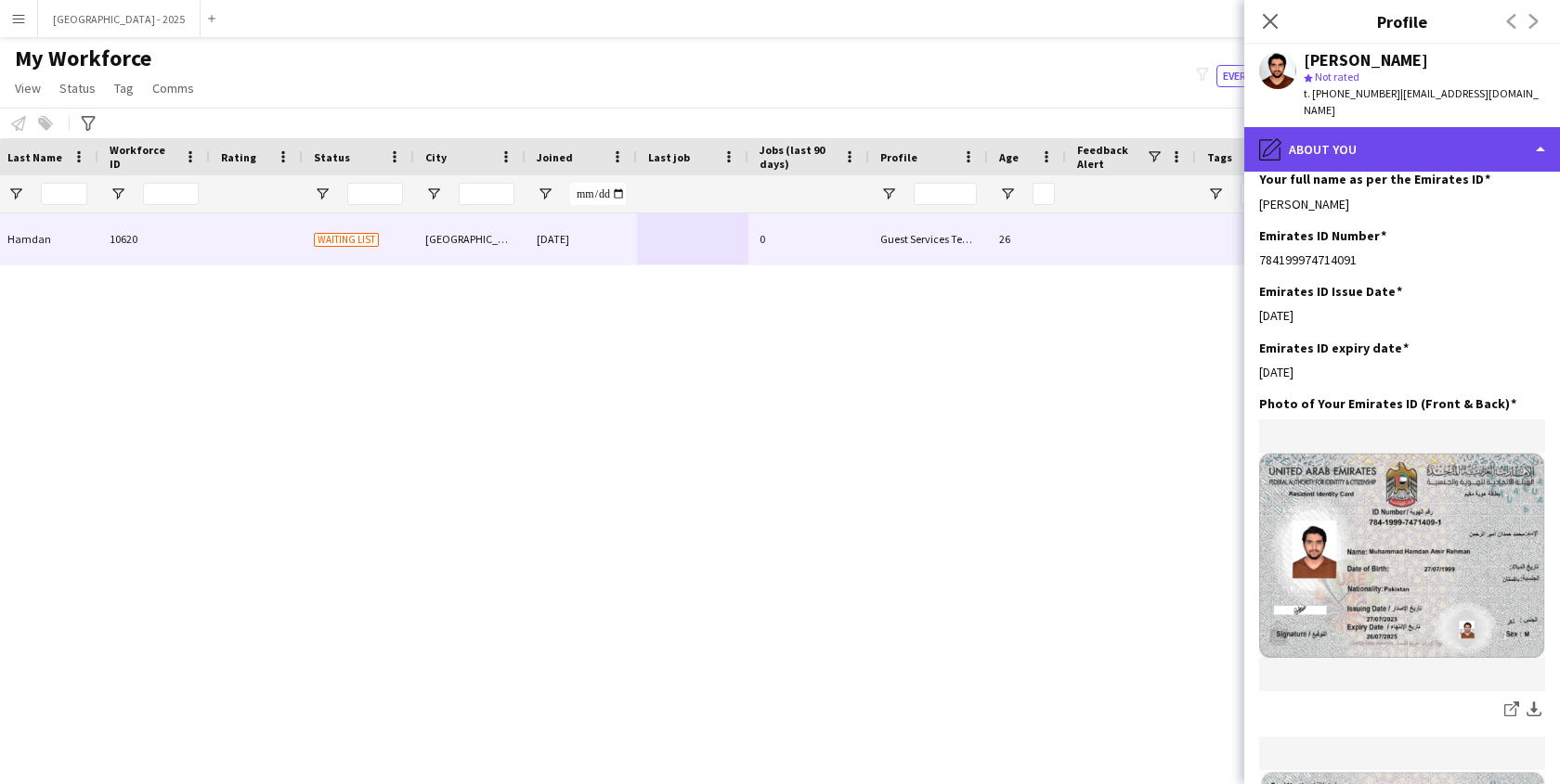
click at [1331, 143] on div "pencil4 About you" at bounding box center [1402, 149] width 316 height 44
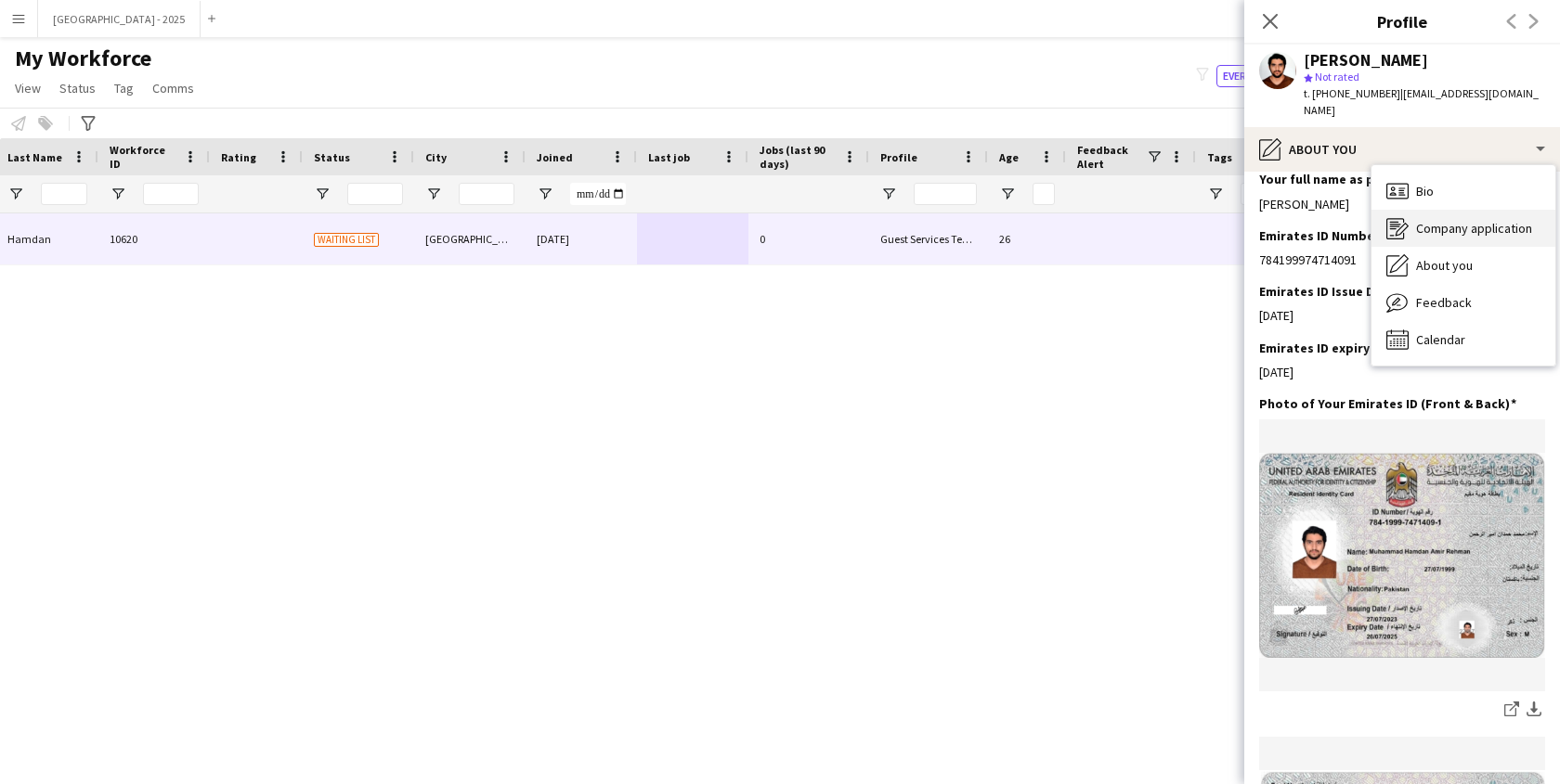
click at [1437, 210] on div "Company application Company application" at bounding box center [1464, 228] width 184 height 38
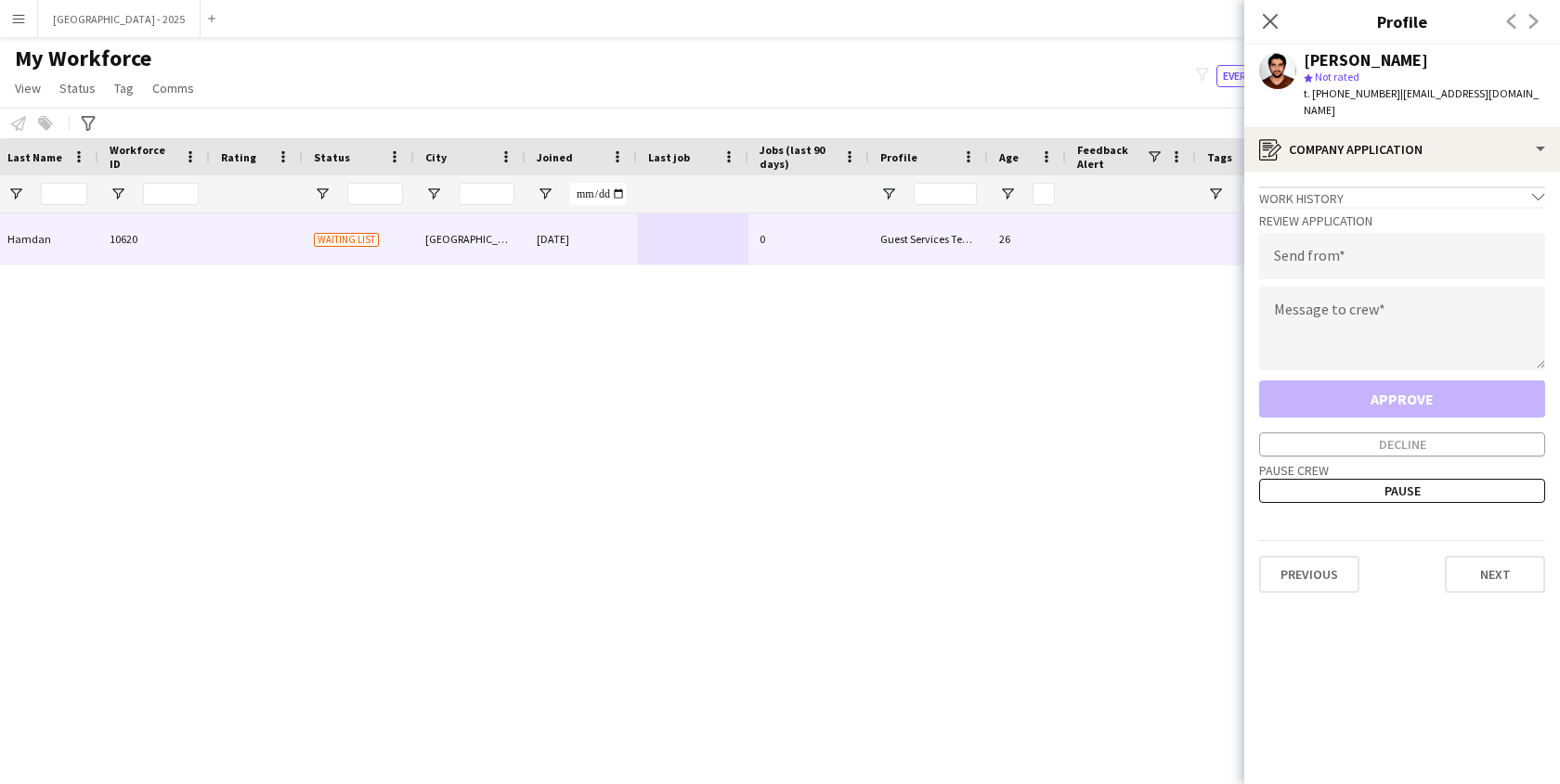
click at [1382, 172] on app-crew-profile-application "Work history chevron-down Transportation management Vi7 group [DATE] — [DATE] •…" at bounding box center [1402, 479] width 316 height 613
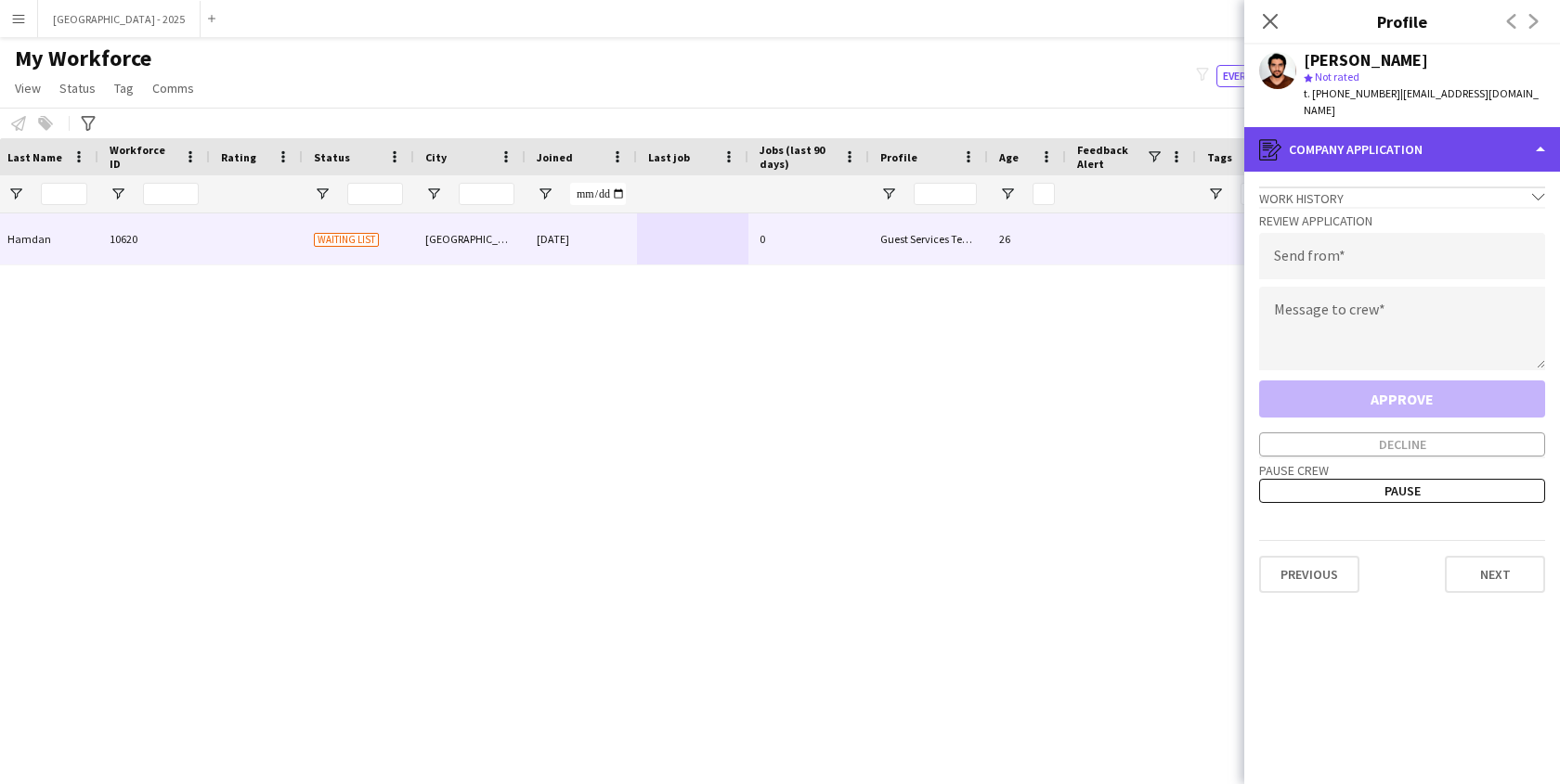
click at [1393, 132] on div "register Company application" at bounding box center [1402, 149] width 316 height 44
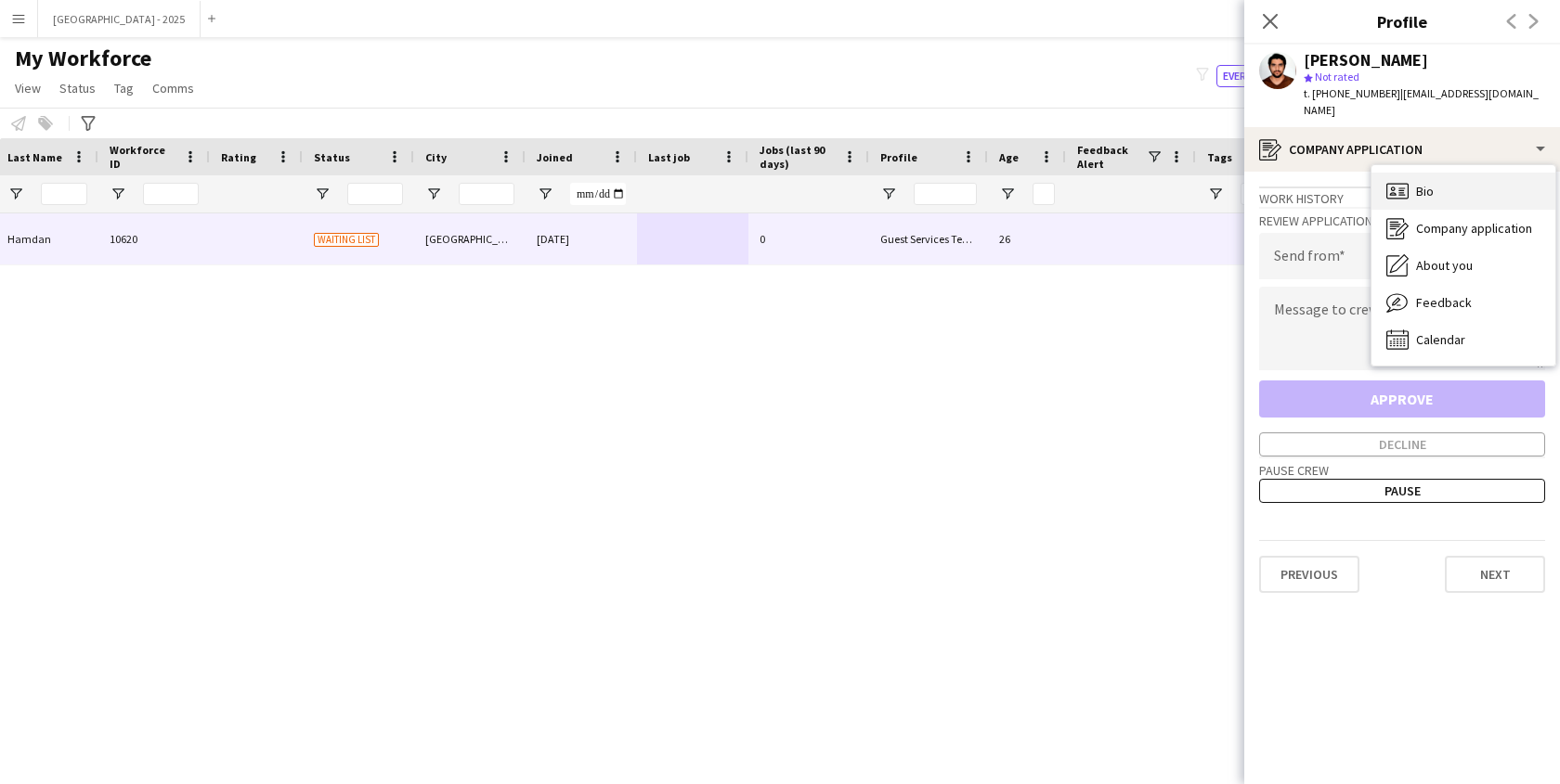
click at [1433, 183] on span "Bio" at bounding box center [1425, 191] width 18 height 17
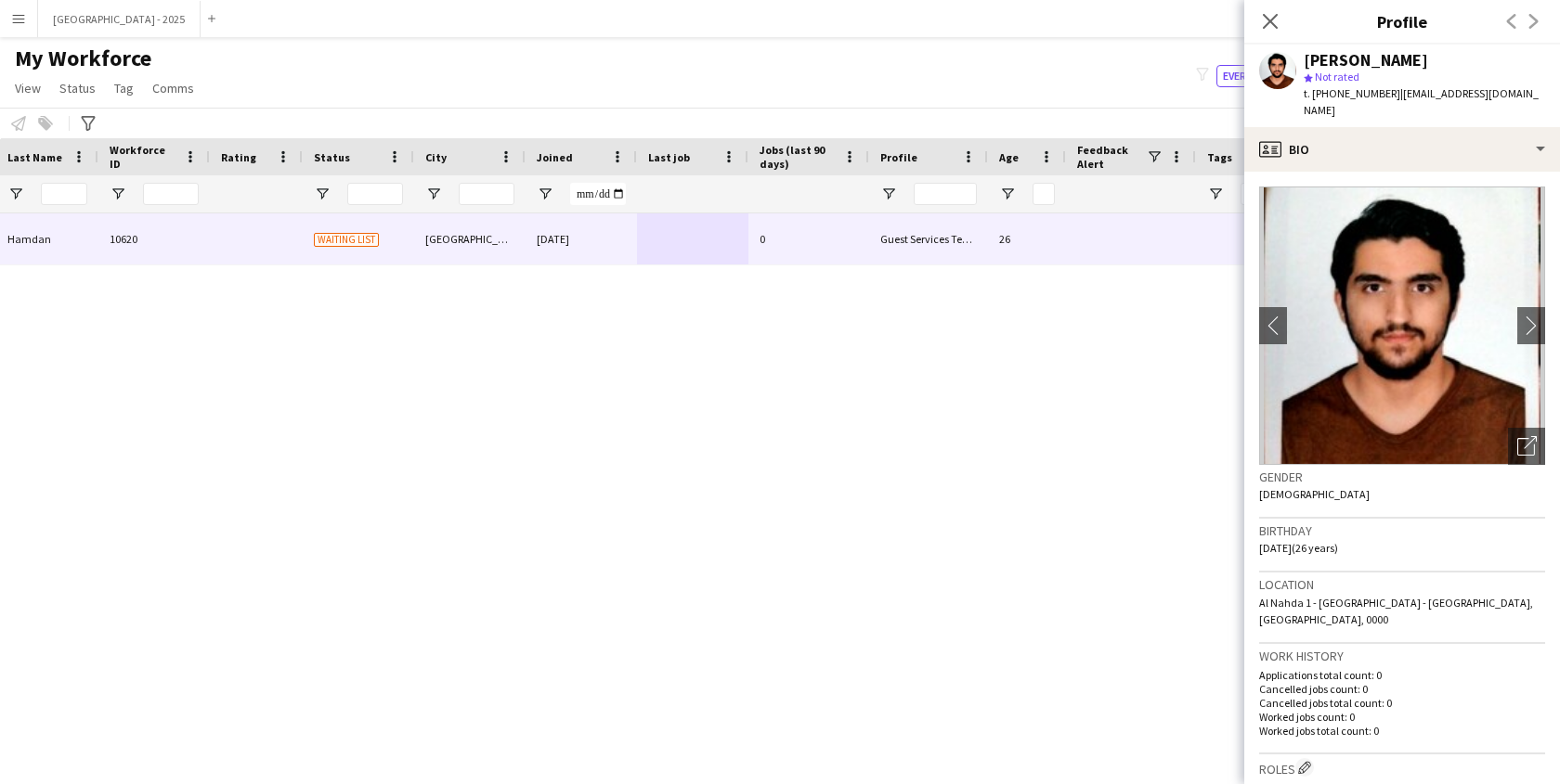
scroll to position [0, 0]
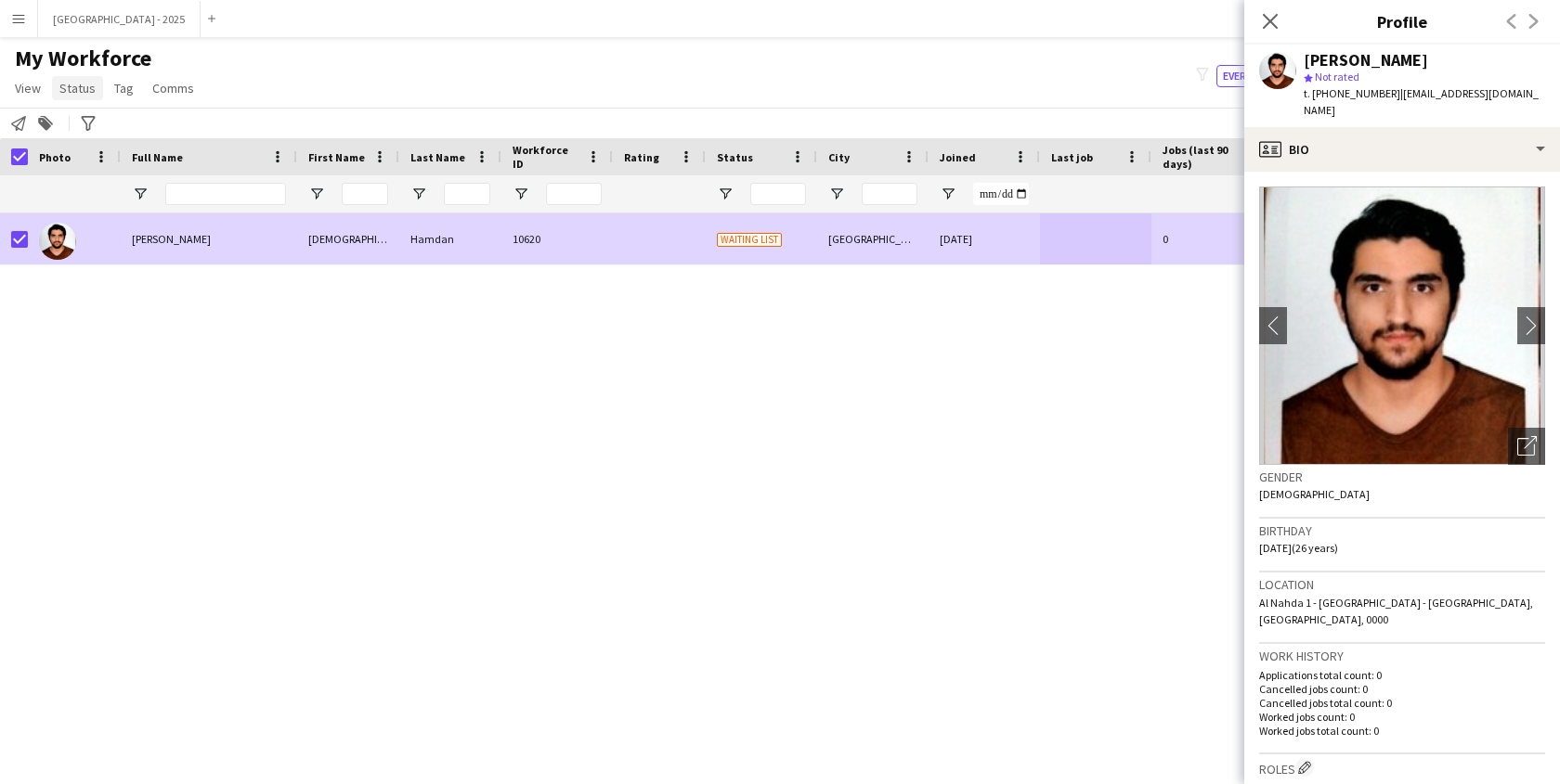
click at [81, 97] on link "Status" at bounding box center [78, 88] width 51 height 24
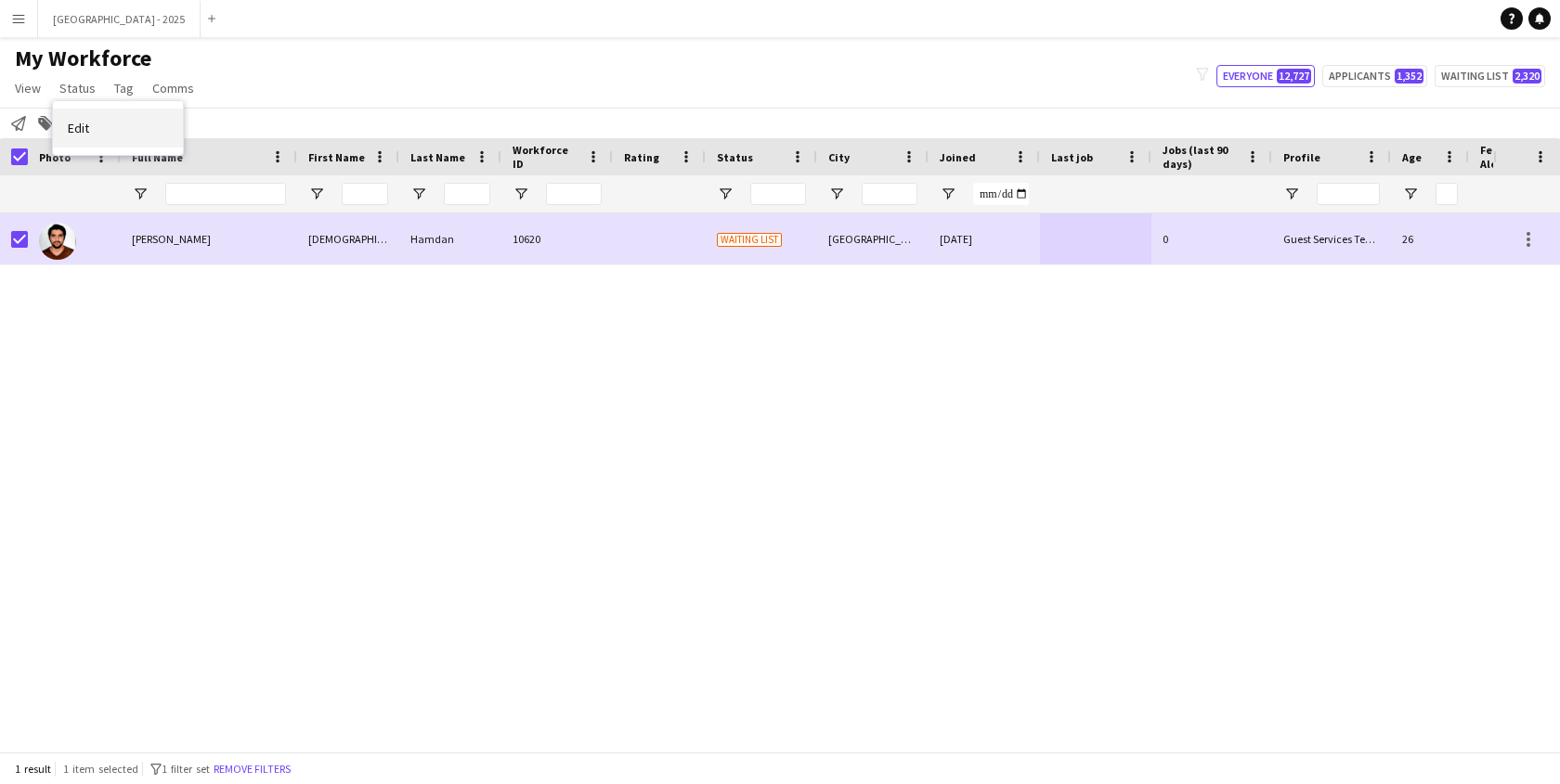
click at [159, 133] on link "Edit" at bounding box center [118, 128] width 130 height 39
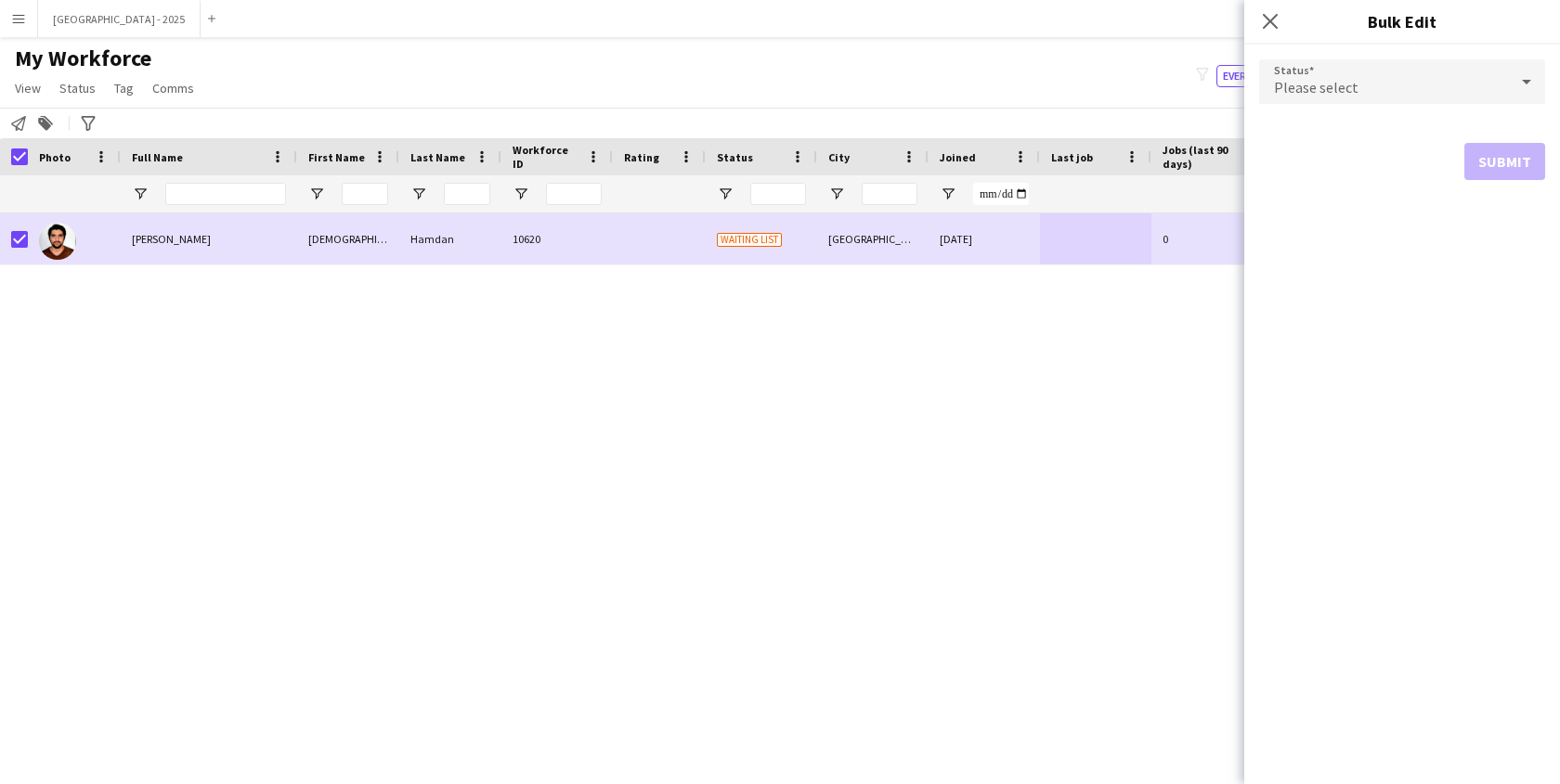
click at [1383, 76] on div "Please select" at bounding box center [1384, 81] width 249 height 44
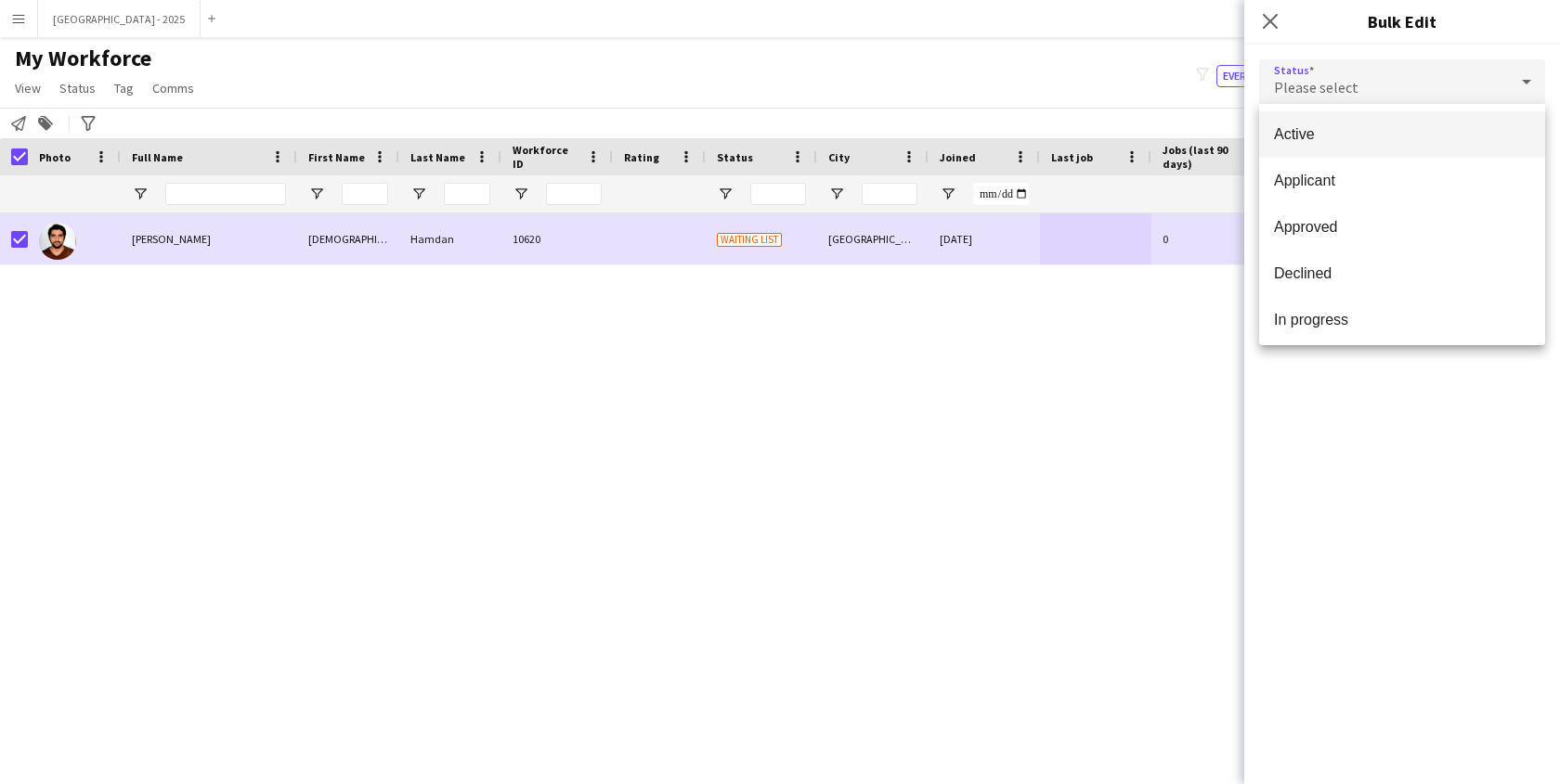
click at [1294, 155] on mat-option "Active" at bounding box center [1402, 134] width 286 height 46
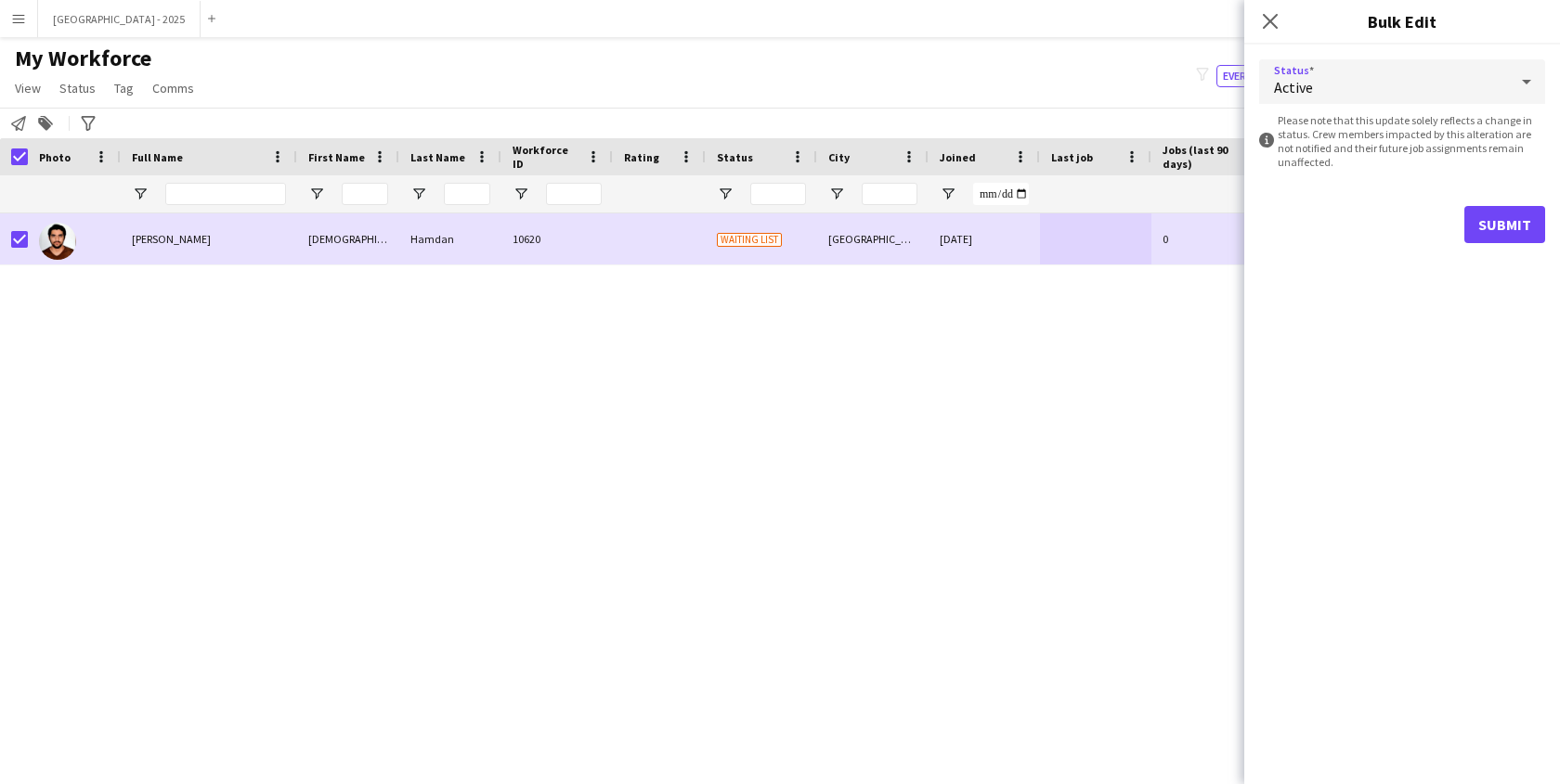
click at [1546, 265] on div "Status Active information-circle Please note that this update solely reflects a…" at bounding box center [1402, 414] width 316 height 740
click at [1512, 234] on button "Submit" at bounding box center [1506, 224] width 81 height 38
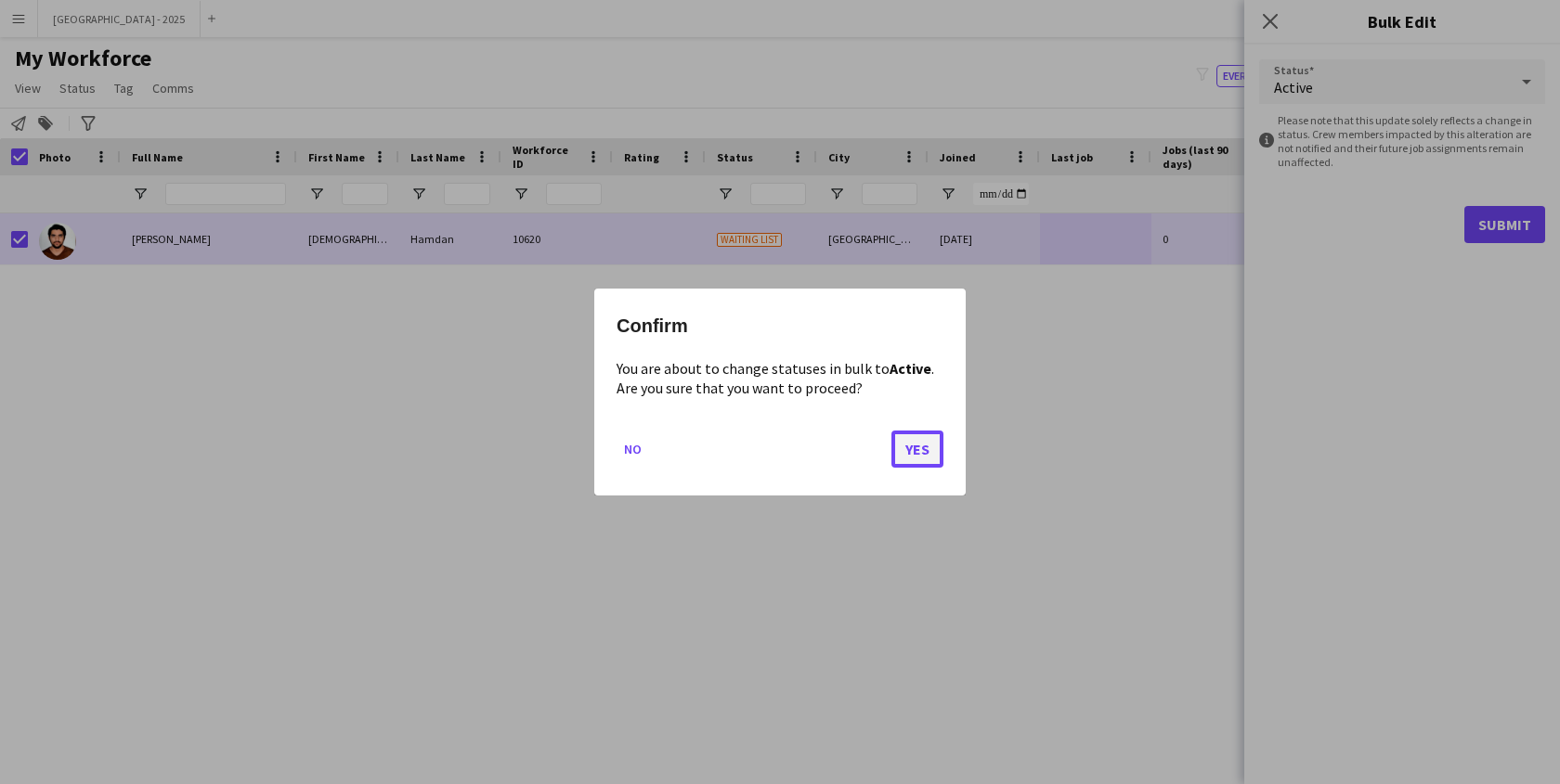
click at [932, 452] on button "Yes" at bounding box center [917, 450] width 52 height 38
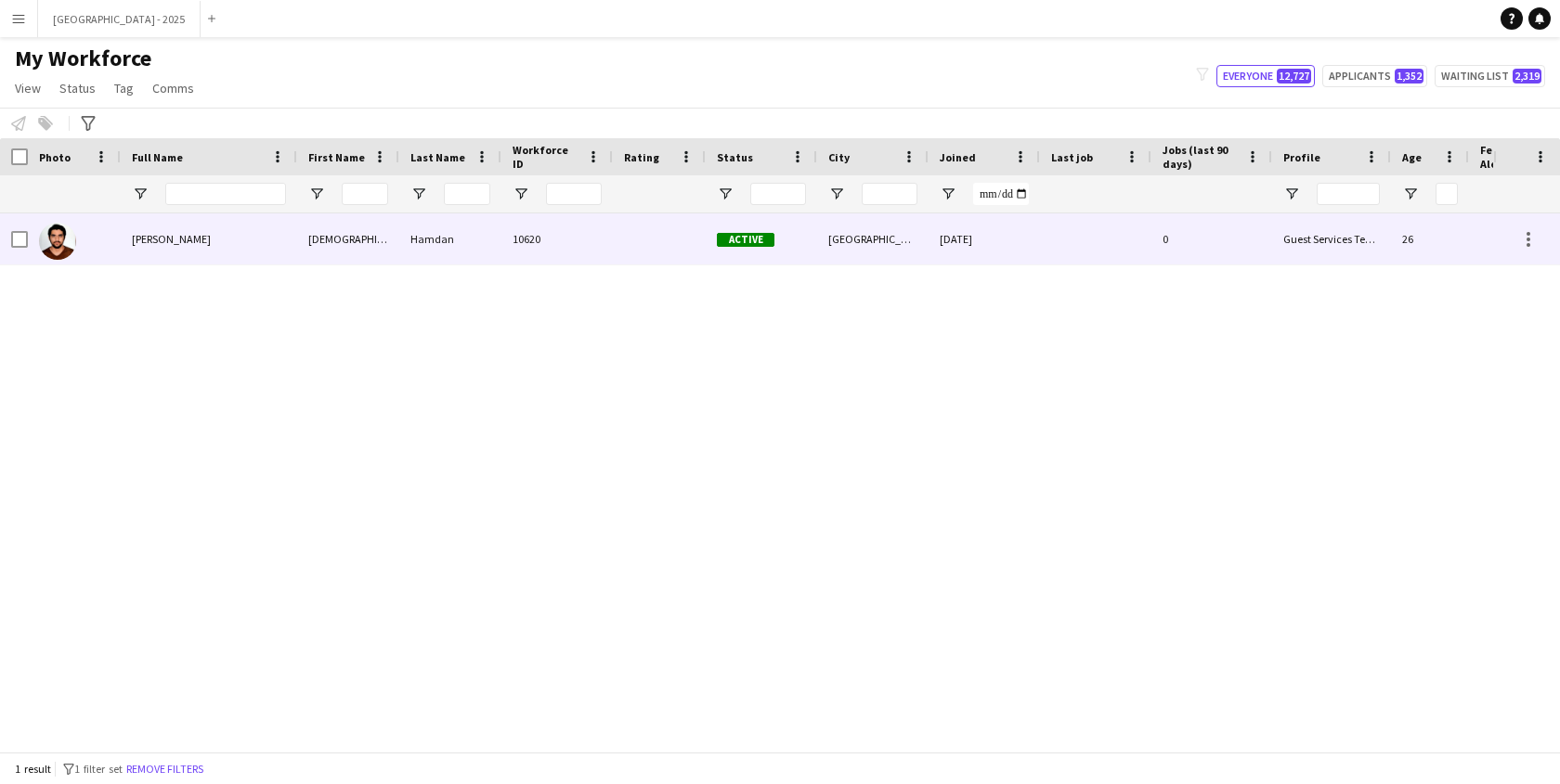
click at [126, 235] on div "[PERSON_NAME]" at bounding box center [209, 239] width 176 height 51
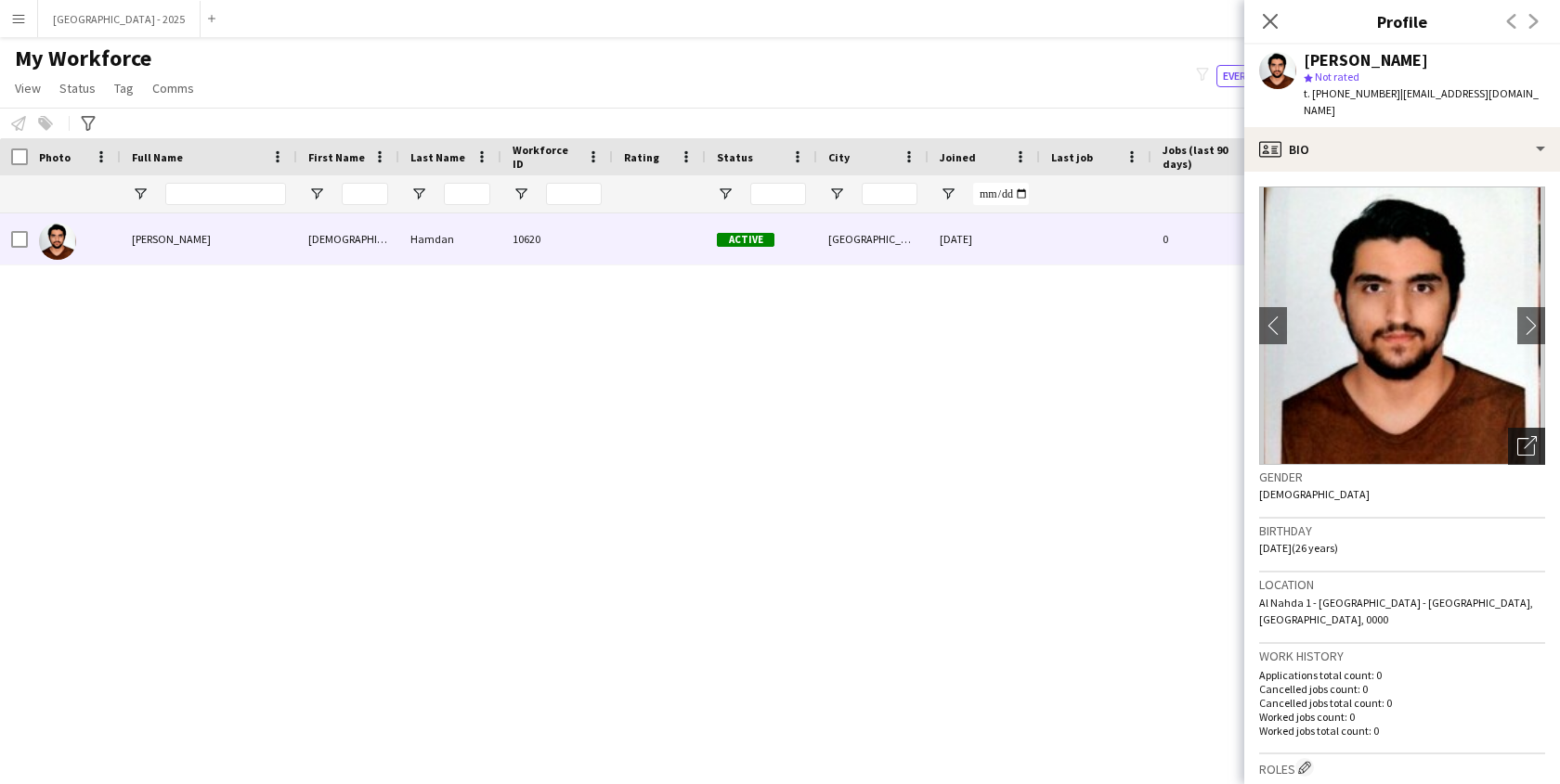
click at [1529, 428] on div "Open photos pop-in" at bounding box center [1527, 447] width 38 height 38
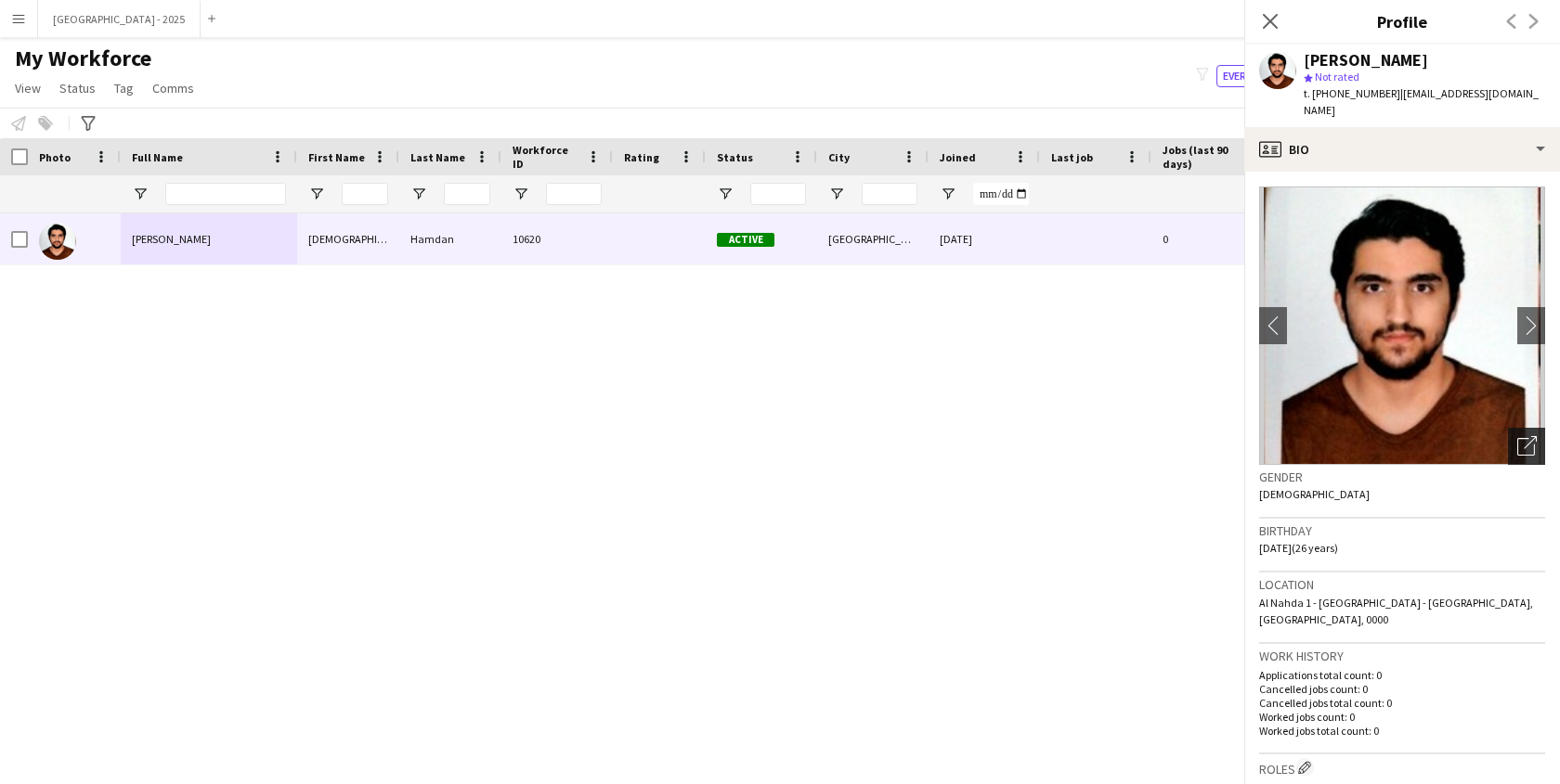
click at [1517, 436] on icon "Open photos pop-in" at bounding box center [1527, 446] width 20 height 20
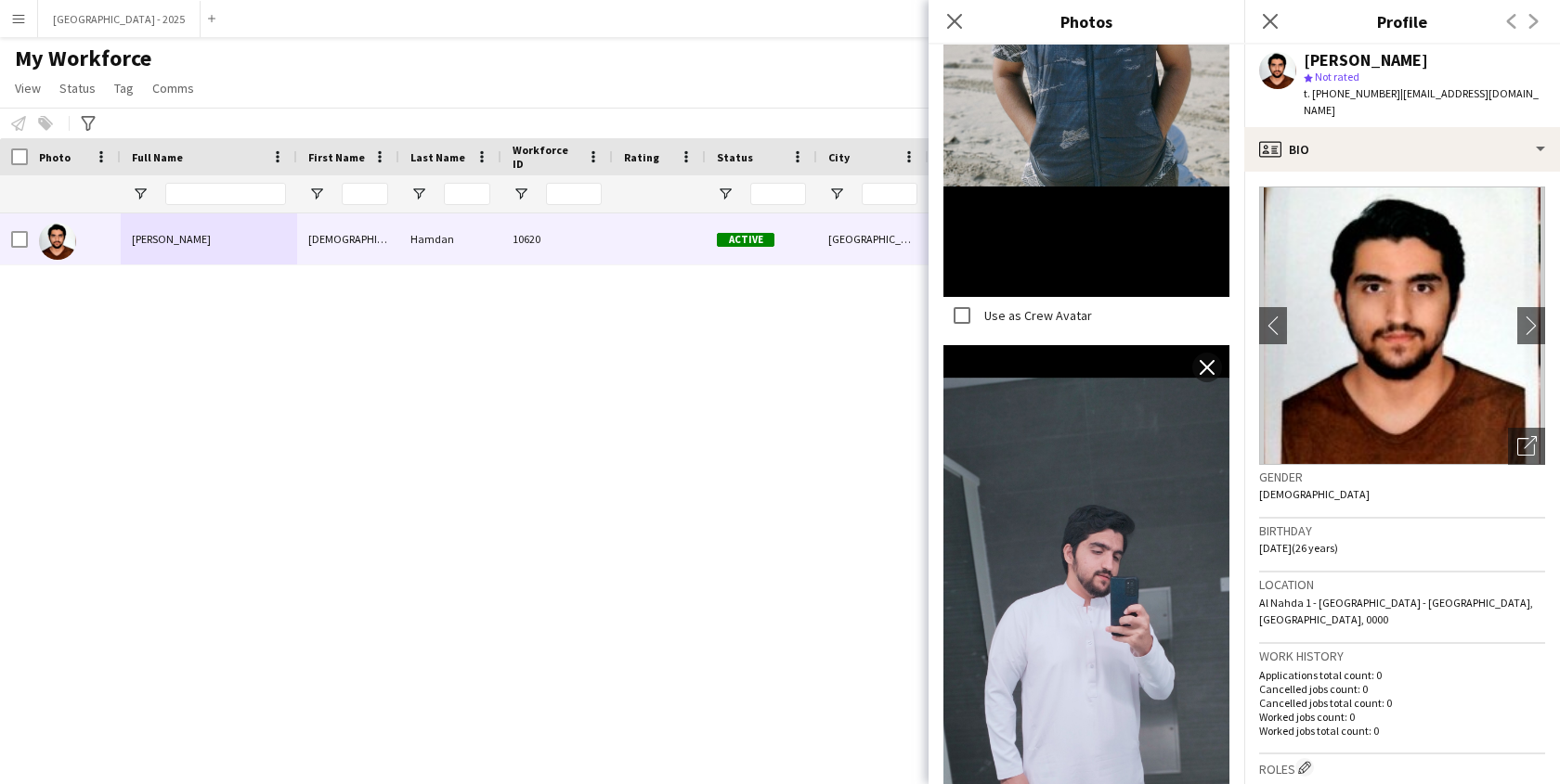
scroll to position [4265, 0]
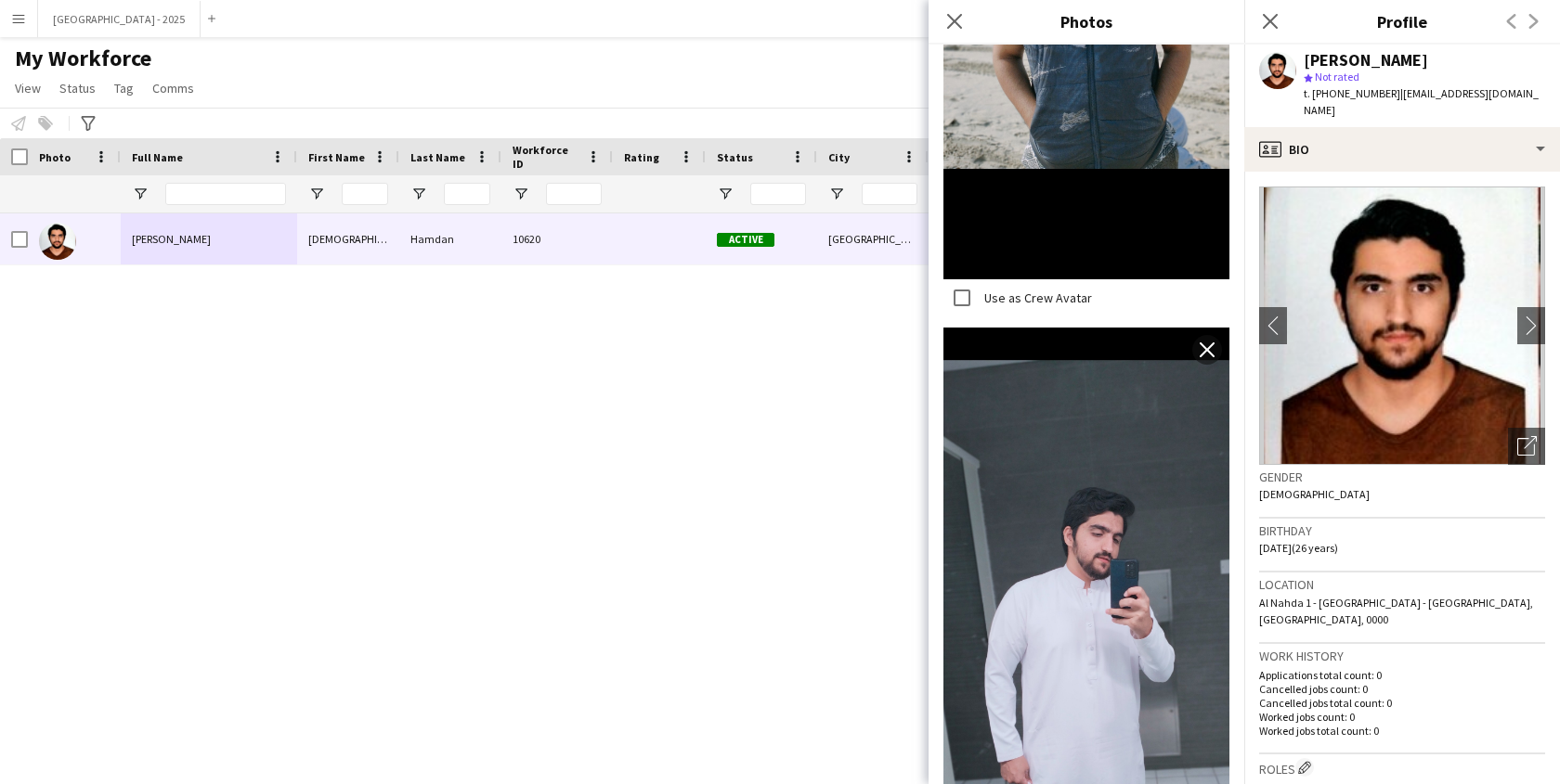
click at [1301, 468] on div "Gender [DEMOGRAPHIC_DATA]" at bounding box center [1402, 491] width 286 height 53
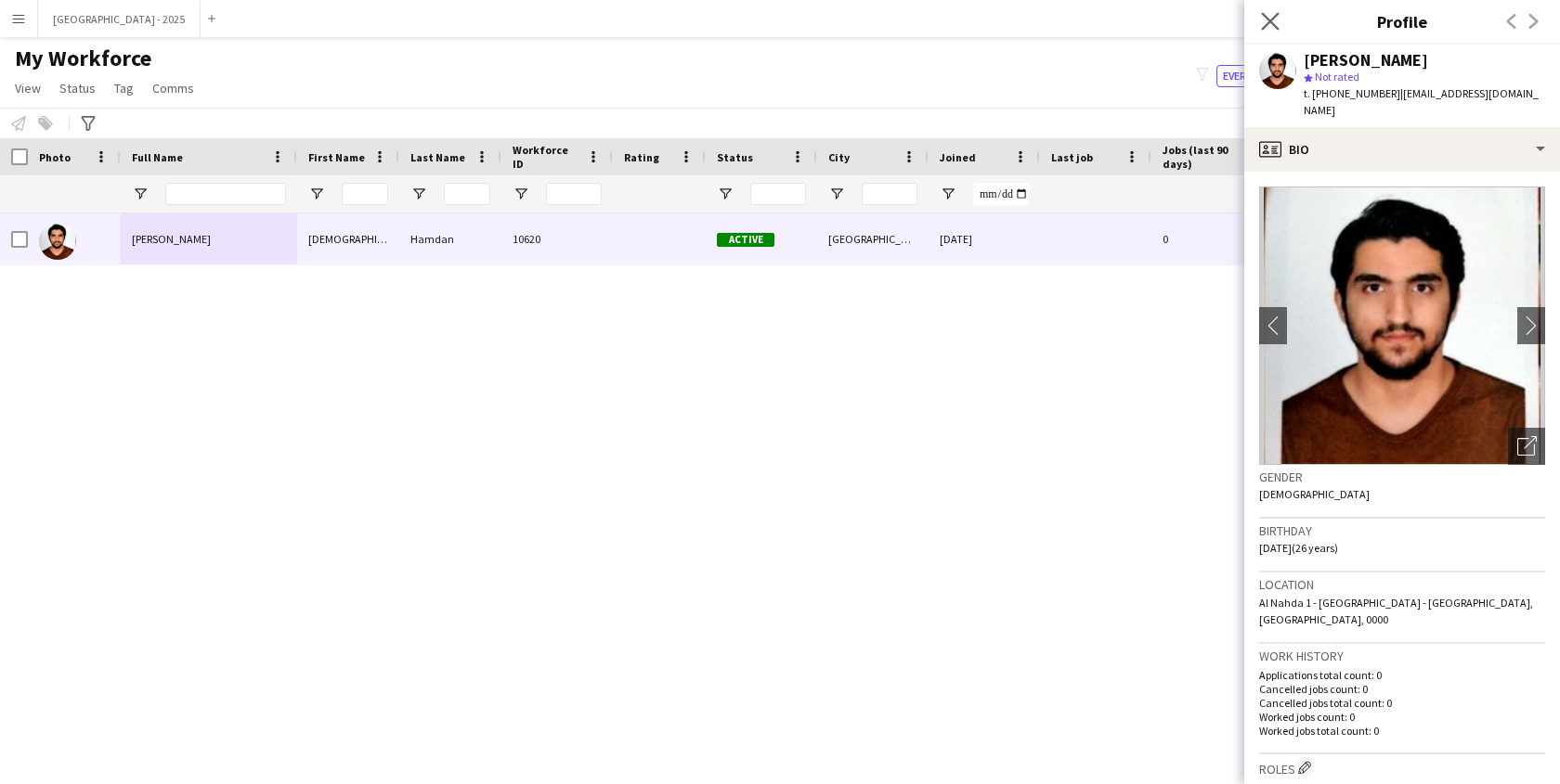
click at [1269, 29] on icon "Close pop-in" at bounding box center [1270, 21] width 18 height 18
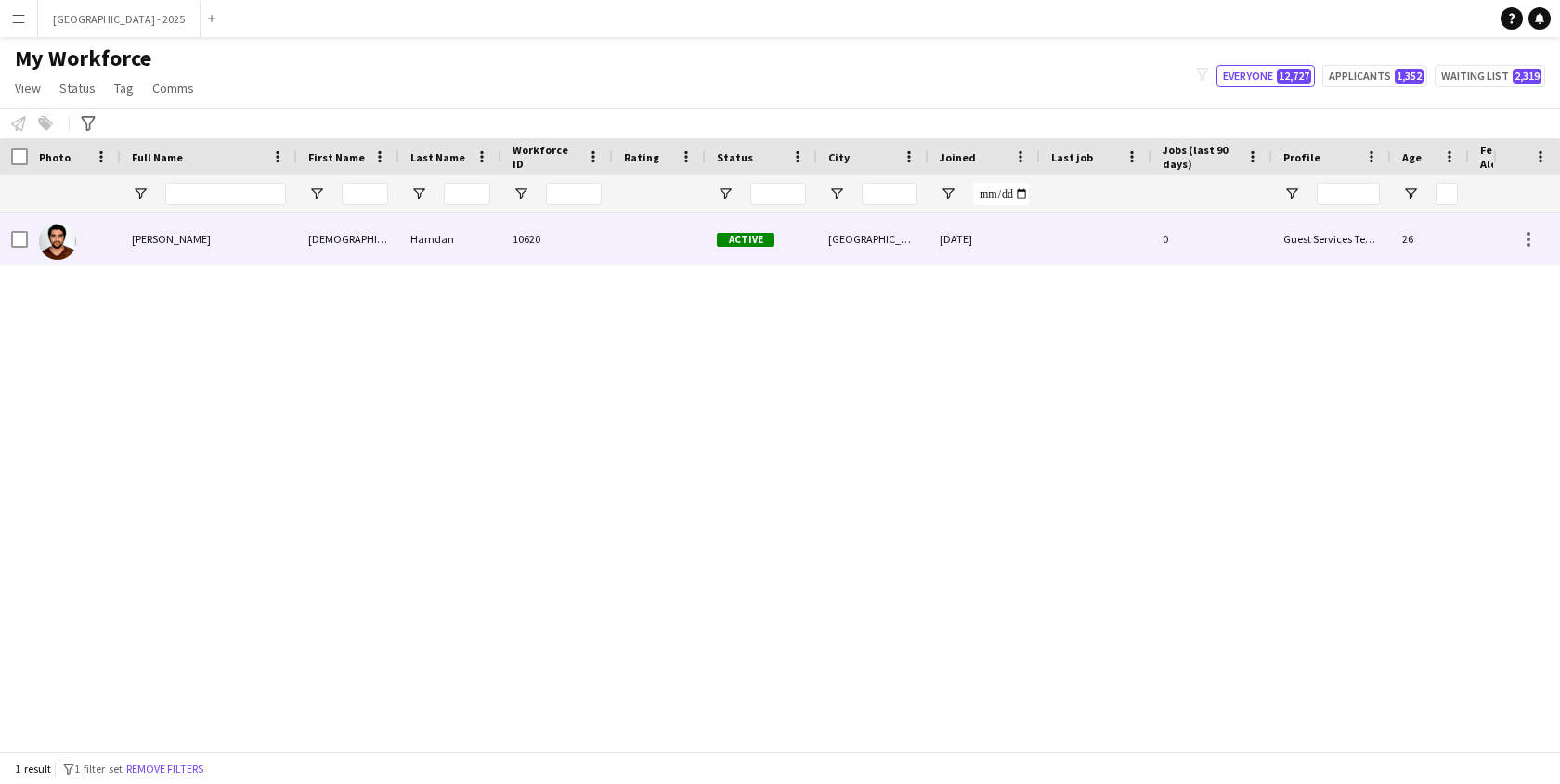
click at [539, 244] on div "10620" at bounding box center [557, 239] width 112 height 51
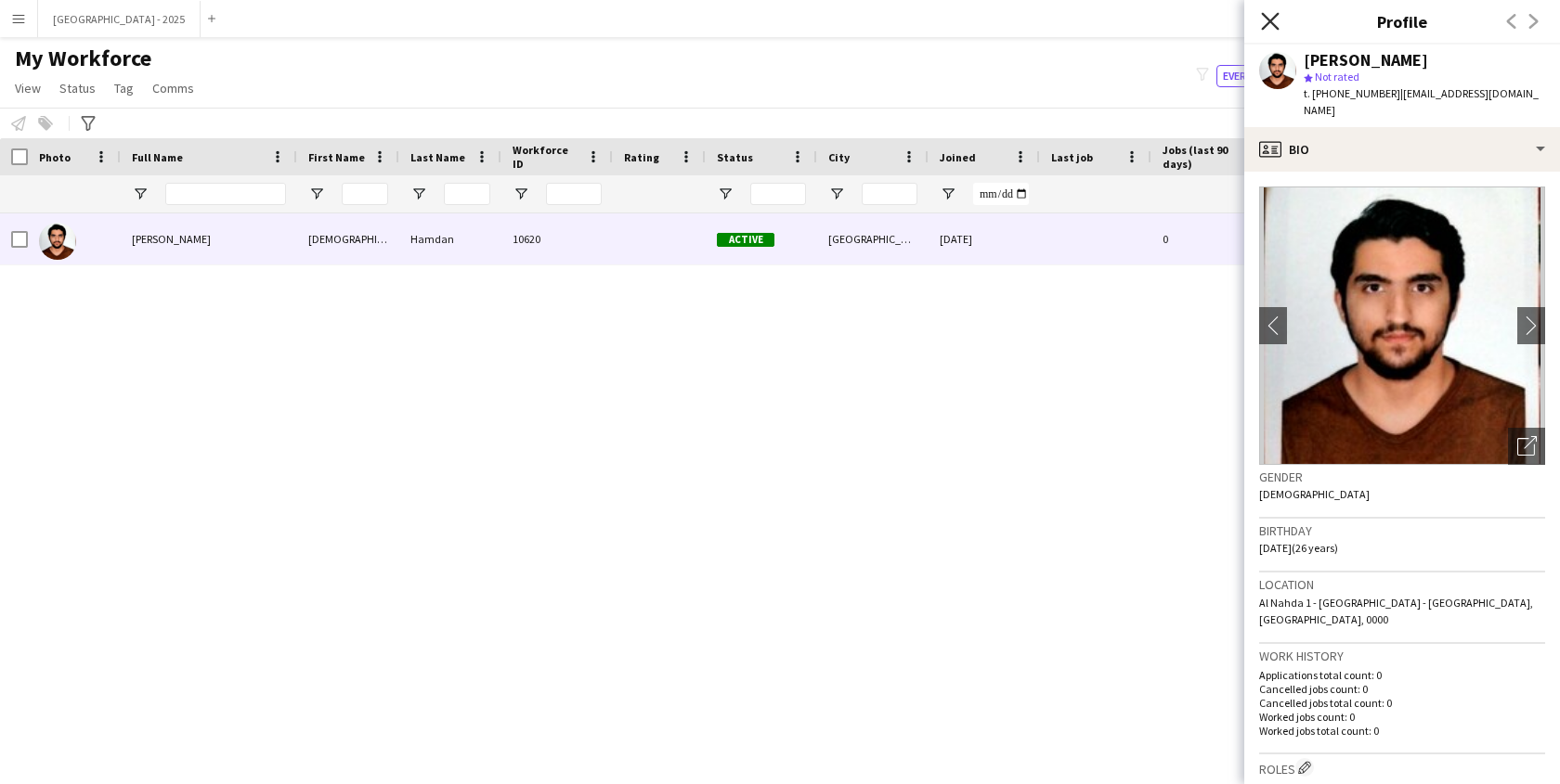
click at [1264, 21] on icon "Close pop-in" at bounding box center [1270, 21] width 18 height 18
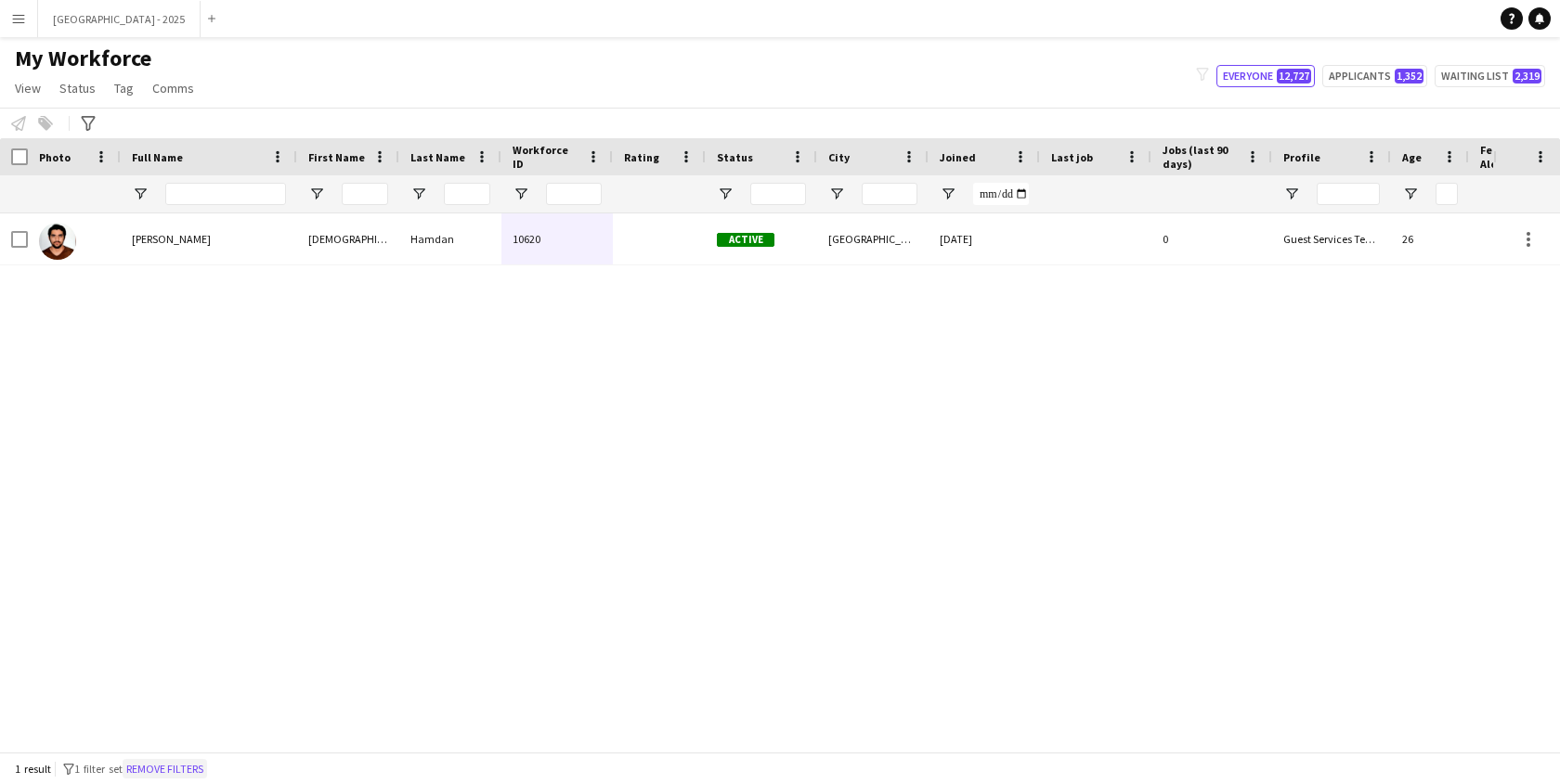
click at [155, 769] on button "Remove filters" at bounding box center [164, 769] width 84 height 21
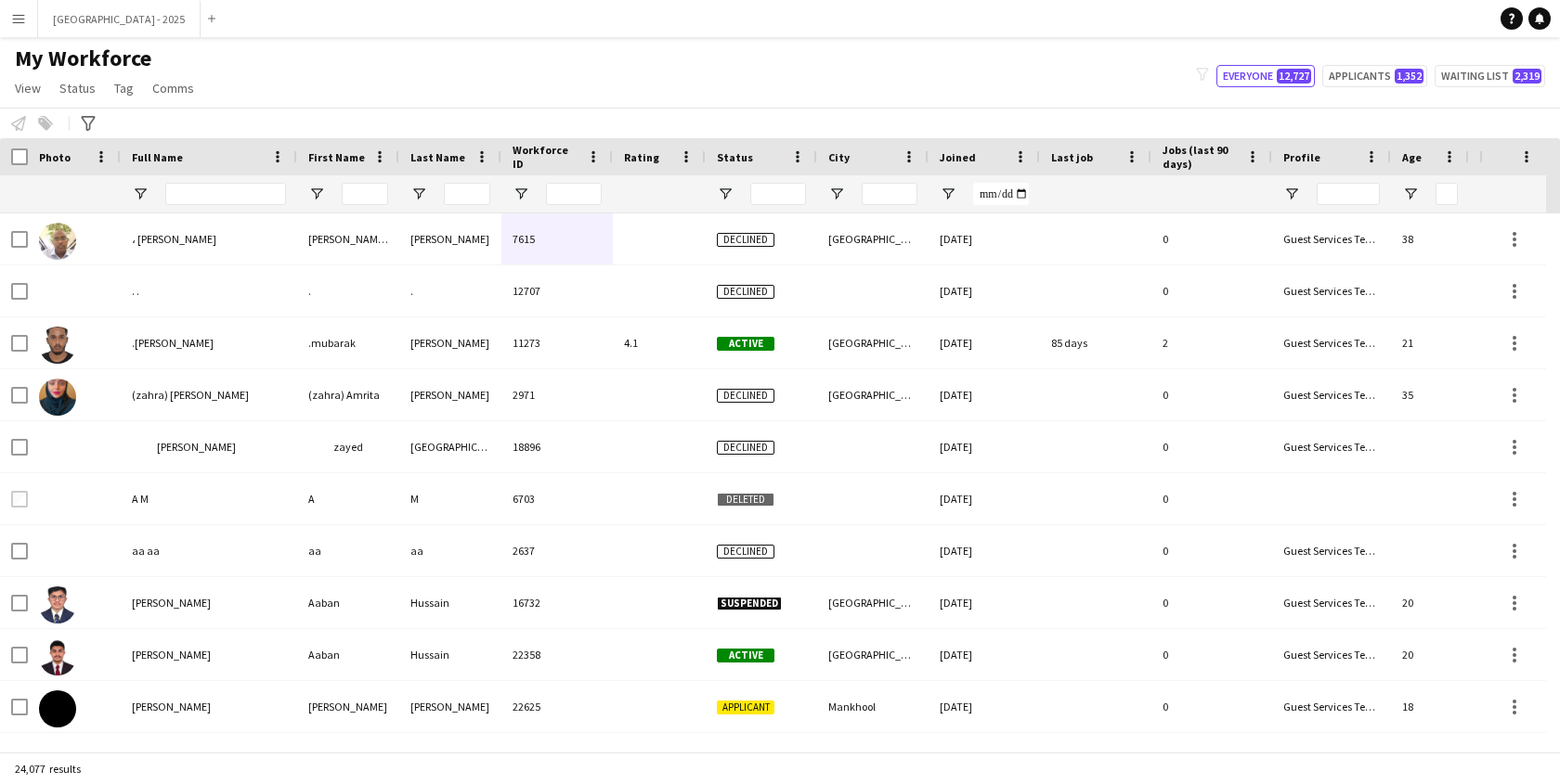
drag, startPoint x: 249, startPoint y: 215, endPoint x: 237, endPoint y: 201, distance: 18.4
click at [249, 214] on div "، [PERSON_NAME]" at bounding box center [209, 239] width 176 height 51
click at [221, 170] on div "Full Name" at bounding box center [197, 157] width 132 height 28
click at [219, 187] on input "Full Name Filter Input" at bounding box center [226, 194] width 121 height 23
click at [218, 193] on input "Full Name Filter Input" at bounding box center [226, 194] width 121 height 23
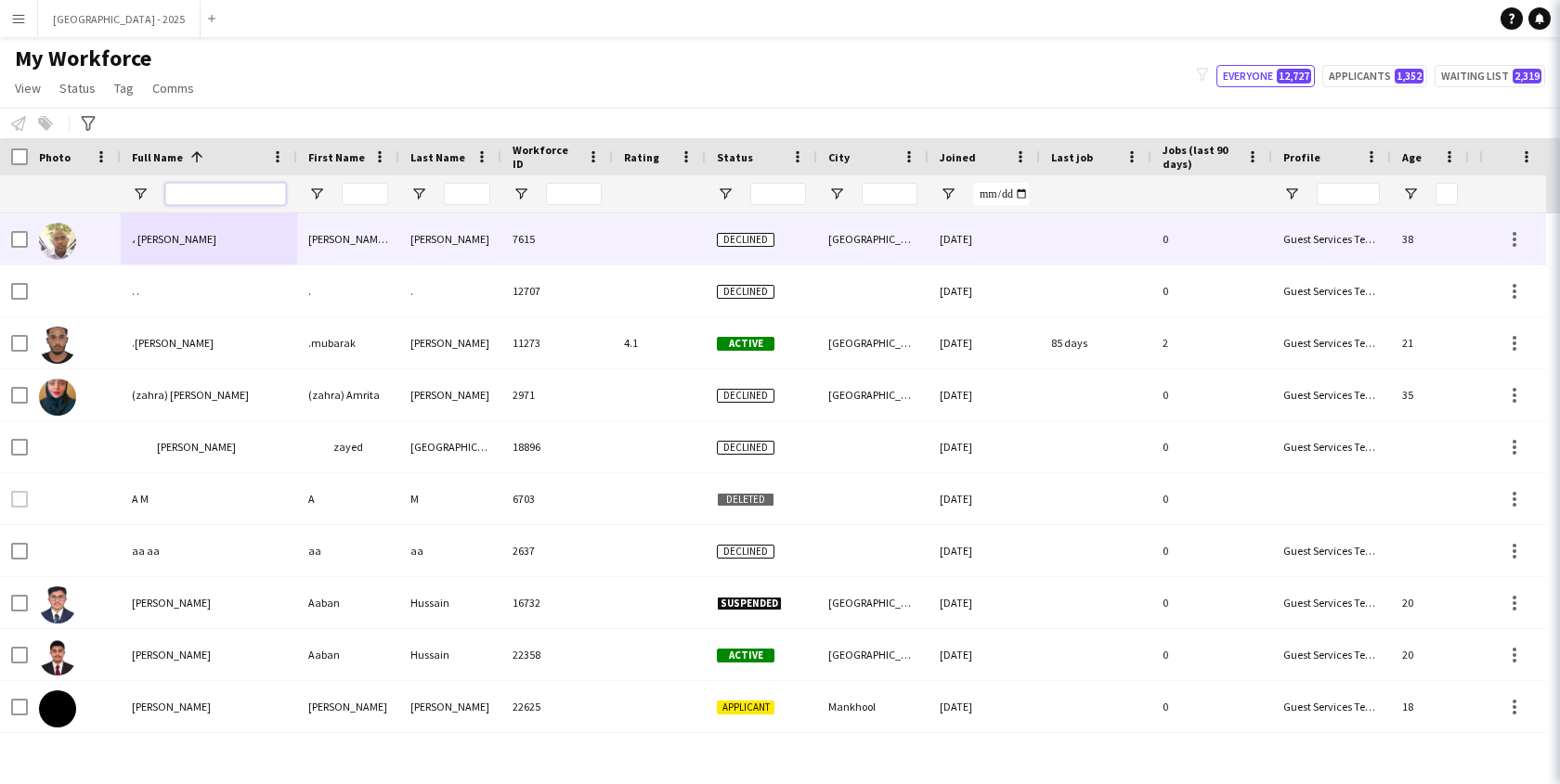
click at [246, 196] on input "Full Name Filter Input" at bounding box center [226, 194] width 121 height 23
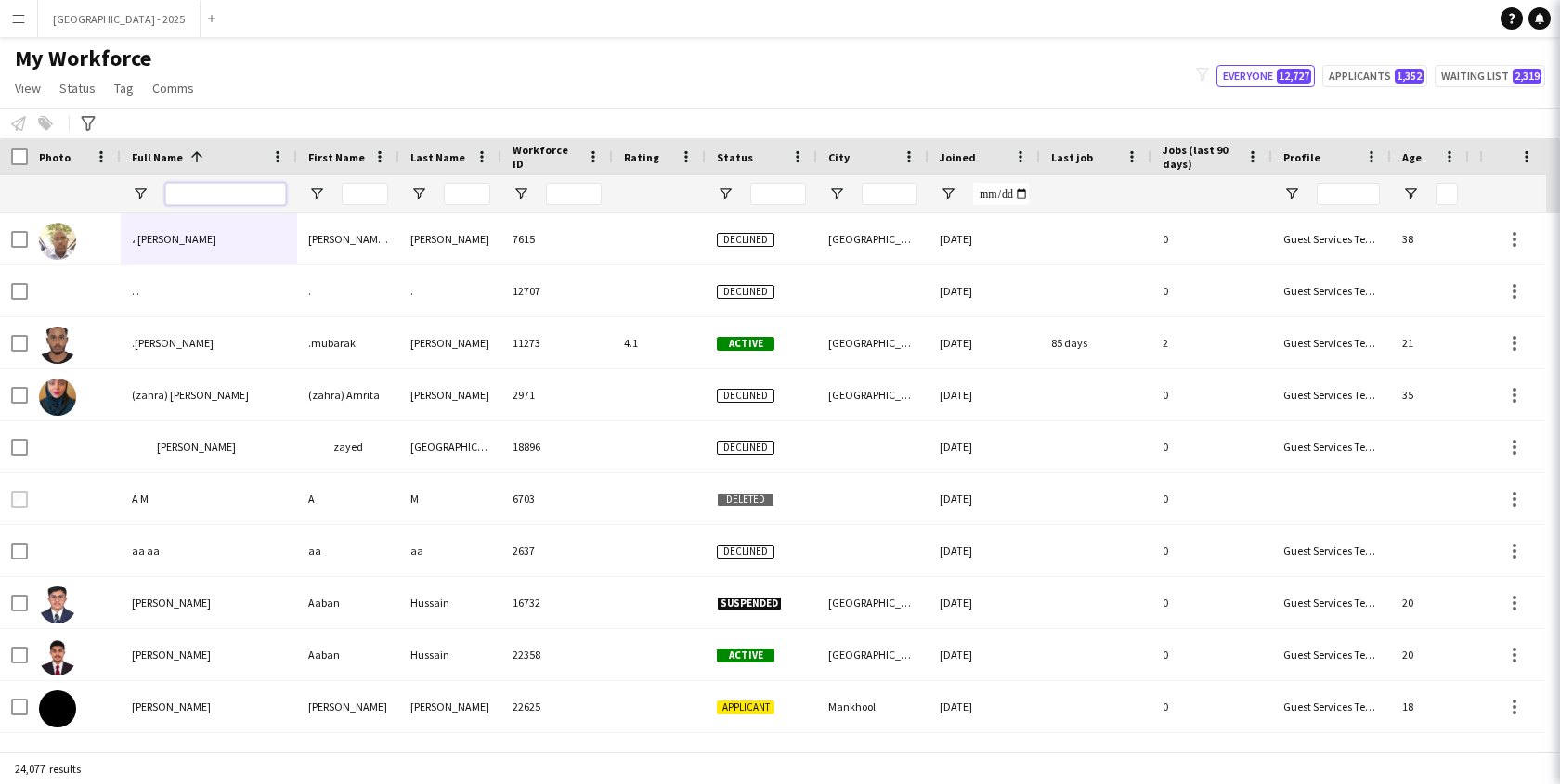
paste input "**********"
type input "**********"
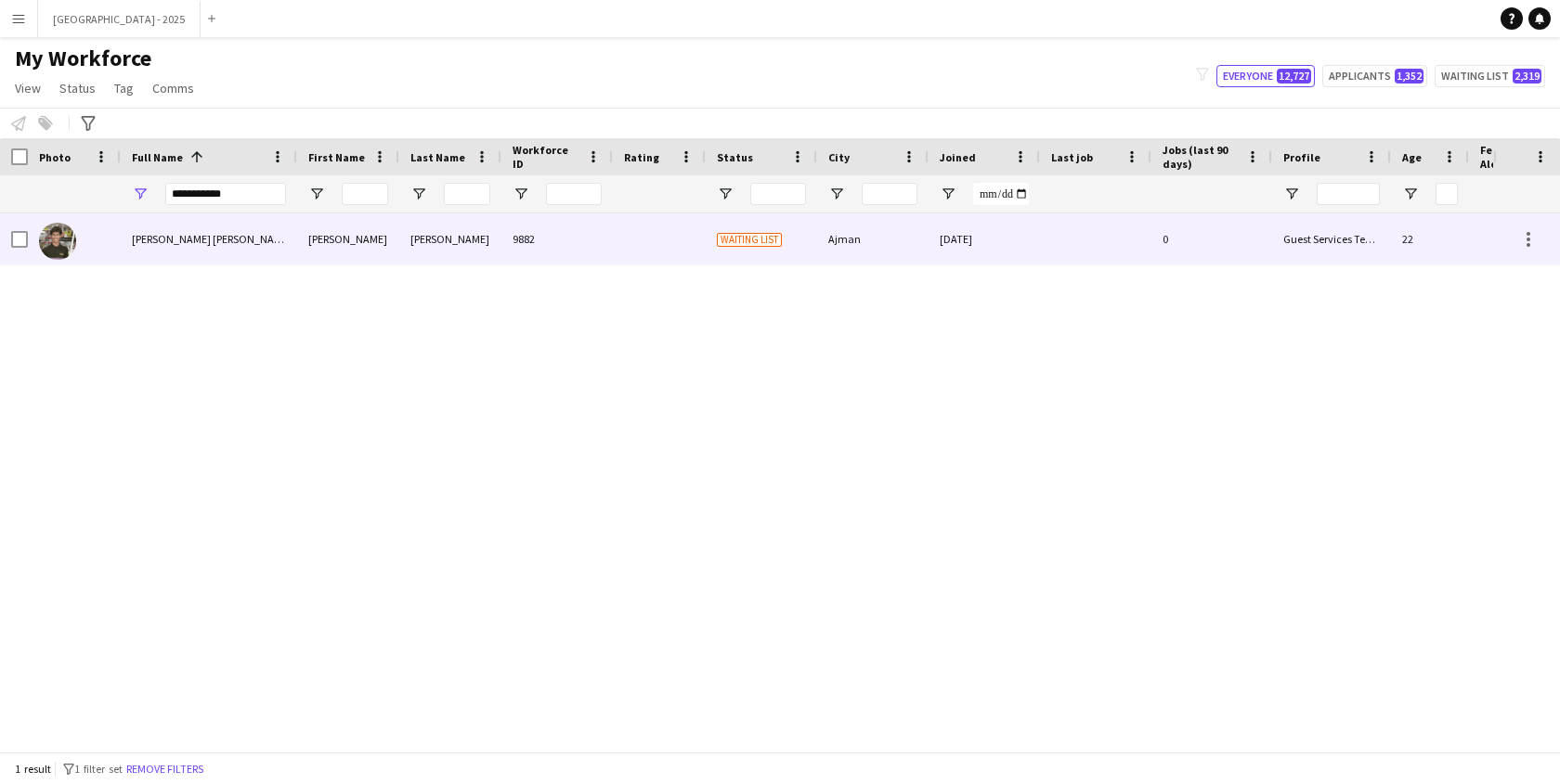
click at [316, 254] on div "[PERSON_NAME]" at bounding box center [347, 239] width 102 height 51
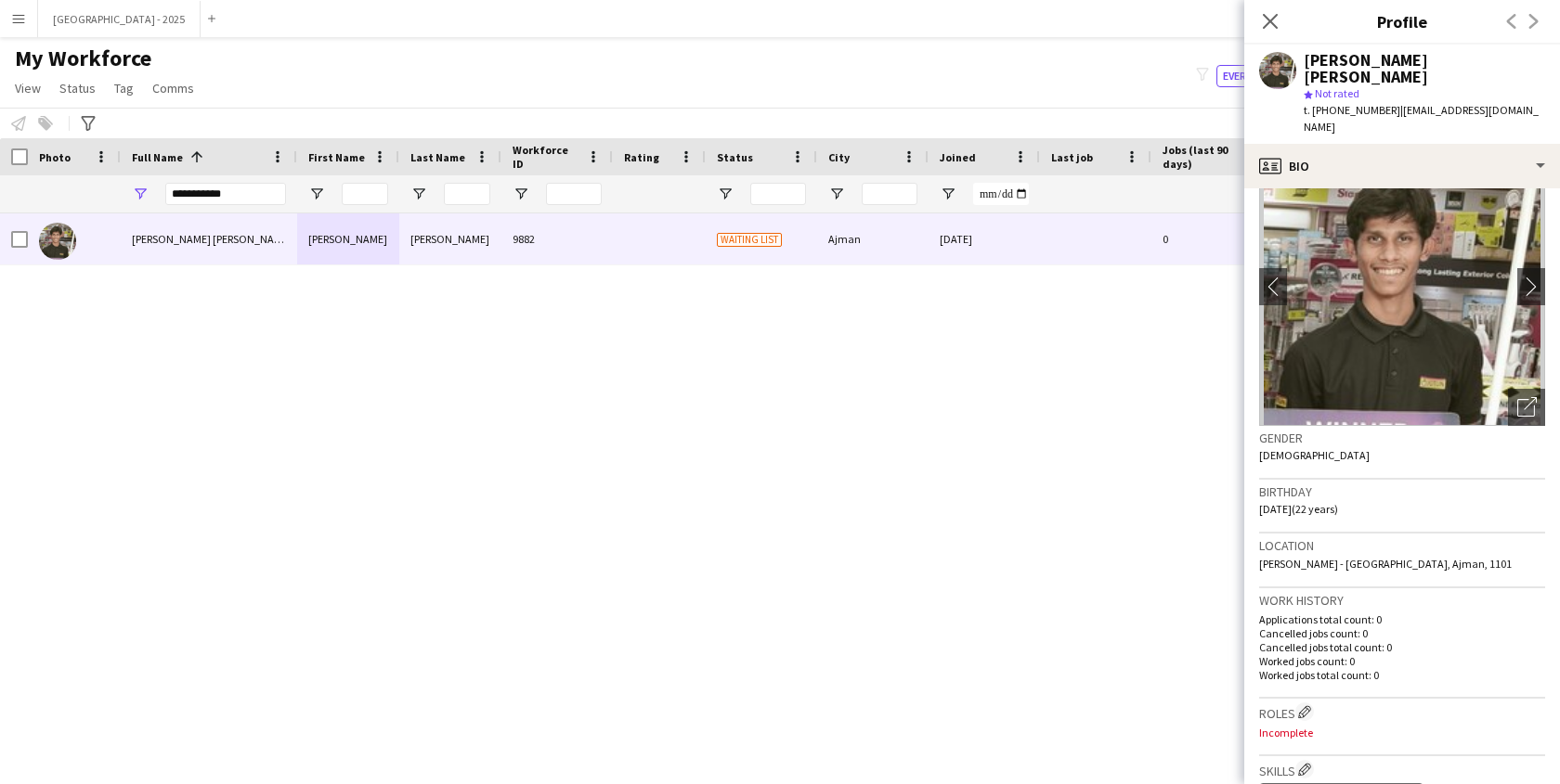
scroll to position [0, 0]
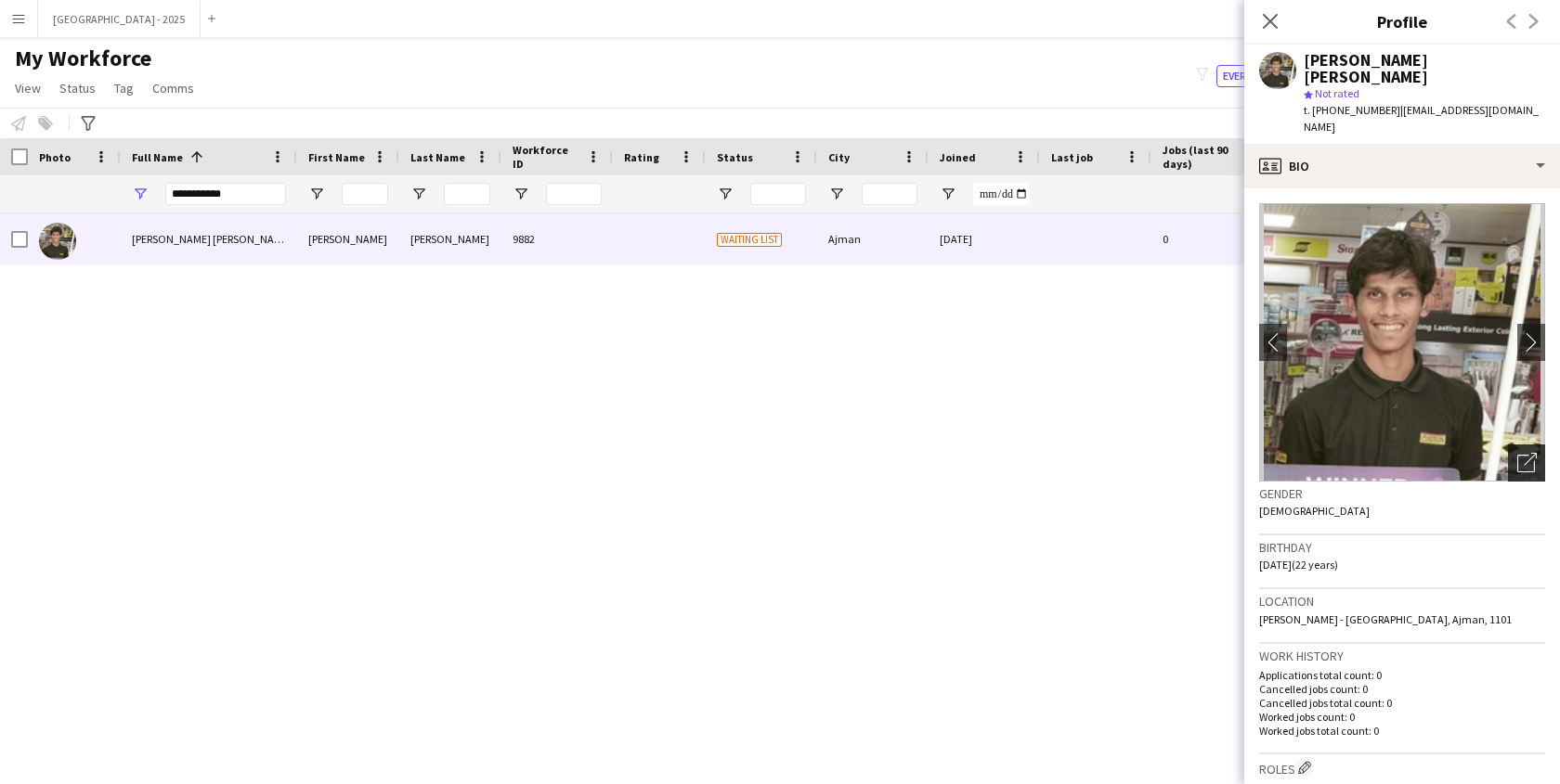
click at [1517, 453] on icon "Open photos pop-in" at bounding box center [1527, 463] width 20 height 20
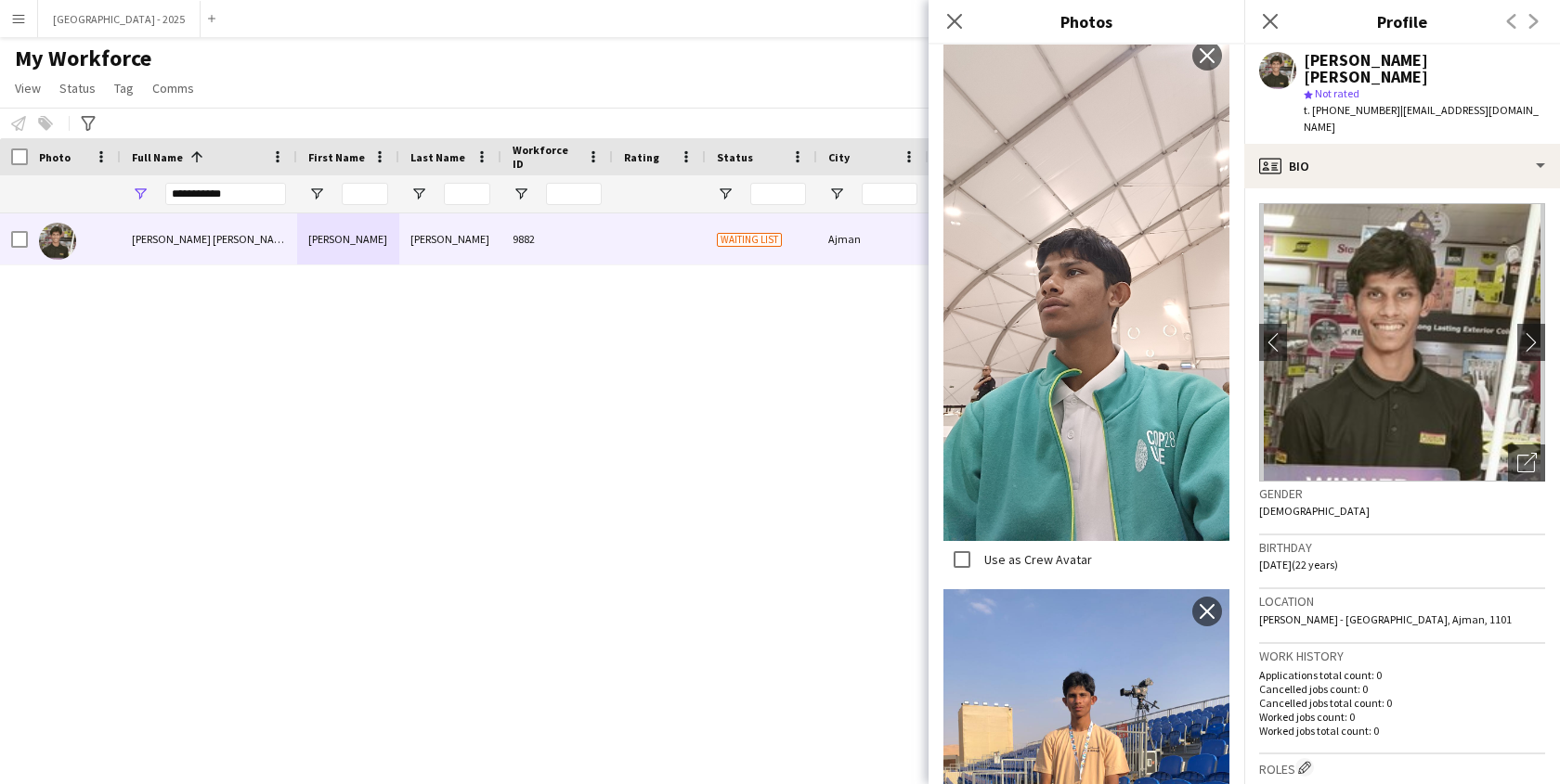
scroll to position [2543, 0]
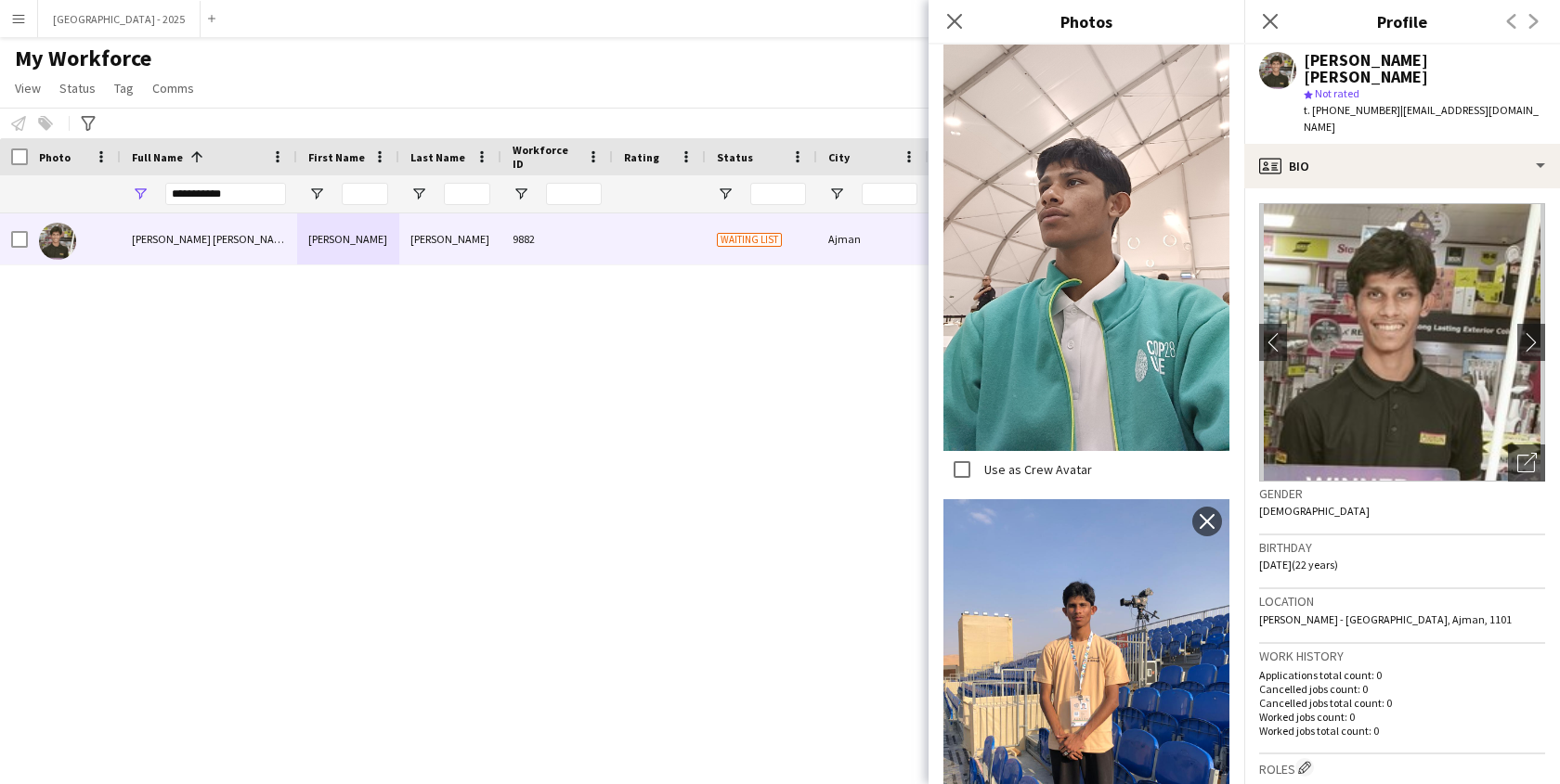
click at [1355, 539] on h3 "Birthday" at bounding box center [1402, 547] width 286 height 17
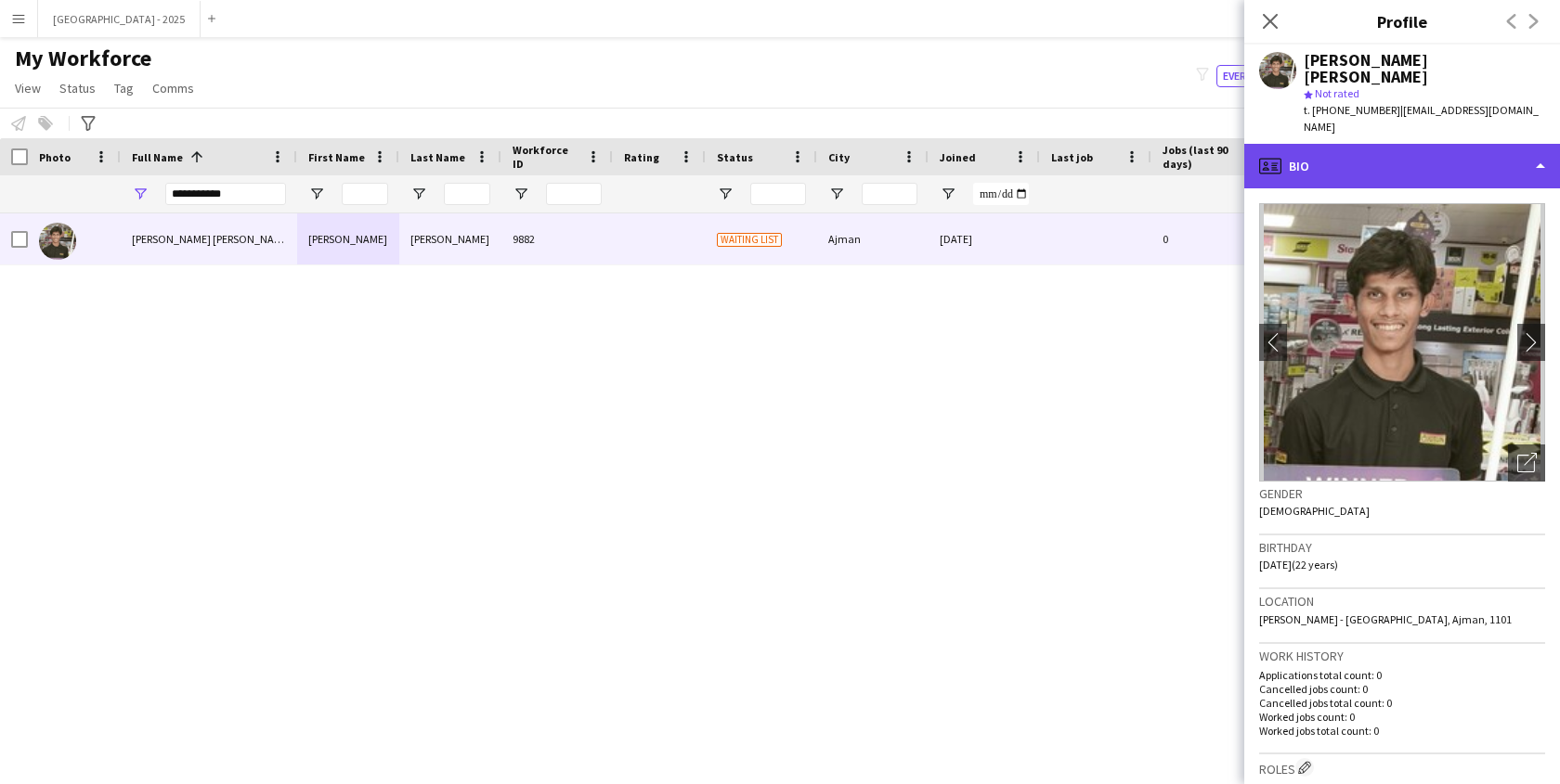
click at [1365, 144] on div "profile Bio" at bounding box center [1402, 166] width 316 height 44
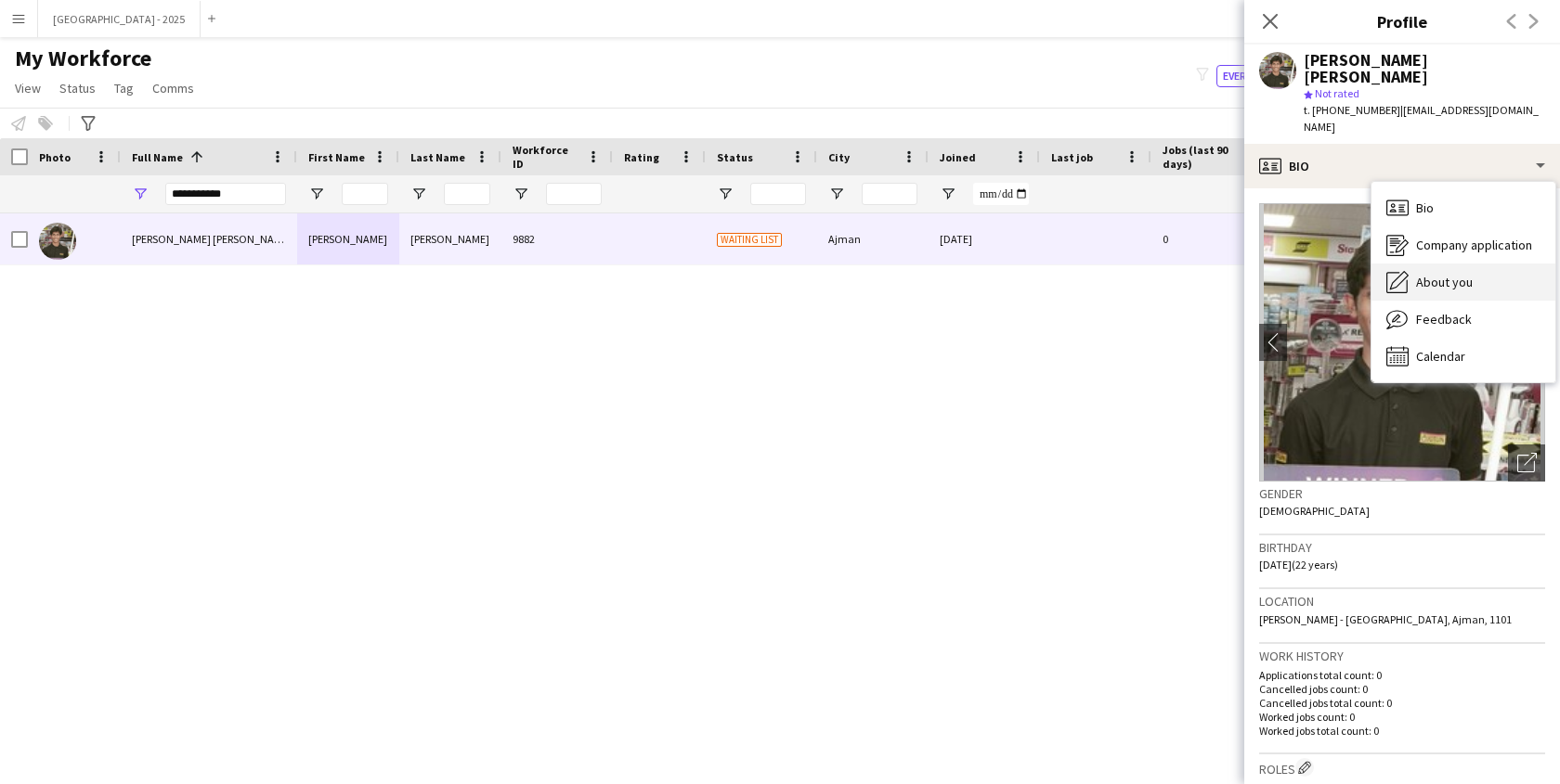
click at [1456, 266] on div "About you About you" at bounding box center [1464, 283] width 184 height 38
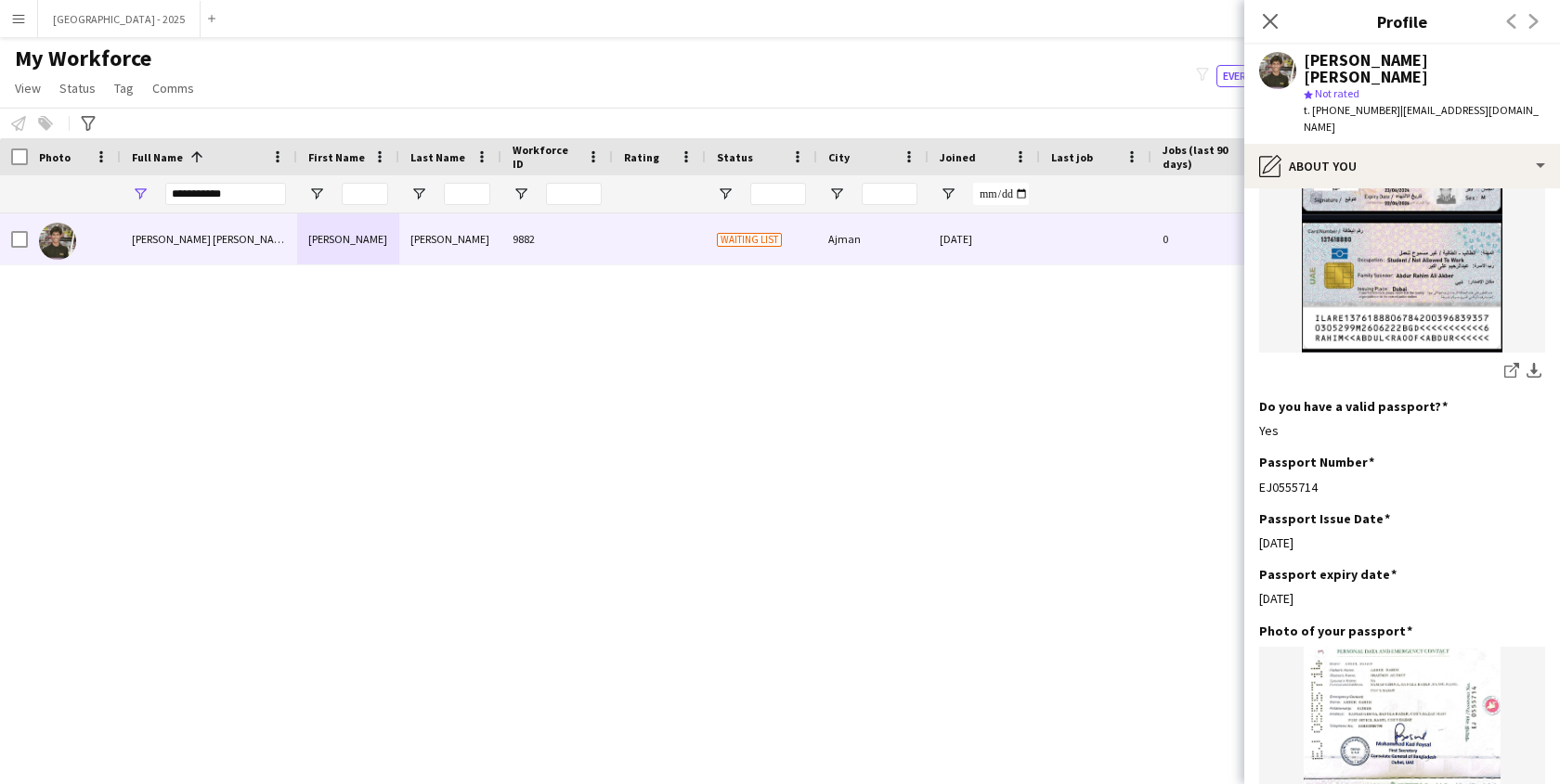
scroll to position [1266, 0]
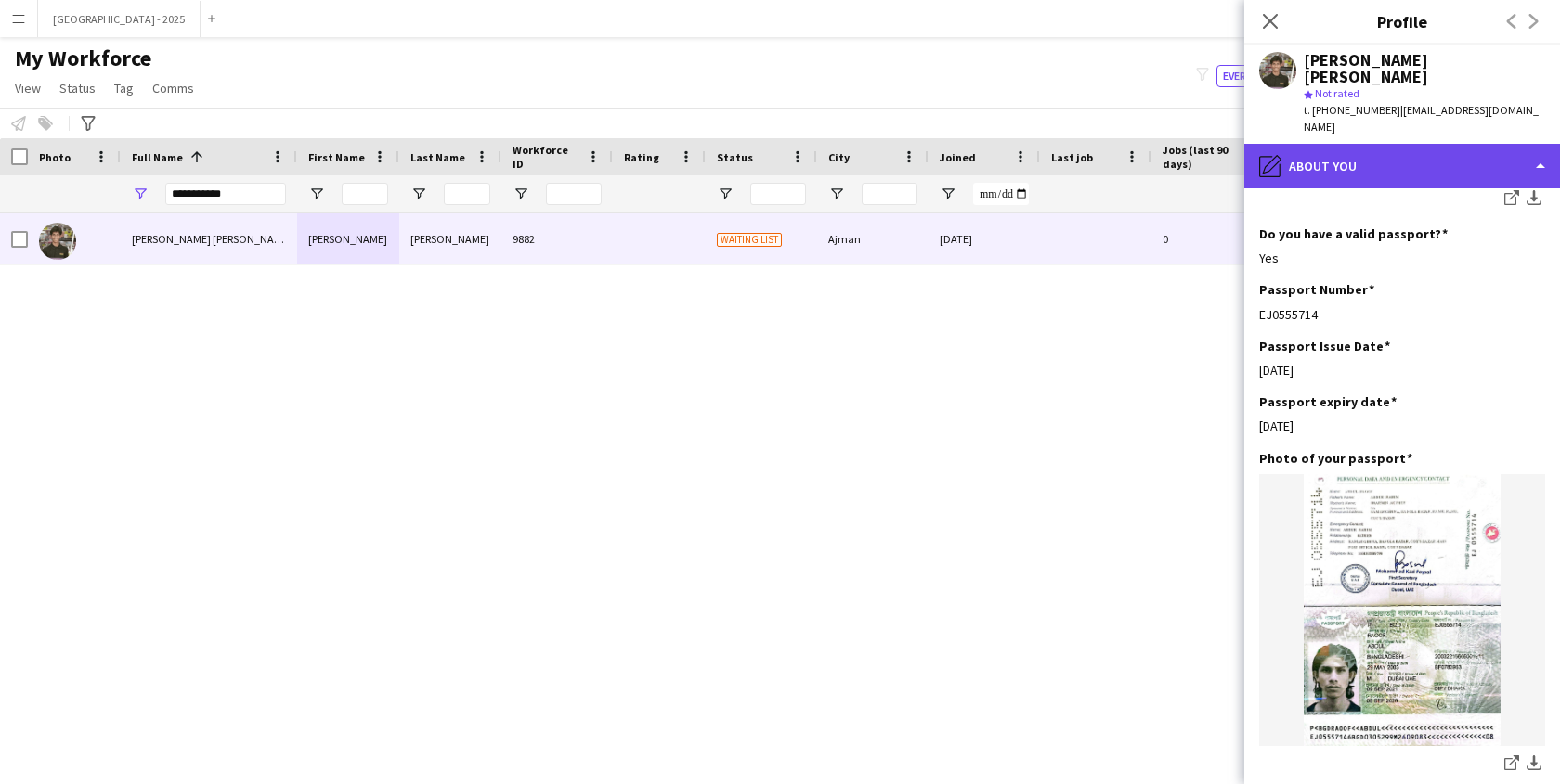
click at [1390, 144] on div "pencil4 About you" at bounding box center [1402, 166] width 316 height 44
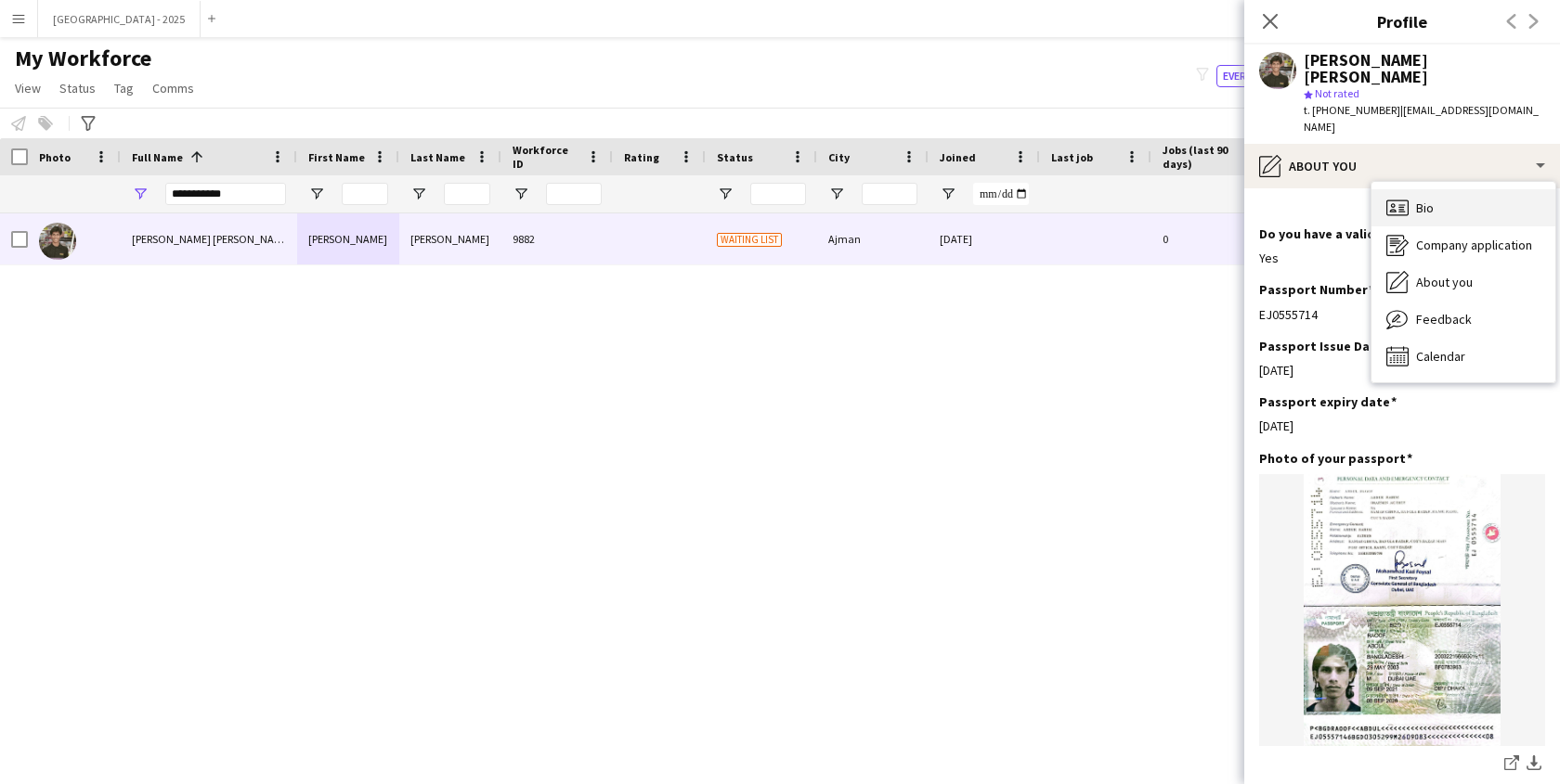
click at [1452, 190] on div "Bio Bio" at bounding box center [1464, 209] width 184 height 38
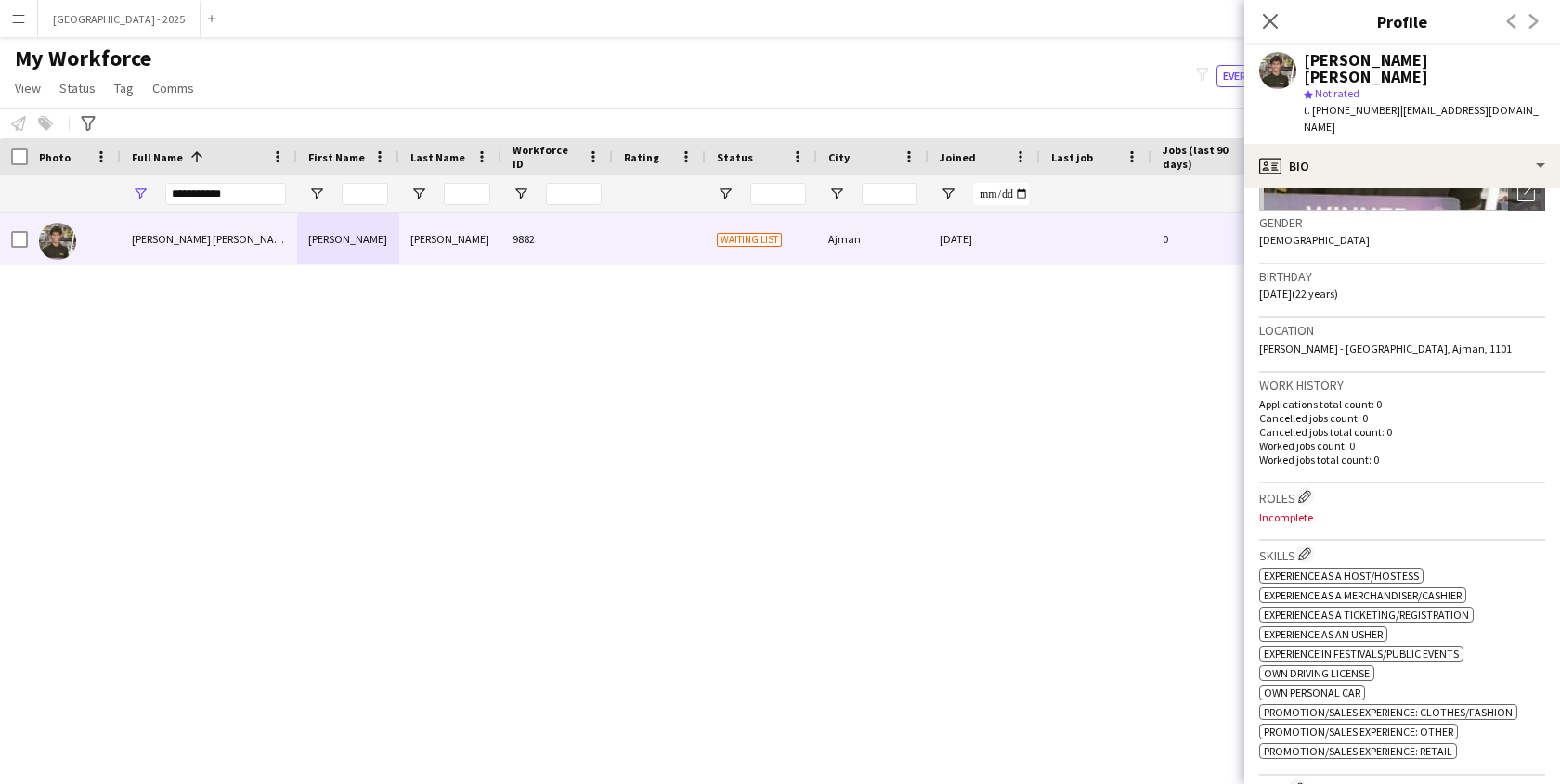
scroll to position [369, 0]
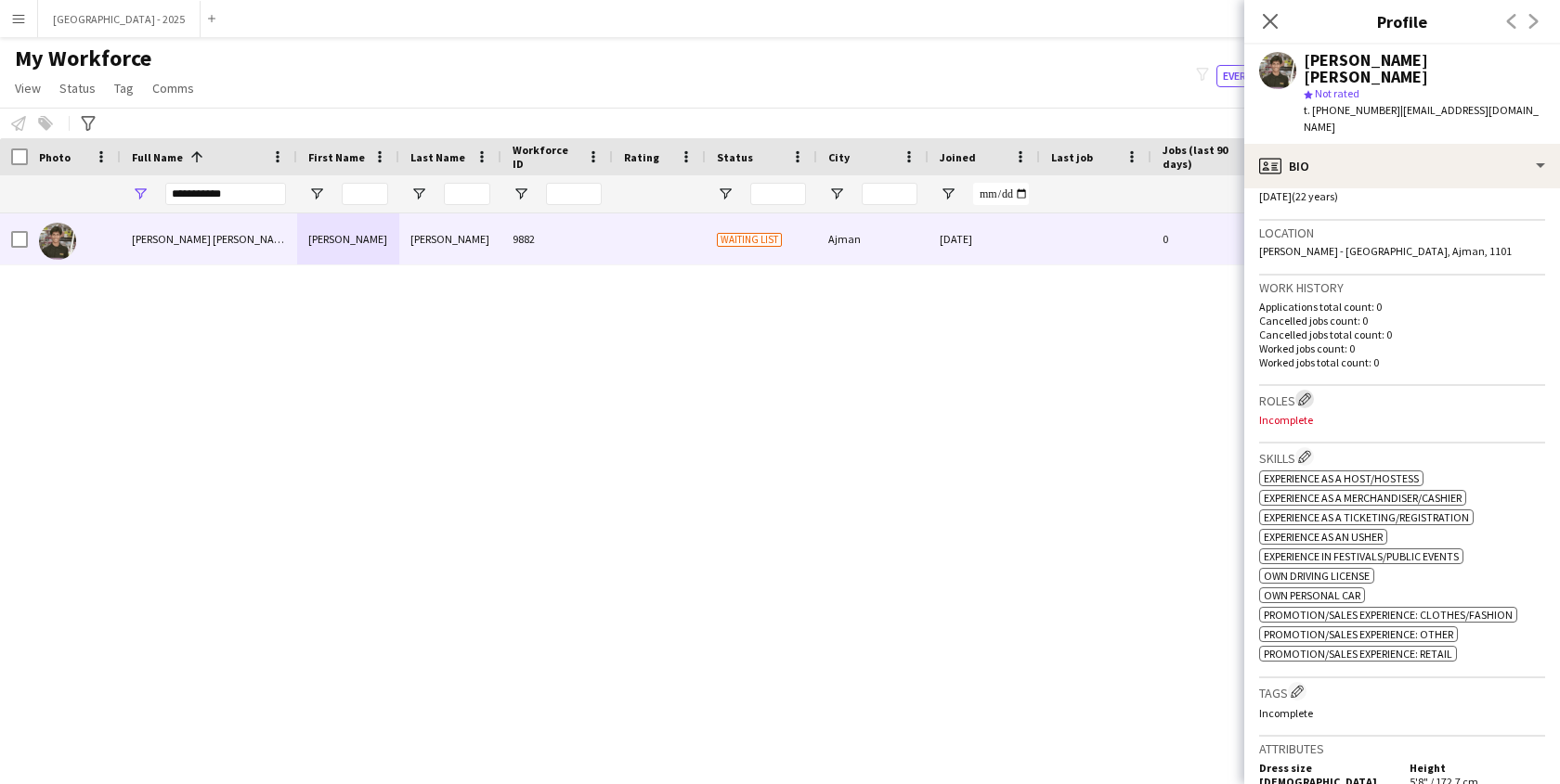
click at [1306, 392] on app-icon "Edit crew company roles" at bounding box center [1304, 398] width 13 height 13
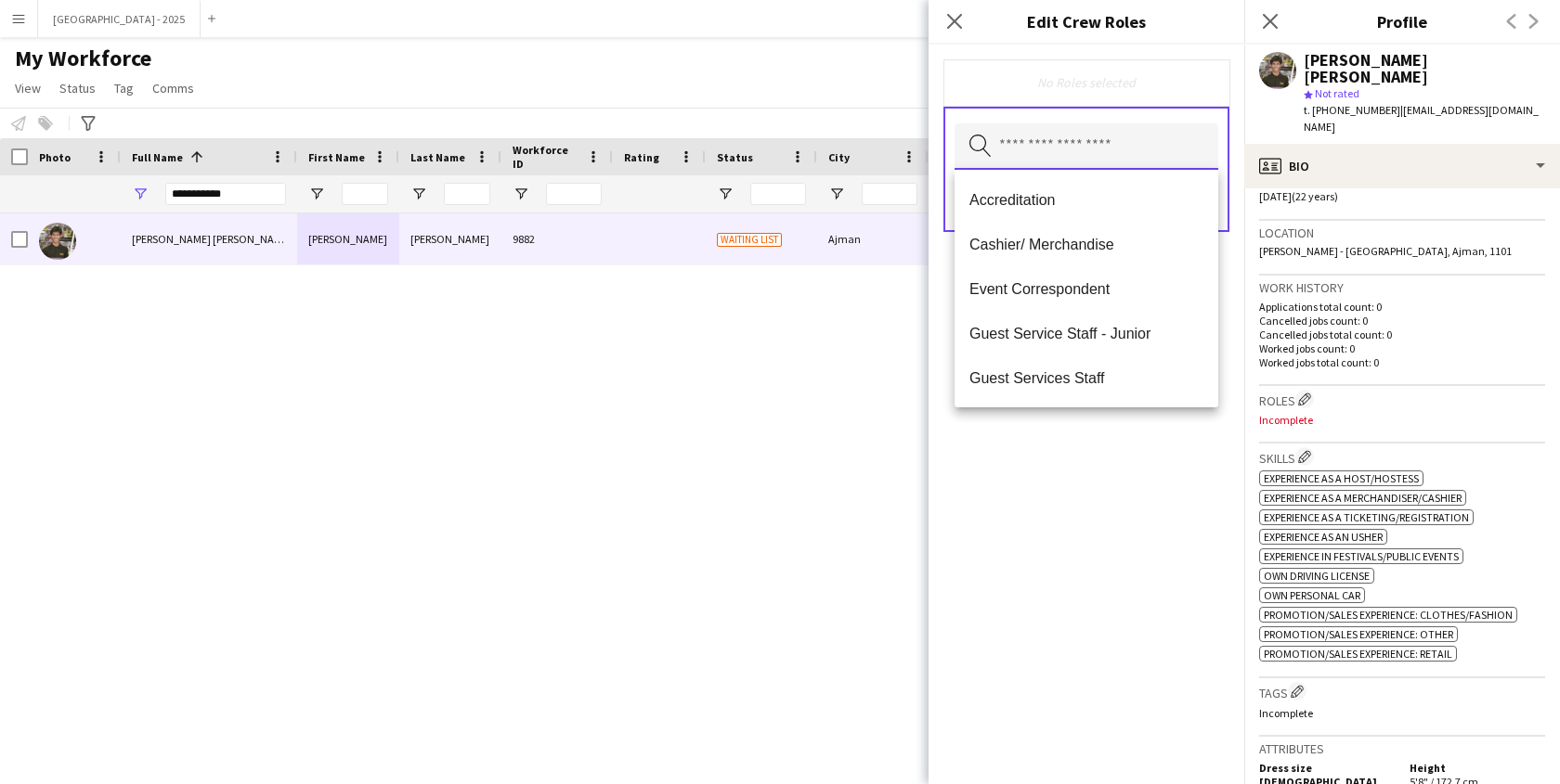
click at [1070, 139] on input "text" at bounding box center [1086, 146] width 264 height 46
click at [1085, 380] on span "Guest Services Staff" at bounding box center [1086, 379] width 234 height 18
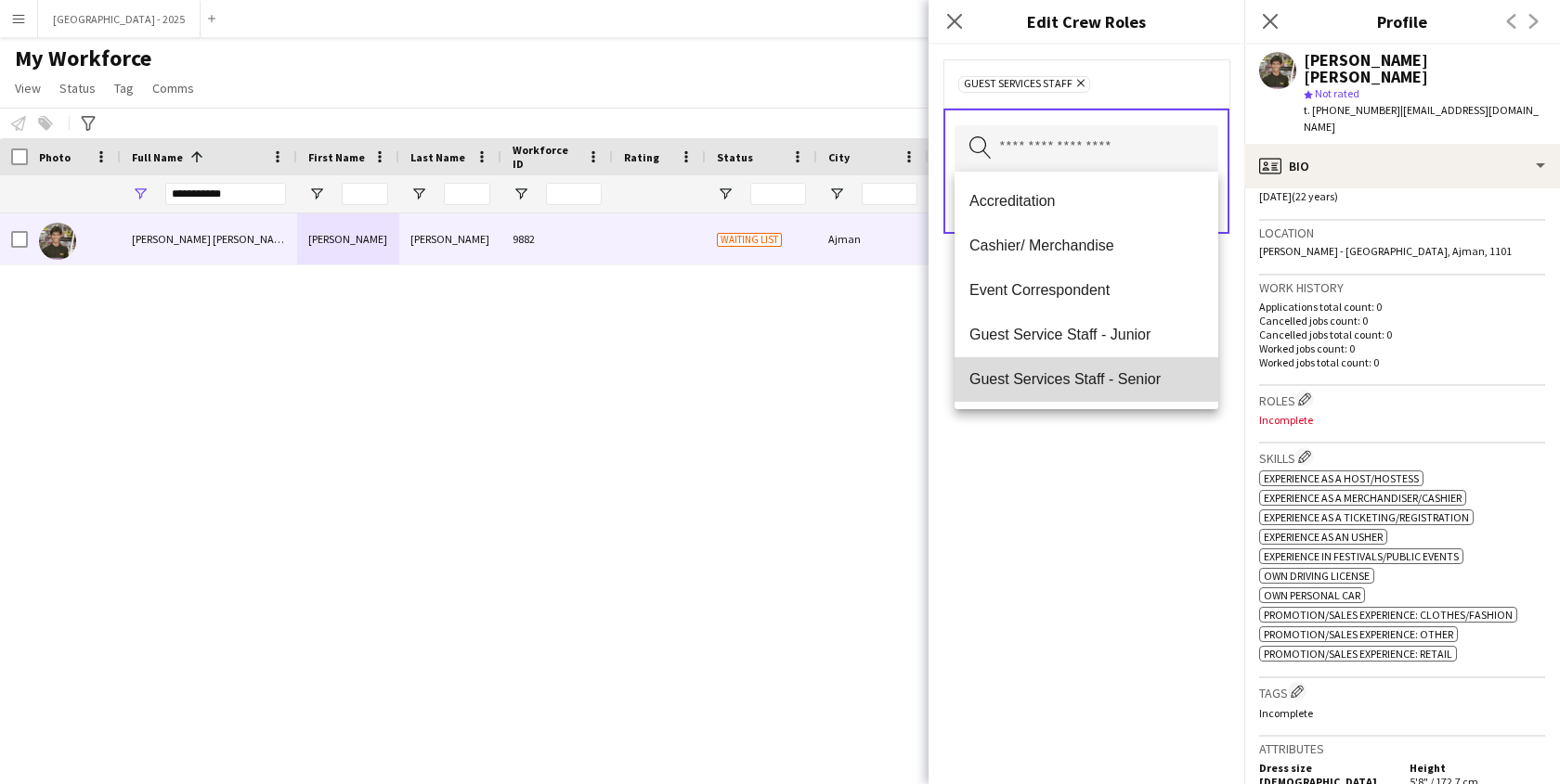
click at [1095, 397] on mat-option "Guest Services Staff - Senior" at bounding box center [1086, 379] width 264 height 44
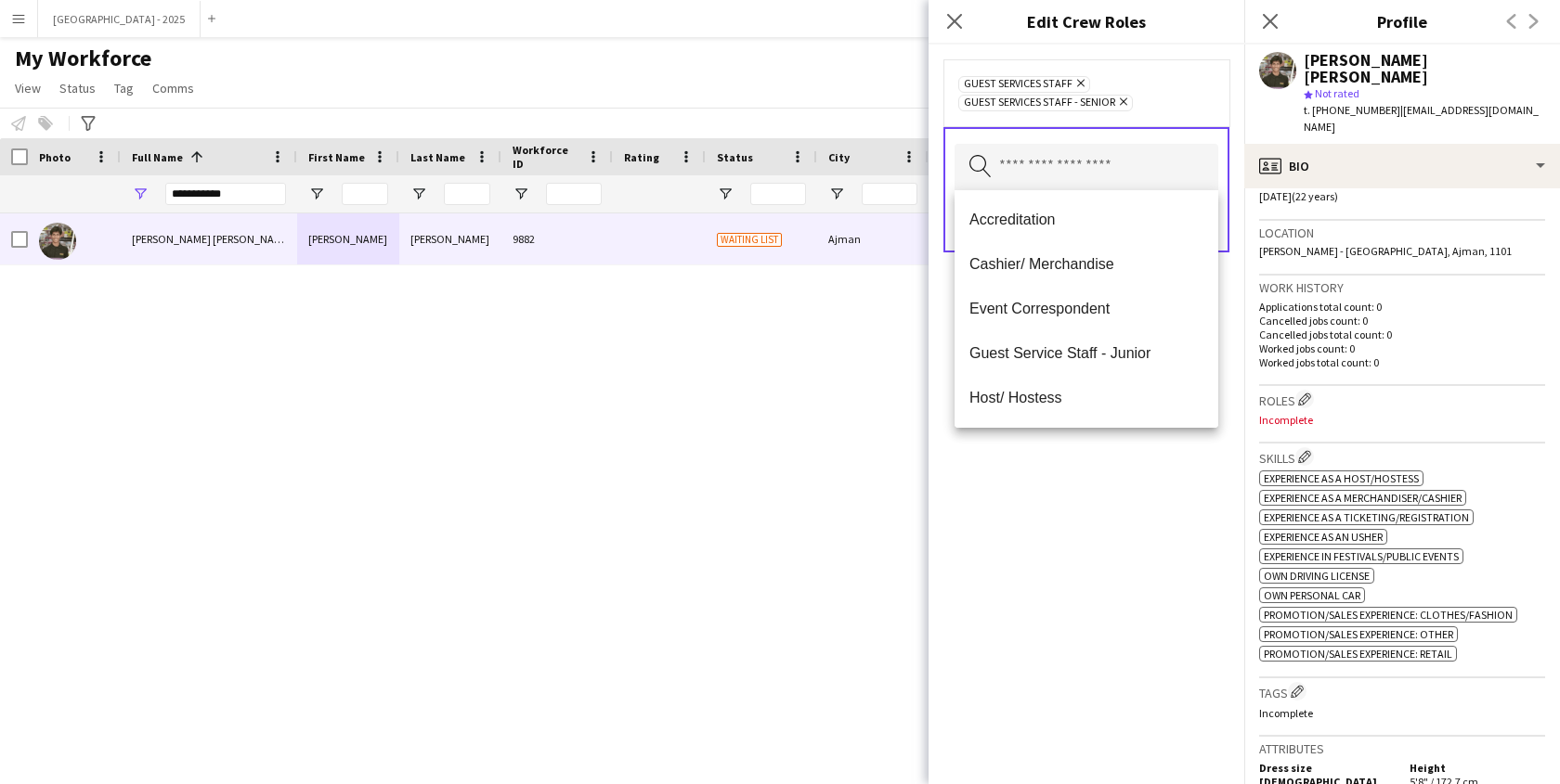
click at [1097, 434] on div "Guest Services Staff Remove Guest Services Staff - Senior Remove Search by role…" at bounding box center [1086, 414] width 316 height 740
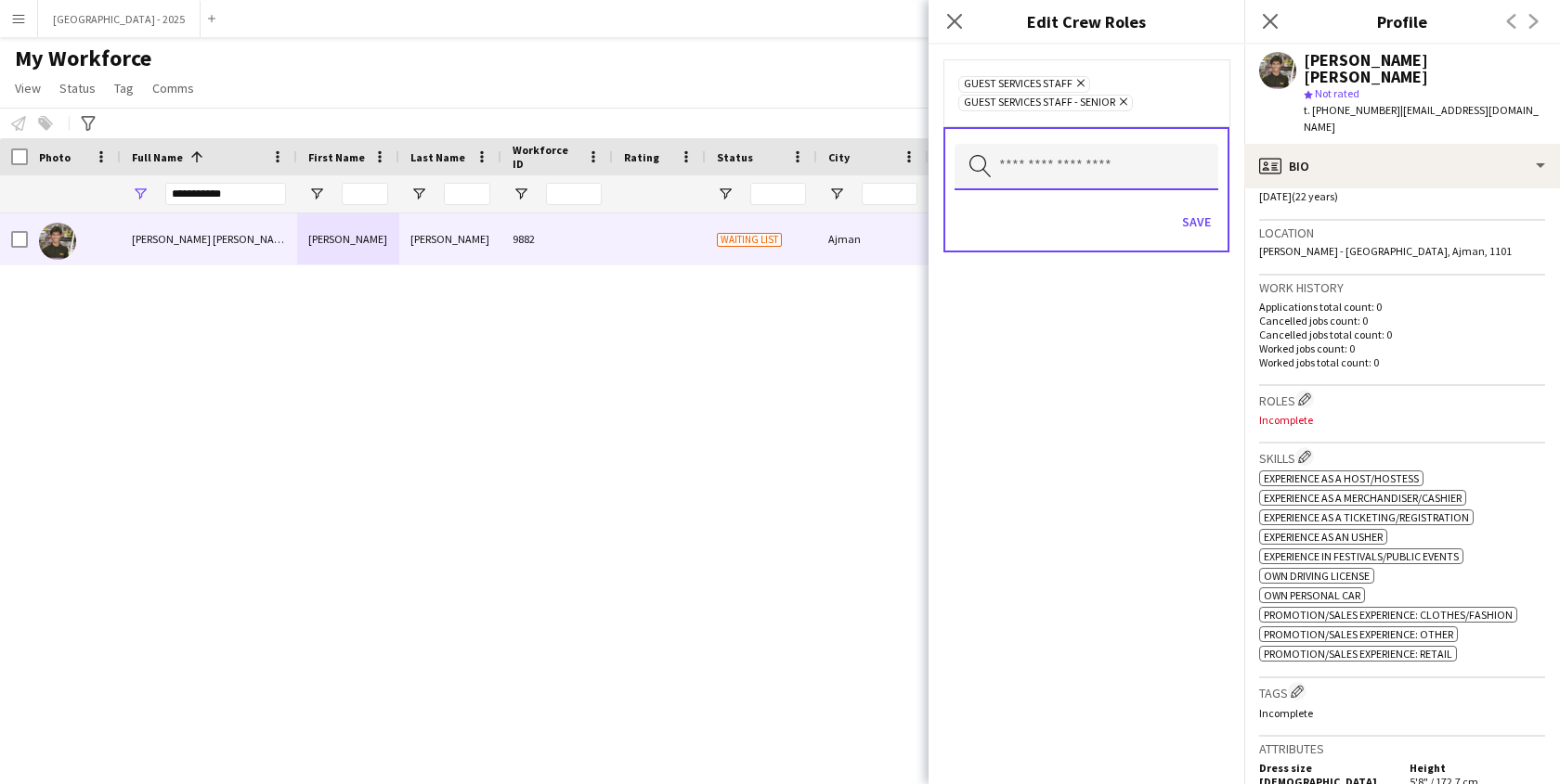
click at [1192, 184] on input "text" at bounding box center [1086, 167] width 264 height 46
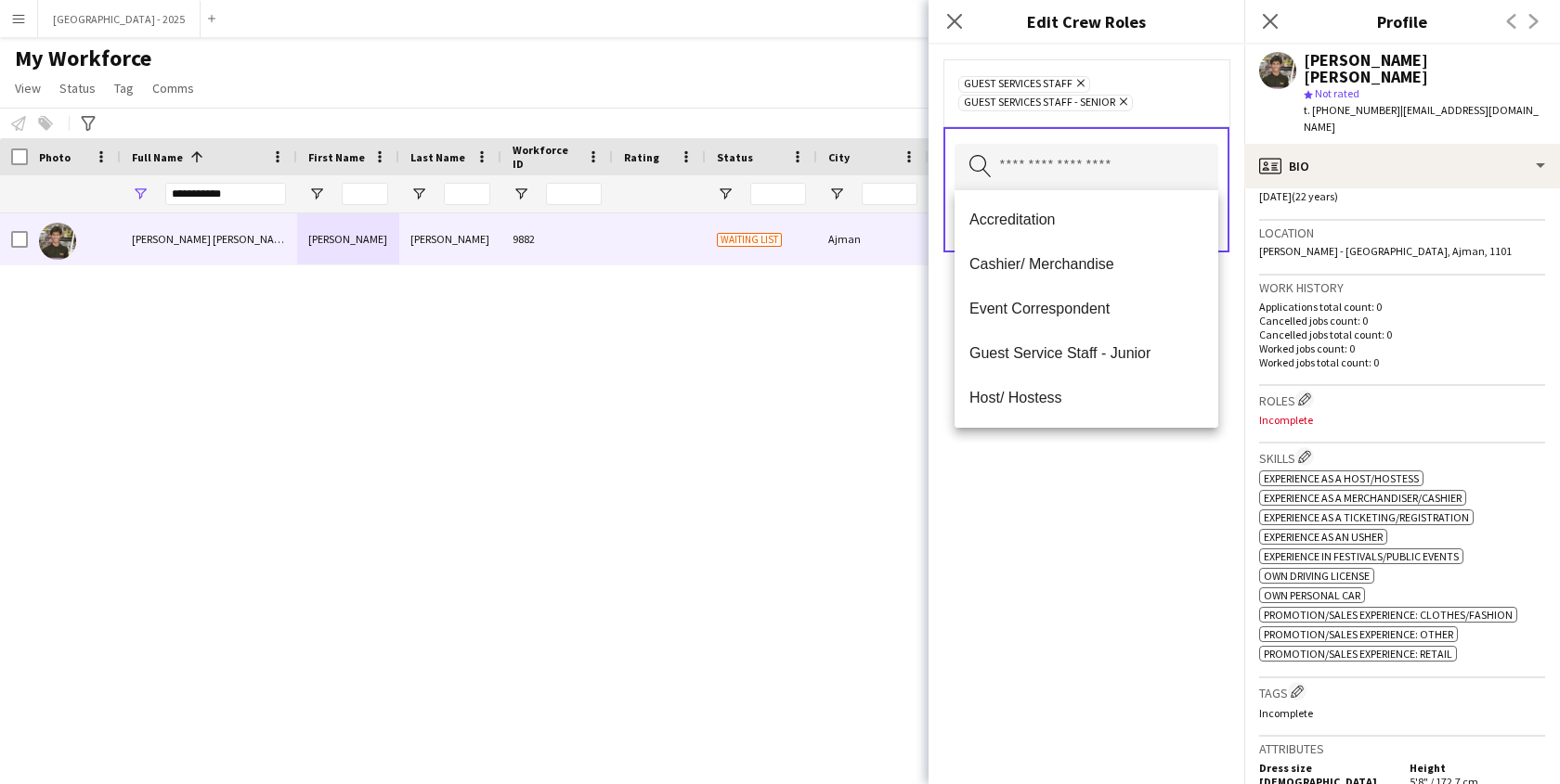
click at [1221, 326] on div "Guest Services Staff Remove Guest Services Staff - Senior Remove Search by role…" at bounding box center [1086, 414] width 316 height 740
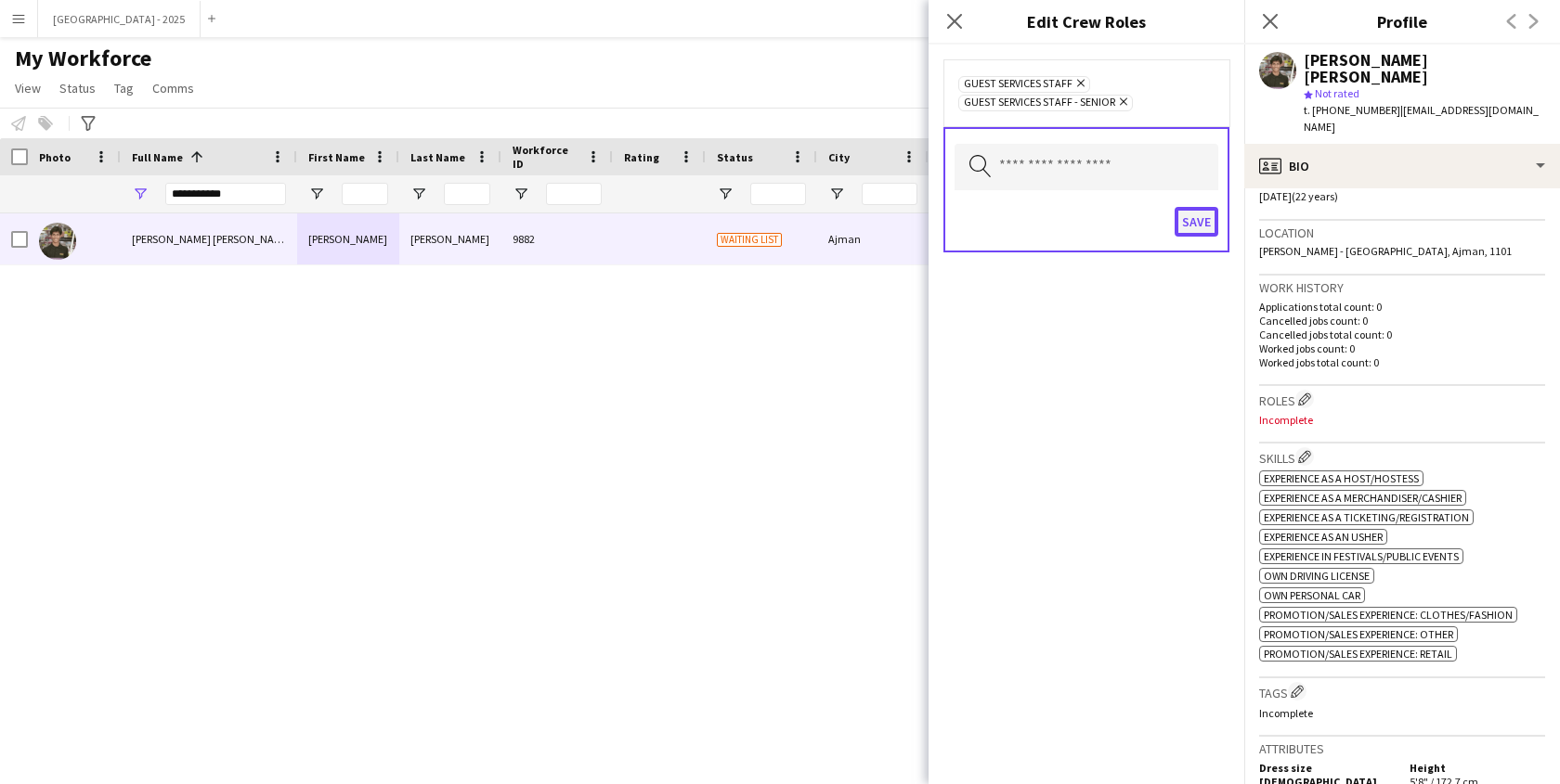
click at [1209, 220] on button "Save" at bounding box center [1197, 221] width 44 height 30
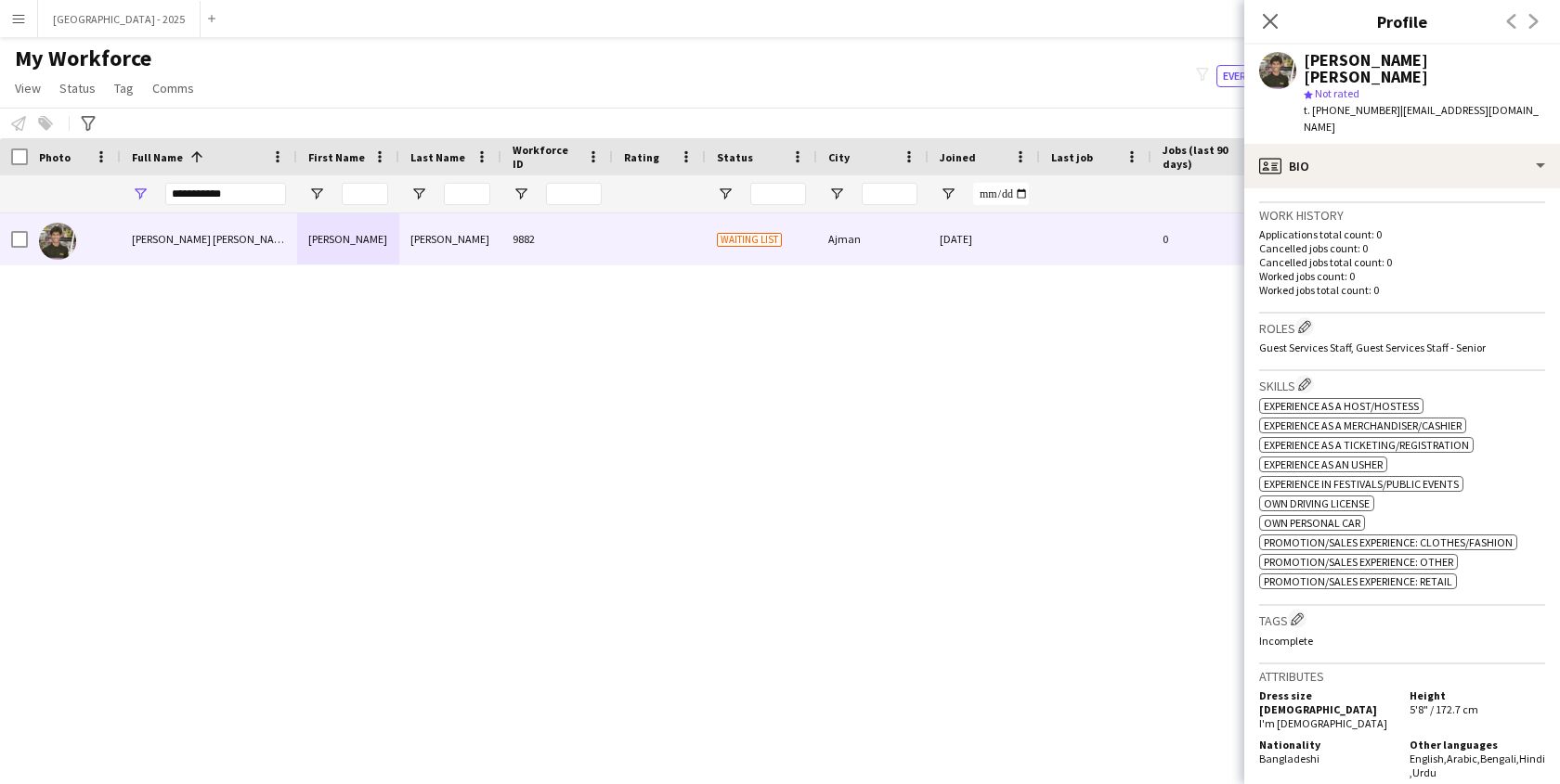
scroll to position [538, 0]
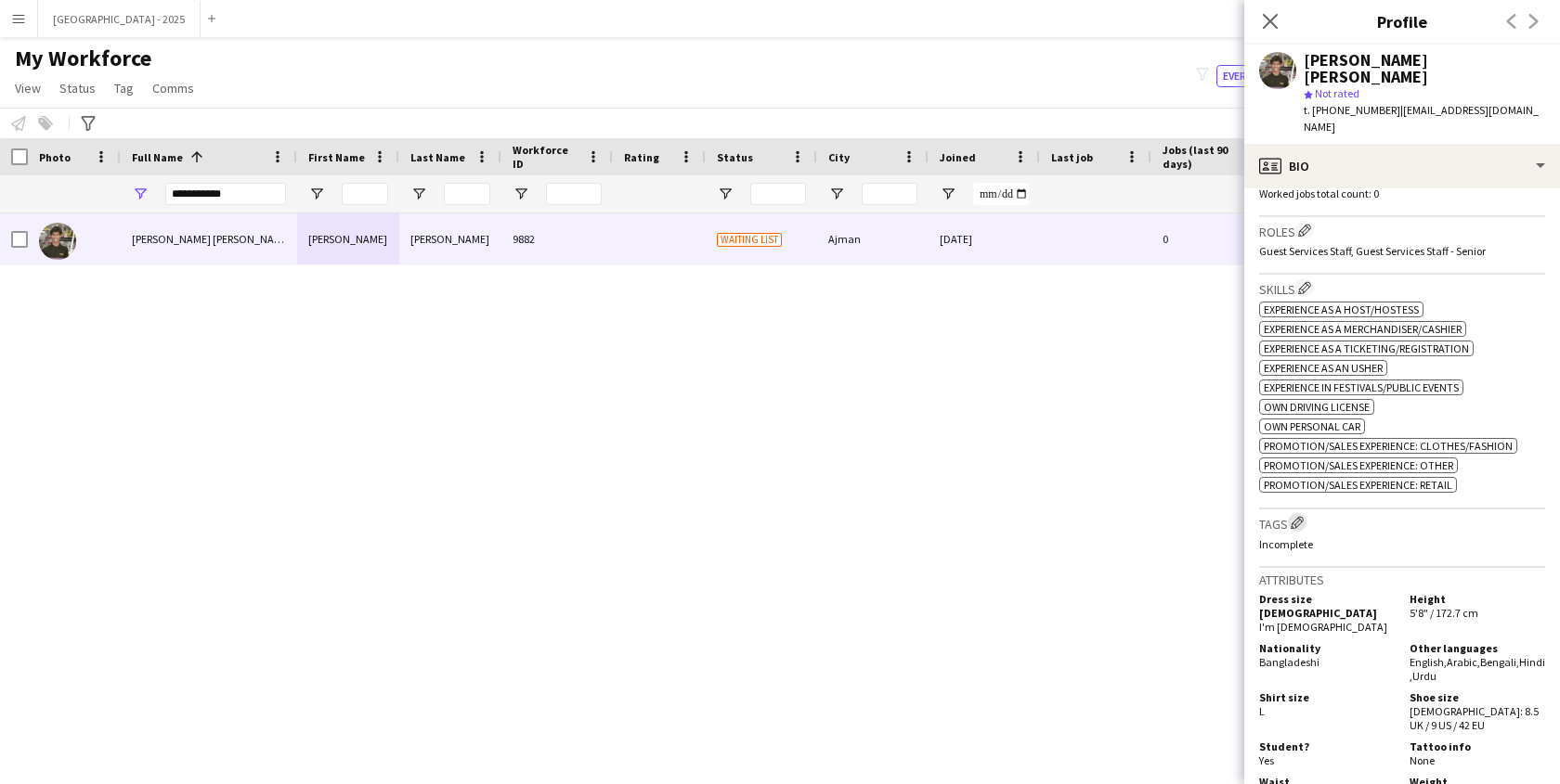
click at [1299, 513] on button "Edit crew company tags" at bounding box center [1297, 522] width 19 height 19
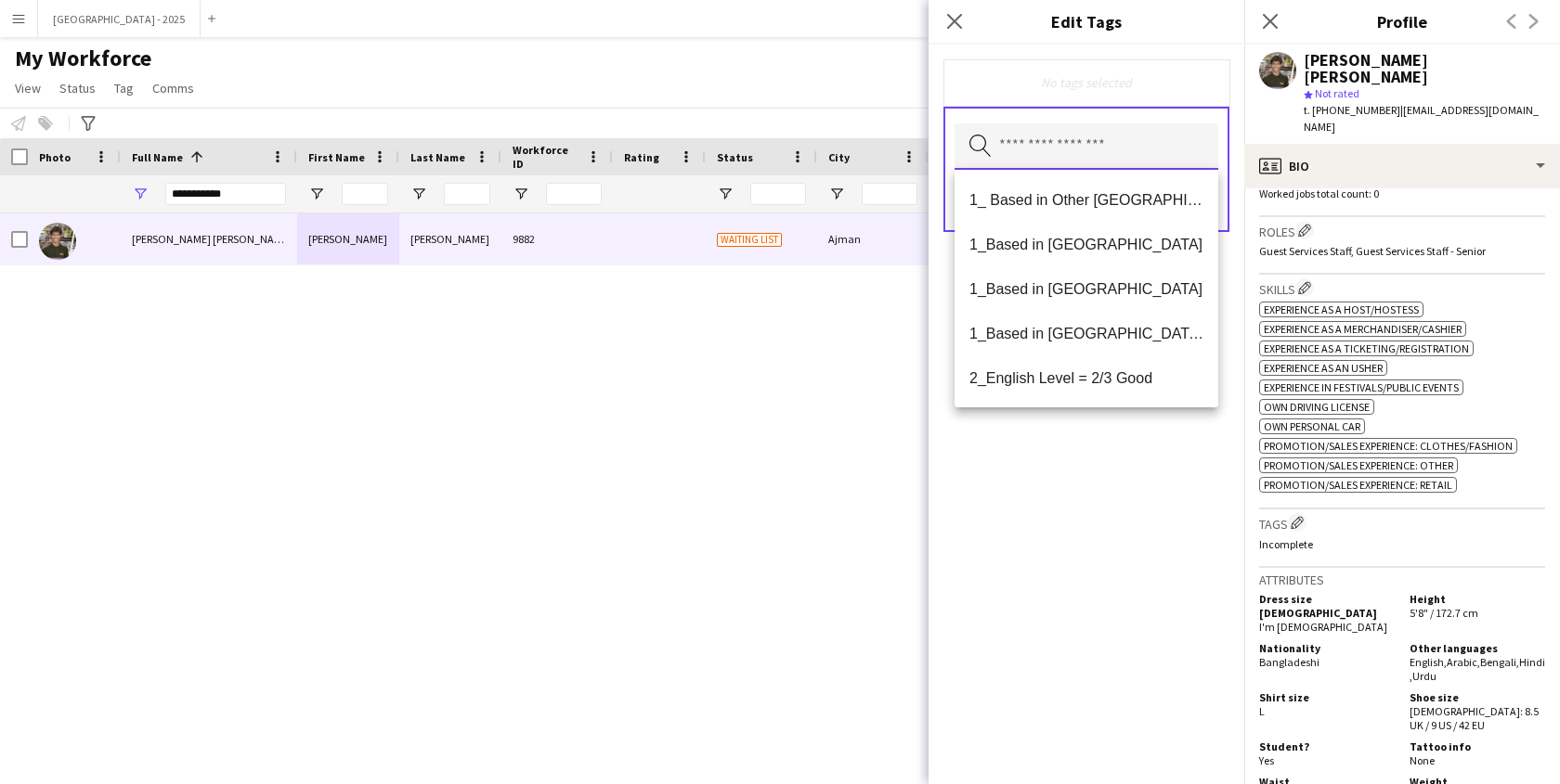
click at [1150, 158] on input "text" at bounding box center [1086, 146] width 264 height 46
click at [1107, 341] on span "1_Based in [GEOGRAPHIC_DATA]/[GEOGRAPHIC_DATA]/Ajman" at bounding box center [1086, 334] width 234 height 18
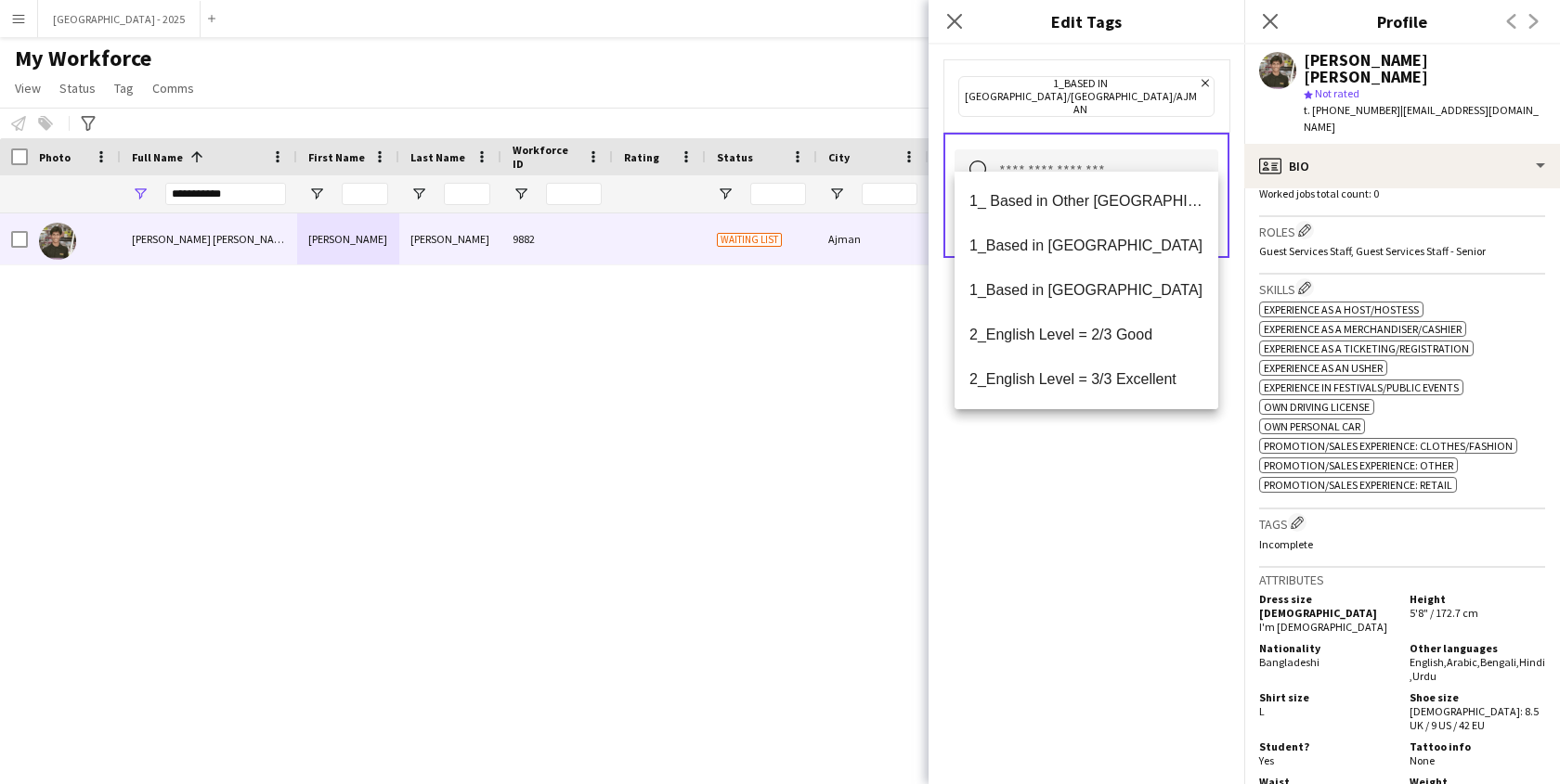
drag, startPoint x: 1097, startPoint y: 387, endPoint x: 1112, endPoint y: 430, distance: 45.5
click at [1097, 387] on span "2_English Level = 3/3 Excellent" at bounding box center [1086, 380] width 234 height 18
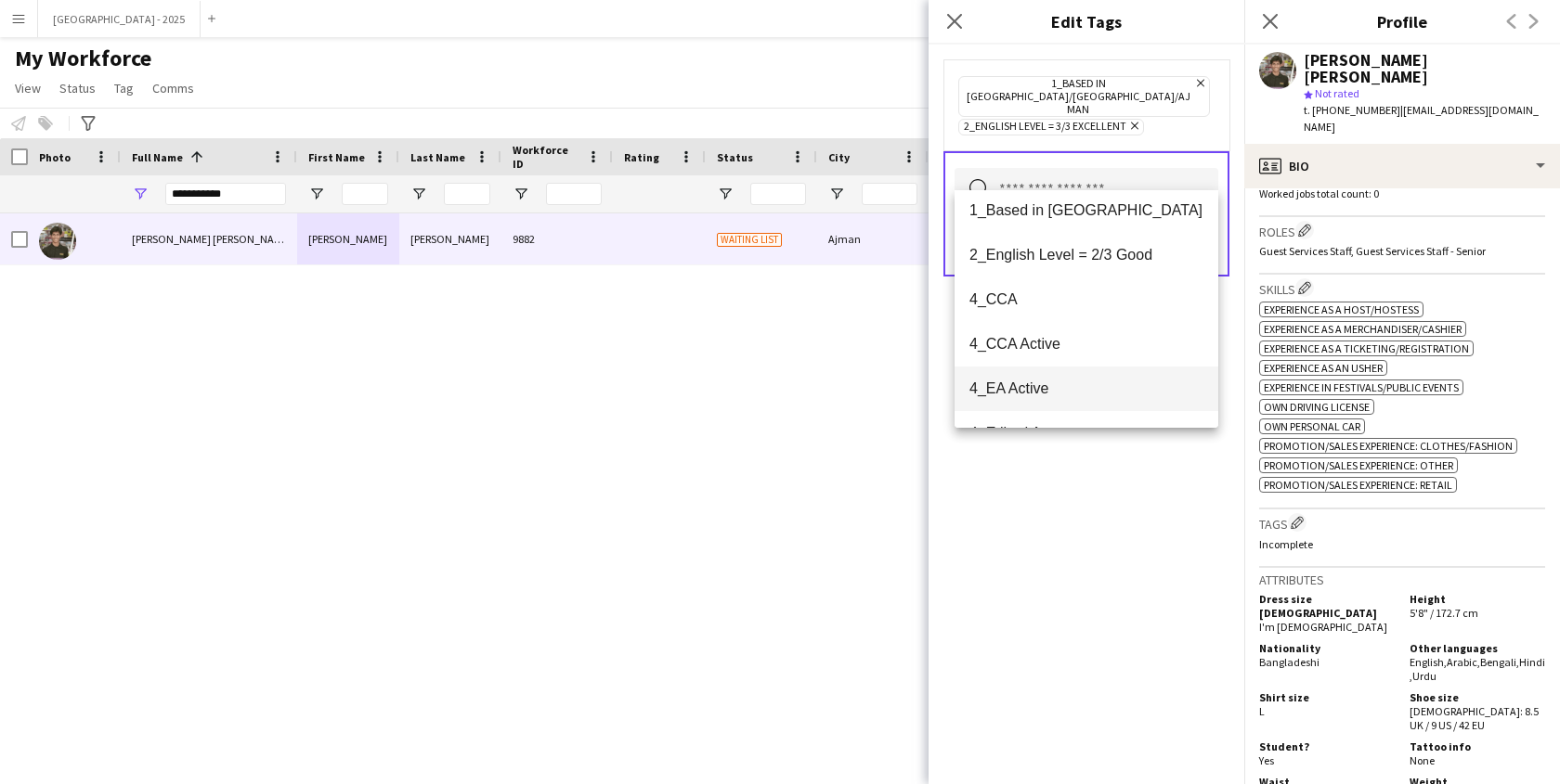
scroll to position [115, 0]
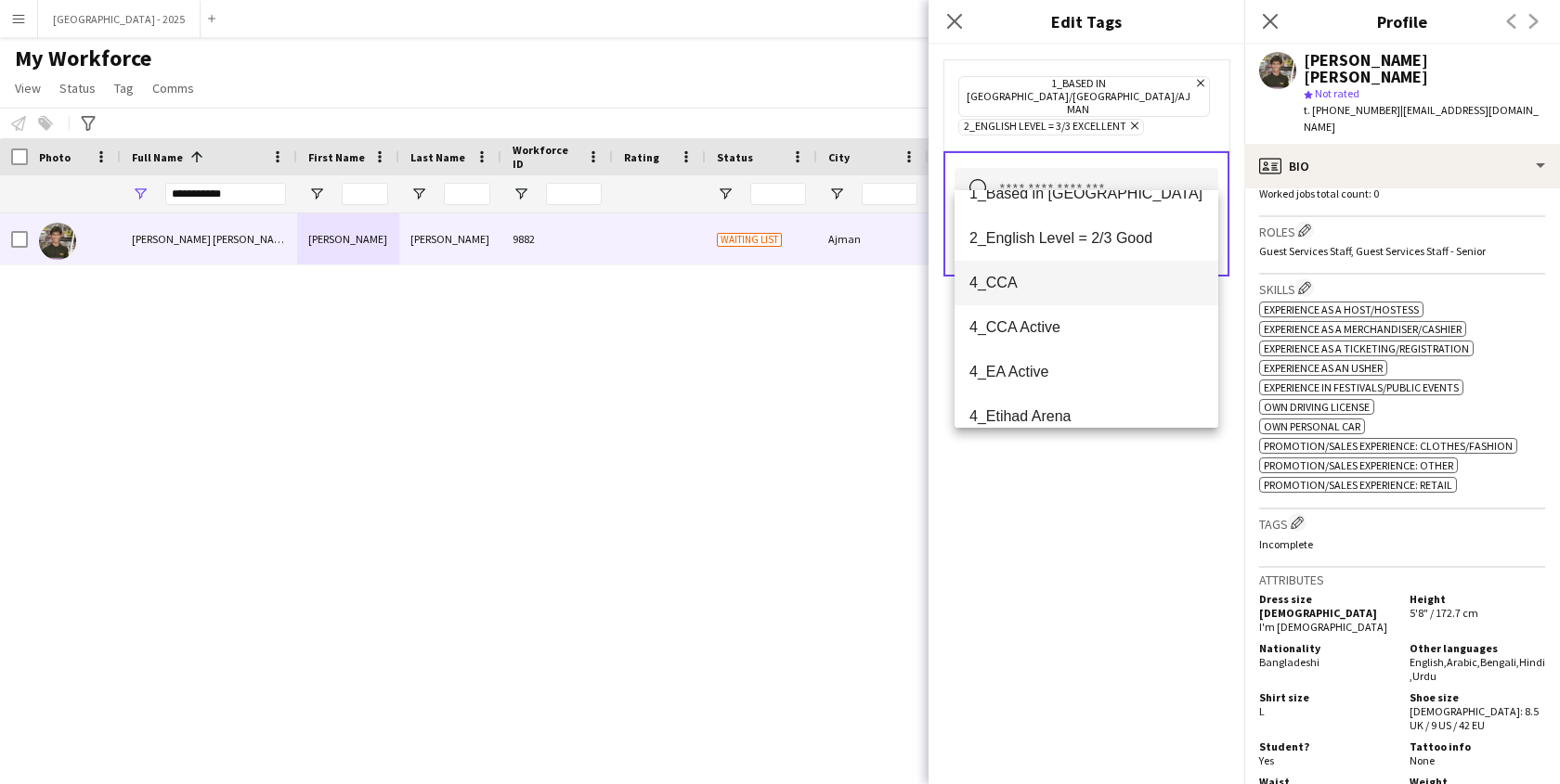
click at [1035, 277] on span "4_CCA" at bounding box center [1086, 283] width 234 height 18
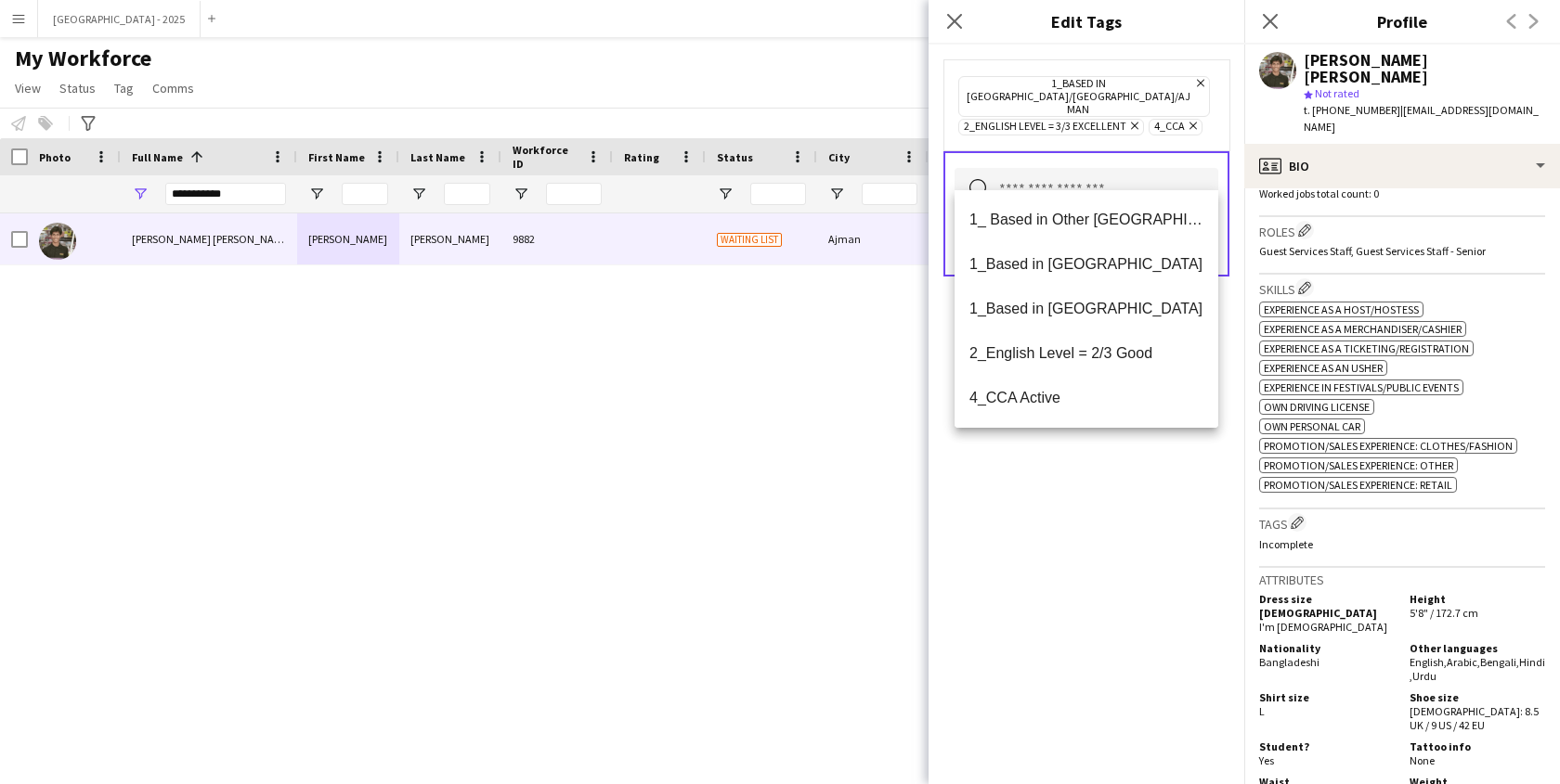
drag, startPoint x: 1070, startPoint y: 548, endPoint x: 1147, endPoint y: 418, distance: 151.1
click at [1070, 548] on div "1_Based in [GEOGRAPHIC_DATA]/[GEOGRAPHIC_DATA]/Ajman Remove 2_English Level = 3…" at bounding box center [1086, 414] width 316 height 740
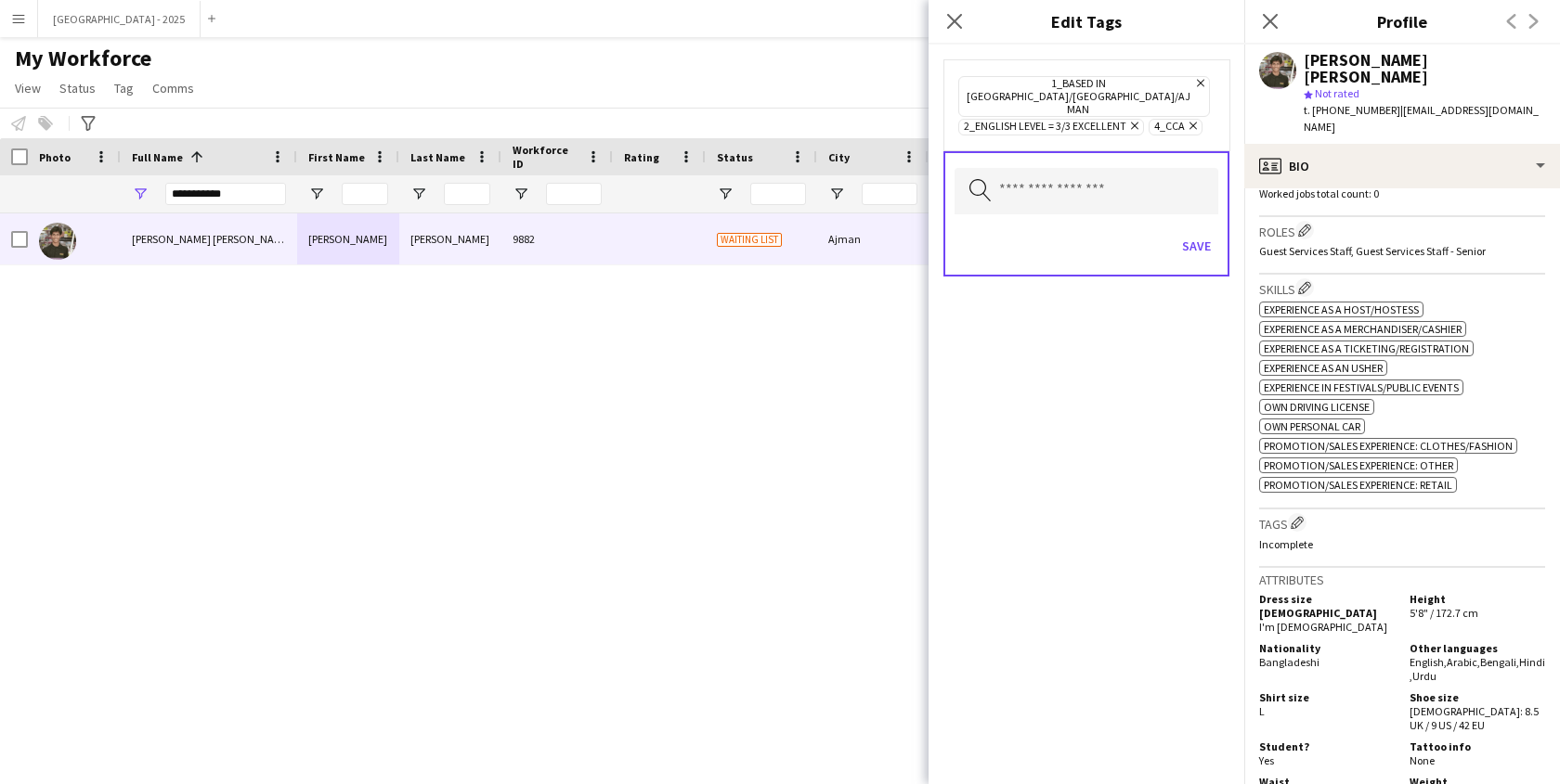
click at [1197, 240] on div "Save" at bounding box center [1086, 248] width 264 height 53
click at [1202, 231] on button "Save" at bounding box center [1197, 246] width 44 height 30
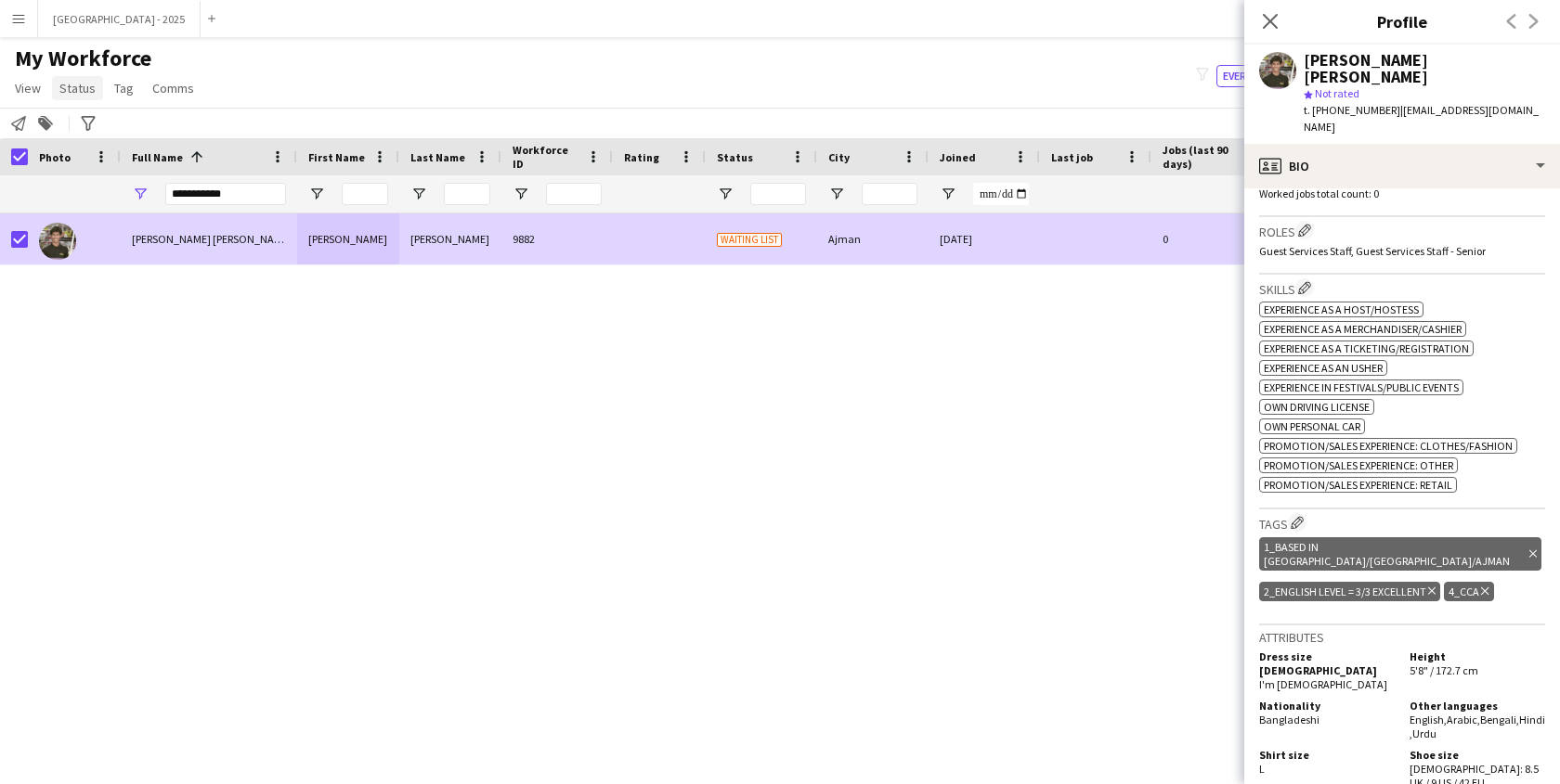
click at [92, 87] on span "Status" at bounding box center [77, 88] width 37 height 17
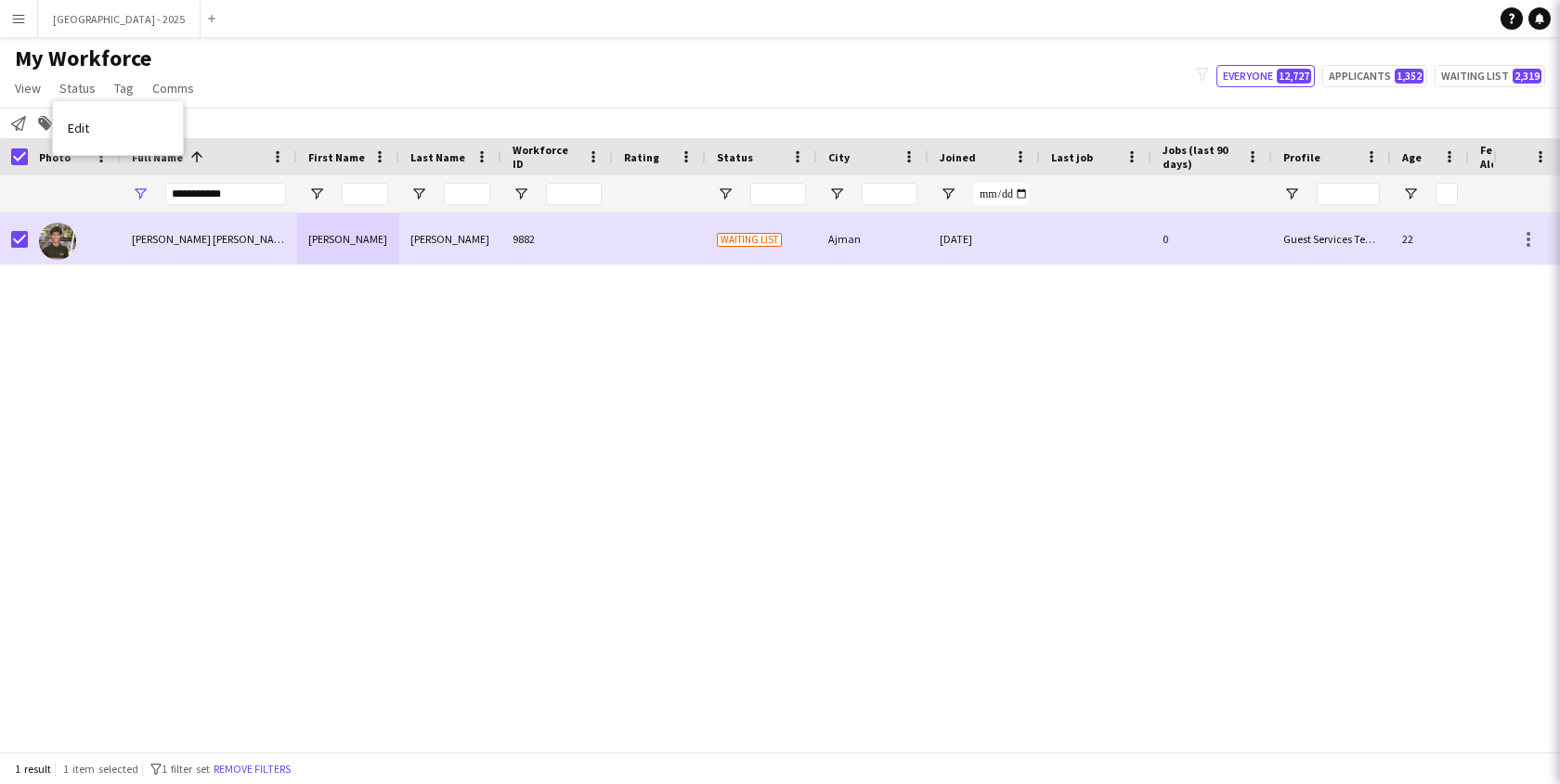
click at [97, 115] on link "Edit" at bounding box center [118, 128] width 130 height 39
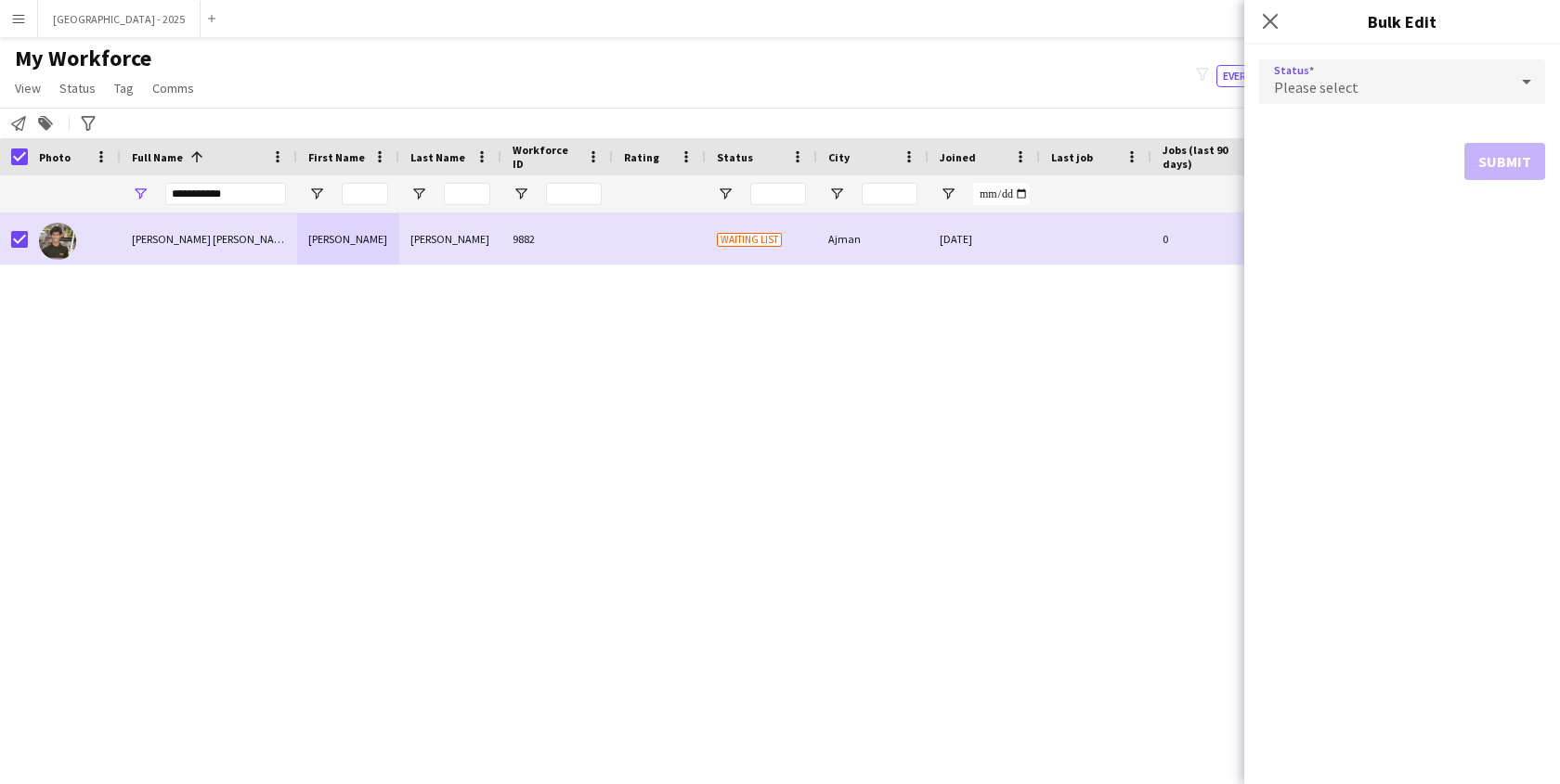
click at [1307, 79] on span "Please select" at bounding box center [1316, 87] width 84 height 19
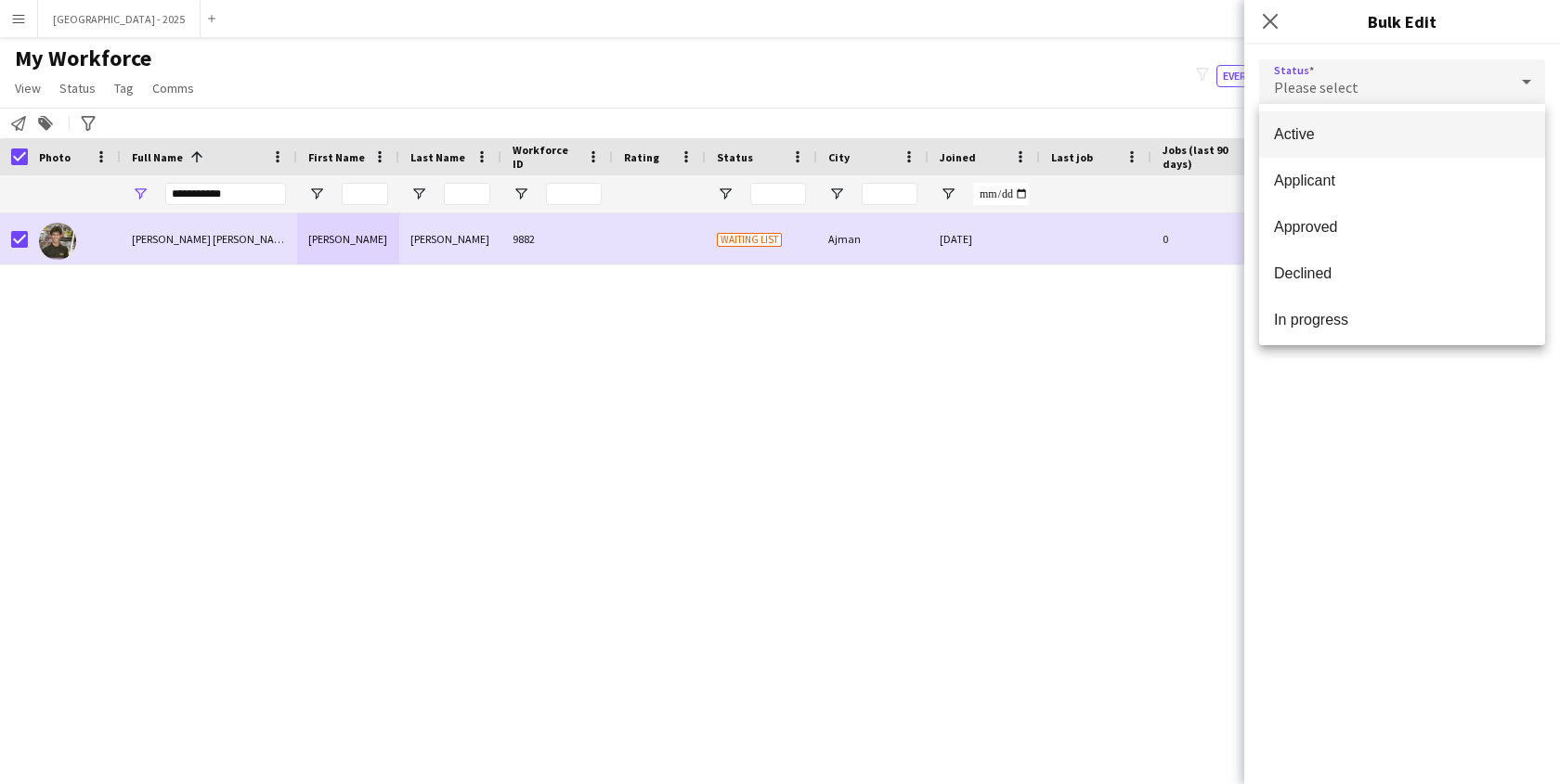
click at [1337, 153] on mat-option "Active" at bounding box center [1402, 134] width 286 height 46
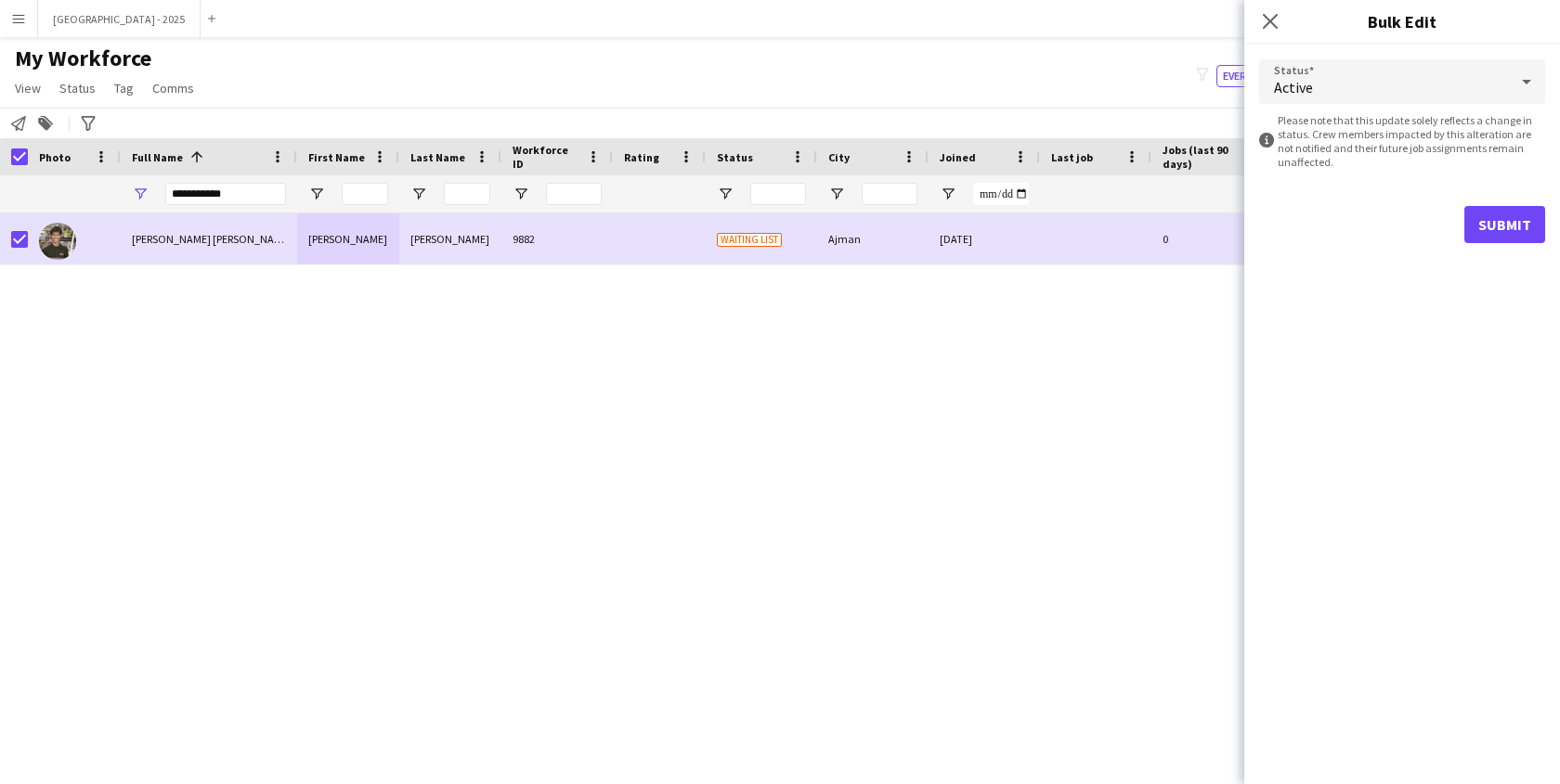
click at [1460, 235] on div "Submit" at bounding box center [1402, 224] width 286 height 38
click at [1485, 228] on button "Submit" at bounding box center [1506, 224] width 81 height 38
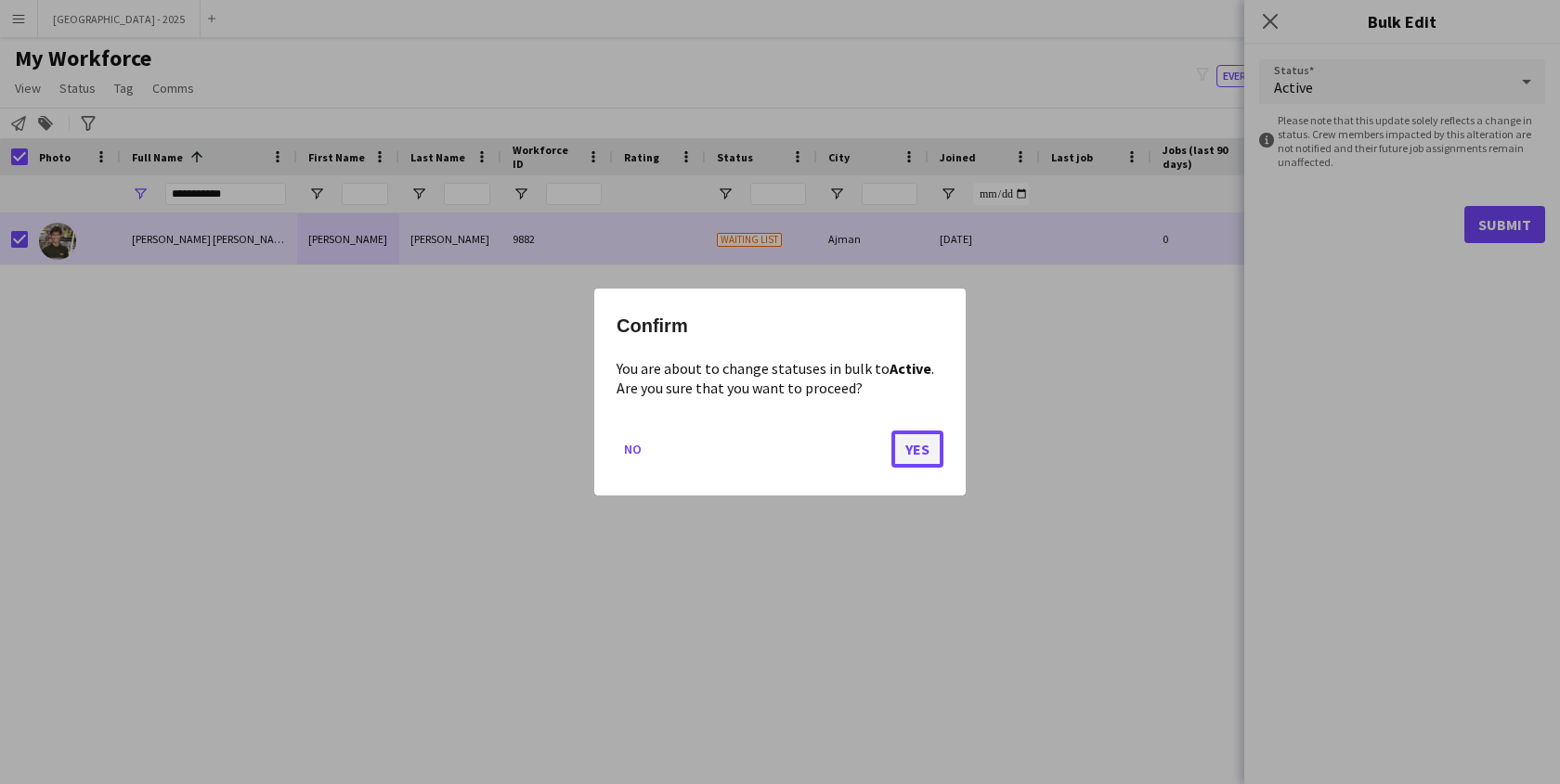
click at [943, 451] on button "Yes" at bounding box center [917, 450] width 52 height 38
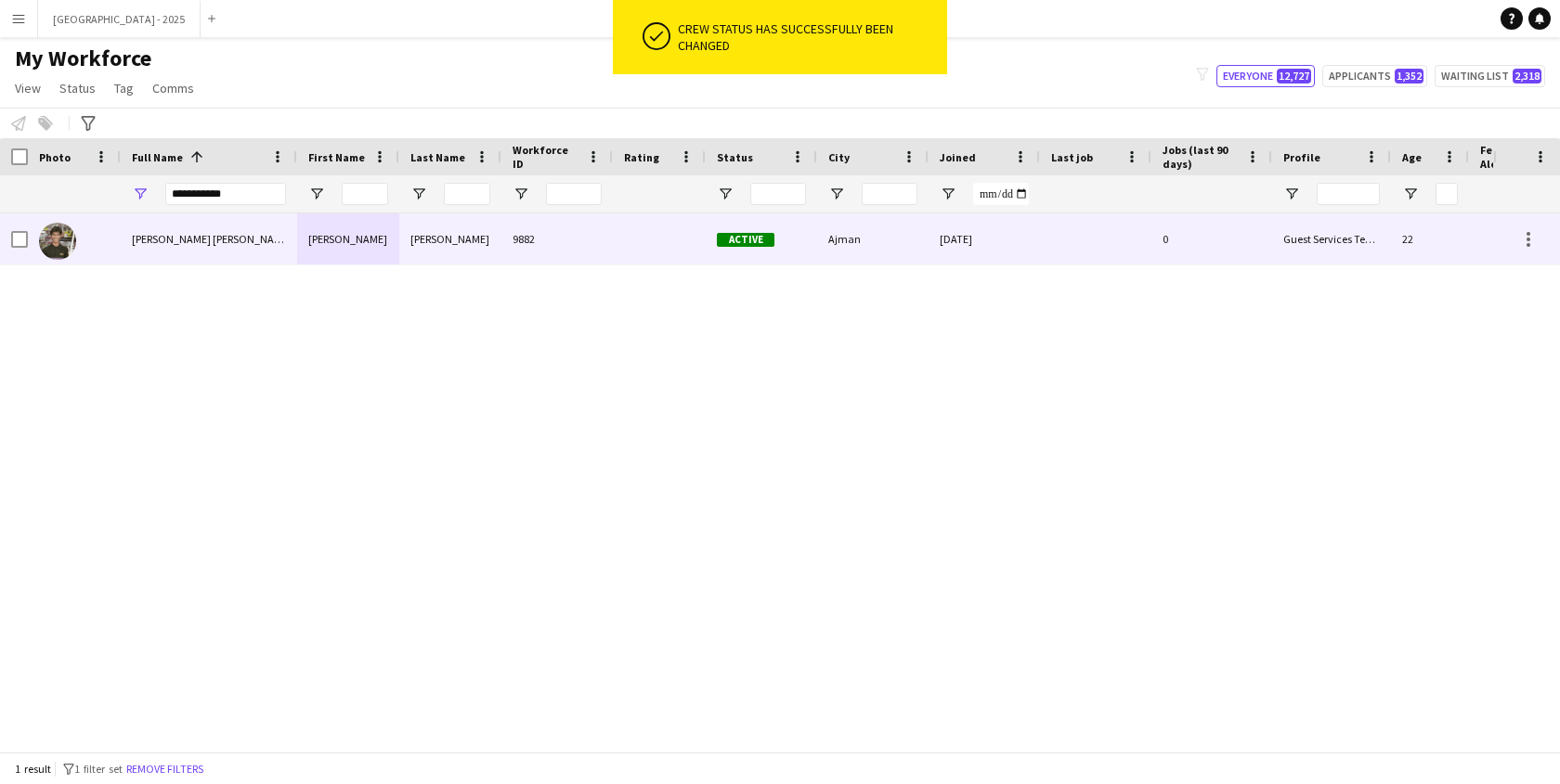
click at [119, 243] on div at bounding box center [74, 239] width 93 height 51
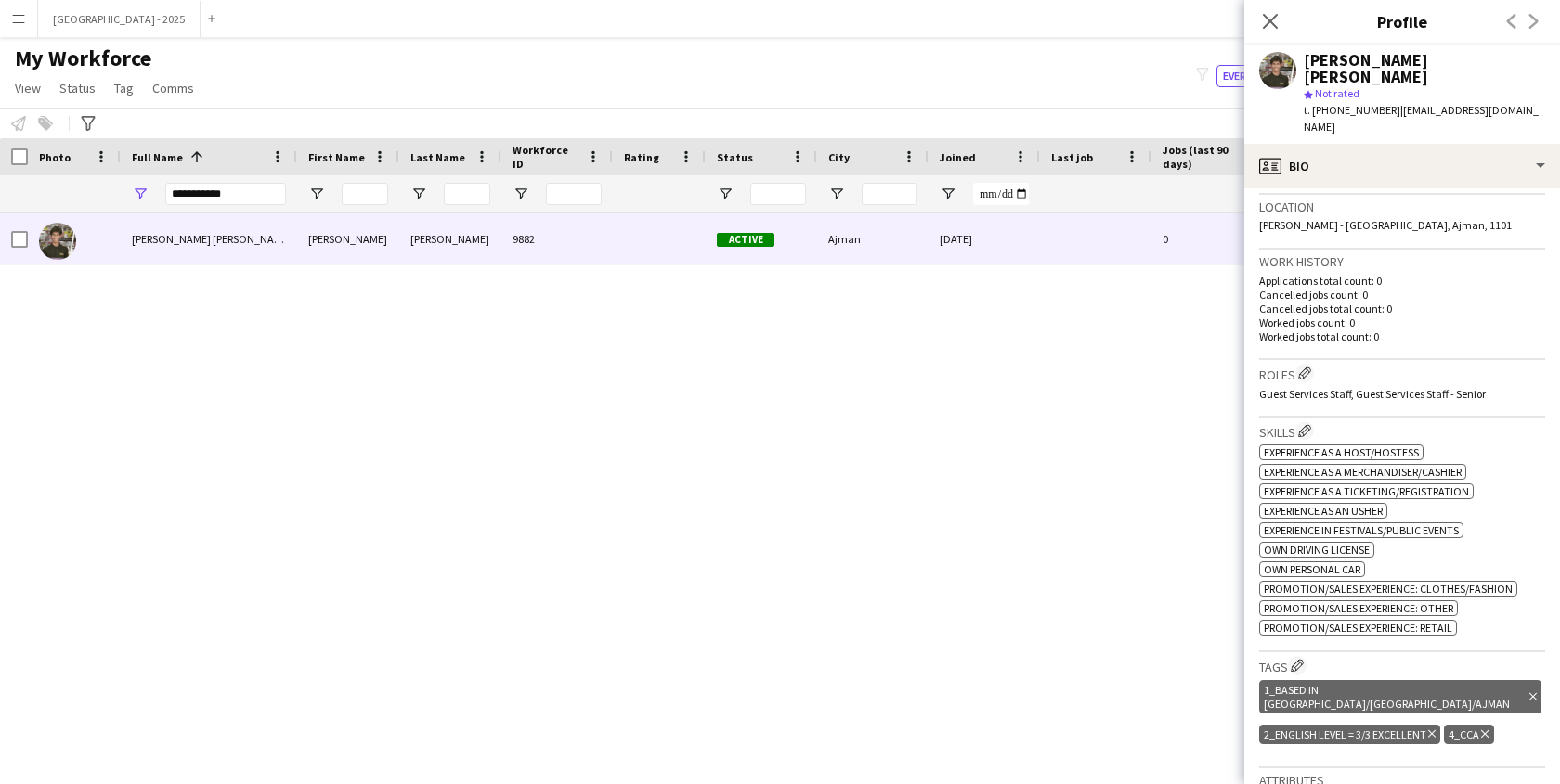
scroll to position [567, 0]
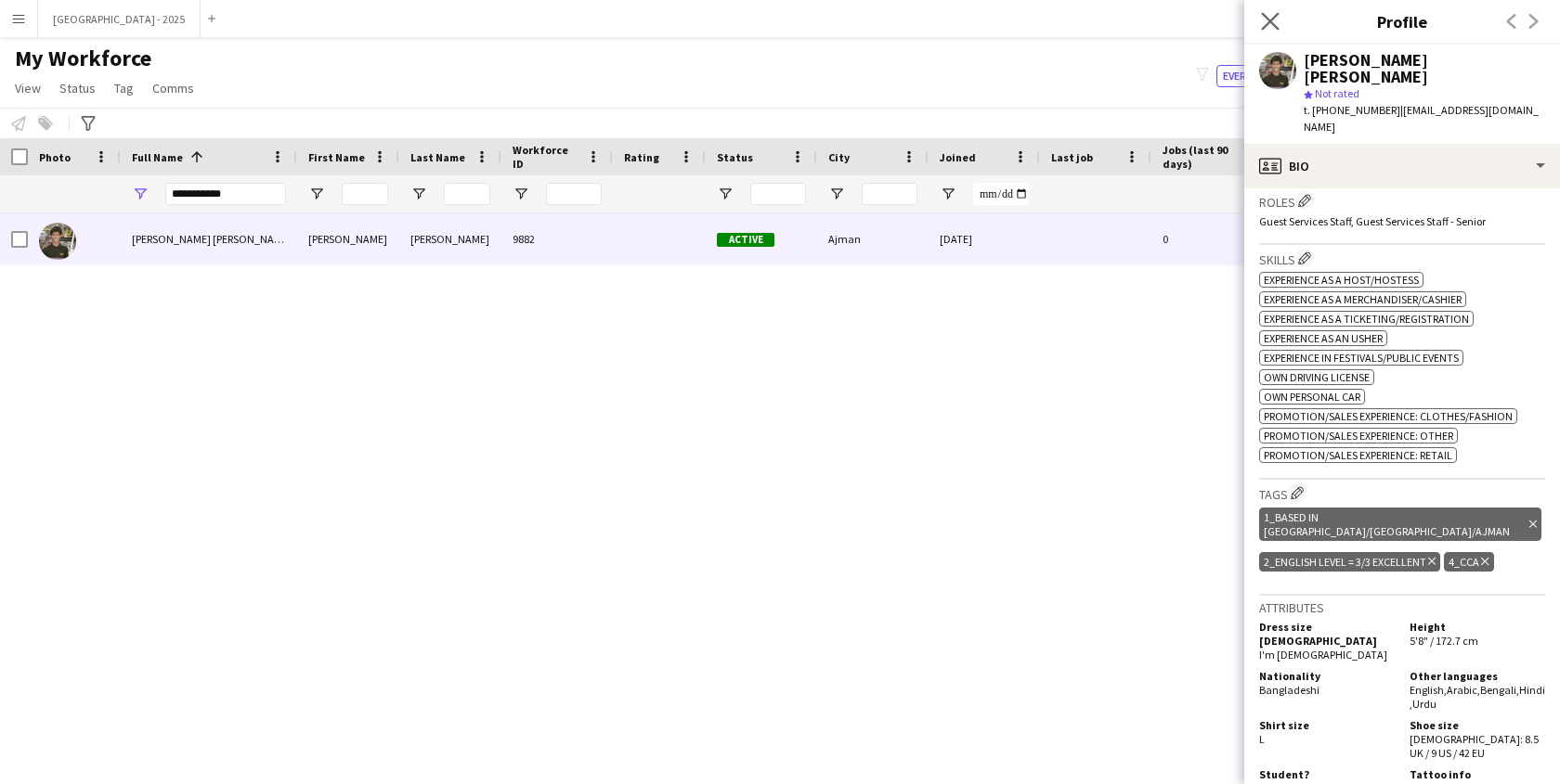
click at [1270, 31] on app-icon "Close pop-in" at bounding box center [1270, 21] width 27 height 27
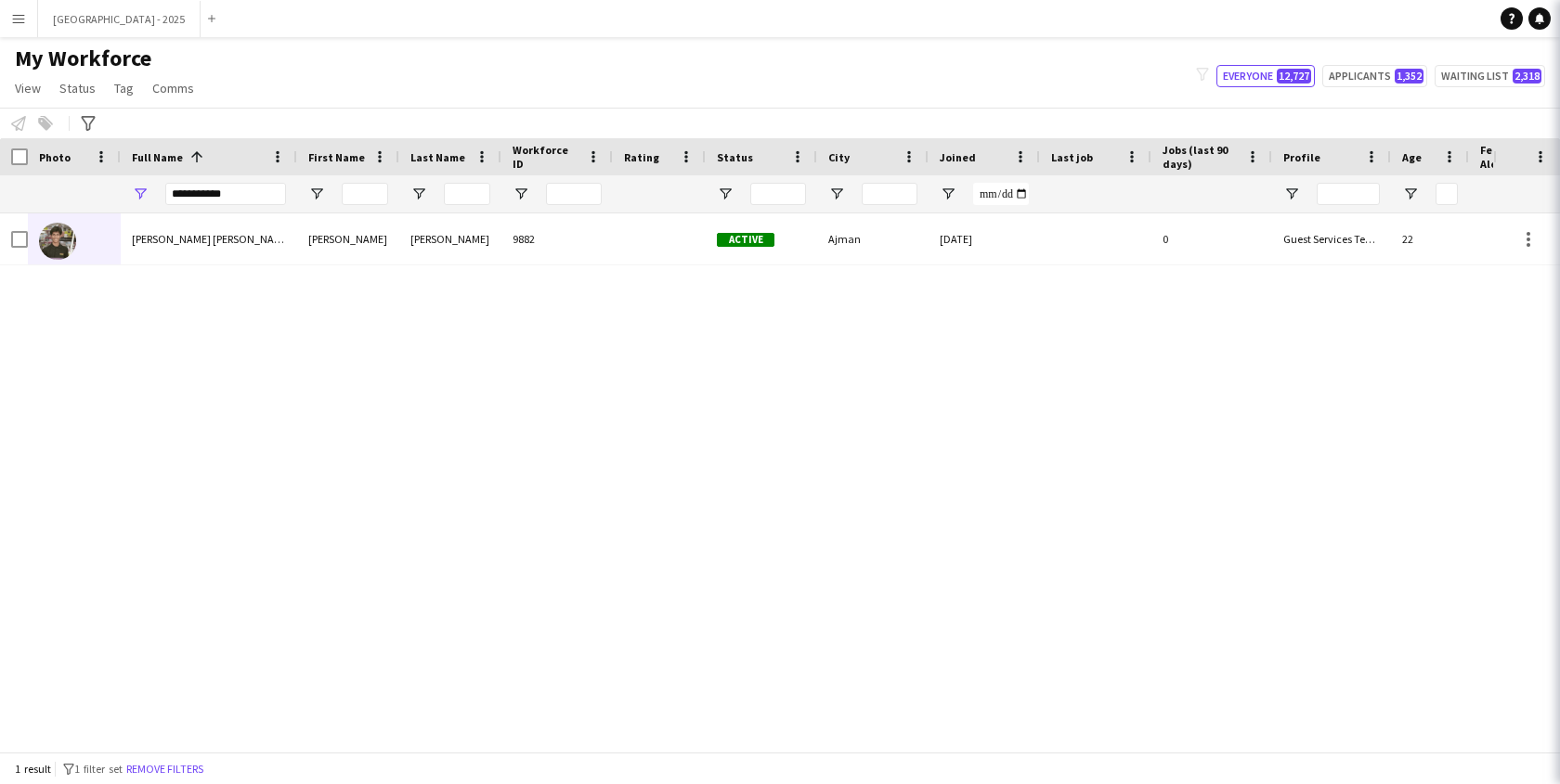
click at [168, 769] on button "Remove filters" at bounding box center [164, 769] width 84 height 21
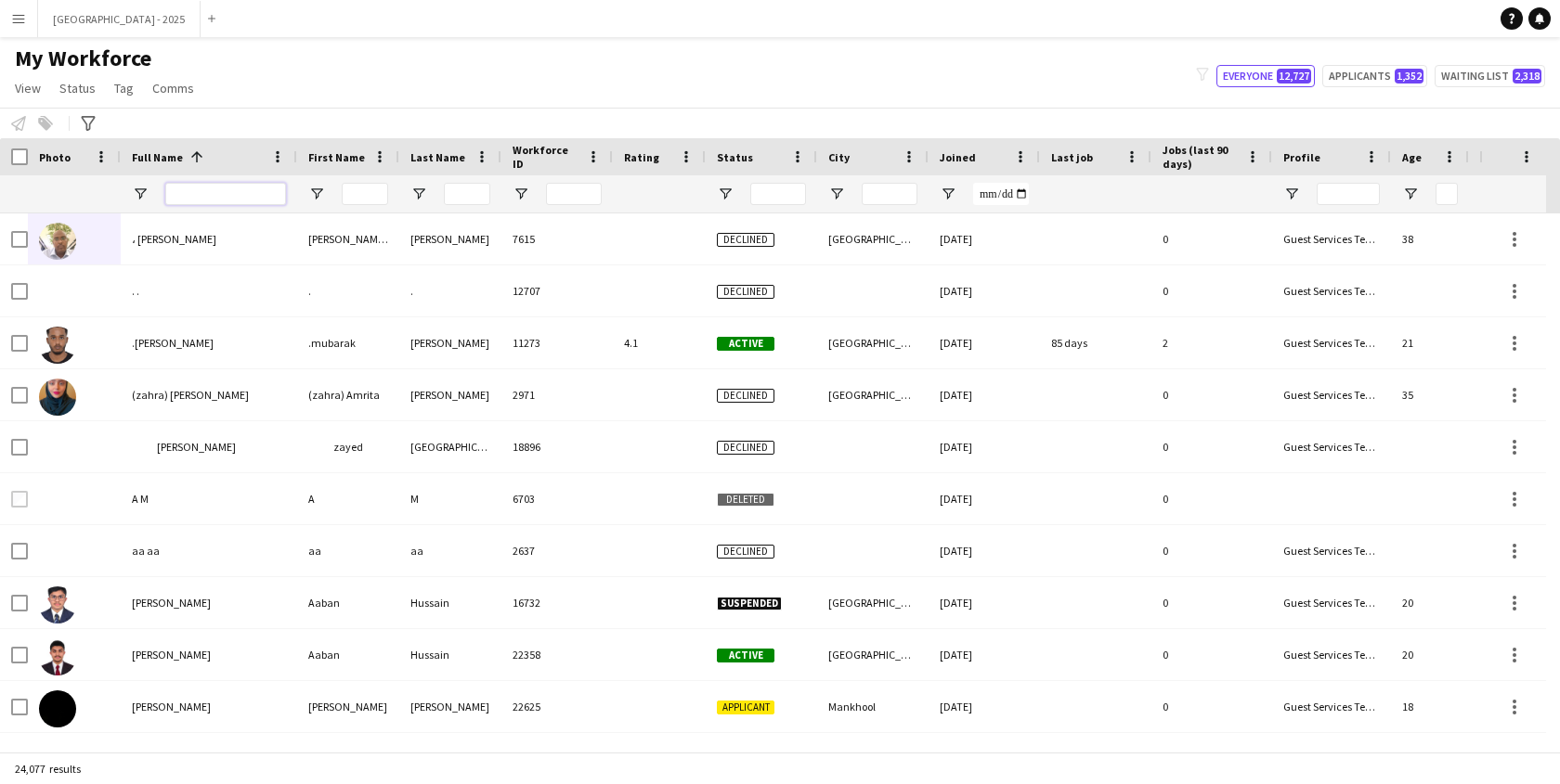
click at [238, 204] on input "Full Name Filter Input" at bounding box center [226, 194] width 121 height 23
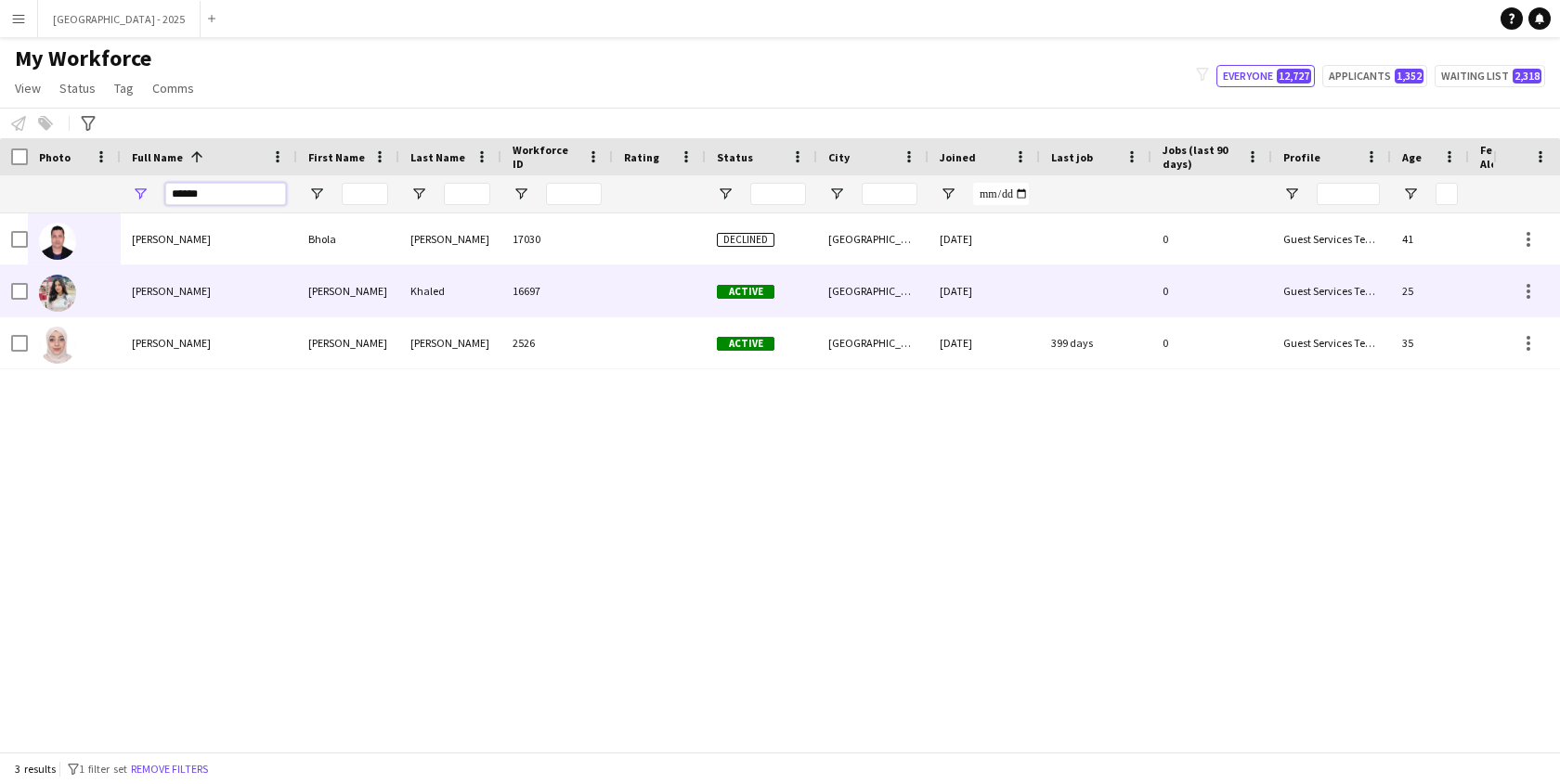
type input "******"
click at [216, 290] on div "[PERSON_NAME]" at bounding box center [209, 292] width 176 height 51
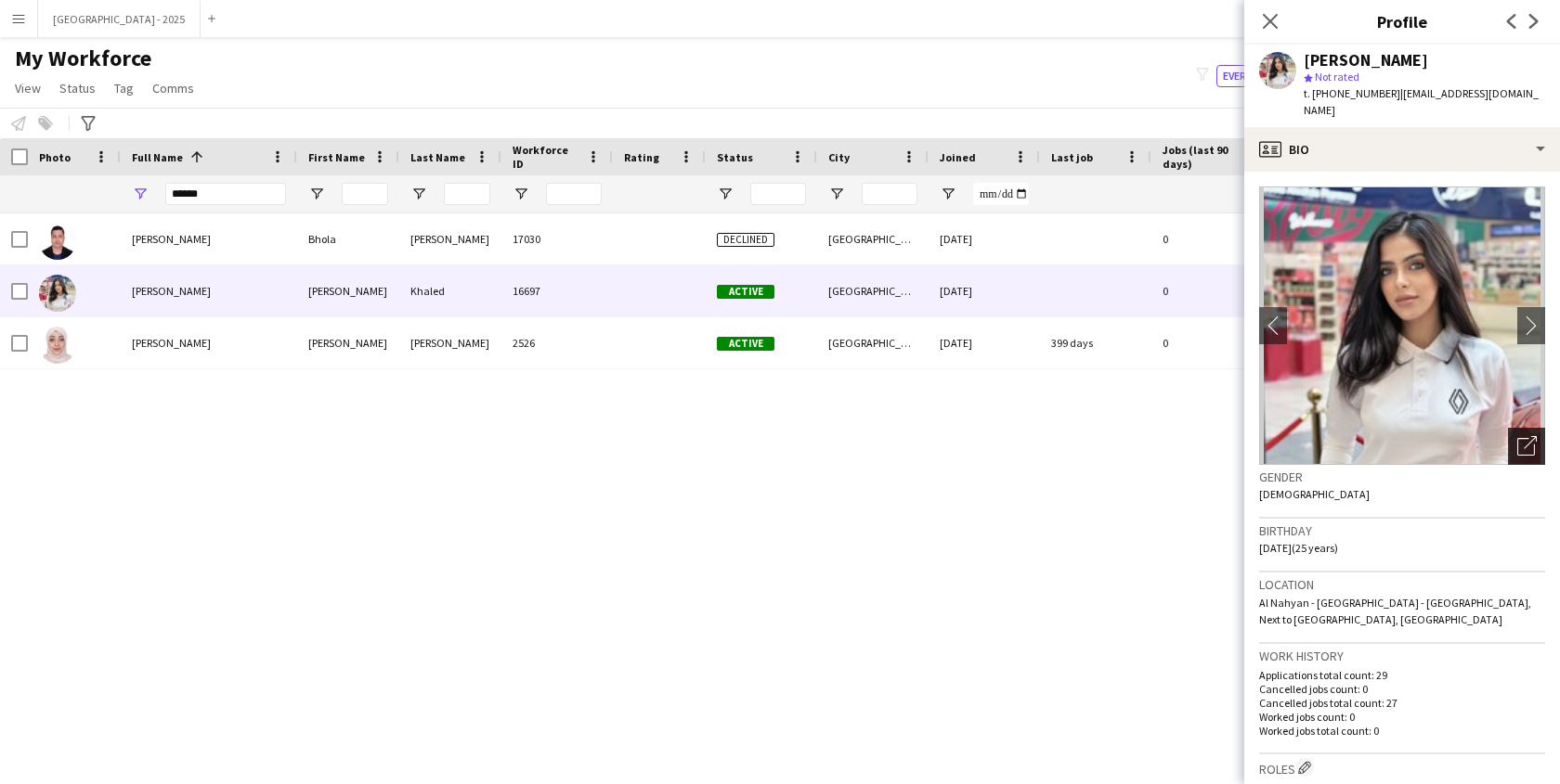
click at [1525, 442] on div "Open photos pop-in" at bounding box center [1527, 447] width 38 height 38
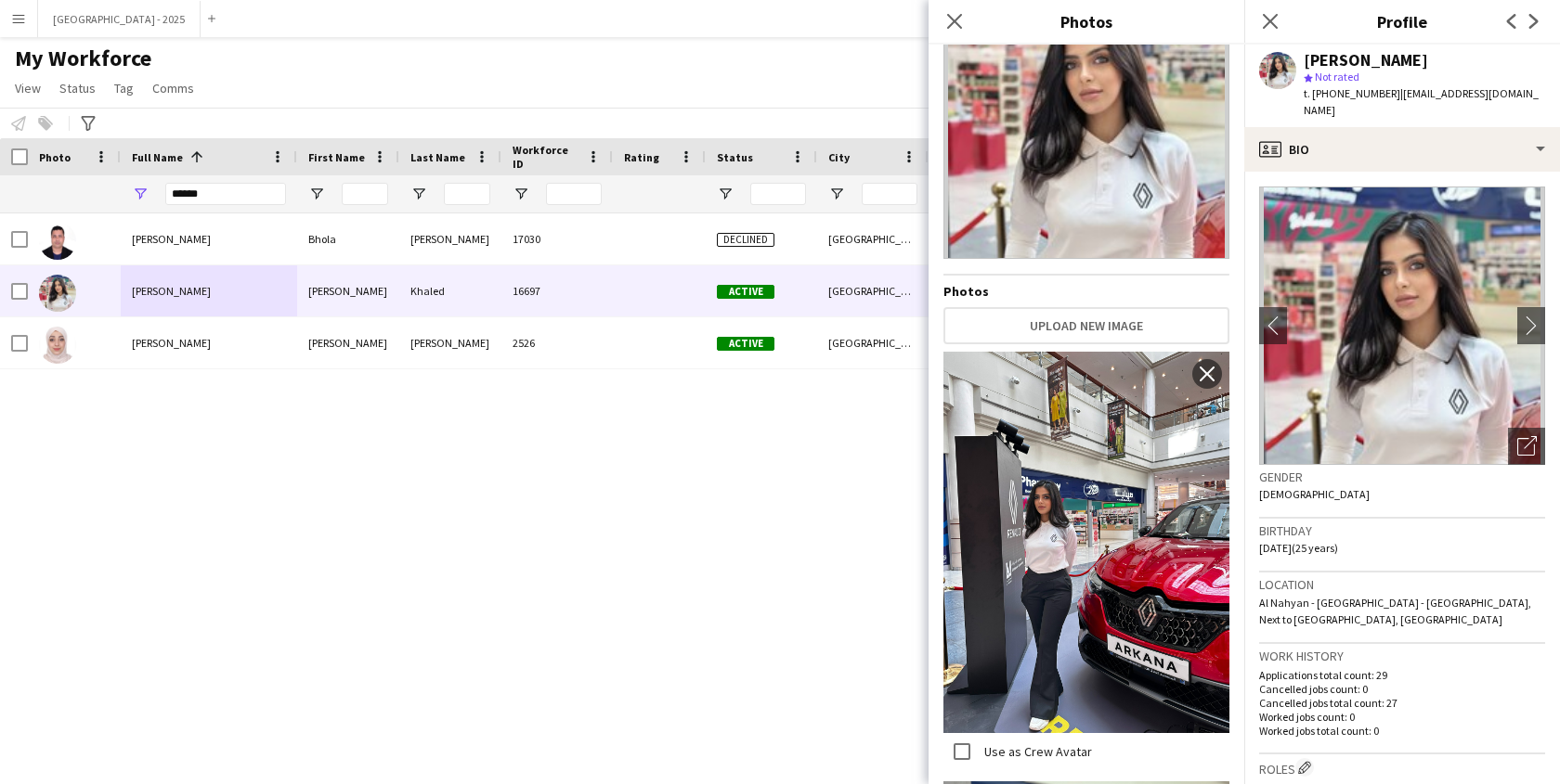
scroll to position [0, 0]
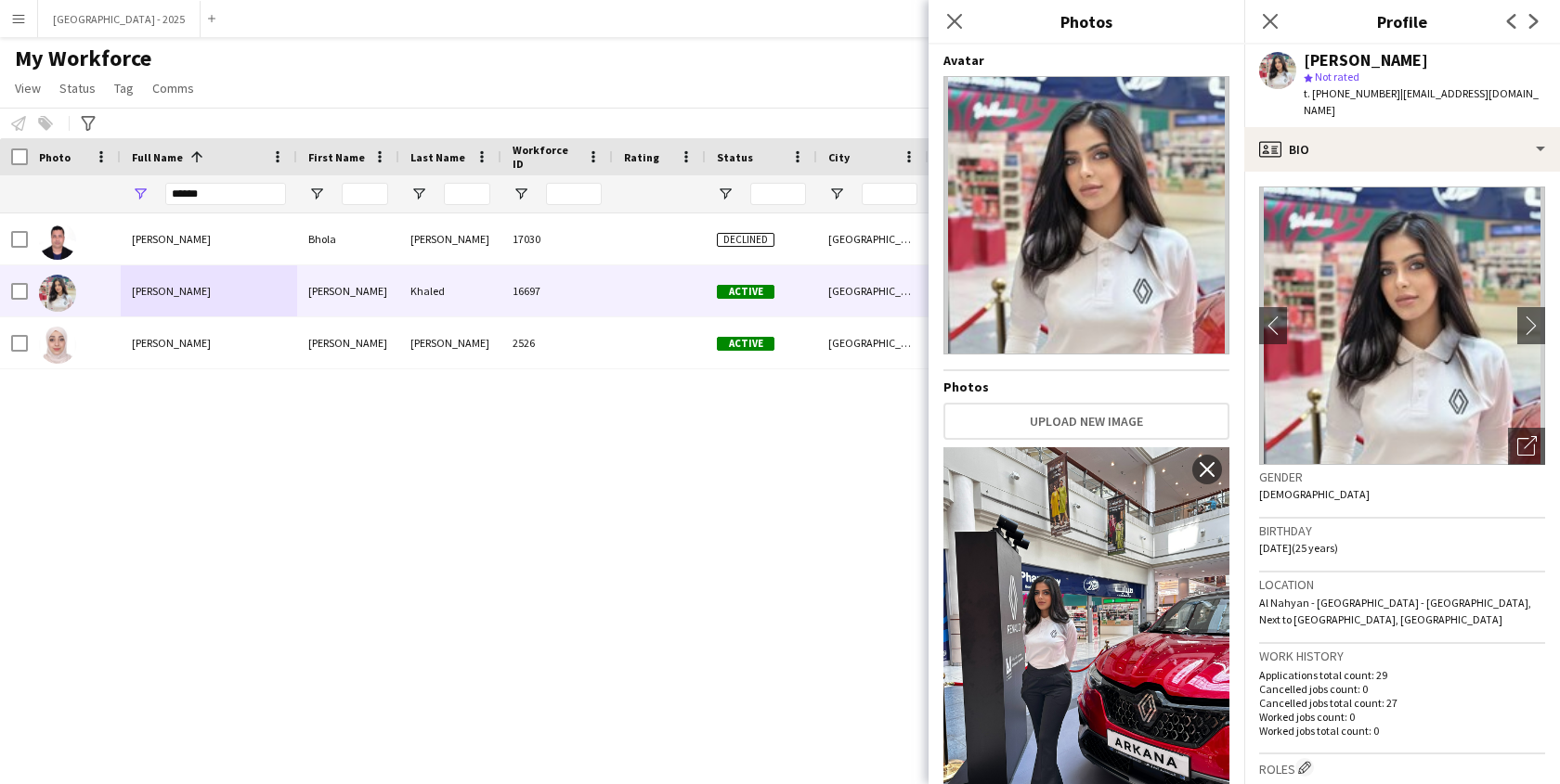
click at [1349, 492] on div "Gender [DEMOGRAPHIC_DATA]" at bounding box center [1402, 491] width 286 height 53
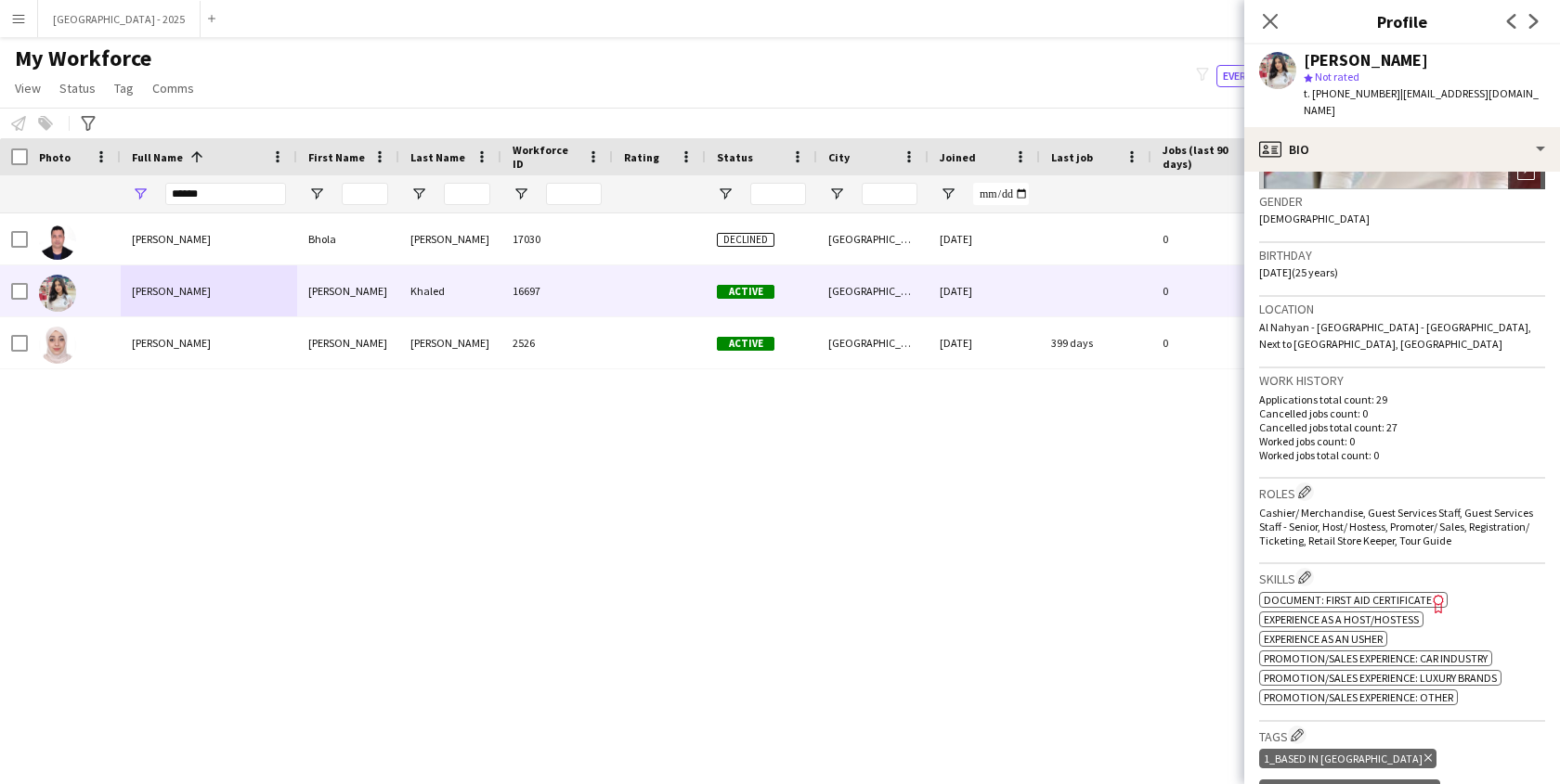
scroll to position [350, 0]
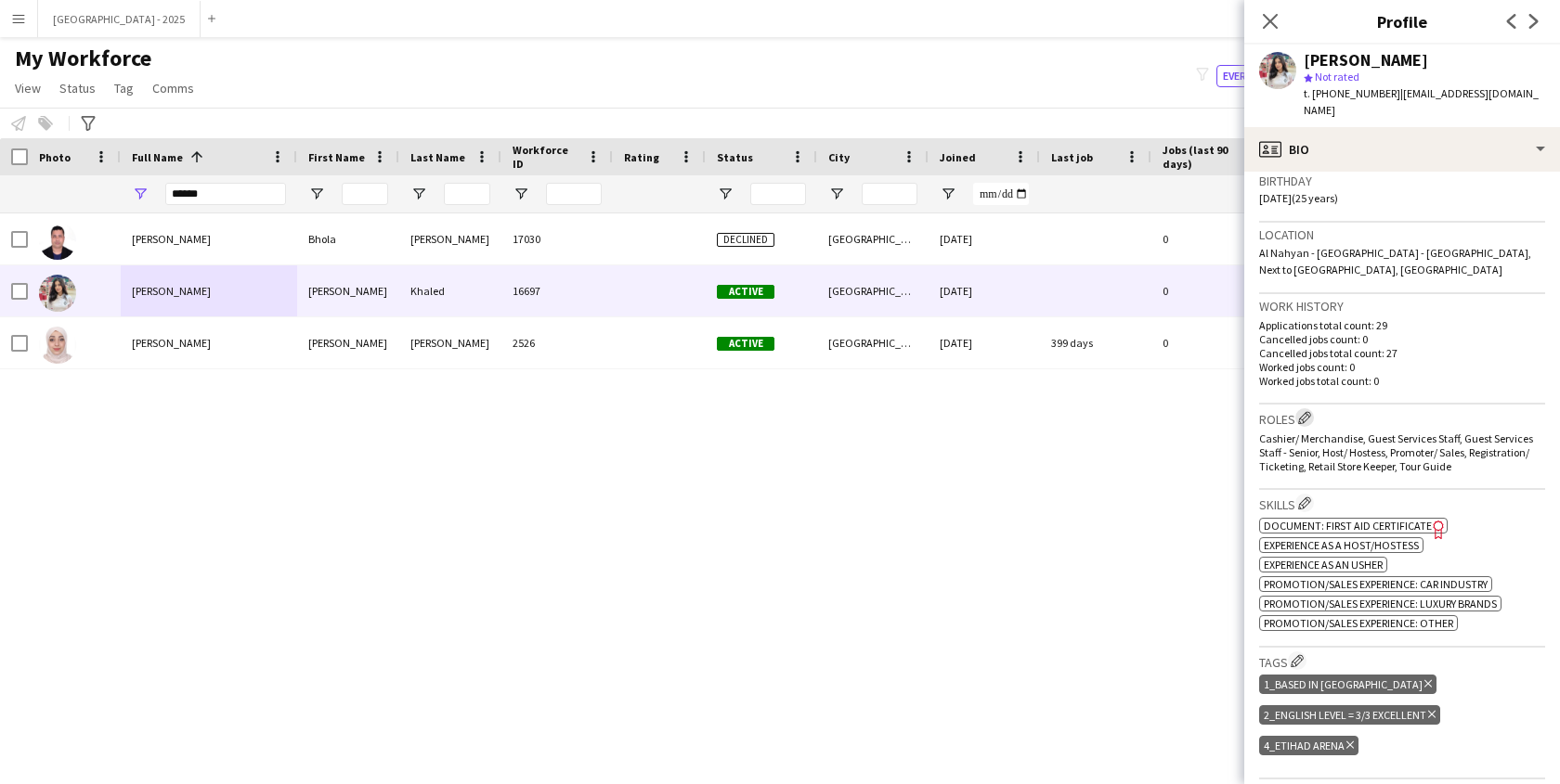
click at [1310, 411] on app-icon "Edit crew company roles" at bounding box center [1304, 417] width 13 height 13
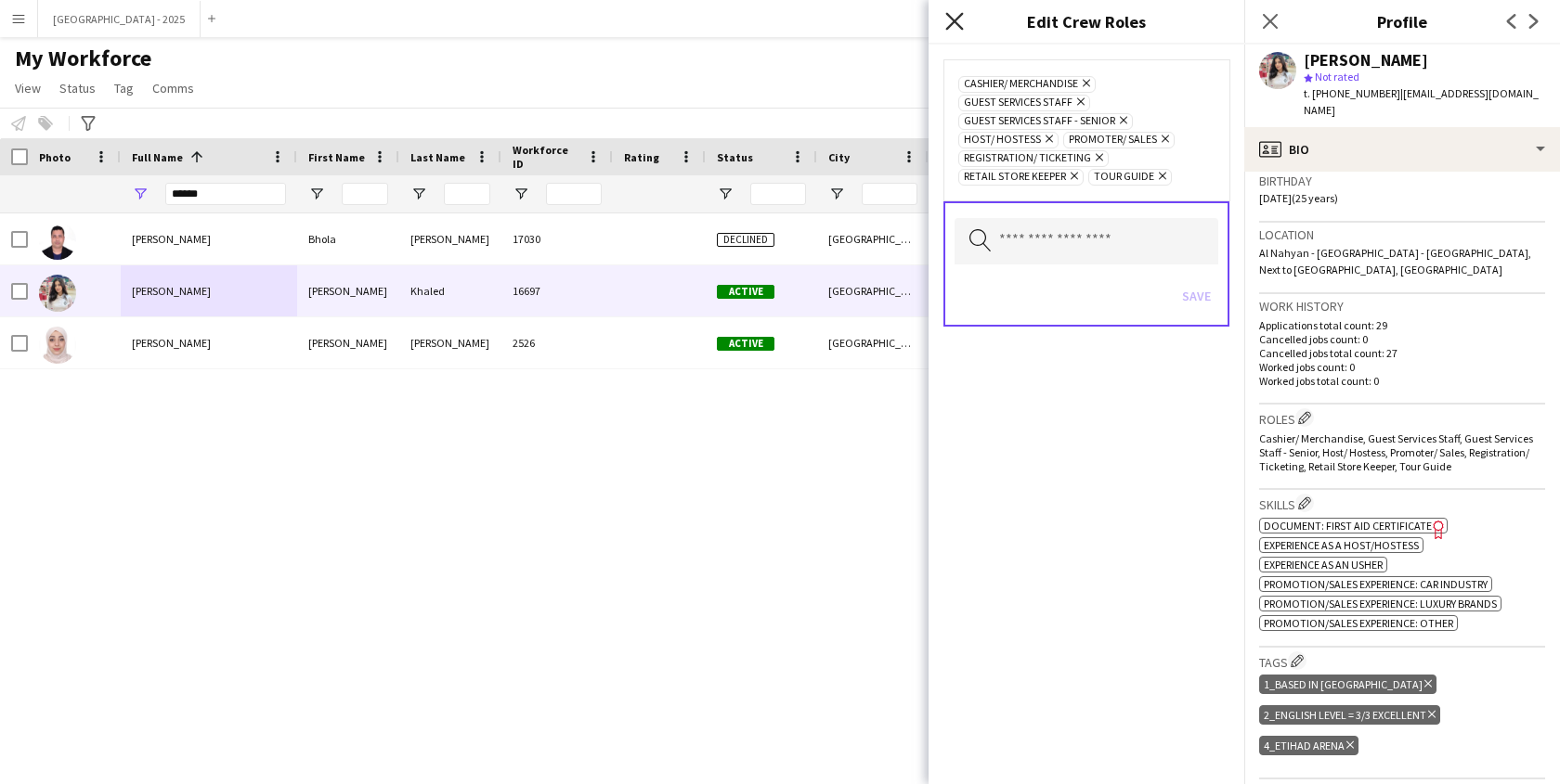
click at [956, 24] on icon "Close pop-in" at bounding box center [955, 21] width 18 height 18
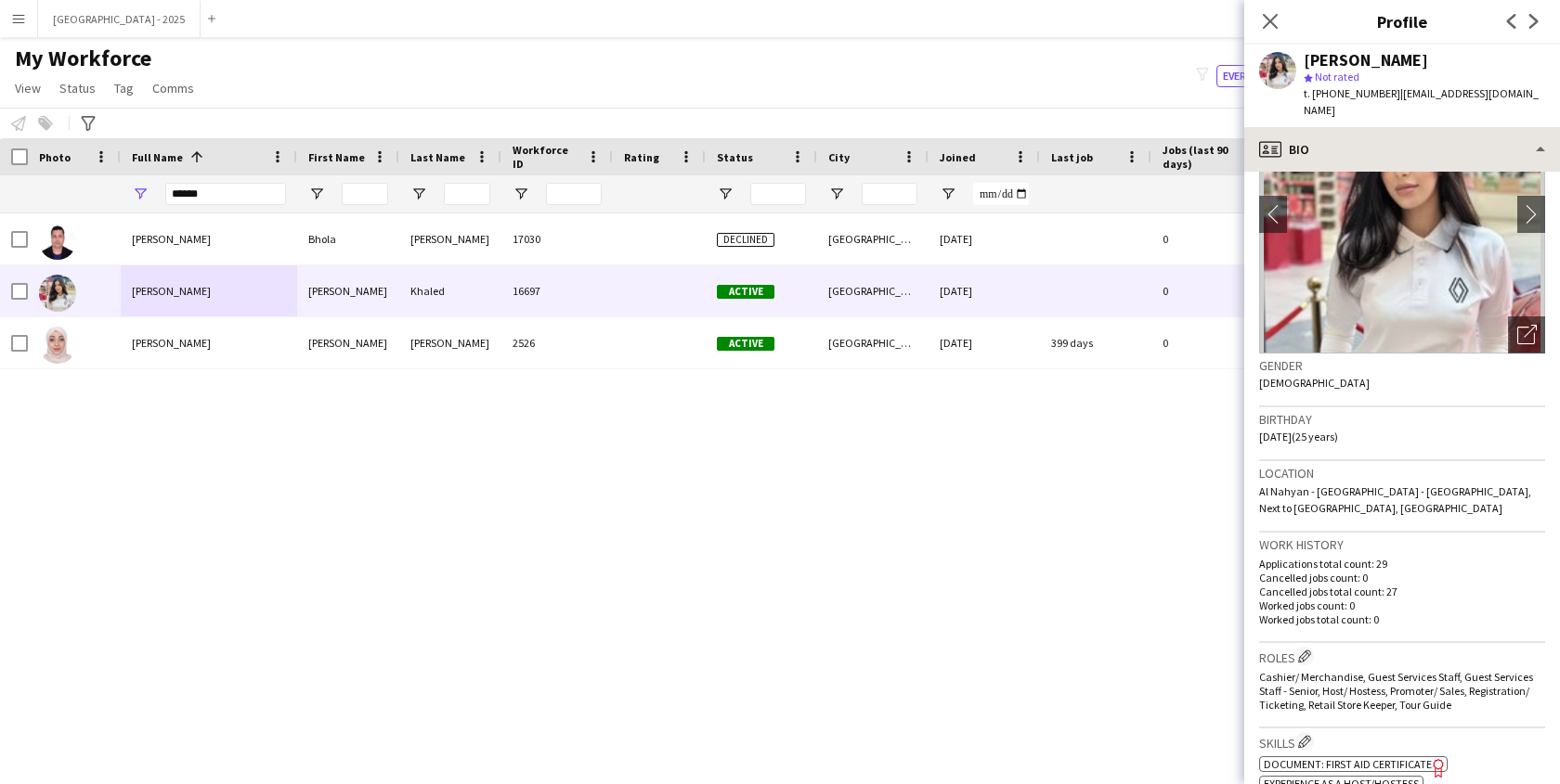
scroll to position [0, 0]
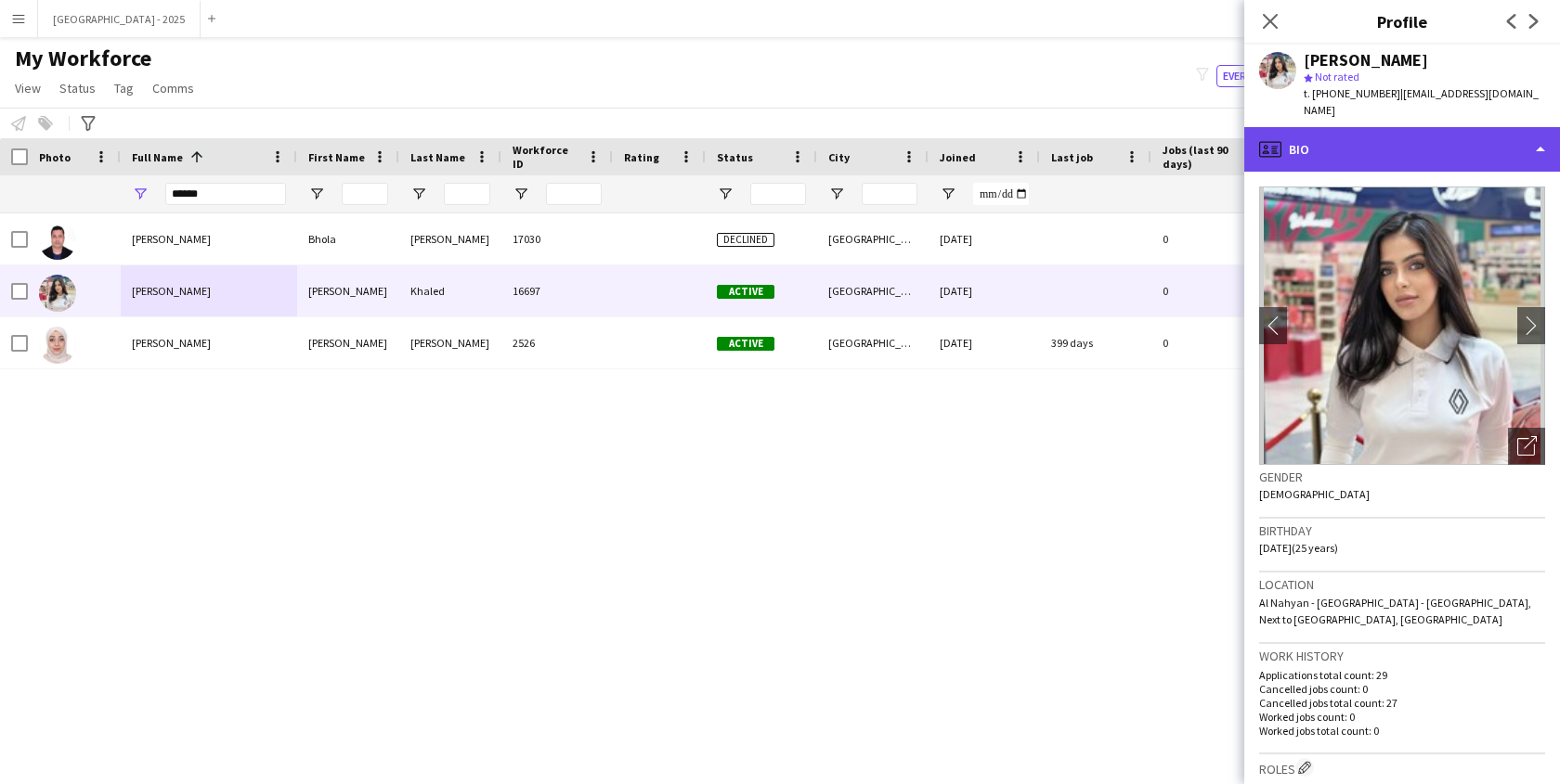
click at [1350, 134] on div "profile Bio" at bounding box center [1402, 149] width 316 height 44
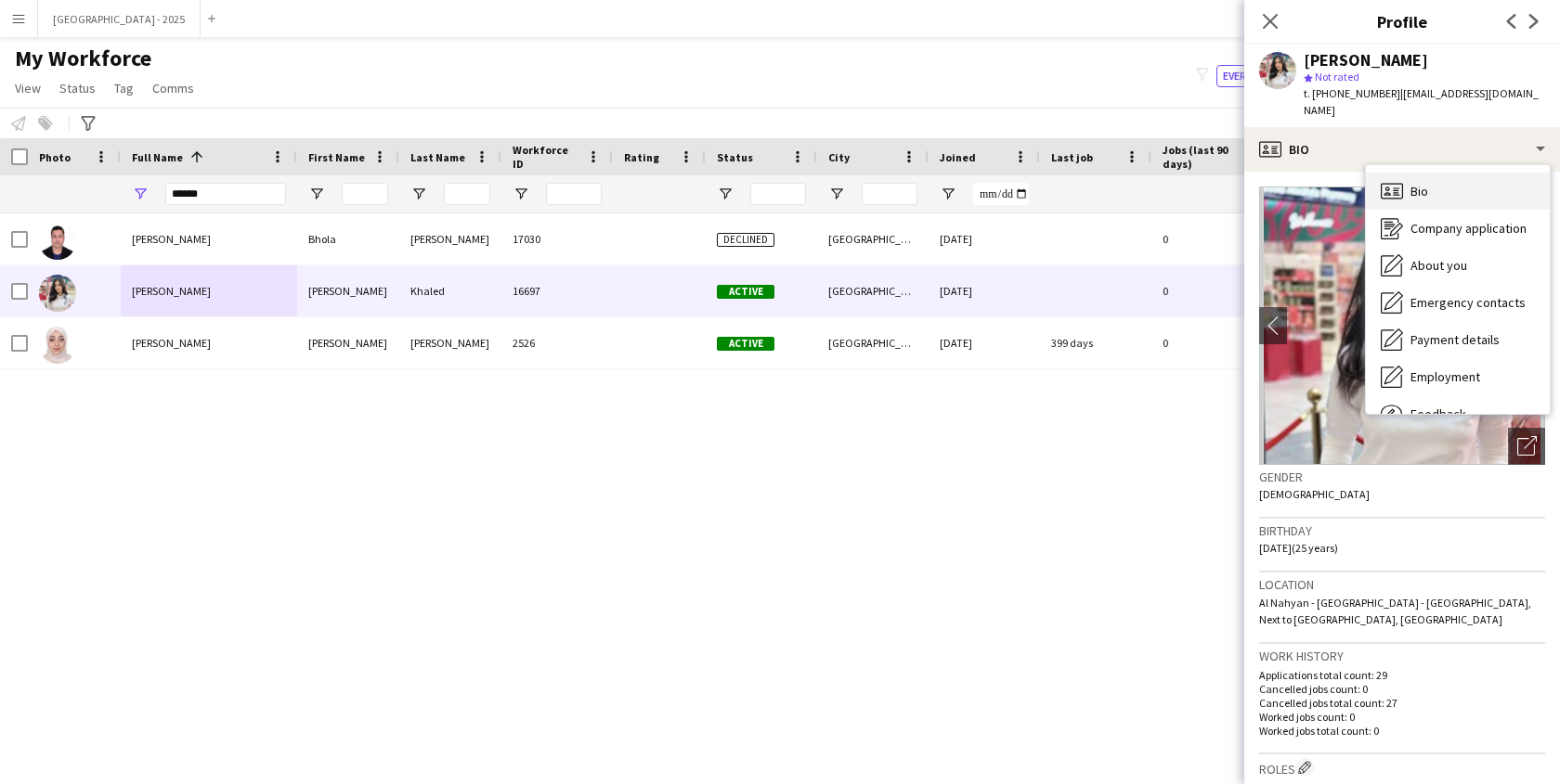
click at [1421, 183] on span "Bio" at bounding box center [1420, 191] width 18 height 17
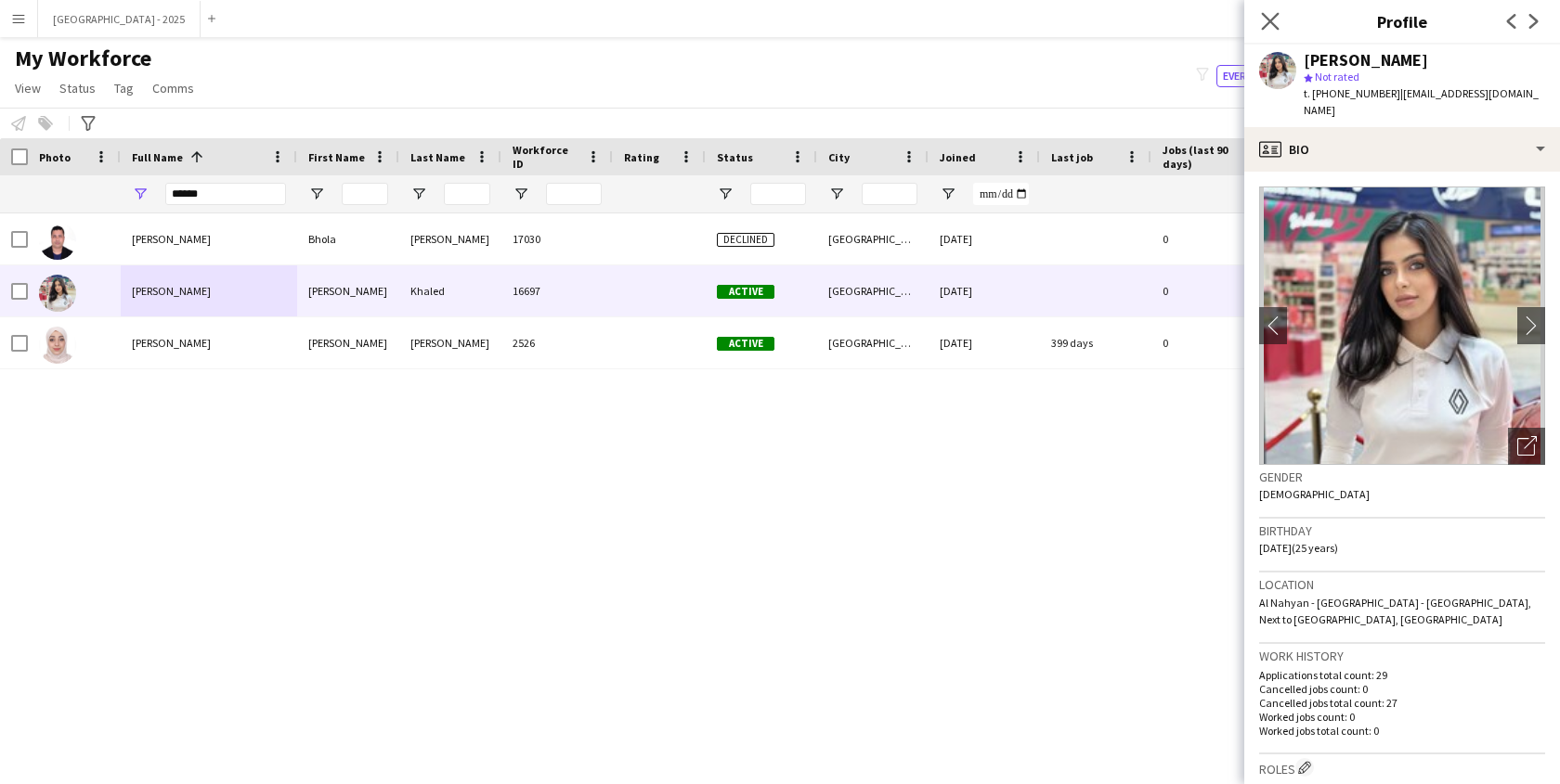
click at [1280, 20] on app-icon "Close pop-in" at bounding box center [1270, 21] width 27 height 27
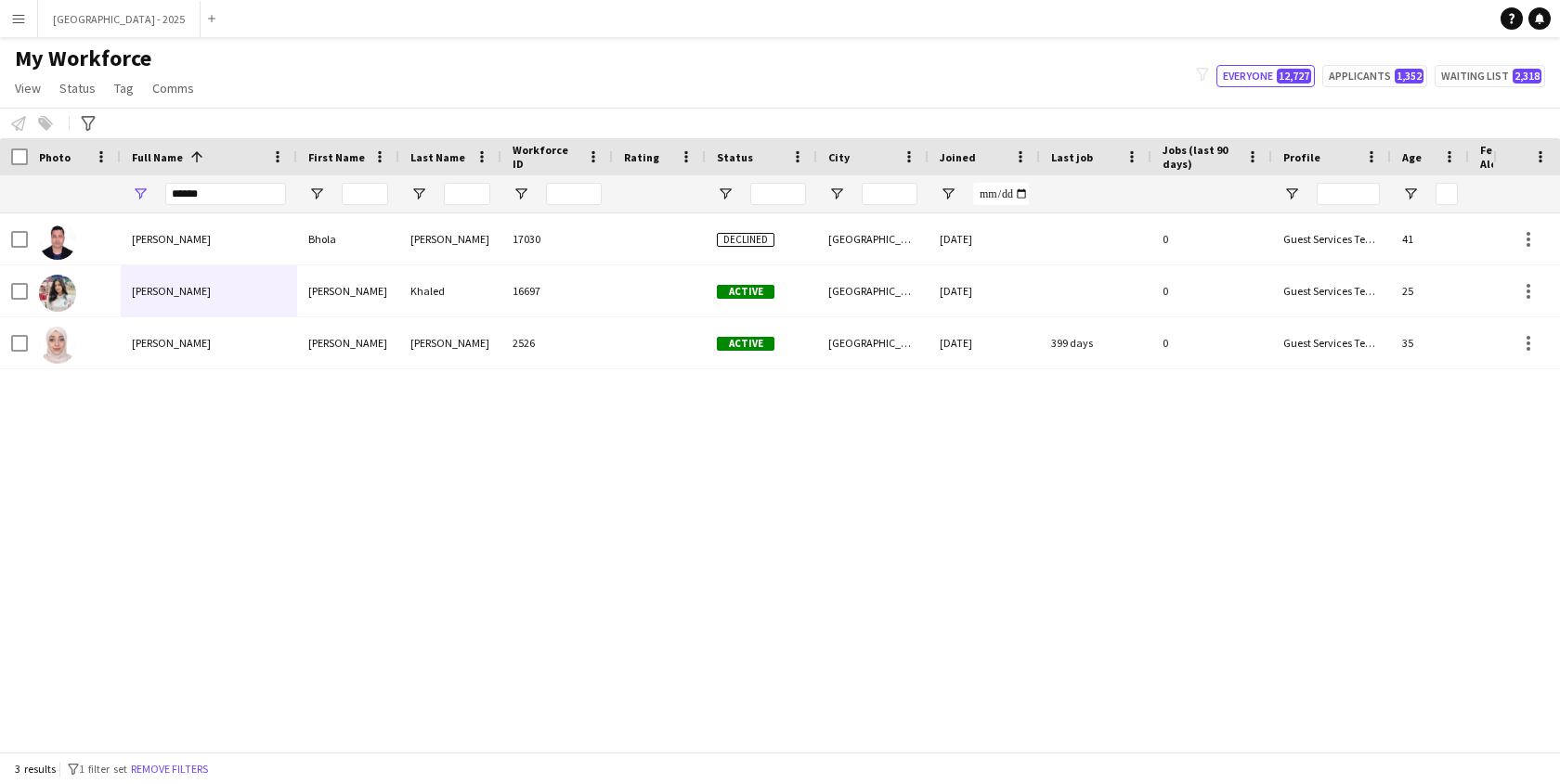
click at [208, 778] on button "Remove filters" at bounding box center [169, 769] width 84 height 21
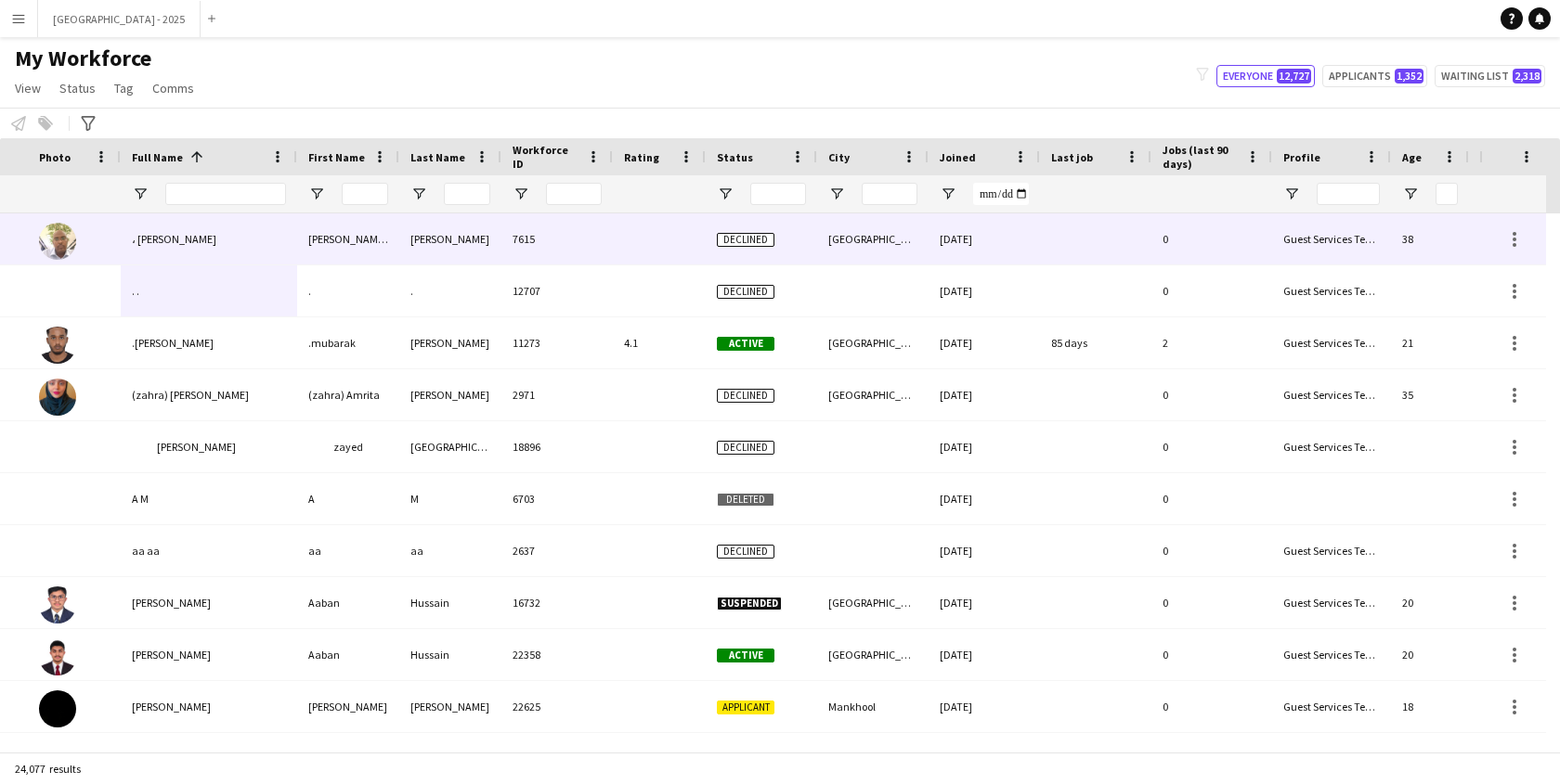
scroll to position [0, 417]
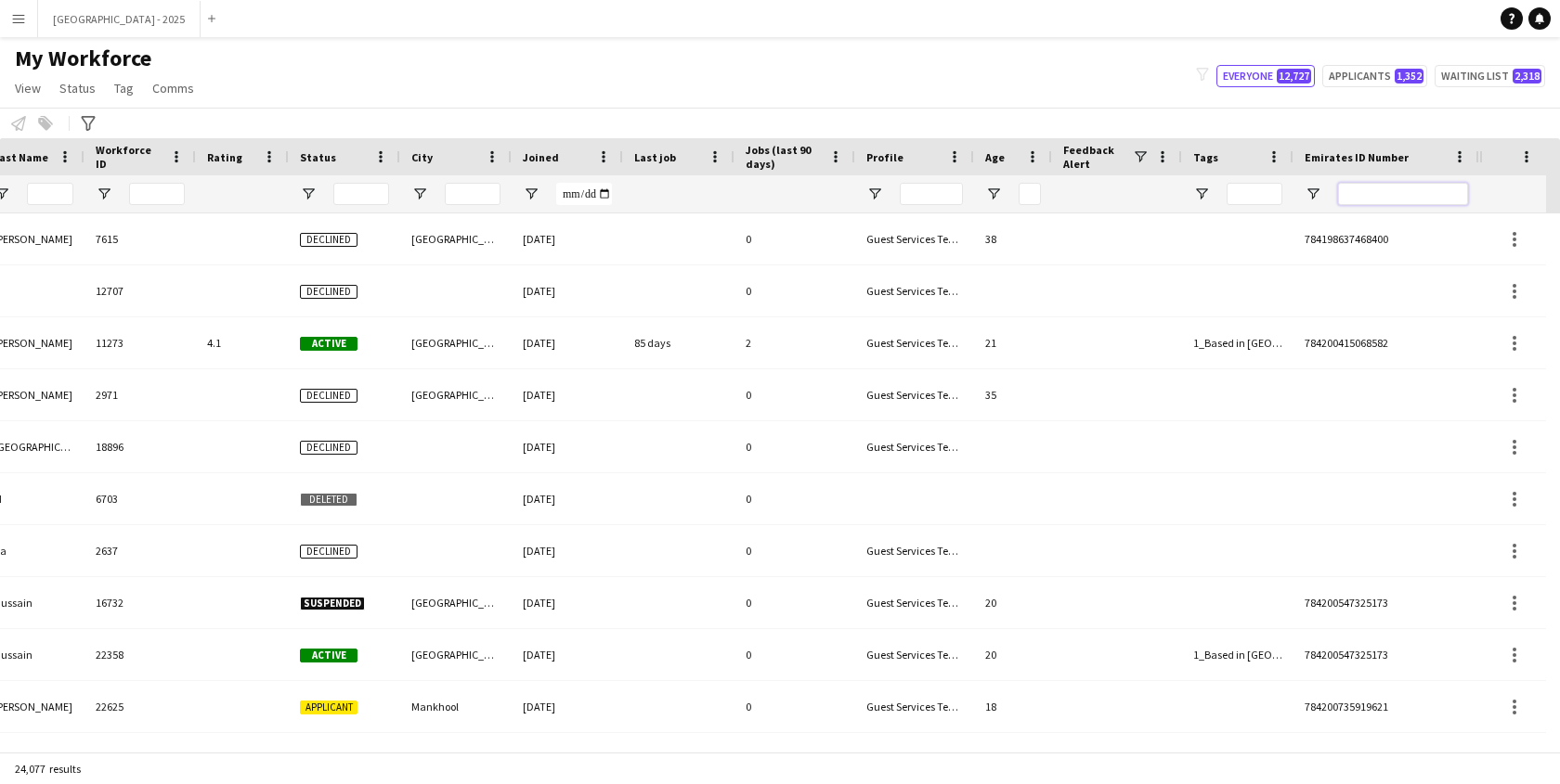
click at [1371, 195] on input "Emirates ID Number Filter Input" at bounding box center [1403, 194] width 130 height 23
paste input "*******"
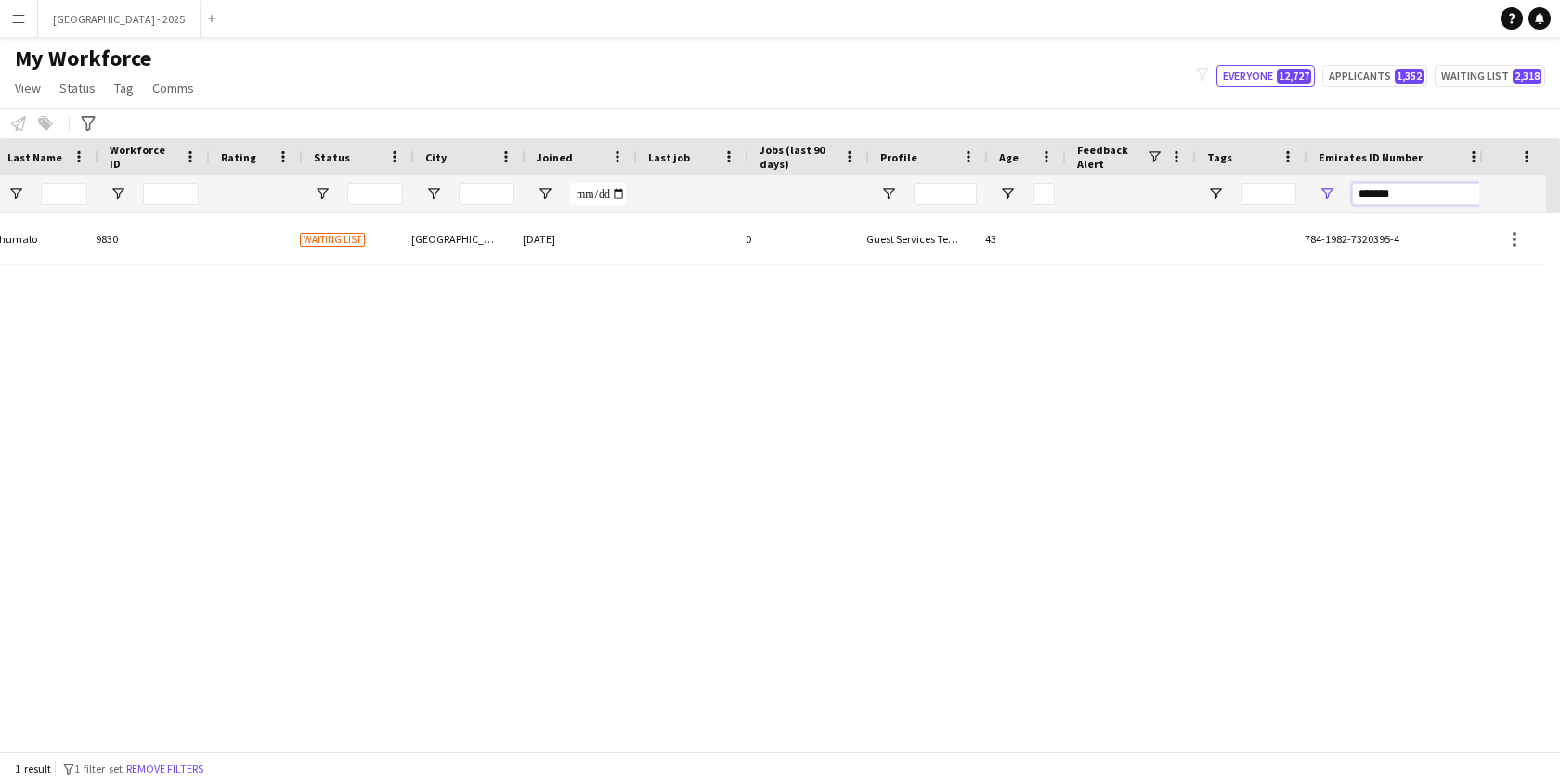
scroll to position [0, 403]
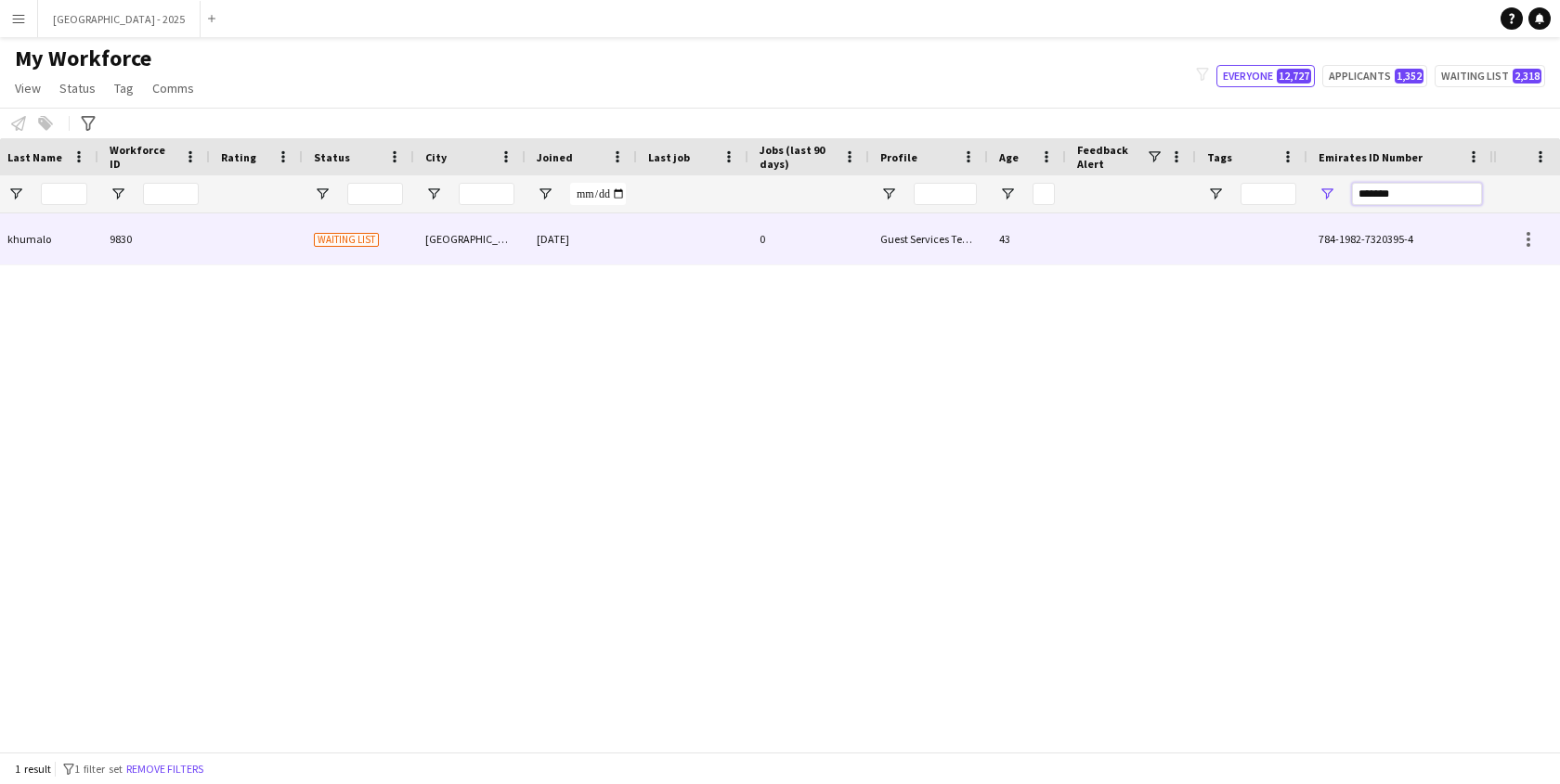
type input "*******"
drag, startPoint x: 891, startPoint y: 247, endPoint x: 1100, endPoint y: 313, distance: 219.2
click at [891, 247] on div "Guest Services Team" at bounding box center [929, 239] width 119 height 51
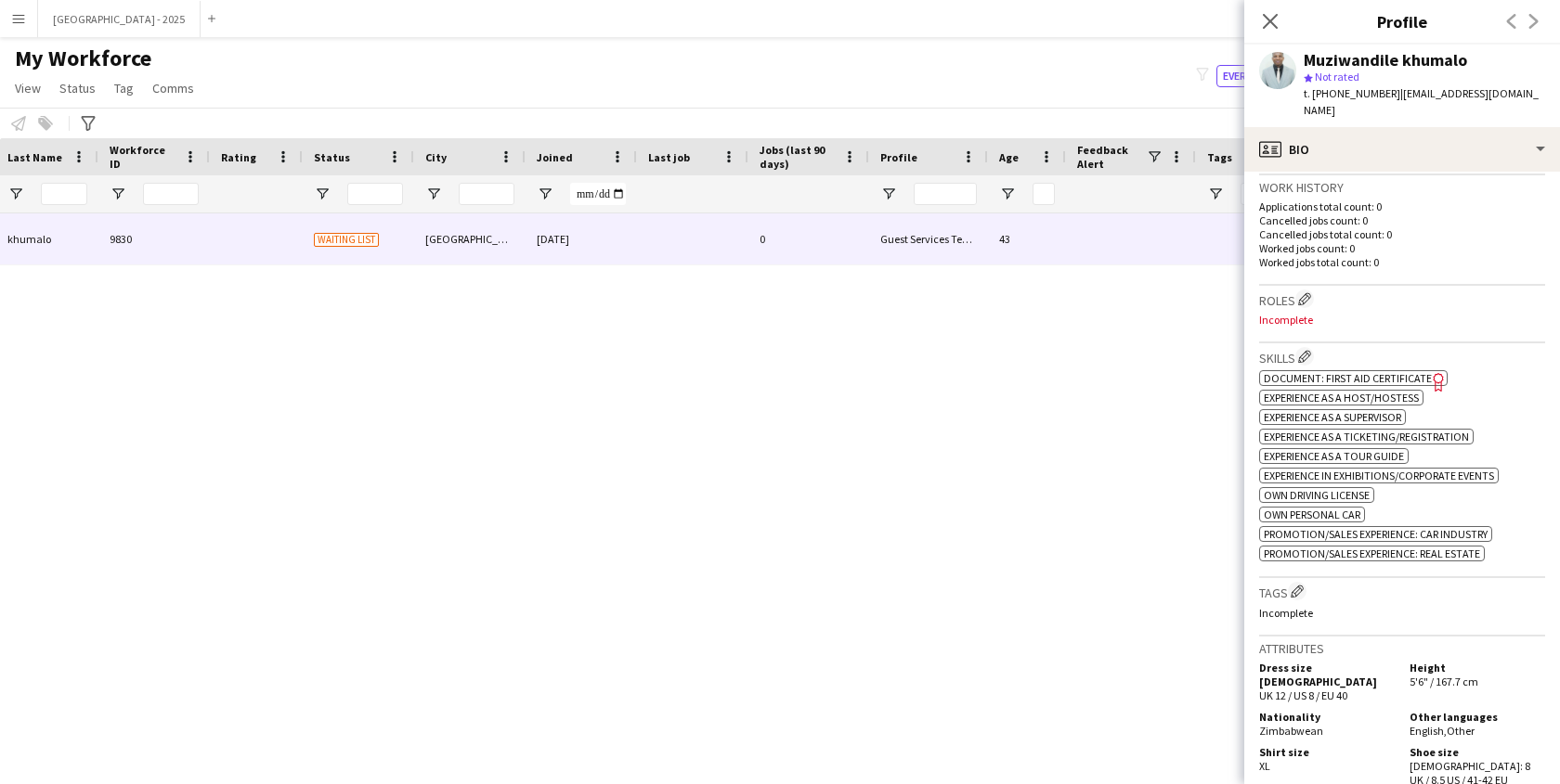
scroll to position [362, 0]
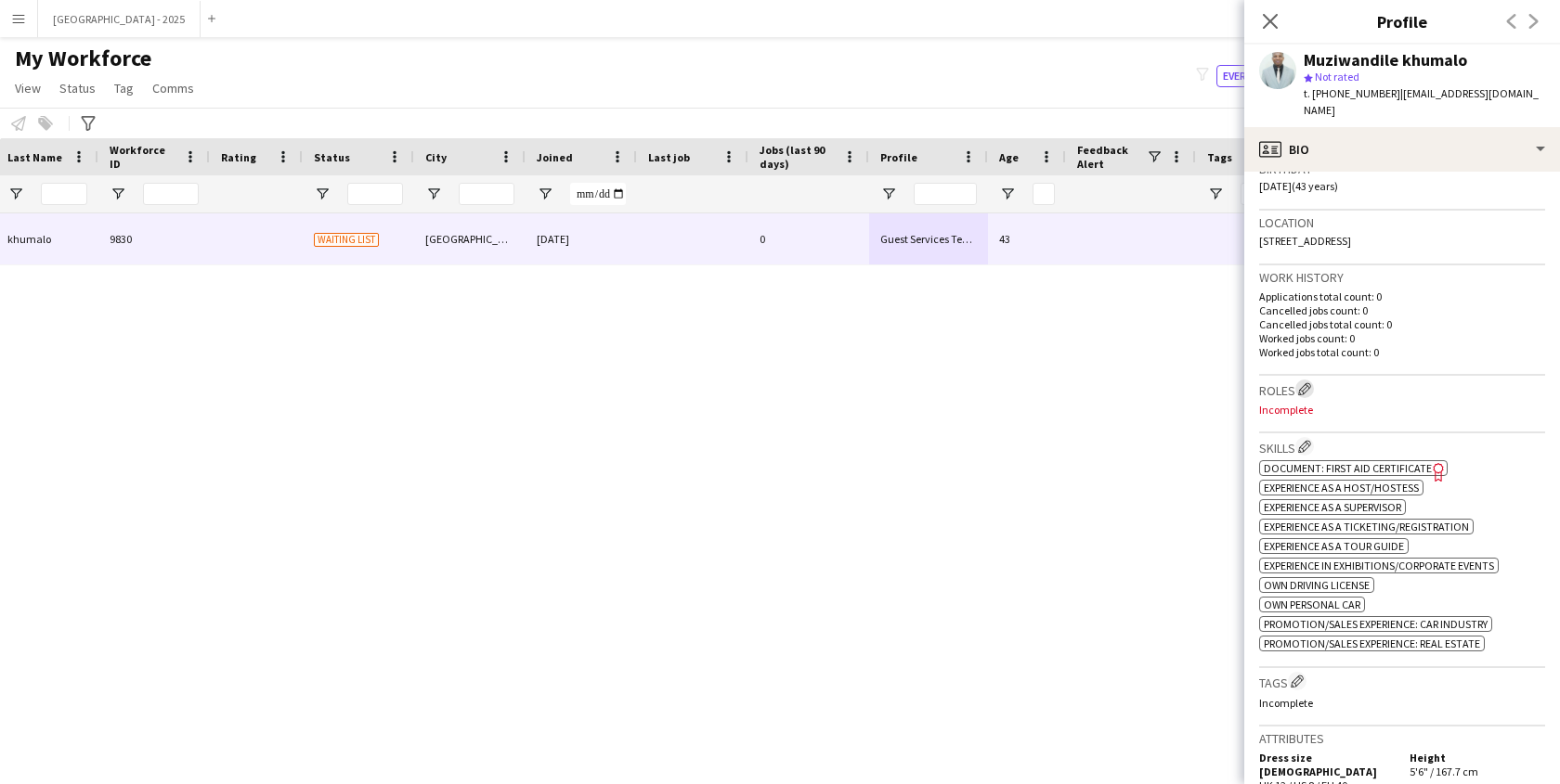
click at [1298, 385] on button "Edit crew company roles" at bounding box center [1305, 389] width 19 height 19
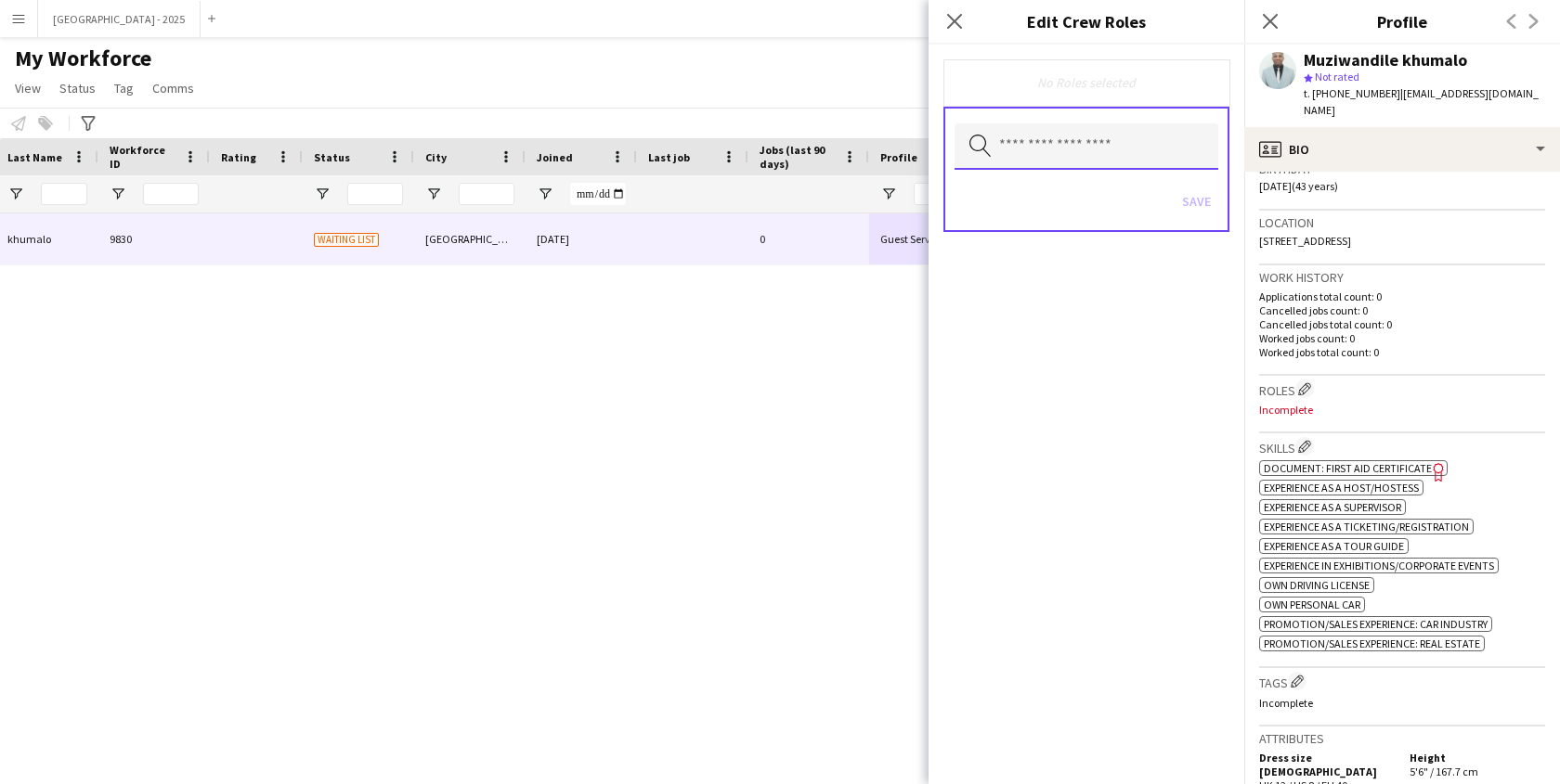
click at [1133, 128] on input "text" at bounding box center [1086, 146] width 264 height 46
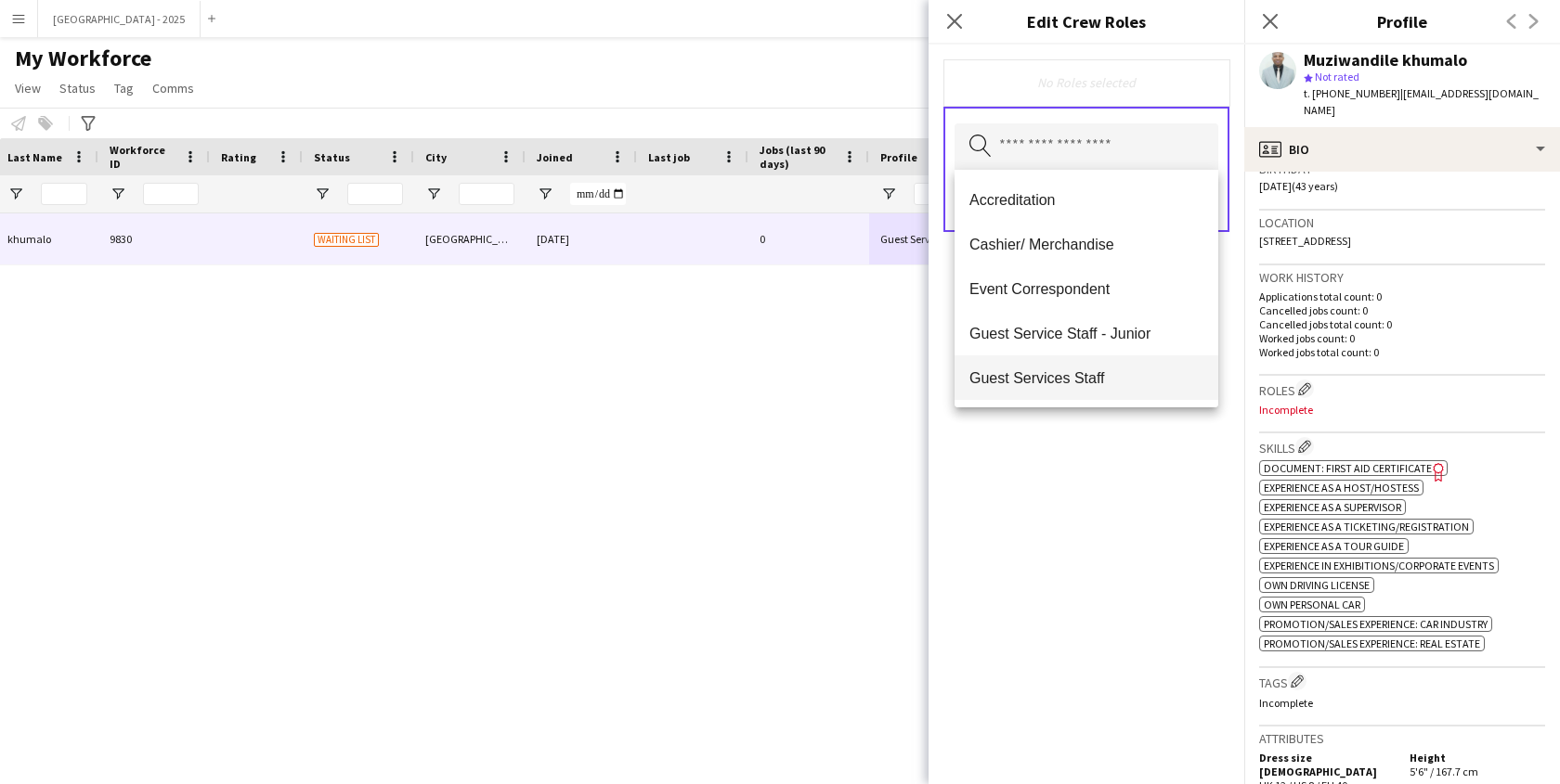
click at [1107, 364] on mat-option "Guest Services Staff" at bounding box center [1086, 378] width 264 height 44
click at [1103, 427] on div "Guest Services Staff Remove Search by role type Save" at bounding box center [1086, 414] width 316 height 740
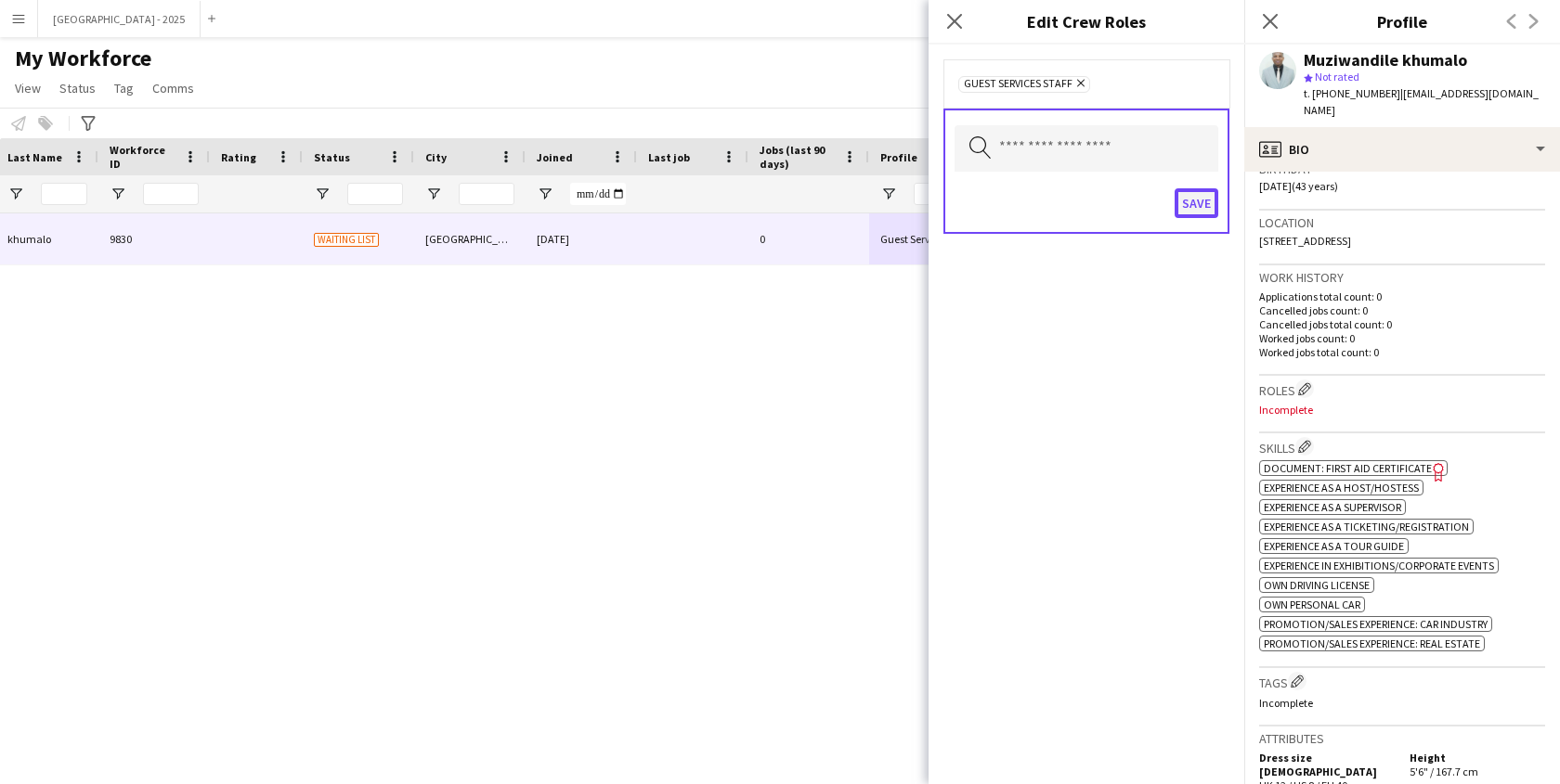
click at [1193, 203] on button "Save" at bounding box center [1197, 204] width 44 height 30
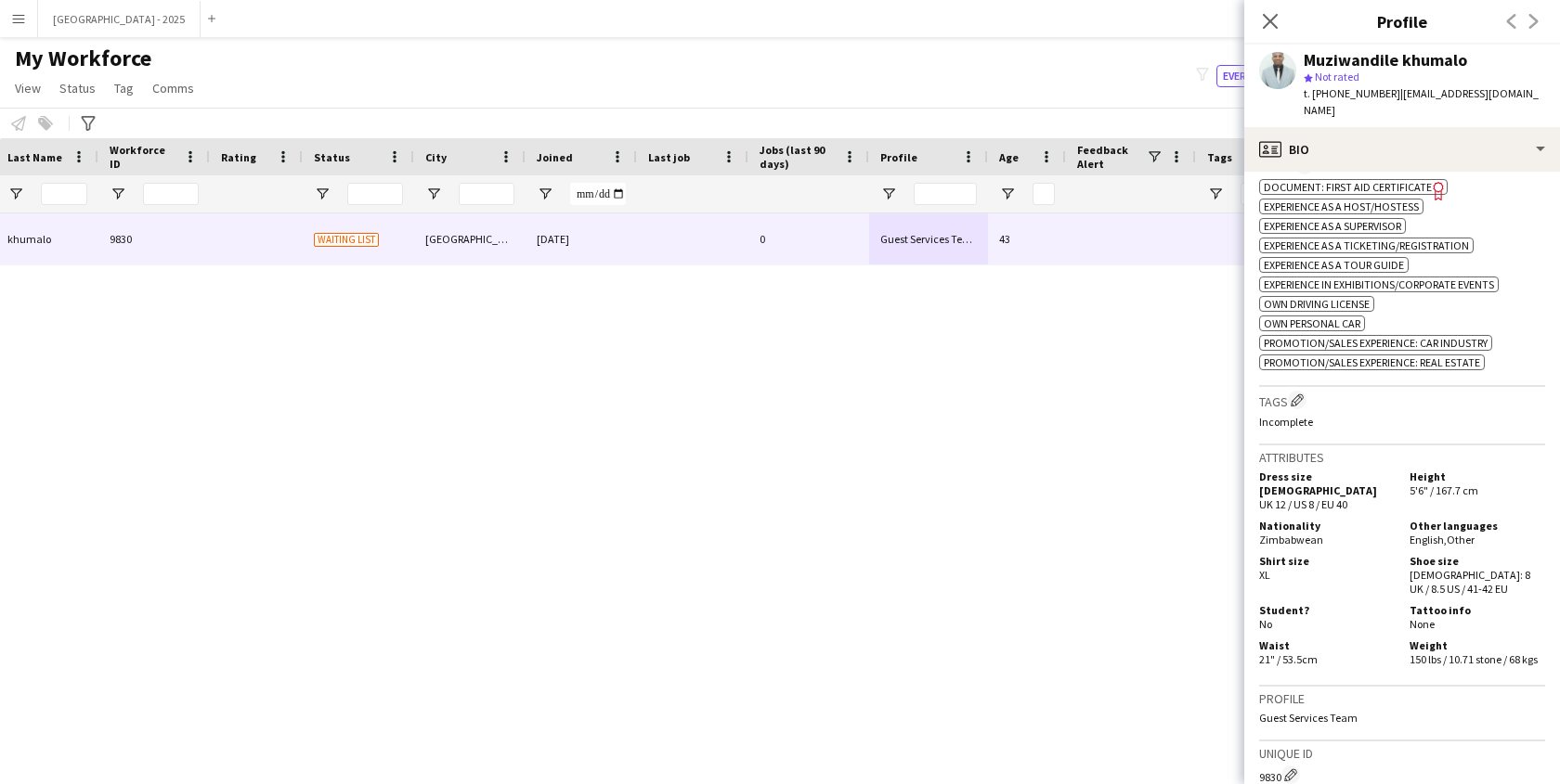
scroll to position [666, 0]
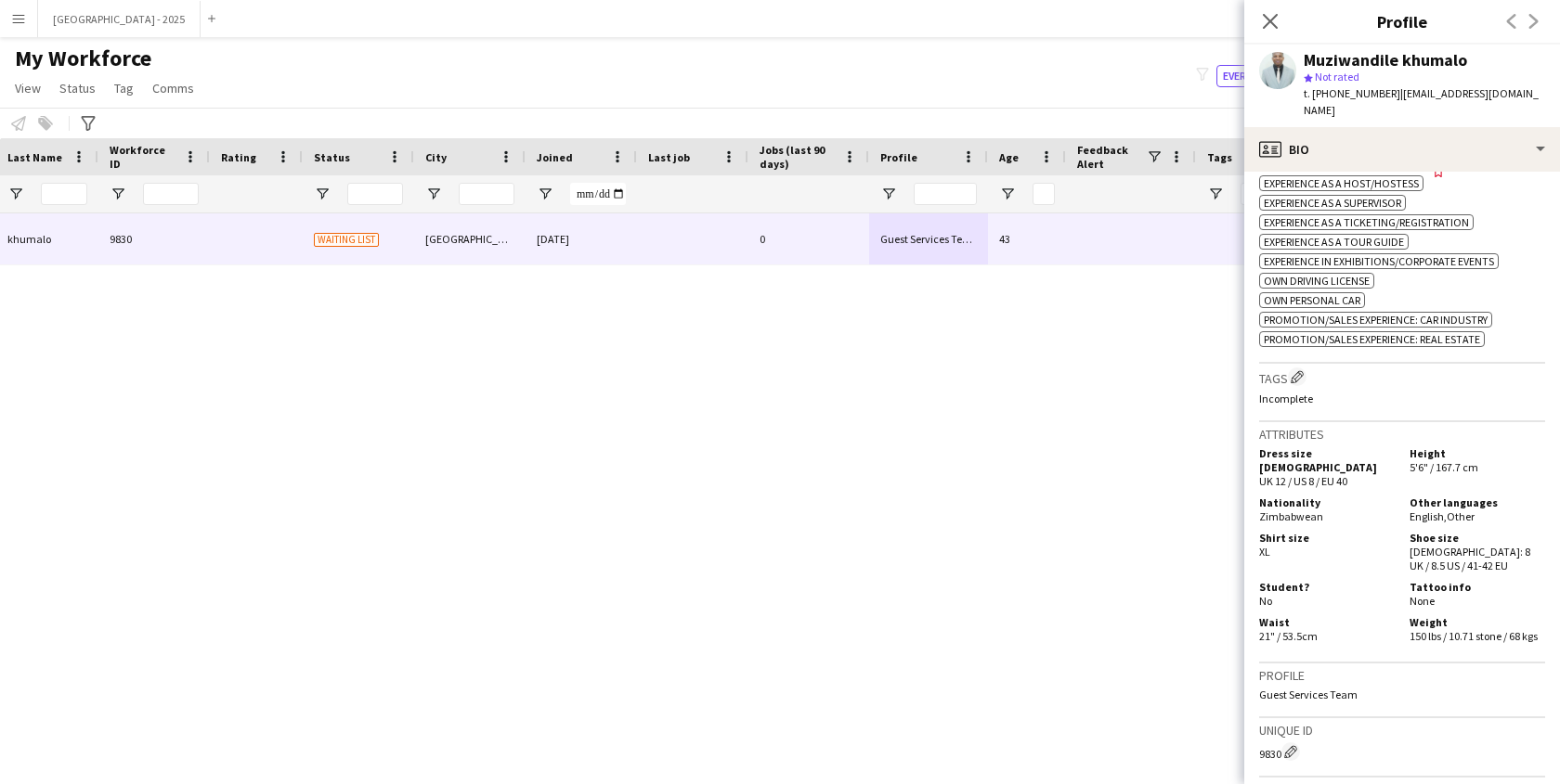
click at [1305, 374] on div "Tags Edit crew company tags Incomplete" at bounding box center [1402, 392] width 286 height 57
click at [1311, 387] on h3 "Tags Edit crew company tags" at bounding box center [1402, 378] width 286 height 20
click at [1295, 380] on app-icon "Edit crew company tags" at bounding box center [1297, 377] width 13 height 13
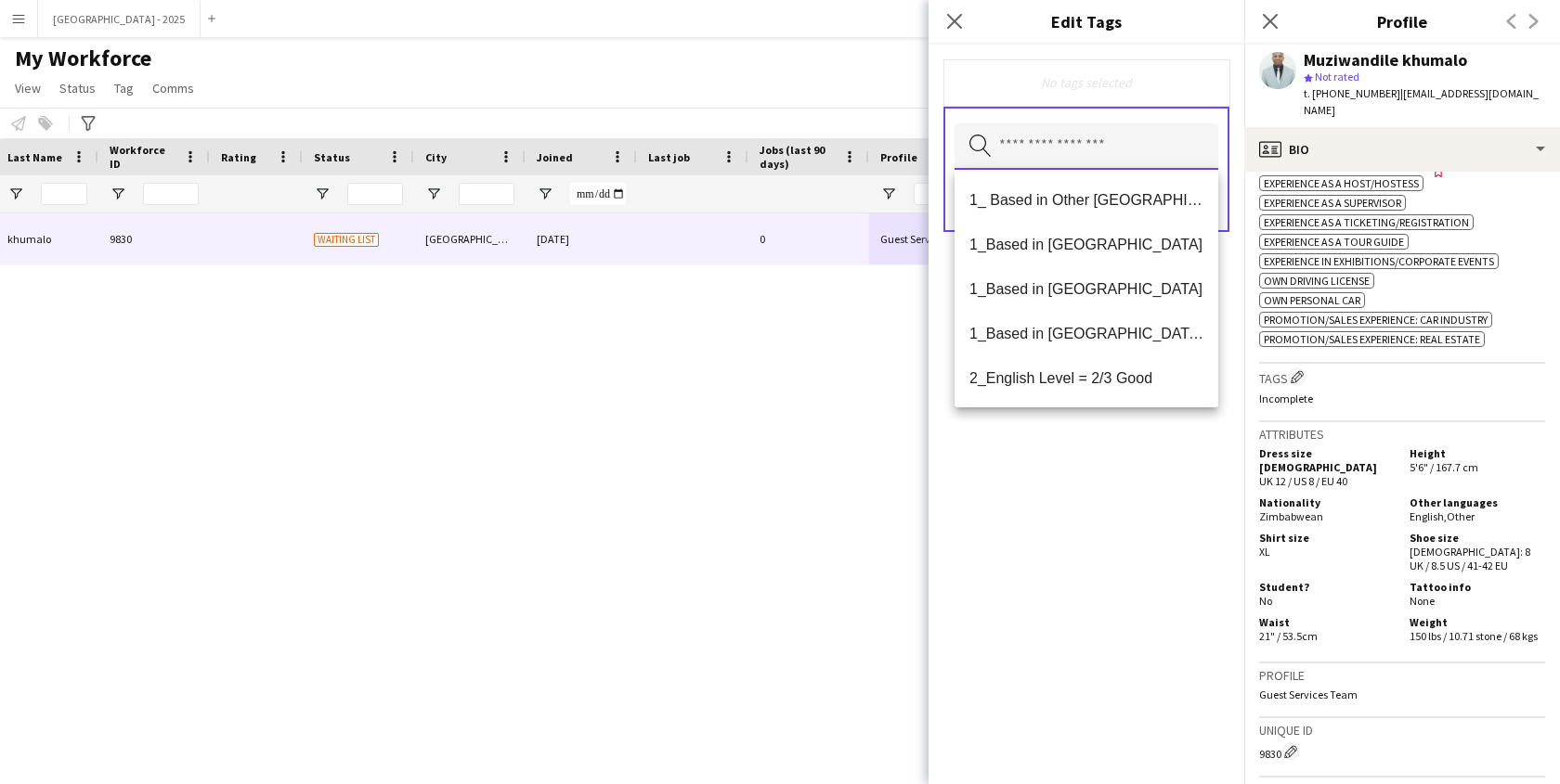
click at [1117, 168] on input "text" at bounding box center [1086, 146] width 264 height 46
click at [1129, 346] on mat-option "1_Based in [GEOGRAPHIC_DATA]/[GEOGRAPHIC_DATA]/Ajman" at bounding box center [1086, 333] width 264 height 44
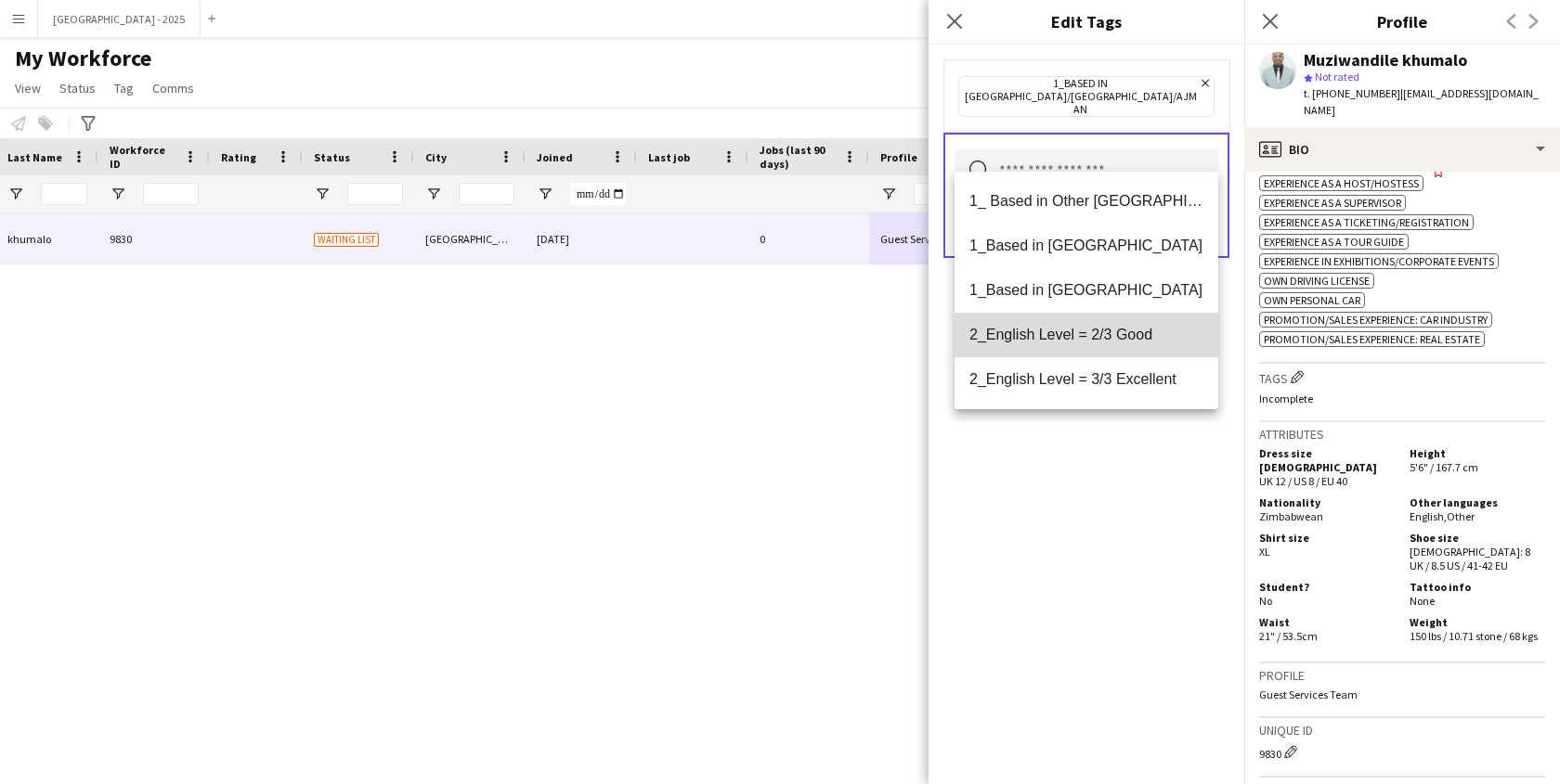
click at [1123, 345] on mat-option "2_English Level = 2/3 Good" at bounding box center [1086, 334] width 264 height 44
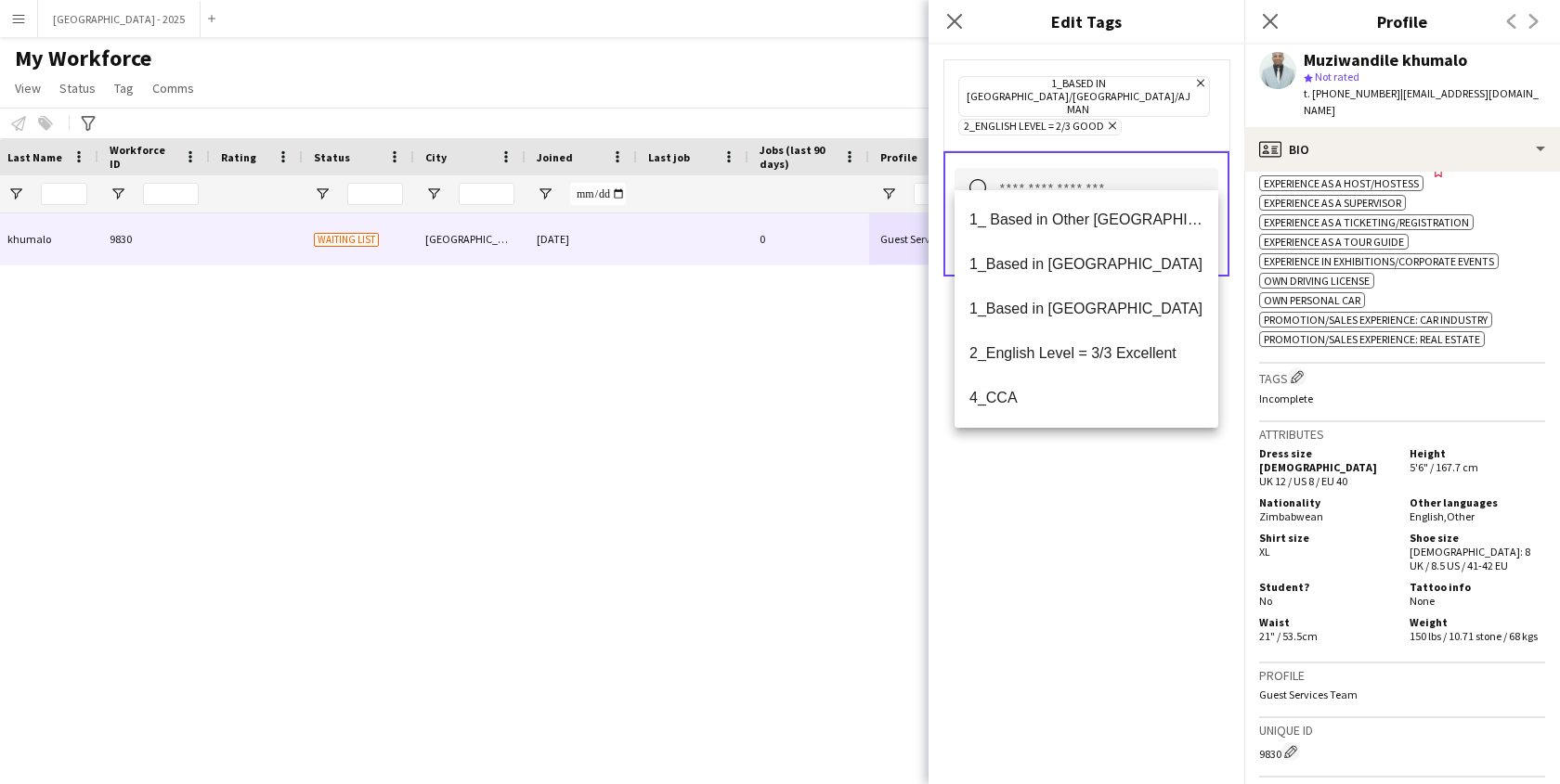
click at [1135, 502] on div "1_Based in [GEOGRAPHIC_DATA]/[GEOGRAPHIC_DATA]/Ajman Remove 2_English Level = 2…" at bounding box center [1086, 414] width 316 height 740
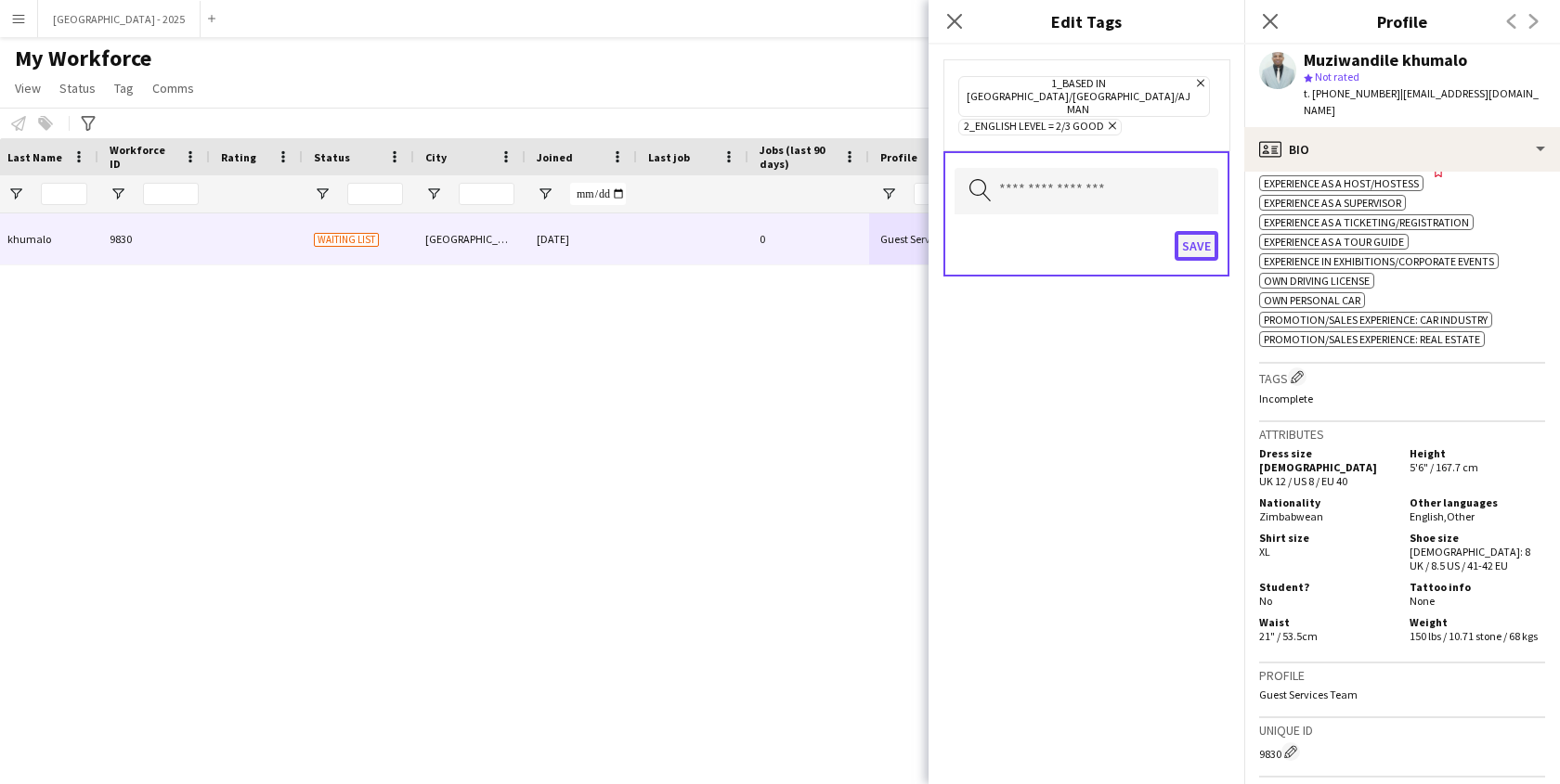
click at [1189, 231] on button "Save" at bounding box center [1197, 246] width 44 height 30
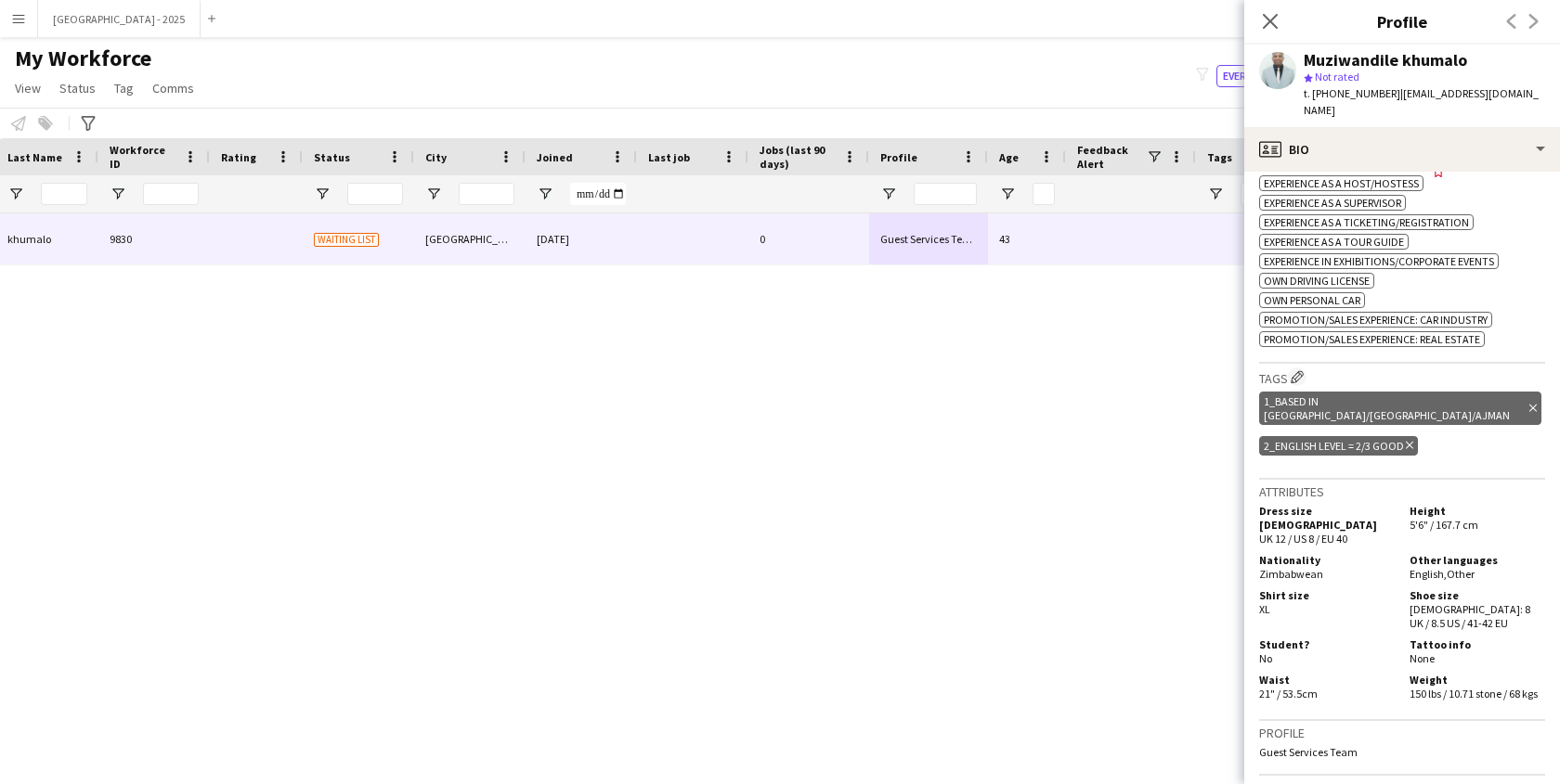
click at [1390, 90] on span "| [EMAIL_ADDRESS][DOMAIN_NAME]" at bounding box center [1422, 101] width 235 height 31
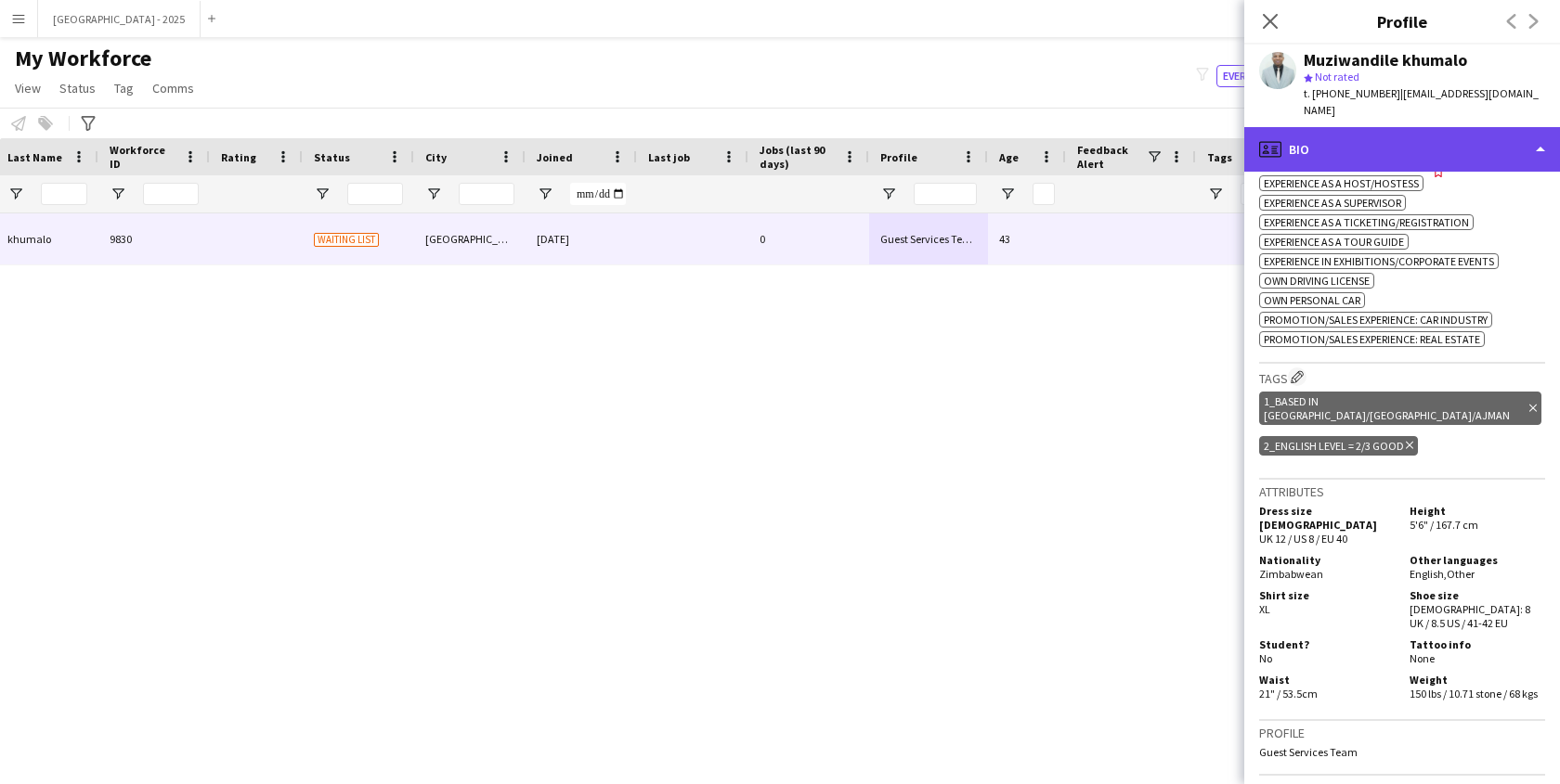
click at [1374, 128] on div "profile Bio" at bounding box center [1402, 149] width 316 height 44
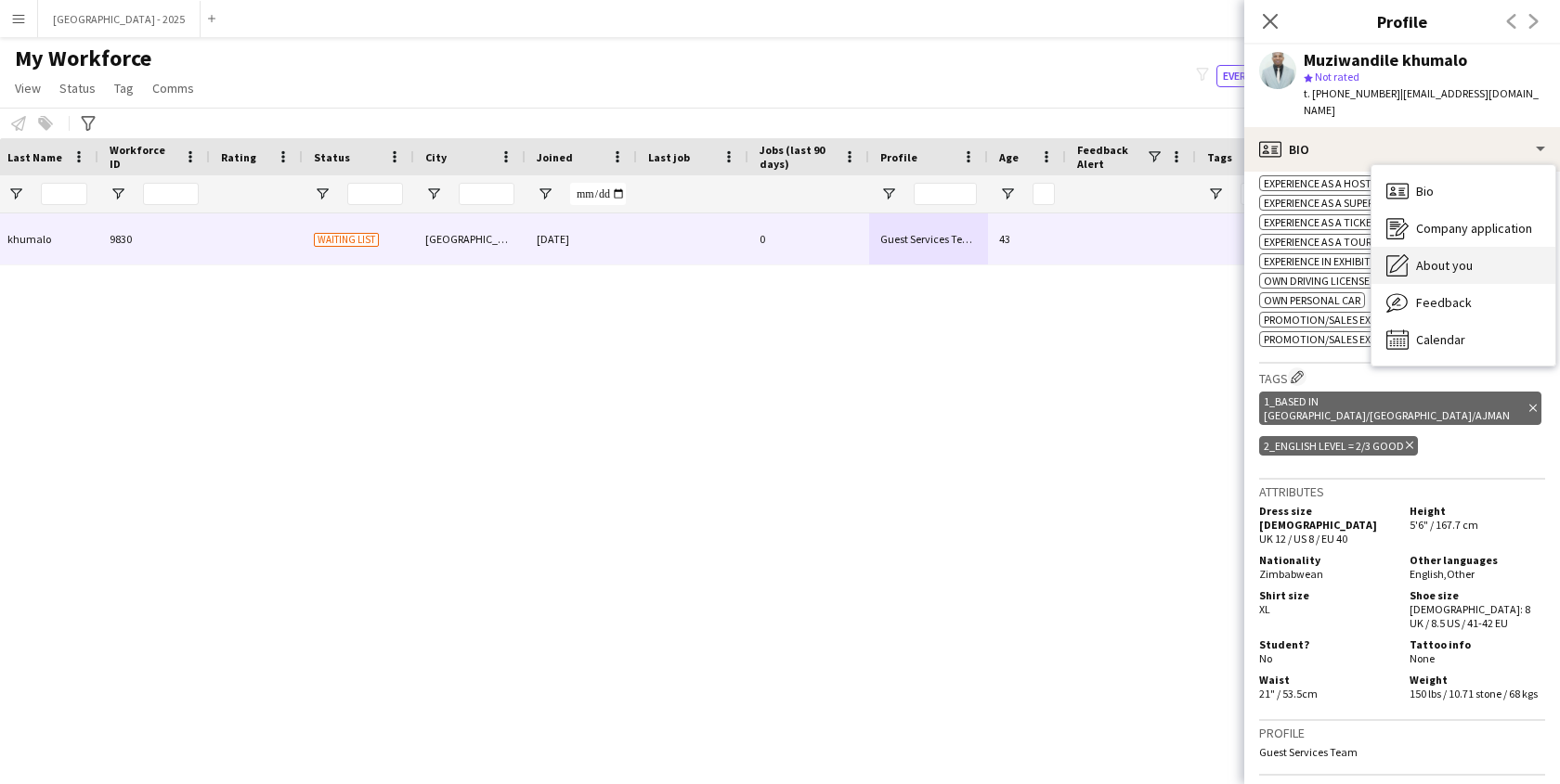
click at [1436, 257] on span "About you" at bounding box center [1444, 265] width 56 height 17
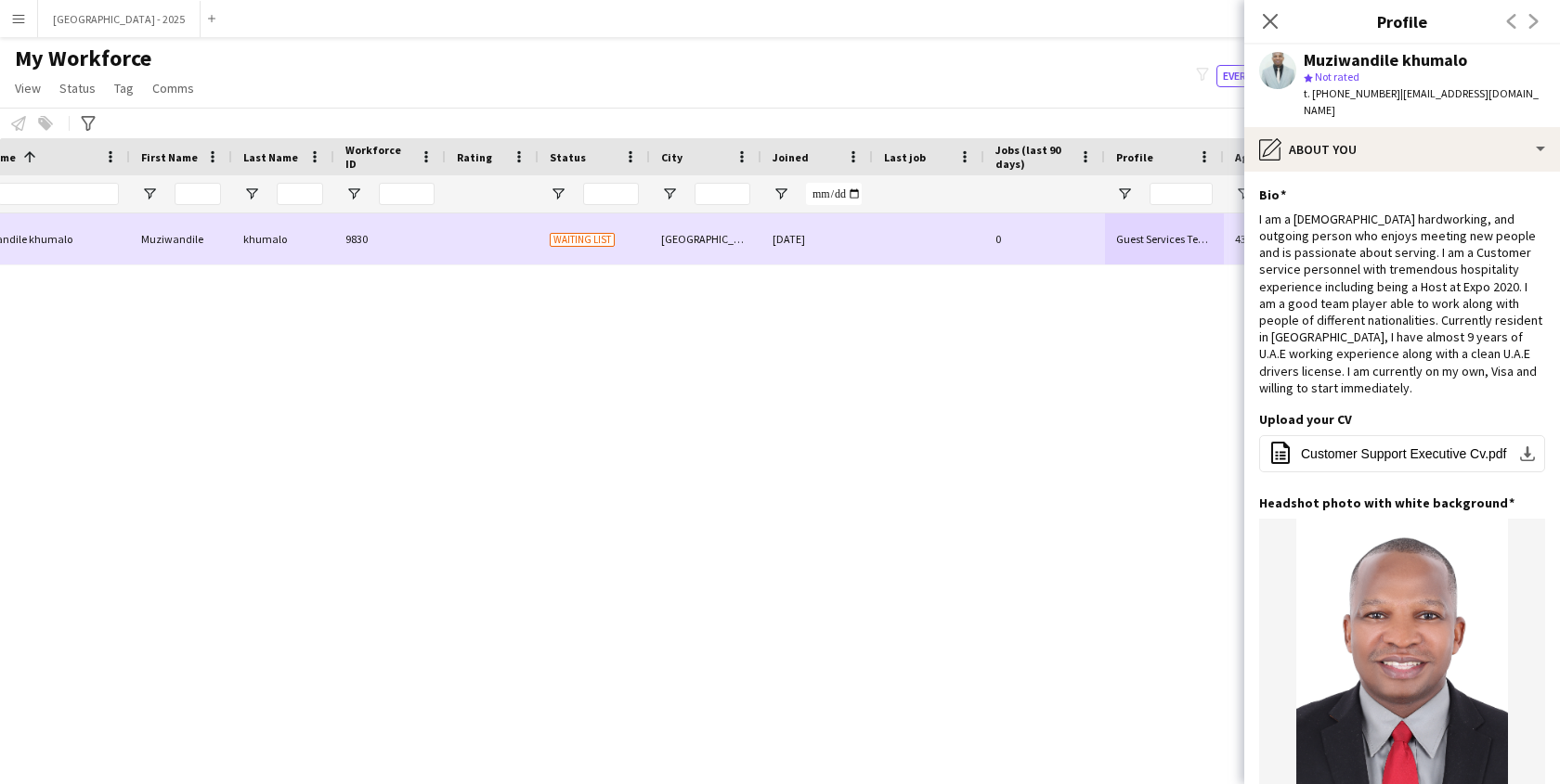
scroll to position [0, 0]
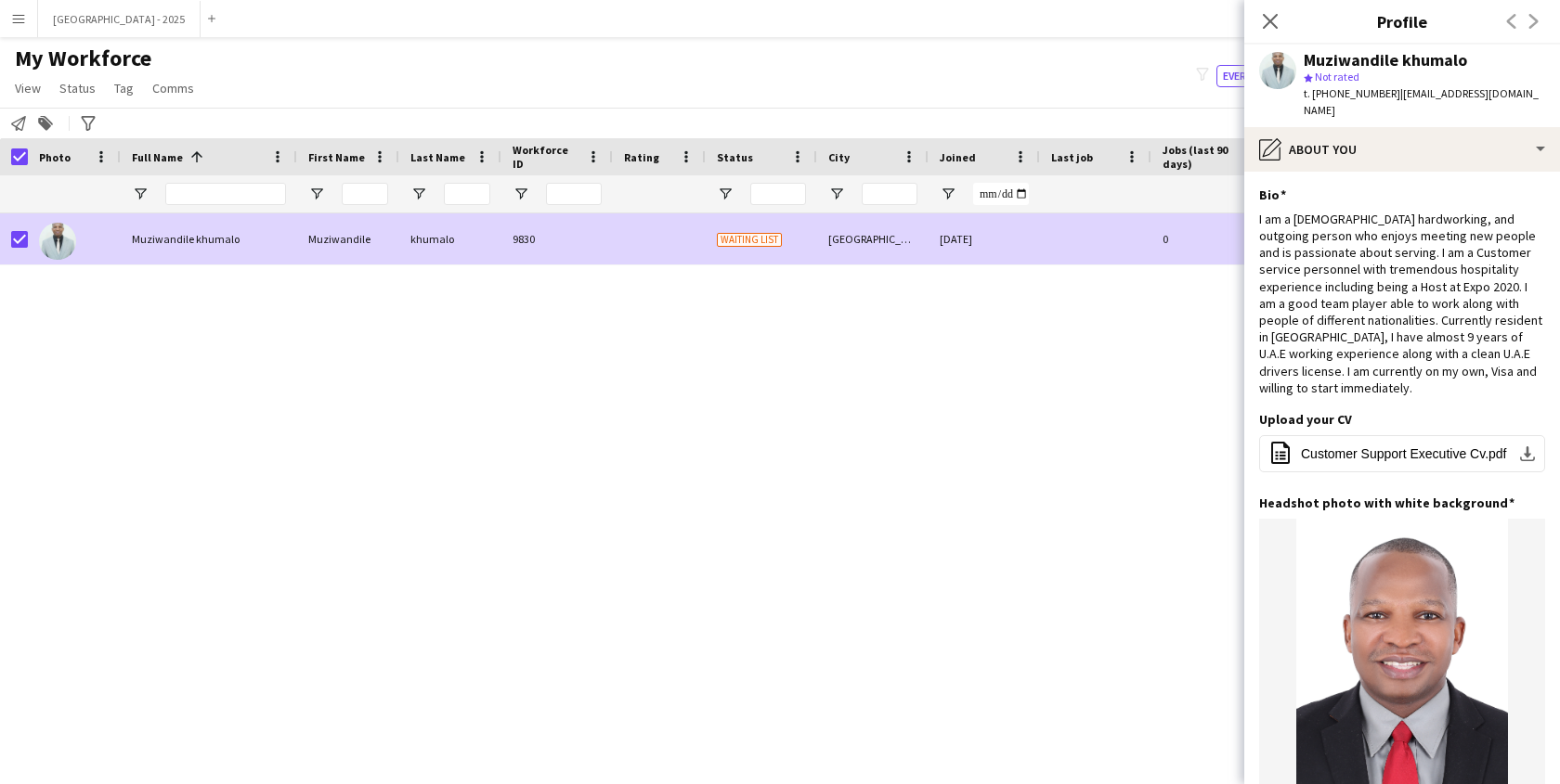
click at [62, 78] on link "Status" at bounding box center [78, 88] width 51 height 24
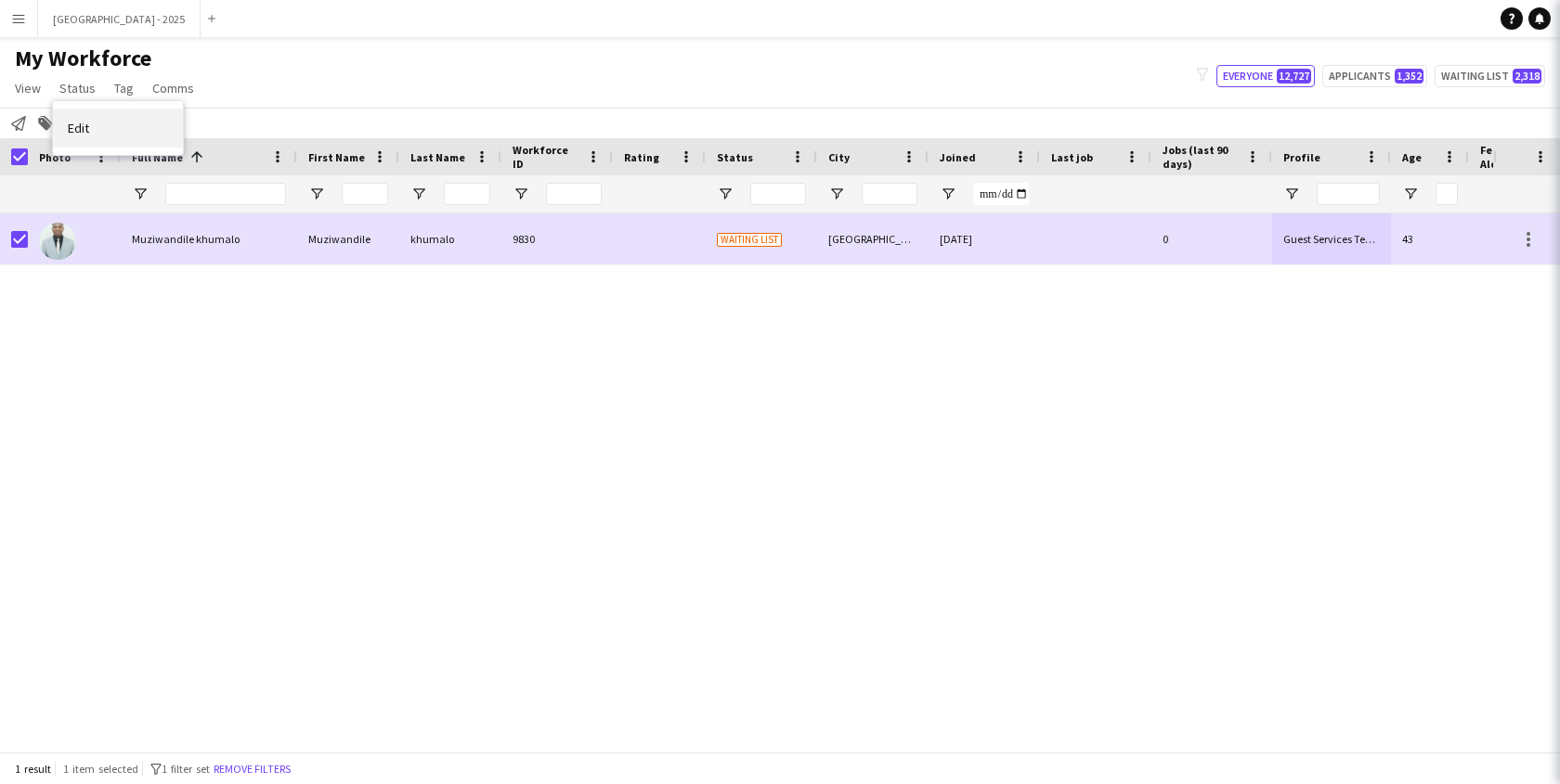
click at [114, 109] on link "Edit" at bounding box center [118, 128] width 130 height 39
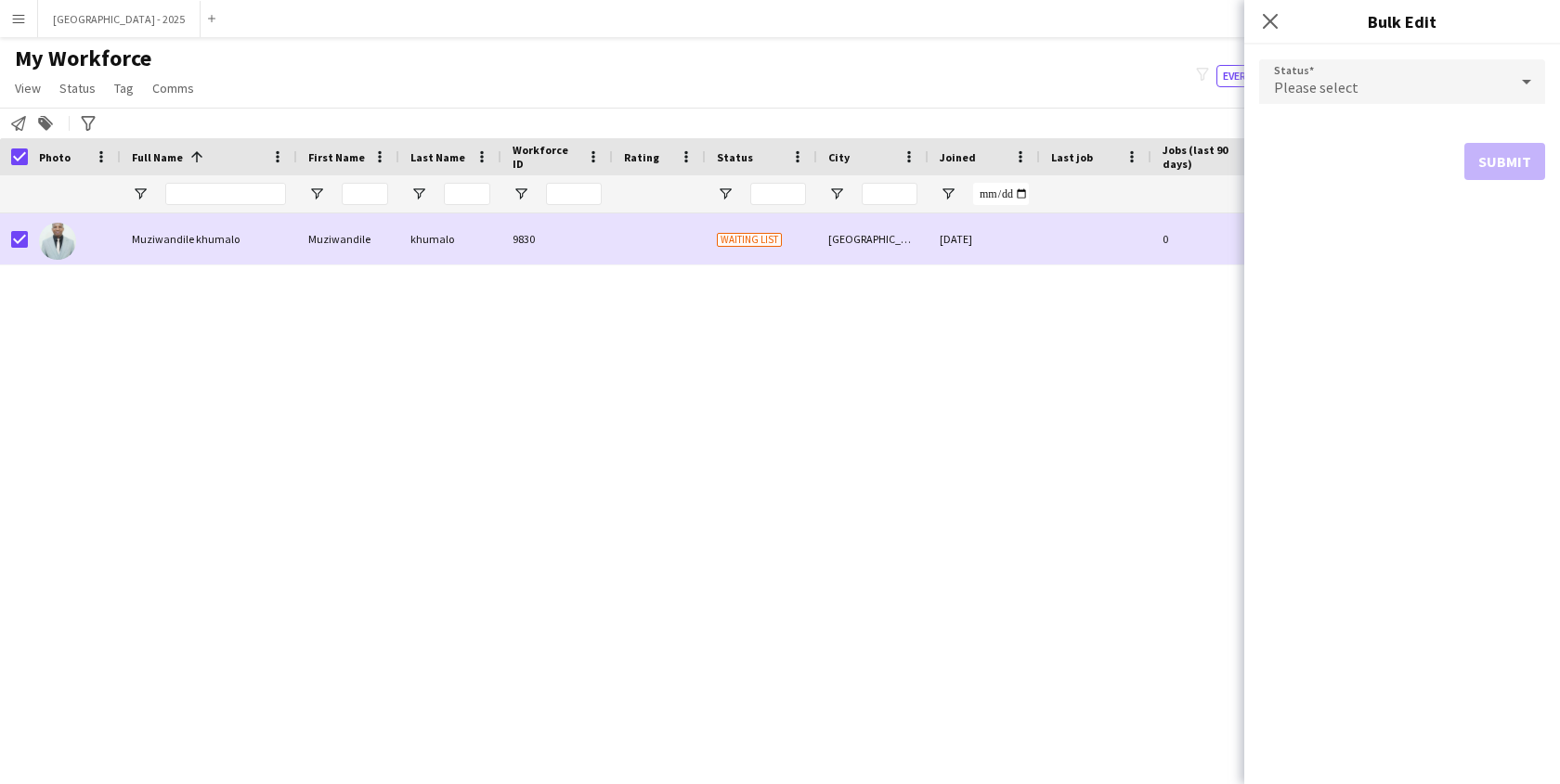
click at [1300, 78] on span "Please select" at bounding box center [1316, 87] width 84 height 19
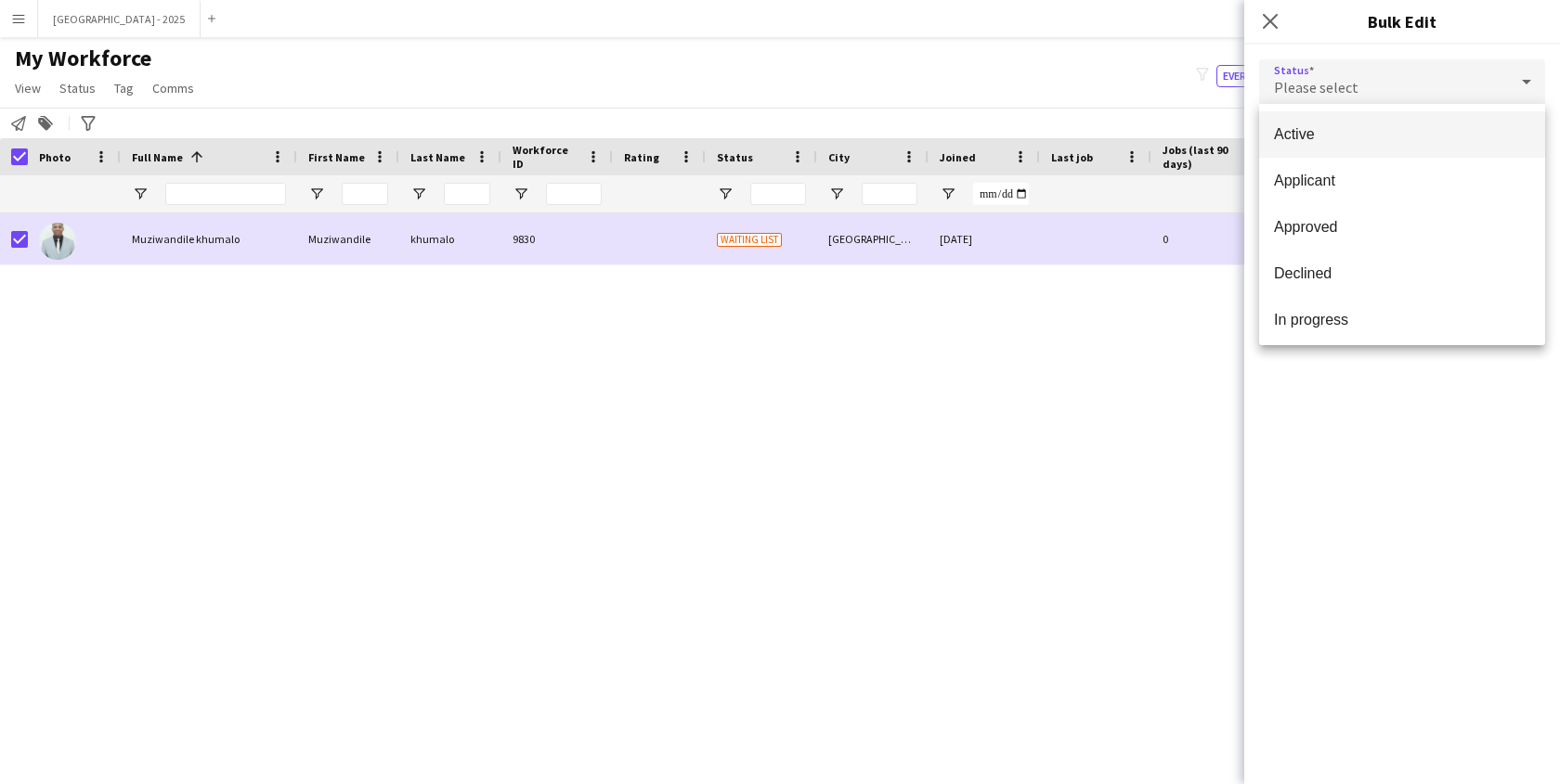
click at [1335, 145] on mat-option "Active" at bounding box center [1402, 134] width 286 height 46
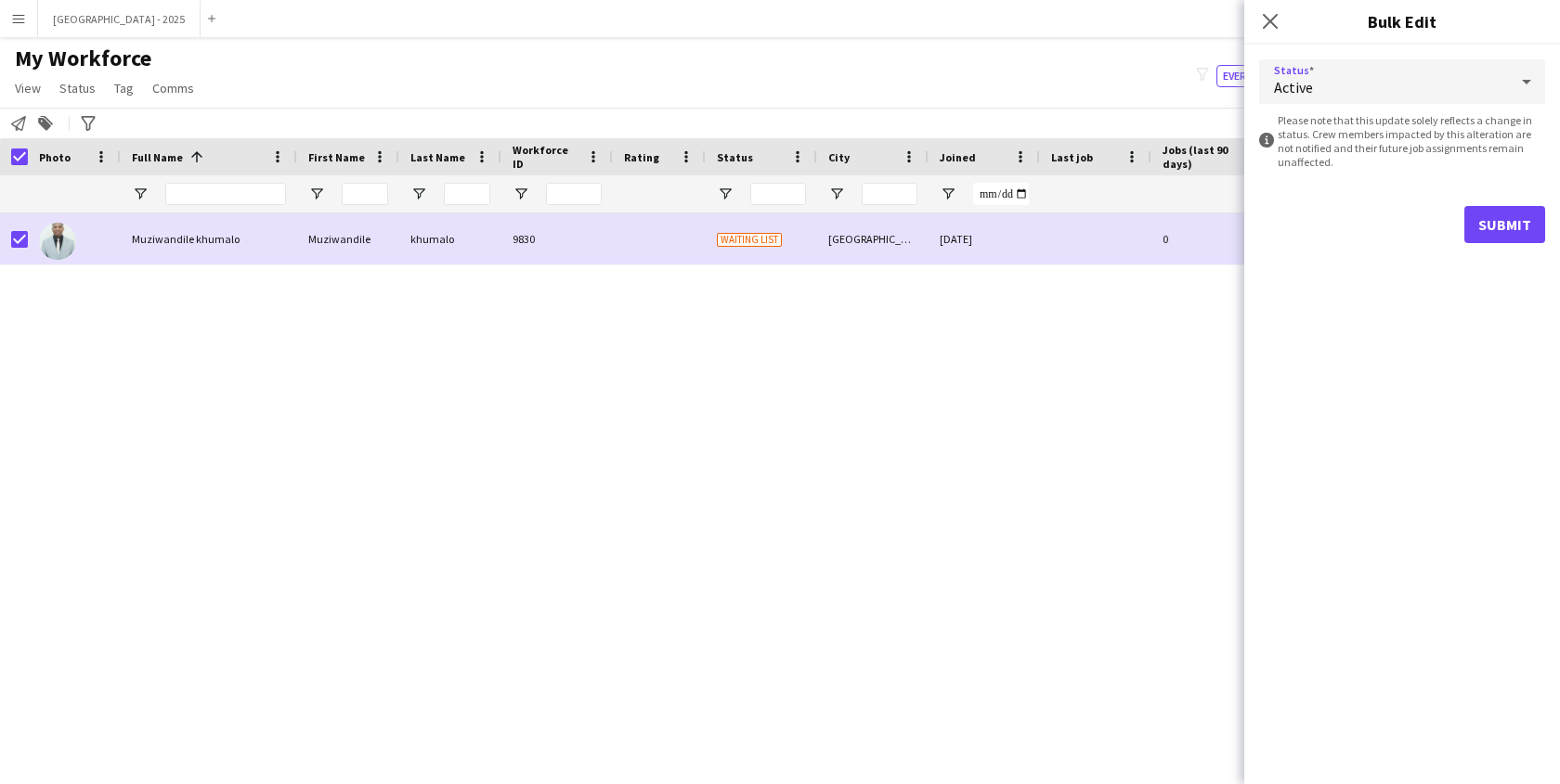
click at [1497, 194] on form "Status Active information-circle Please note that this update solely reflects a…" at bounding box center [1402, 151] width 286 height 214
click at [1489, 226] on button "Submit" at bounding box center [1506, 224] width 81 height 38
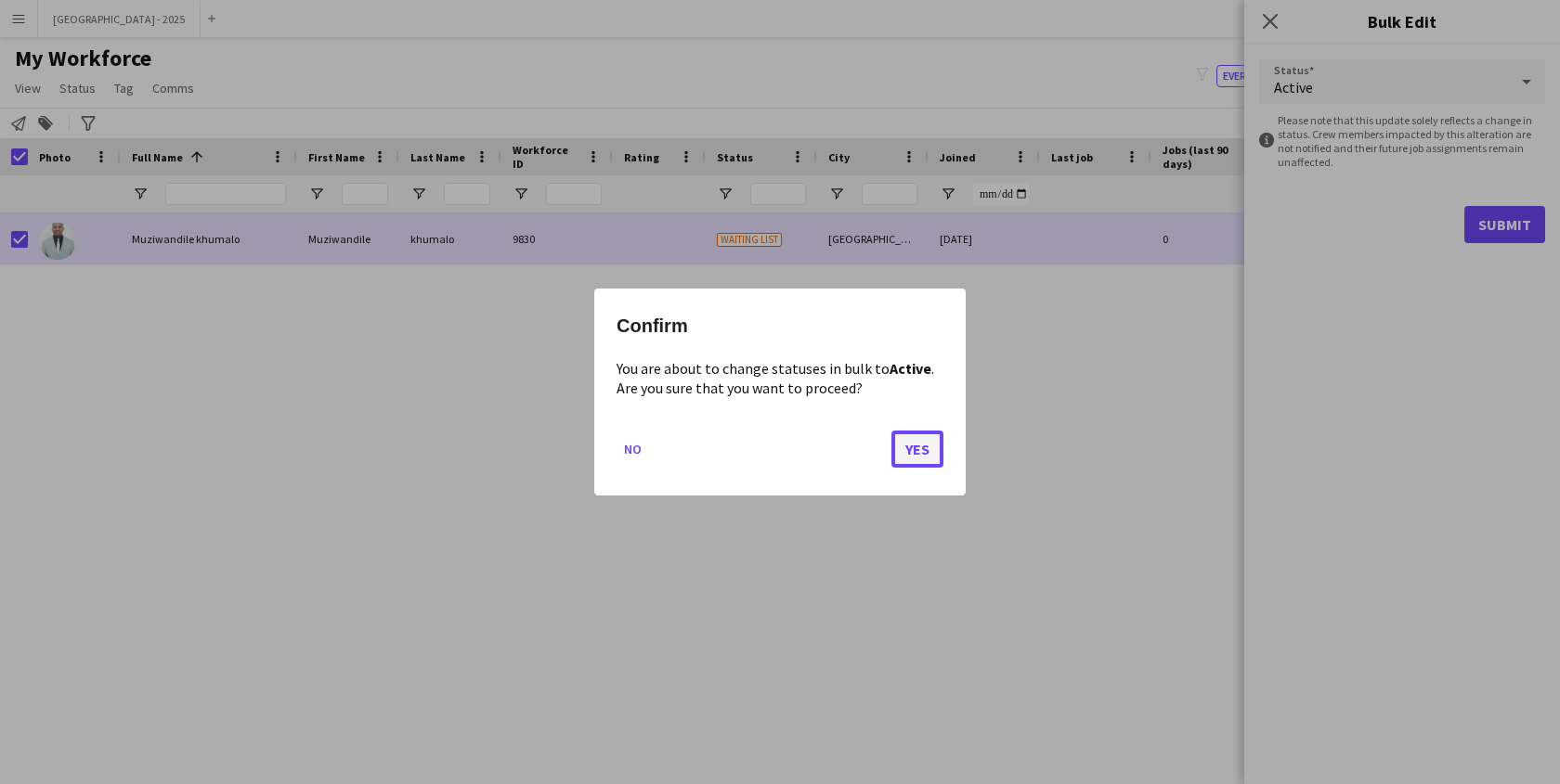
click at [916, 448] on button "Yes" at bounding box center [917, 450] width 52 height 38
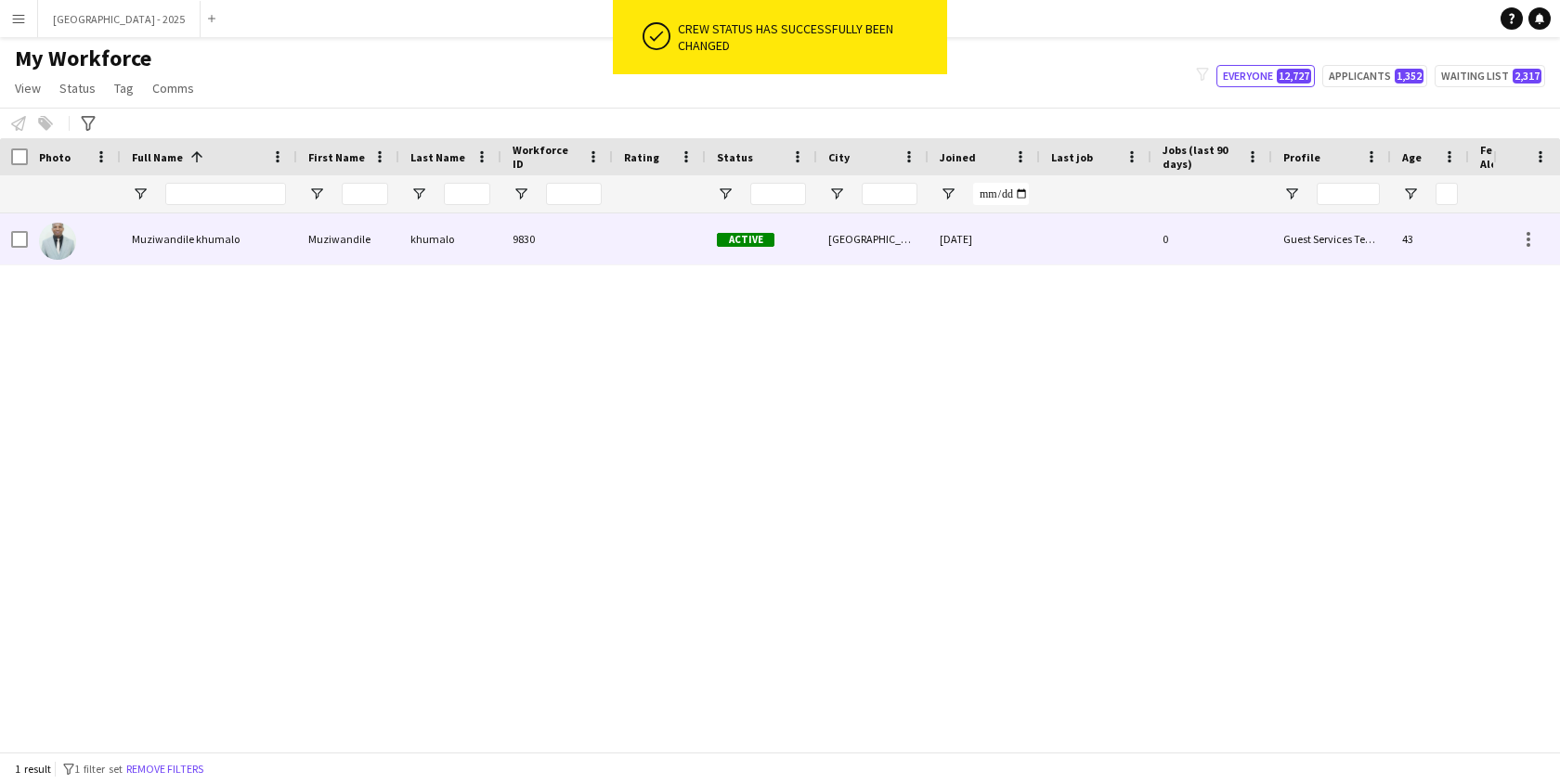
click at [89, 239] on div at bounding box center [74, 239] width 93 height 51
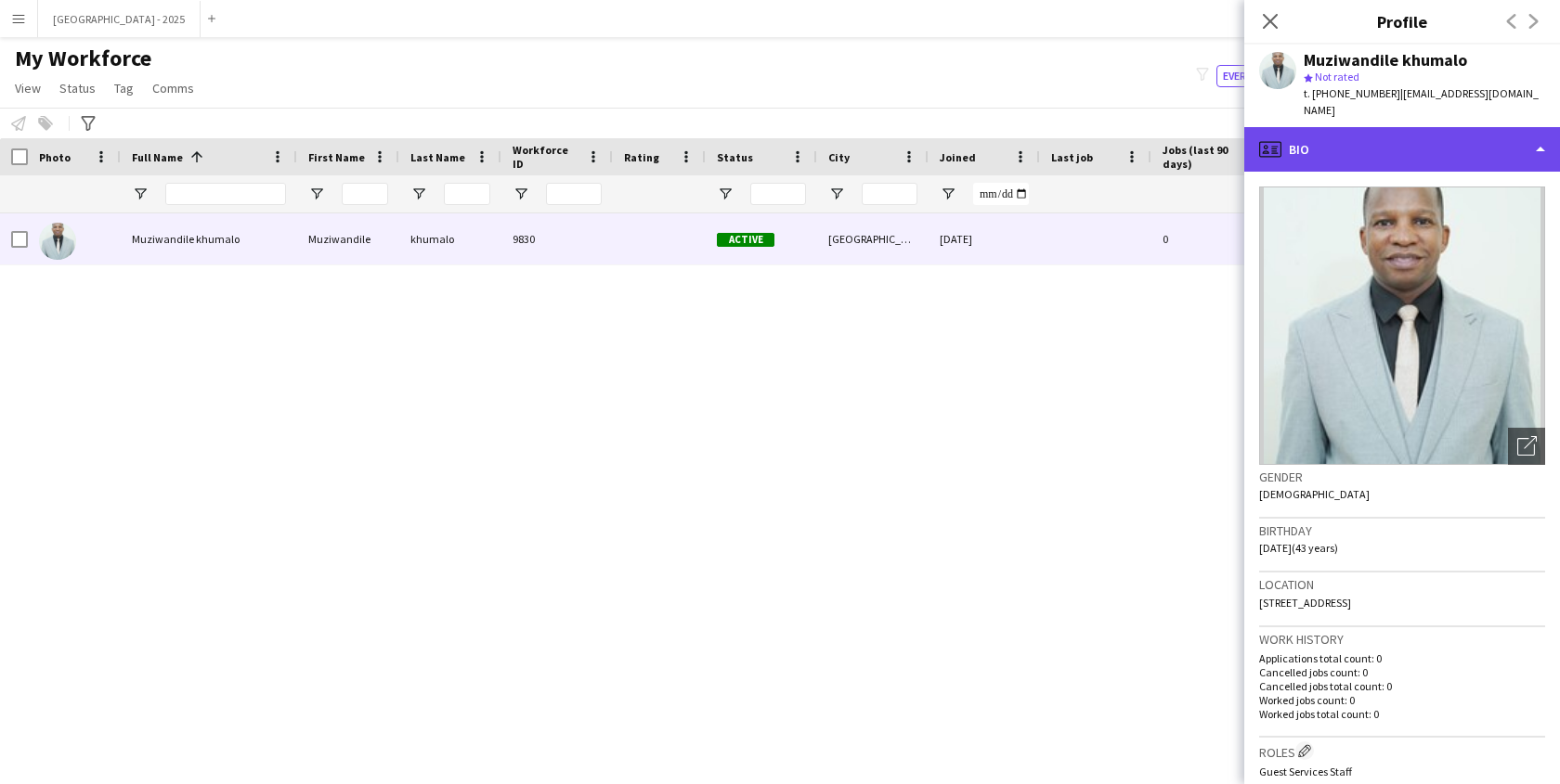
click at [1367, 150] on div "profile Bio" at bounding box center [1402, 149] width 316 height 44
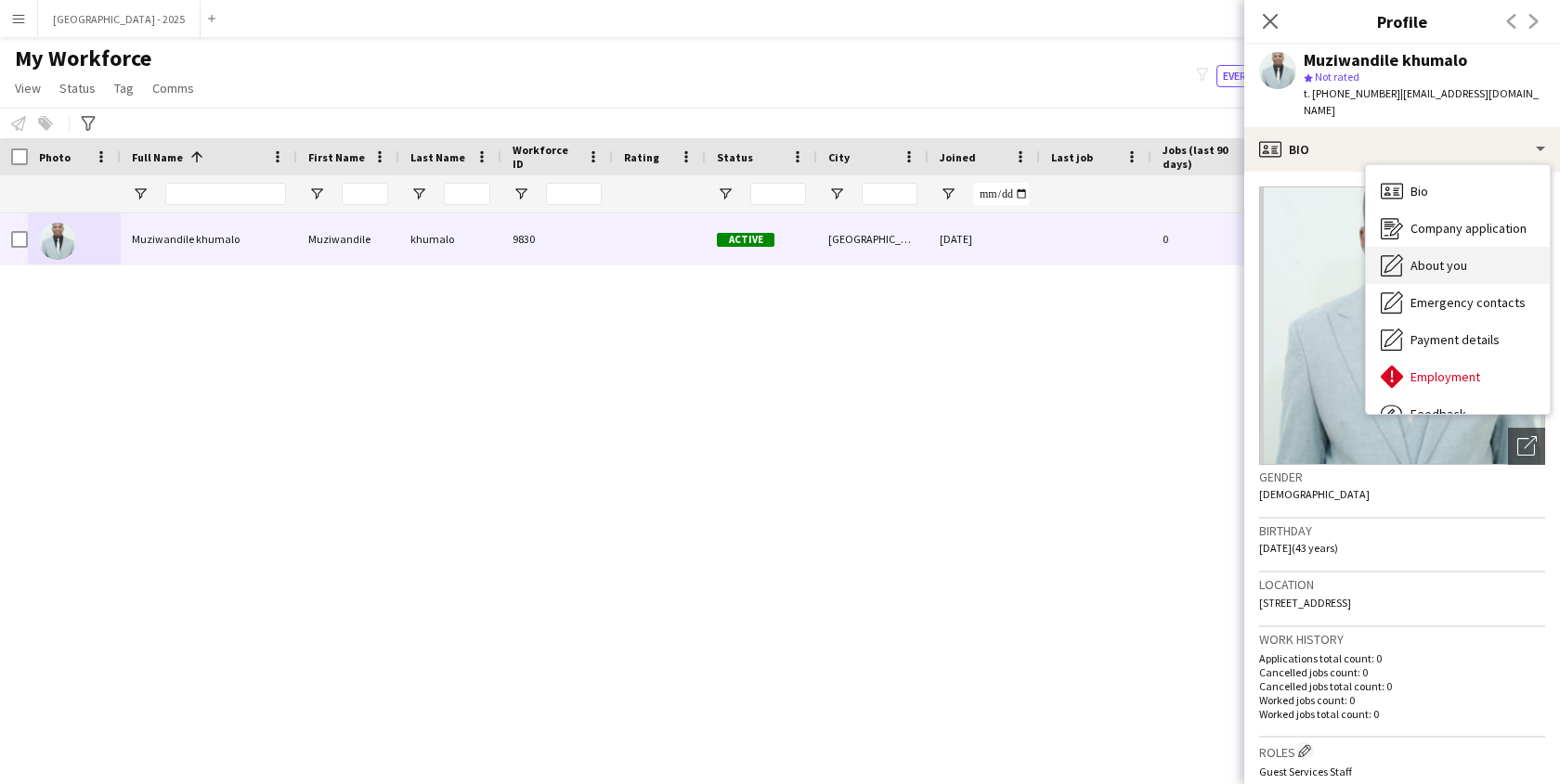
click at [1444, 257] on span "About you" at bounding box center [1438, 265] width 56 height 17
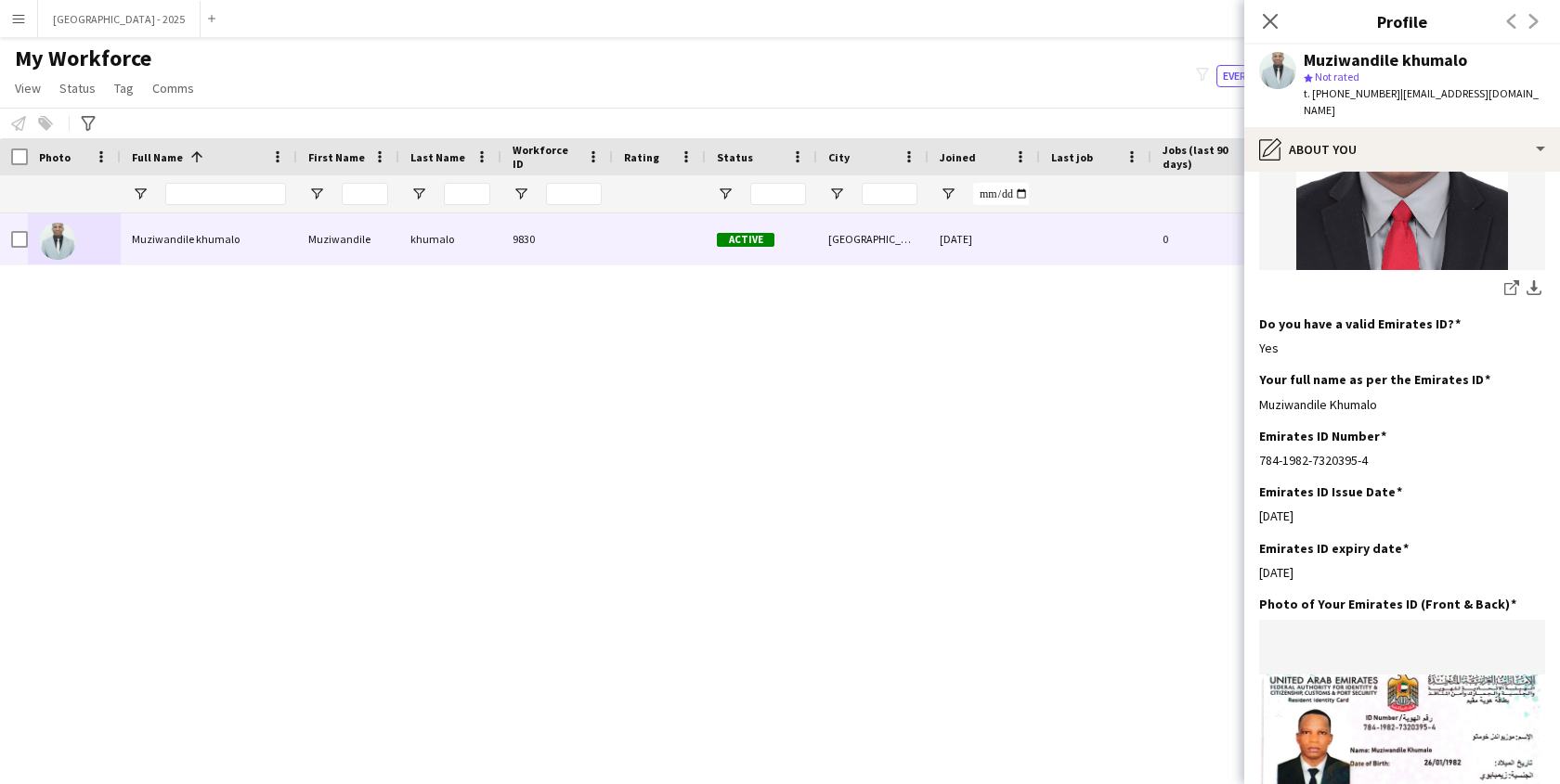
scroll to position [1104, 0]
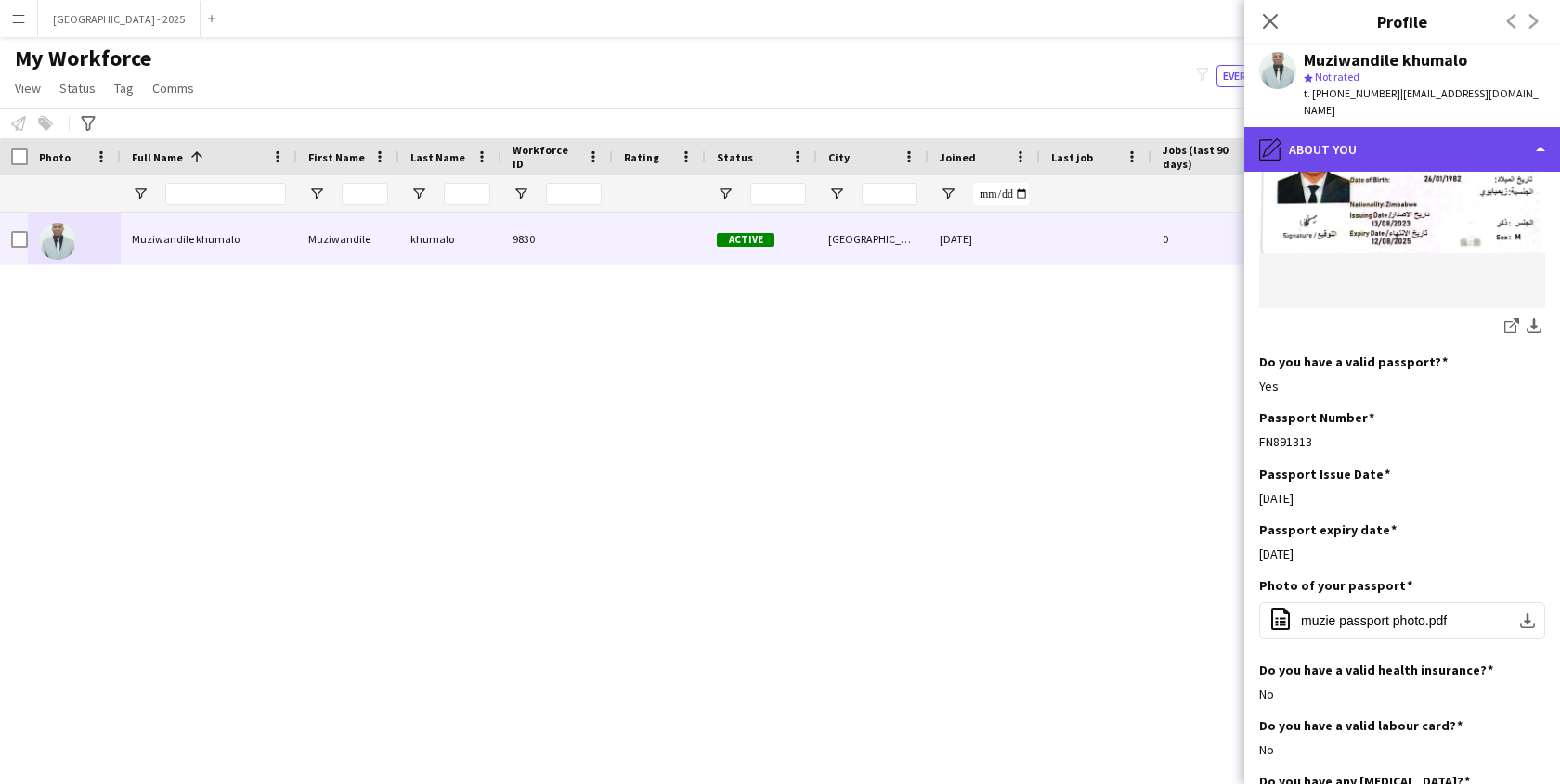
click at [1343, 134] on div "pencil4 About you" at bounding box center [1402, 149] width 316 height 44
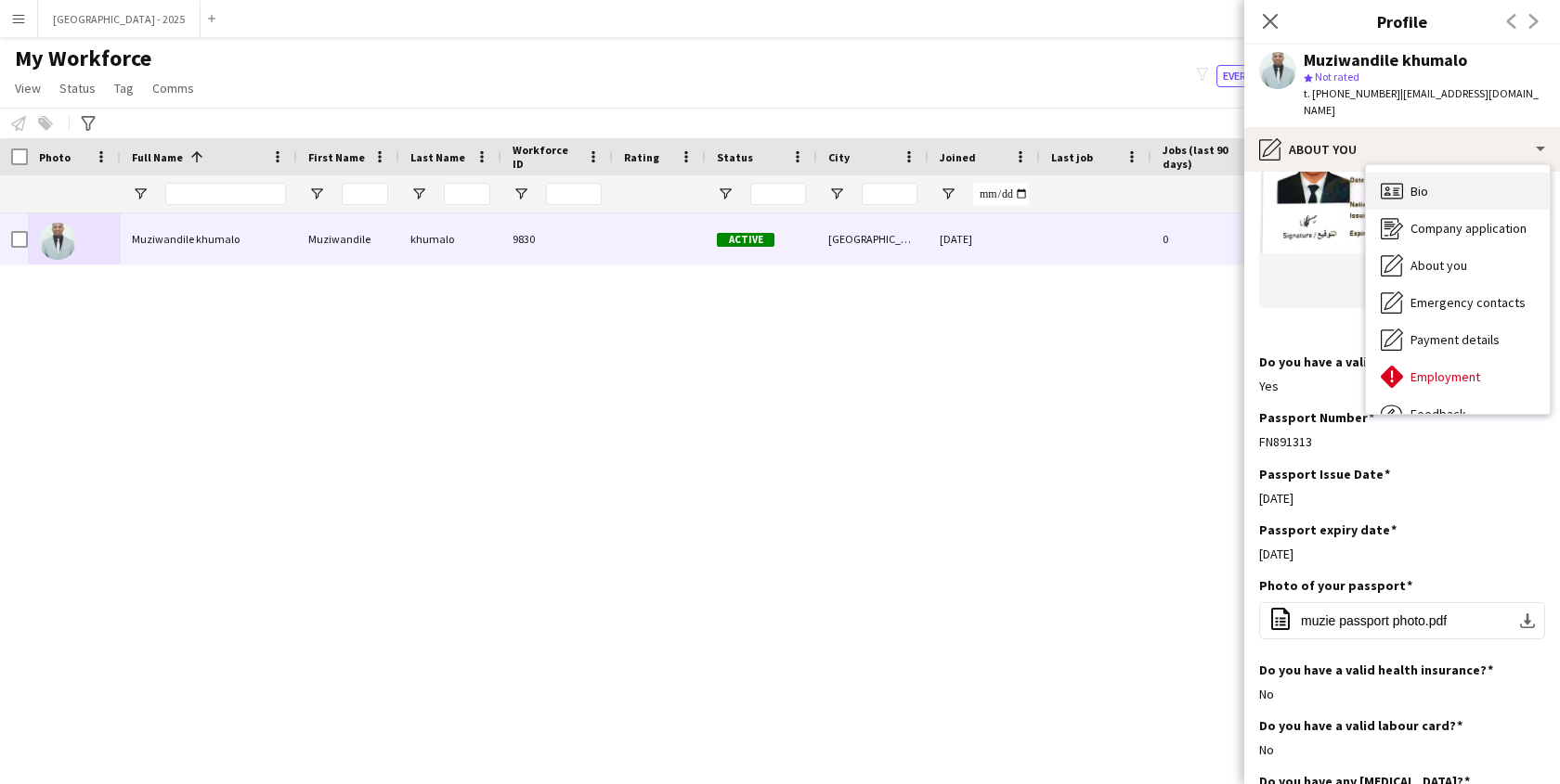
click at [1407, 173] on div "Bio Bio" at bounding box center [1458, 192] width 184 height 38
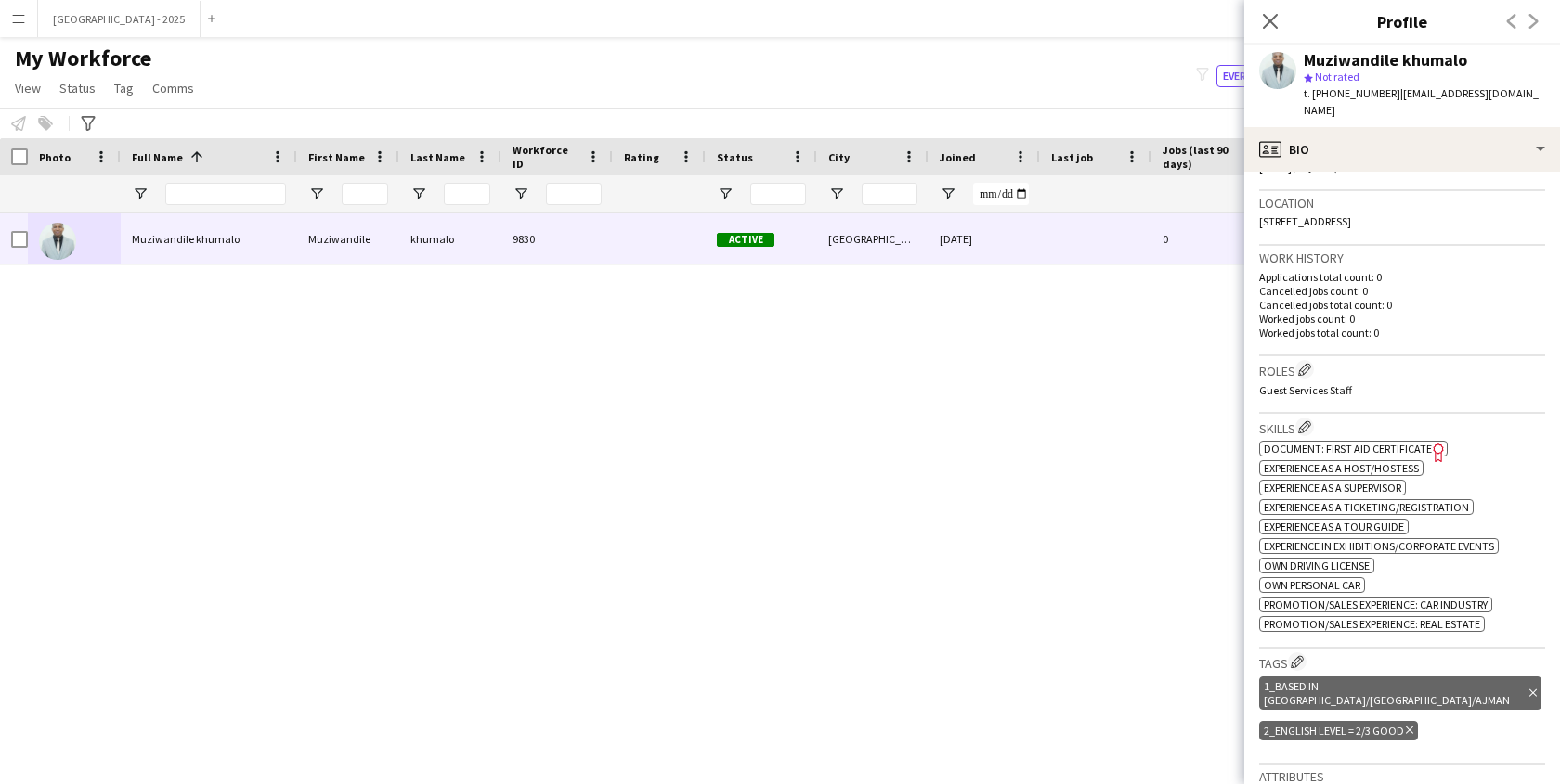
scroll to position [529, 0]
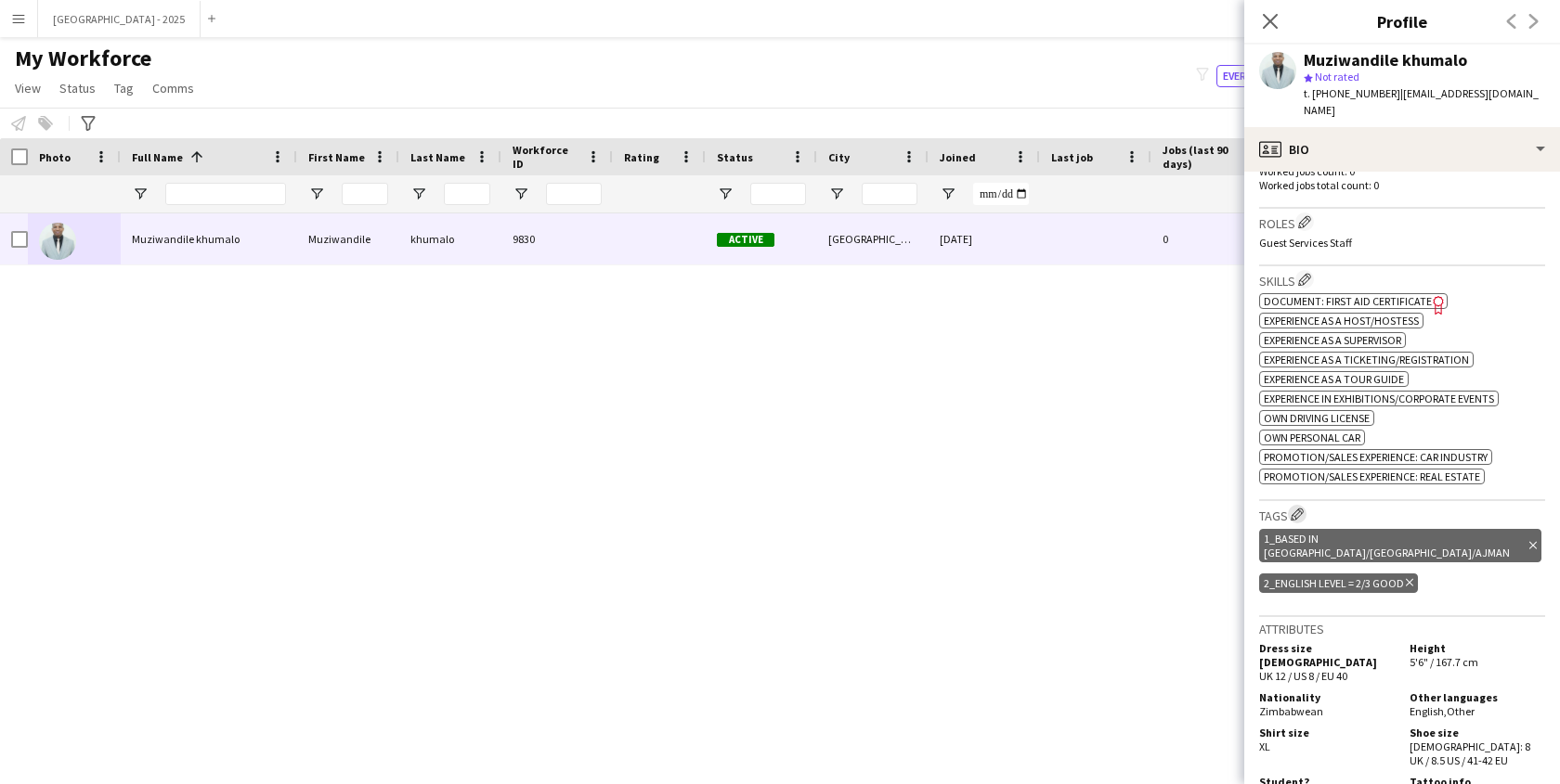
click at [1301, 521] on app-icon "Edit crew company tags" at bounding box center [1297, 514] width 13 height 13
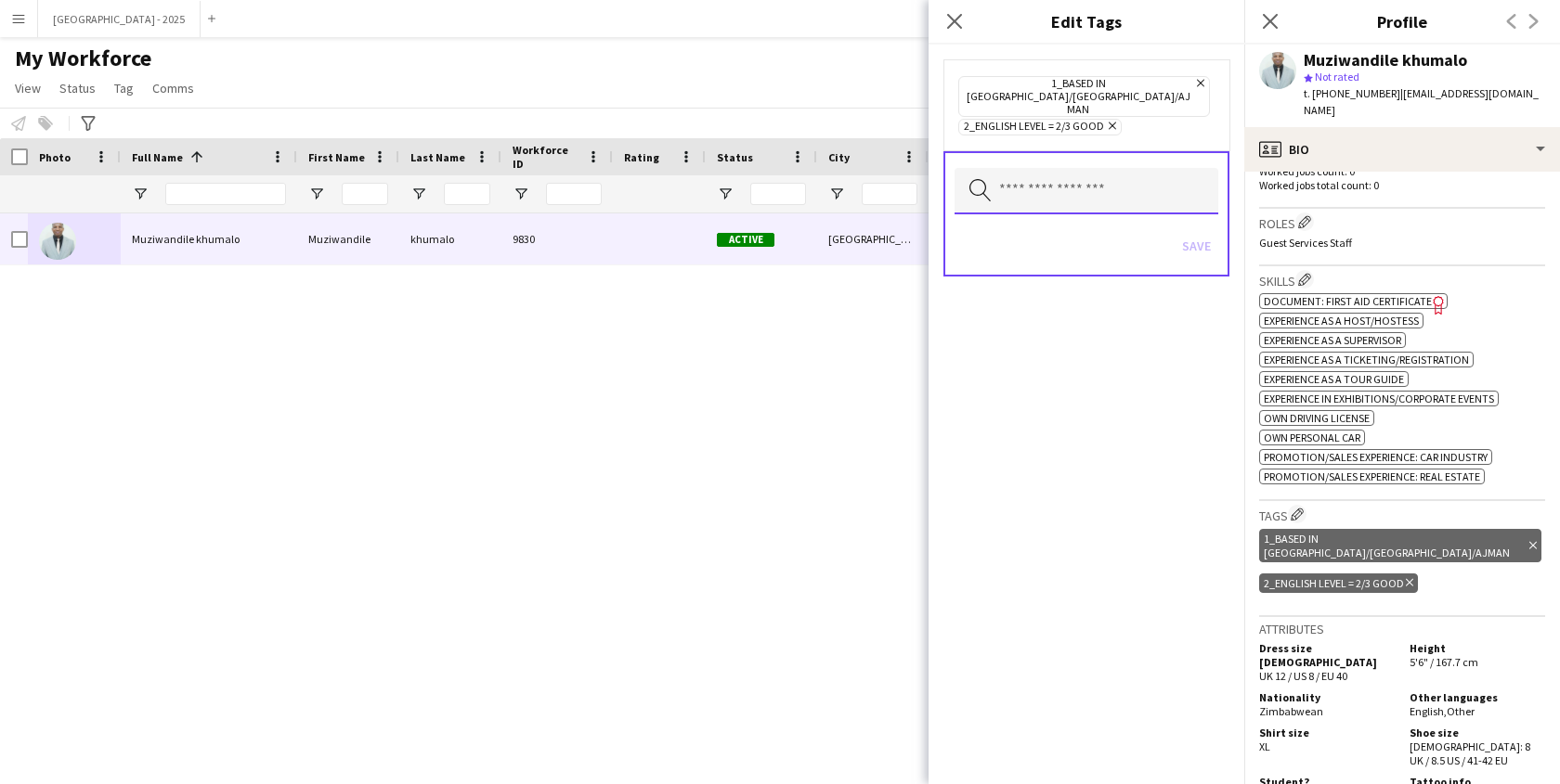
click at [1044, 177] on input "text" at bounding box center [1086, 191] width 264 height 46
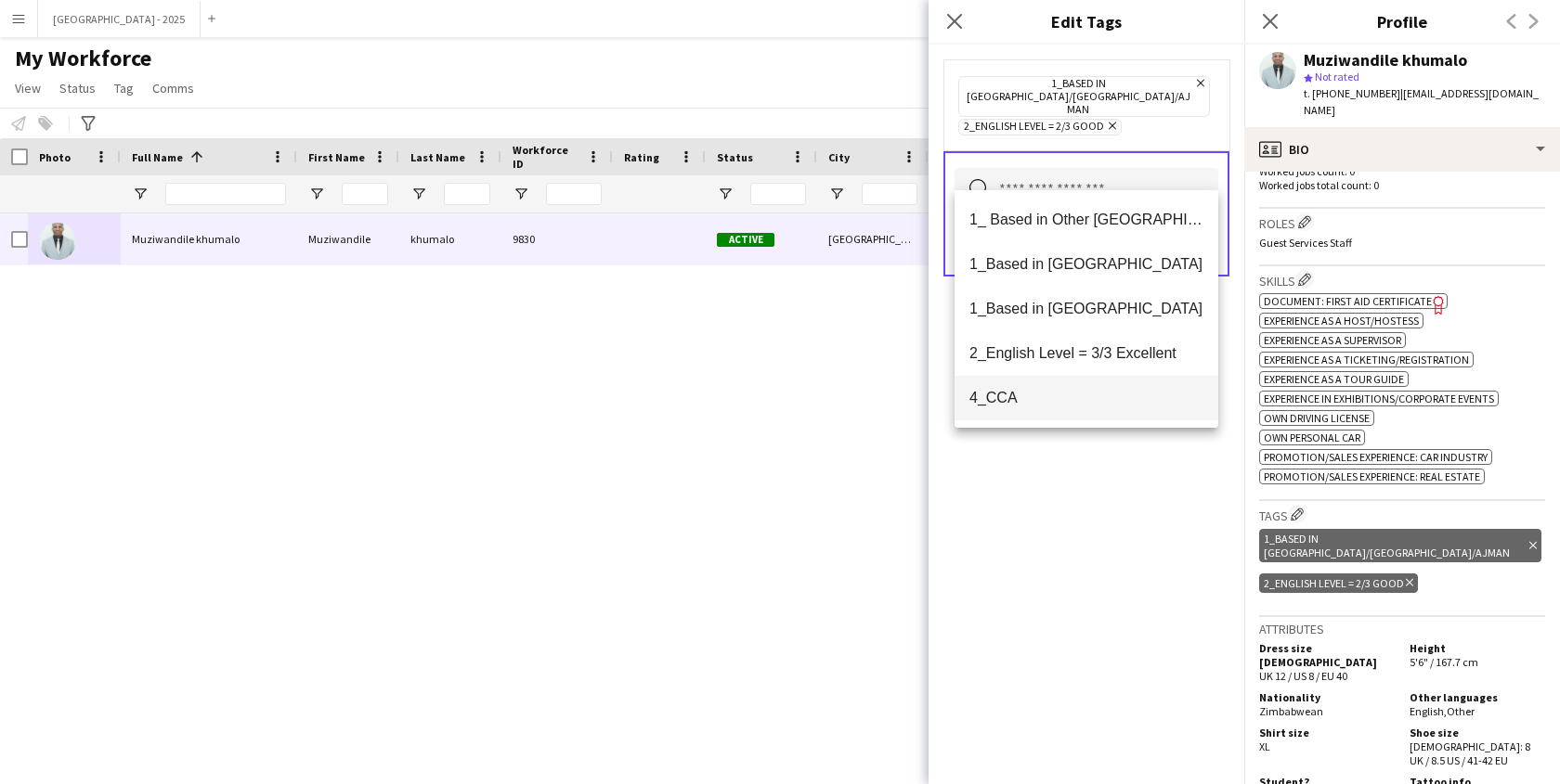
click at [1040, 410] on mat-option "4_CCA" at bounding box center [1086, 397] width 264 height 44
click at [1085, 491] on div "1_Based in [GEOGRAPHIC_DATA]/[GEOGRAPHIC_DATA]/Ajman Remove 2_English Level = 2…" at bounding box center [1086, 414] width 316 height 740
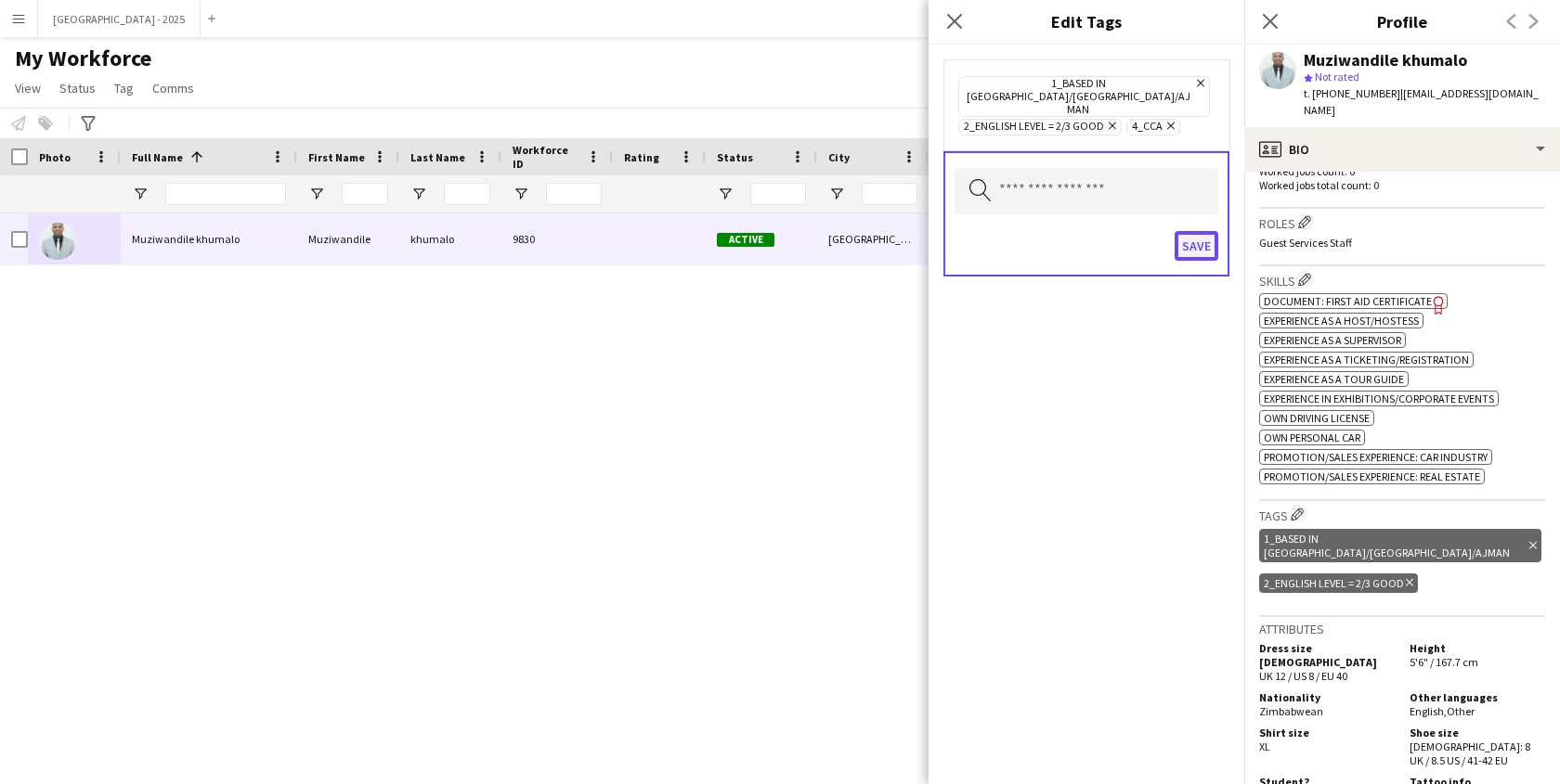
click at [1193, 231] on button "Save" at bounding box center [1197, 246] width 44 height 30
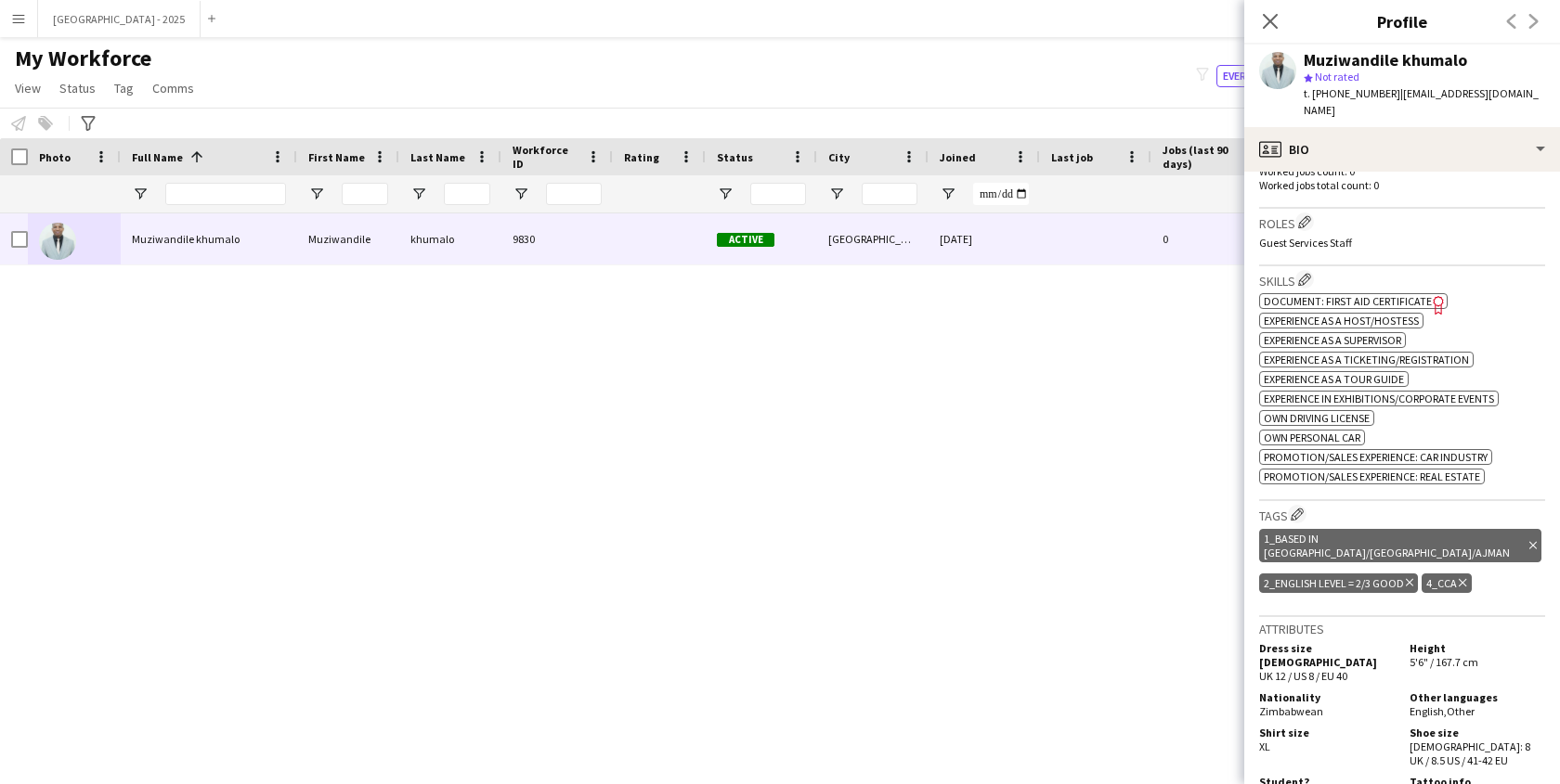
scroll to position [0, 0]
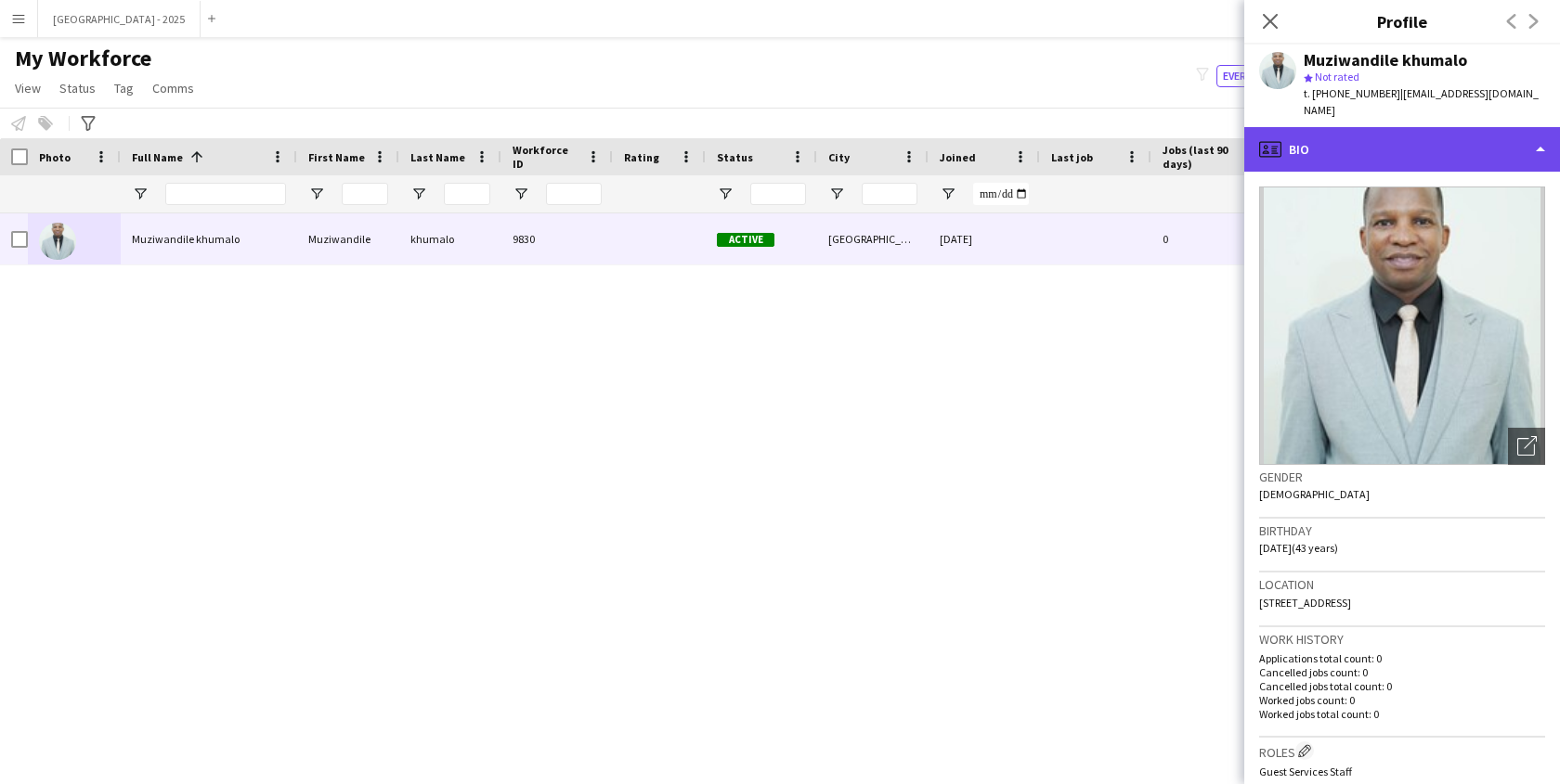
click at [1402, 128] on div "profile Bio" at bounding box center [1402, 149] width 316 height 44
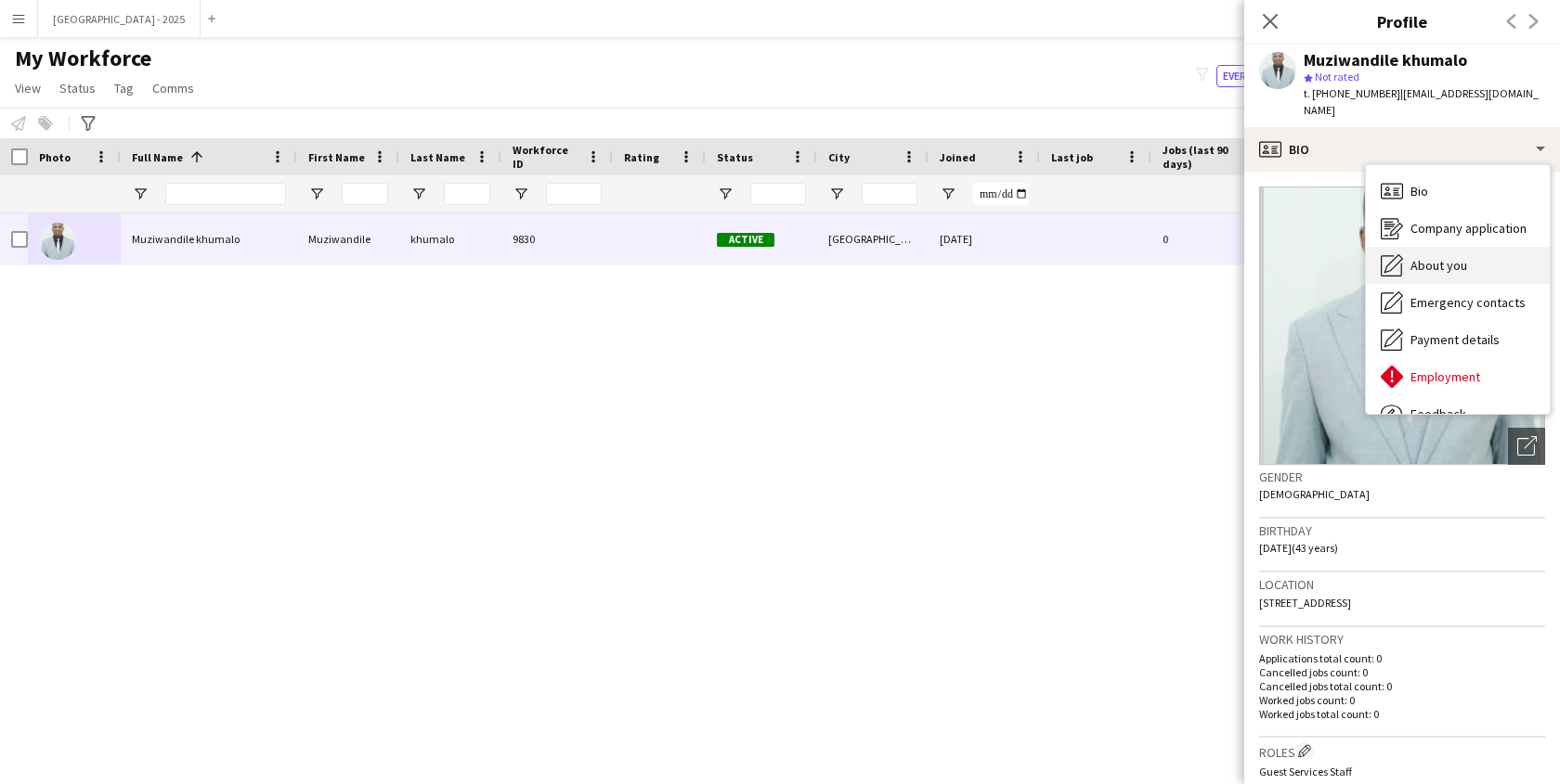
click at [1447, 264] on div "About you About you" at bounding box center [1458, 266] width 184 height 38
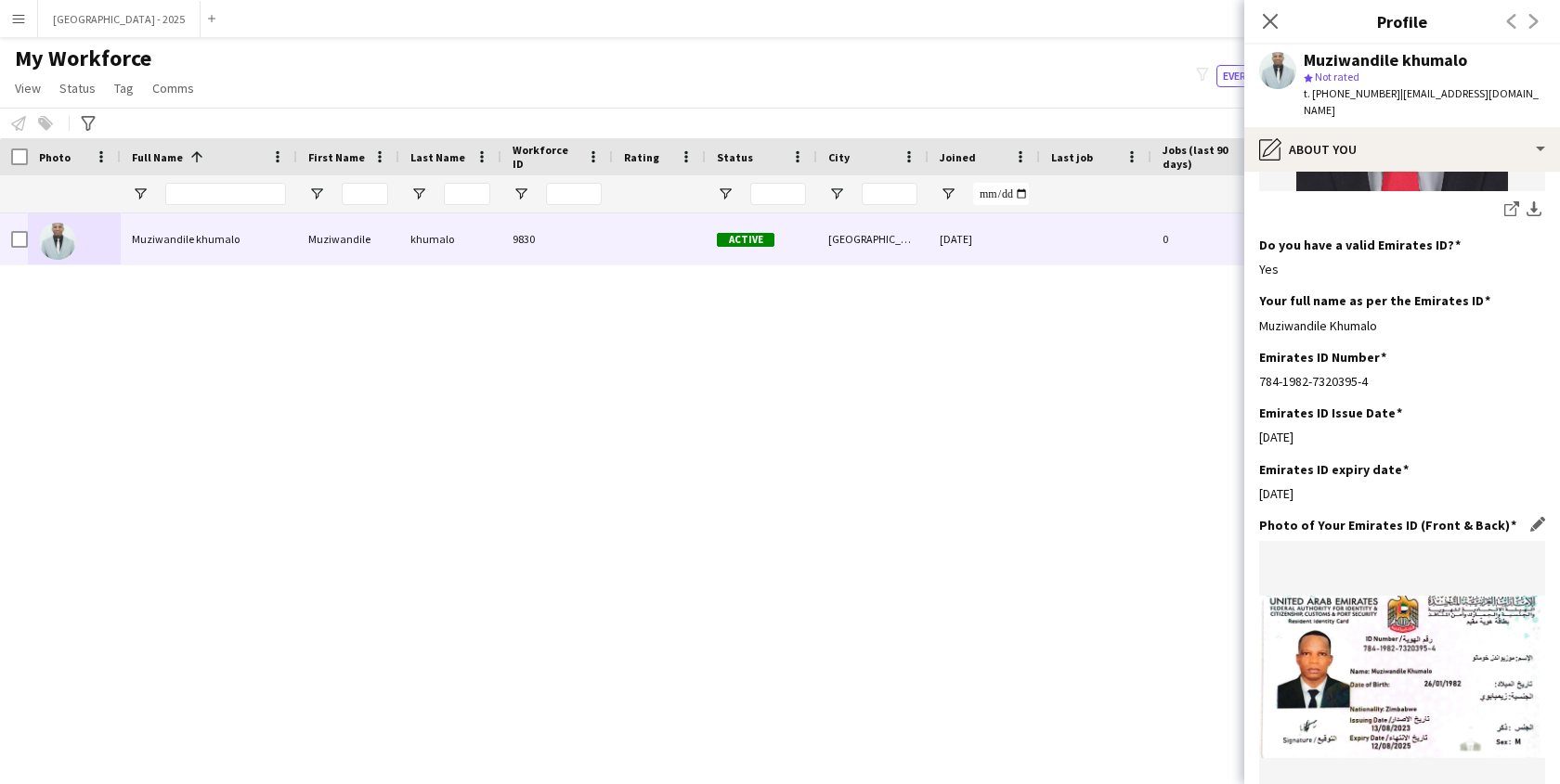
scroll to position [691, 0]
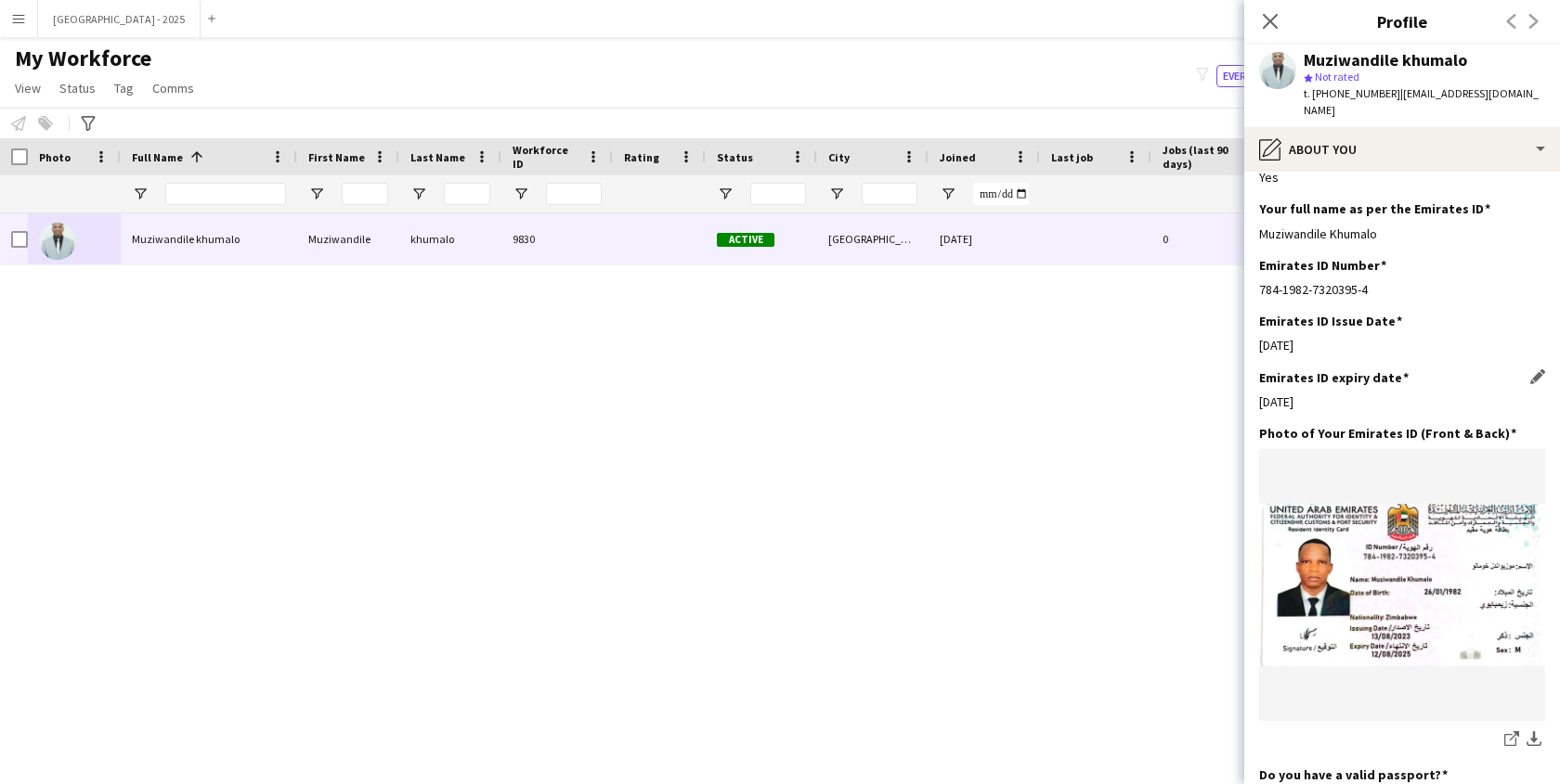
drag, startPoint x: 1270, startPoint y: 390, endPoint x: 1312, endPoint y: 389, distance: 42.0
click at [1296, 393] on div "[DATE]" at bounding box center [1402, 401] width 286 height 17
drag, startPoint x: 1256, startPoint y: 385, endPoint x: 1334, endPoint y: 382, distance: 78.1
click at [1305, 384] on app-section-data-types "Bio Edit this field I am a [DEMOGRAPHIC_DATA] hardworking, and outgoing person …" at bounding box center [1402, 479] width 316 height 613
click at [1325, 393] on div "[DATE]" at bounding box center [1402, 401] width 286 height 17
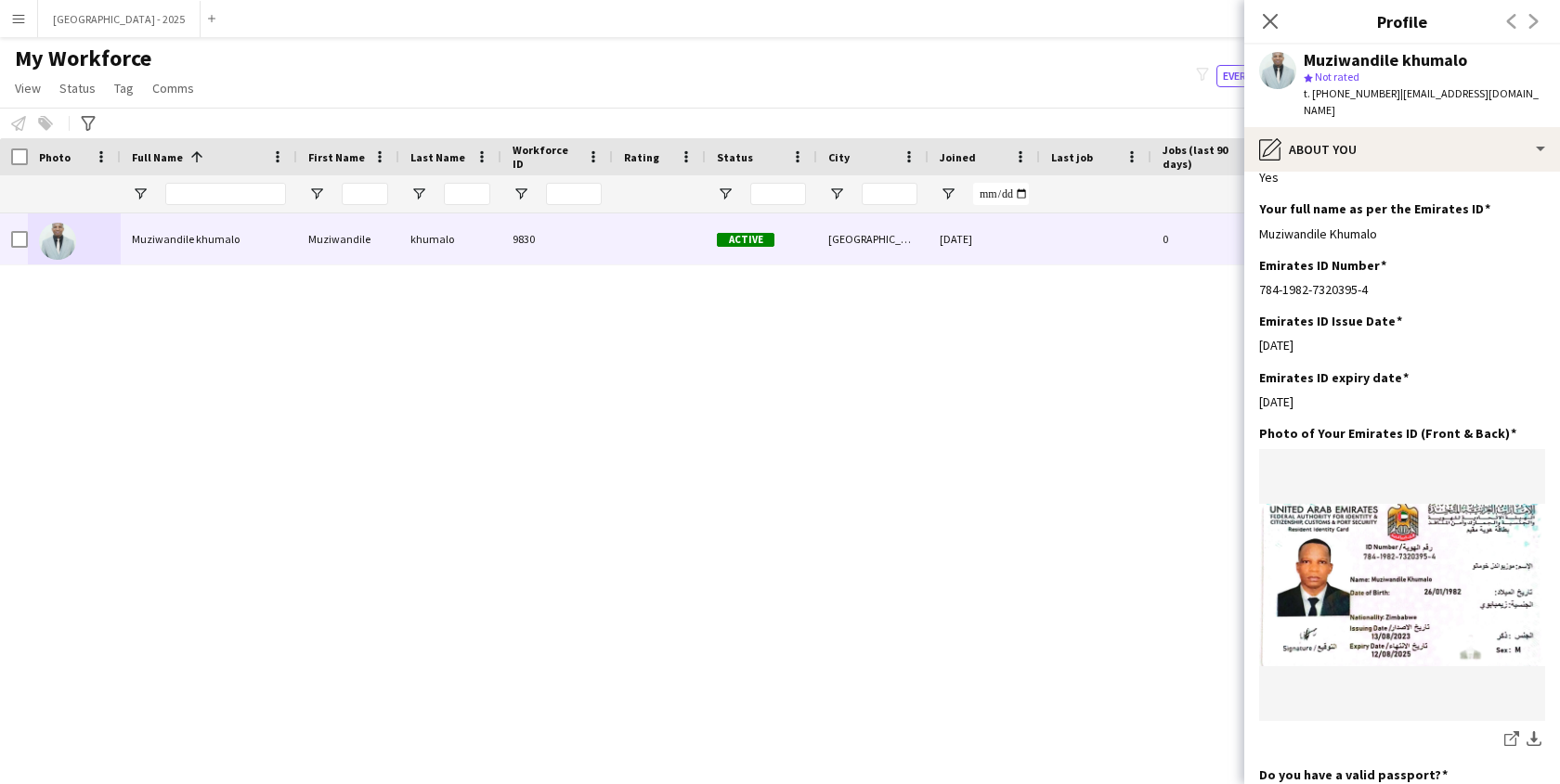
drag, startPoint x: 1323, startPoint y: 380, endPoint x: 1243, endPoint y: 391, distance: 80.8
click at [1244, 391] on app-section-data-types "Bio Edit this field I am a [DEMOGRAPHIC_DATA] hardworking, and outgoing person …" at bounding box center [1402, 479] width 316 height 613
click at [1264, 393] on div "[DATE]" at bounding box center [1402, 401] width 286 height 17
drag, startPoint x: 1269, startPoint y: 389, endPoint x: 1347, endPoint y: 380, distance: 78.5
click at [1347, 393] on div "[DATE]" at bounding box center [1402, 401] width 286 height 17
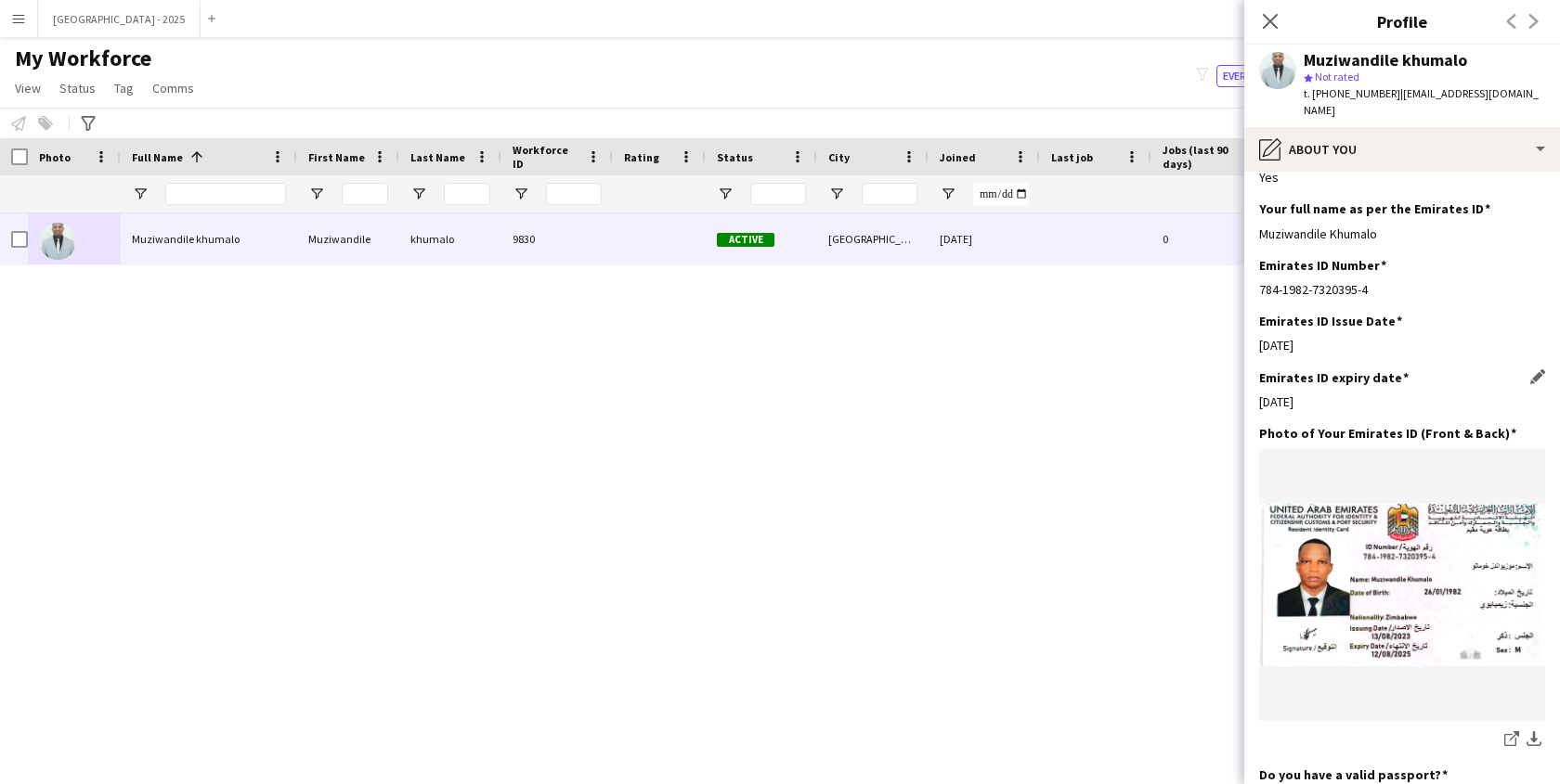
click at [1343, 393] on div "[DATE]" at bounding box center [1402, 401] width 286 height 17
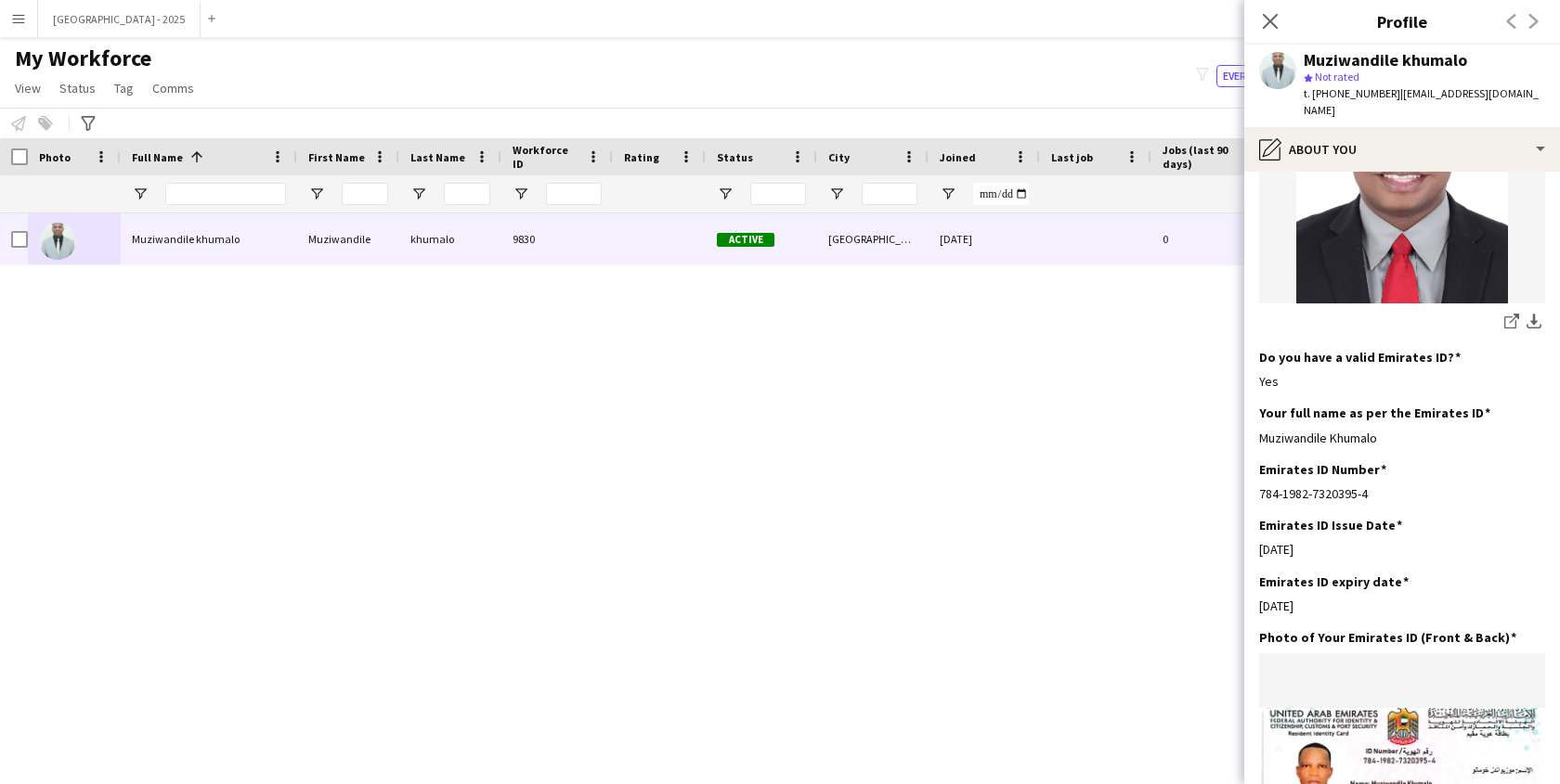
scroll to position [0, 0]
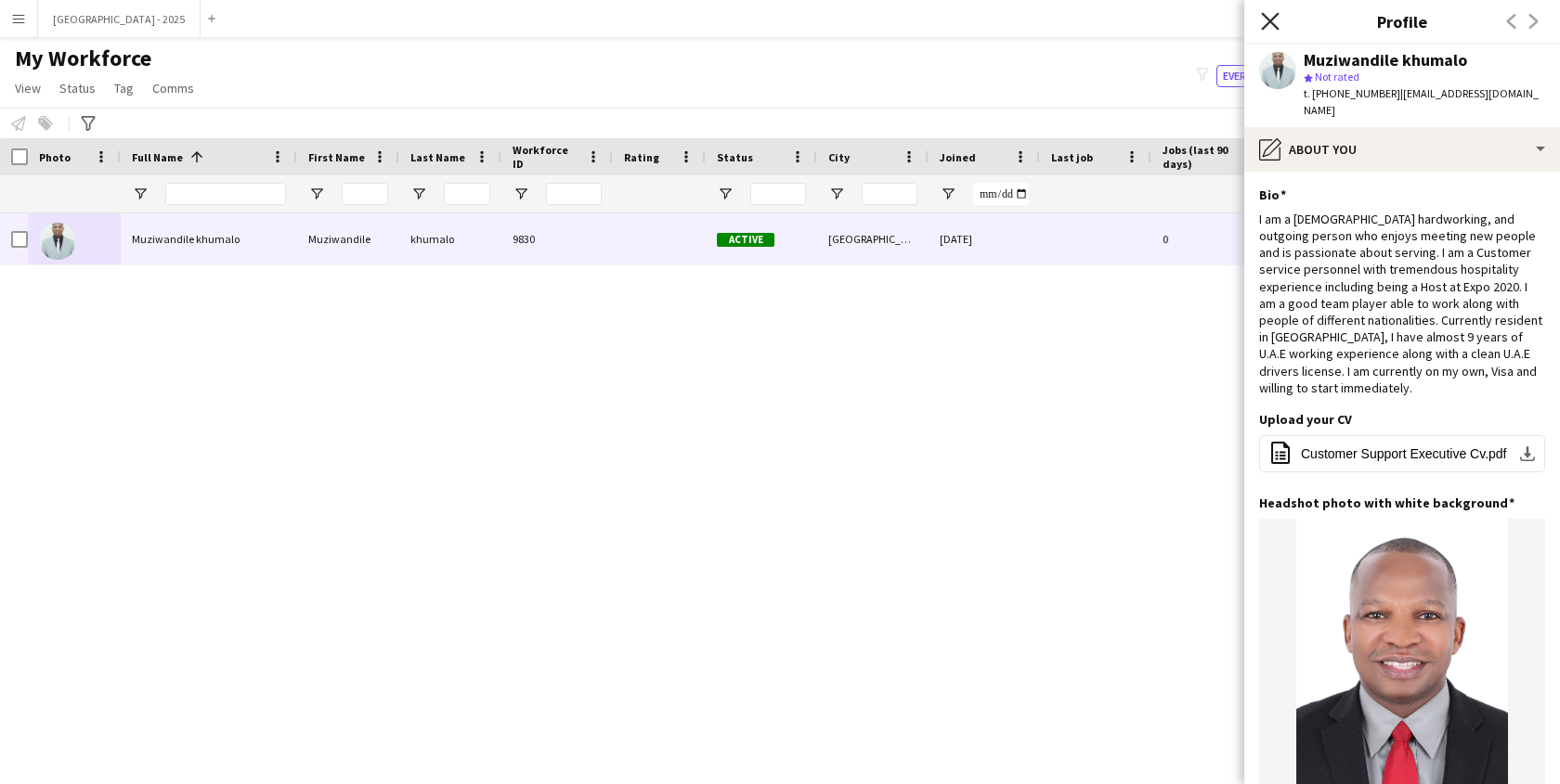
click at [1268, 12] on icon "Close pop-in" at bounding box center [1270, 21] width 18 height 18
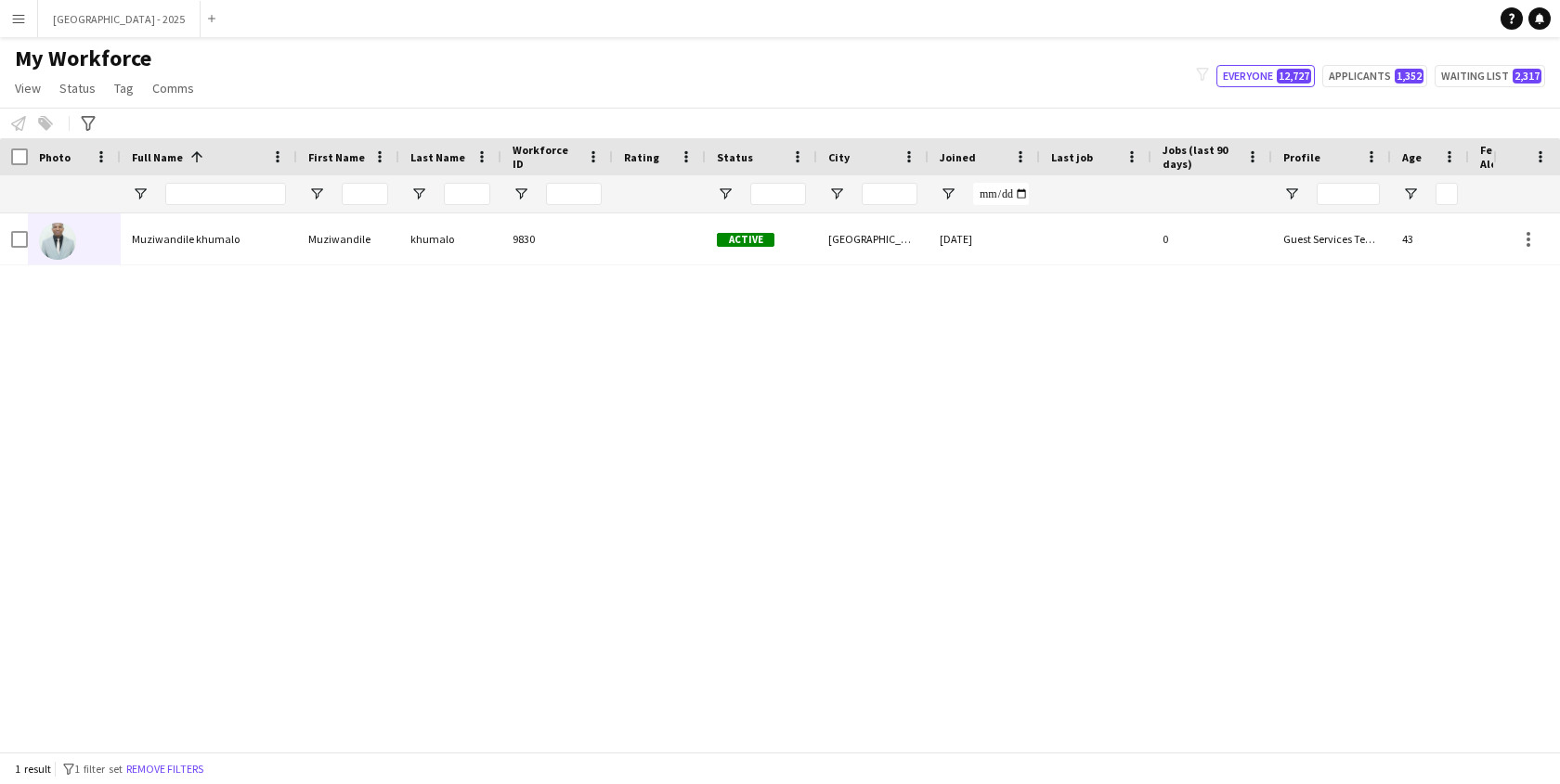
click at [185, 772] on button "Remove filters" at bounding box center [164, 769] width 84 height 21
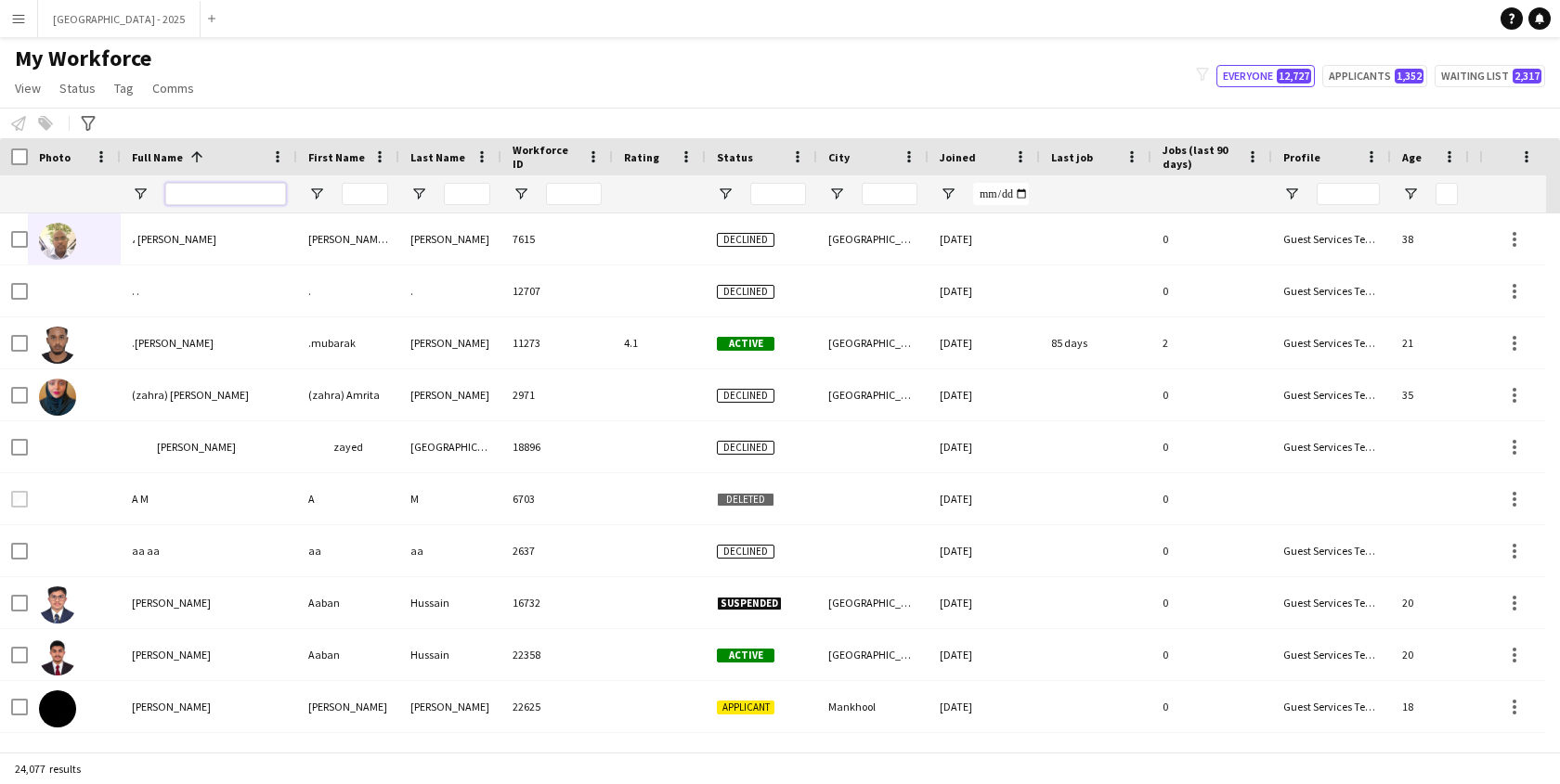
click at [206, 188] on input "Full Name Filter Input" at bounding box center [226, 194] width 121 height 23
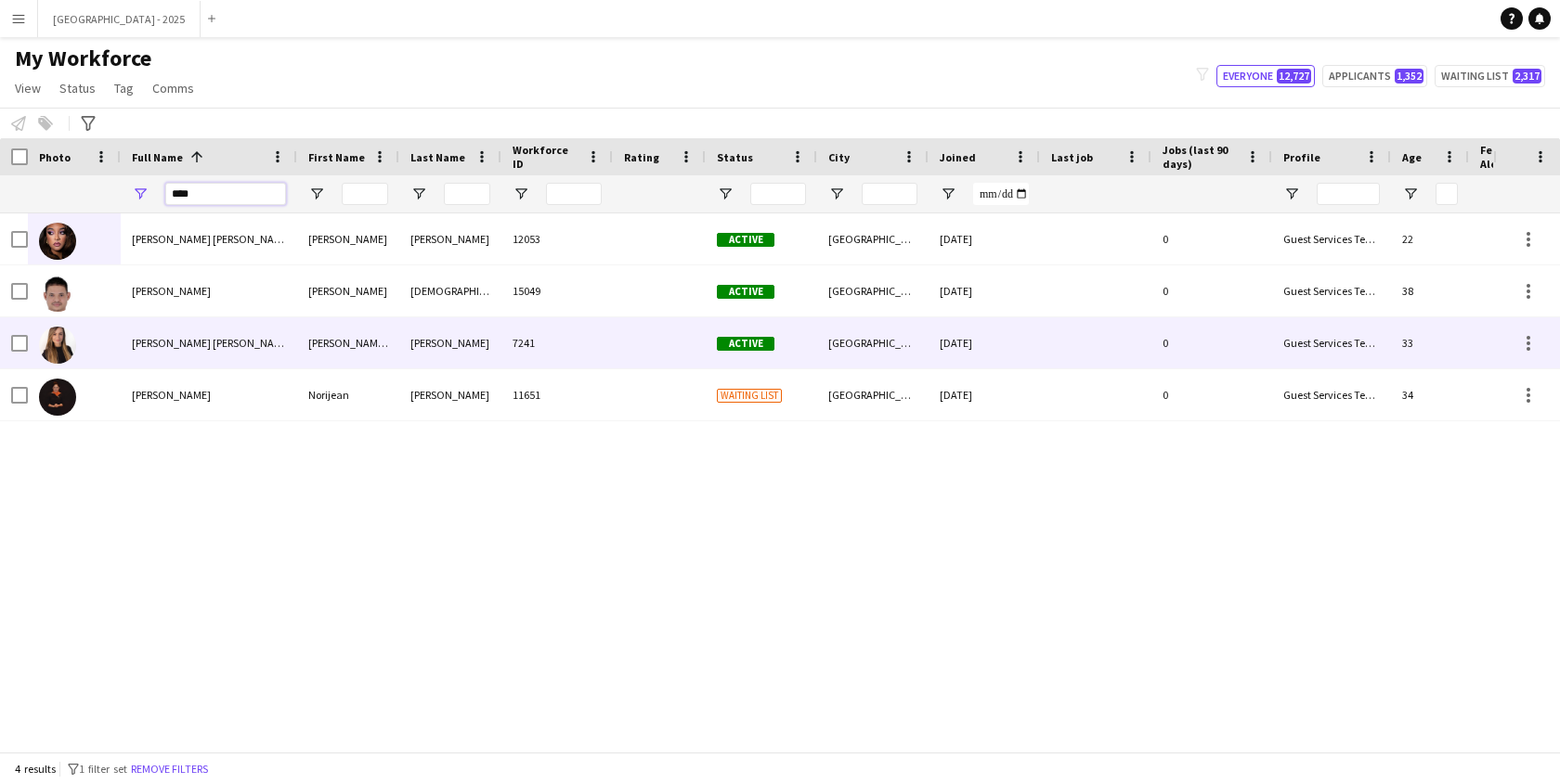
type input "****"
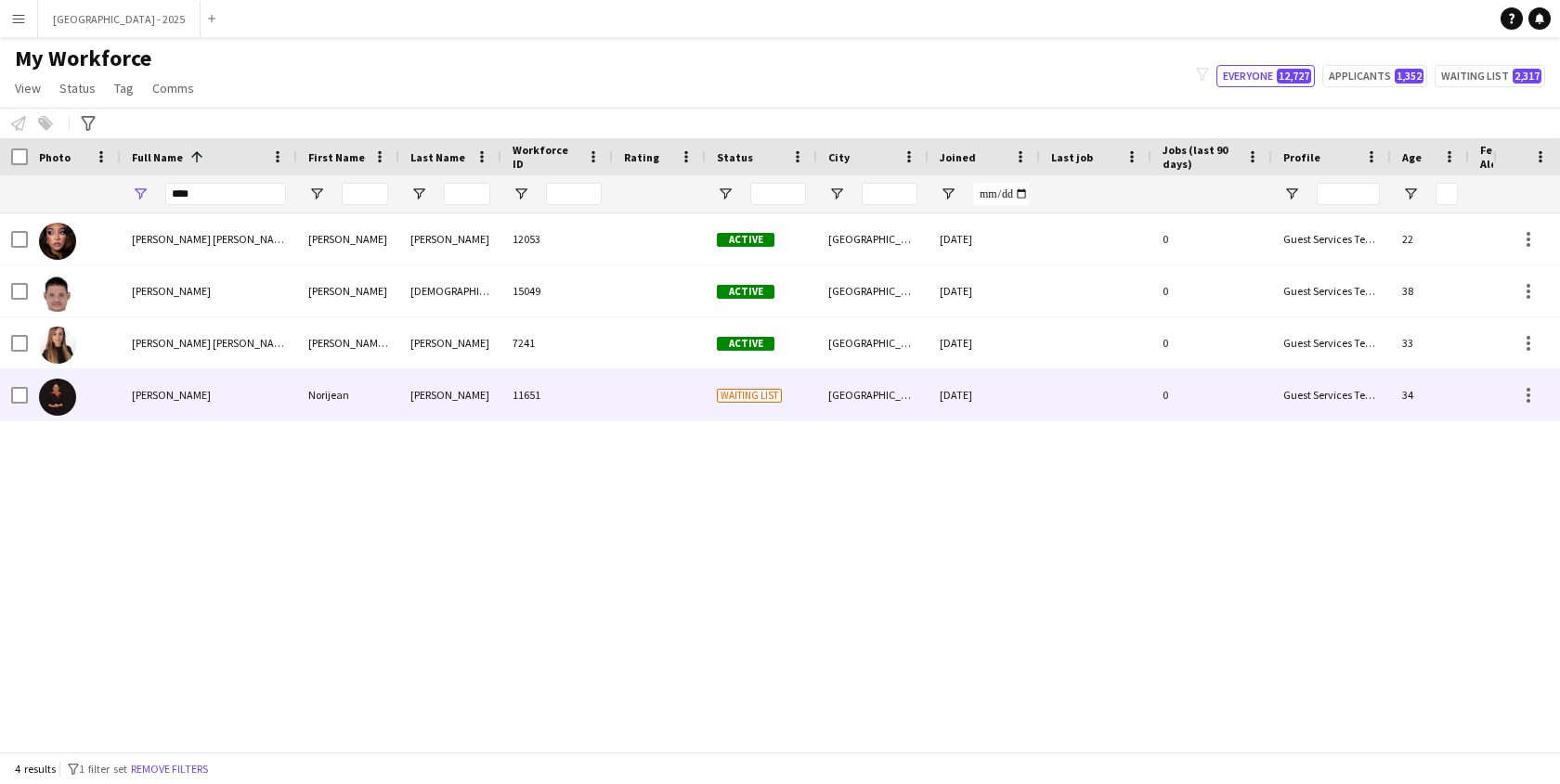
click at [159, 376] on div "[PERSON_NAME]" at bounding box center [209, 395] width 176 height 51
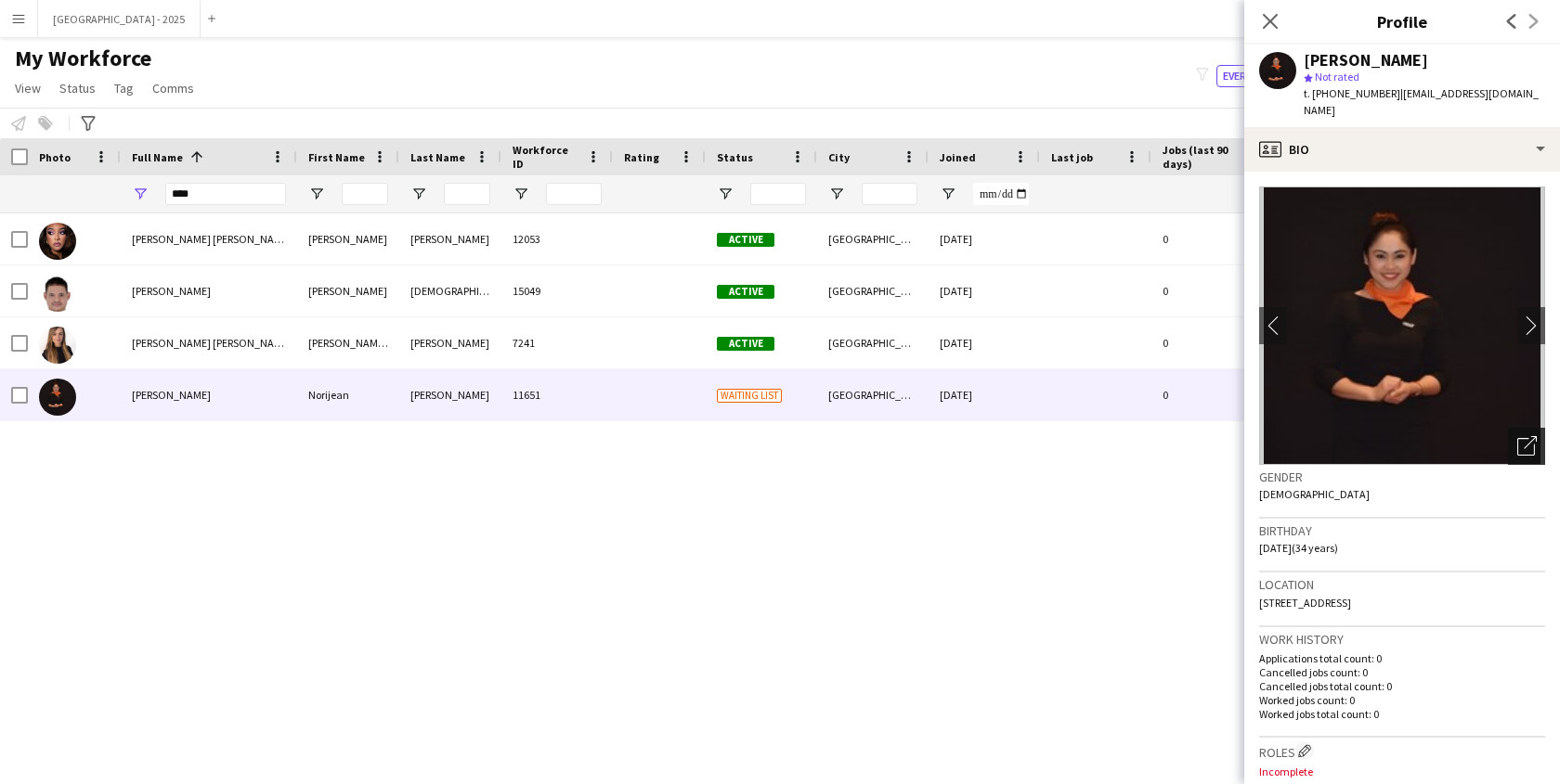
click at [1509, 448] on div "Open photos pop-in" at bounding box center [1527, 447] width 38 height 38
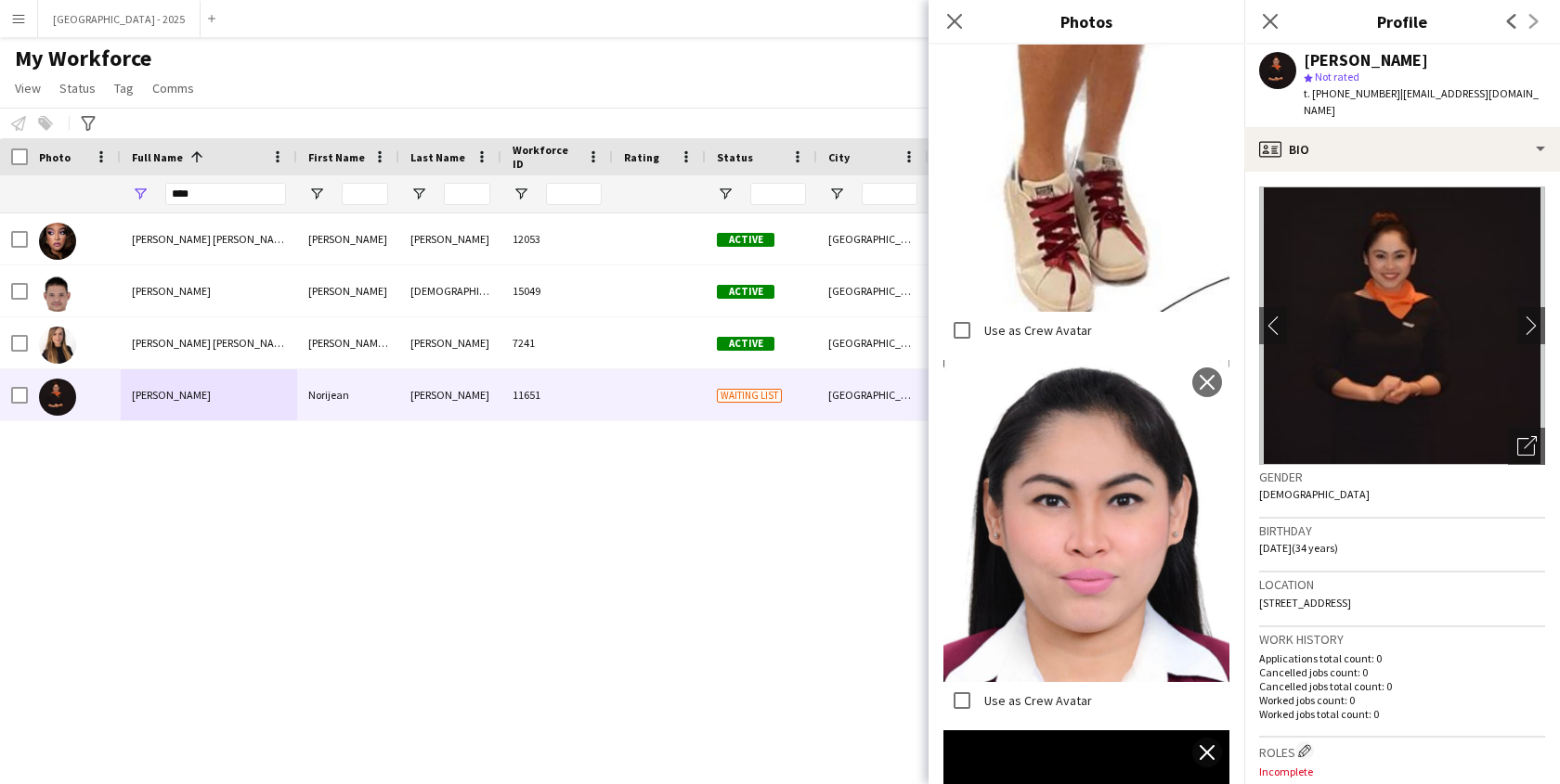
scroll to position [2083, 0]
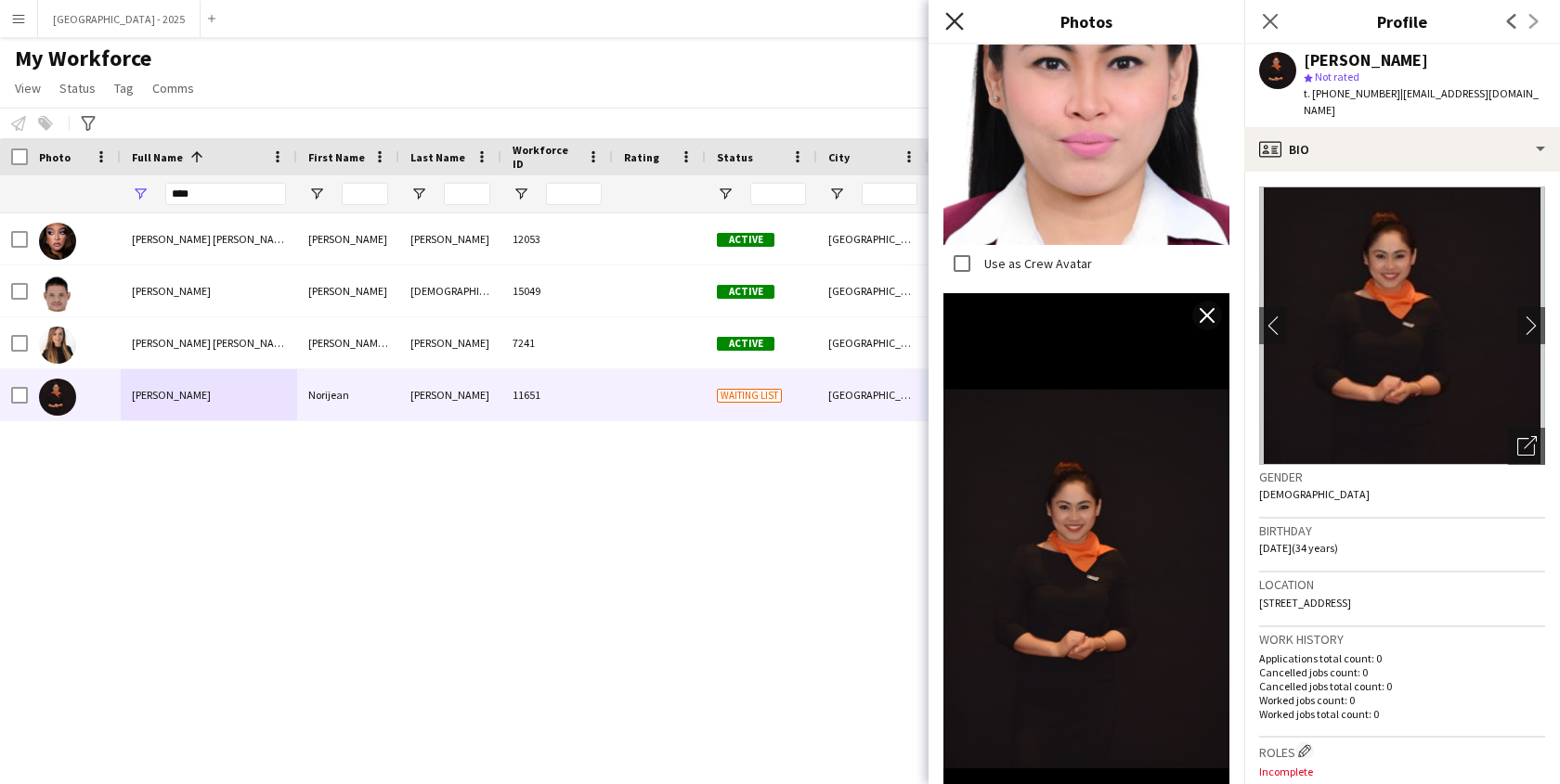
click at [947, 16] on icon "Close pop-in" at bounding box center [955, 21] width 18 height 18
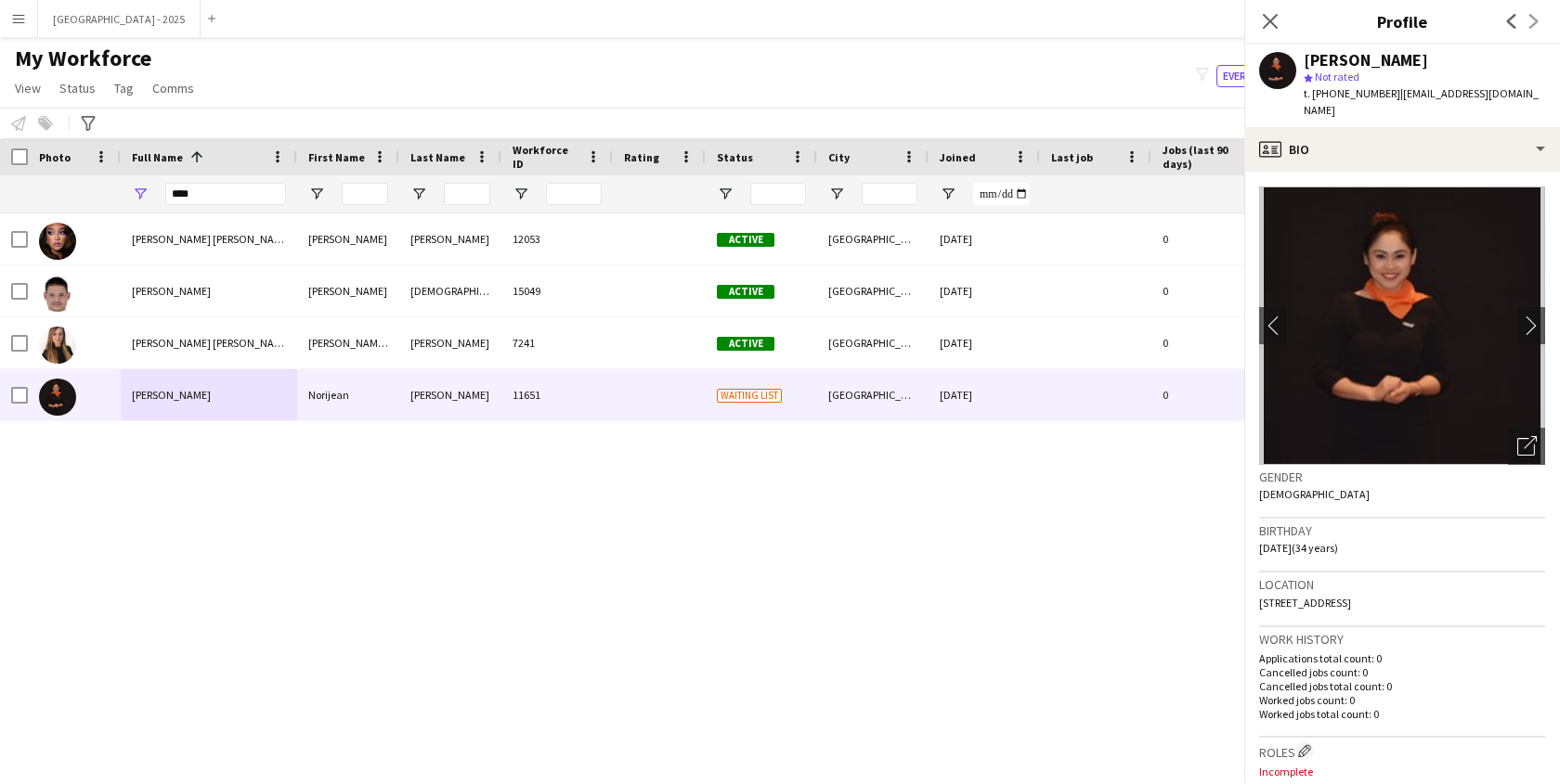
click at [1559, 16] on app-icon "Close pop-in" at bounding box center [1586, 21] width 27 height 27
click at [1264, 24] on icon "Close pop-in" at bounding box center [1270, 21] width 18 height 18
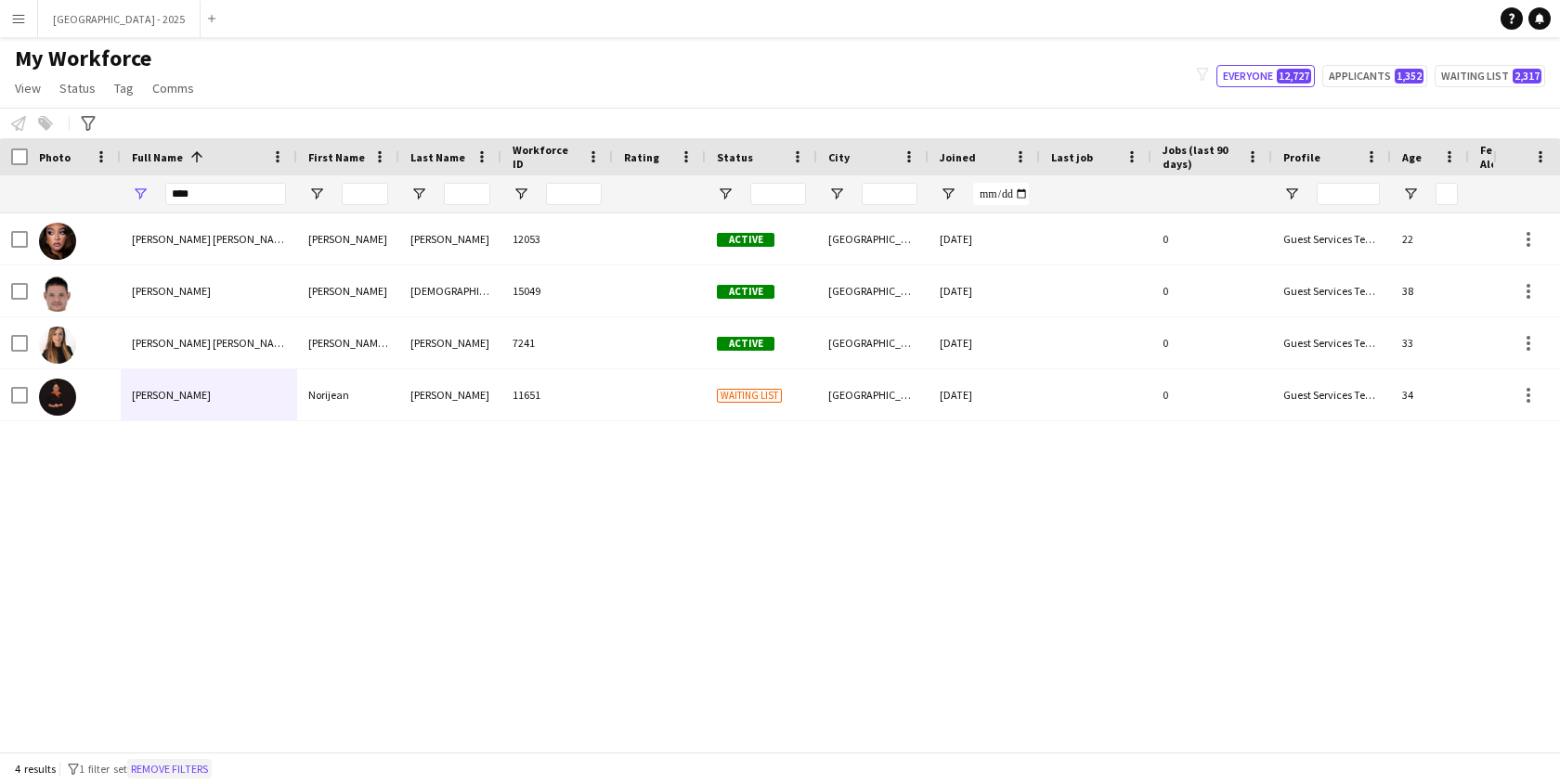
click at [188, 763] on button "Remove filters" at bounding box center [169, 769] width 84 height 21
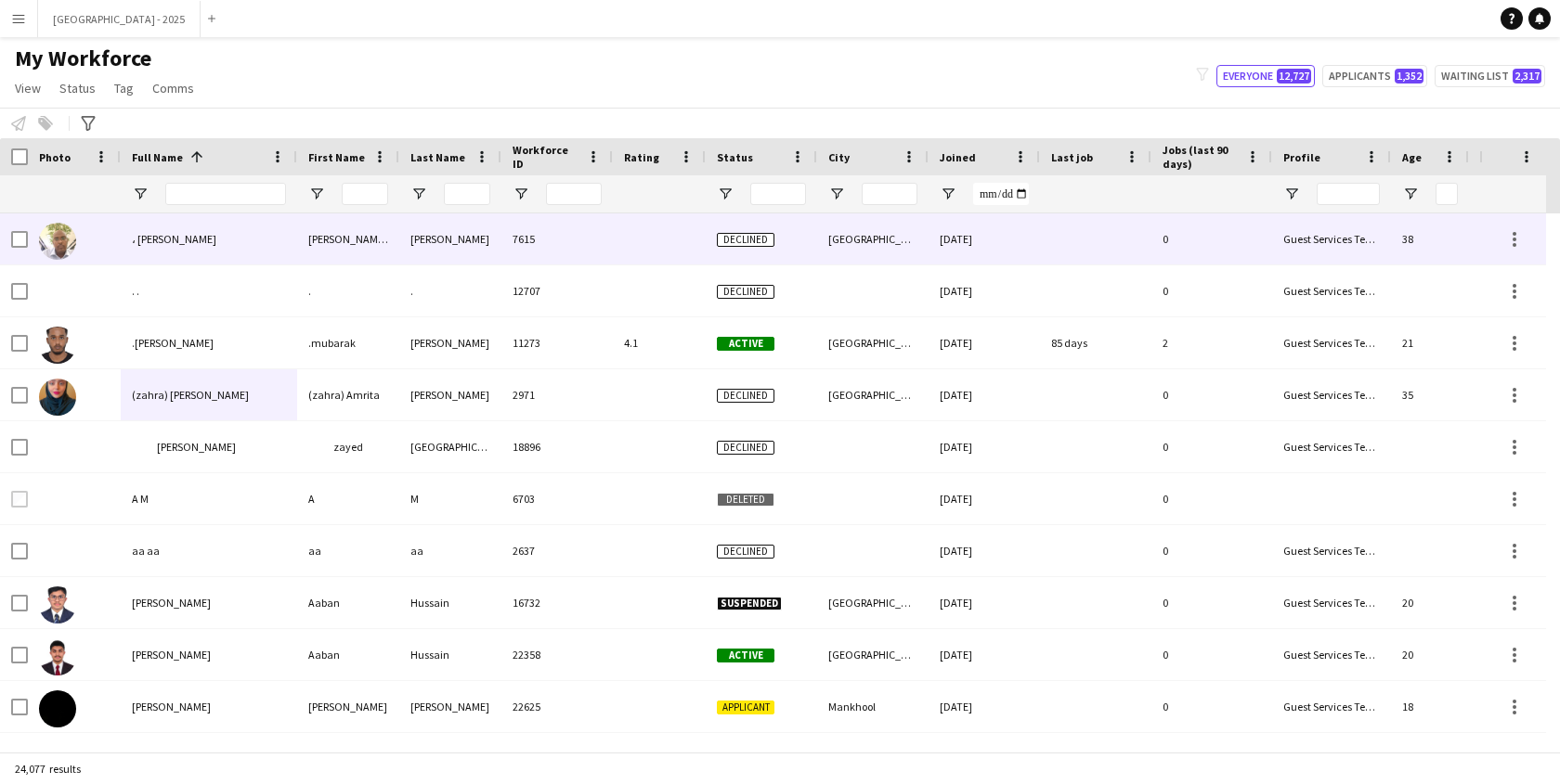
scroll to position [0, 417]
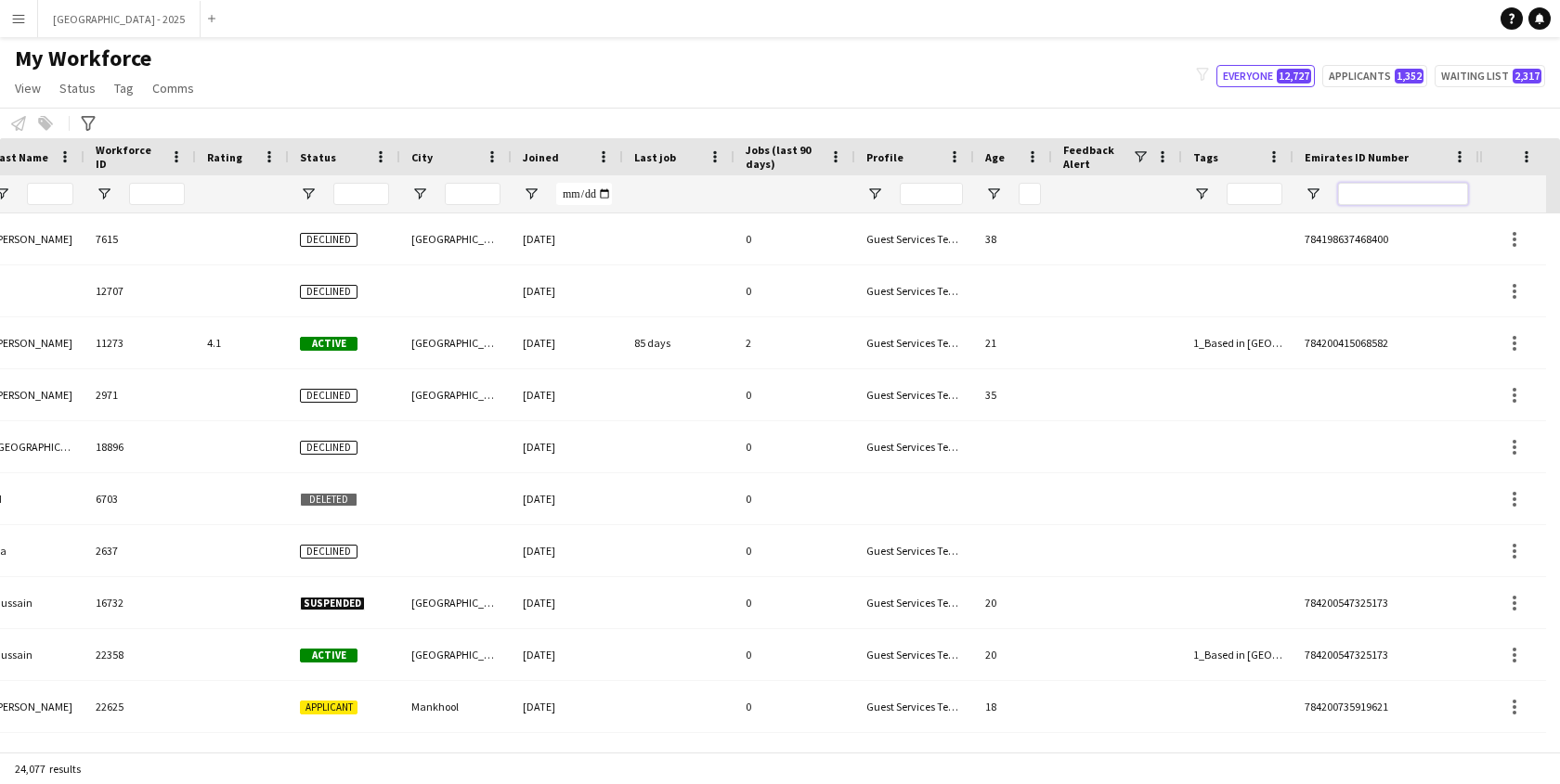
click at [1408, 204] on input "Emirates ID Number Filter Input" at bounding box center [1403, 194] width 130 height 23
paste input "*******"
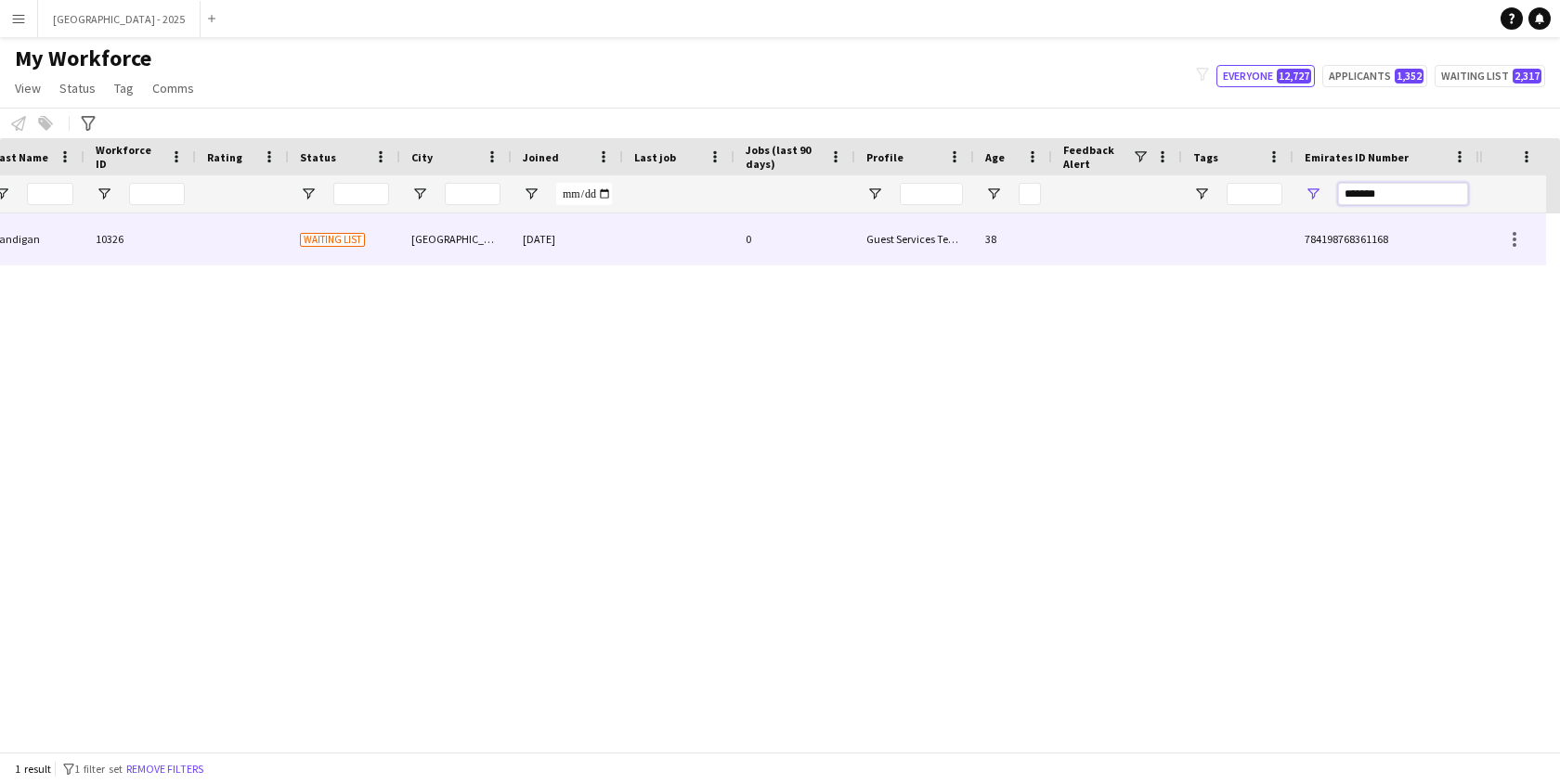
type input "*******"
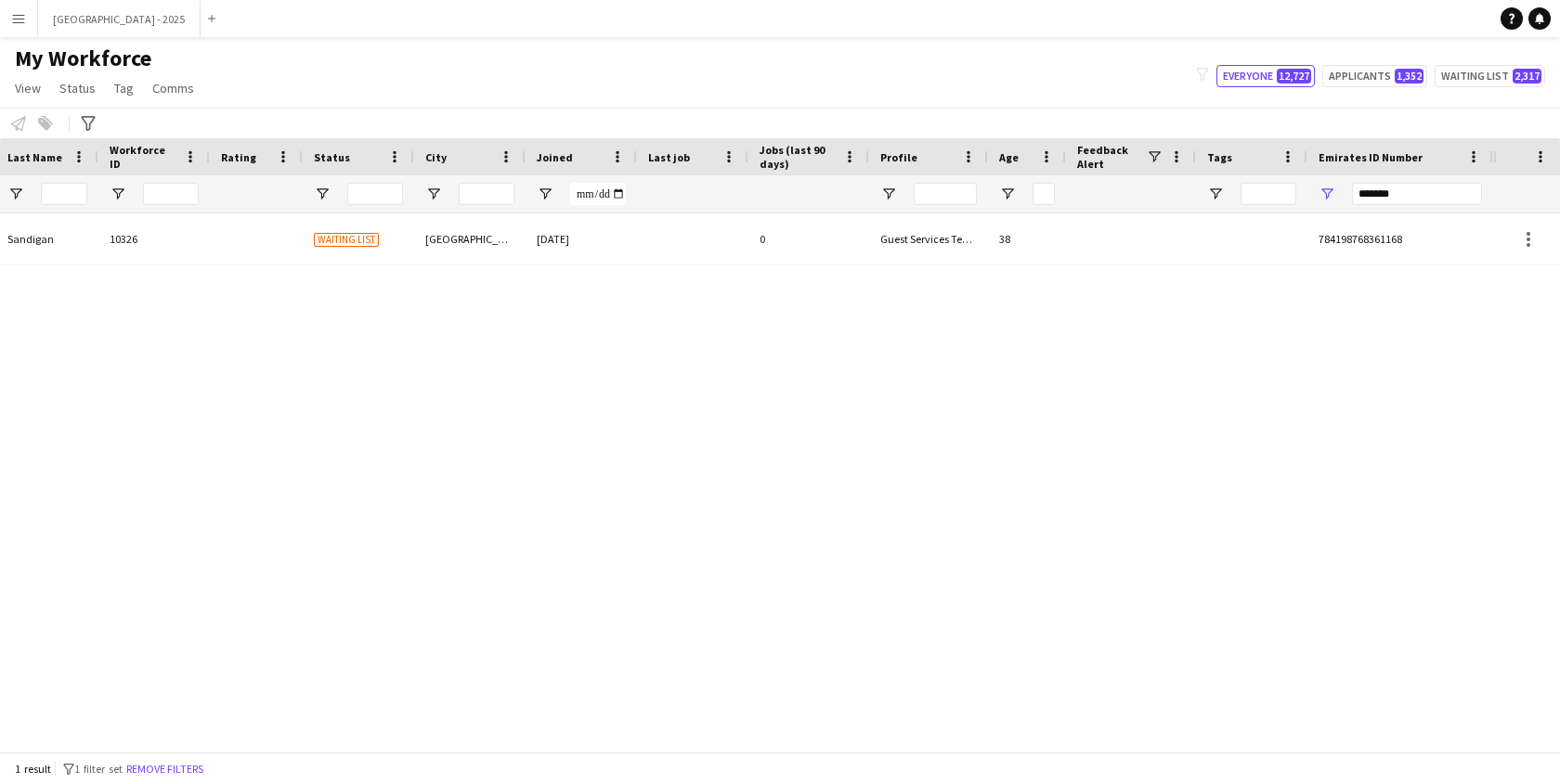
scroll to position [0, 403]
click at [828, 271] on div "[PERSON_NAME] [PERSON_NAME] 10326 Waiting list Dubai [DATE] 0 Guest Services Te…" at bounding box center [747, 476] width 1494 height 524
click at [827, 268] on div "[PERSON_NAME] [PERSON_NAME] 10326 Waiting list Dubai [DATE] 0 Guest Services Te…" at bounding box center [747, 476] width 1494 height 524
click at [884, 255] on div "Guest Services Team" at bounding box center [929, 239] width 119 height 51
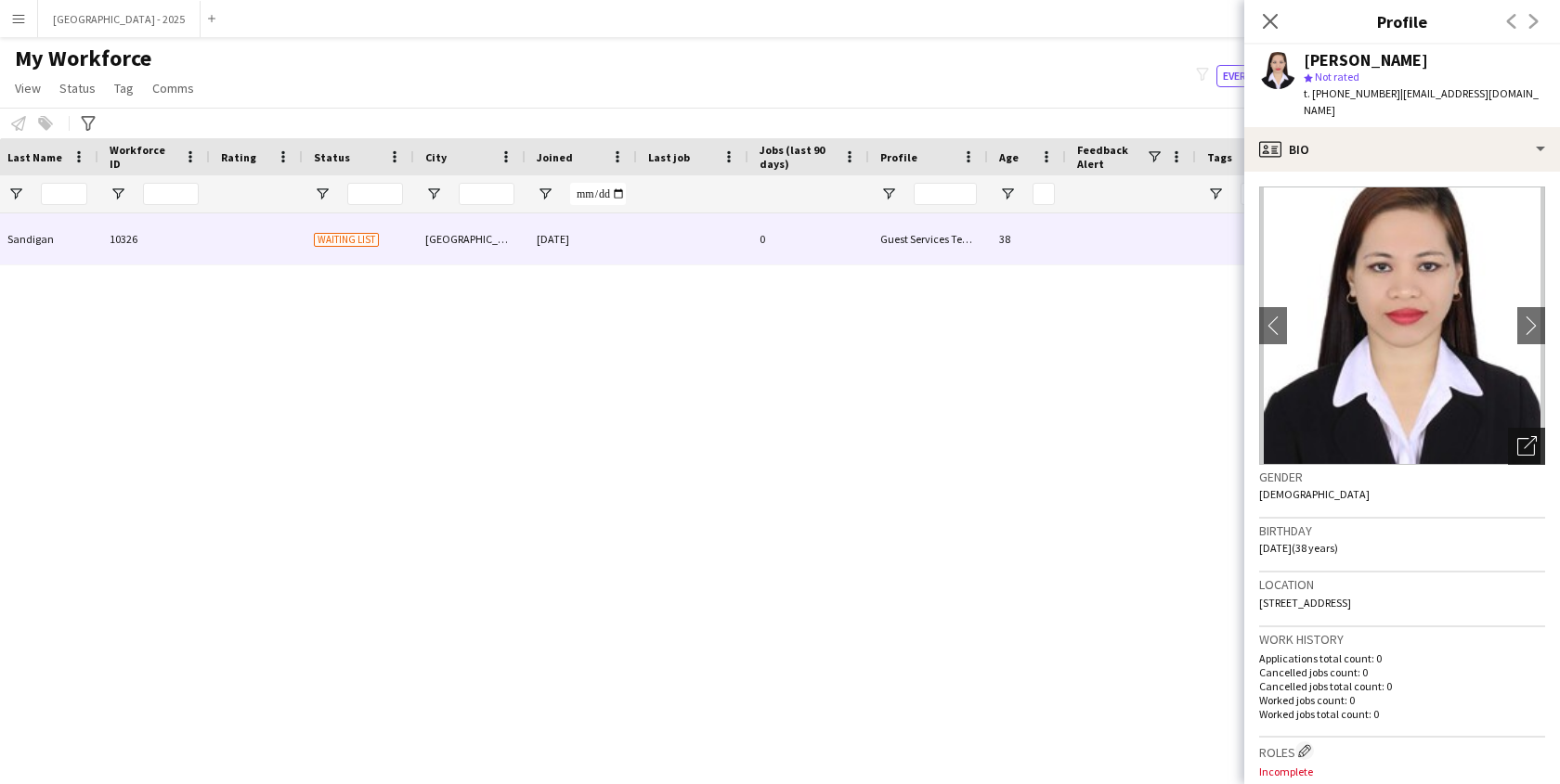
click at [1524, 436] on icon at bounding box center [1530, 442] width 13 height 13
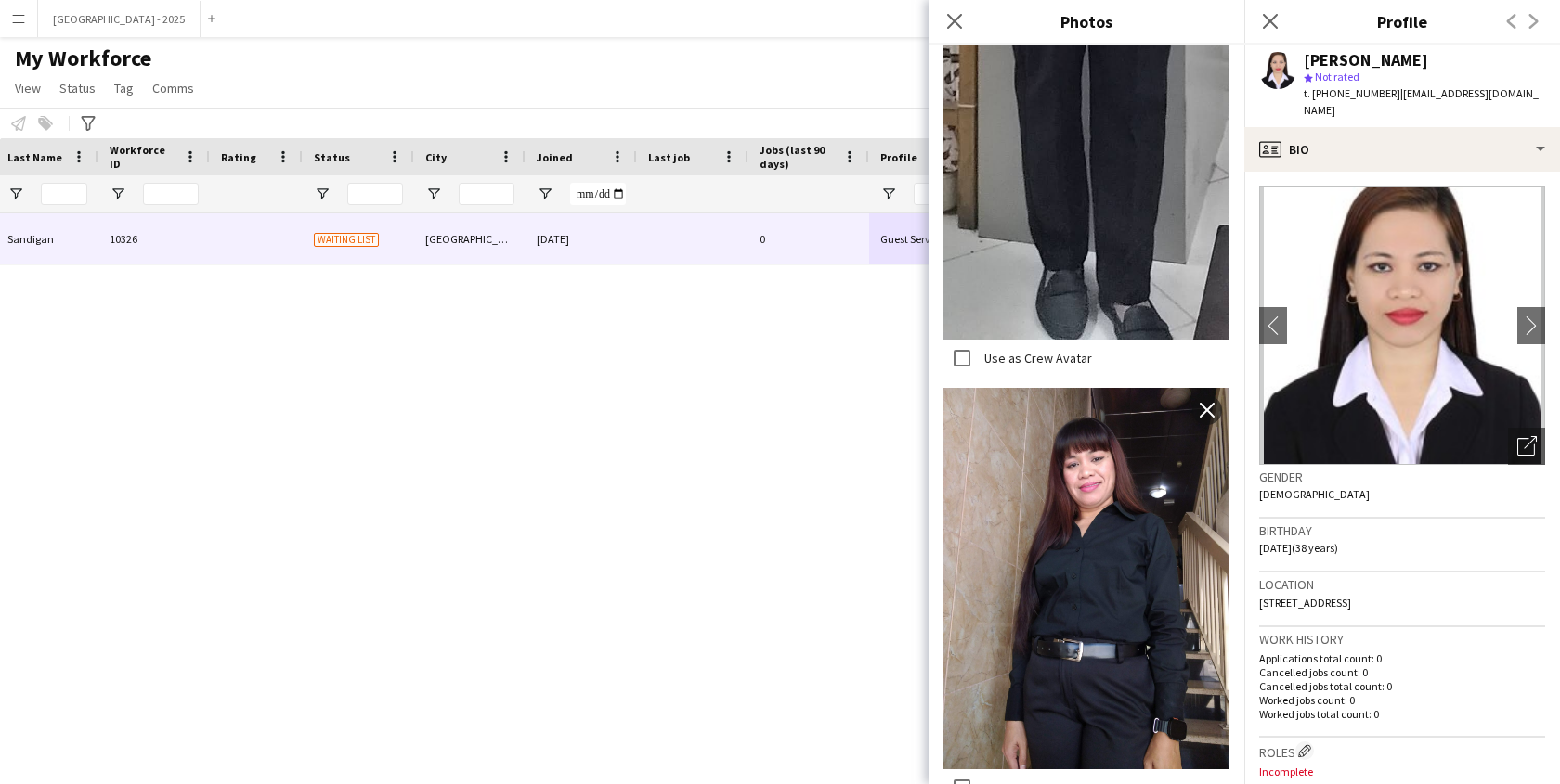
scroll to position [1790, 0]
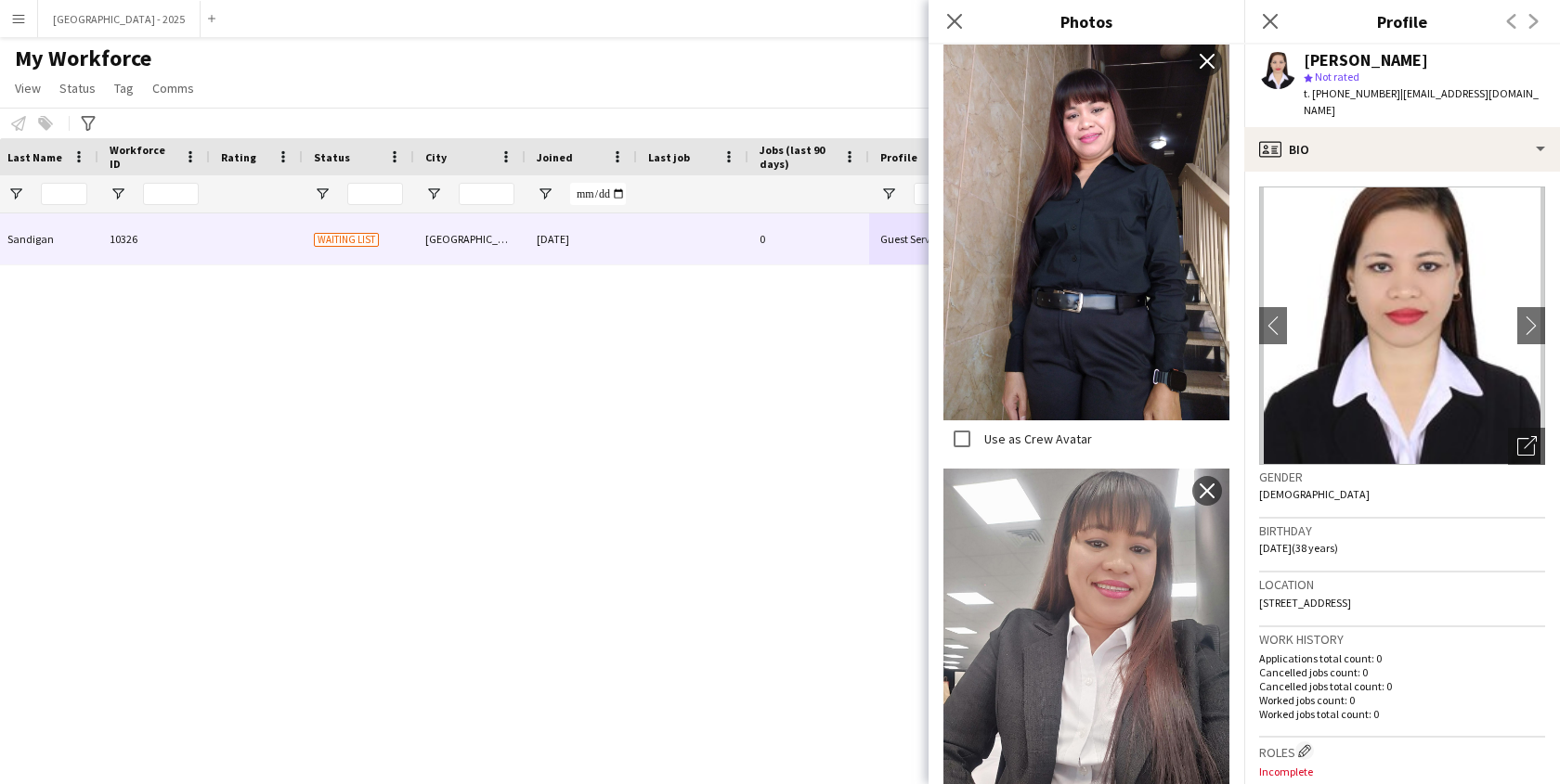
click at [1252, 483] on app-crew-profile-bio "chevron-left chevron-right Open photos pop-in Gender [DEMOGRAPHIC_DATA] Birthda…" at bounding box center [1402, 479] width 316 height 613
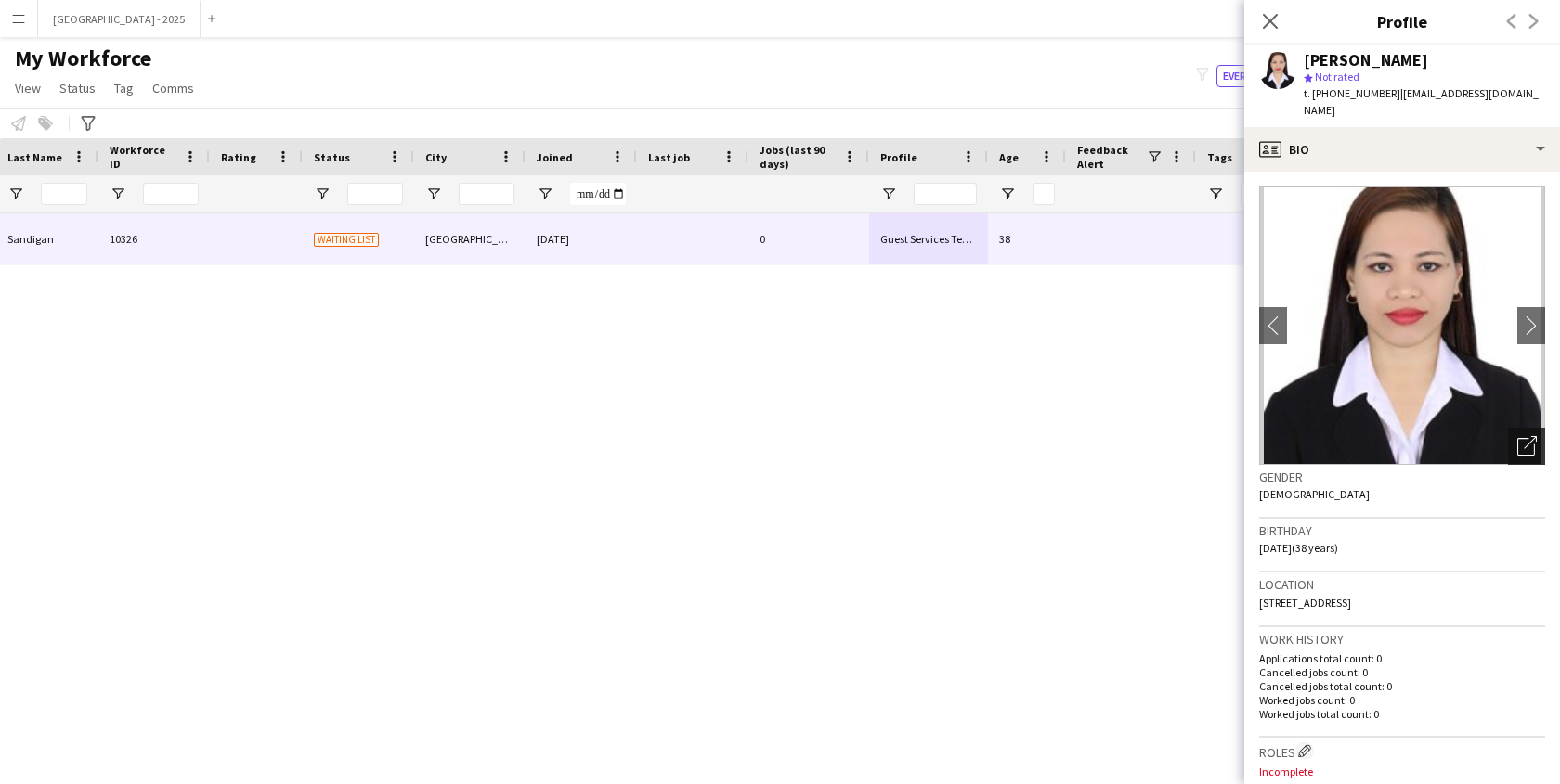
click at [1527, 431] on div "Open photos pop-in" at bounding box center [1527, 447] width 38 height 38
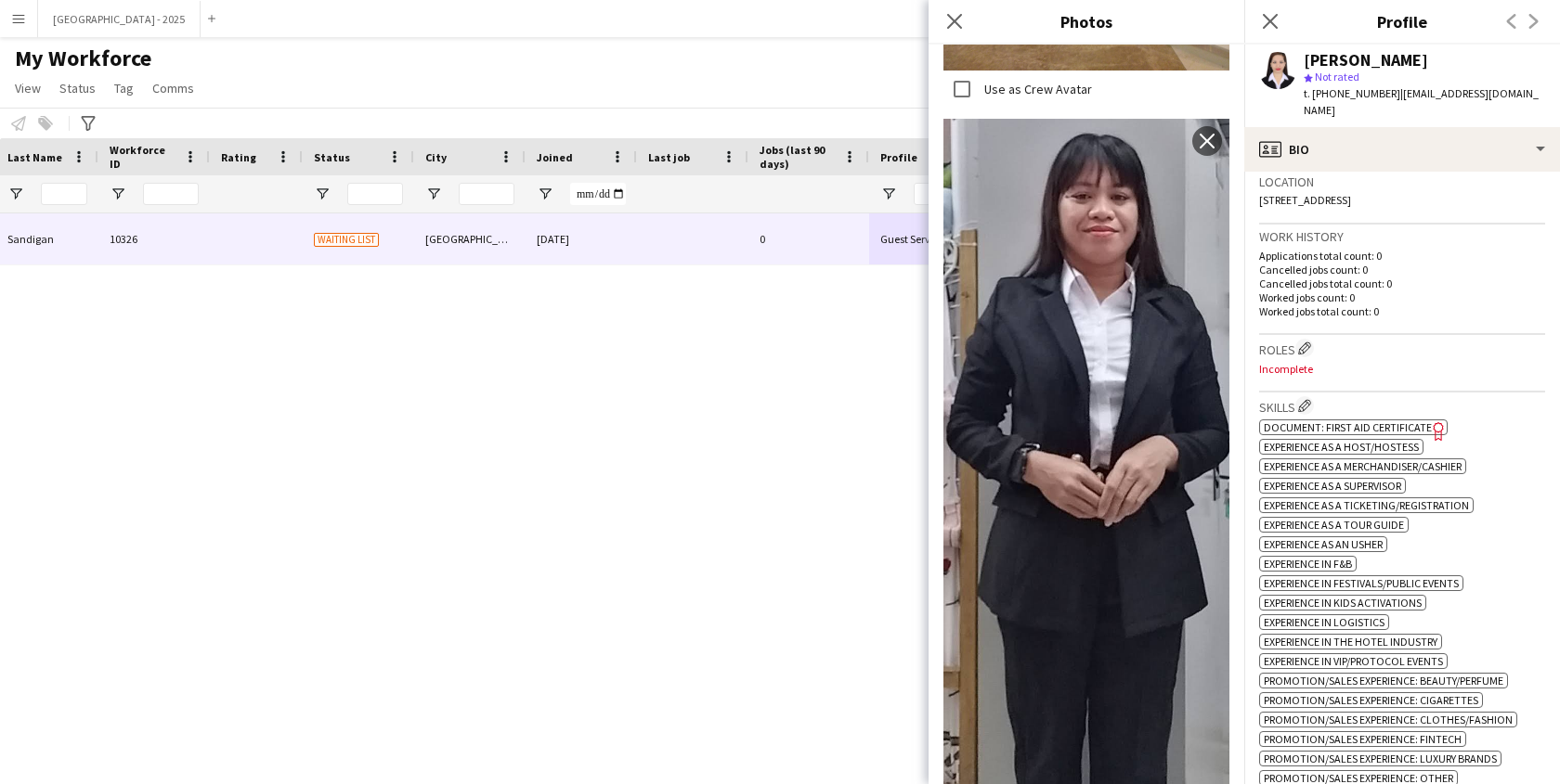
scroll to position [404, 0]
click at [1306, 337] on button "Edit crew company roles" at bounding box center [1305, 346] width 19 height 19
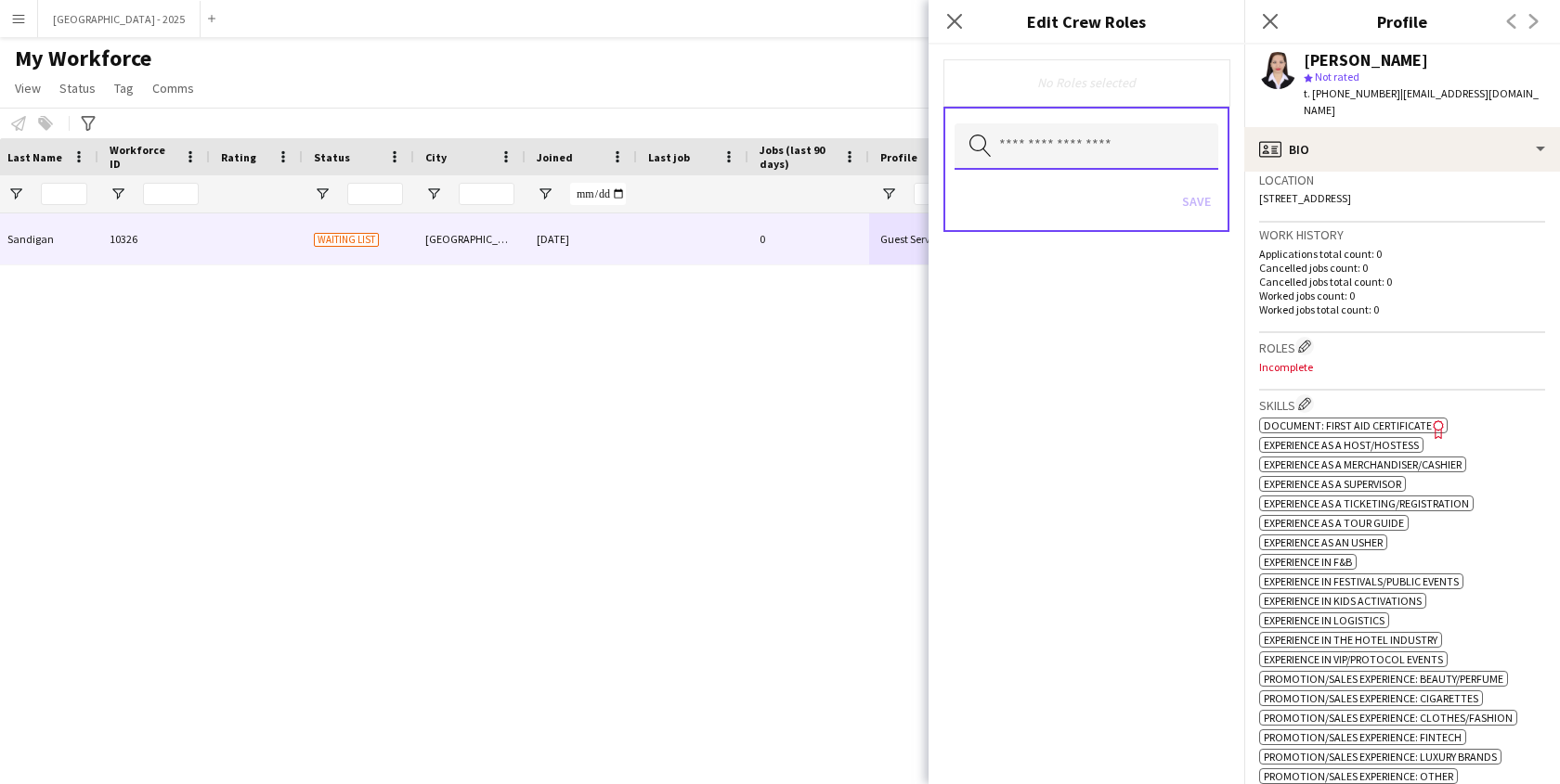
click at [1042, 159] on input "text" at bounding box center [1086, 146] width 264 height 46
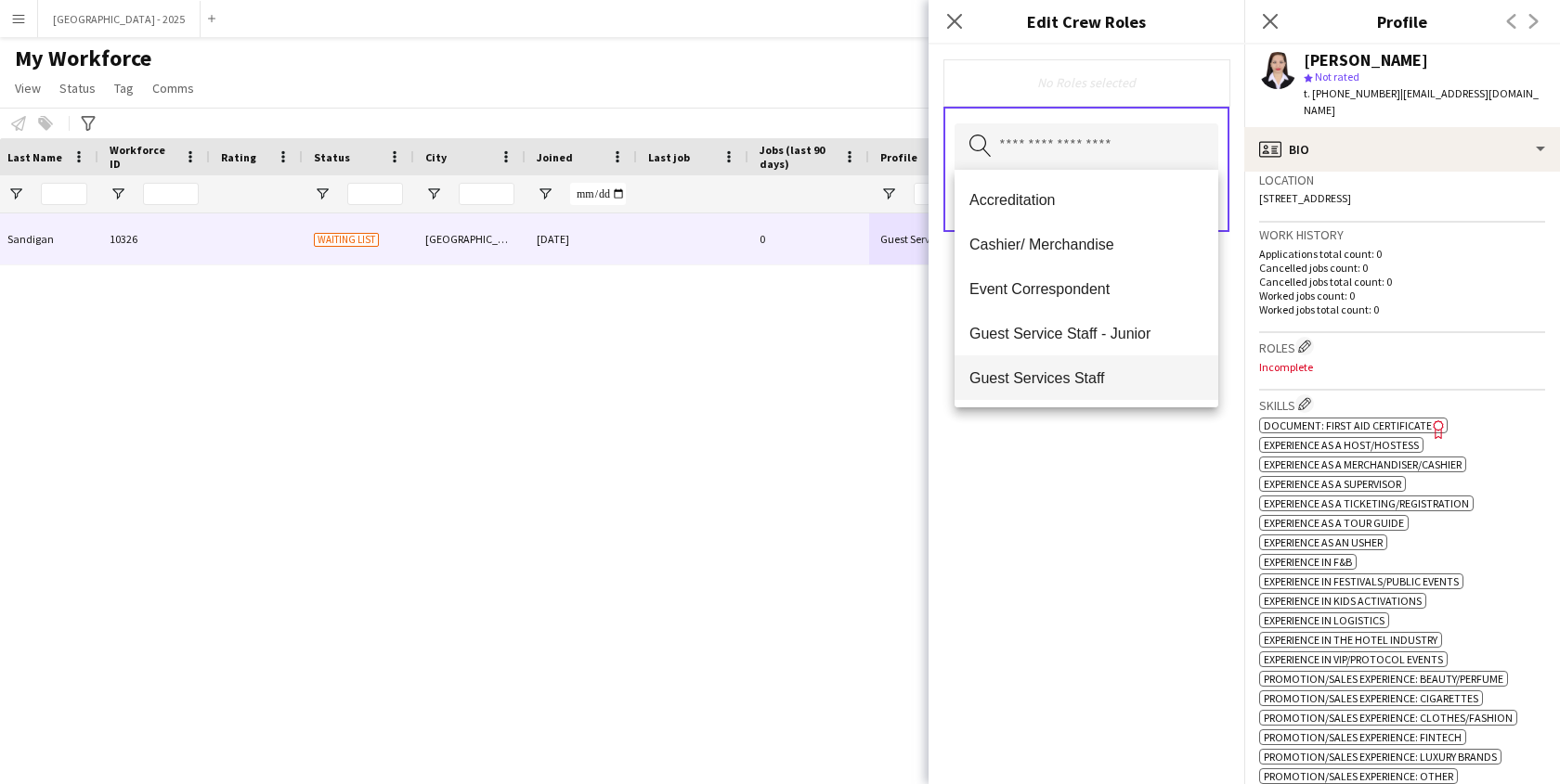
click at [1073, 378] on span "Guest Services Staff" at bounding box center [1086, 379] width 234 height 18
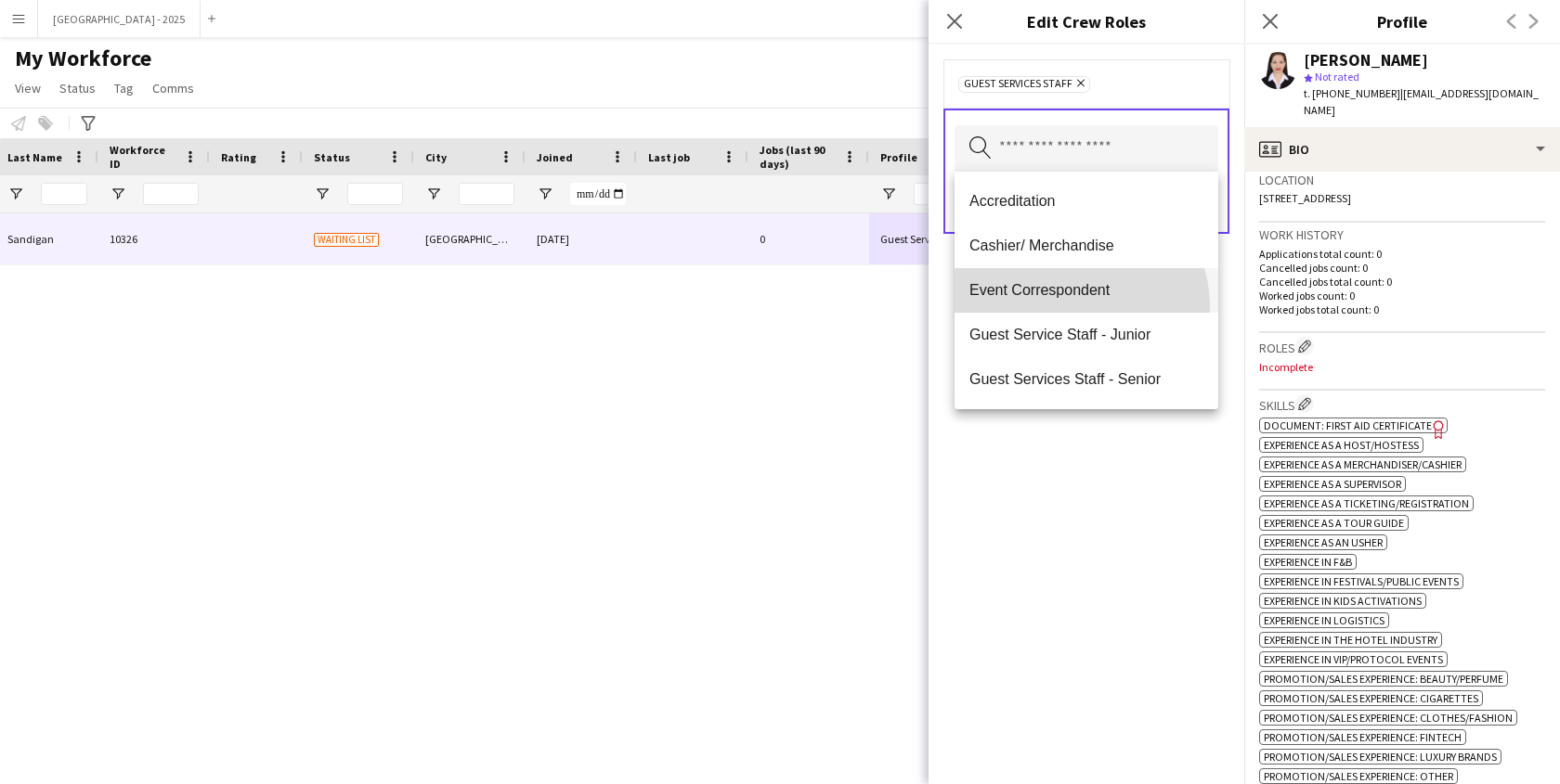
click at [1078, 306] on mat-option "Event Correspondent" at bounding box center [1086, 290] width 264 height 44
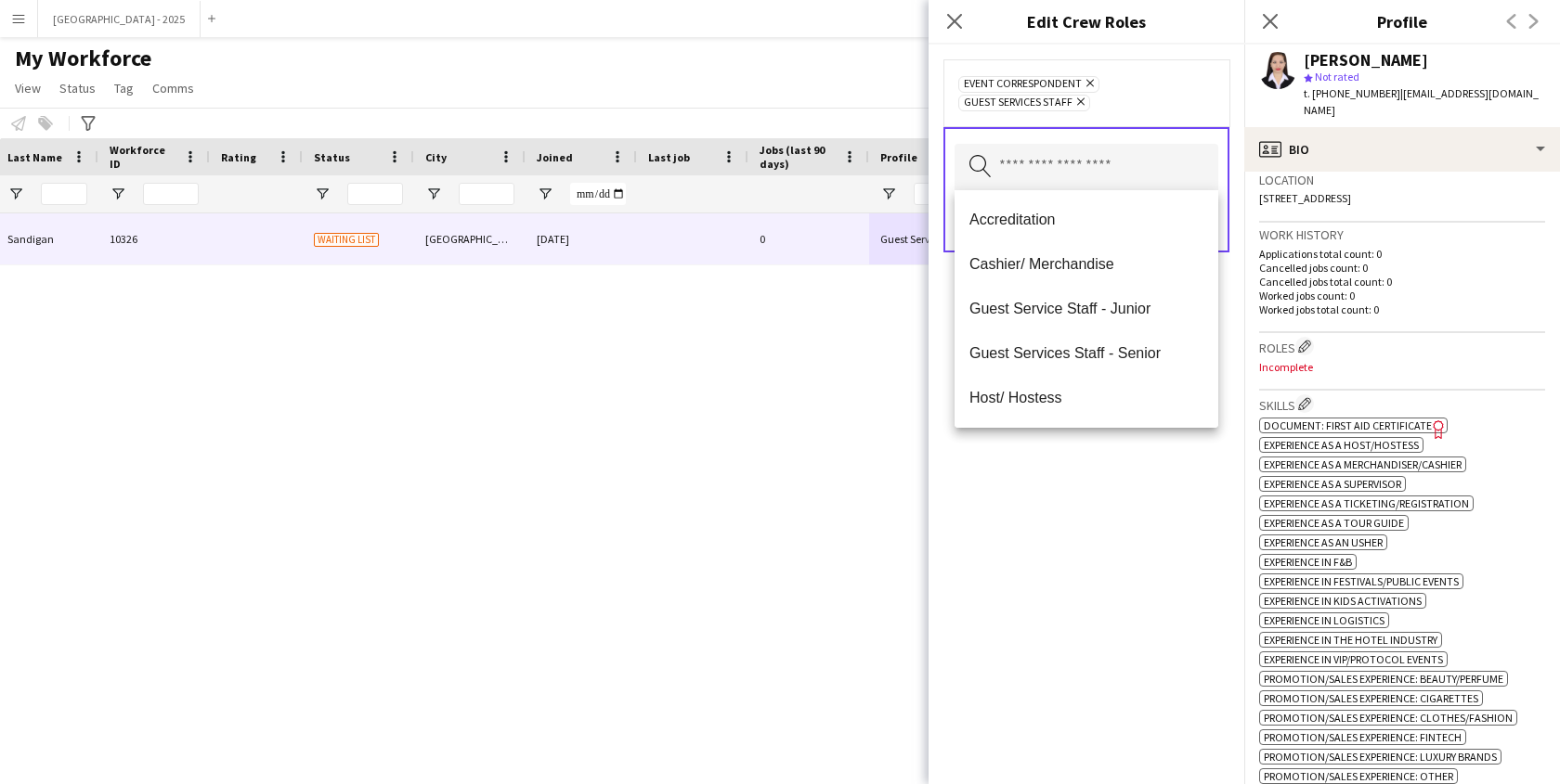
click at [1085, 88] on icon "Remove" at bounding box center [1088, 83] width 12 height 12
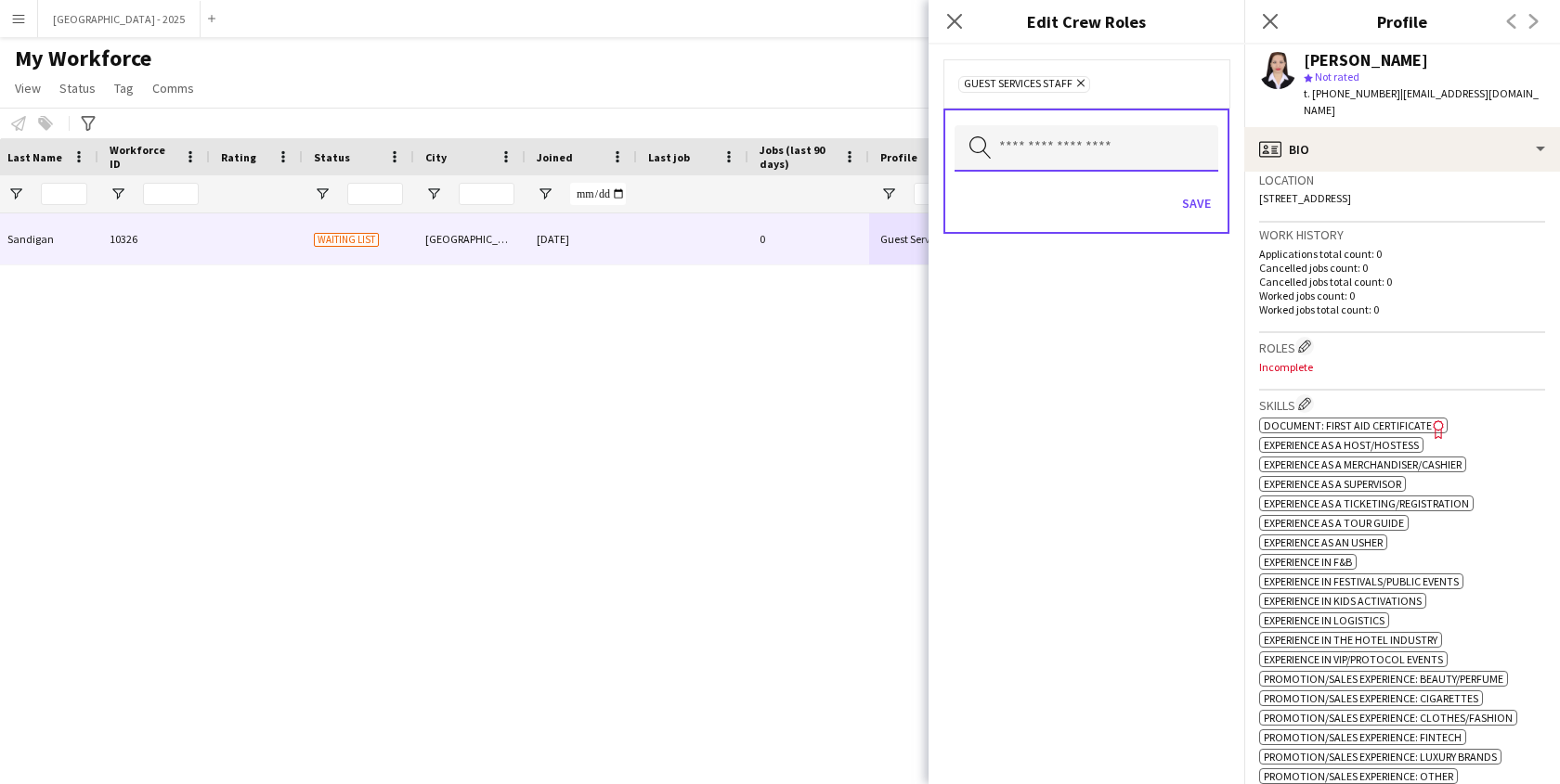
click at [1071, 137] on input "text" at bounding box center [1086, 148] width 264 height 46
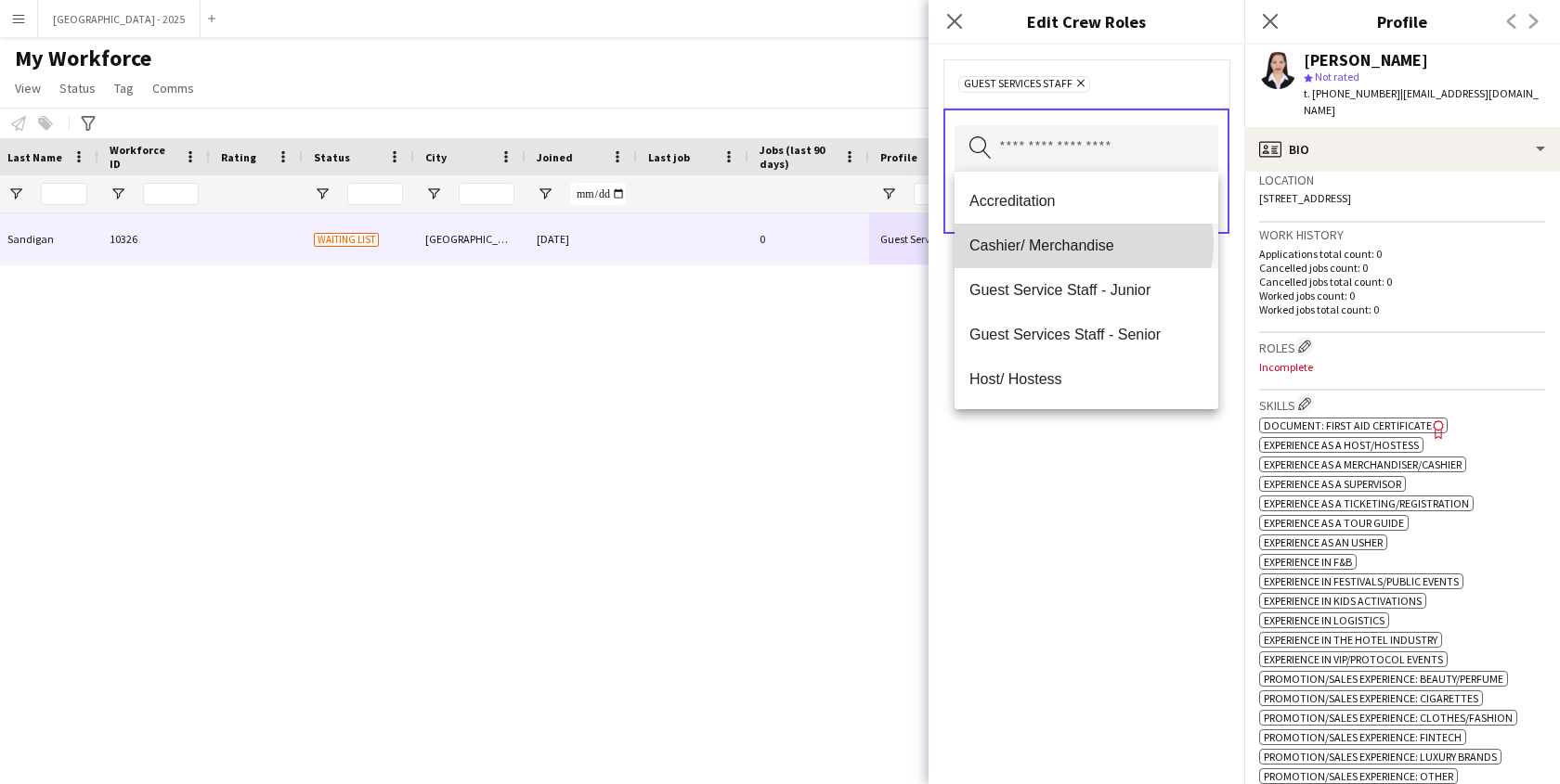
click at [1083, 243] on span "Cashier/ Merchandise" at bounding box center [1086, 245] width 234 height 18
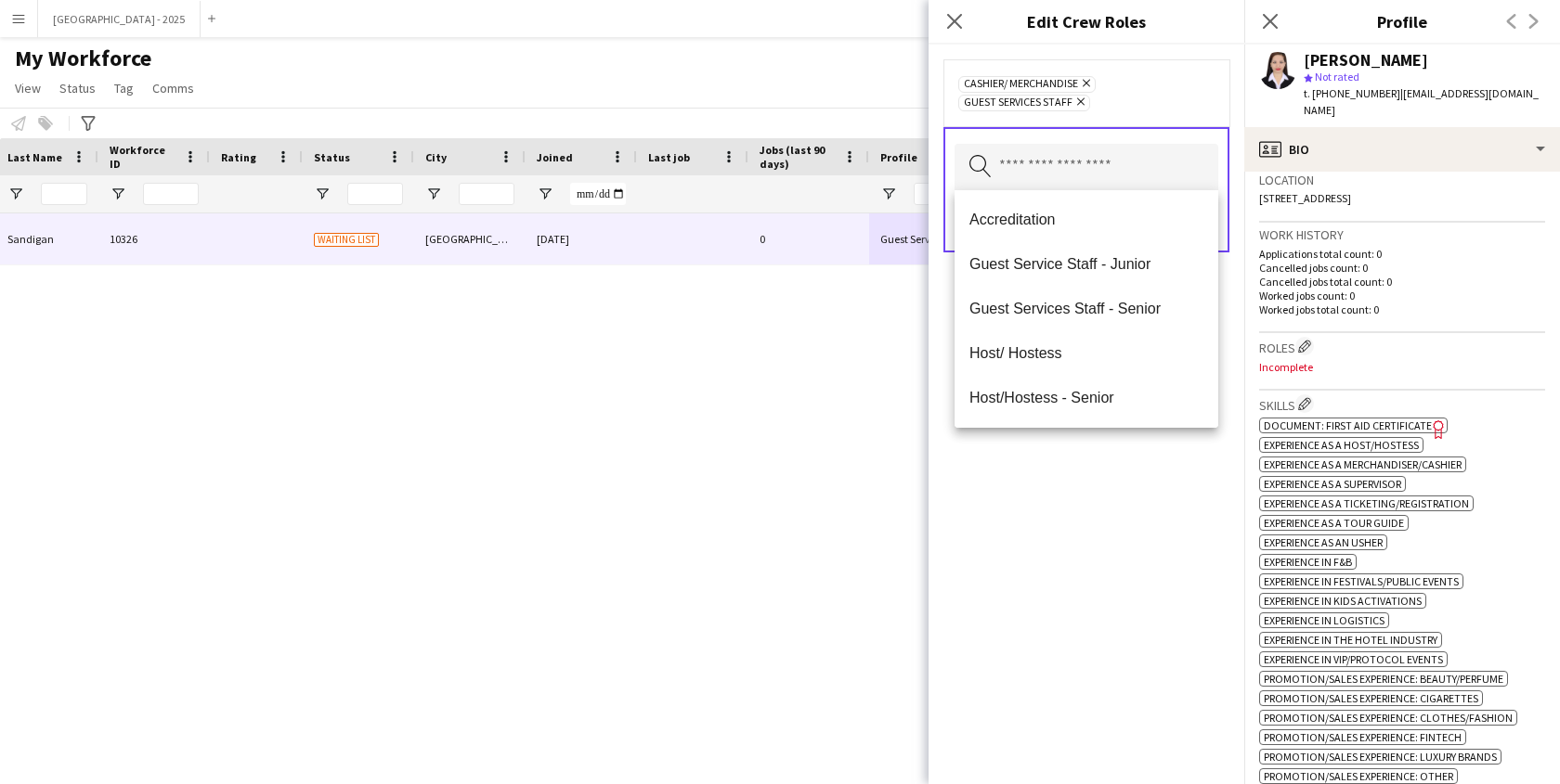
click at [1046, 450] on div "Cashier/ Merchandise Remove Guest Services Staff Remove Search by role type Save" at bounding box center [1086, 414] width 316 height 740
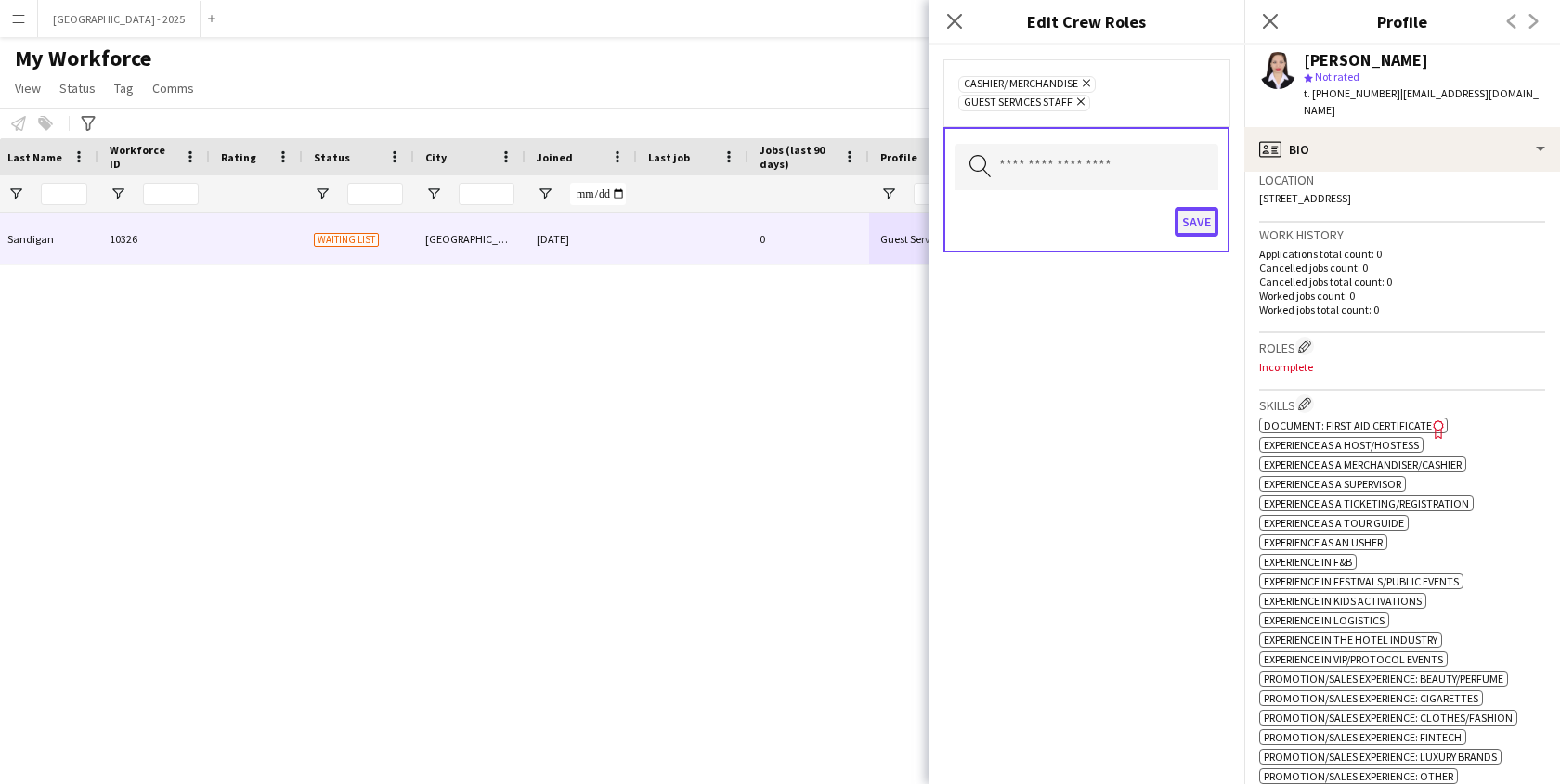
click at [1202, 218] on button "Save" at bounding box center [1197, 221] width 44 height 30
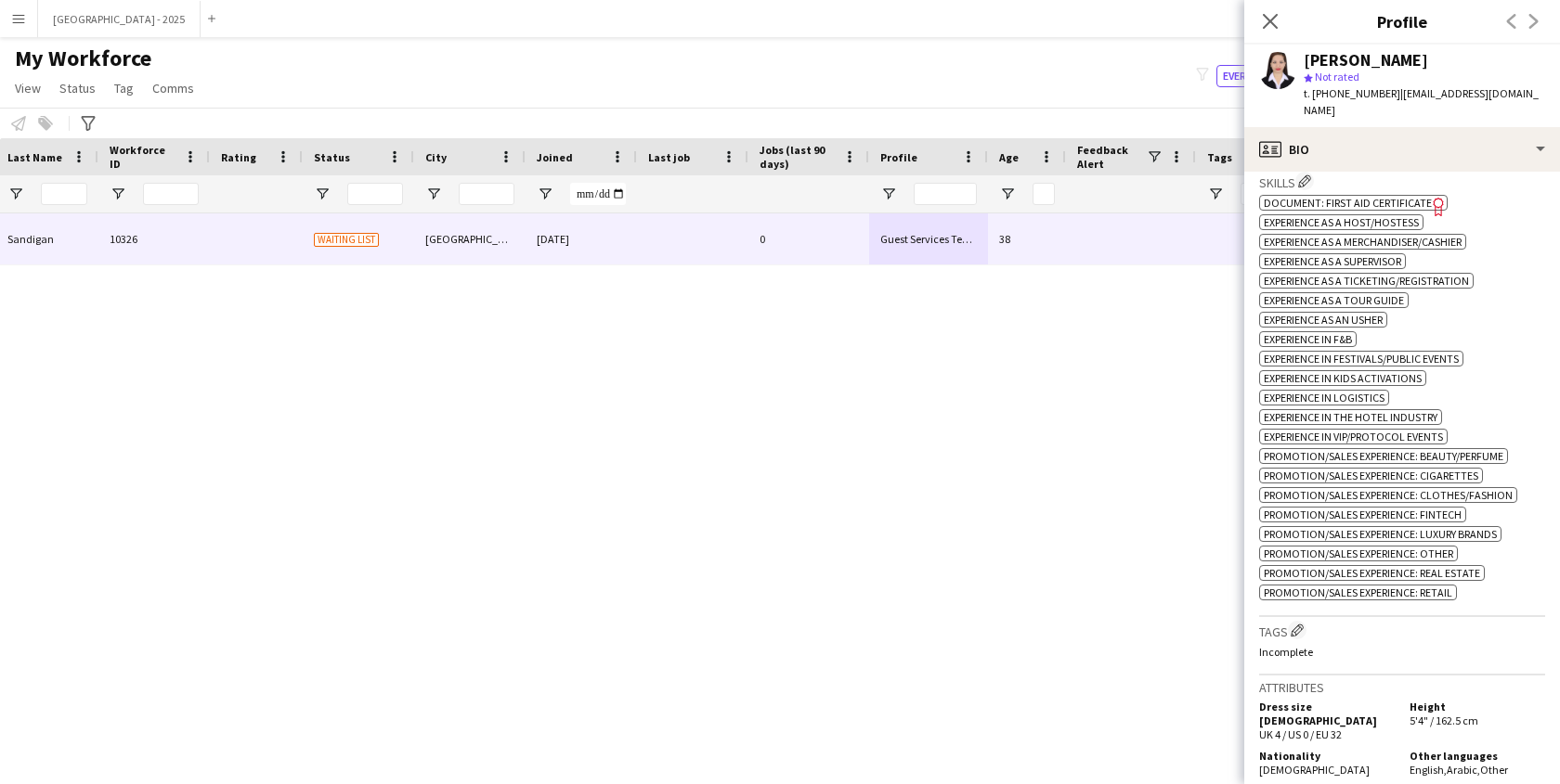
scroll to position [790, 0]
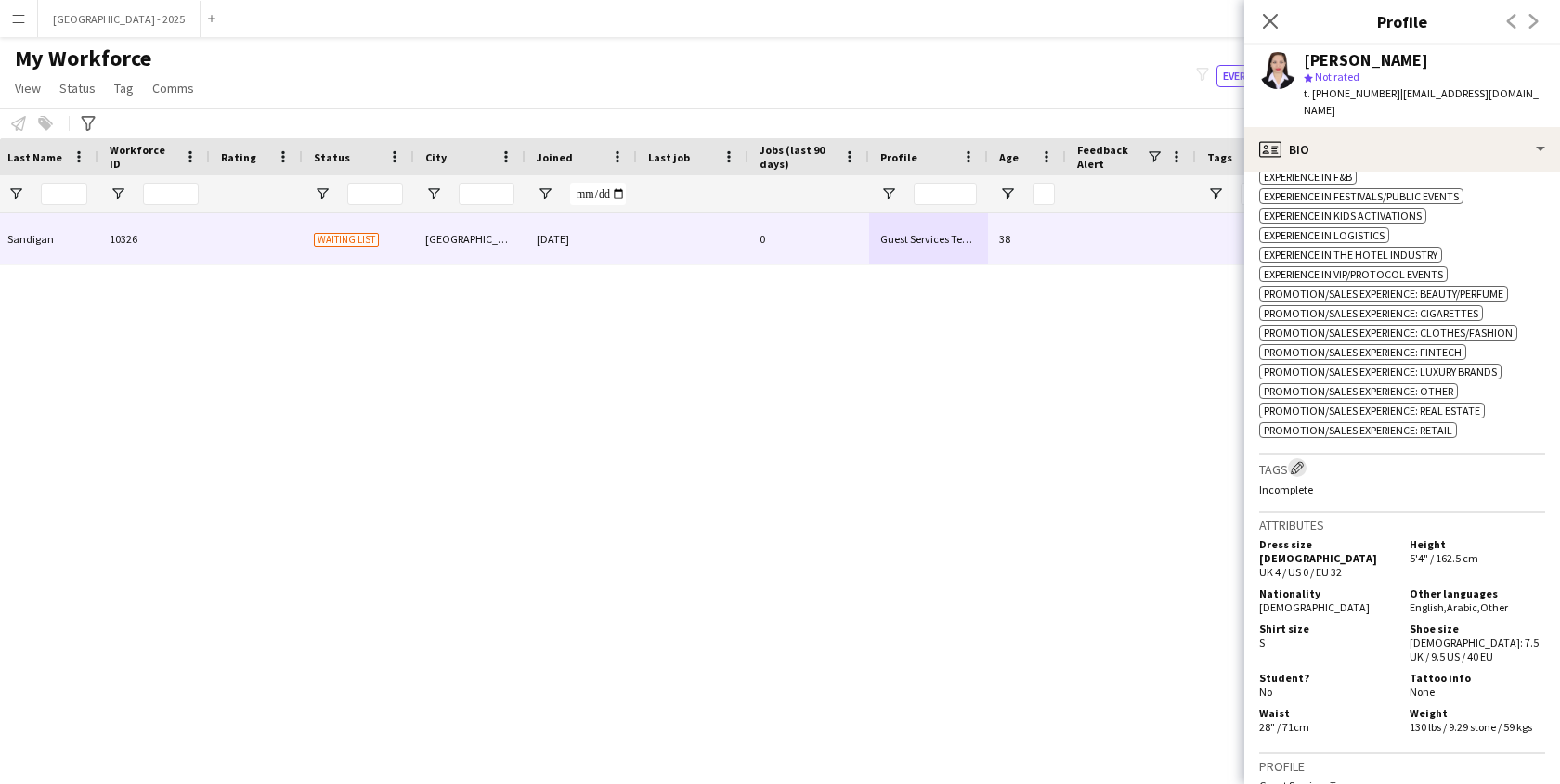
click at [1307, 475] on button "Edit crew company tags" at bounding box center [1297, 468] width 19 height 19
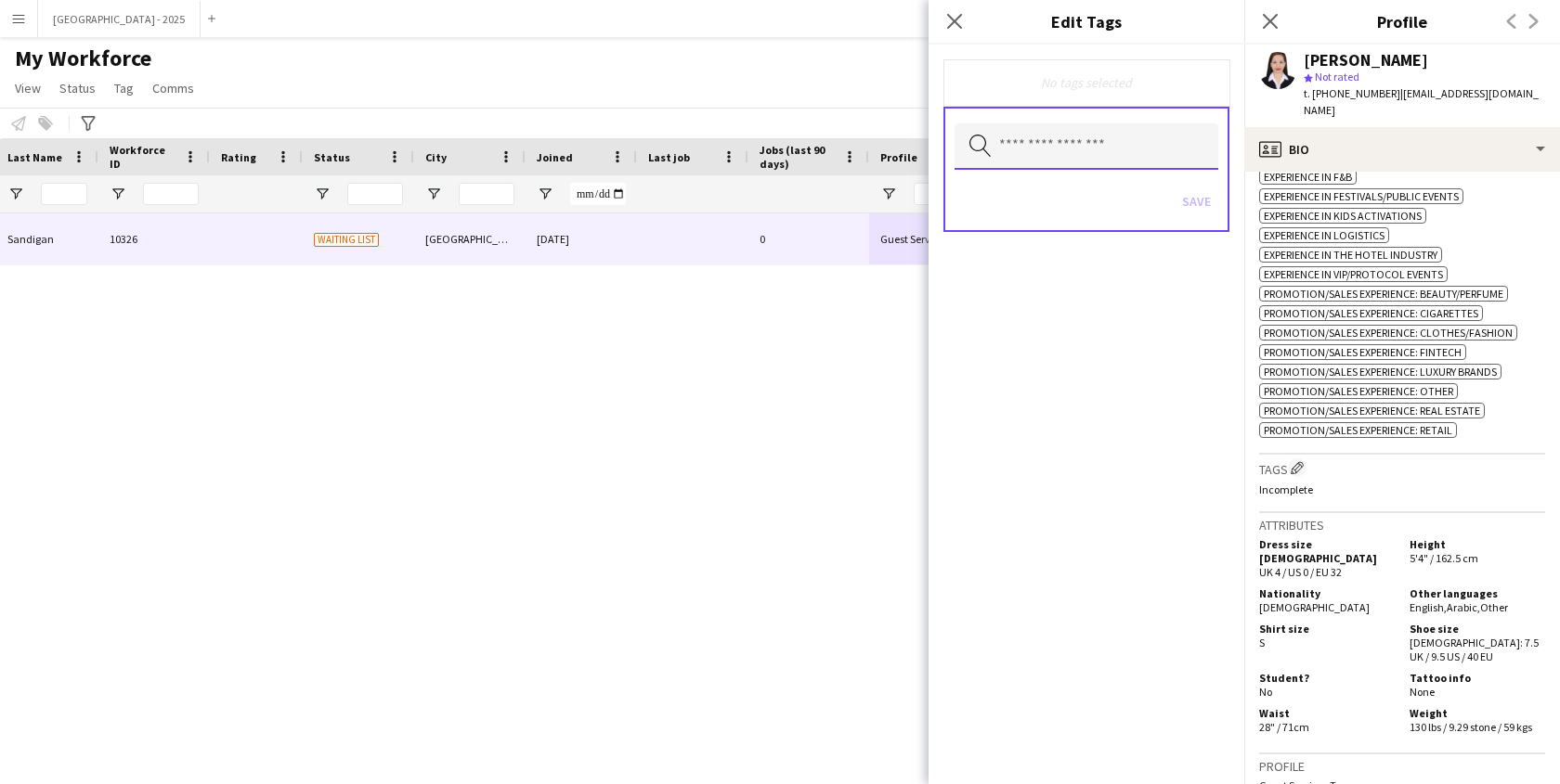
click at [1062, 145] on input "text" at bounding box center [1086, 146] width 264 height 46
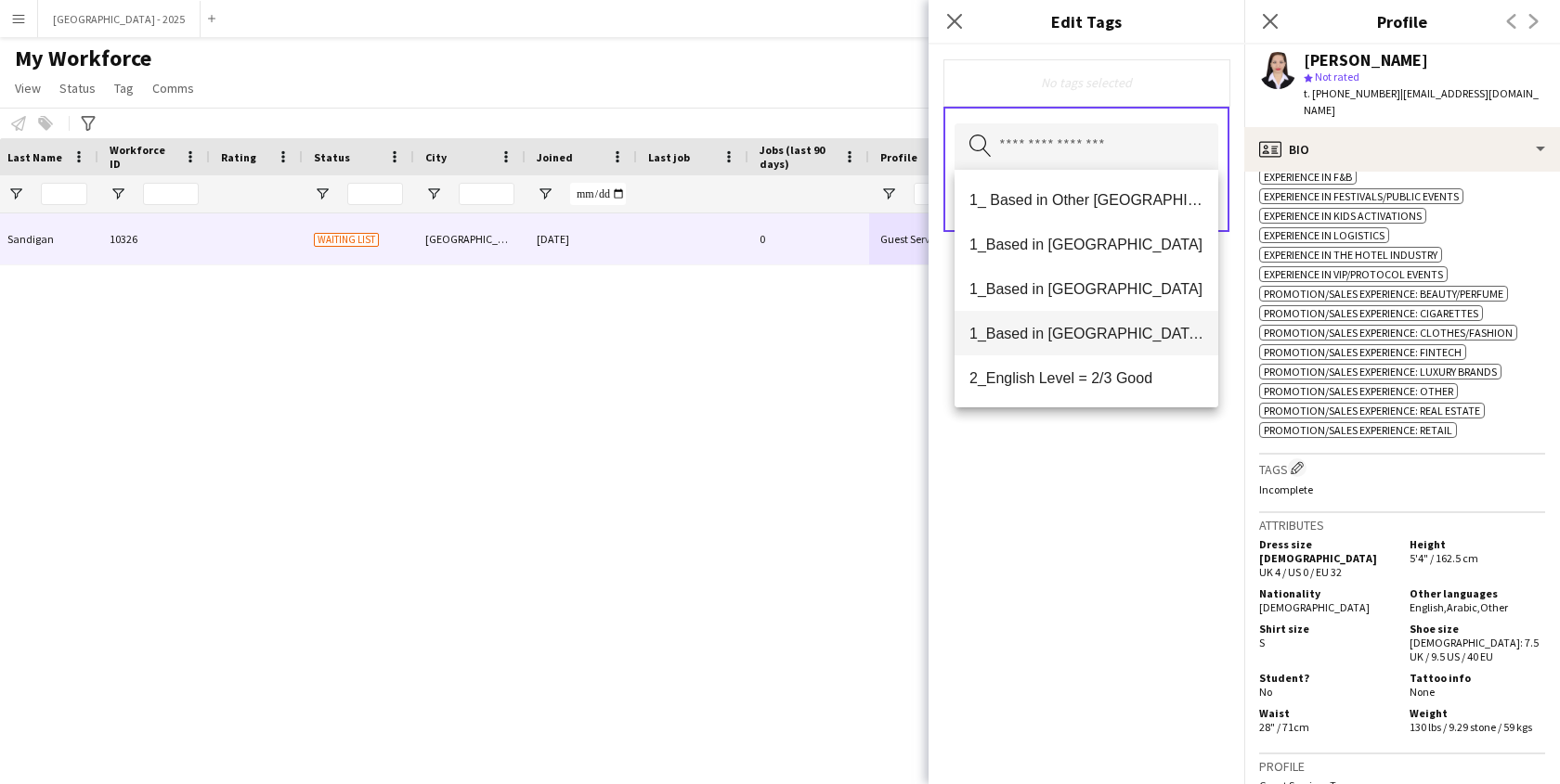
click at [1062, 323] on mat-option "1_Based in [GEOGRAPHIC_DATA]/[GEOGRAPHIC_DATA]/Ajman" at bounding box center [1086, 333] width 264 height 44
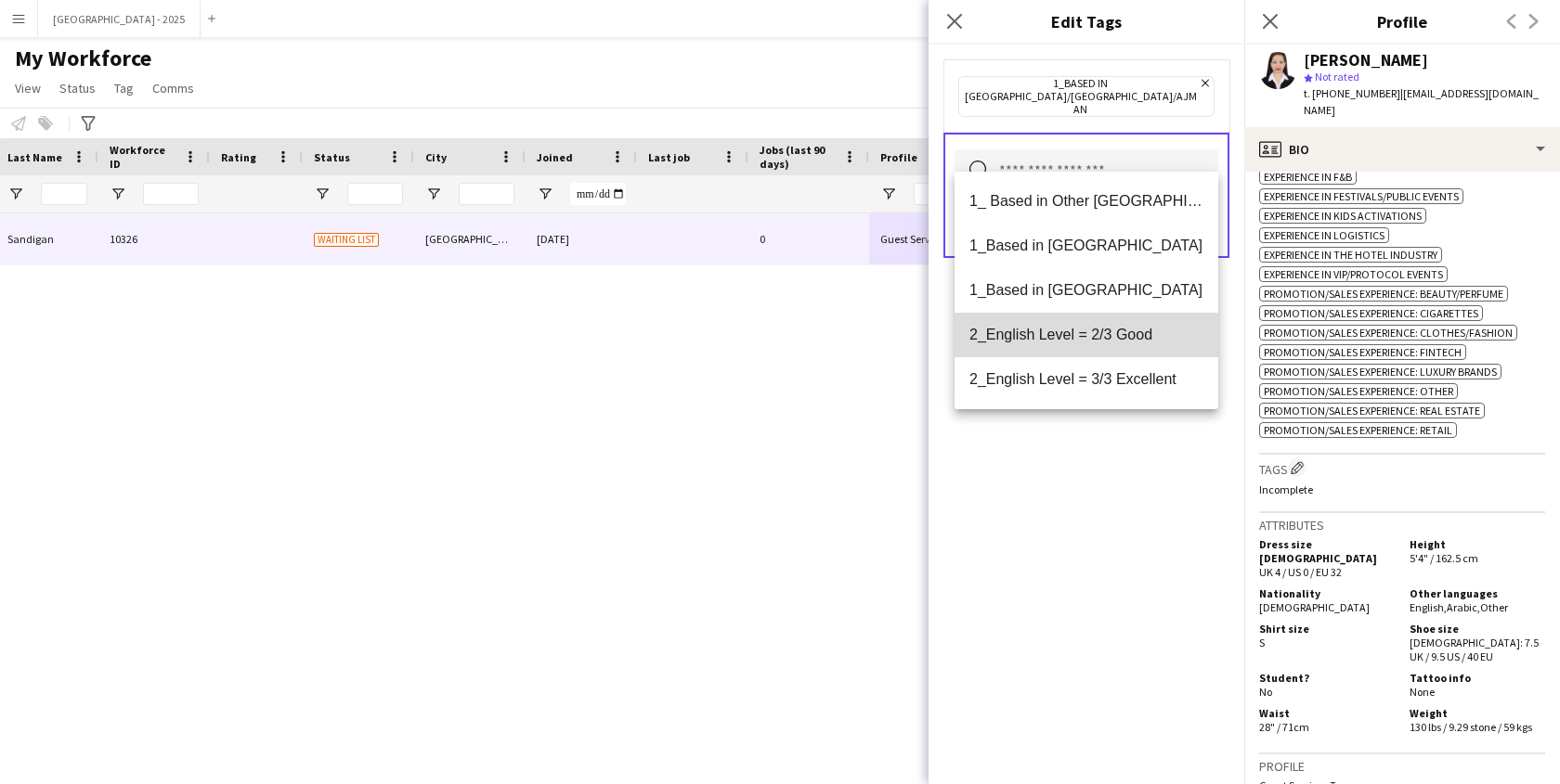
click at [1116, 346] on mat-option "2_English Level = 2/3 Good" at bounding box center [1086, 334] width 264 height 44
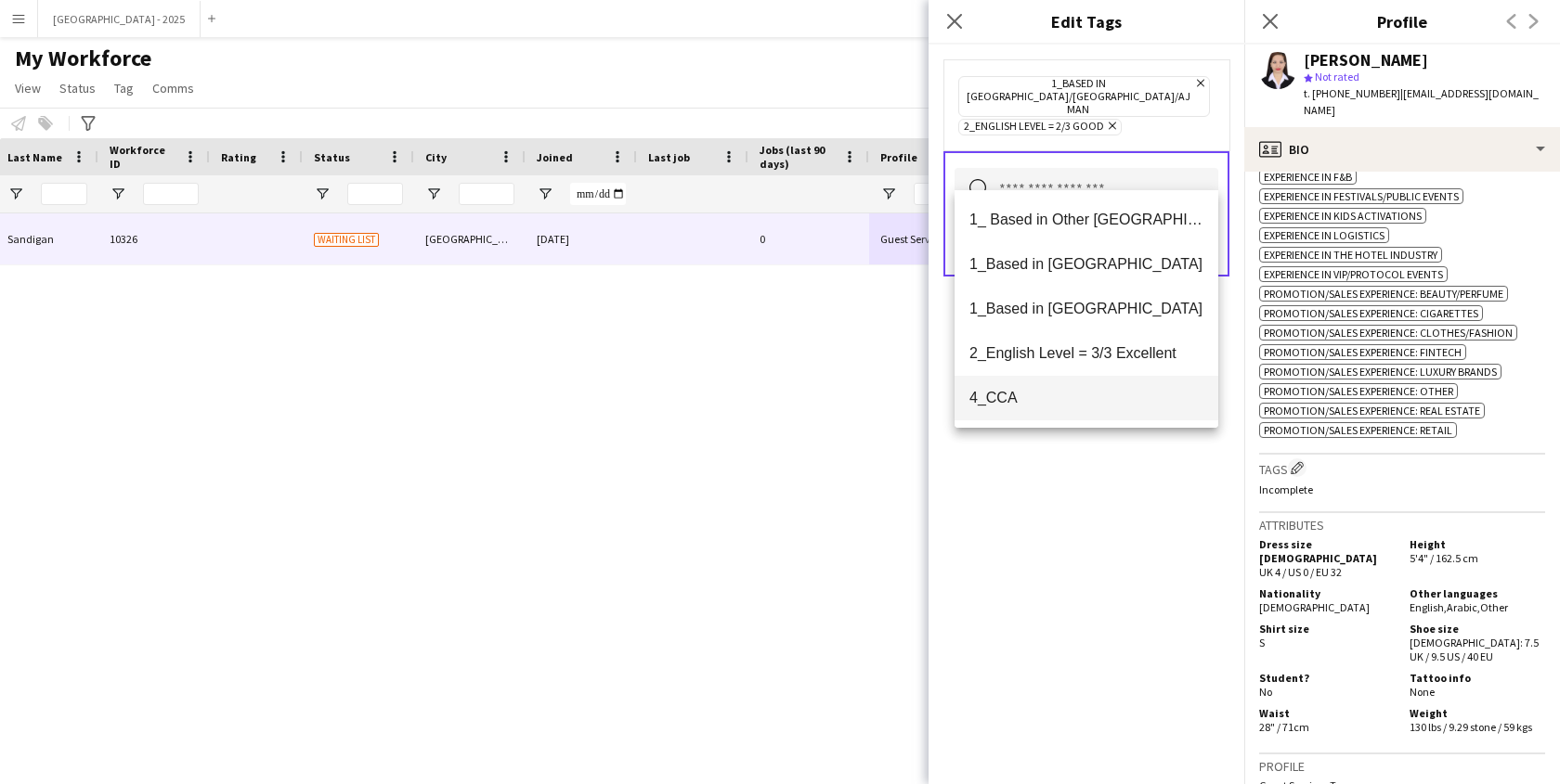
click at [1065, 387] on mat-option "4_CCA" at bounding box center [1086, 397] width 264 height 44
click at [1112, 492] on div "1_Based in [GEOGRAPHIC_DATA]/[GEOGRAPHIC_DATA]/Ajman Remove 2_English Level = 2…" at bounding box center [1086, 414] width 316 height 740
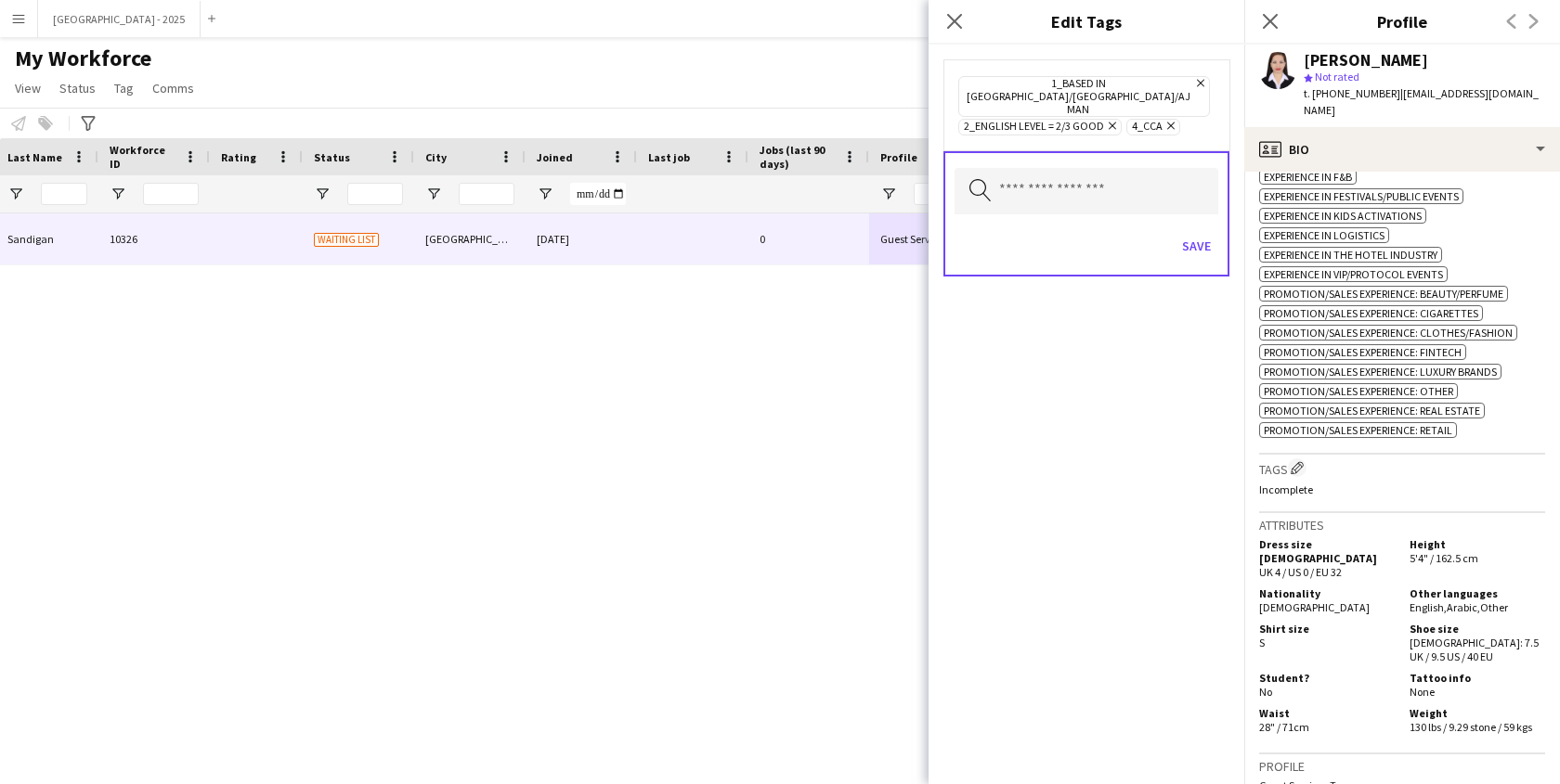
click at [1193, 236] on div "Save" at bounding box center [1086, 248] width 264 height 53
click at [1200, 231] on button "Save" at bounding box center [1197, 246] width 44 height 30
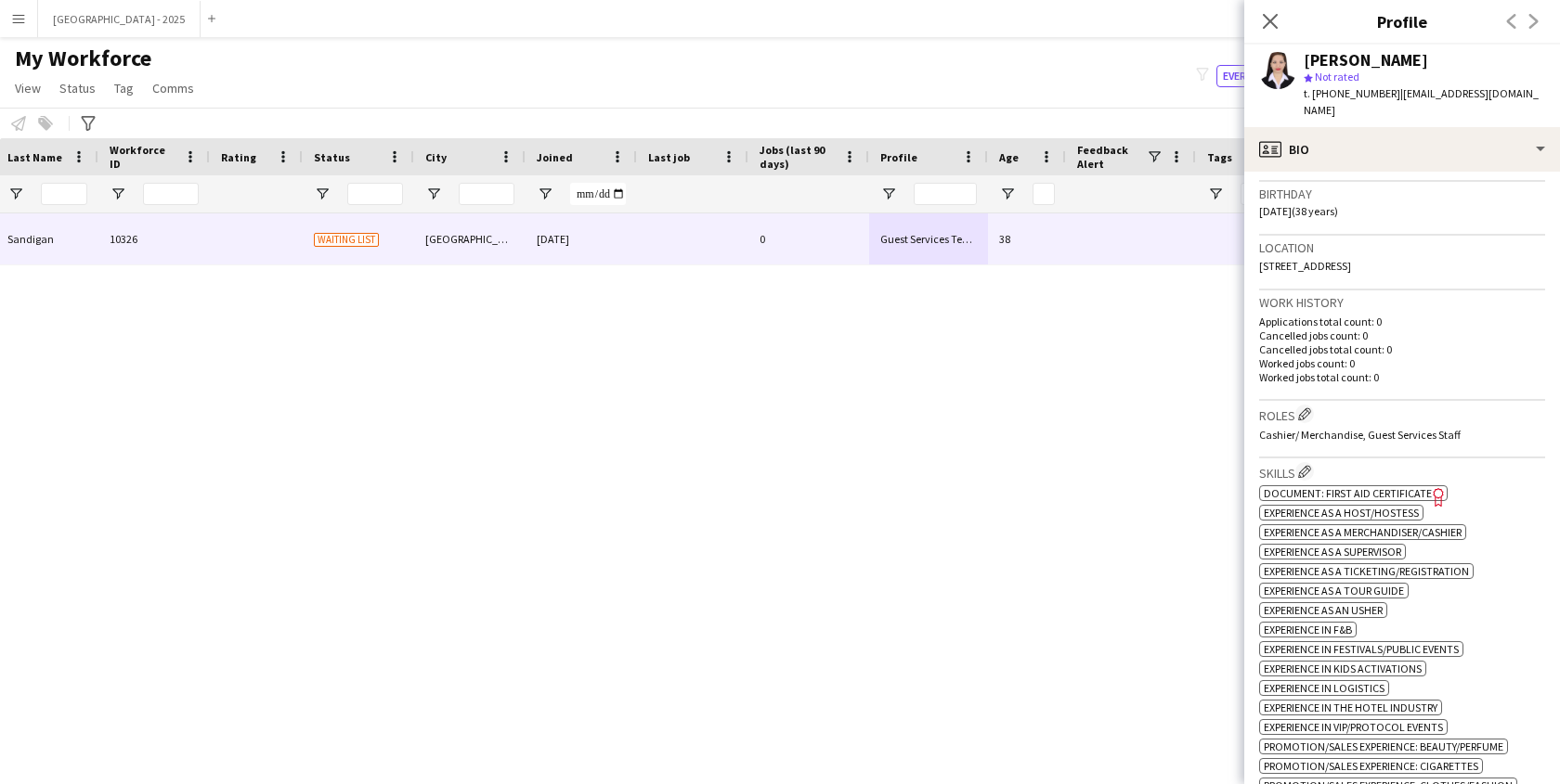
scroll to position [293, 0]
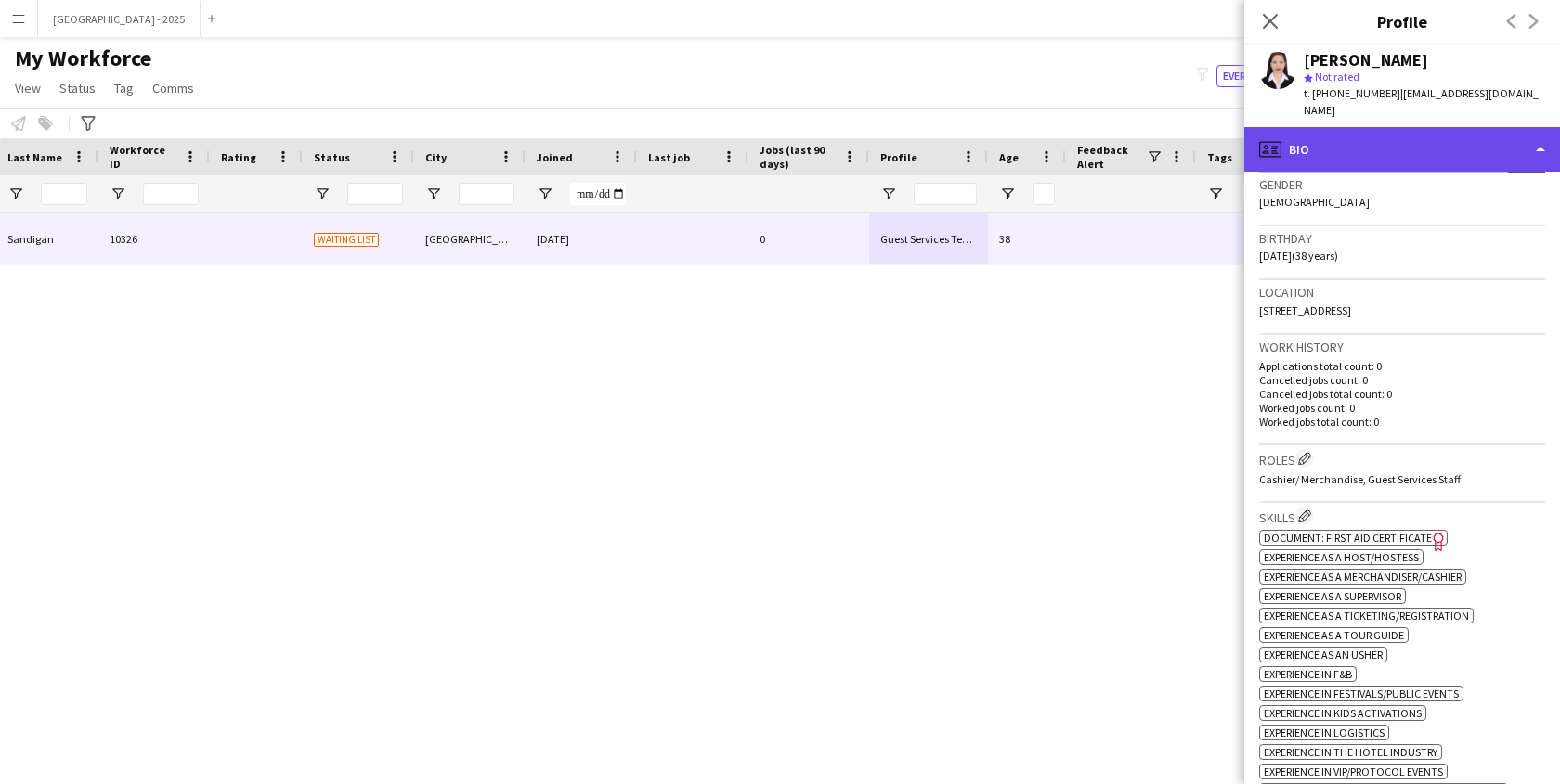
click at [1359, 145] on div "profile Bio" at bounding box center [1402, 149] width 316 height 44
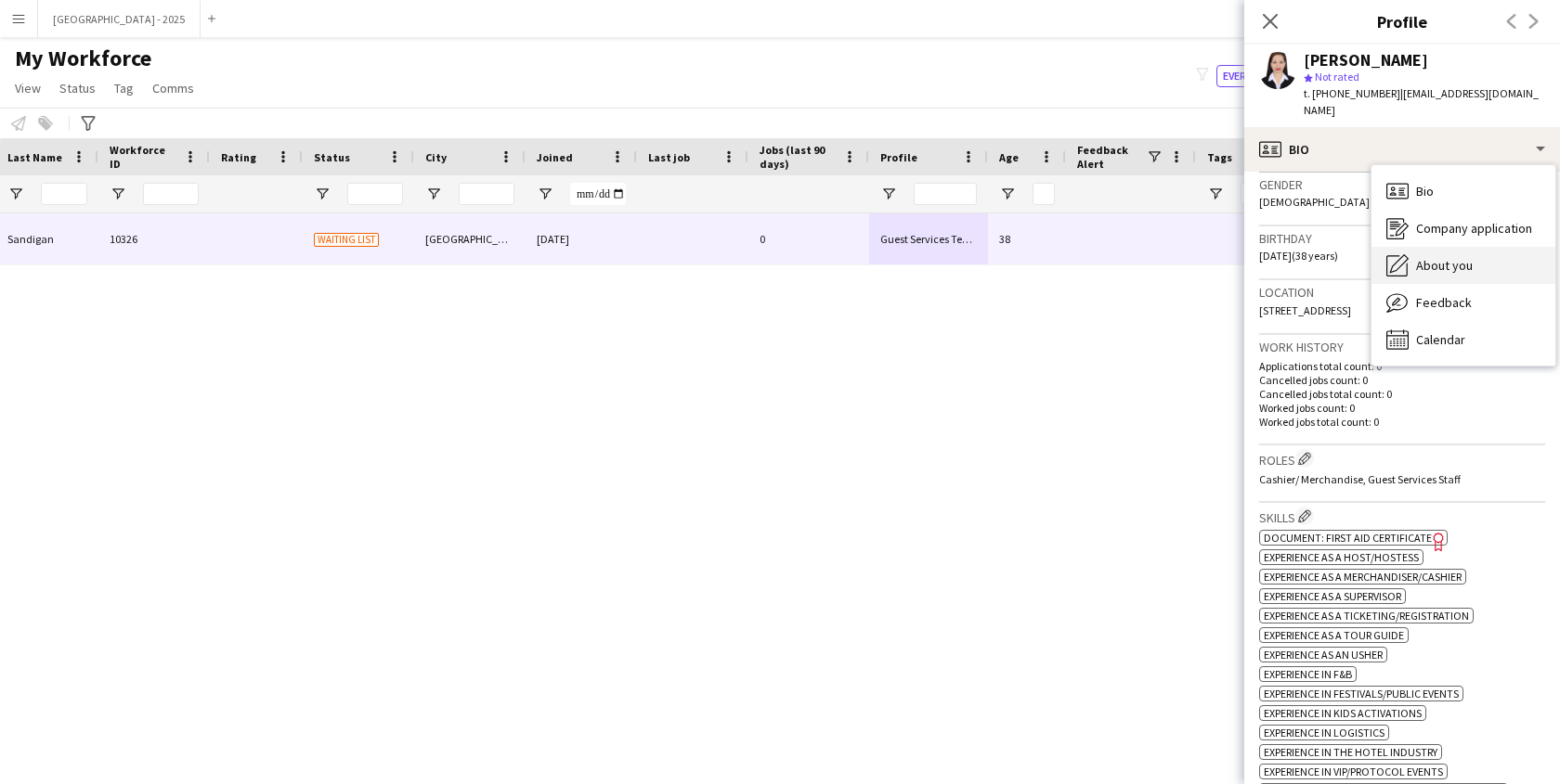
click at [1419, 247] on div "About you About you" at bounding box center [1464, 266] width 184 height 38
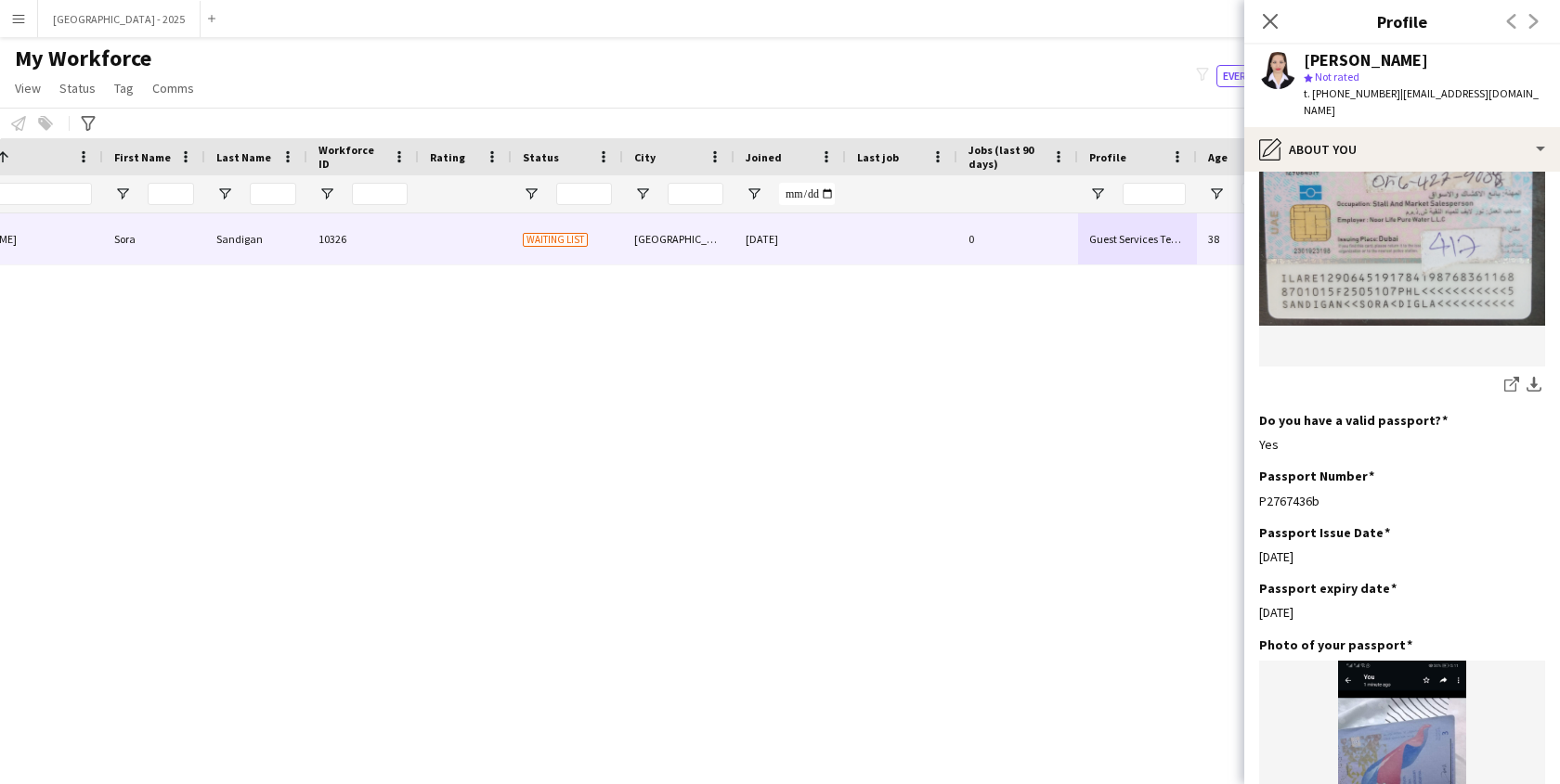
scroll to position [0, 0]
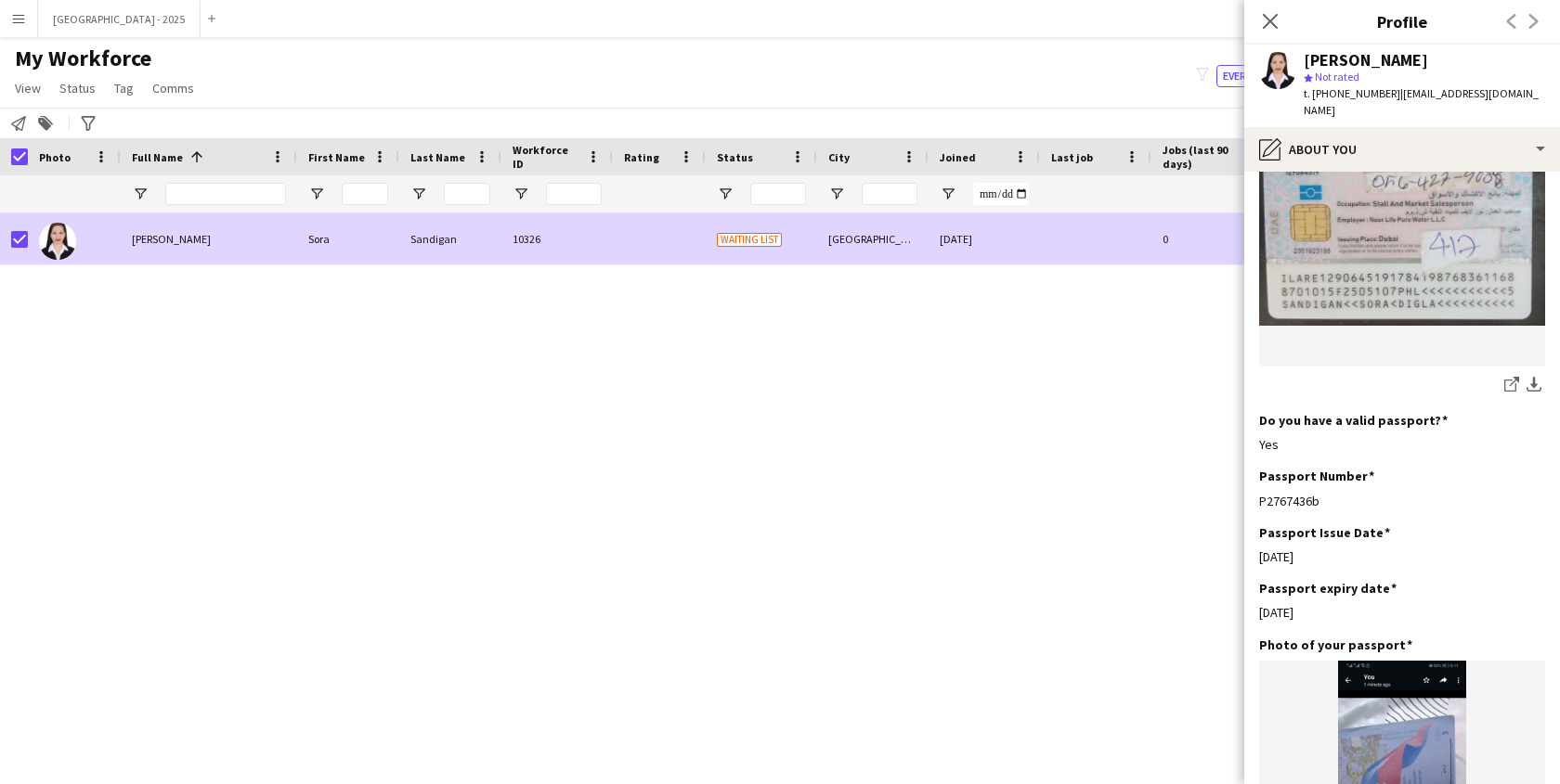
click at [93, 100] on app-page-menu "View Views Default view New view Update view Delete view Edit name Customise vi…" at bounding box center [106, 90] width 213 height 36
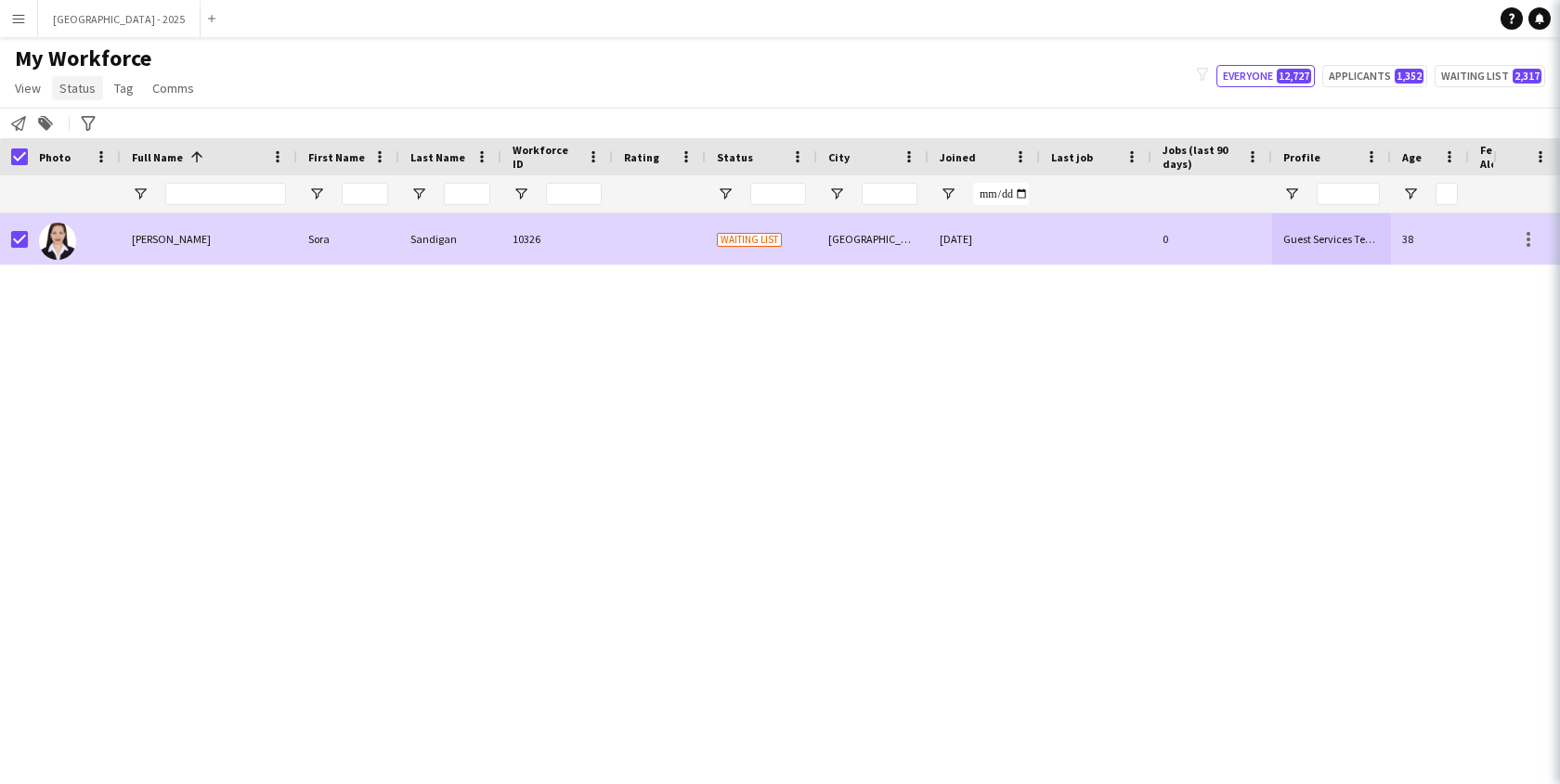
click at [91, 96] on span "Status" at bounding box center [77, 88] width 37 height 17
click at [84, 95] on span "Status" at bounding box center [77, 88] width 37 height 17
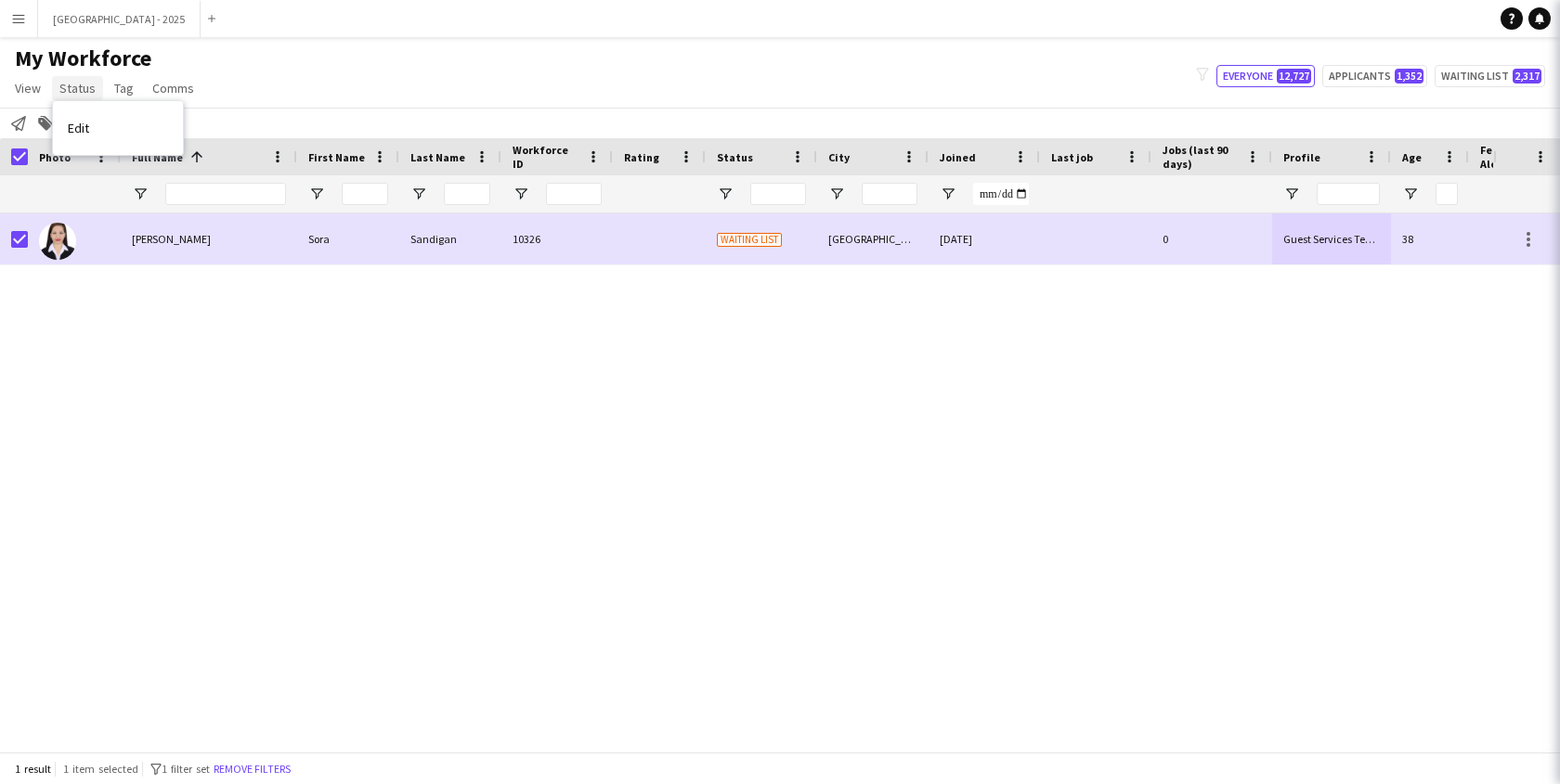
click at [76, 87] on span "Status" at bounding box center [77, 88] width 37 height 17
click at [91, 129] on link "Edit" at bounding box center [118, 128] width 130 height 39
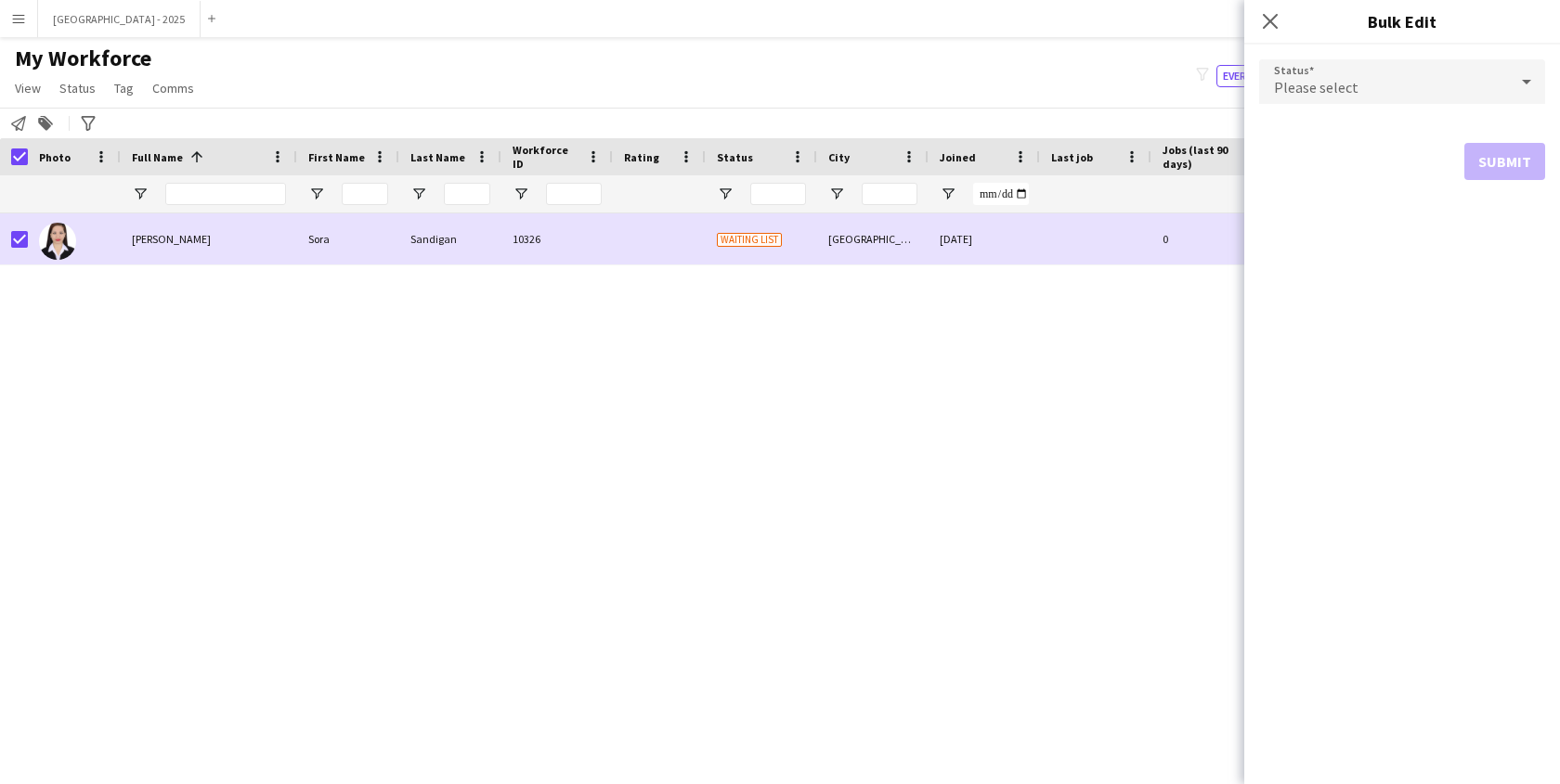
click at [1293, 80] on span "Please select" at bounding box center [1316, 87] width 84 height 19
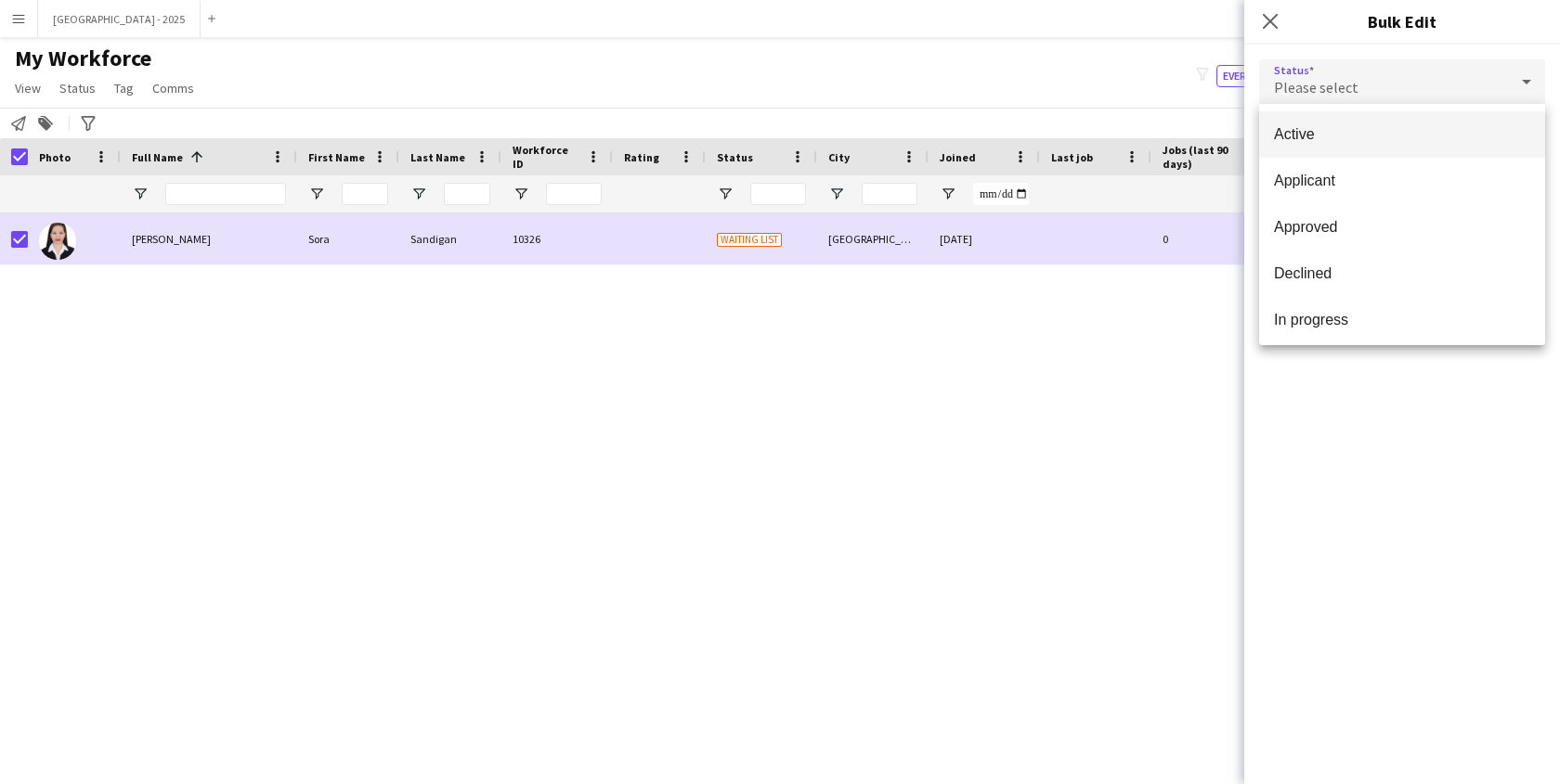
click at [1318, 135] on span "Active" at bounding box center [1402, 134] width 256 height 18
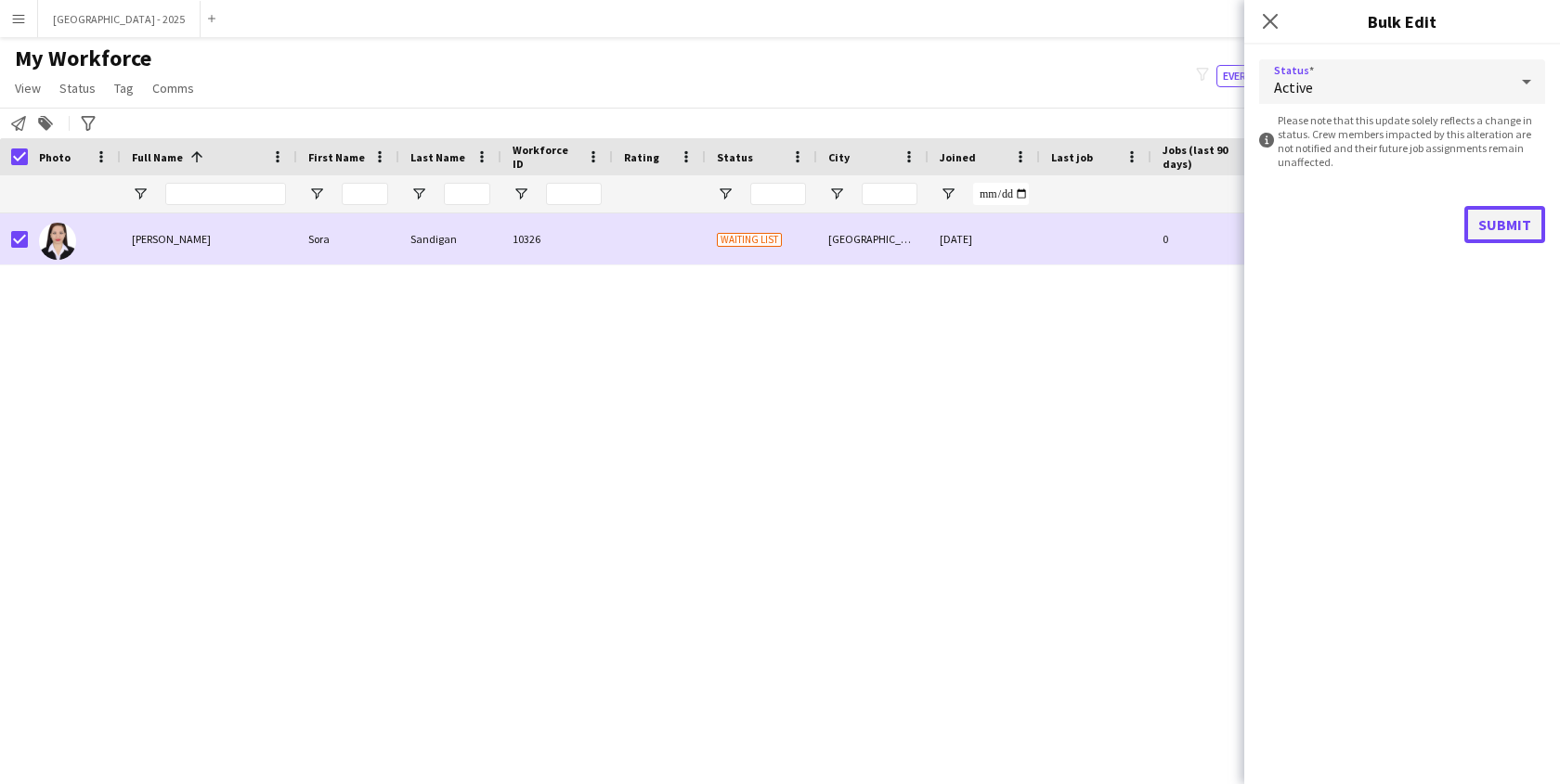
click at [1500, 230] on button "Submit" at bounding box center [1506, 224] width 81 height 38
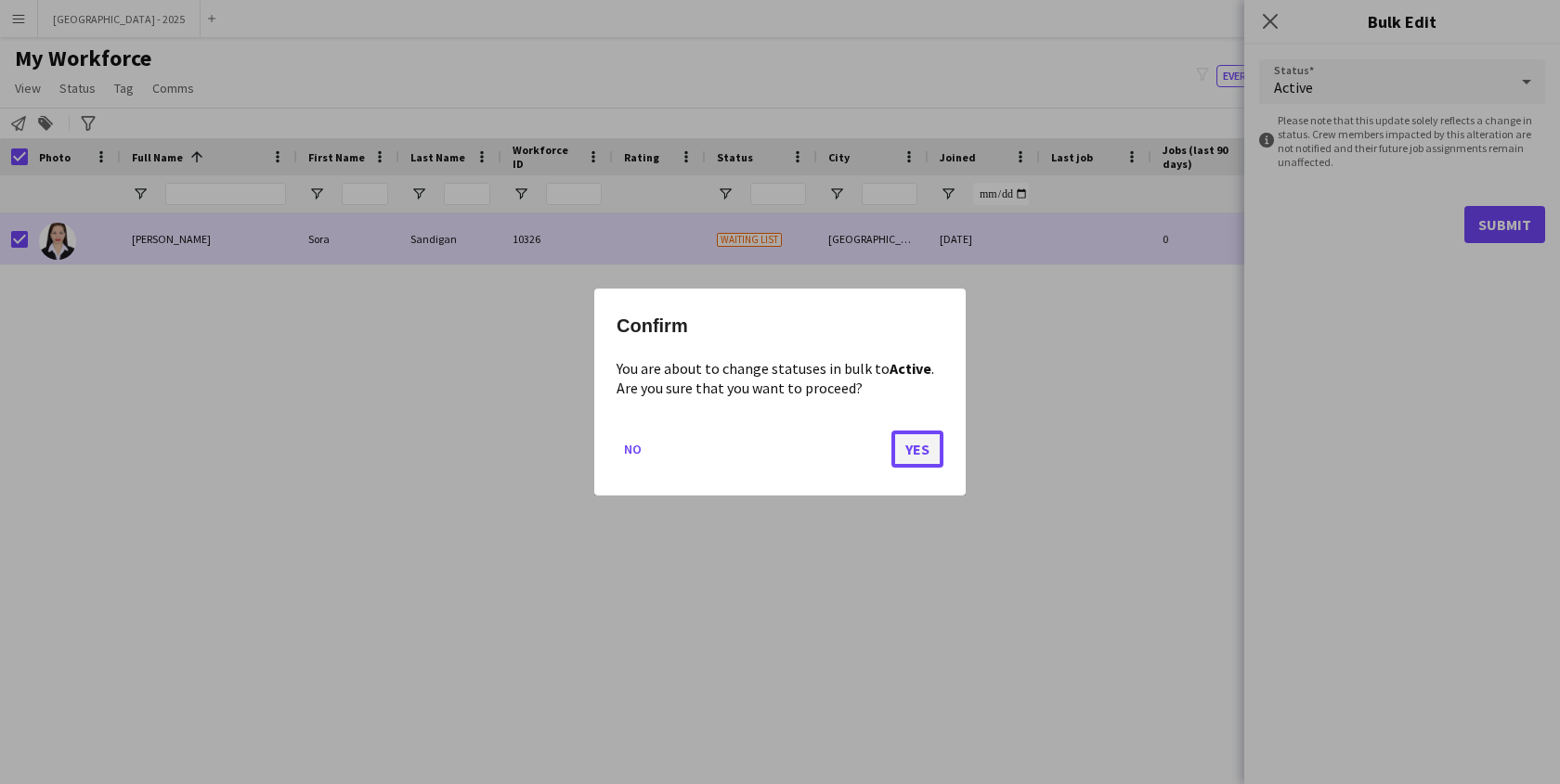
click at [913, 449] on button "Yes" at bounding box center [917, 450] width 52 height 38
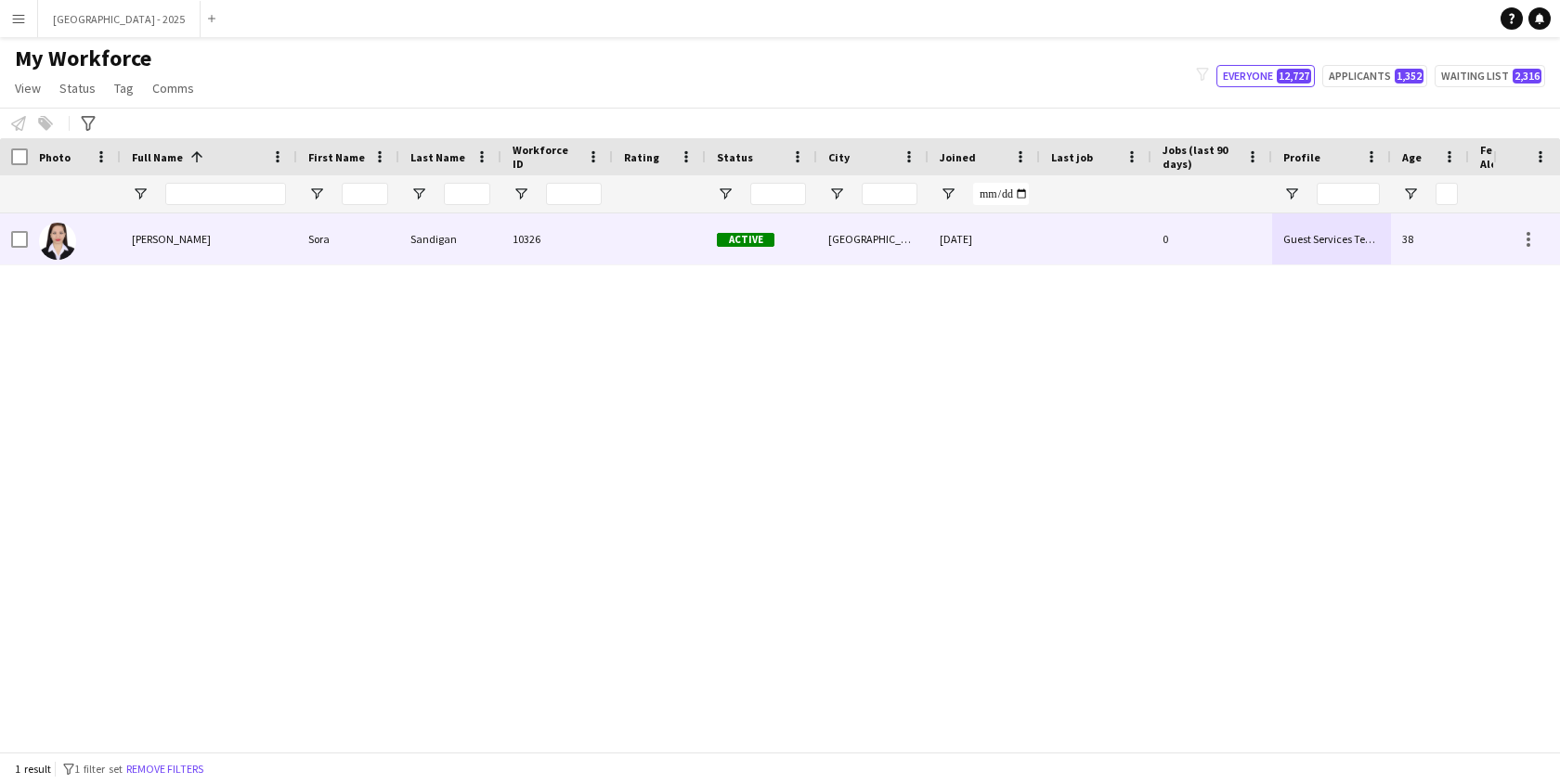
click at [768, 233] on span "Active" at bounding box center [746, 240] width 57 height 14
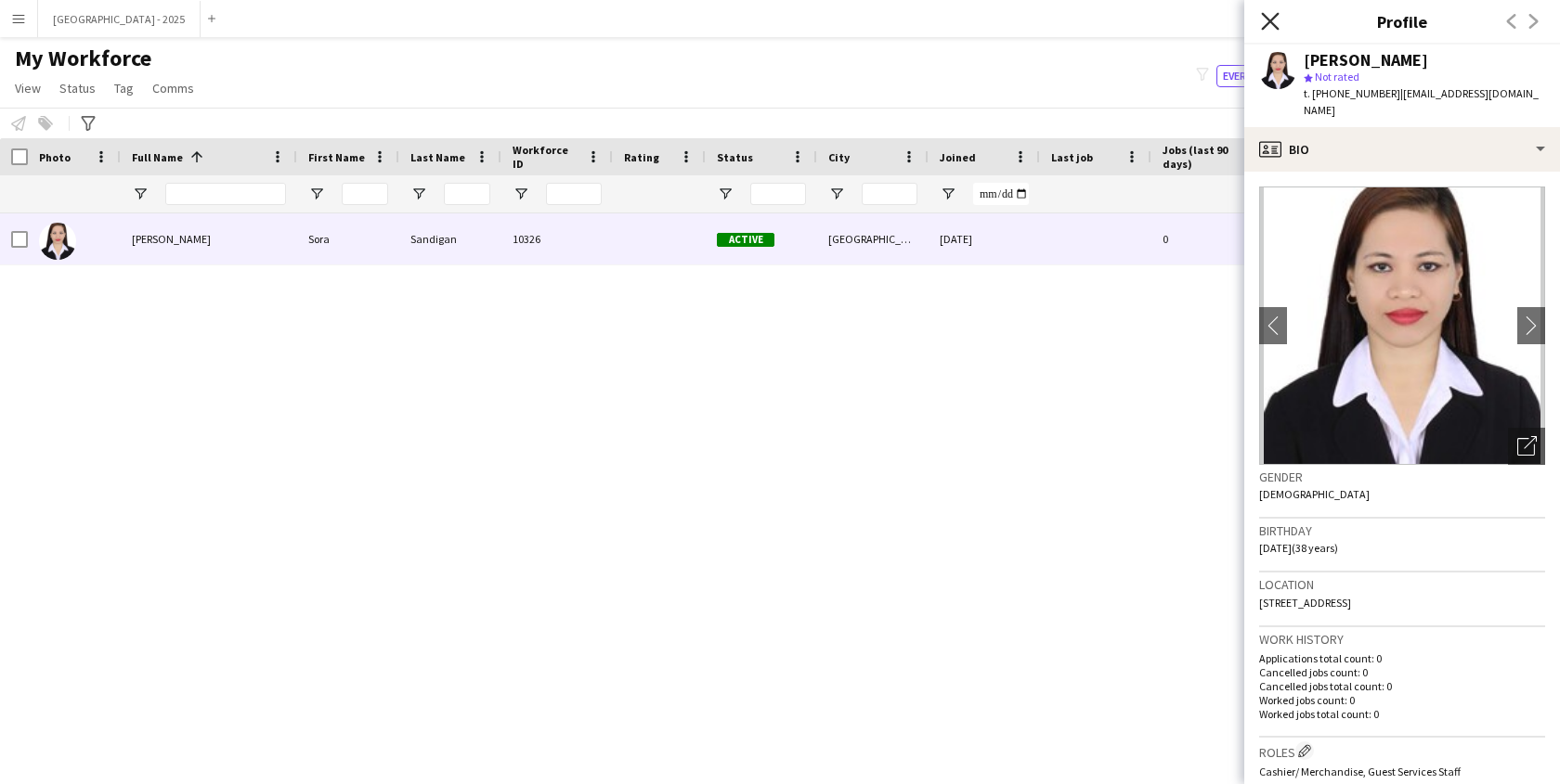
click at [1269, 13] on icon "Close pop-in" at bounding box center [1270, 21] width 18 height 18
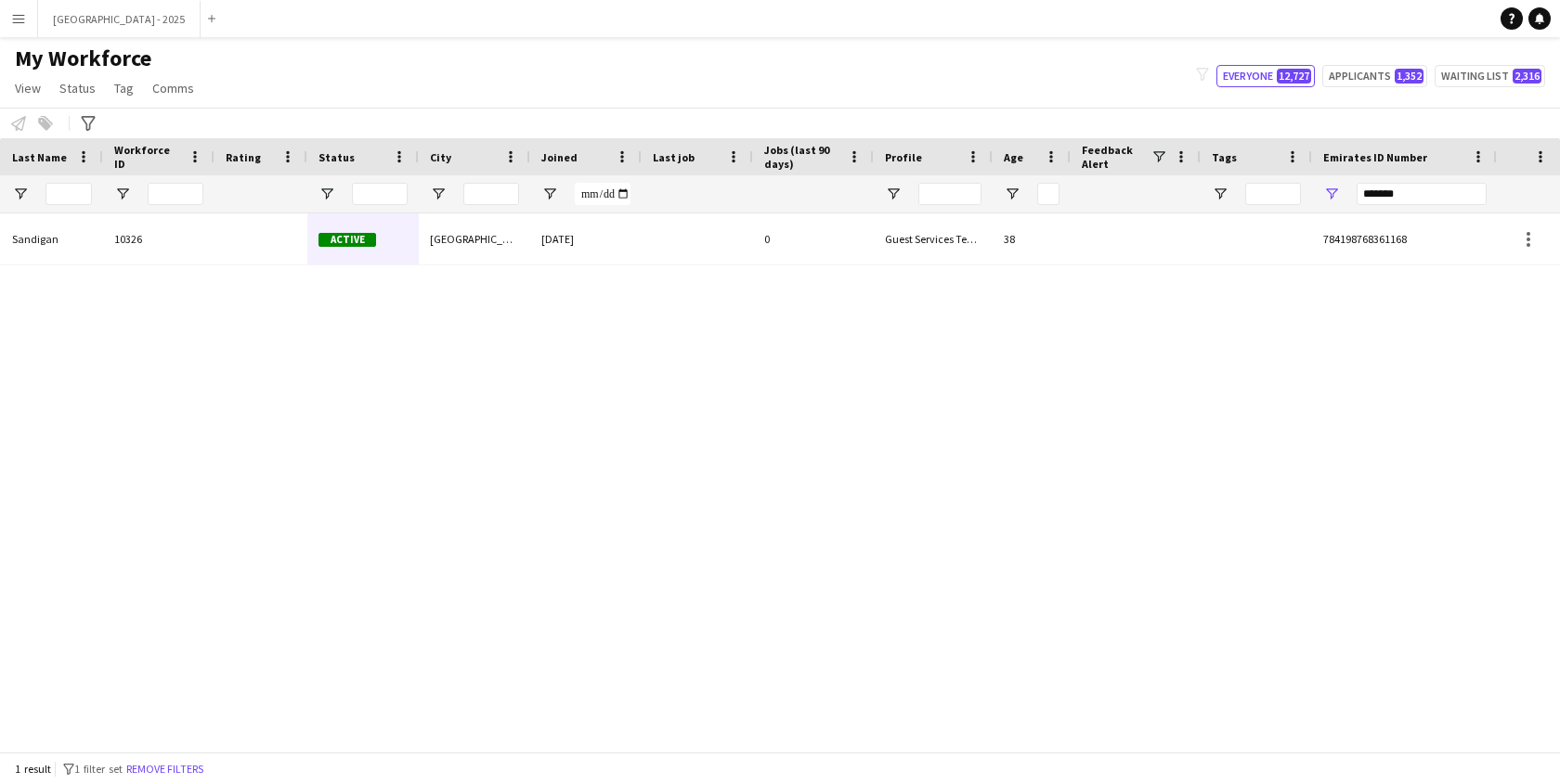
scroll to position [0, 403]
click at [1407, 178] on div "*******" at bounding box center [1417, 194] width 130 height 38
click at [1407, 183] on input "*******" at bounding box center [1417, 194] width 130 height 23
click at [1407, 185] on input "*******" at bounding box center [1417, 194] width 130 height 23
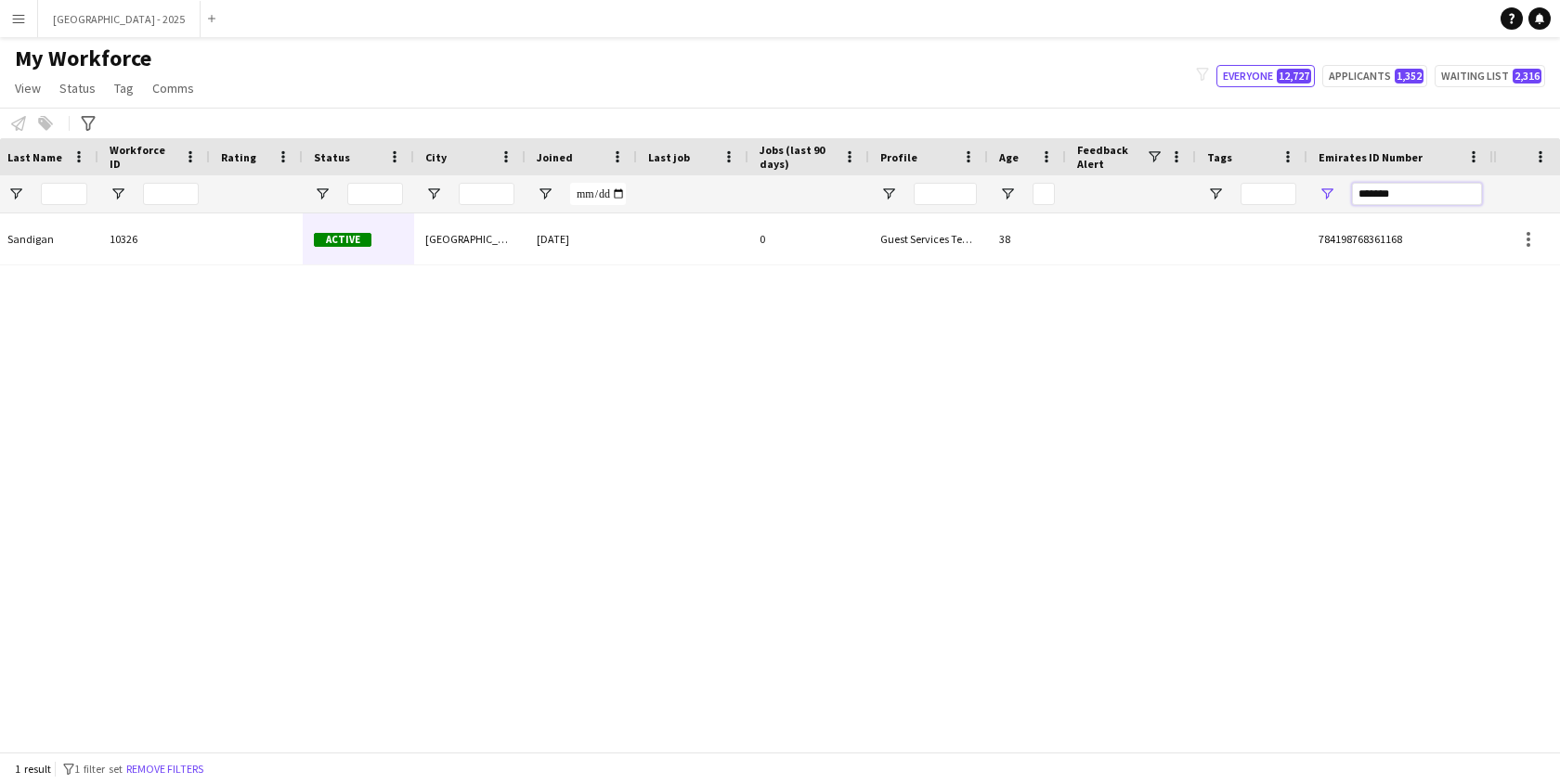
paste input "Emirates ID Number Filter Input"
click at [855, 222] on div "0" at bounding box center [809, 239] width 121 height 51
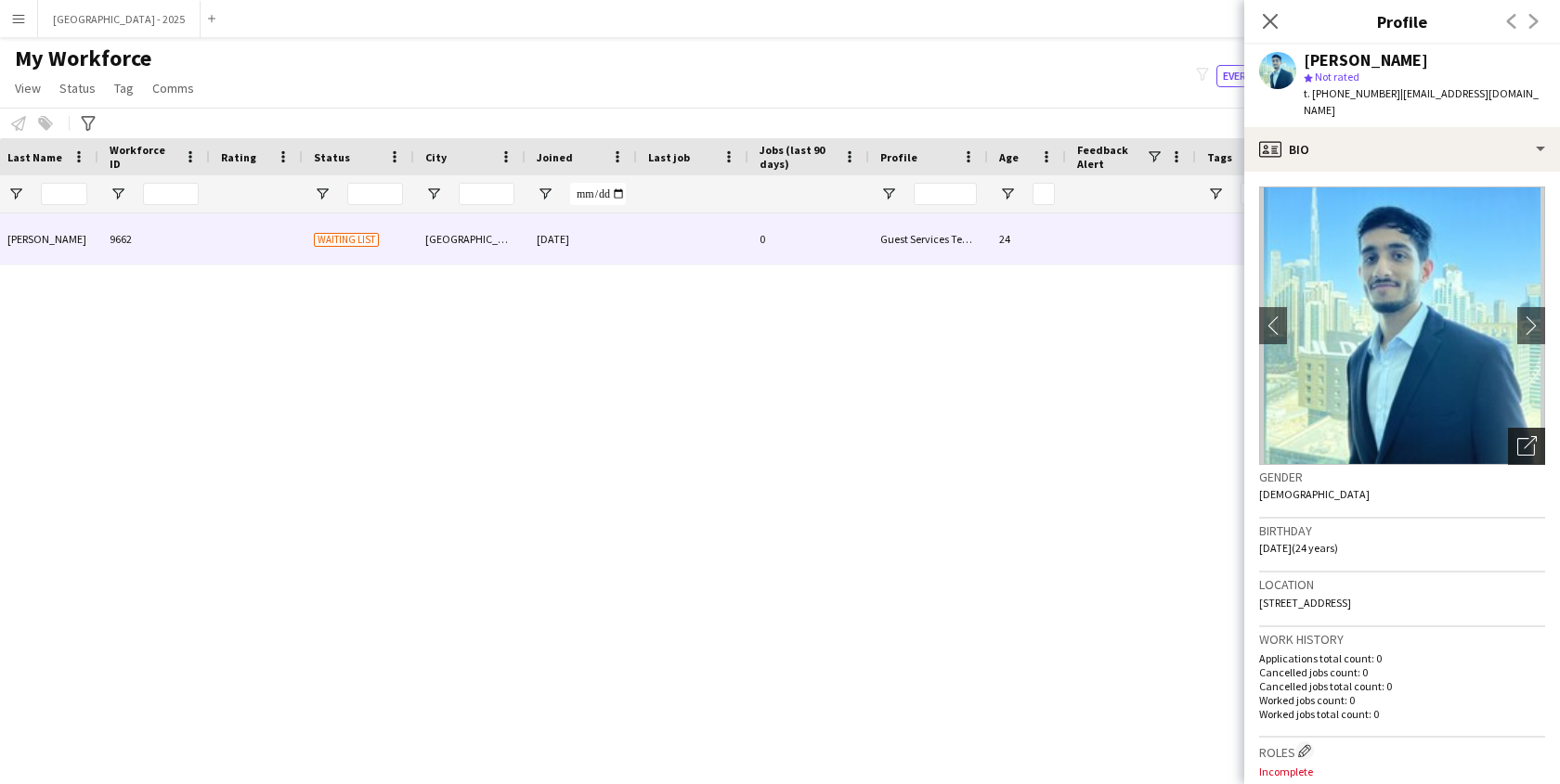
click at [1517, 436] on icon "Open photos pop-in" at bounding box center [1527, 446] width 20 height 20
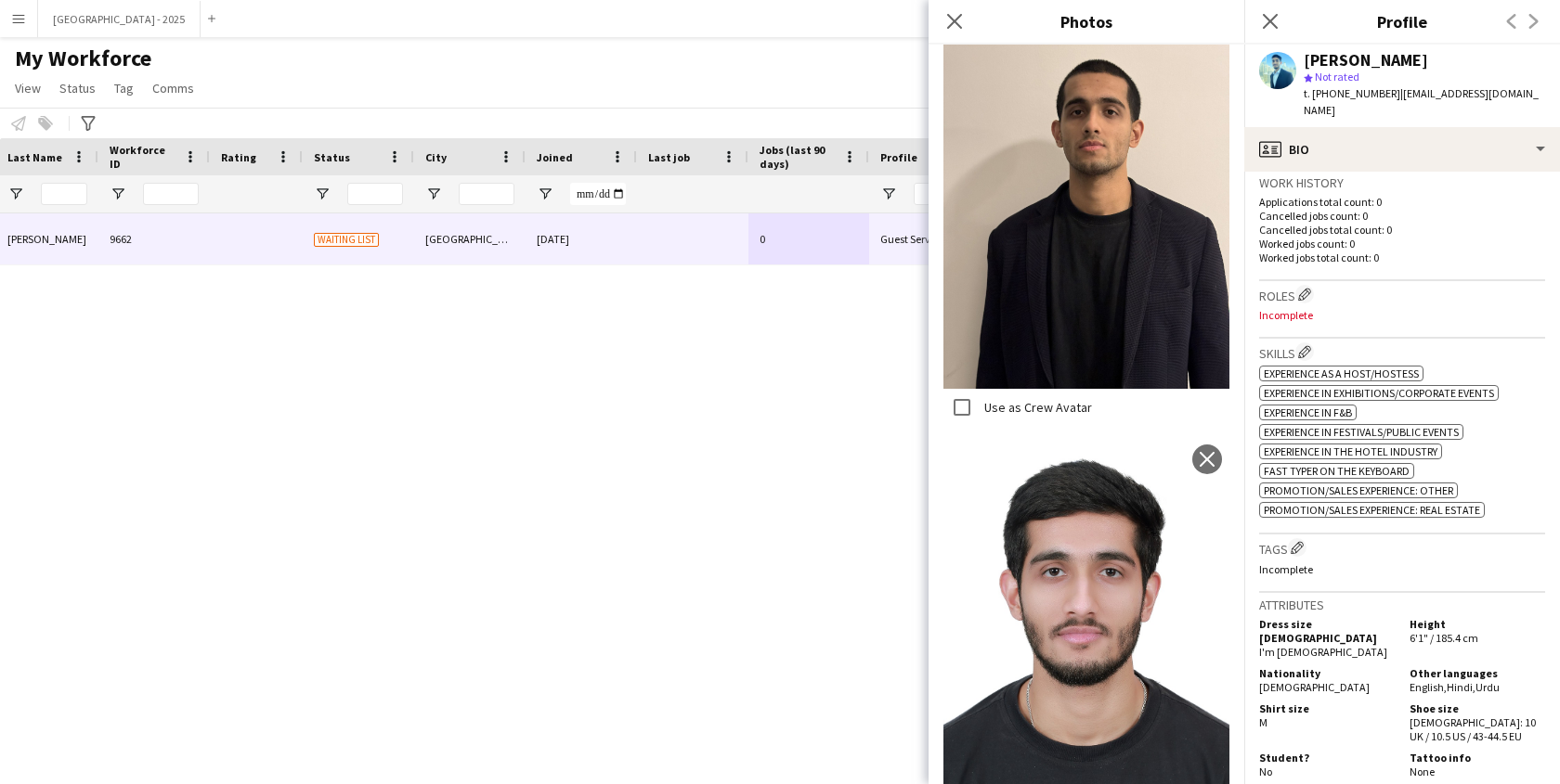
scroll to position [0, 0]
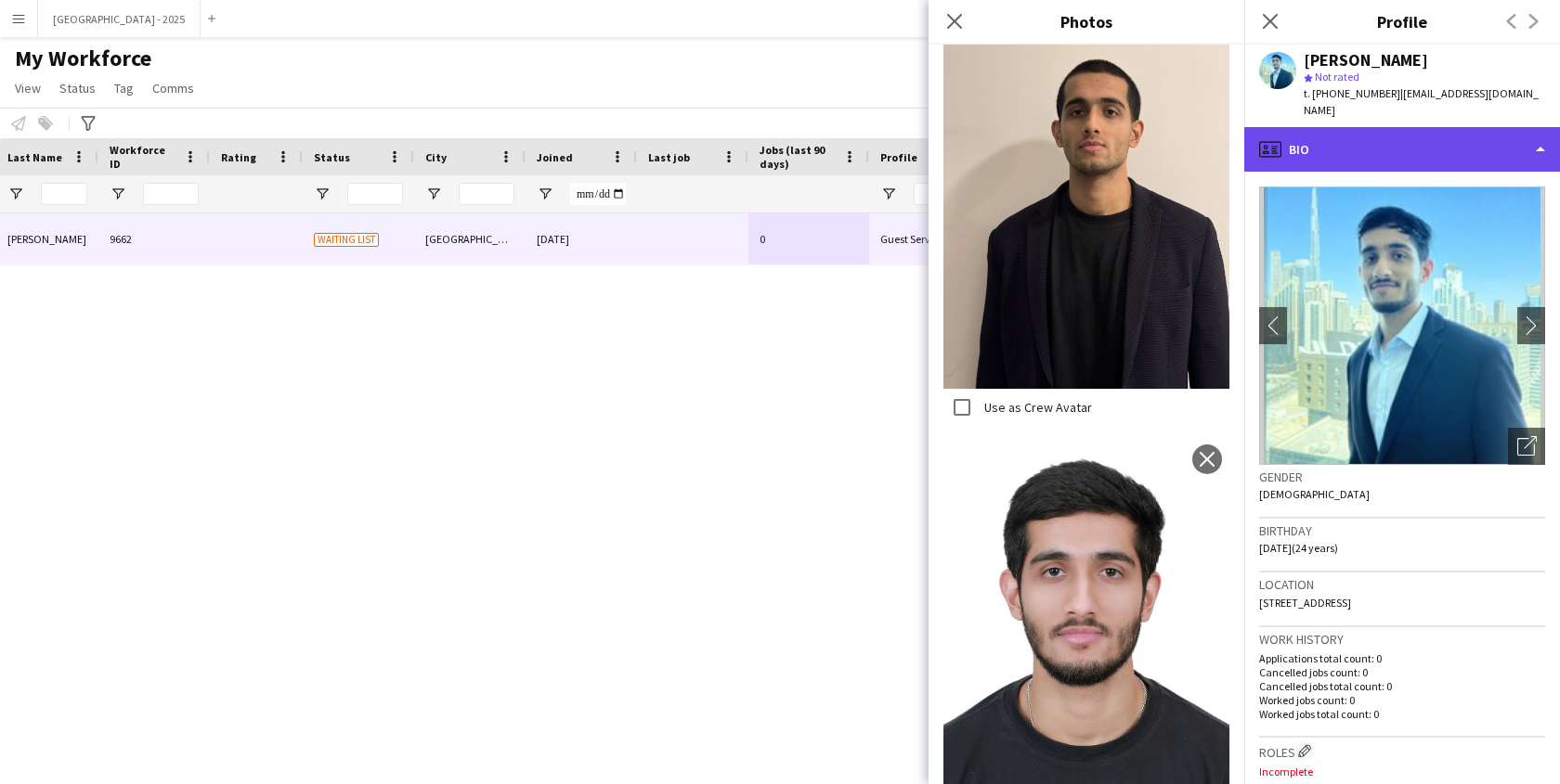
click at [1353, 143] on div "profile Bio" at bounding box center [1402, 149] width 316 height 44
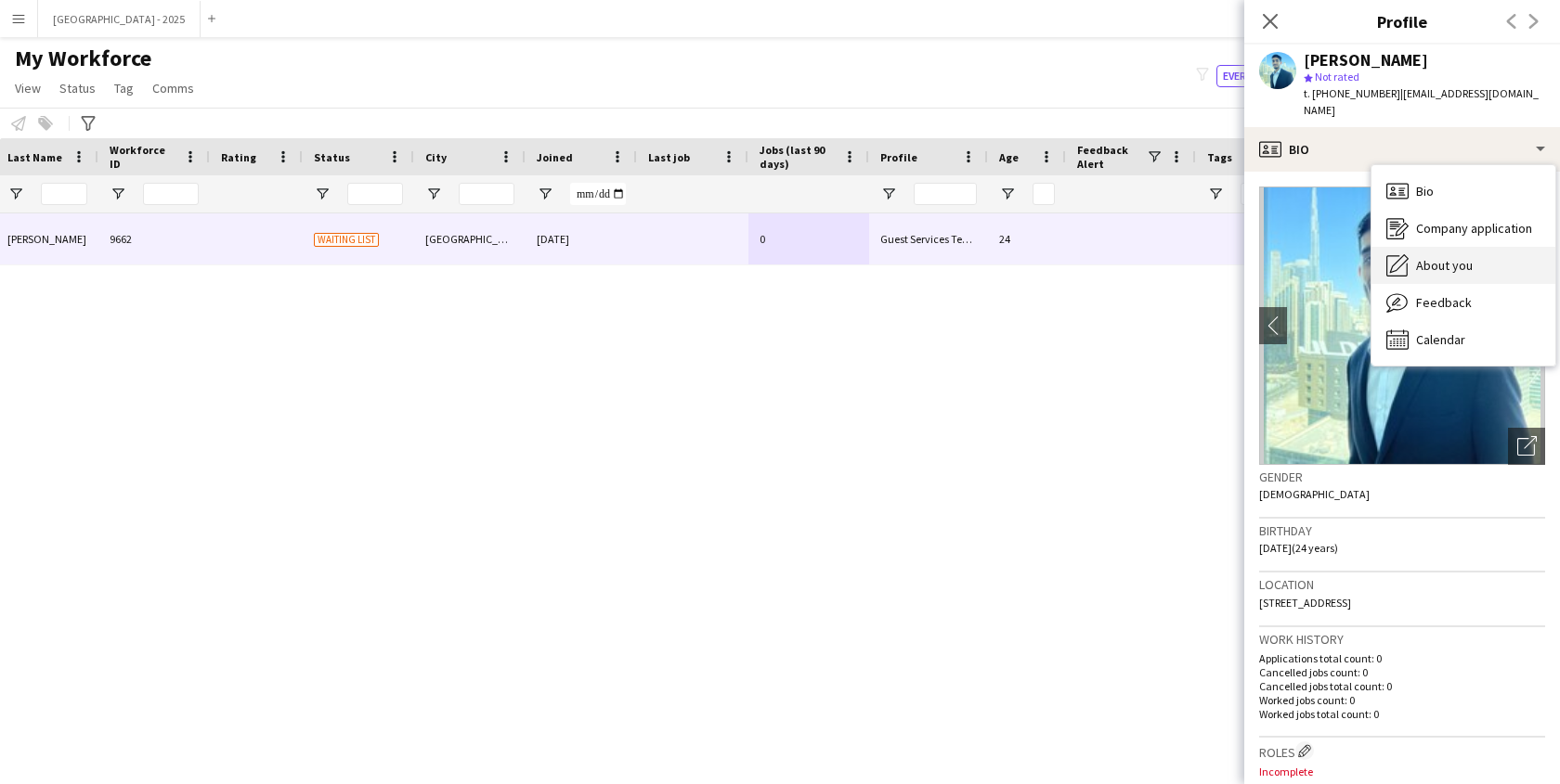
click at [1452, 247] on div "About you About you" at bounding box center [1464, 266] width 184 height 38
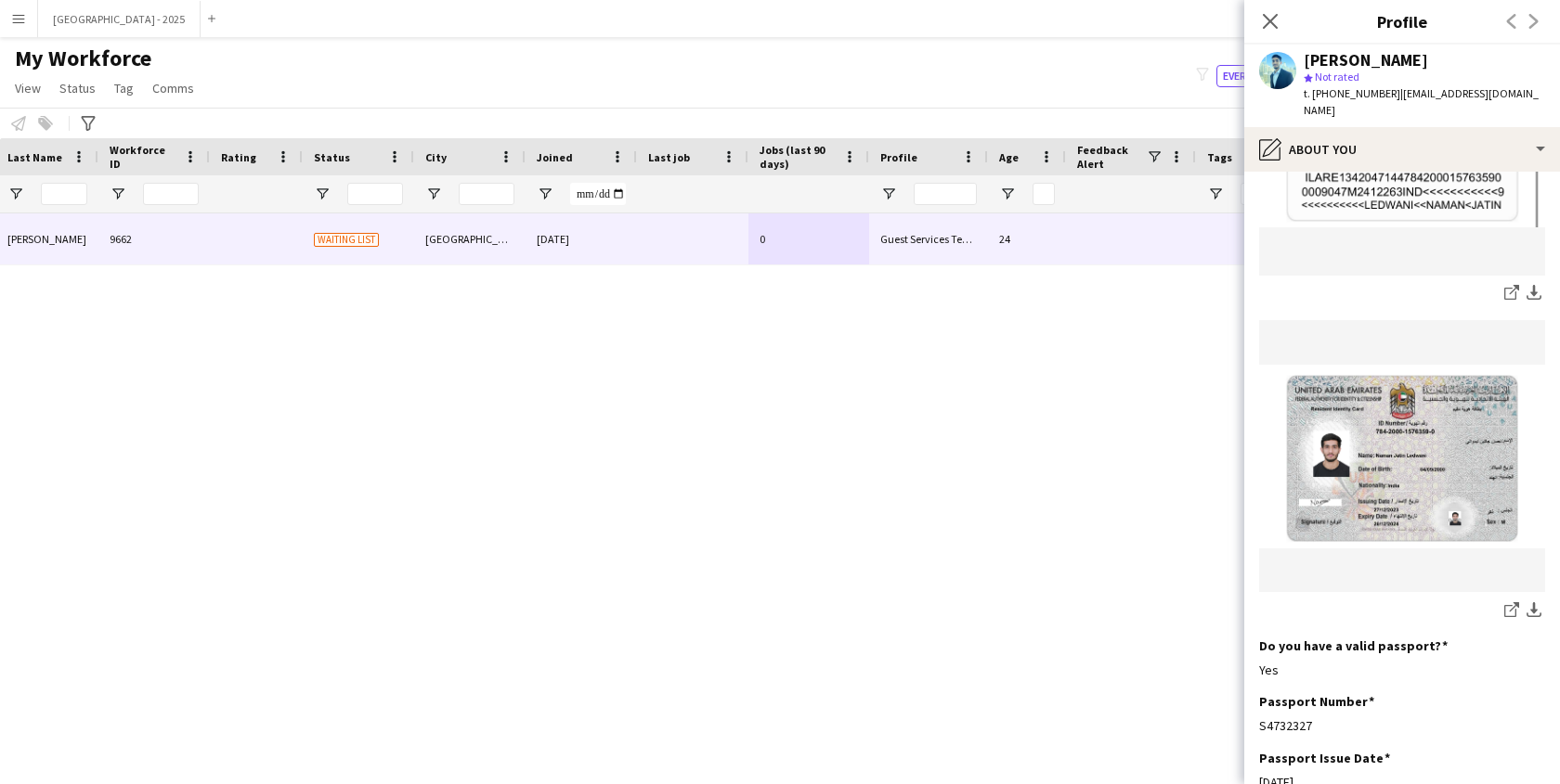
scroll to position [1306, 0]
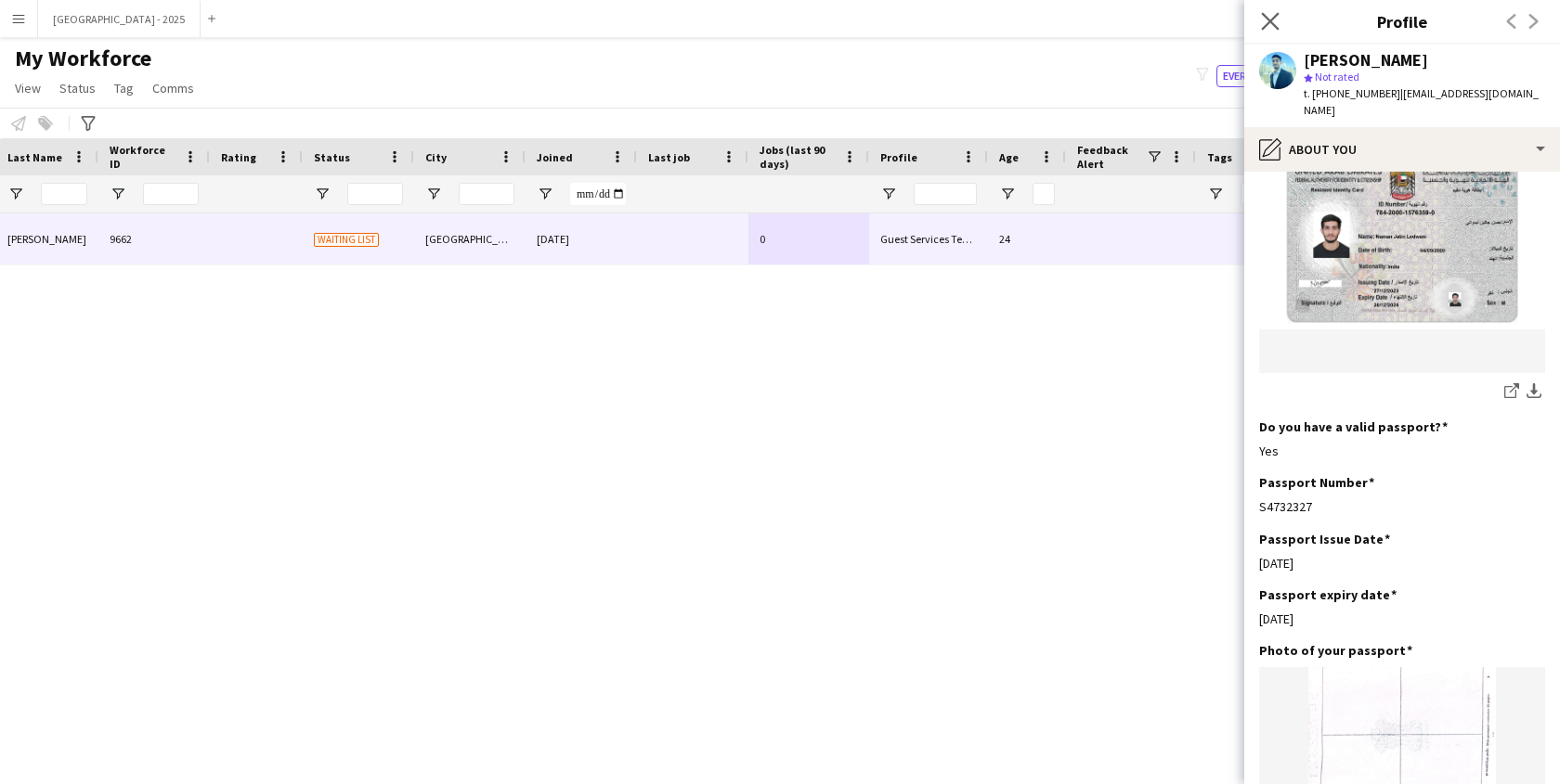
click at [1268, 10] on app-icon "Close pop-in" at bounding box center [1270, 21] width 27 height 27
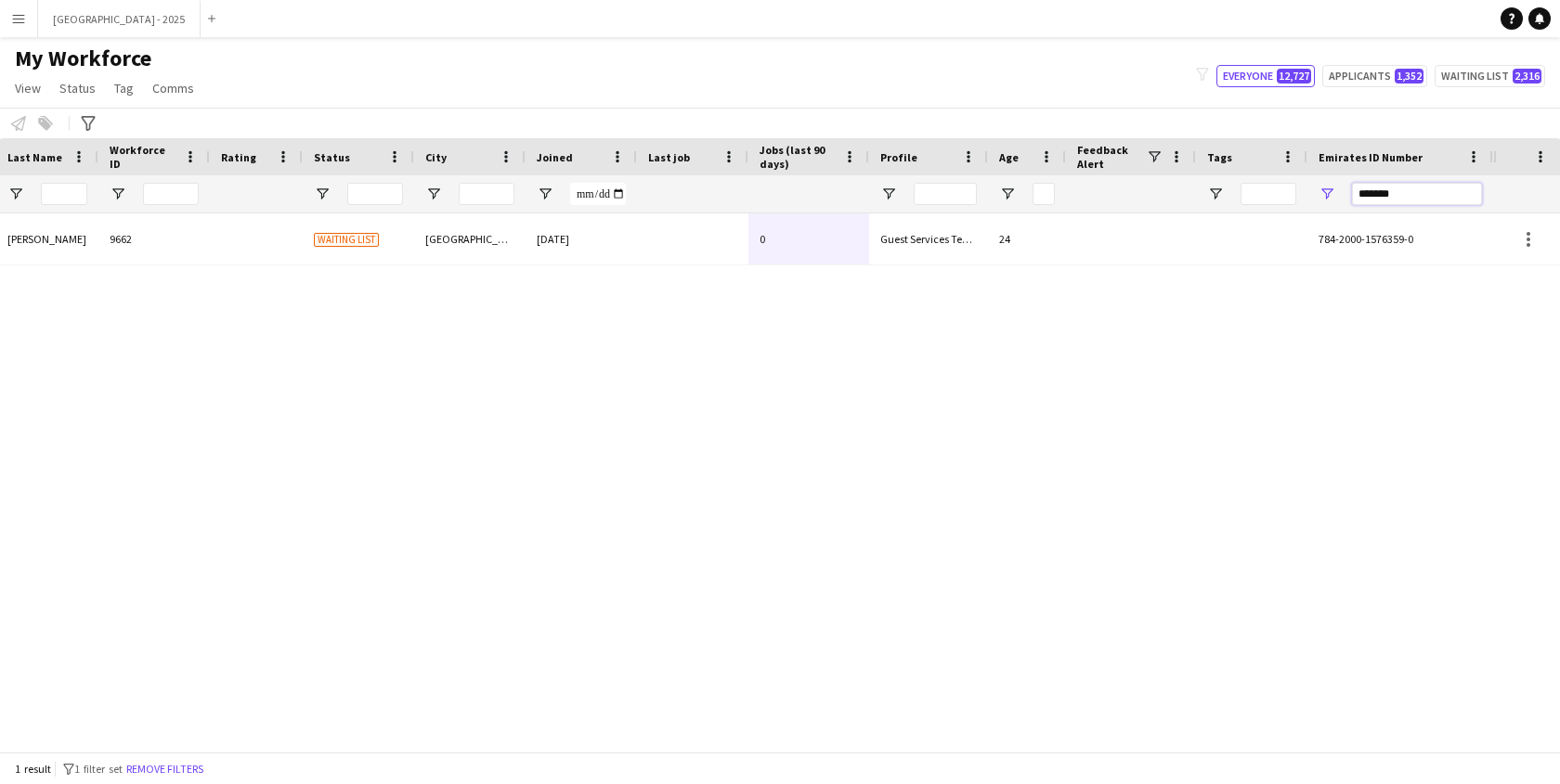
click at [1389, 186] on input "*******" at bounding box center [1417, 194] width 130 height 23
paste input "Emirates ID Number Filter Input"
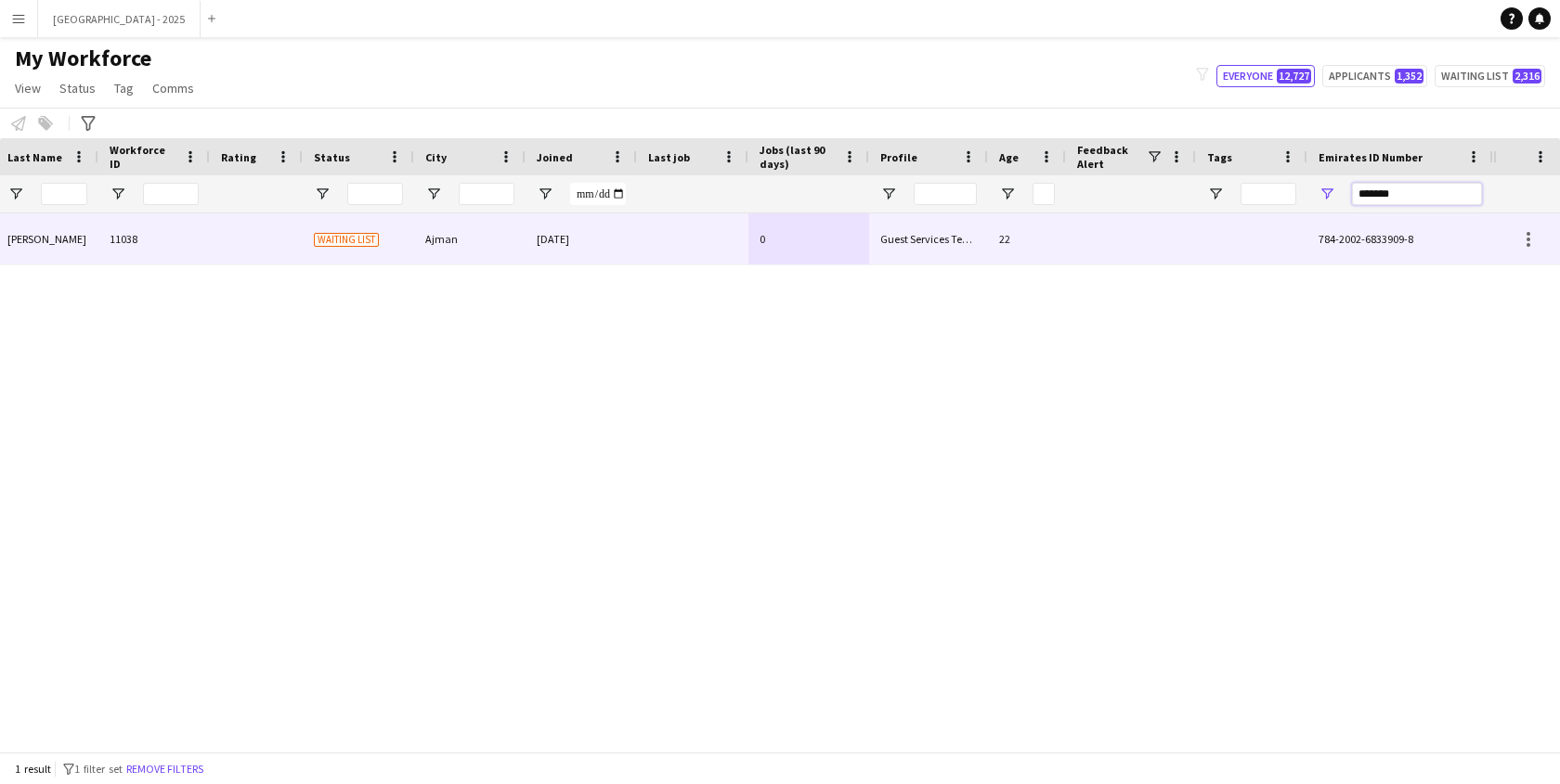
type input "*******"
click at [1087, 238] on div at bounding box center [1131, 239] width 130 height 51
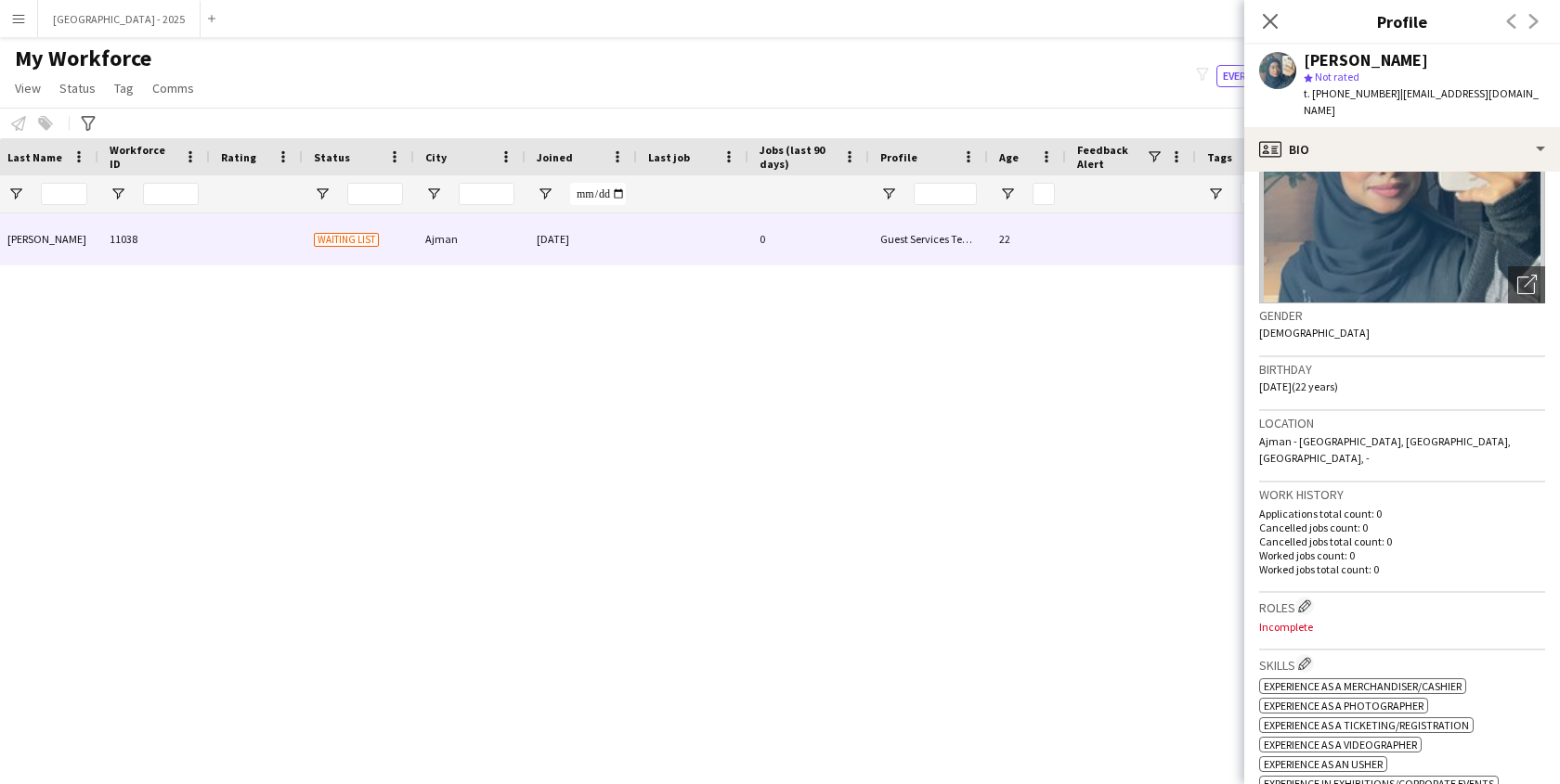
scroll to position [0, 0]
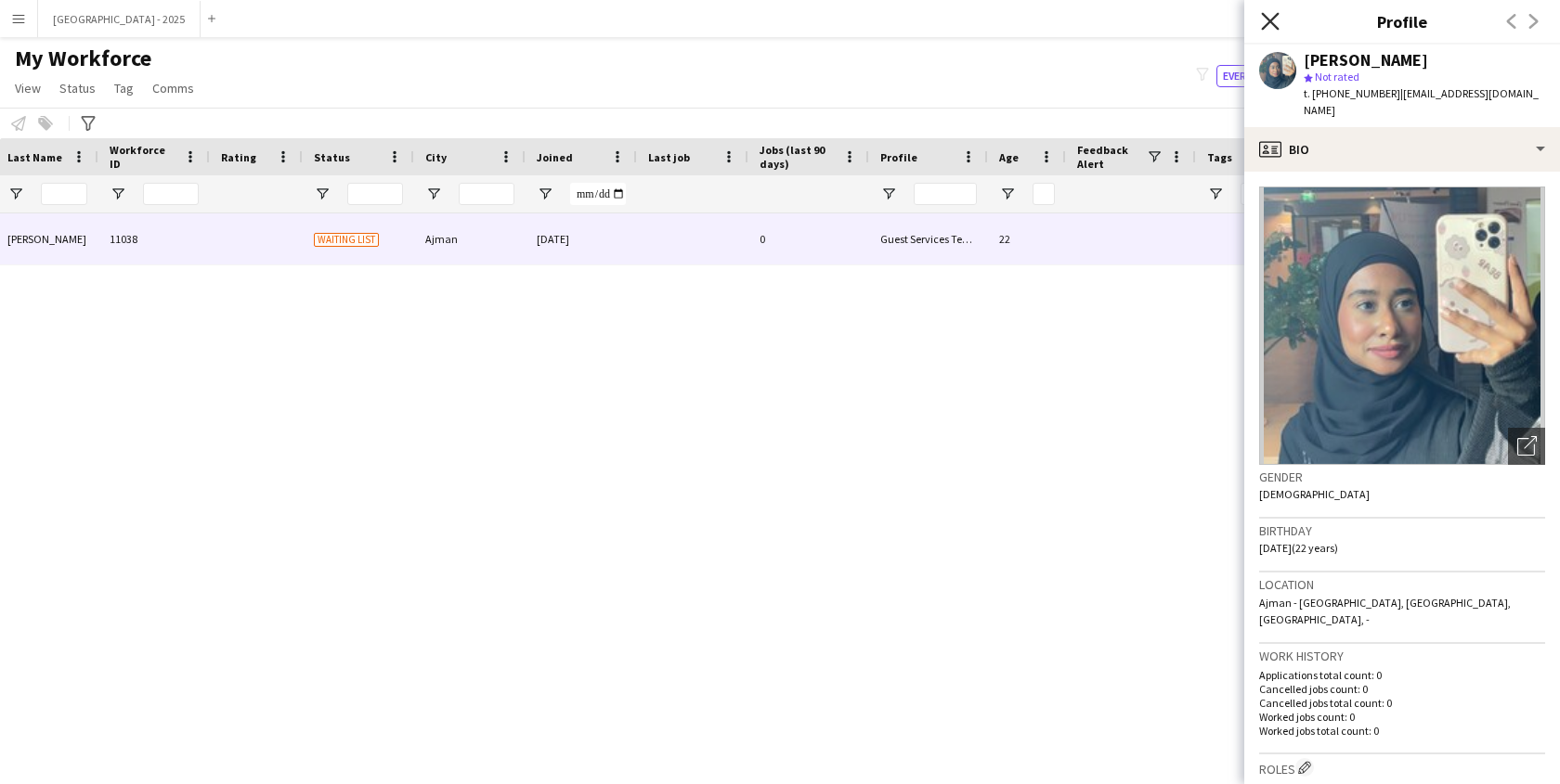
click at [1267, 19] on icon at bounding box center [1270, 21] width 18 height 18
